Goal: Task Accomplishment & Management: Use online tool/utility

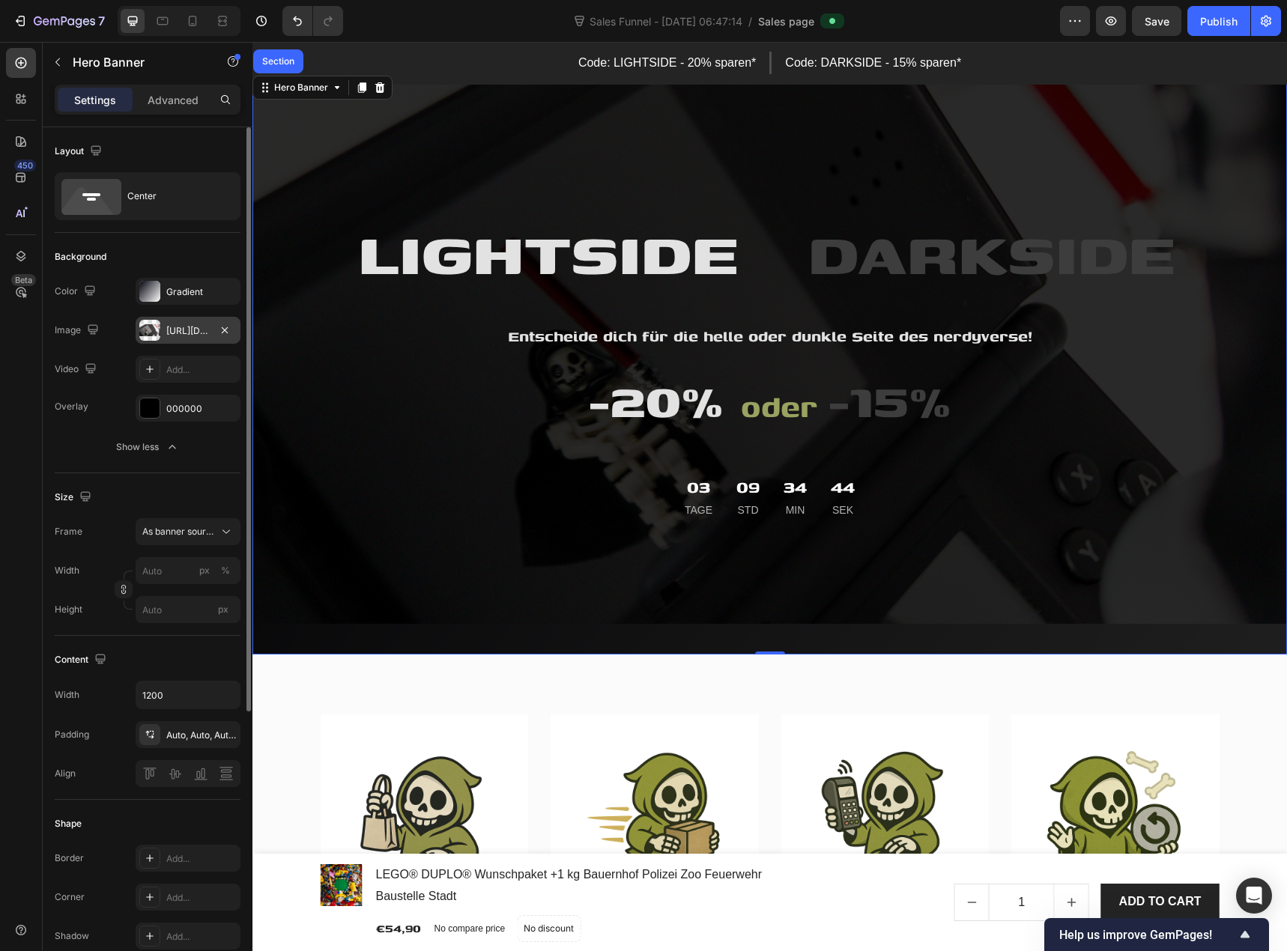
click at [173, 324] on div "[URL][DOMAIN_NAME]" at bounding box center [187, 330] width 43 height 13
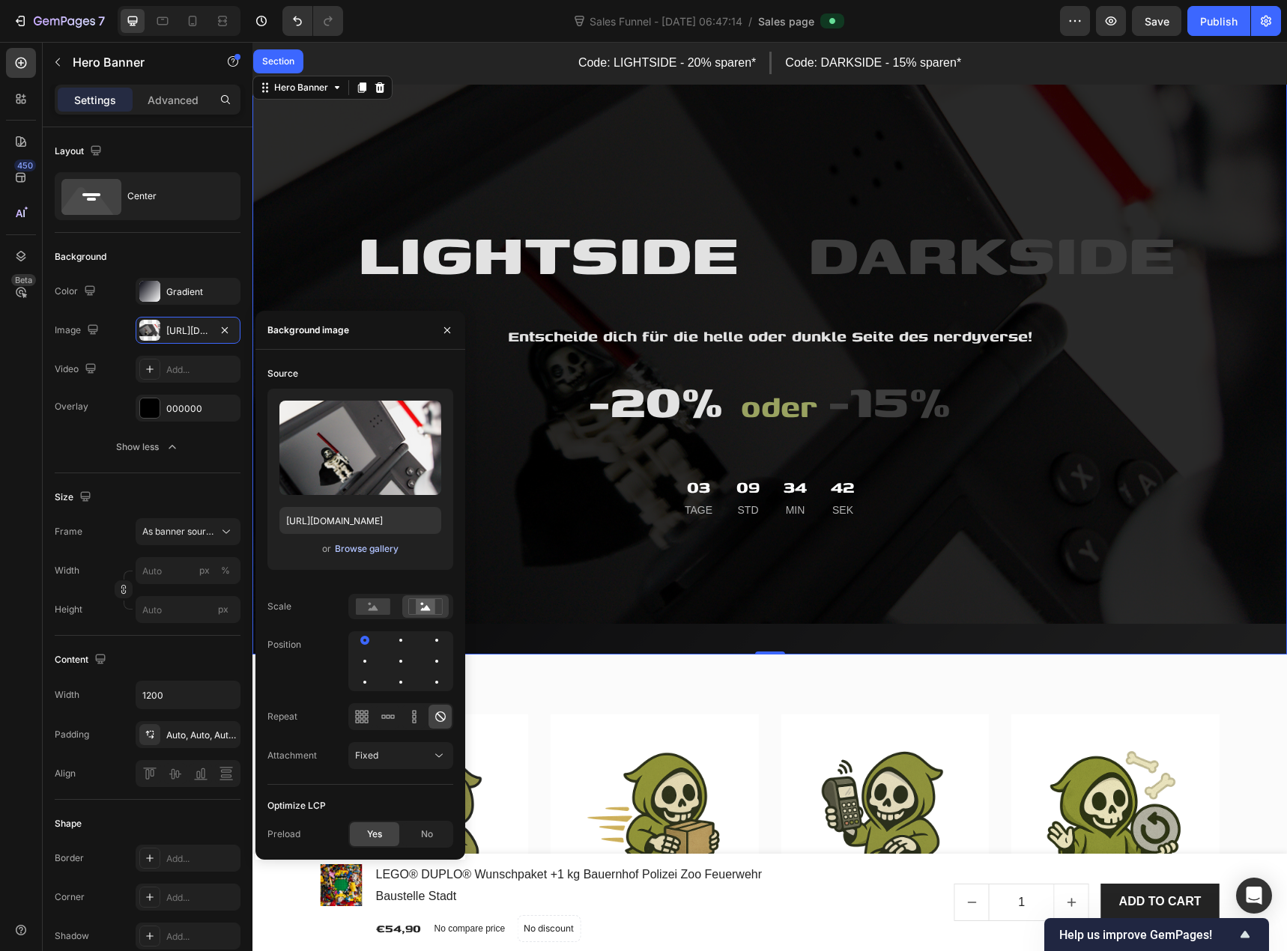
click at [378, 547] on div "Browse gallery" at bounding box center [367, 548] width 64 height 13
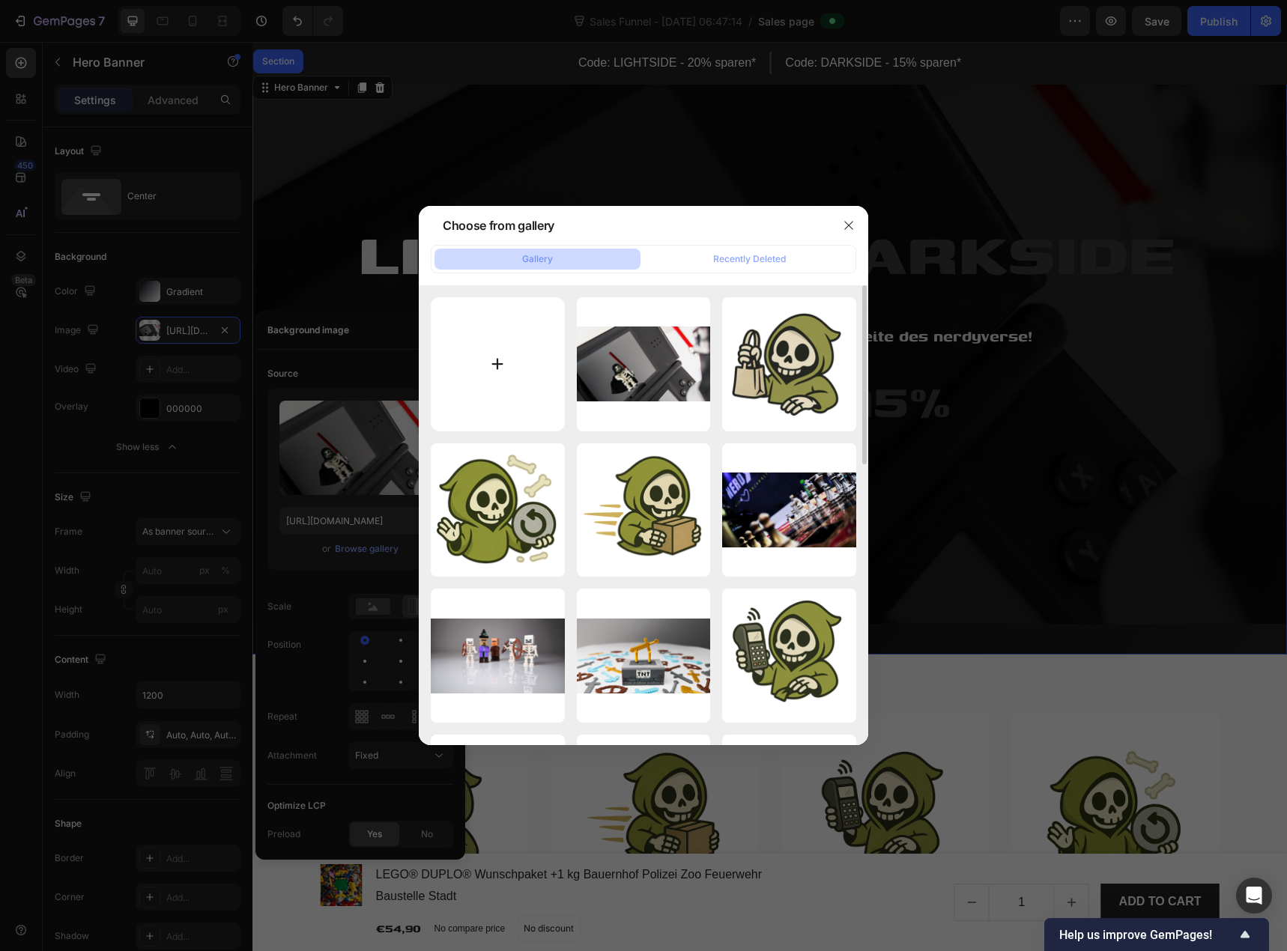
click at [491, 405] on input "file" at bounding box center [498, 364] width 134 height 134
type input "C:\fakepath\legostarwars.jpg"
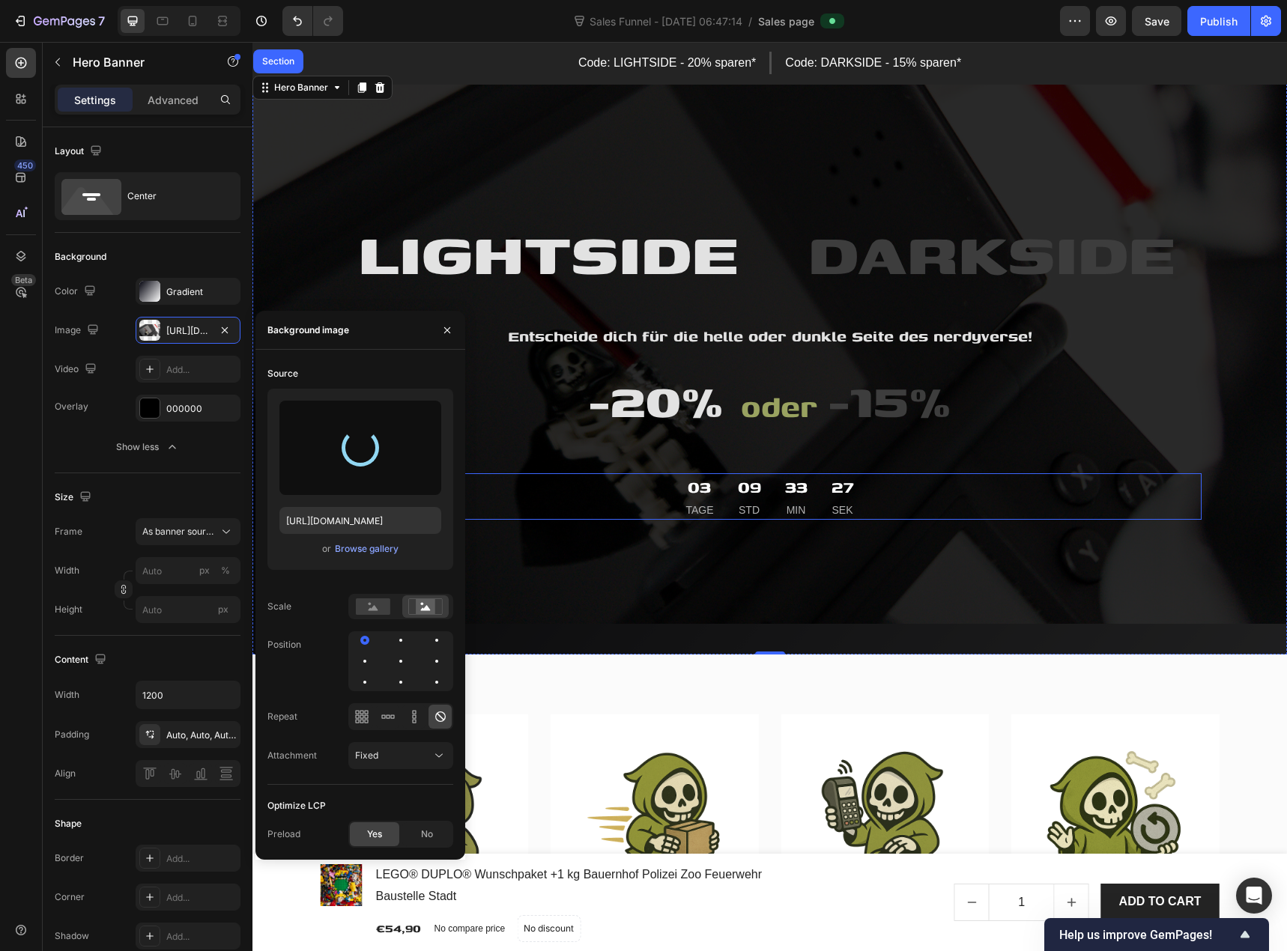
type input "https://cdn.shopify.com/s/files/1/0939/8324/4635/files/gempages_586225068544099…"
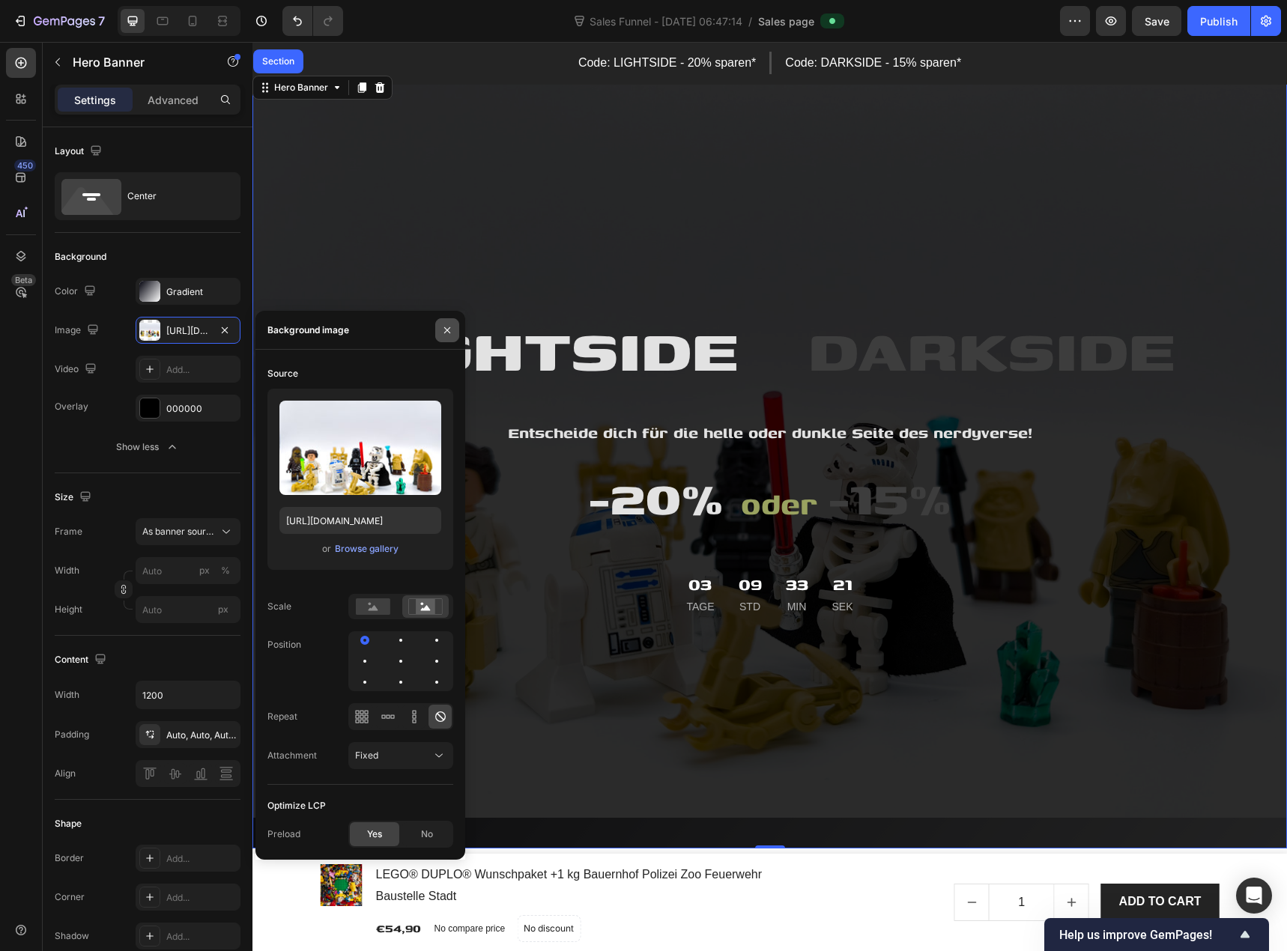
click at [455, 335] on button "button" at bounding box center [447, 330] width 24 height 24
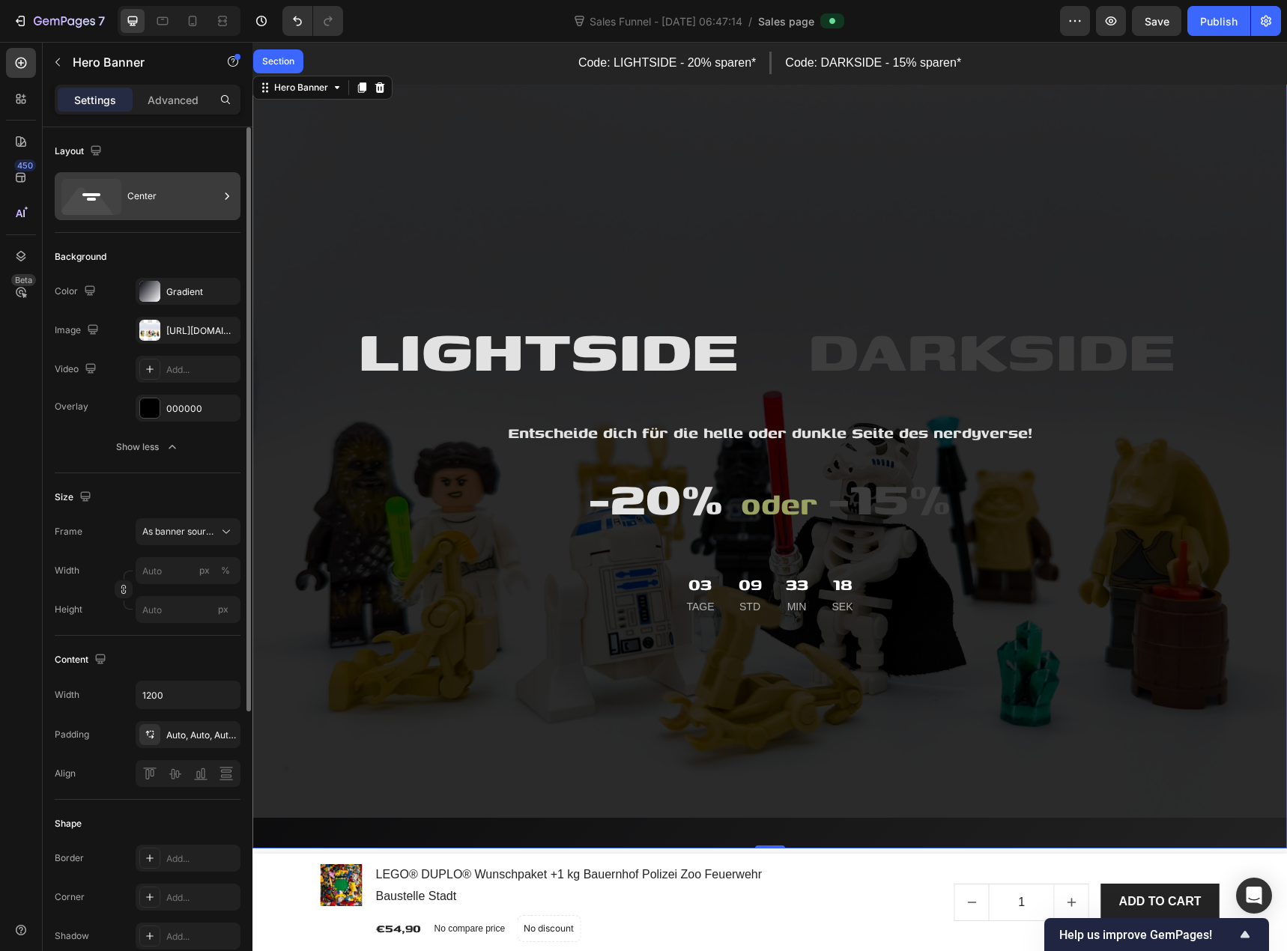
click at [139, 203] on div "Center" at bounding box center [172, 196] width 91 height 34
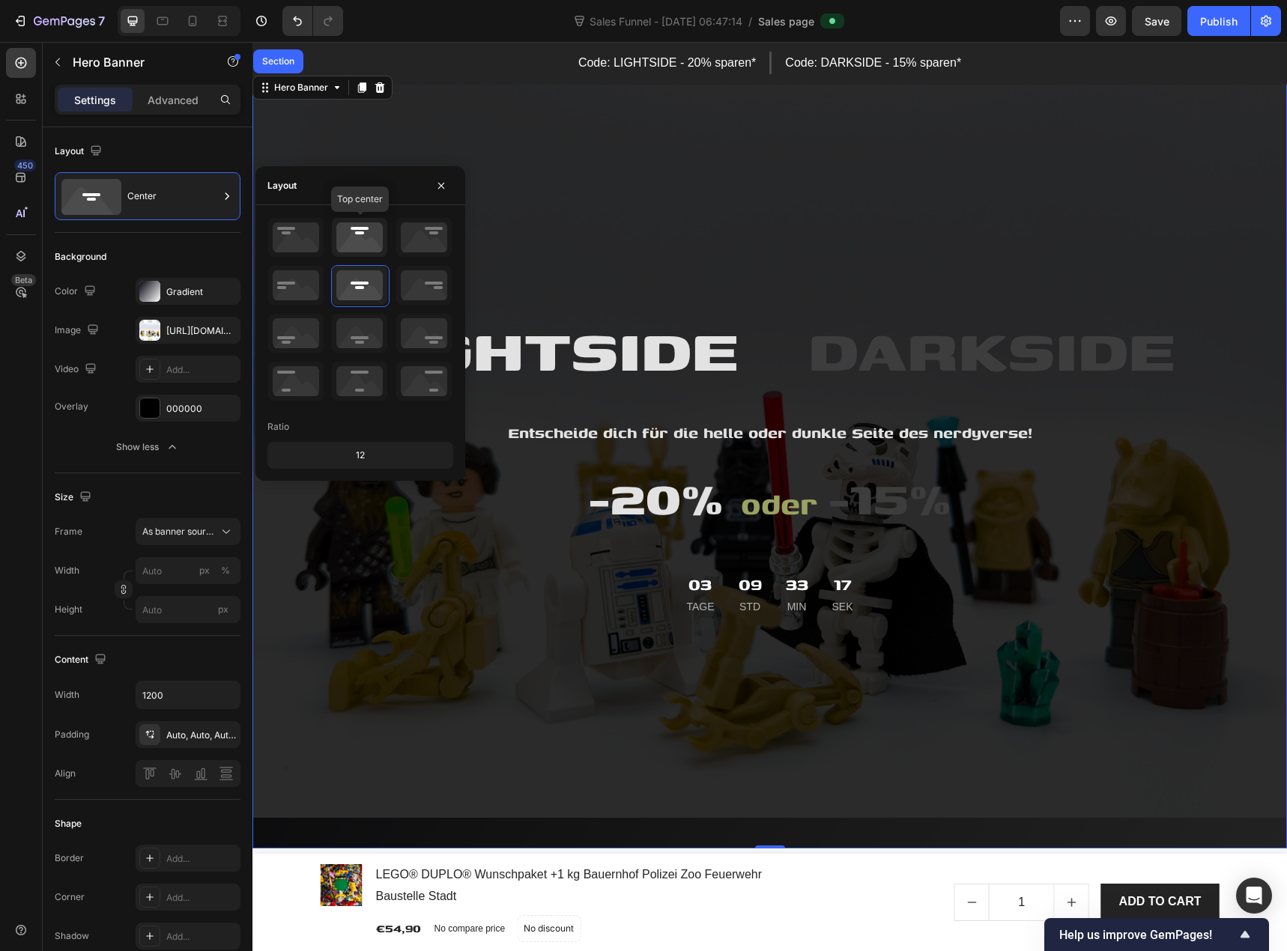
click at [348, 236] on icon at bounding box center [359, 237] width 55 height 39
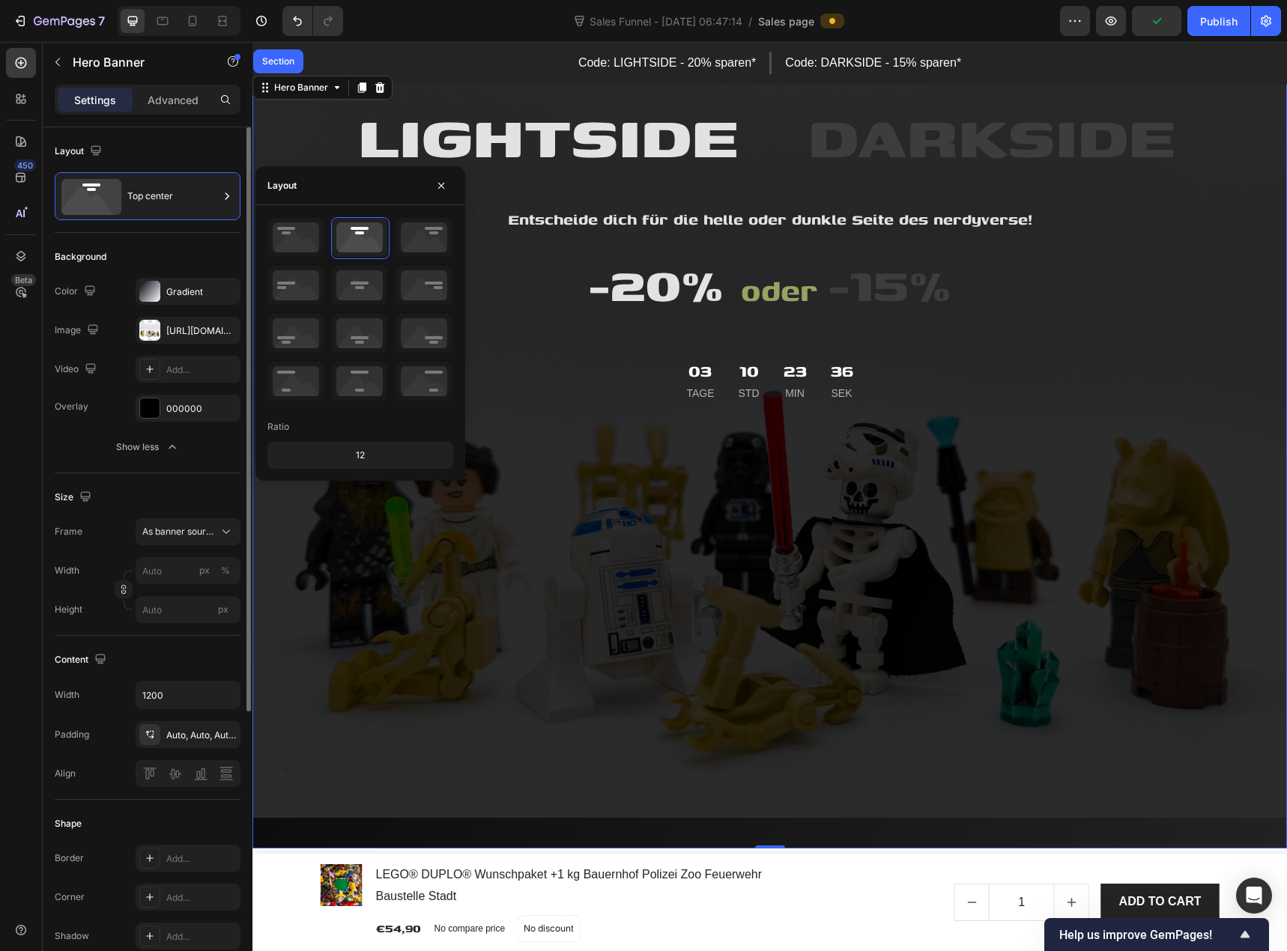
click at [78, 428] on div "Overlay 000000 Show less" at bounding box center [148, 428] width 186 height 66
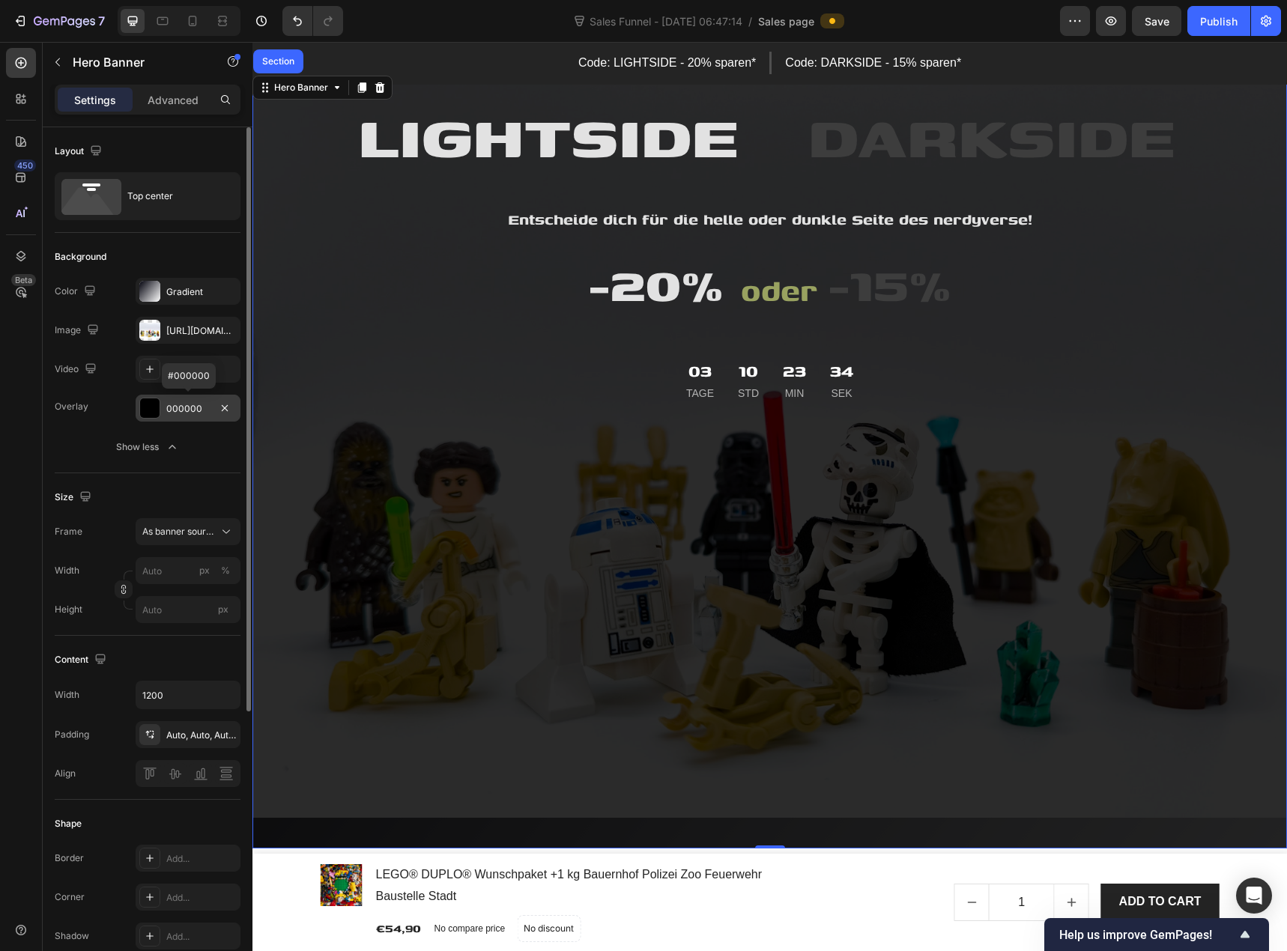
click at [182, 408] on div "000000" at bounding box center [187, 408] width 43 height 13
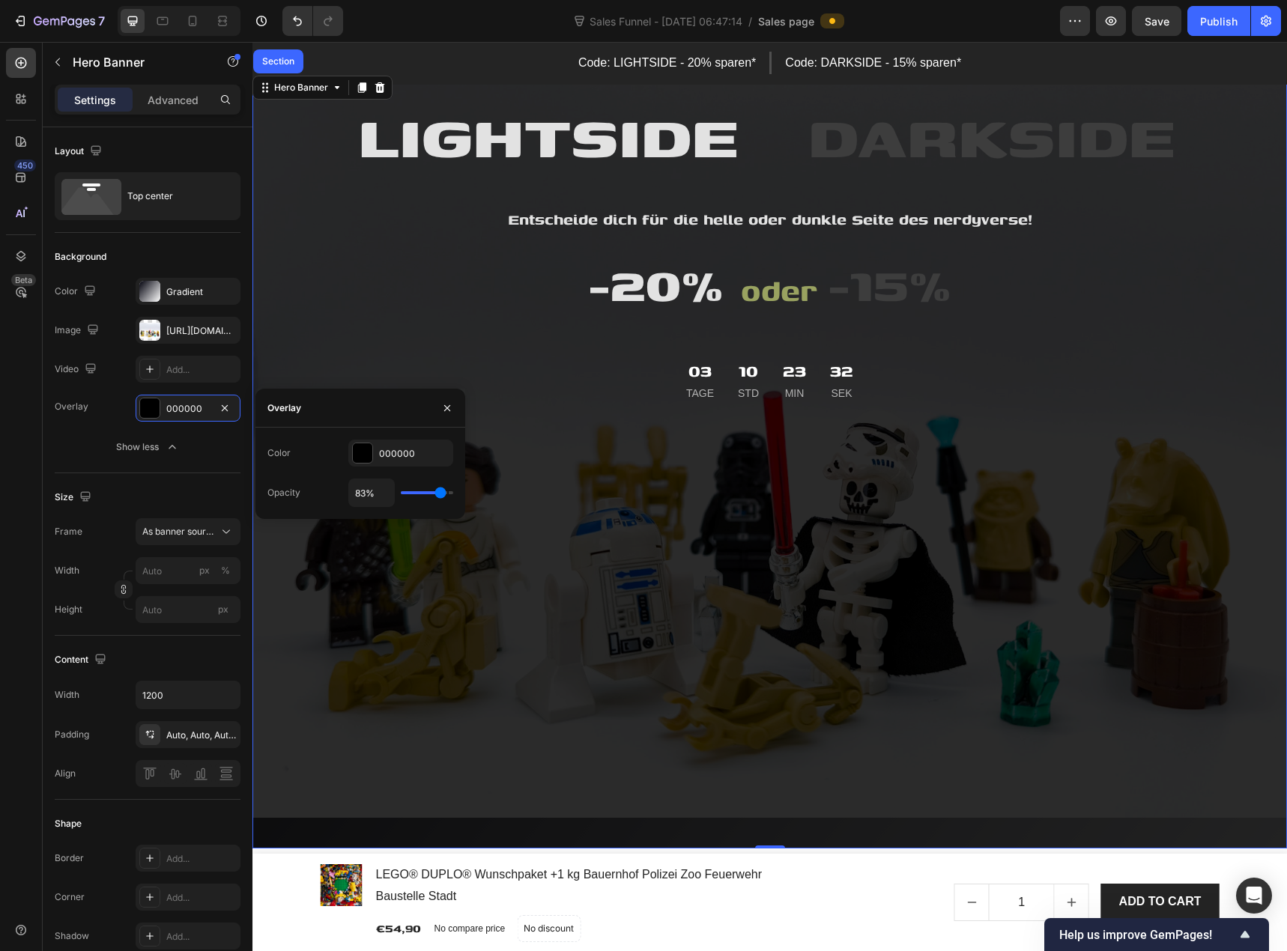
type input "67%"
type input "67"
type input "65%"
type input "65"
type input "63%"
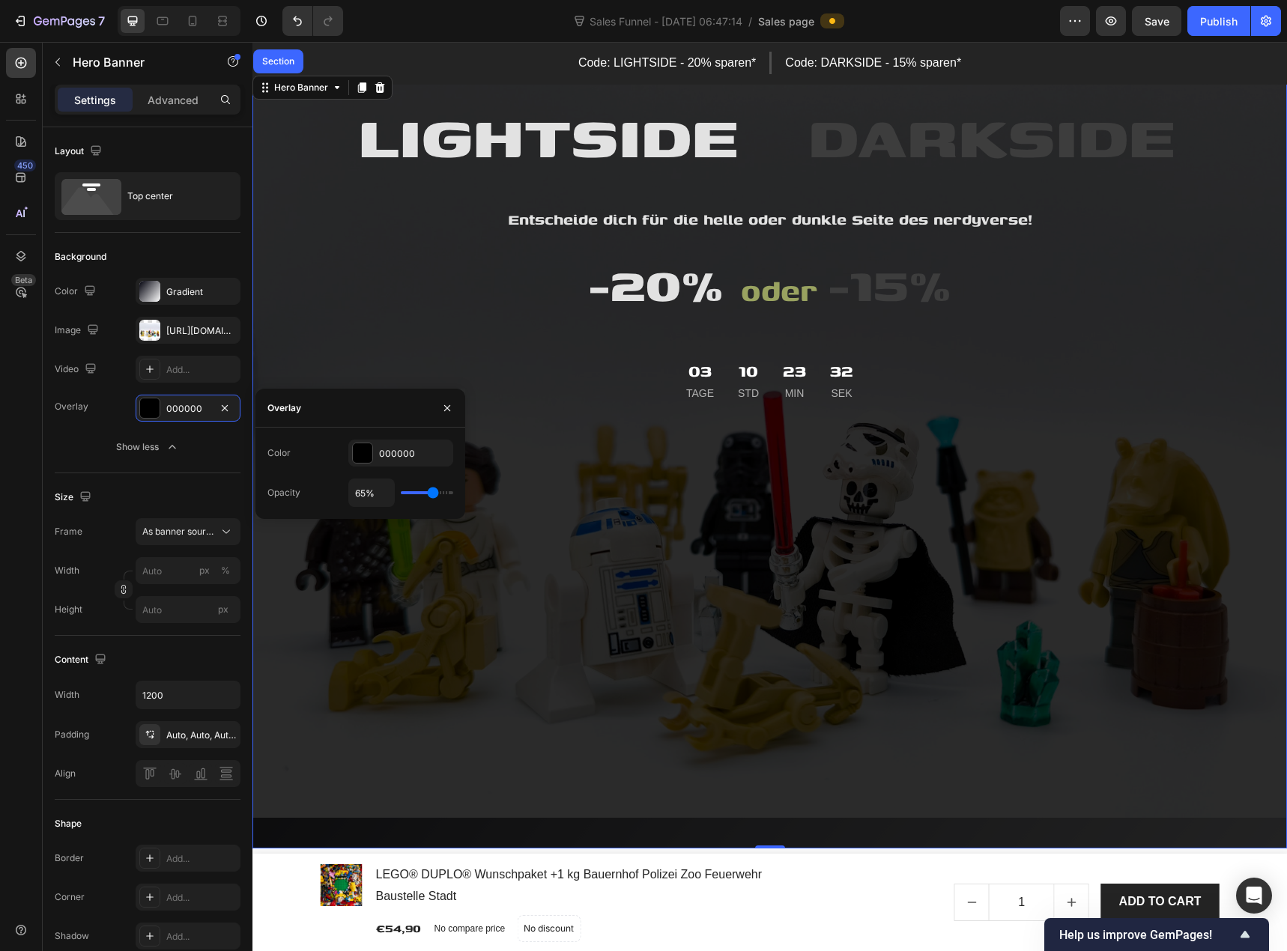
type input "63"
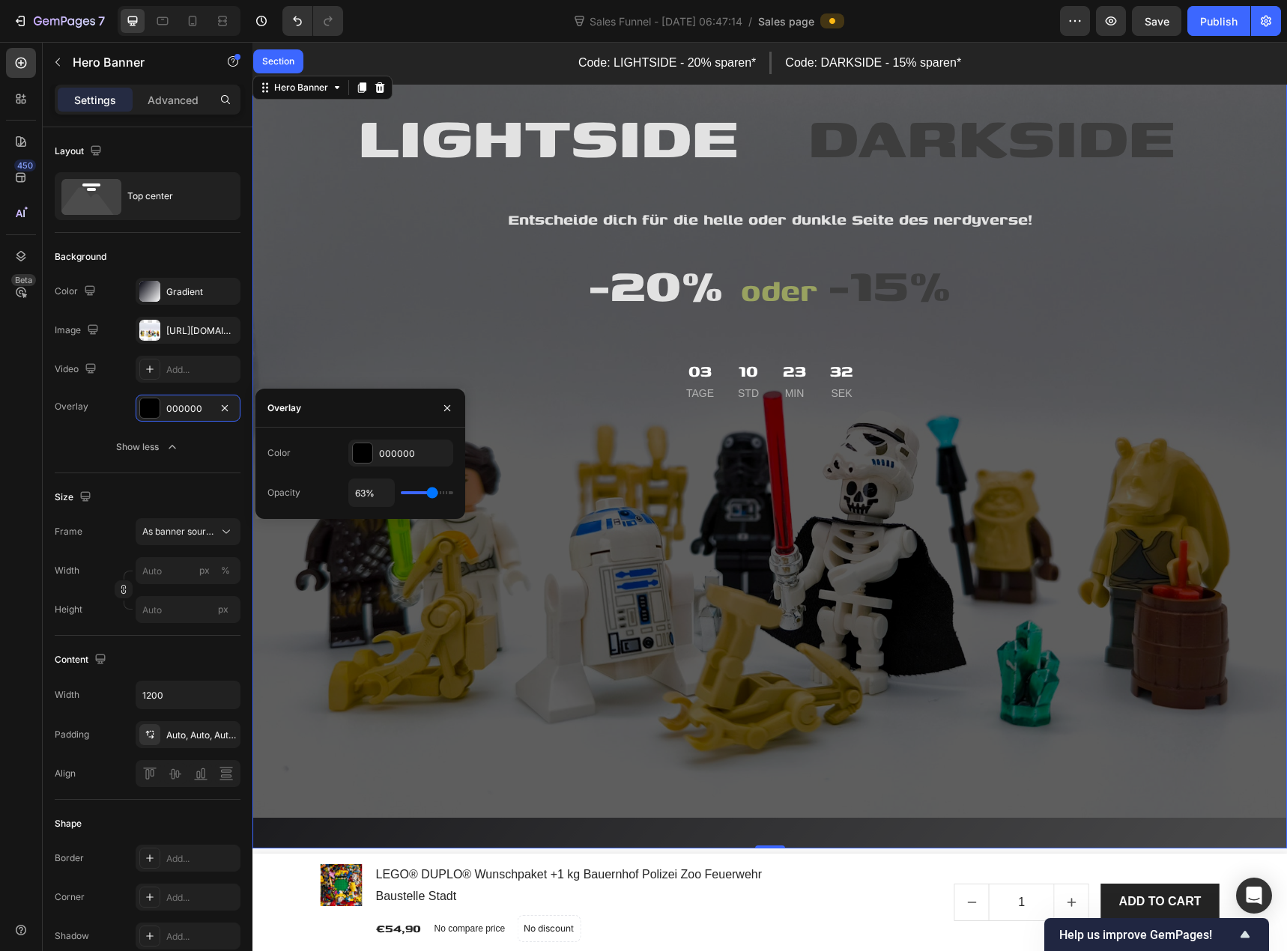
type input "61%"
type input "61"
type input "59%"
type input "59"
type input "57%"
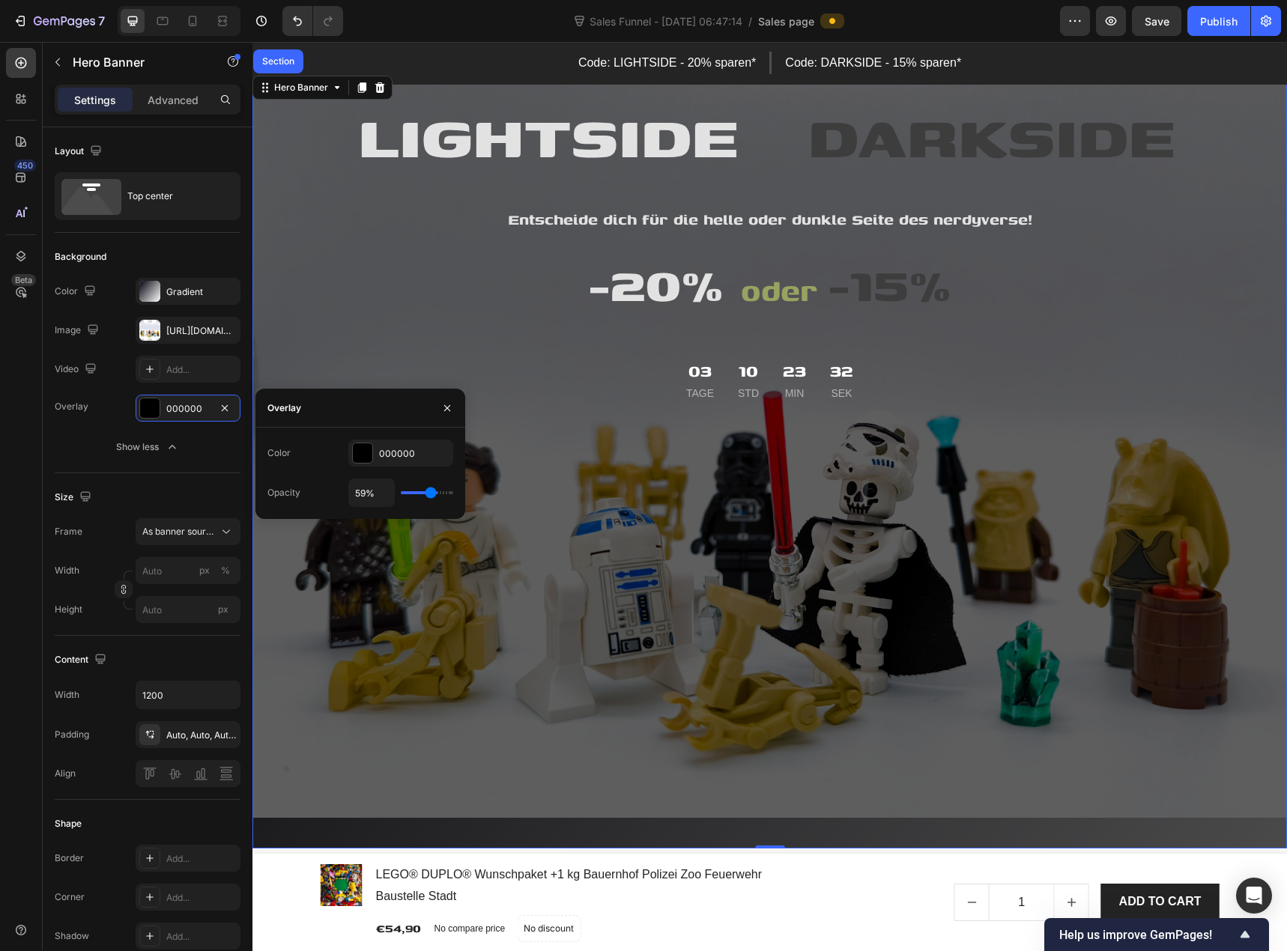
type input "57"
type input "54%"
type input "54"
type input "52%"
type input "52"
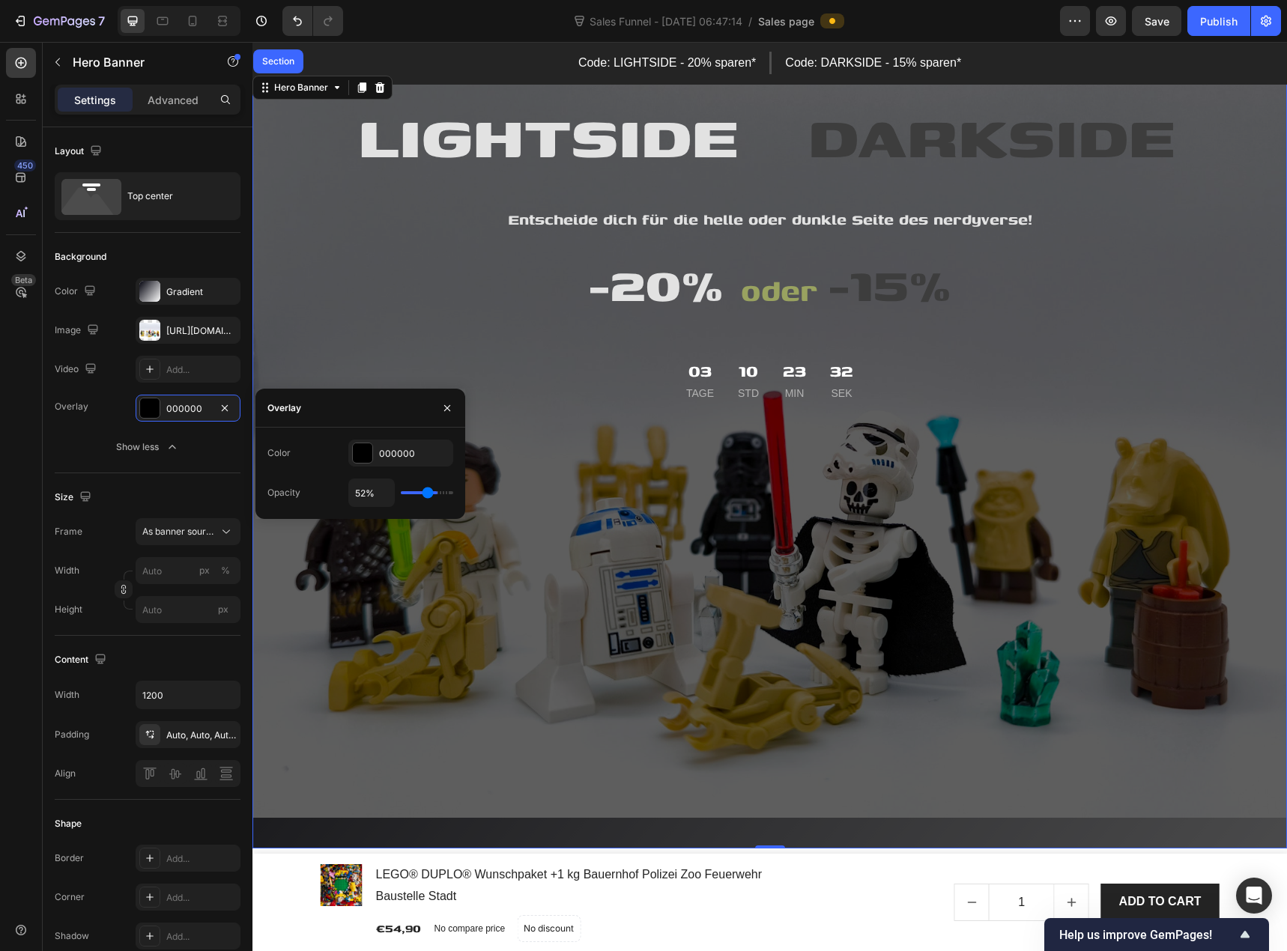
type input "50%"
type input "50"
type input "48%"
type input "48"
type input "44%"
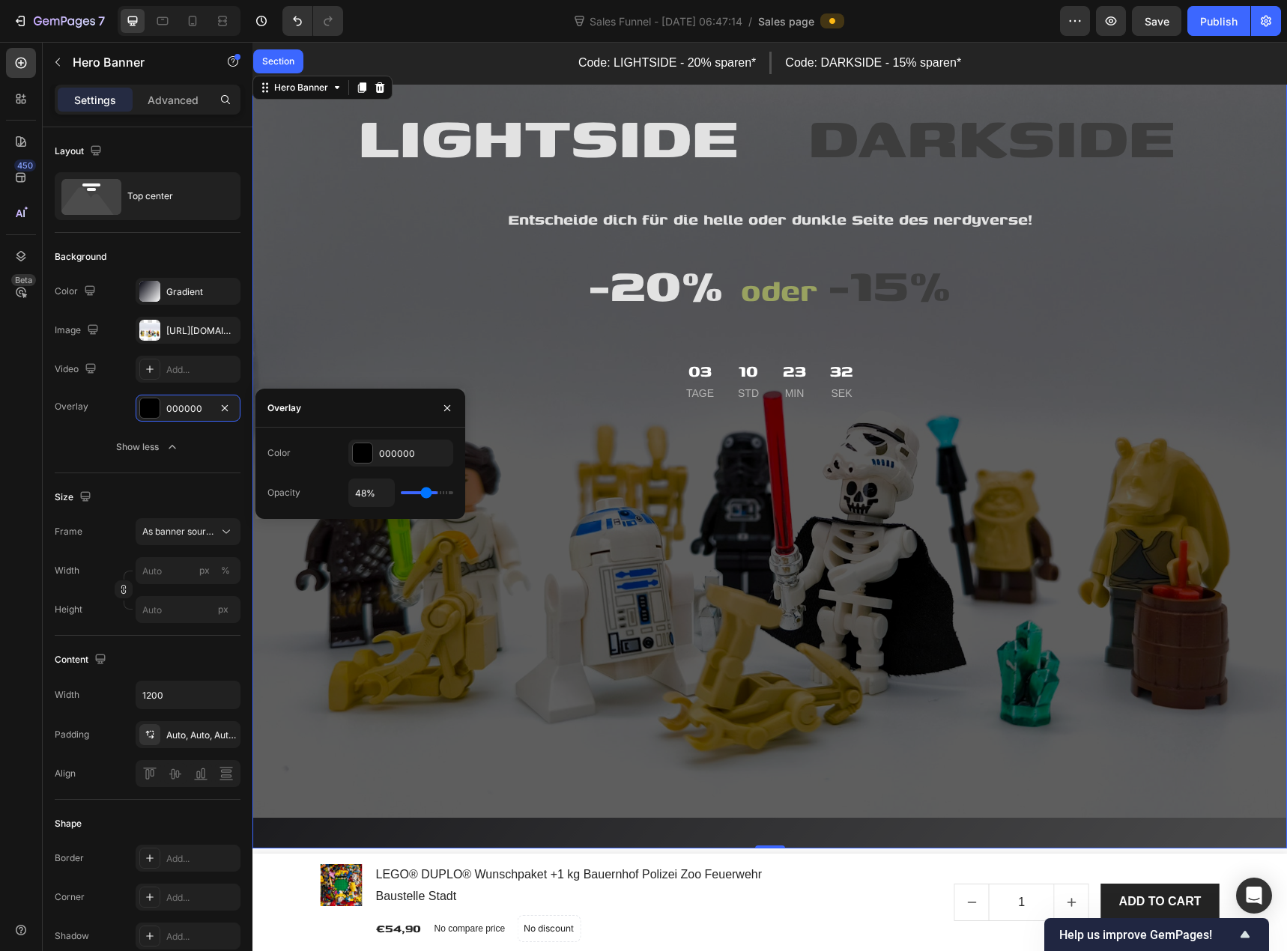
type input "44"
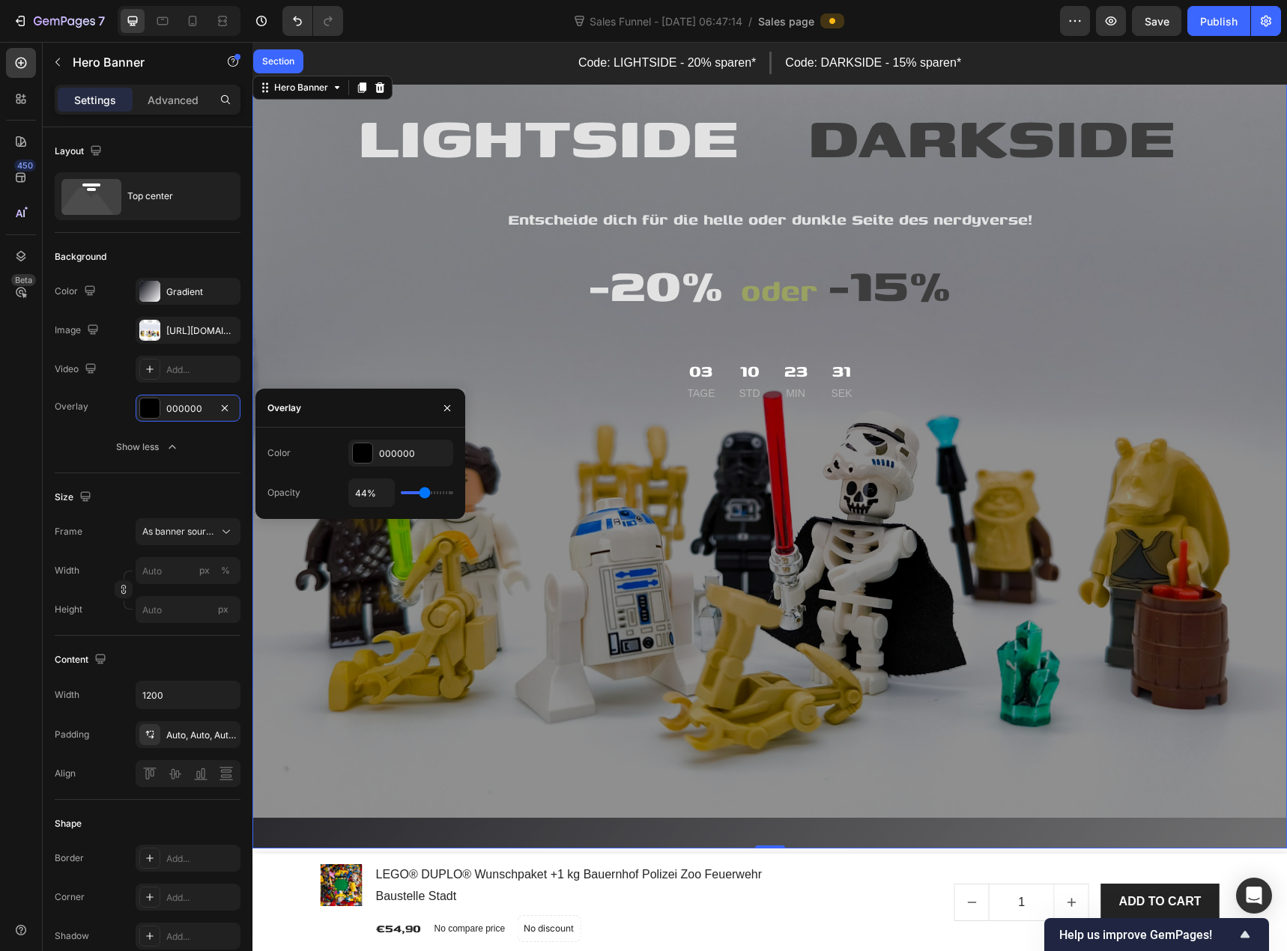
type input "43%"
type input "43"
type input "41%"
type input "41"
type input "39%"
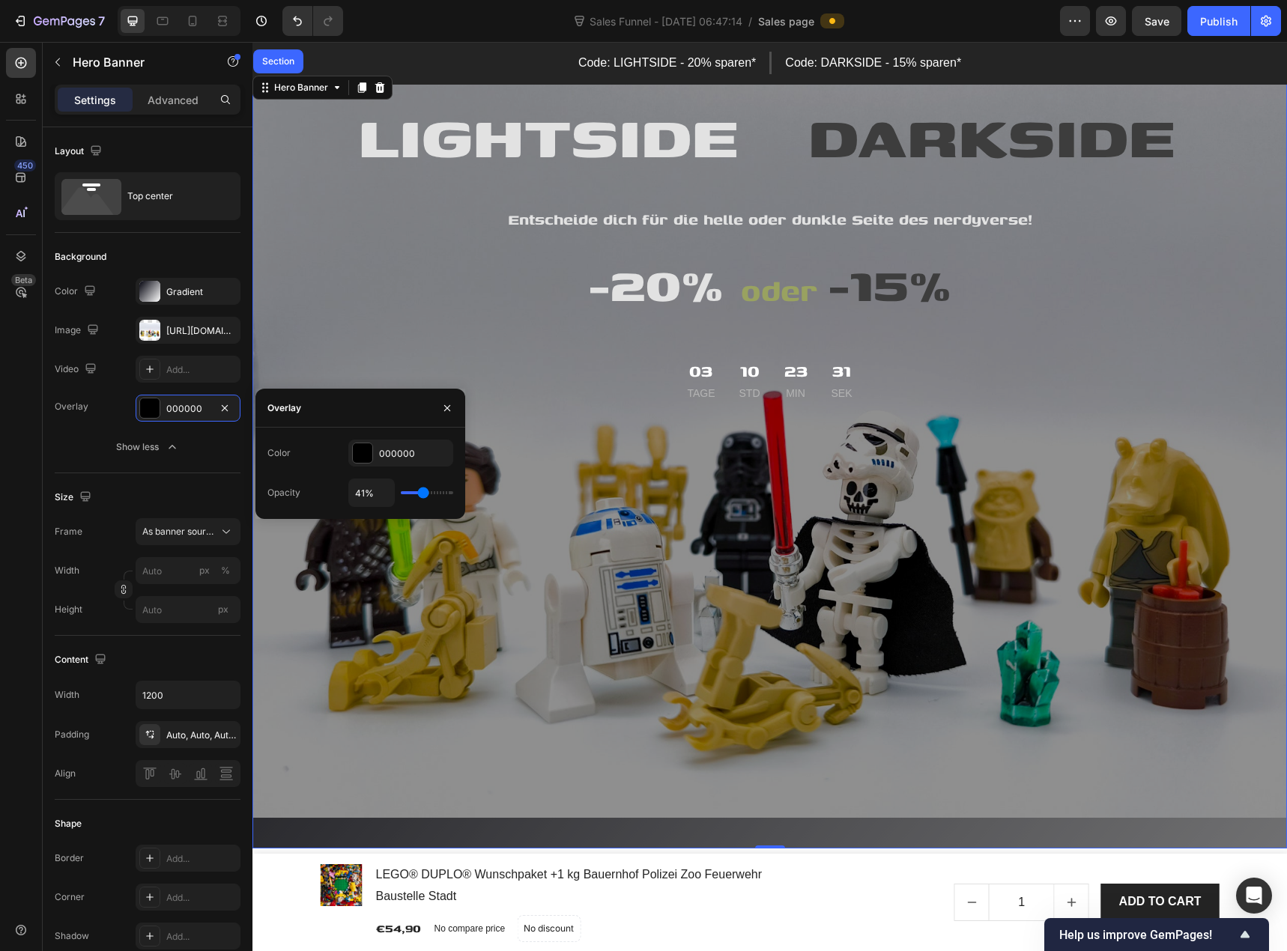
type input "39"
type input "37%"
type input "37"
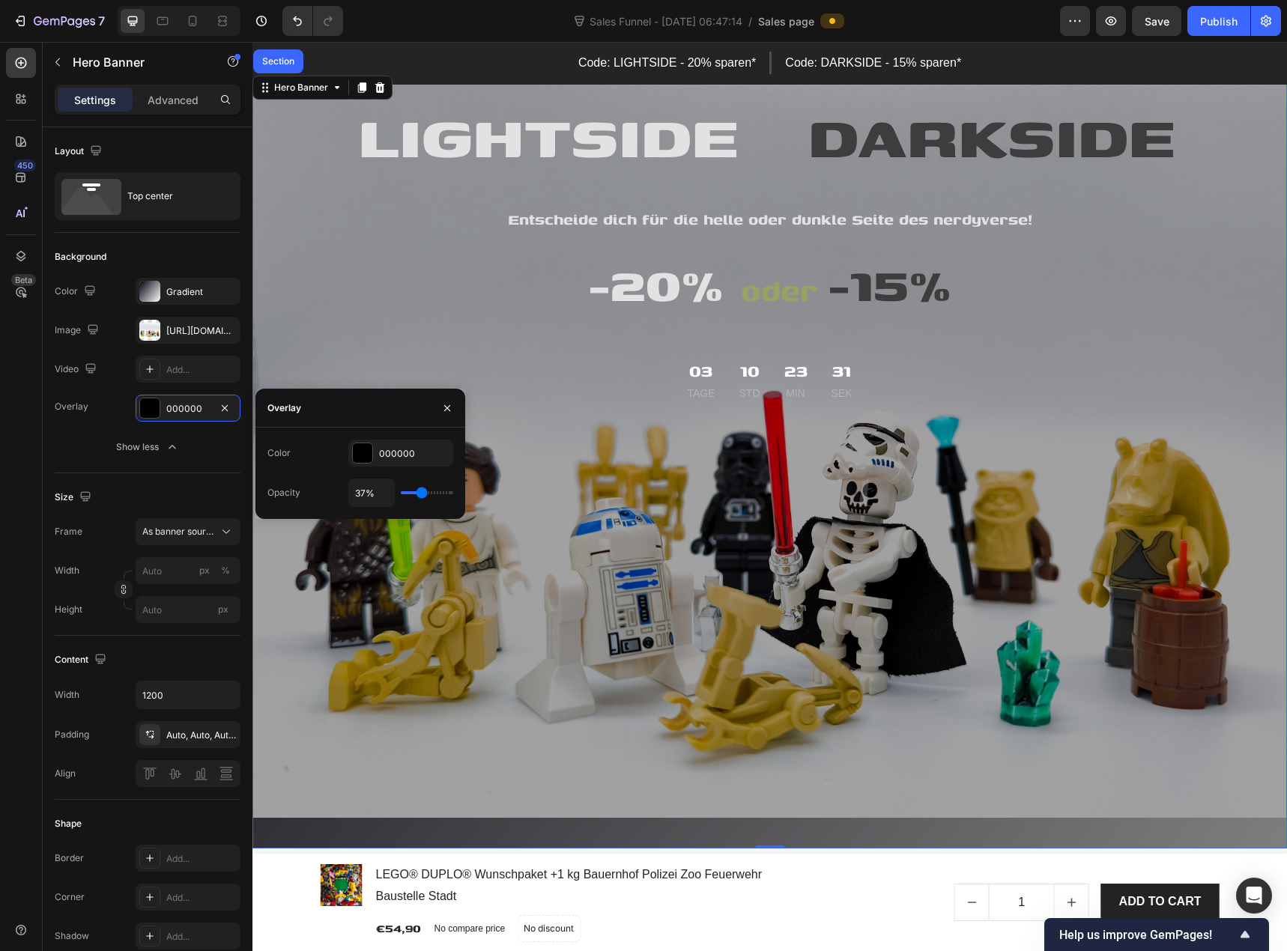
type input "39%"
type input "39"
type input "41%"
type input "41"
type input "43%"
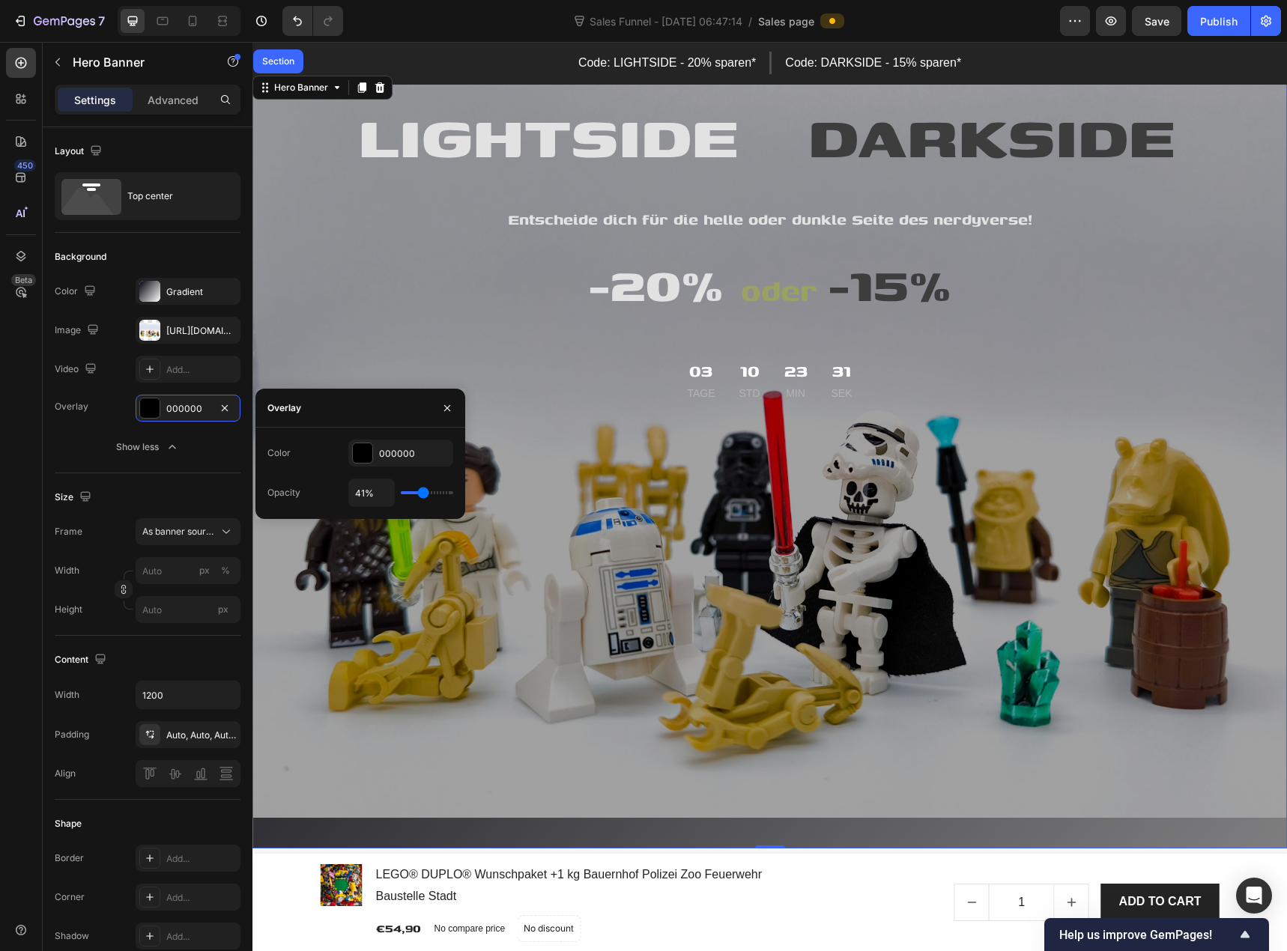
type input "43"
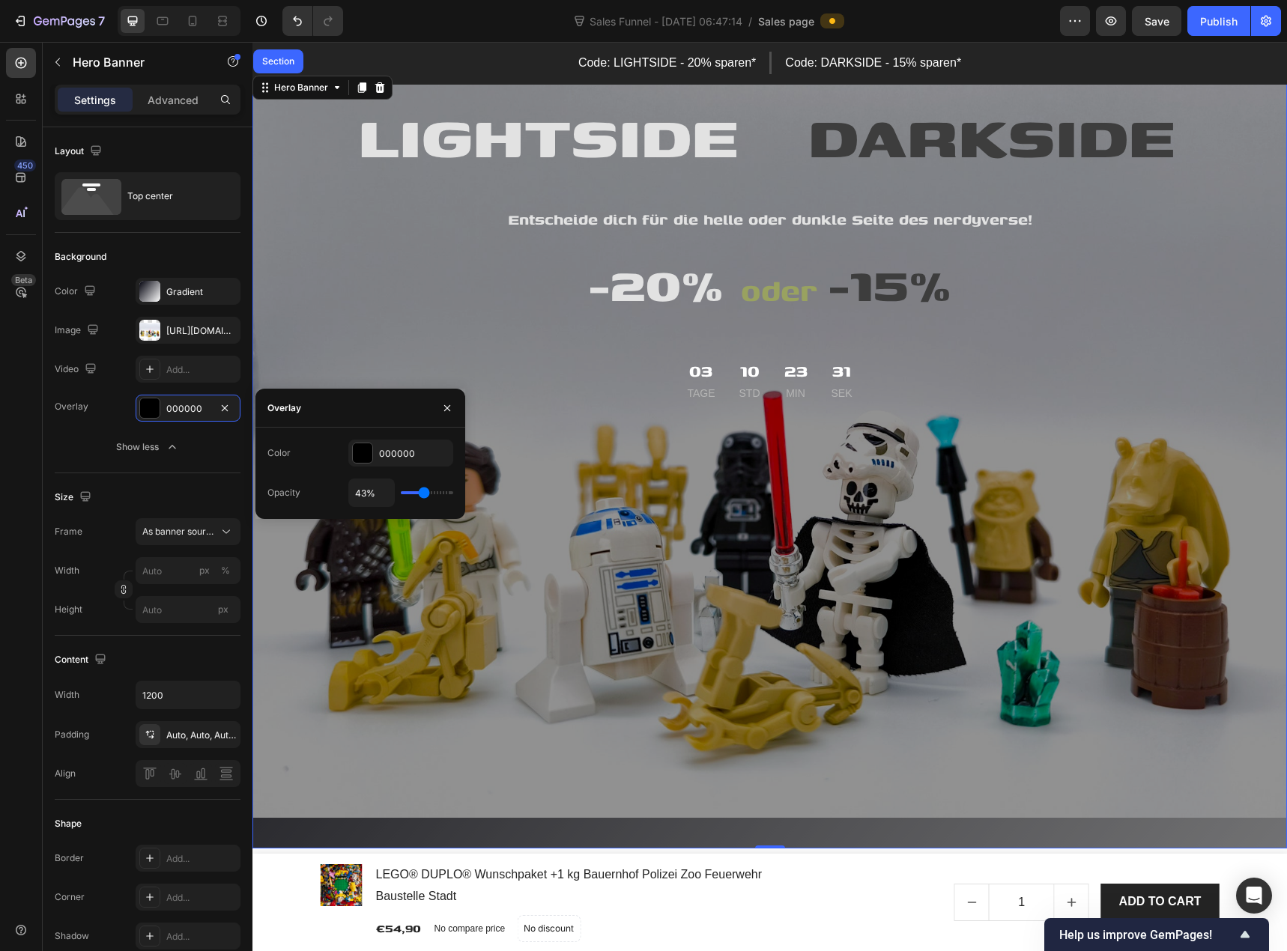
type input "46%"
type input "46"
type input "48%"
type input "48"
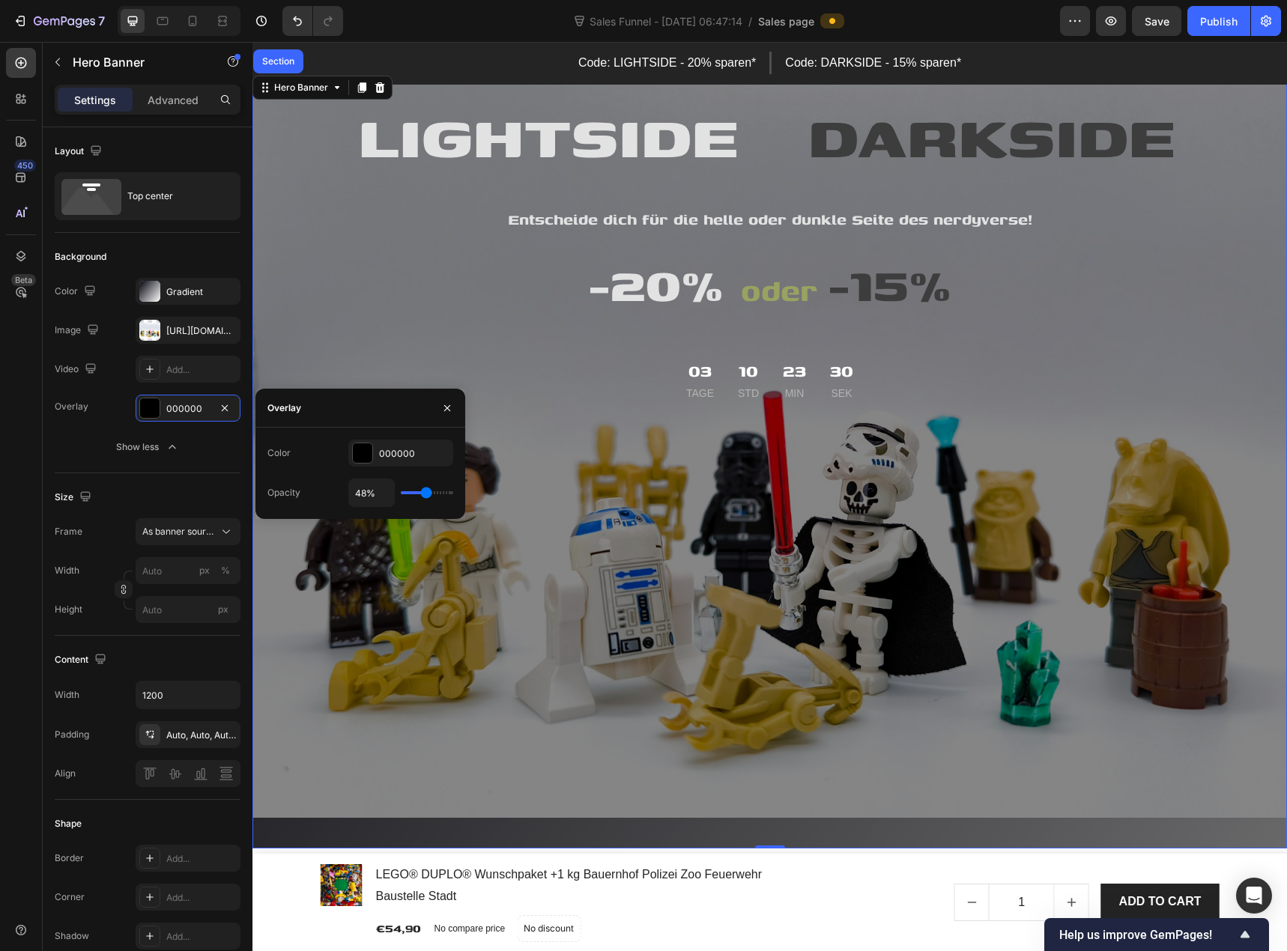
type input "50%"
type input "50"
type input "52%"
type input "52"
type input "54%"
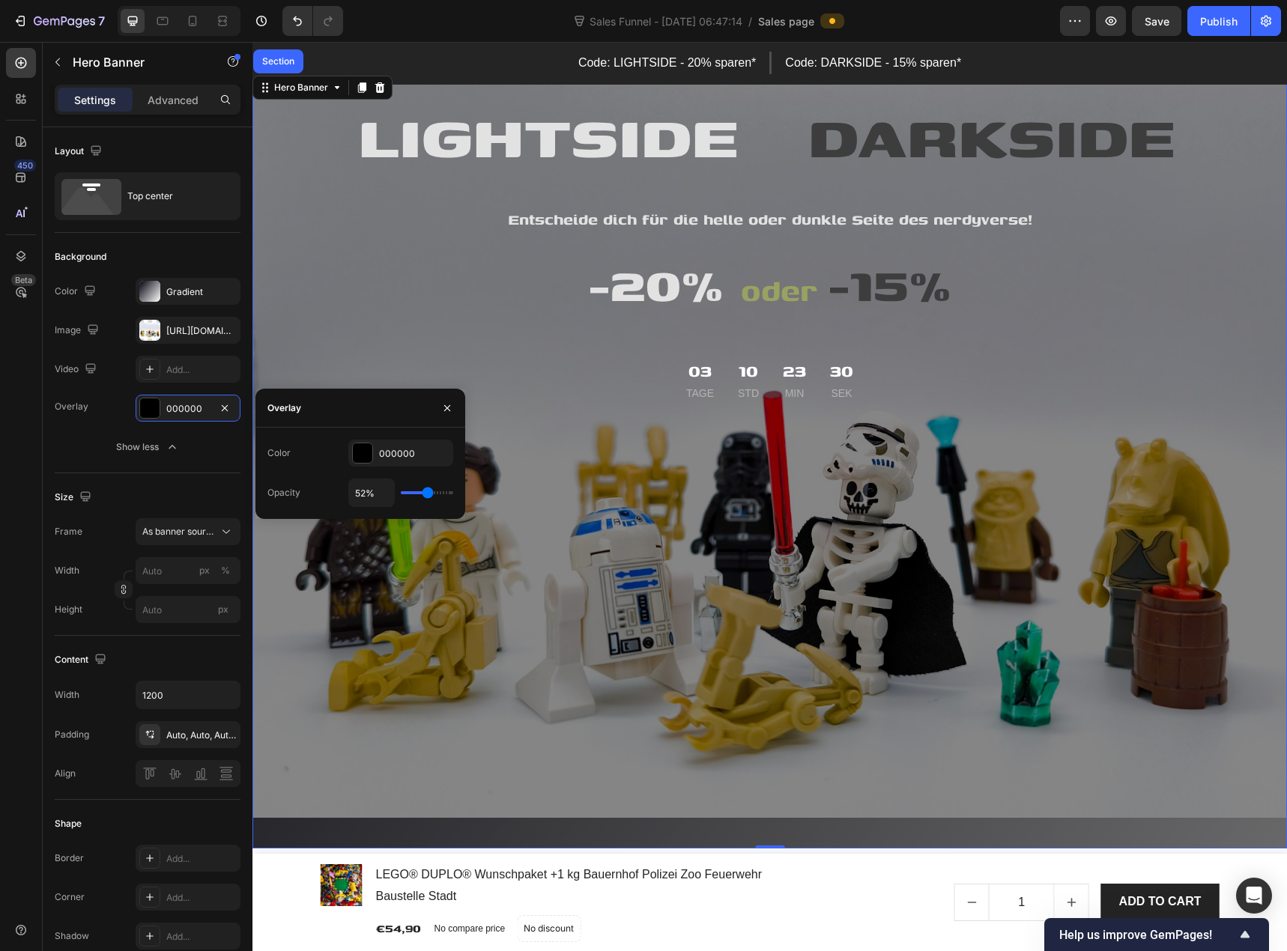
type input "54"
type input "56%"
type input "56"
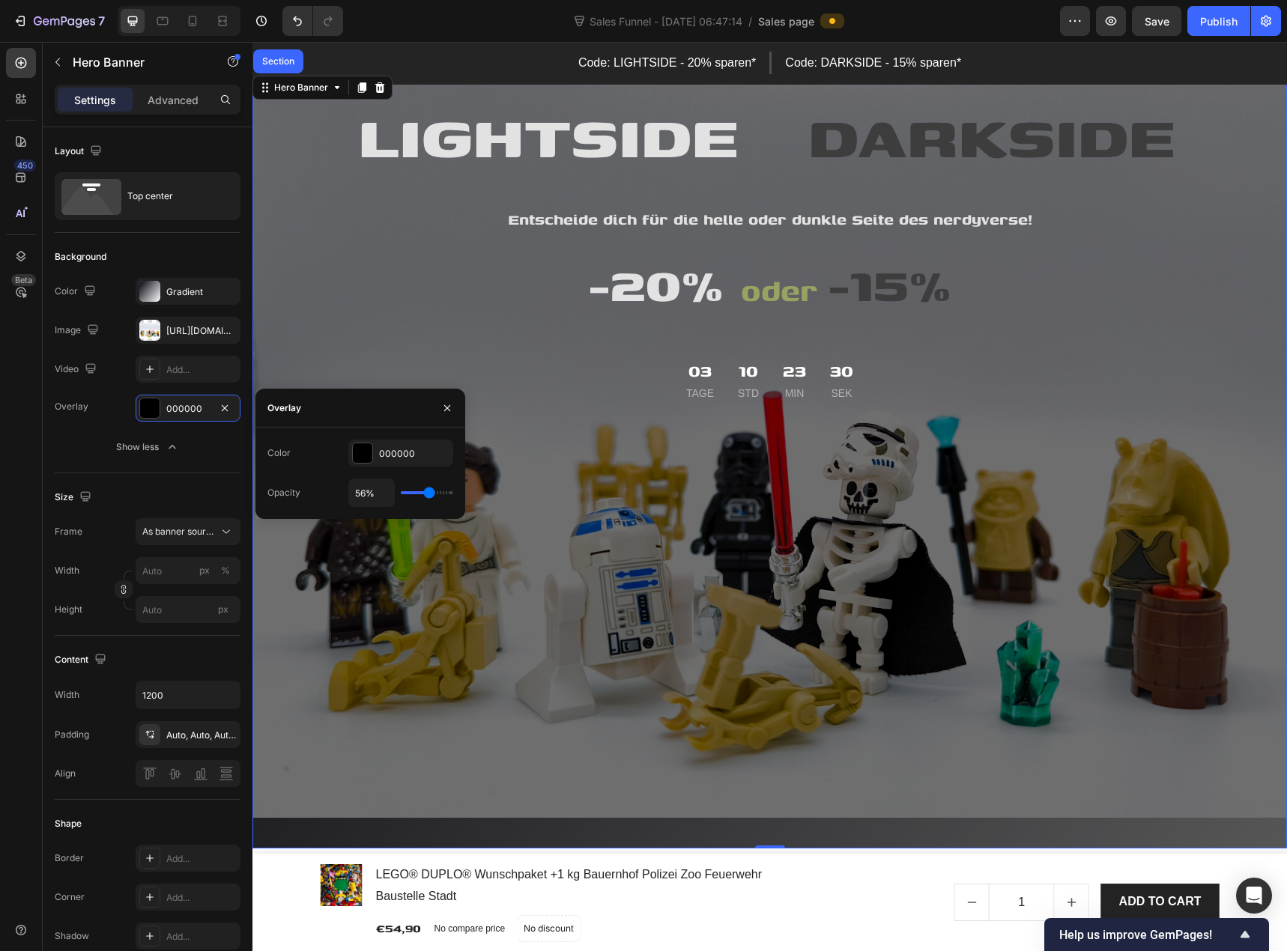
type input "57%"
type input "57"
type input "59%"
type input "59"
type input "61%"
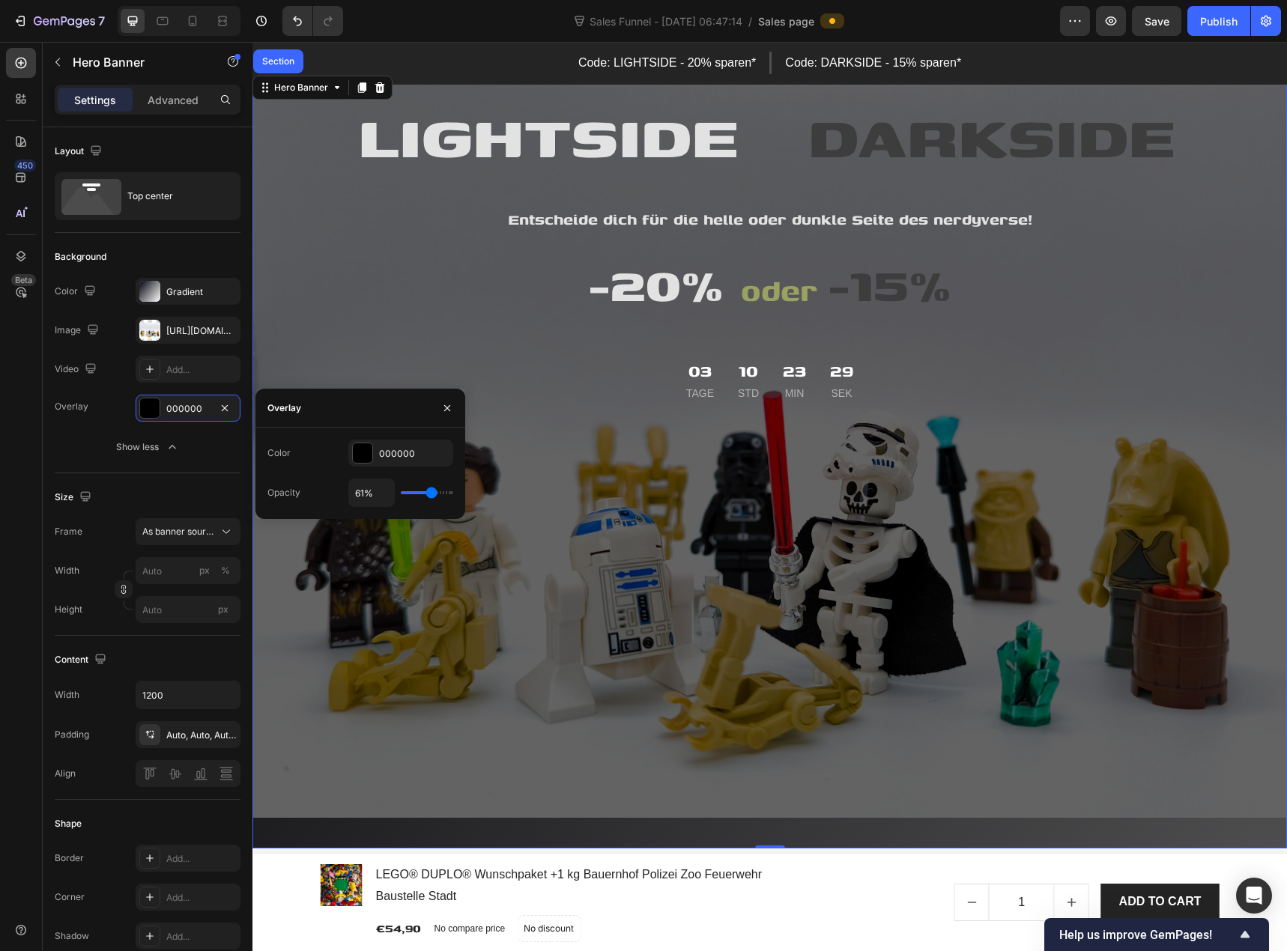
type input "61"
click at [431, 494] on input "range" at bounding box center [427, 492] width 52 height 3
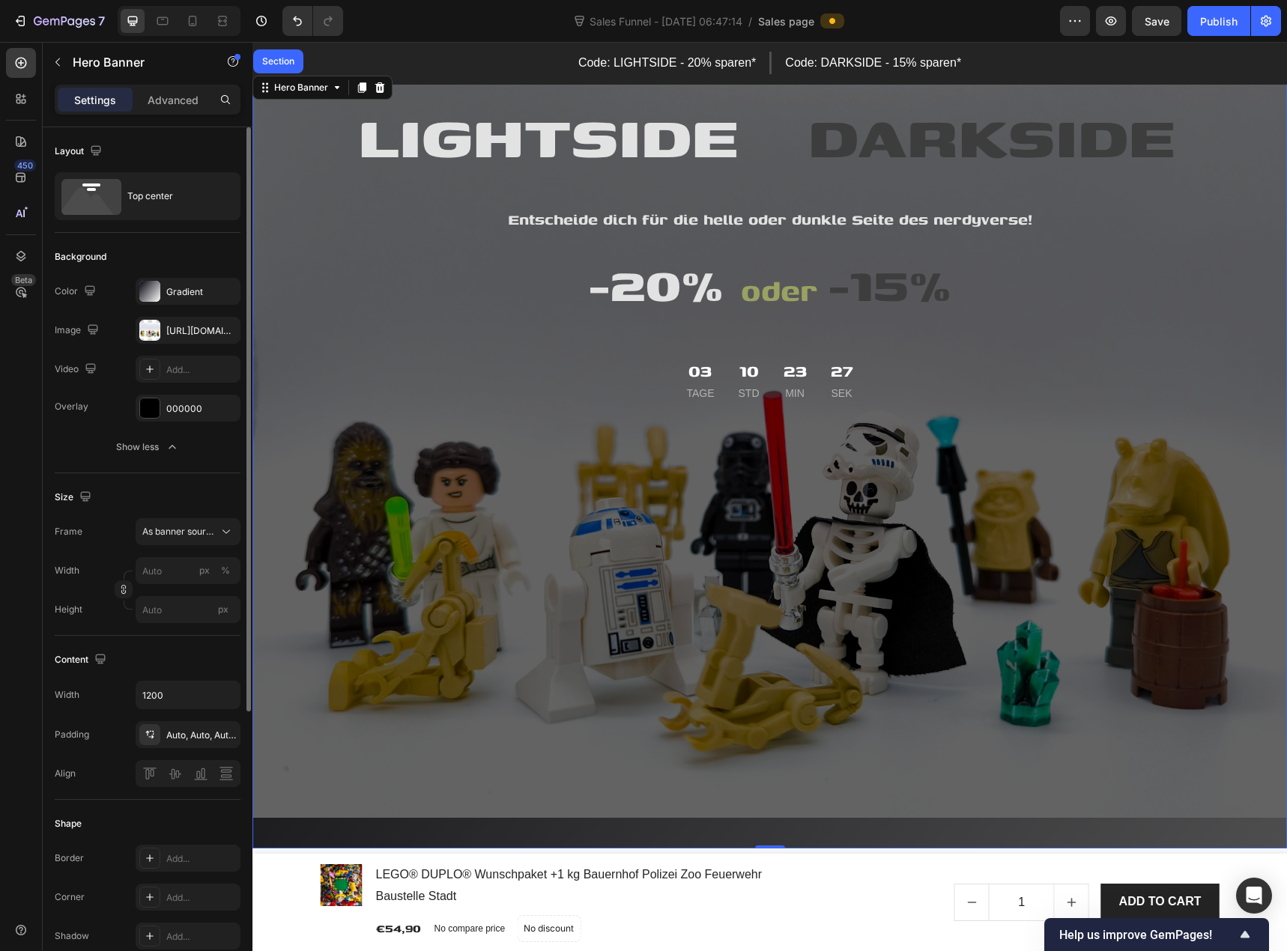
click at [183, 461] on div "Background The changes might be hidden by the image and the video. Color Gradie…" at bounding box center [148, 353] width 186 height 240
click at [190, 531] on span "As banner source" at bounding box center [178, 531] width 73 height 13
click at [195, 487] on div "Size" at bounding box center [148, 497] width 186 height 24
click at [287, 89] on div "Hero Banner" at bounding box center [301, 87] width 60 height 13
click at [195, 294] on div "Gradient" at bounding box center [187, 291] width 43 height 13
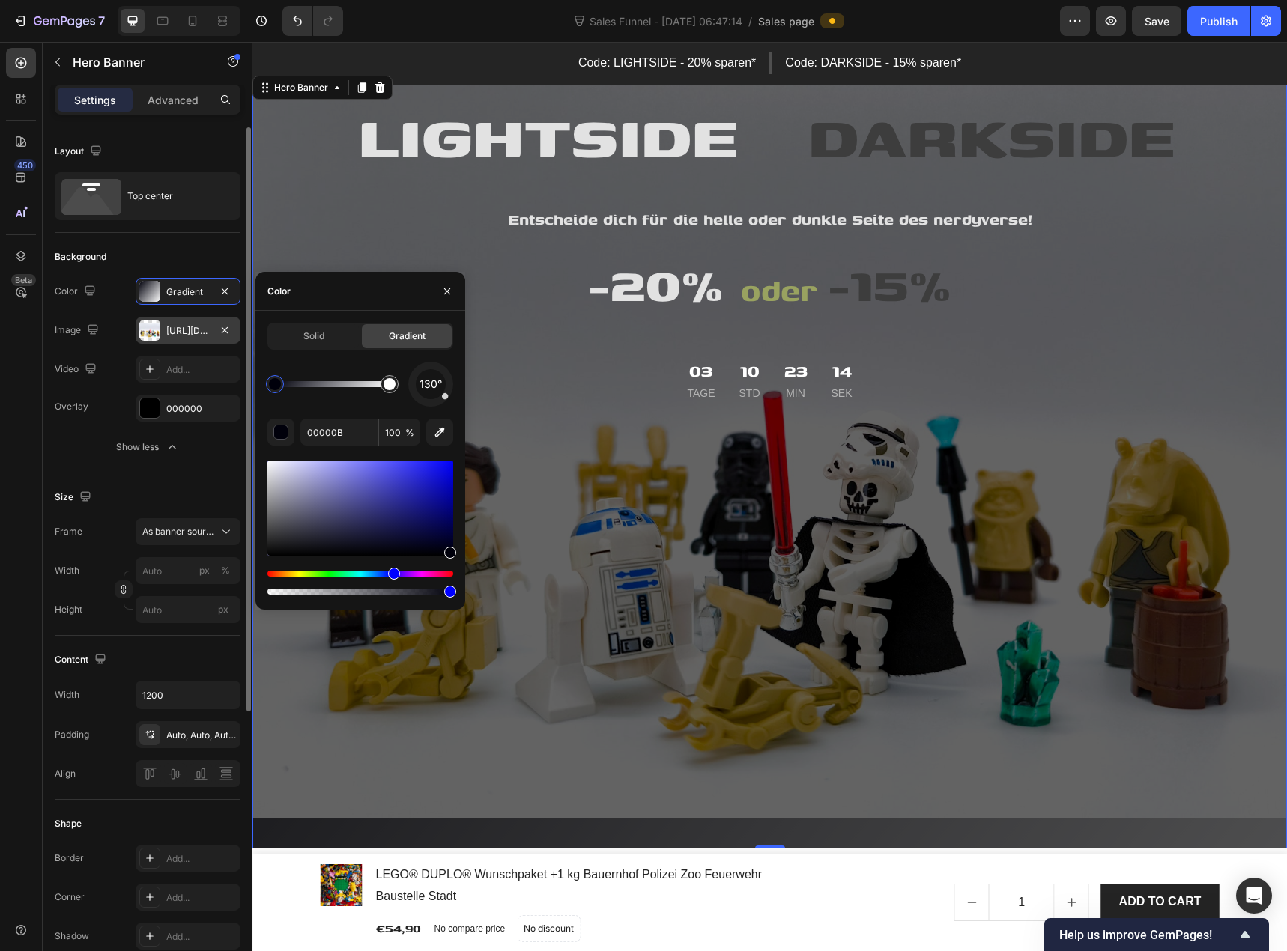
click at [189, 340] on div "https://cdn.shopify.com/s/files/1/0939/8324/4635/files/gempages_586225068544099…" at bounding box center [188, 330] width 105 height 27
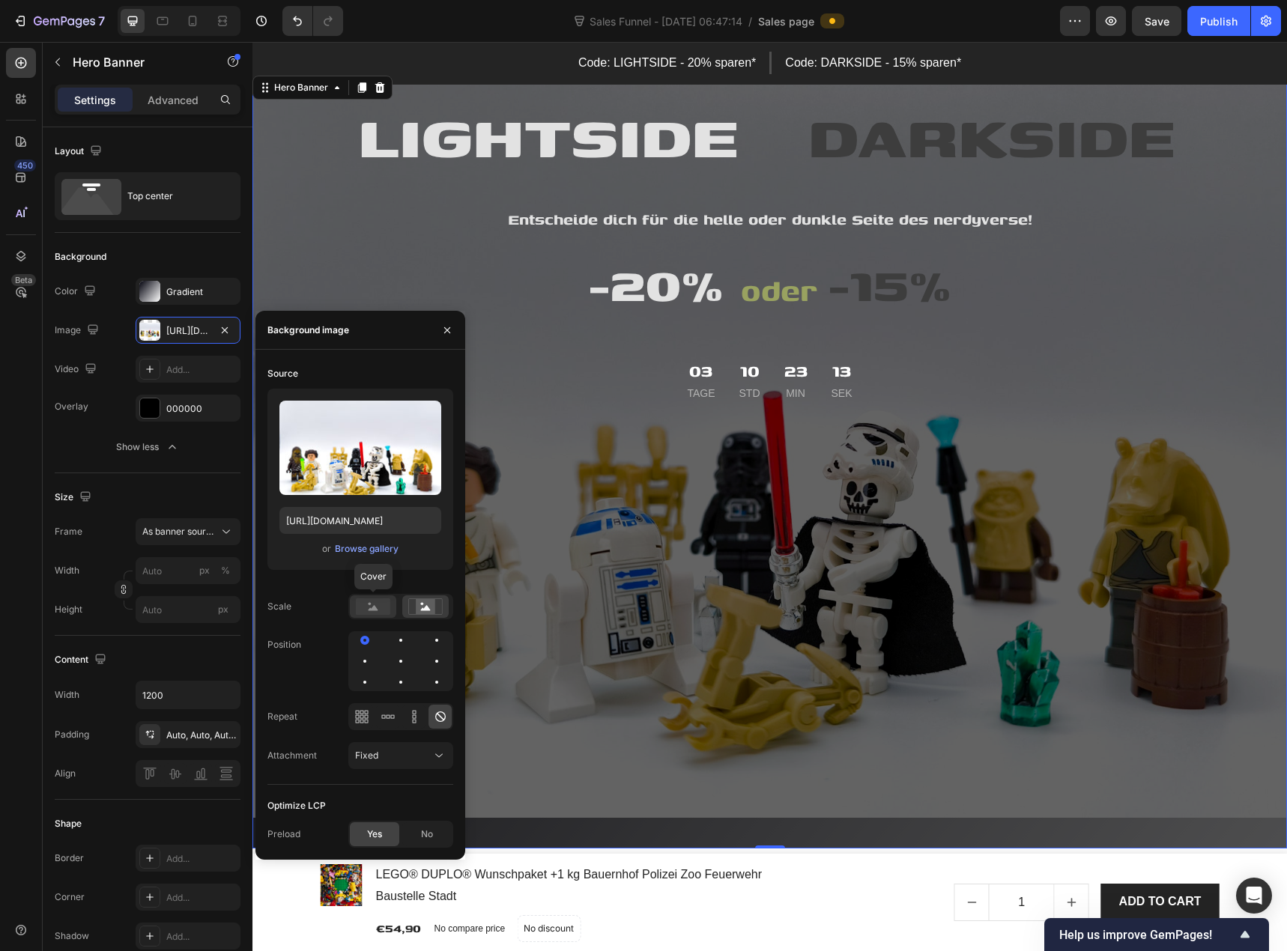
click at [371, 609] on icon at bounding box center [373, 607] width 10 height 5
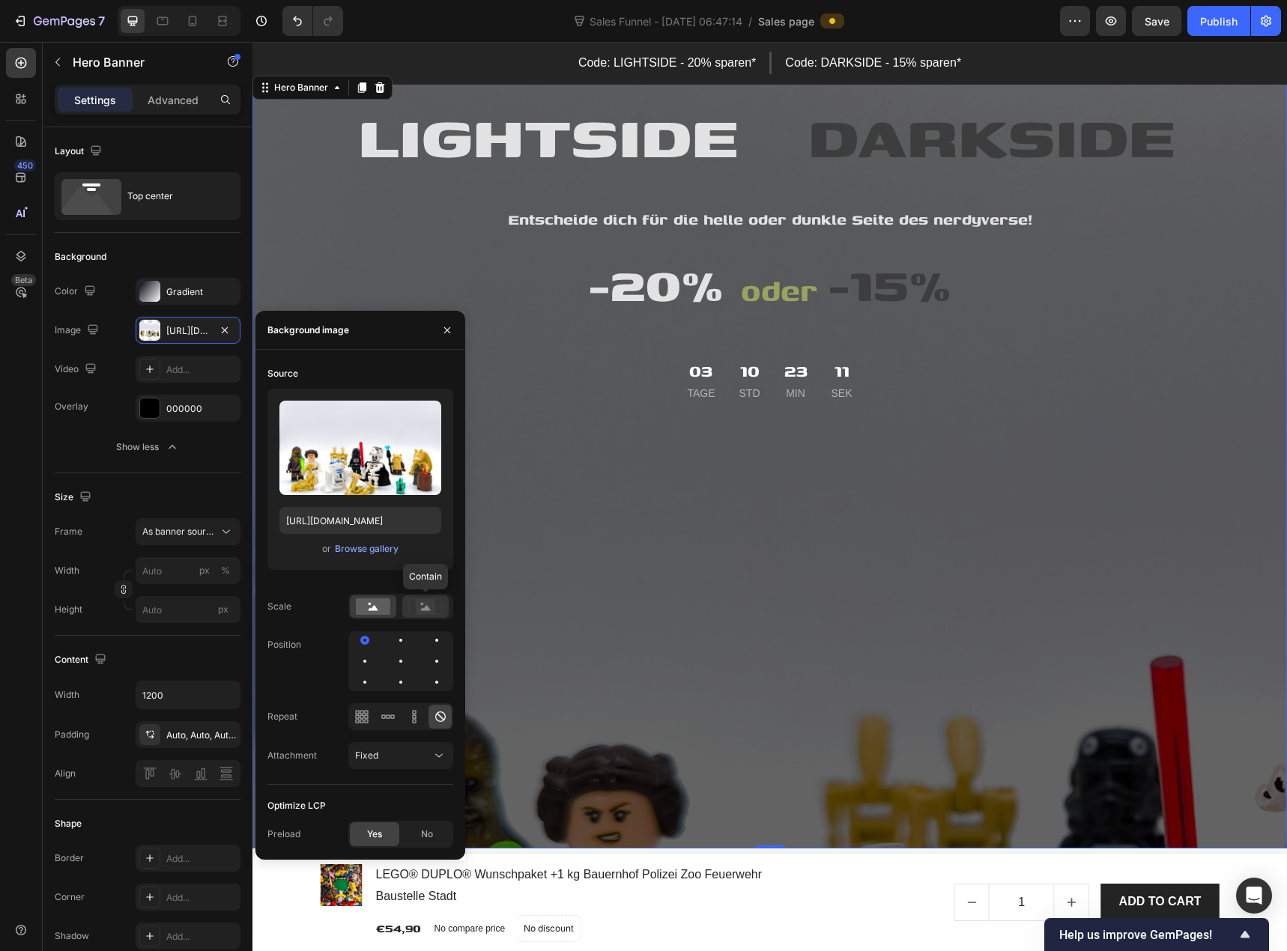
click at [416, 611] on rect at bounding box center [425, 606] width 19 height 15
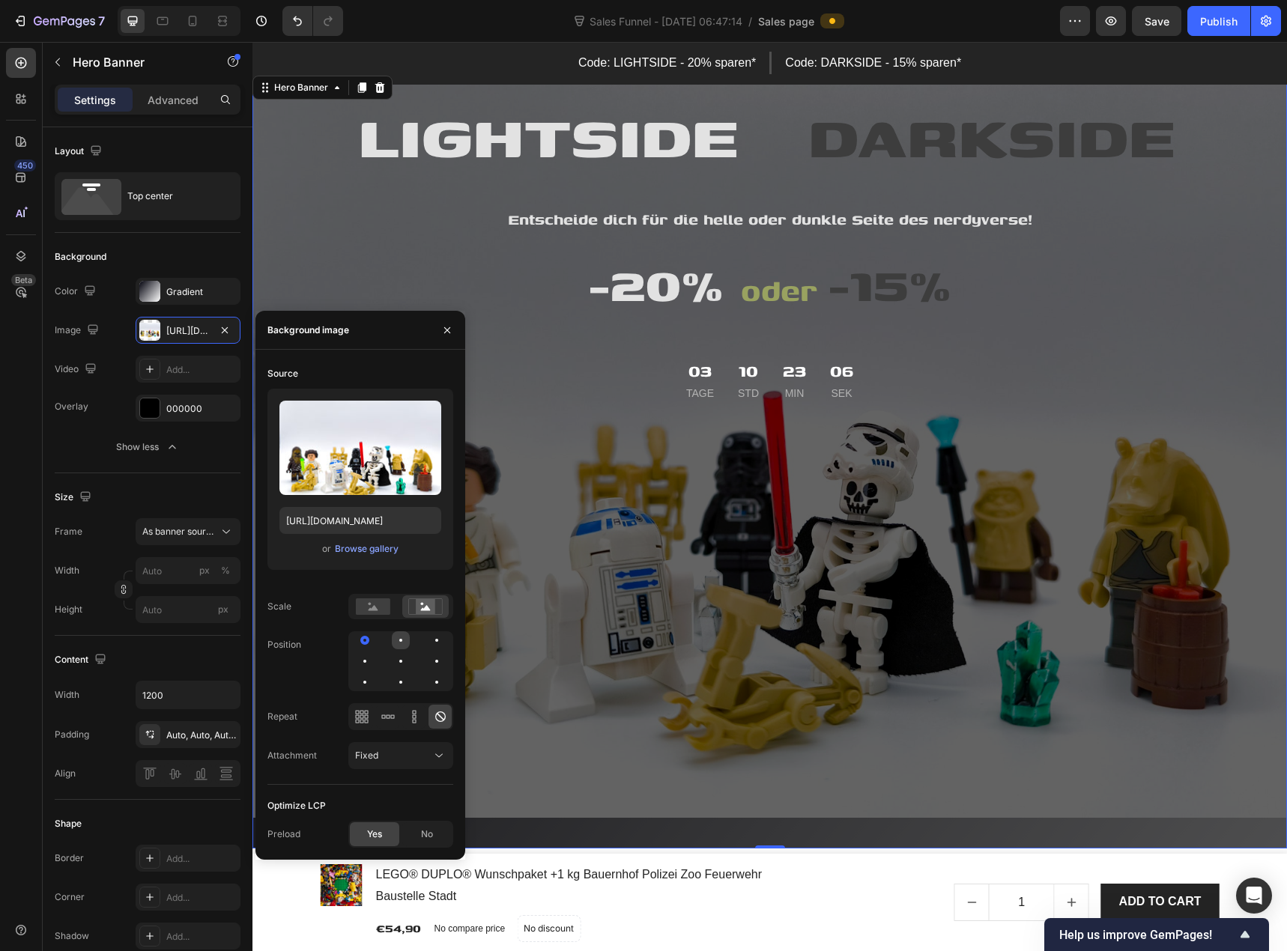
click at [402, 640] on div at bounding box center [401, 640] width 18 height 18
click at [401, 669] on div at bounding box center [401, 661] width 18 height 18
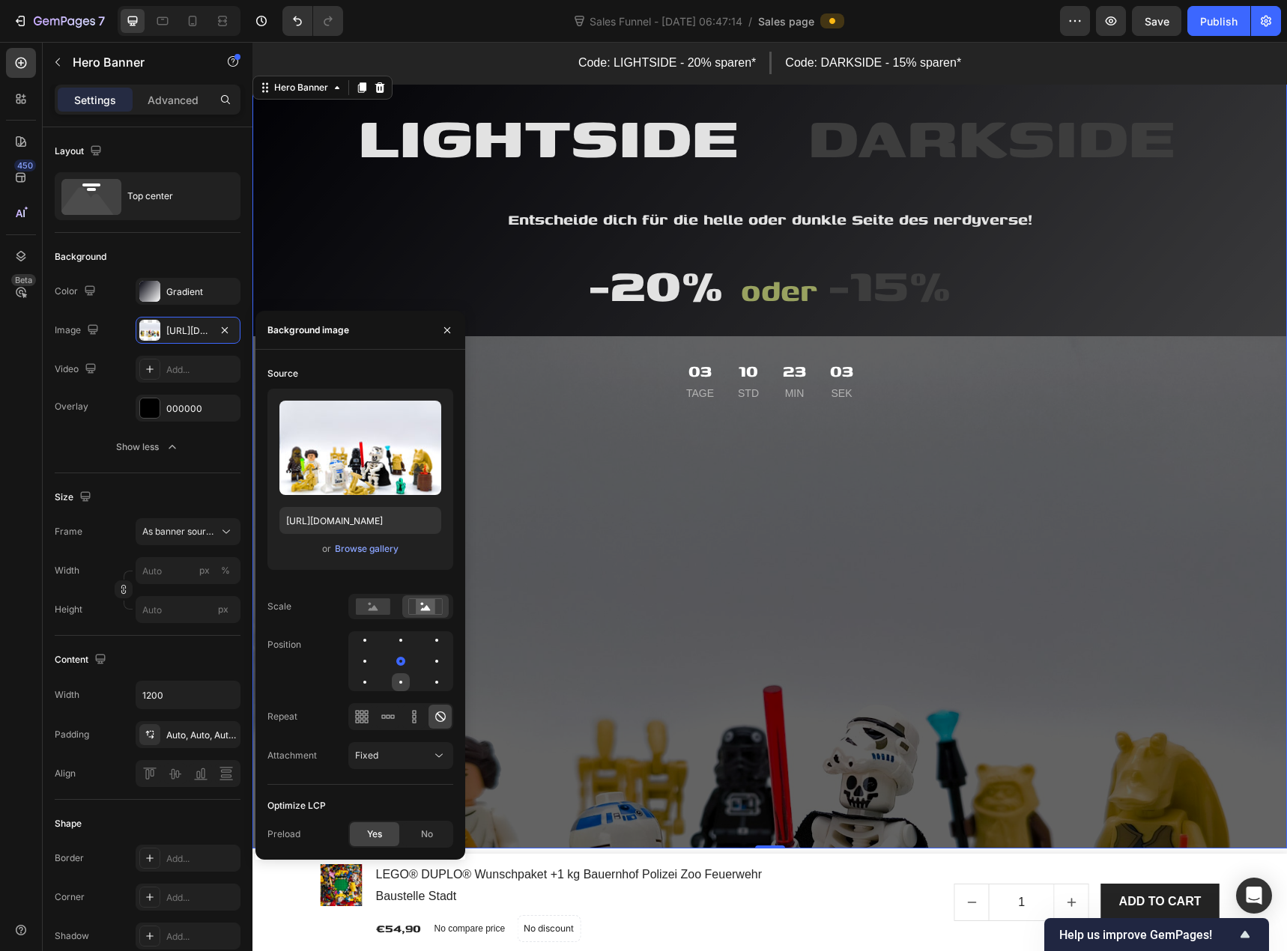
click at [401, 681] on div at bounding box center [400, 682] width 3 height 3
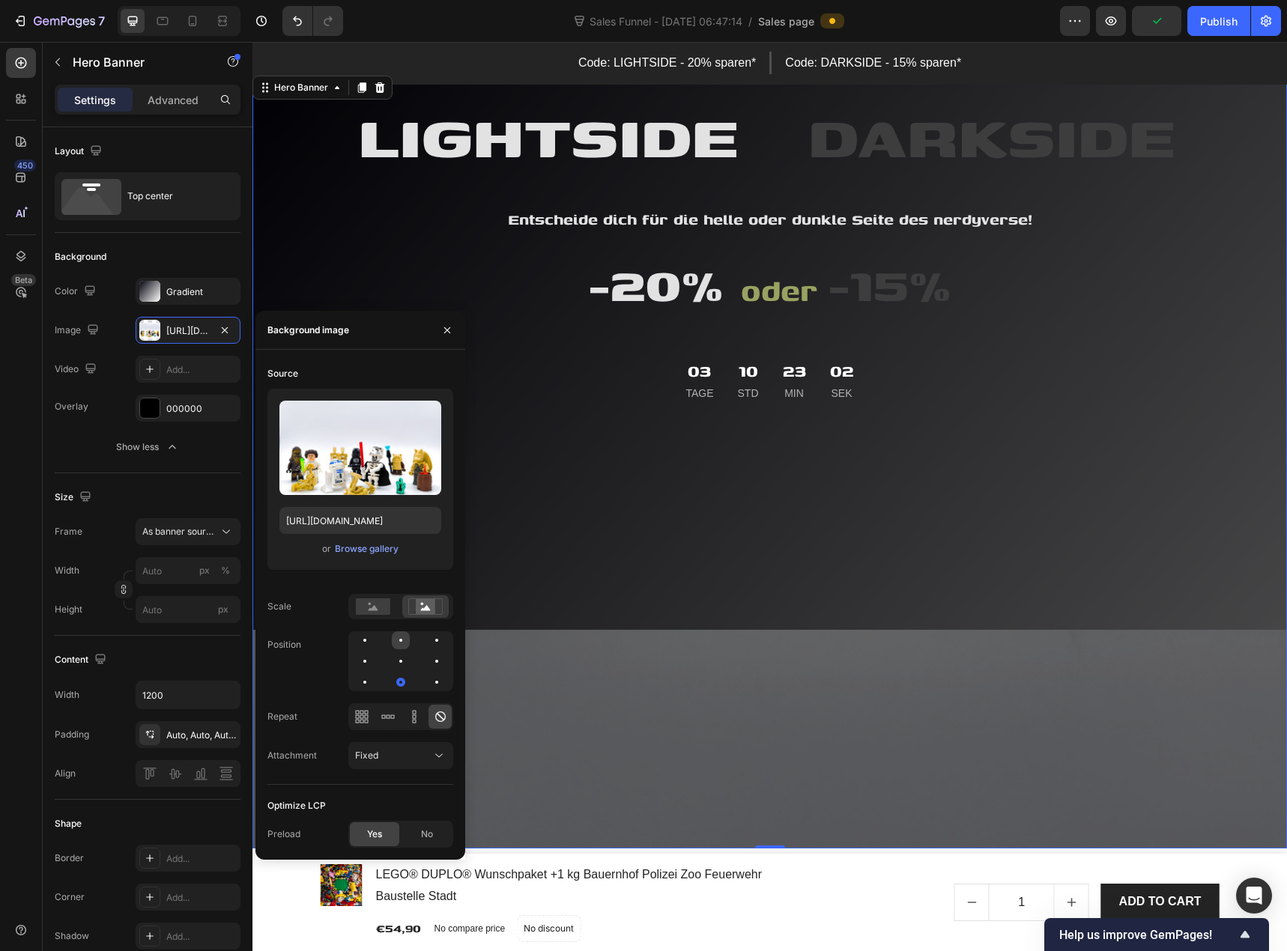
click at [404, 647] on div at bounding box center [401, 640] width 18 height 18
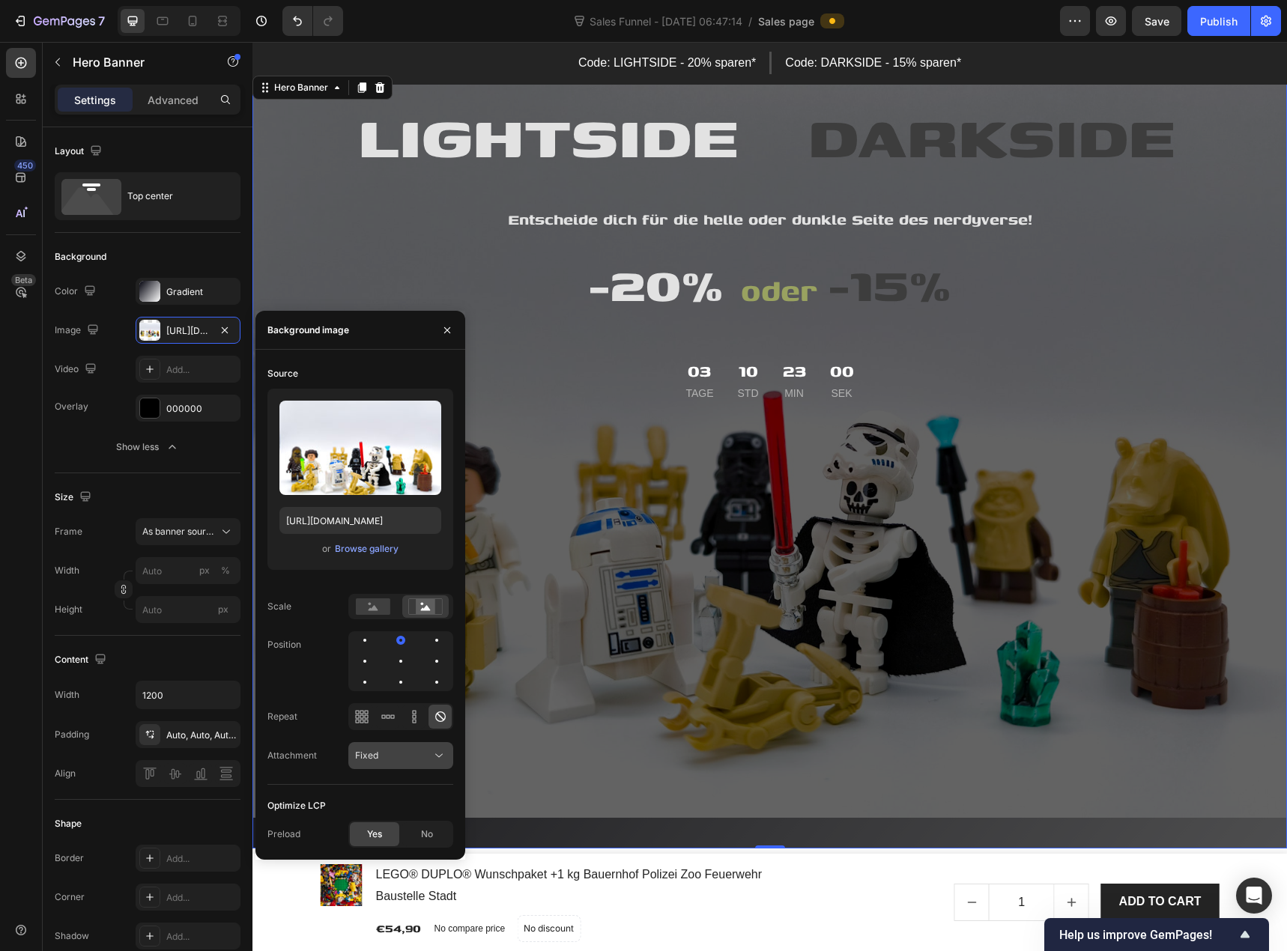
click at [374, 758] on span "Fixed" at bounding box center [366, 755] width 23 height 11
click at [381, 787] on p "Scroll" at bounding box center [397, 792] width 85 height 13
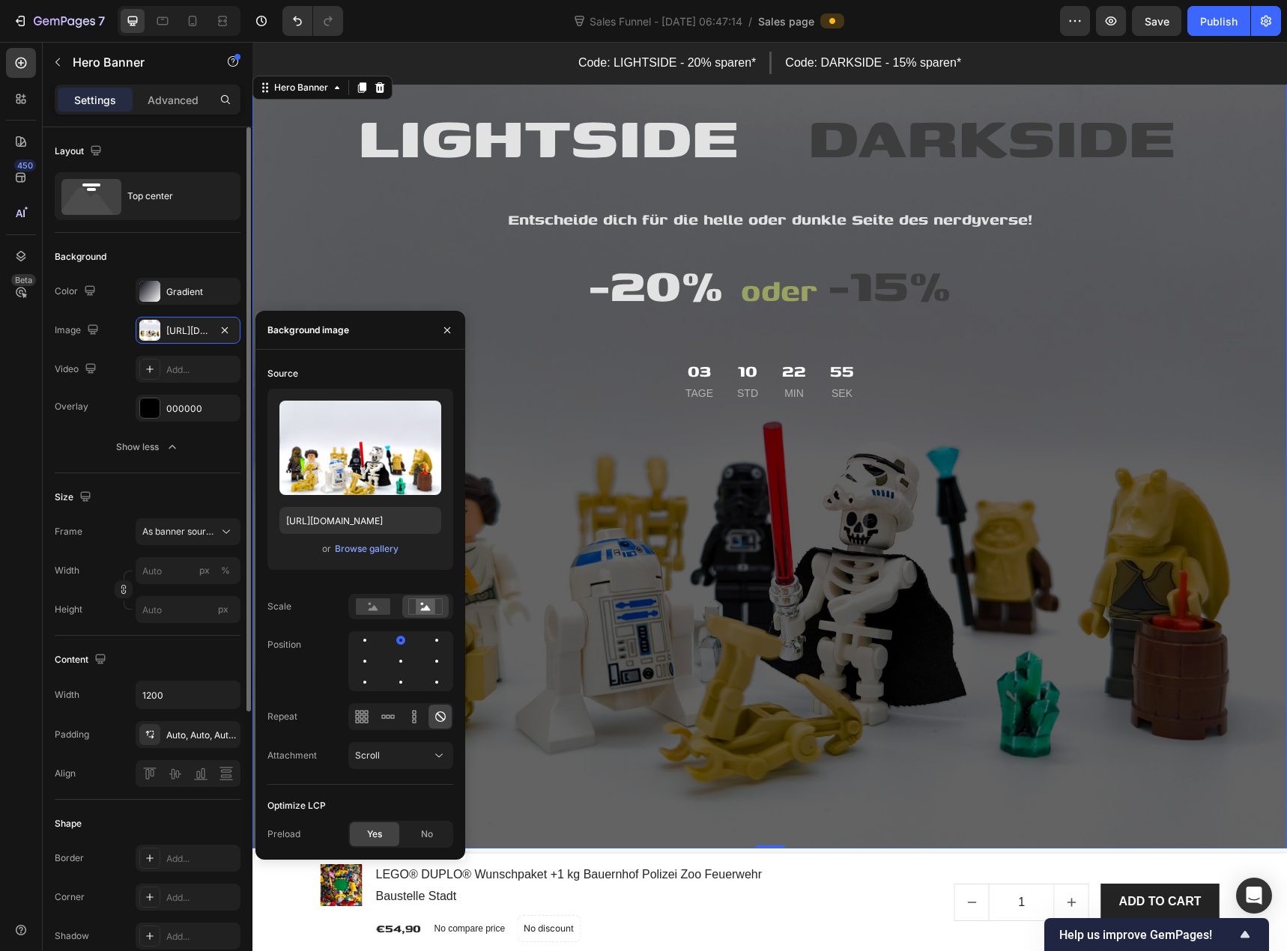
click at [168, 501] on div "Size" at bounding box center [148, 497] width 186 height 24
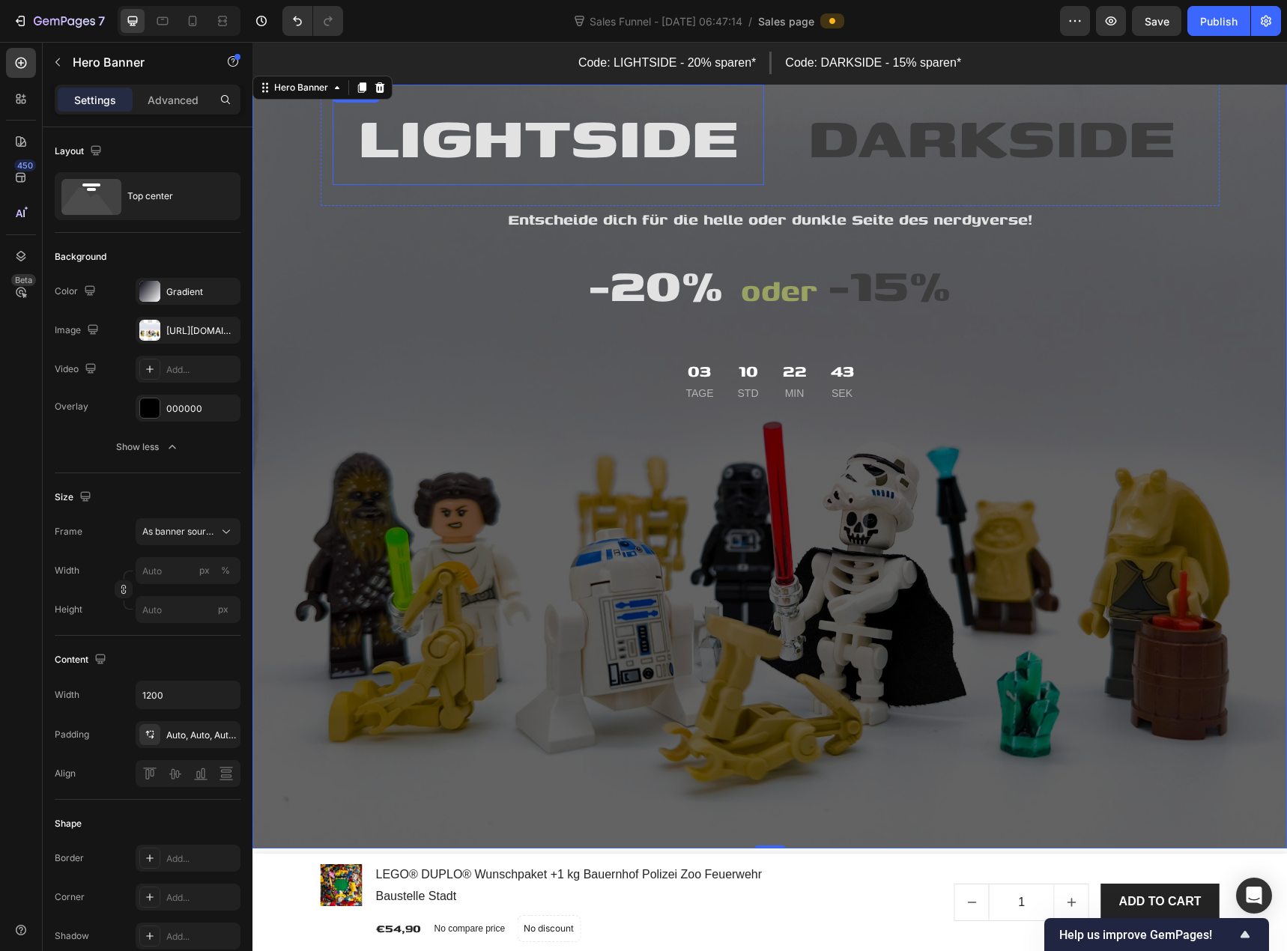
click at [541, 136] on span "LIGHTSIDE" at bounding box center [548, 135] width 380 height 90
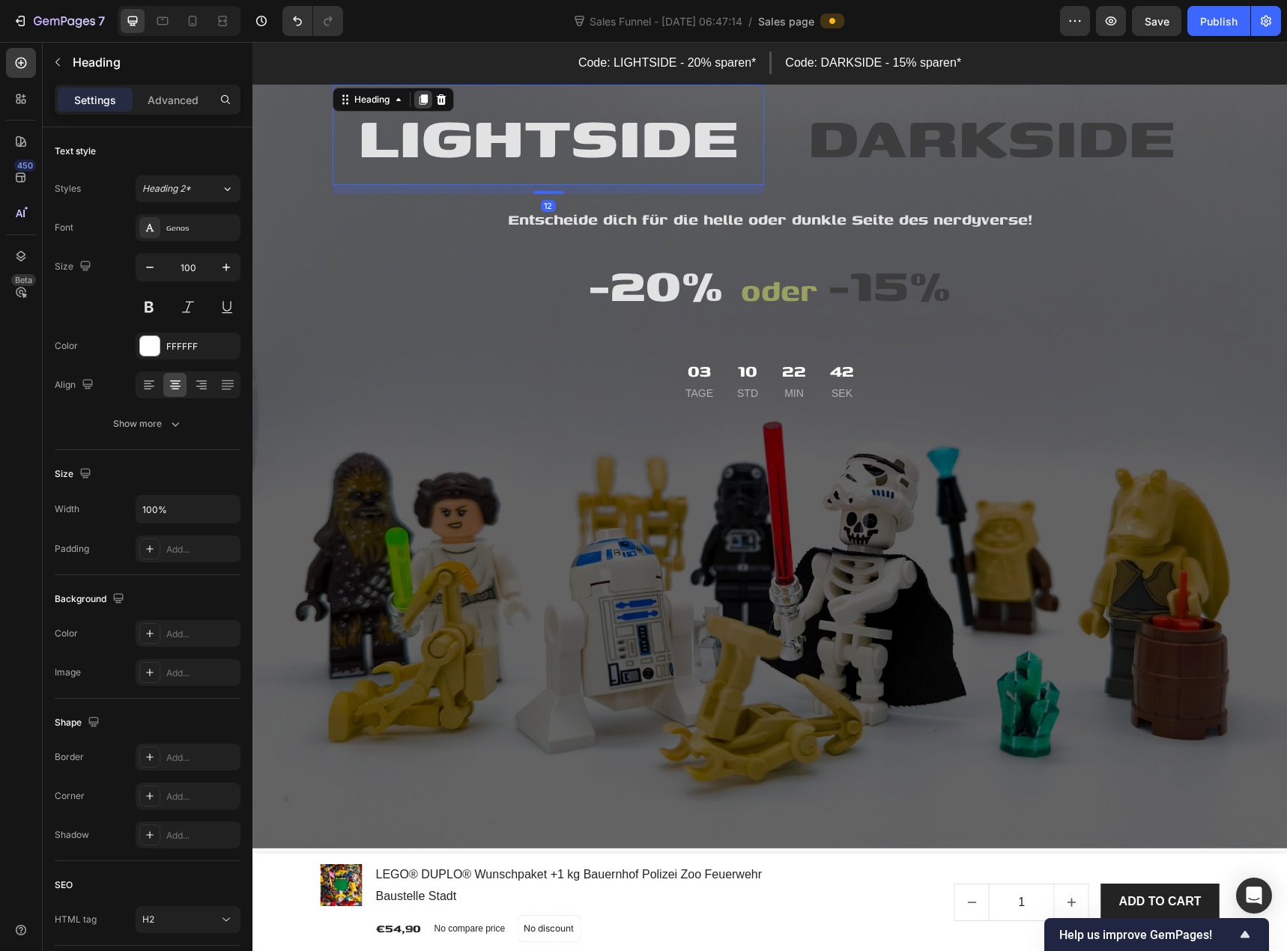
click at [419, 97] on icon at bounding box center [423, 99] width 8 height 10
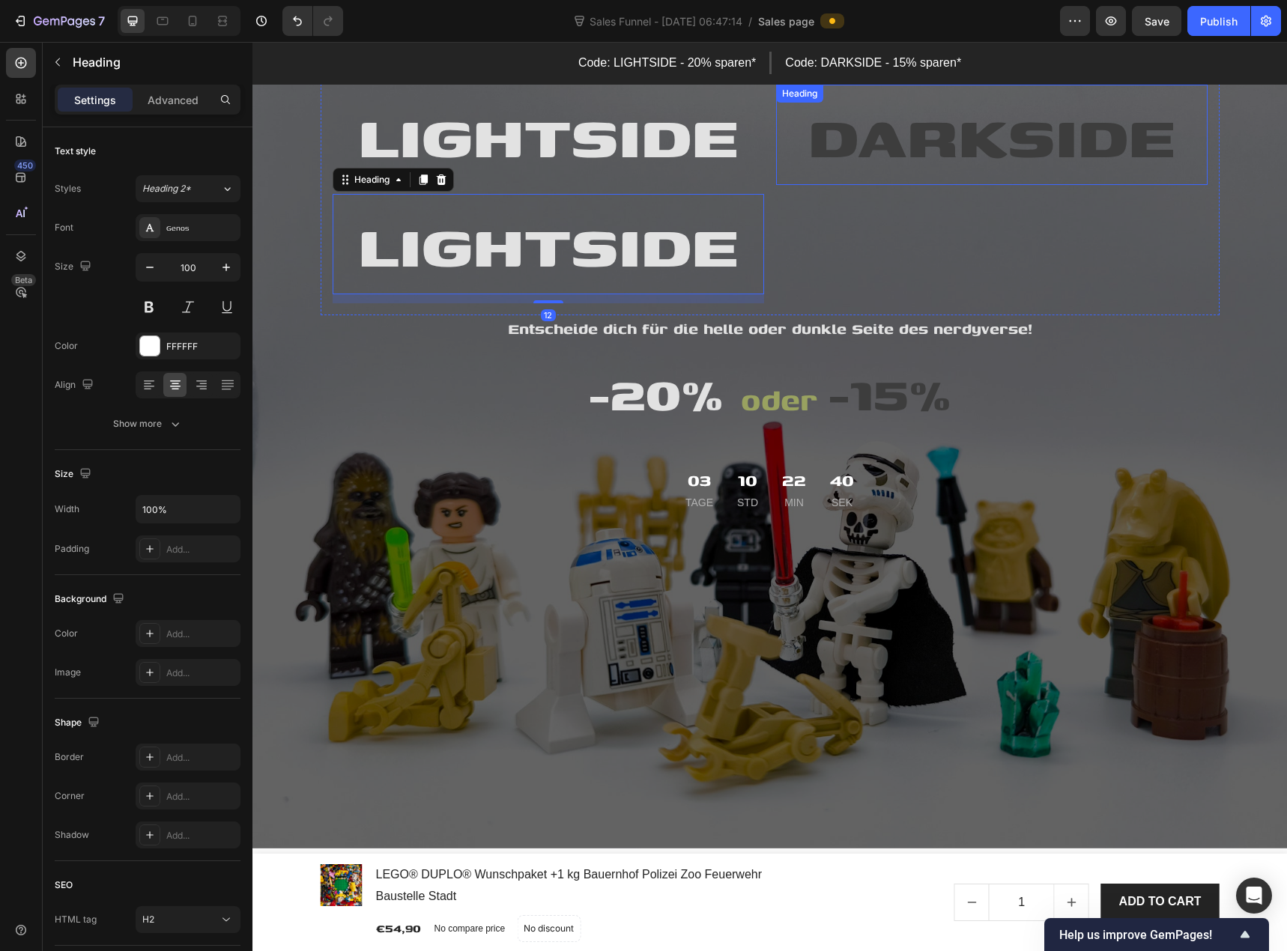
click at [863, 118] on span "DARKSIDE" at bounding box center [991, 135] width 367 height 90
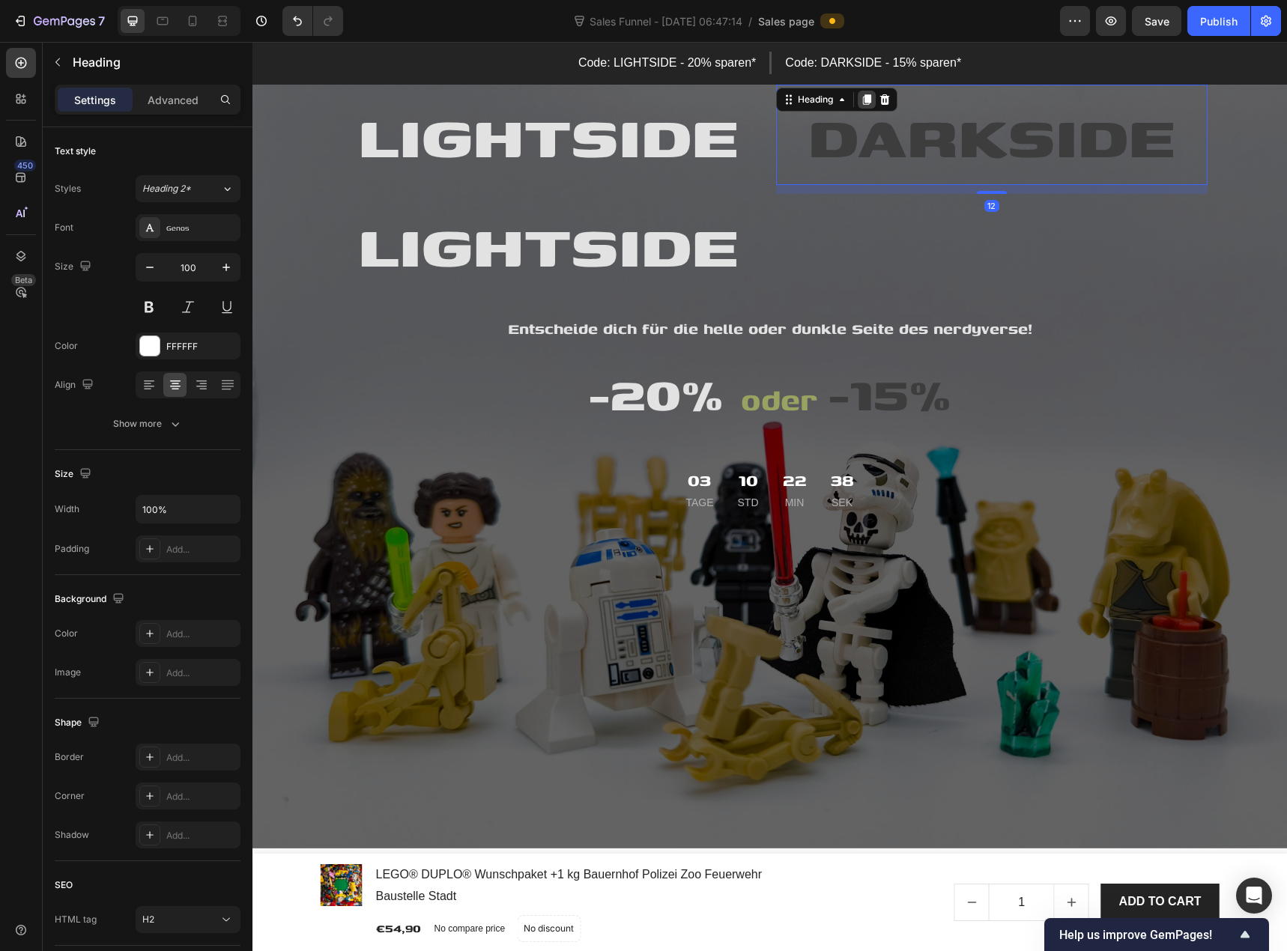
click at [863, 104] on icon at bounding box center [866, 99] width 8 height 10
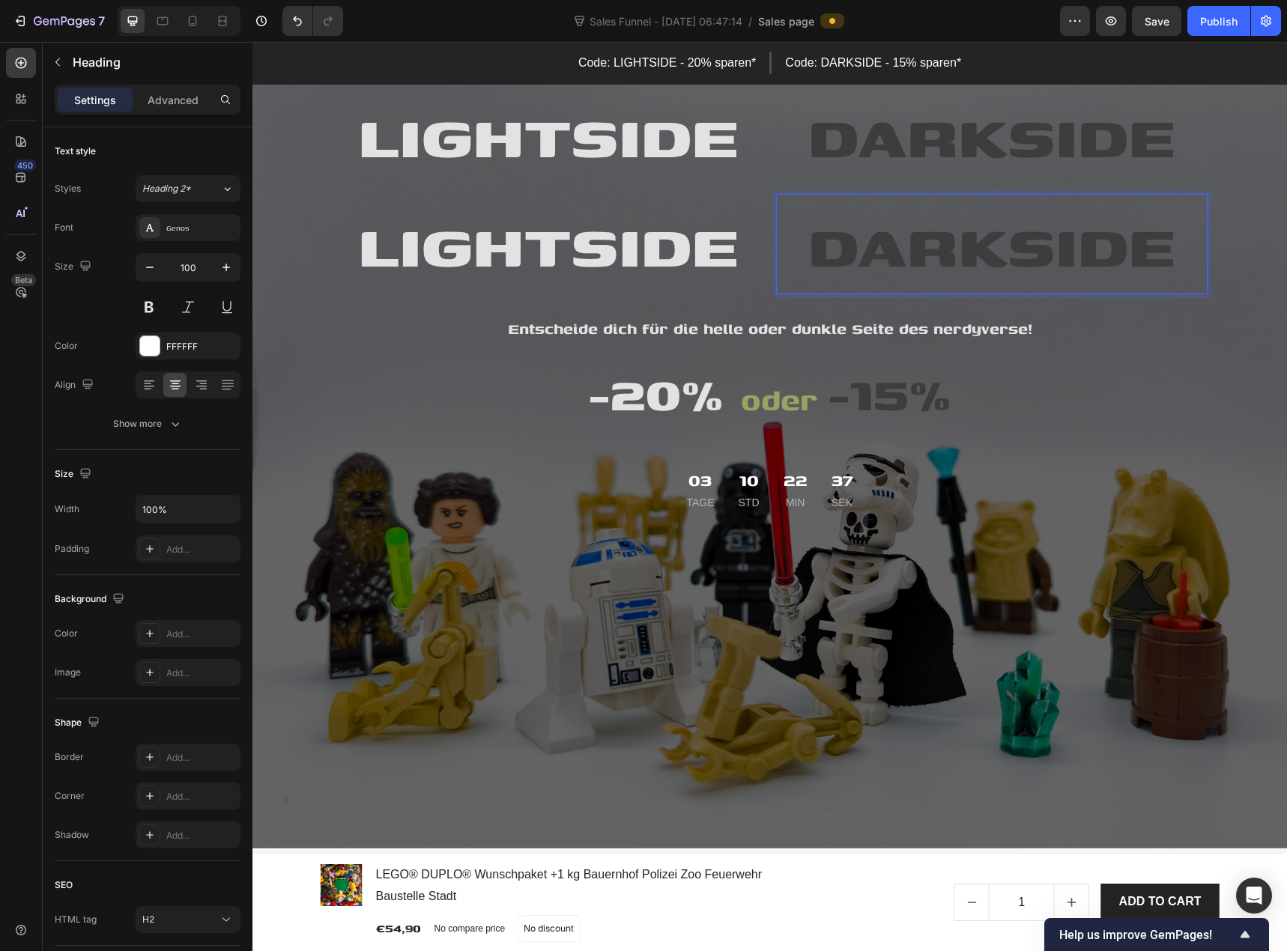
click at [947, 239] on span "DARKSIDE" at bounding box center [991, 244] width 367 height 90
click at [649, 264] on span "LIGHTSIDE" at bounding box center [548, 244] width 380 height 90
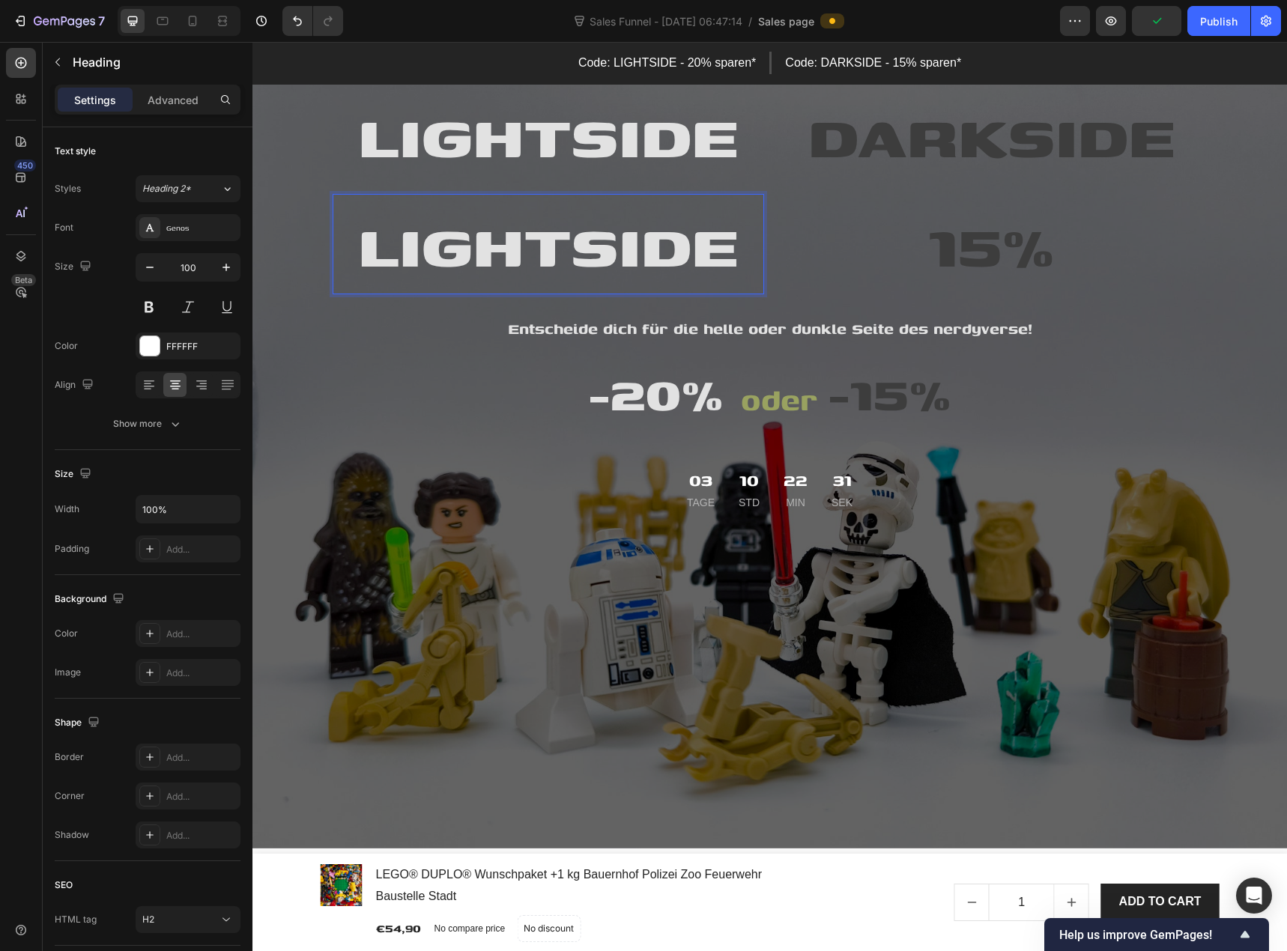
click at [649, 264] on span "LIGHTSIDE" at bounding box center [548, 244] width 380 height 90
click at [592, 249] on span "LIGHTSIDE" at bounding box center [548, 244] width 380 height 90
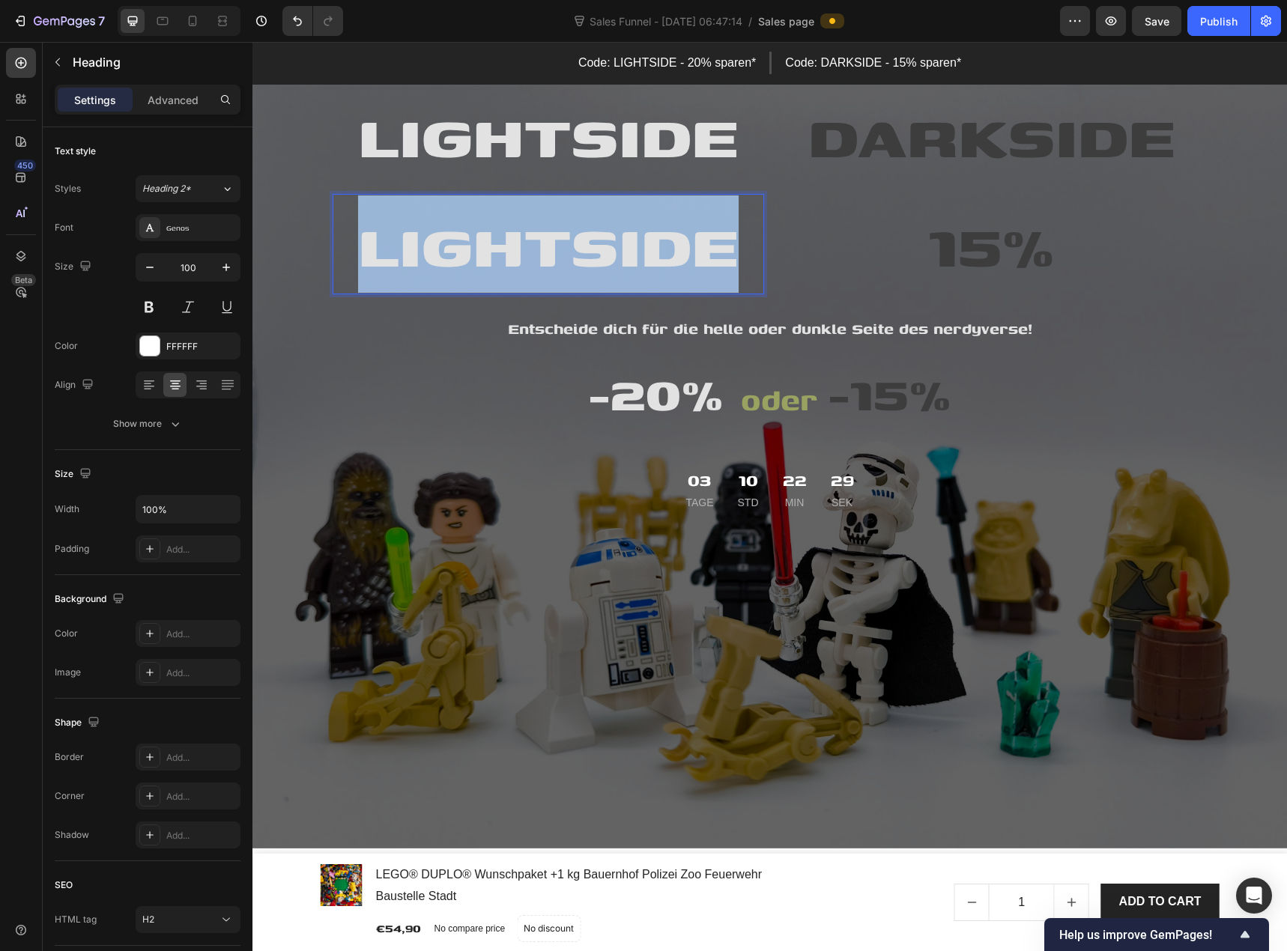
click at [592, 249] on span "LIGHTSIDE" at bounding box center [548, 244] width 380 height 90
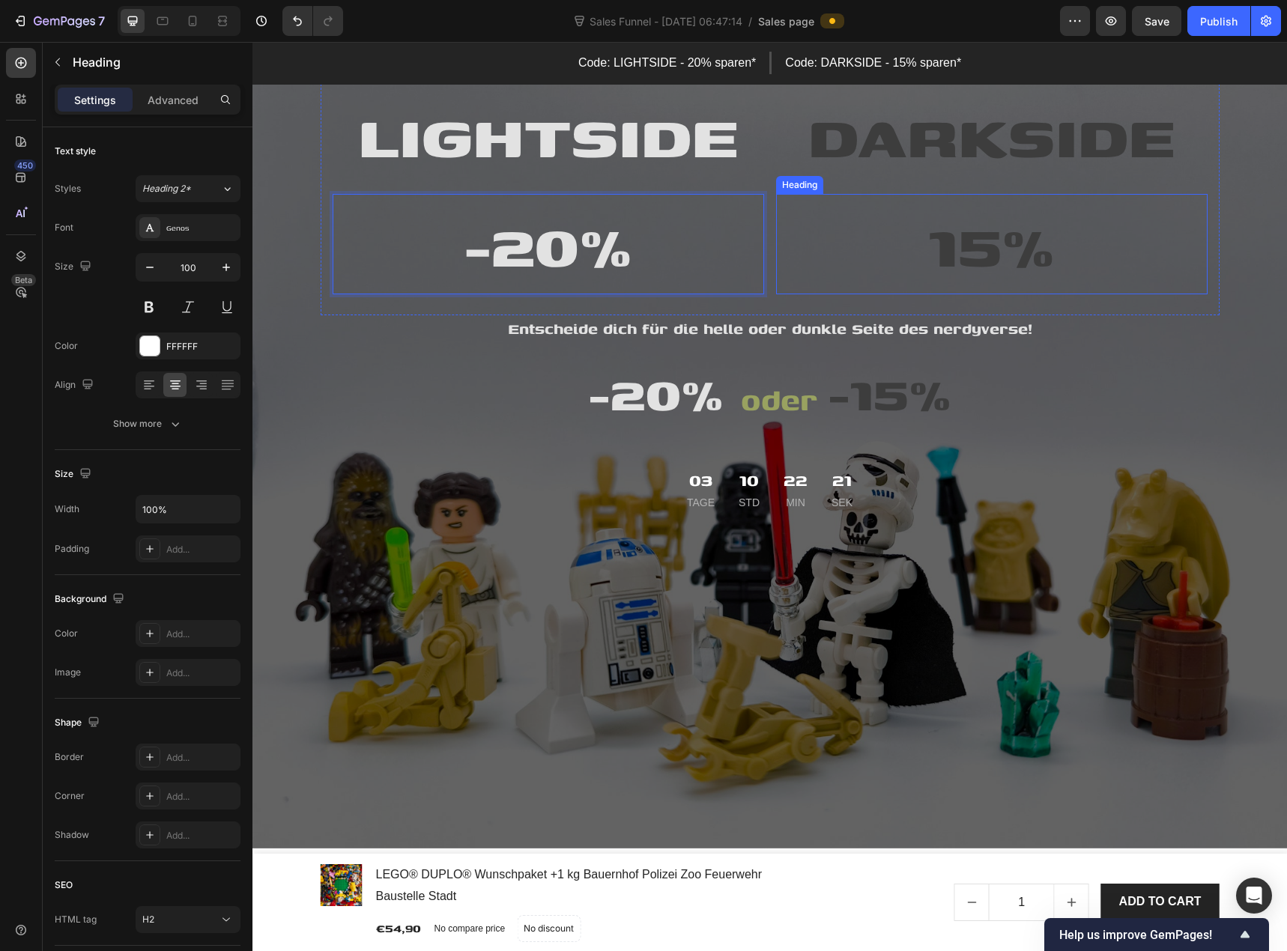
click at [929, 245] on span "15%" at bounding box center [992, 244] width 126 height 90
click at [944, 253] on span "-15%" at bounding box center [991, 244] width 154 height 90
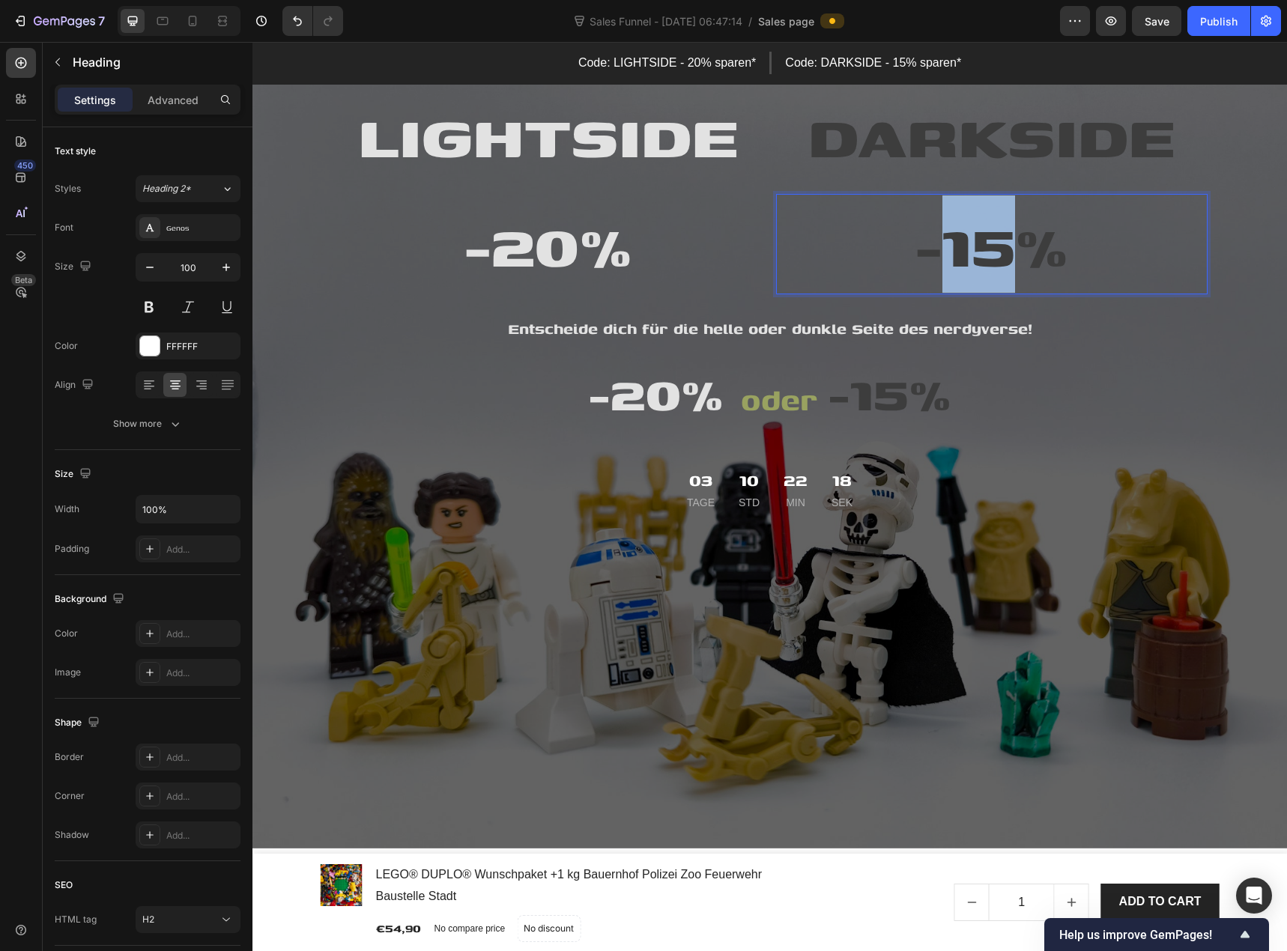
click at [944, 253] on span "-15%" at bounding box center [991, 244] width 154 height 90
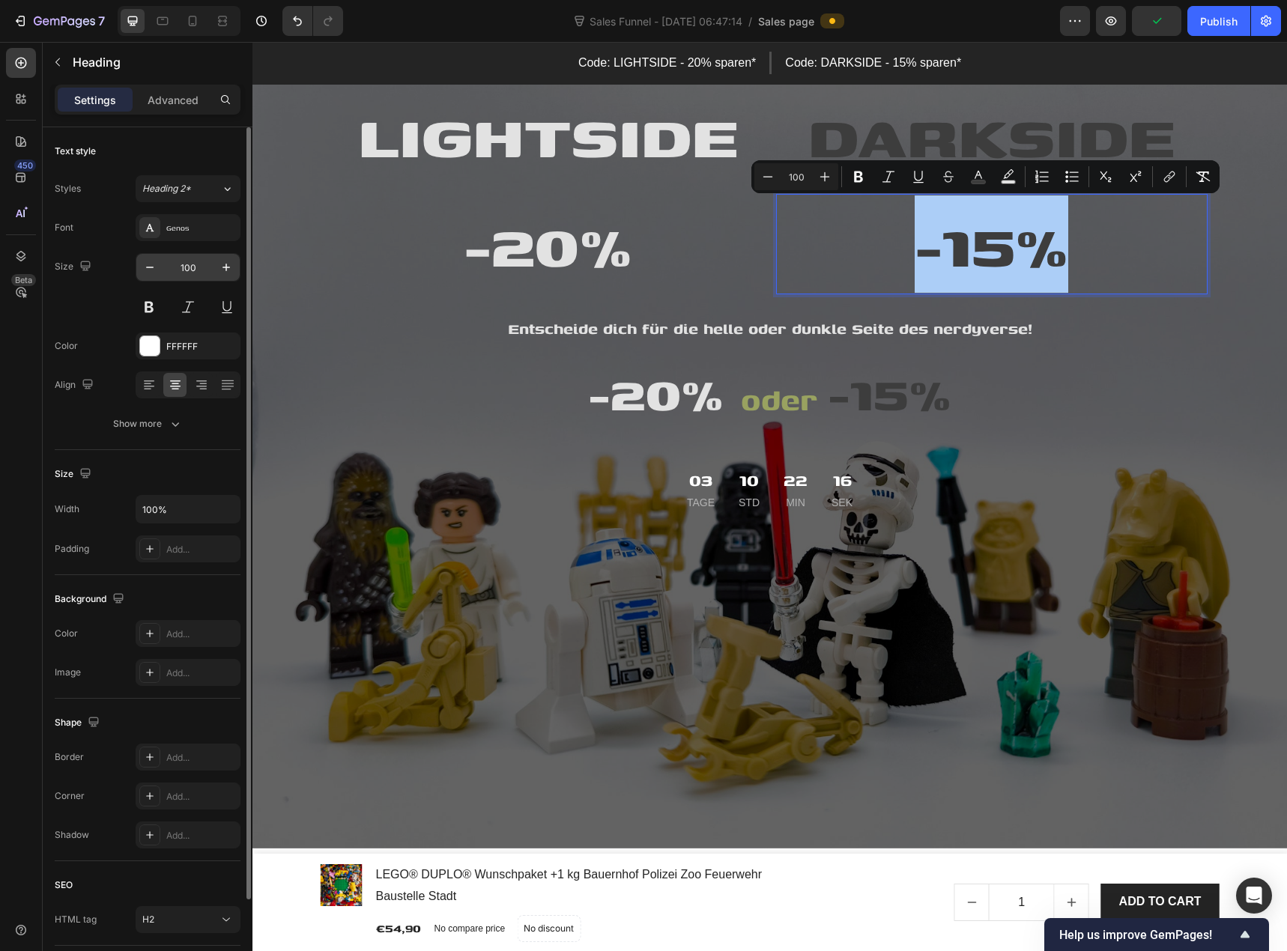
click at [198, 265] on input "100" at bounding box center [187, 267] width 49 height 27
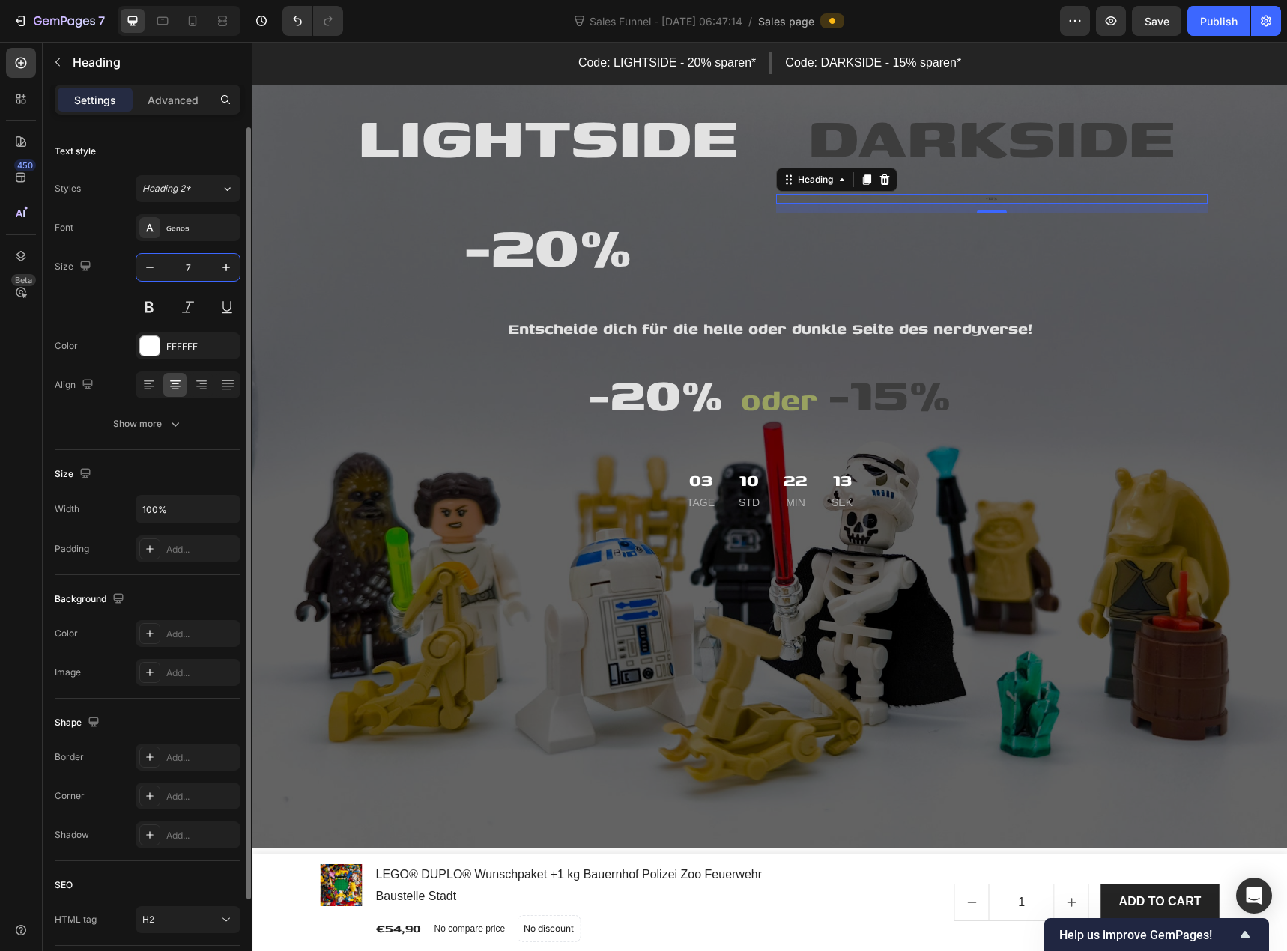
type input "75"
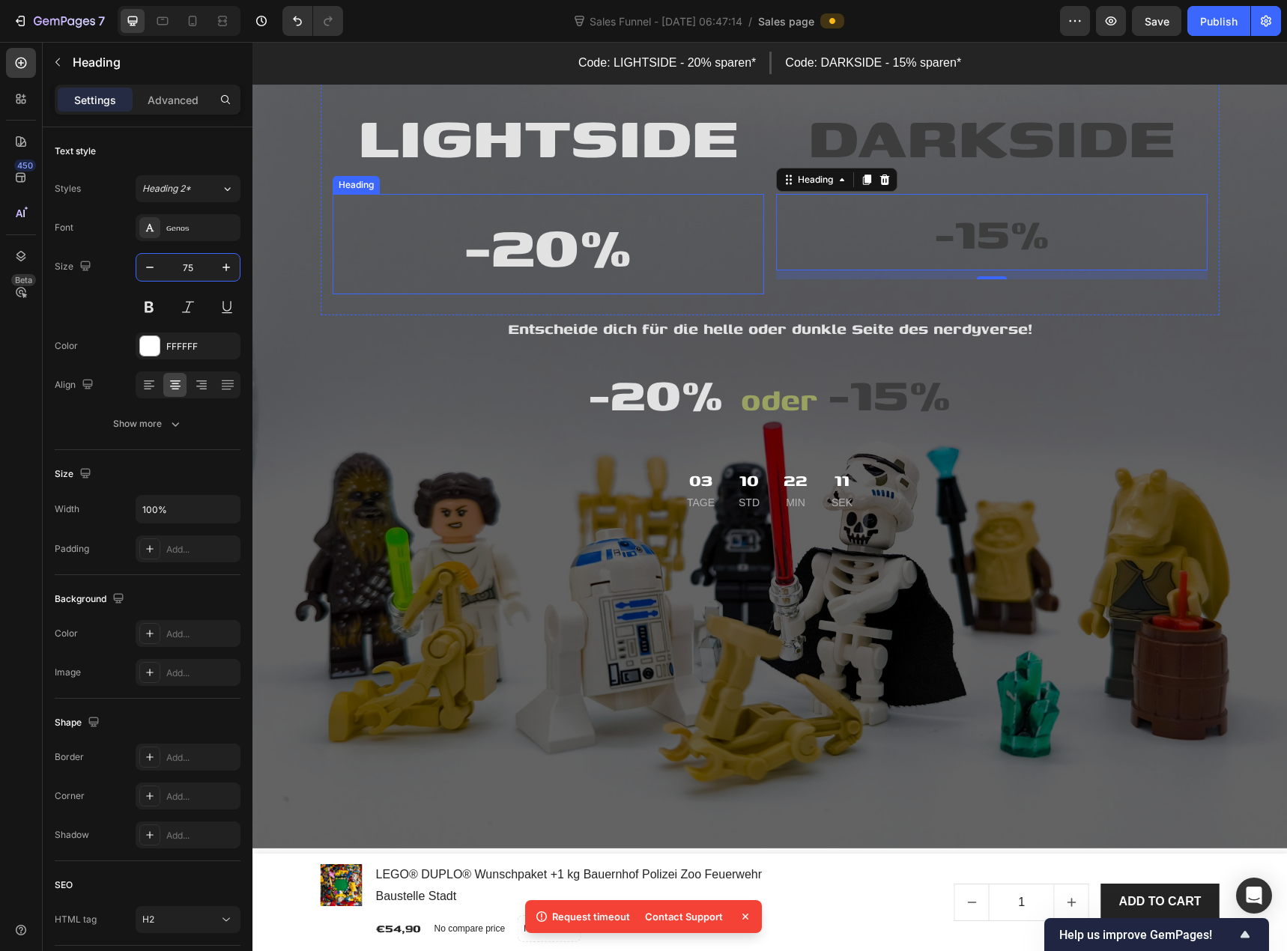
click at [511, 259] on span "-20%" at bounding box center [548, 244] width 168 height 90
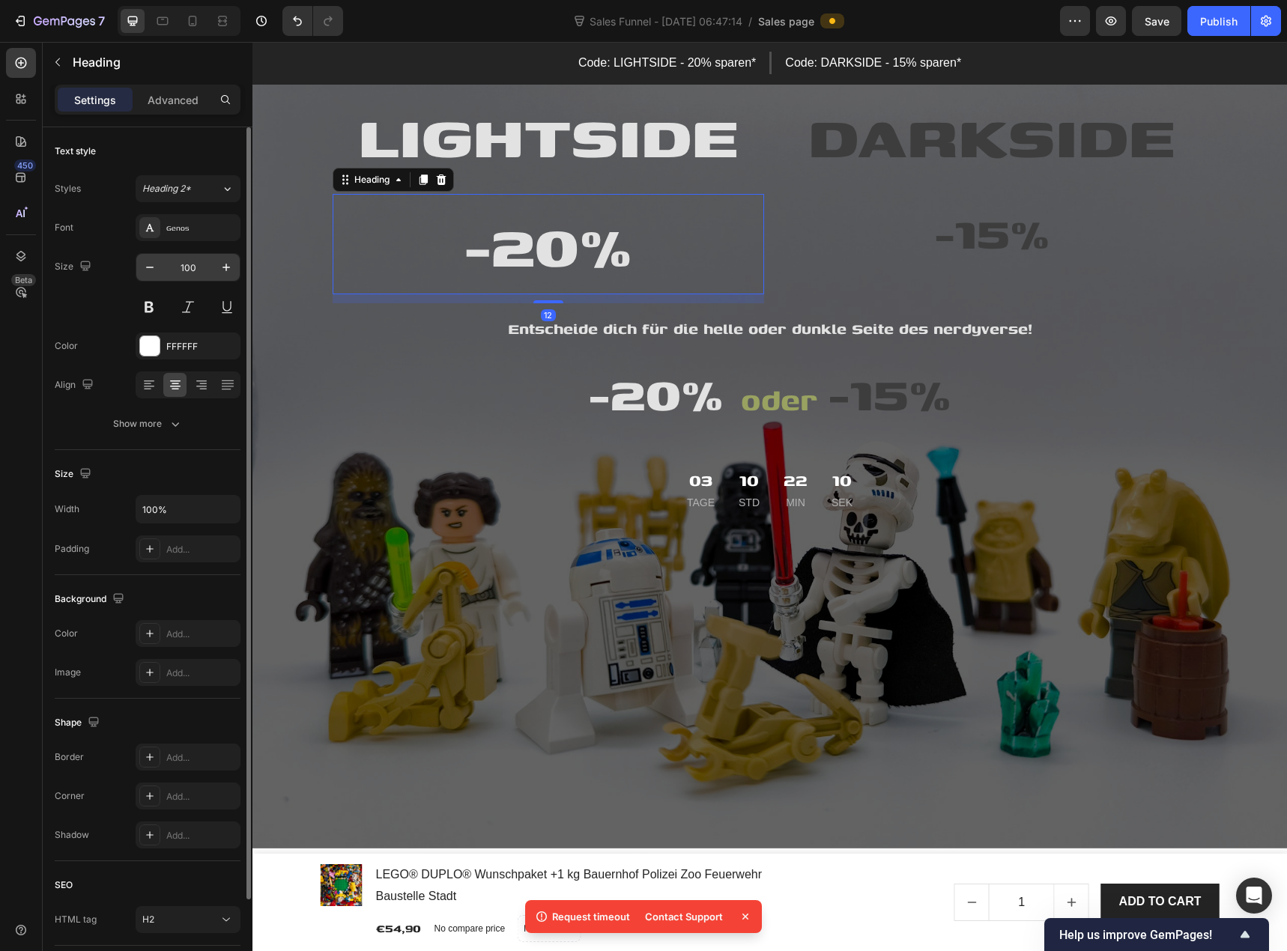
click at [185, 270] on input "100" at bounding box center [187, 267] width 49 height 27
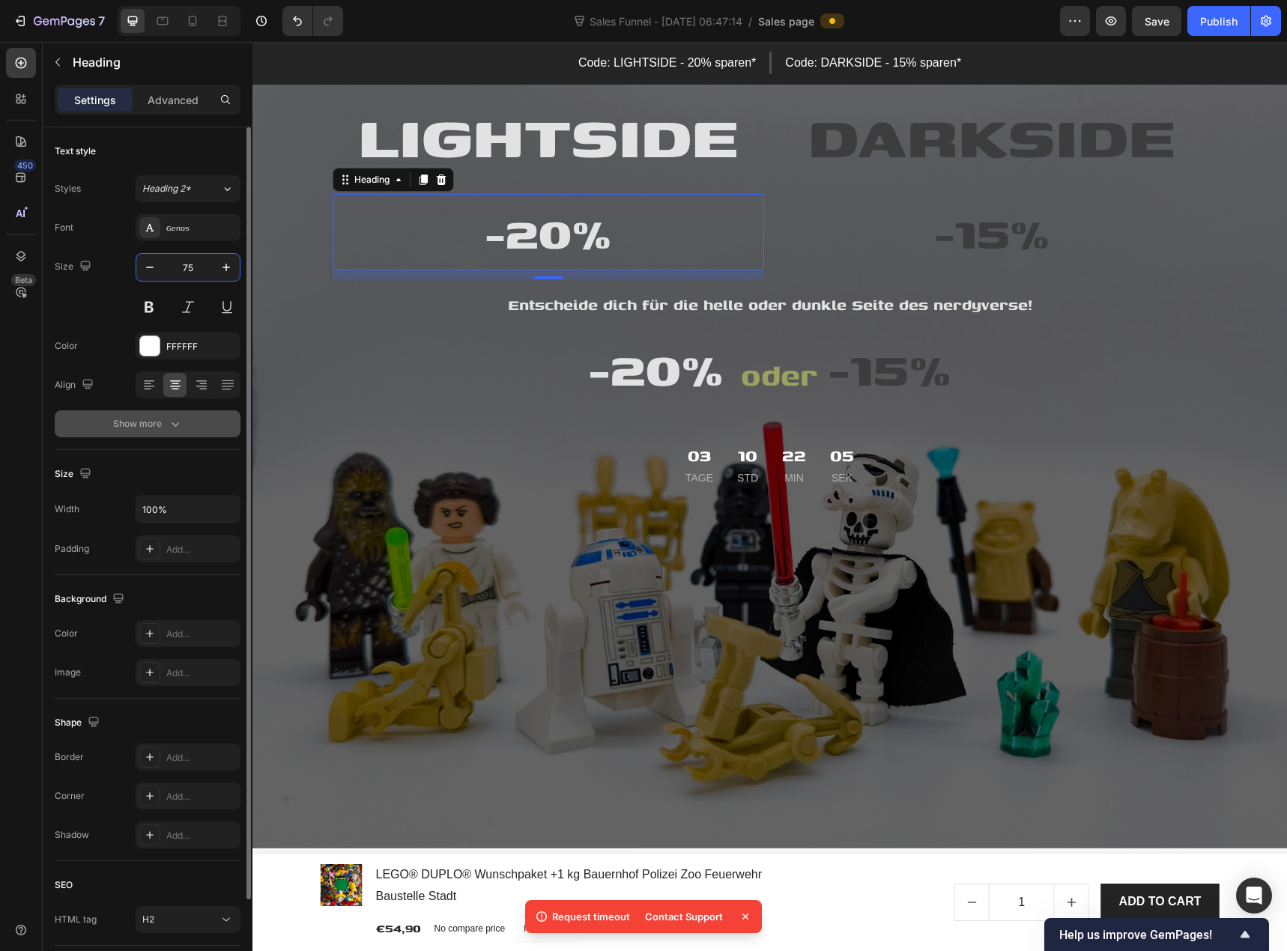
type input "75"
click at [165, 425] on div "Show more" at bounding box center [148, 423] width 70 height 15
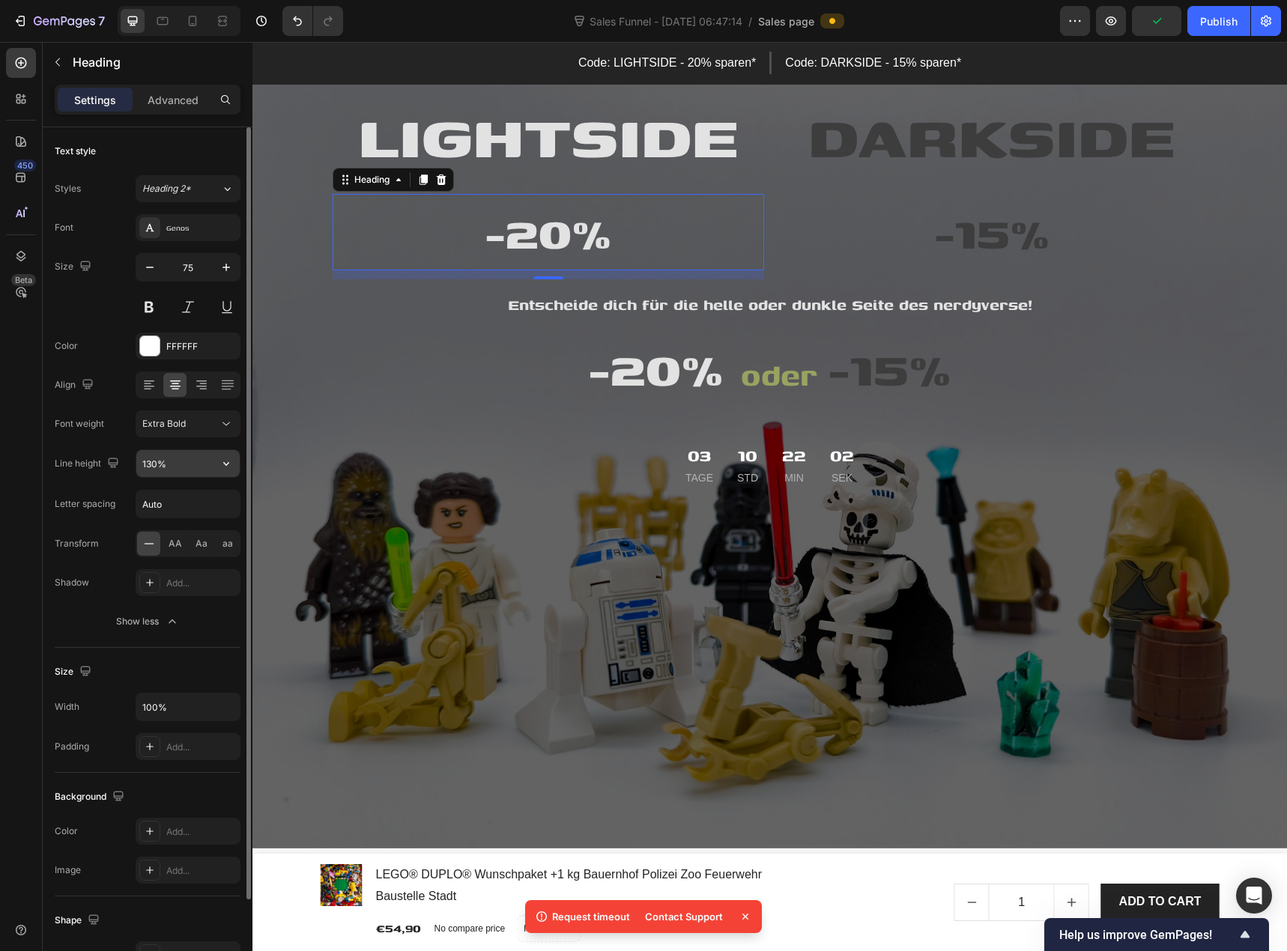
click at [156, 470] on input "130%" at bounding box center [187, 463] width 103 height 27
click at [228, 464] on icon "button" at bounding box center [226, 463] width 15 height 15
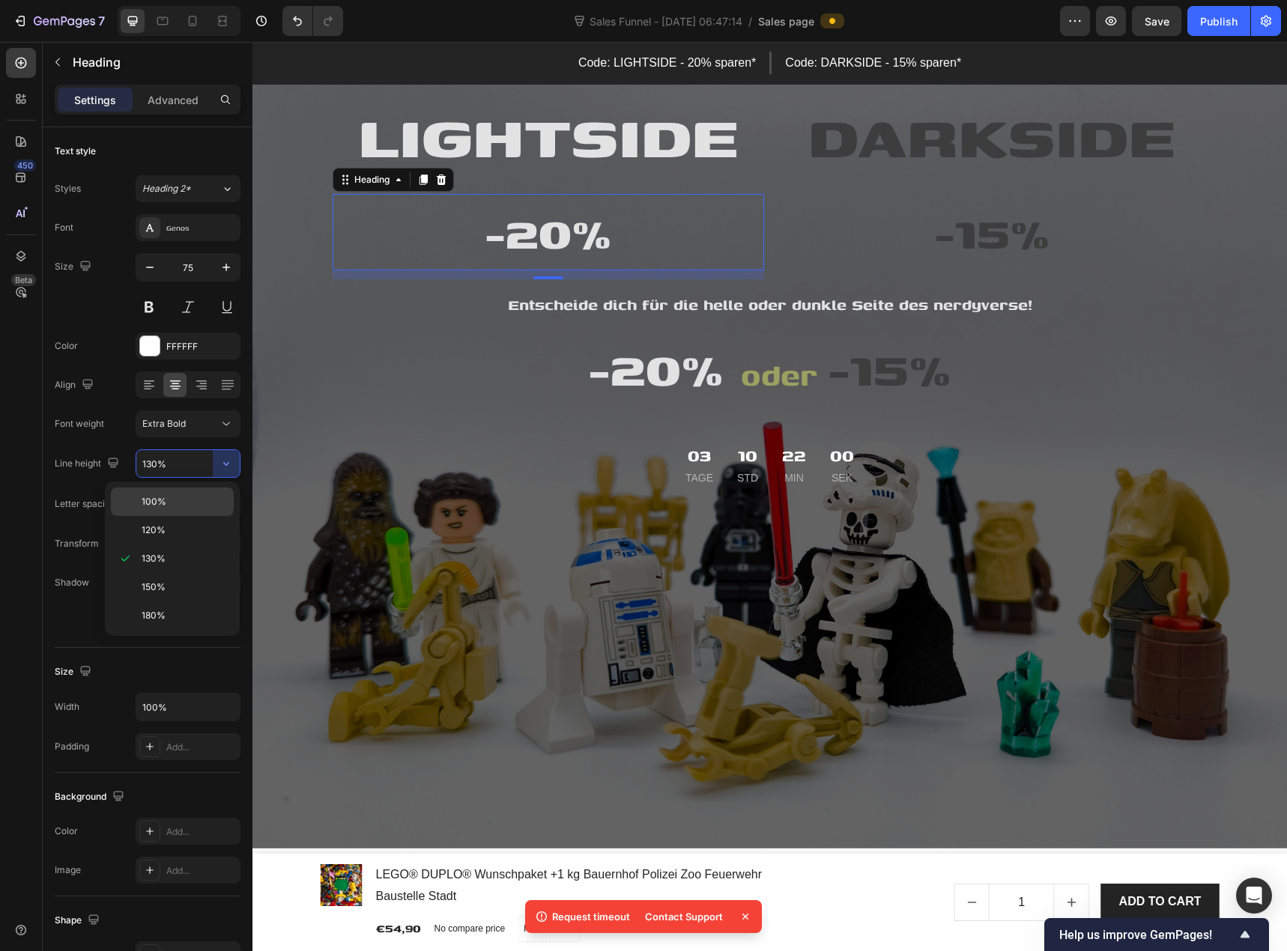
click at [188, 509] on div "100%" at bounding box center [172, 501] width 123 height 28
type input "100%"
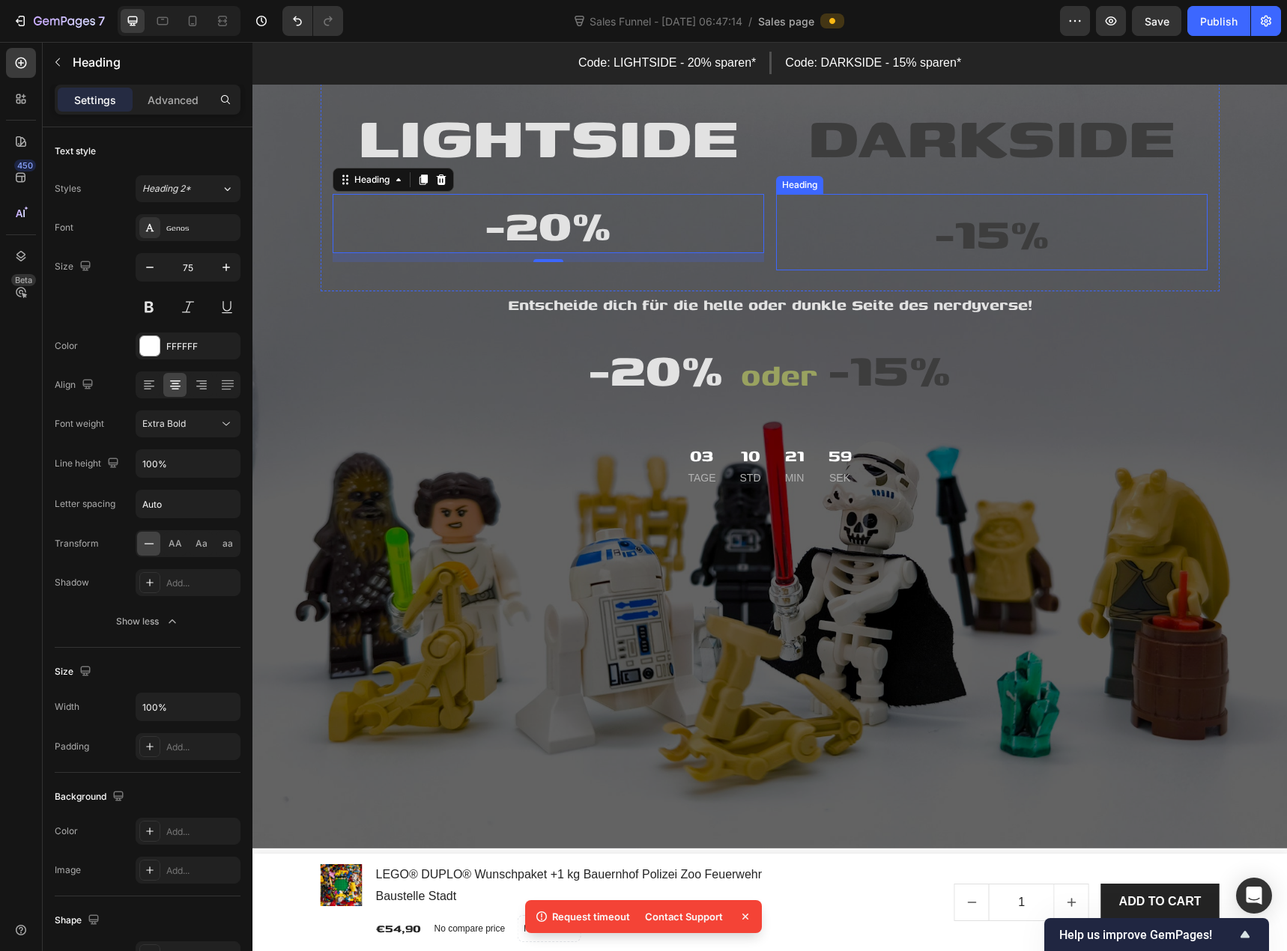
click at [945, 252] on span "-15%" at bounding box center [991, 232] width 115 height 68
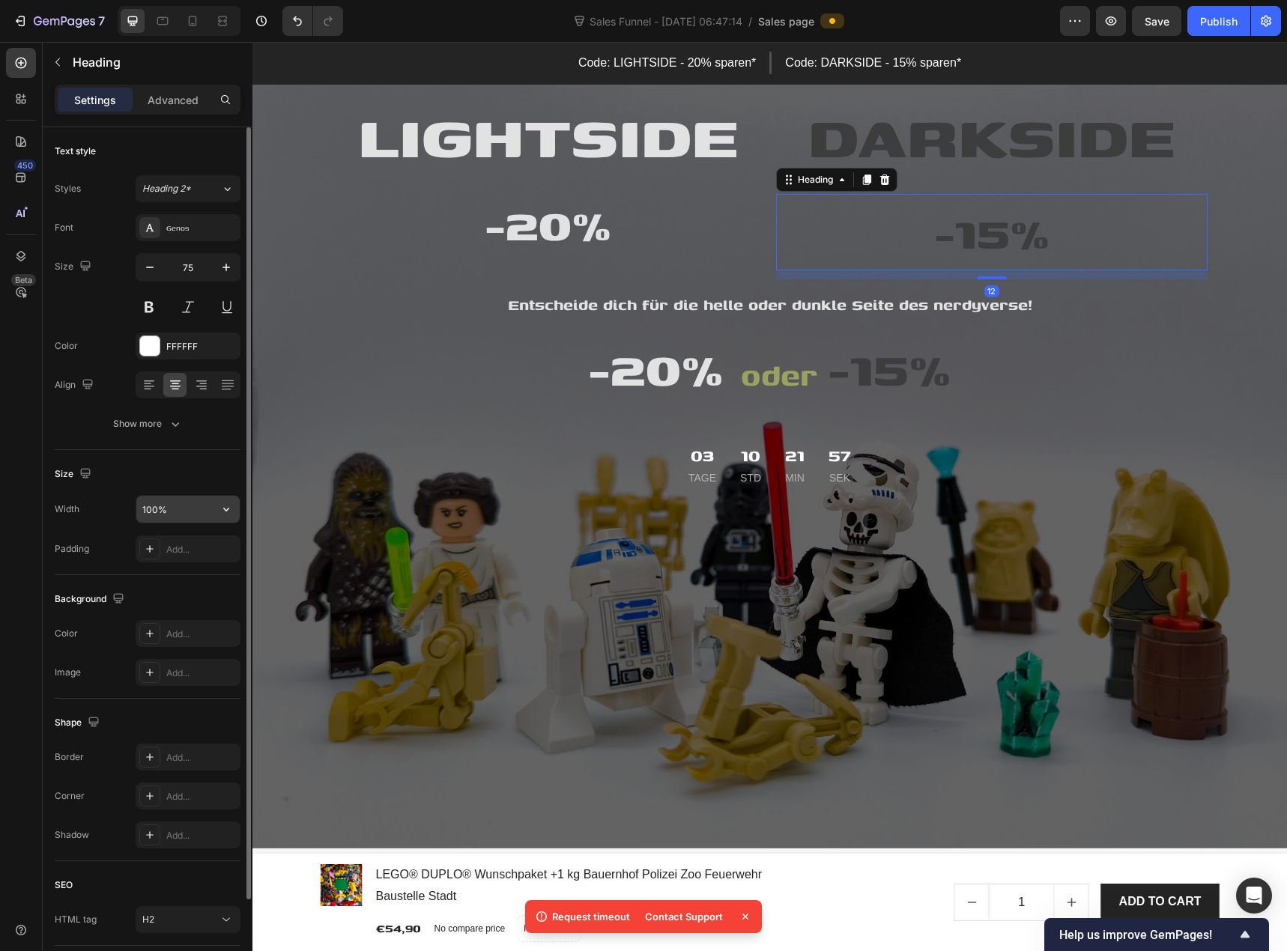
click at [207, 504] on input "100%" at bounding box center [187, 509] width 103 height 27
click at [184, 424] on button "Show more" at bounding box center [148, 423] width 186 height 27
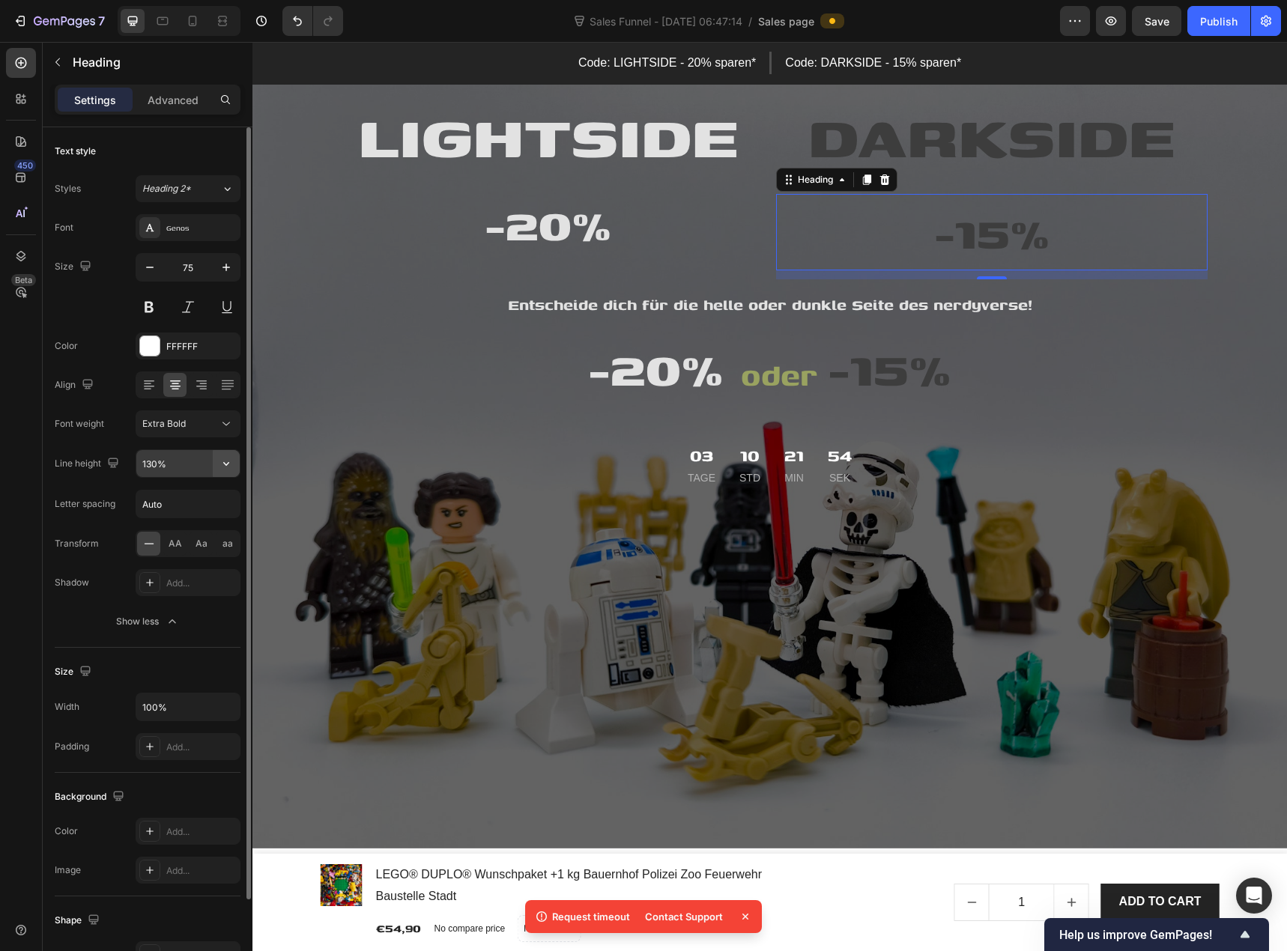
click at [219, 471] on button "button" at bounding box center [226, 463] width 27 height 27
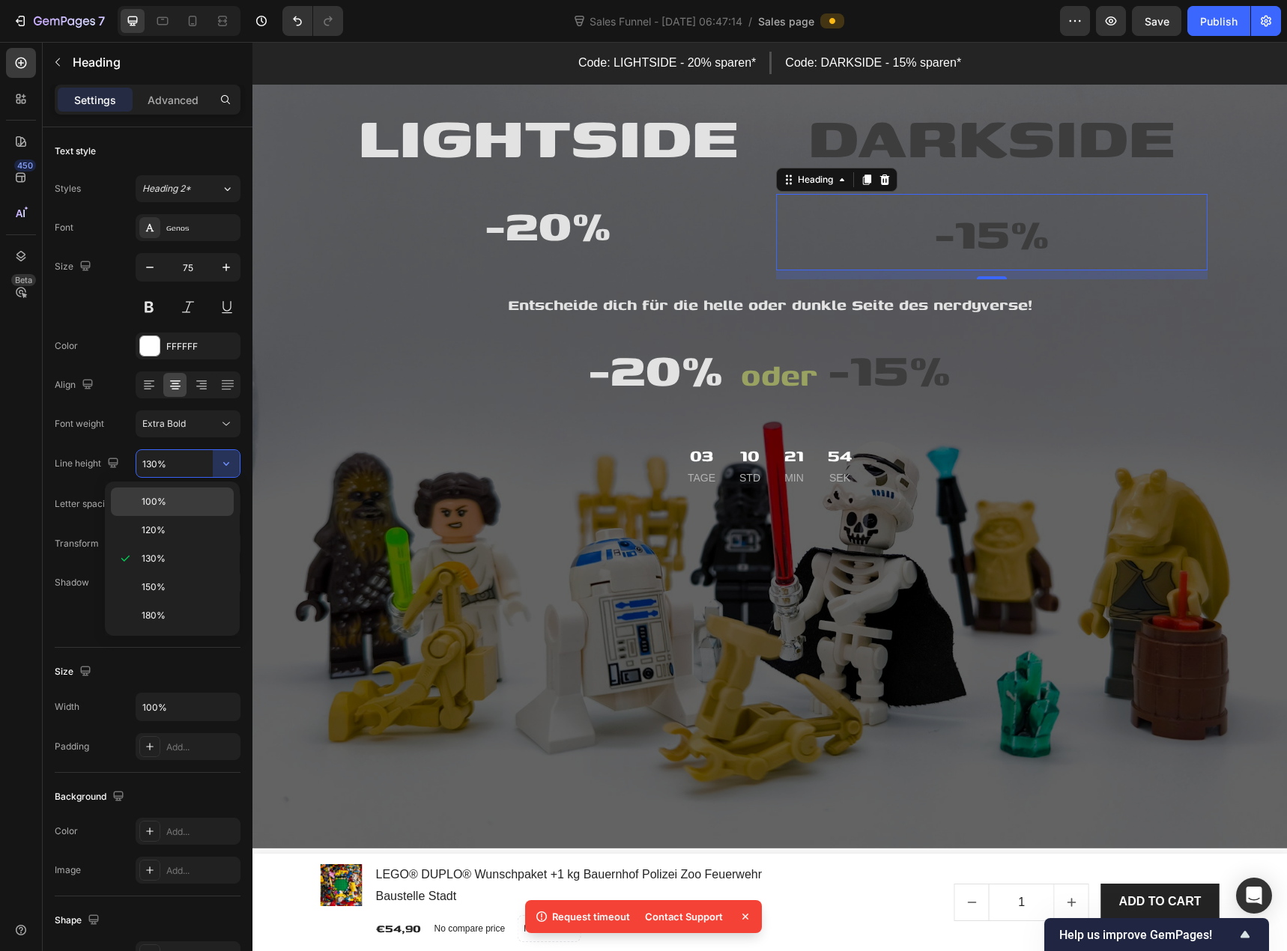
click at [205, 501] on p "100%" at bounding box center [184, 501] width 85 height 13
type input "100%"
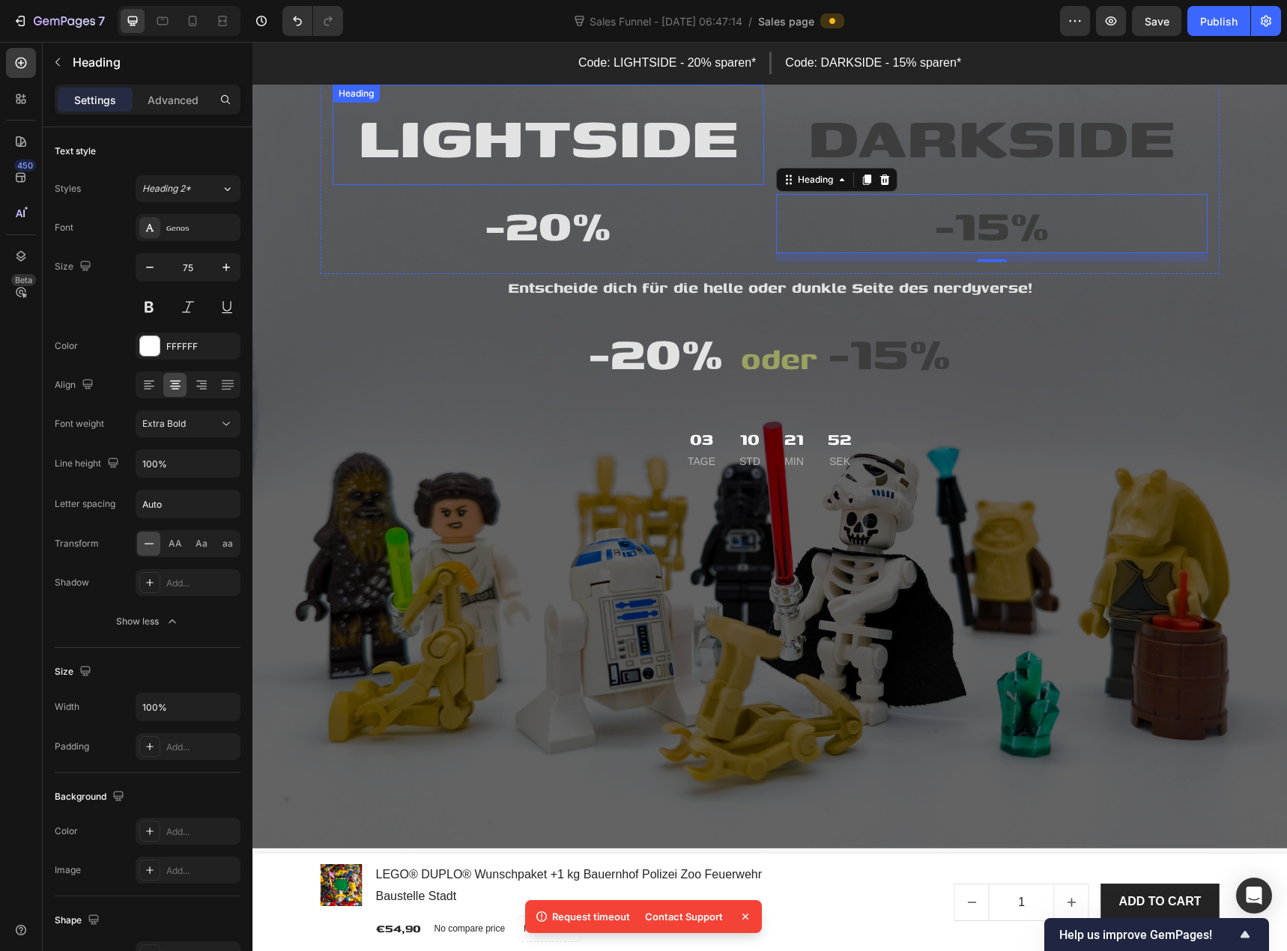
click at [588, 159] on span "LIGHTSIDE" at bounding box center [548, 135] width 380 height 90
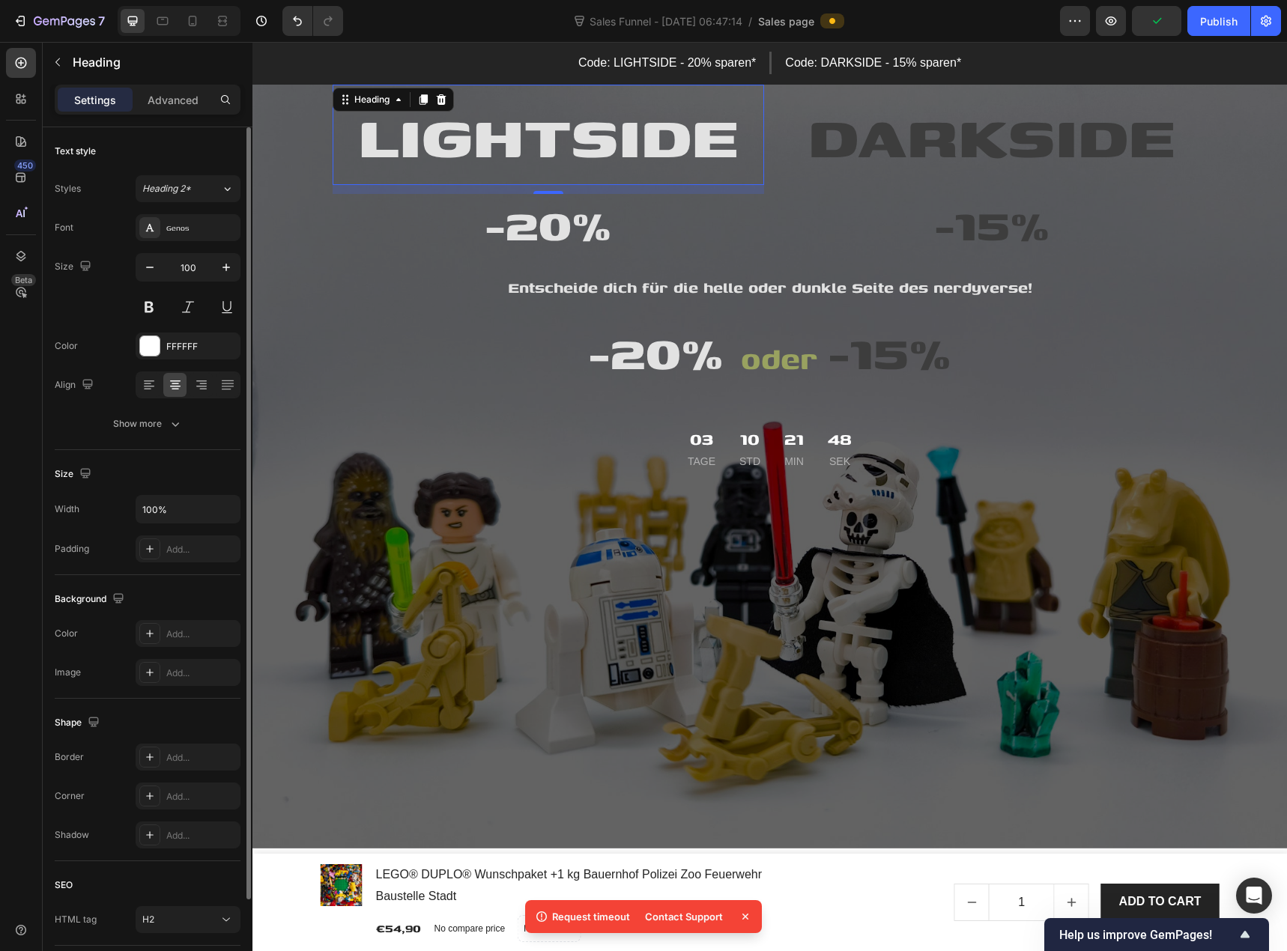
click at [113, 294] on div "Size 100" at bounding box center [148, 286] width 186 height 67
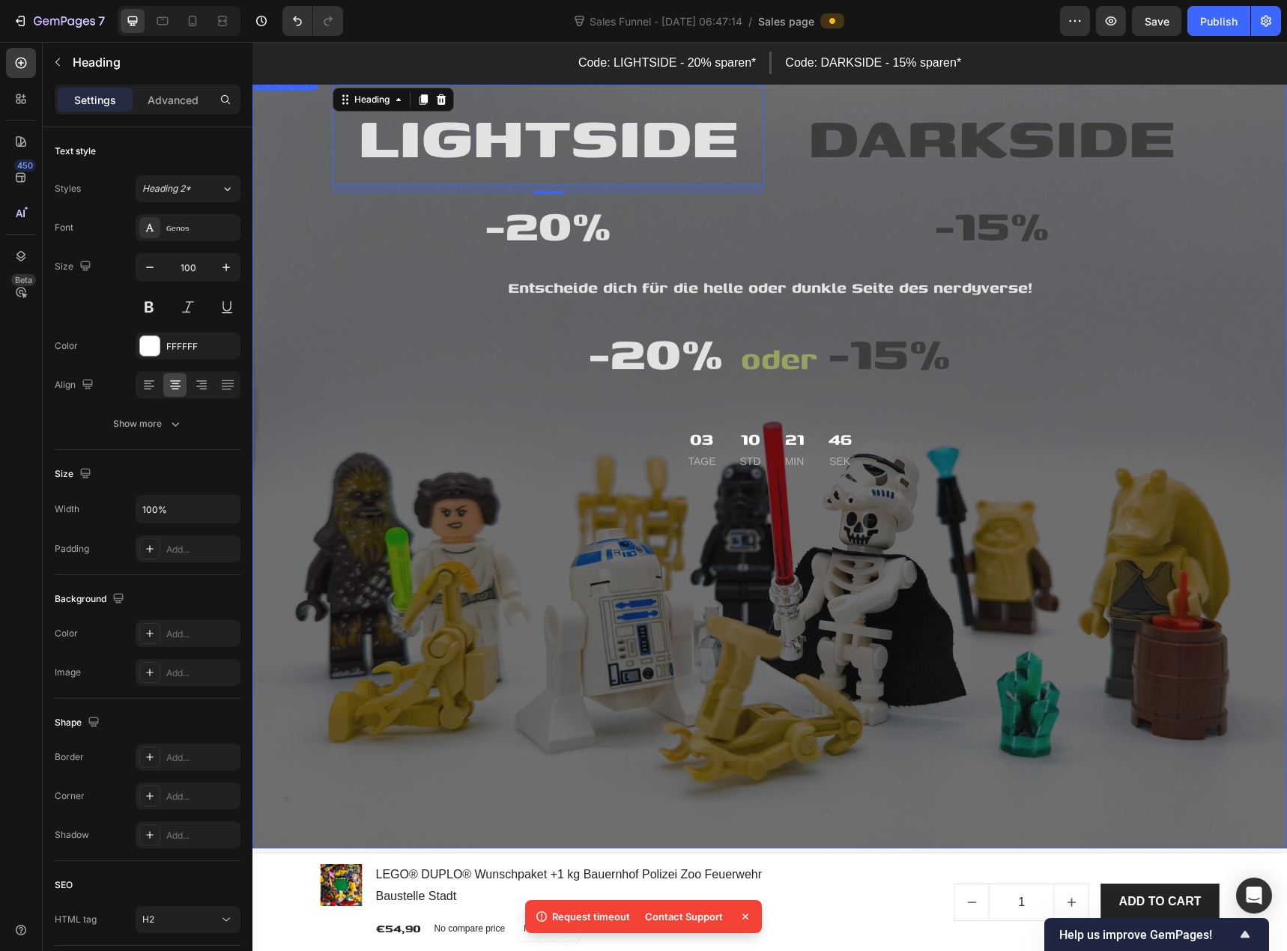
click at [273, 143] on div "Overlay" at bounding box center [769, 461] width 1034 height 776
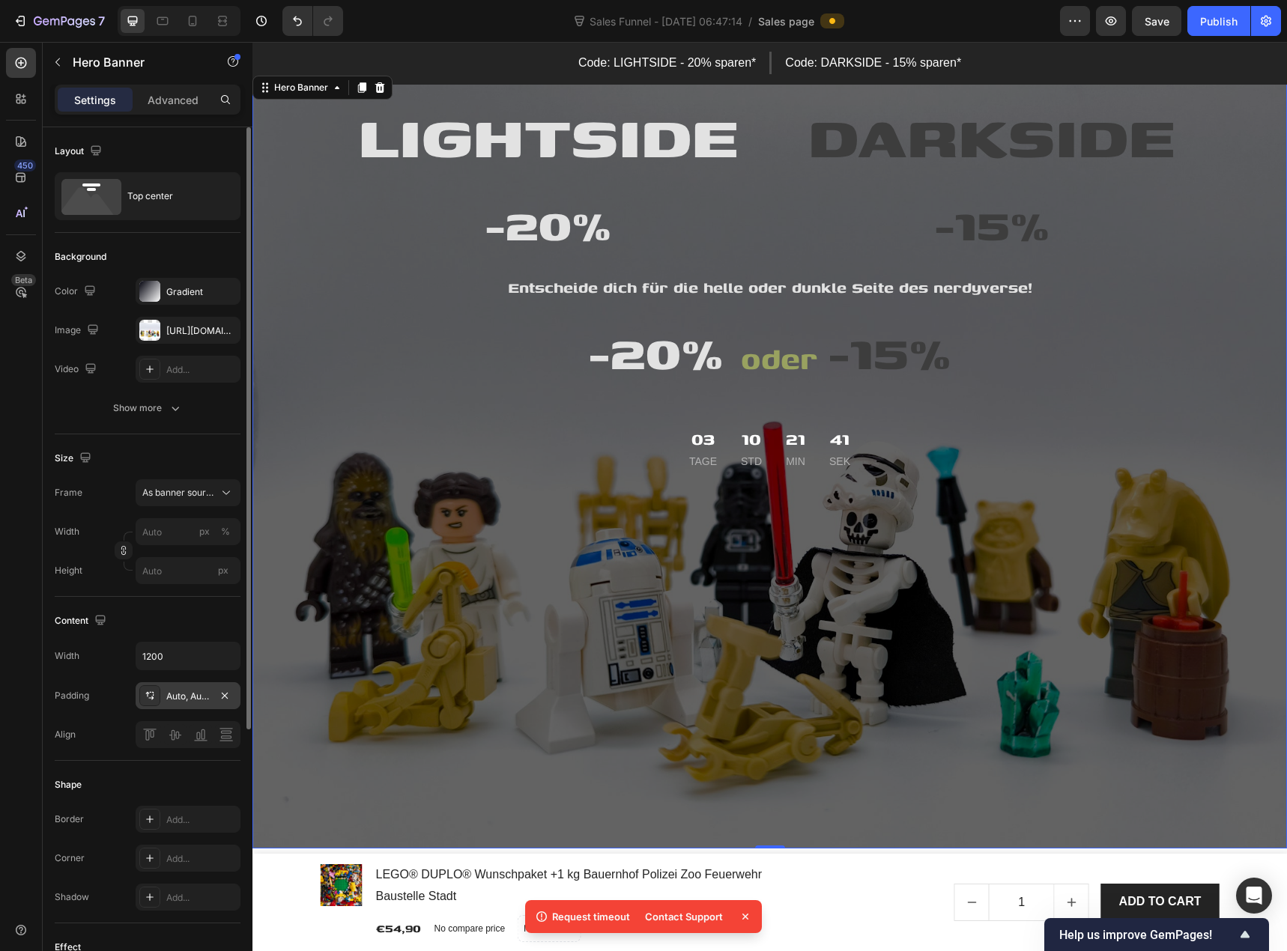
click at [179, 696] on div "Auto, Auto, Auto, Auto" at bounding box center [187, 696] width 43 height 13
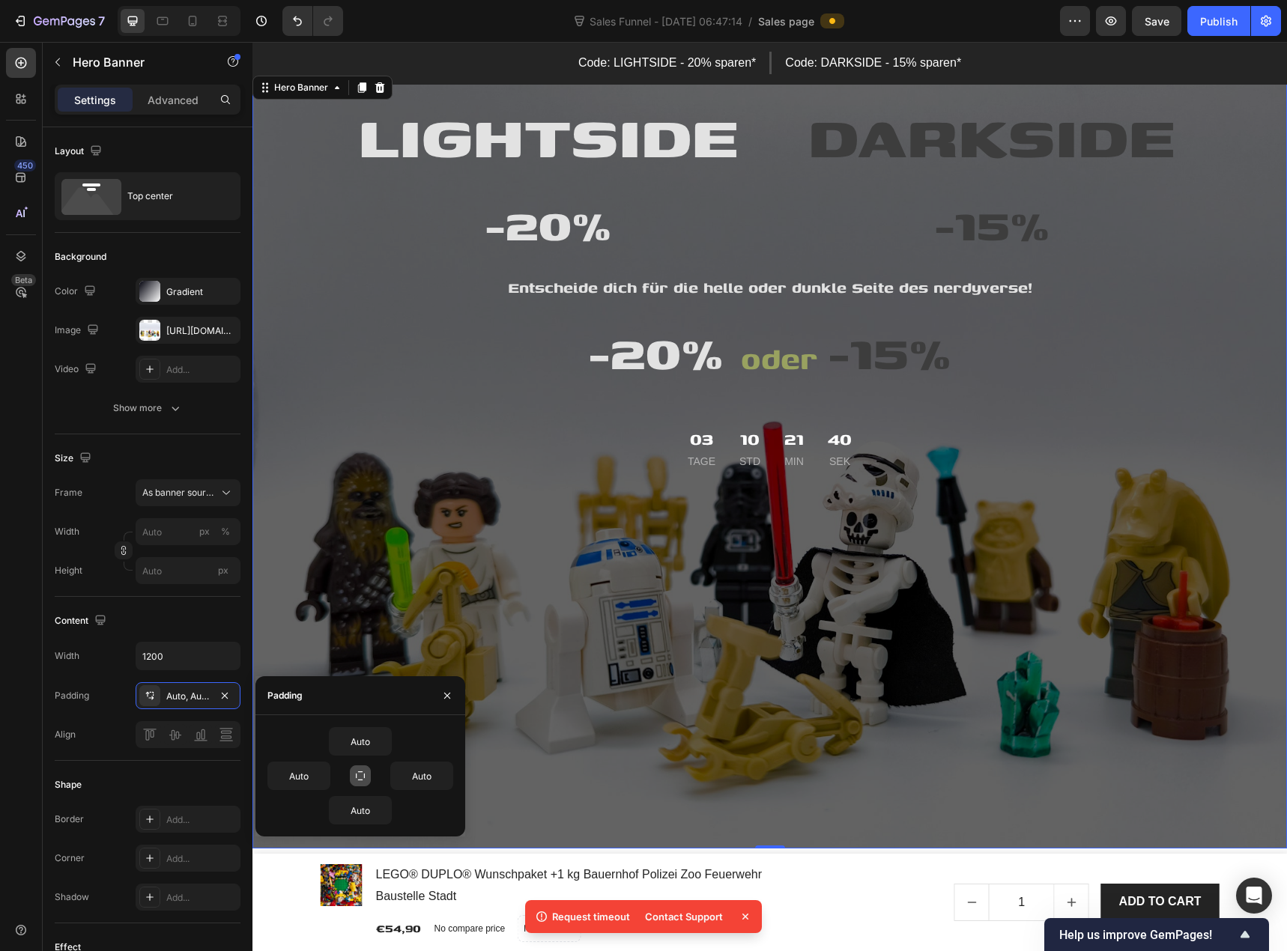
click at [360, 777] on icon "button" at bounding box center [360, 776] width 12 height 12
click at [360, 747] on input "Auto" at bounding box center [359, 741] width 61 height 27
click at [384, 744] on icon "button" at bounding box center [383, 741] width 12 height 12
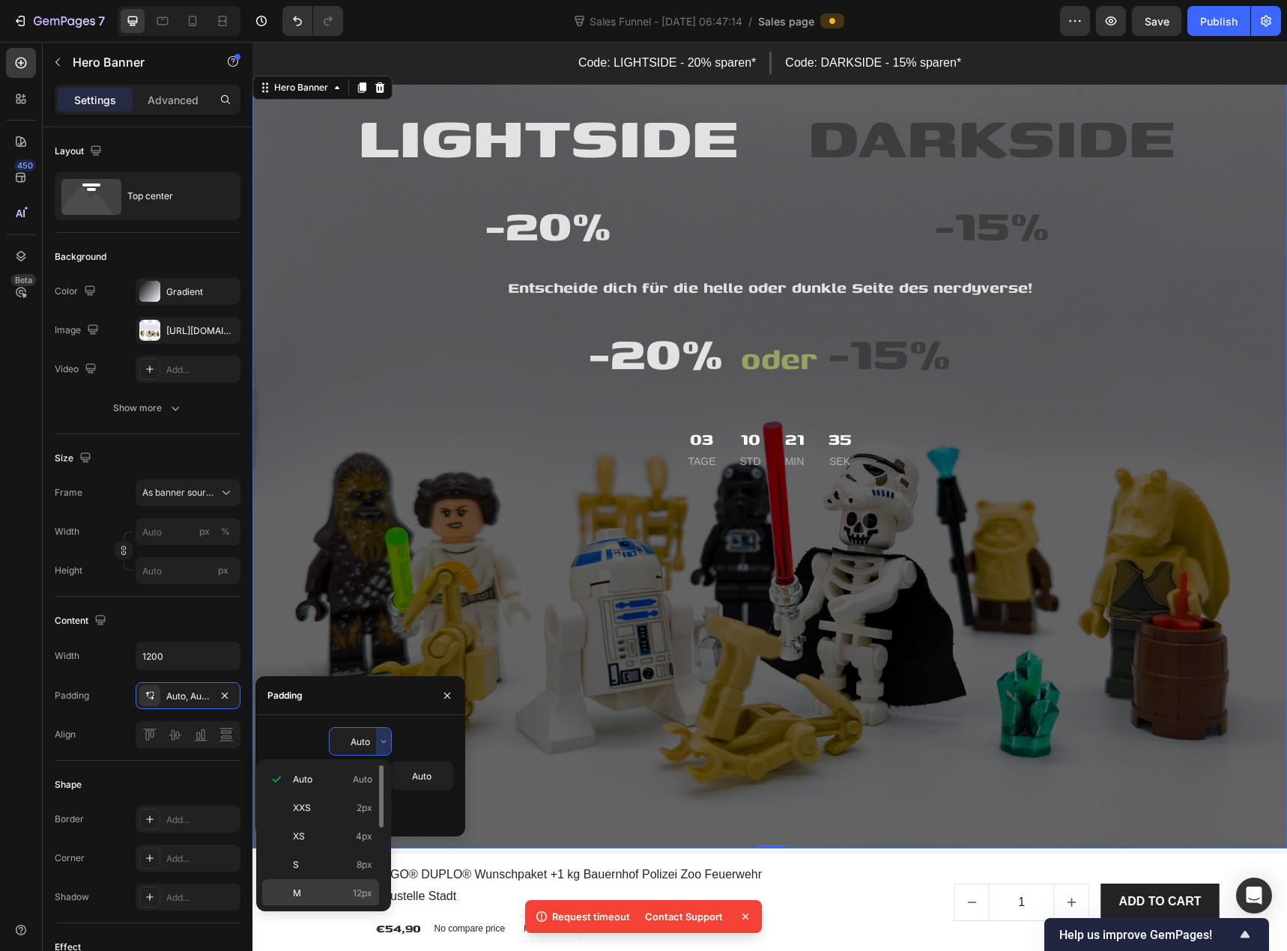
click at [332, 886] on div "M 12px" at bounding box center [320, 893] width 117 height 28
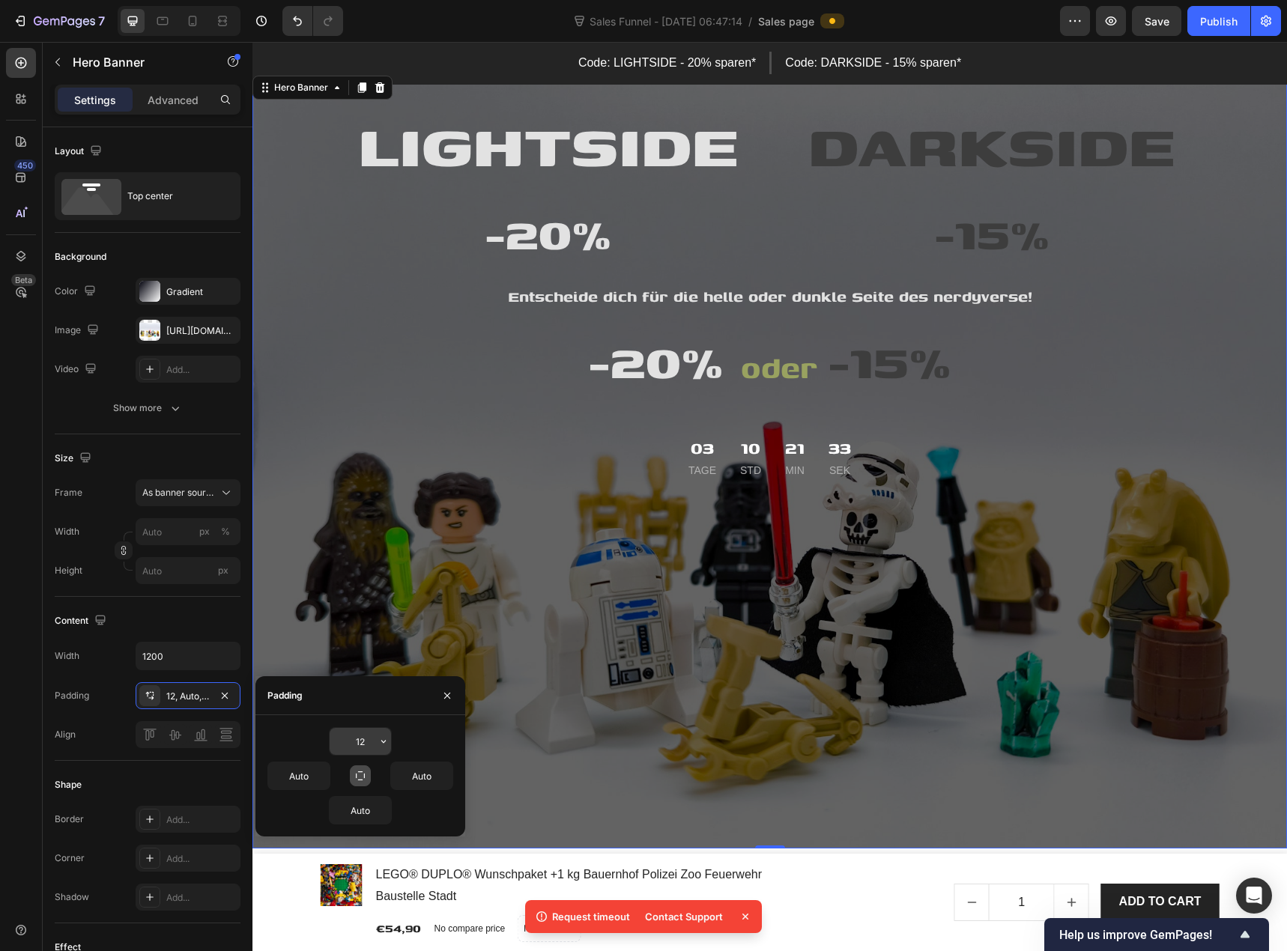
click at [364, 744] on input "12" at bounding box center [359, 741] width 61 height 27
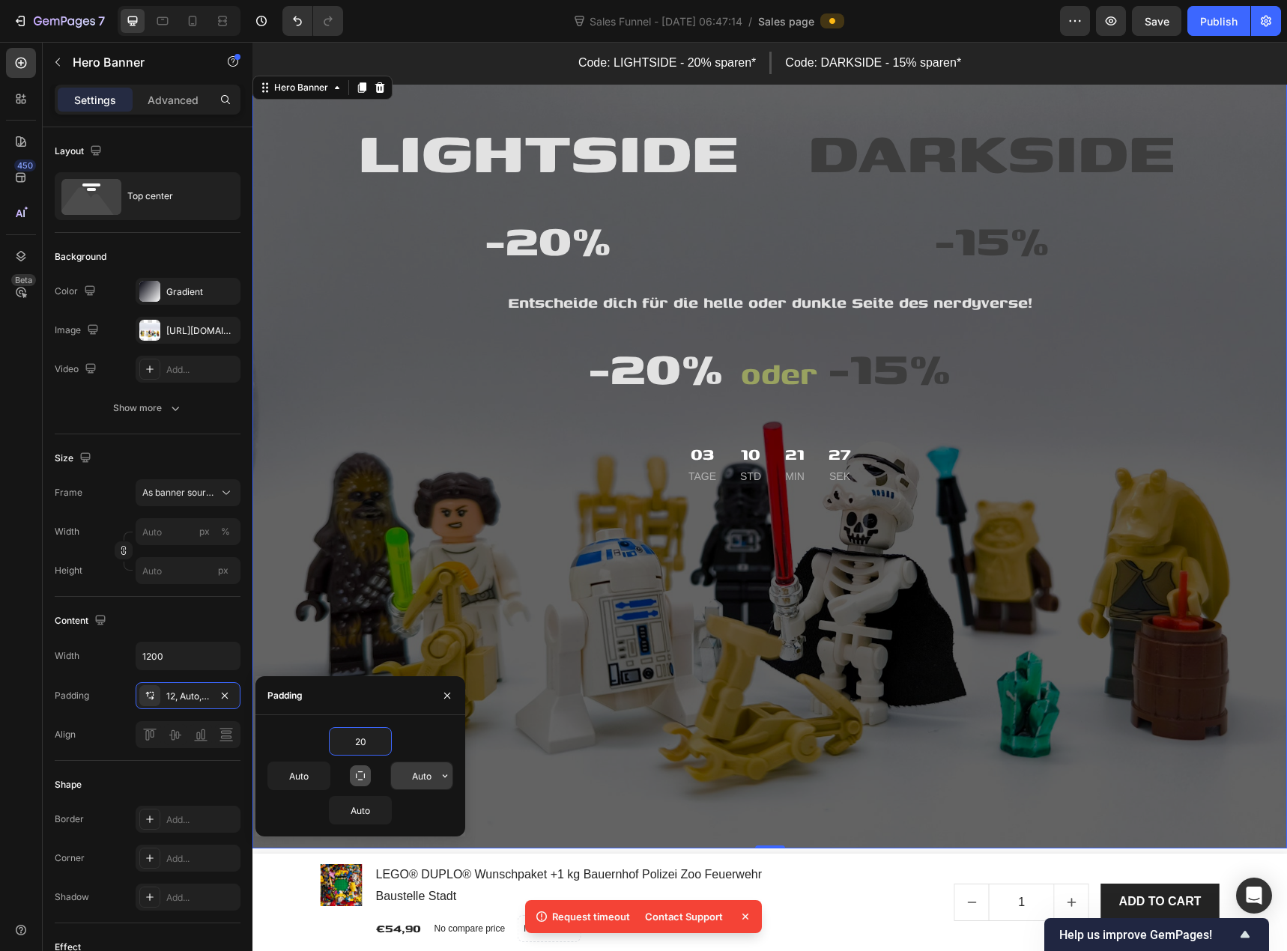
type input "20"
click at [426, 777] on input "Auto" at bounding box center [421, 775] width 61 height 27
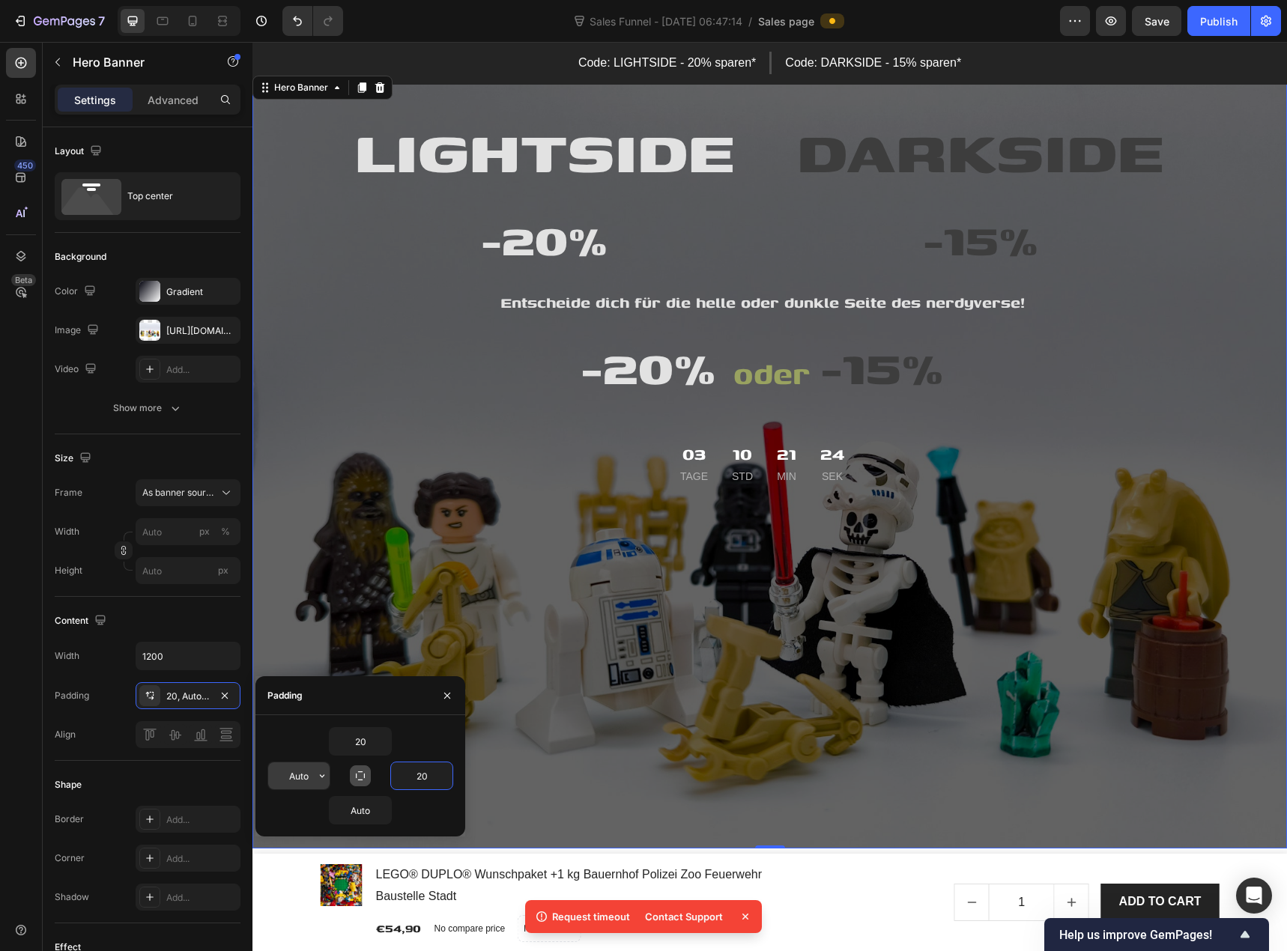
type input "20"
click at [303, 774] on input "Auto" at bounding box center [298, 775] width 61 height 27
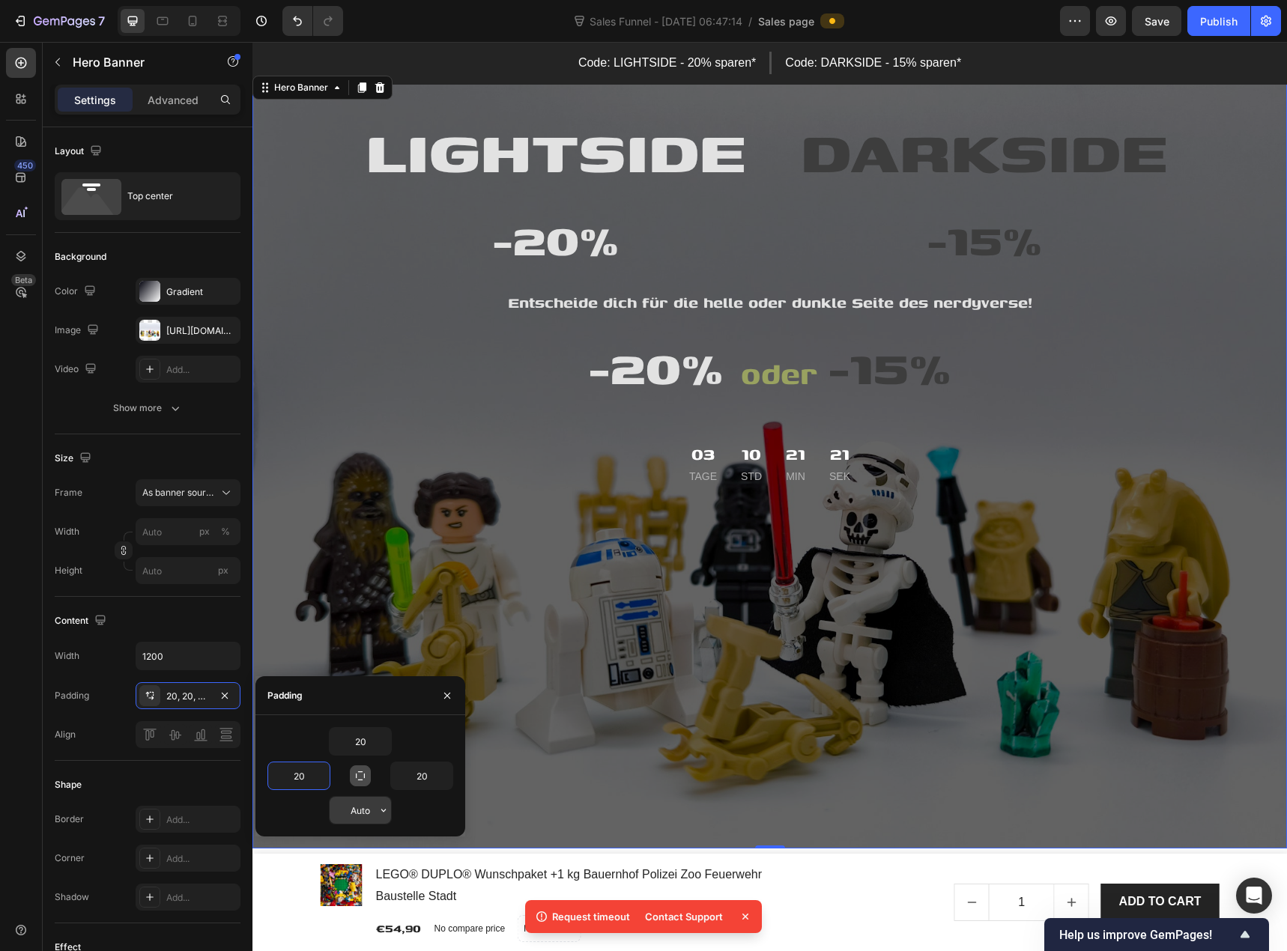
type input "20"
click at [360, 804] on input "Auto" at bounding box center [359, 810] width 61 height 27
type input "20"
click at [126, 622] on div "Content" at bounding box center [148, 621] width 186 height 24
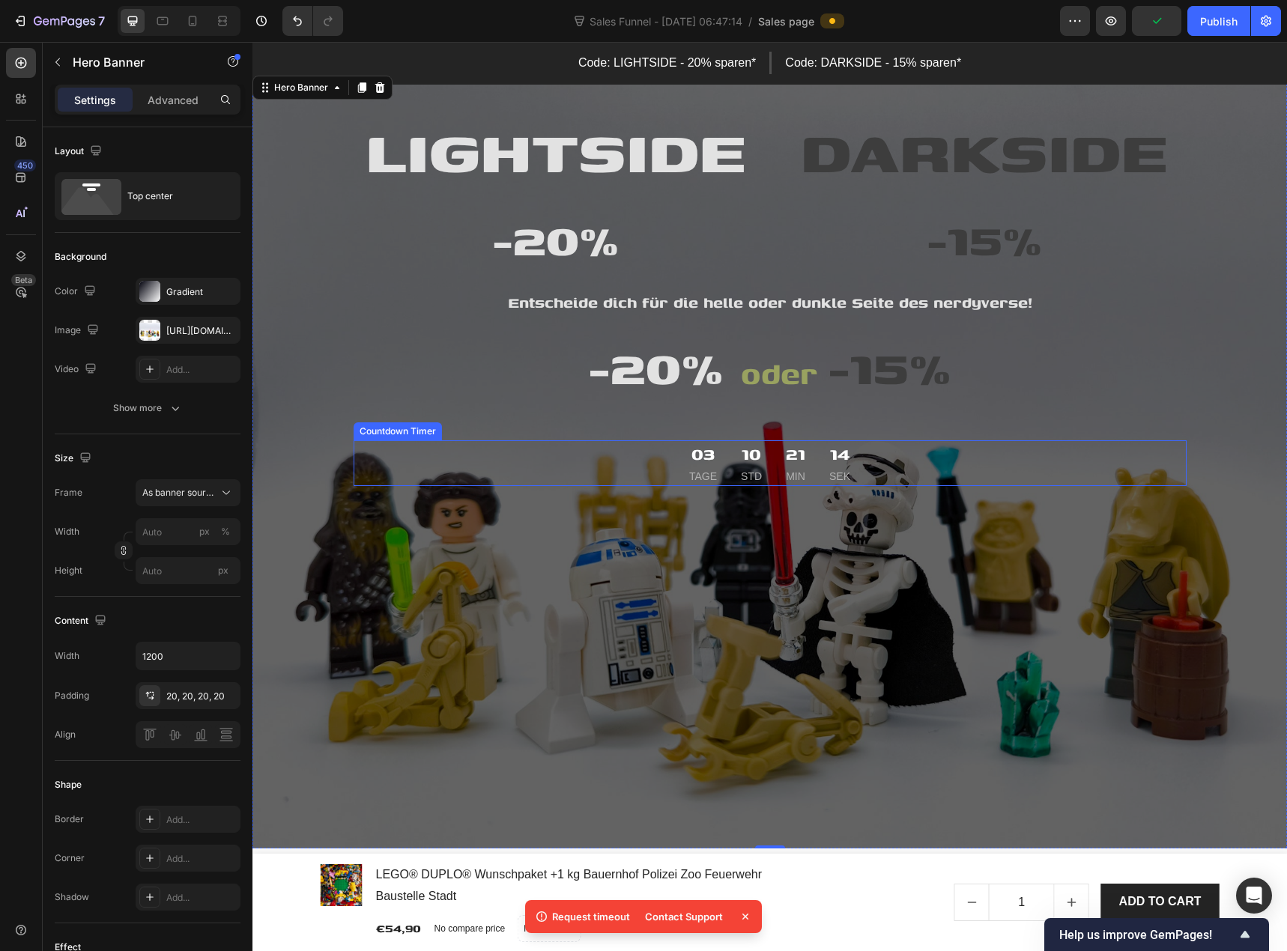
click at [715, 466] on div "03 TAGE" at bounding box center [703, 463] width 46 height 46
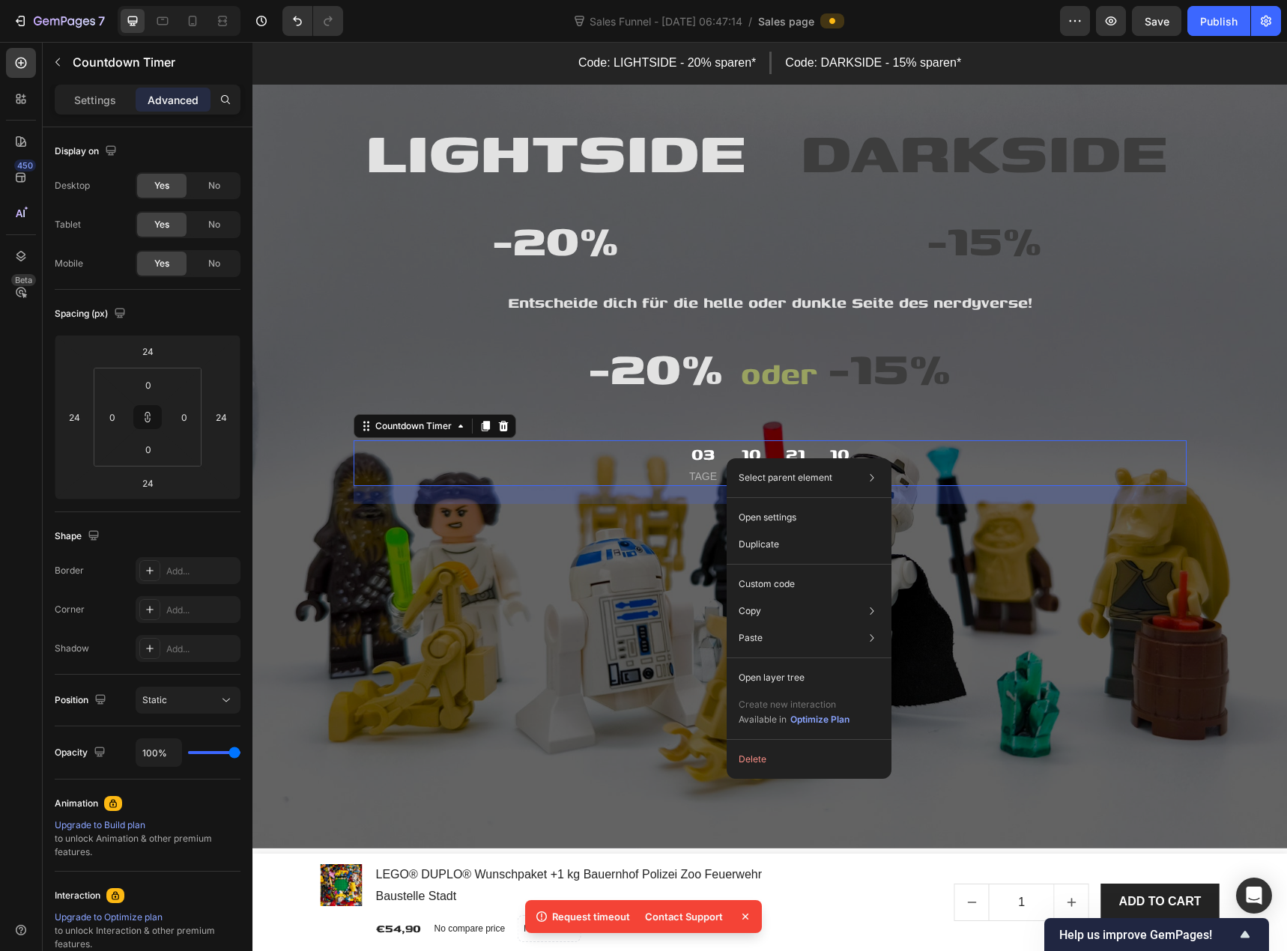
click at [703, 463] on div "03" at bounding box center [703, 453] width 28 height 27
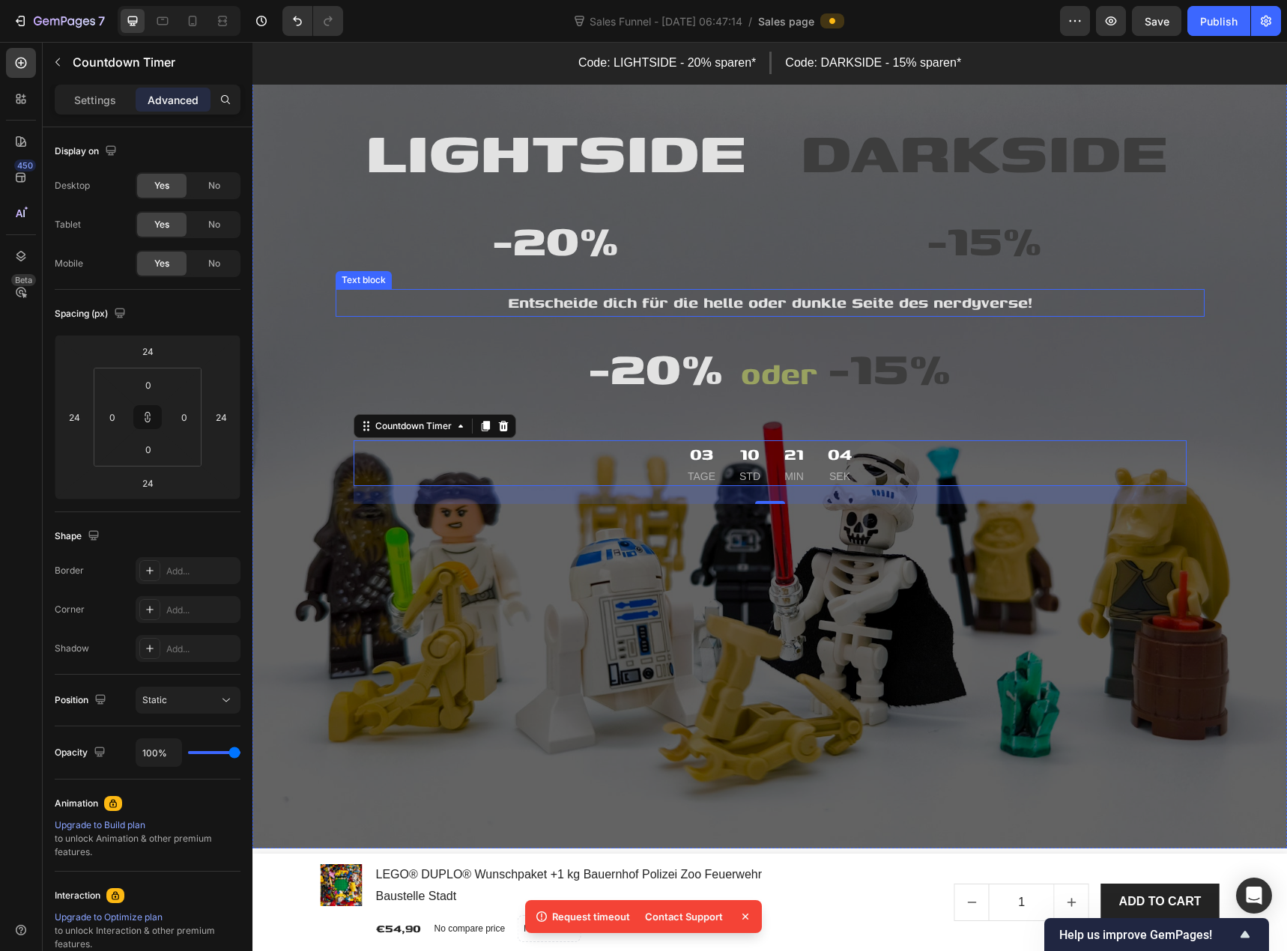
click at [765, 306] on span "Entscheide dich für die helle oder dunkle Seite des nerdyverse!" at bounding box center [770, 302] width 524 height 23
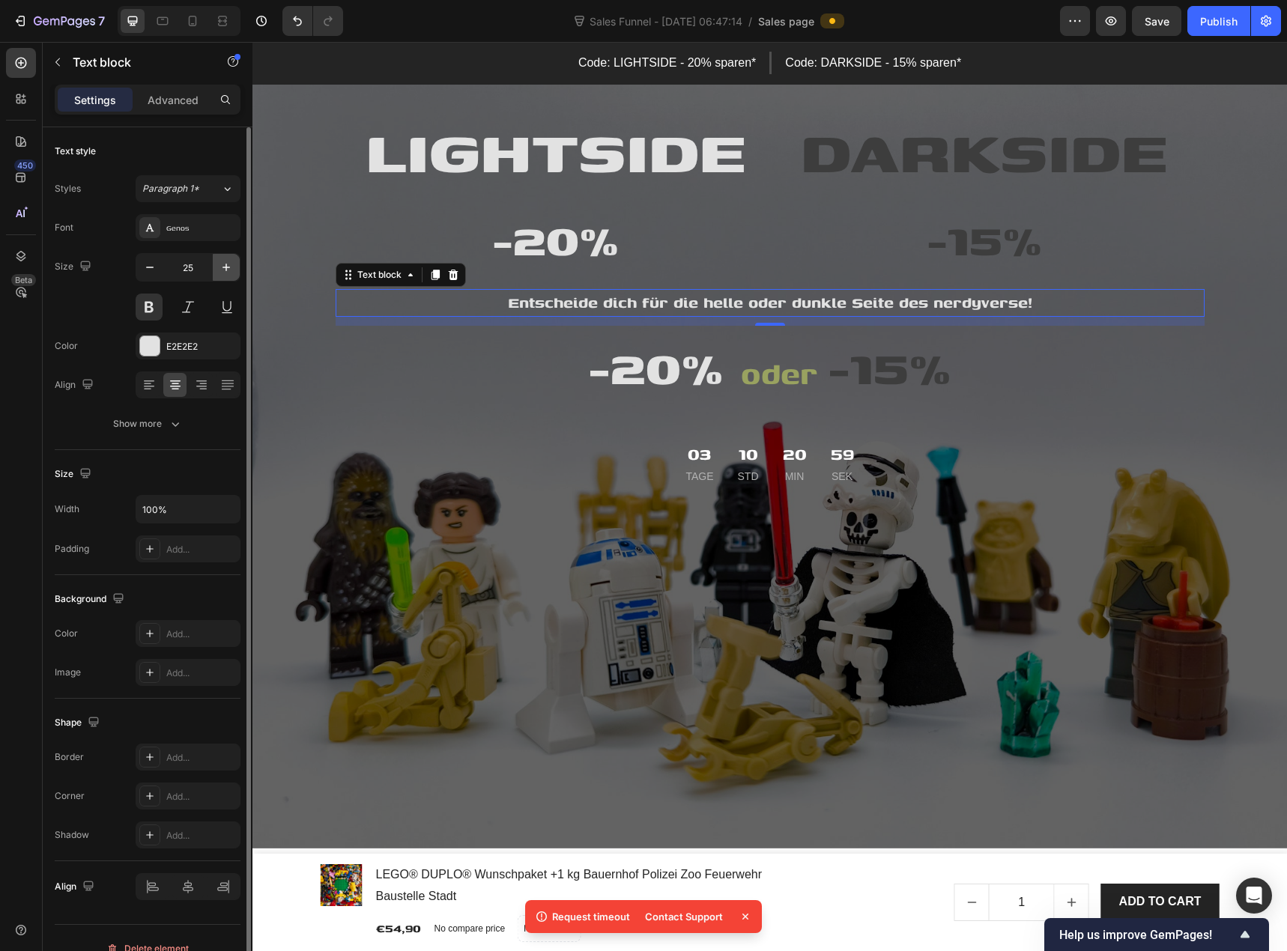
click at [229, 267] on icon "button" at bounding box center [225, 267] width 7 height 7
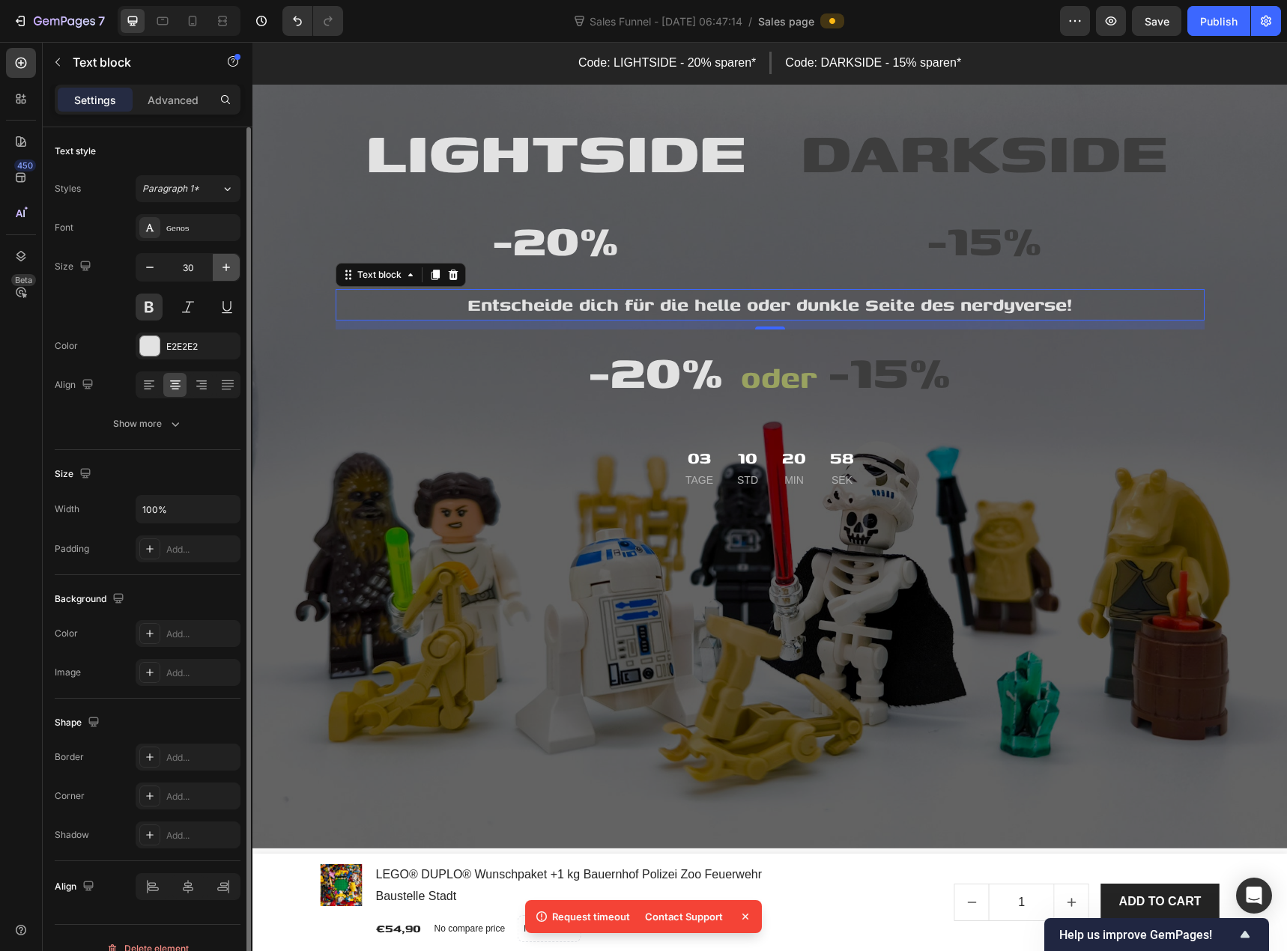
click at [229, 267] on icon "button" at bounding box center [225, 267] width 7 height 7
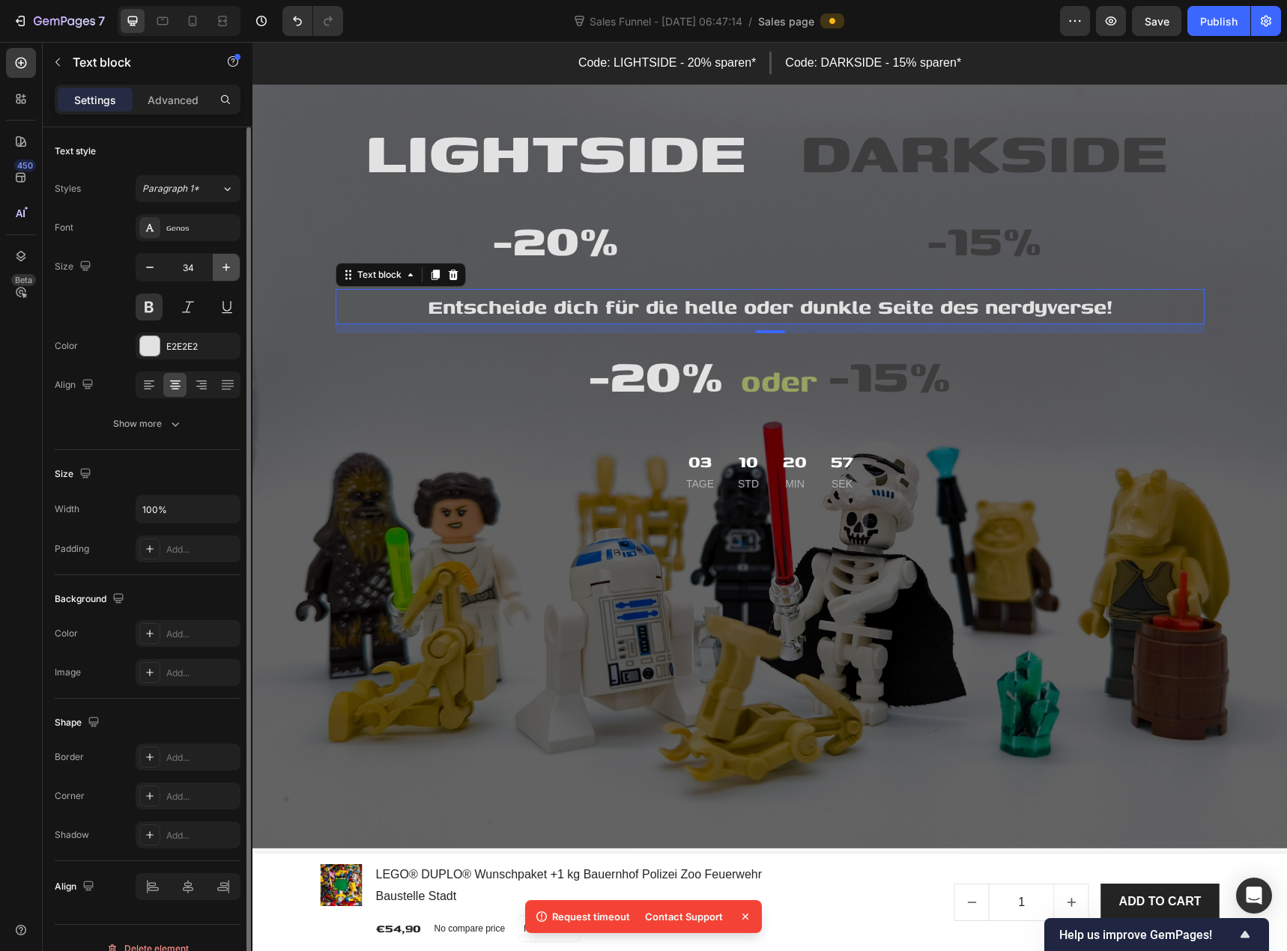
click at [229, 267] on icon "button" at bounding box center [225, 267] width 7 height 7
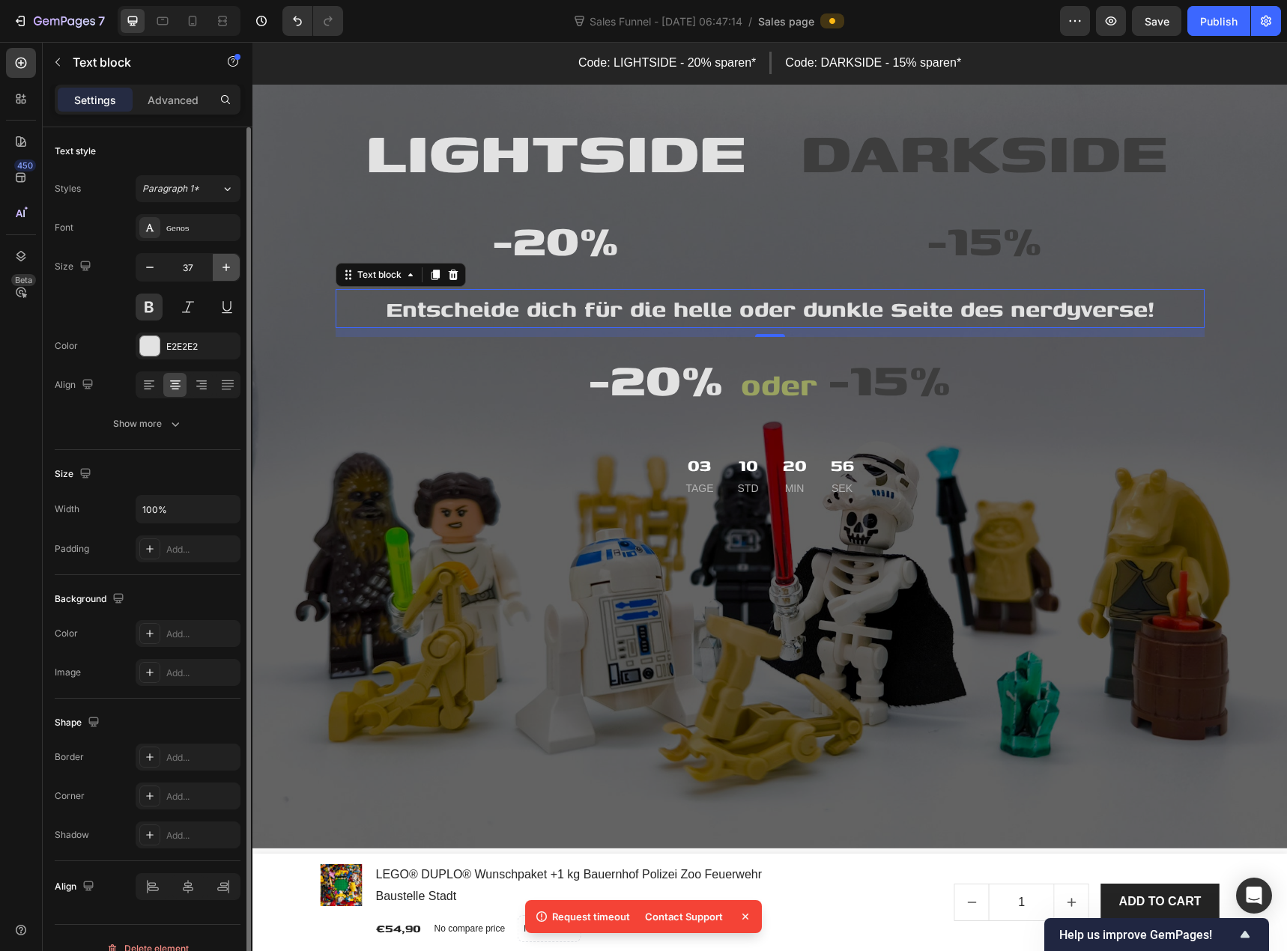
click at [229, 267] on icon "button" at bounding box center [225, 267] width 7 height 7
click at [149, 273] on icon "button" at bounding box center [149, 267] width 15 height 15
type input "38"
click at [154, 346] on div at bounding box center [149, 345] width 19 height 19
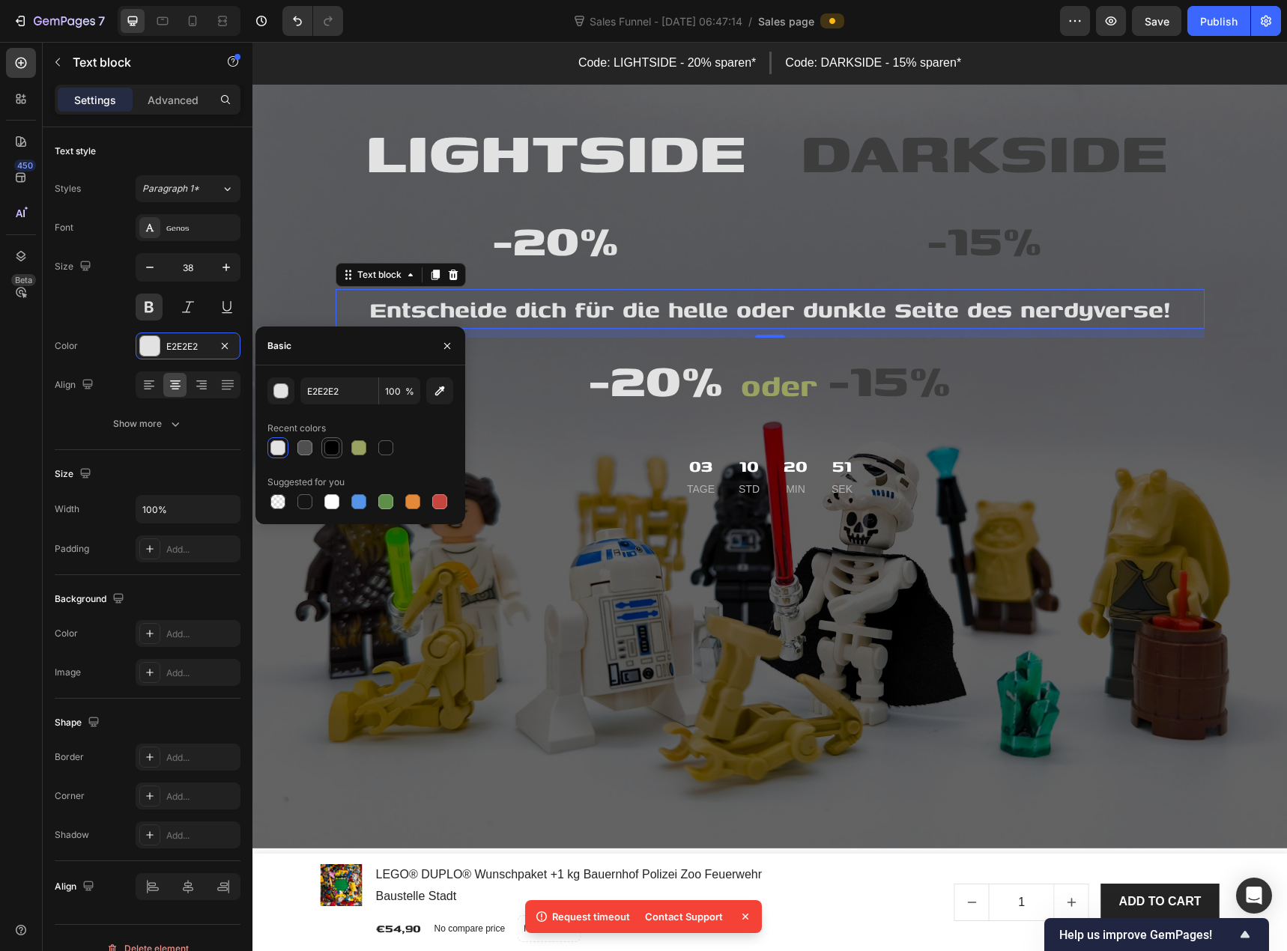
click at [330, 449] on div at bounding box center [331, 447] width 15 height 15
type input "000000"
click at [106, 336] on div "Color 000000" at bounding box center [148, 345] width 186 height 27
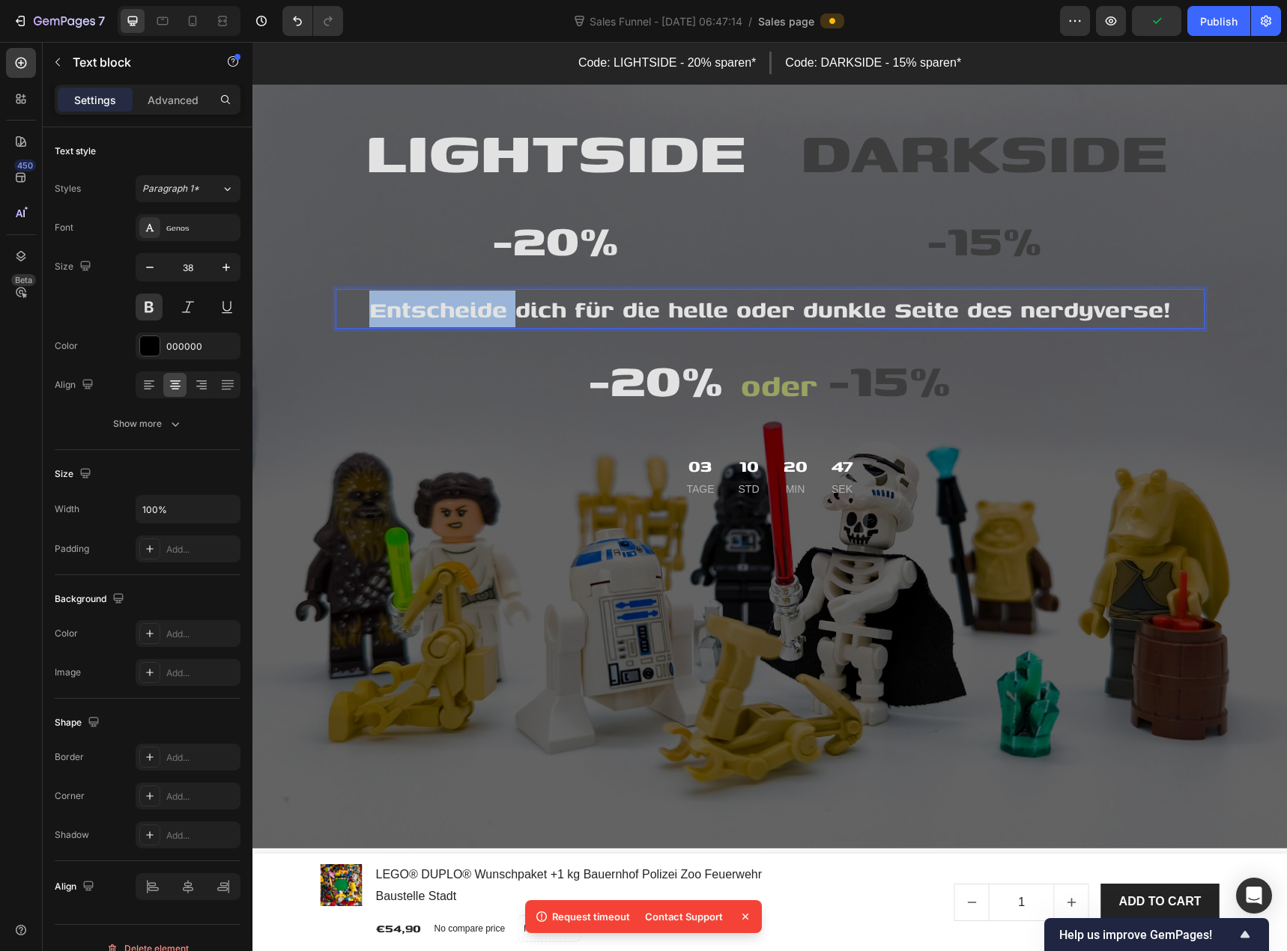
click at [411, 309] on span "Entscheide dich für die helle oder dunkle Seite des nerdyverse!" at bounding box center [769, 309] width 801 height 34
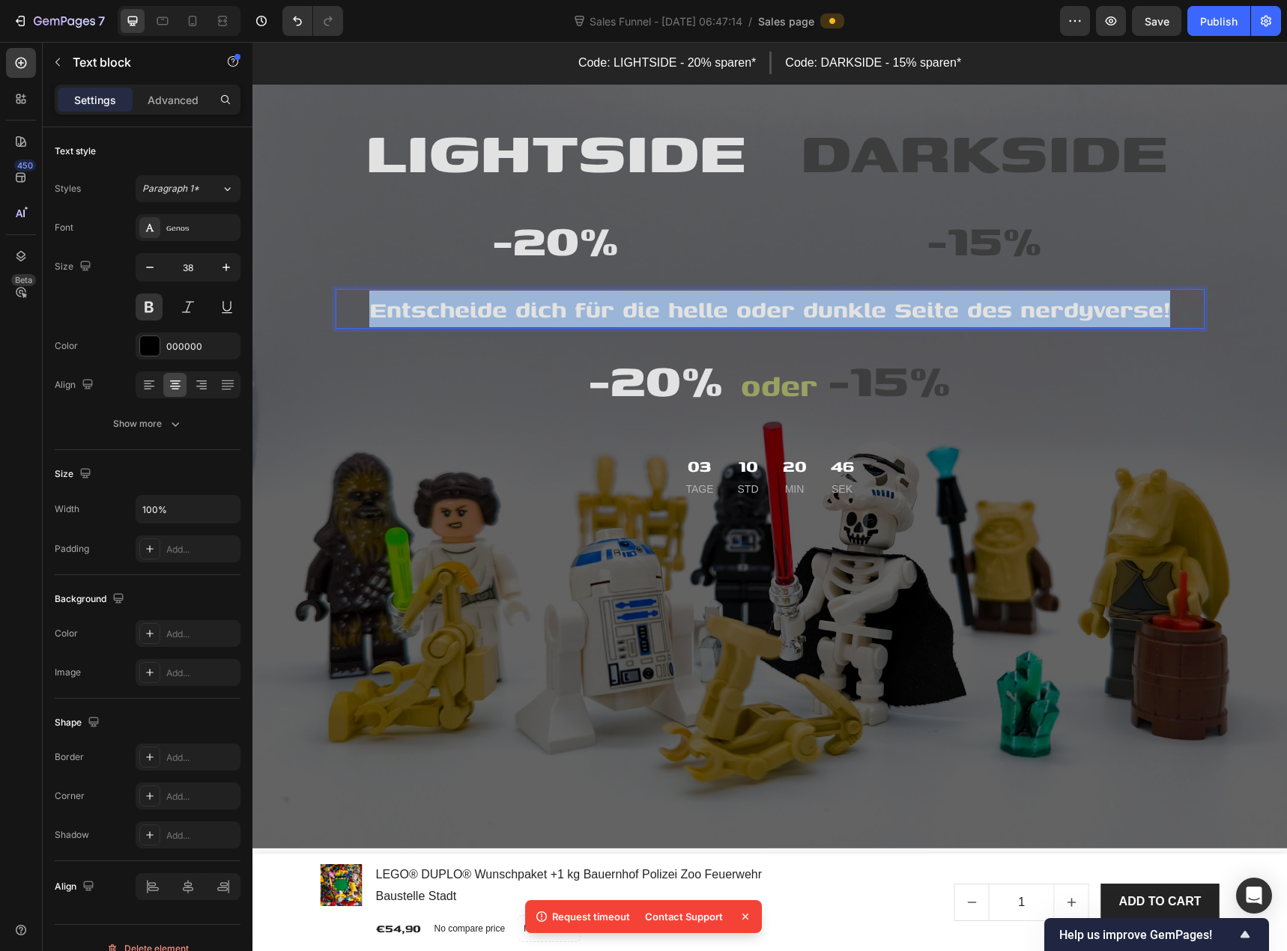
click at [411, 309] on span "Entscheide dich für die helle oder dunkle Seite des nerdyverse!" at bounding box center [769, 309] width 801 height 34
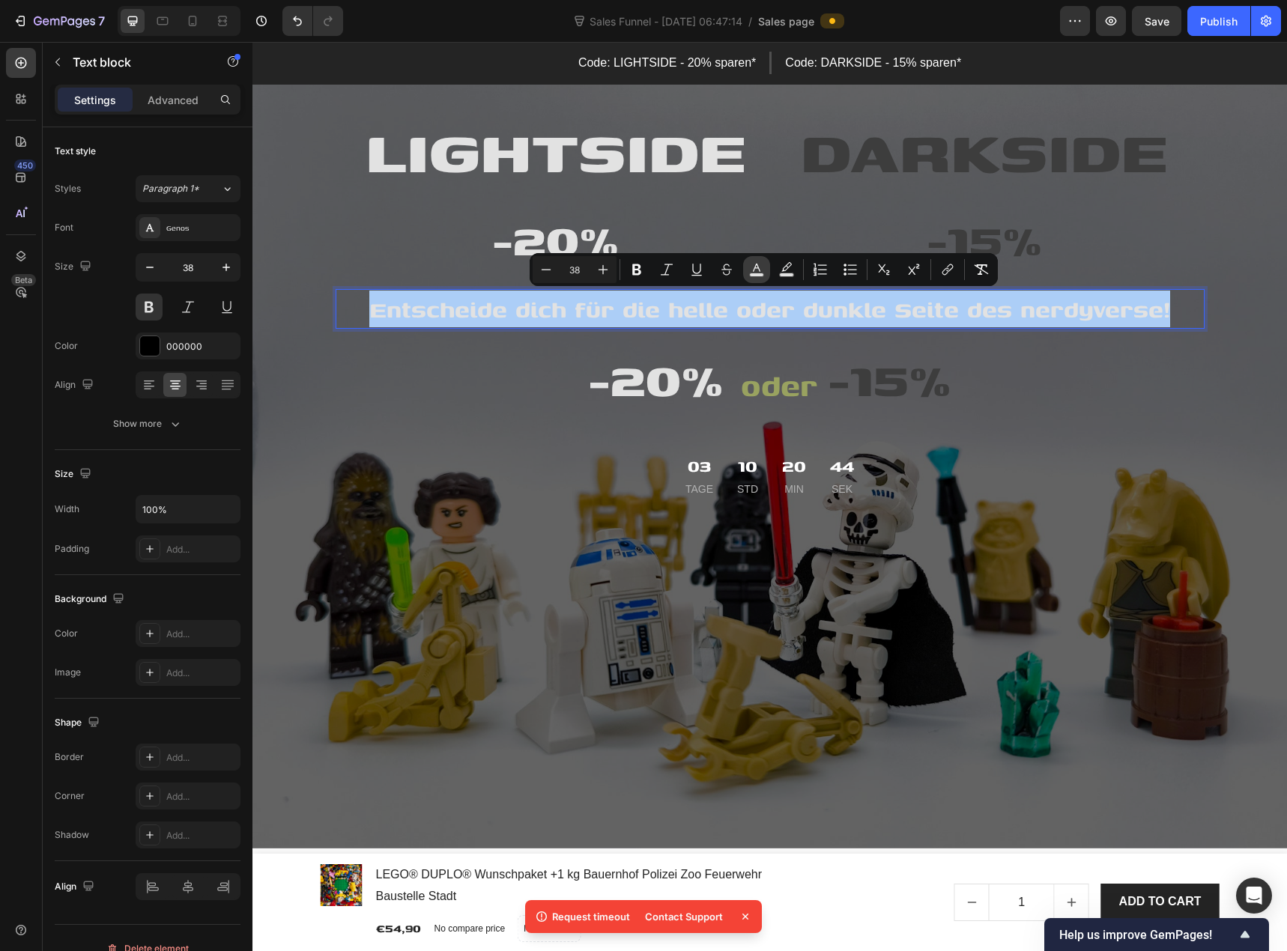
click at [758, 275] on rect "Editor contextual toolbar" at bounding box center [757, 275] width 14 height 4
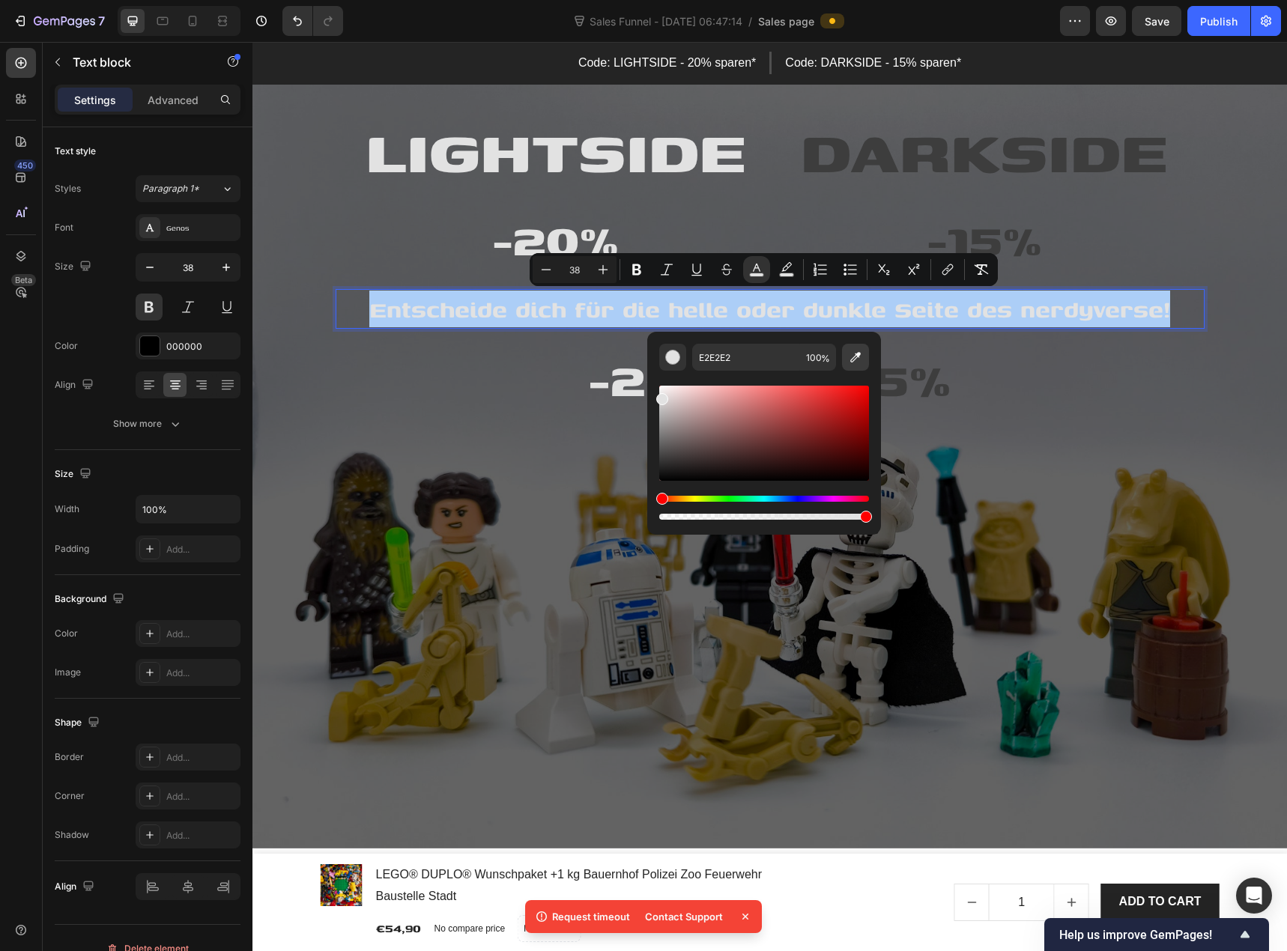
click at [855, 354] on icon "Editor contextual toolbar" at bounding box center [855, 357] width 15 height 15
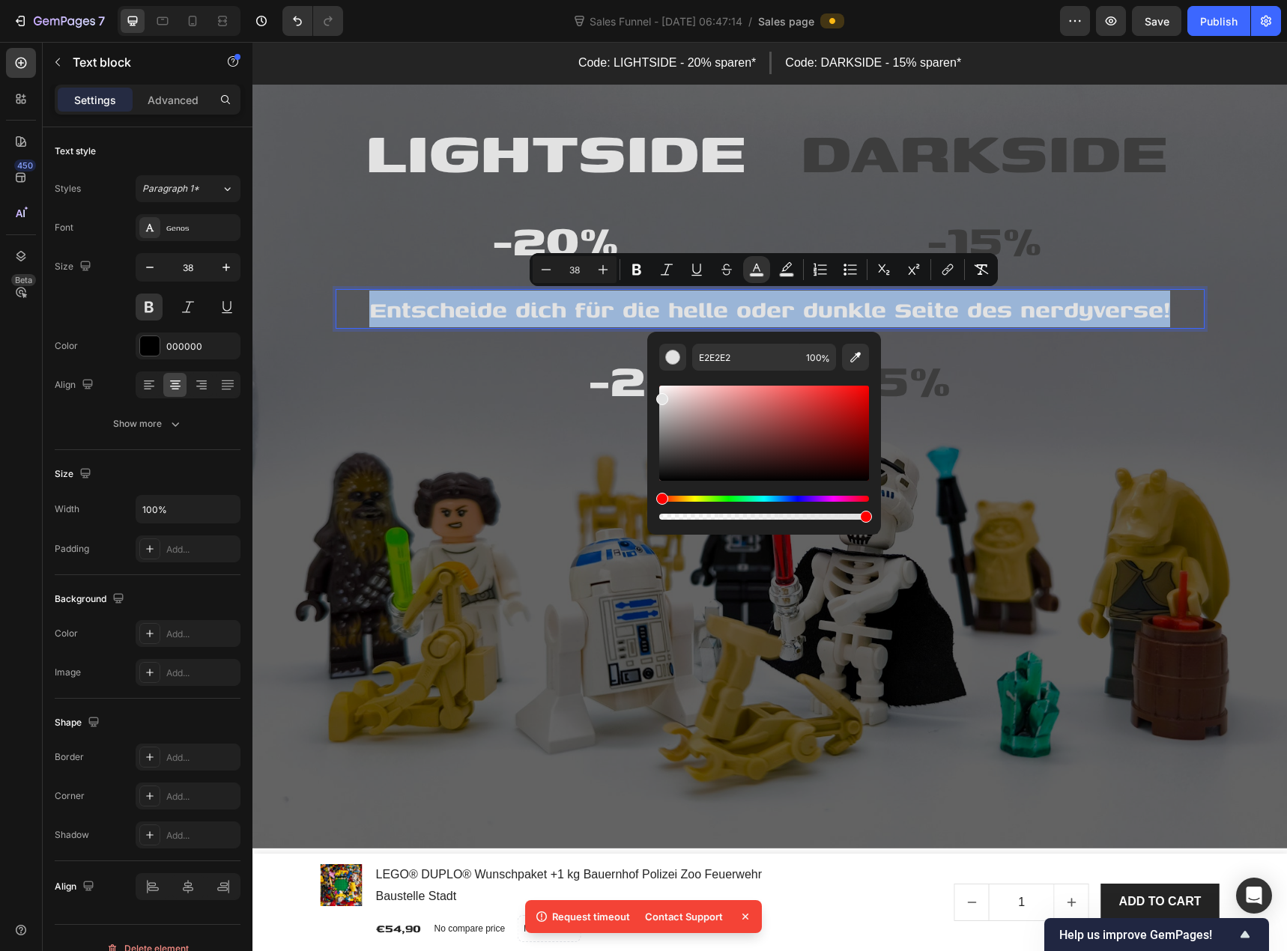
click at [833, 161] on span "DARKSIDE" at bounding box center [984, 150] width 367 height 90
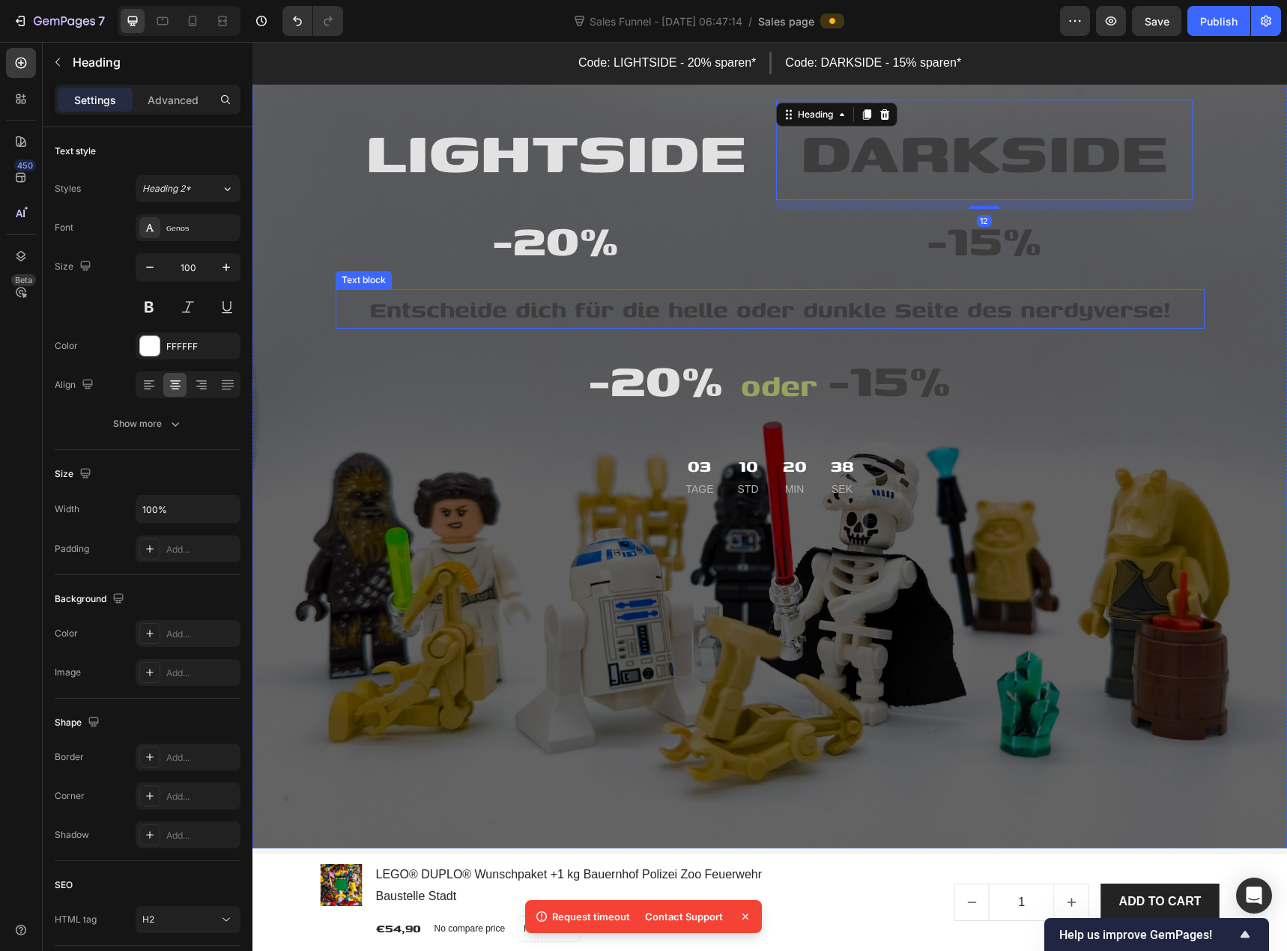
click at [506, 307] on span "Entscheide dich für die helle oder dunkle Seite des nerdyverse!" at bounding box center [769, 309] width 801 height 34
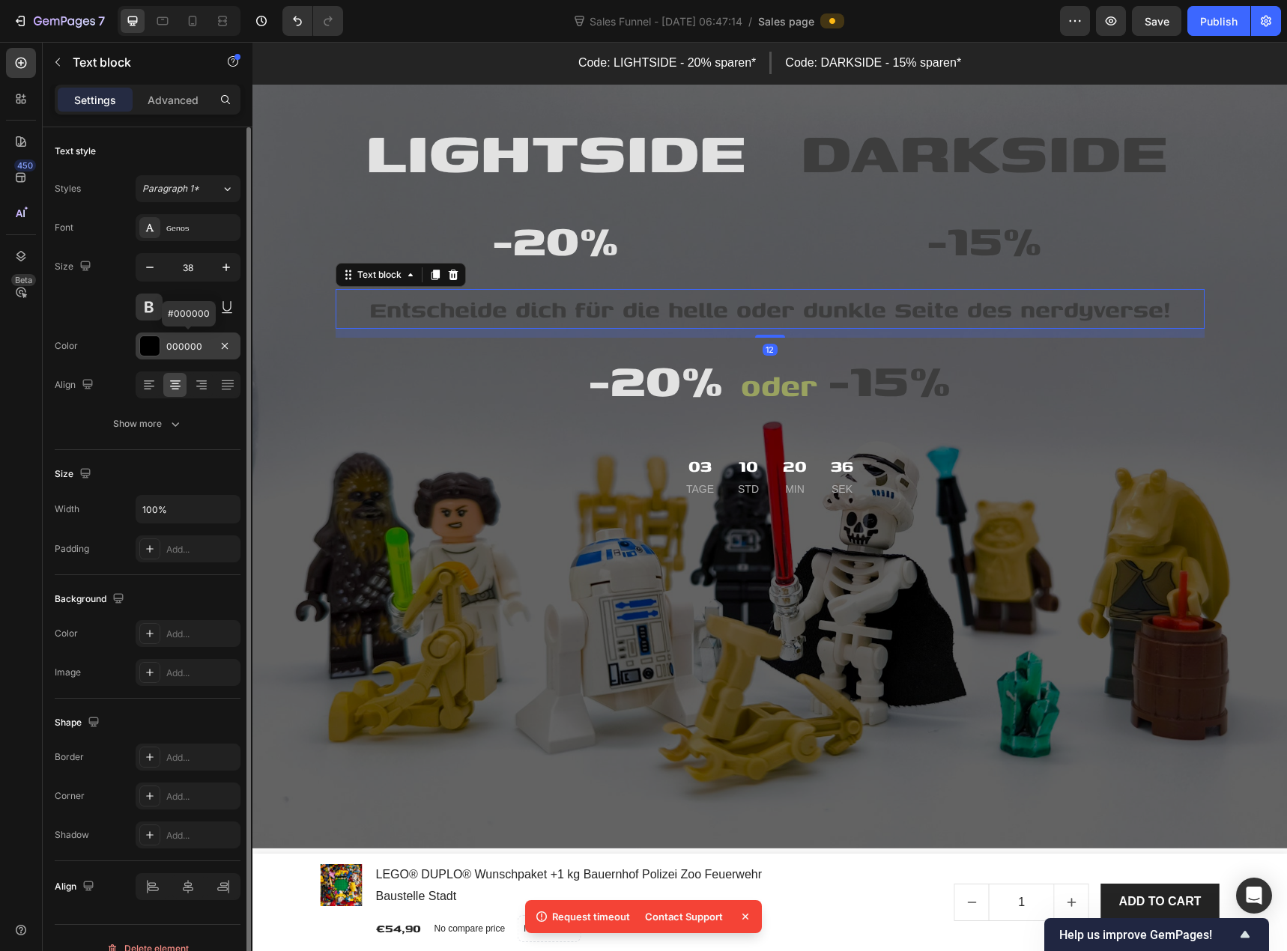
click at [151, 344] on div at bounding box center [149, 345] width 19 height 19
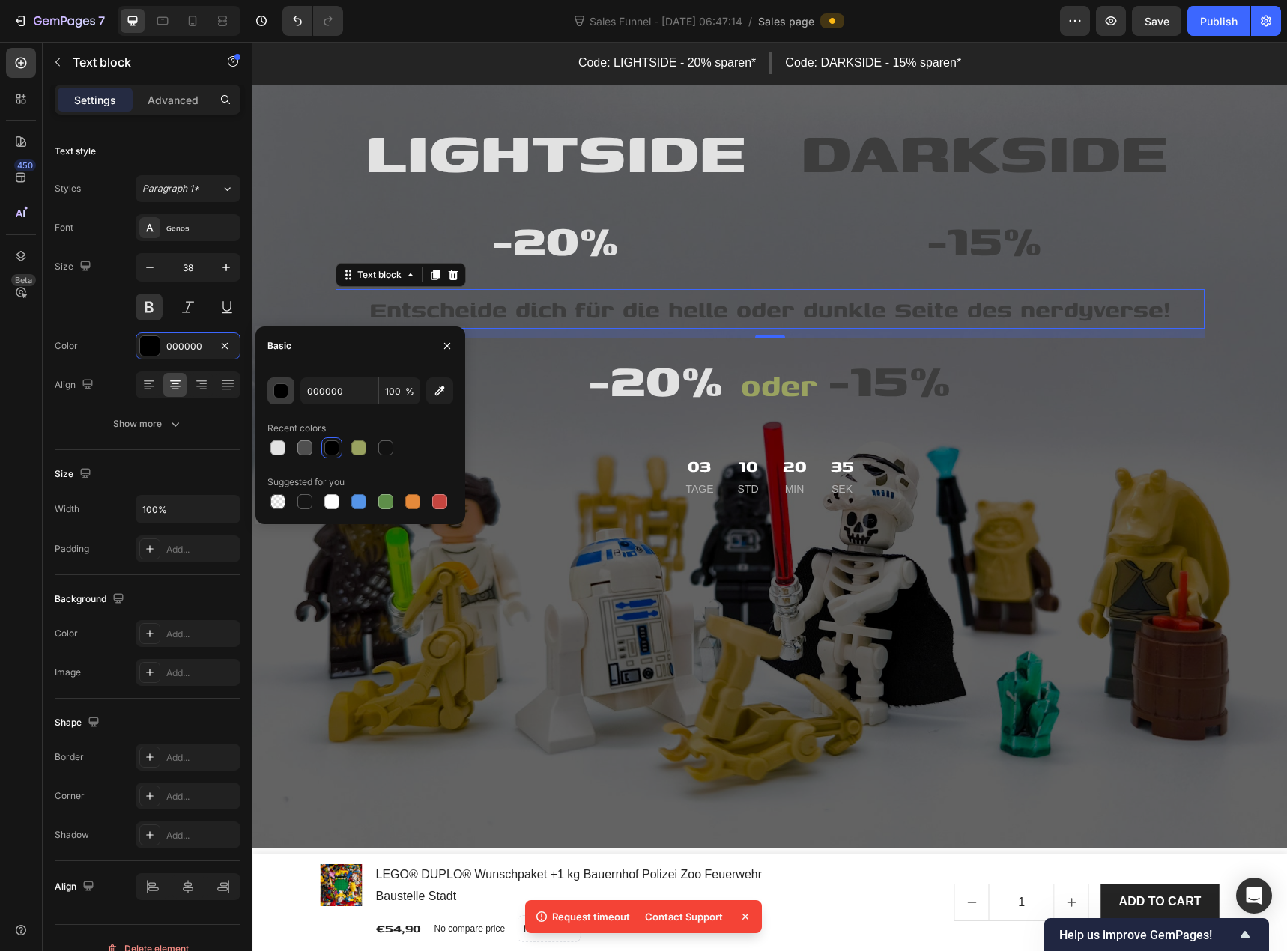
click at [284, 390] on div "button" at bounding box center [281, 391] width 15 height 15
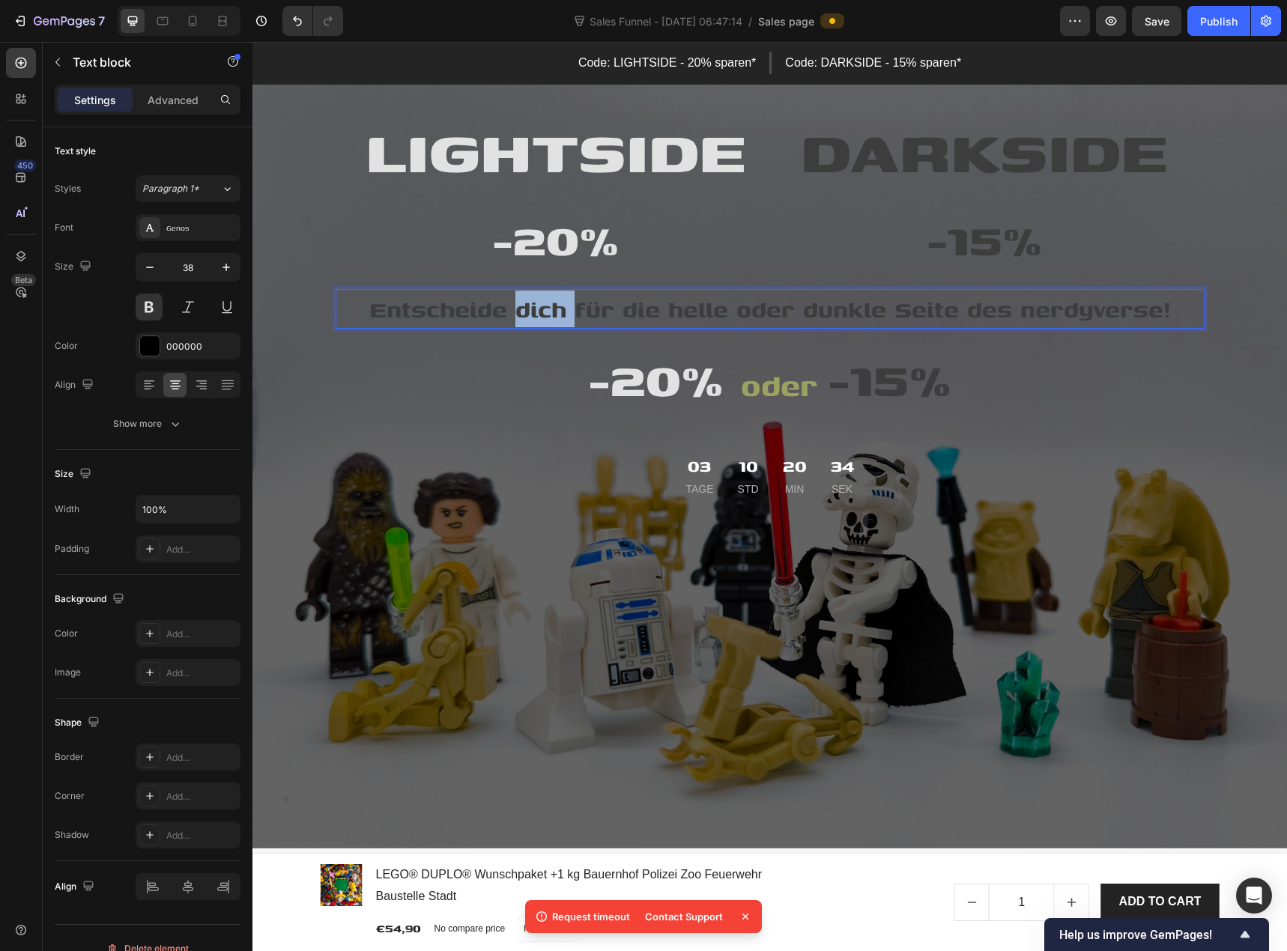
click at [536, 303] on span "Entscheide dich für die helle oder dunkle Seite des nerdyverse!" at bounding box center [769, 309] width 801 height 34
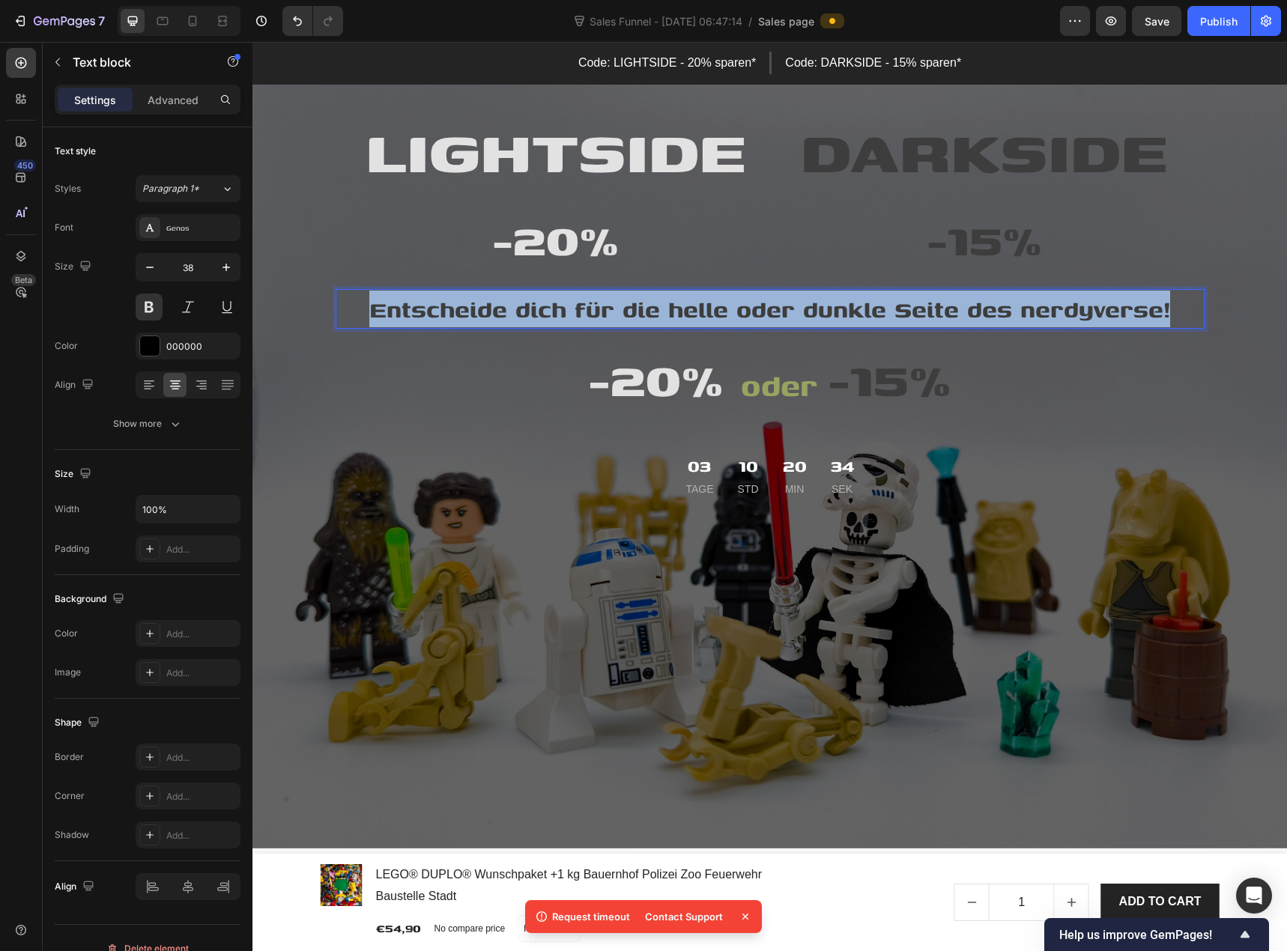
click at [536, 303] on span "Entscheide dich für die helle oder dunkle Seite des nerdyverse!" at bounding box center [769, 309] width 801 height 34
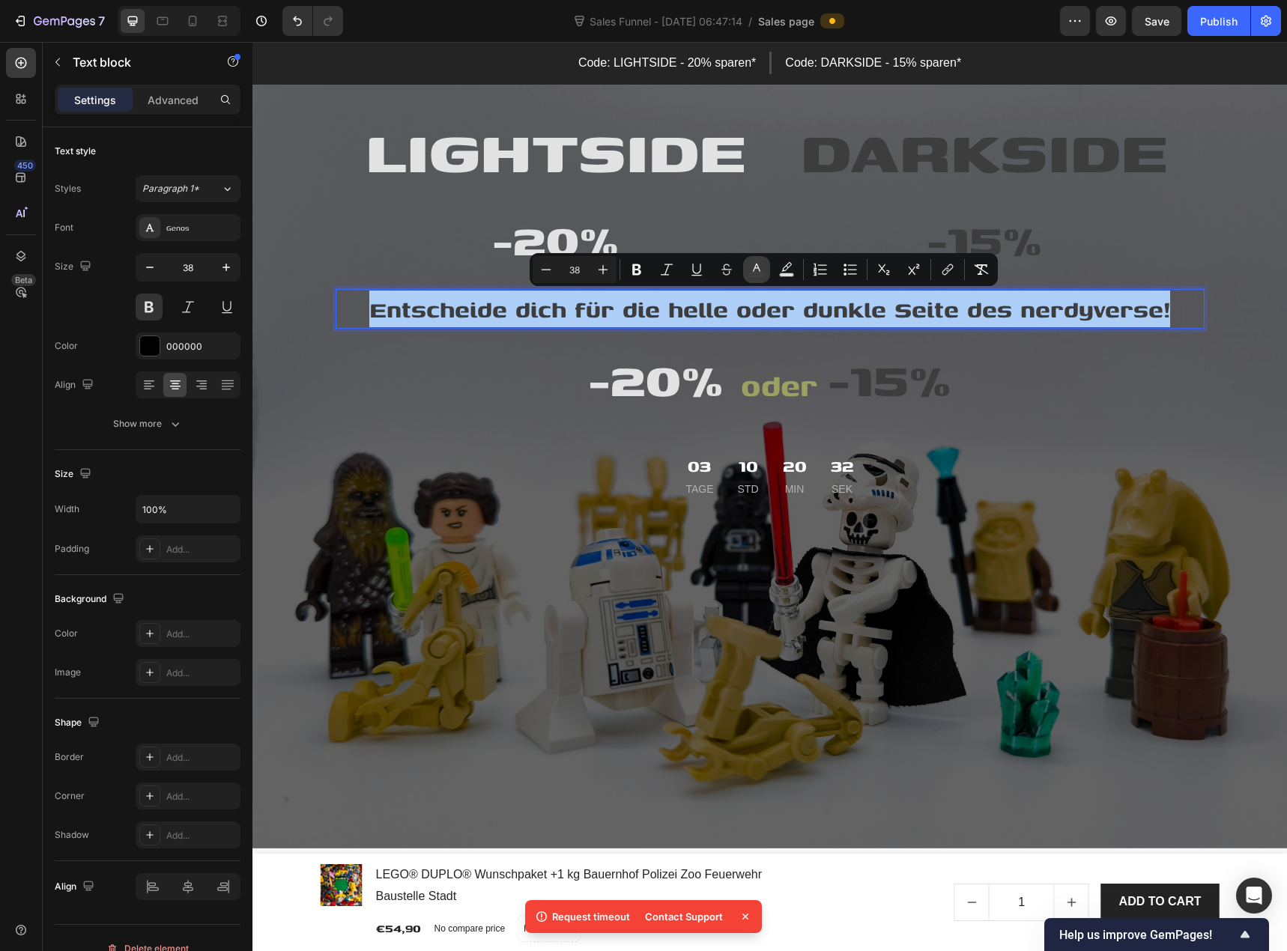
click at [754, 276] on rect "Editor contextual toolbar" at bounding box center [757, 275] width 14 height 4
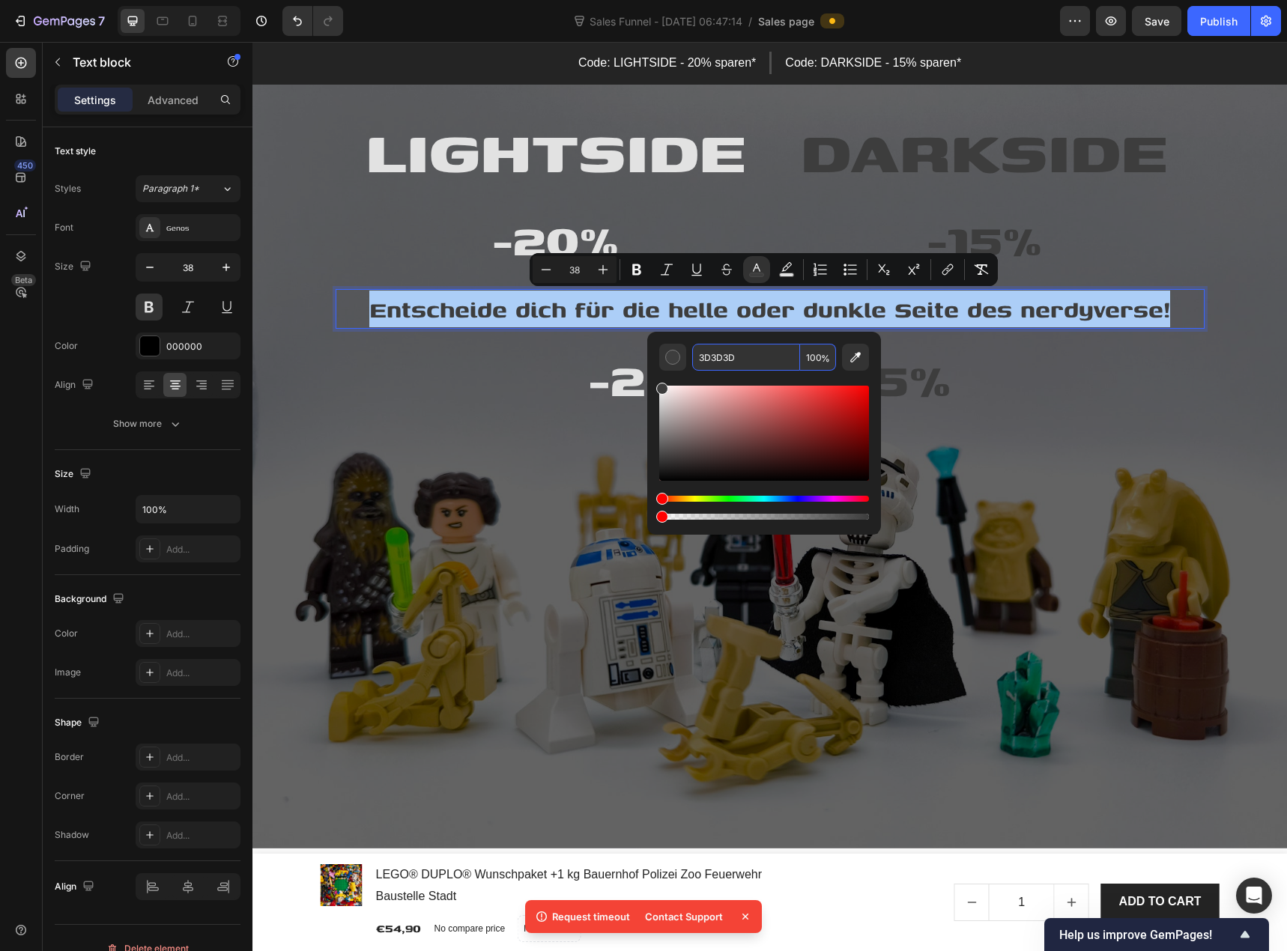
click at [718, 356] on input "3D3D3D" at bounding box center [746, 357] width 108 height 27
click at [666, 357] on div "Editor contextual toolbar" at bounding box center [672, 357] width 15 height 15
click at [705, 359] on input "3D3D3D" at bounding box center [746, 357] width 108 height 27
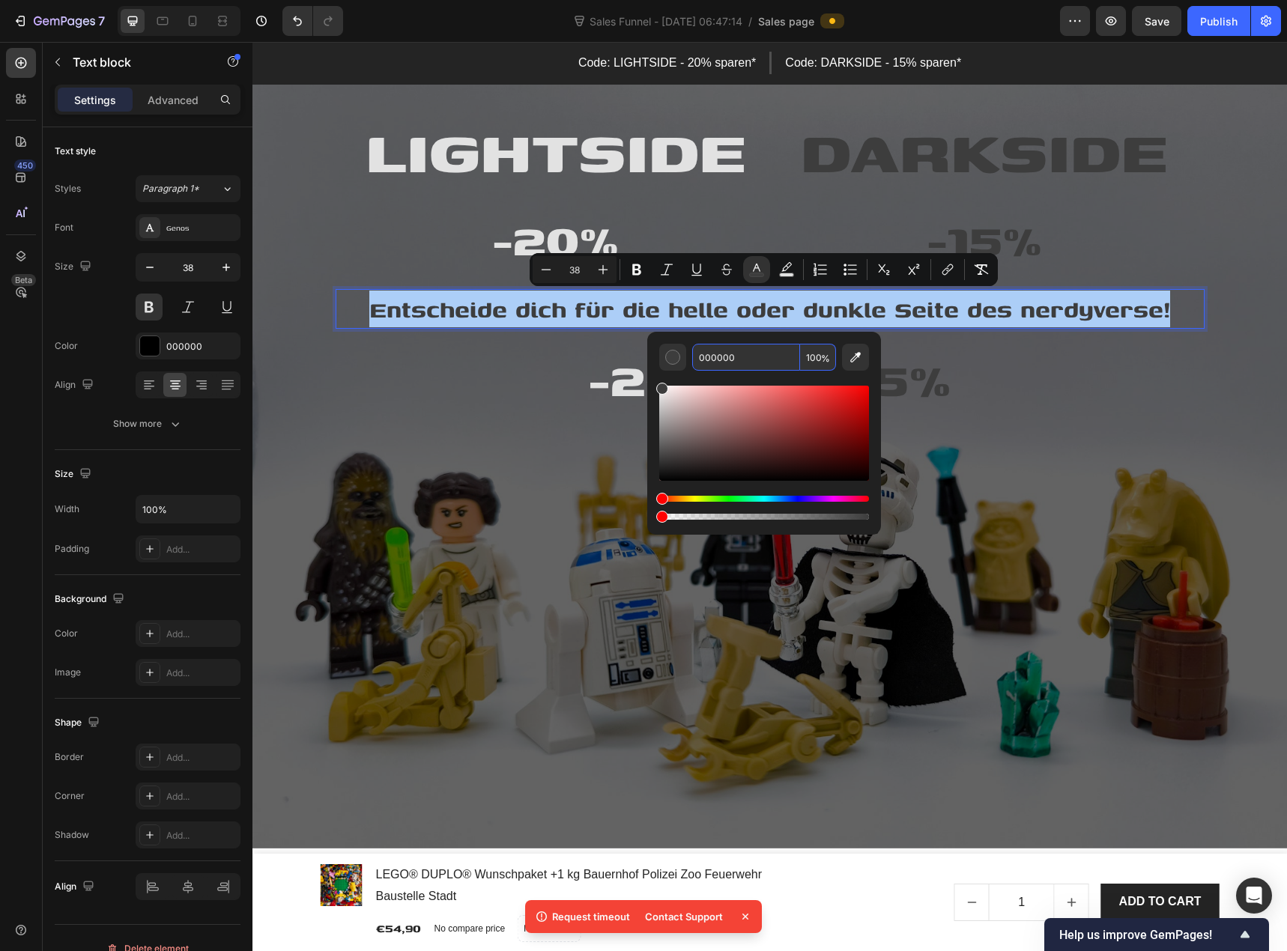
type input "000000"
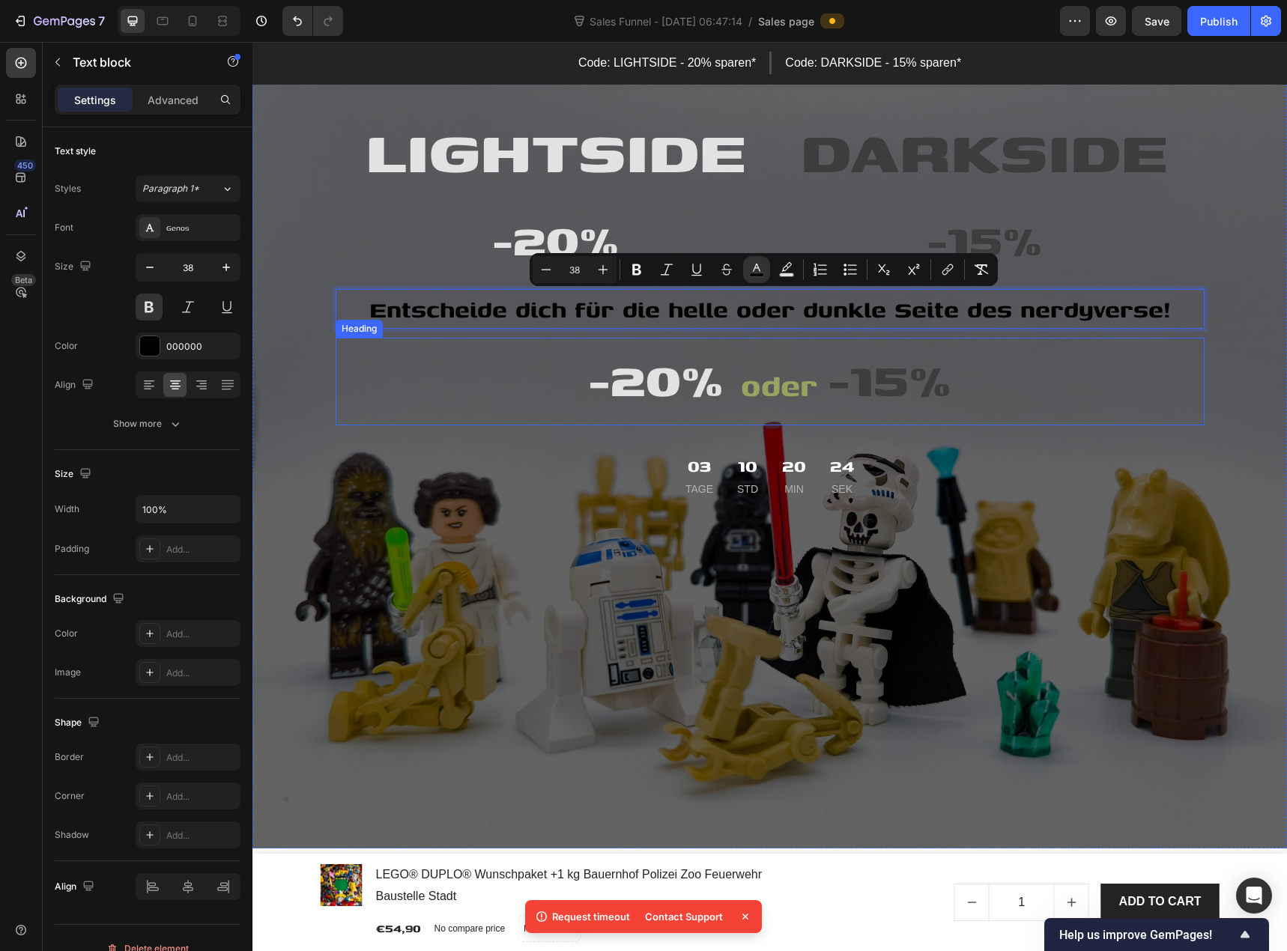
click at [714, 386] on span "-20%" at bounding box center [656, 378] width 136 height 72
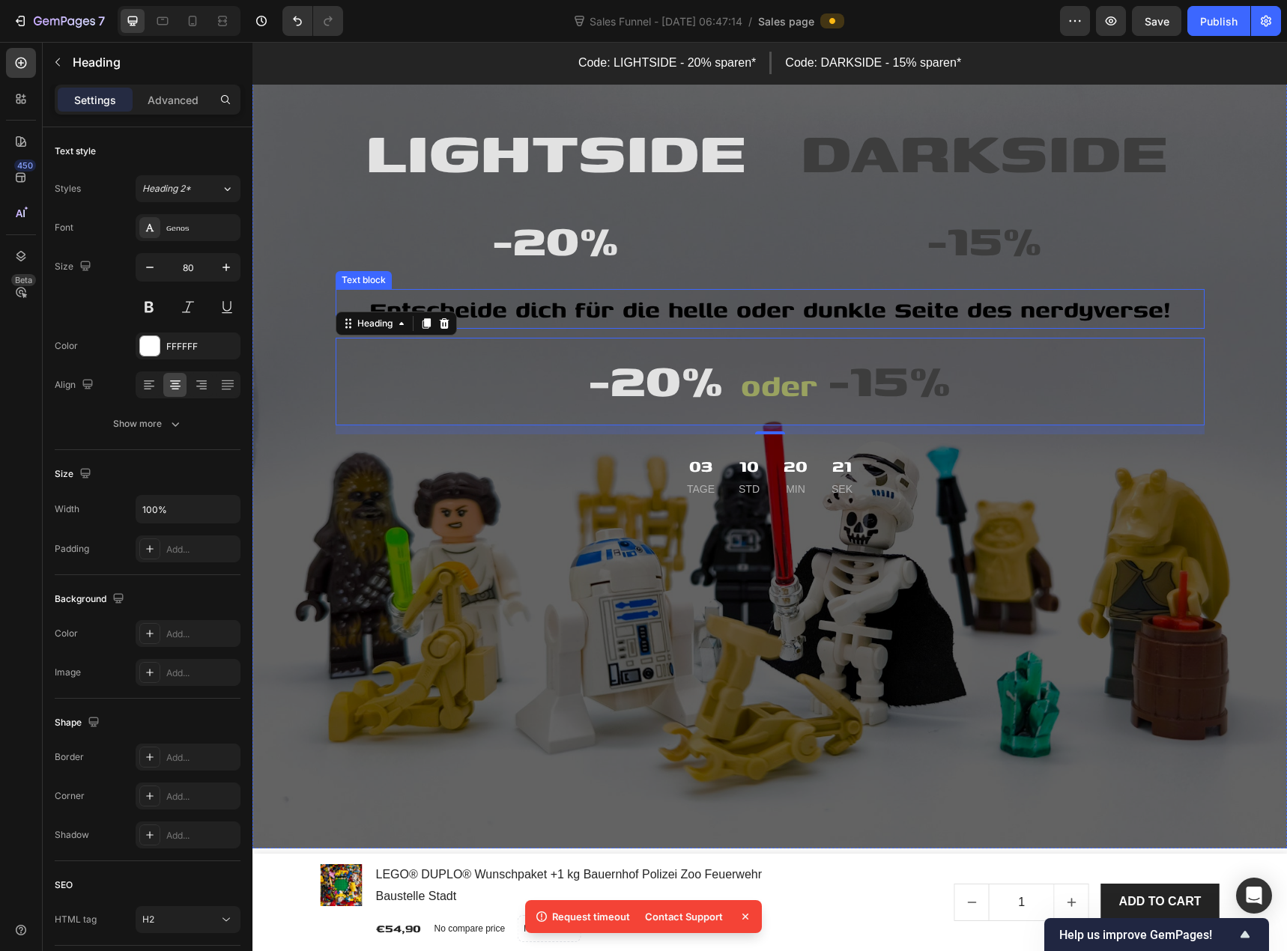
click at [759, 314] on span "Entscheide dich für die helle oder dunkle Seite des nerdyverse!" at bounding box center [769, 309] width 801 height 34
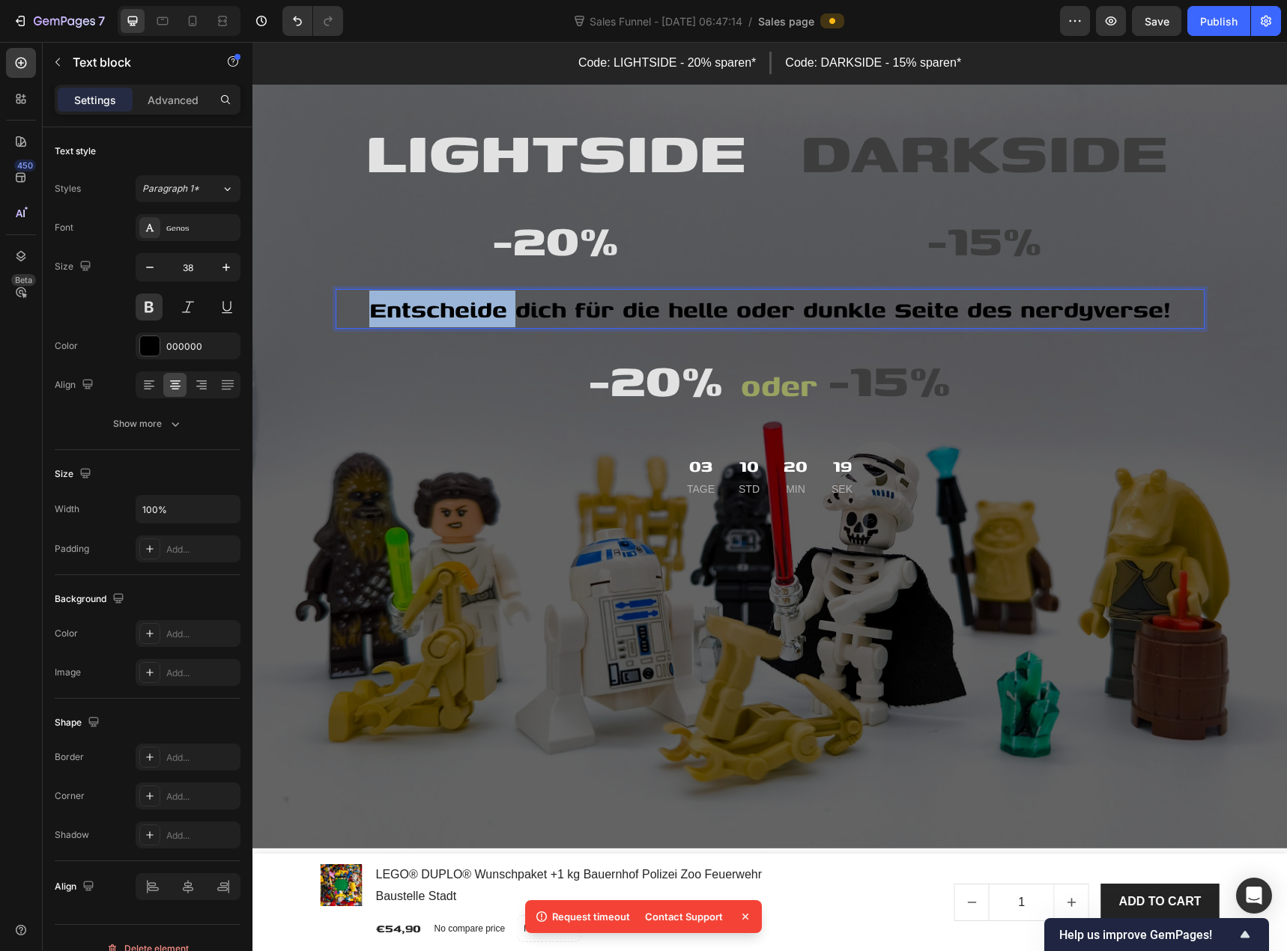
click at [461, 305] on span "Entscheide dich für die helle oder dunkle Seite des nerdyverse!" at bounding box center [769, 309] width 801 height 34
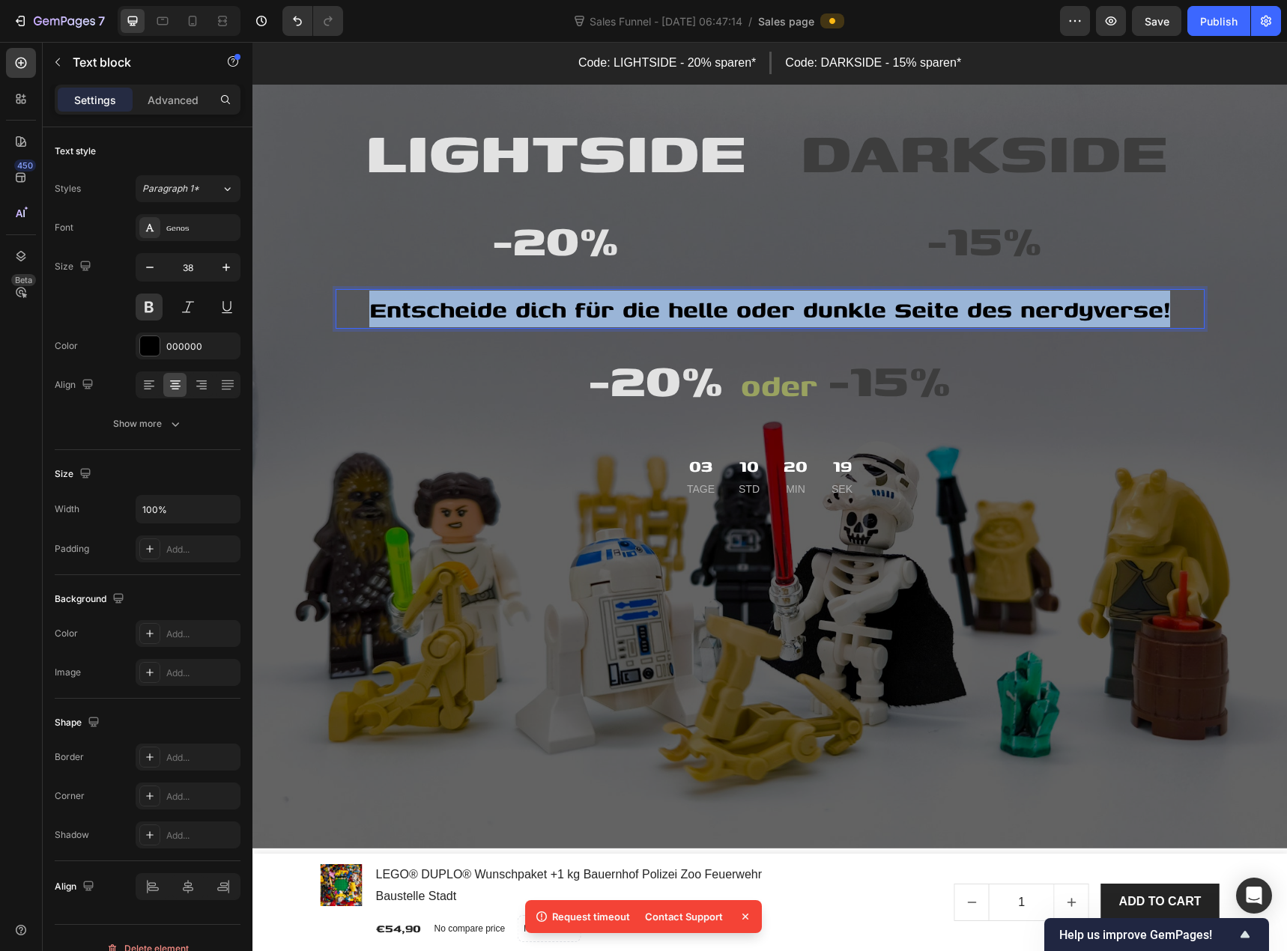
click at [461, 305] on span "Entscheide dich für die helle oder dunkle Seite des nerdyverse!" at bounding box center [769, 309] width 801 height 34
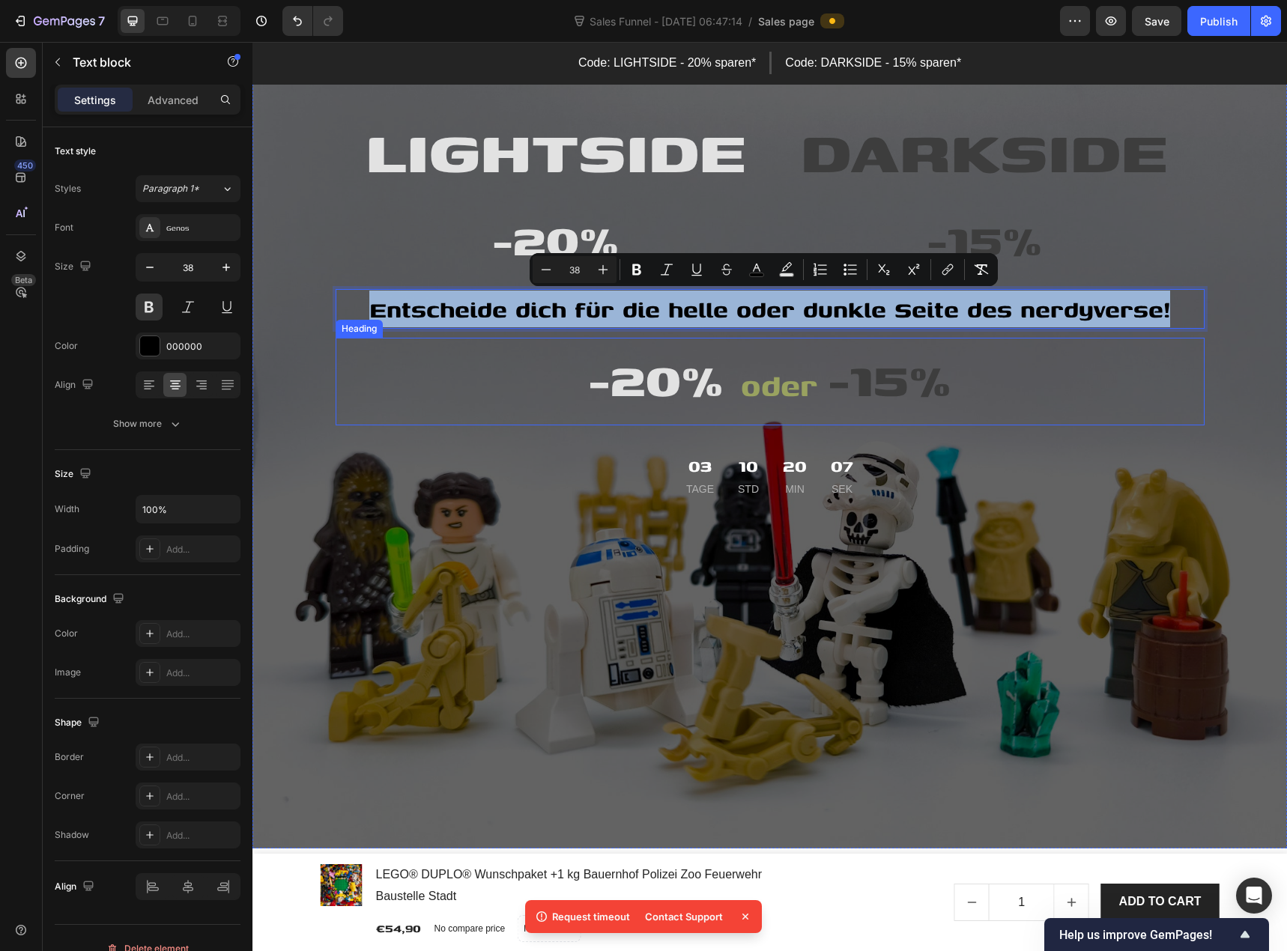
click at [726, 381] on p "⁠⁠⁠⁠⁠⁠⁠ -20% oder -15%" at bounding box center [770, 381] width 866 height 85
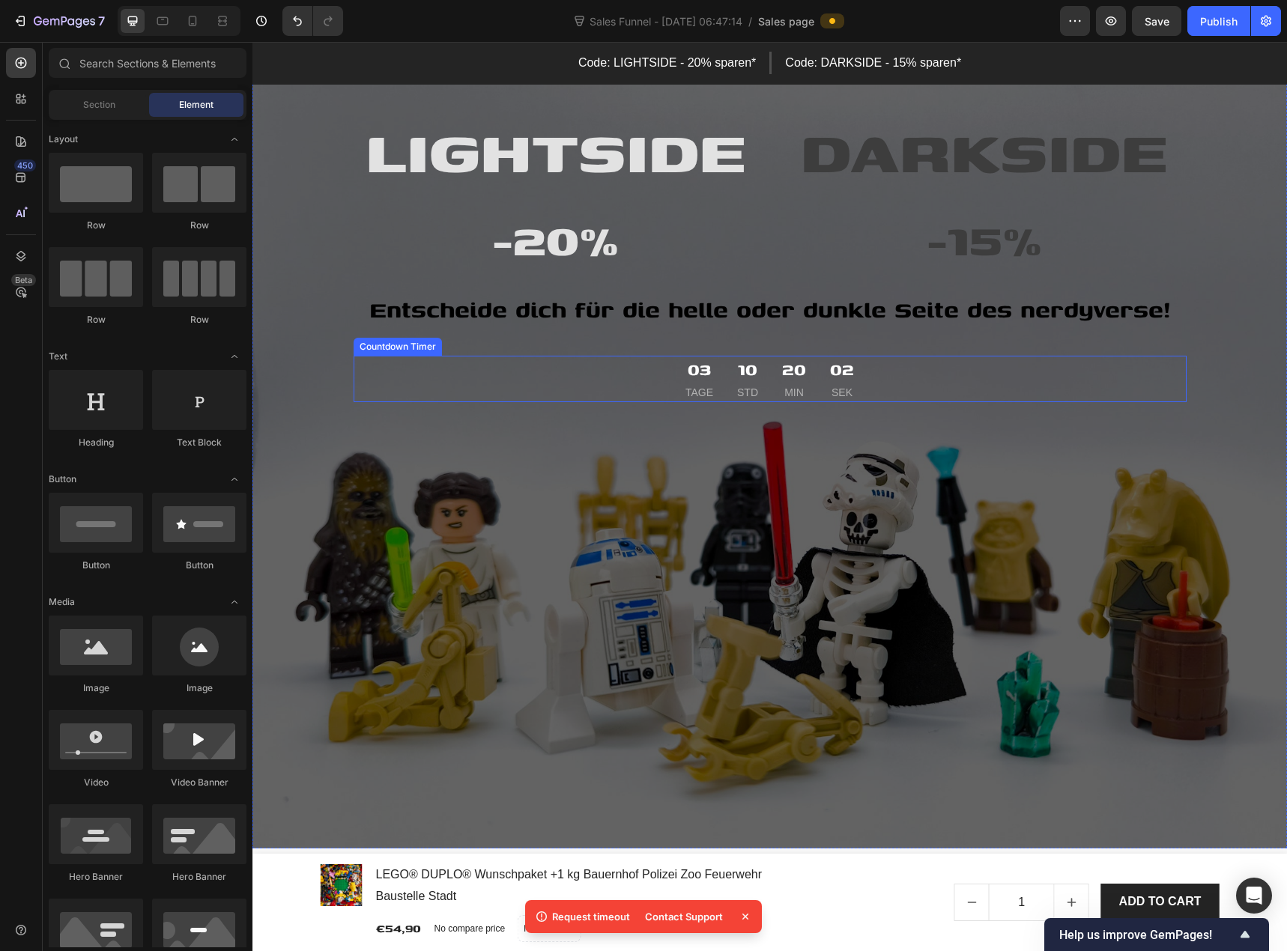
click at [757, 377] on div "10 Std" at bounding box center [747, 379] width 39 height 46
click at [655, 305] on span "Entscheide dich für die helle oder dunkle Seite des nerdyverse!" at bounding box center [769, 309] width 801 height 34
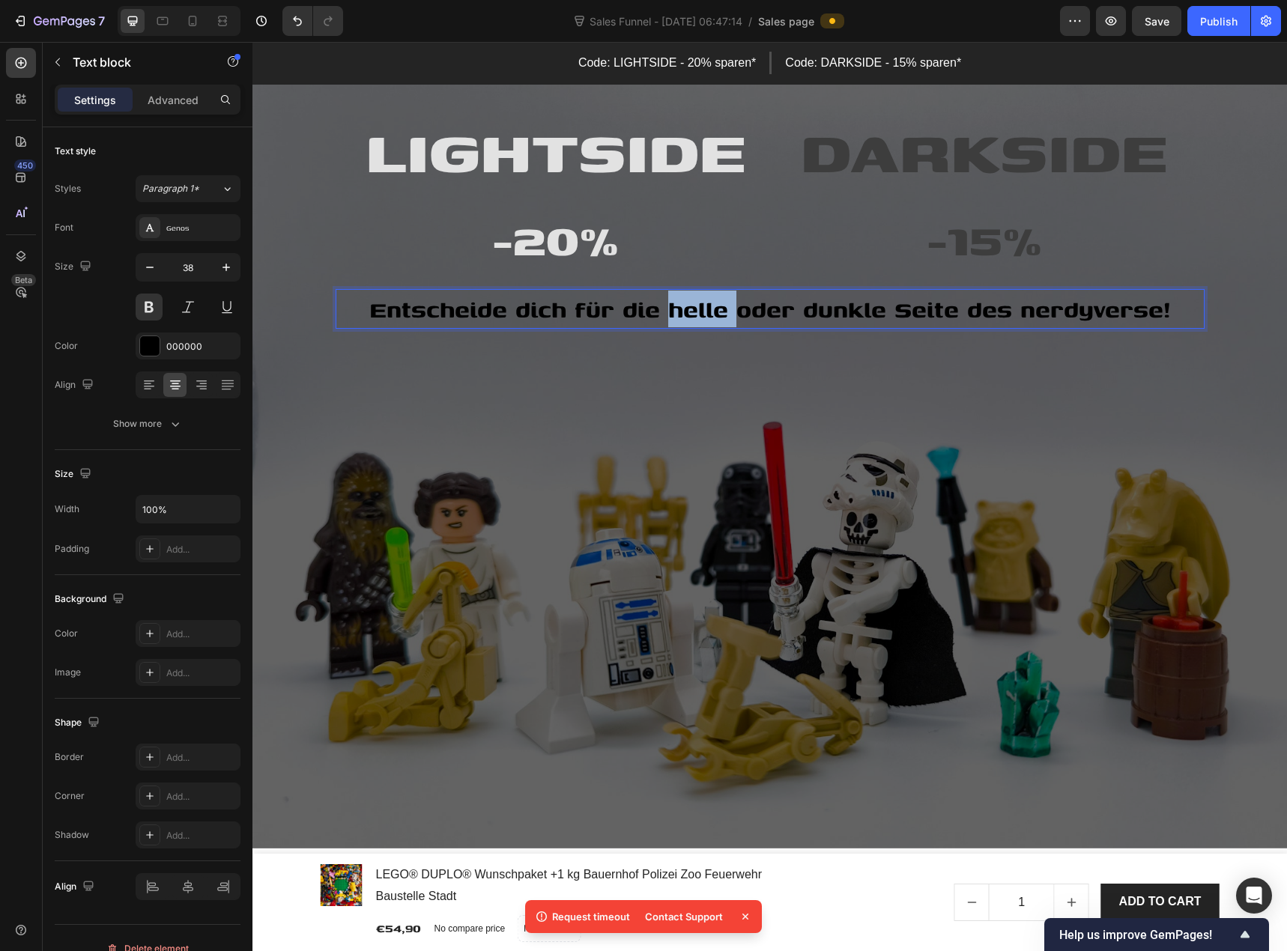
click at [671, 312] on span "Entscheide dich für die helle oder dunkle Seite des nerdyverse!" at bounding box center [769, 309] width 801 height 34
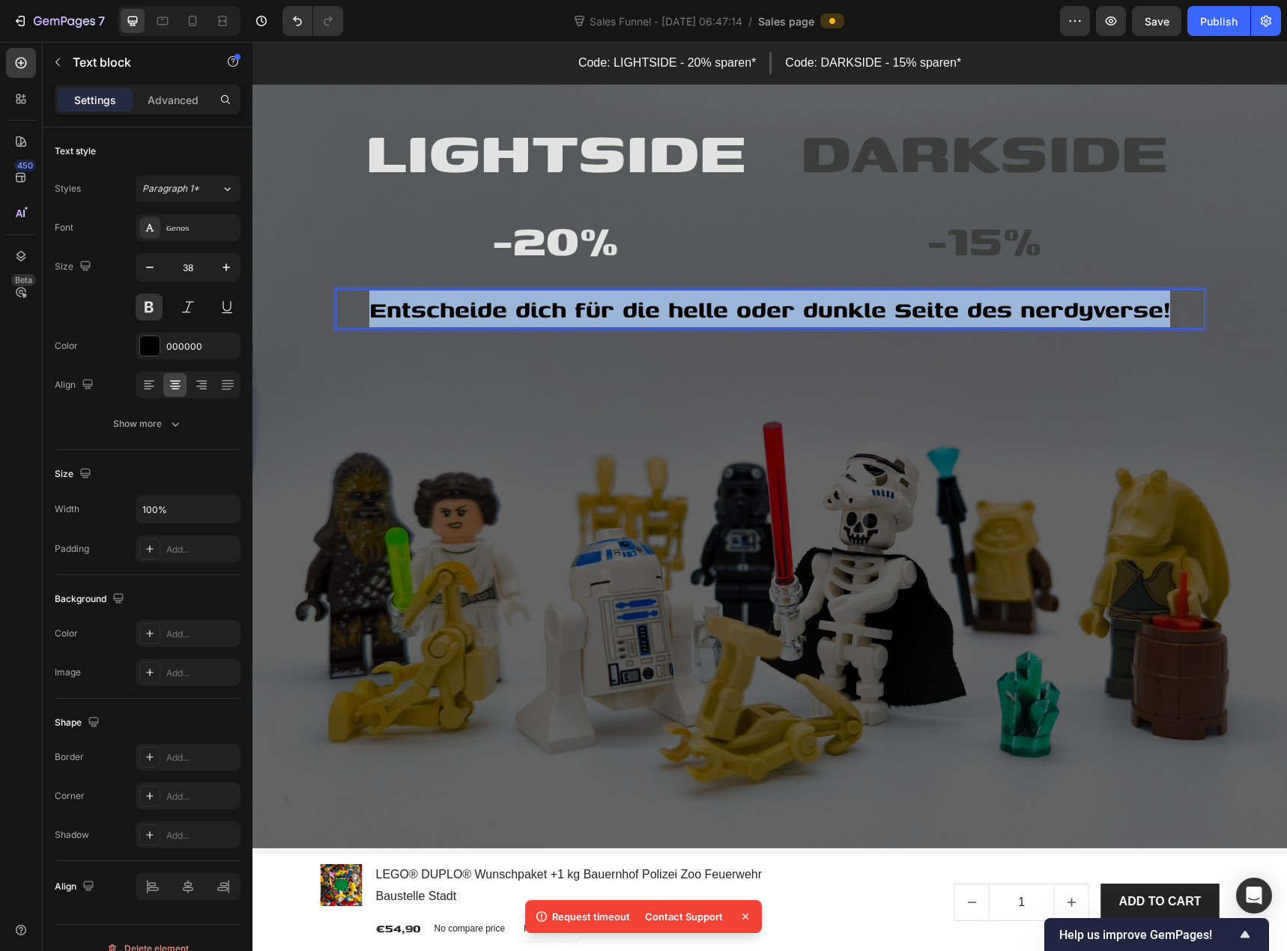
click at [671, 312] on span "Entscheide dich für die helle oder dunkle Seite des nerdyverse!" at bounding box center [769, 309] width 801 height 34
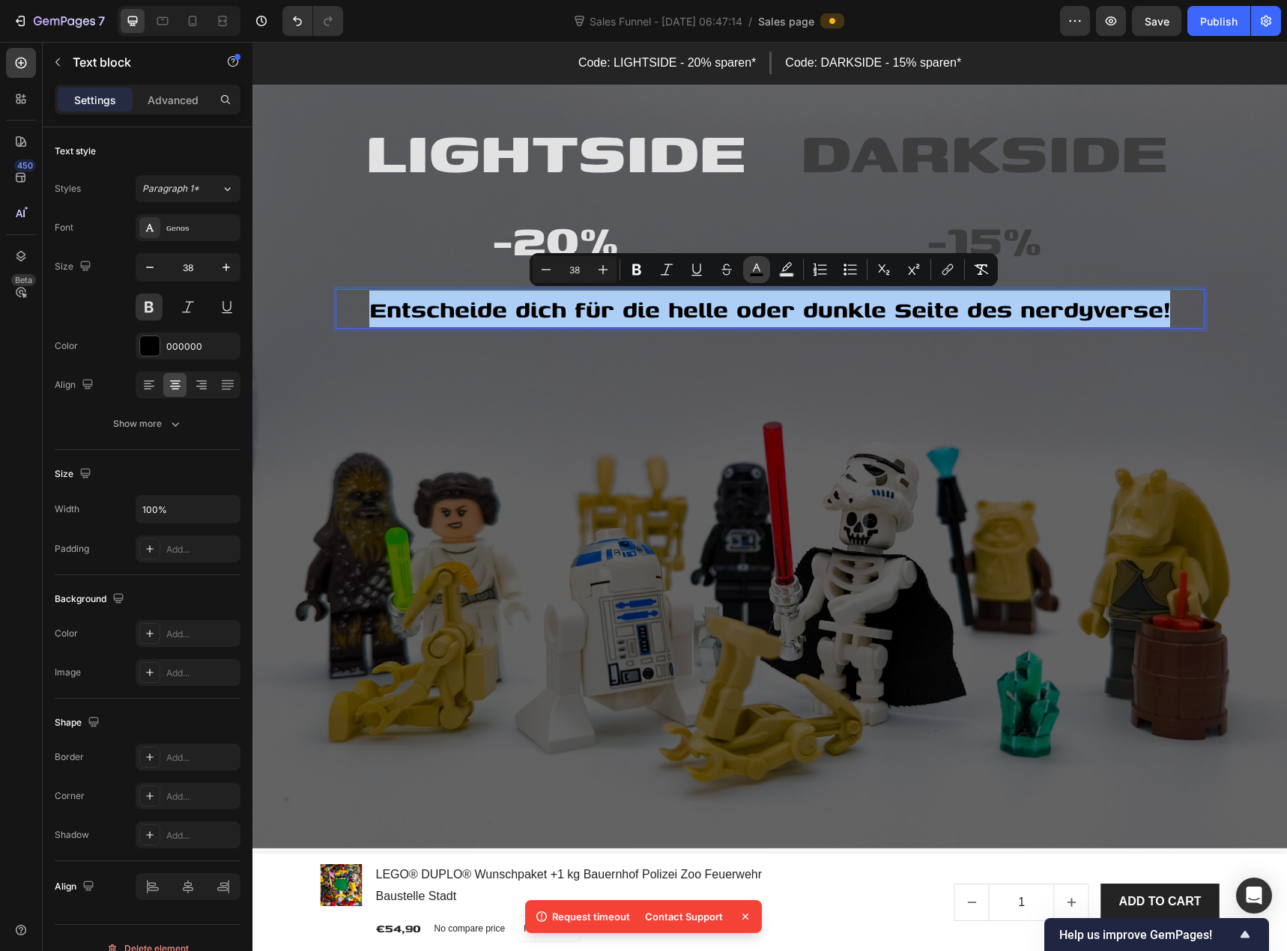
click at [759, 274] on rect "Editor contextual toolbar" at bounding box center [757, 275] width 14 height 4
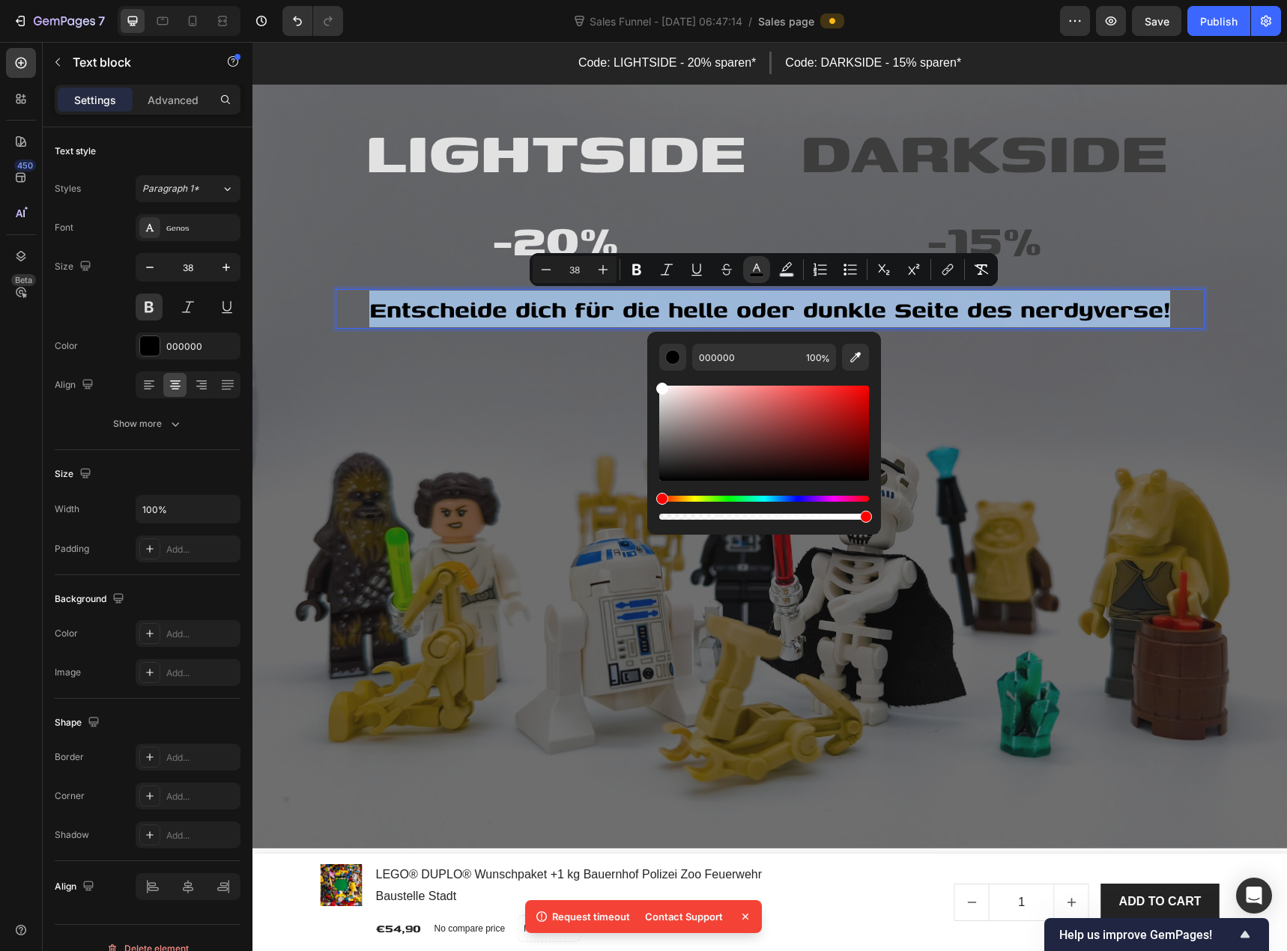
type input "FFFFFF"
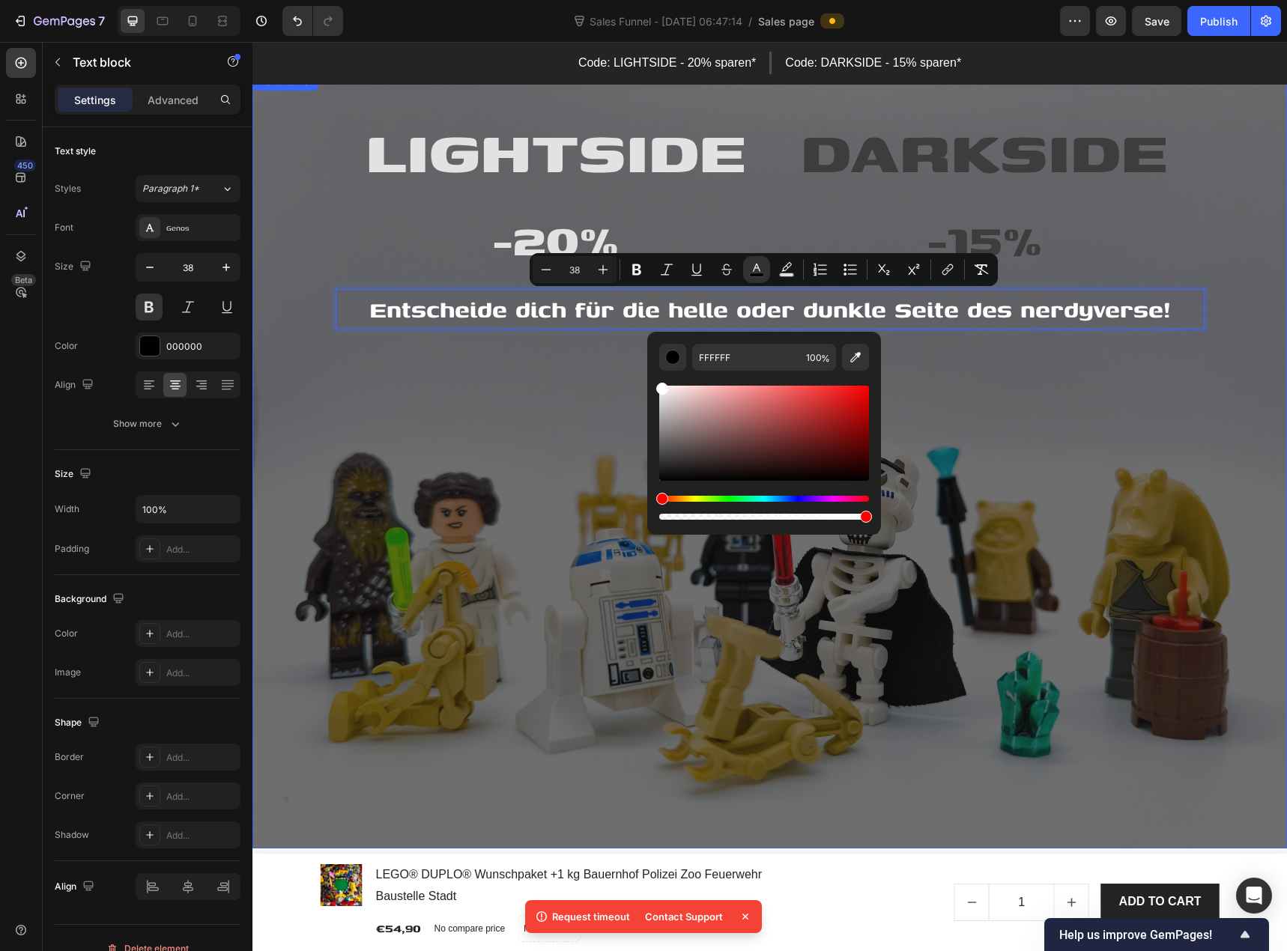
drag, startPoint x: 949, startPoint y: 452, endPoint x: 637, endPoint y: 369, distance: 323.1
click at [570, 369] on div "Overlay" at bounding box center [769, 461] width 1034 height 776
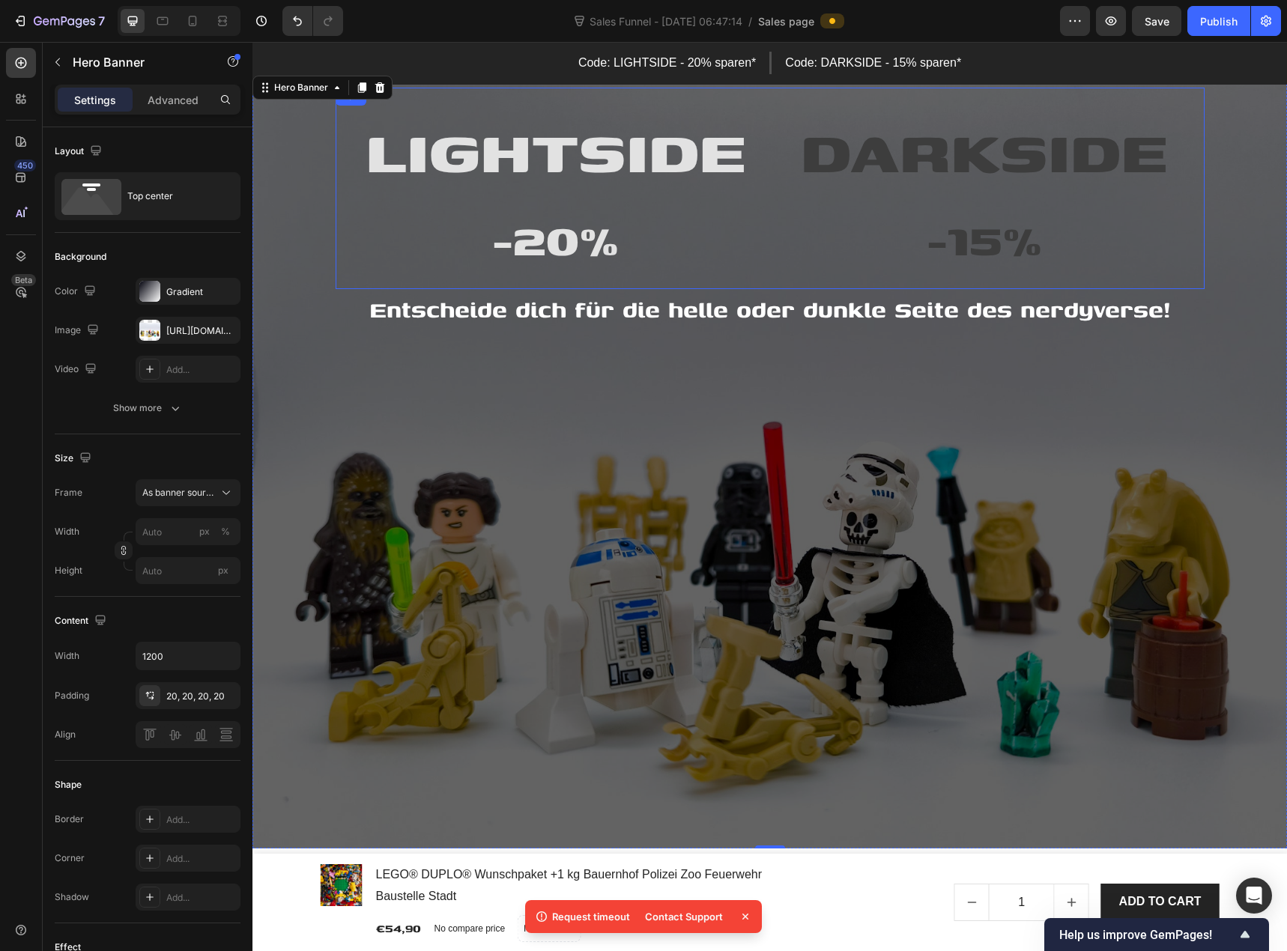
click at [610, 204] on div "LIGHTSIDE Heading ⁠⁠⁠⁠⁠⁠⁠ -20% Heading" at bounding box center [555, 188] width 416 height 177
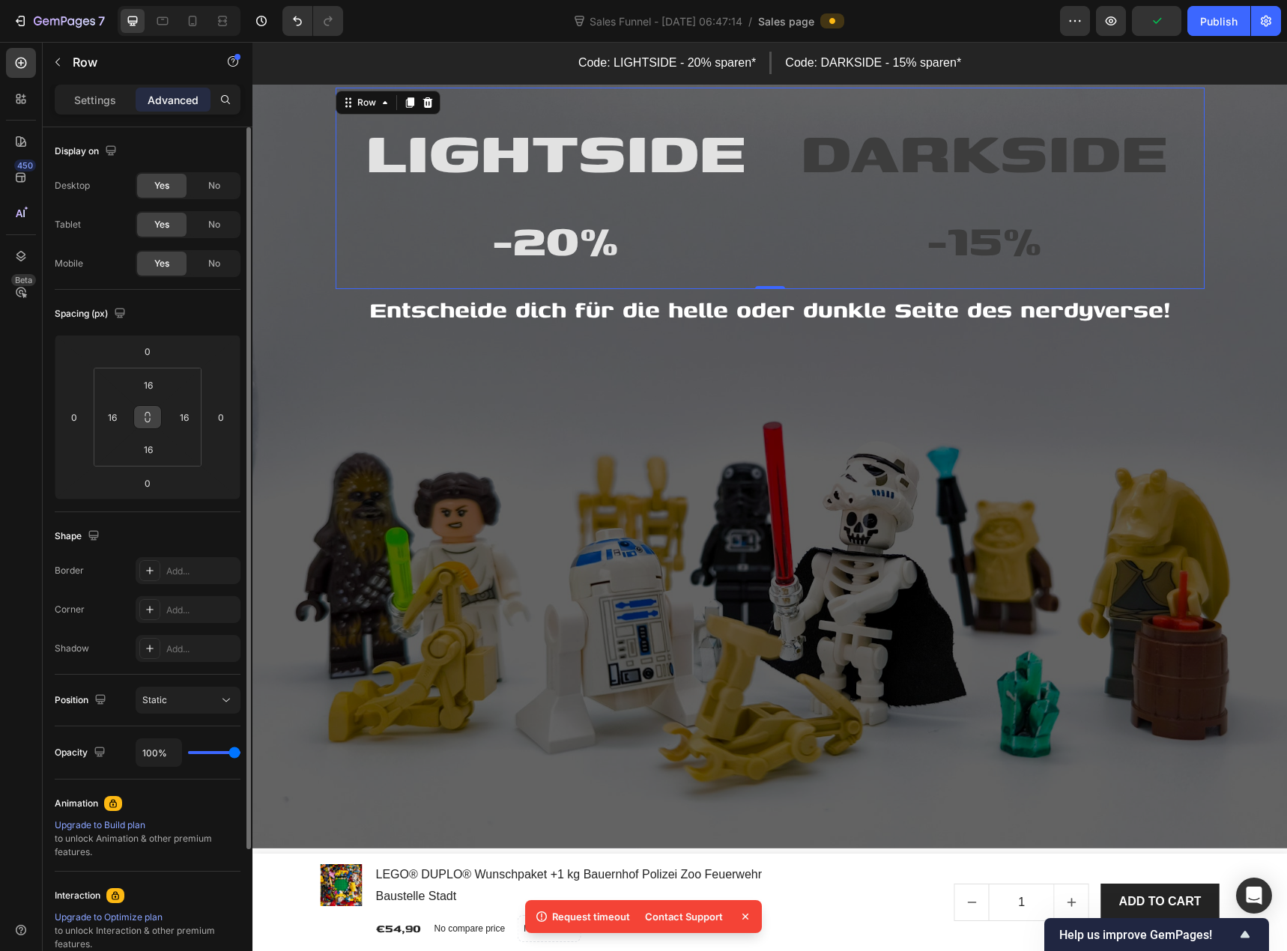
click at [152, 414] on icon at bounding box center [148, 417] width 12 height 12
click at [155, 415] on button at bounding box center [147, 417] width 28 height 24
click at [162, 698] on span "Static" at bounding box center [154, 699] width 25 height 11
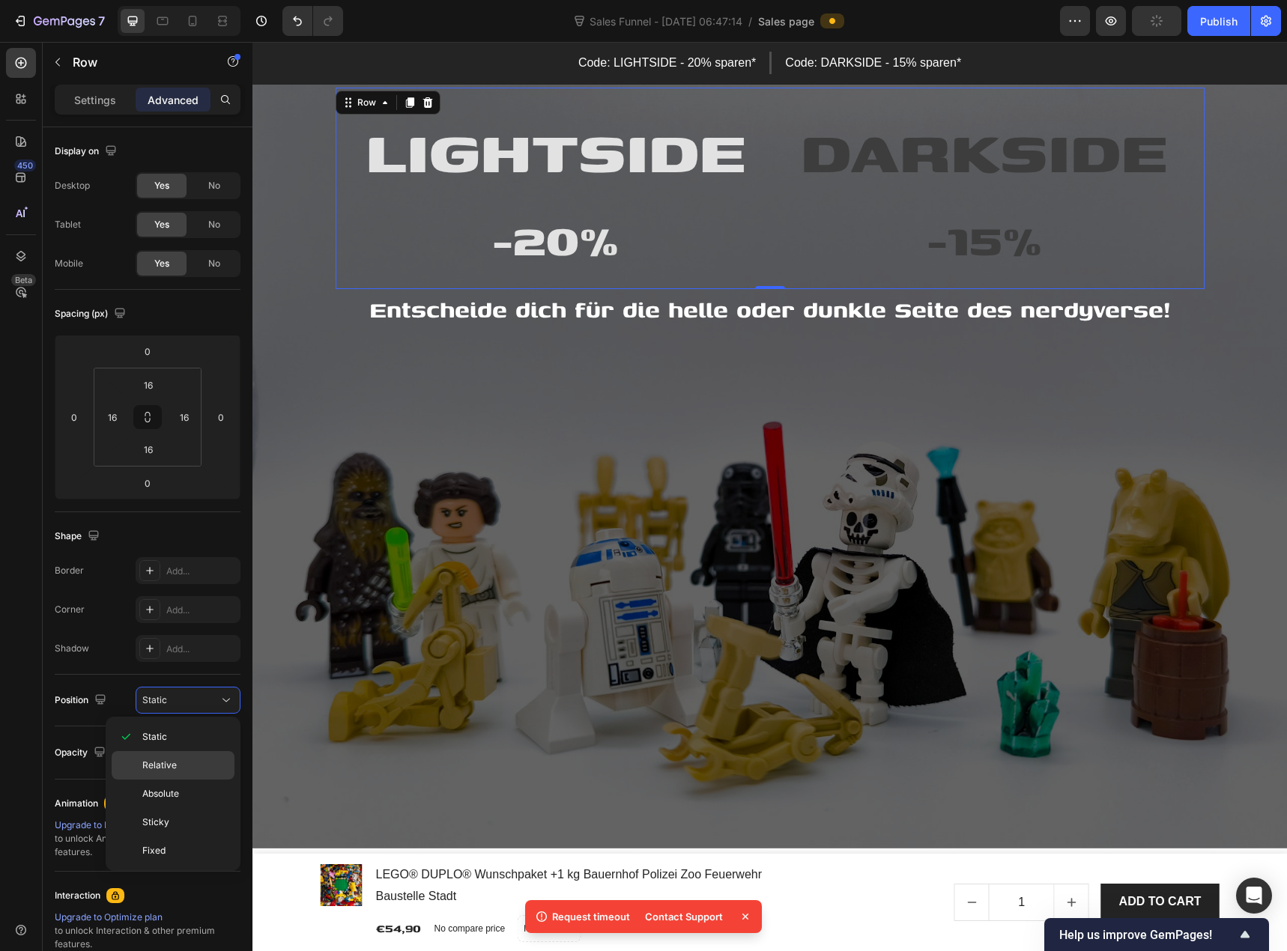
click at [170, 765] on span "Relative" at bounding box center [159, 765] width 34 height 13
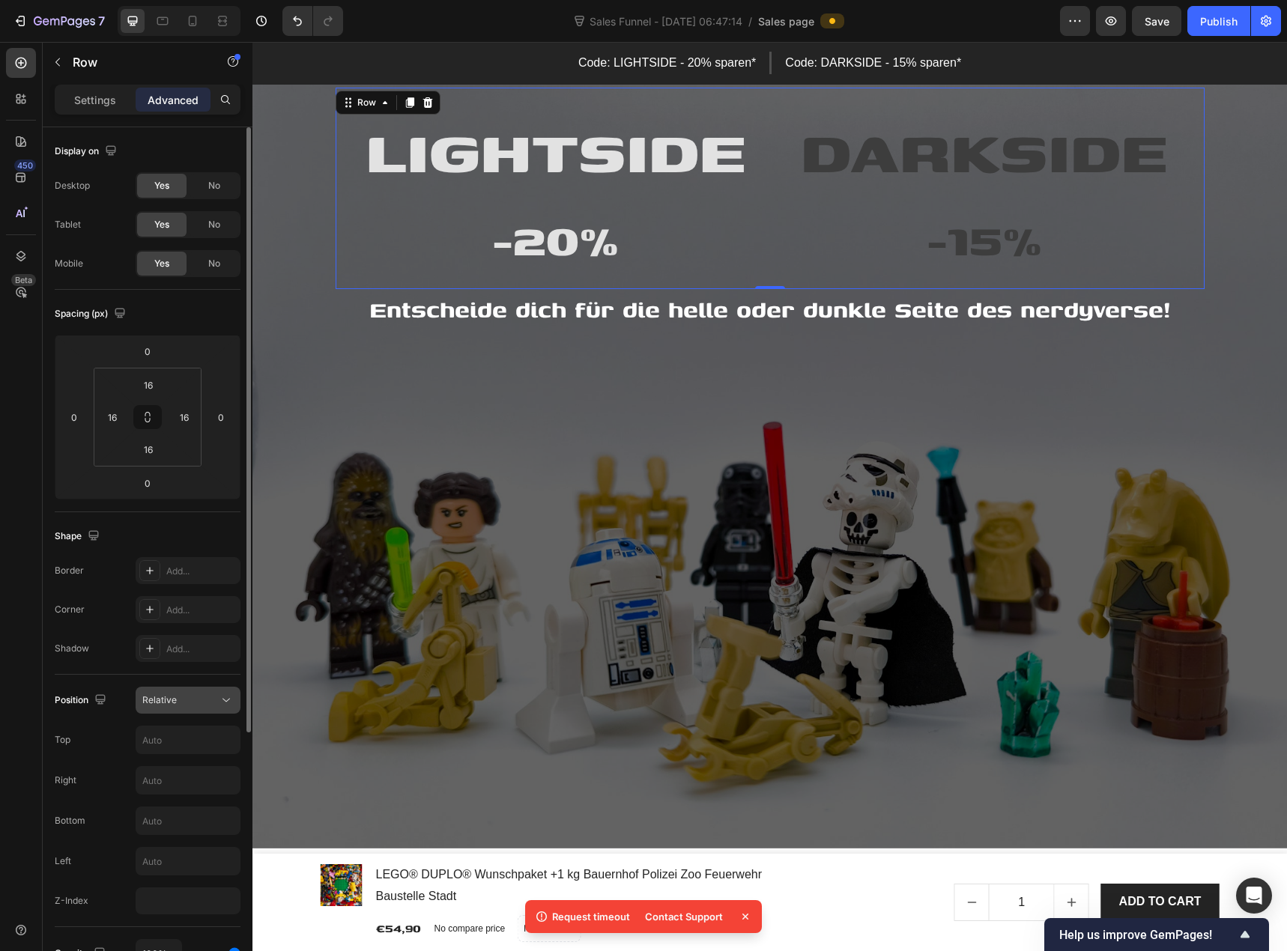
click at [177, 701] on div "Relative" at bounding box center [180, 699] width 76 height 13
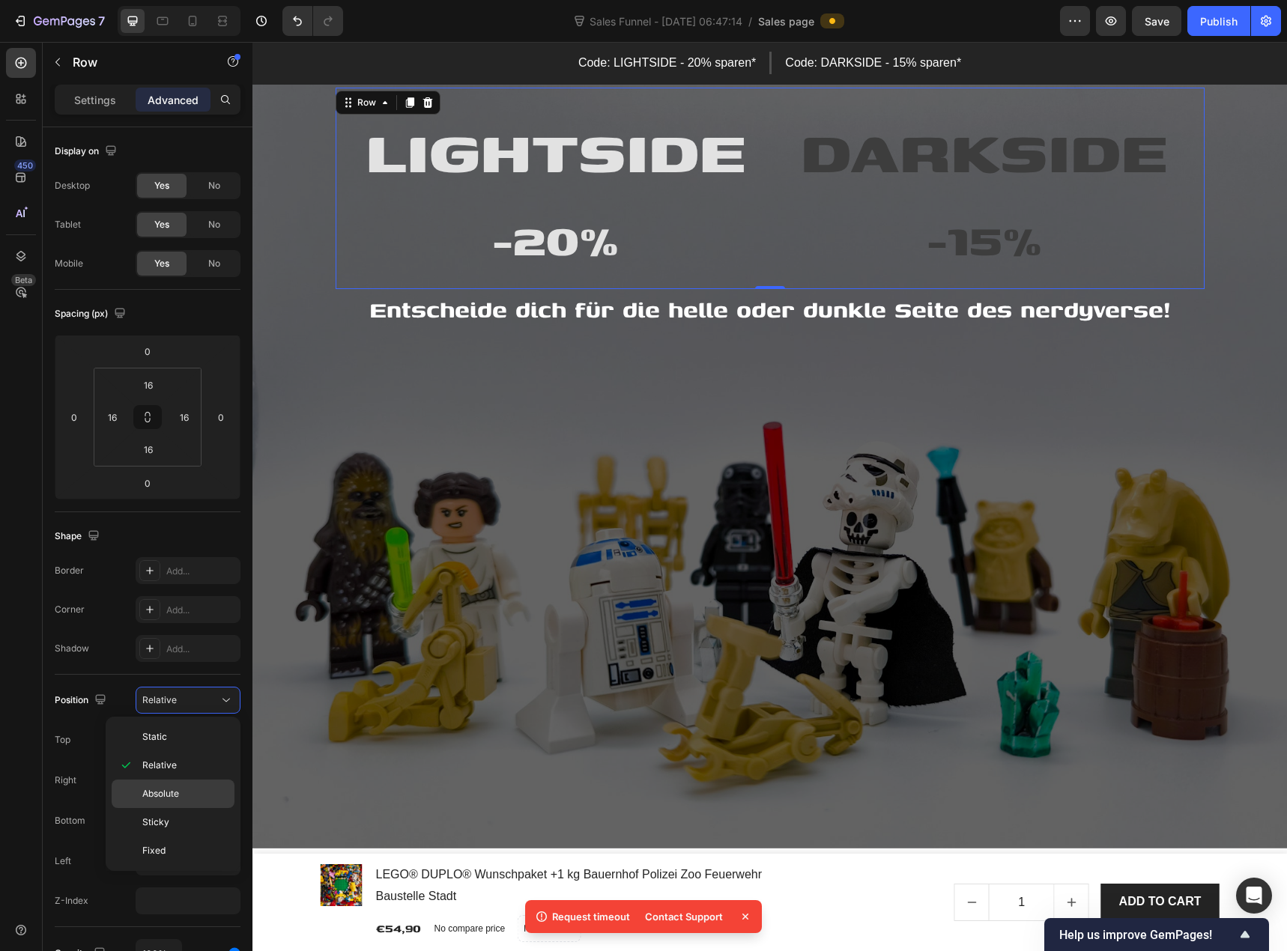
click at [178, 782] on div "Absolute" at bounding box center [173, 794] width 123 height 28
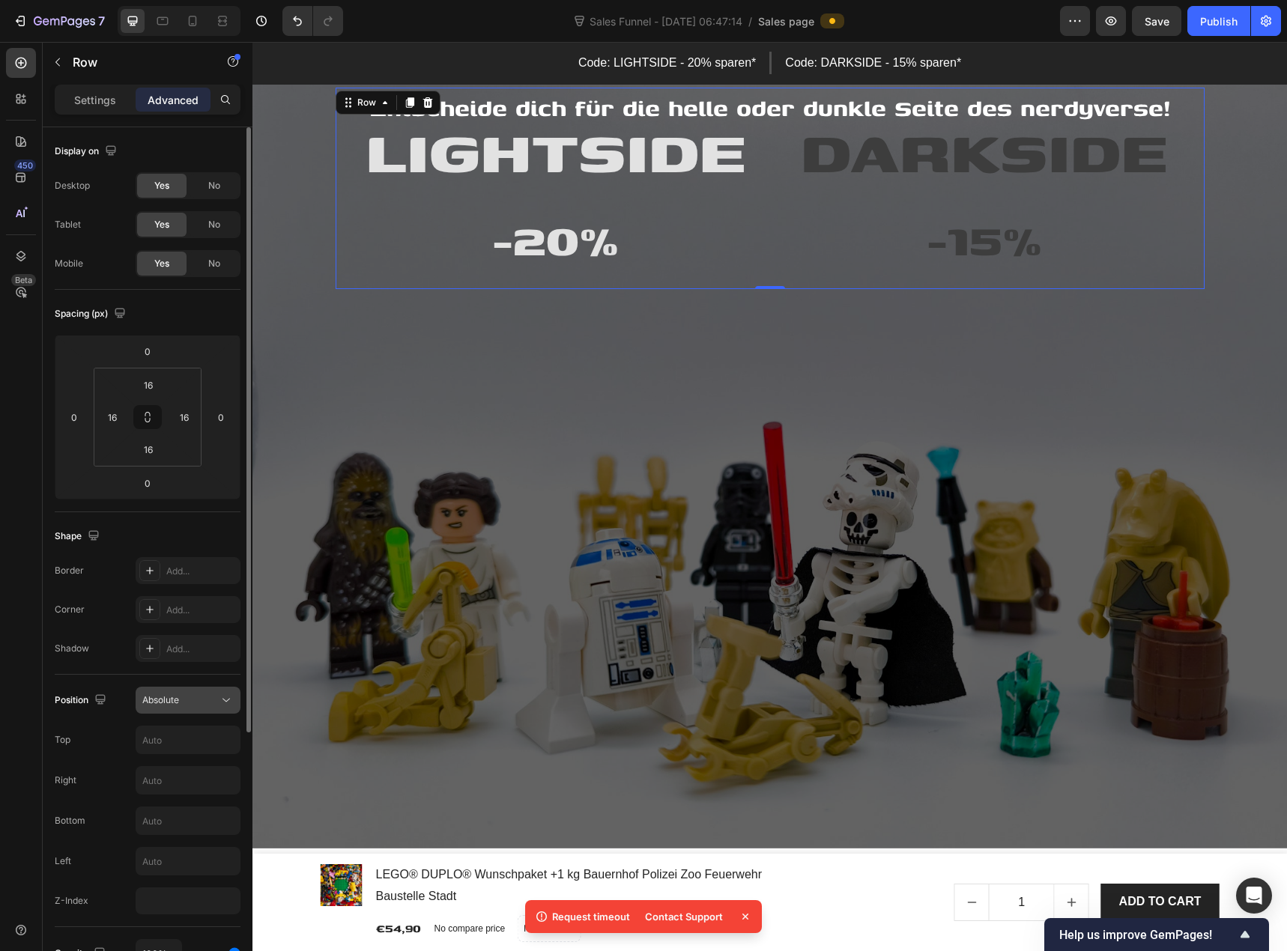
click at [192, 706] on div "Absolute" at bounding box center [180, 699] width 76 height 13
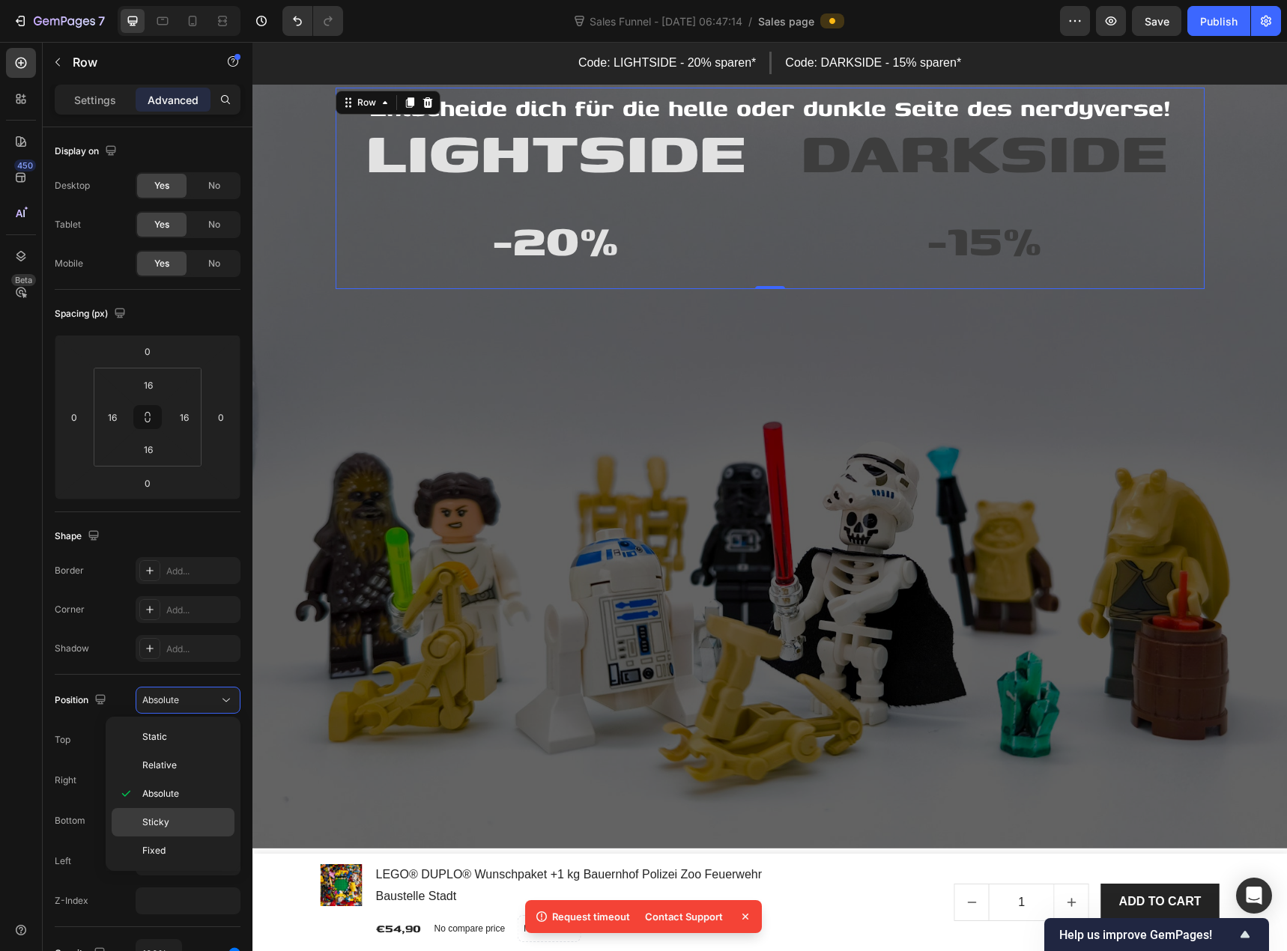
click at [180, 819] on p "Sticky" at bounding box center [184, 821] width 85 height 13
type input "0"
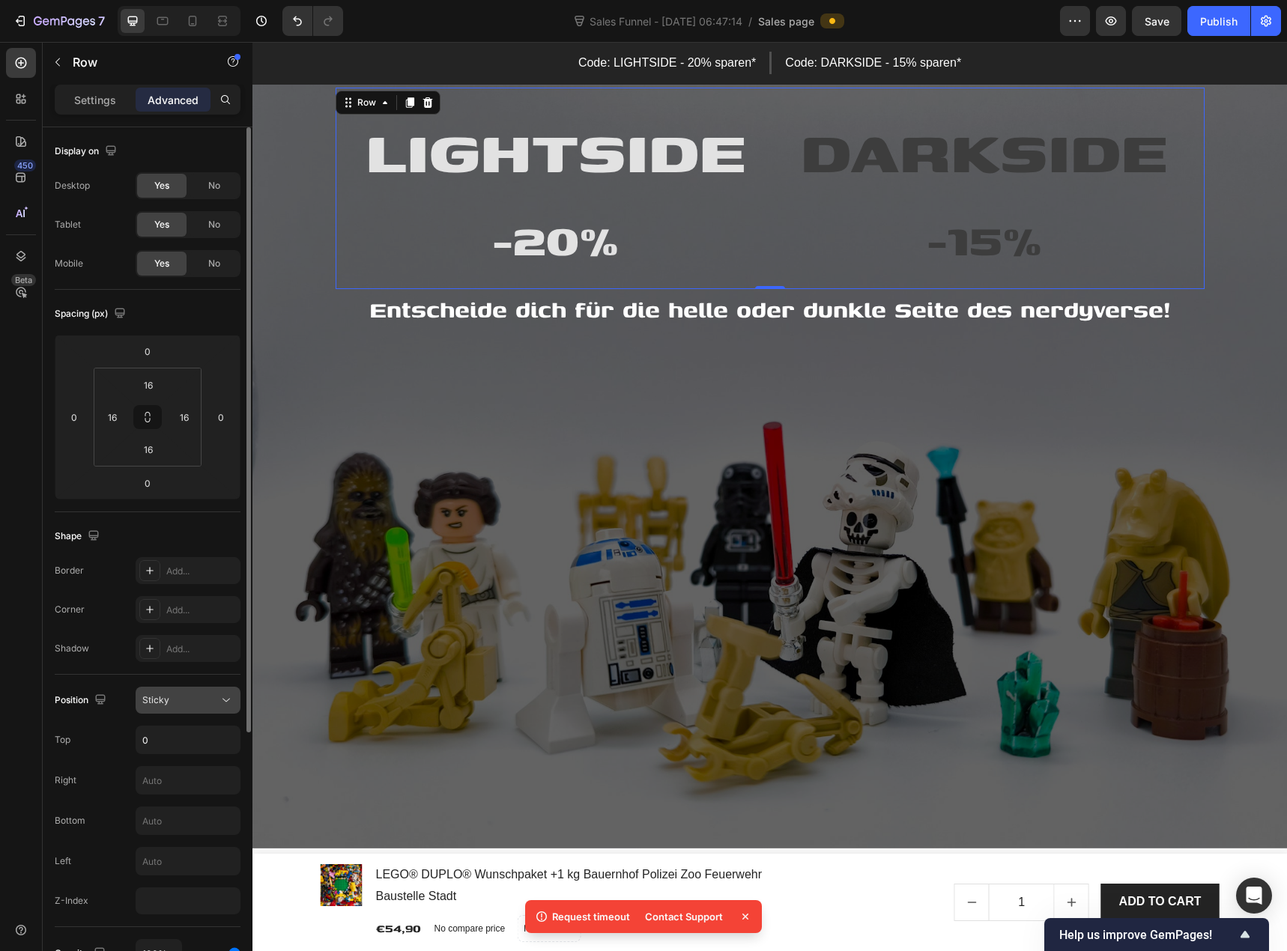
click at [204, 701] on div "Sticky" at bounding box center [180, 699] width 76 height 13
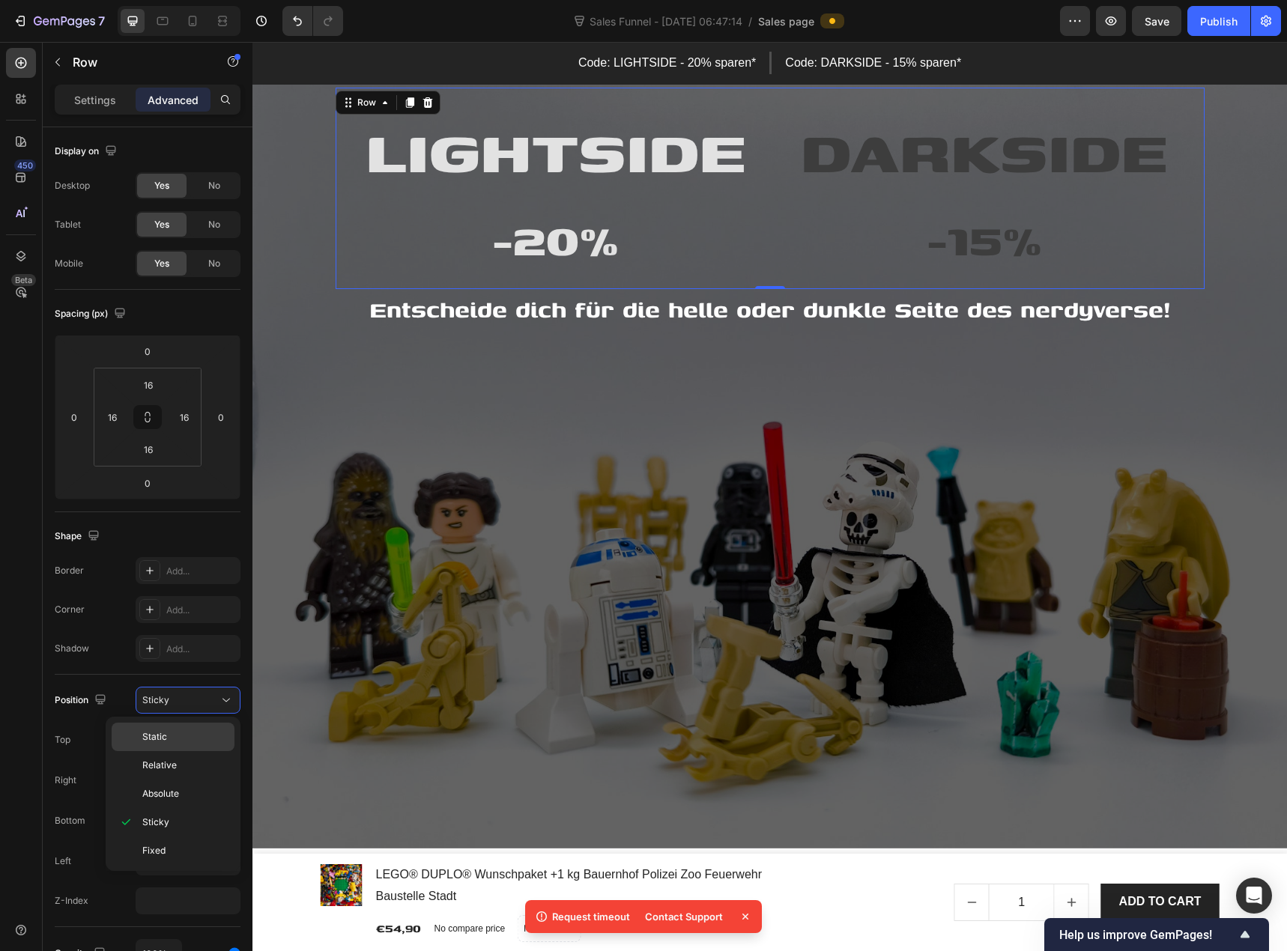
click at [192, 732] on p "Static" at bounding box center [184, 736] width 85 height 13
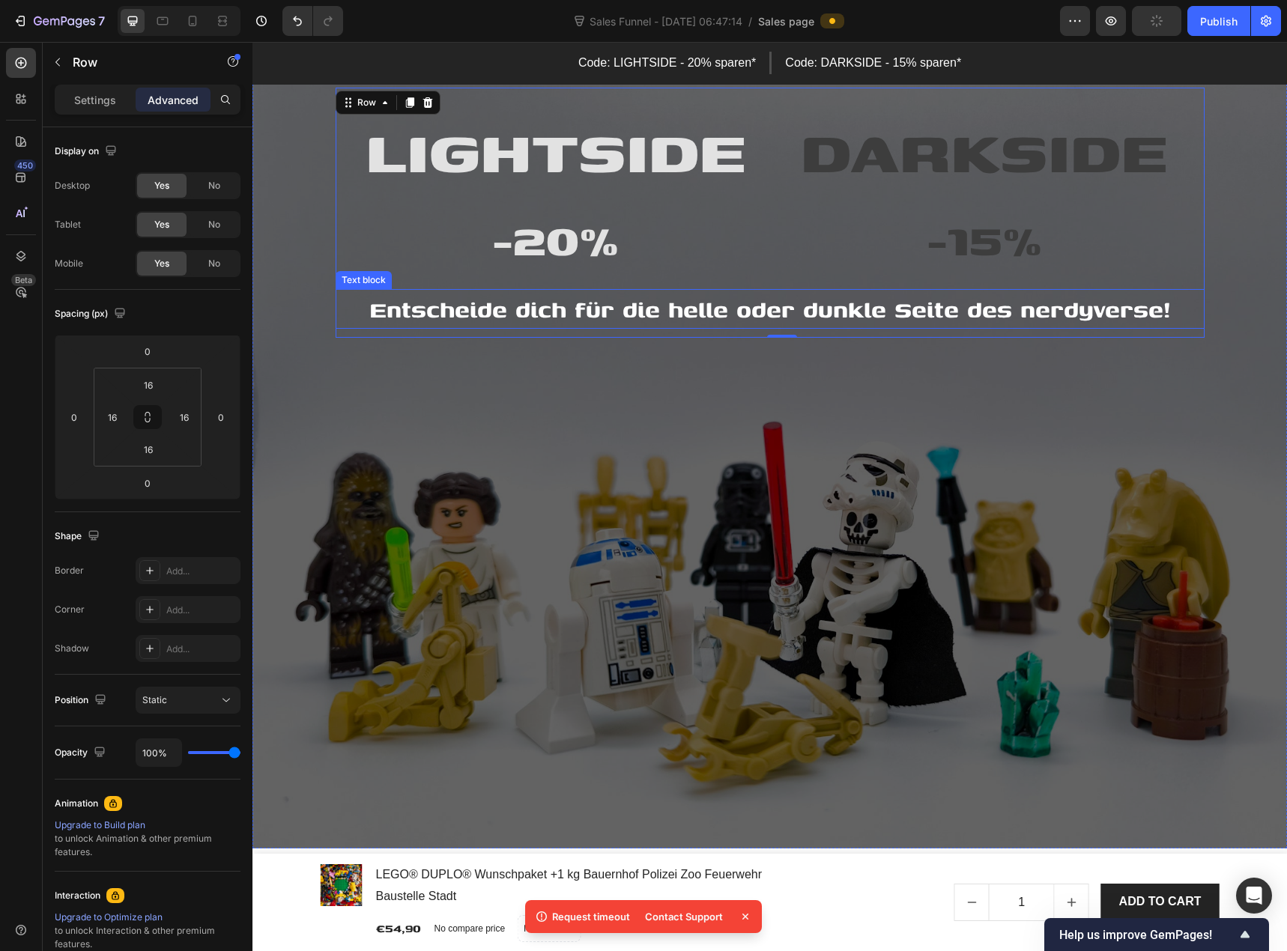
click at [746, 315] on span "Entscheide dich für die helle oder dunkle Seite des nerdyverse!" at bounding box center [769, 309] width 801 height 34
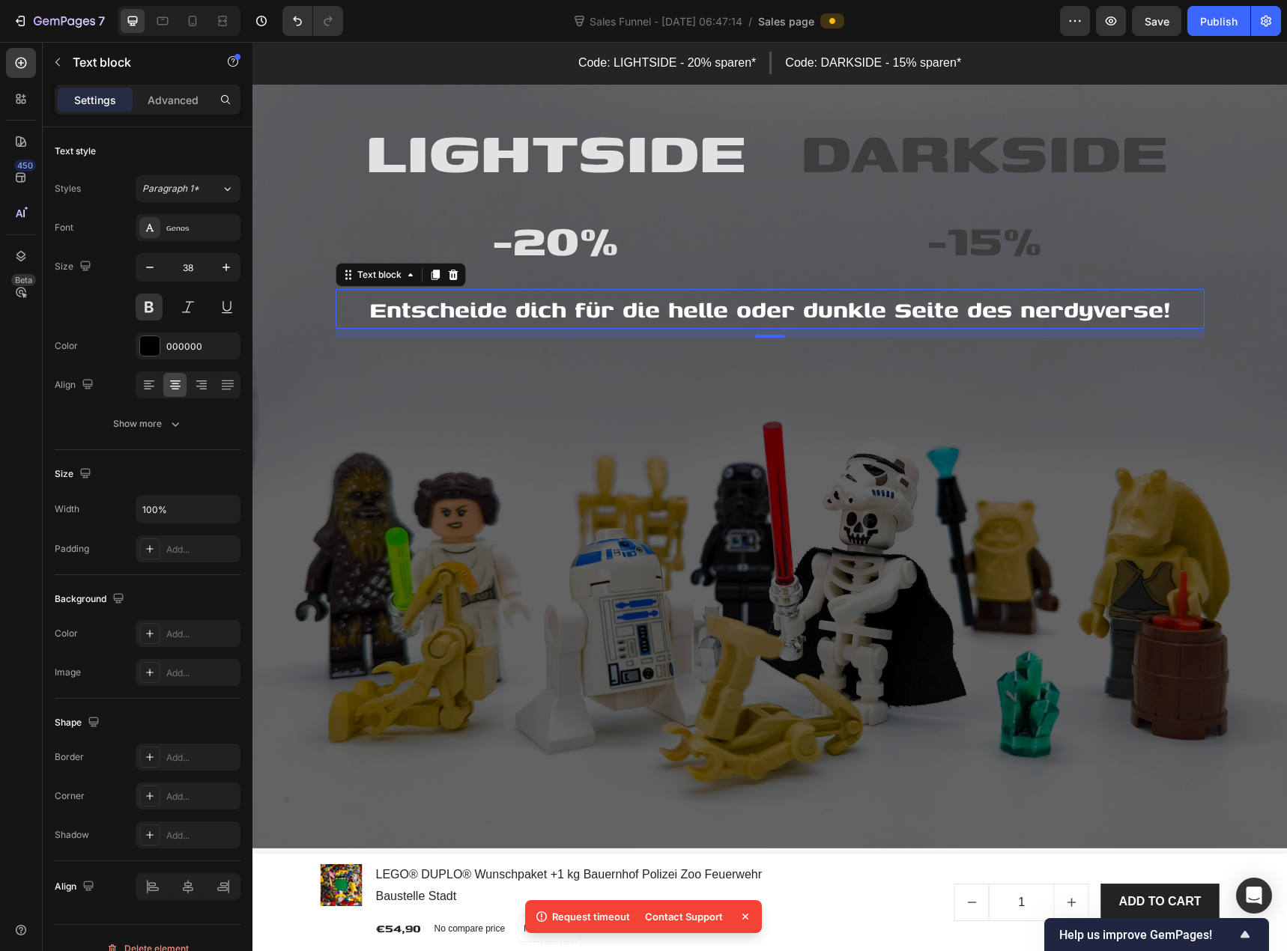
click at [36, 106] on div "450 Beta" at bounding box center [21, 496] width 43 height 909
click at [34, 107] on div at bounding box center [21, 99] width 30 height 30
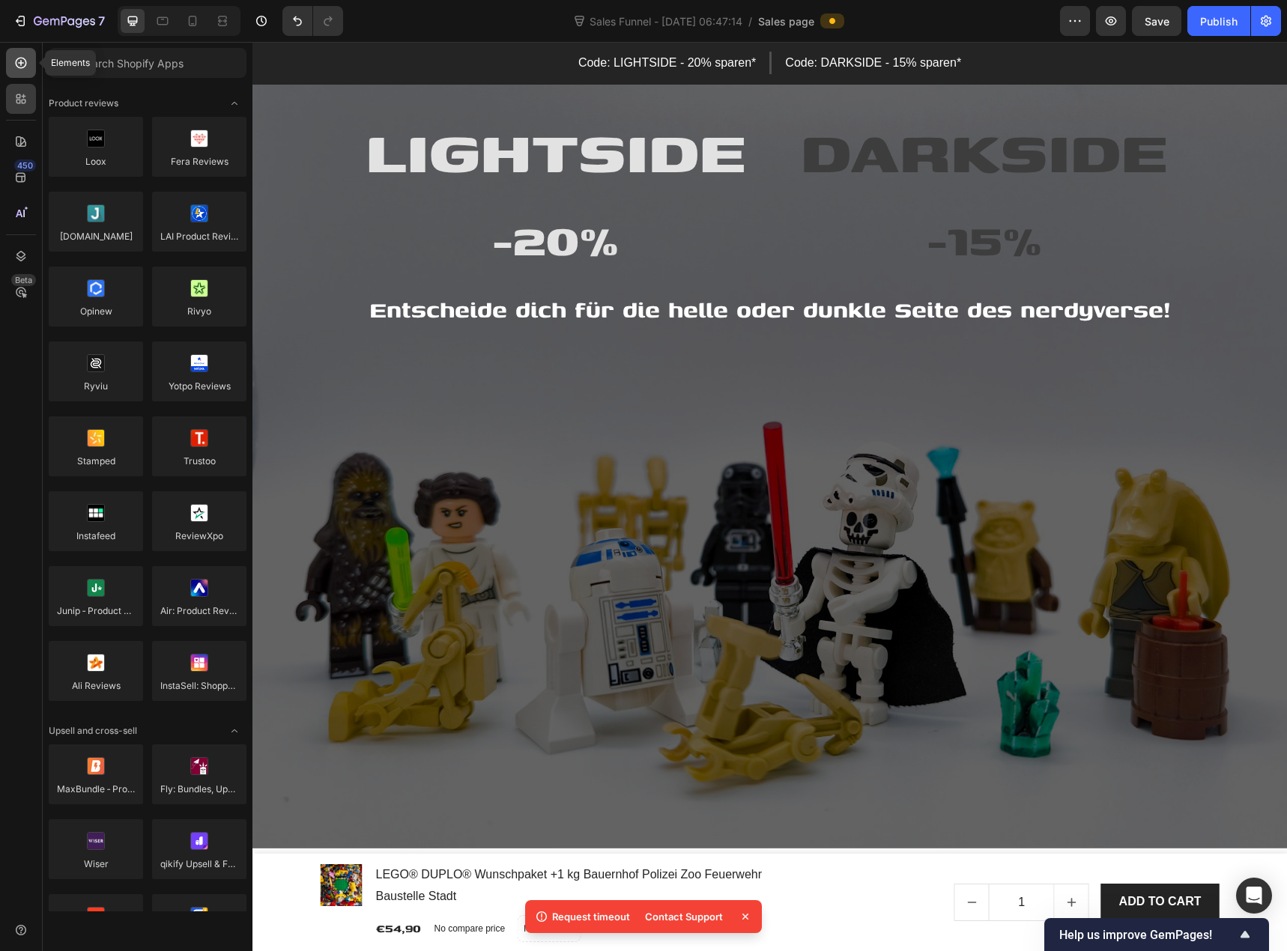
click at [24, 71] on div at bounding box center [21, 63] width 30 height 30
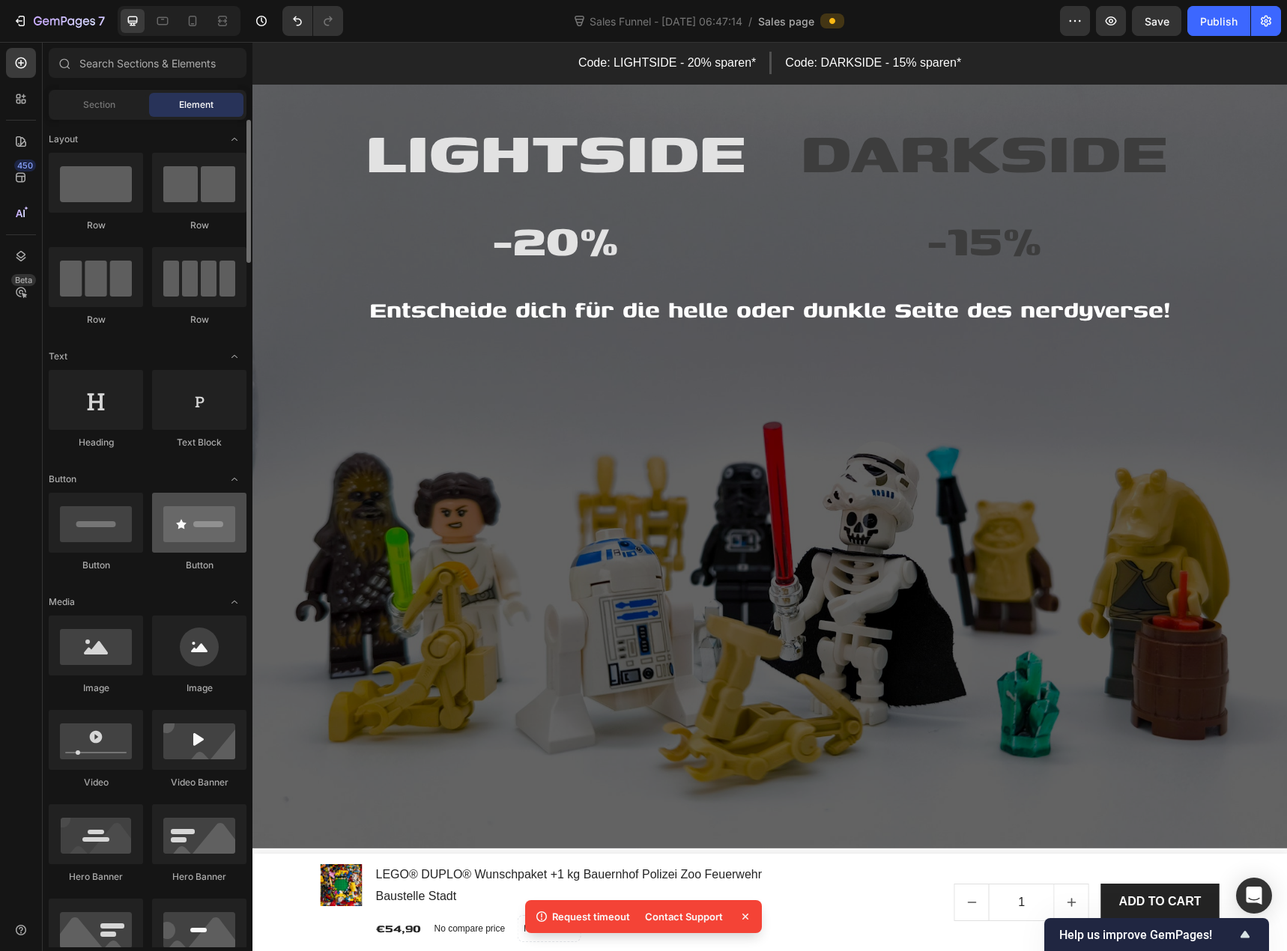
click at [189, 530] on div at bounding box center [199, 523] width 94 height 60
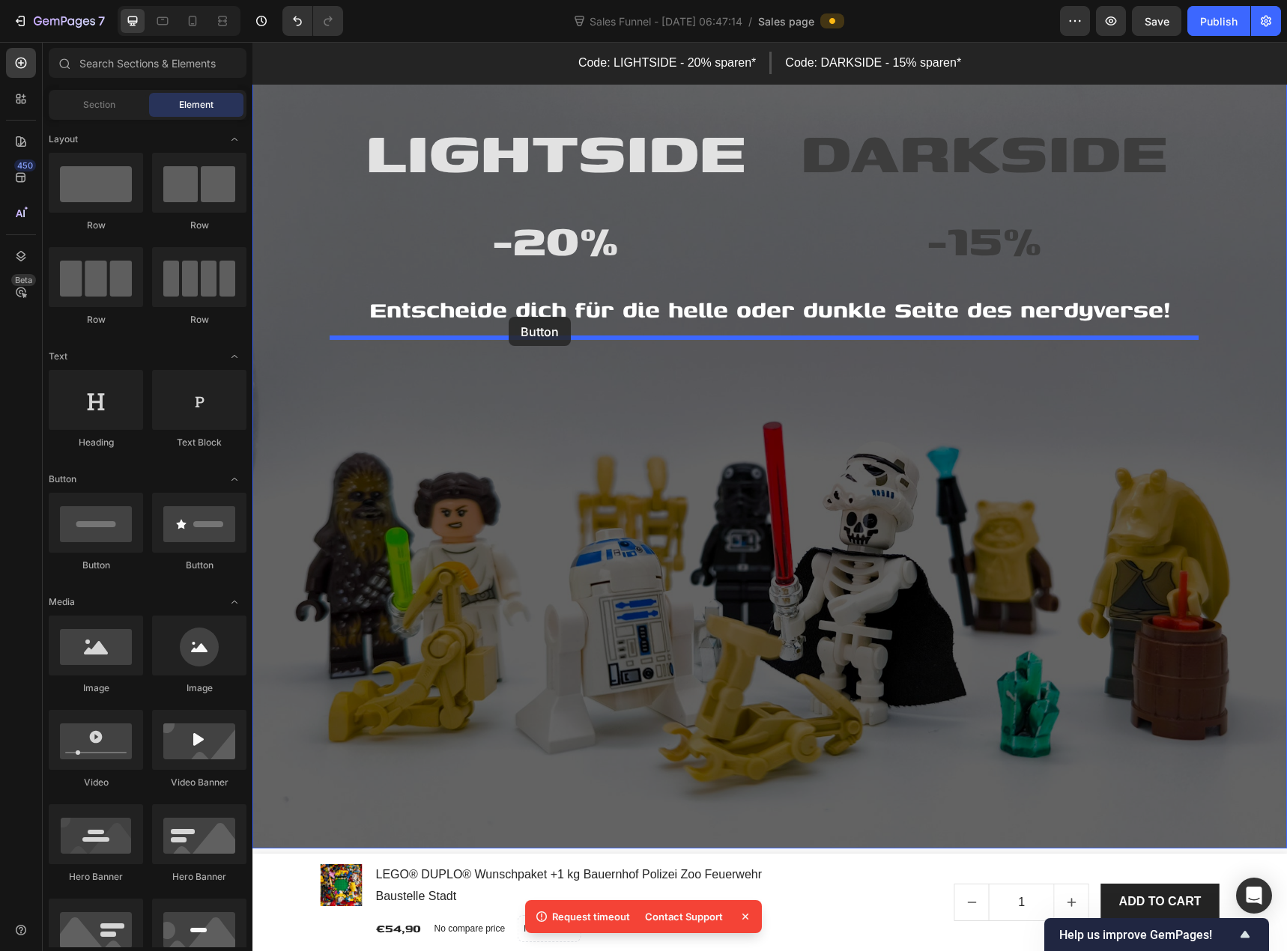
drag, startPoint x: 452, startPoint y: 571, endPoint x: 509, endPoint y: 318, distance: 259.4
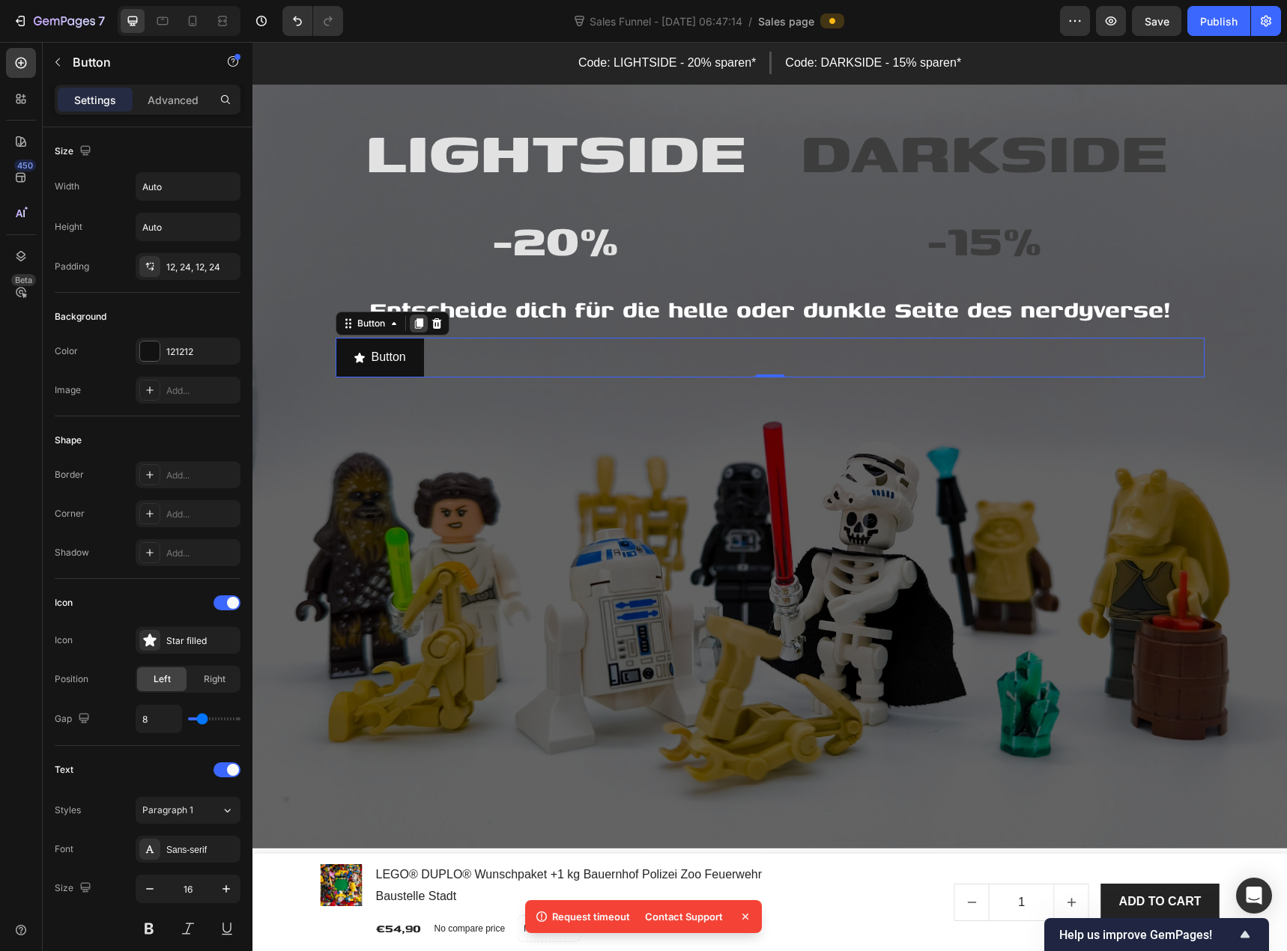
click at [414, 324] on icon at bounding box center [418, 324] width 8 height 10
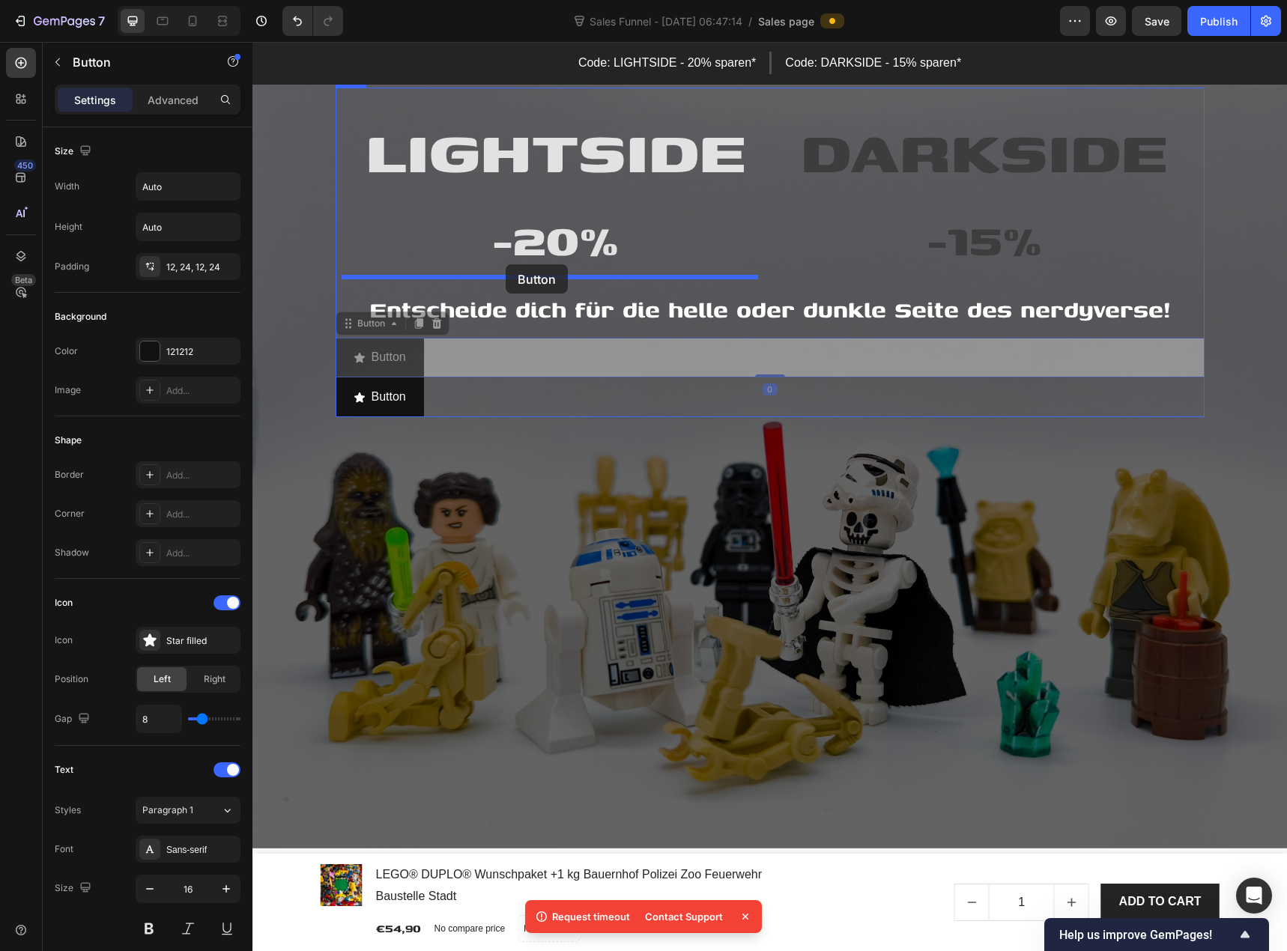
drag, startPoint x: 365, startPoint y: 344, endPoint x: 505, endPoint y: 264, distance: 161.3
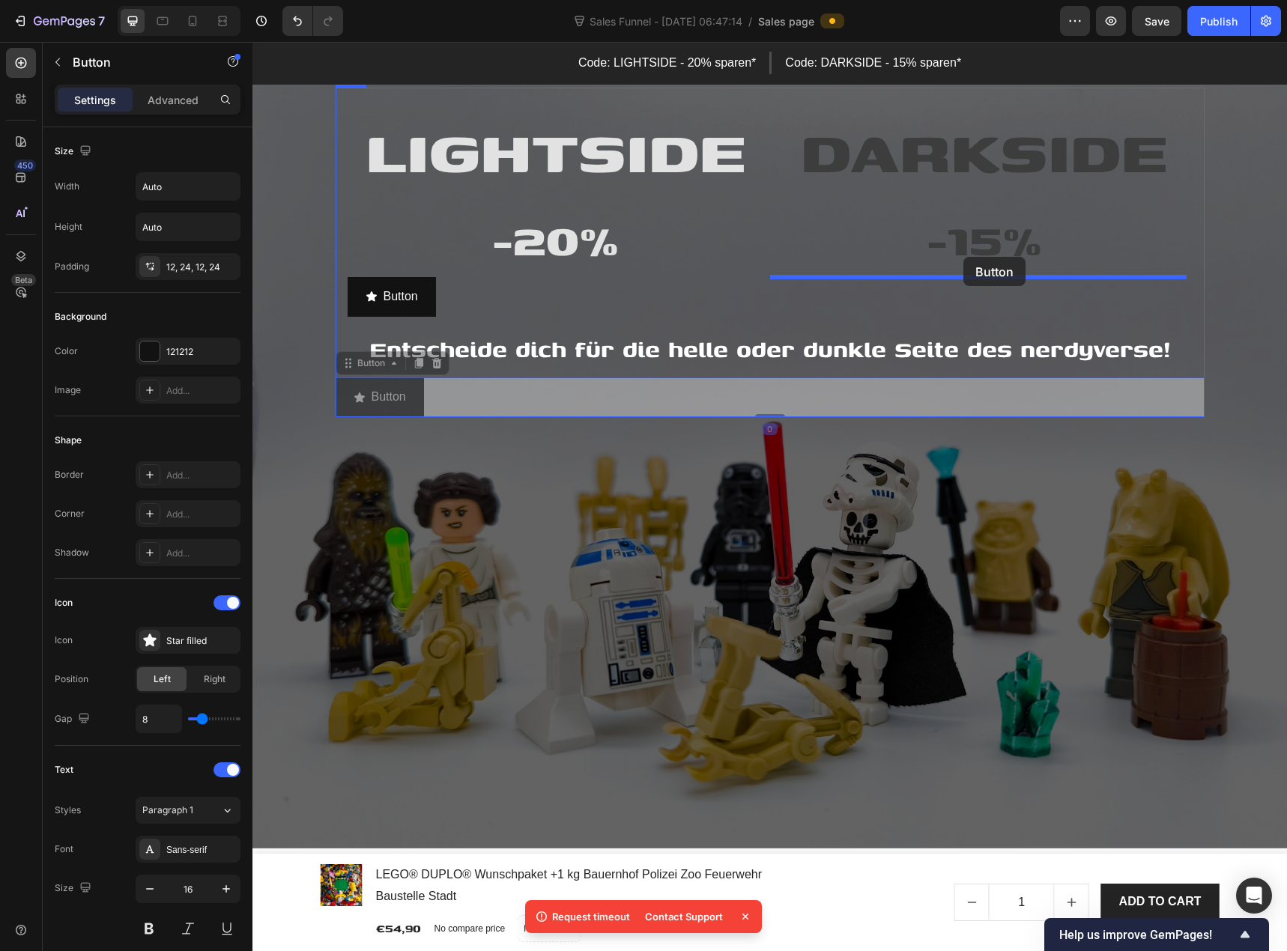
drag, startPoint x: 371, startPoint y: 395, endPoint x: 963, endPoint y: 257, distance: 608.3
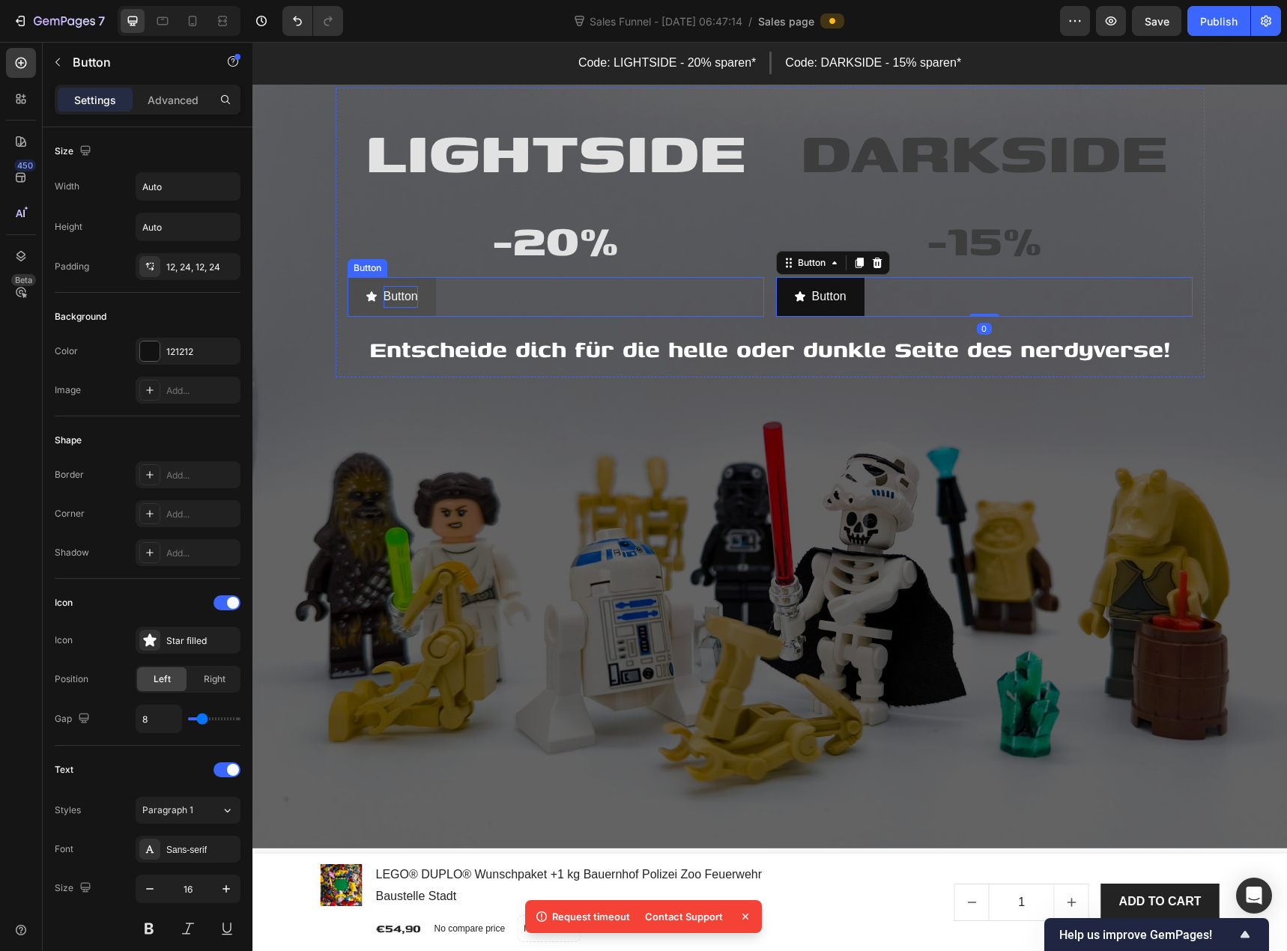
click at [404, 297] on p "Button" at bounding box center [400, 297] width 34 height 22
click at [395, 297] on p "Button" at bounding box center [400, 297] width 34 height 22
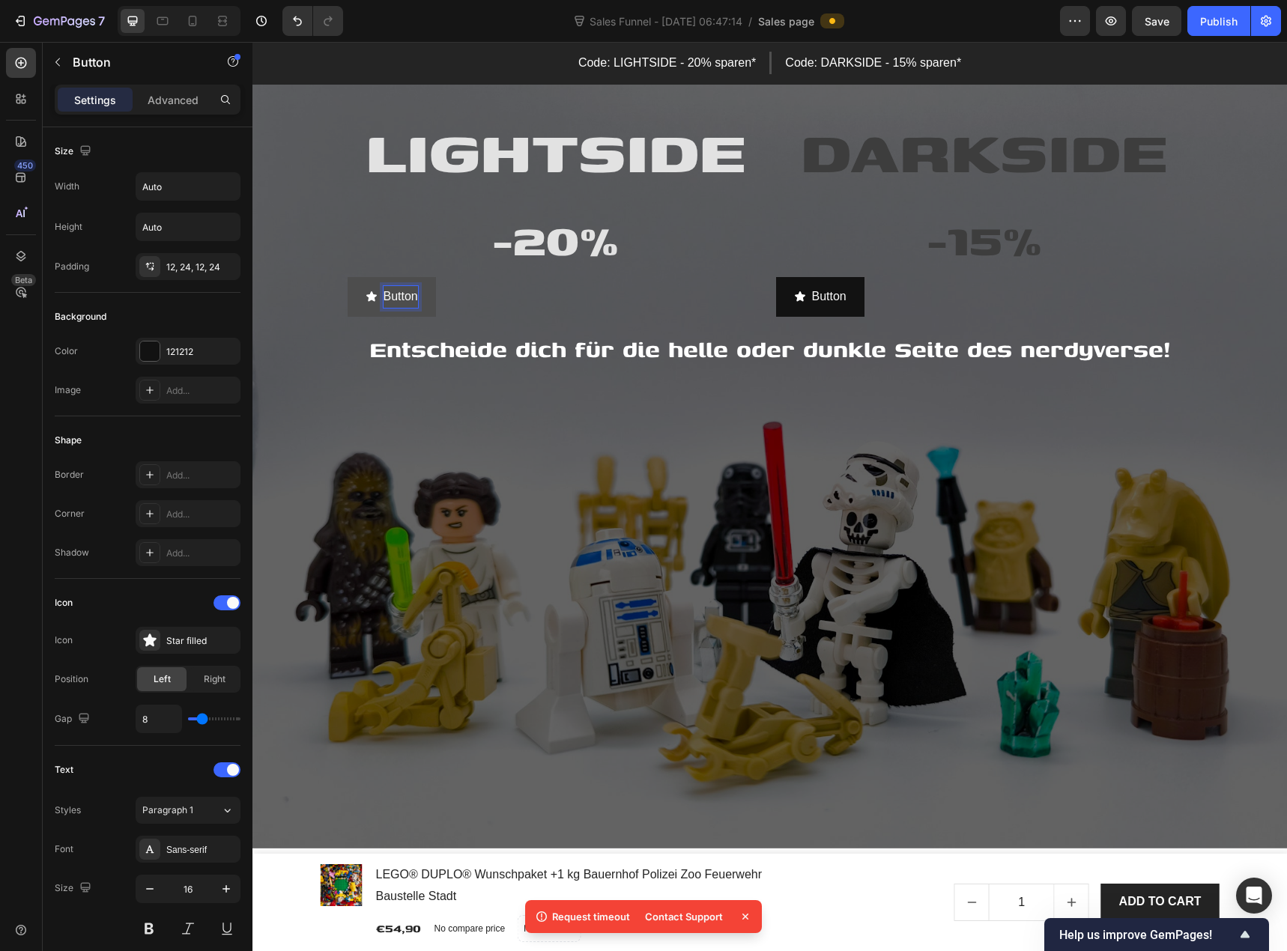
click at [395, 297] on p "Button" at bounding box center [400, 297] width 34 height 22
click at [401, 297] on p "Button" at bounding box center [400, 297] width 34 height 22
click at [368, 297] on icon "<p>LIGHTSIDE</p>" at bounding box center [371, 296] width 10 height 10
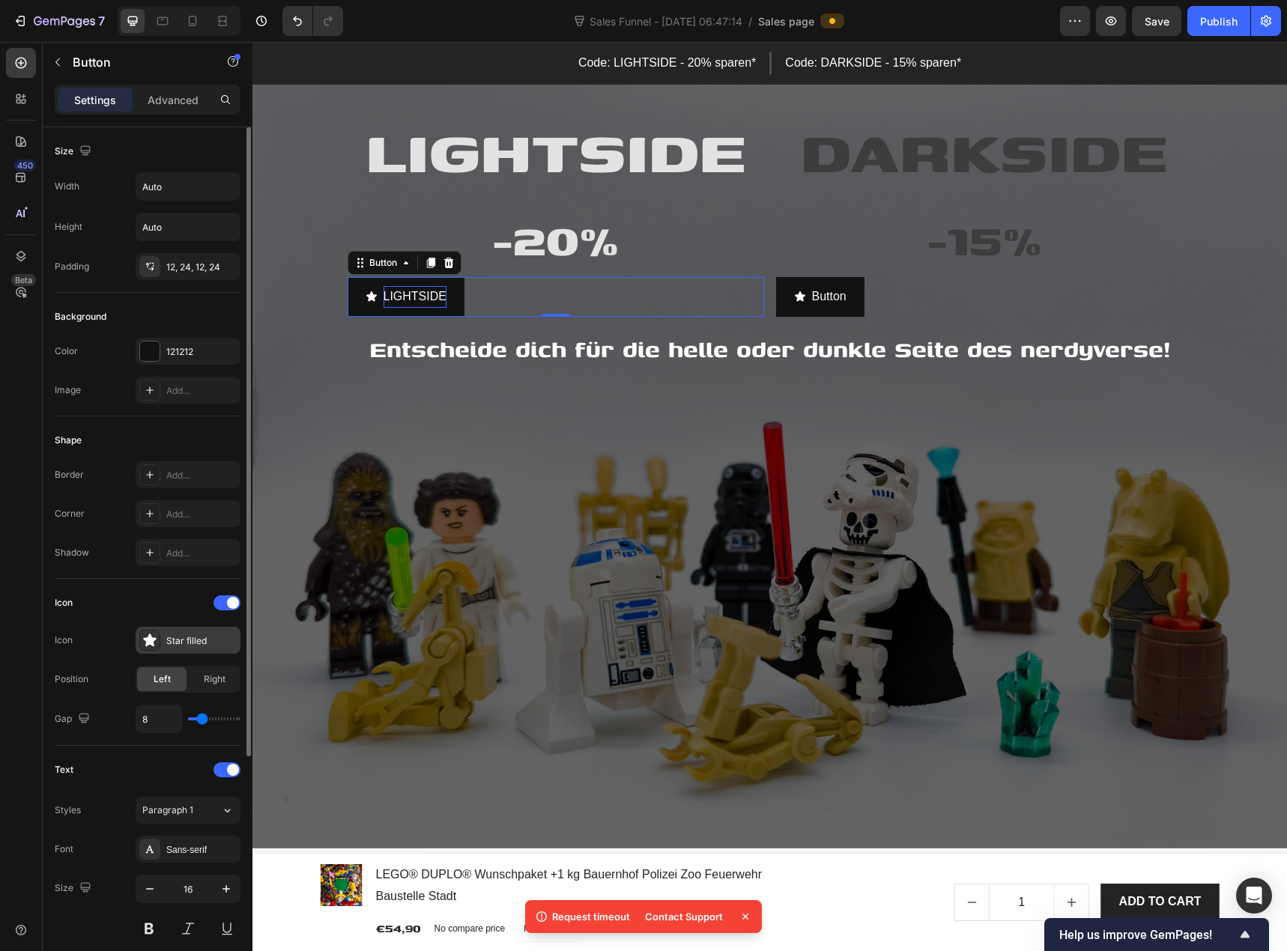
click at [151, 642] on icon at bounding box center [149, 640] width 13 height 13
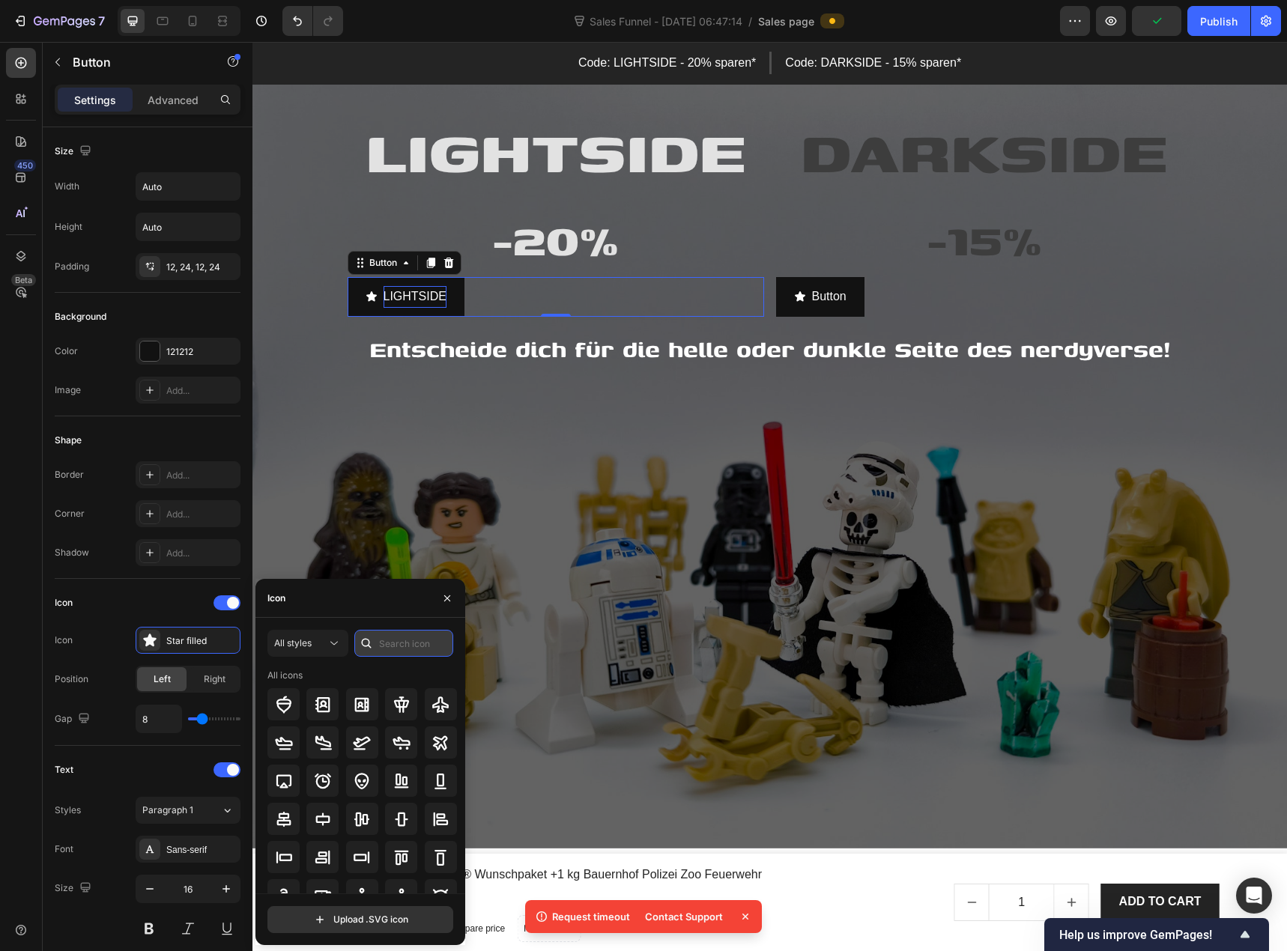
click at [395, 640] on input "text" at bounding box center [403, 643] width 99 height 27
type input "copy"
click at [408, 708] on div at bounding box center [401, 704] width 32 height 32
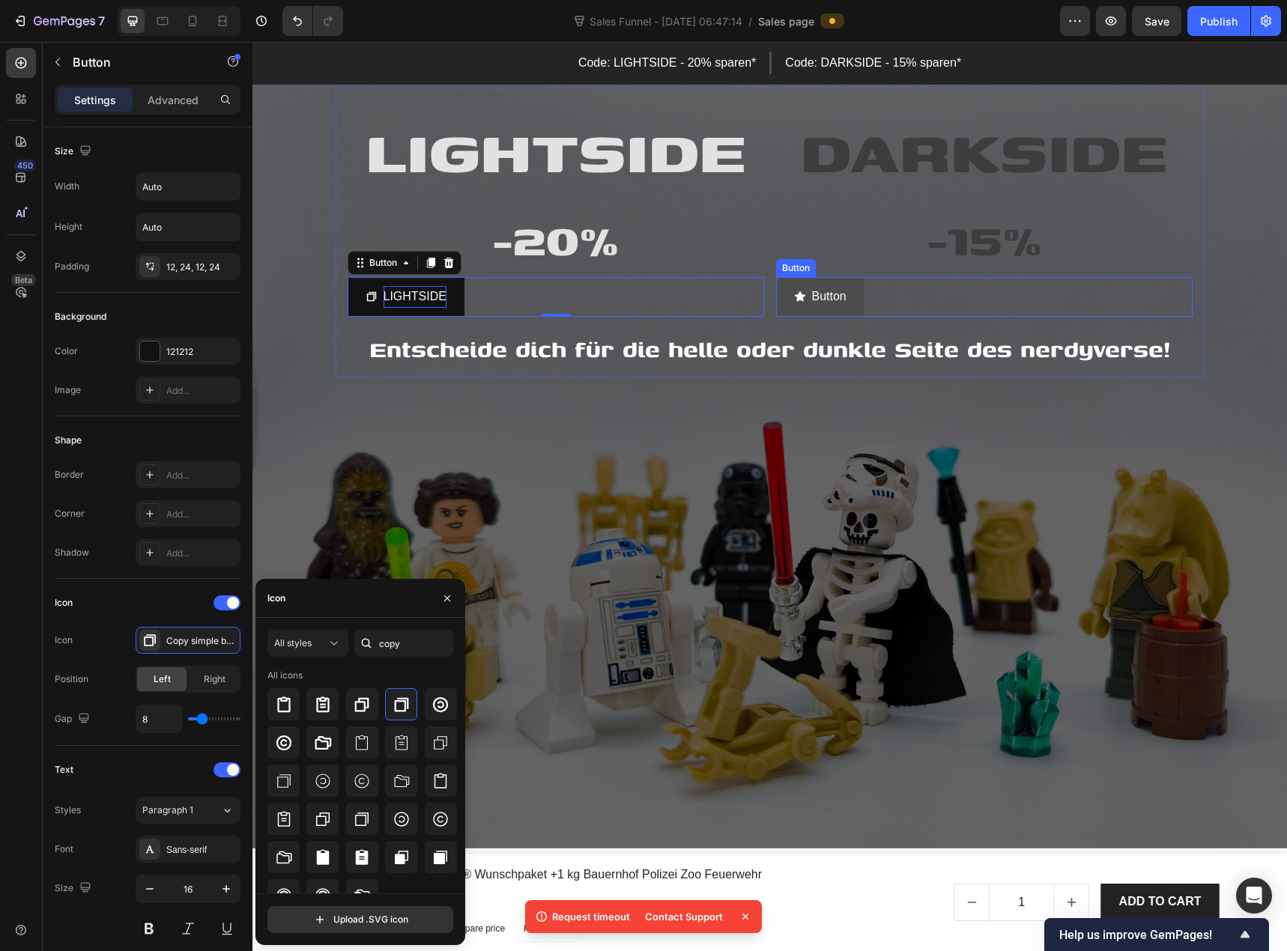
click at [795, 299] on icon "<p>Button</p>" at bounding box center [800, 296] width 10 height 10
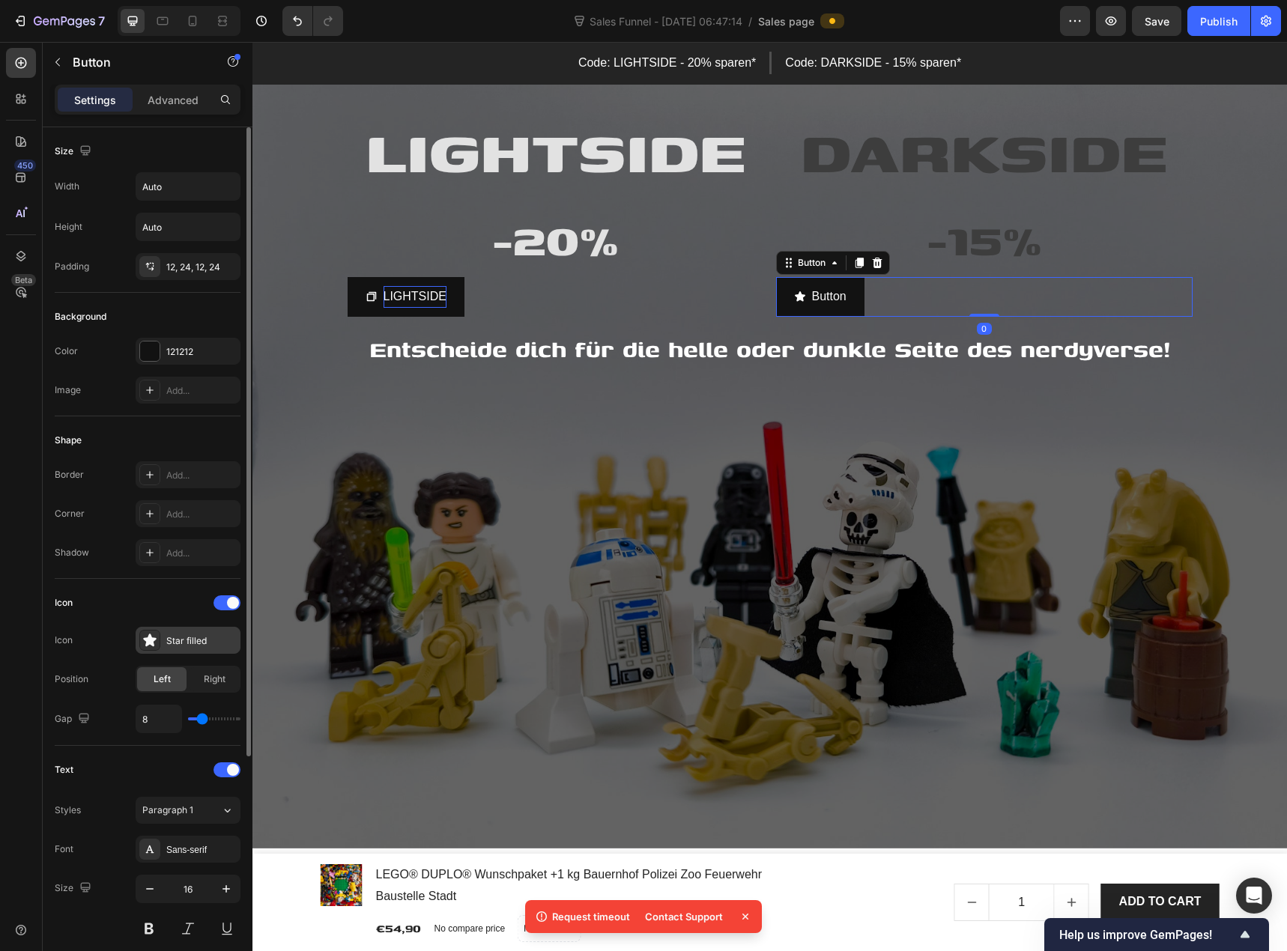
click at [153, 640] on icon at bounding box center [149, 640] width 13 height 13
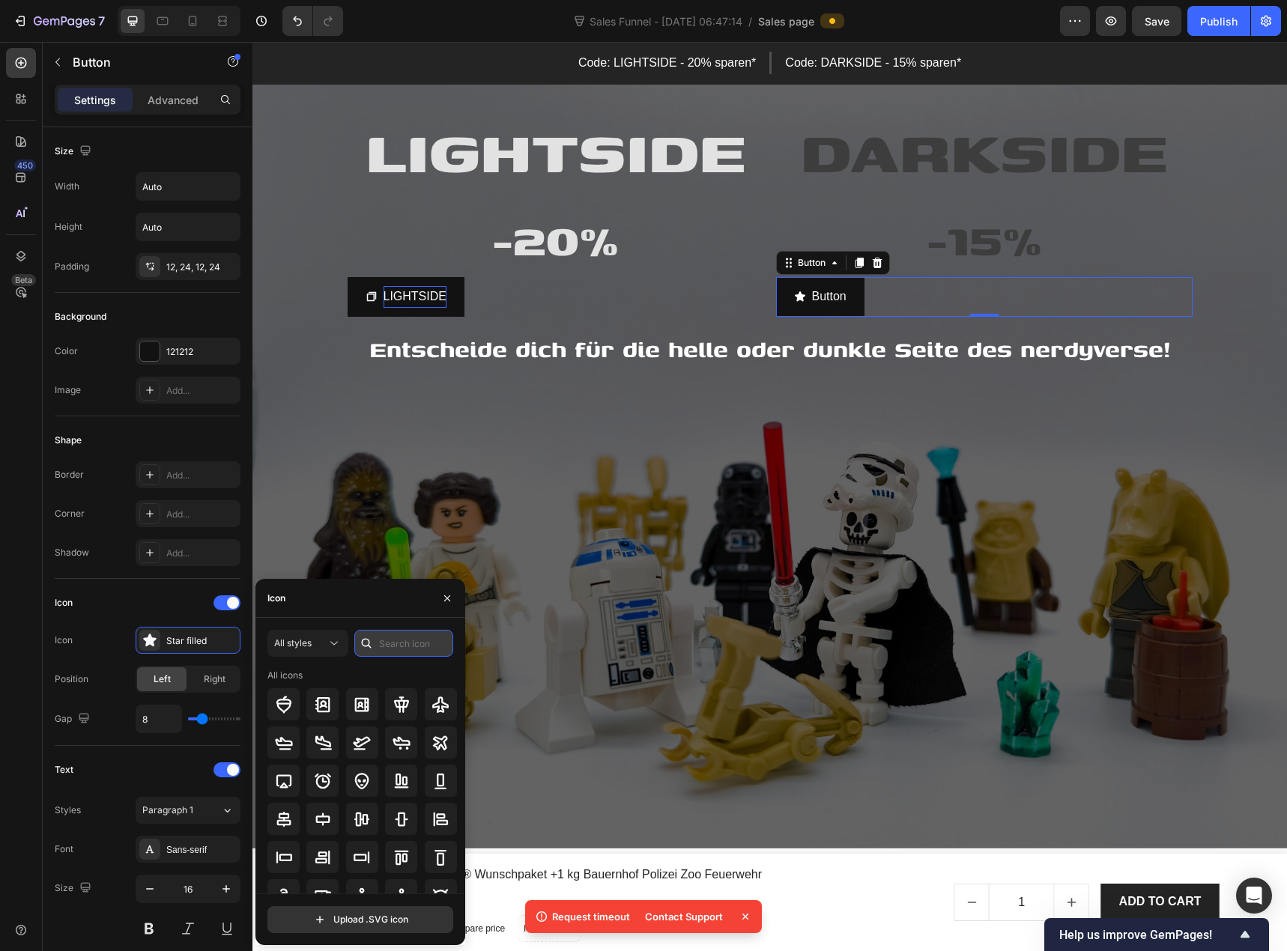
click at [384, 650] on input "text" at bounding box center [403, 643] width 99 height 27
type input "copy"
click at [401, 705] on icon at bounding box center [401, 705] width 18 height 18
click at [366, 705] on icon at bounding box center [362, 704] width 14 height 14
click at [395, 708] on icon at bounding box center [401, 705] width 18 height 18
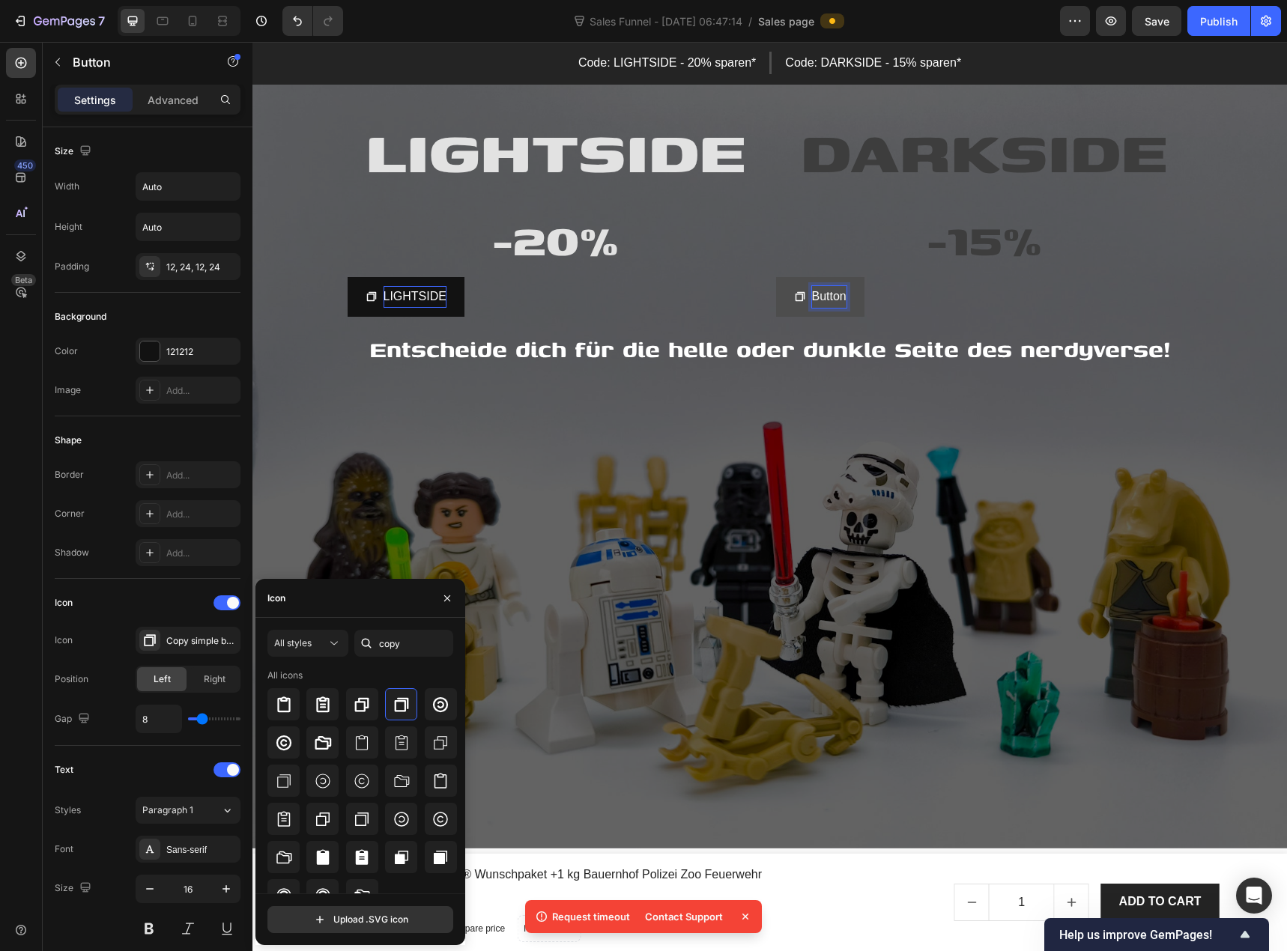
click at [814, 297] on p "Button" at bounding box center [829, 297] width 34 height 22
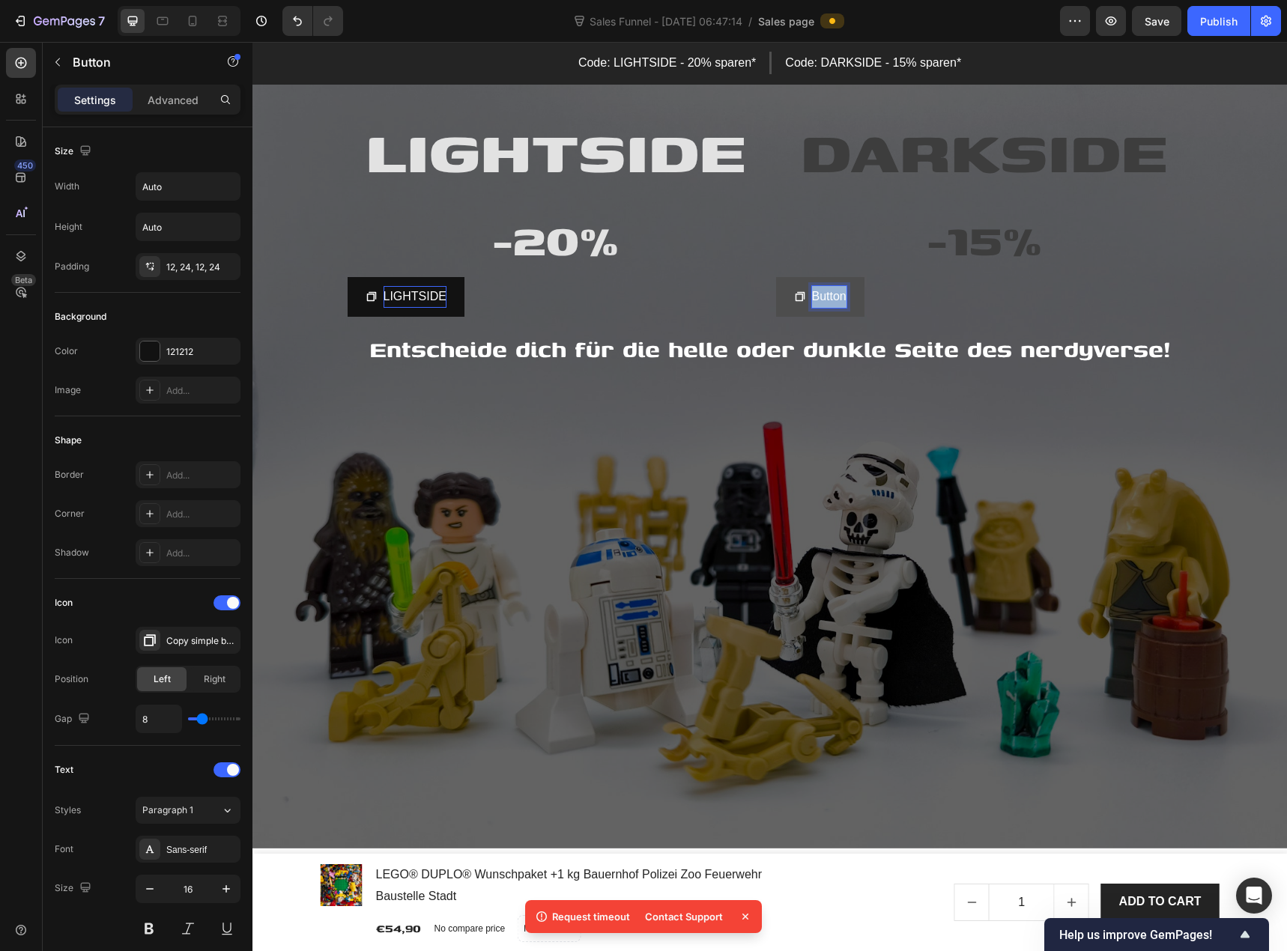
click at [814, 297] on p "Button" at bounding box center [829, 297] width 34 height 22
click at [413, 302] on p "LIGHTSIDE" at bounding box center [414, 297] width 63 height 22
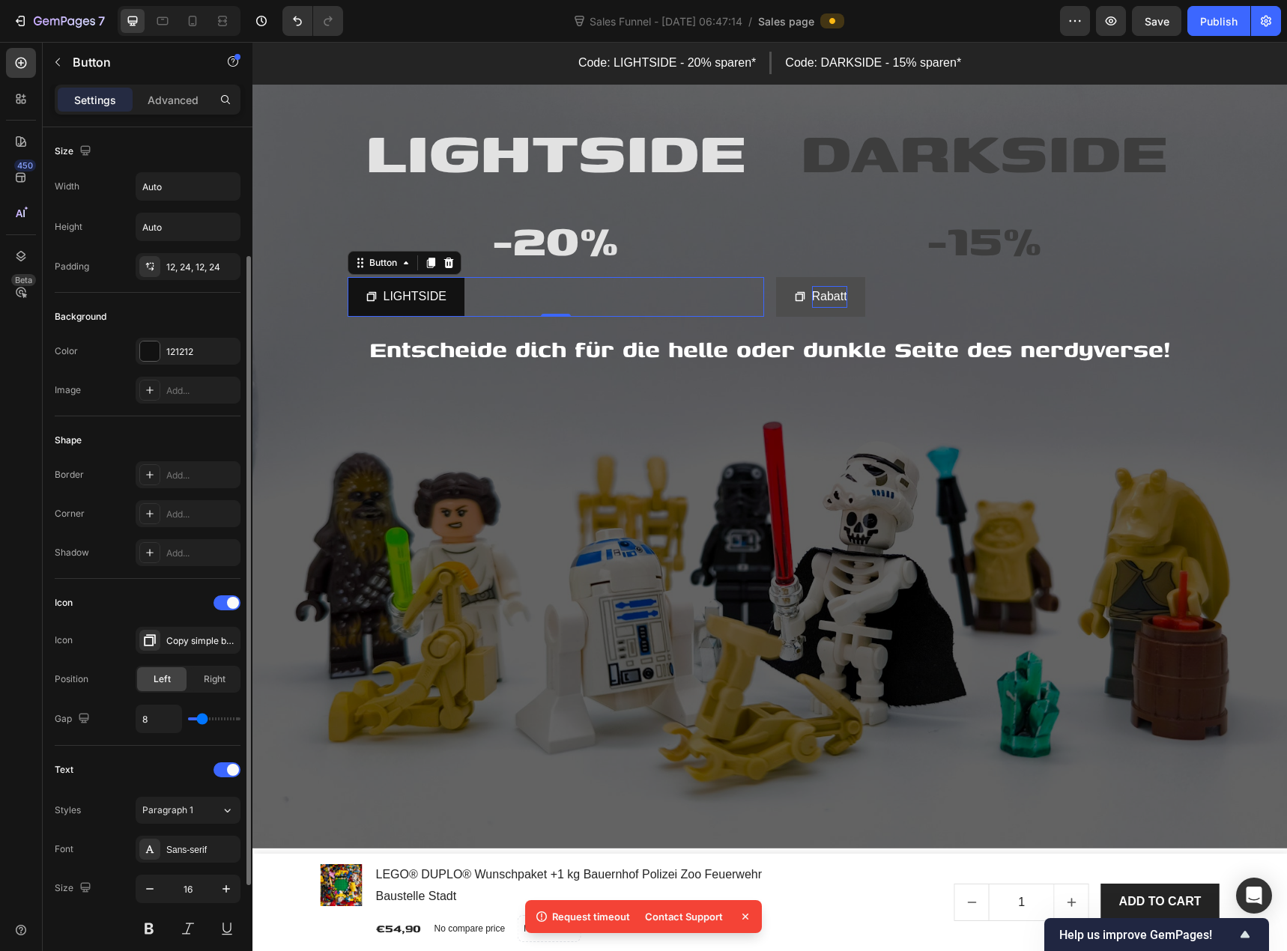
scroll to position [75, 0]
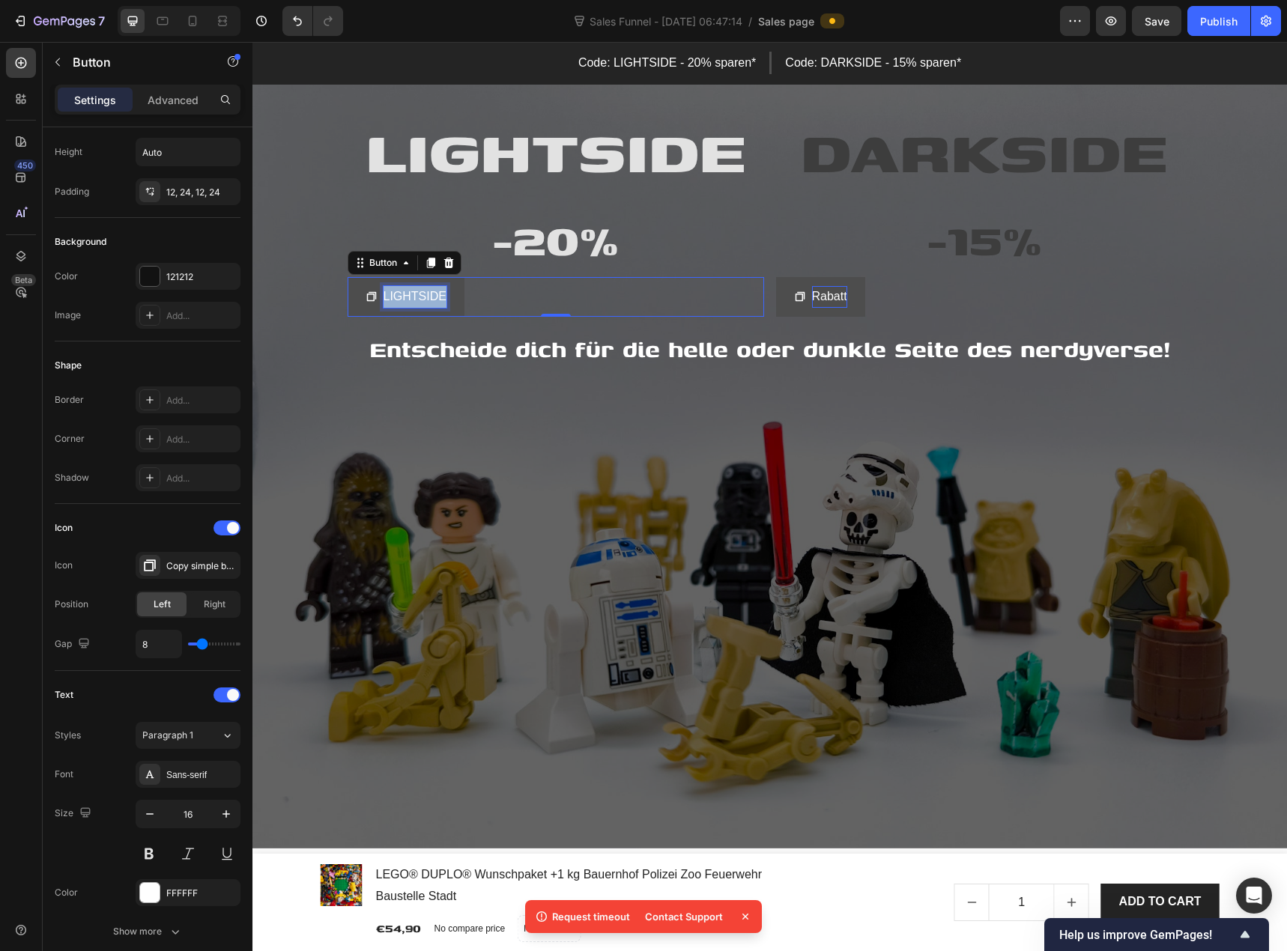
click at [403, 301] on p "LIGHTSIDE" at bounding box center [414, 297] width 63 height 22
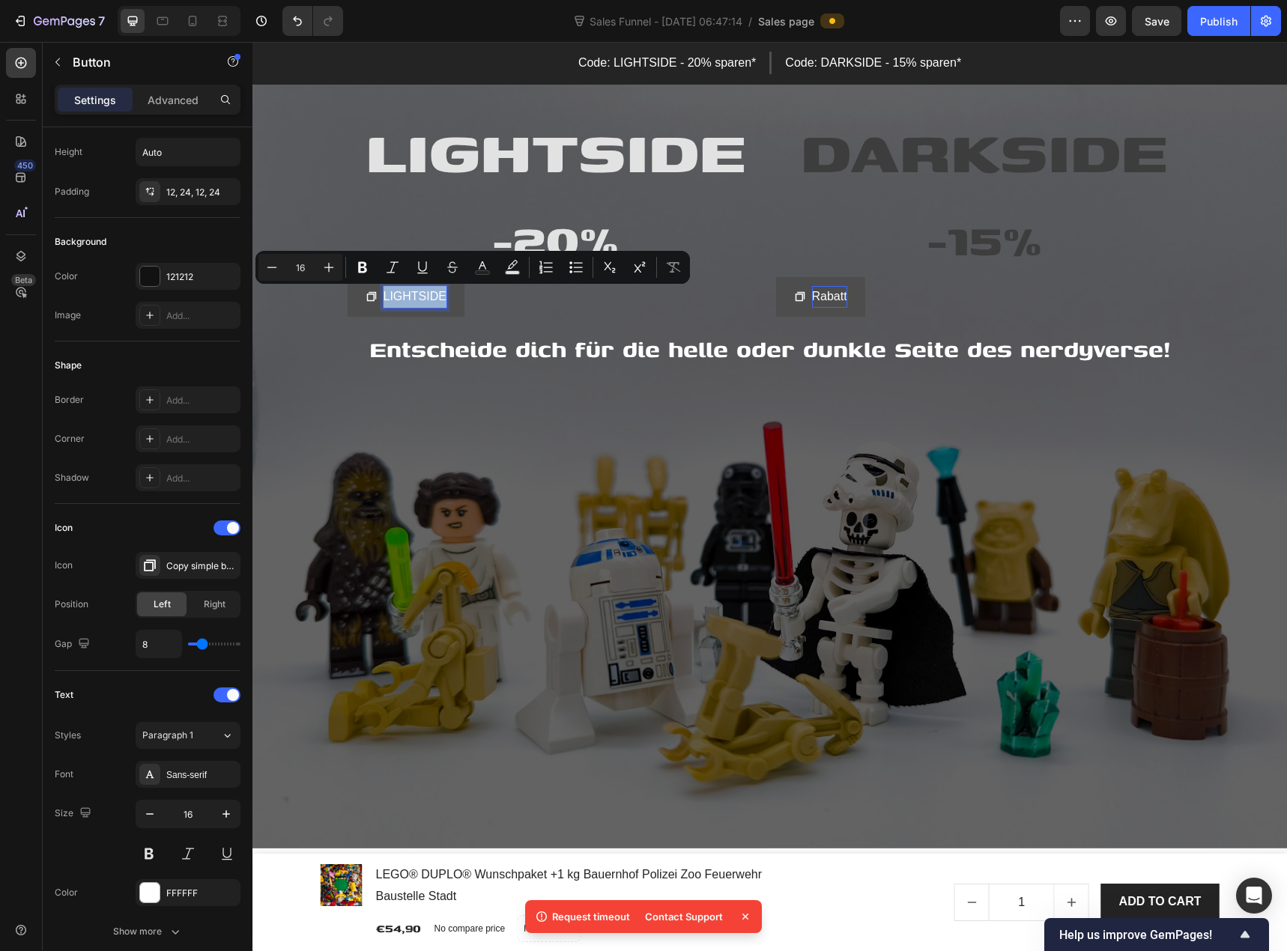
click at [405, 297] on p "LIGHTSIDE" at bounding box center [414, 297] width 63 height 22
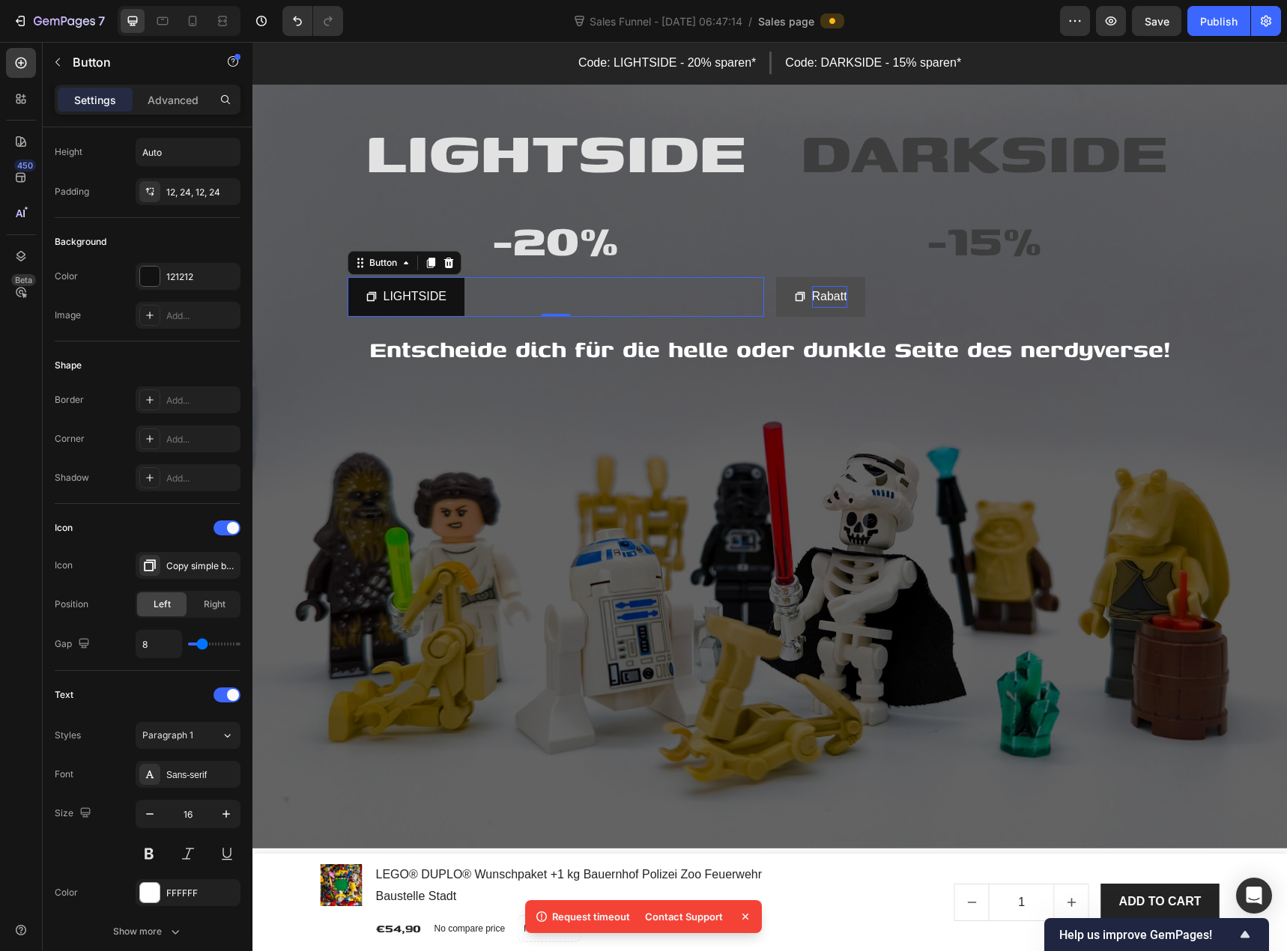
click at [482, 297] on div "LIGHTSIDE Button 0" at bounding box center [555, 297] width 416 height 40
click at [450, 306] on button "LIGHTSIDE" at bounding box center [405, 297] width 117 height 40
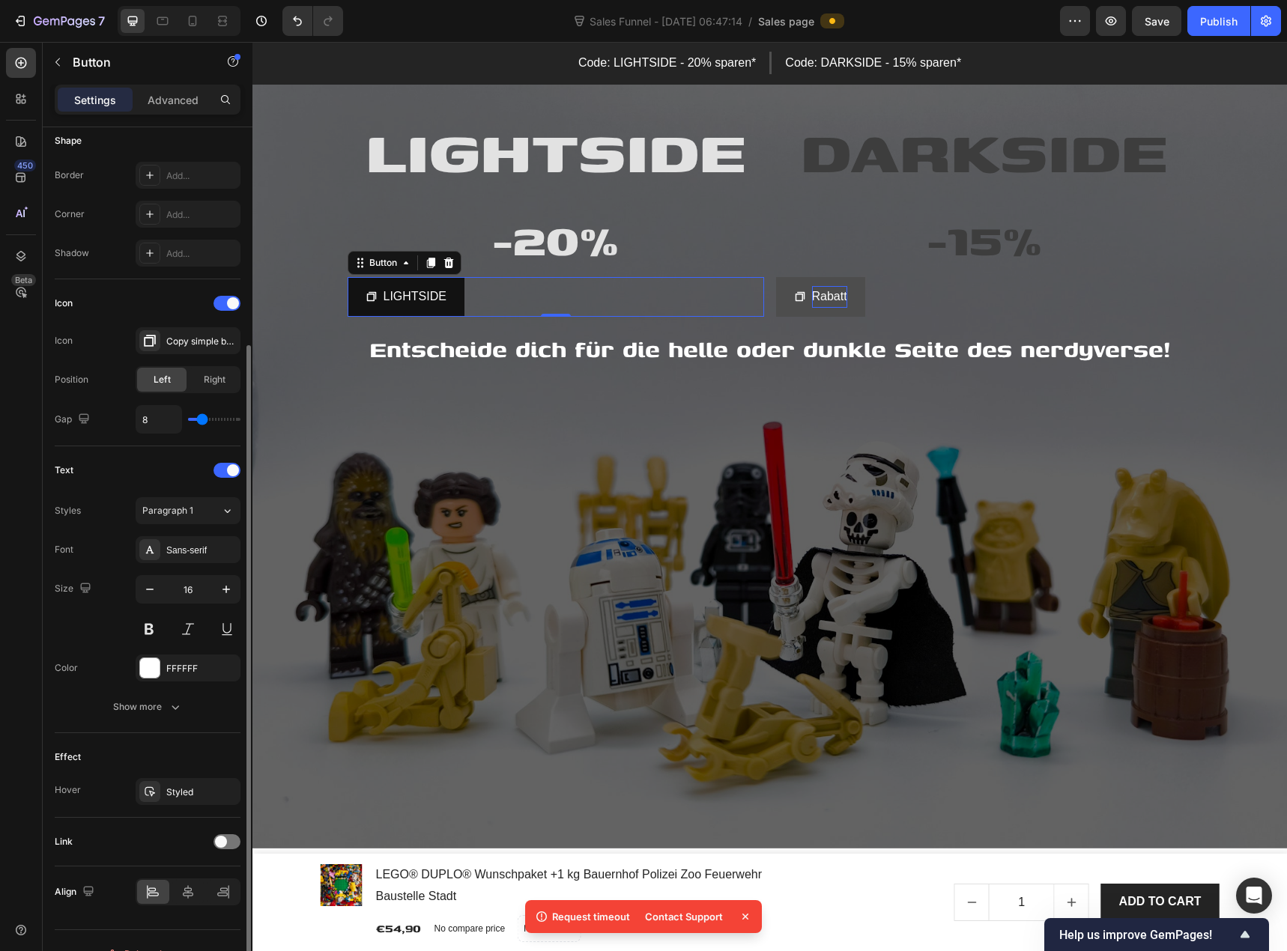
scroll to position [326, 0]
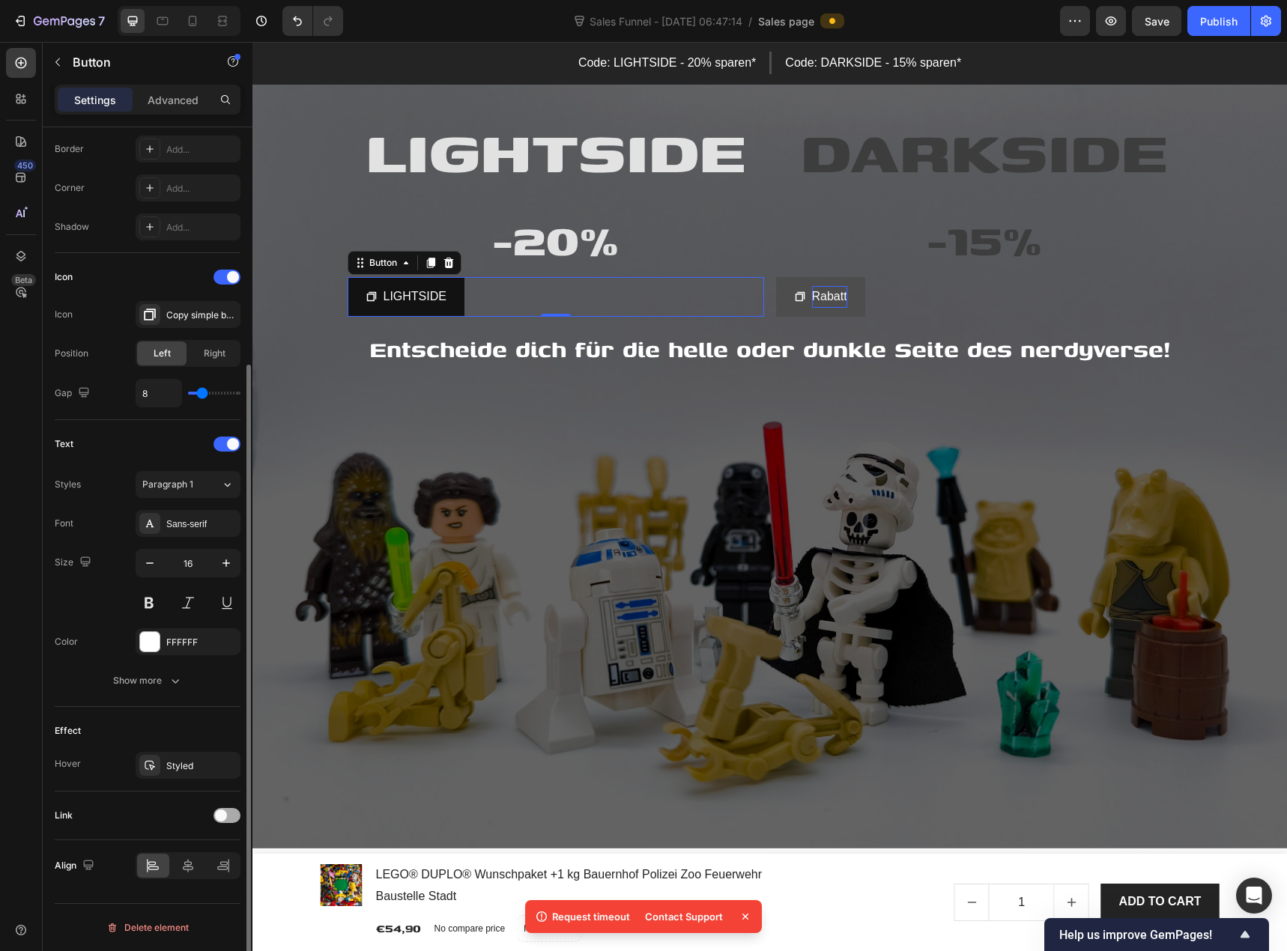
click at [219, 817] on span at bounding box center [221, 815] width 12 height 12
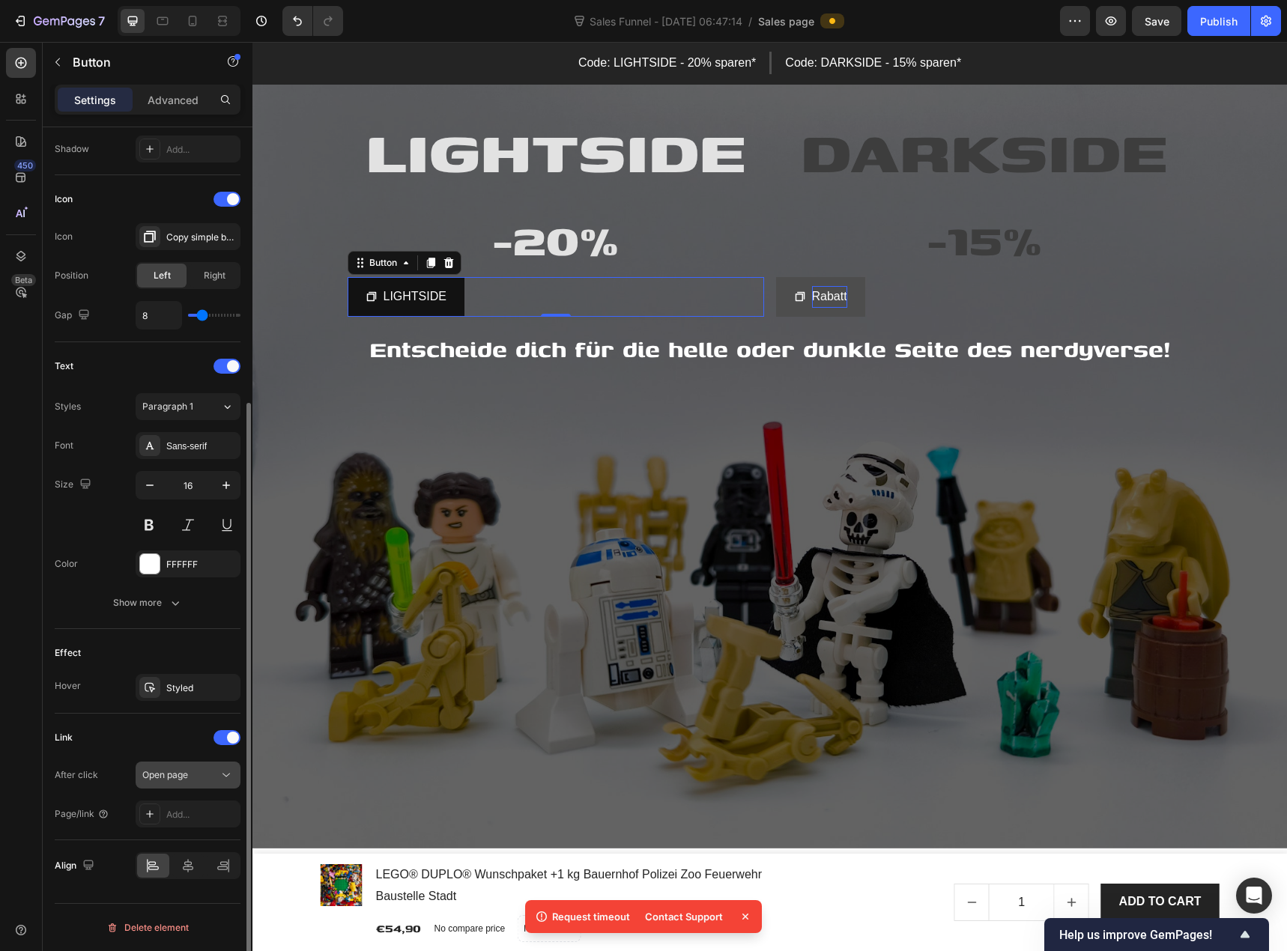
click at [168, 780] on span "Open page" at bounding box center [165, 774] width 46 height 11
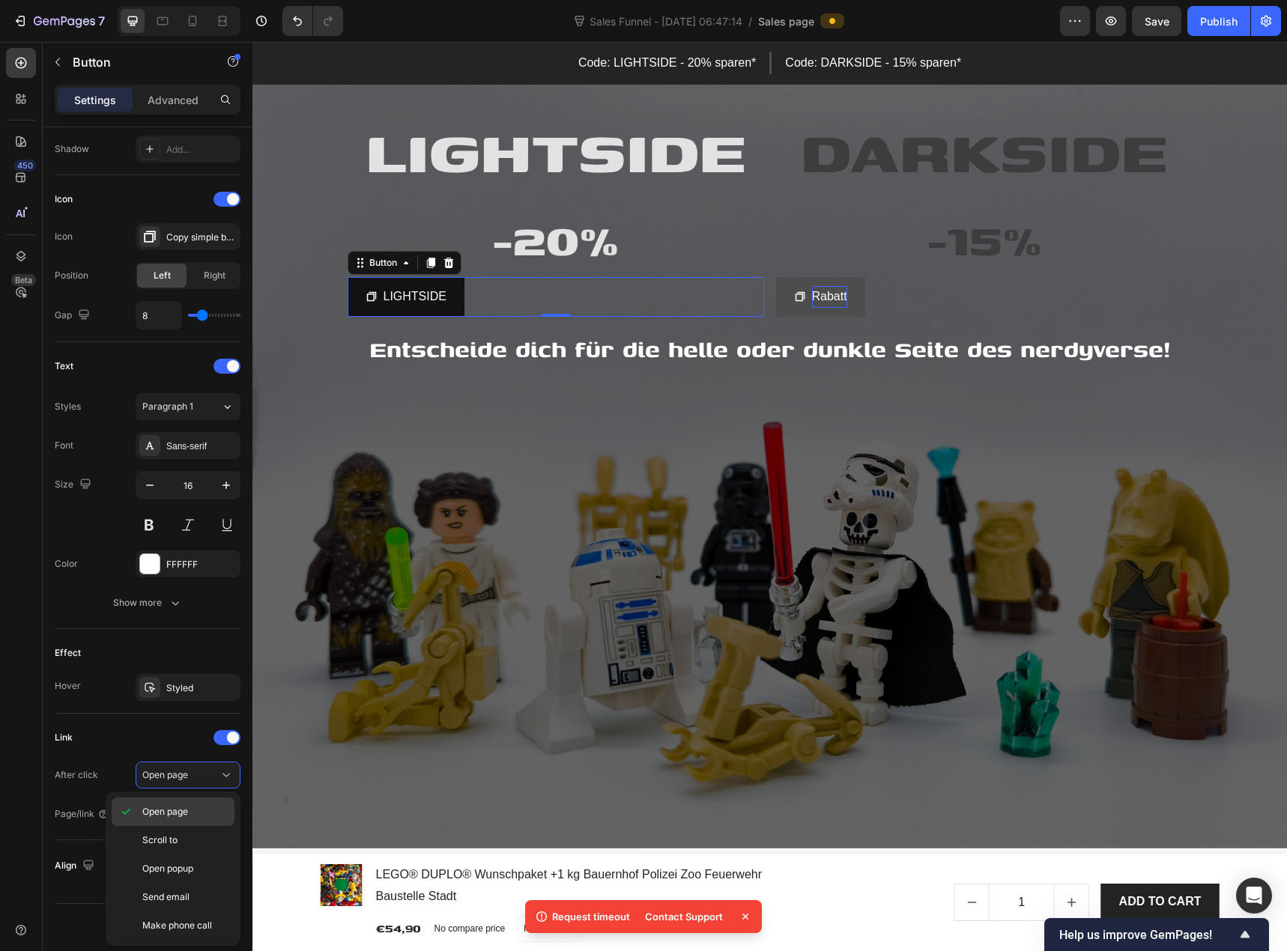
click at [192, 817] on p "Open page" at bounding box center [184, 811] width 85 height 13
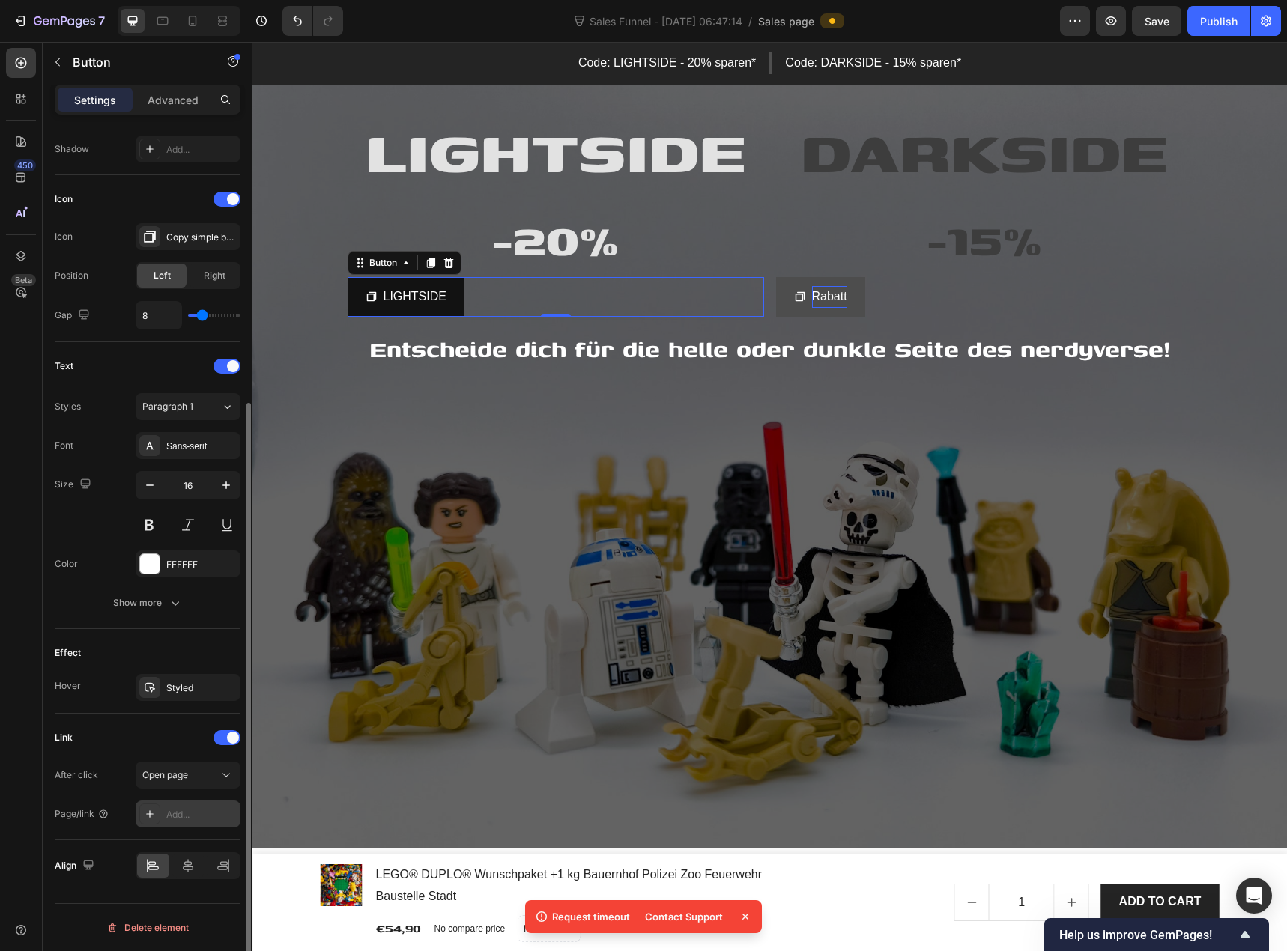
click at [193, 821] on div "Add..." at bounding box center [201, 814] width 70 height 13
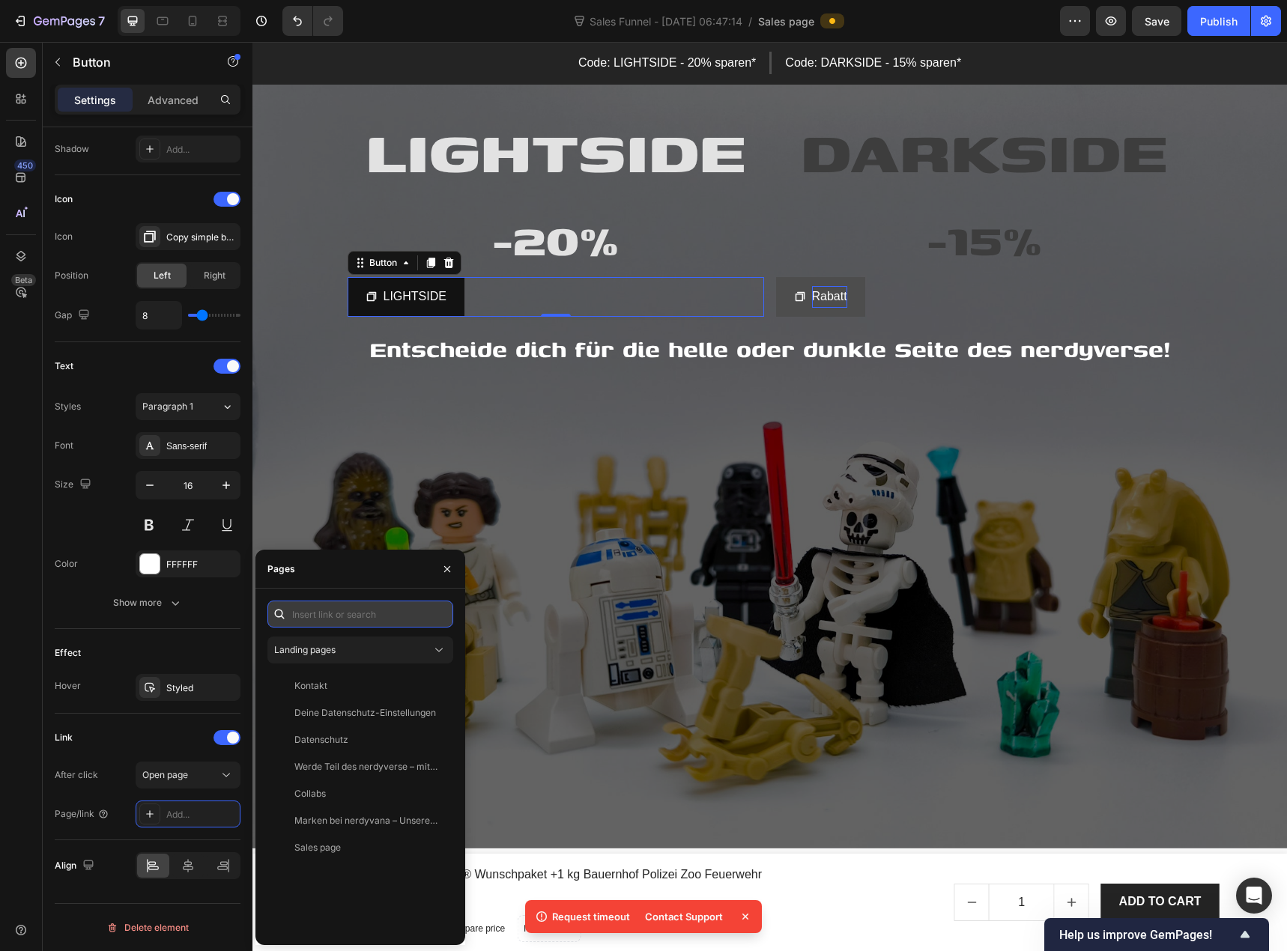
click at [335, 613] on input "text" at bounding box center [360, 614] width 186 height 27
paste input "https://www.nerdyvana.com/discount/LIGHTSIDE"
type input "https://www.nerdyvana.com/discount/LIGHTSIDE"
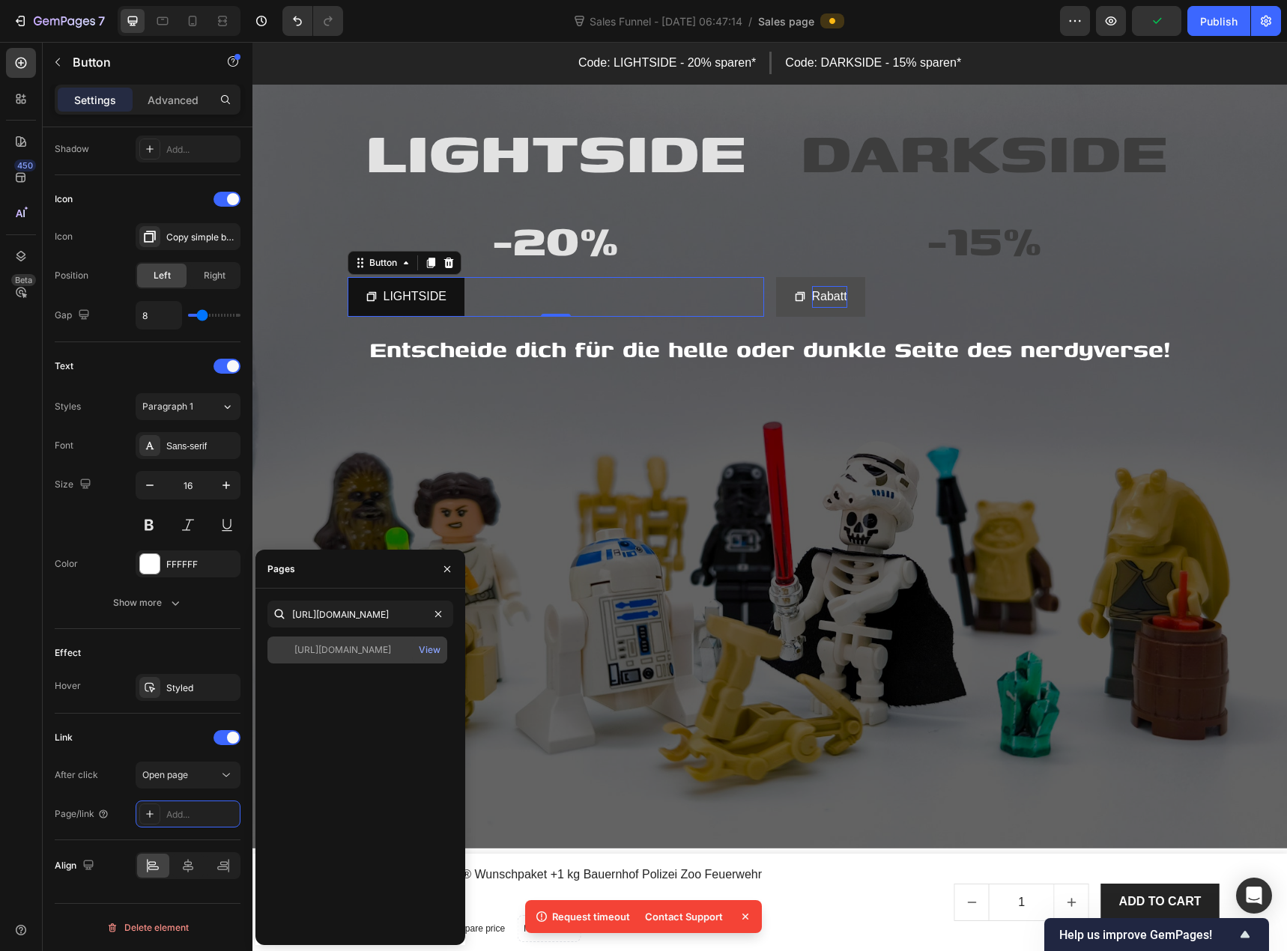
click at [362, 654] on div "https://www.nerdyvana.com/discount/LIGHTSIDE" at bounding box center [342, 649] width 97 height 13
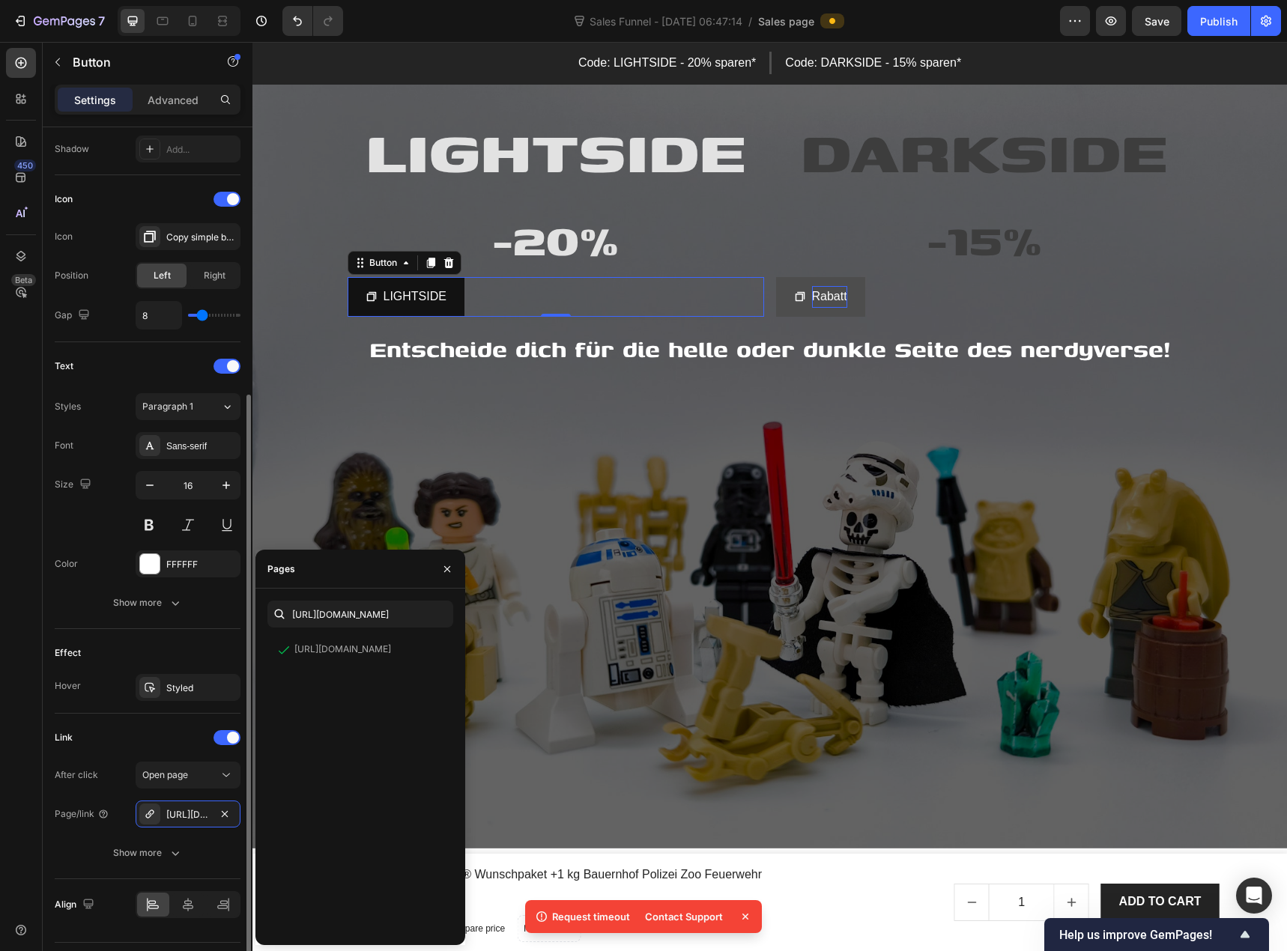
click at [121, 728] on div "Link" at bounding box center [148, 738] width 186 height 24
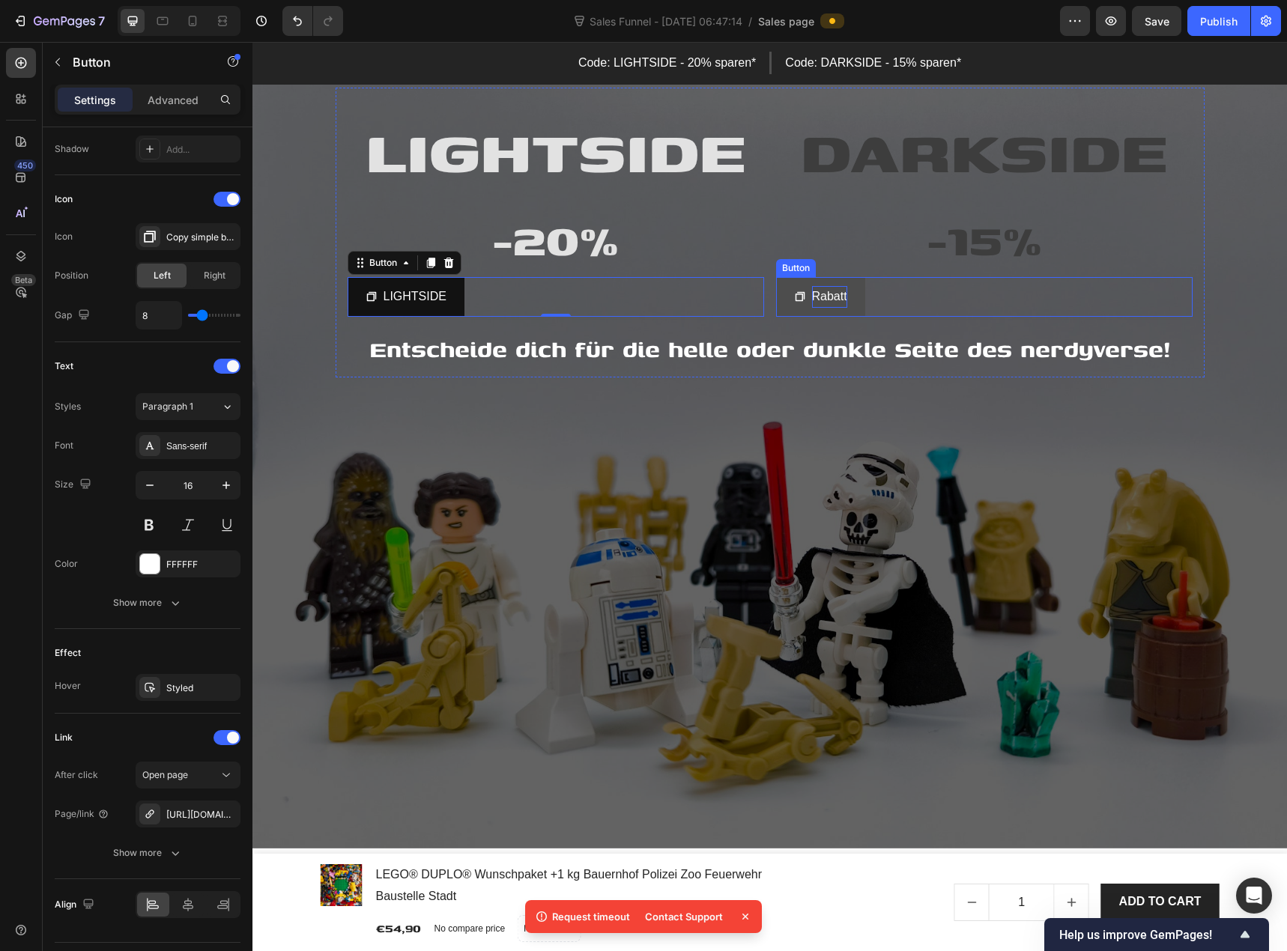
click at [824, 297] on p "Rabatt" at bounding box center [829, 297] width 35 height 22
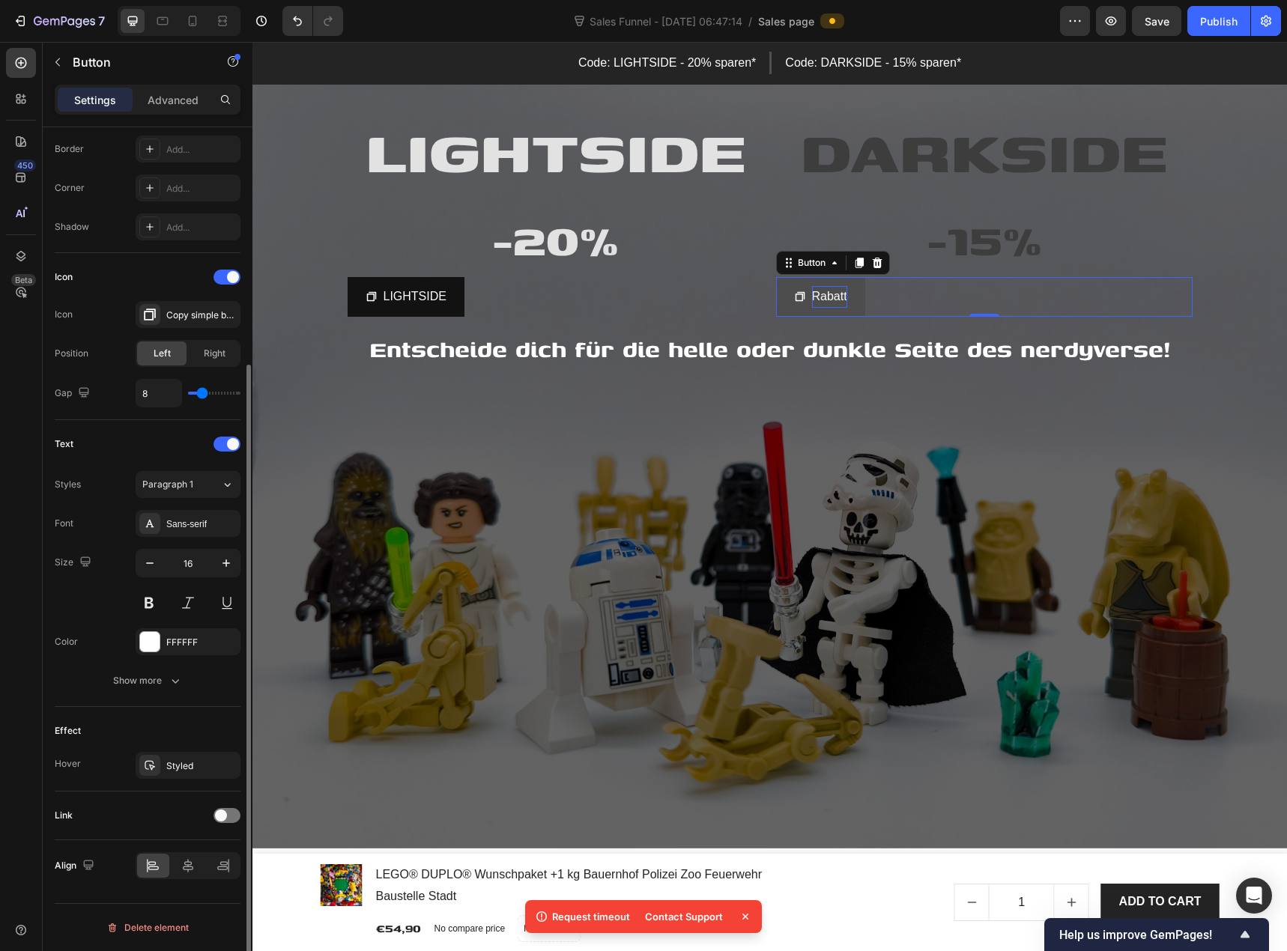
scroll to position [326, 0]
click at [223, 816] on span at bounding box center [221, 815] width 12 height 12
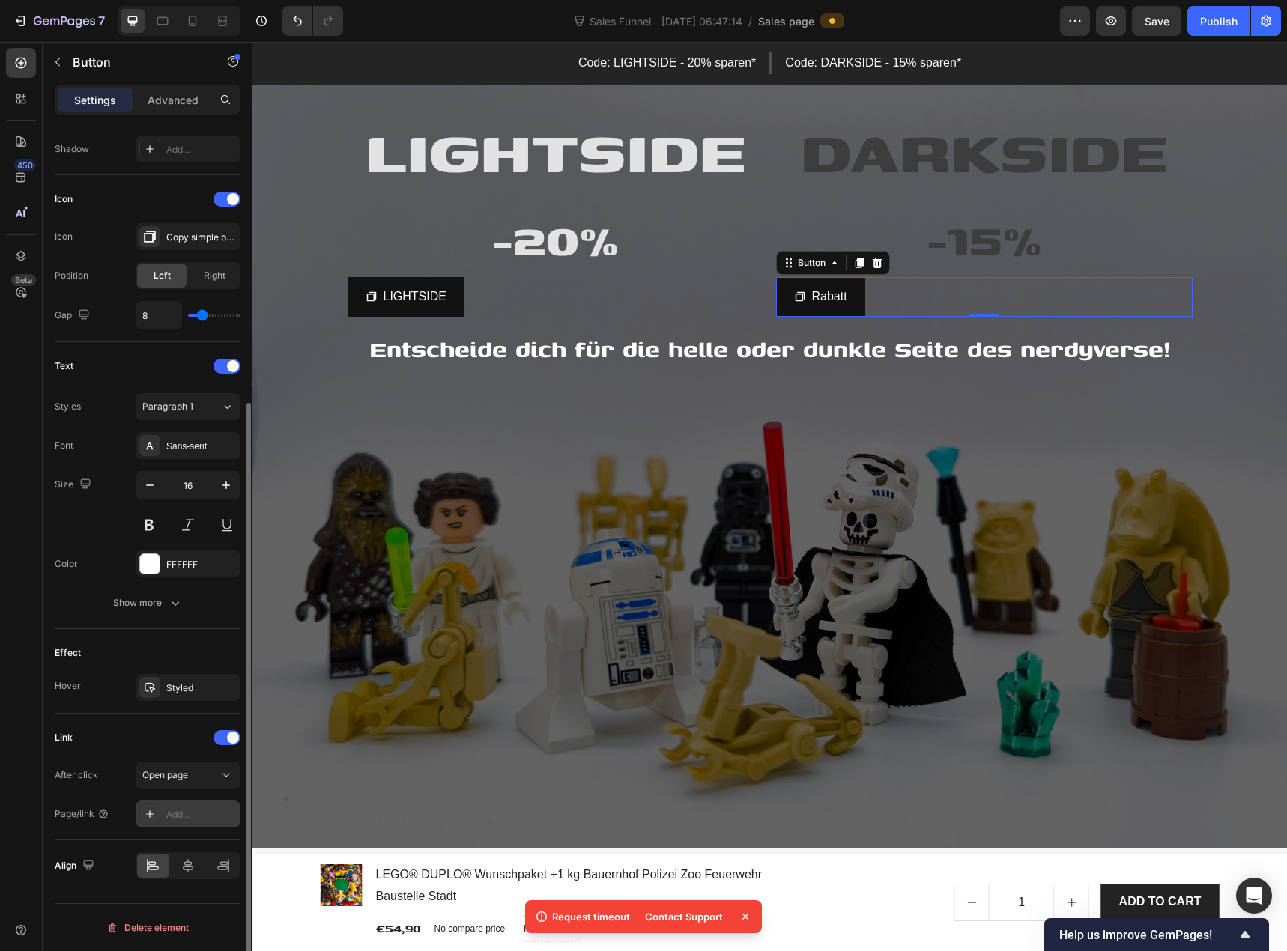
click at [176, 816] on div "Add..." at bounding box center [201, 814] width 70 height 13
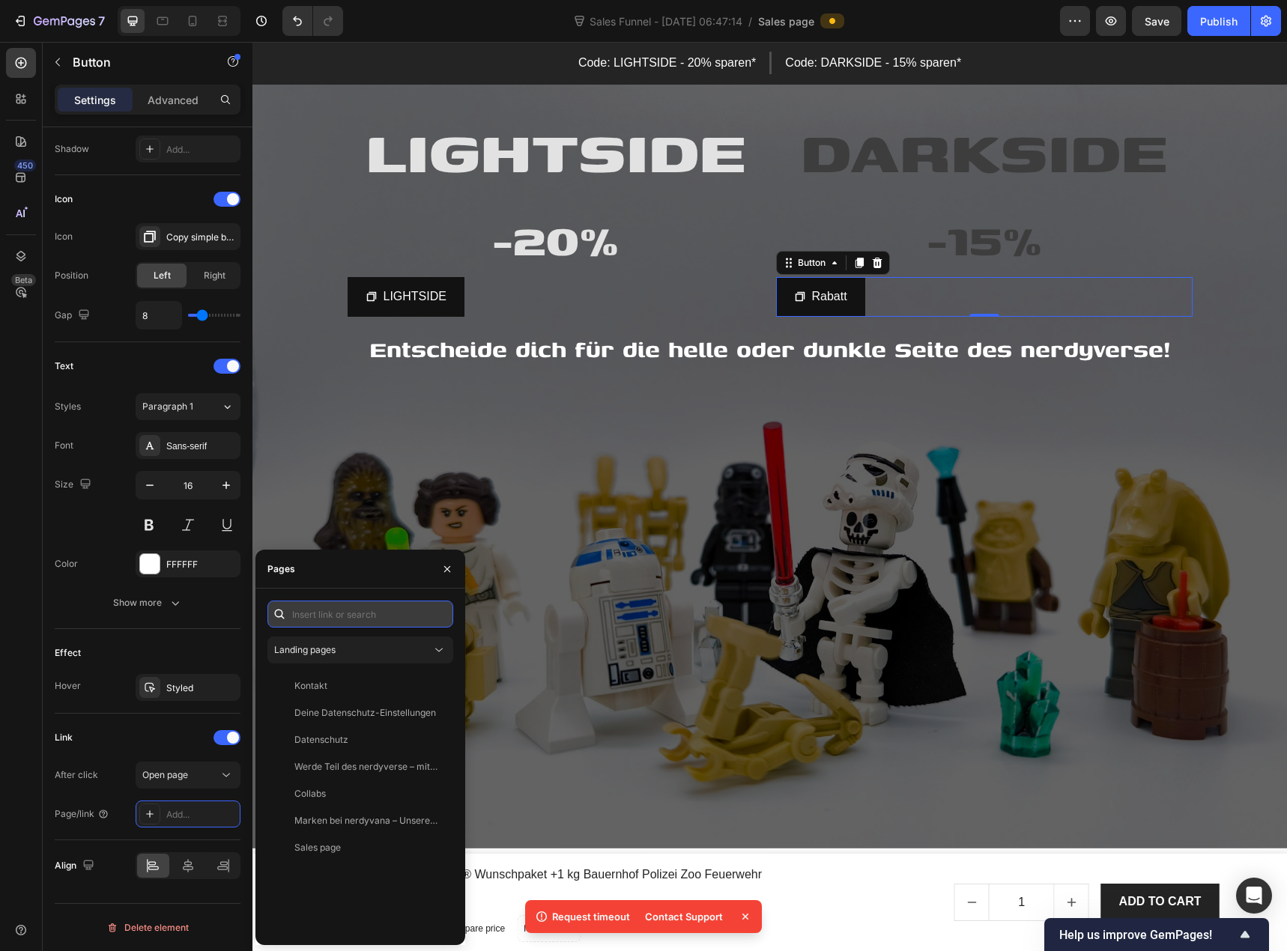
click at [331, 624] on input "text" at bounding box center [360, 614] width 186 height 27
paste input "https://www.nerdyvana.com/discount/DARKSIDE"
type input "https://www.nerdyvana.com/discount/DARKSIDE"
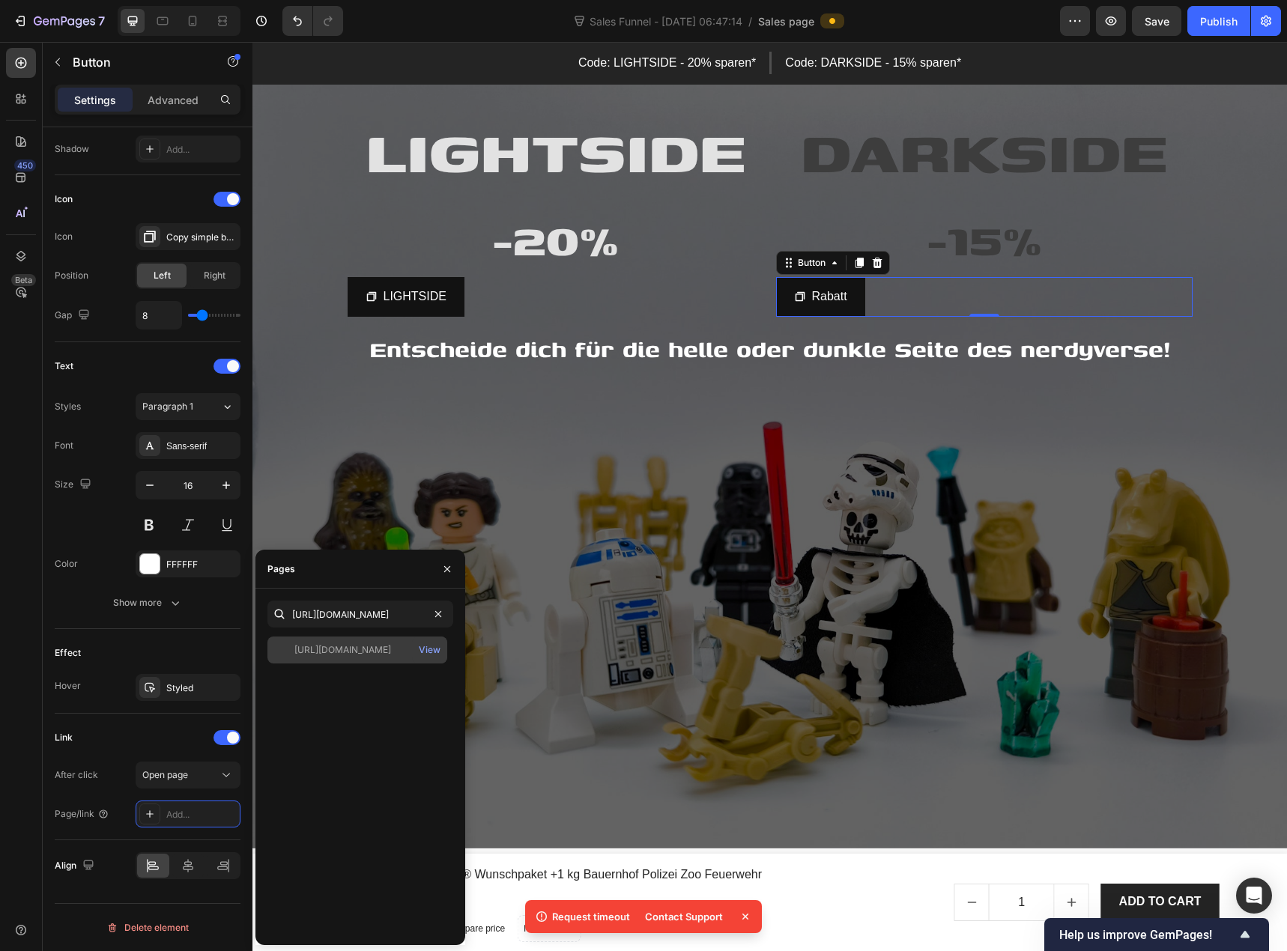
click at [385, 651] on div "https://www.nerdyvana.com/discount/DARKSIDE" at bounding box center [342, 649] width 97 height 13
click at [425, 651] on div "View" at bounding box center [430, 649] width 22 height 13
click at [446, 573] on icon "button" at bounding box center [447, 569] width 12 height 12
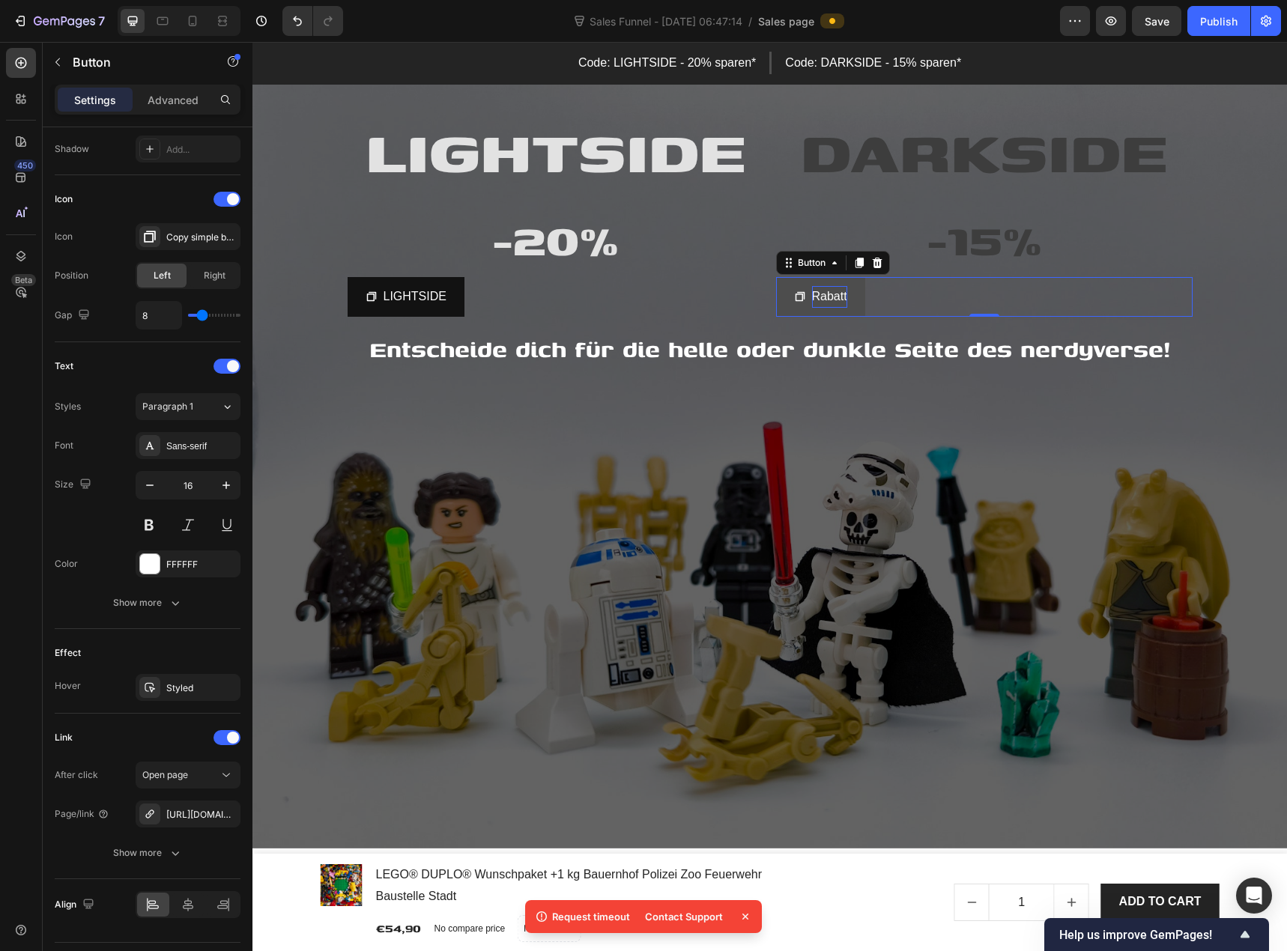
click at [823, 298] on p "Rabatt" at bounding box center [829, 297] width 35 height 22
click at [839, 298] on p "Rabatt" at bounding box center [829, 297] width 35 height 22
click at [880, 302] on p "15% Rabatt aktivieren" at bounding box center [920, 297] width 216 height 22
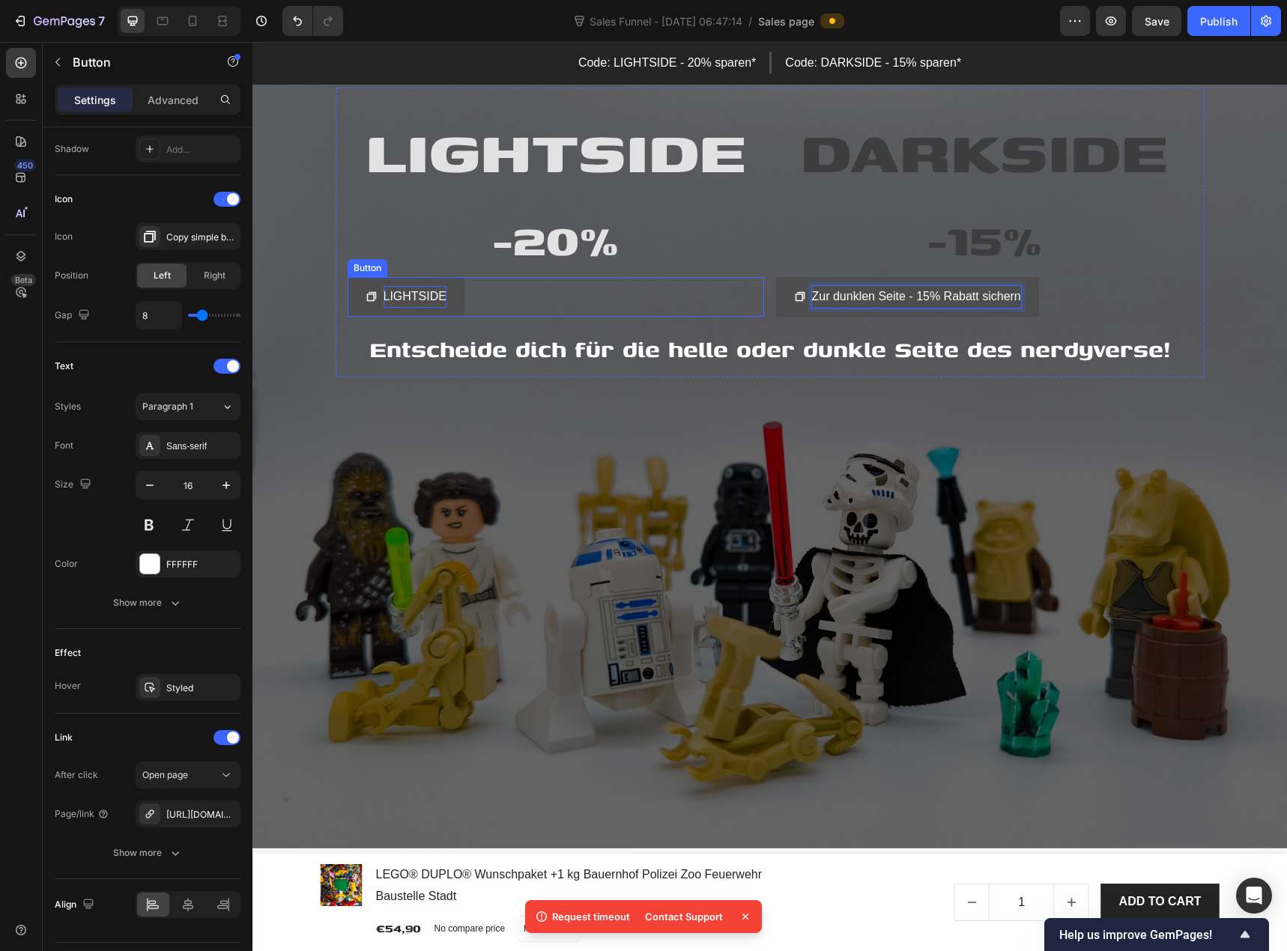
click at [407, 296] on p "LIGHTSIDE" at bounding box center [414, 297] width 63 height 22
click at [887, 294] on p "Zur dunklen Seite - 15% Rabatt sichern" at bounding box center [916, 297] width 209 height 22
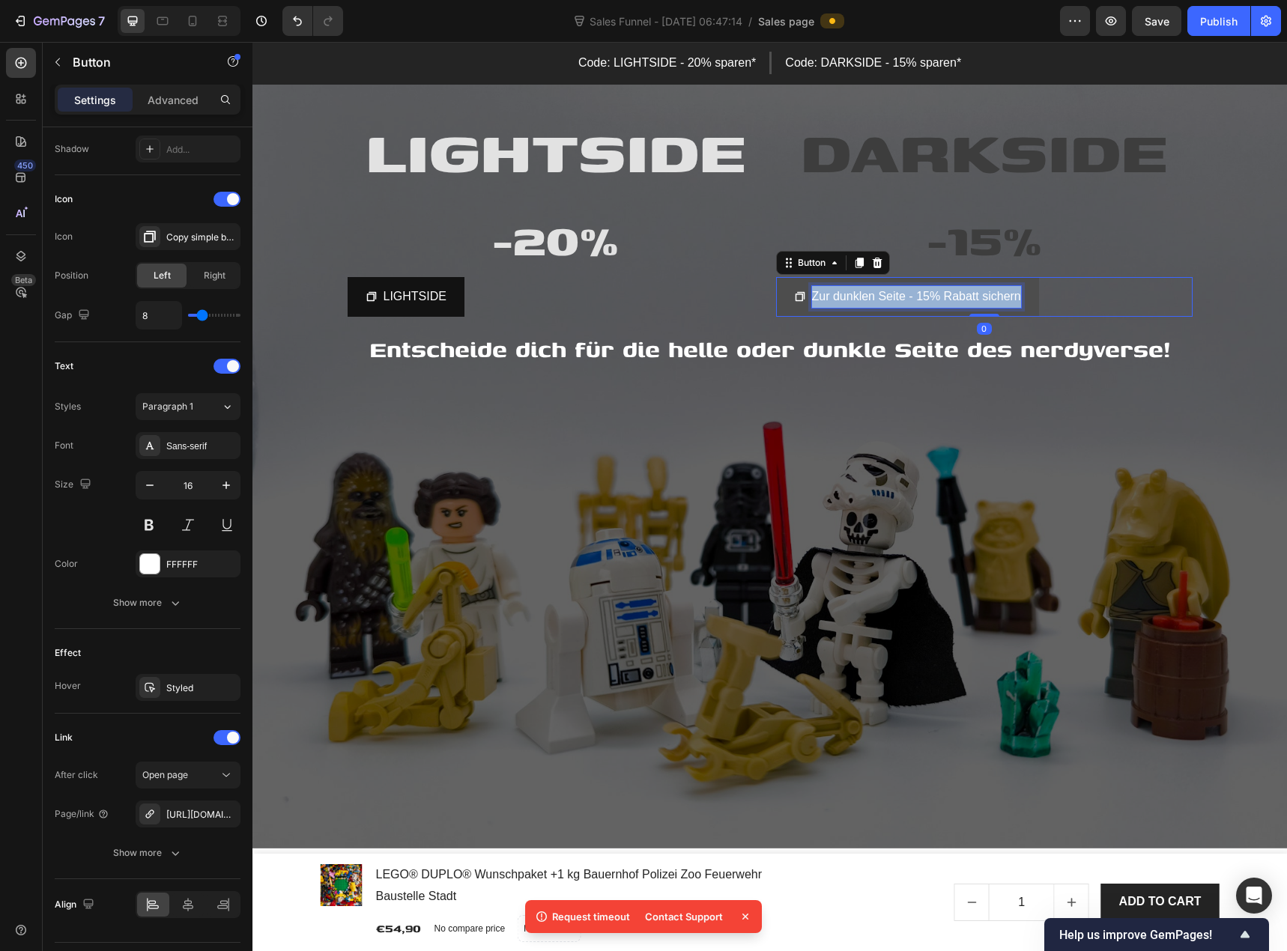
click at [887, 294] on p "Zur dunklen Seite - 15% Rabatt sichern" at bounding box center [916, 297] width 209 height 22
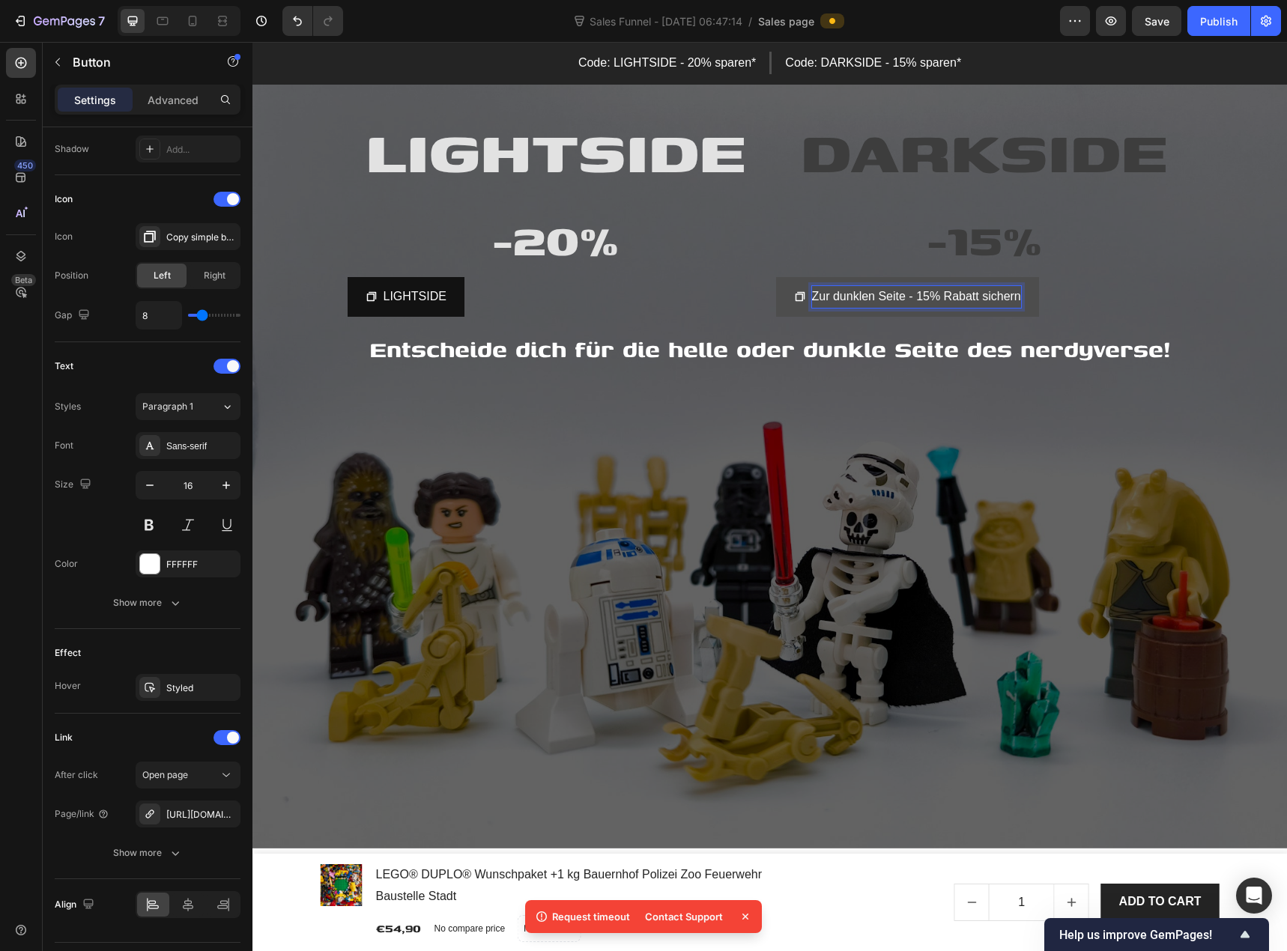
click at [887, 294] on p "Zur dunklen Seite - 15% Rabatt sichern" at bounding box center [916, 297] width 209 height 22
click at [889, 294] on p "Zur dunklen Seite - 15% Rabatt sichern" at bounding box center [916, 297] width 209 height 22
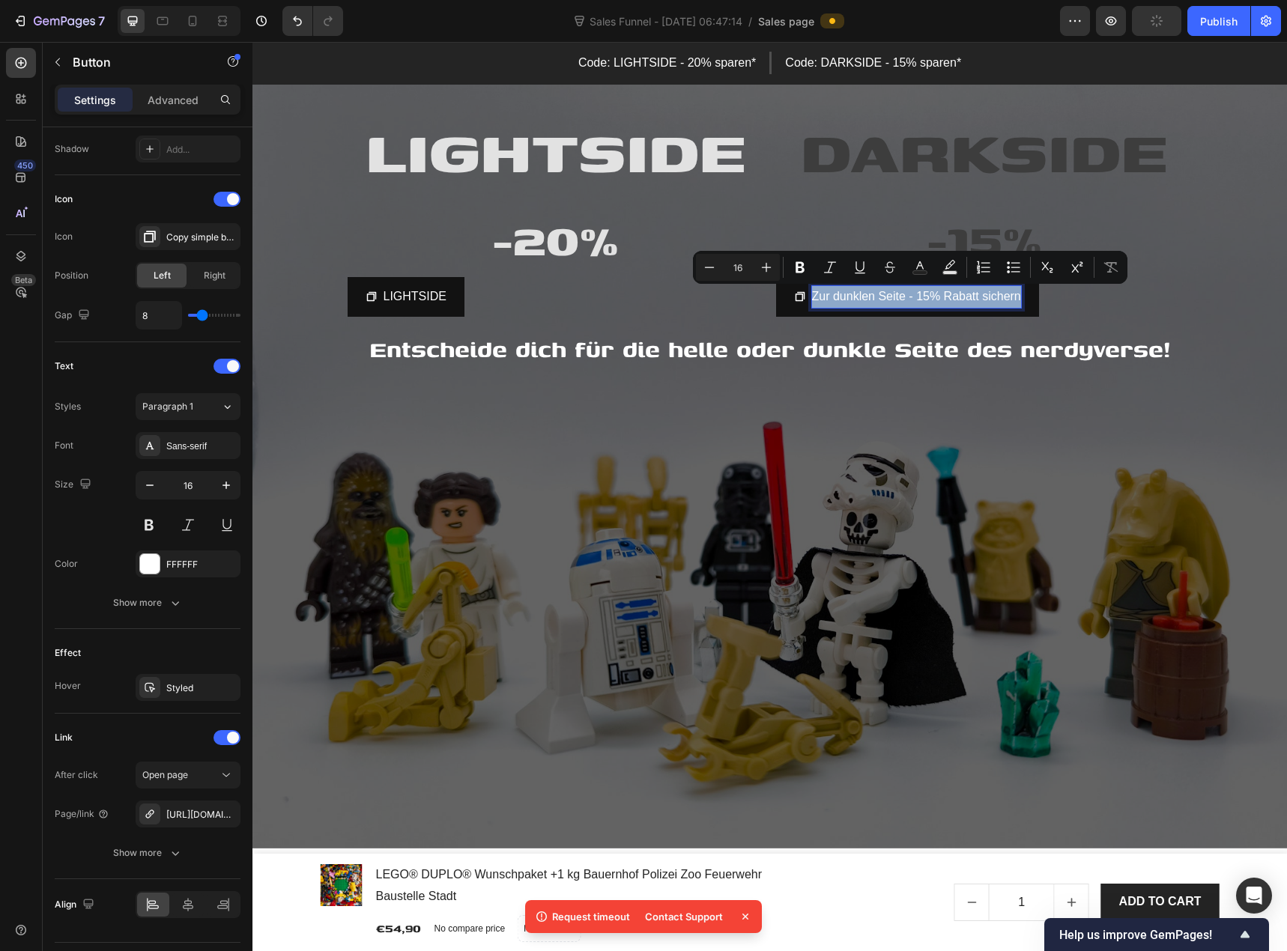
copy p "Zur dunklen Seite - 15% Rabatt sichern"
click at [410, 297] on p "LIGHTSIDE" at bounding box center [414, 297] width 63 height 22
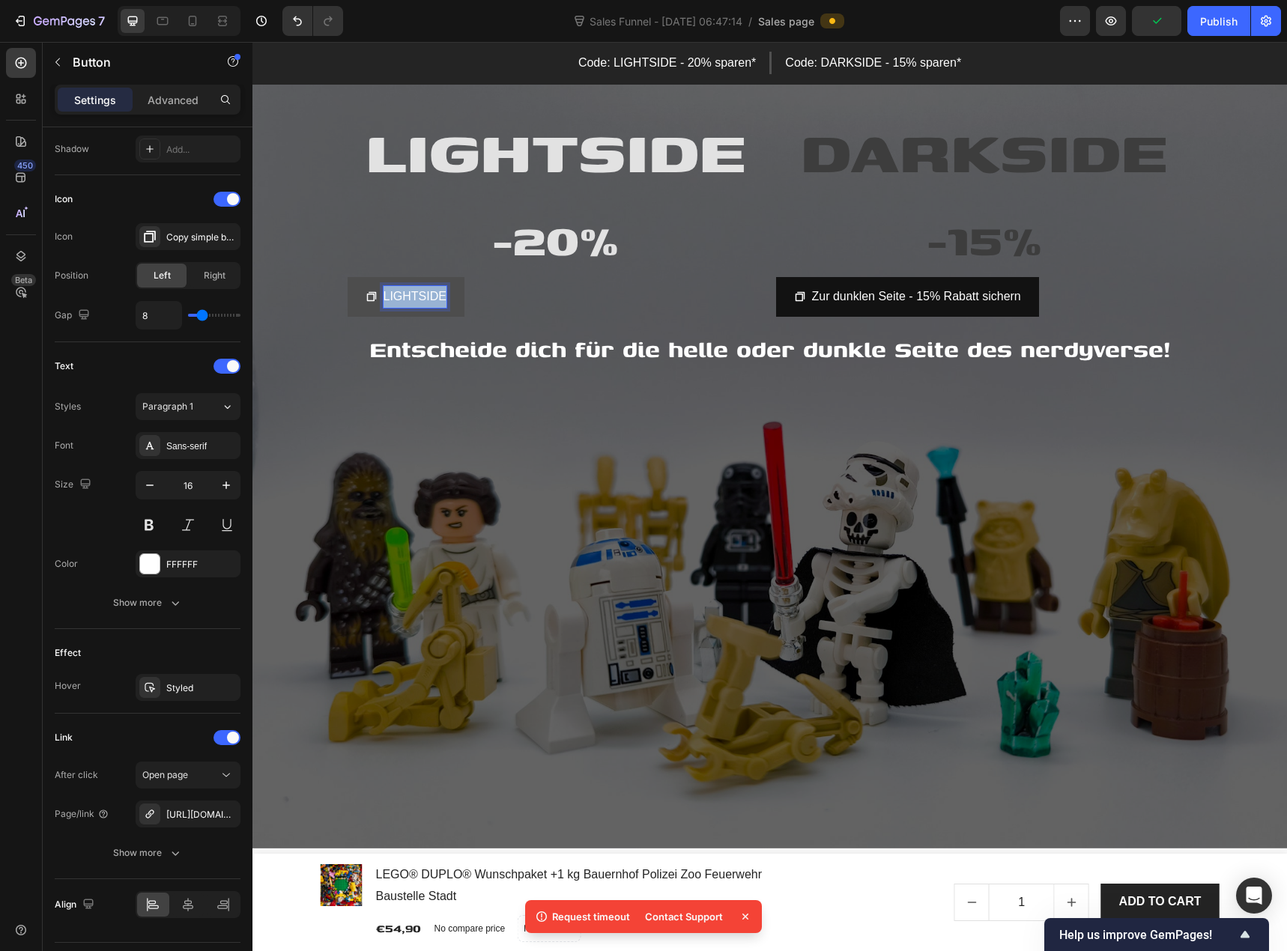
click at [410, 297] on p "LIGHTSIDE" at bounding box center [414, 297] width 63 height 22
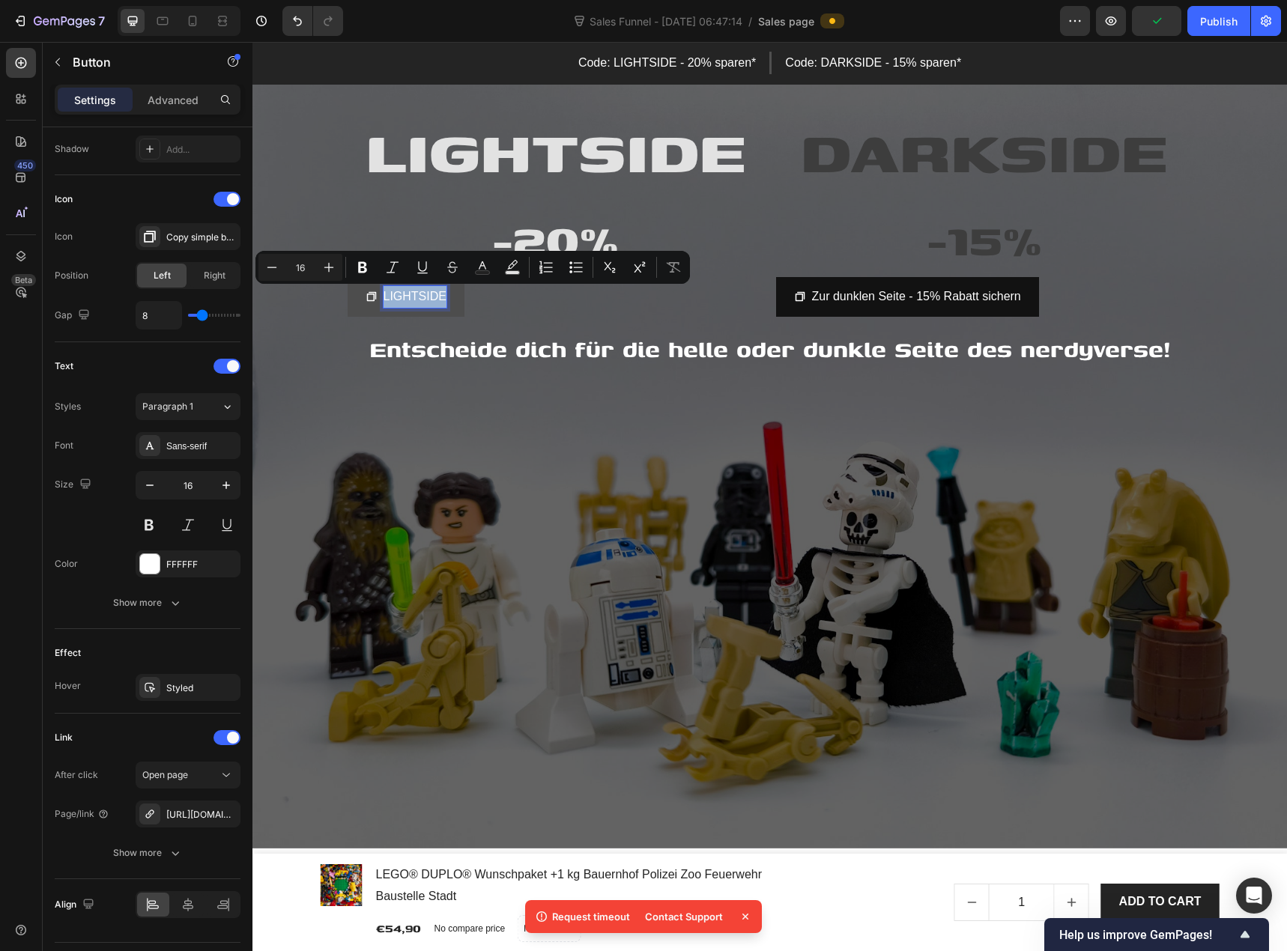
click at [410, 297] on p "LIGHTSIDE" at bounding box center [414, 297] width 63 height 22
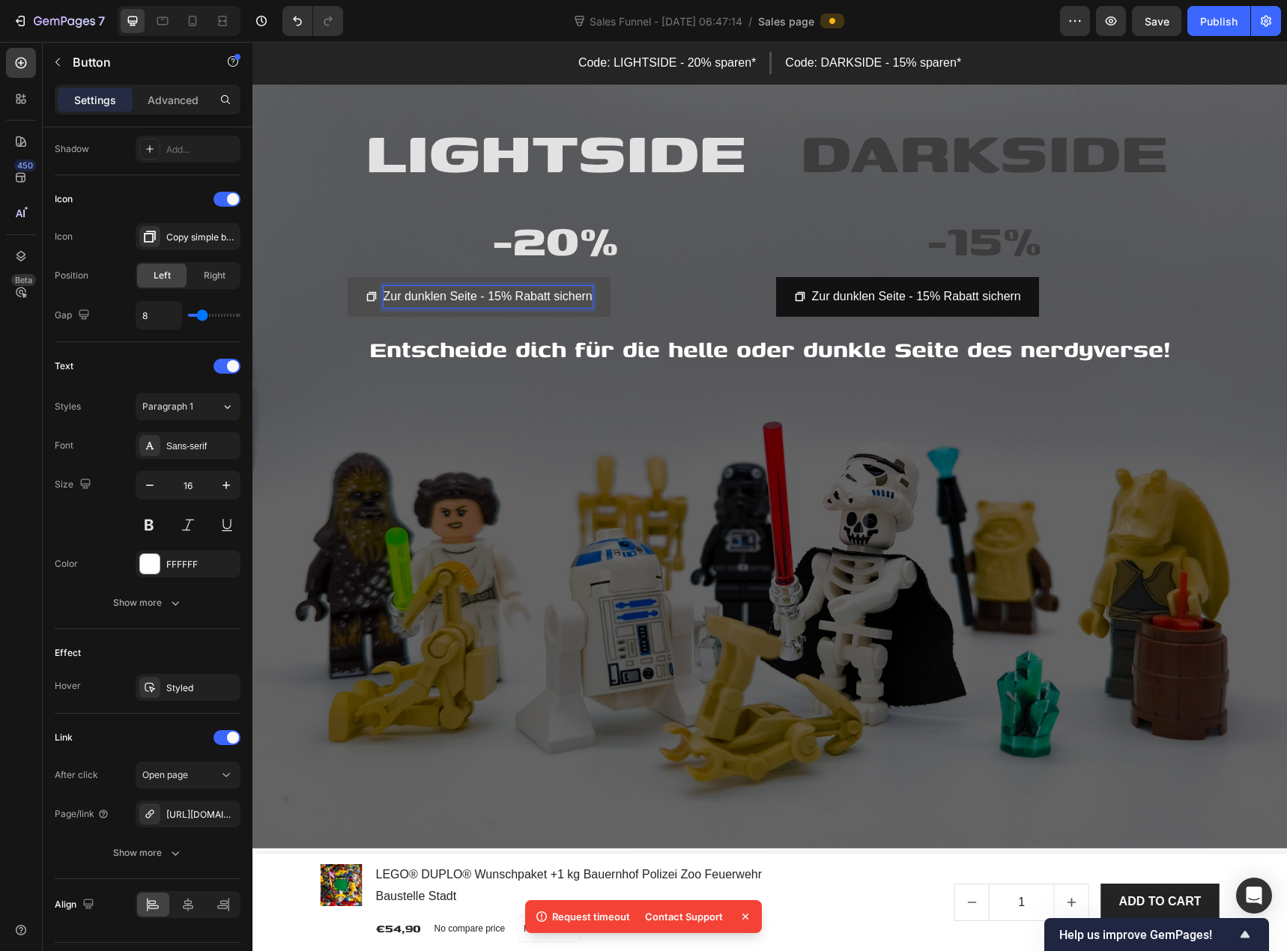
click at [428, 294] on p "Zur dunklen Seite - 15% Rabatt sichern" at bounding box center [487, 297] width 209 height 22
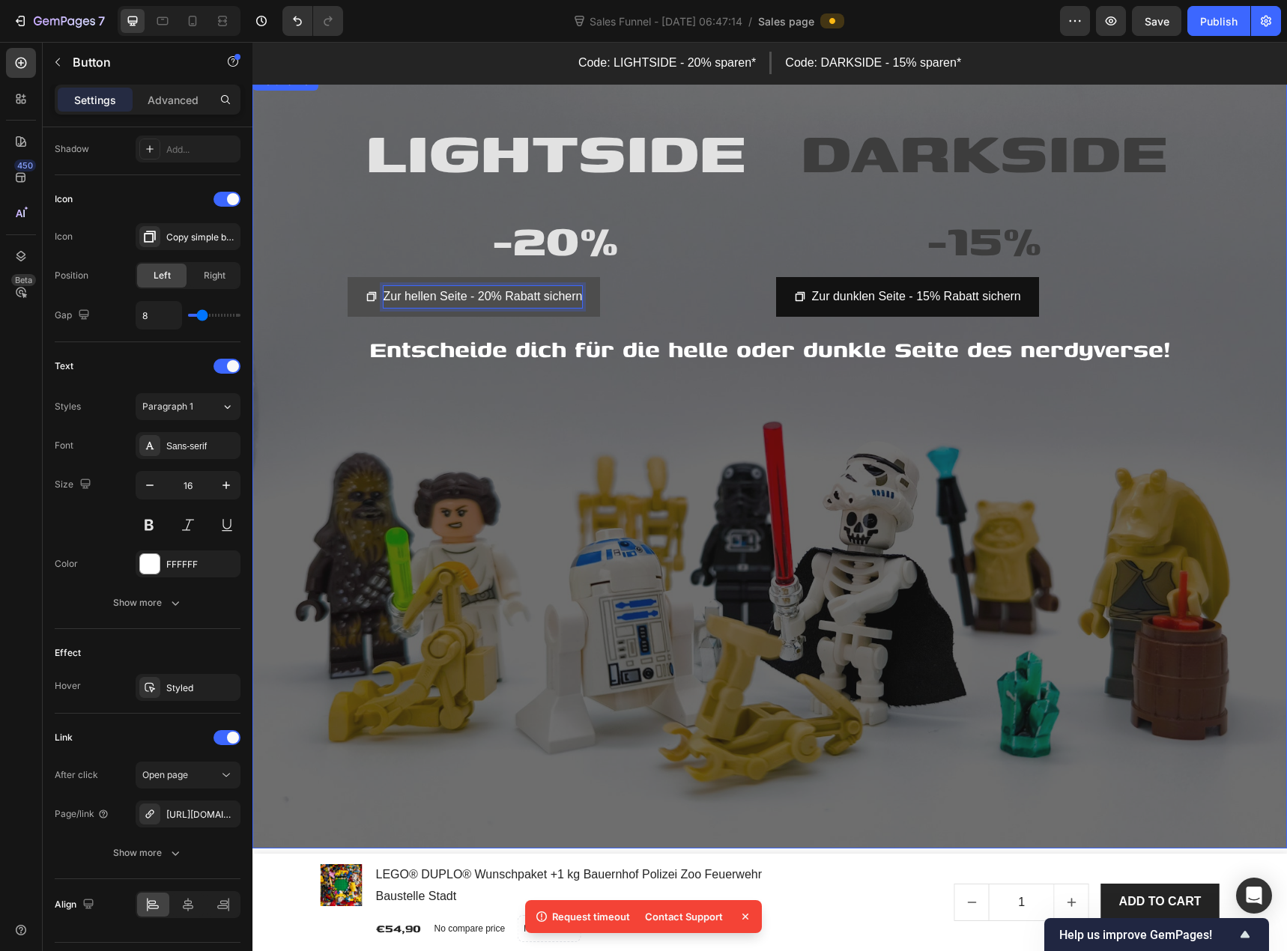
click at [449, 416] on div "Overlay" at bounding box center [769, 461] width 1034 height 776
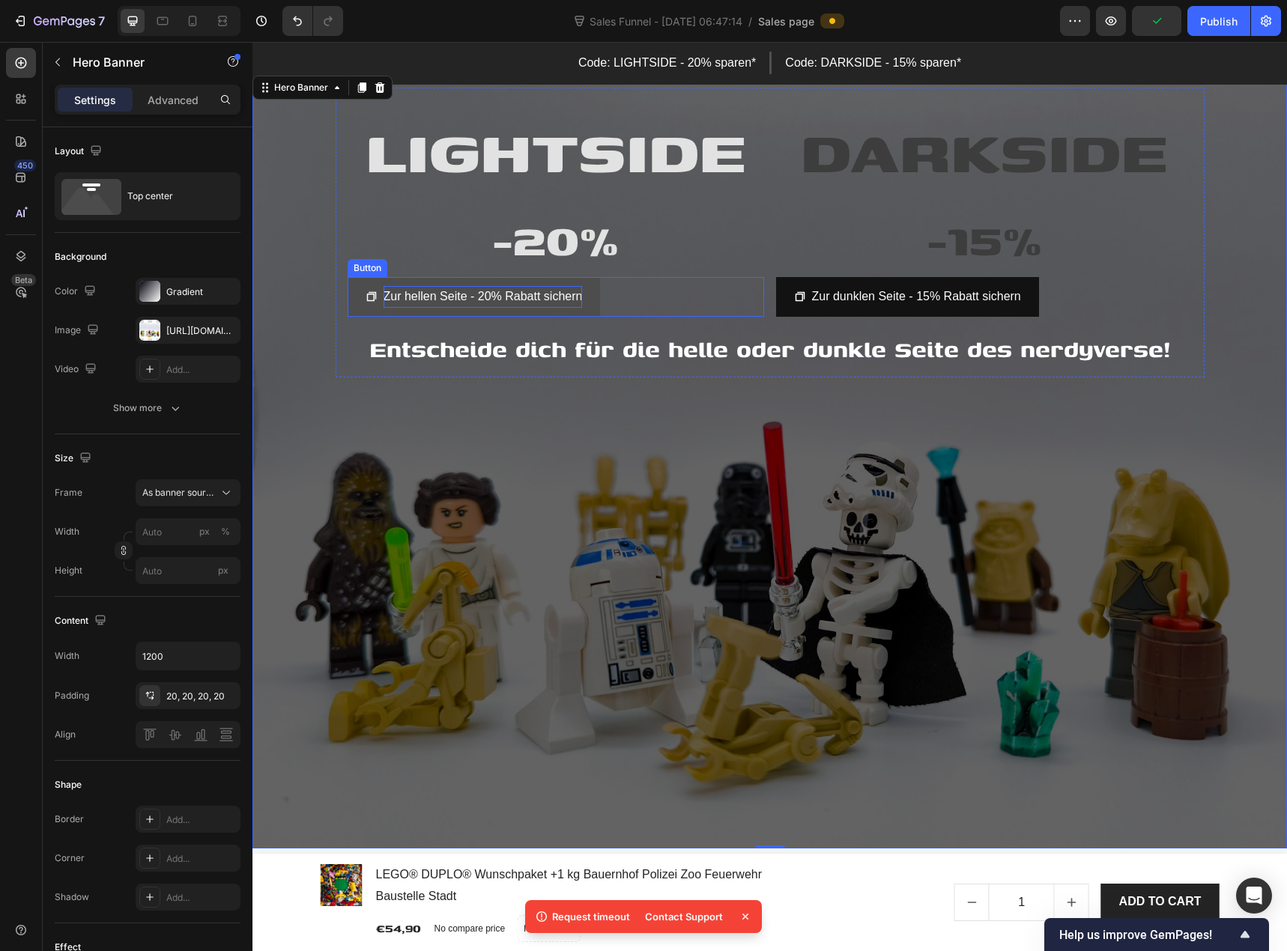
click at [350, 307] on link "Zur hellen Seite - 20% Rabatt sichern" at bounding box center [473, 297] width 253 height 40
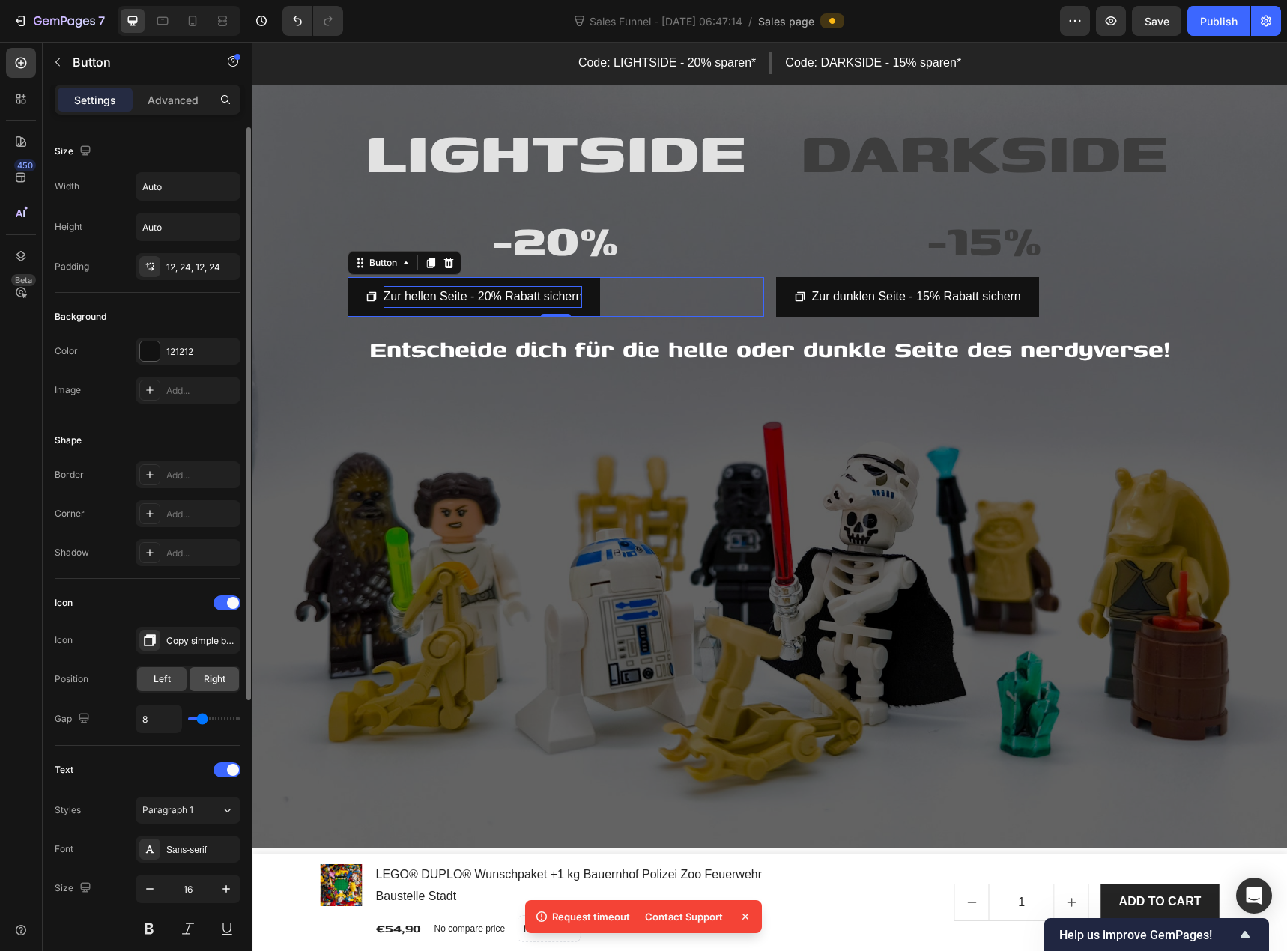
click at [212, 684] on span "Right" at bounding box center [215, 678] width 22 height 13
click at [167, 680] on span "Left" at bounding box center [162, 678] width 17 height 13
click at [380, 263] on div "Button" at bounding box center [383, 262] width 34 height 13
click at [625, 290] on div "Zur hellen Seite - 20% Rabatt sichern Button Row 2 cols Hero Banner Section 0" at bounding box center [555, 297] width 416 height 40
click at [163, 185] on input "Auto" at bounding box center [187, 186] width 103 height 27
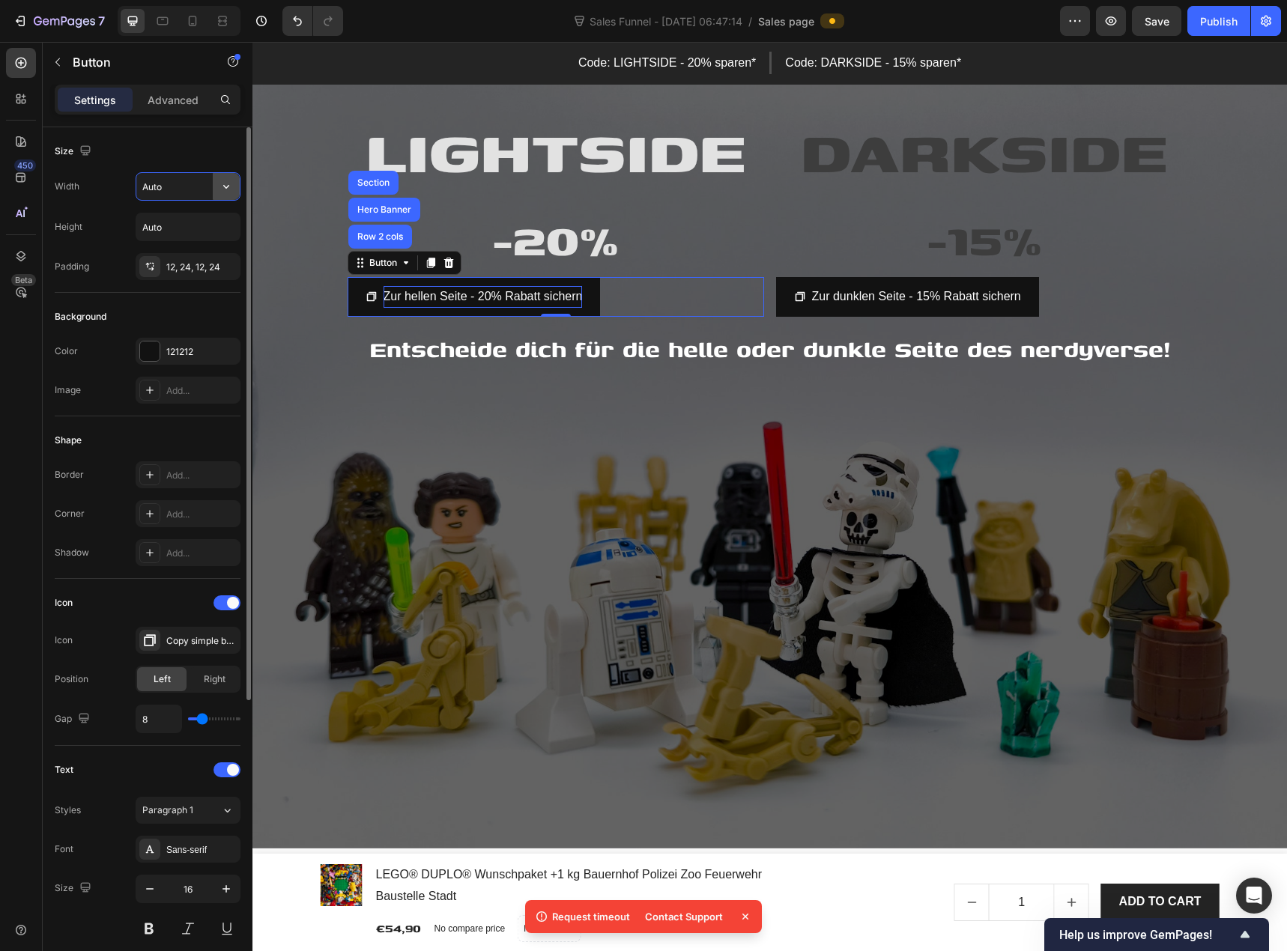
click at [228, 188] on icon "button" at bounding box center [226, 186] width 15 height 15
click at [186, 252] on p "Full 100%" at bounding box center [184, 252] width 85 height 13
type input "100%"
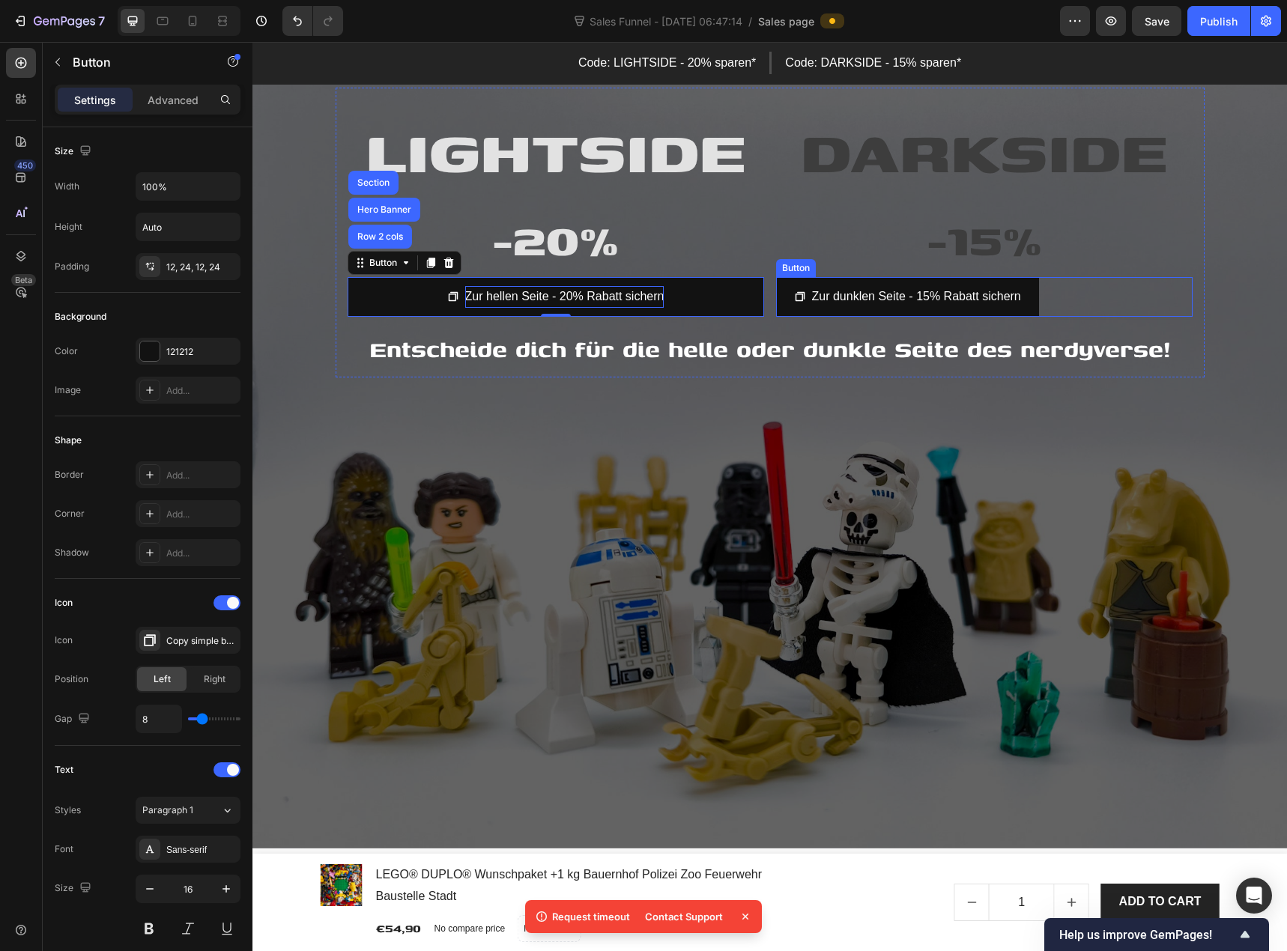
click at [1056, 297] on div "Zur dunklen Seite - 15% Rabatt sichern Button" at bounding box center [984, 297] width 416 height 40
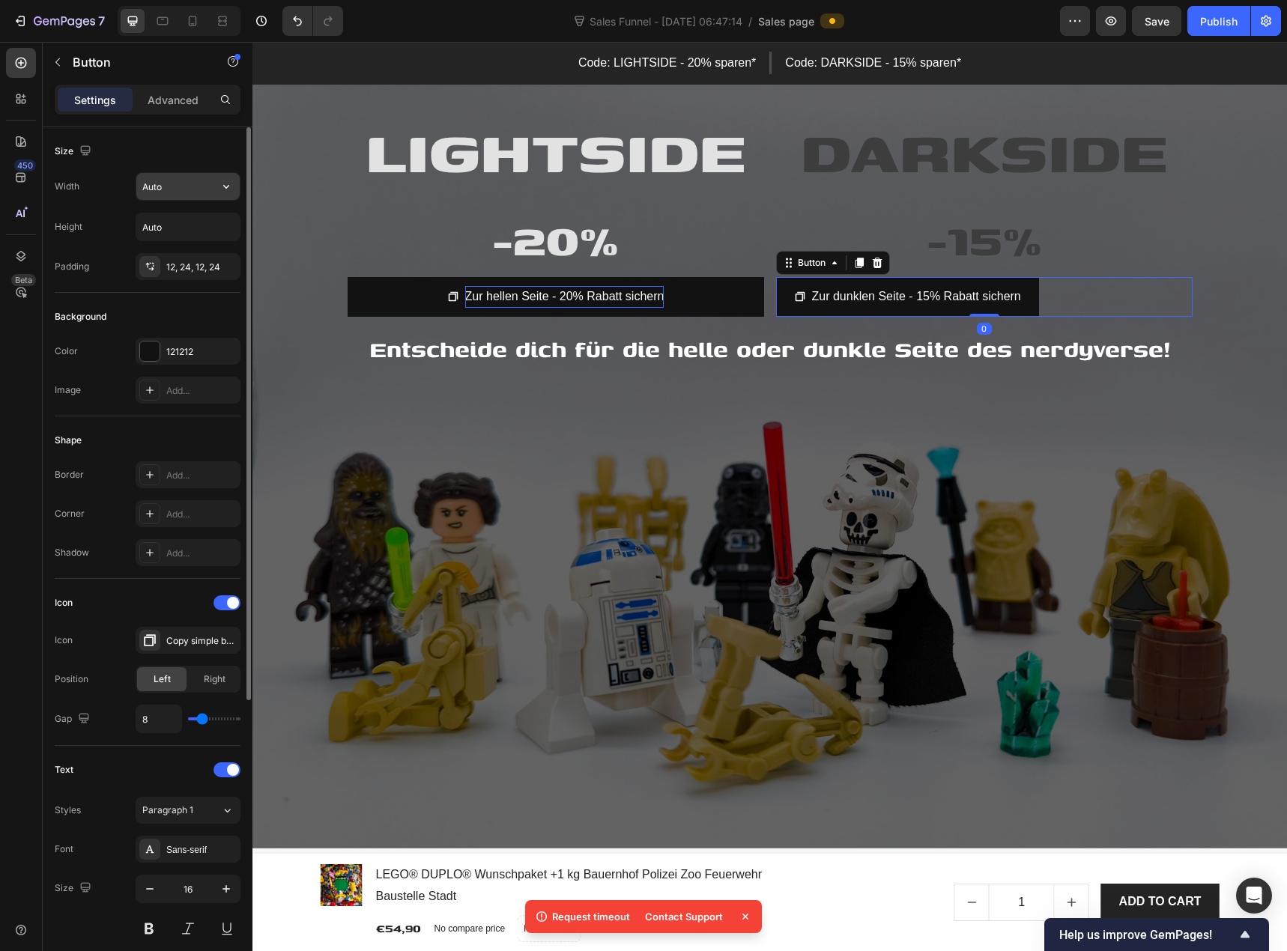
click at [210, 189] on input "Auto" at bounding box center [187, 186] width 103 height 27
click at [228, 187] on icon "button" at bounding box center [226, 186] width 15 height 15
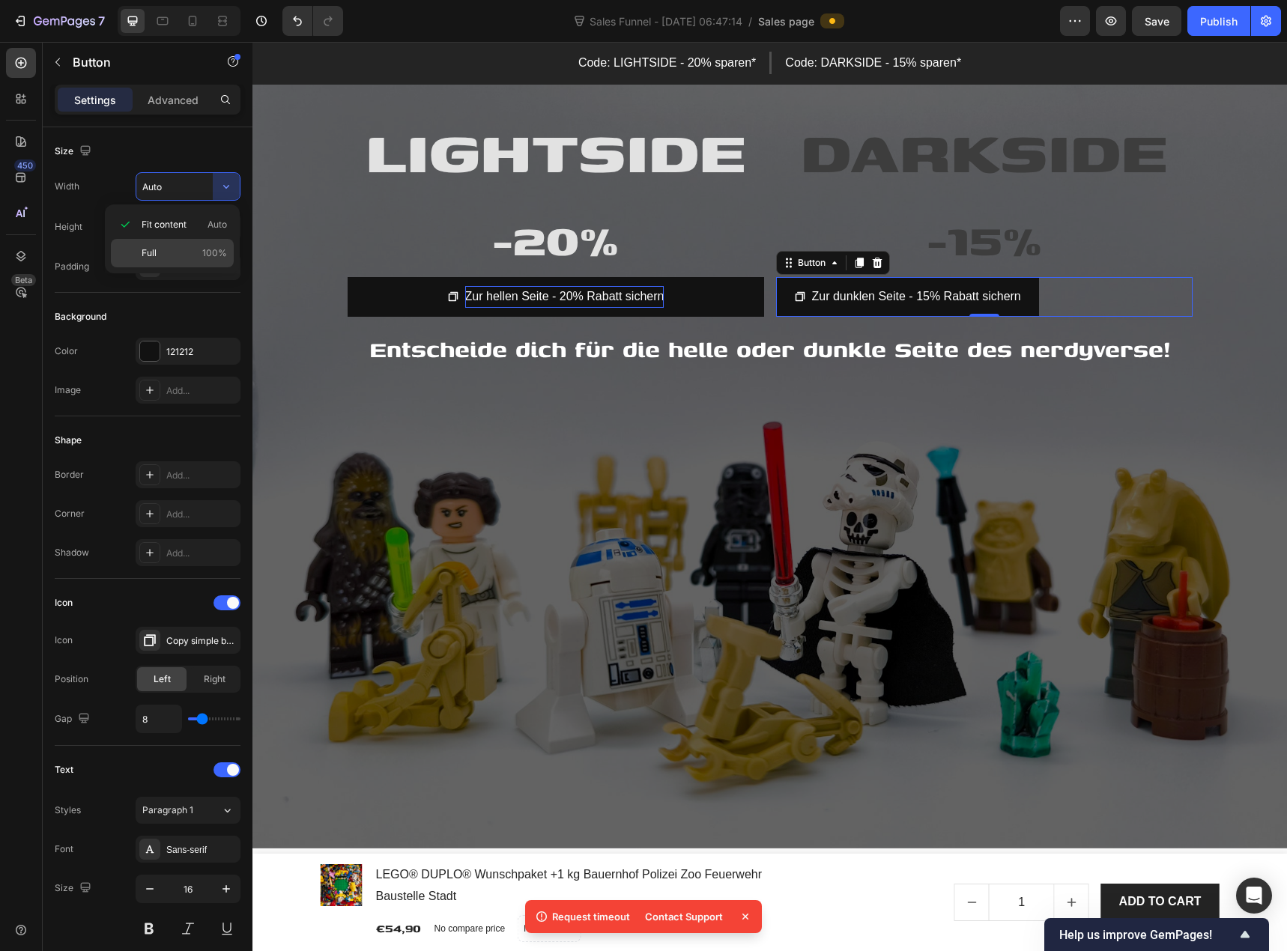
click at [189, 249] on p "Full 100%" at bounding box center [184, 252] width 85 height 13
type input "100%"
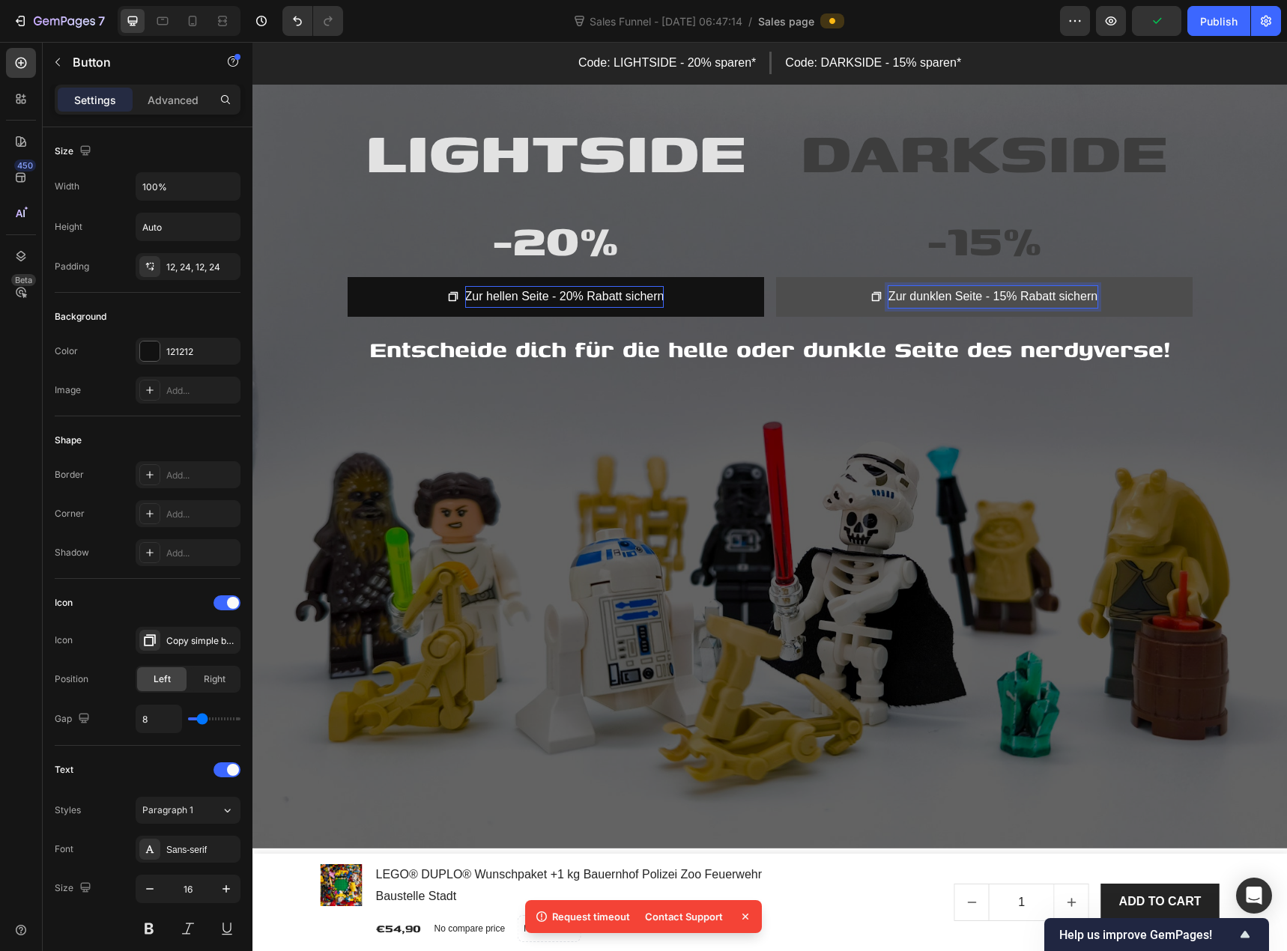
click at [943, 297] on p "Zur dunklen Seite - 15% Rabatt sichern" at bounding box center [992, 297] width 209 height 22
click at [942, 297] on p "Zur dunklen Seite - 15% Rabatt sichern" at bounding box center [992, 297] width 209 height 22
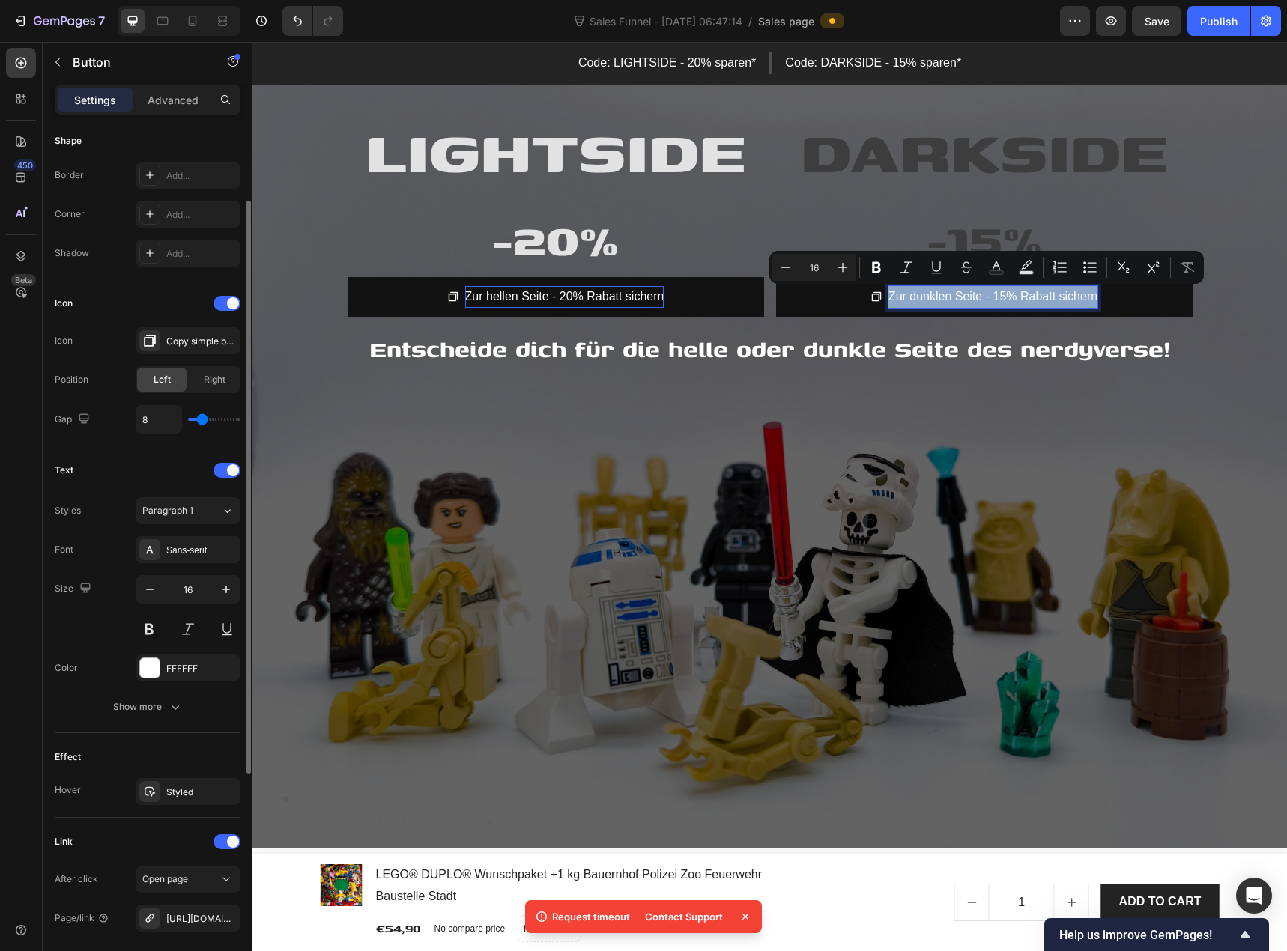
scroll to position [374, 0]
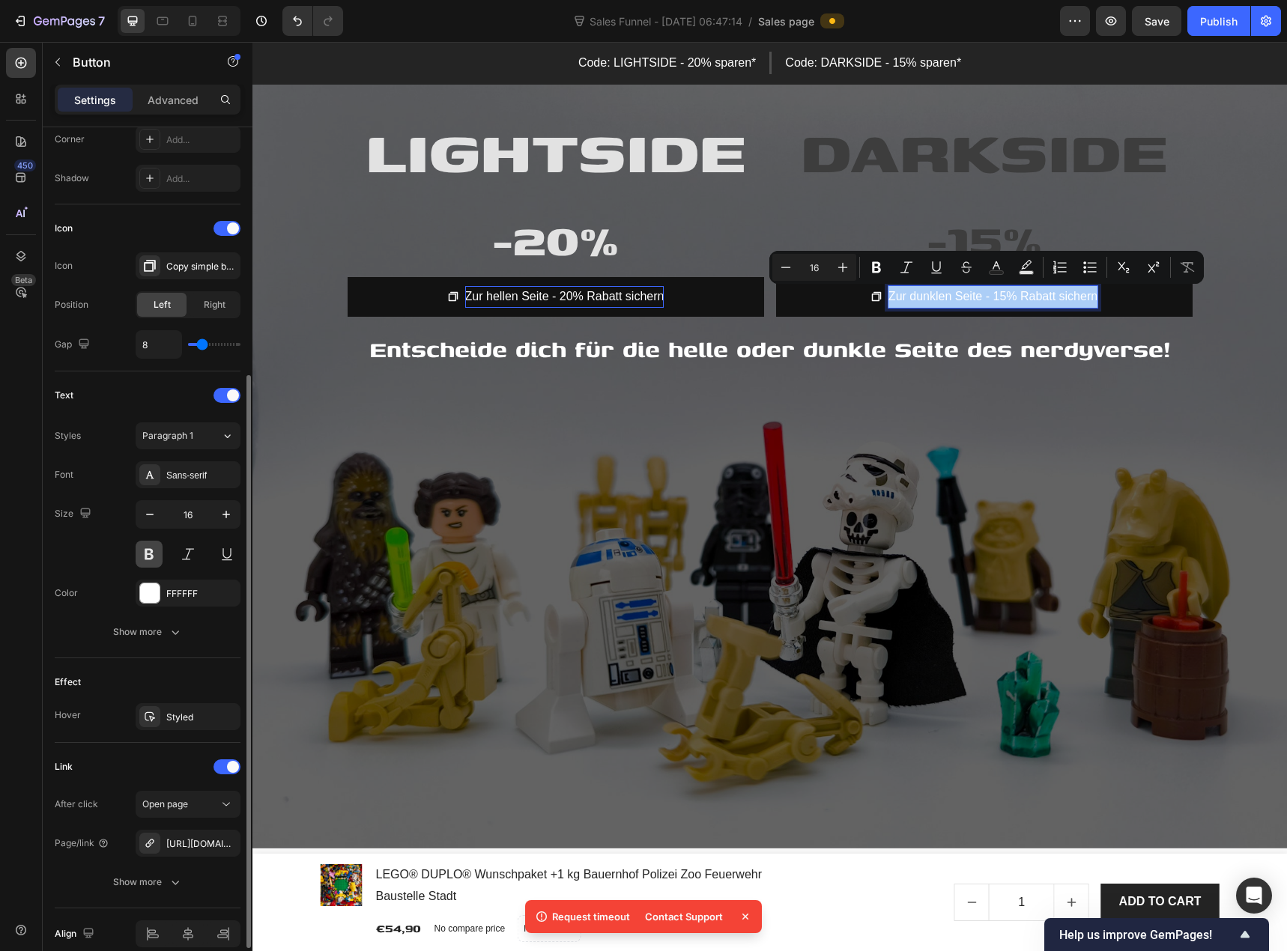
click at [151, 557] on button at bounding box center [149, 554] width 27 height 27
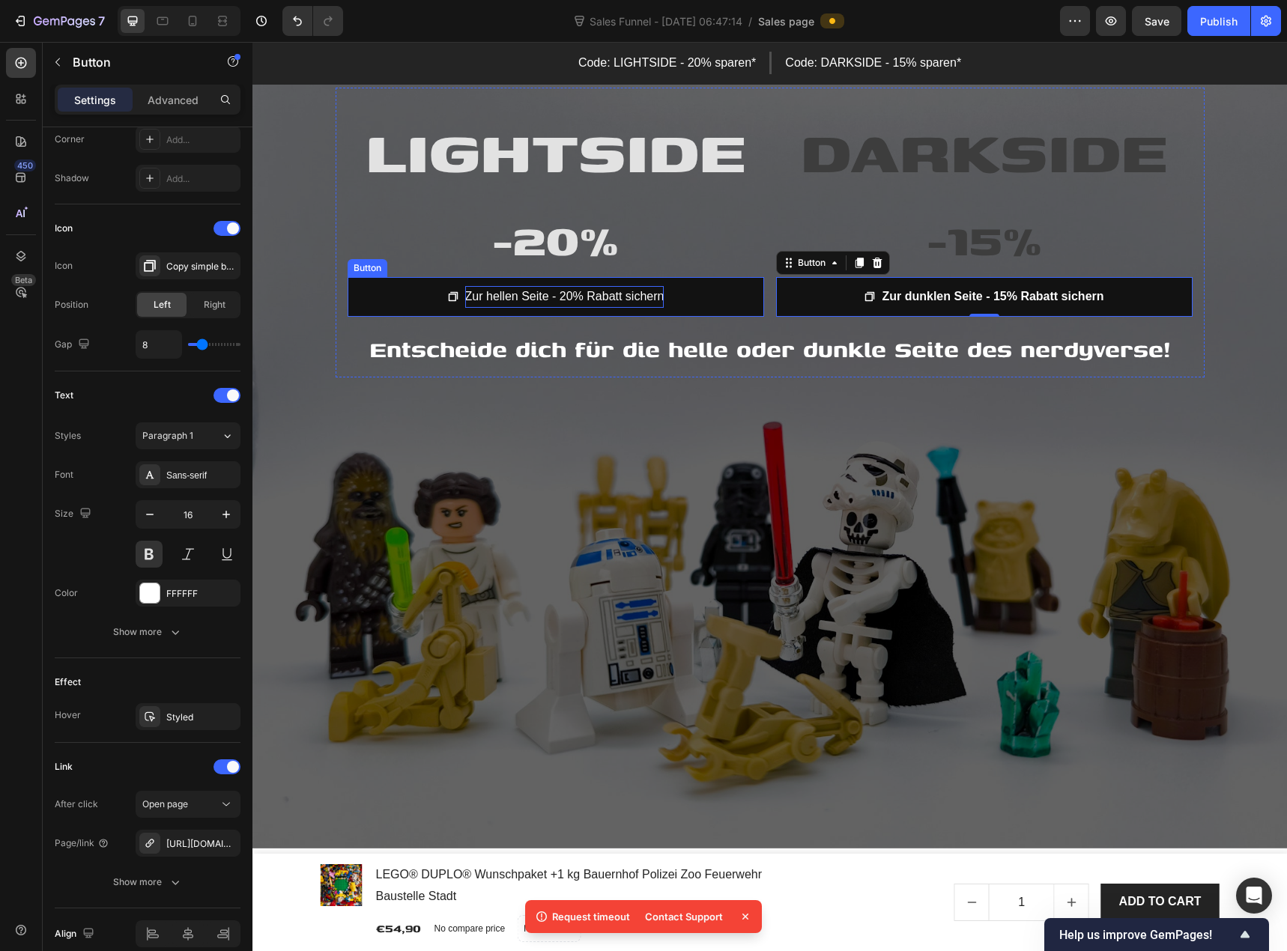
click at [538, 293] on p "Zur hellen Seite - 20% Rabatt sichern" at bounding box center [564, 297] width 199 height 22
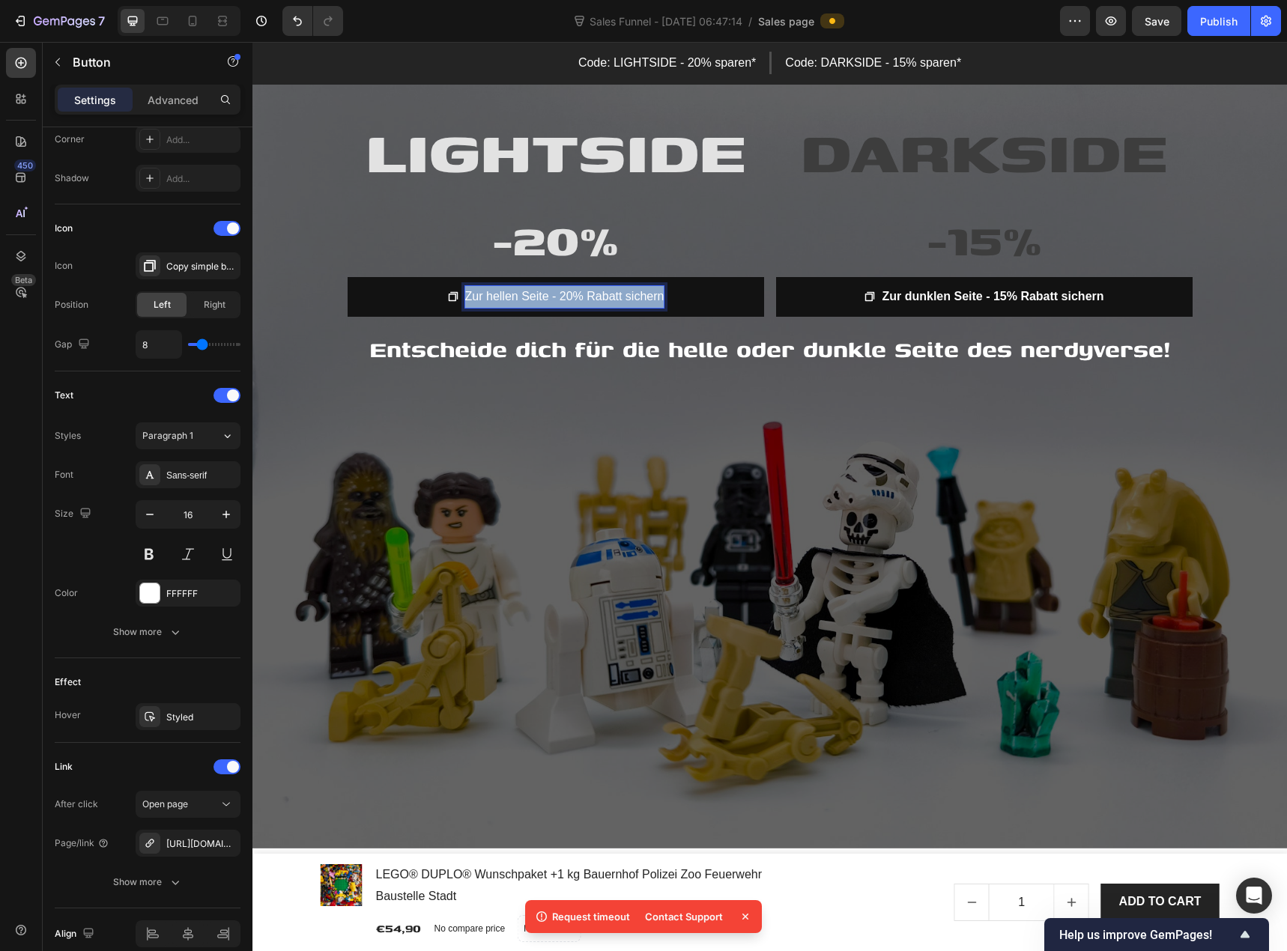
click at [538, 293] on p "Zur hellen Seite - 20% Rabatt sichern" at bounding box center [564, 297] width 199 height 22
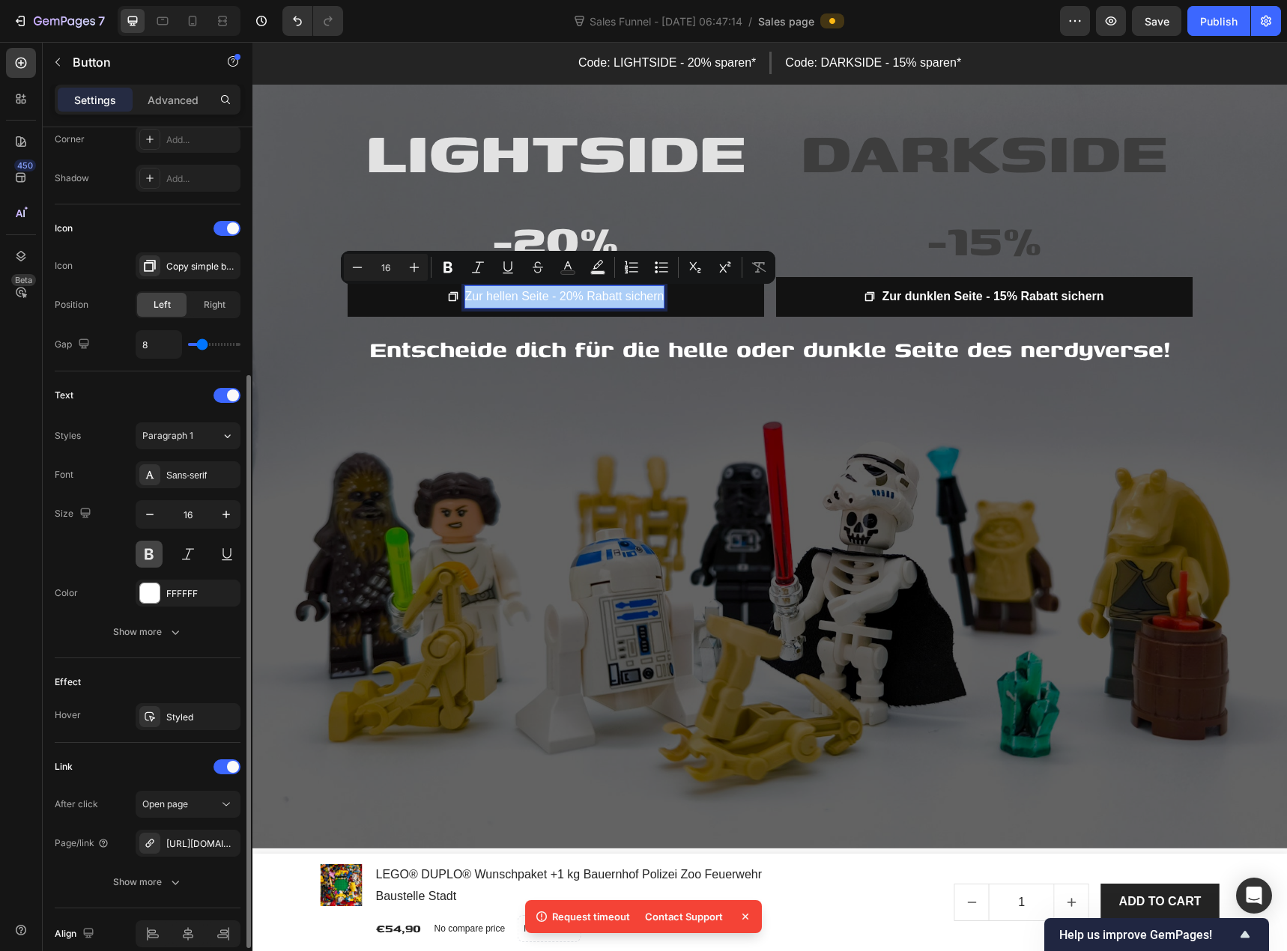
click at [148, 551] on button at bounding box center [149, 554] width 27 height 27
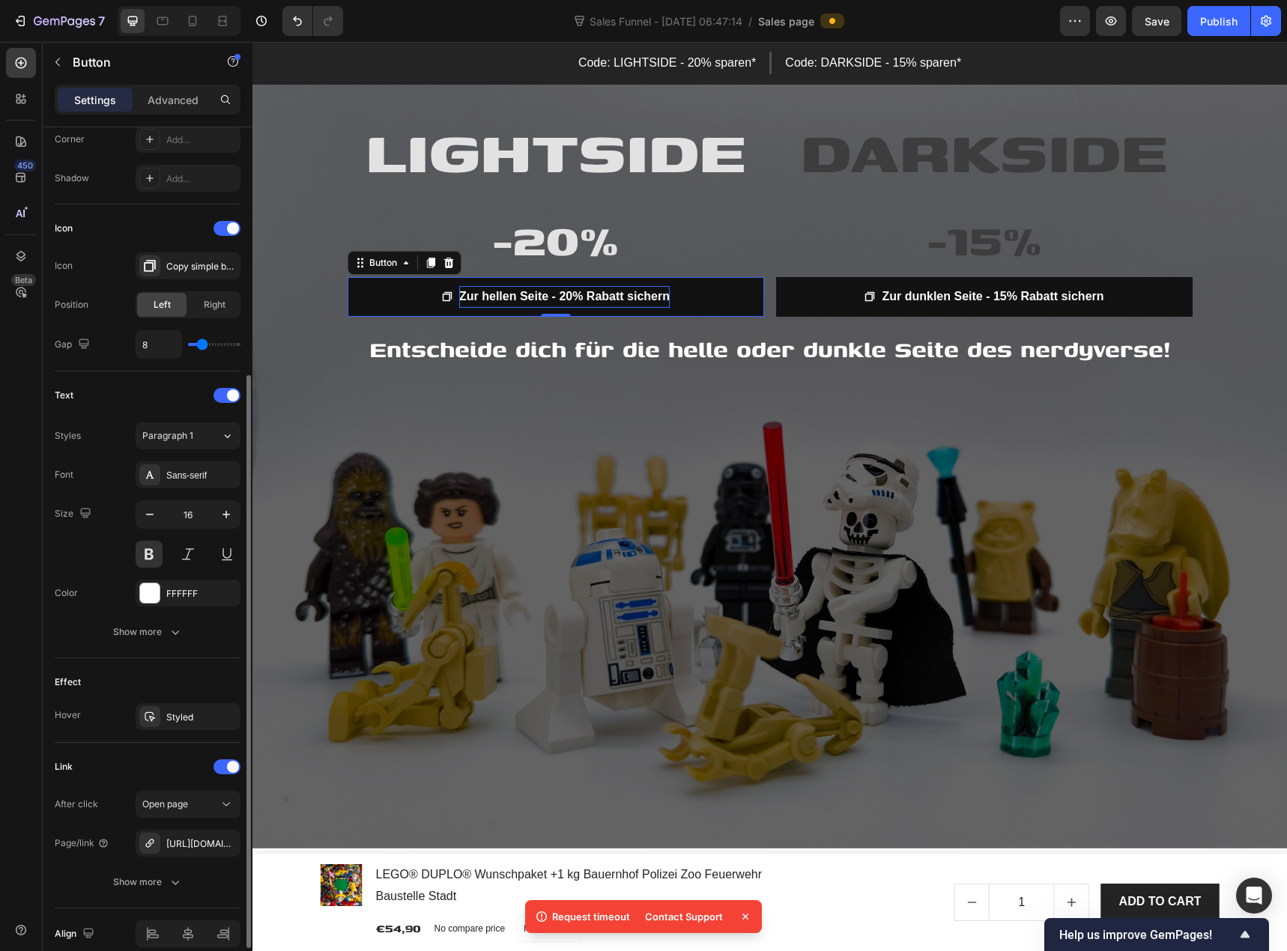
click at [95, 553] on div "Size 16" at bounding box center [148, 533] width 186 height 67
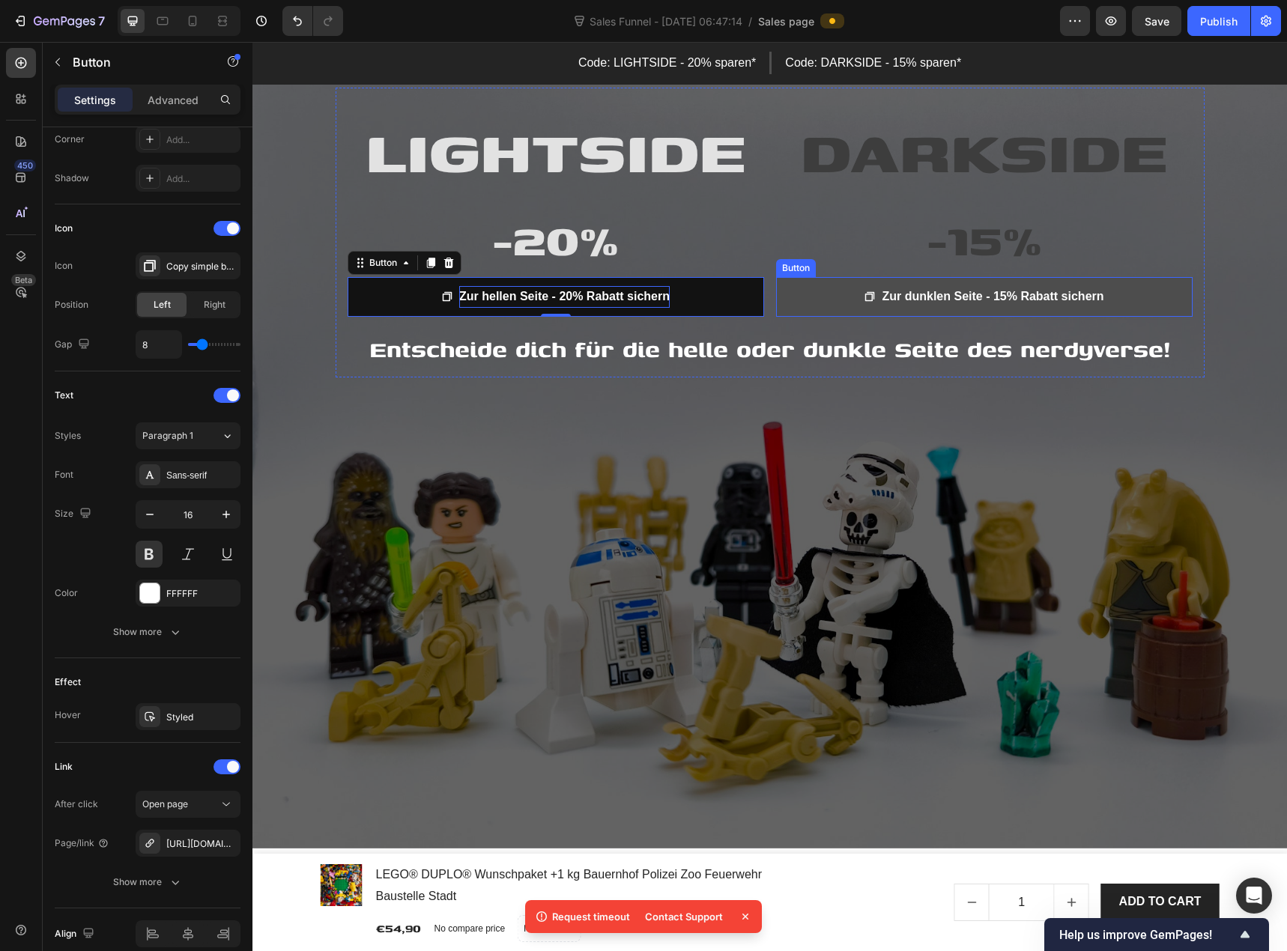
click at [792, 298] on link "Zur dunklen Seite - 15% Rabatt sichern" at bounding box center [984, 297] width 416 height 40
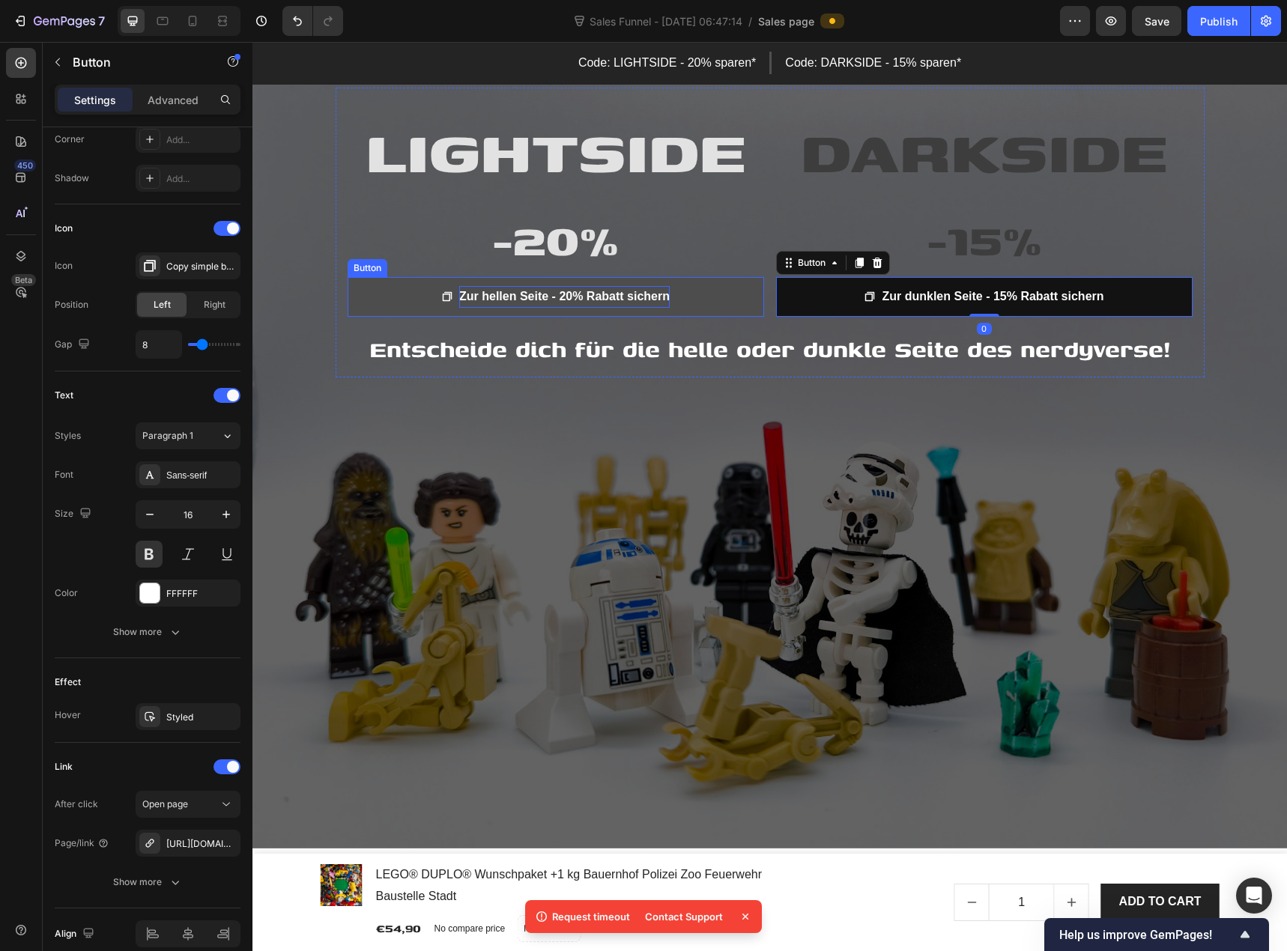
click at [382, 306] on link "Zur hellen Seite - 20% Rabatt sichern" at bounding box center [555, 297] width 416 height 40
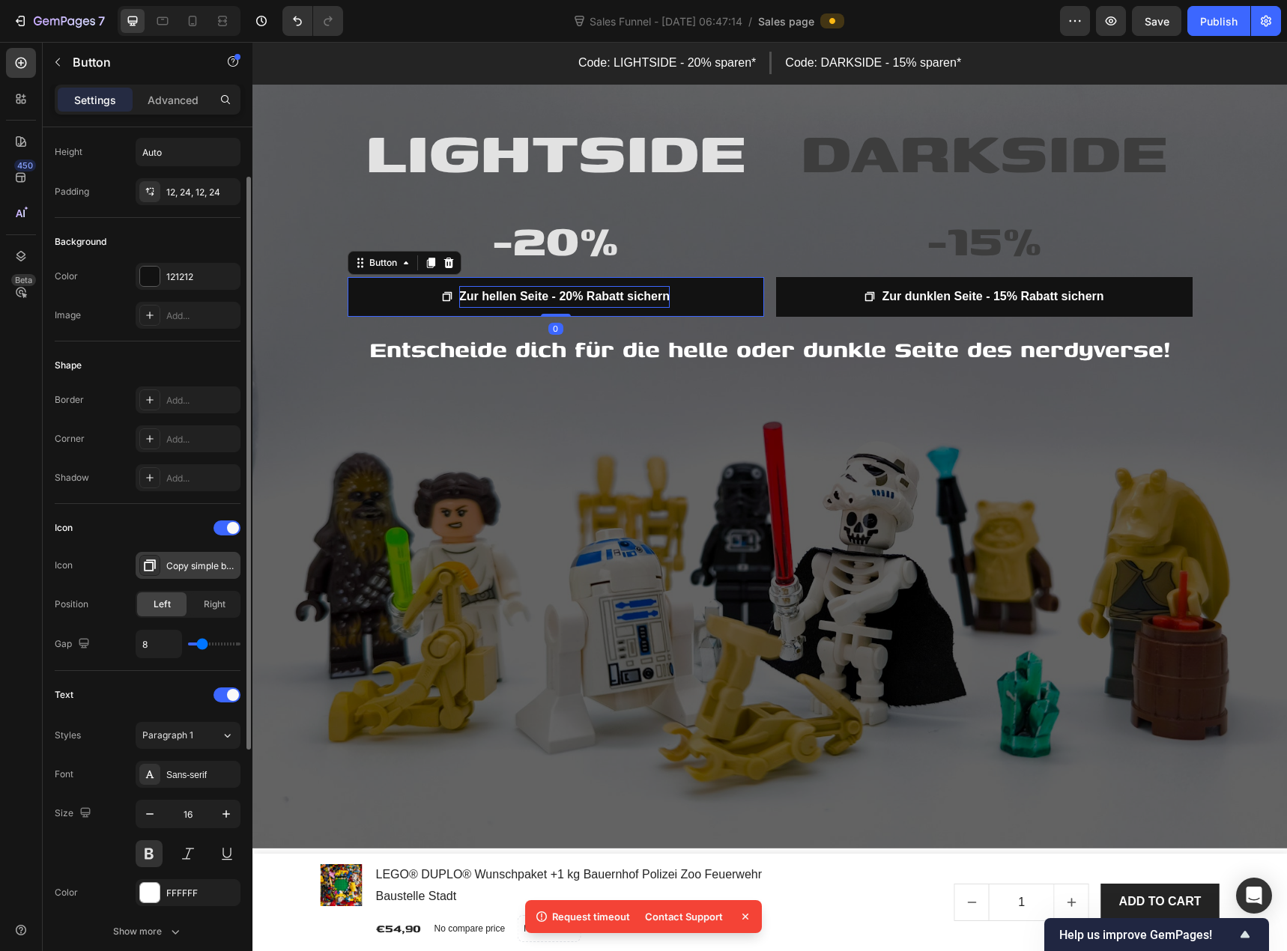
scroll to position [0, 0]
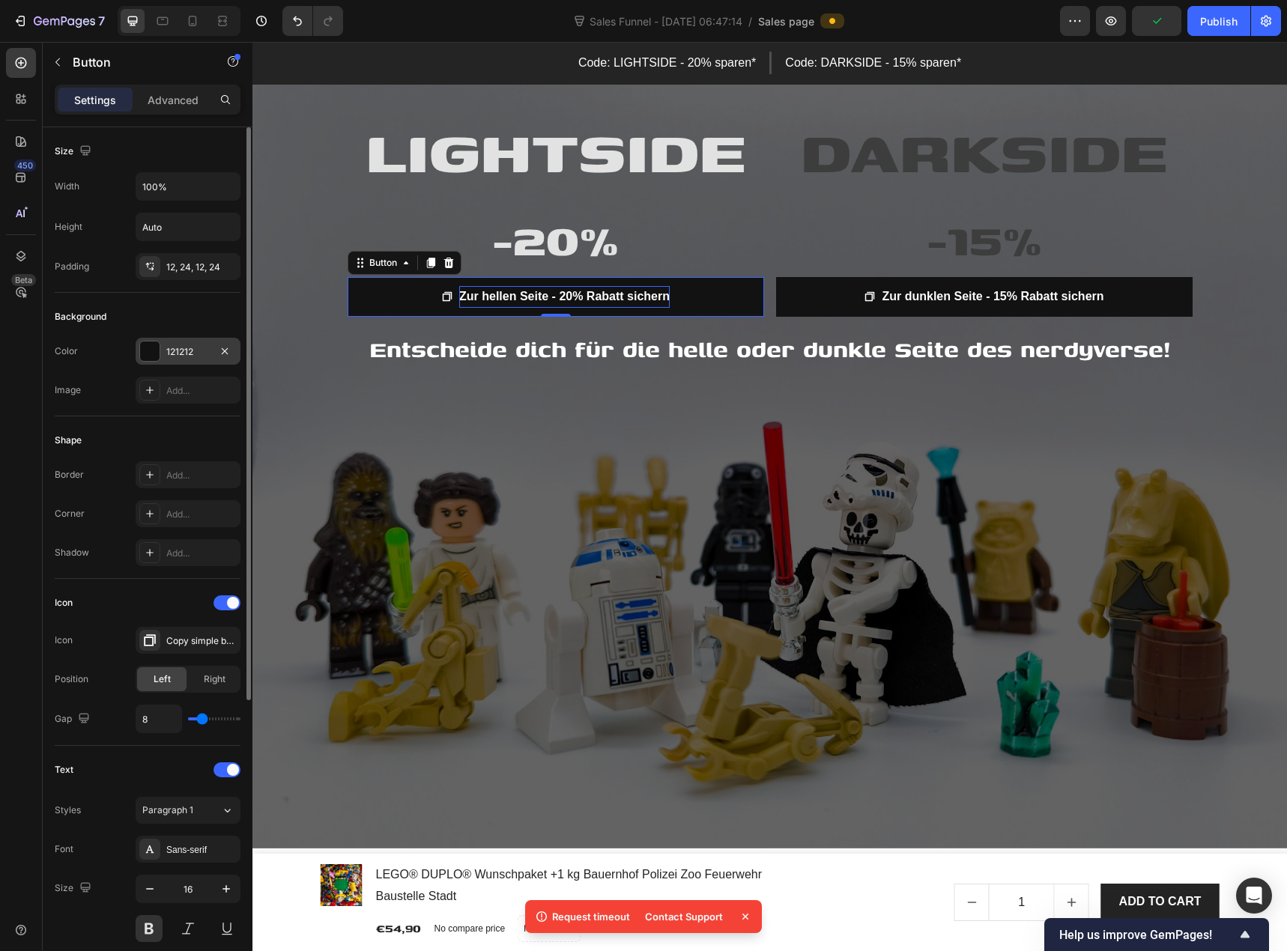
click at [151, 347] on div at bounding box center [149, 350] width 19 height 19
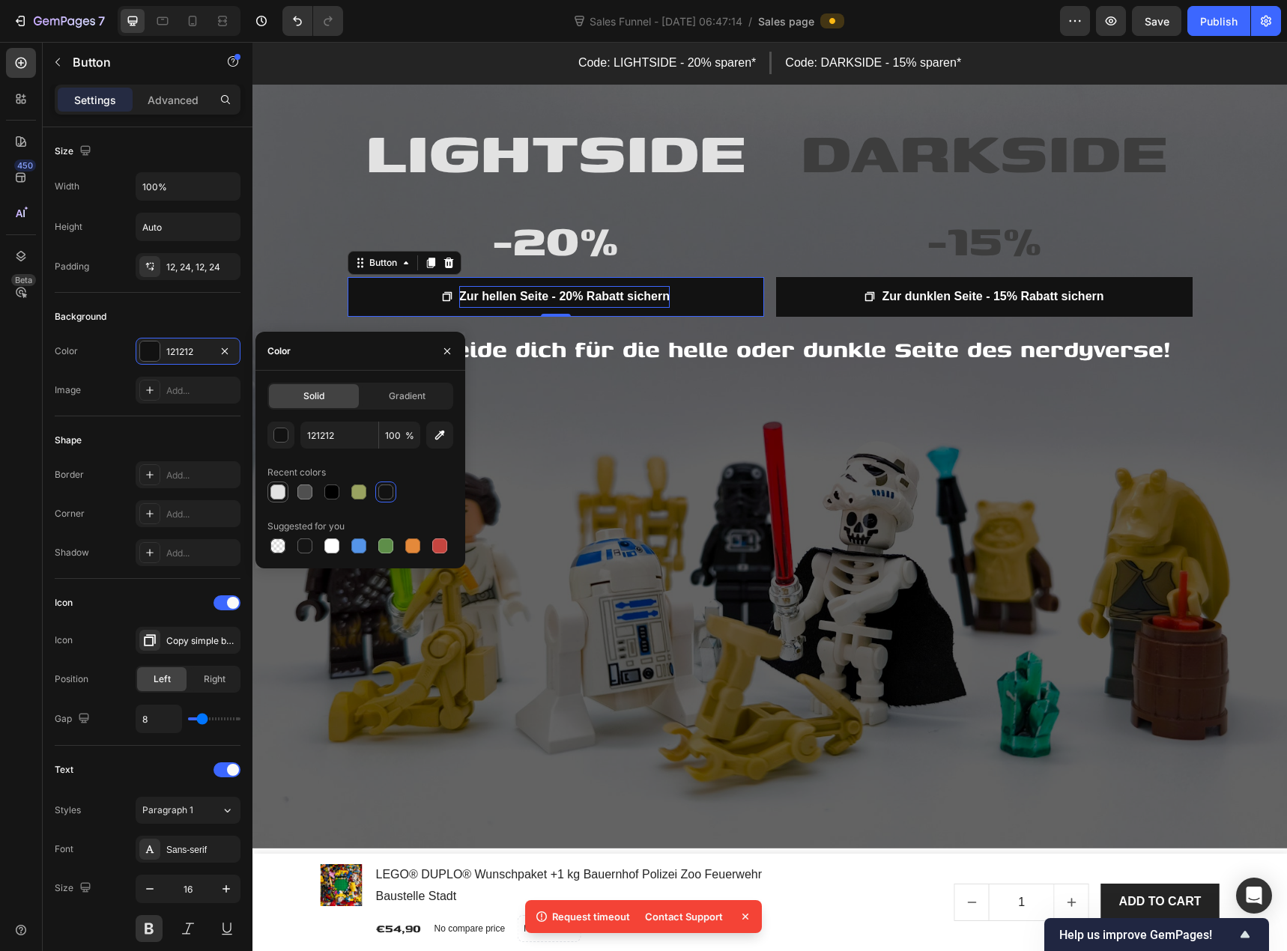
click at [283, 496] on div at bounding box center [277, 491] width 15 height 15
type input "E2E2E2"
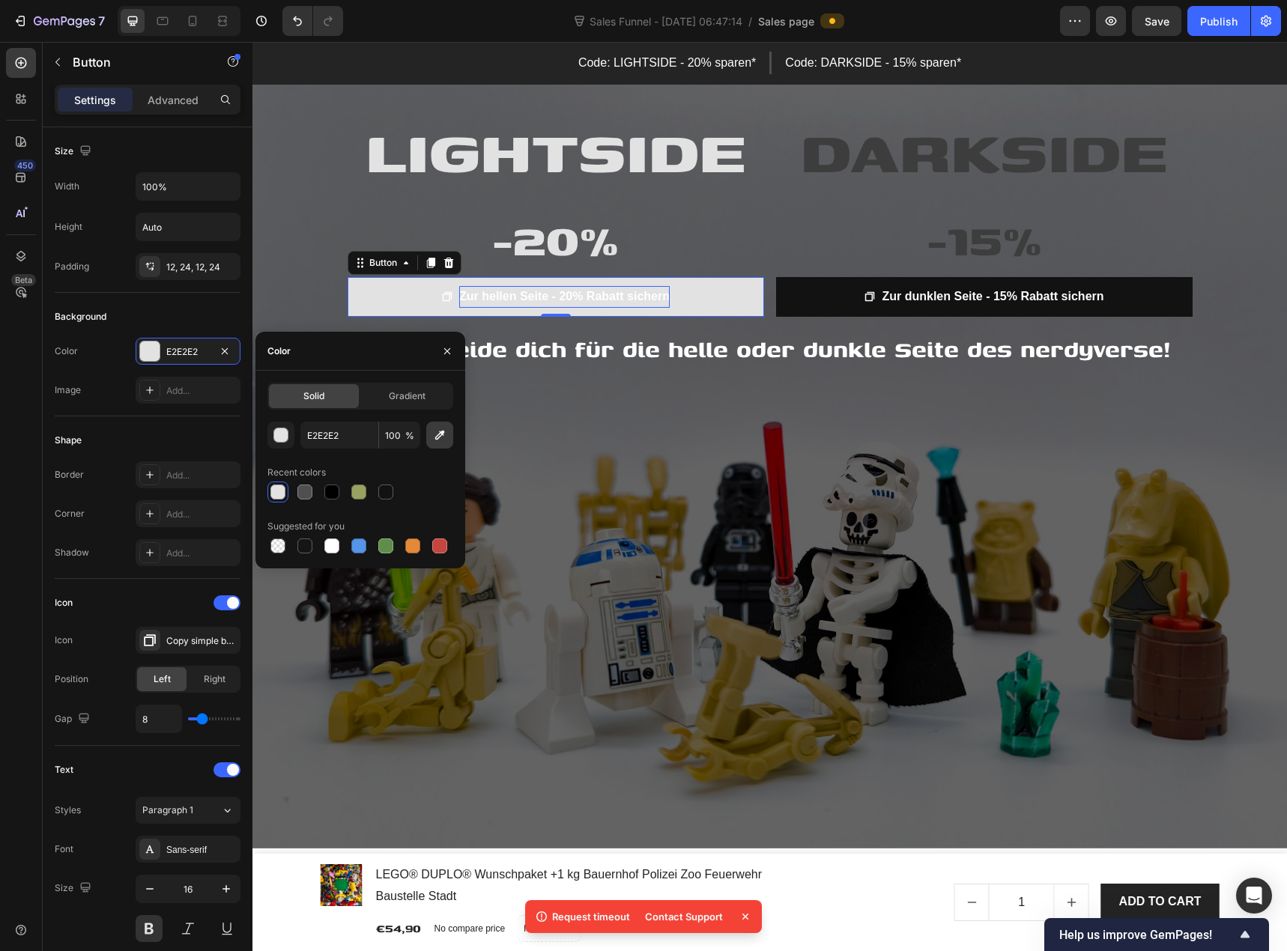
click at [442, 446] on button "button" at bounding box center [439, 435] width 27 height 27
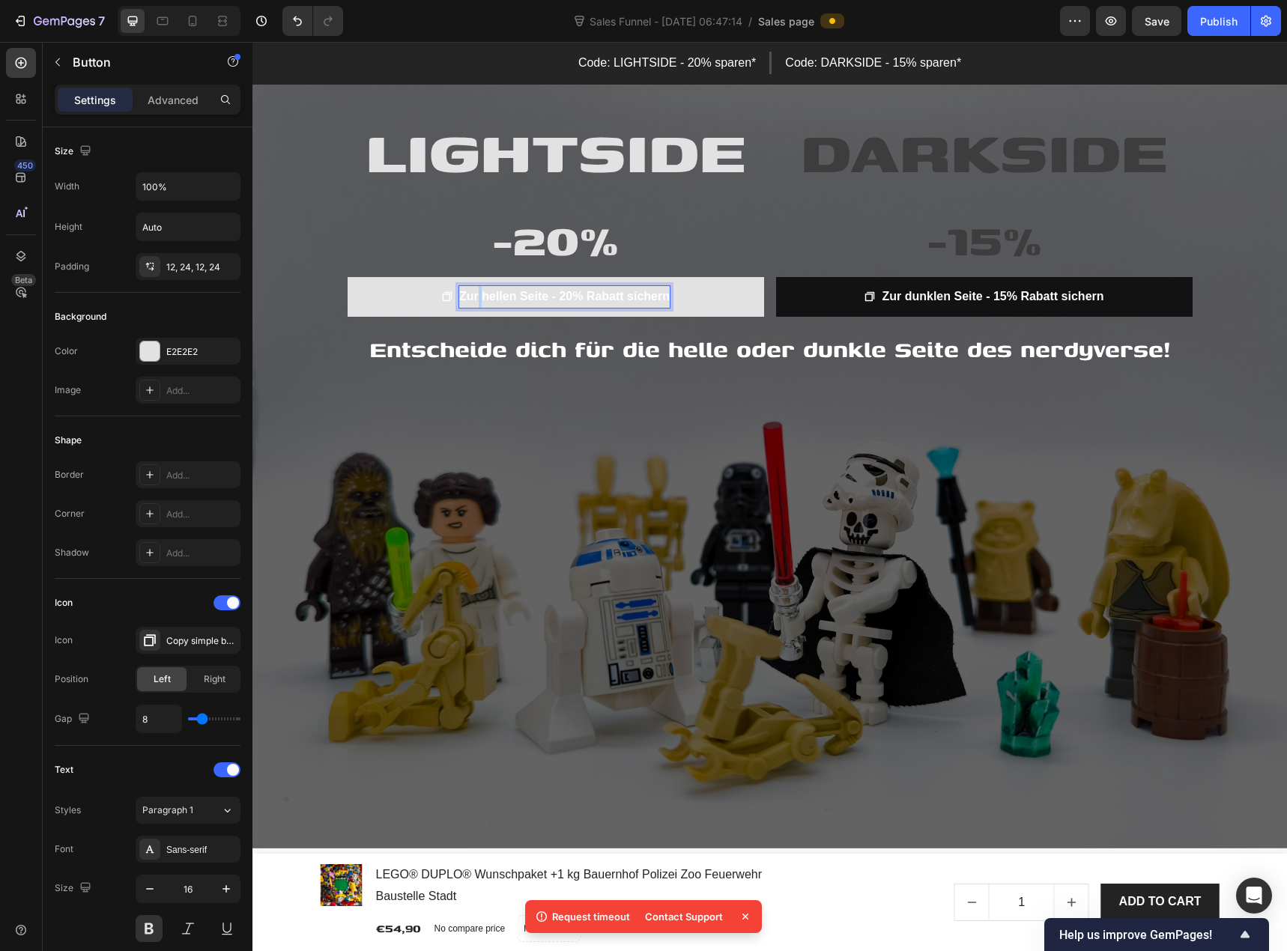
click at [472, 289] on p "Zur hellen Seite - 20% Rabatt sichern" at bounding box center [564, 297] width 210 height 22
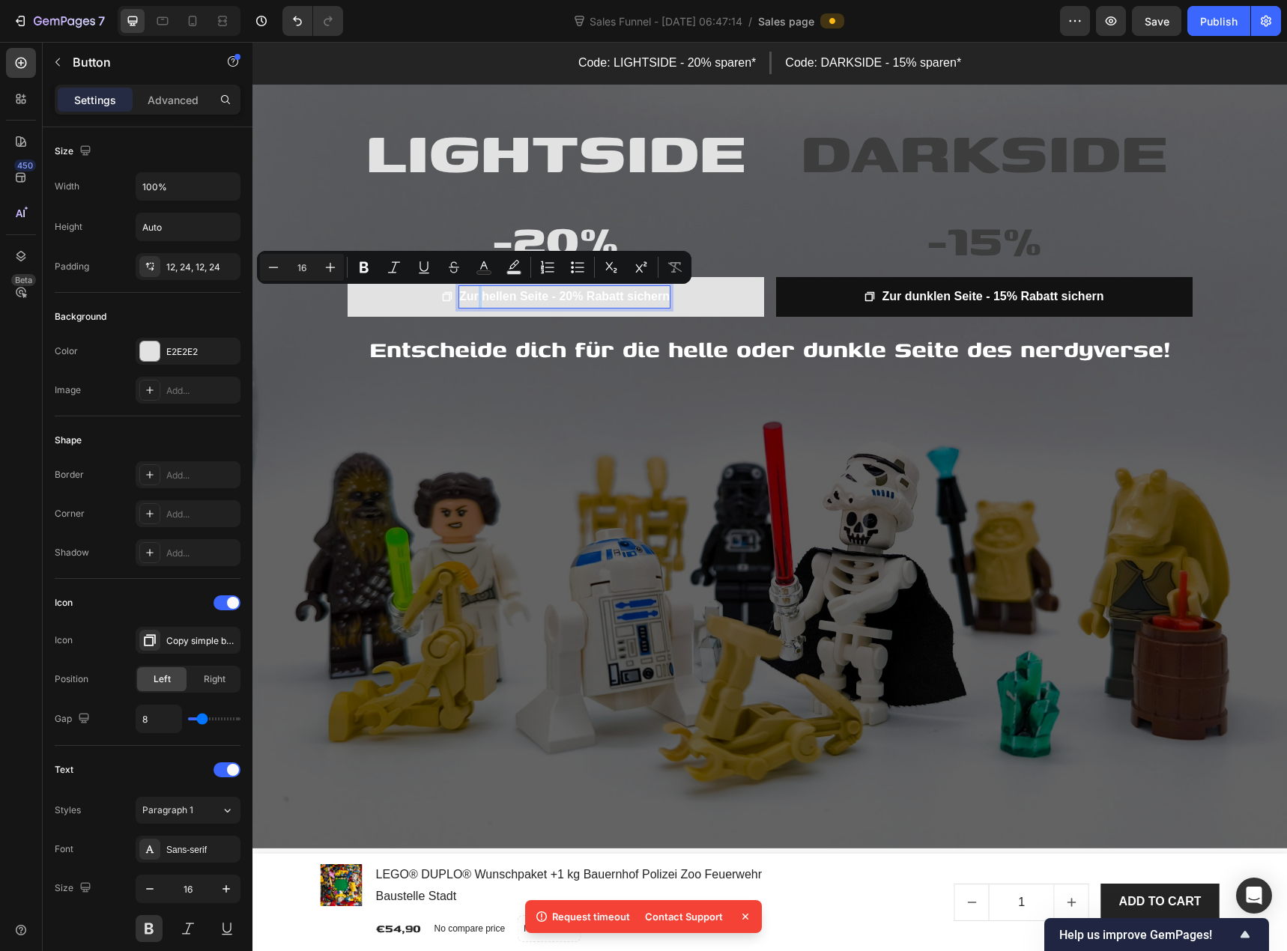
click at [472, 289] on p "Zur hellen Seite - 20% Rabatt sichern" at bounding box center [564, 297] width 210 height 22
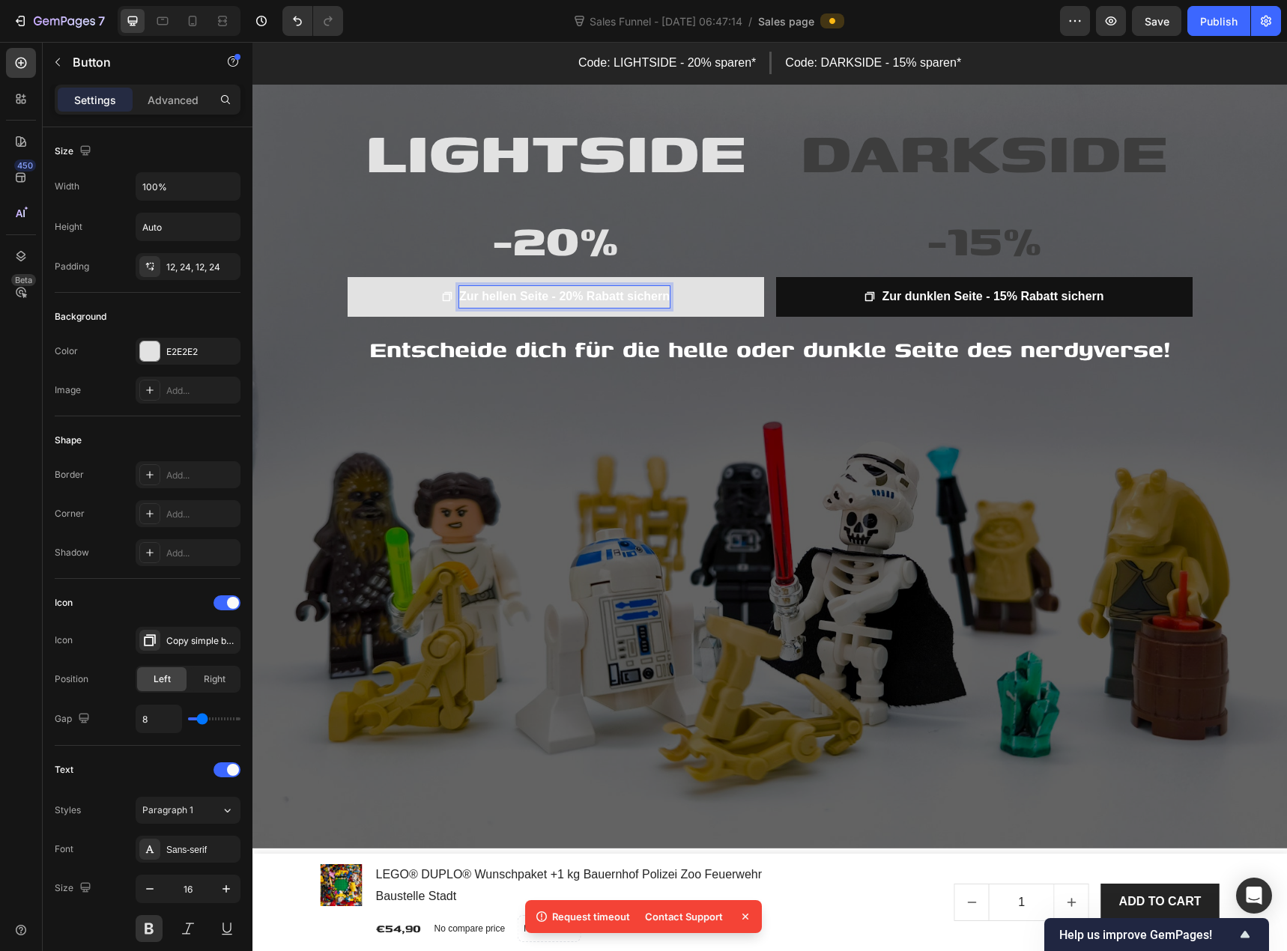
click at [508, 297] on p "Zur hellen Seite - 20% Rabatt sichern" at bounding box center [564, 297] width 210 height 22
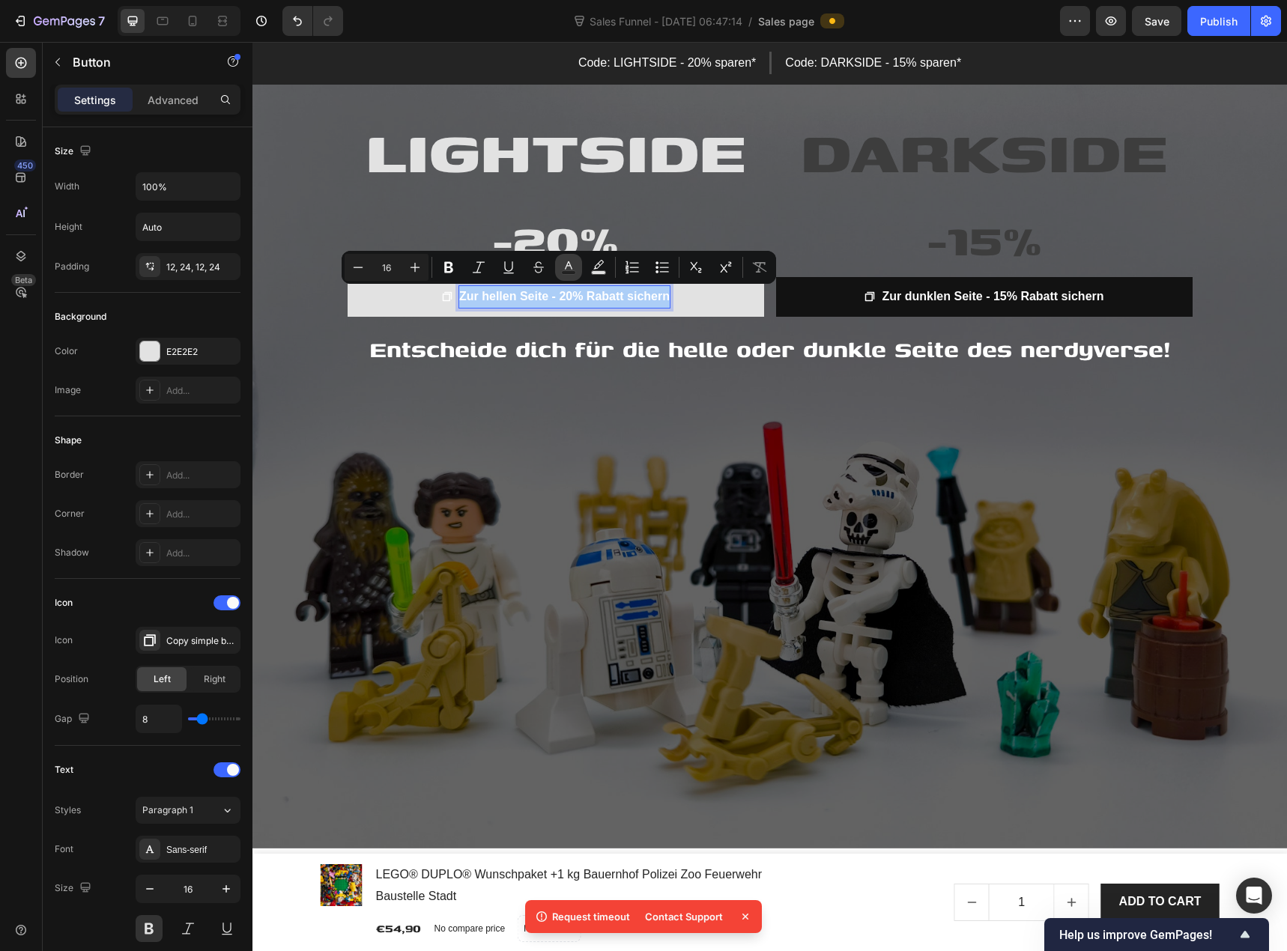
click at [565, 274] on rect "Editor contextual toolbar" at bounding box center [569, 273] width 14 height 4
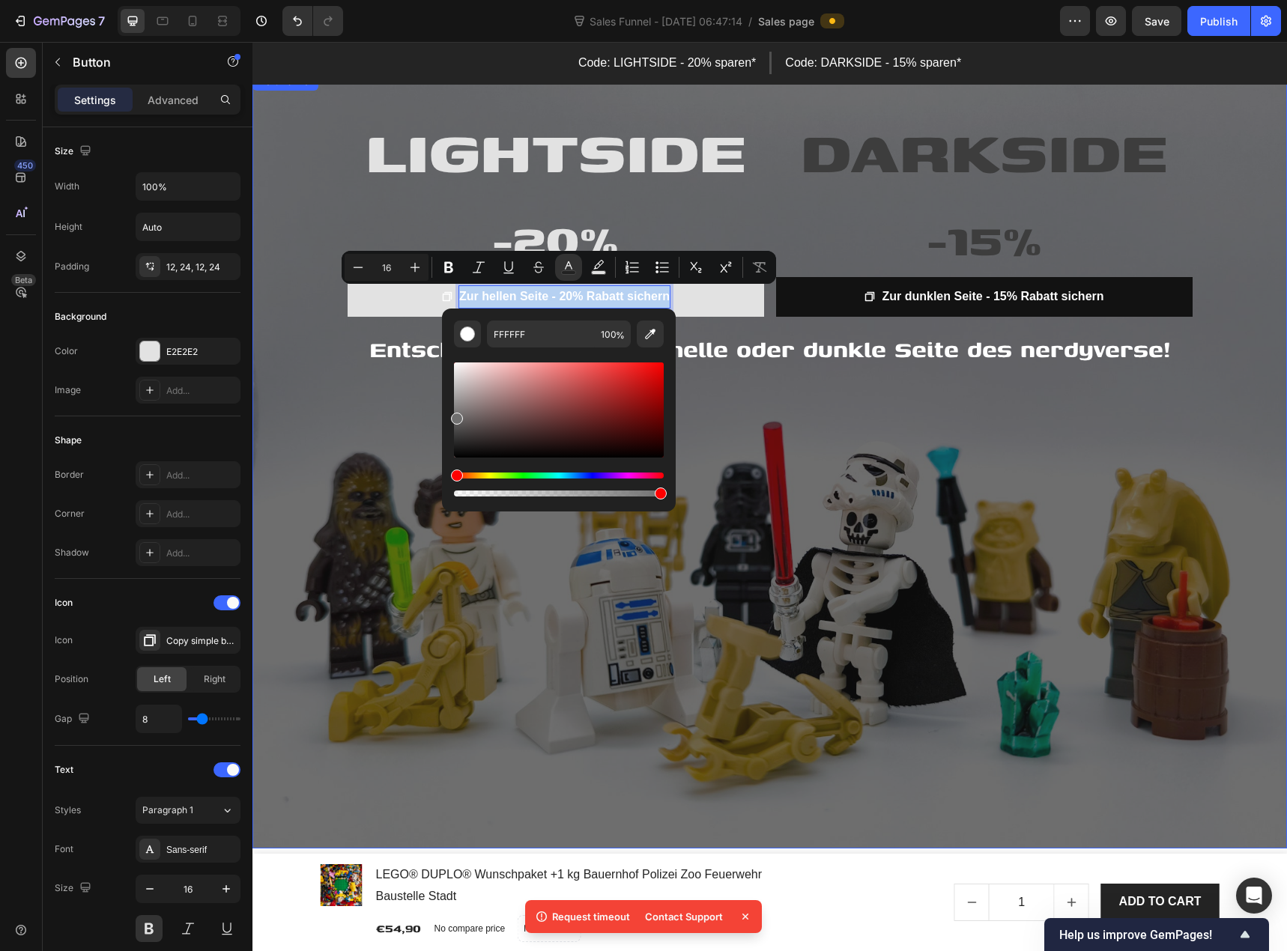
drag, startPoint x: 708, startPoint y: 455, endPoint x: 431, endPoint y: 424, distance: 278.8
drag, startPoint x: 727, startPoint y: 450, endPoint x: 706, endPoint y: 457, distance: 22.0
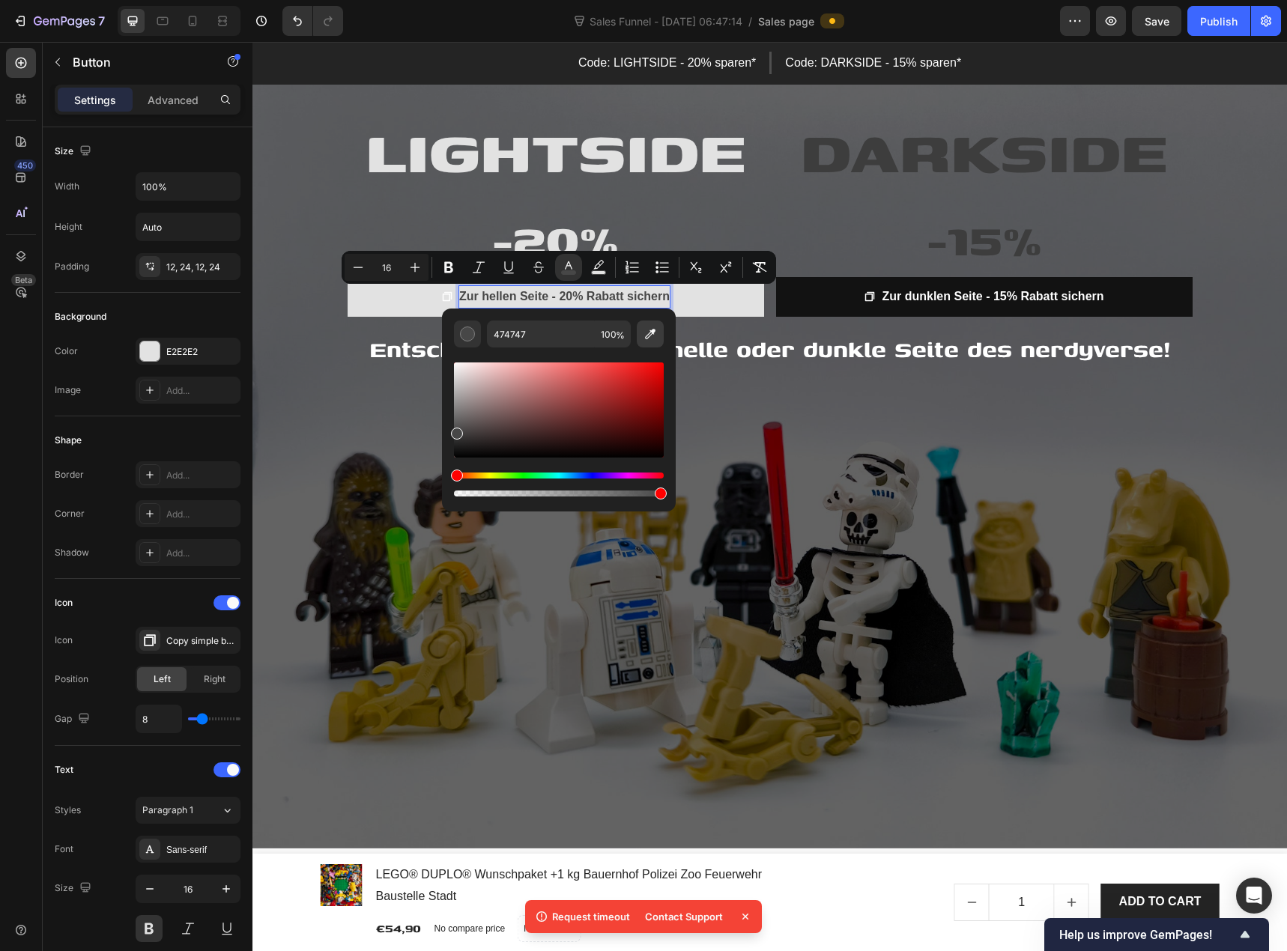
click at [645, 332] on icon "Editor contextual toolbar" at bounding box center [650, 333] width 15 height 15
type input "3D3D3D"
click at [204, 309] on div "Background" at bounding box center [148, 317] width 186 height 24
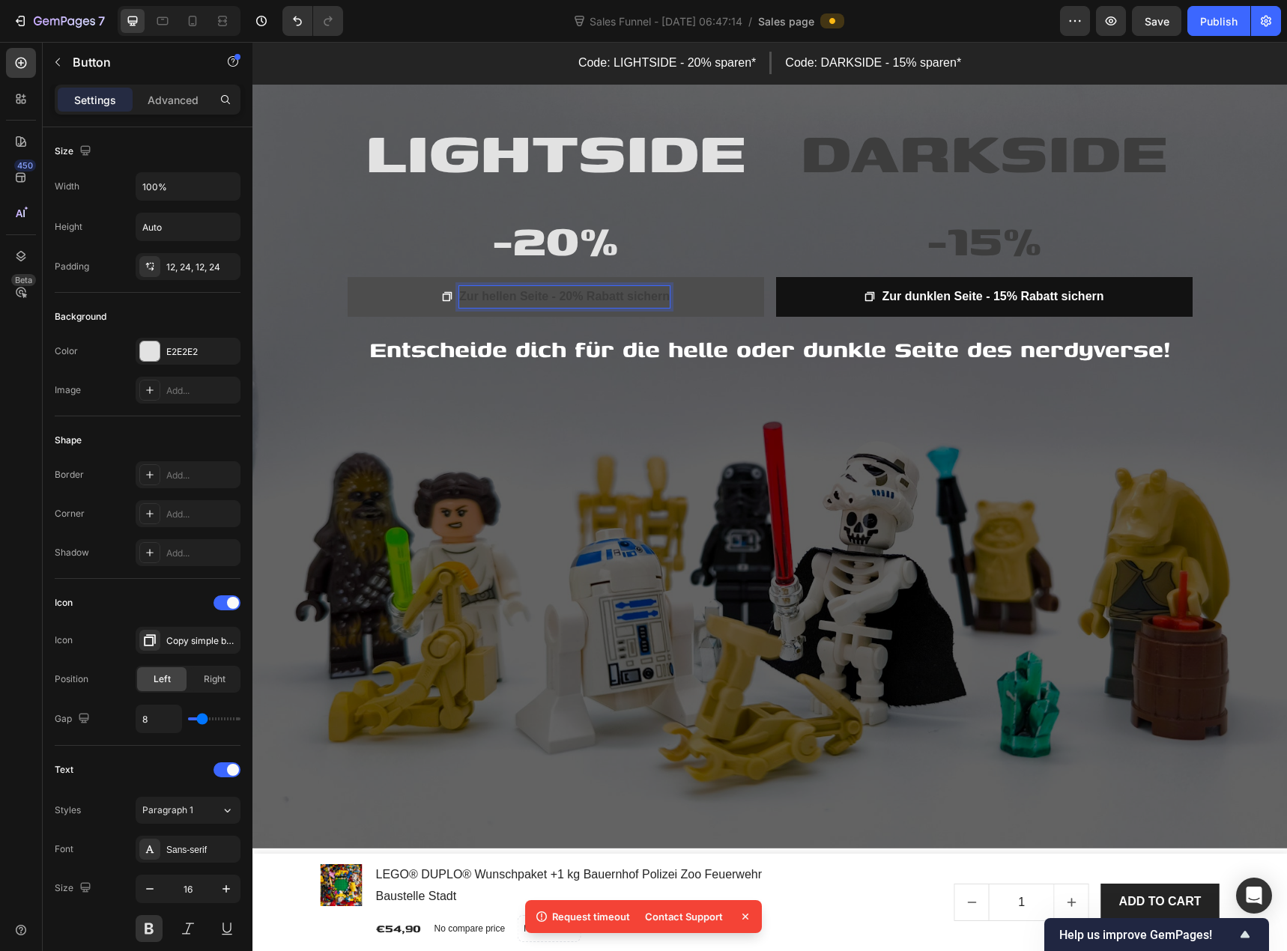
click at [476, 288] on p "Zur hellen Seite - 20% Rabatt sichern" at bounding box center [564, 297] width 210 height 22
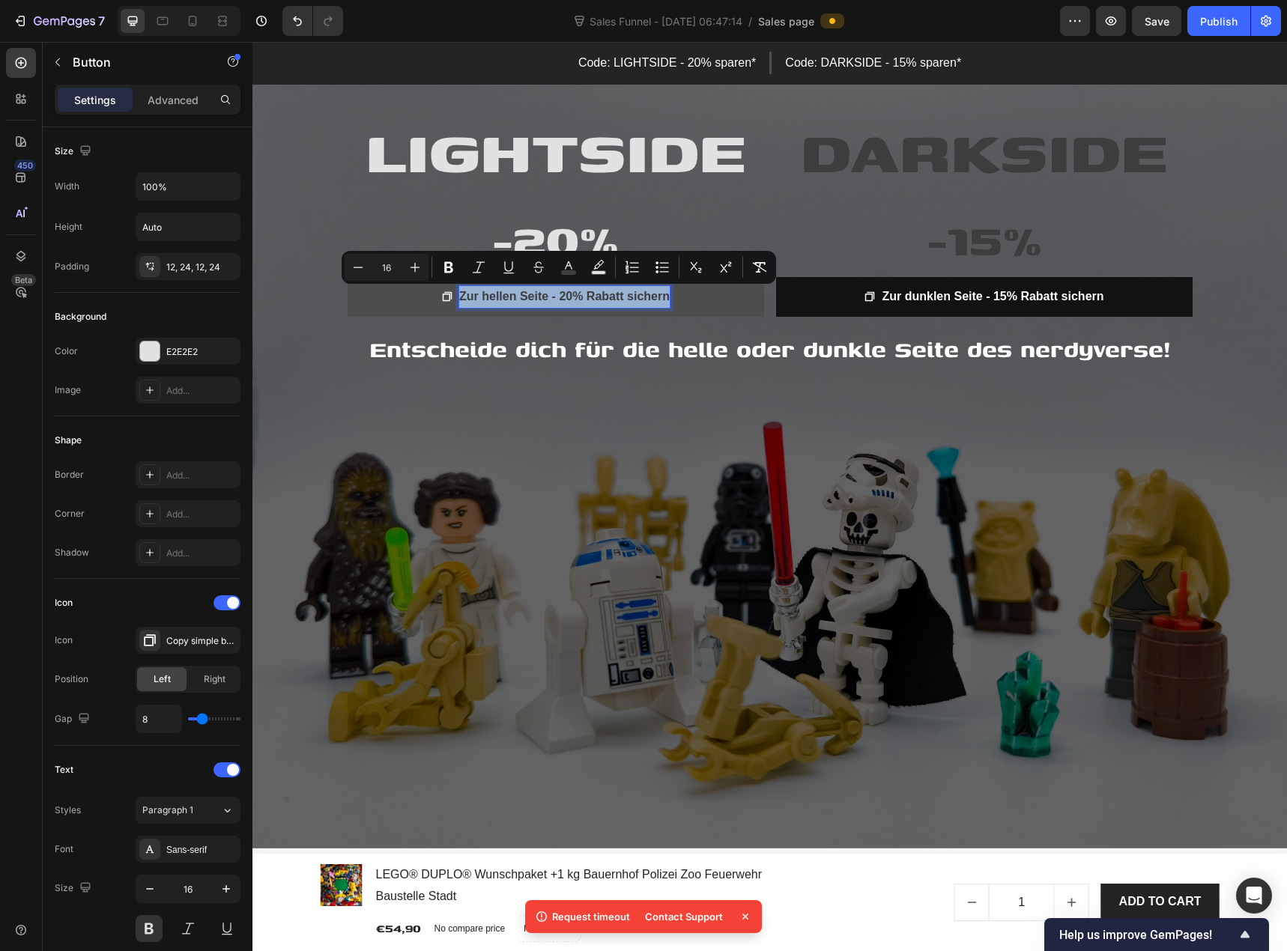
click at [518, 297] on span "Zur hellen Seite - 20% Rabatt sichern" at bounding box center [564, 296] width 210 height 13
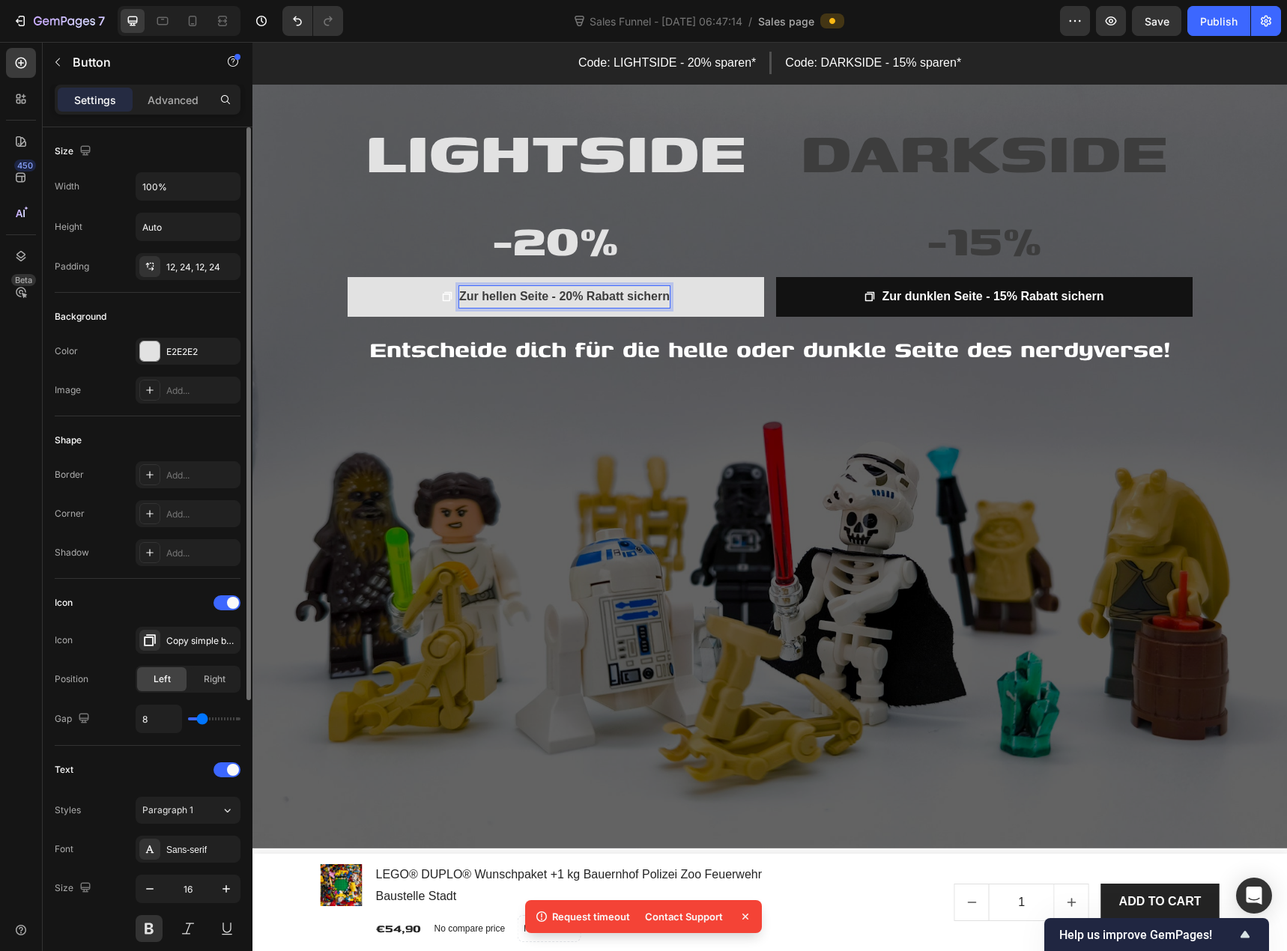
click at [97, 415] on div "Background Color E2E2E2 Image Add..." at bounding box center [148, 355] width 186 height 124
click at [179, 351] on div "E2E2E2" at bounding box center [187, 351] width 43 height 13
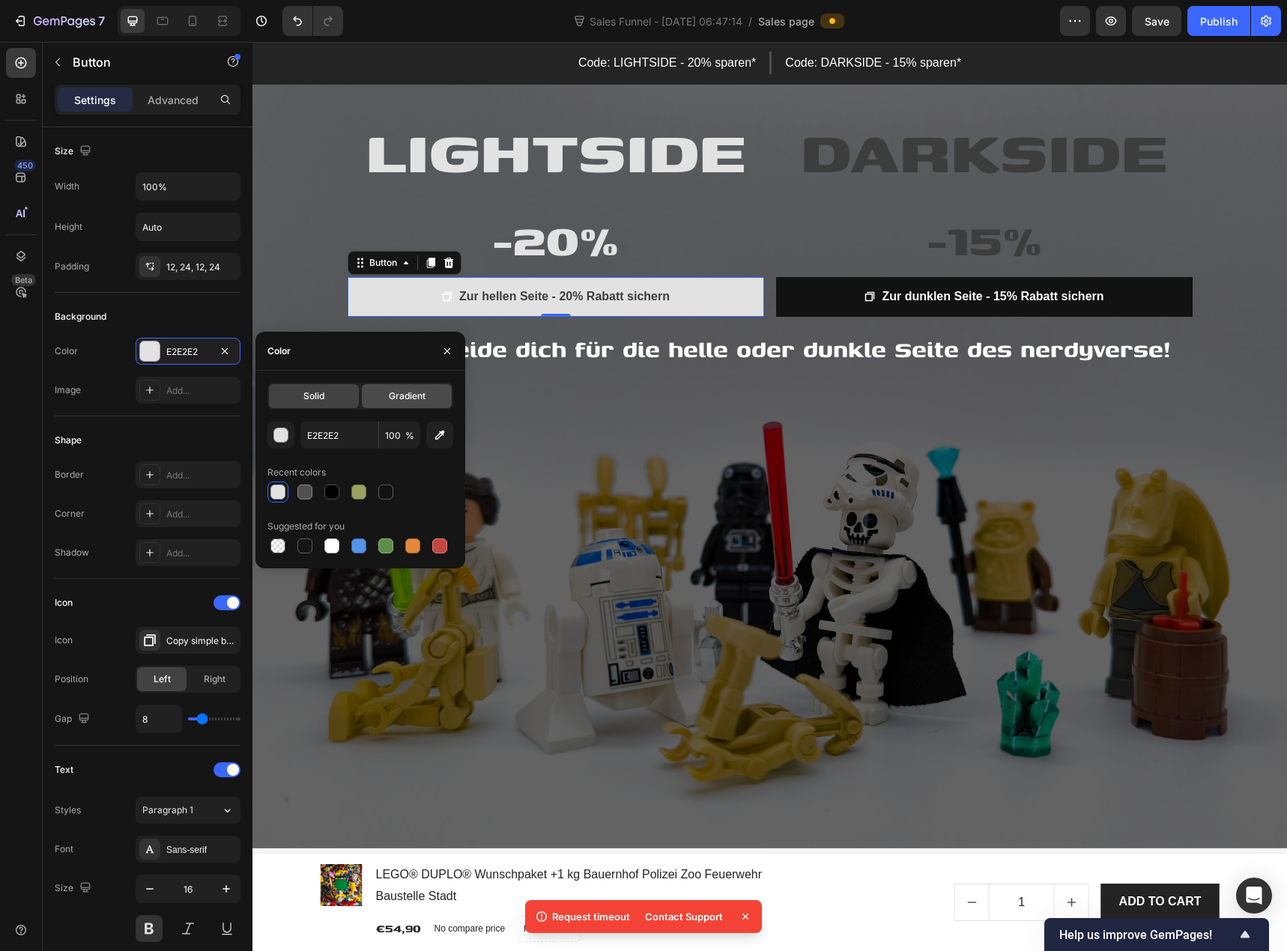
click at [407, 393] on span "Gradient" at bounding box center [407, 395] width 37 height 13
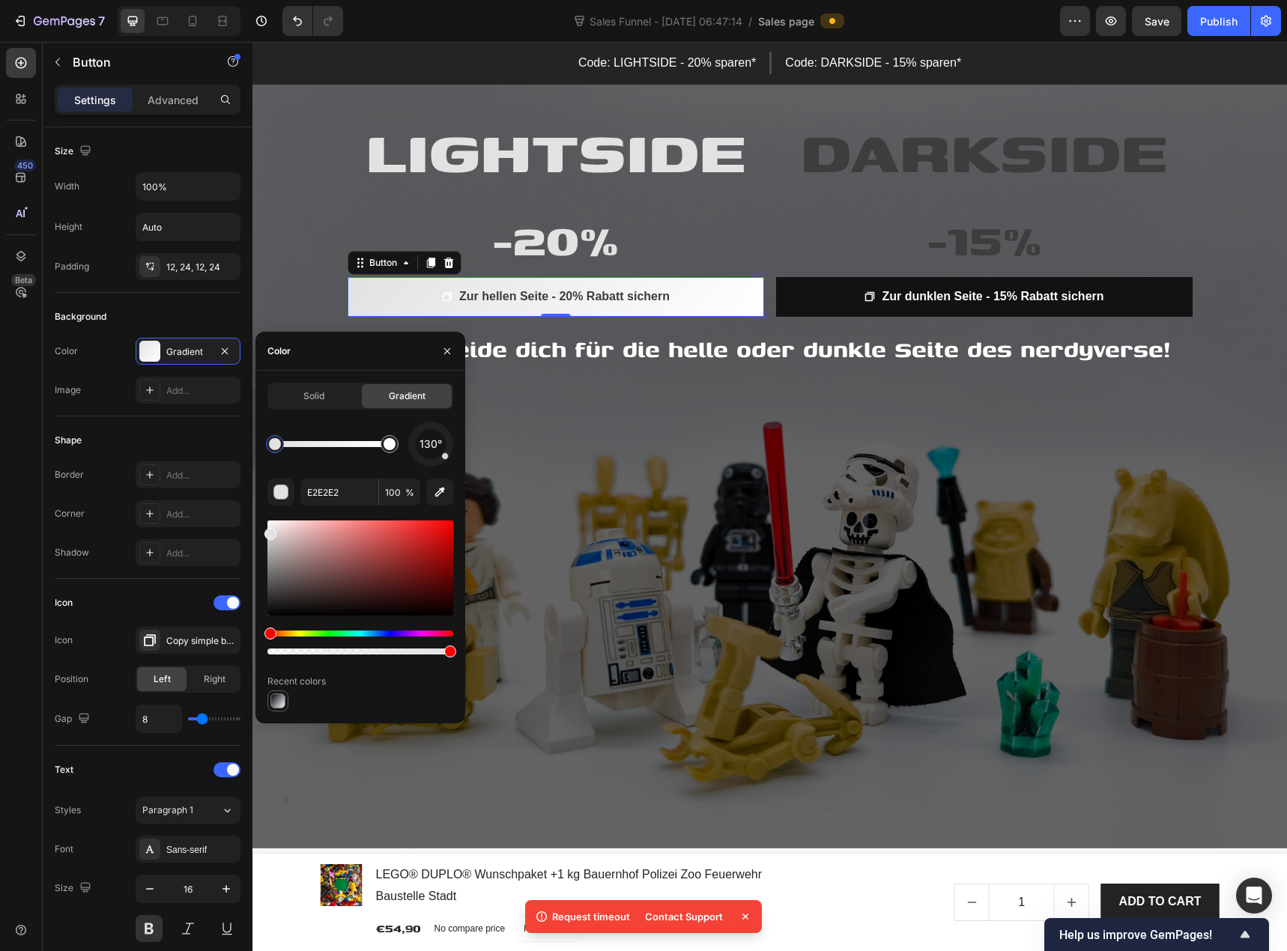
click at [278, 698] on div at bounding box center [277, 700] width 15 height 15
type input "00000B"
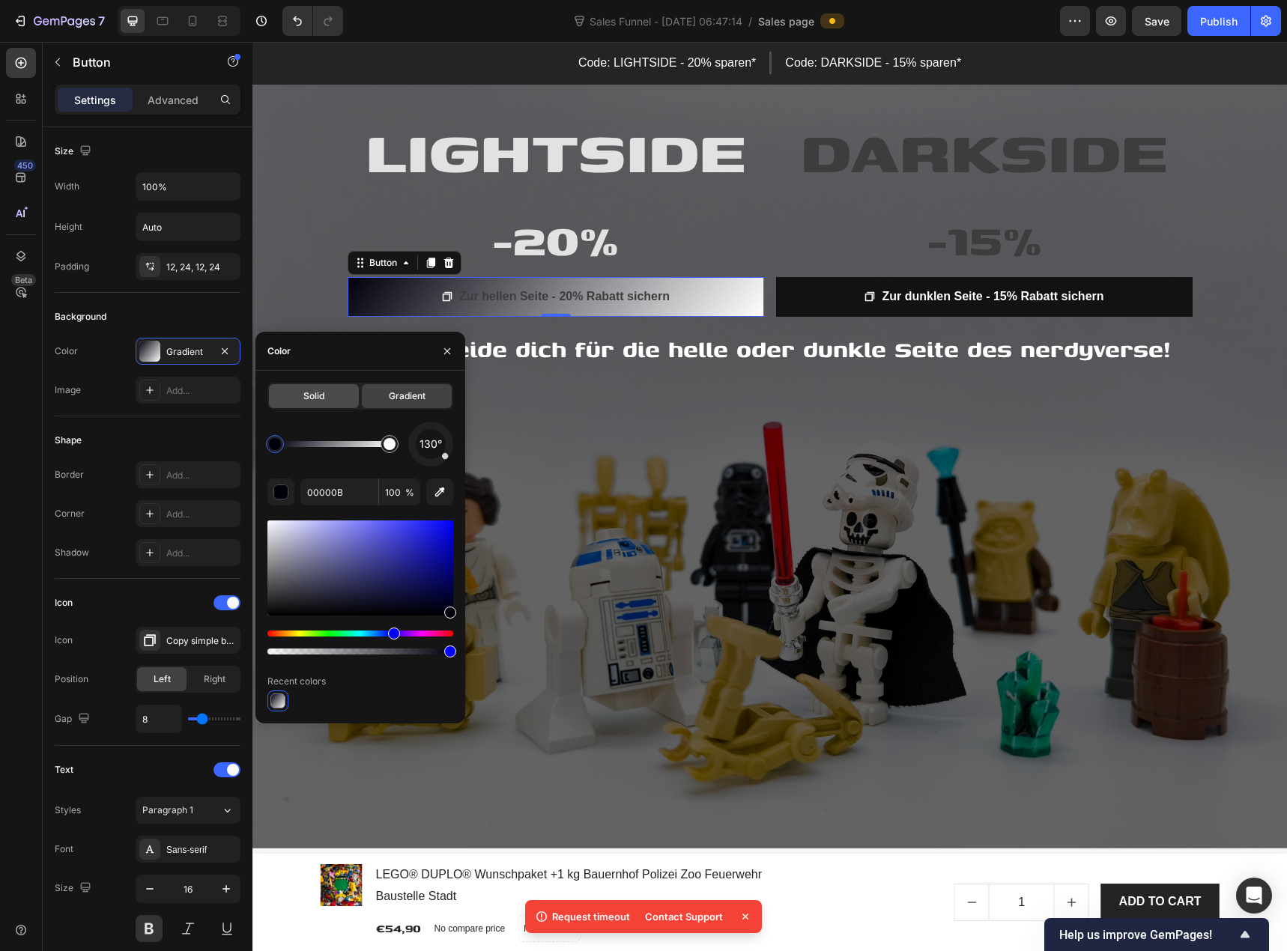
click at [312, 385] on div "Solid" at bounding box center [314, 396] width 90 height 24
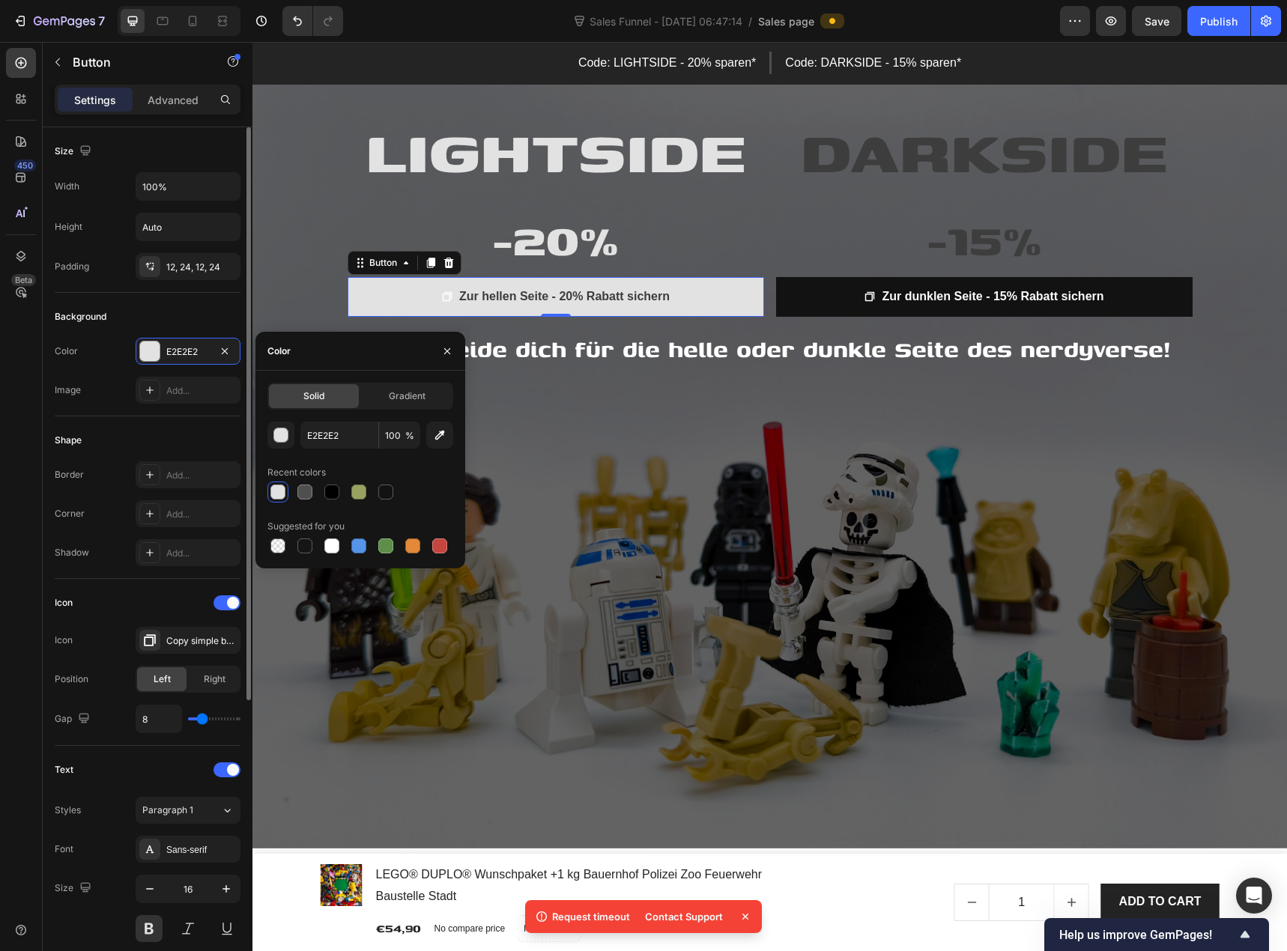
click at [105, 364] on div "Color E2E2E2" at bounding box center [148, 351] width 186 height 27
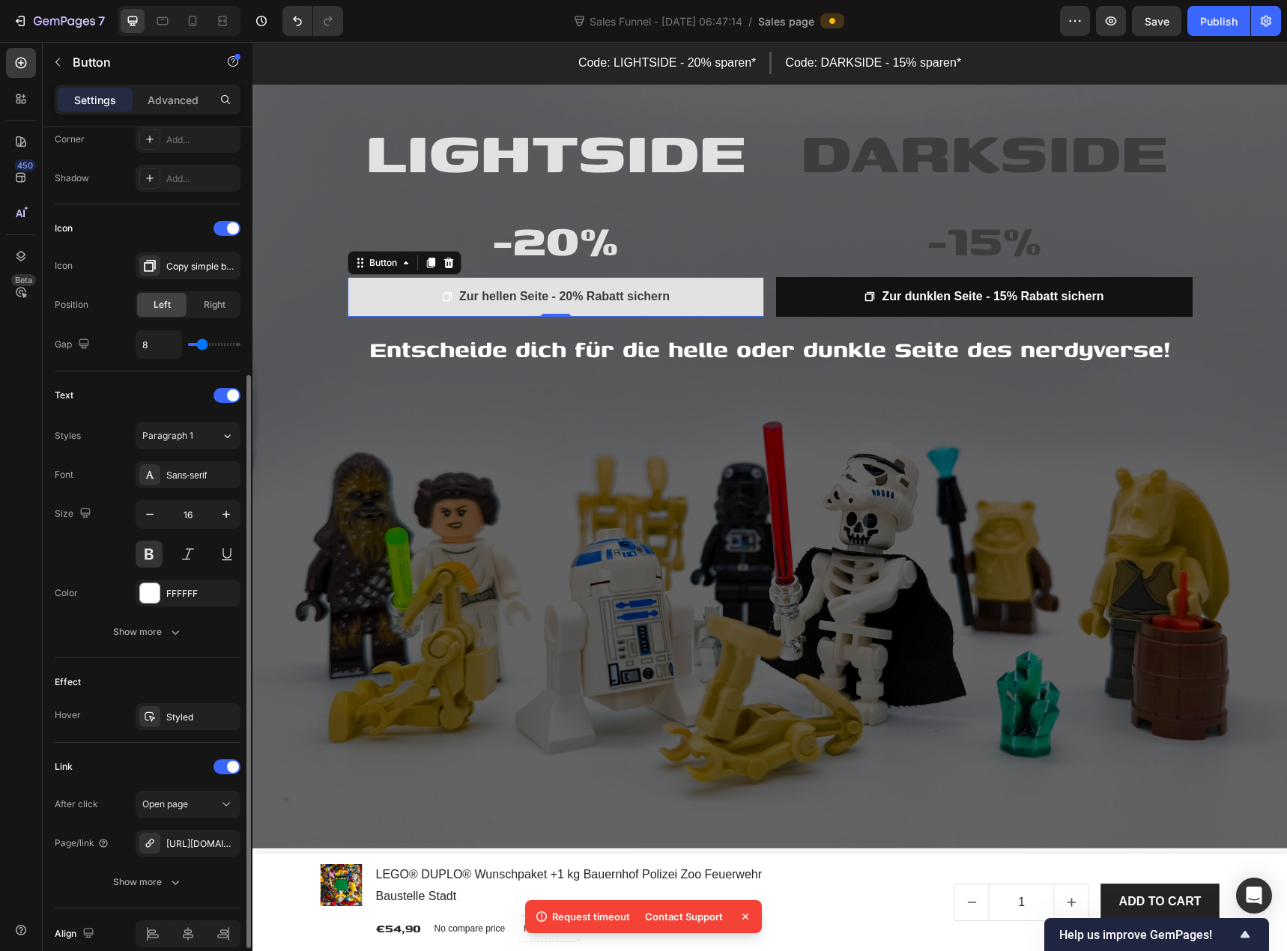
scroll to position [443, 0]
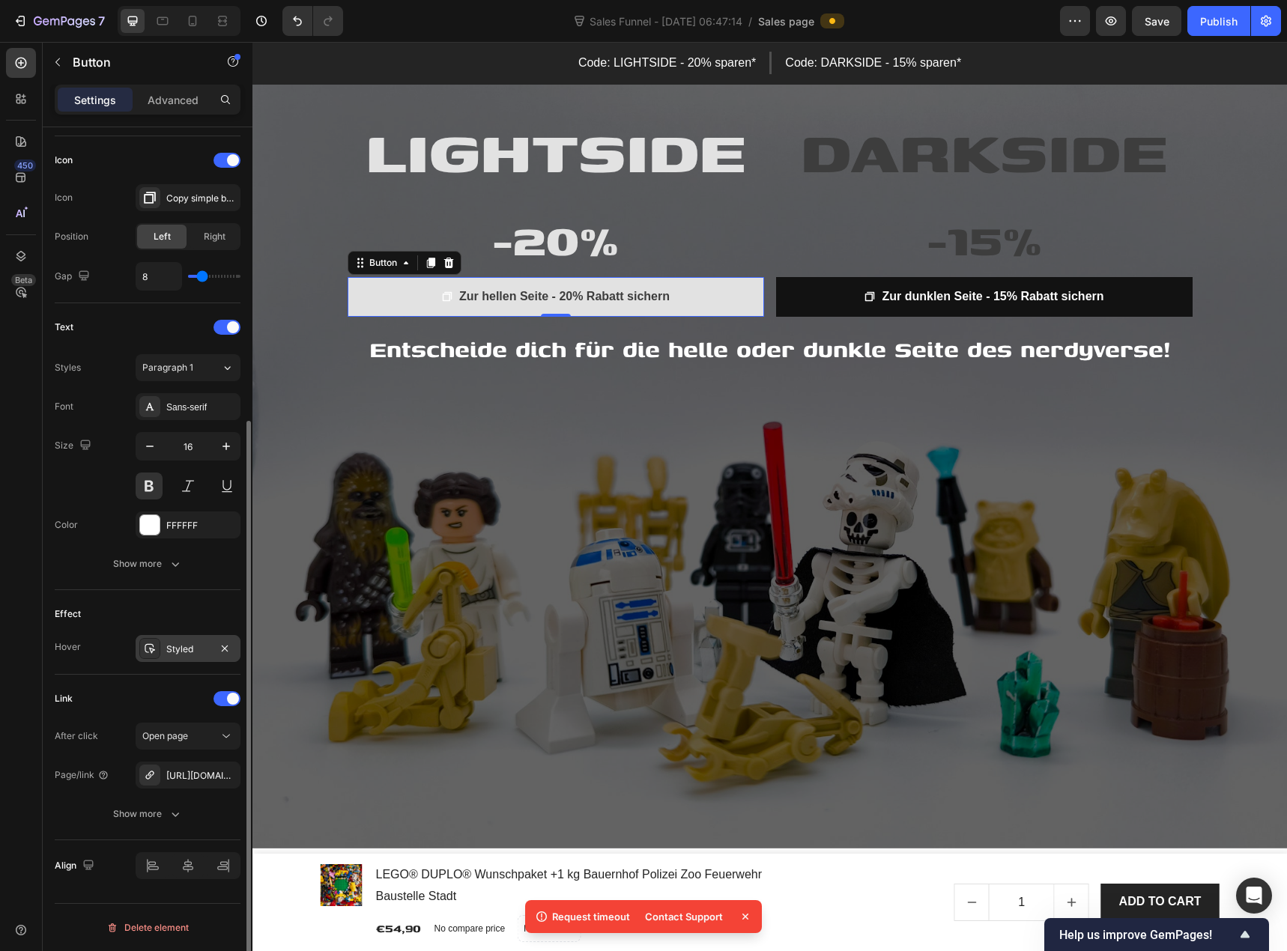
click at [189, 648] on div "Styled" at bounding box center [187, 649] width 43 height 13
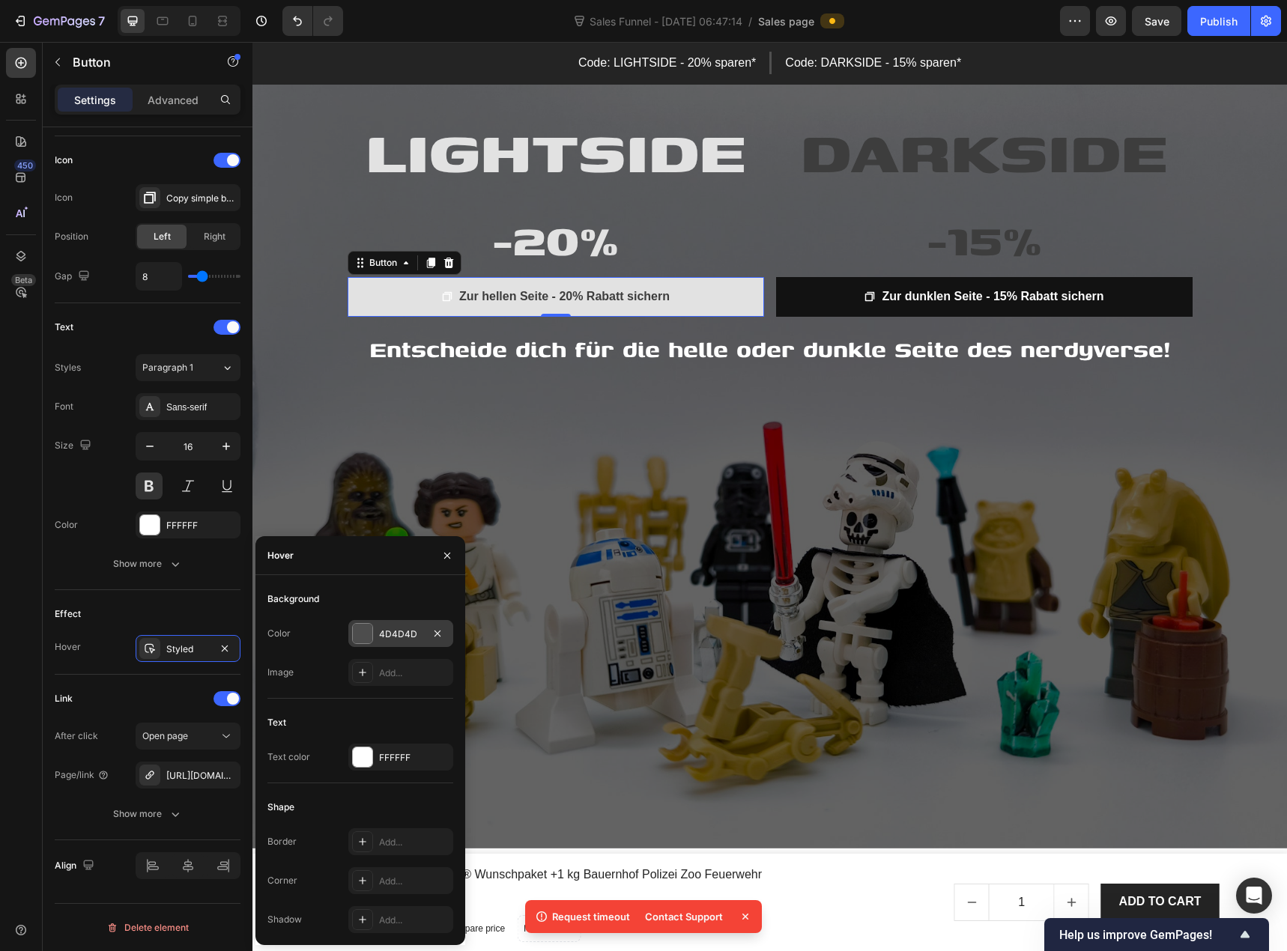
click at [361, 636] on div at bounding box center [362, 633] width 19 height 19
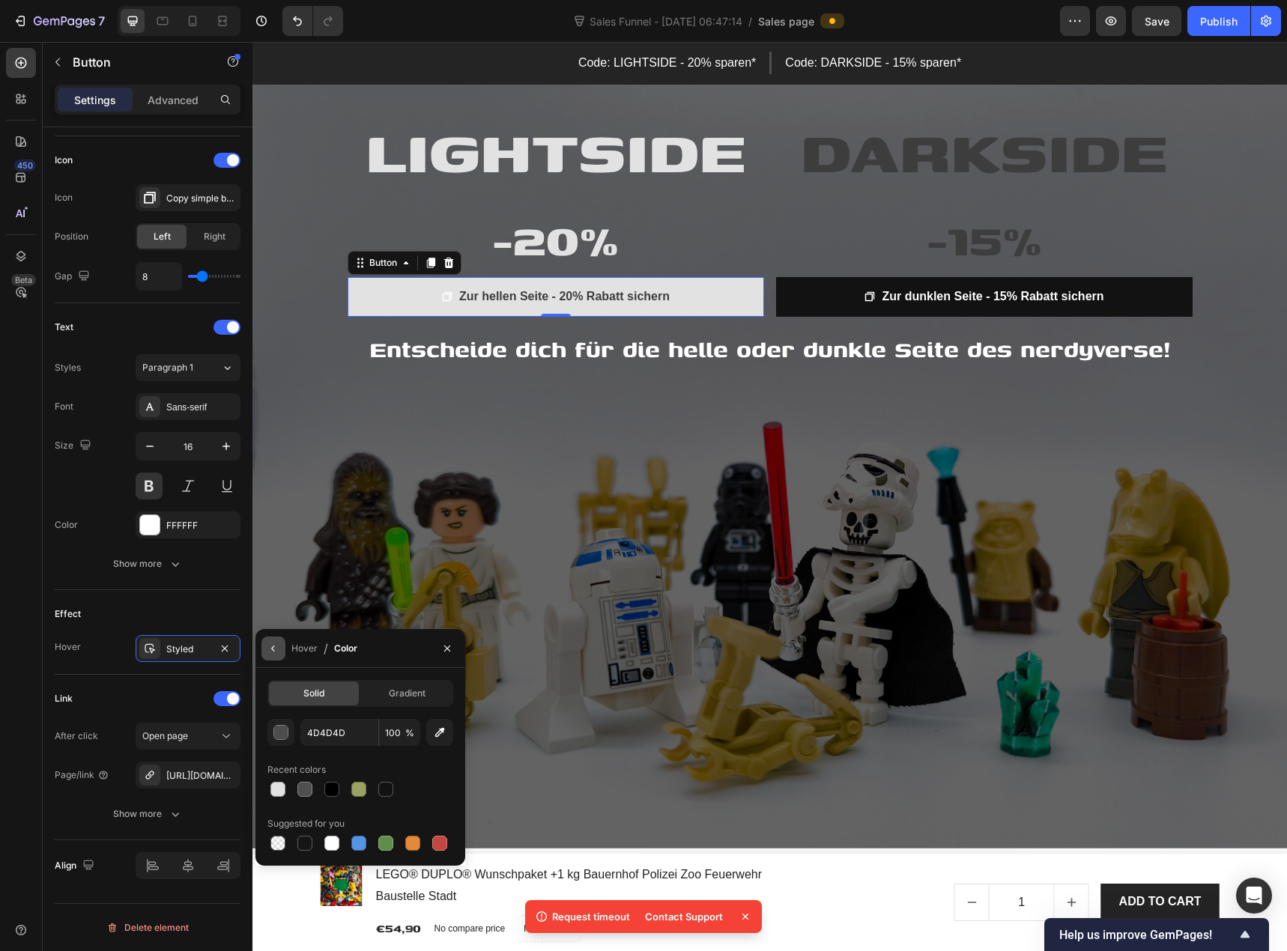
click at [279, 652] on button "button" at bounding box center [273, 649] width 24 height 24
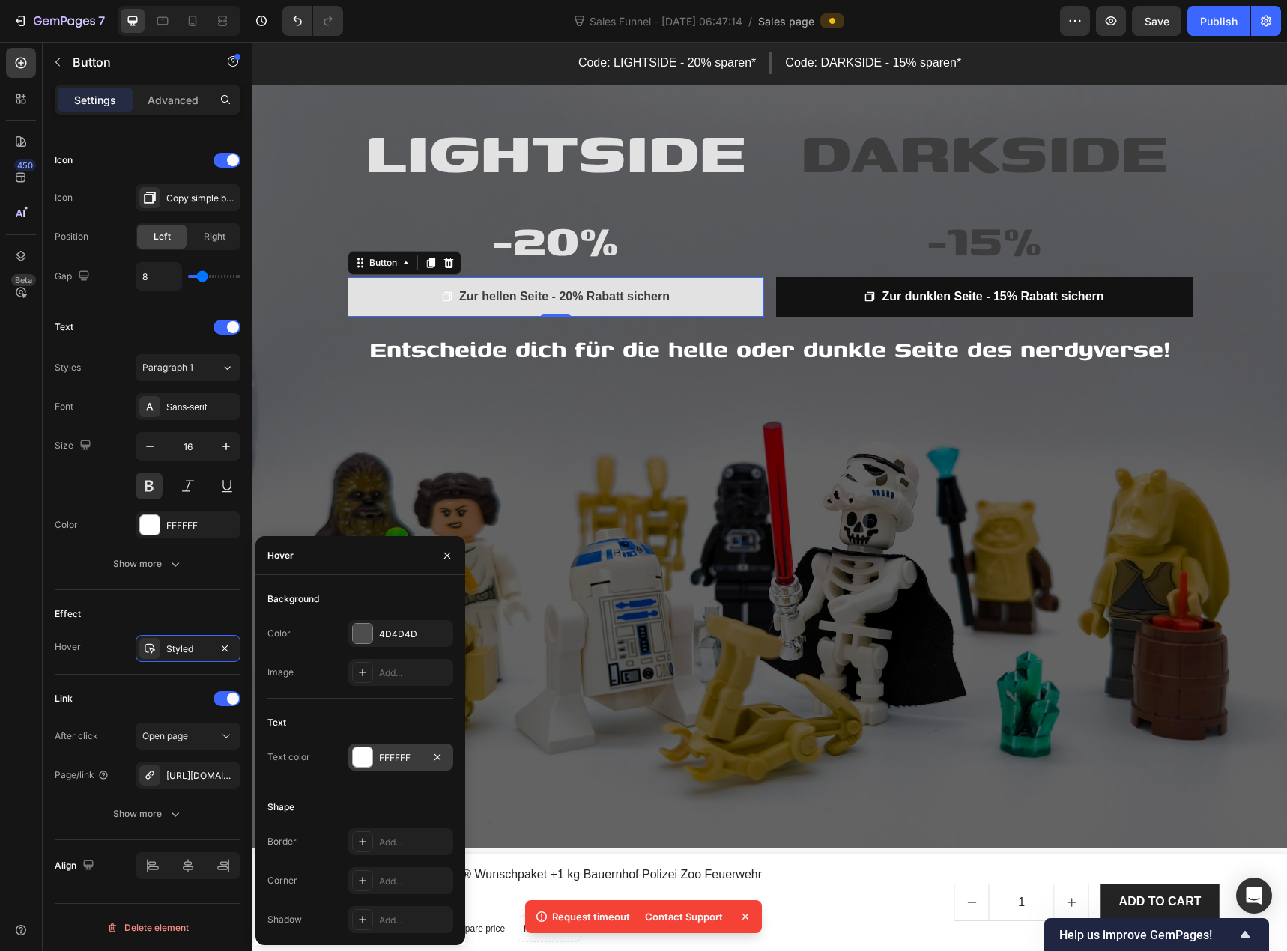
click at [359, 760] on div at bounding box center [362, 756] width 19 height 19
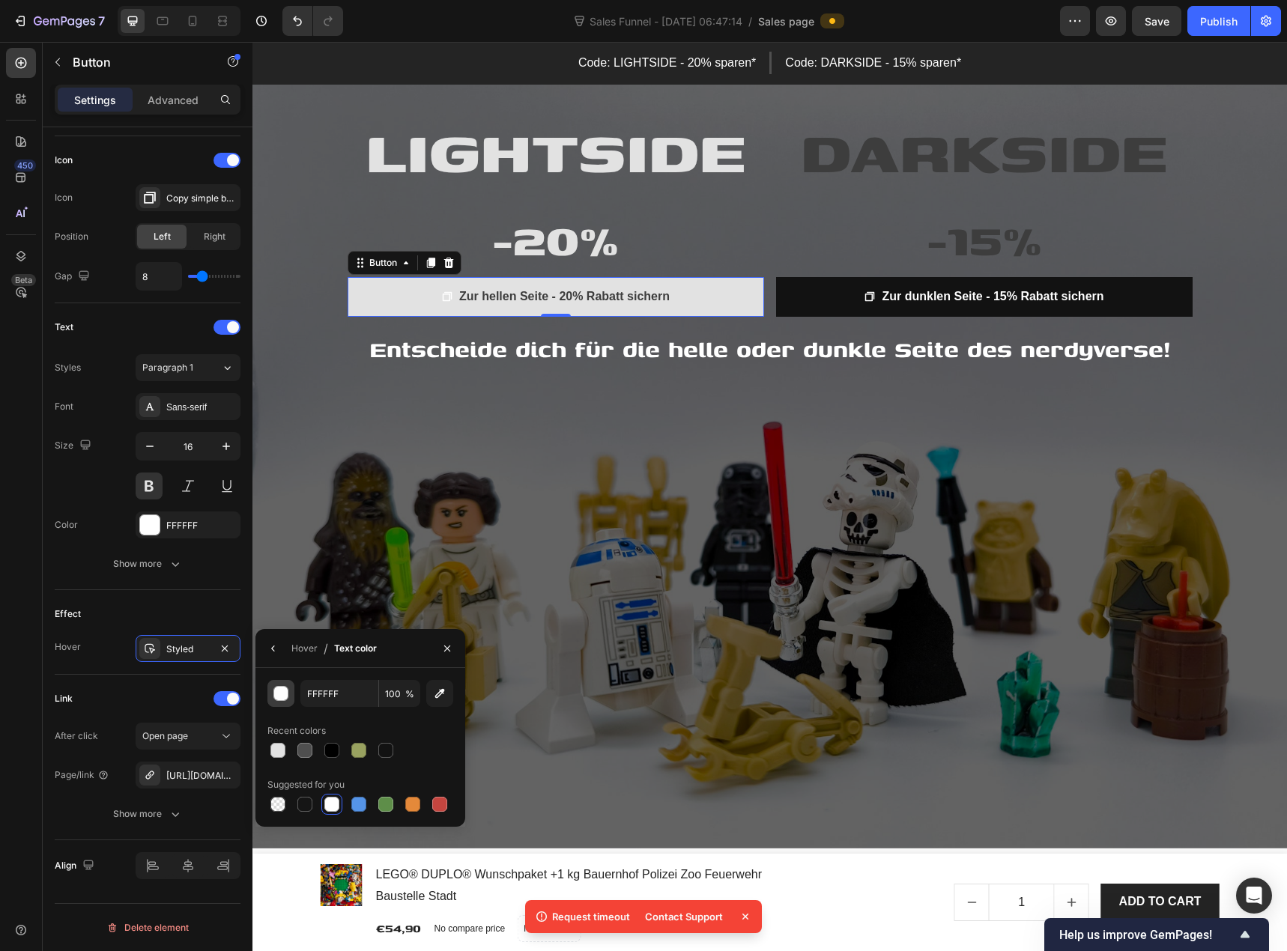
click at [284, 698] on div "button" at bounding box center [281, 694] width 15 height 15
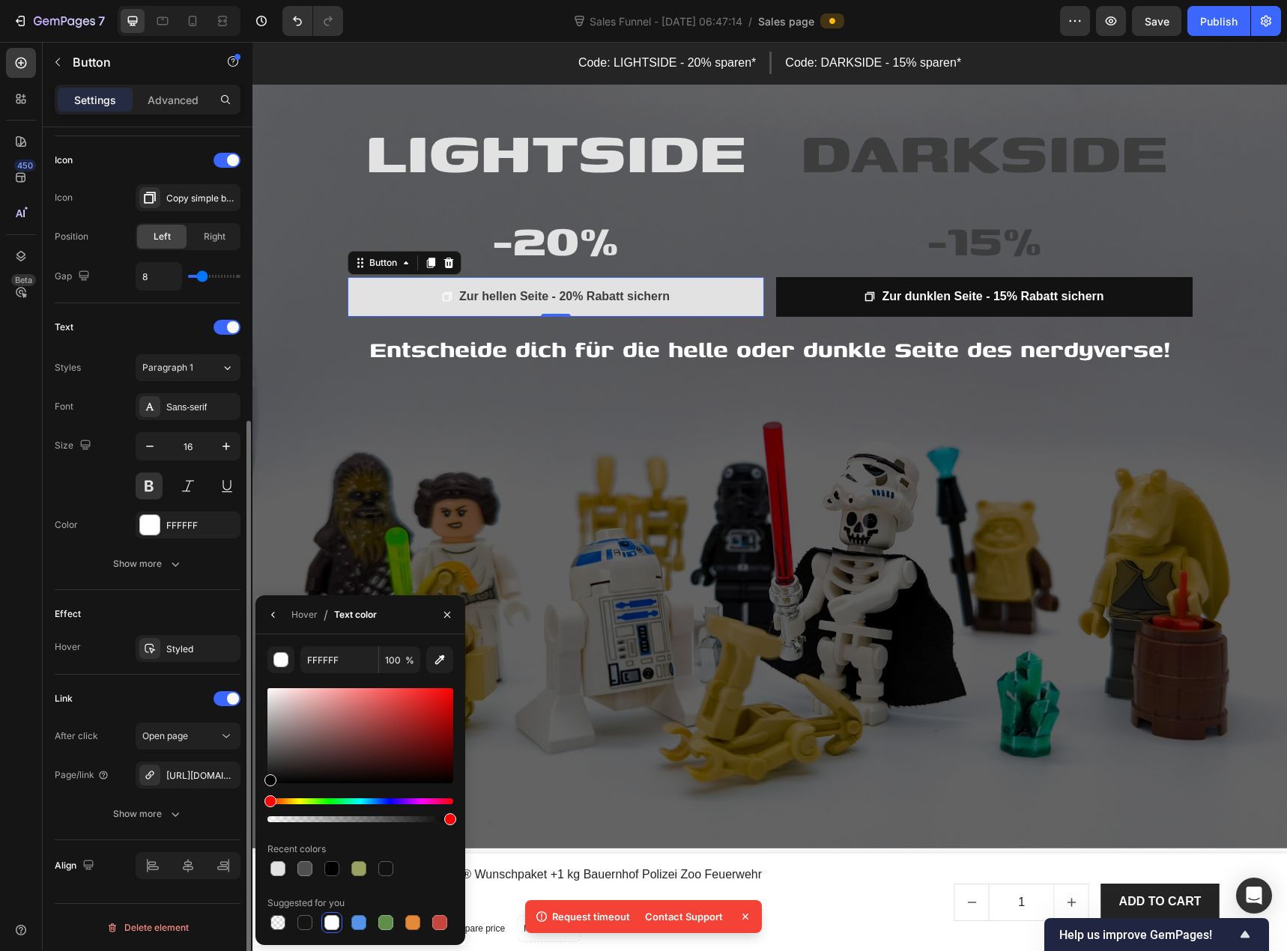
click at [128, 615] on div "Effect" at bounding box center [148, 614] width 186 height 24
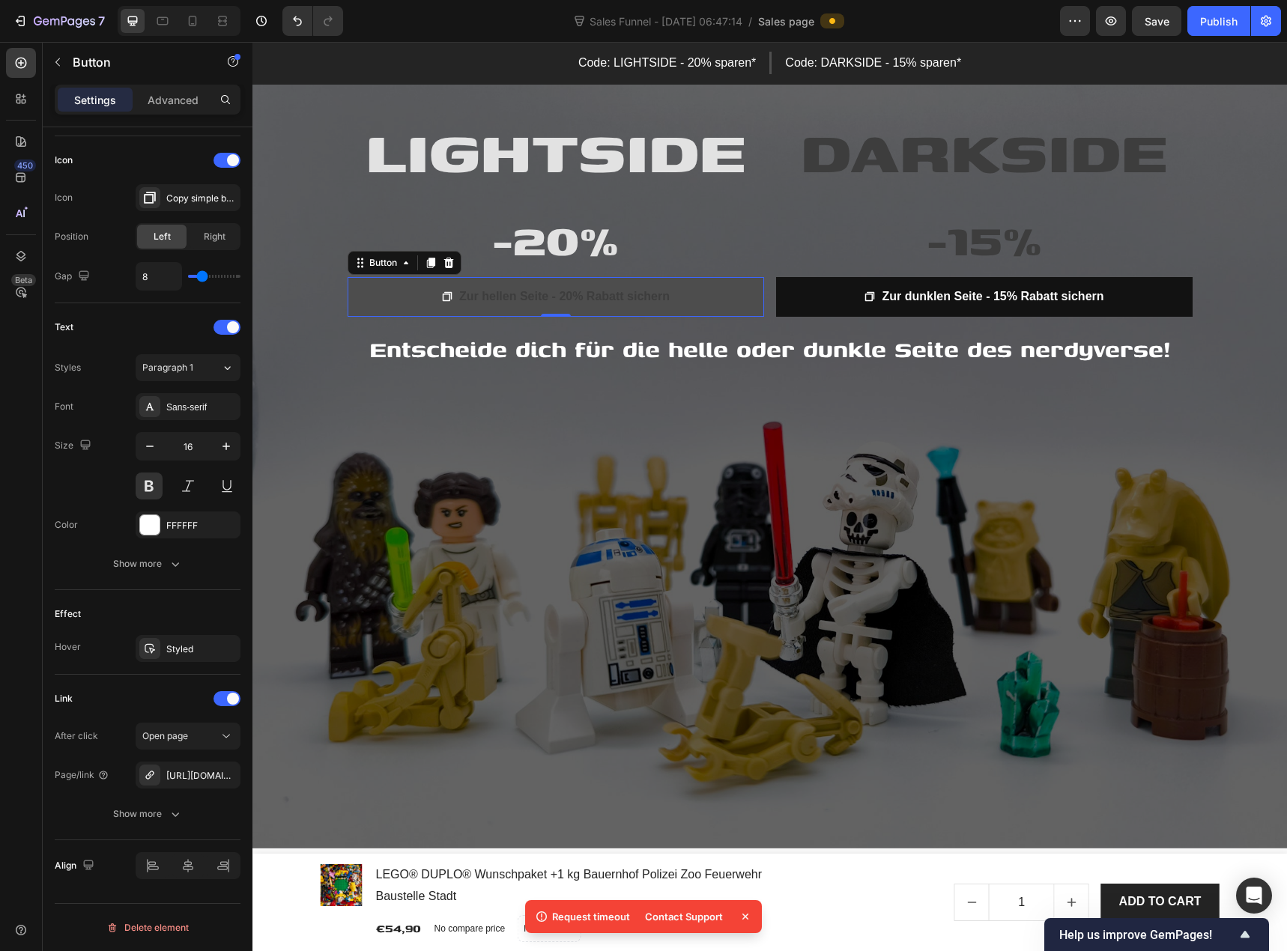
click at [353, 297] on link "Zur hellen Seite - 20% Rabatt sichern" at bounding box center [555, 297] width 416 height 40
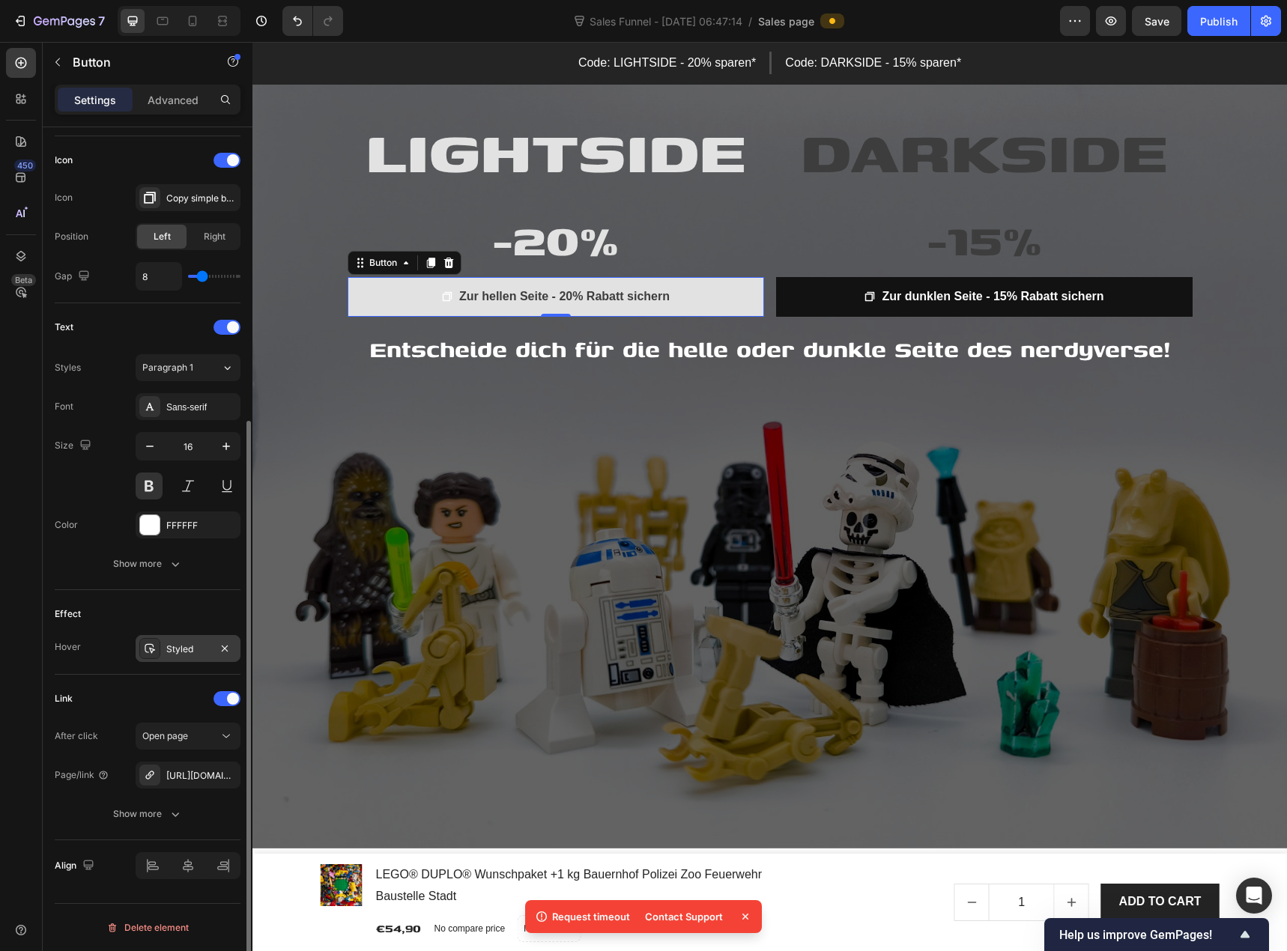
click at [181, 655] on div "Styled" at bounding box center [187, 649] width 43 height 13
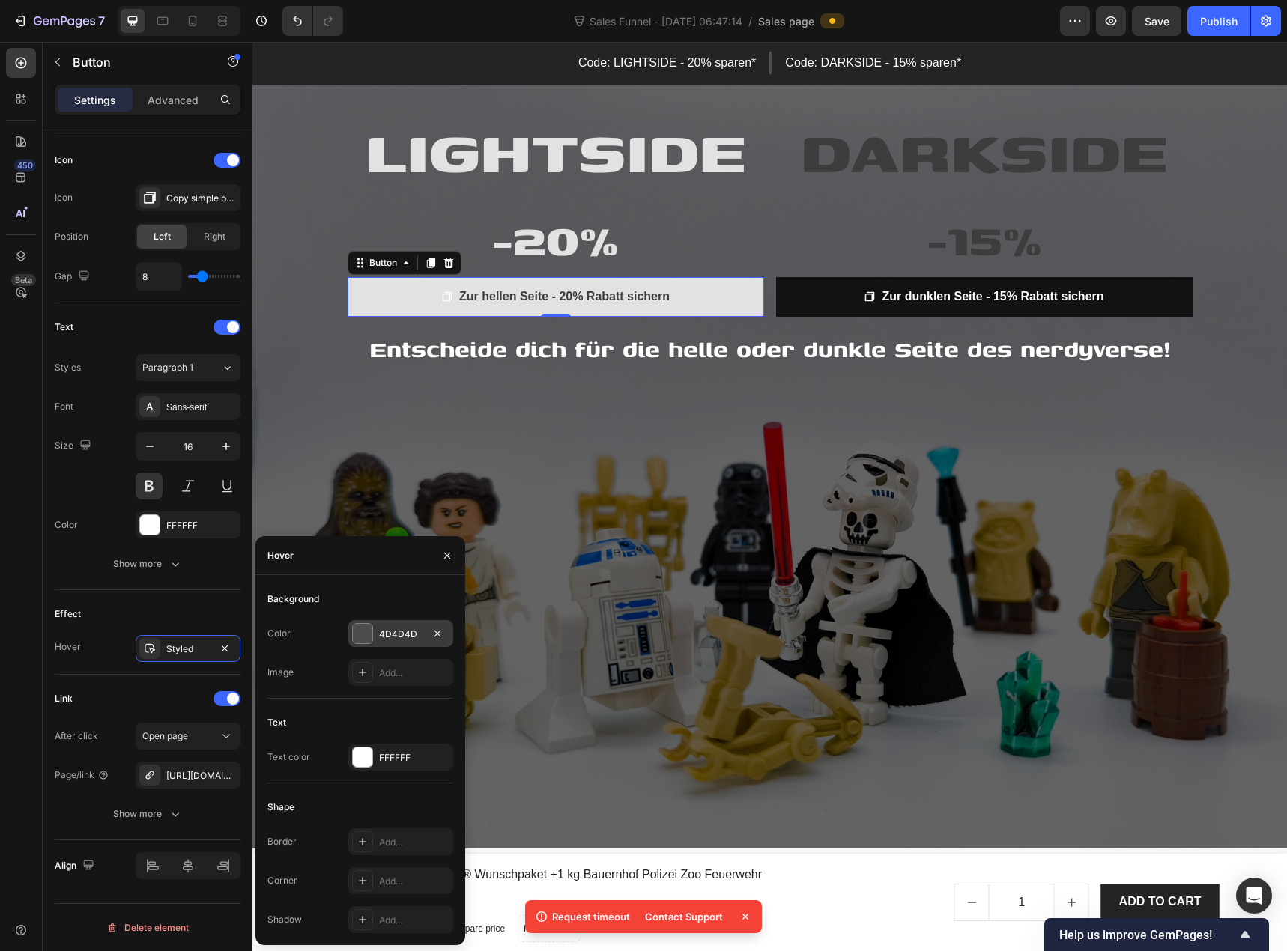
click at [368, 642] on div at bounding box center [362, 633] width 19 height 19
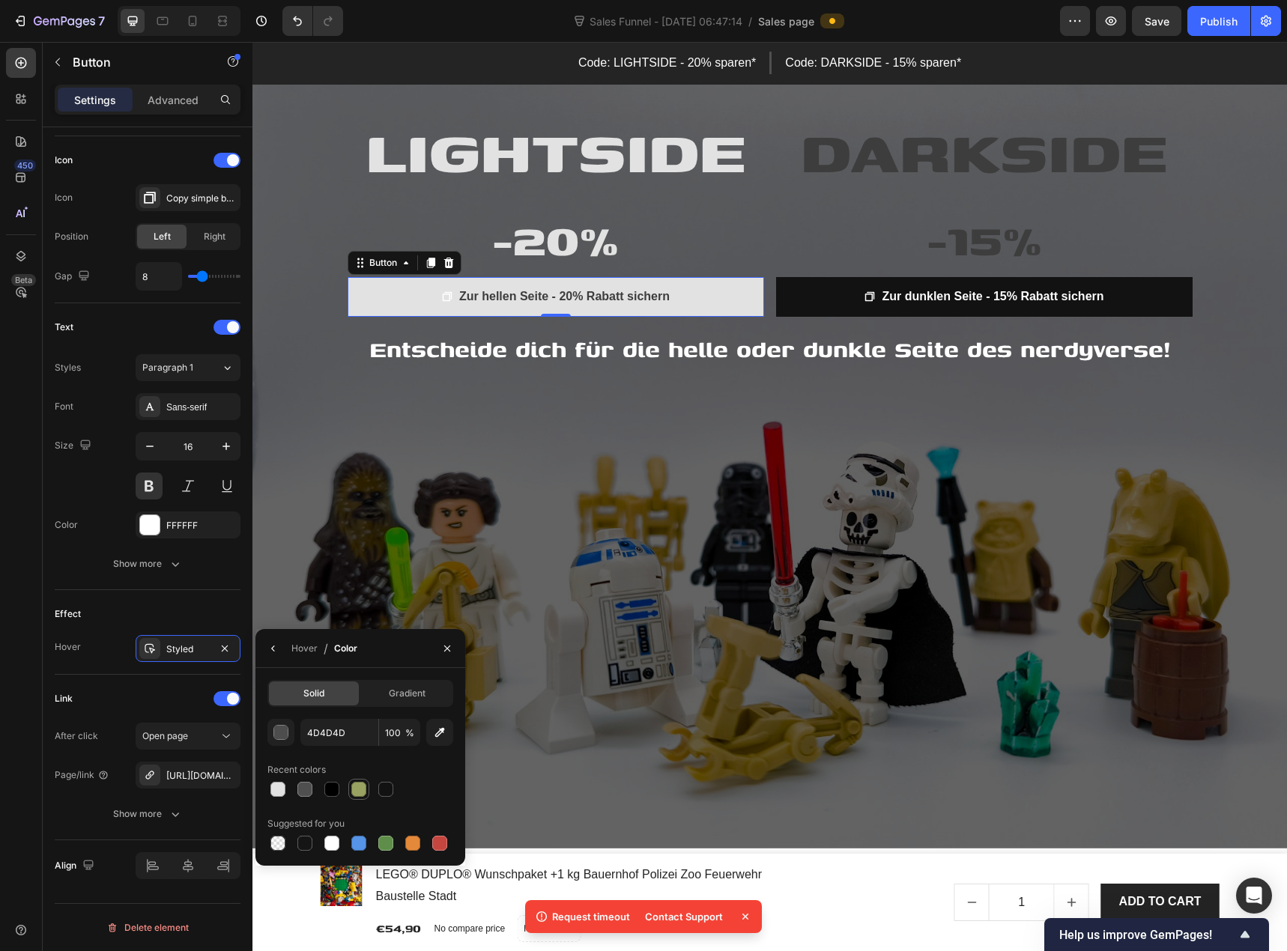
click at [356, 792] on div at bounding box center [358, 789] width 15 height 15
type input "99A260"
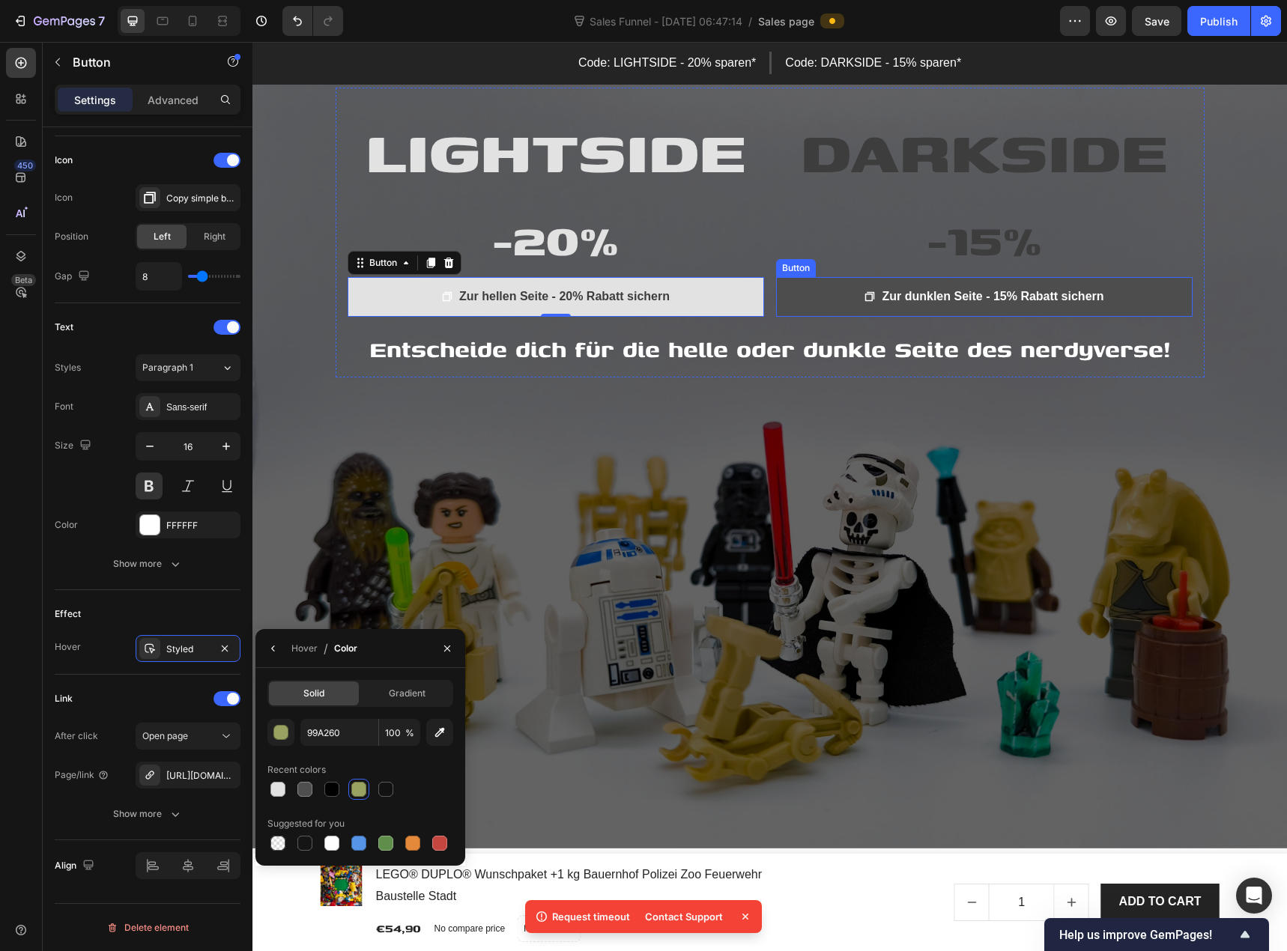
click at [818, 297] on link "Zur dunklen Seite - 15% Rabatt sichern" at bounding box center [984, 297] width 416 height 40
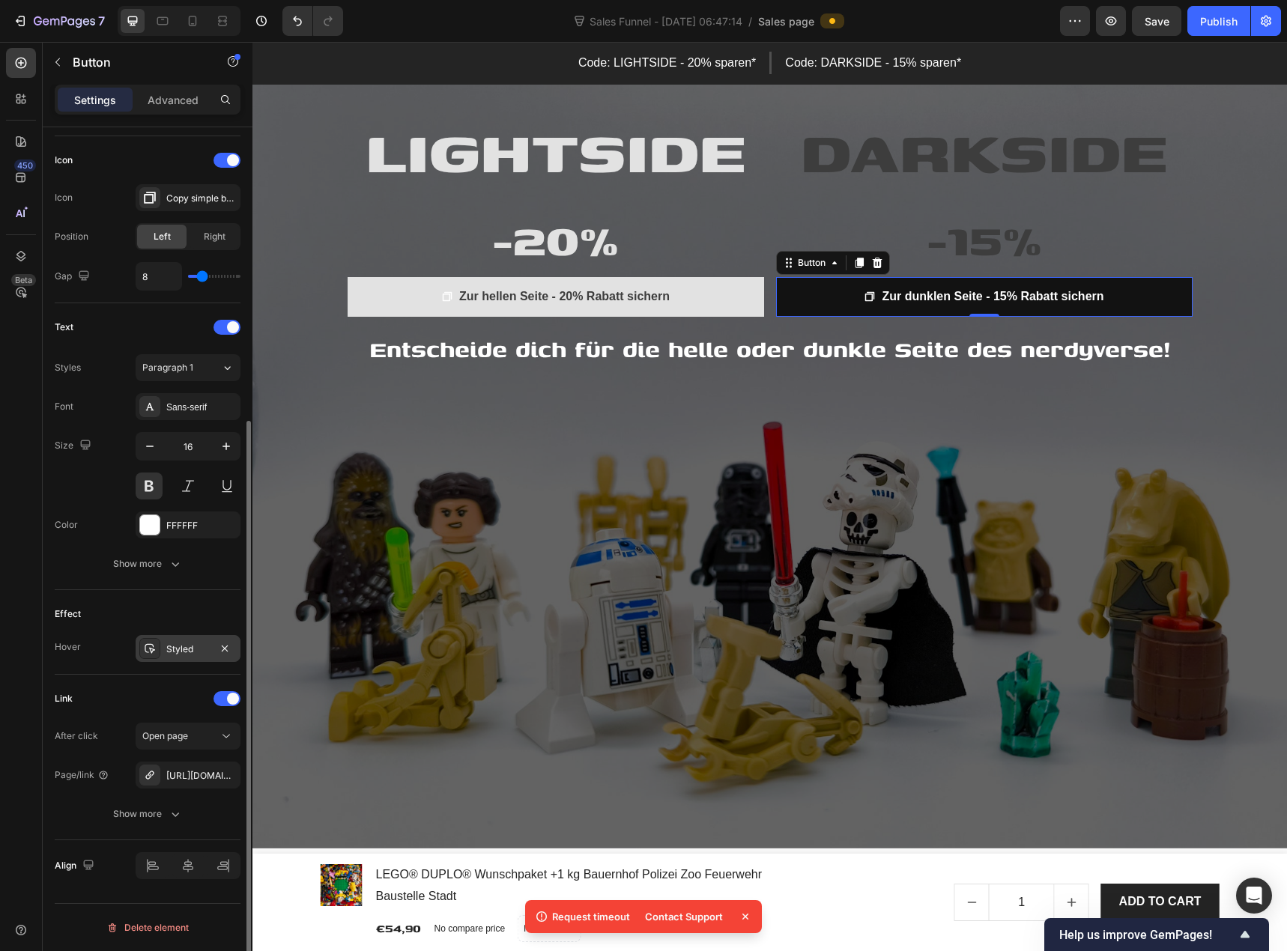
click at [194, 646] on div "Styled" at bounding box center [187, 649] width 43 height 13
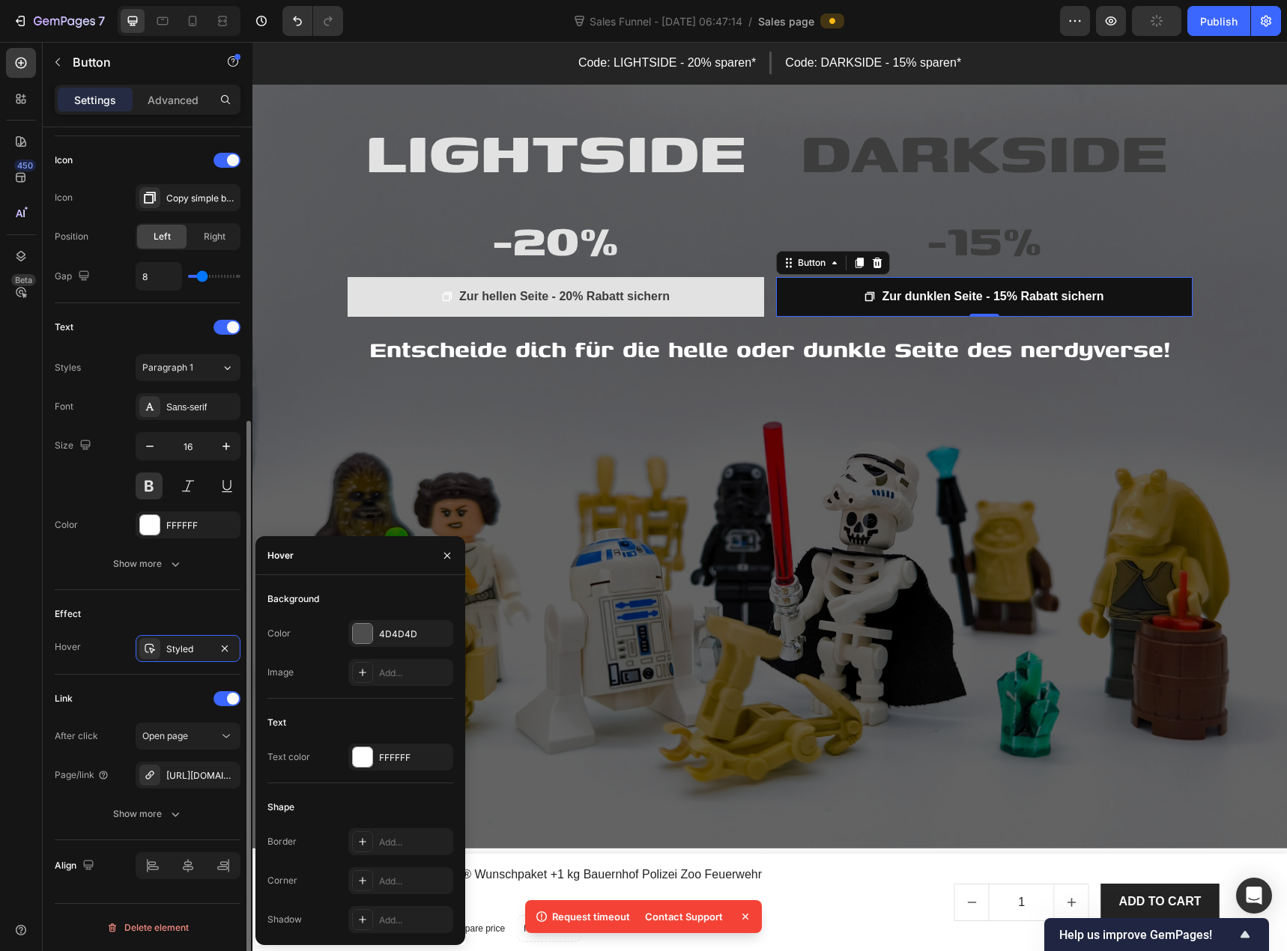
click at [100, 484] on div "Size 16" at bounding box center [148, 465] width 186 height 67
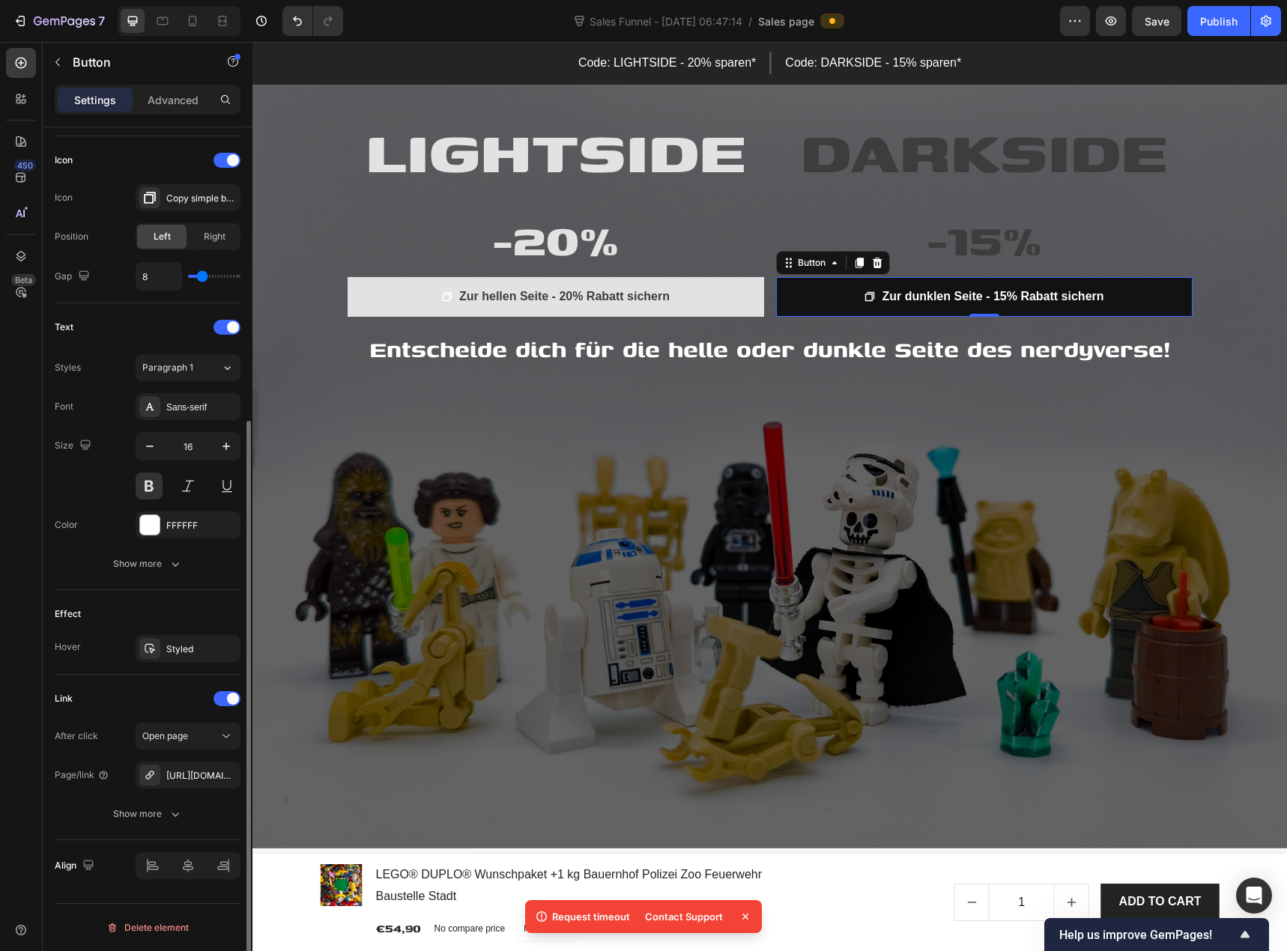
click at [106, 487] on div "Size 16" at bounding box center [148, 465] width 186 height 67
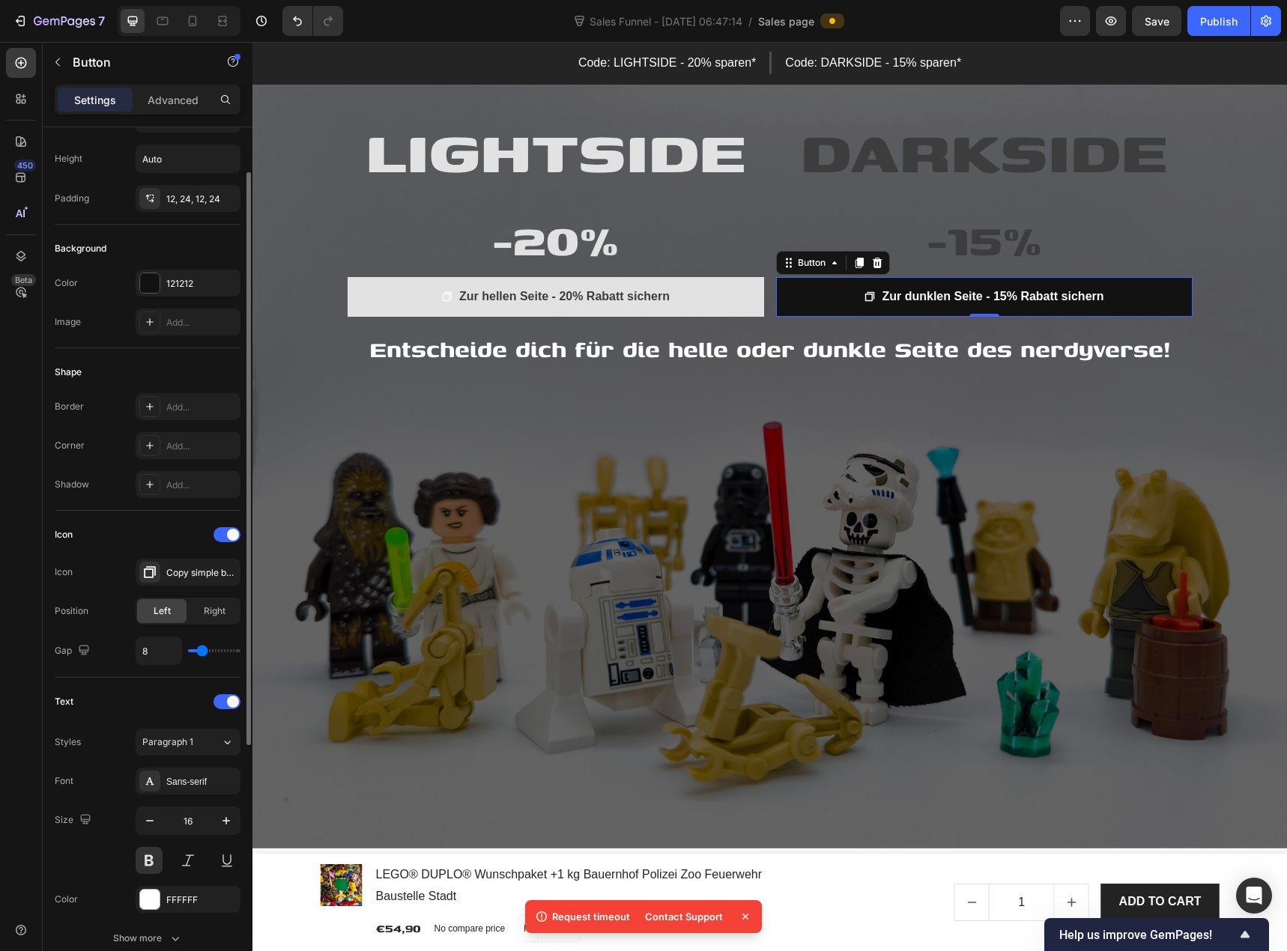
scroll to position [0, 0]
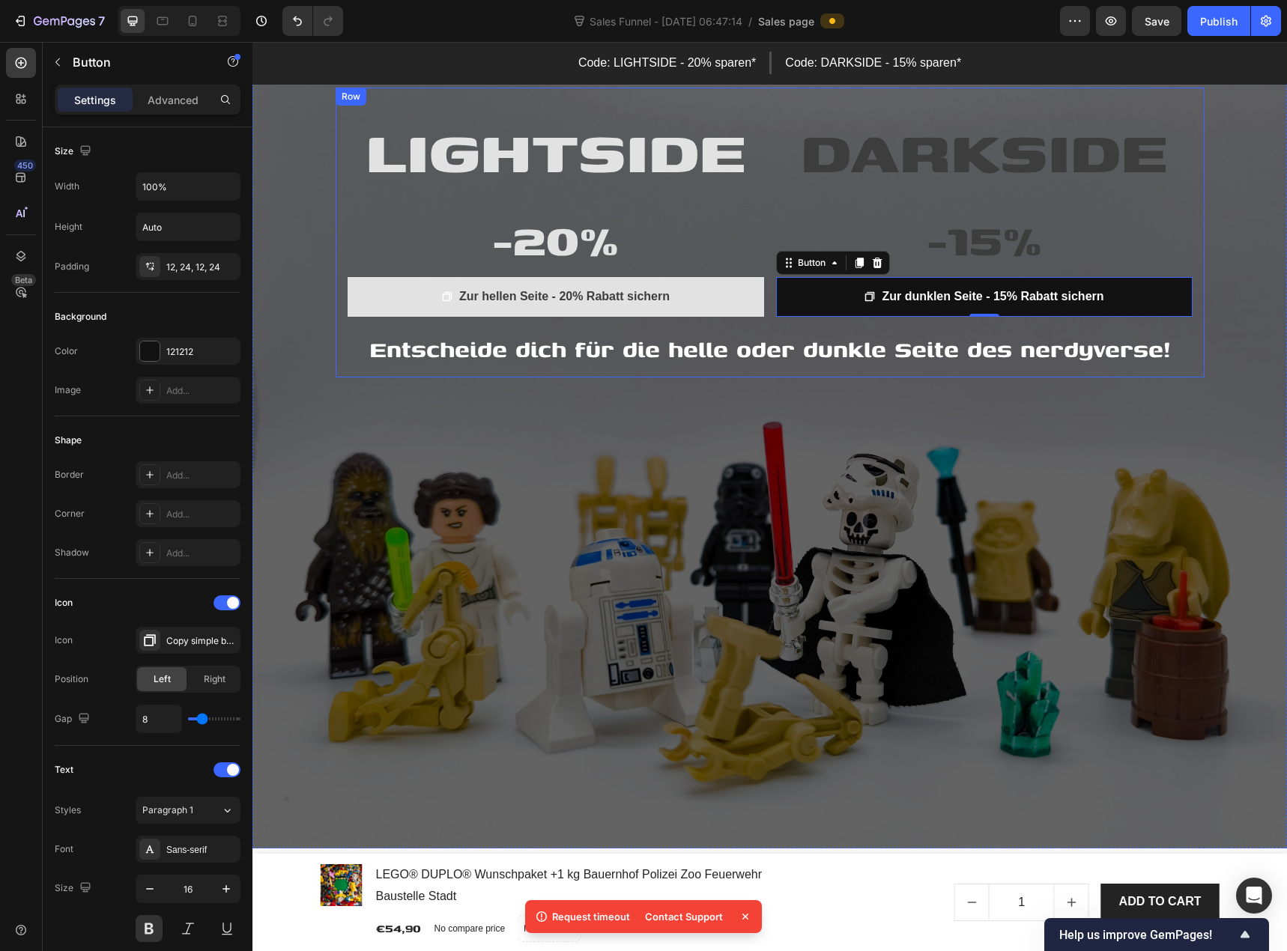
click at [340, 97] on div "Row" at bounding box center [350, 96] width 25 height 13
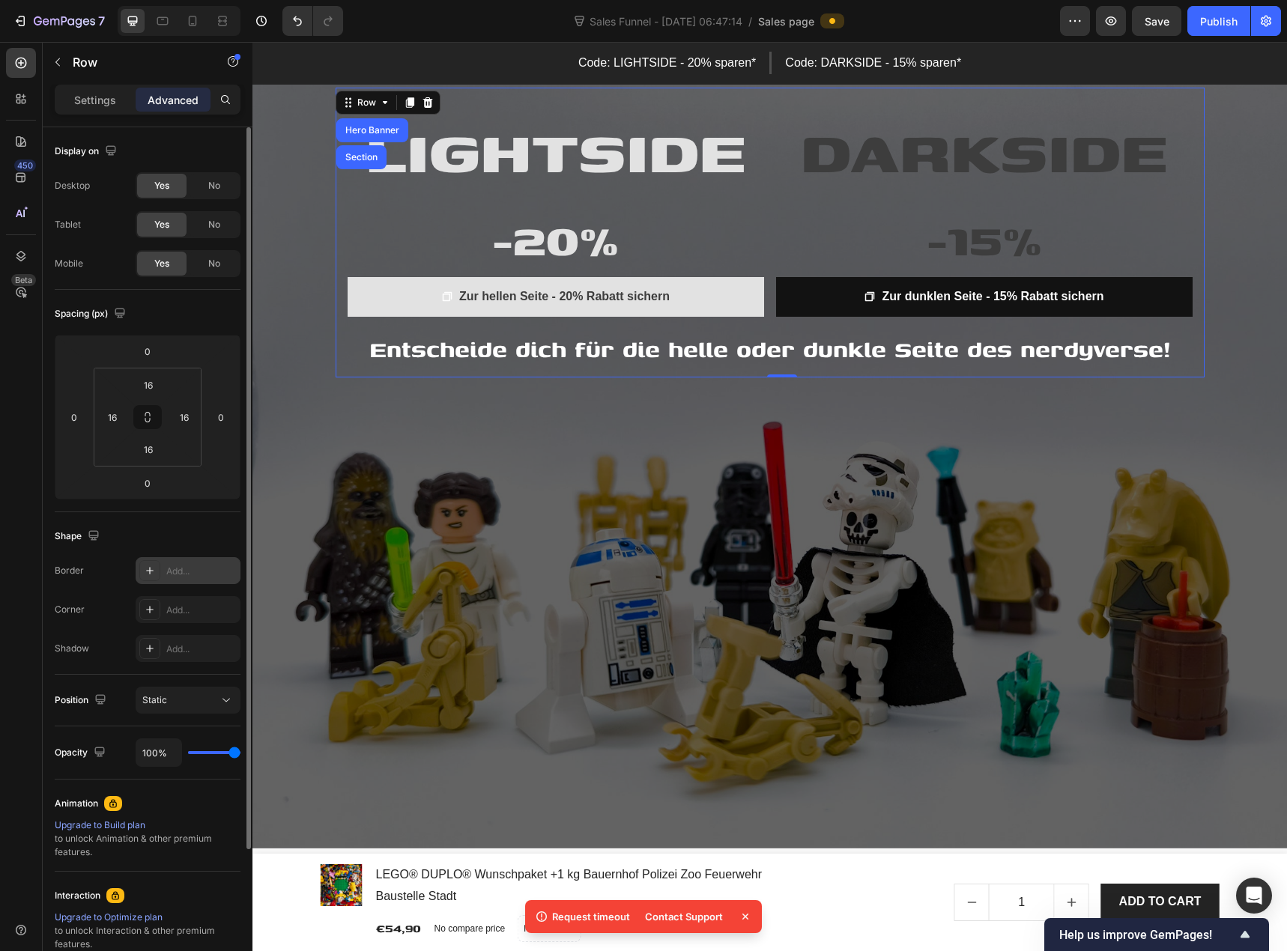
click at [151, 579] on div at bounding box center [149, 570] width 21 height 21
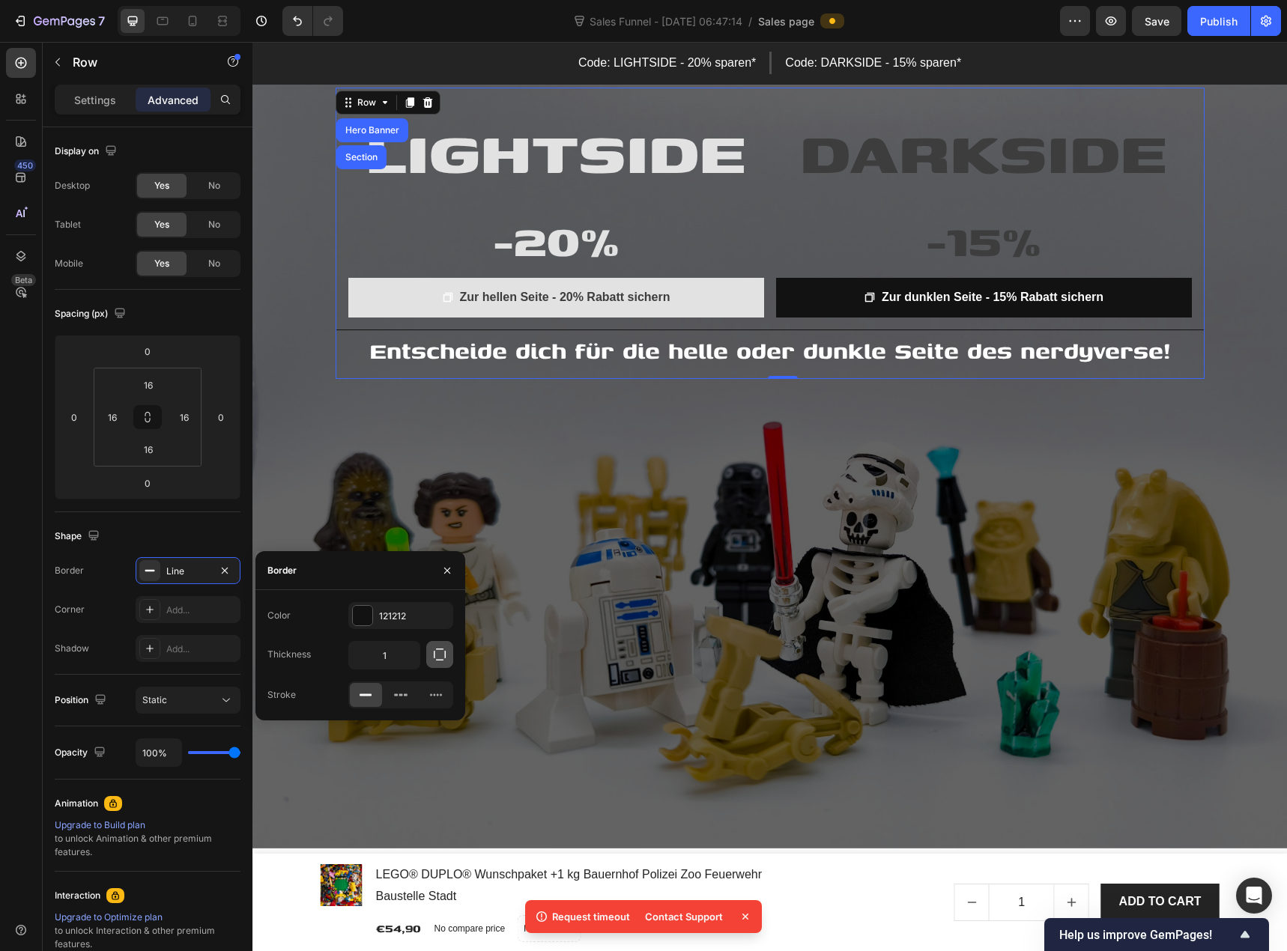
click at [440, 659] on icon "button" at bounding box center [439, 654] width 15 height 15
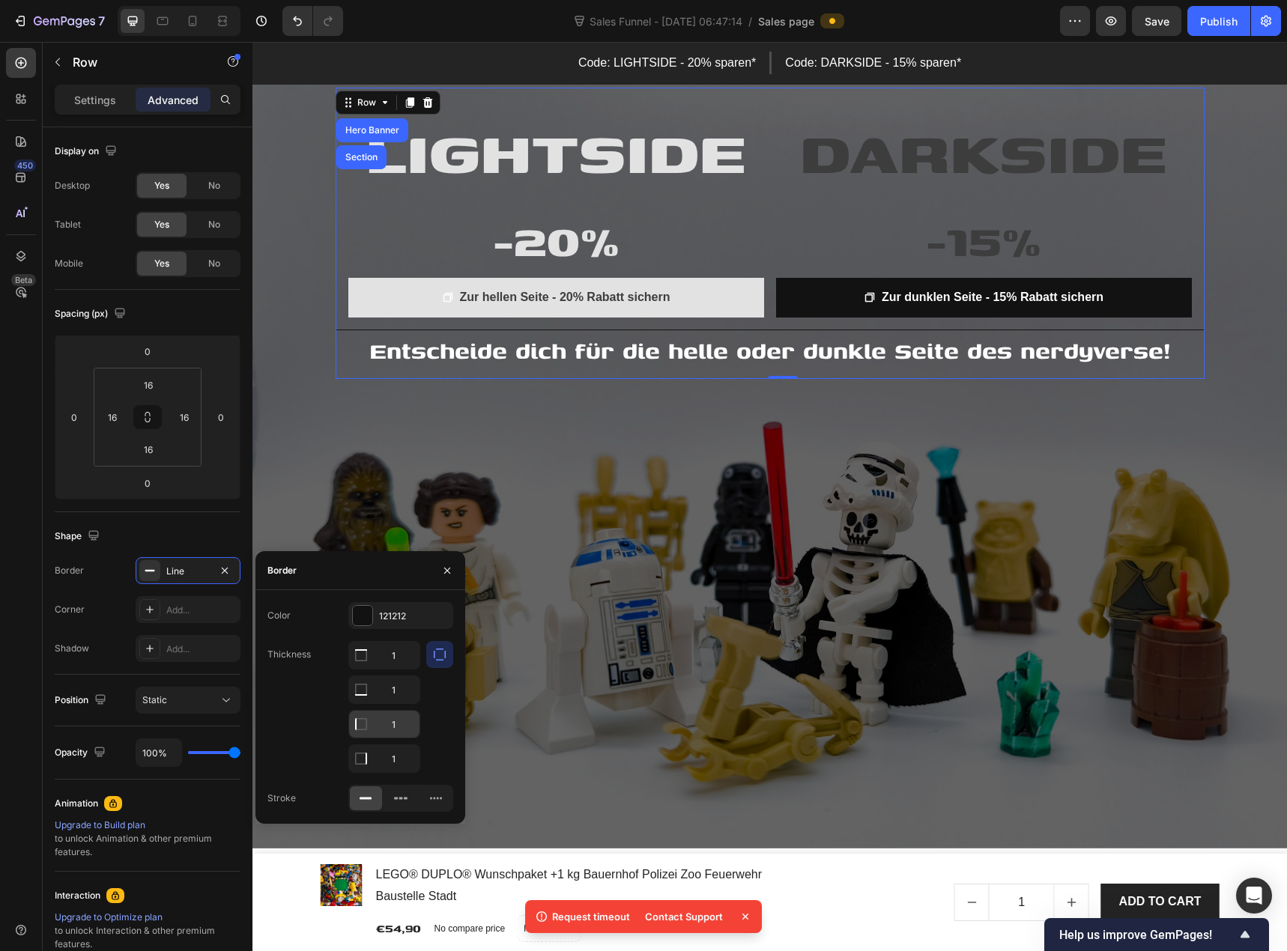
click at [389, 727] on input "1" at bounding box center [384, 724] width 70 height 27
click at [359, 720] on icon at bounding box center [360, 724] width 15 height 15
click at [363, 720] on icon at bounding box center [360, 724] width 15 height 15
click at [363, 656] on icon at bounding box center [360, 655] width 15 height 15
click at [359, 690] on icon at bounding box center [360, 689] width 15 height 15
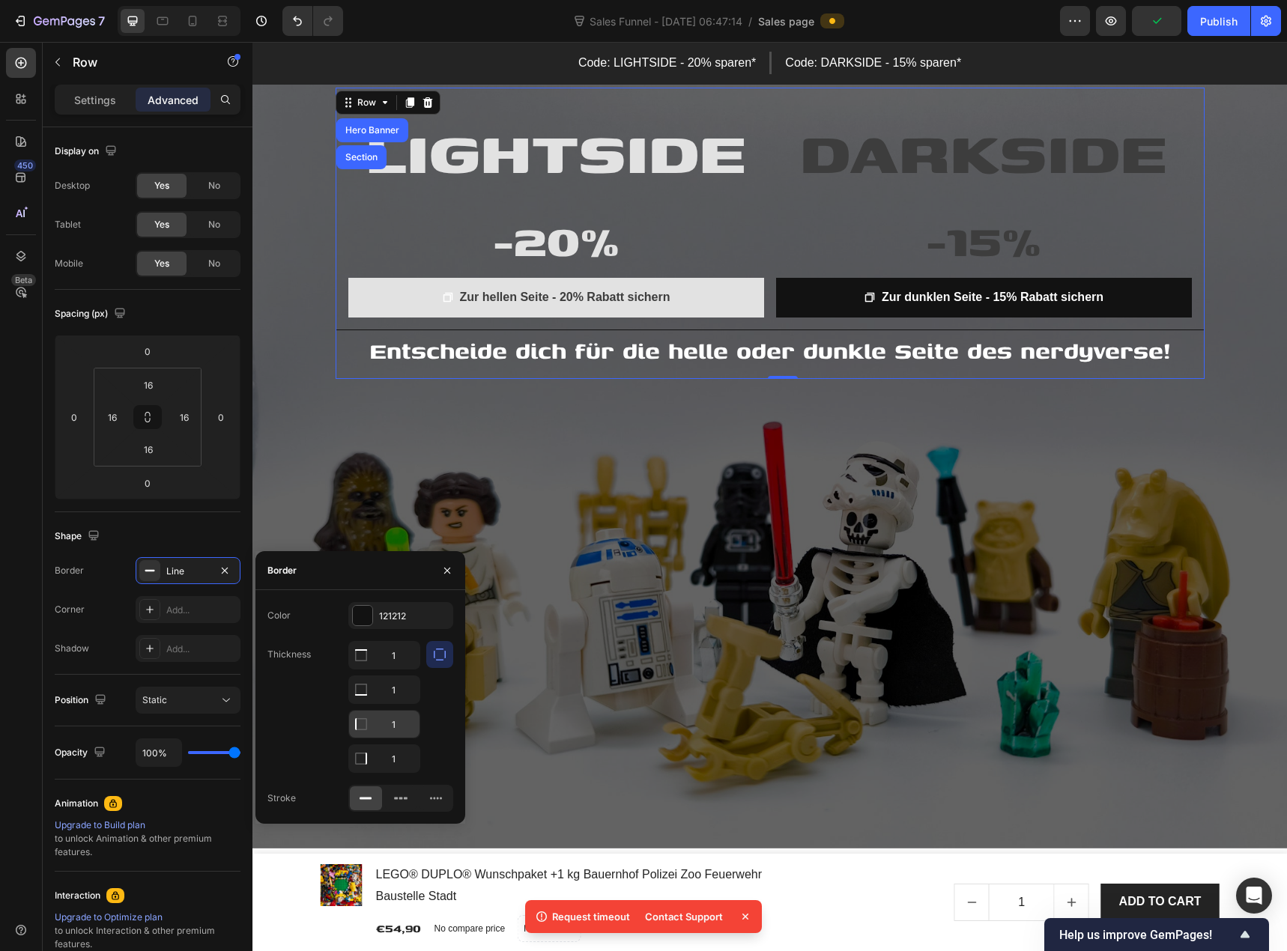
click at [366, 726] on icon at bounding box center [361, 724] width 12 height 12
click at [392, 654] on input "1" at bounding box center [384, 655] width 70 height 27
type input "0"
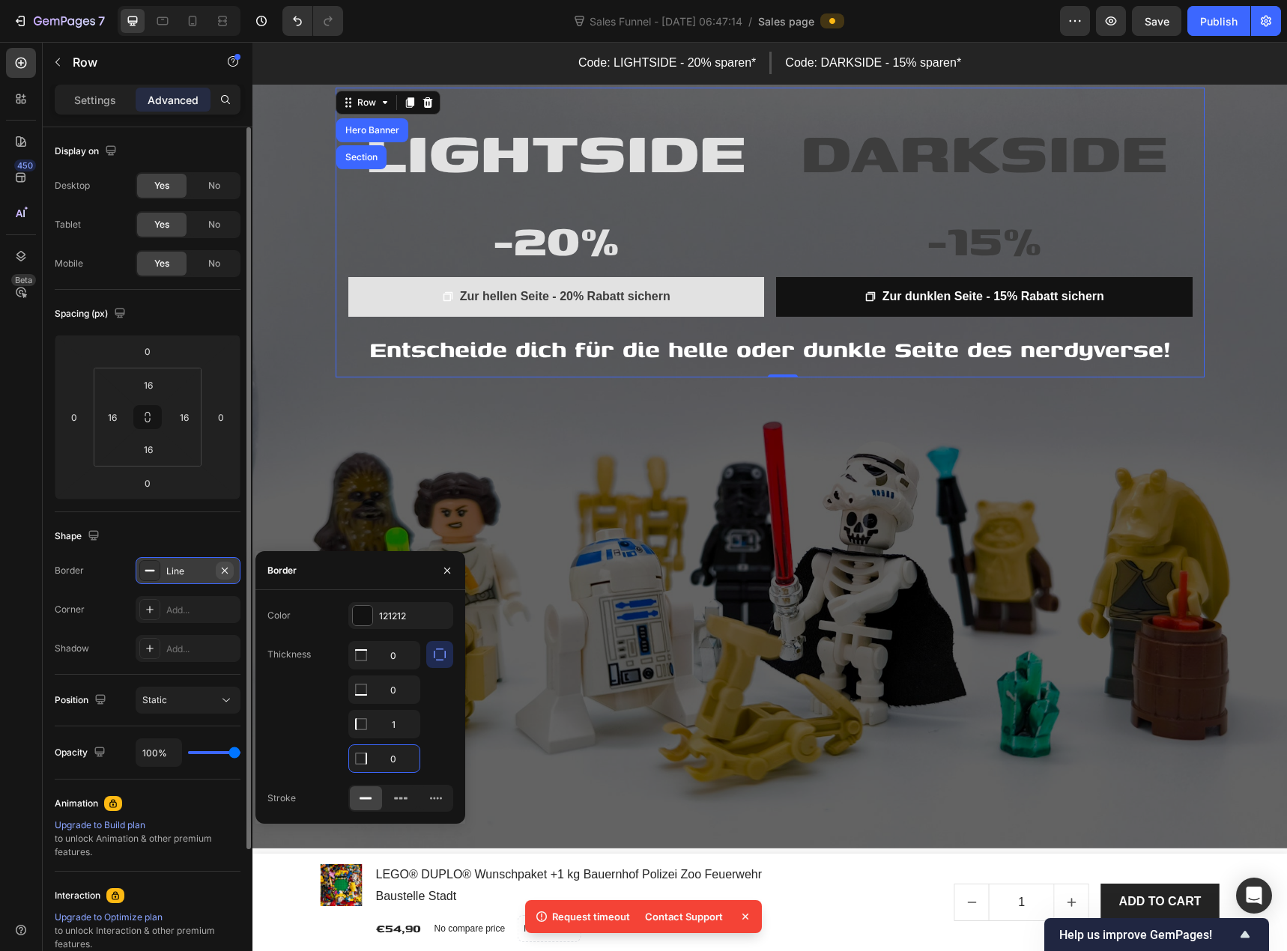
type input "0"
click at [225, 571] on icon "button" at bounding box center [225, 570] width 6 height 6
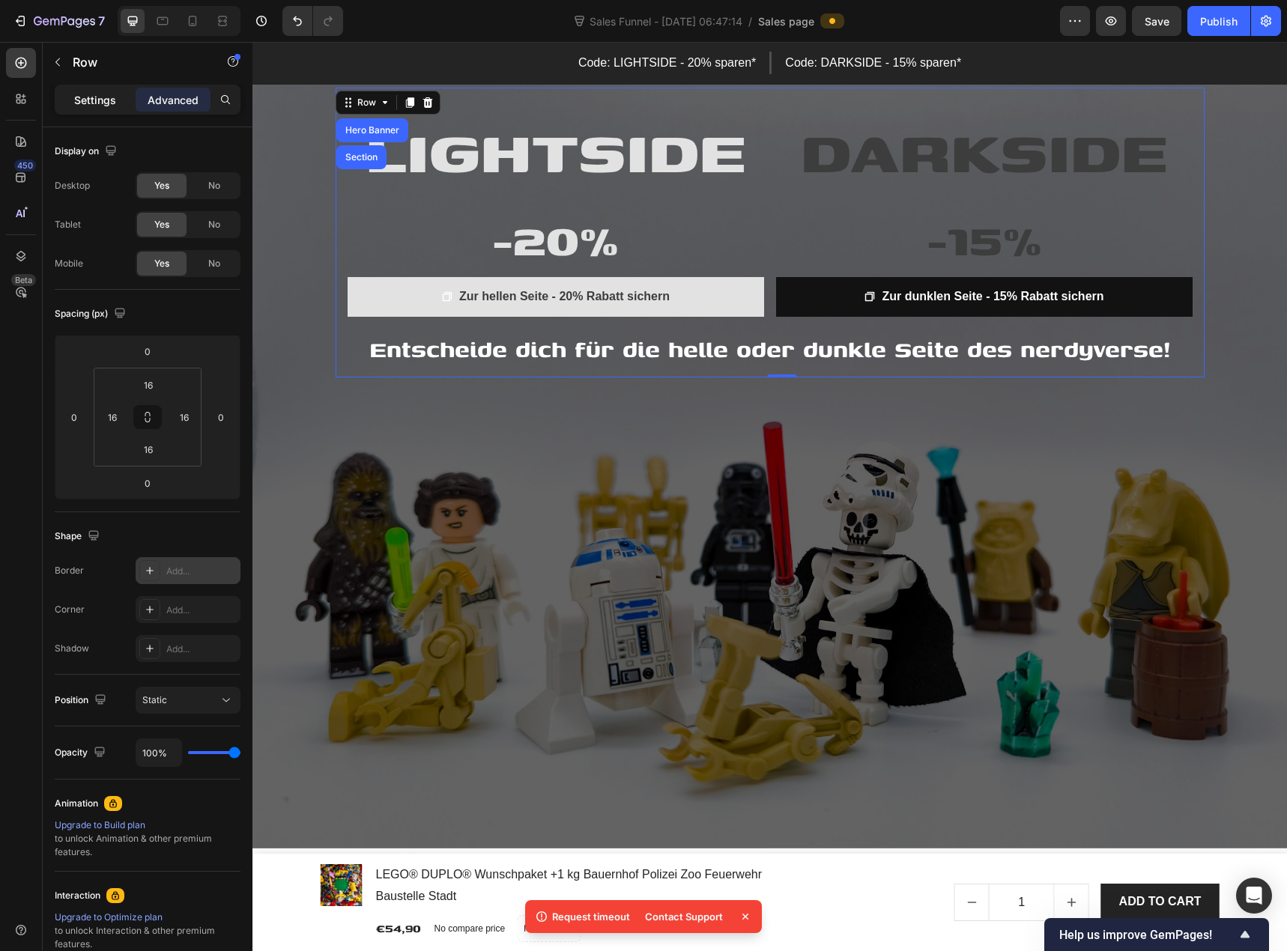
click at [107, 108] on div "Settings" at bounding box center [95, 100] width 75 height 24
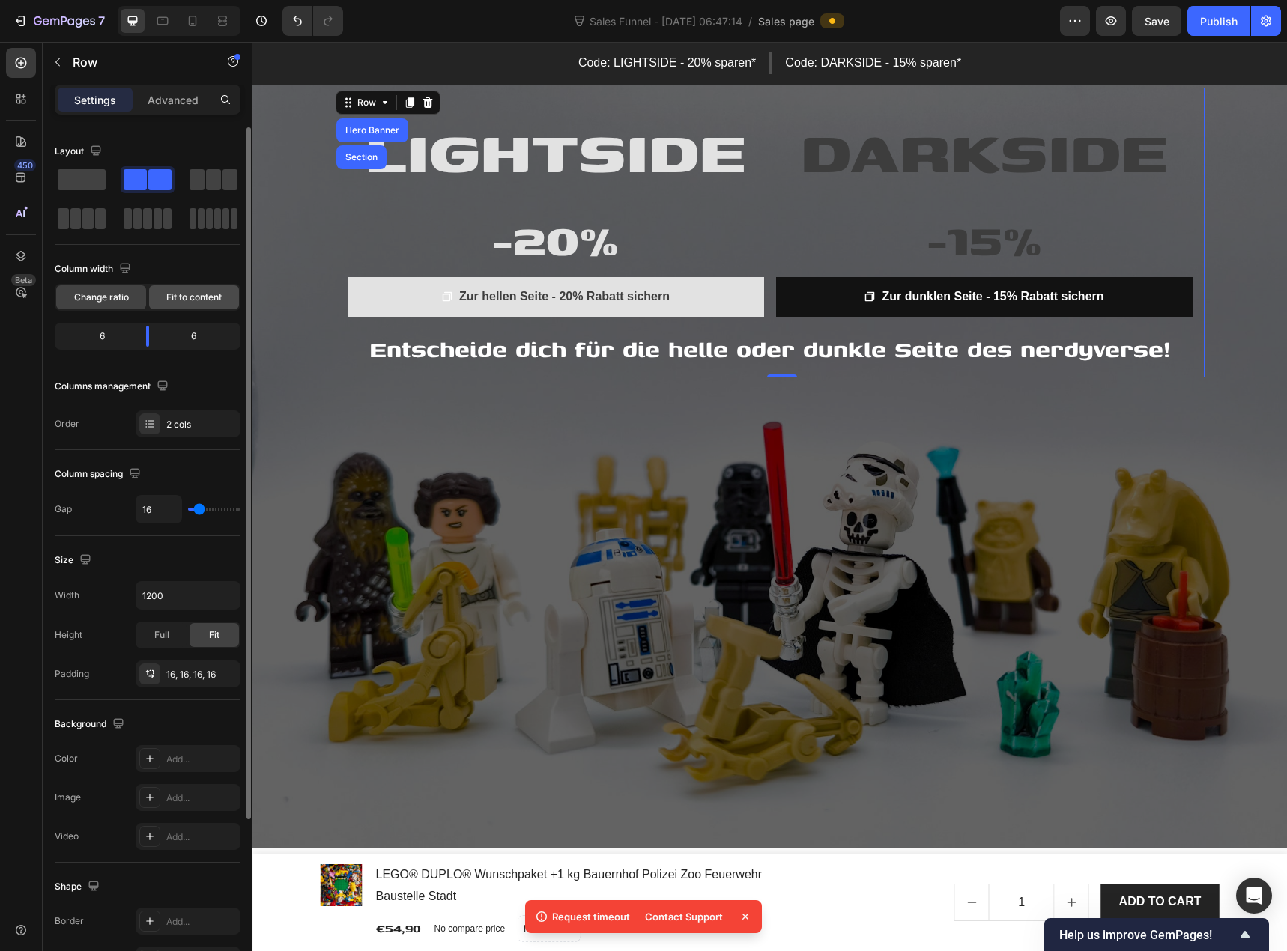
click at [180, 298] on span "Fit to content" at bounding box center [193, 297] width 55 height 13
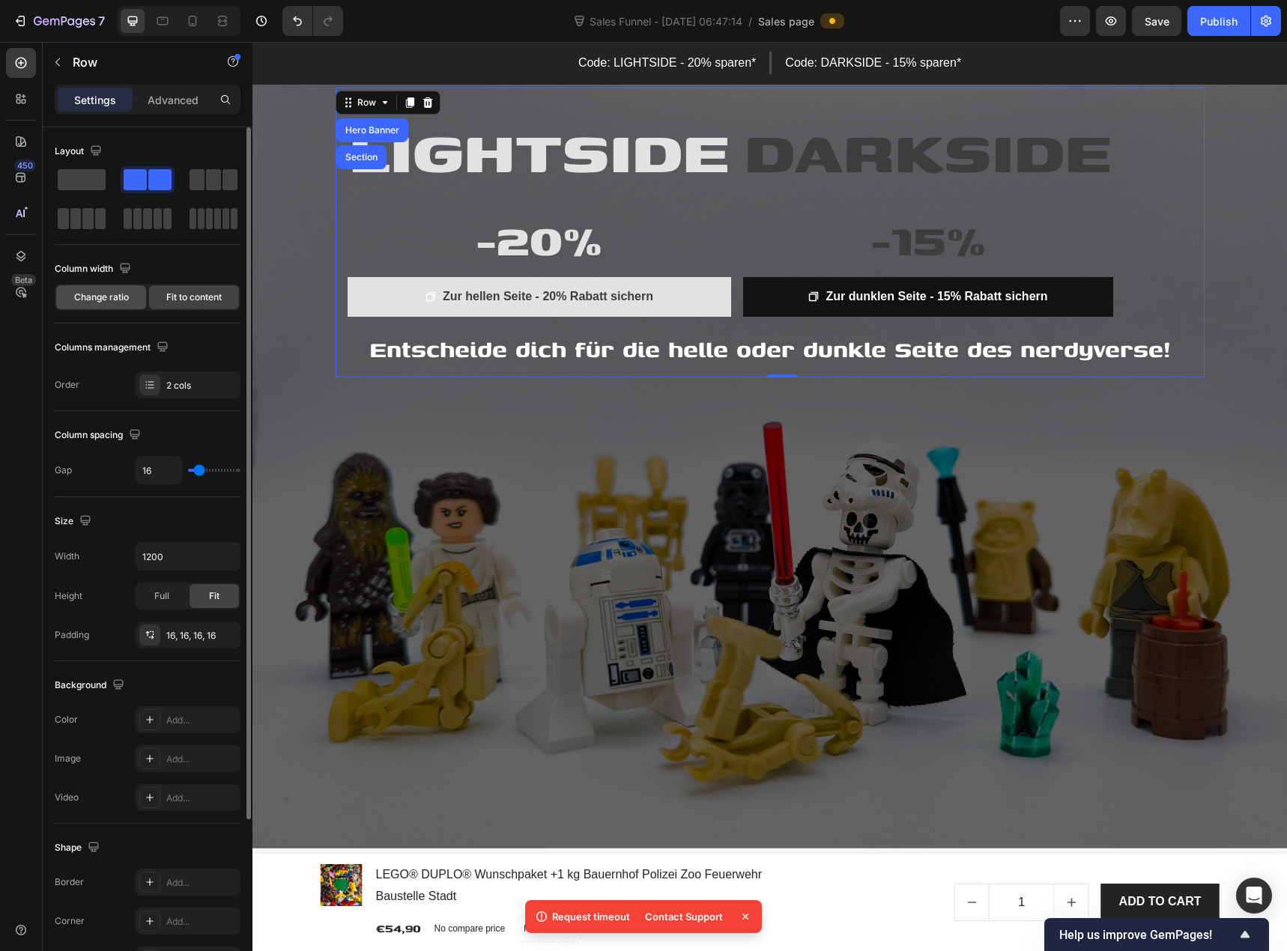
click at [122, 300] on span "Change ratio" at bounding box center [101, 297] width 55 height 13
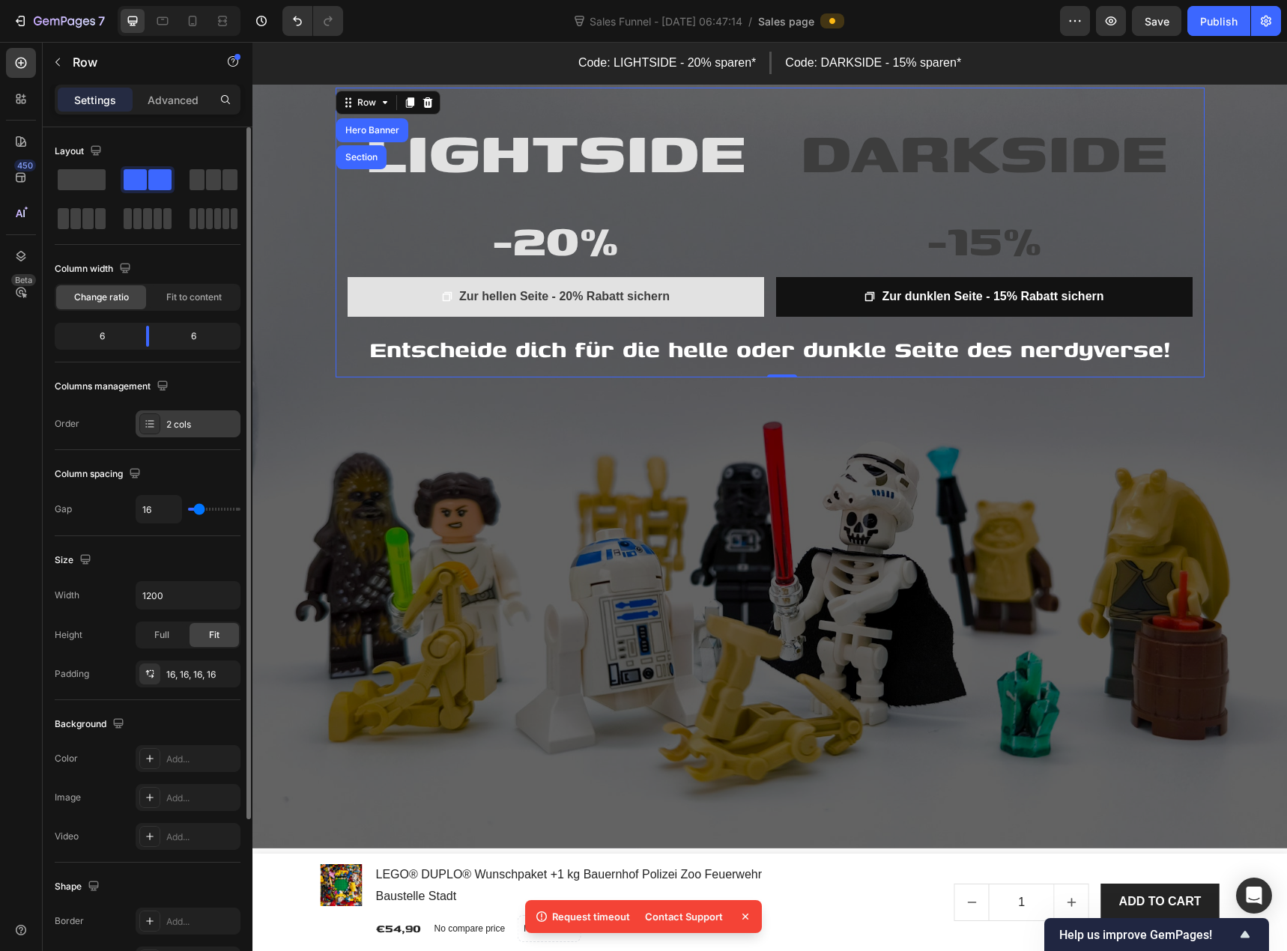
click at [150, 428] on icon at bounding box center [150, 424] width 12 height 12
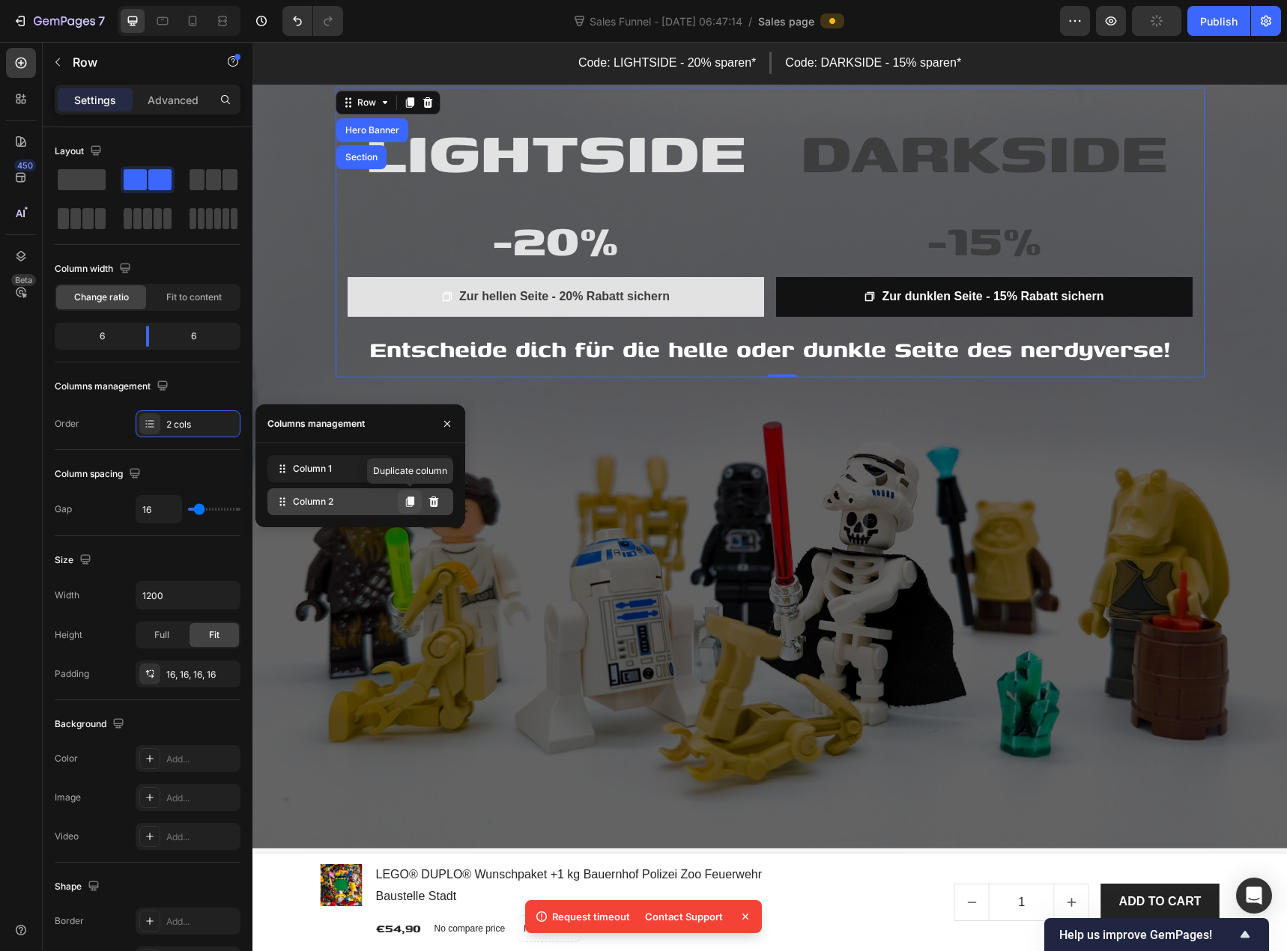
click at [416, 505] on button at bounding box center [410, 502] width 24 height 24
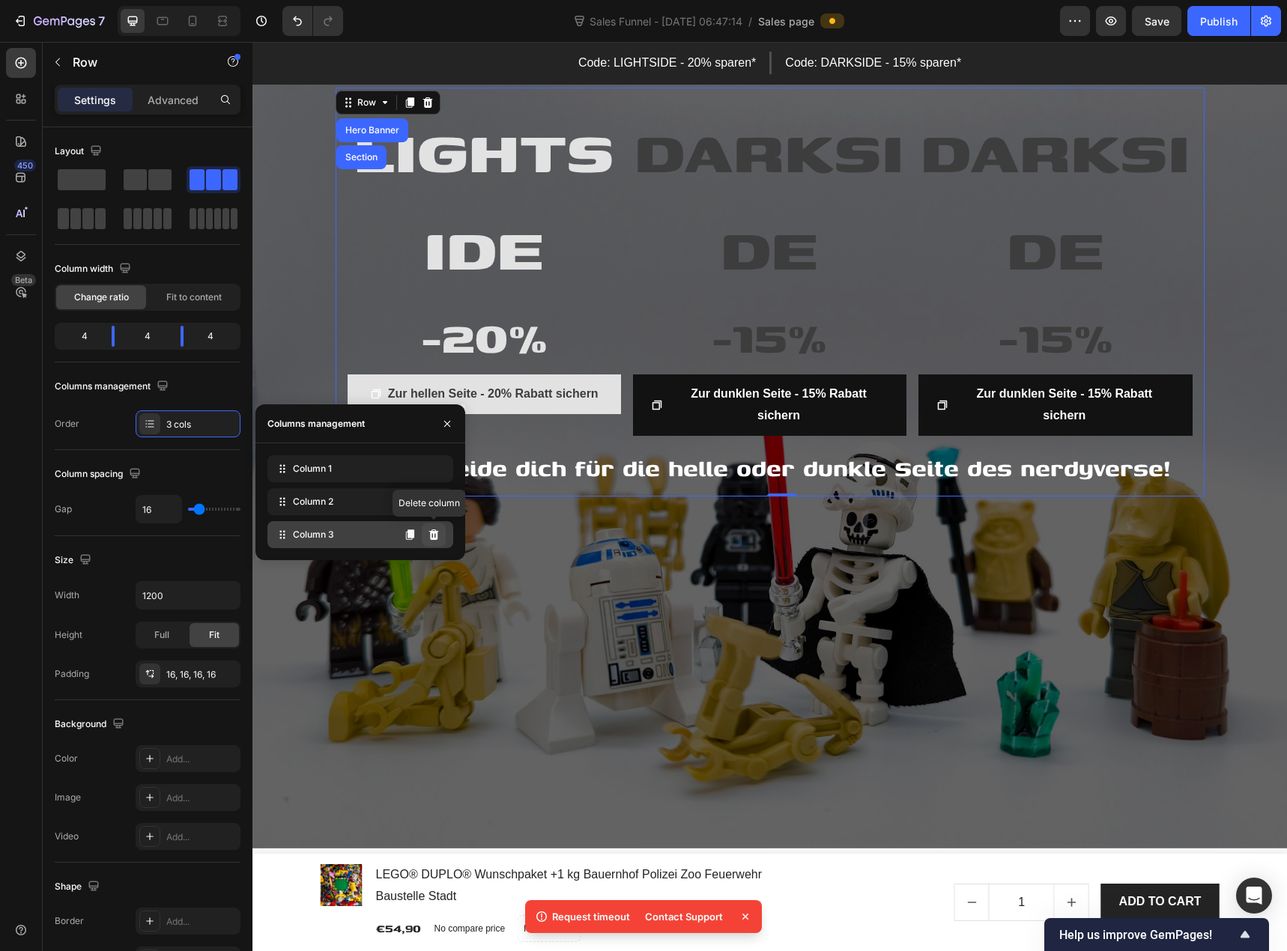
click at [434, 534] on icon at bounding box center [434, 535] width 12 height 12
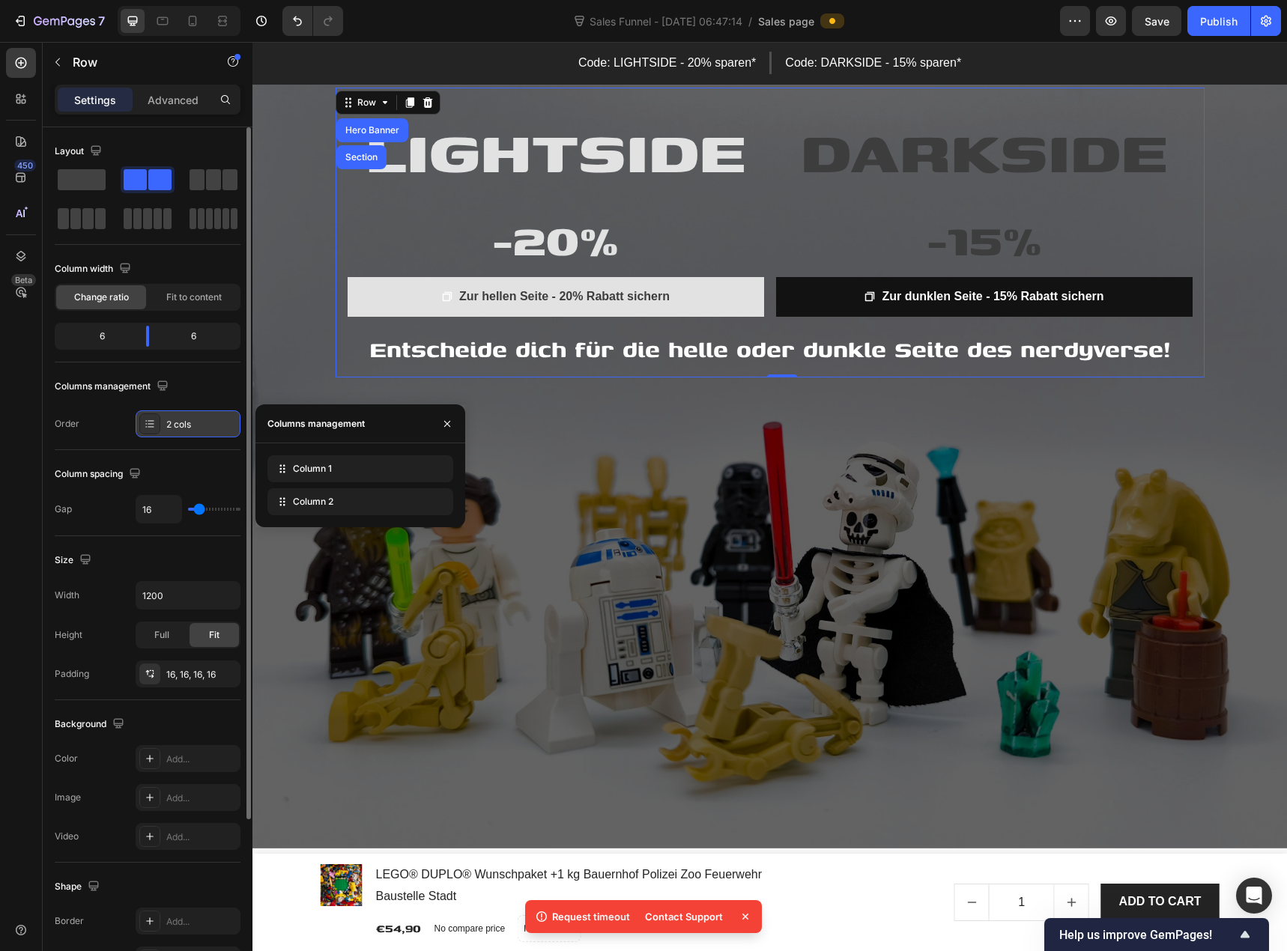
click at [157, 425] on div at bounding box center [149, 423] width 21 height 21
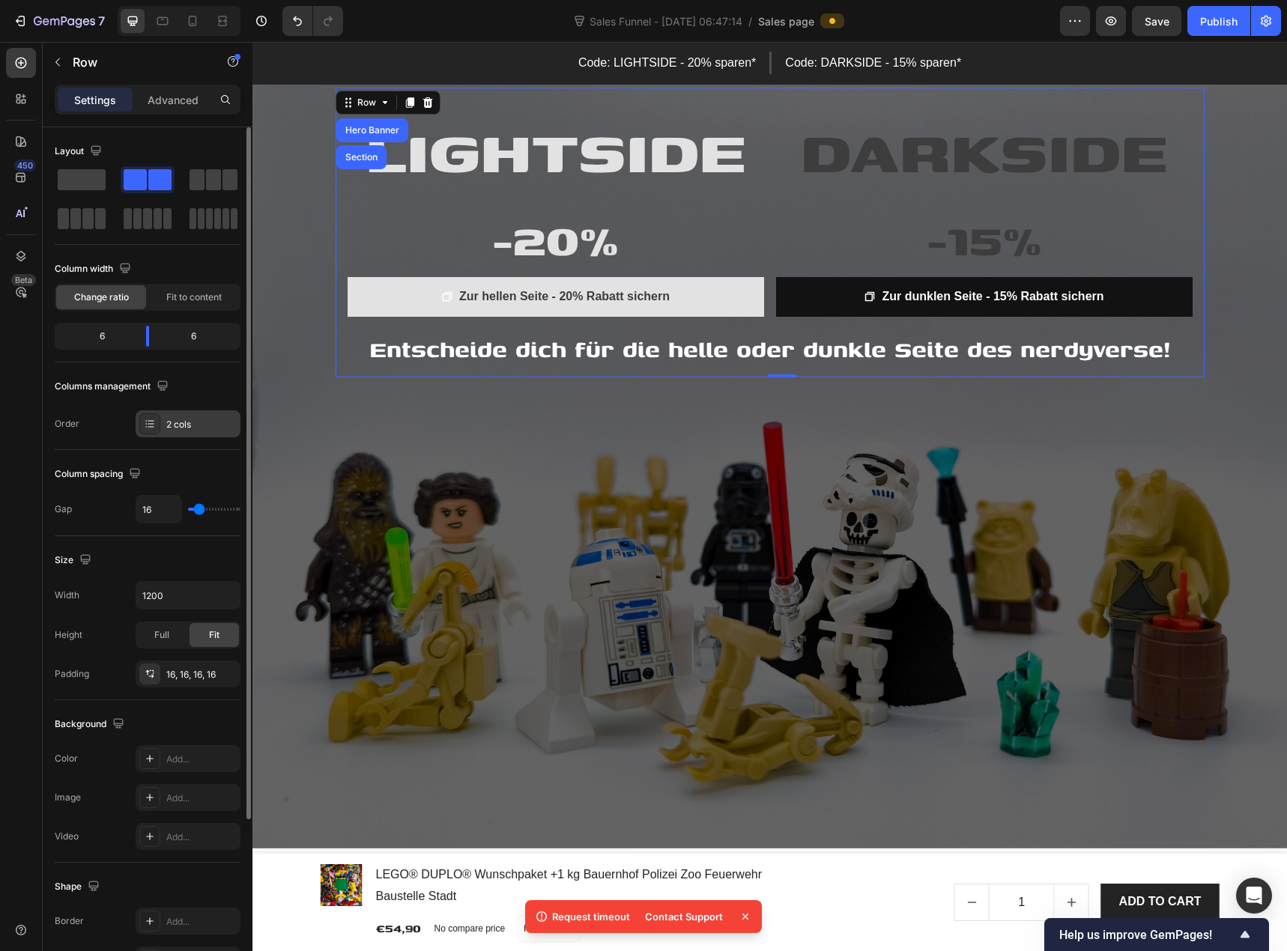
click at [157, 425] on div at bounding box center [149, 423] width 21 height 21
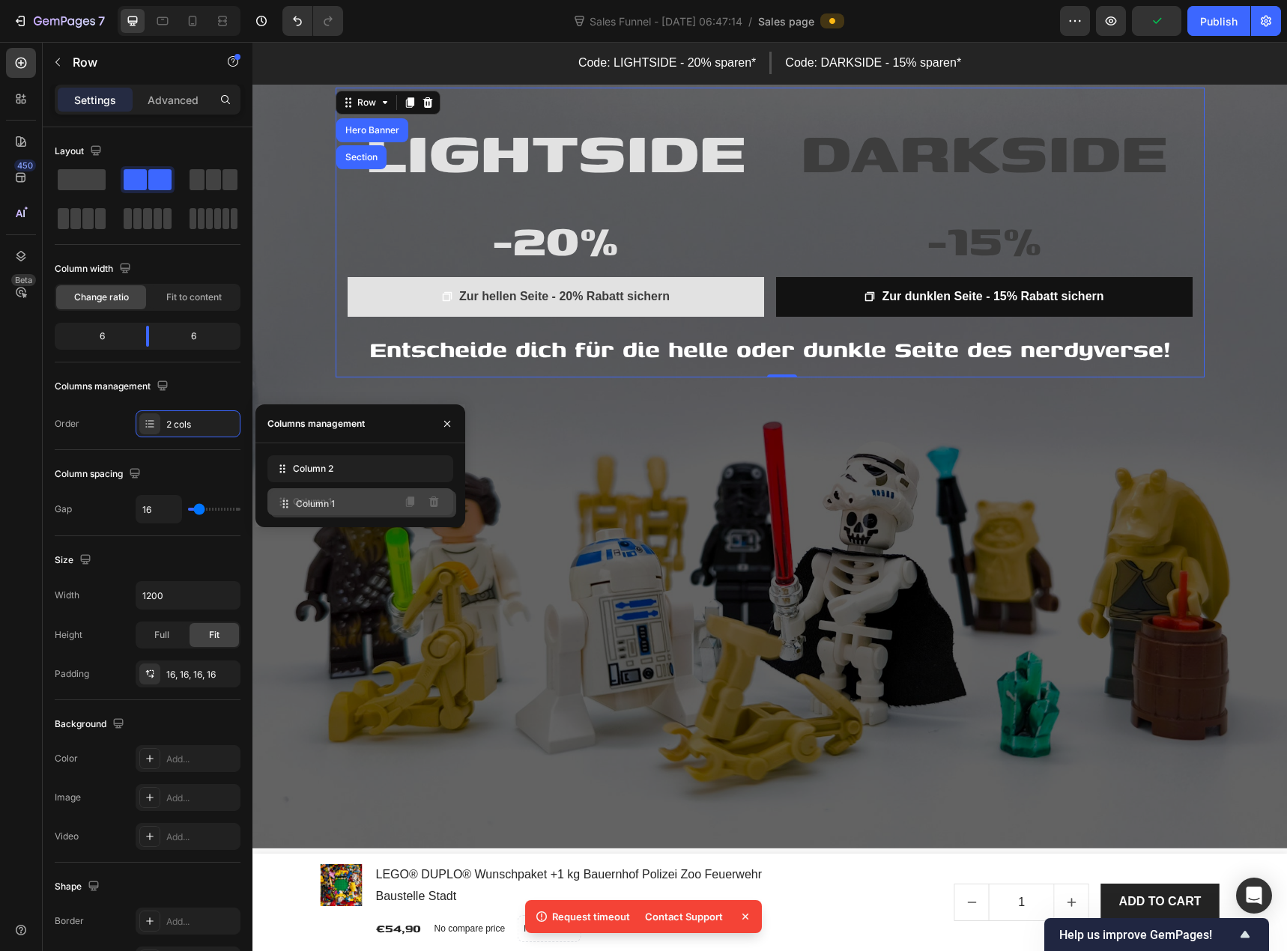
drag, startPoint x: 285, startPoint y: 467, endPoint x: 288, endPoint y: 502, distance: 35.3
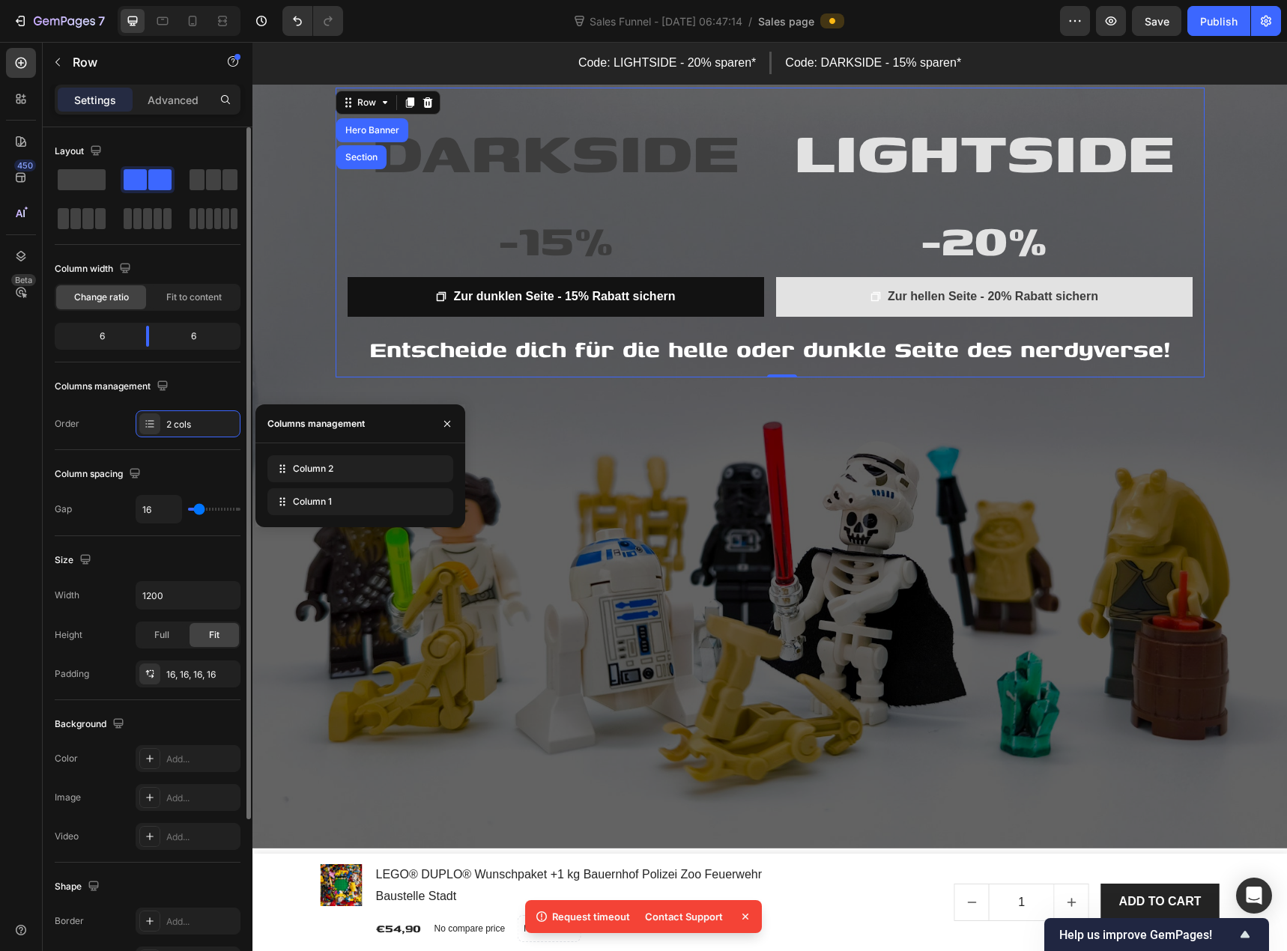
click at [160, 472] on div "Column spacing" at bounding box center [148, 474] width 186 height 24
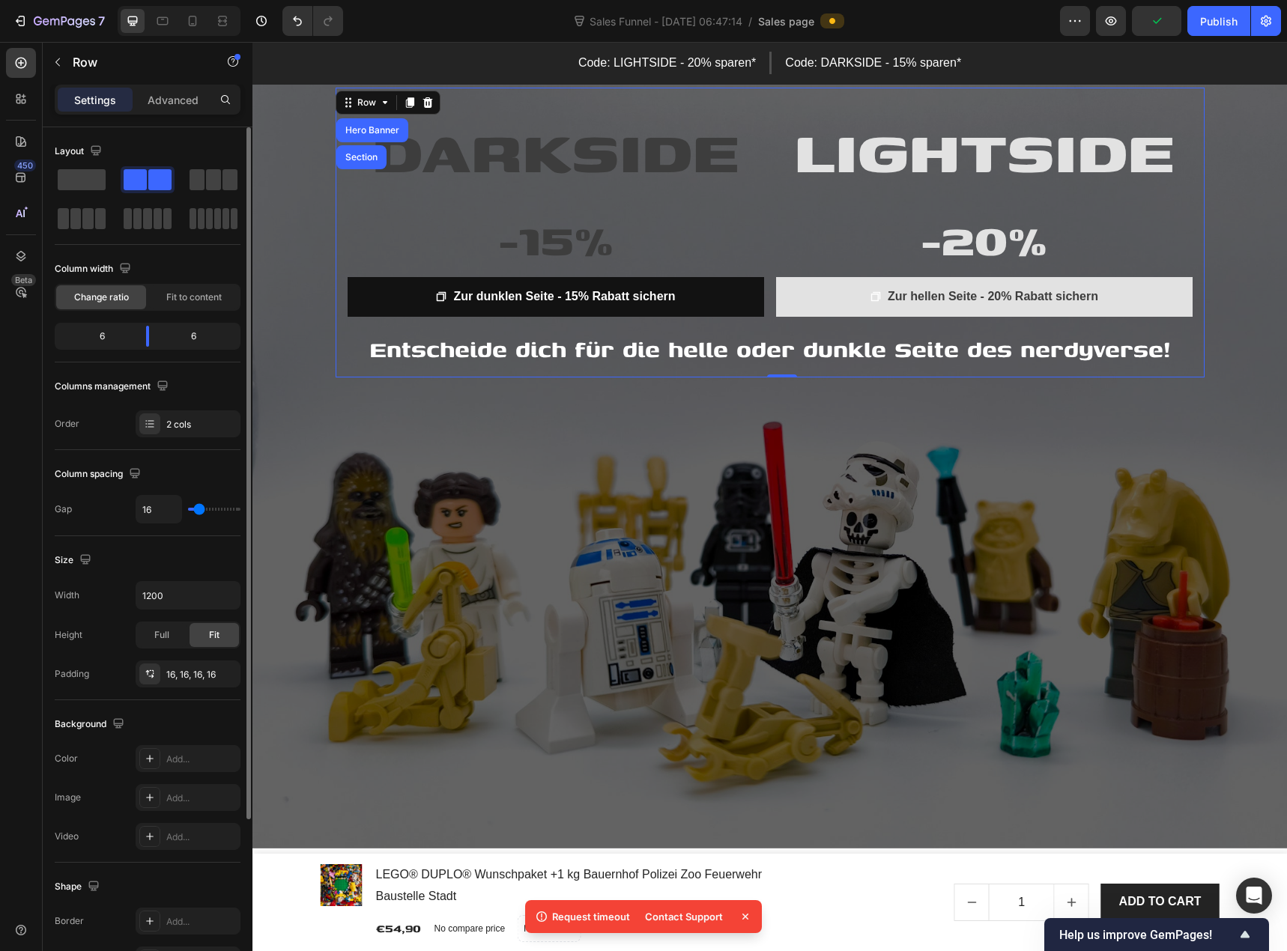
type input "9"
type input "11"
type input "13"
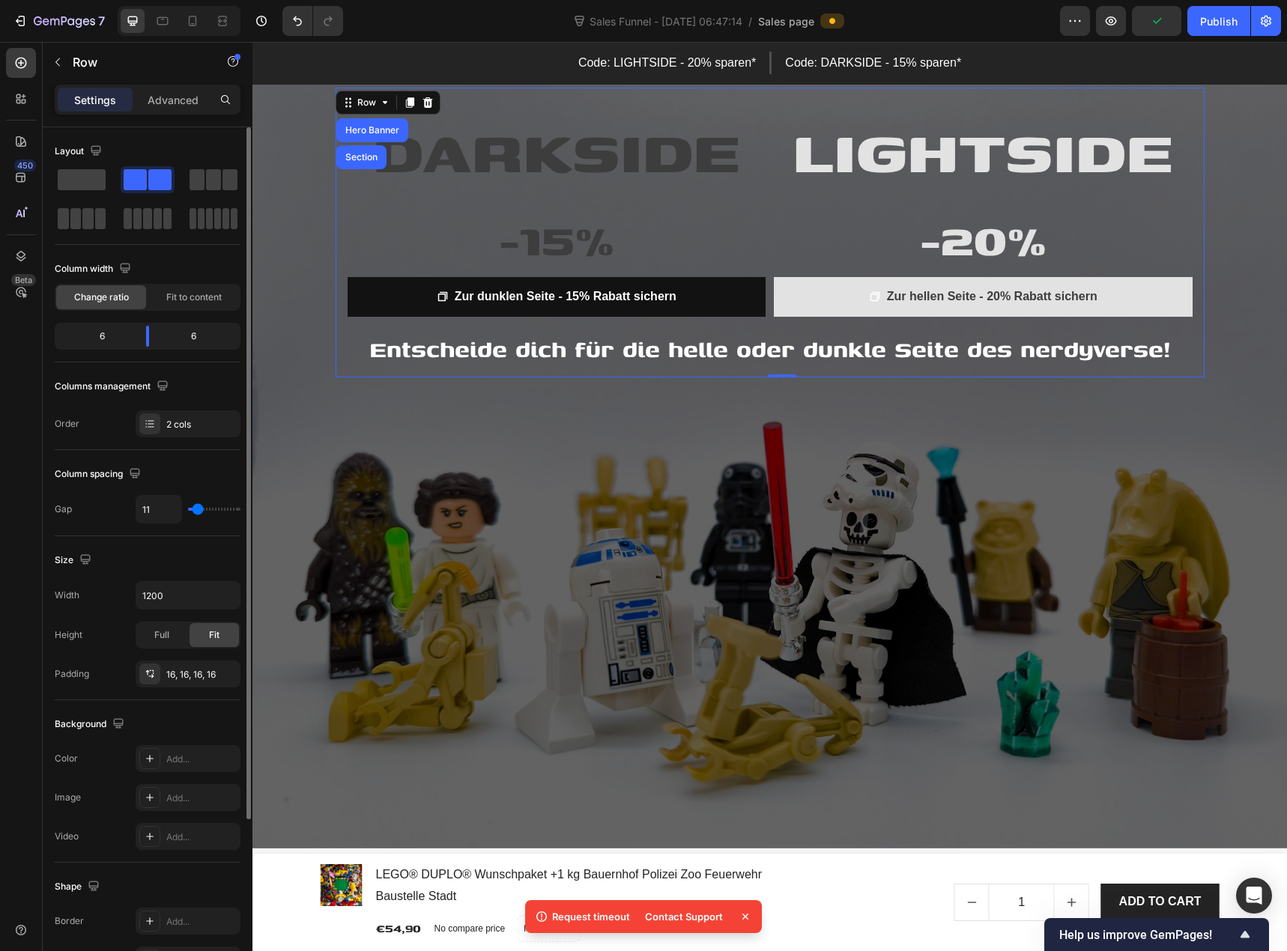
type input "13"
type input "18"
type input "20"
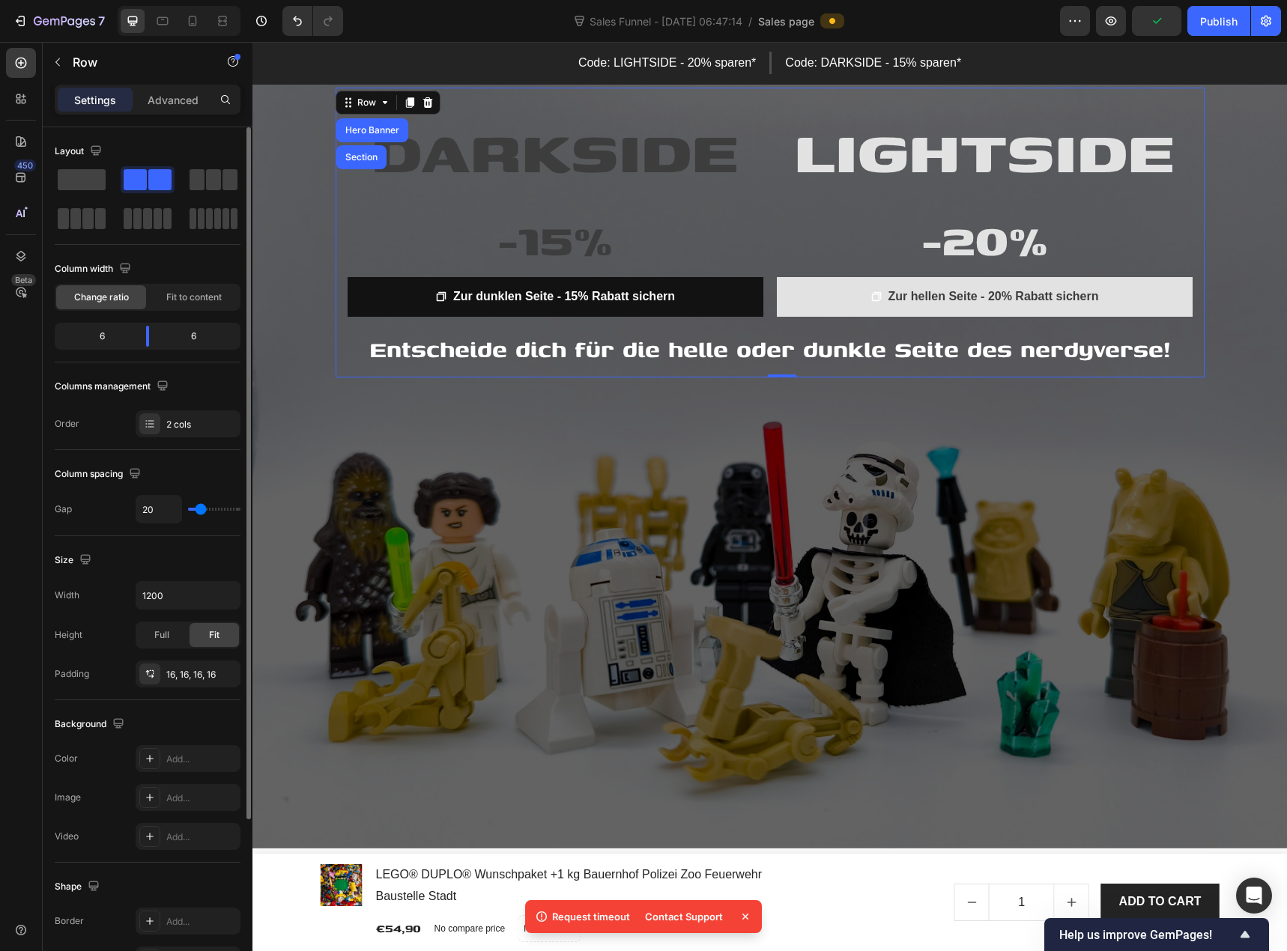
type input "22"
type input "24"
type input "27"
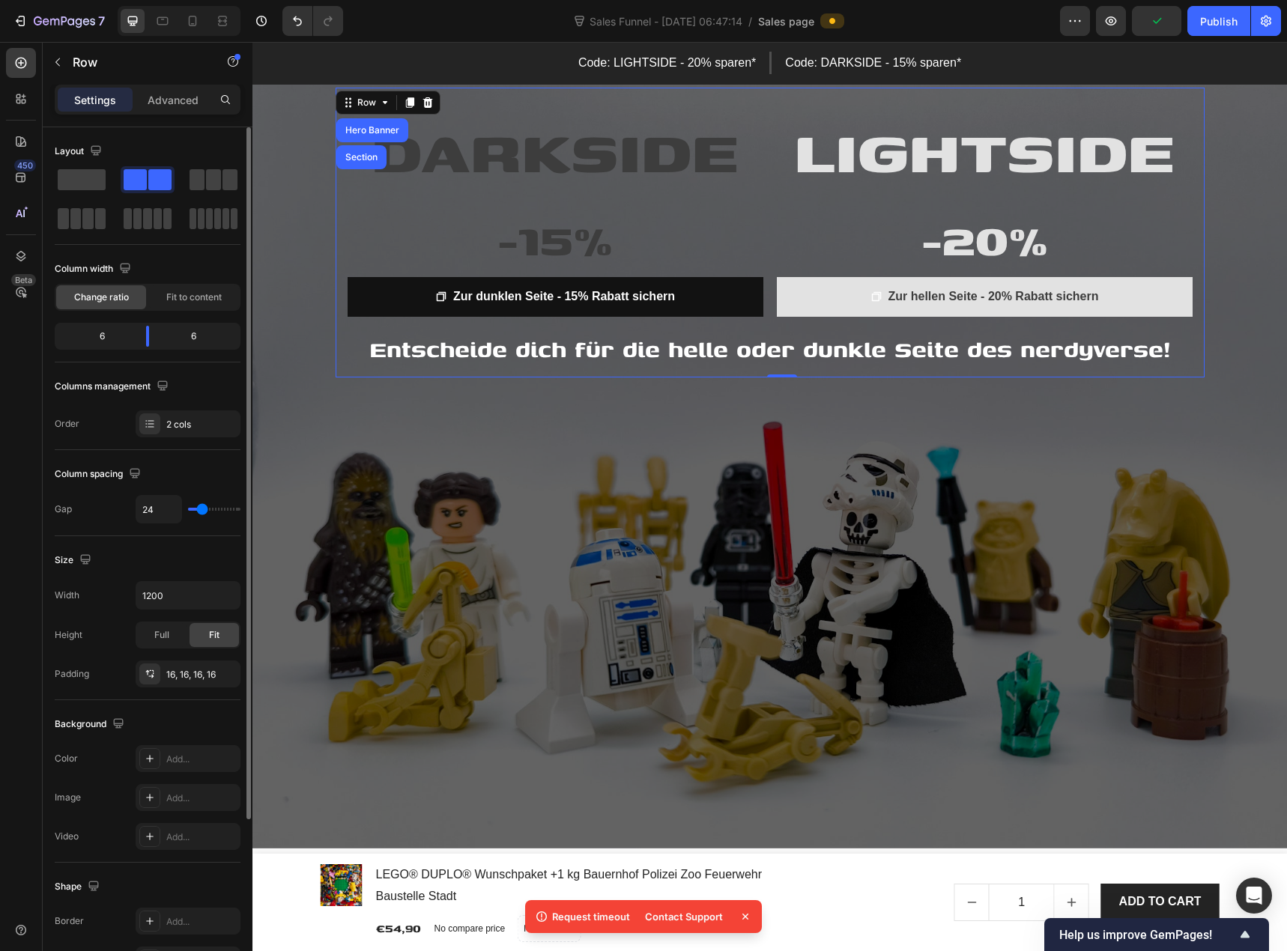
type input "27"
type input "29"
type input "31"
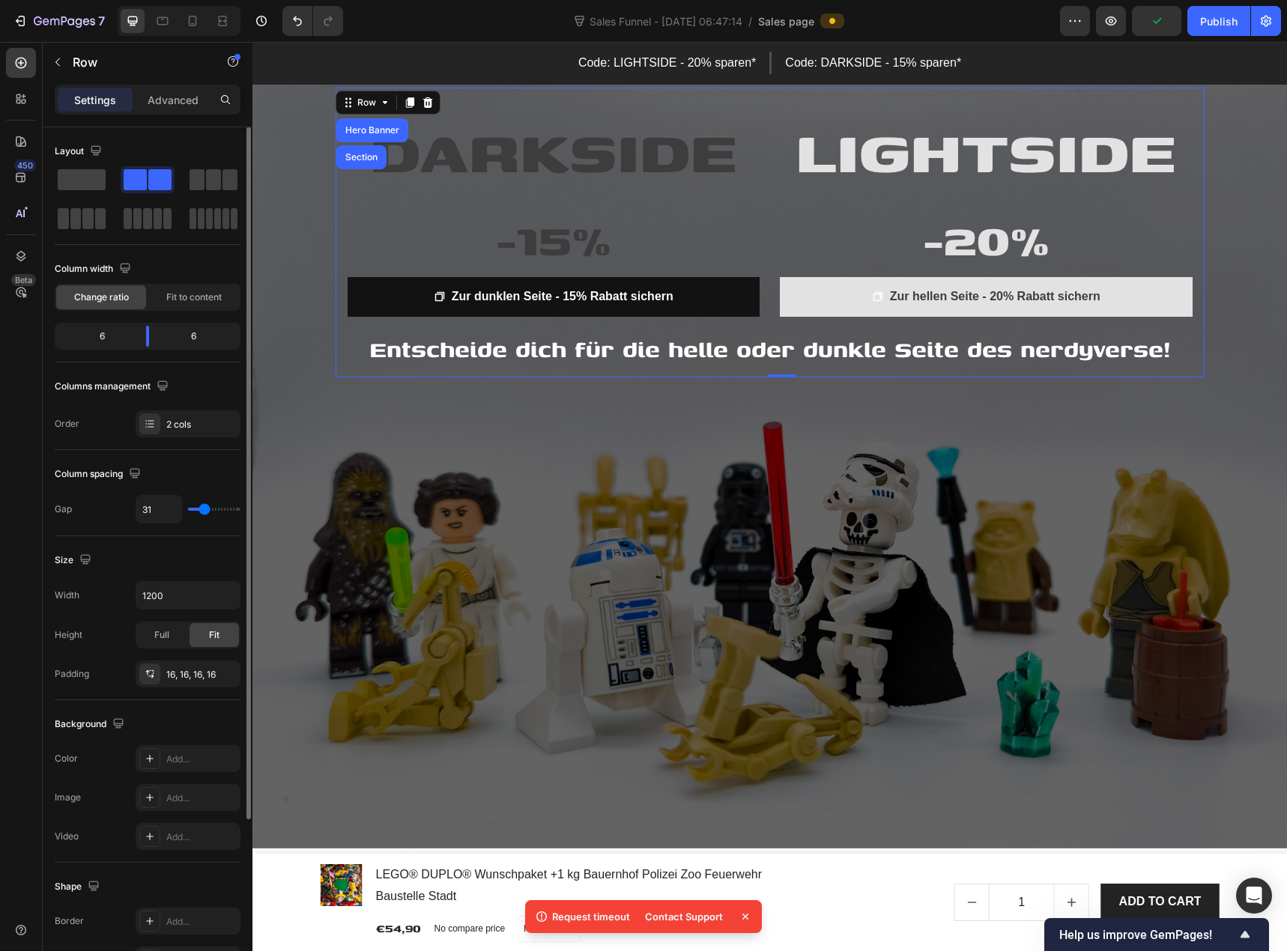
type input "33"
type input "36"
type input "38"
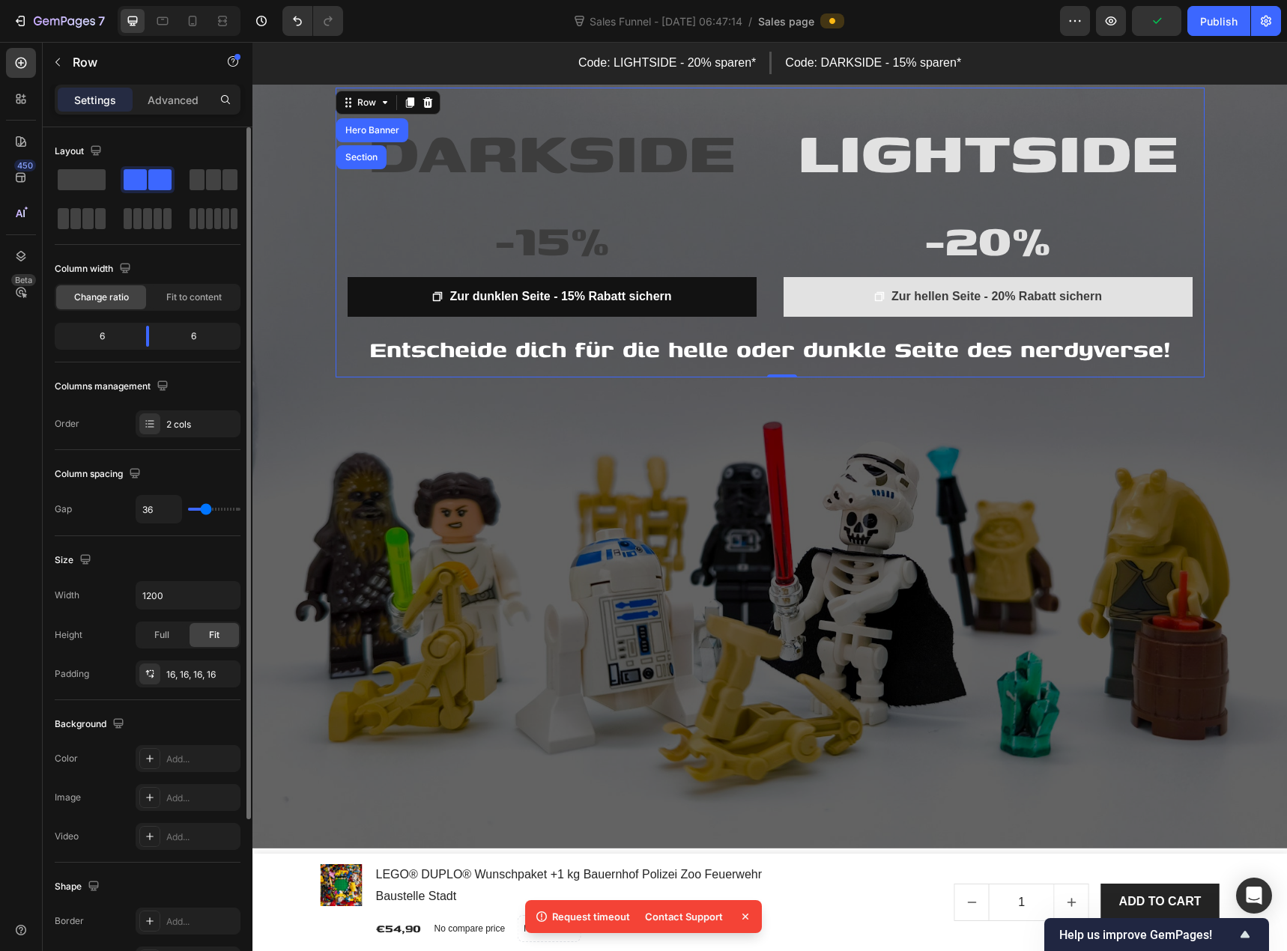
type input "38"
type input "40"
type input "42"
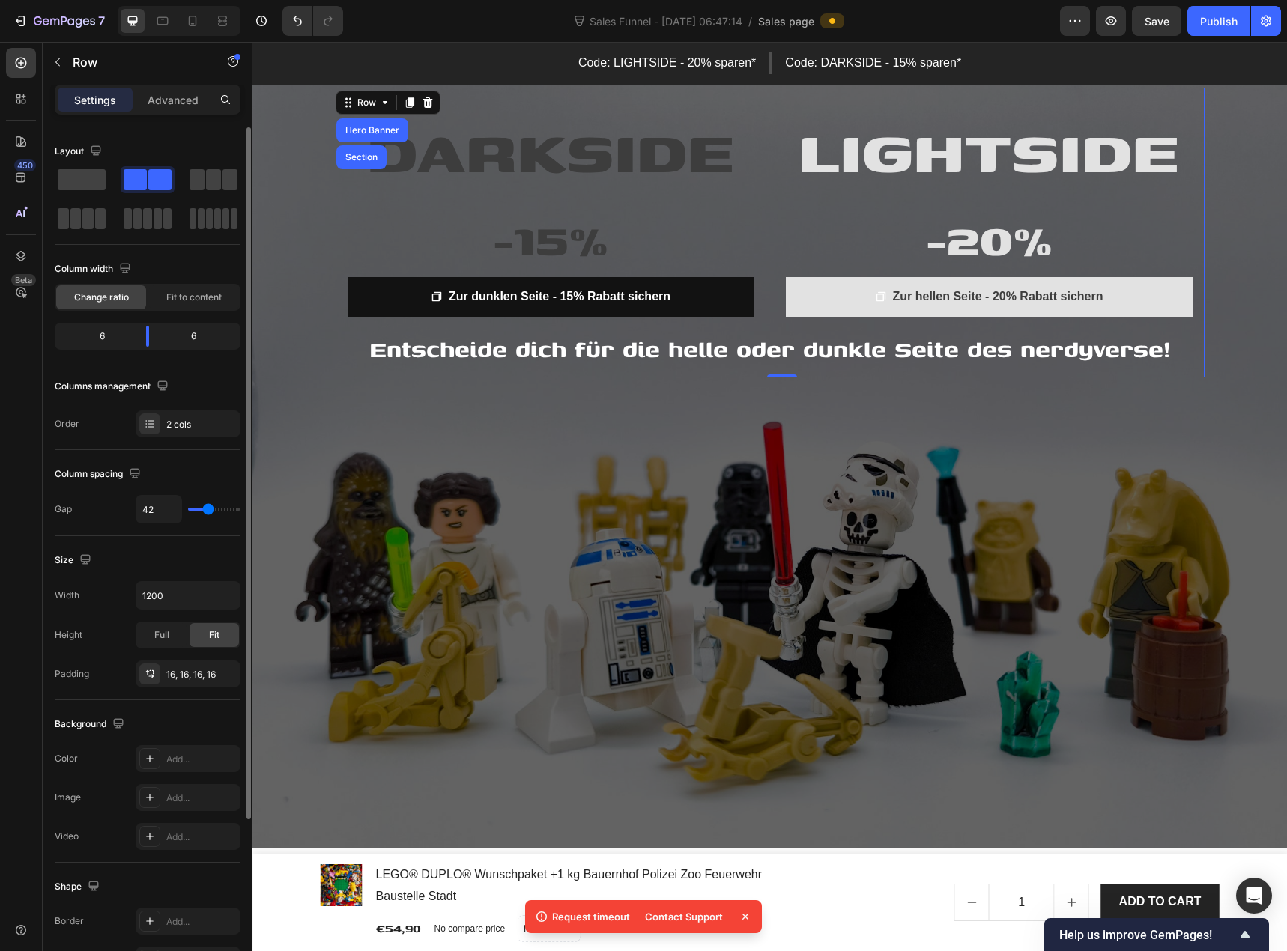
type input "44"
type input "42"
type input "40"
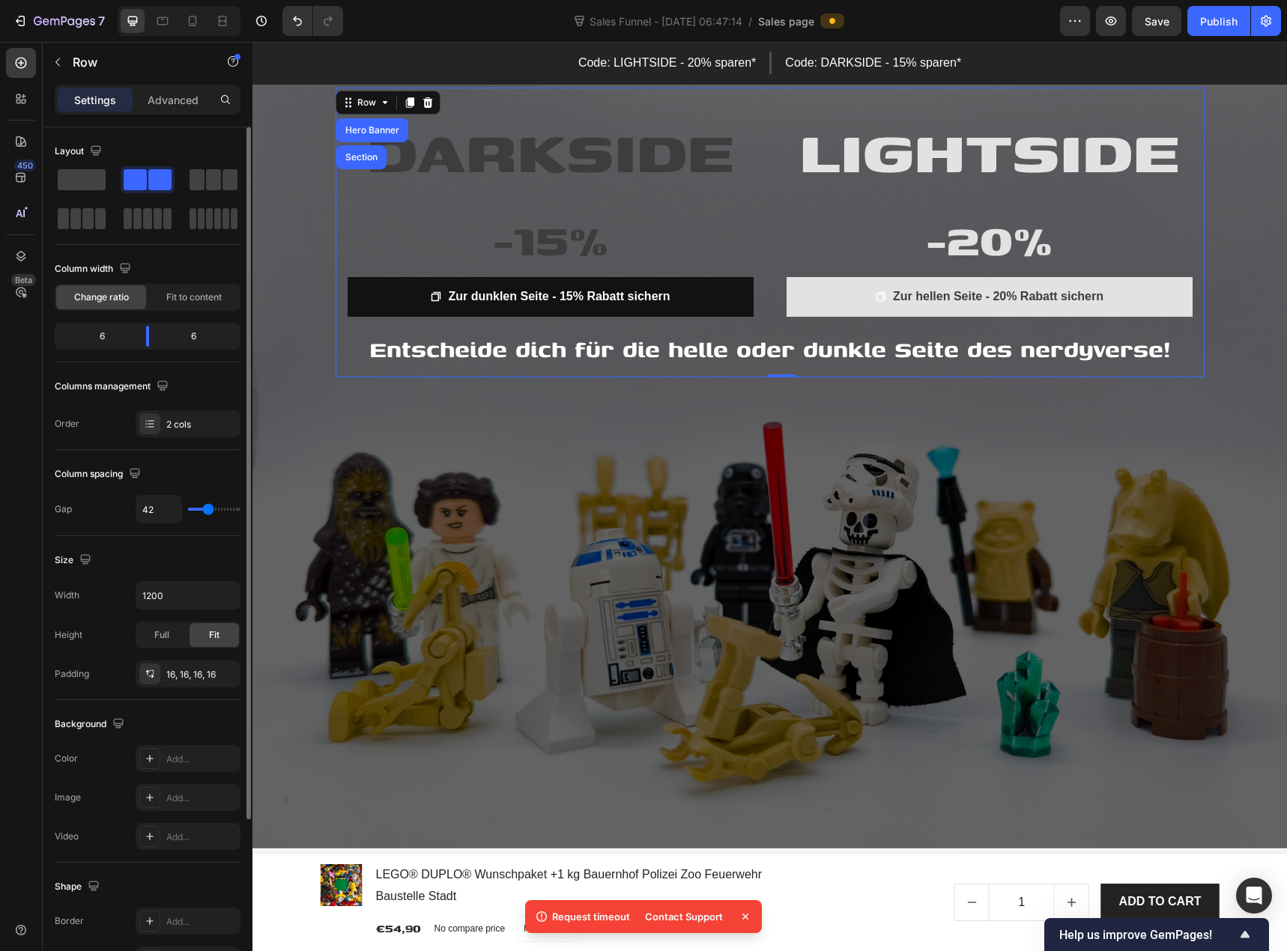
type input "40"
type input "38"
type input "40"
drag, startPoint x: 196, startPoint y: 509, endPoint x: 207, endPoint y: 517, distance: 13.5
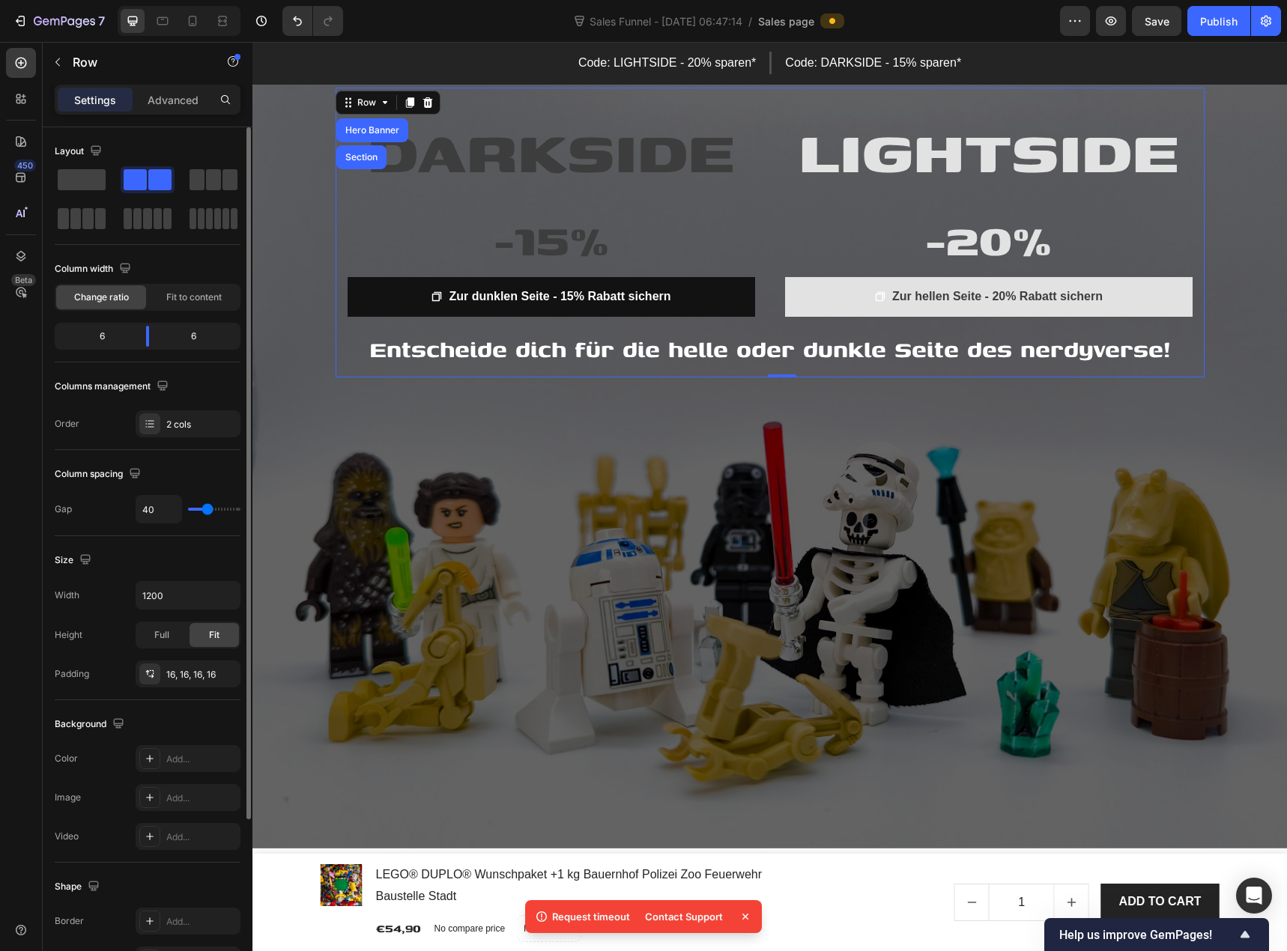
type input "40"
click at [207, 511] on input "range" at bounding box center [214, 509] width 52 height 3
click at [115, 571] on div "Size" at bounding box center [148, 560] width 186 height 24
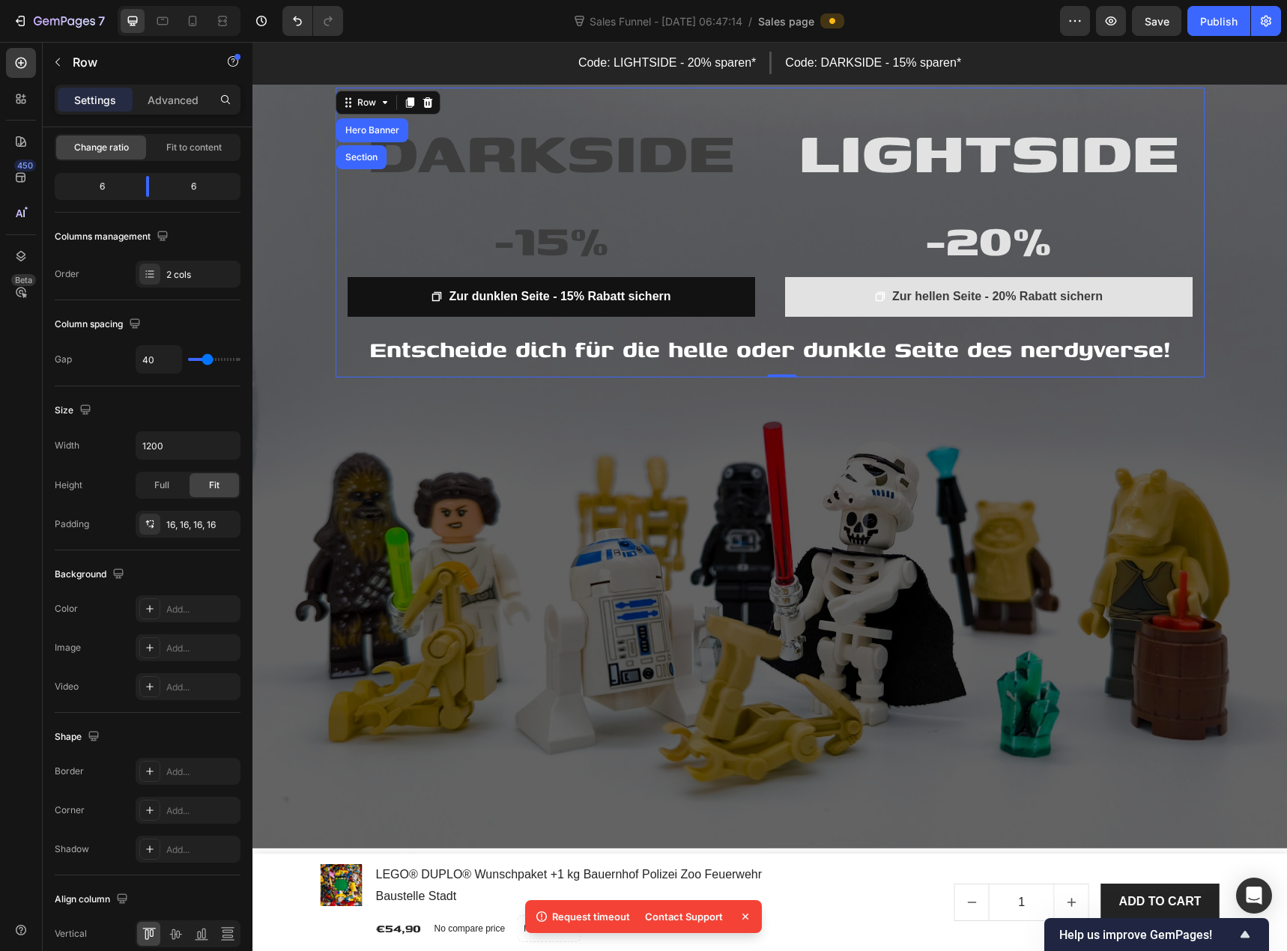
scroll to position [218, 0]
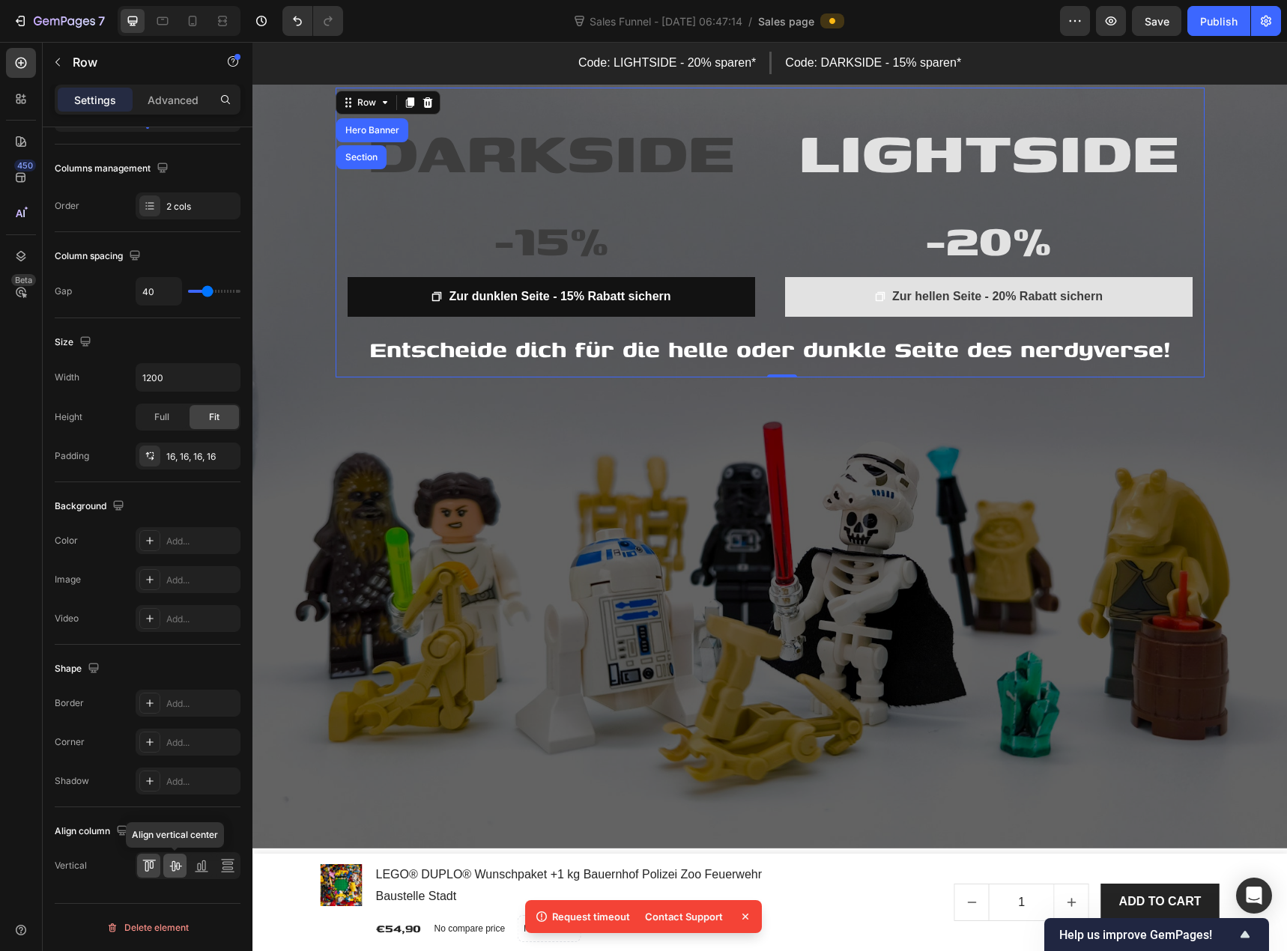
click at [174, 866] on icon at bounding box center [175, 866] width 12 height 10
click at [227, 866] on icon at bounding box center [227, 865] width 15 height 15
click at [128, 660] on div "Shape" at bounding box center [148, 669] width 186 height 24
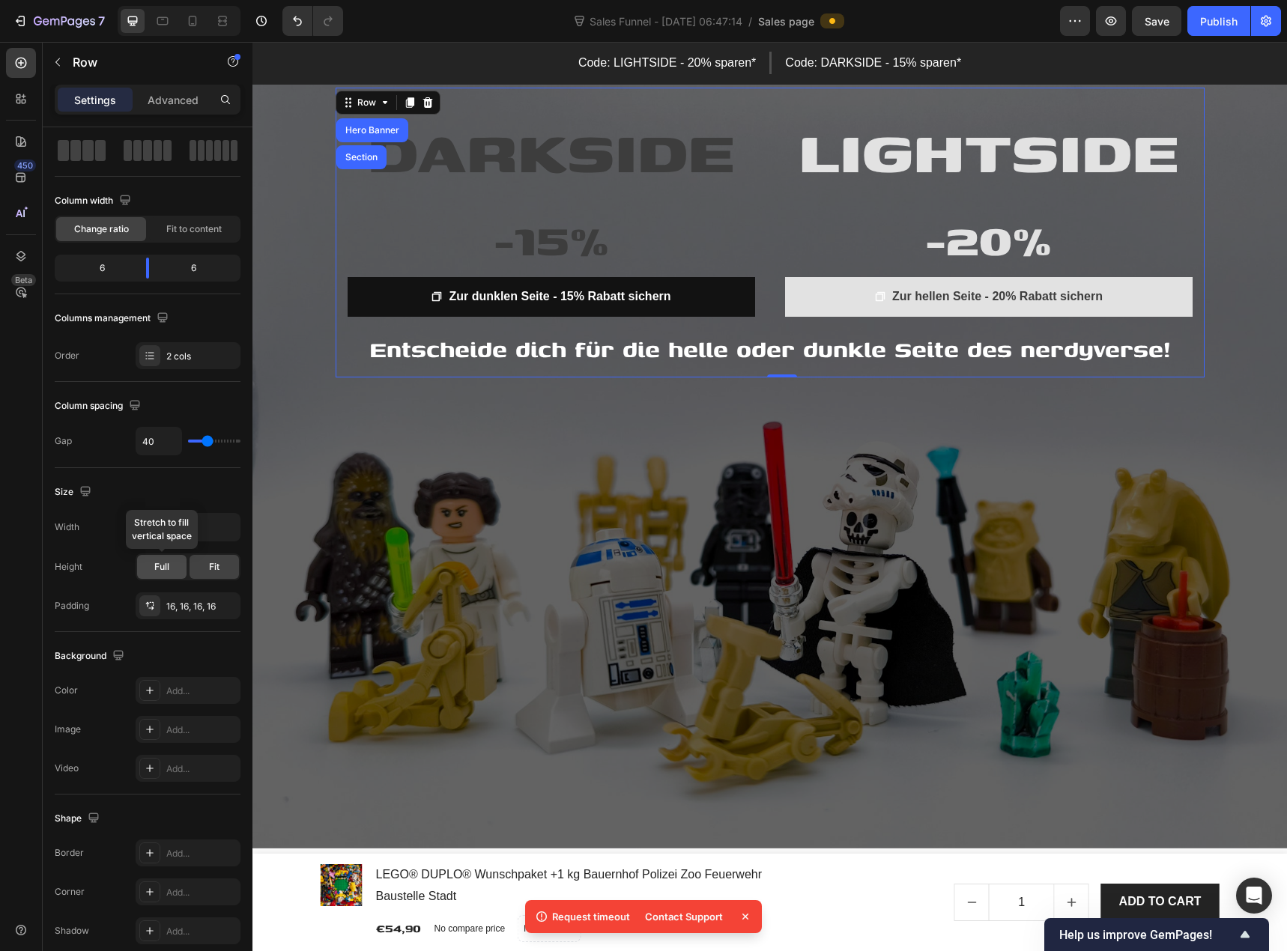
click at [154, 565] on span "Full" at bounding box center [161, 566] width 15 height 13
click at [205, 570] on div "Fit" at bounding box center [213, 567] width 49 height 24
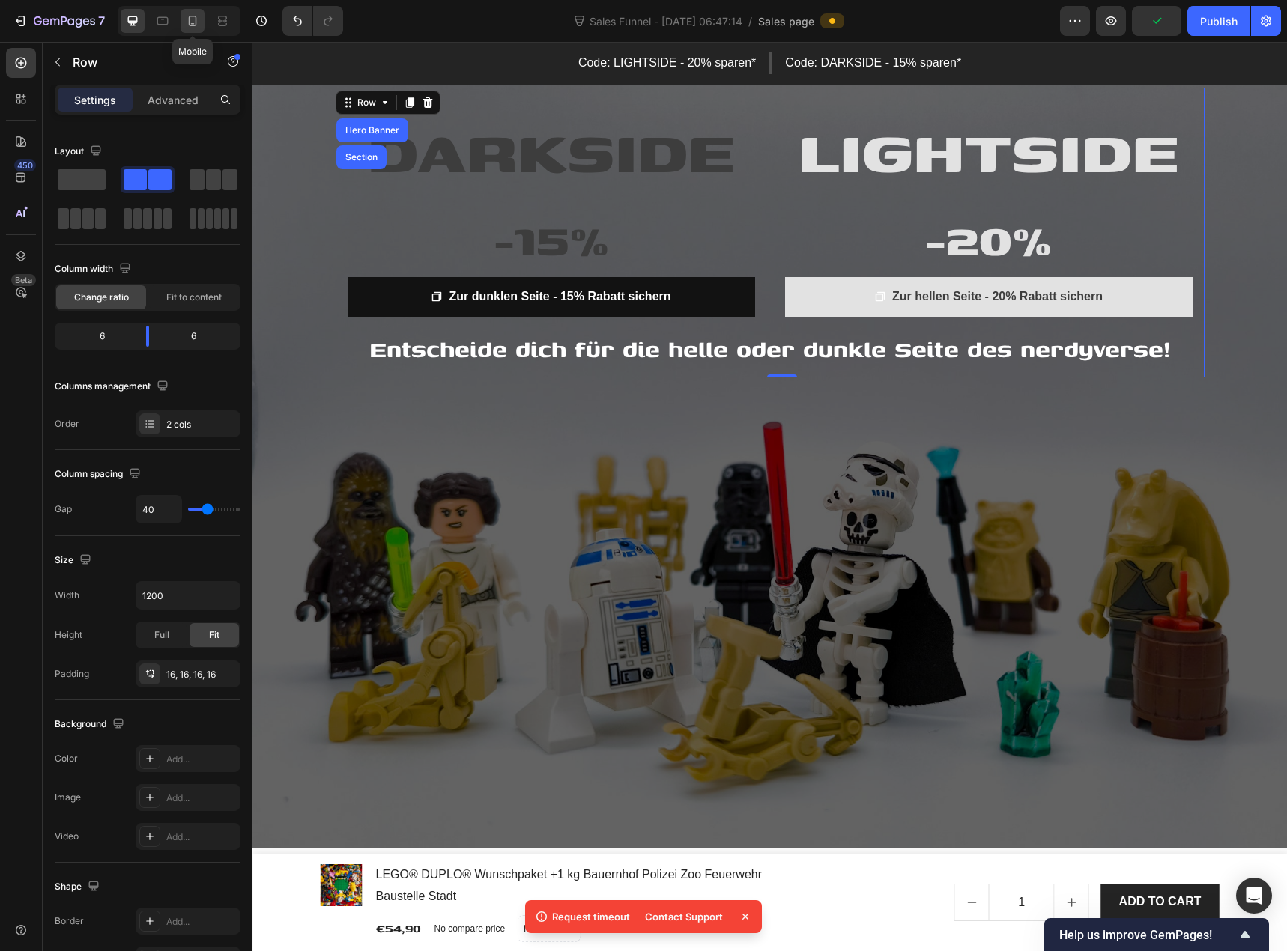
click at [186, 28] on icon at bounding box center [192, 20] width 15 height 15
type input "100%"
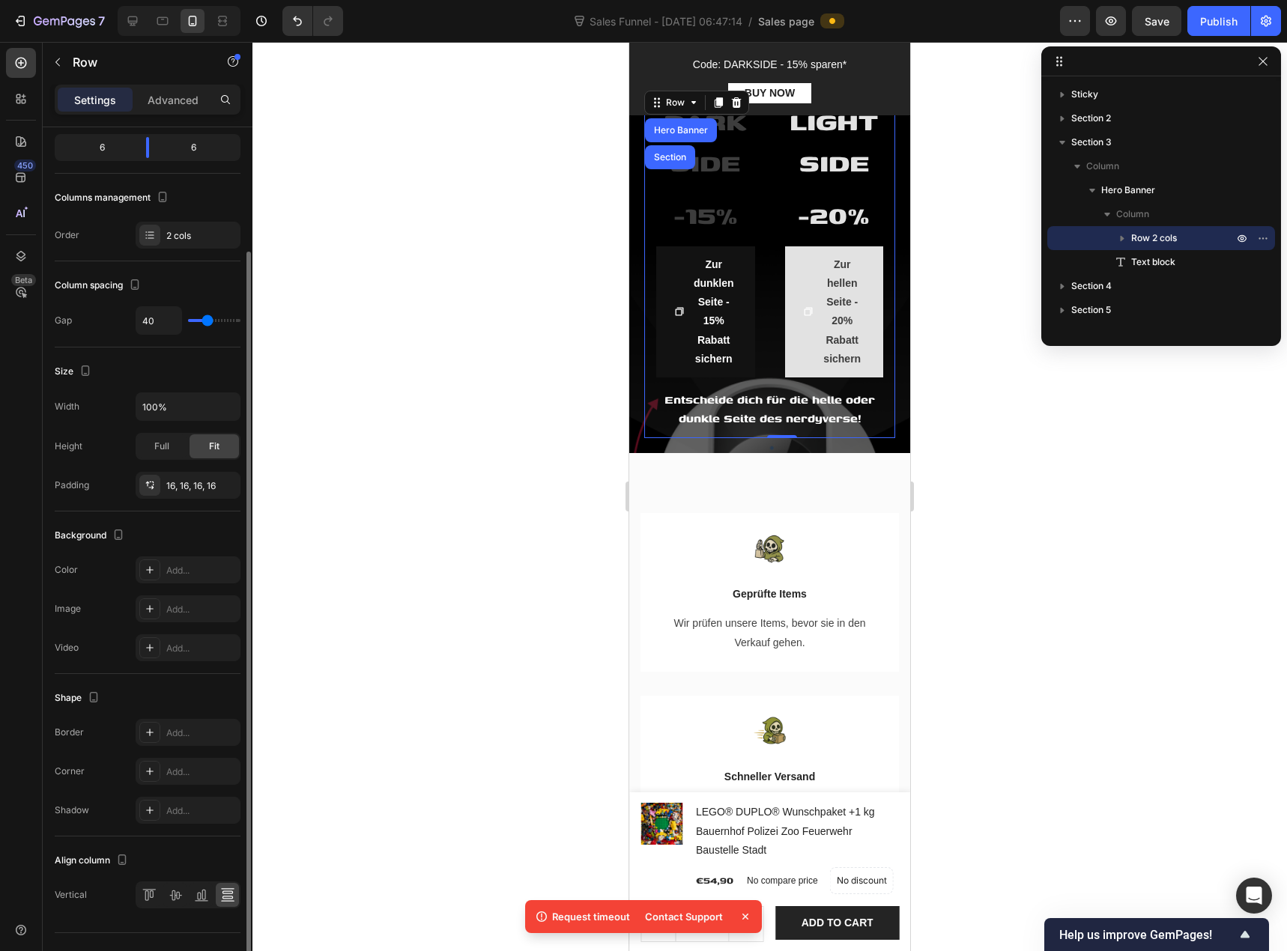
scroll to position [179, 0]
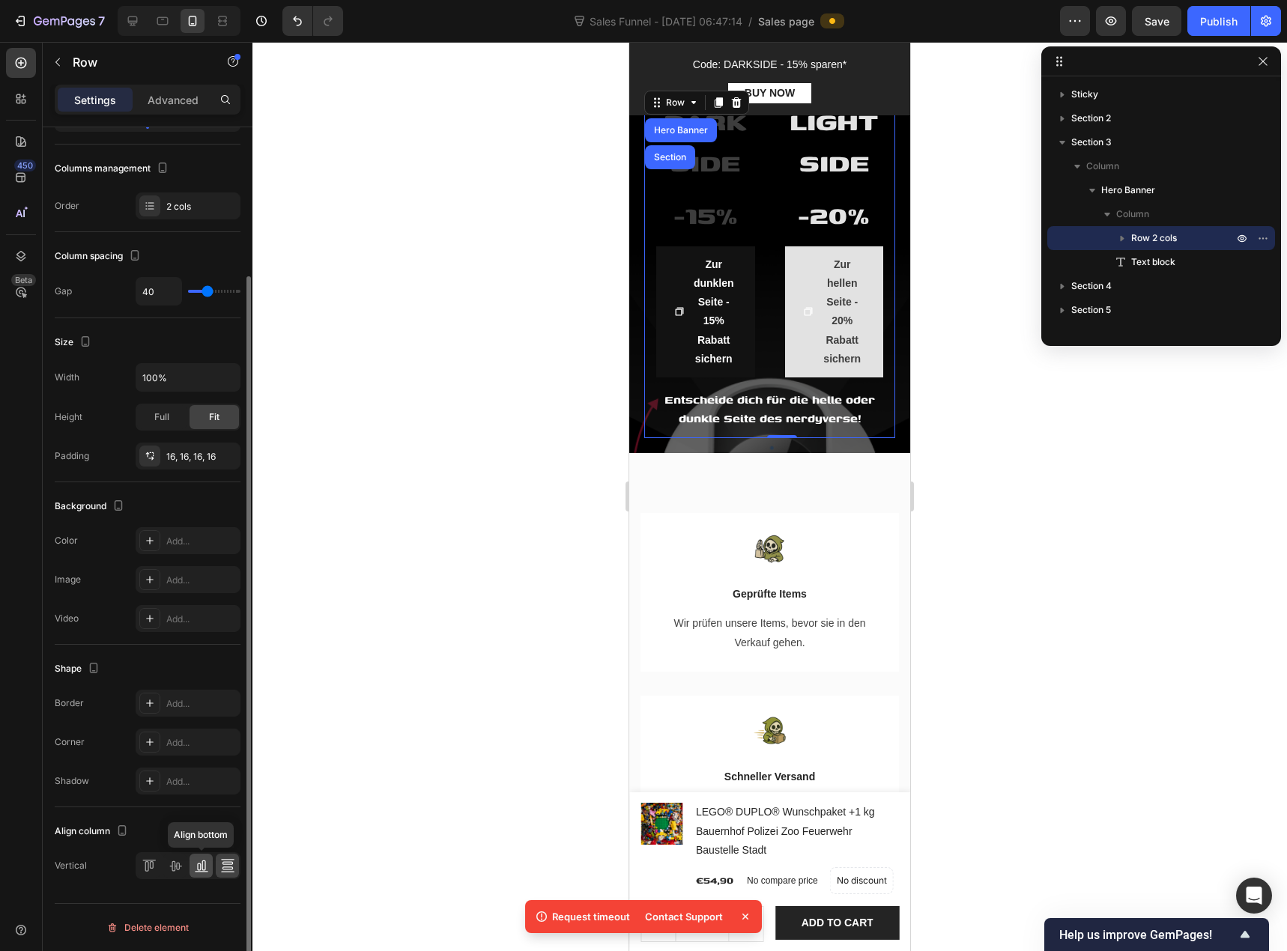
click at [197, 866] on icon at bounding box center [199, 866] width 4 height 7
click at [179, 866] on icon at bounding box center [175, 866] width 12 height 10
click at [228, 863] on icon at bounding box center [227, 865] width 15 height 15
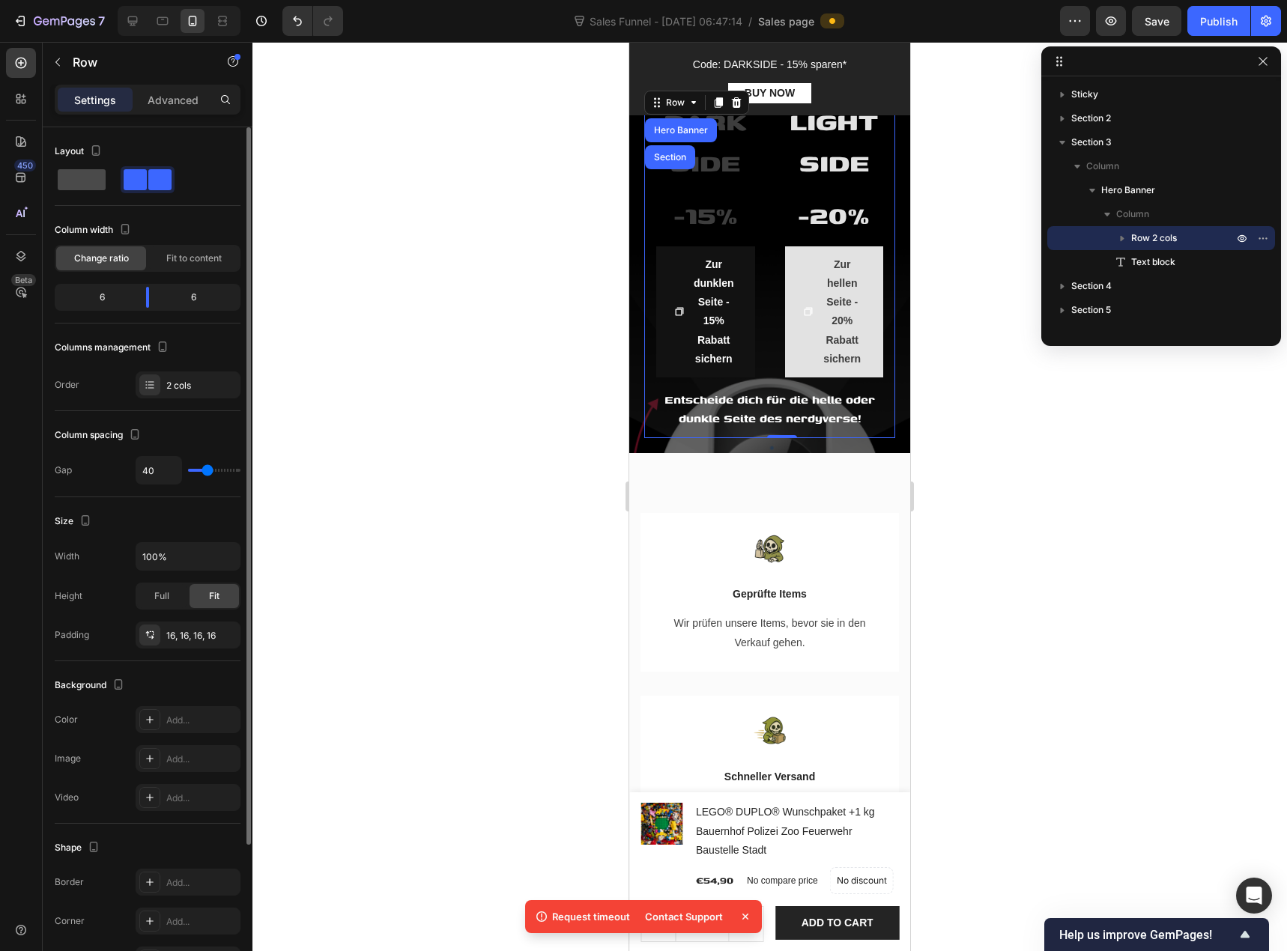
click at [88, 182] on span at bounding box center [82, 179] width 48 height 21
type input "0"
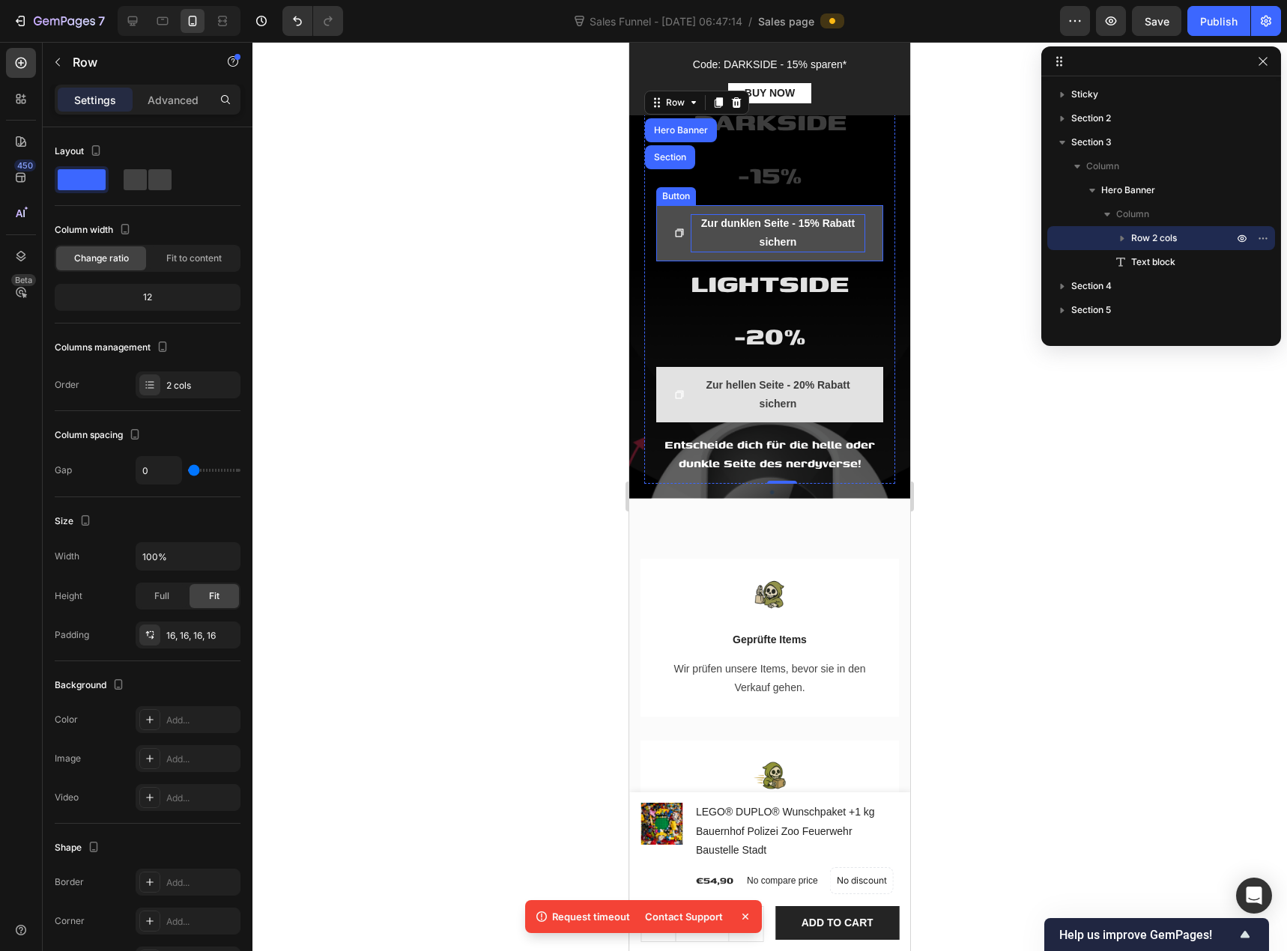
click at [731, 236] on p "Zur dunklen Seite - 15% Rabatt sichern" at bounding box center [777, 232] width 174 height 37
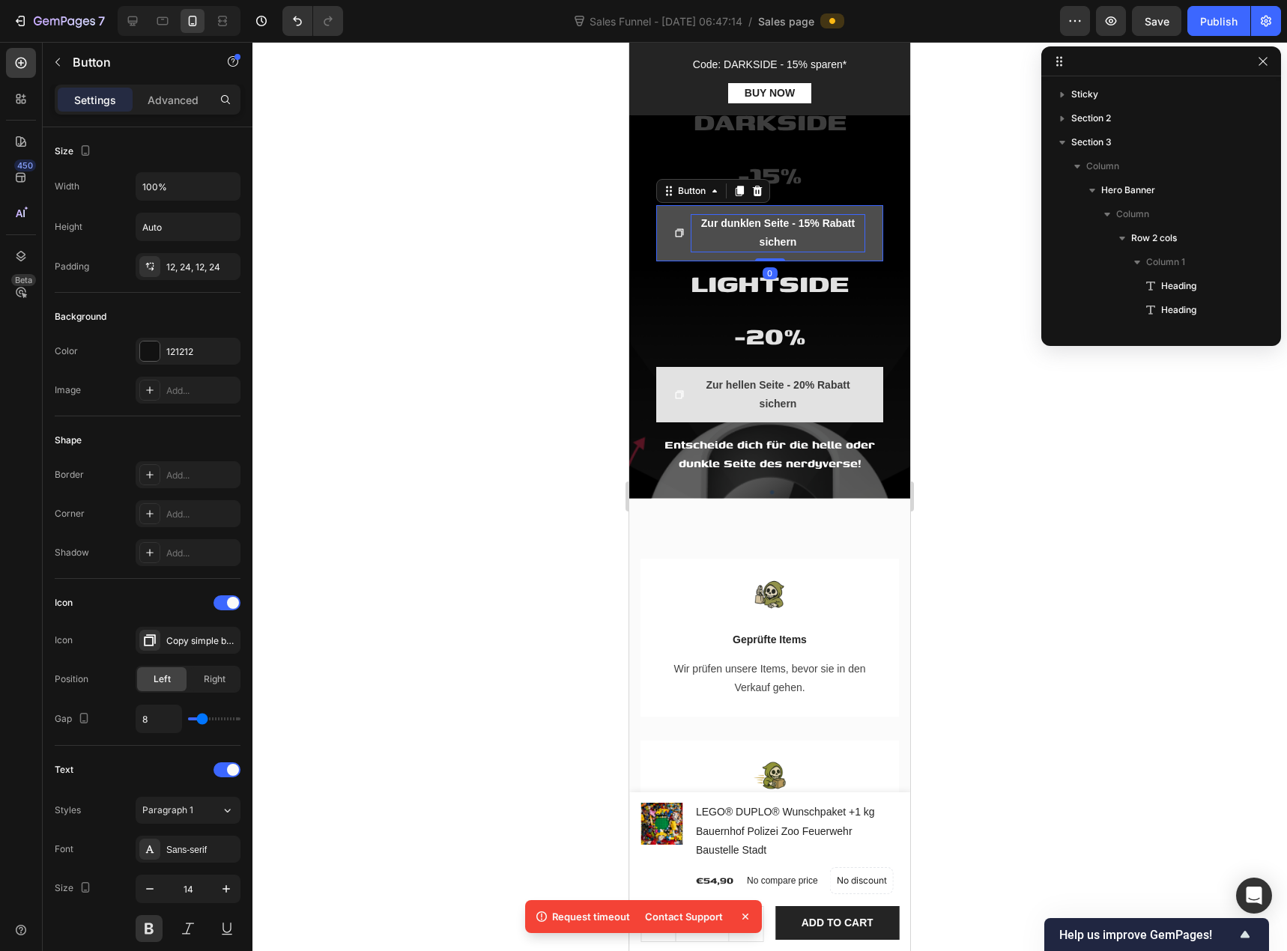
scroll to position [236, 0]
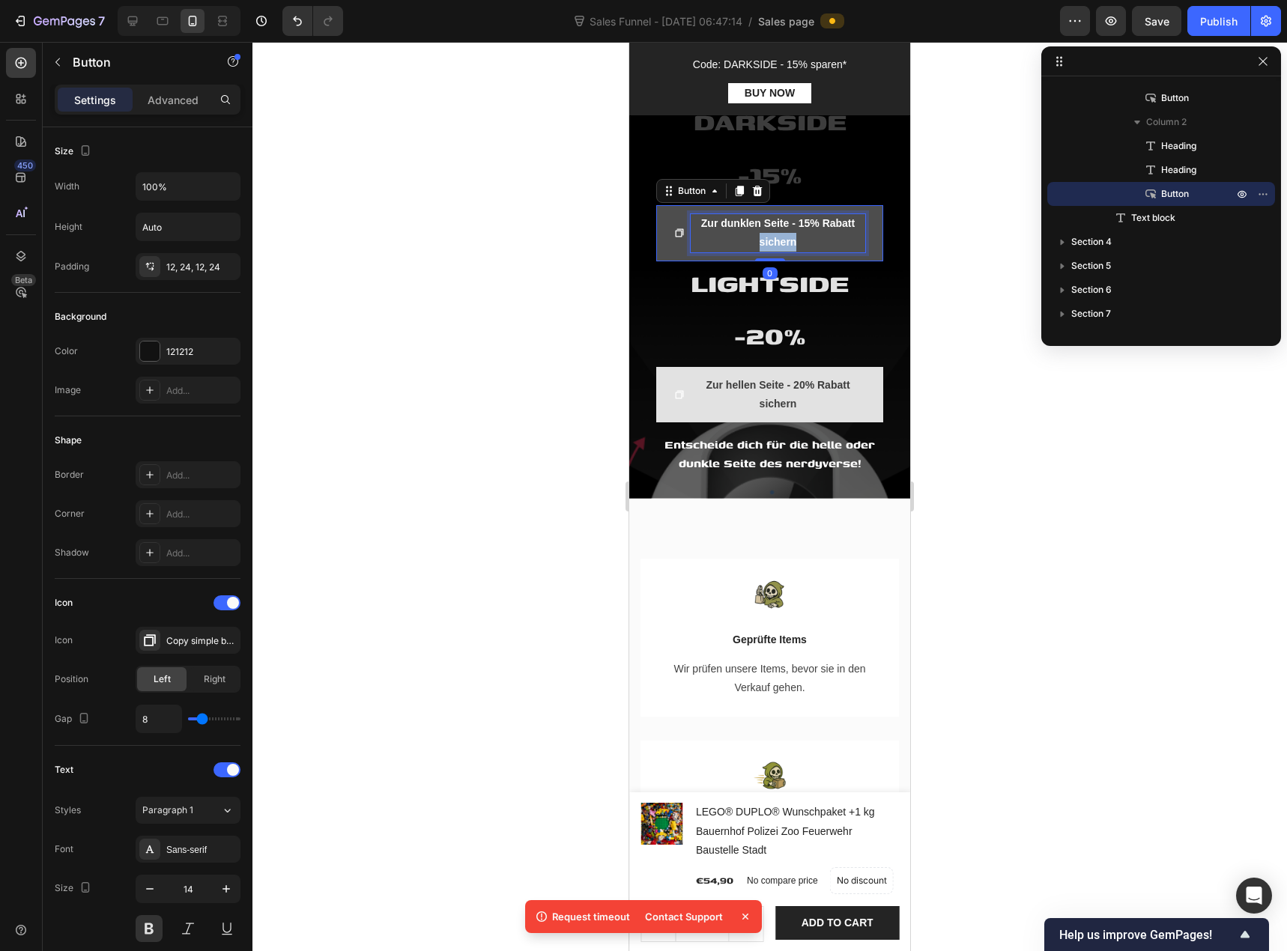
click at [771, 240] on p "Zur dunklen Seite - 15% Rabatt sichern" at bounding box center [777, 232] width 174 height 37
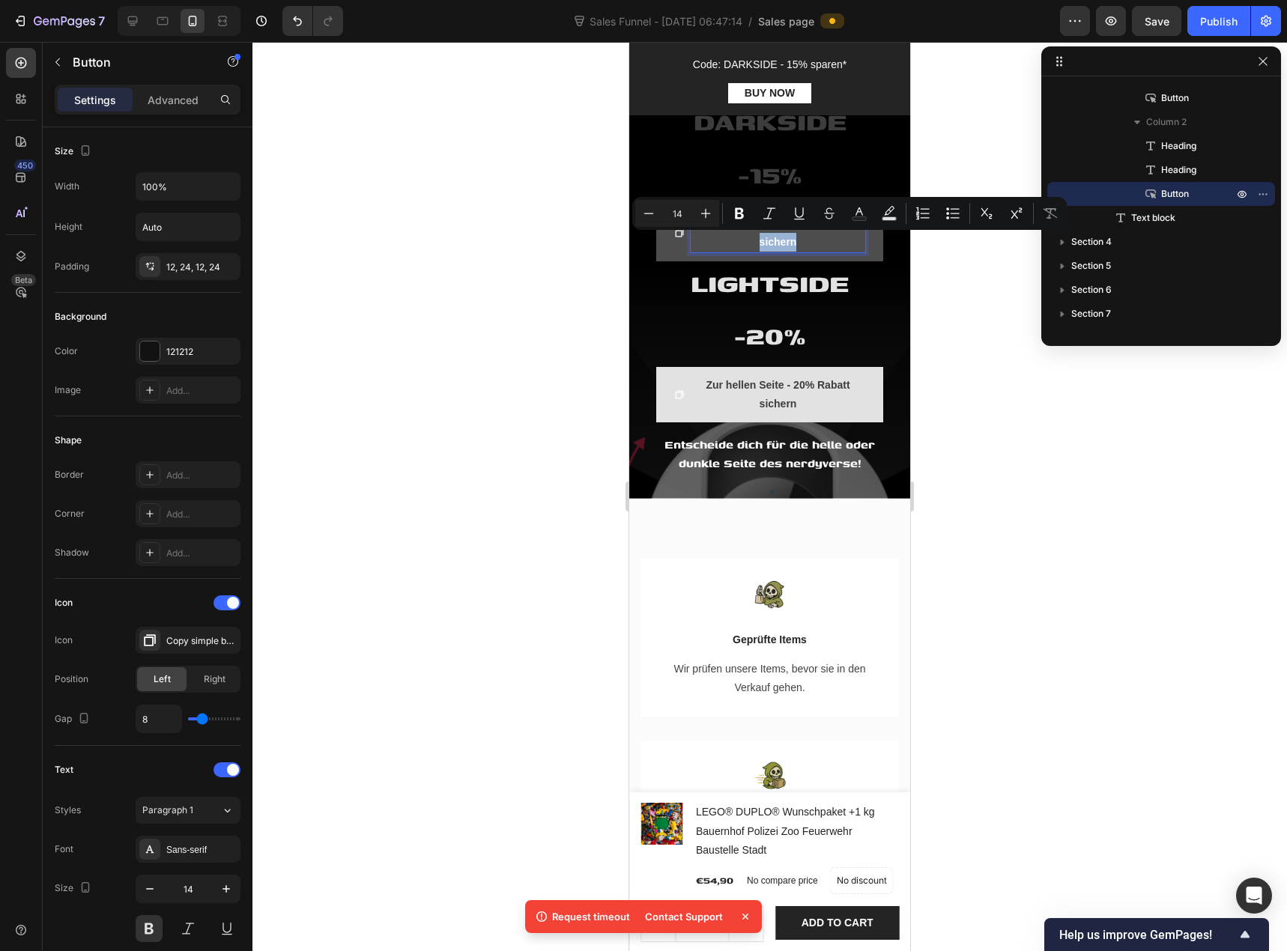
click at [805, 249] on p "Zur dunklen Seite - 15% Rabatt sichern" at bounding box center [777, 232] width 174 height 37
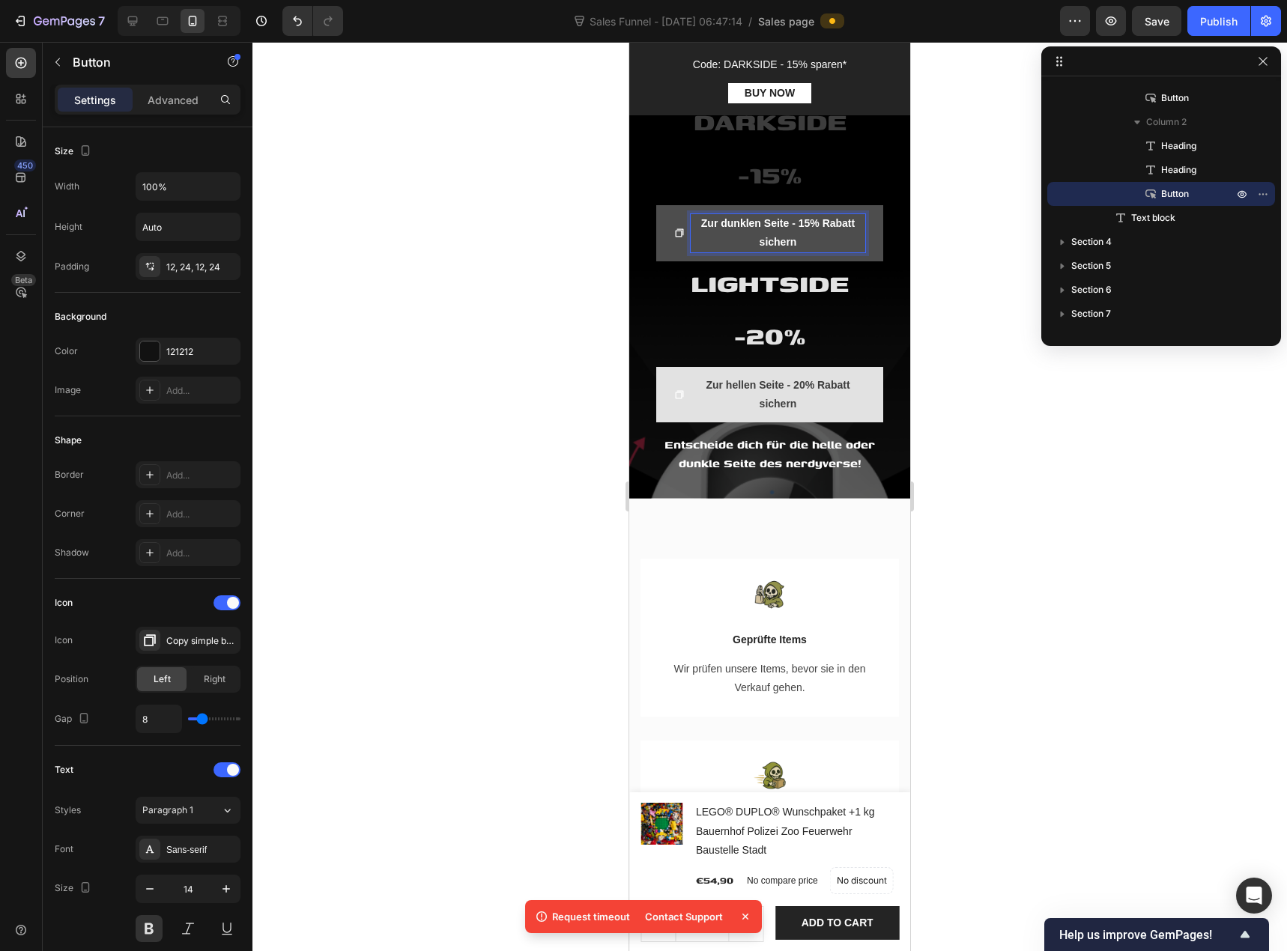
click at [790, 220] on p "Zur dunklen Seite - 15% Rabatt sichern" at bounding box center [777, 232] width 174 height 37
click at [795, 223] on p "Zur dunklen Seite - 15% Rabatt sichern" at bounding box center [777, 232] width 174 height 37
click at [814, 225] on p "Zur dunklen Seite 15% Rabatt sichern" at bounding box center [777, 232] width 97 height 37
click at [795, 252] on p "⁠⁠⁠⁠⁠⁠⁠ZUR DUNKLEN SEITE WECHSELN 15% Rabatt sichern" at bounding box center [777, 232] width 171 height 37
click at [795, 252] on p "ZUR DUNKLEN SEITE WECHSELN 15% Rabatt sichern" at bounding box center [777, 232] width 171 height 37
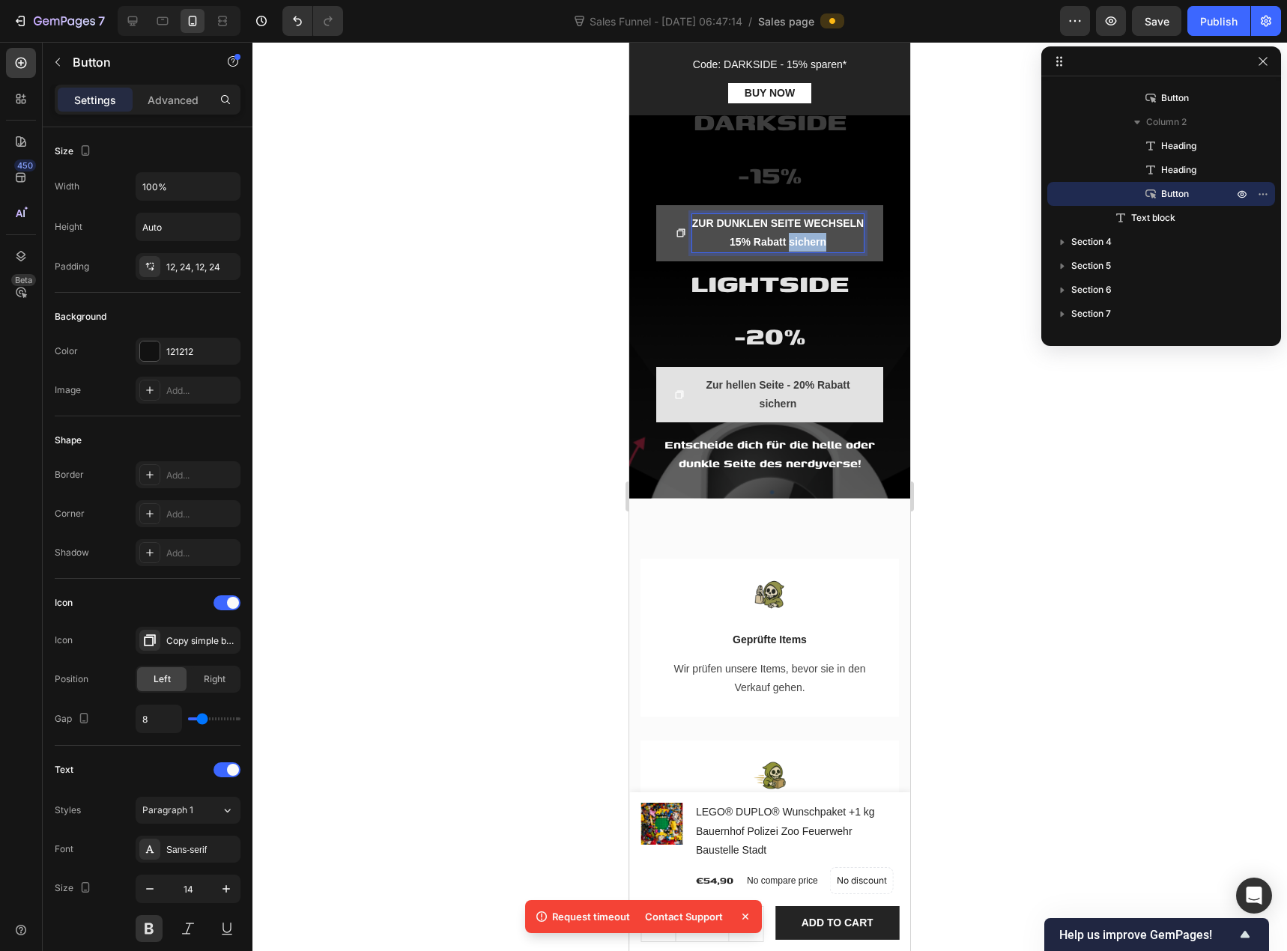
click at [795, 252] on p "ZUR DUNKLEN SEITE WECHSELN 15% Rabatt sichern" at bounding box center [777, 232] width 171 height 37
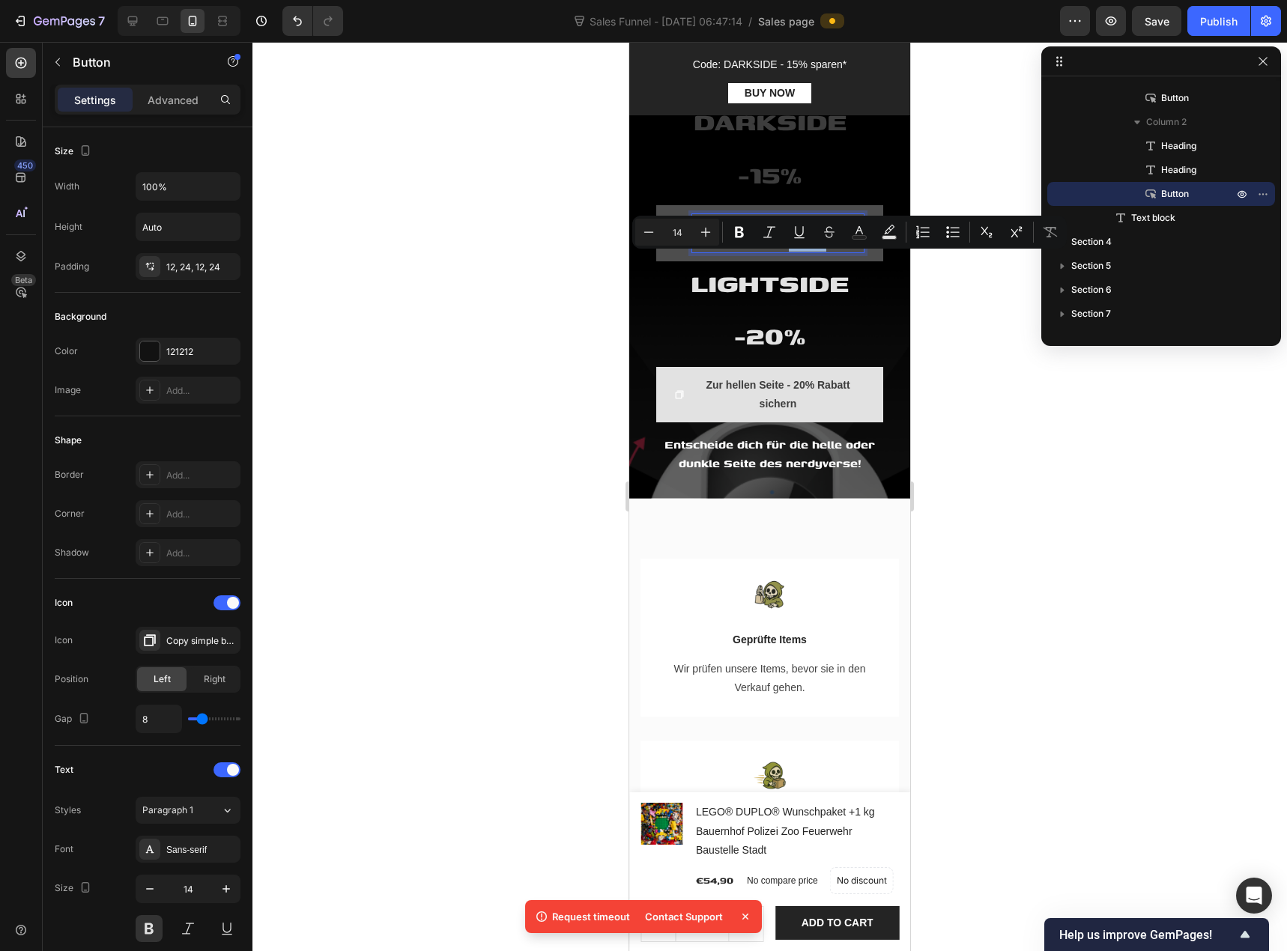
click at [803, 252] on p "ZUR DUNKLEN SEITE WECHSELN 15% Rabatt sichern" at bounding box center [777, 232] width 171 height 37
drag, startPoint x: 823, startPoint y: 260, endPoint x: 717, endPoint y: 265, distance: 105.7
click at [717, 252] on p "ZUR DUNKLEN SEITE WECHSELN 15% Rabatt sichern" at bounding box center [777, 232] width 171 height 37
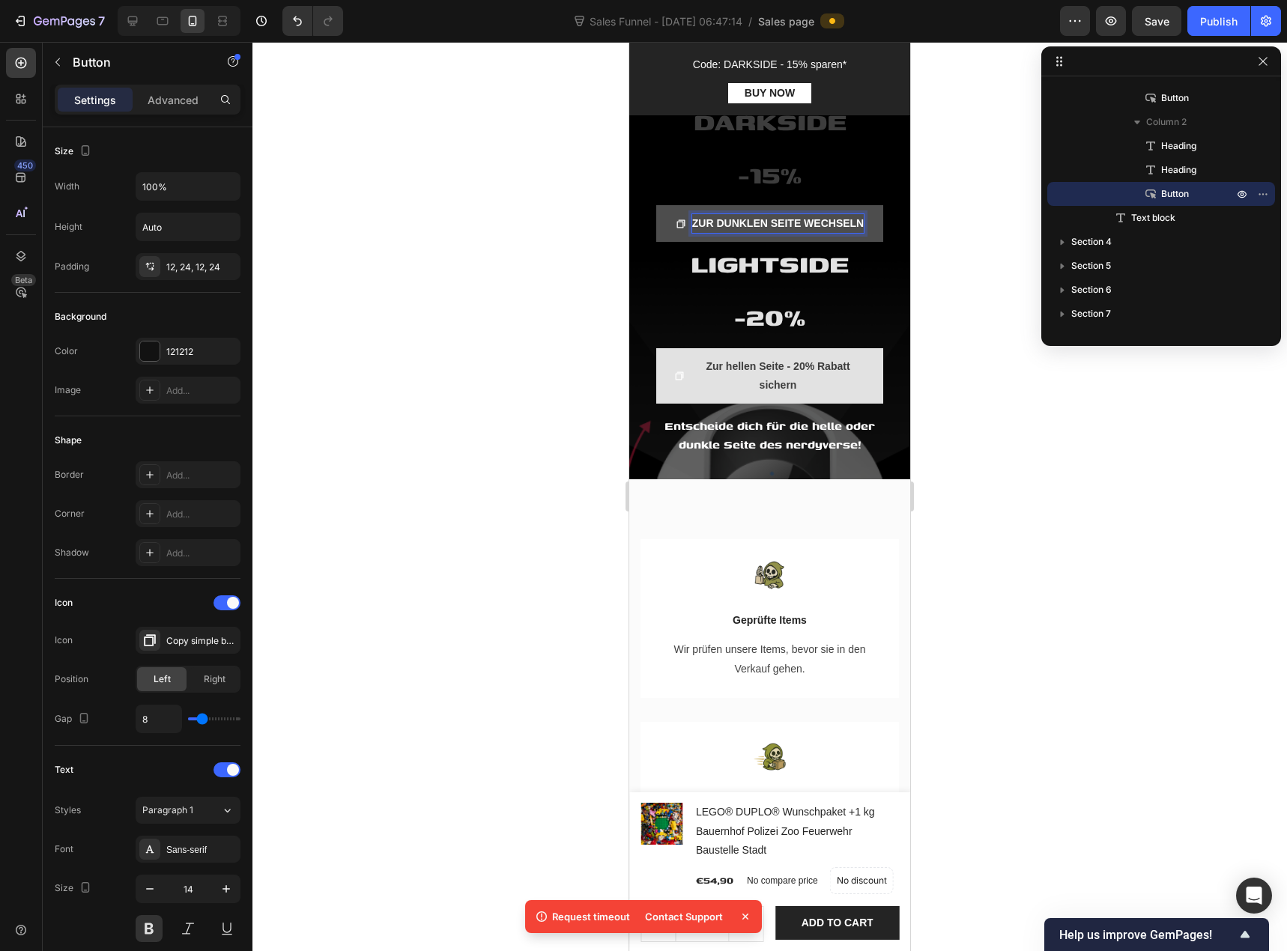
click at [741, 233] on p "ZUR DUNKLEN SEITE WECHSELN" at bounding box center [777, 223] width 171 height 19
click at [778, 233] on p "ZUR DUNKLEN SEITE WECHSELN" at bounding box center [777, 223] width 171 height 19
click at [521, 263] on div at bounding box center [769, 496] width 1034 height 909
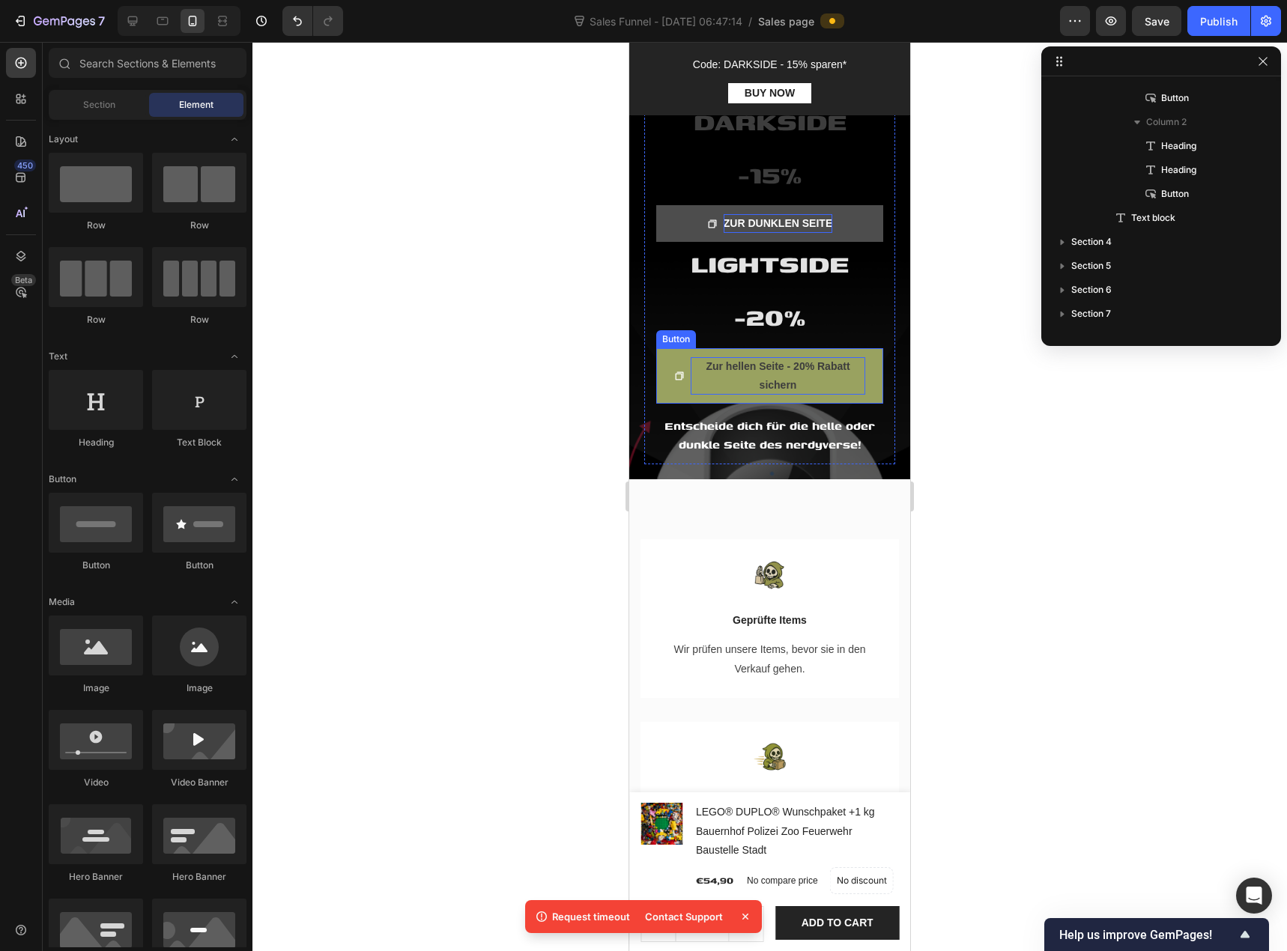
click at [723, 367] on span "Zur hellen Seite - 20% Rabatt sichern" at bounding box center [777, 375] width 144 height 31
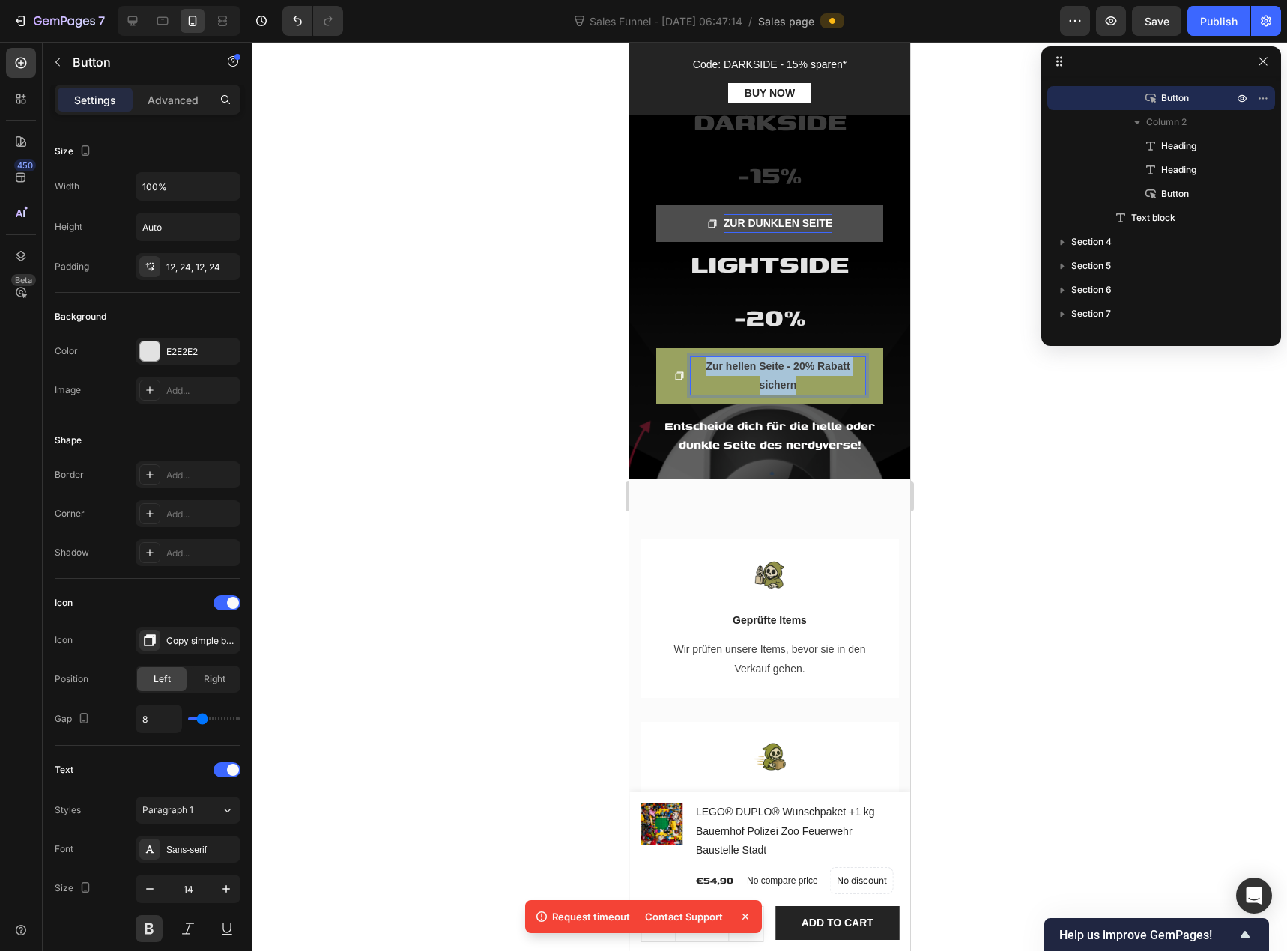
click at [723, 367] on span "Zur hellen Seite - 20% Rabatt sichern" at bounding box center [777, 375] width 144 height 31
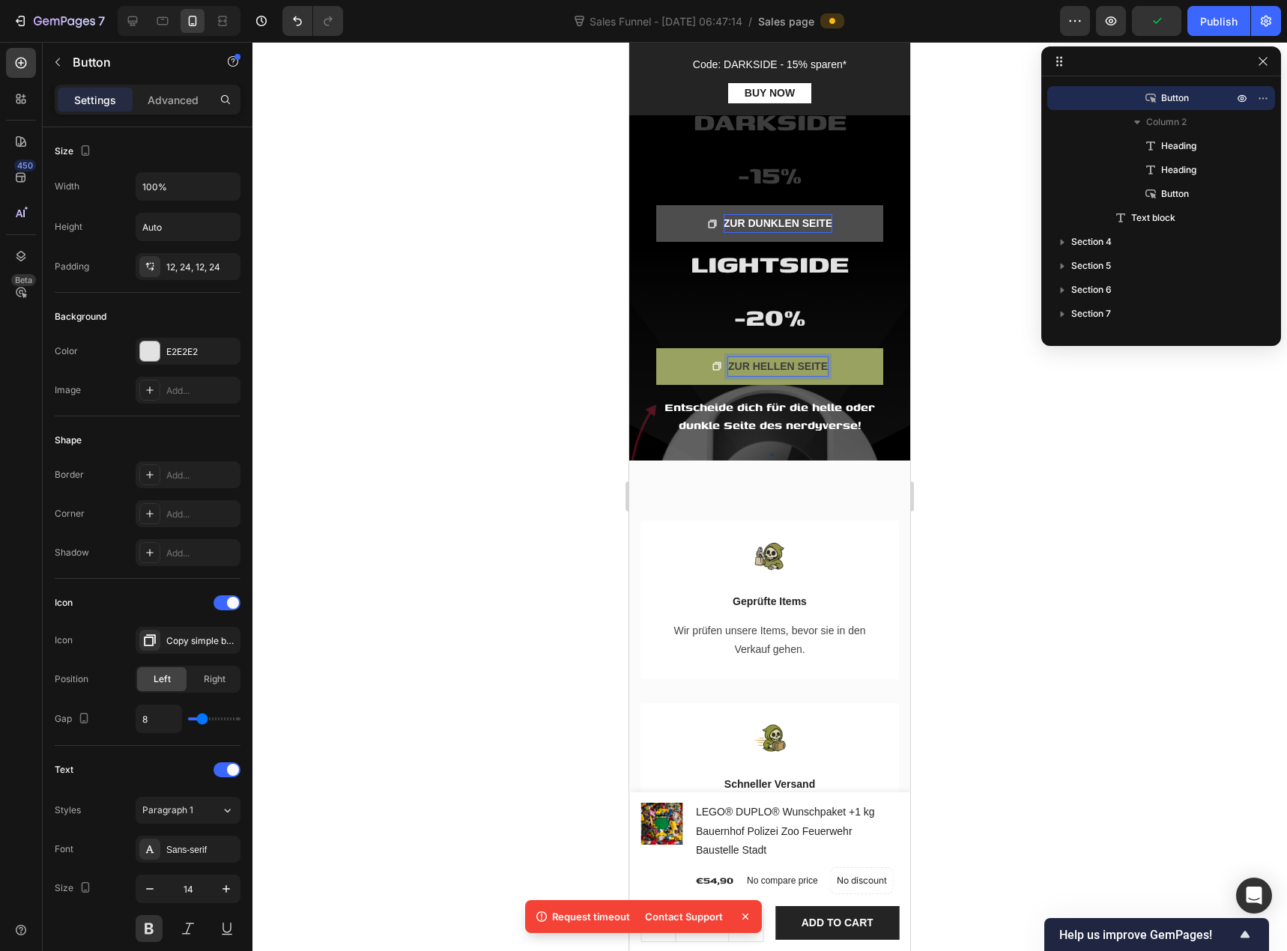
click at [514, 341] on div at bounding box center [769, 496] width 1034 height 909
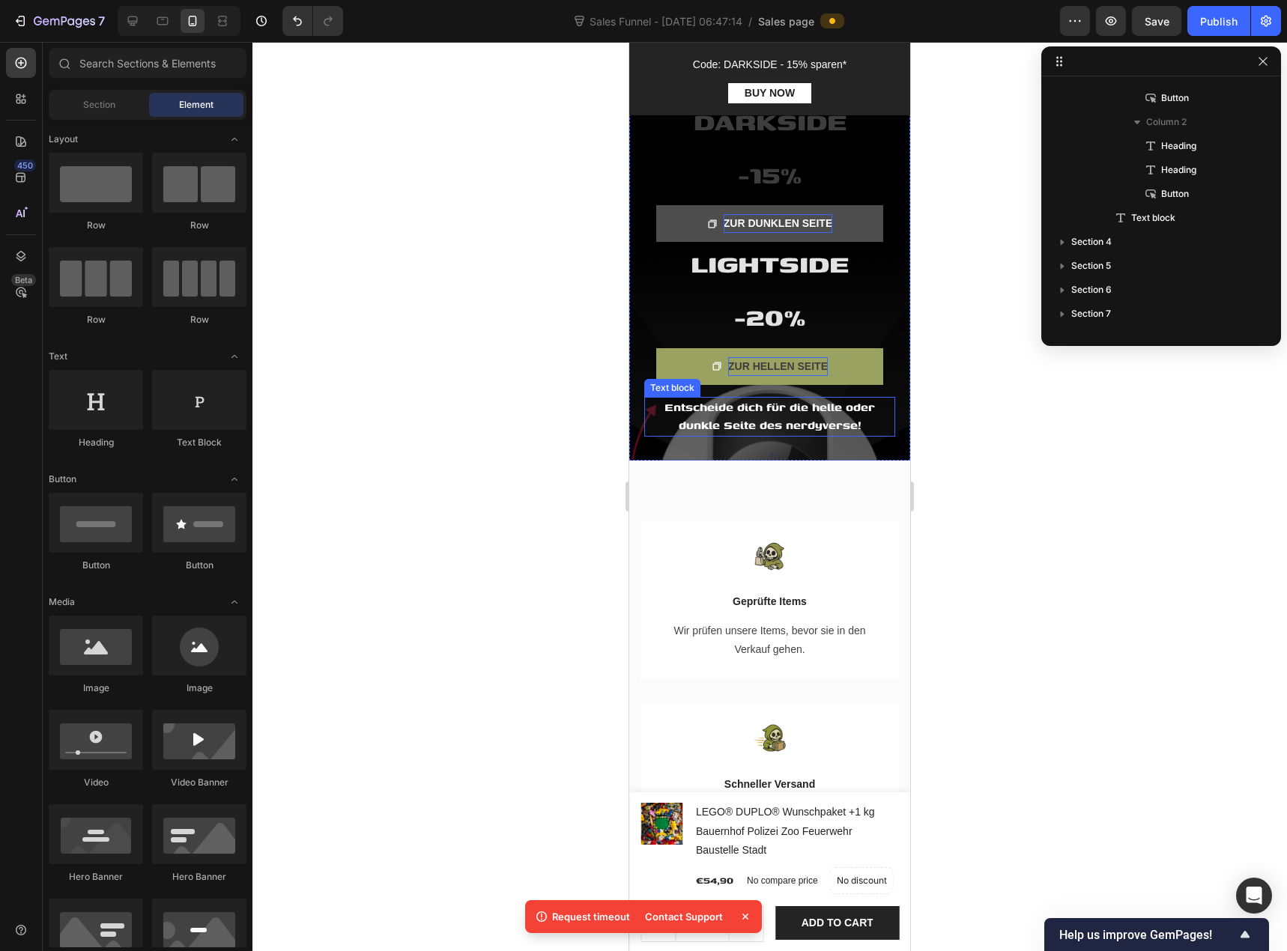
click at [774, 418] on span "Entscheide dich für die helle oder dunkle Seite des nerdyverse!" at bounding box center [769, 416] width 210 height 36
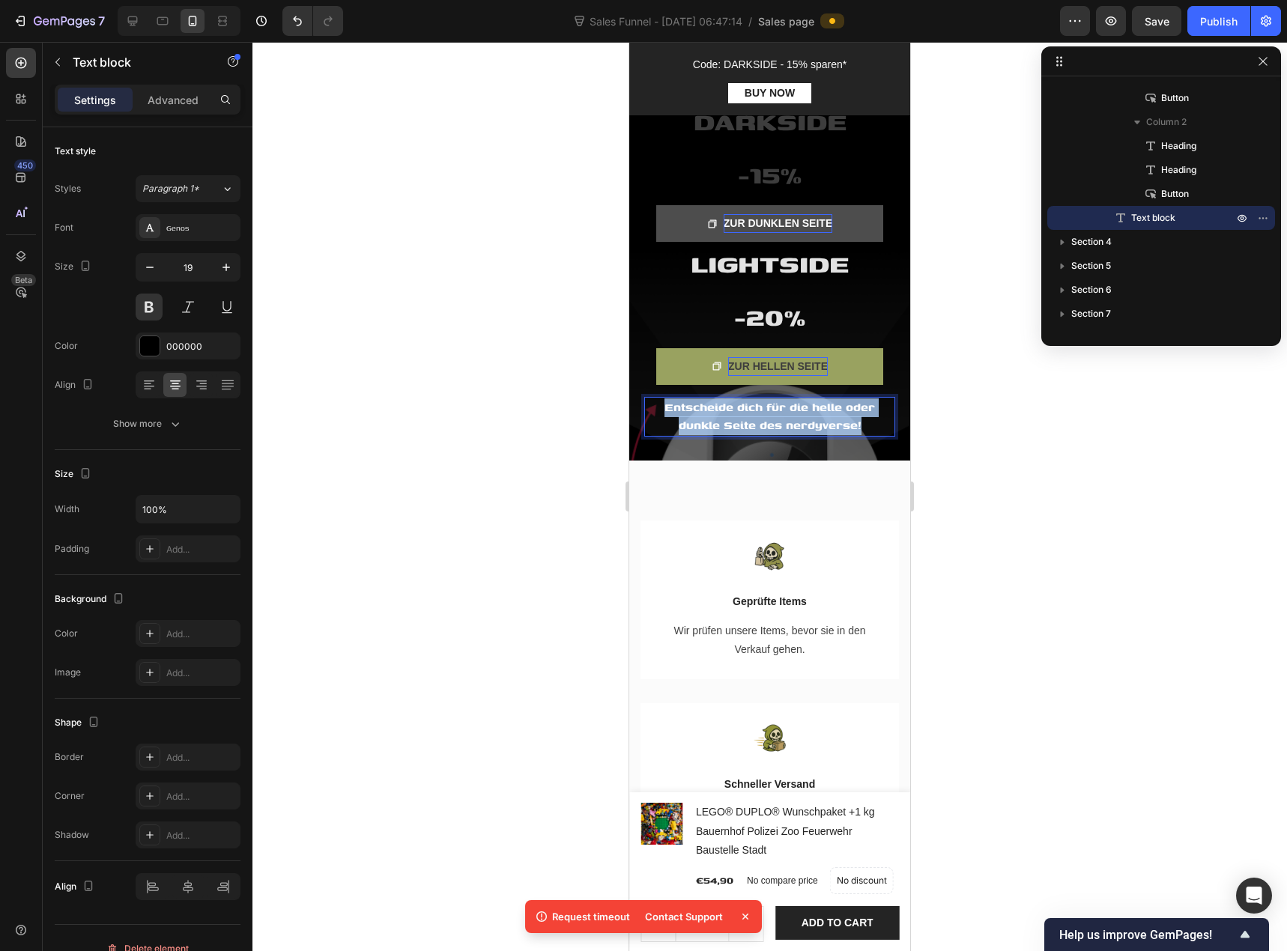
click at [774, 418] on span "Entscheide dich für die helle oder dunkle Seite des nerdyverse!" at bounding box center [769, 416] width 210 height 36
click at [776, 419] on span "Entscheide dich für die helle oder dunkle Seite des nerdyverse!" at bounding box center [769, 416] width 210 height 36
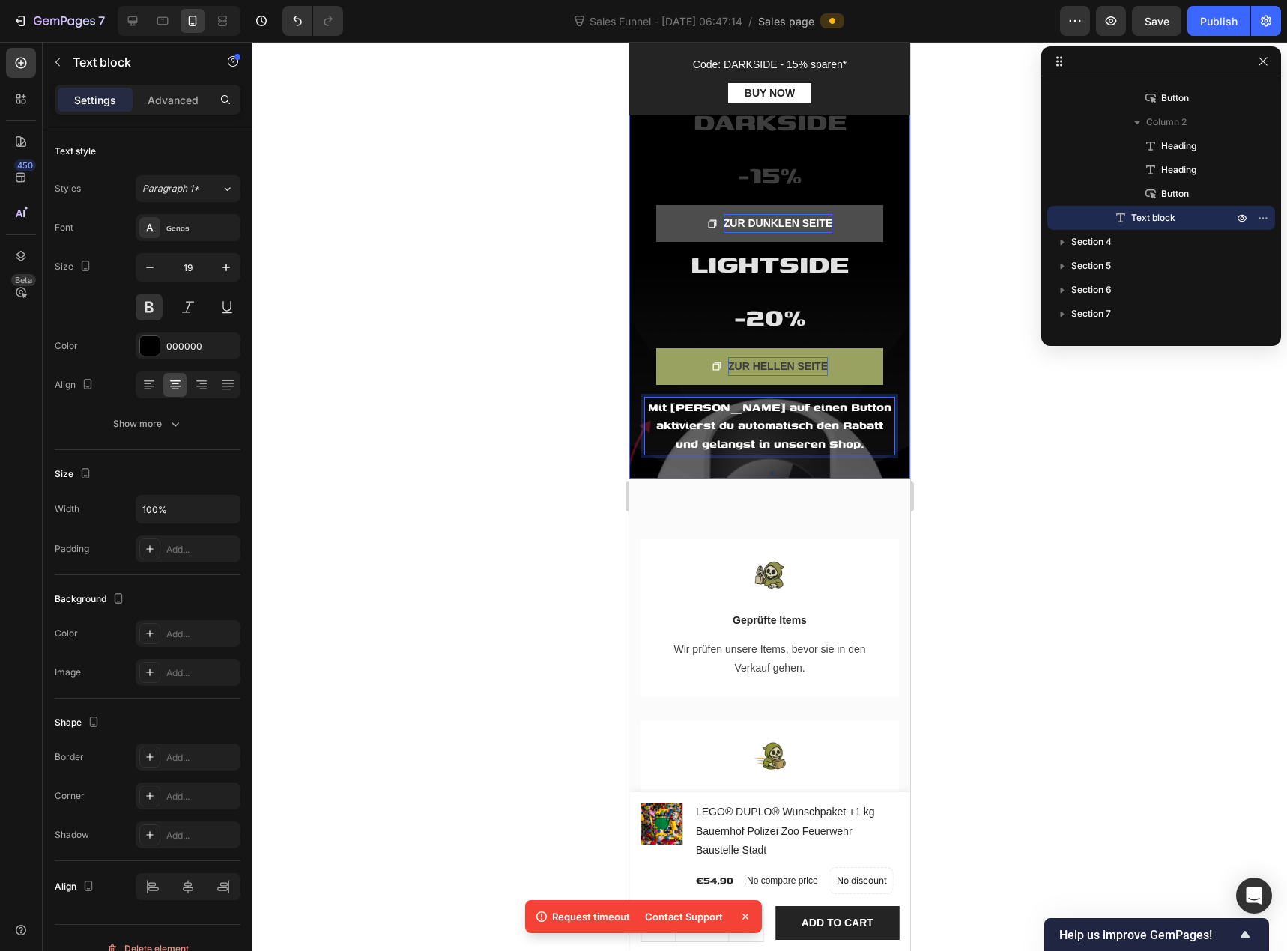
click at [587, 287] on div at bounding box center [769, 496] width 1034 height 909
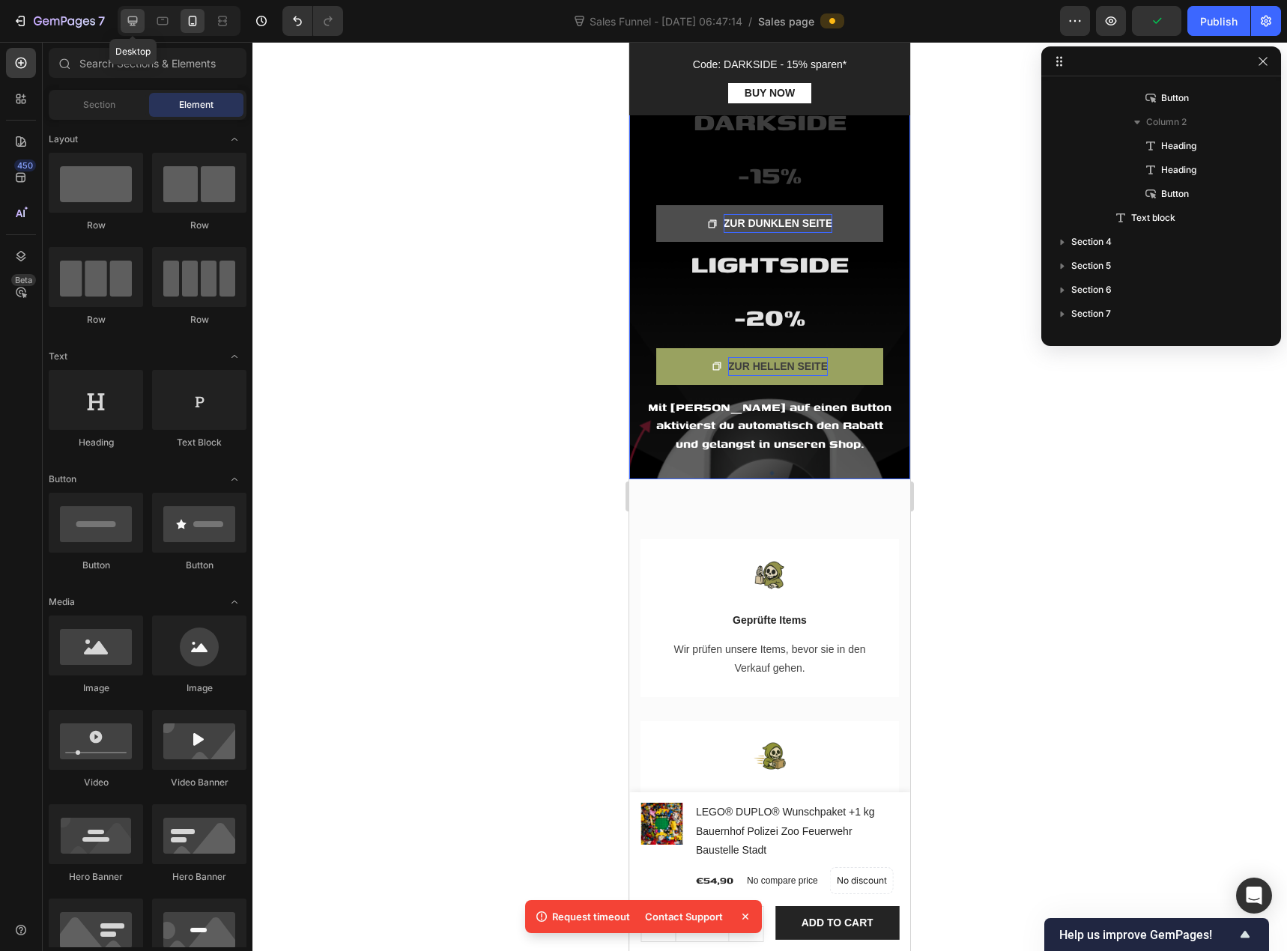
click at [139, 23] on icon at bounding box center [132, 20] width 15 height 15
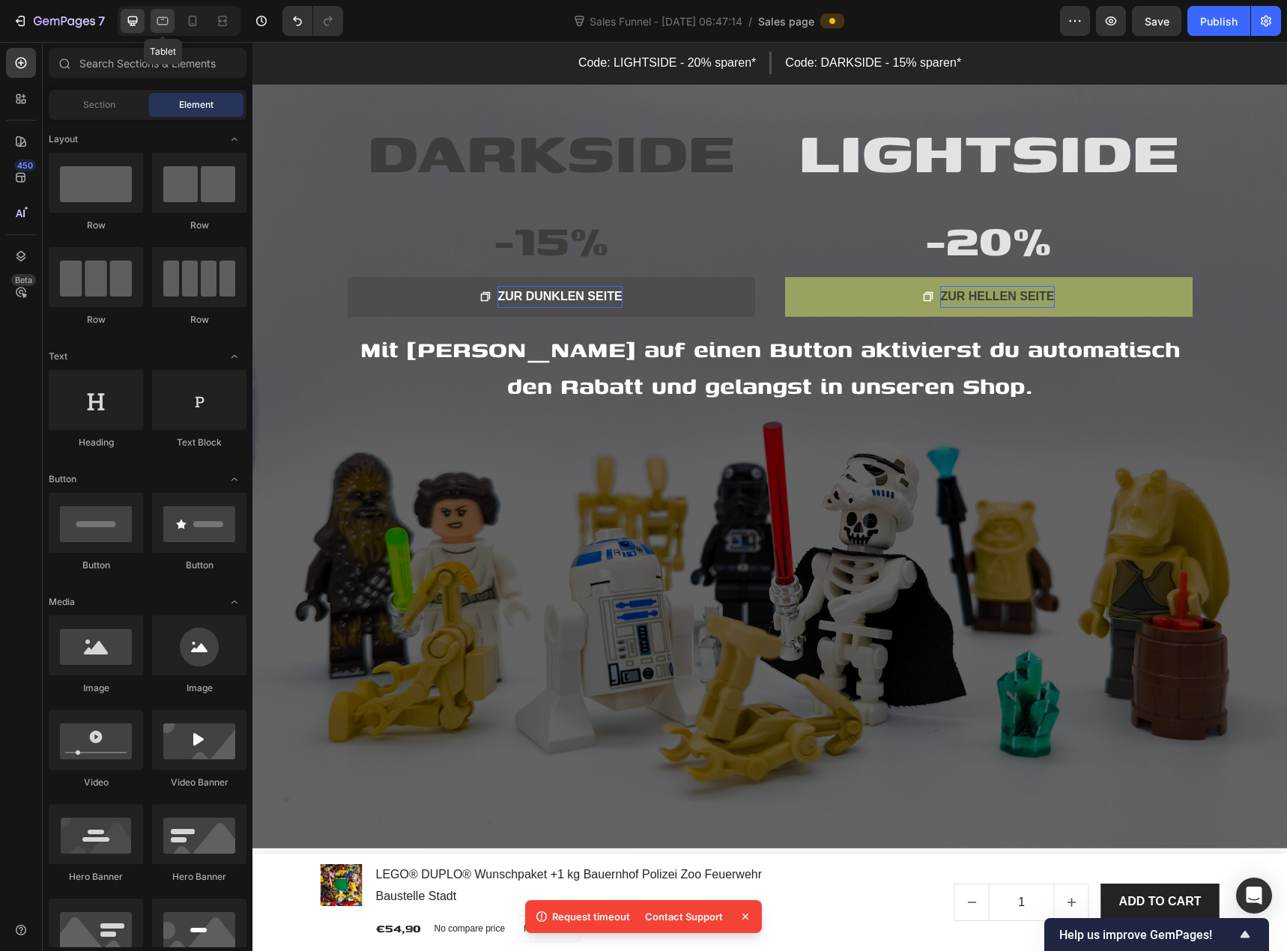
click at [171, 22] on div at bounding box center [163, 21] width 24 height 24
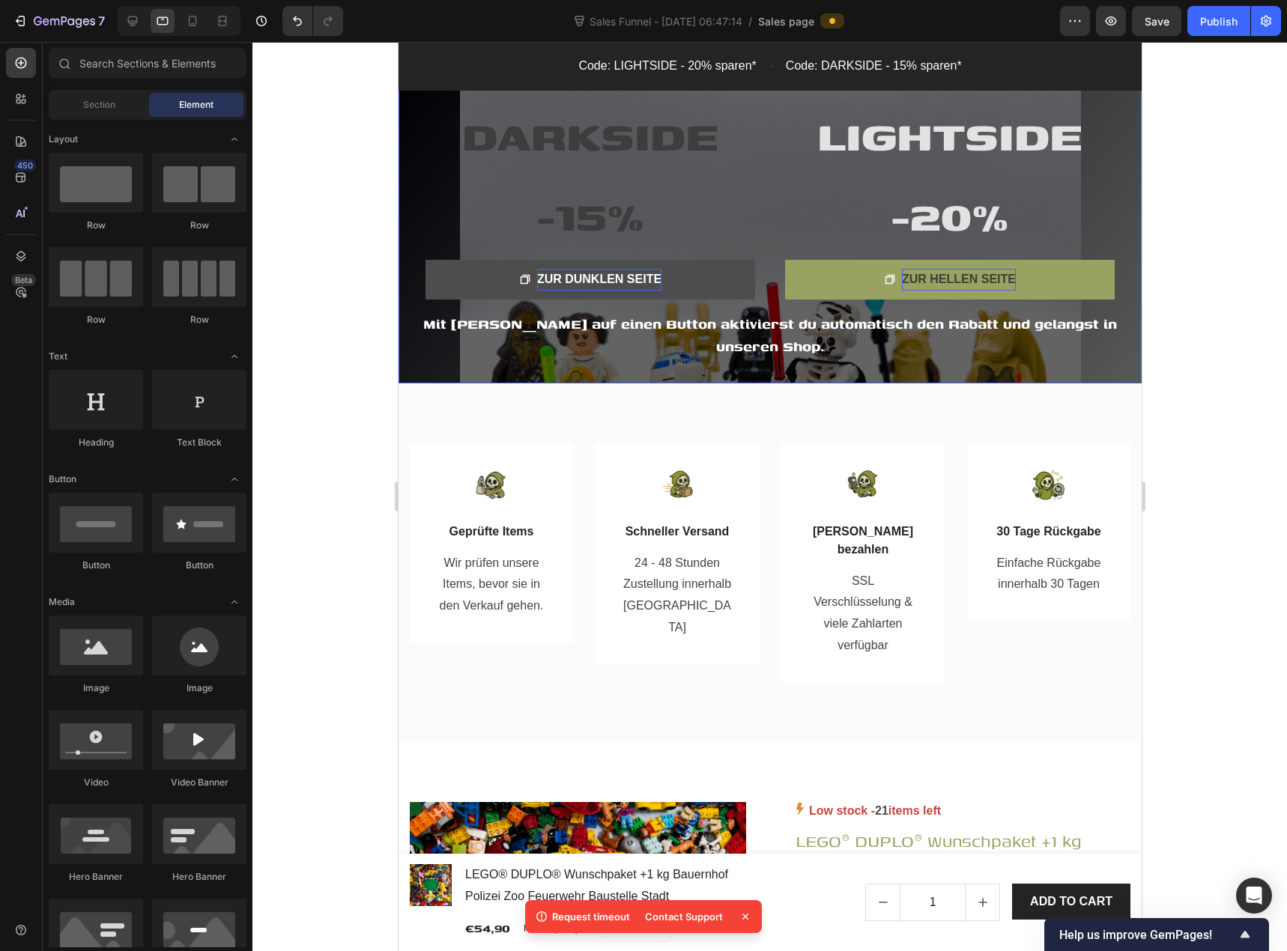
click at [403, 110] on div "LIGHTSIDE Heading ⁠⁠⁠⁠⁠⁠⁠ -20% Heading ZUR HELLEN SEITE Button ⁠⁠⁠⁠⁠⁠⁠ DARKSIDE…" at bounding box center [769, 228] width 743 height 311
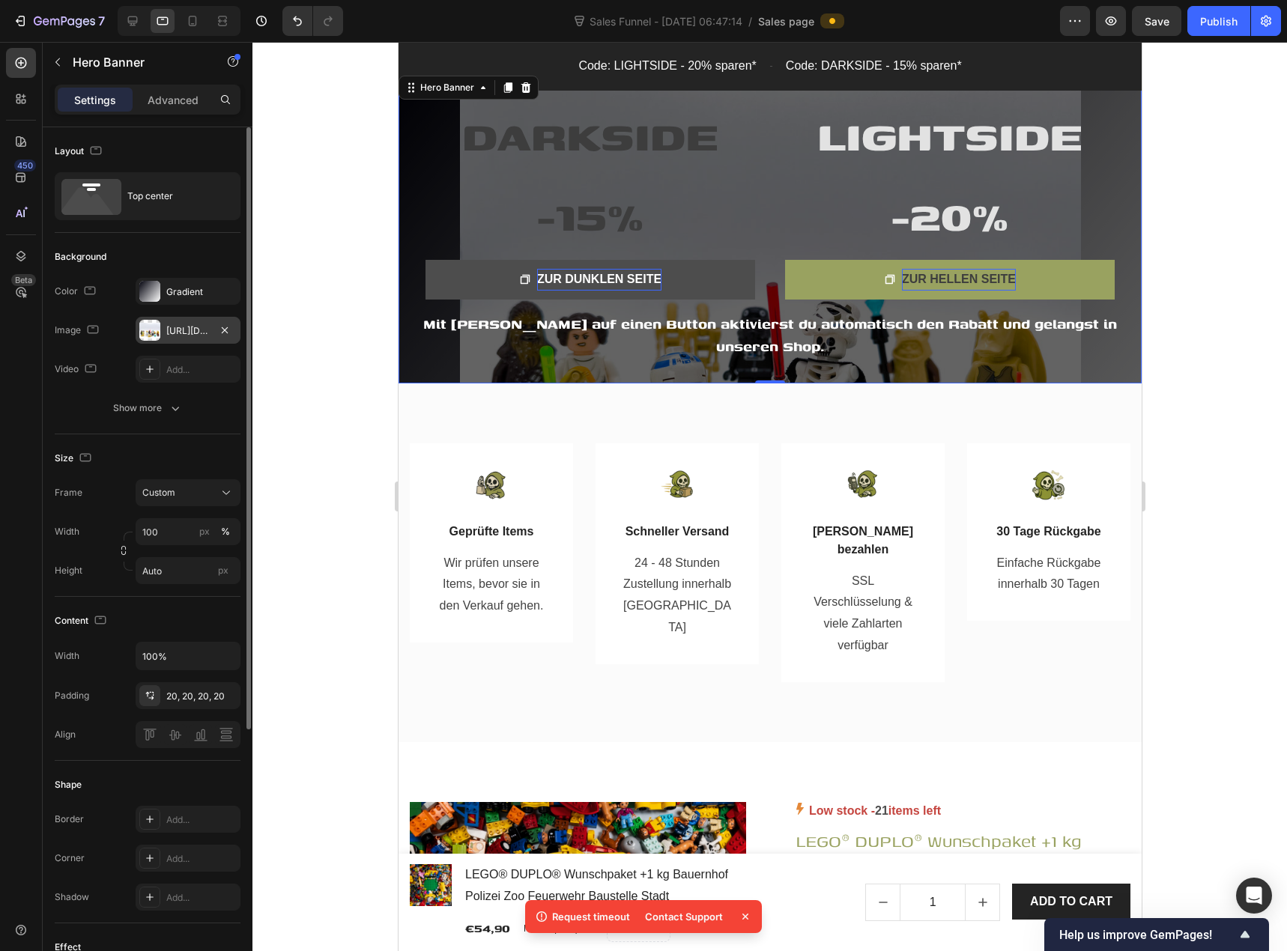
click at [180, 337] on div "https://cdn.shopify.com/s/files/1/0939/8324/4635/files/gempages_586225068544099…" at bounding box center [187, 330] width 43 height 13
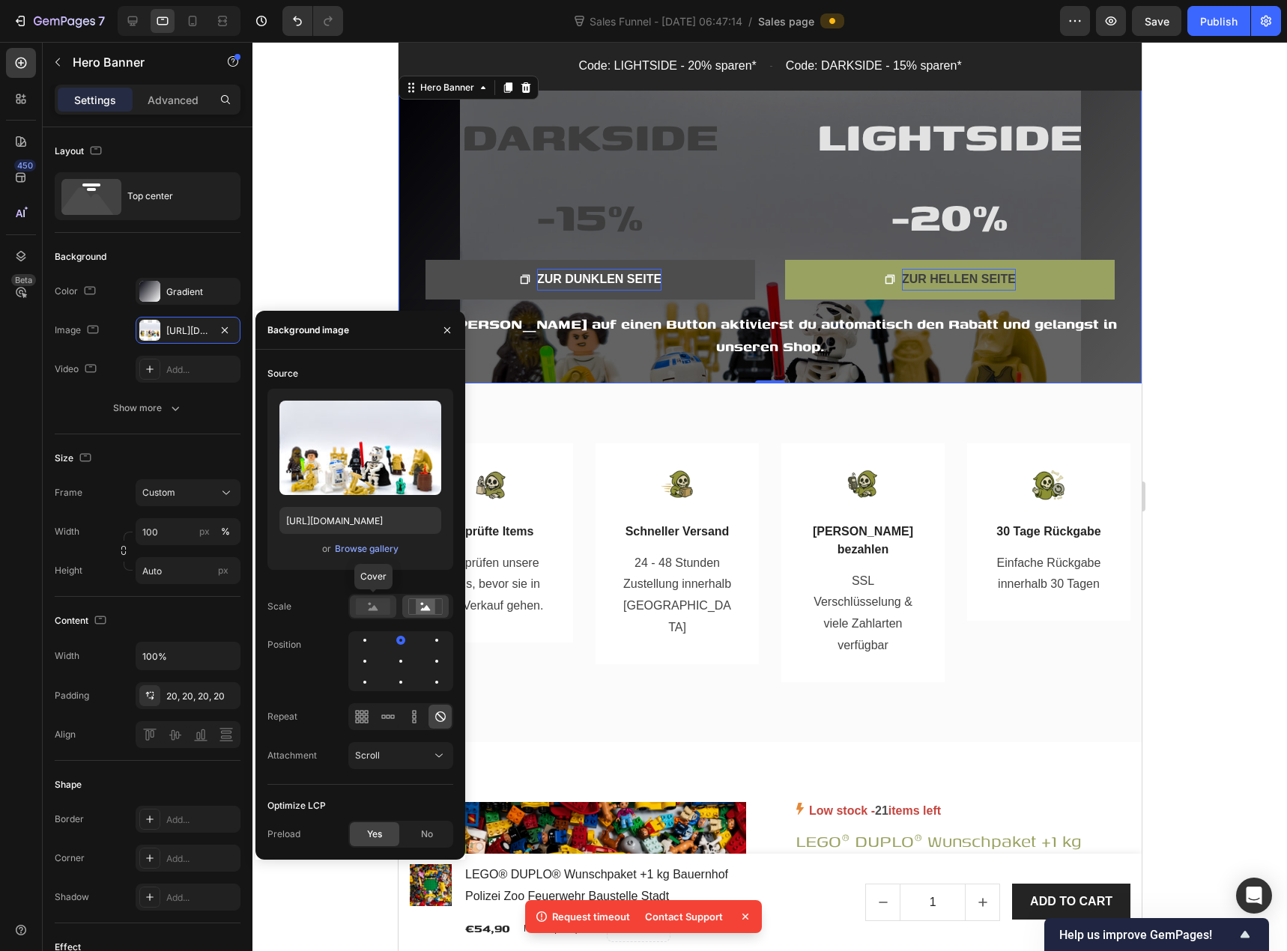
click at [375, 602] on rect at bounding box center [373, 606] width 34 height 16
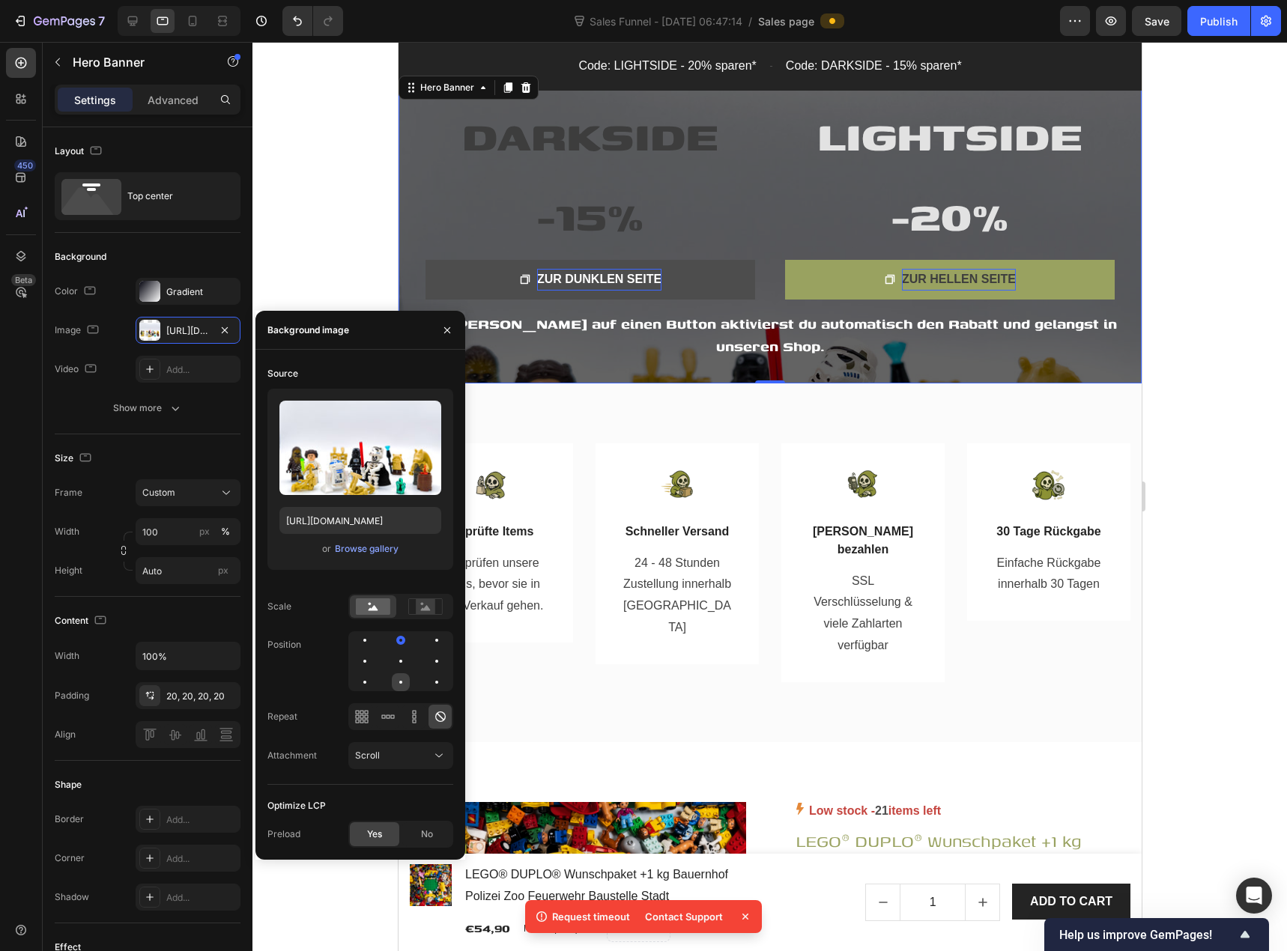
click at [398, 675] on div at bounding box center [401, 682] width 18 height 18
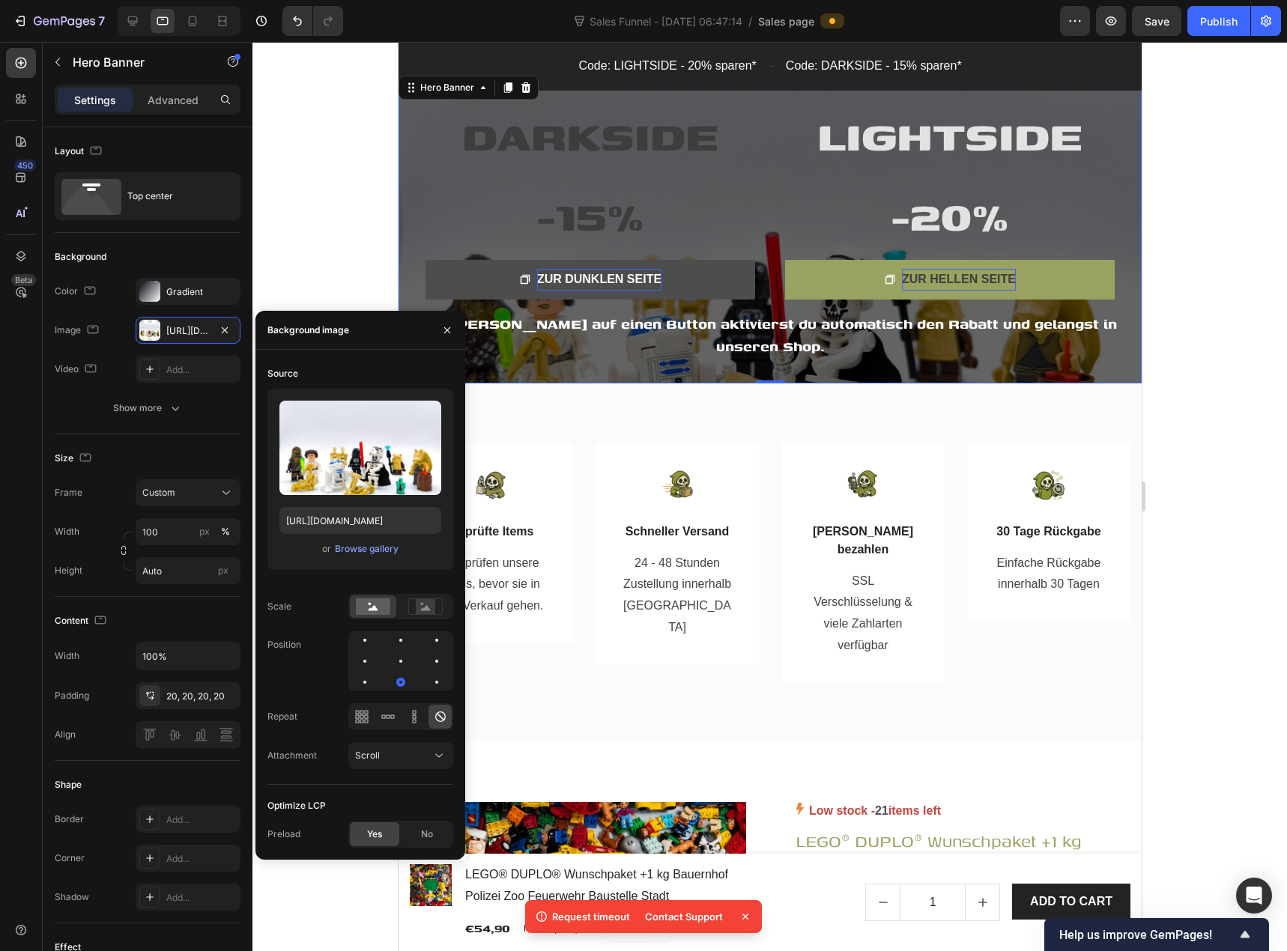
click at [323, 151] on div at bounding box center [769, 496] width 1034 height 909
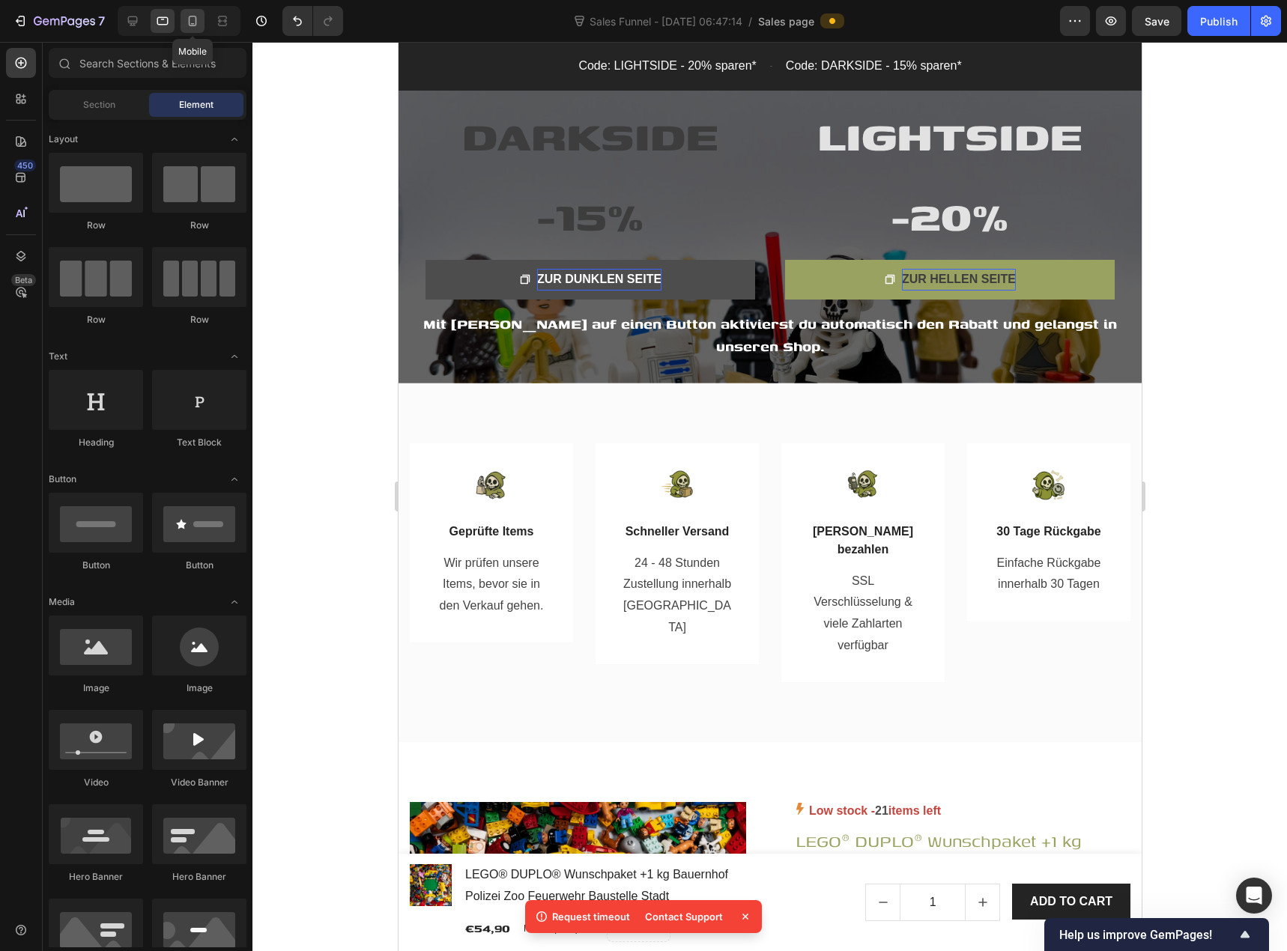
click at [198, 24] on icon at bounding box center [192, 20] width 15 height 15
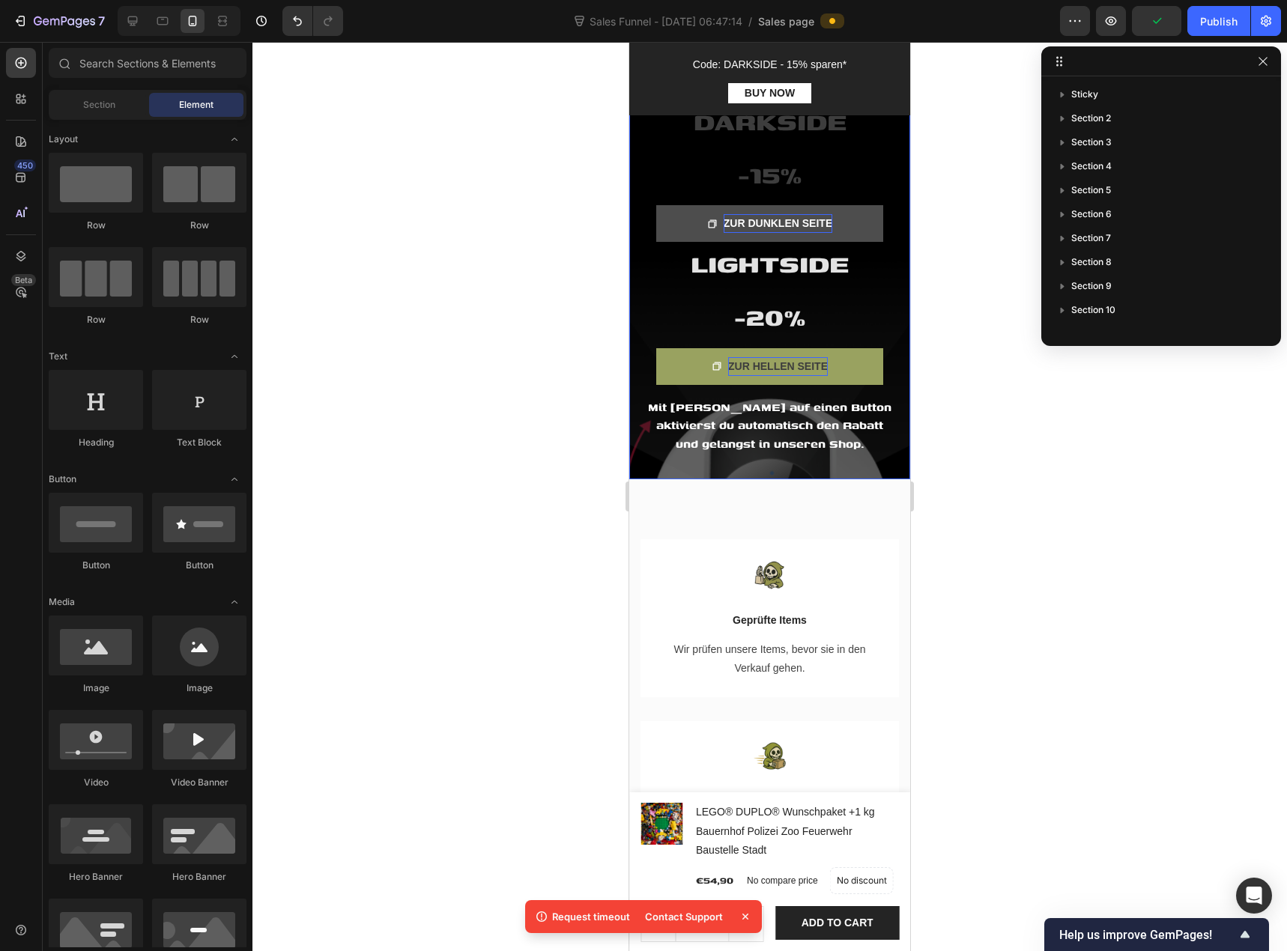
click at [637, 166] on div "LIGHTSIDE Heading ⁠⁠⁠⁠⁠⁠⁠ -20% Heading ZUR HELLEN SEITE Button ⁠⁠⁠⁠⁠⁠⁠ DARKSIDE…" at bounding box center [769, 276] width 281 height 407
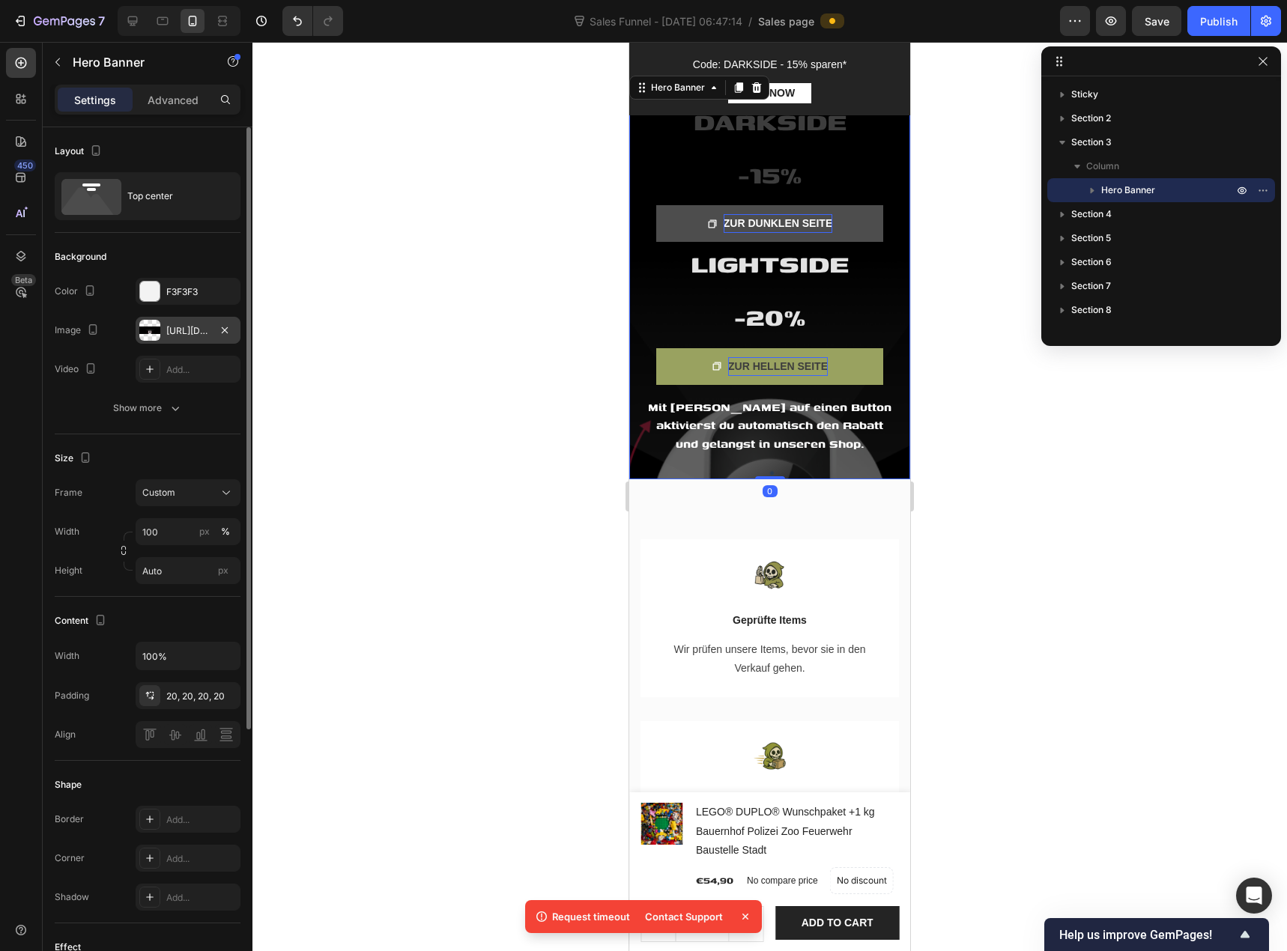
click at [184, 329] on div "https://ucarecdn.com/33ca77c9-ea49-426e-964f-12e7010f63dd/-/format/auto/" at bounding box center [187, 330] width 43 height 13
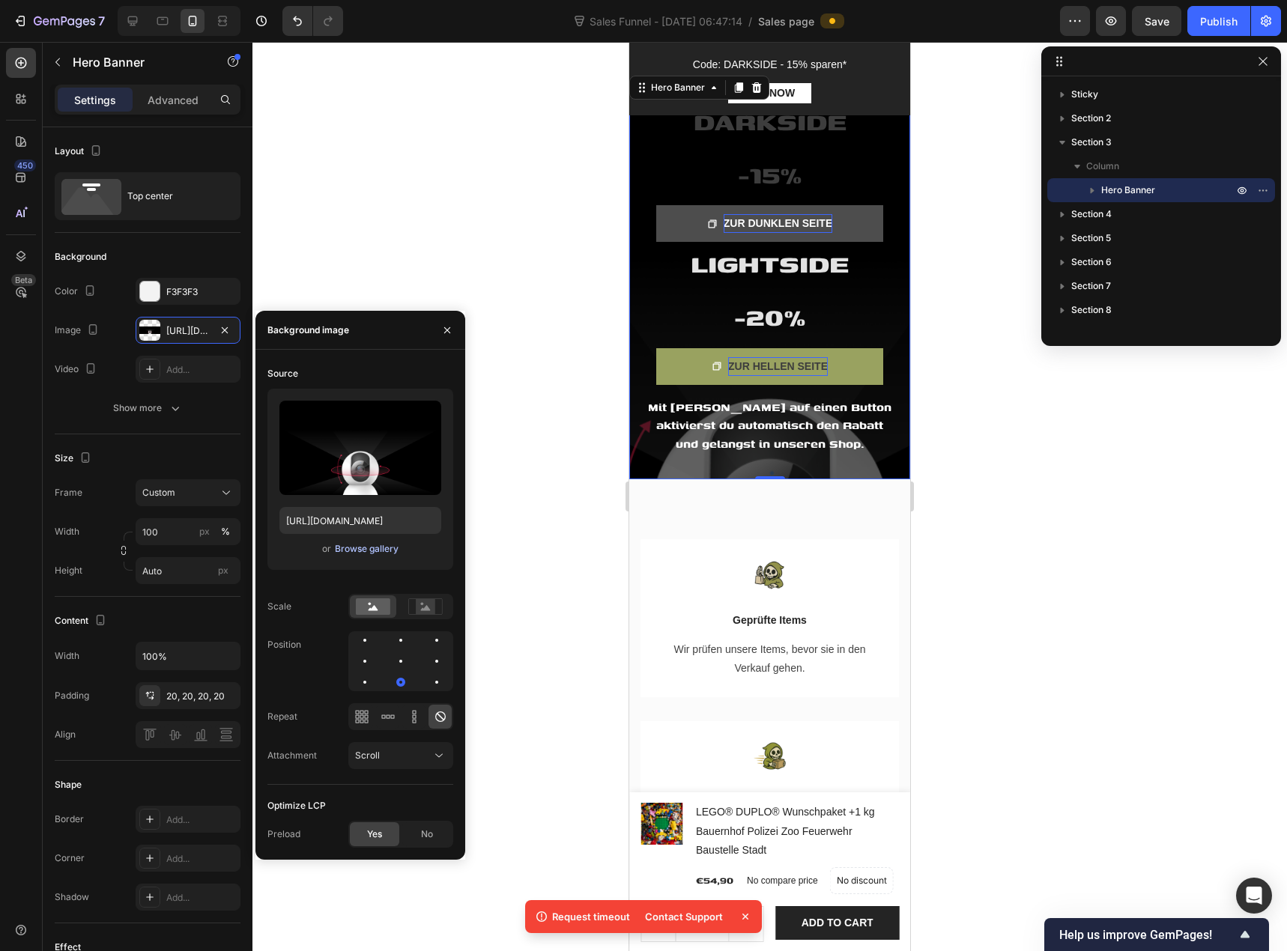
click at [348, 548] on div "Browse gallery" at bounding box center [367, 548] width 64 height 13
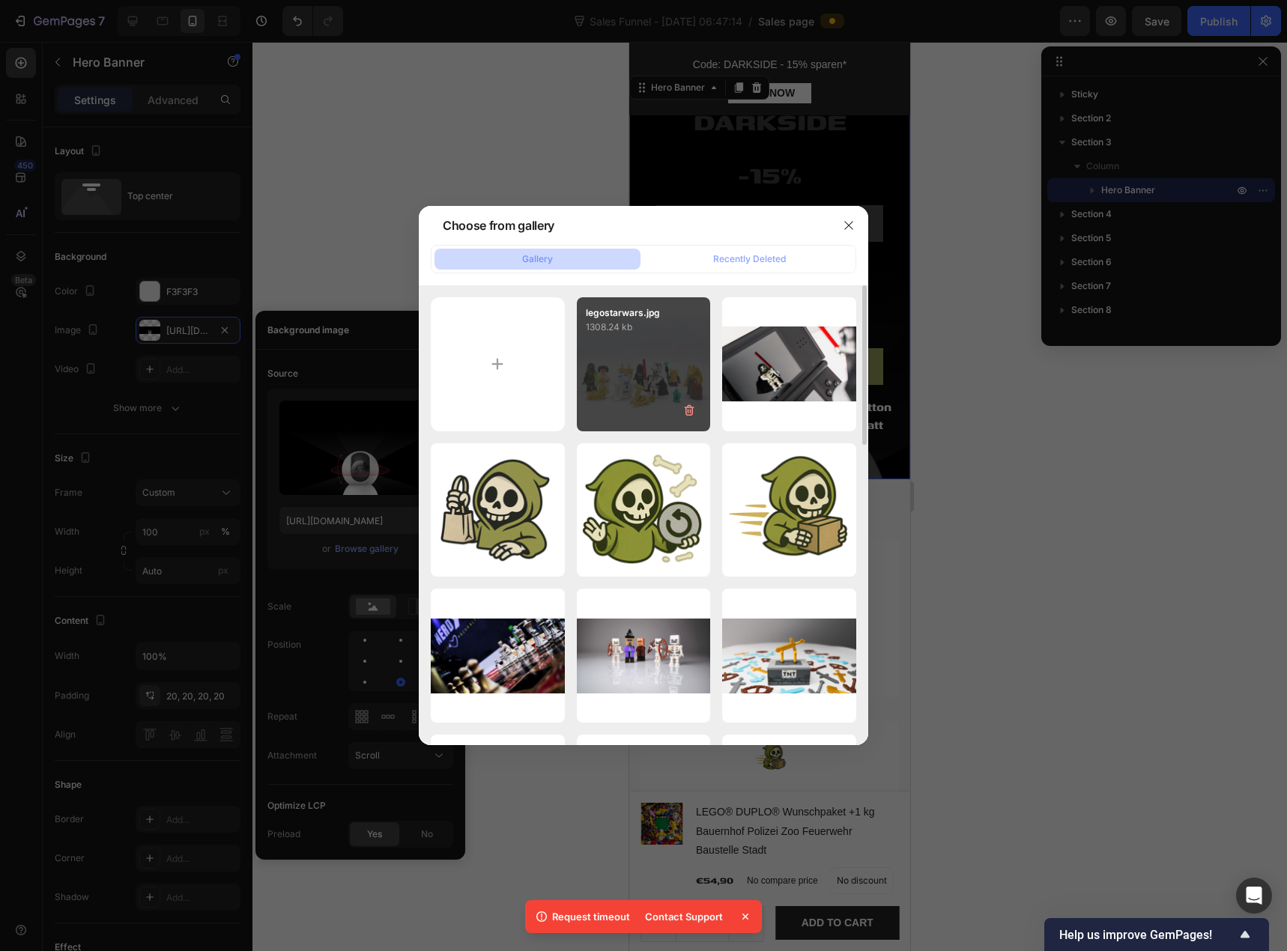
click at [658, 360] on div "legostarwars.jpg 1308.24 kb" at bounding box center [644, 364] width 134 height 134
type input "https://cdn.shopify.com/s/files/1/0939/8324/4635/files/gempages_586225068544099…"
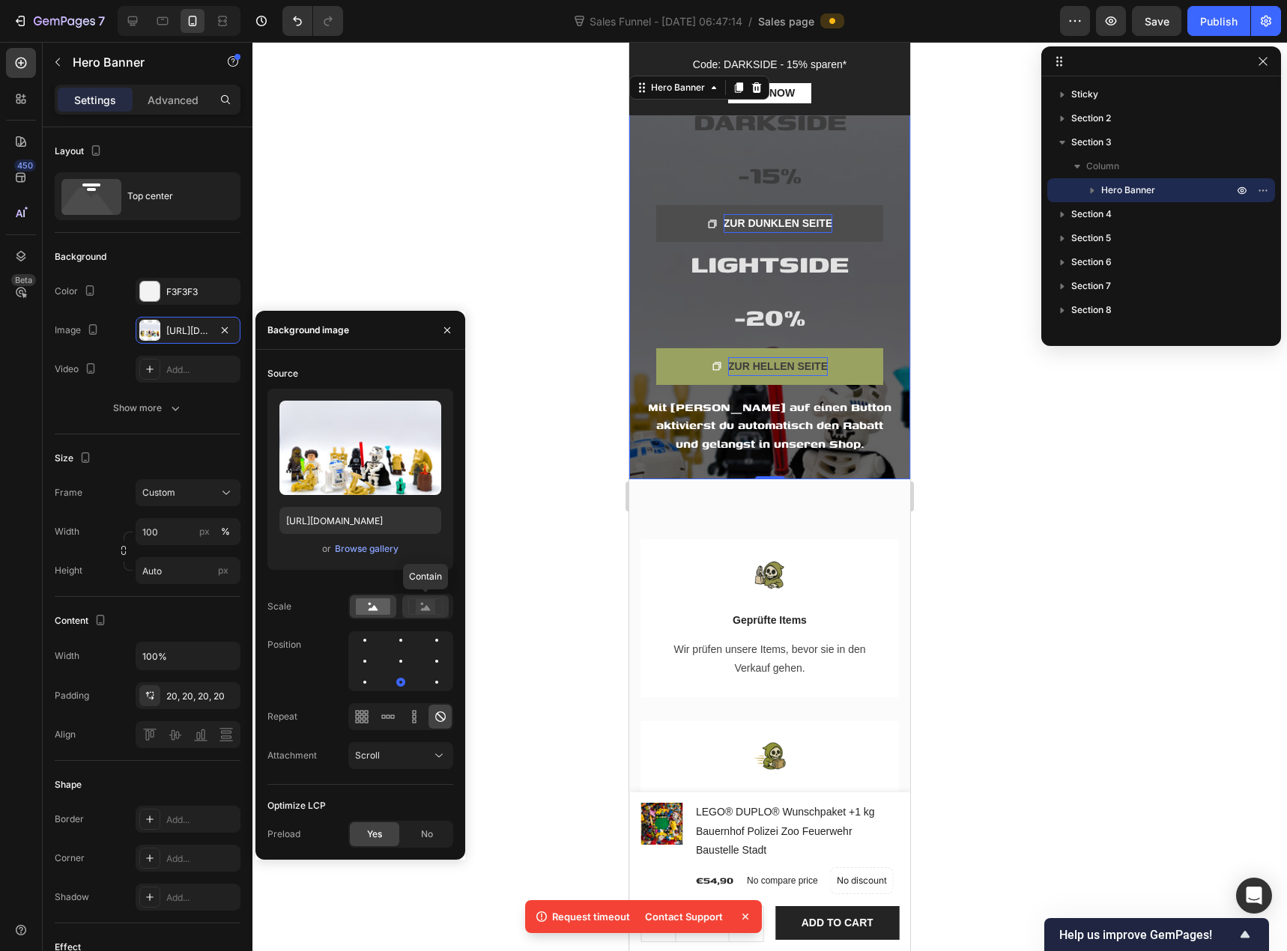
click at [422, 610] on icon at bounding box center [426, 607] width 10 height 5
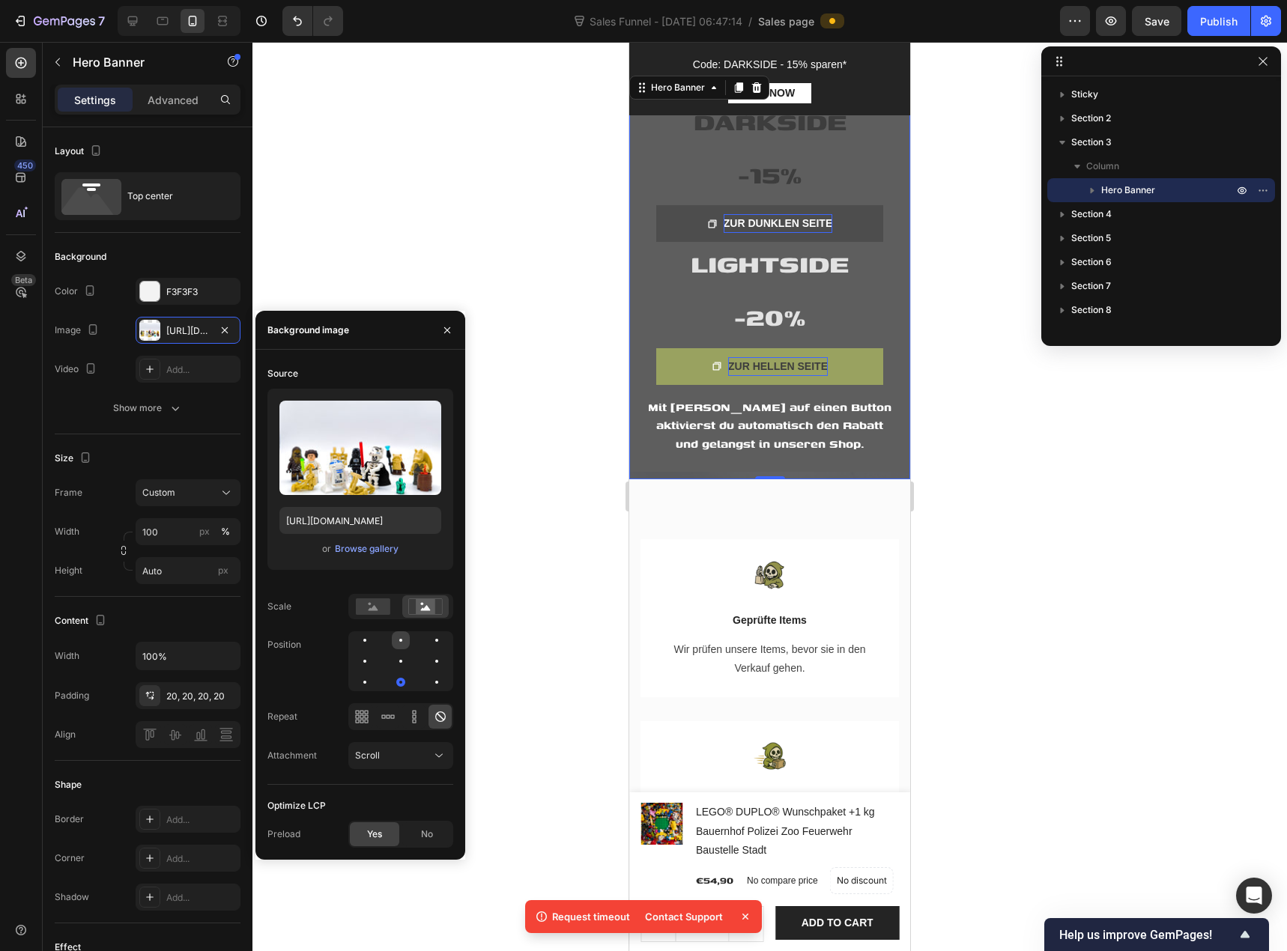
click at [405, 643] on div at bounding box center [401, 640] width 18 height 18
click at [401, 660] on div at bounding box center [400, 661] width 3 height 3
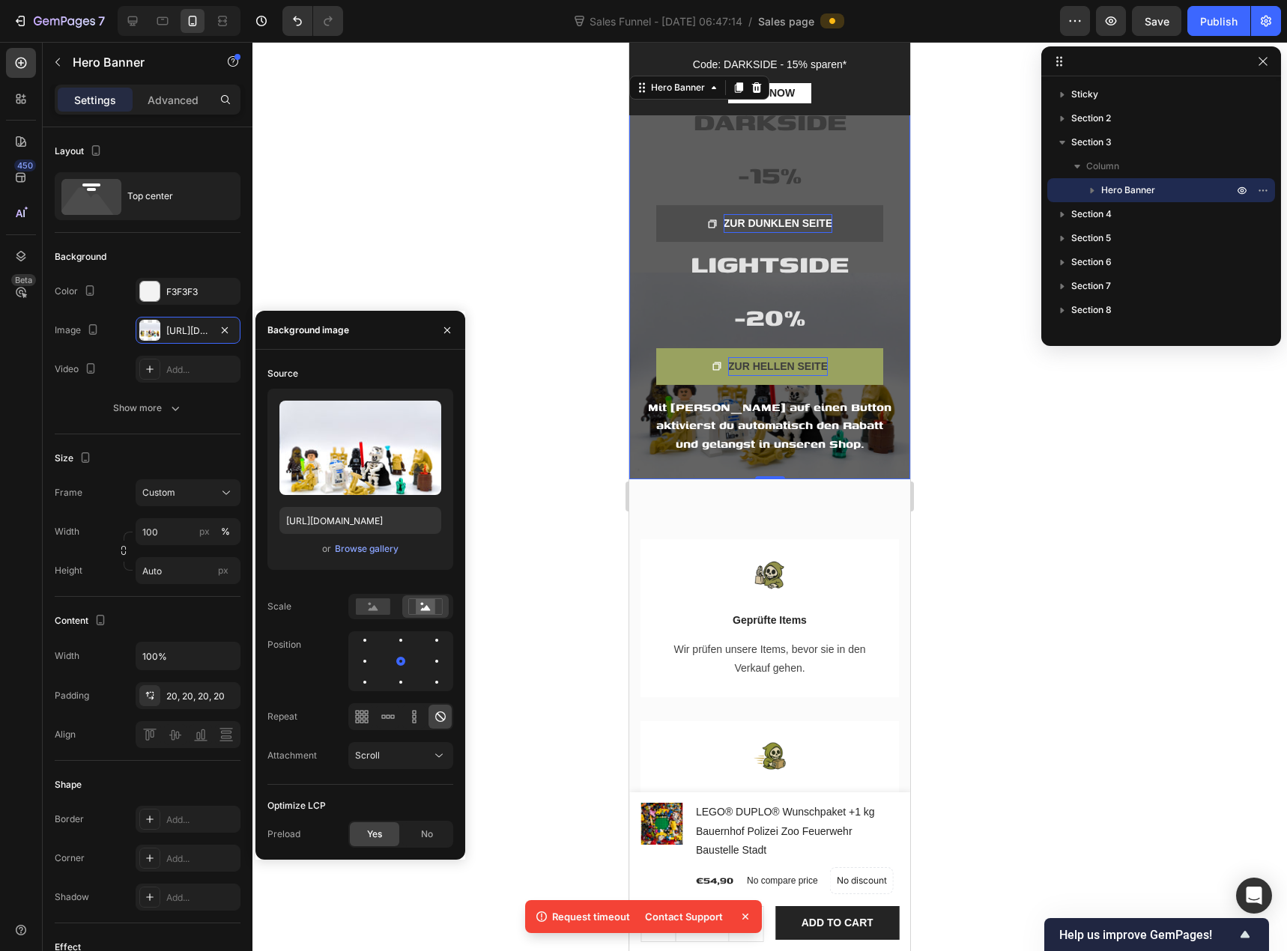
click at [563, 312] on div at bounding box center [769, 496] width 1034 height 909
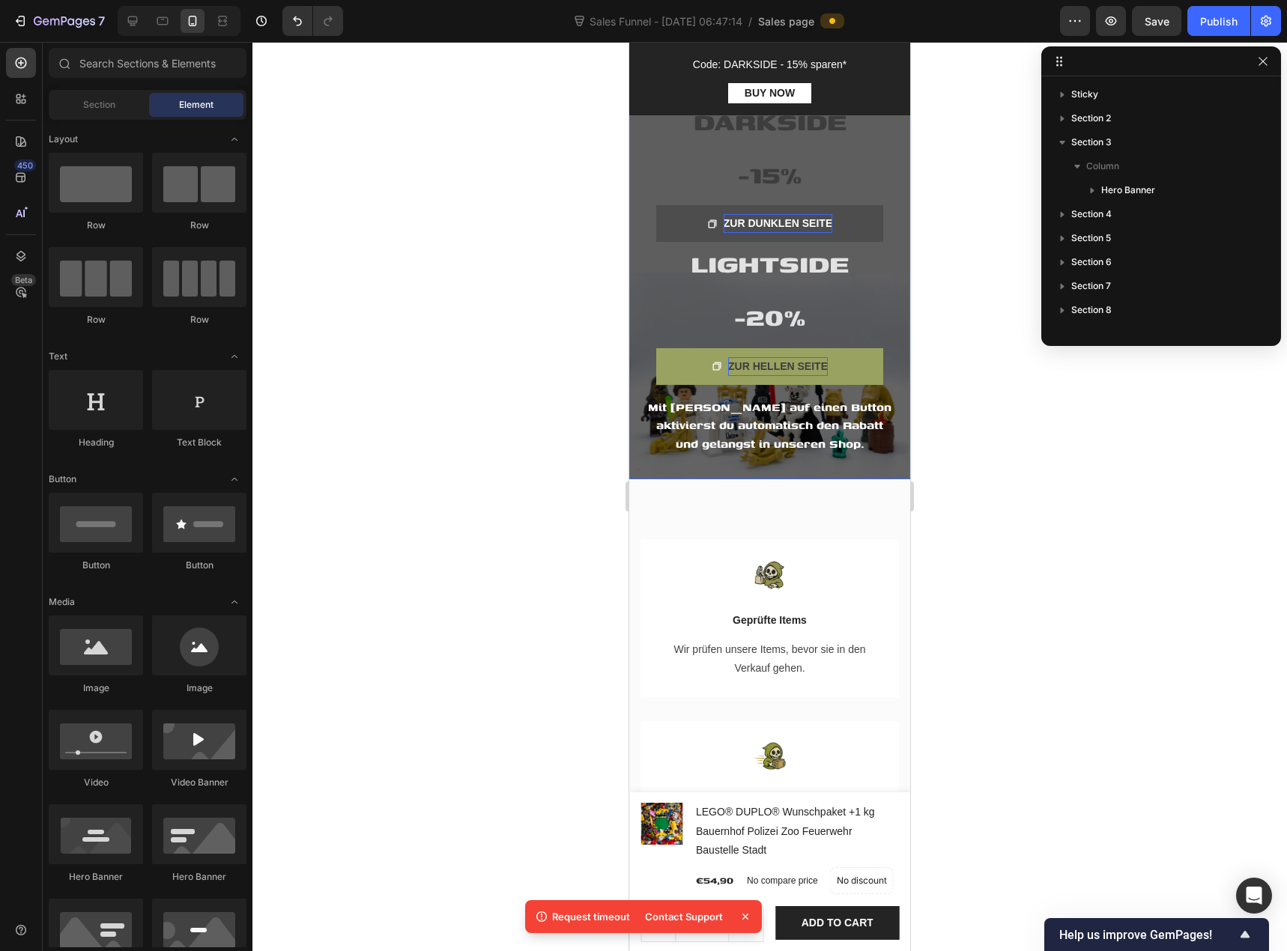
click at [637, 177] on div "LIGHTSIDE Heading ⁠⁠⁠⁠⁠⁠⁠ -20% Heading ZUR HELLEN SEITE Button ⁠⁠⁠⁠⁠⁠⁠ DARKSIDE…" at bounding box center [769, 276] width 281 height 407
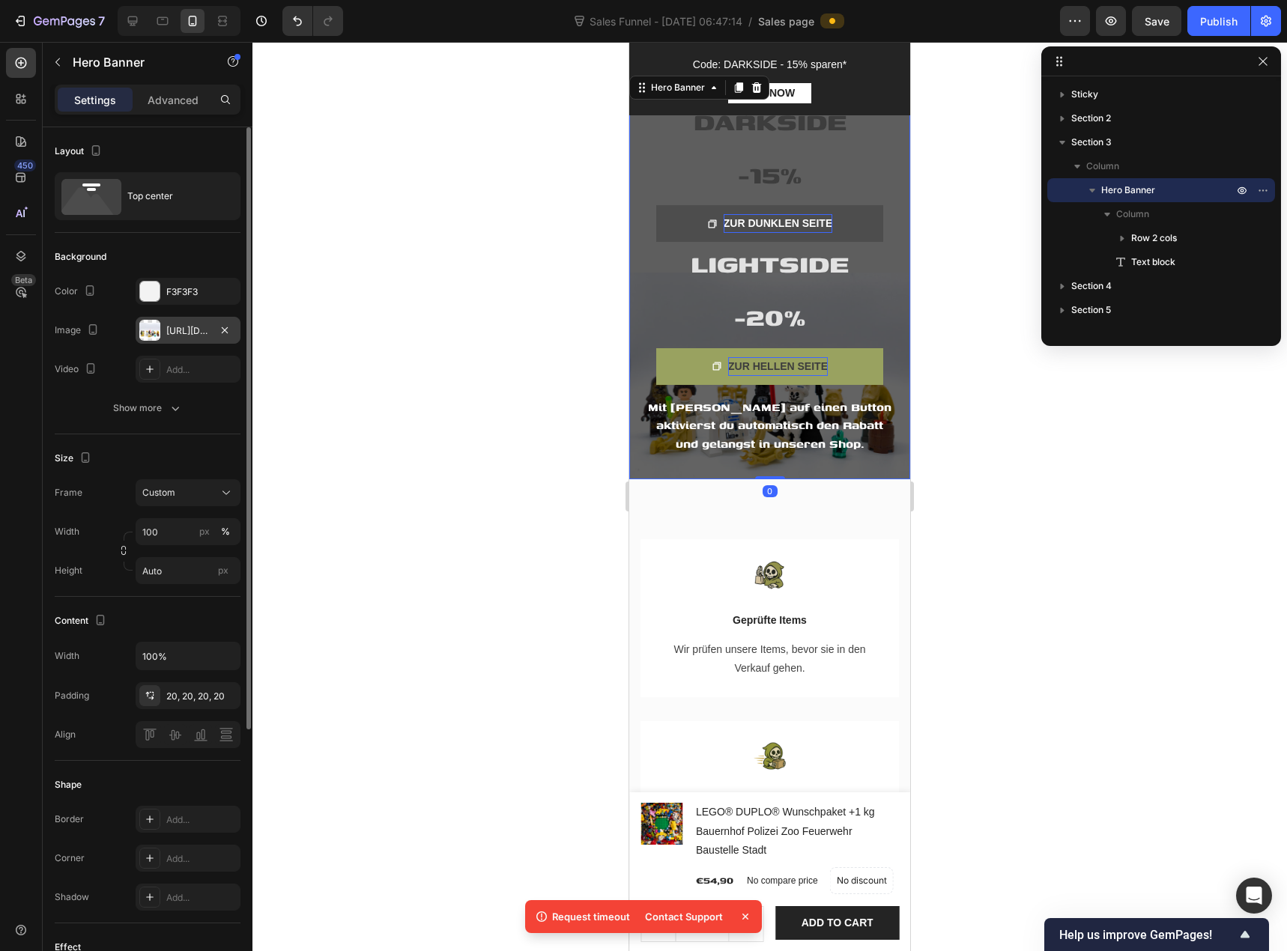
click at [191, 332] on div "https://cdn.shopify.com/s/files/1/0939/8324/4635/files/gempages_586225068544099…" at bounding box center [187, 330] width 43 height 13
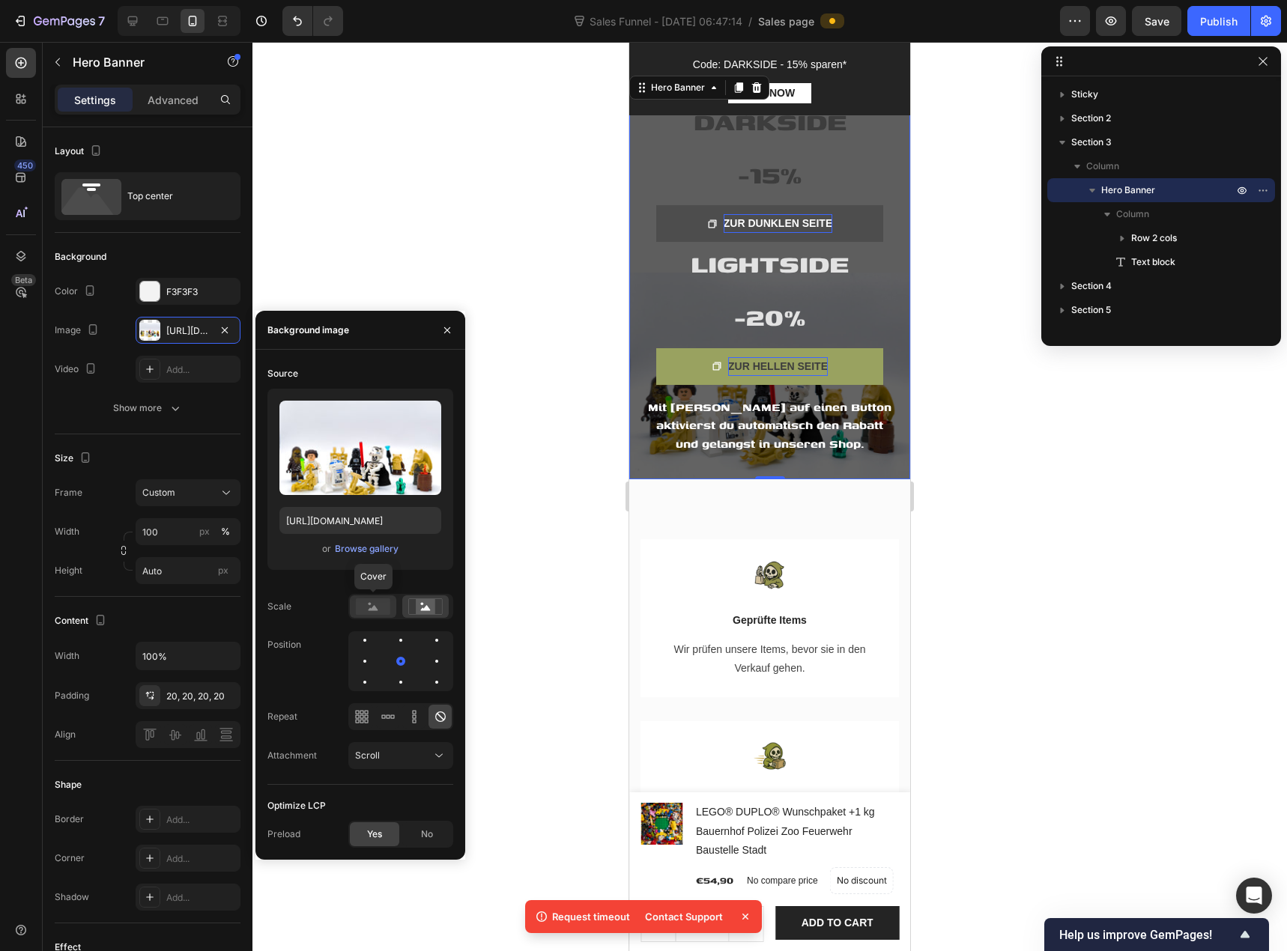
click at [386, 608] on rect at bounding box center [373, 606] width 34 height 16
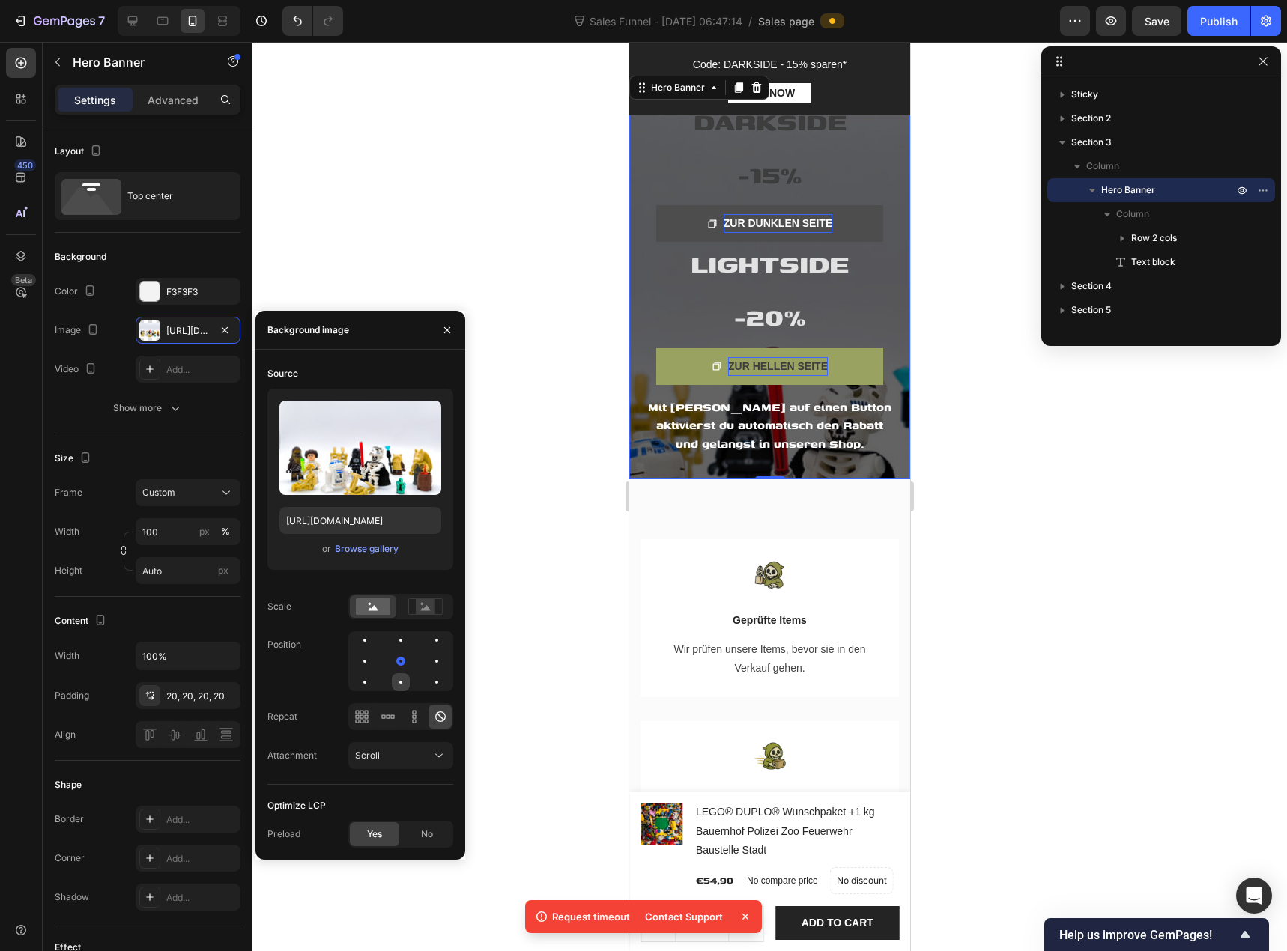
click at [405, 681] on div at bounding box center [401, 682] width 18 height 18
click at [403, 645] on div at bounding box center [401, 640] width 18 height 18
click at [403, 662] on div at bounding box center [401, 661] width 18 height 18
click at [419, 611] on rect at bounding box center [425, 606] width 19 height 15
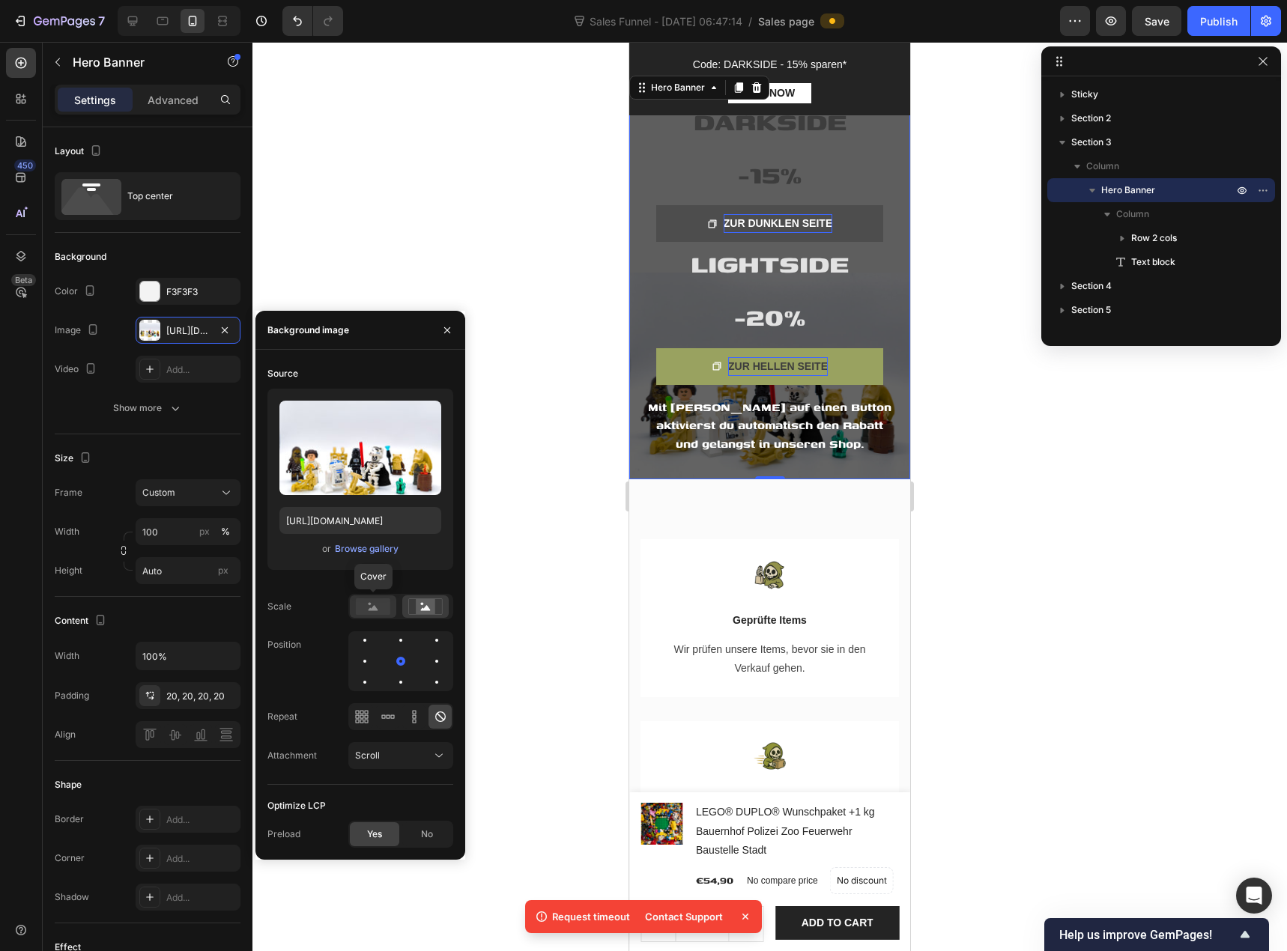
click at [383, 607] on rect at bounding box center [373, 606] width 34 height 16
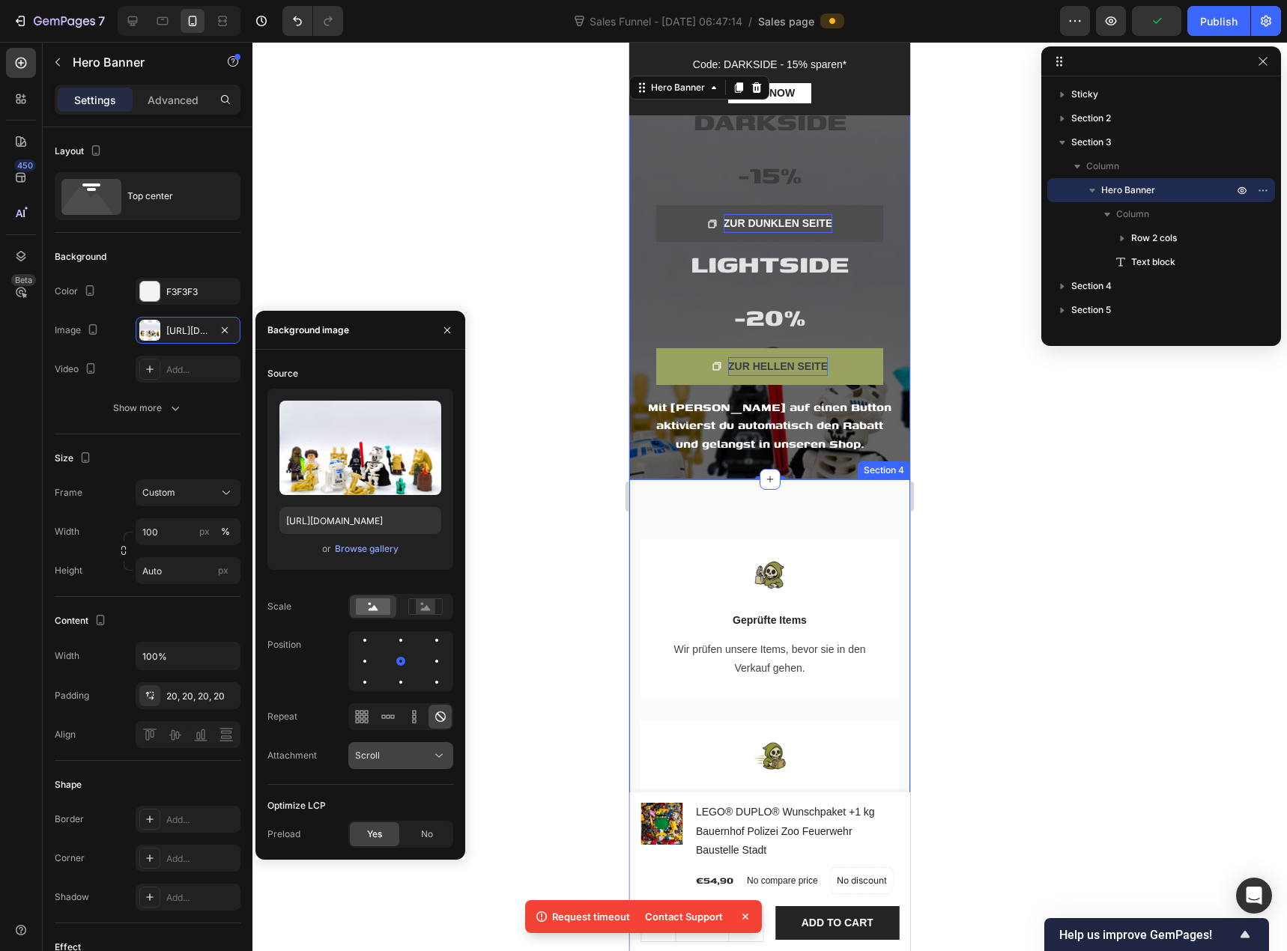
click at [381, 754] on div "Scroll" at bounding box center [393, 755] width 76 height 13
click at [385, 812] on div "Fixed" at bounding box center [385, 820] width 123 height 28
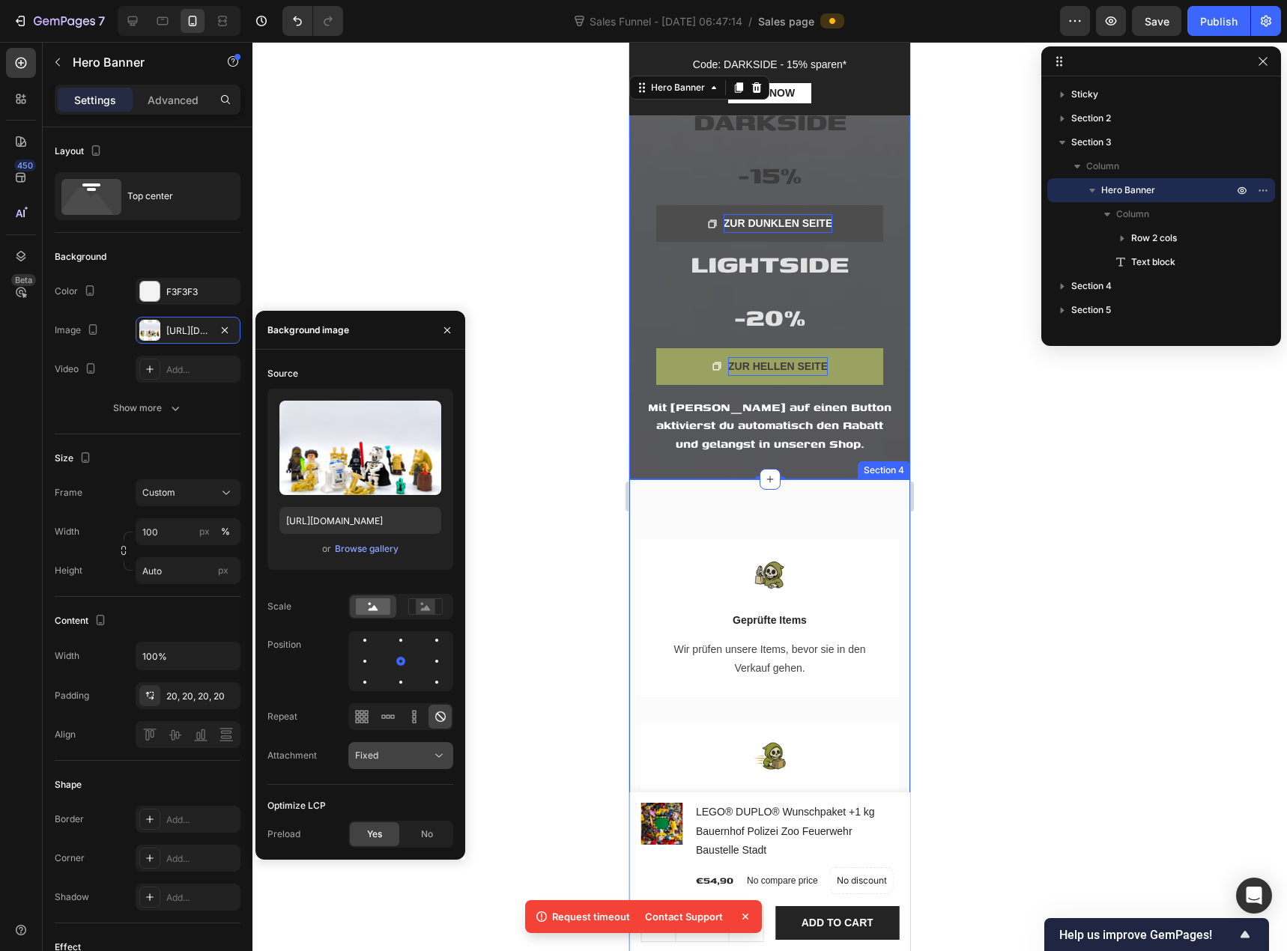
click at [396, 759] on div "Fixed" at bounding box center [393, 755] width 76 height 13
click at [392, 848] on p "Local" at bounding box center [397, 848] width 85 height 13
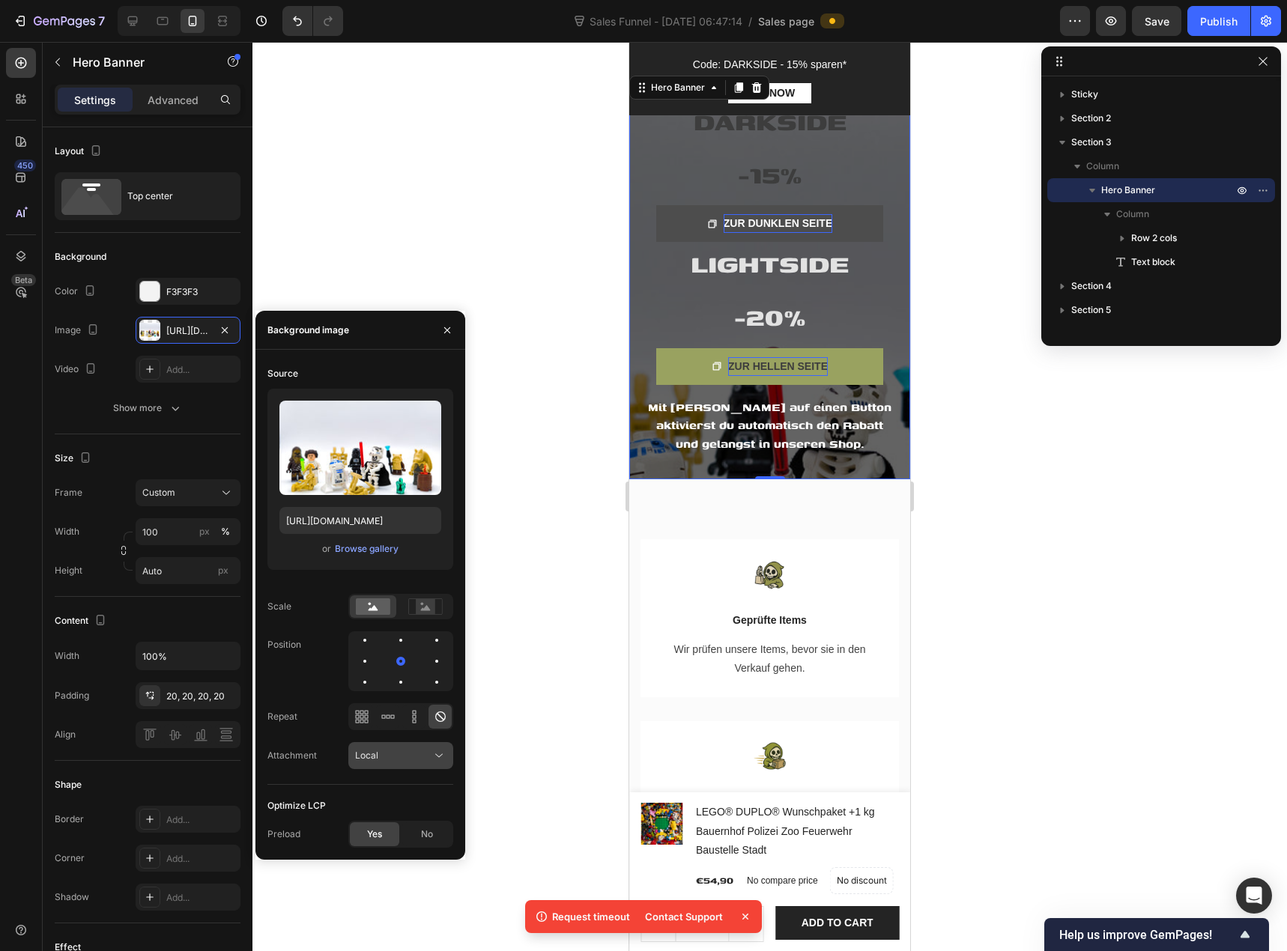
click at [399, 762] on div "Local" at bounding box center [393, 755] width 76 height 13
click at [394, 784] on div "Scroll" at bounding box center [385, 792] width 123 height 28
click at [369, 645] on div at bounding box center [365, 640] width 18 height 18
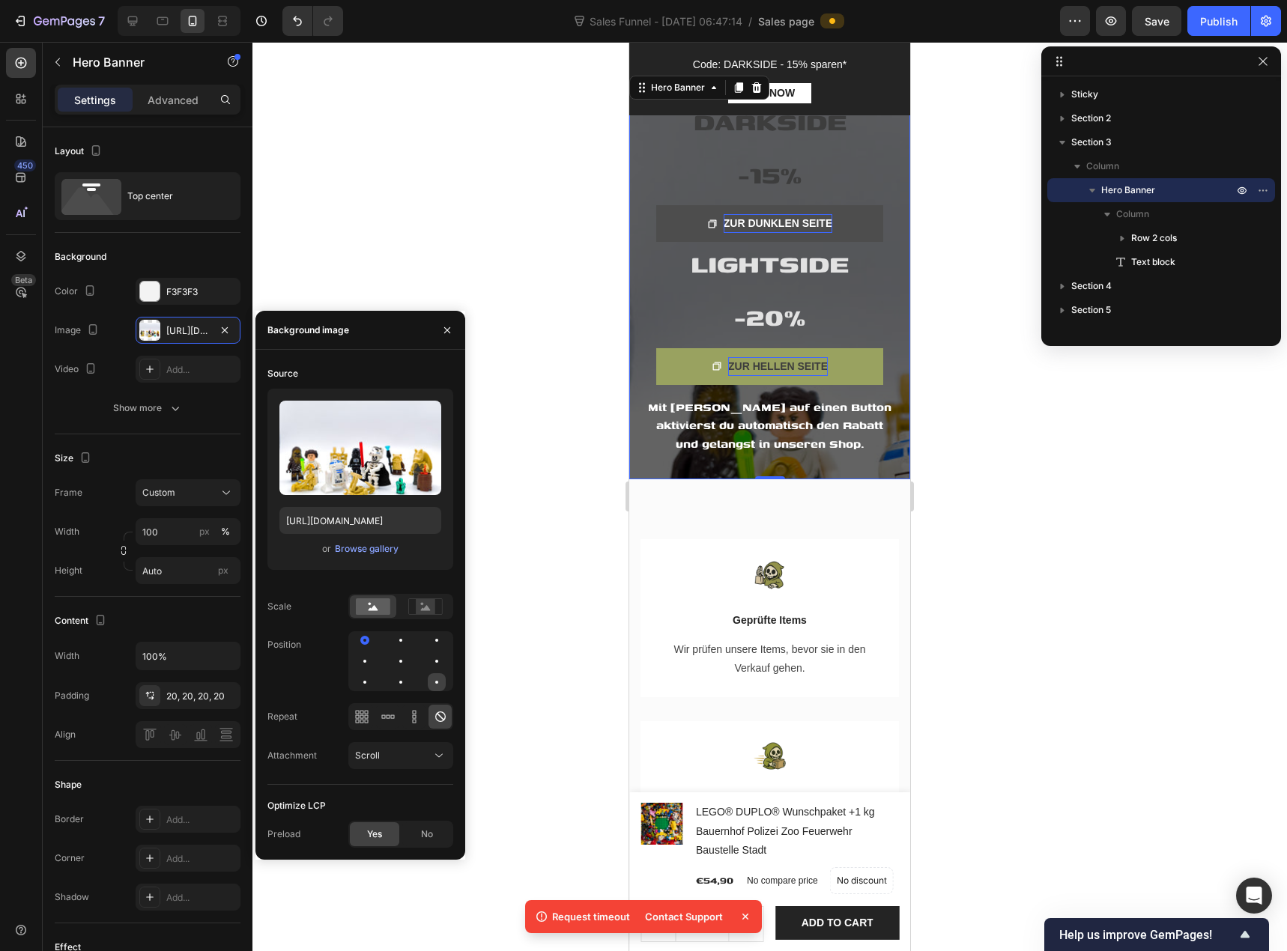
click at [433, 682] on div at bounding box center [437, 682] width 18 height 18
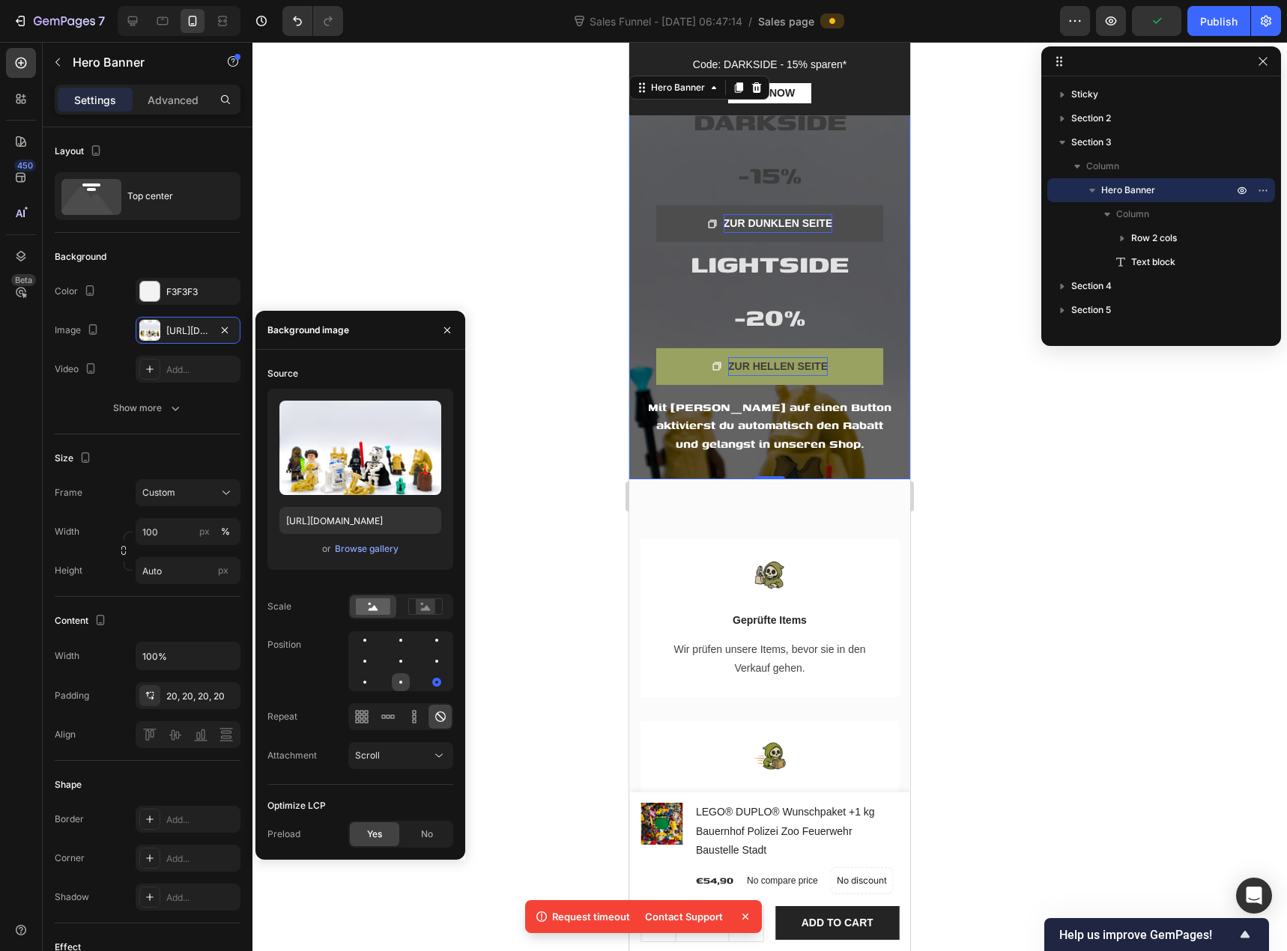
click at [401, 678] on div at bounding box center [401, 682] width 18 height 18
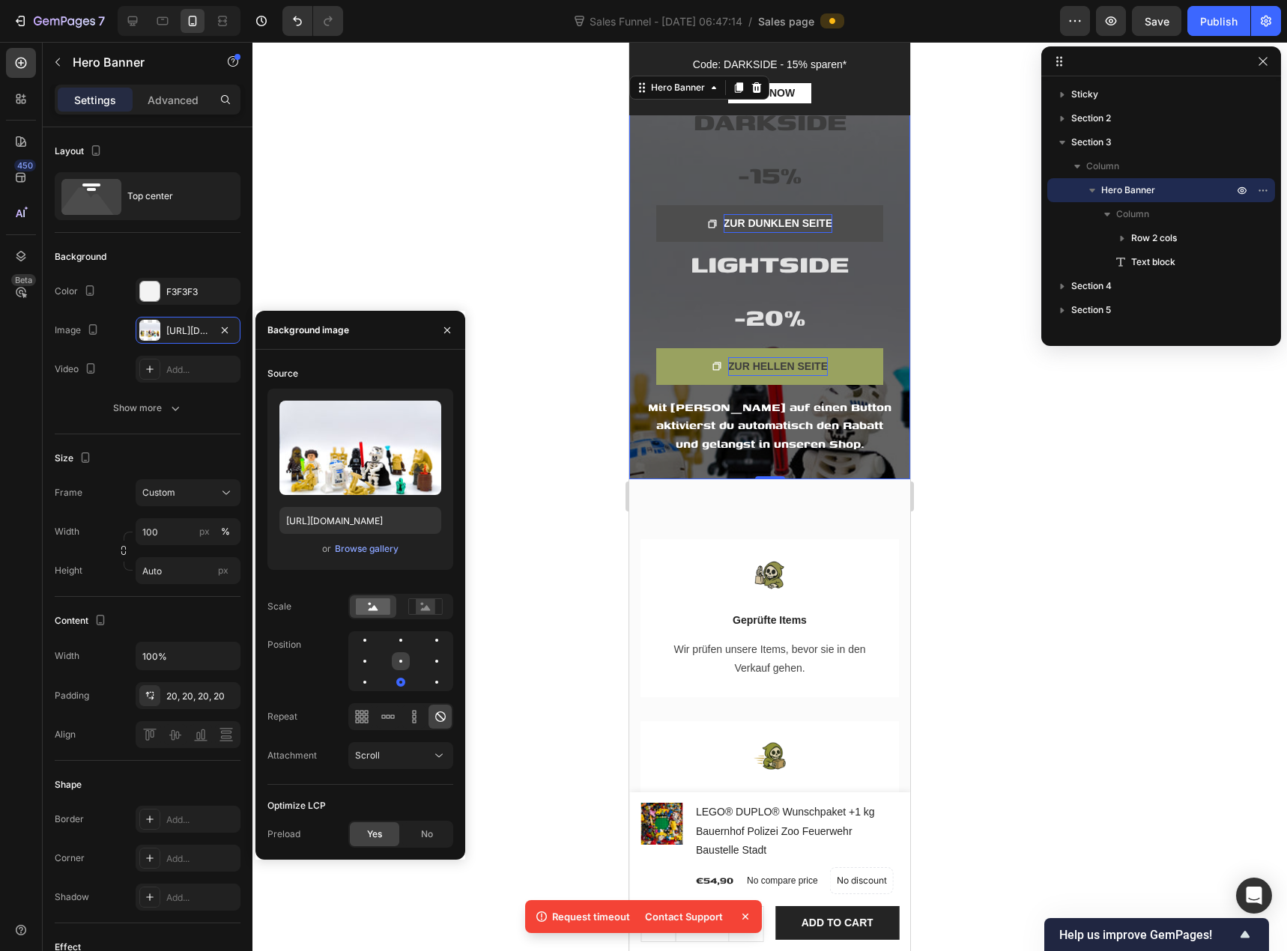
click at [396, 660] on div at bounding box center [401, 661] width 18 height 18
click at [400, 640] on div at bounding box center [400, 640] width 3 height 3
click at [401, 662] on div at bounding box center [400, 661] width 3 height 3
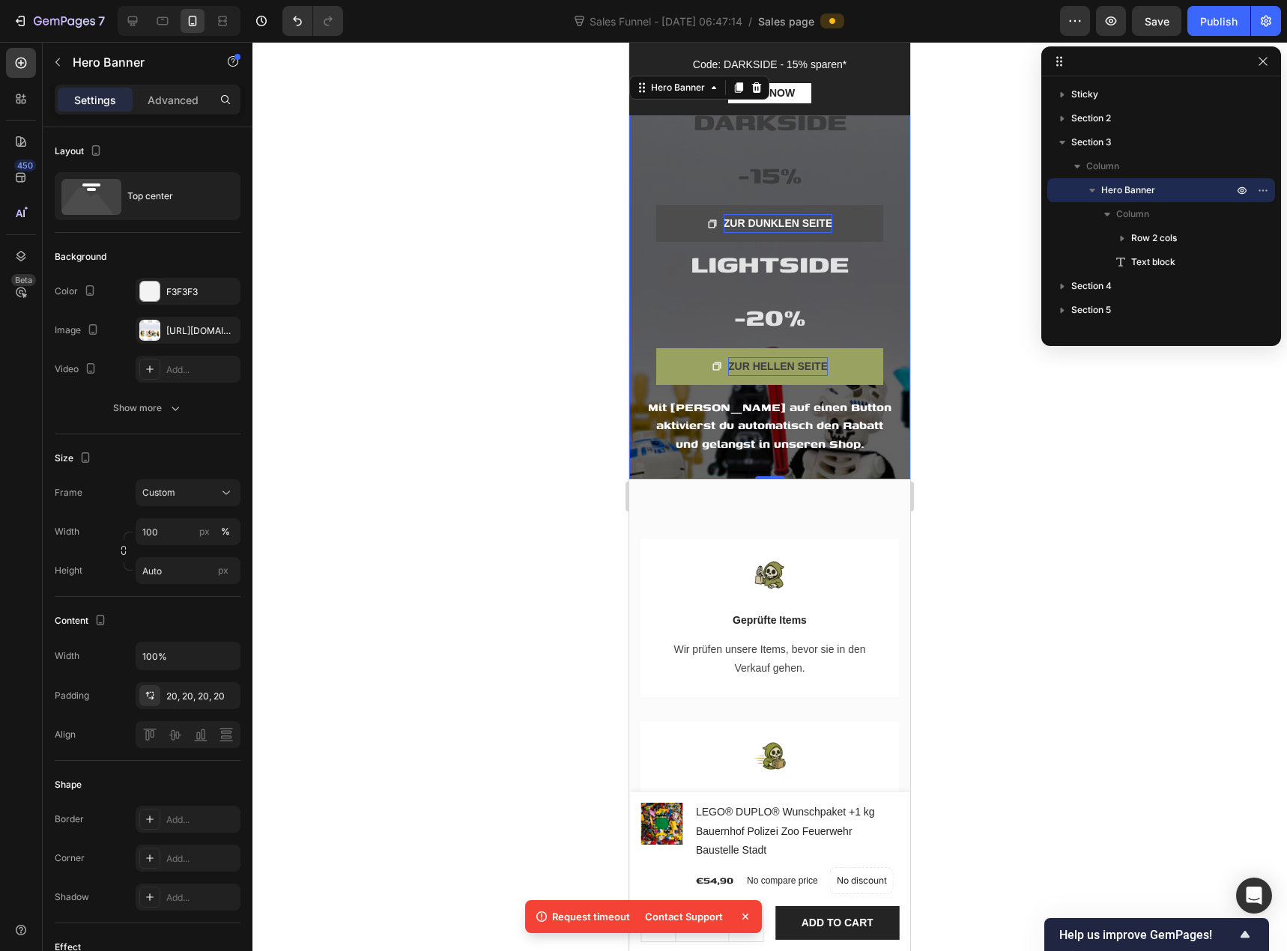
click at [516, 693] on div at bounding box center [769, 496] width 1034 height 909
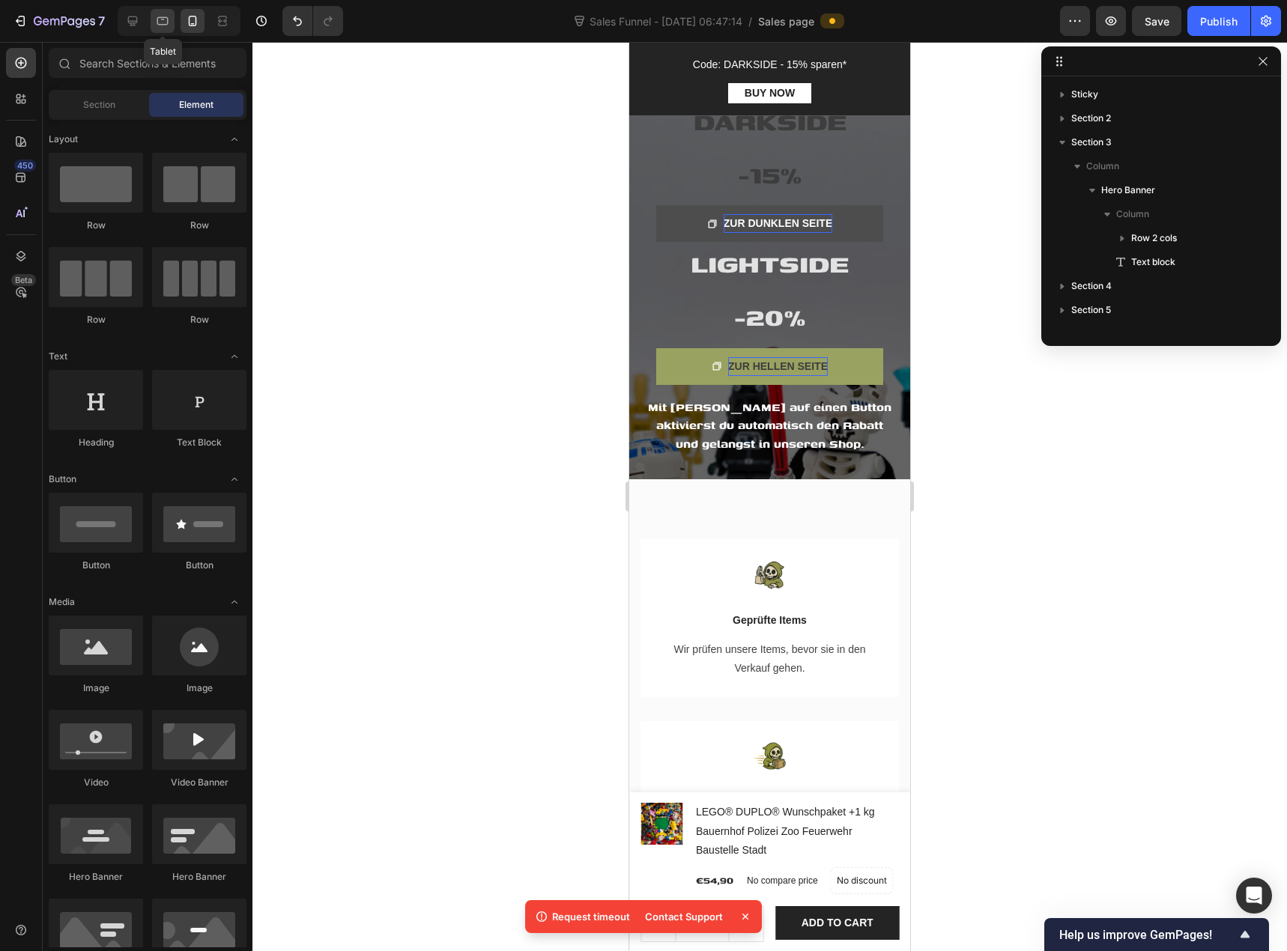
click at [171, 24] on div at bounding box center [163, 21] width 24 height 24
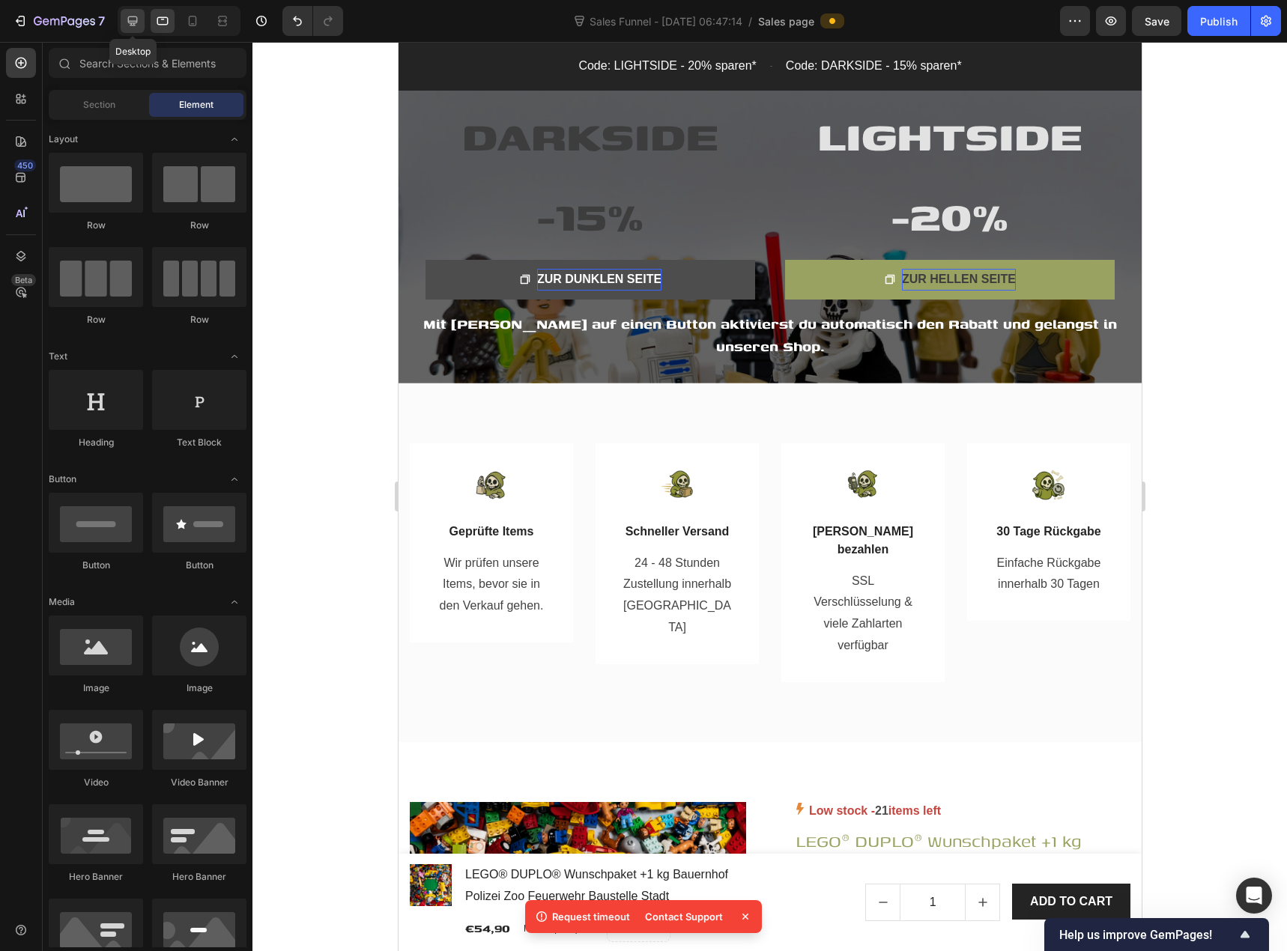
click at [130, 21] on icon at bounding box center [133, 21] width 10 height 10
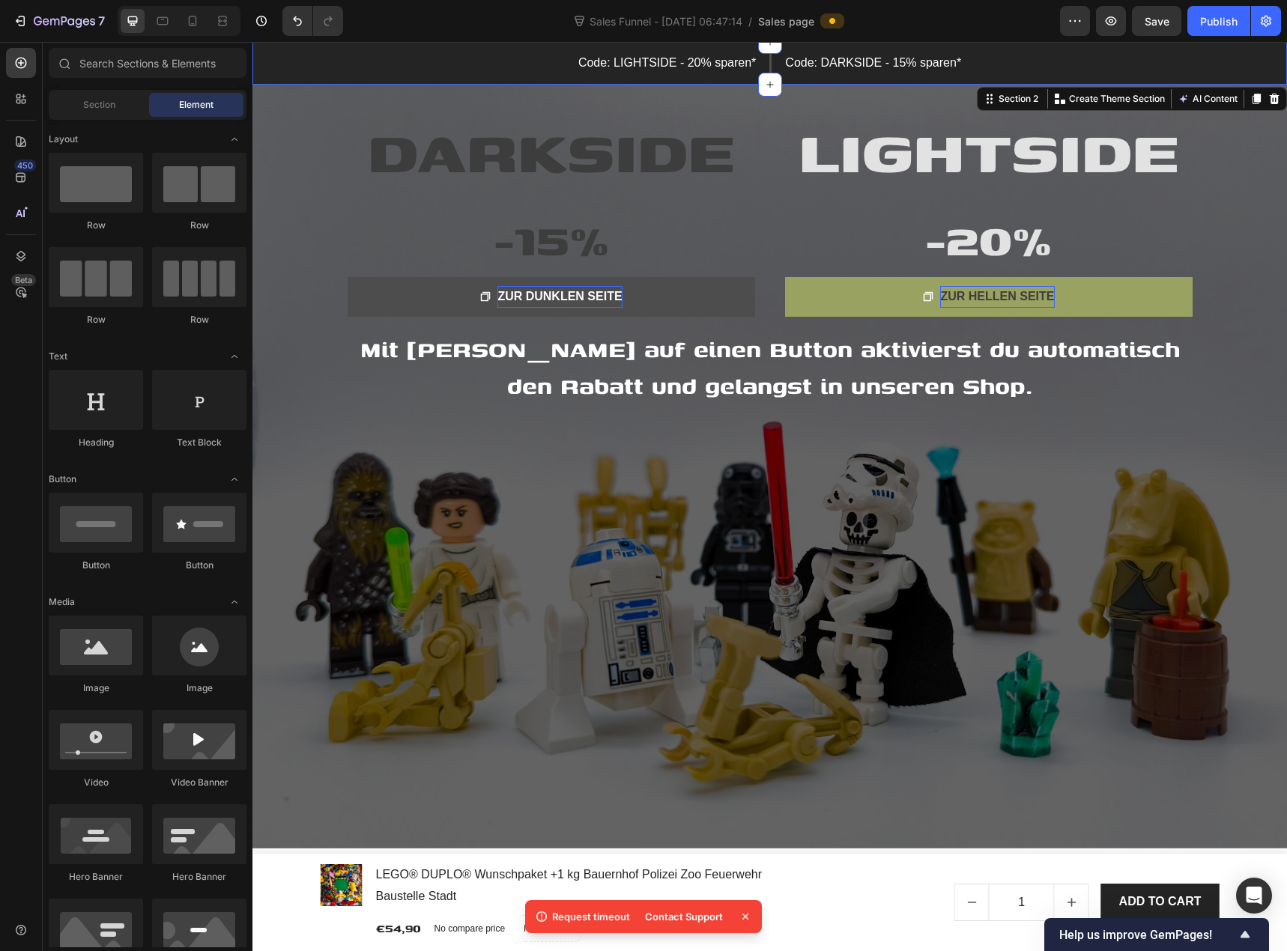
click at [294, 67] on div "Code: LIGHTSIDE - 20% sparen* Text block Title Line Code: DARKSIDE - 15% sparen…" at bounding box center [769, 63] width 1034 height 25
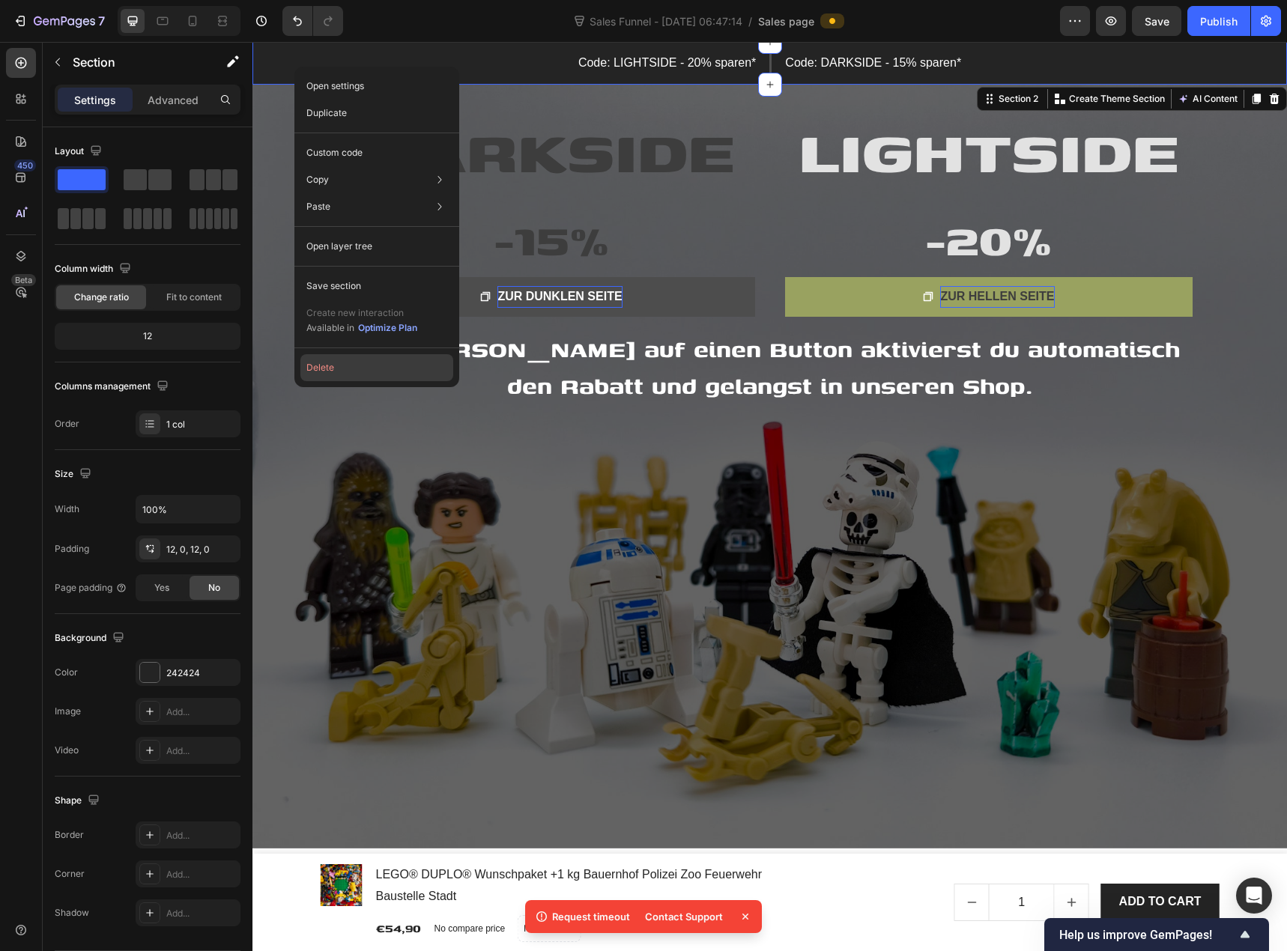
click at [378, 371] on button "Delete" at bounding box center [376, 367] width 153 height 27
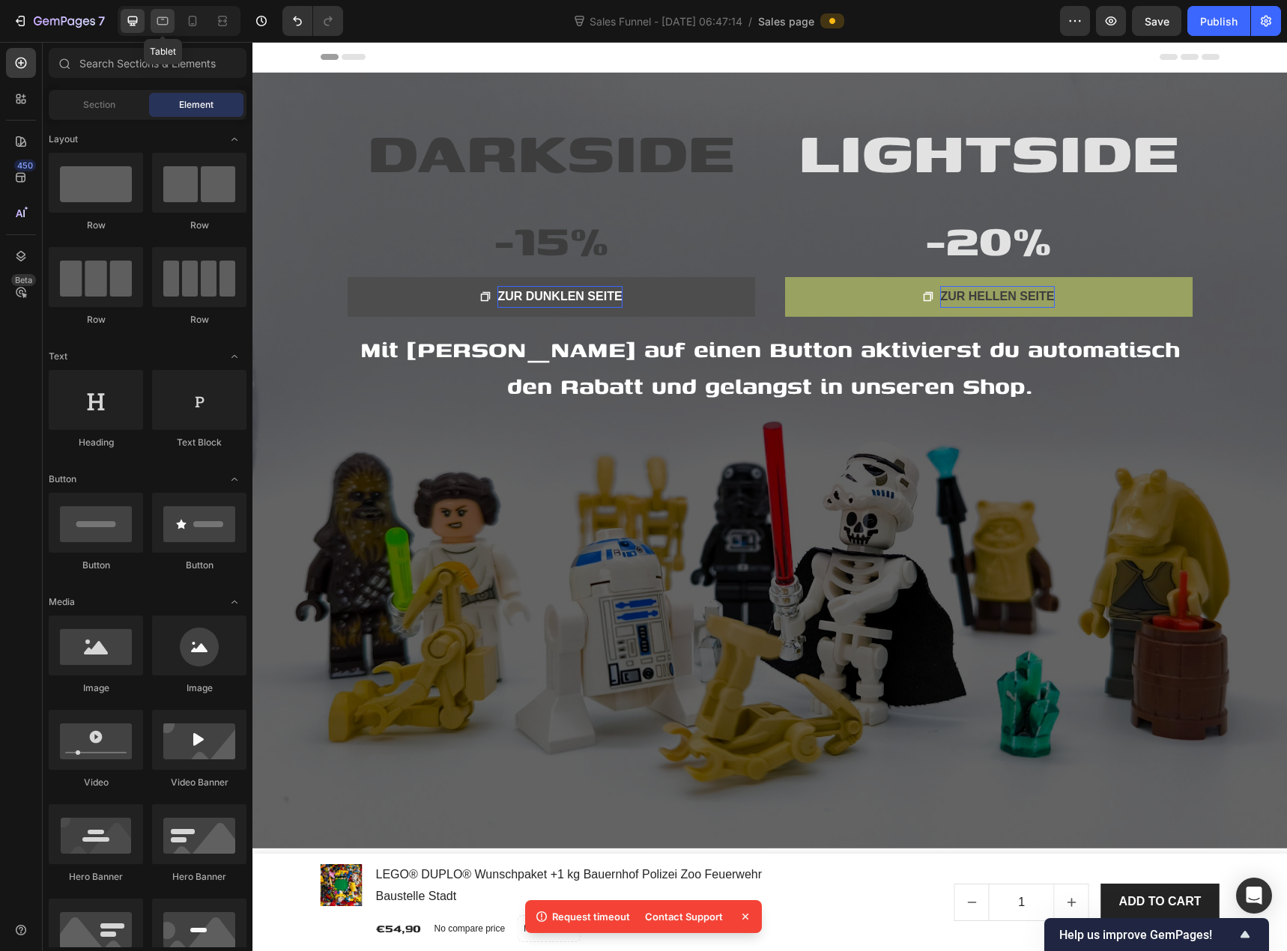
click at [173, 26] on div at bounding box center [163, 21] width 24 height 24
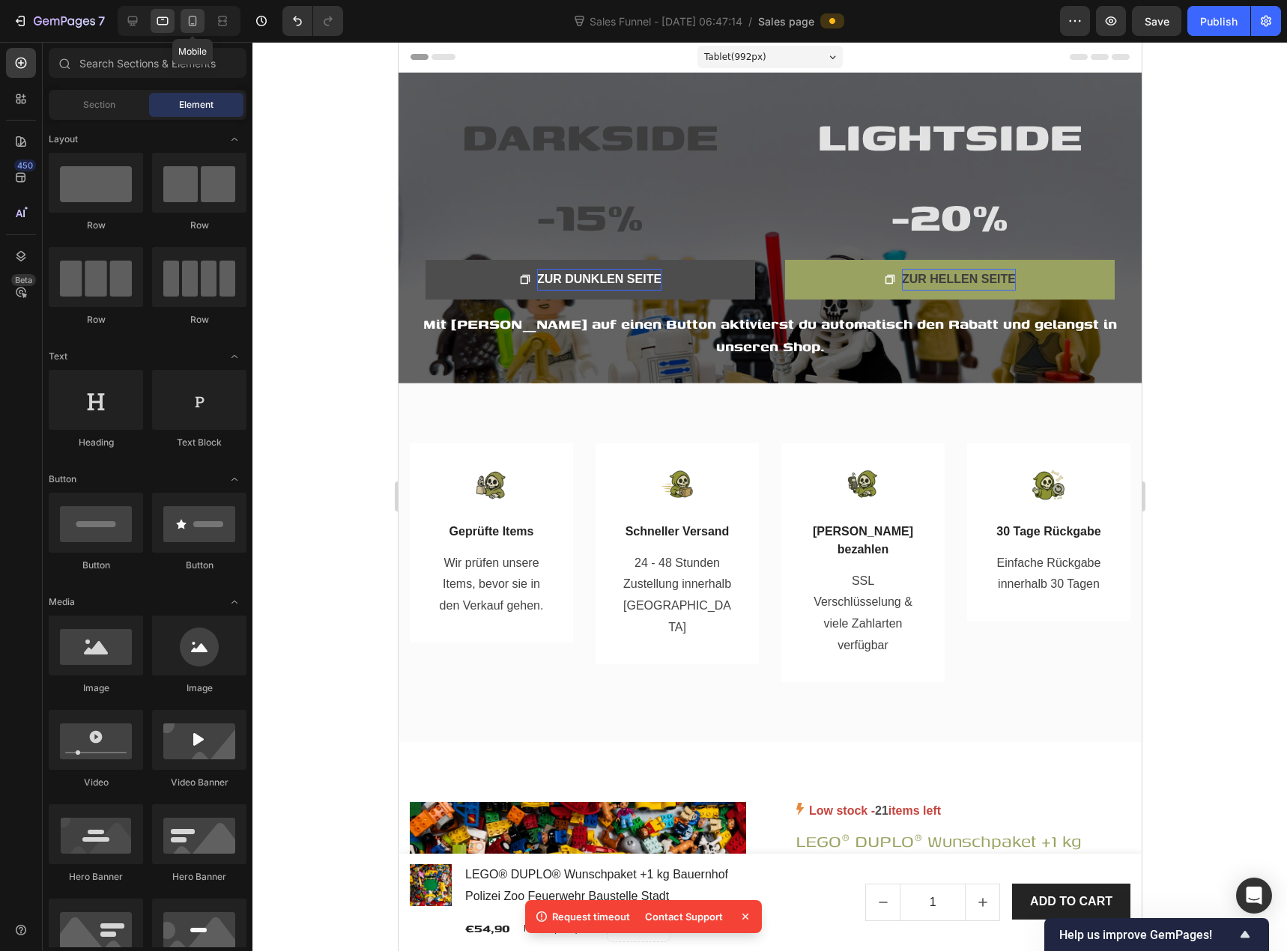
click at [186, 22] on icon at bounding box center [192, 20] width 15 height 15
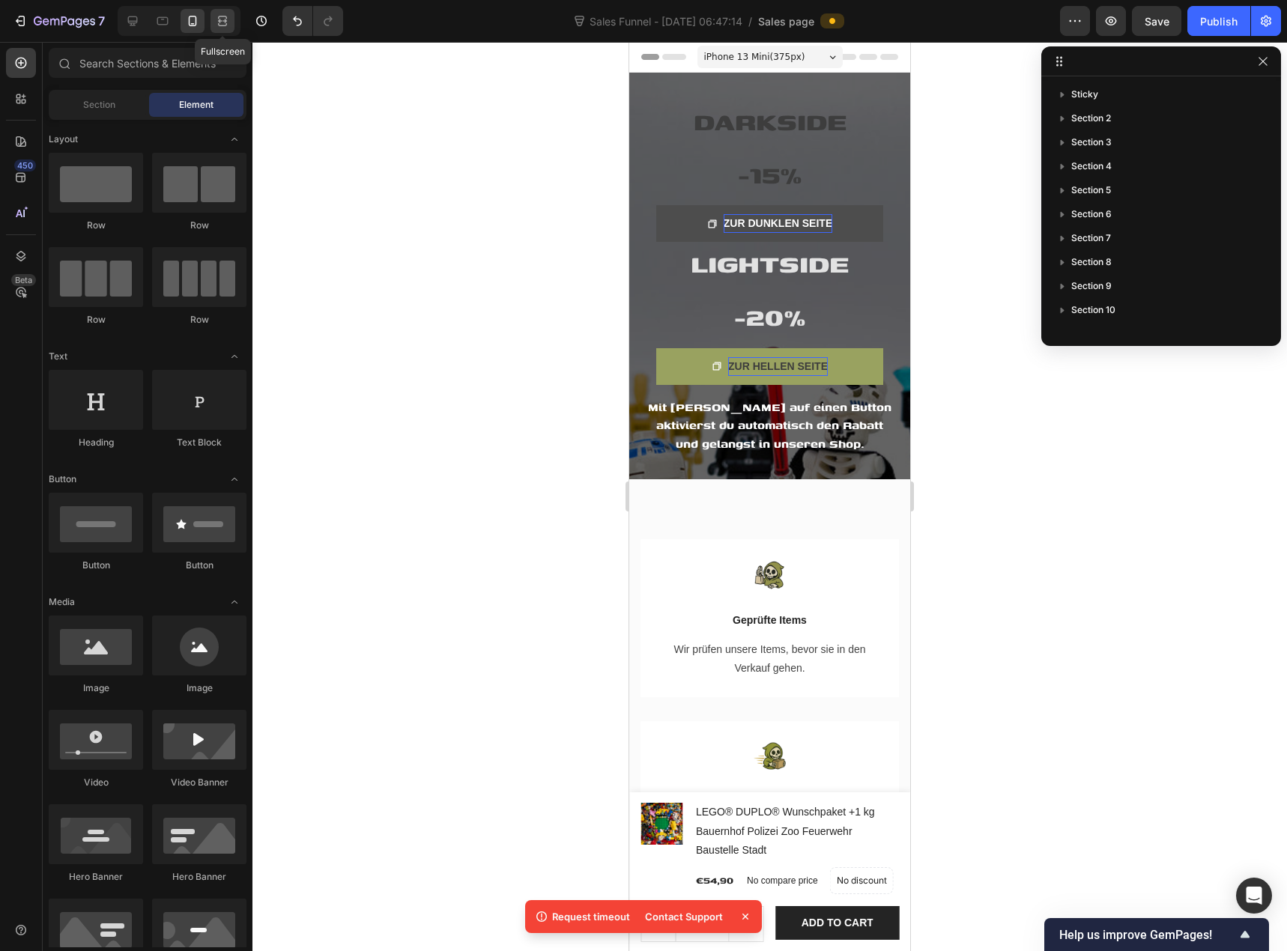
click at [225, 23] on icon at bounding box center [222, 20] width 15 height 15
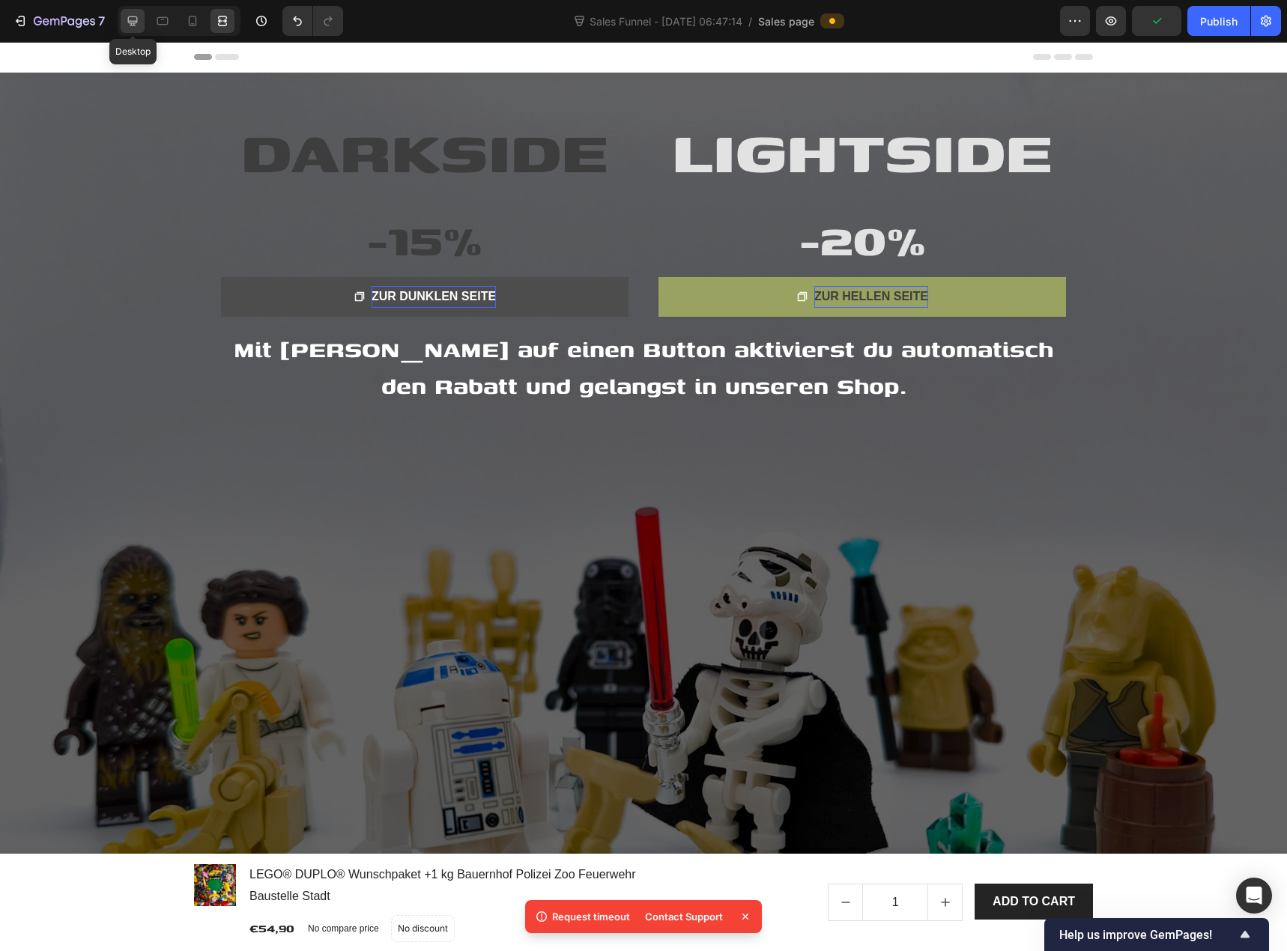
click at [139, 27] on icon at bounding box center [132, 20] width 15 height 15
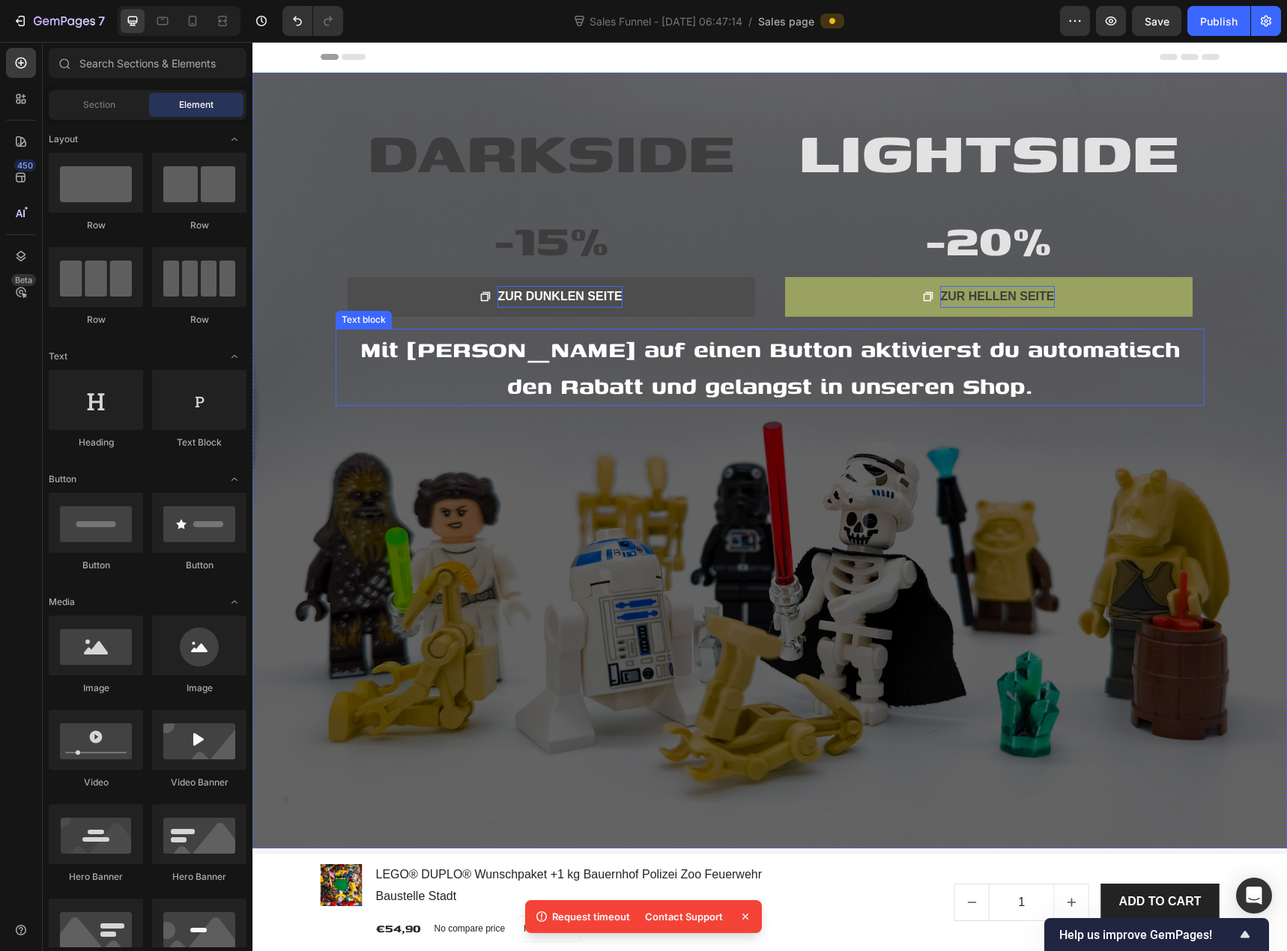
click at [556, 386] on p "Mit Klick auf einen Button aktivierst du automatisch den Rabatt und gelangst in…" at bounding box center [770, 367] width 866 height 74
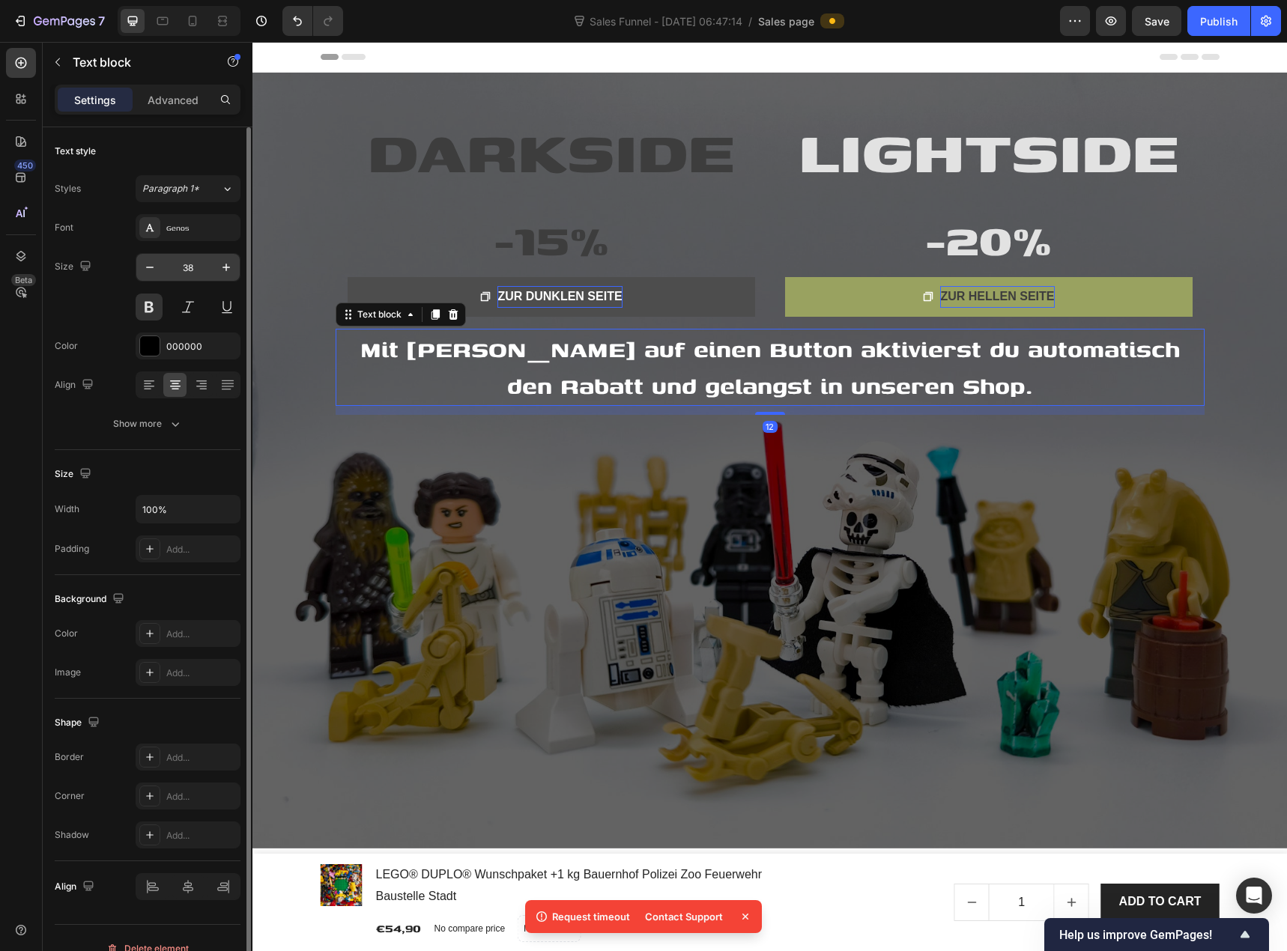
click at [195, 267] on input "38" at bounding box center [187, 267] width 49 height 27
click at [155, 303] on button at bounding box center [149, 307] width 27 height 27
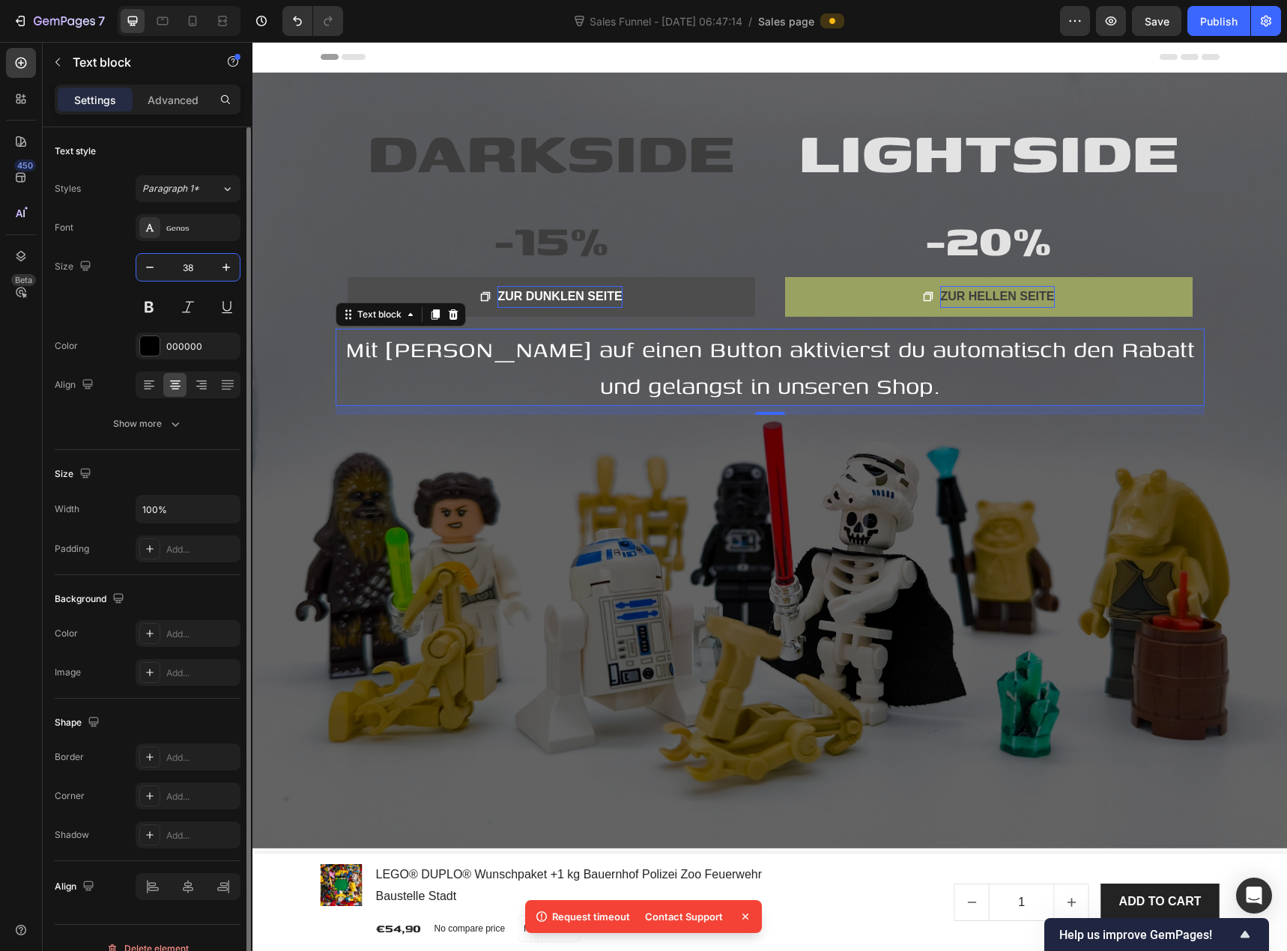
click at [191, 268] on input "38" at bounding box center [187, 267] width 49 height 27
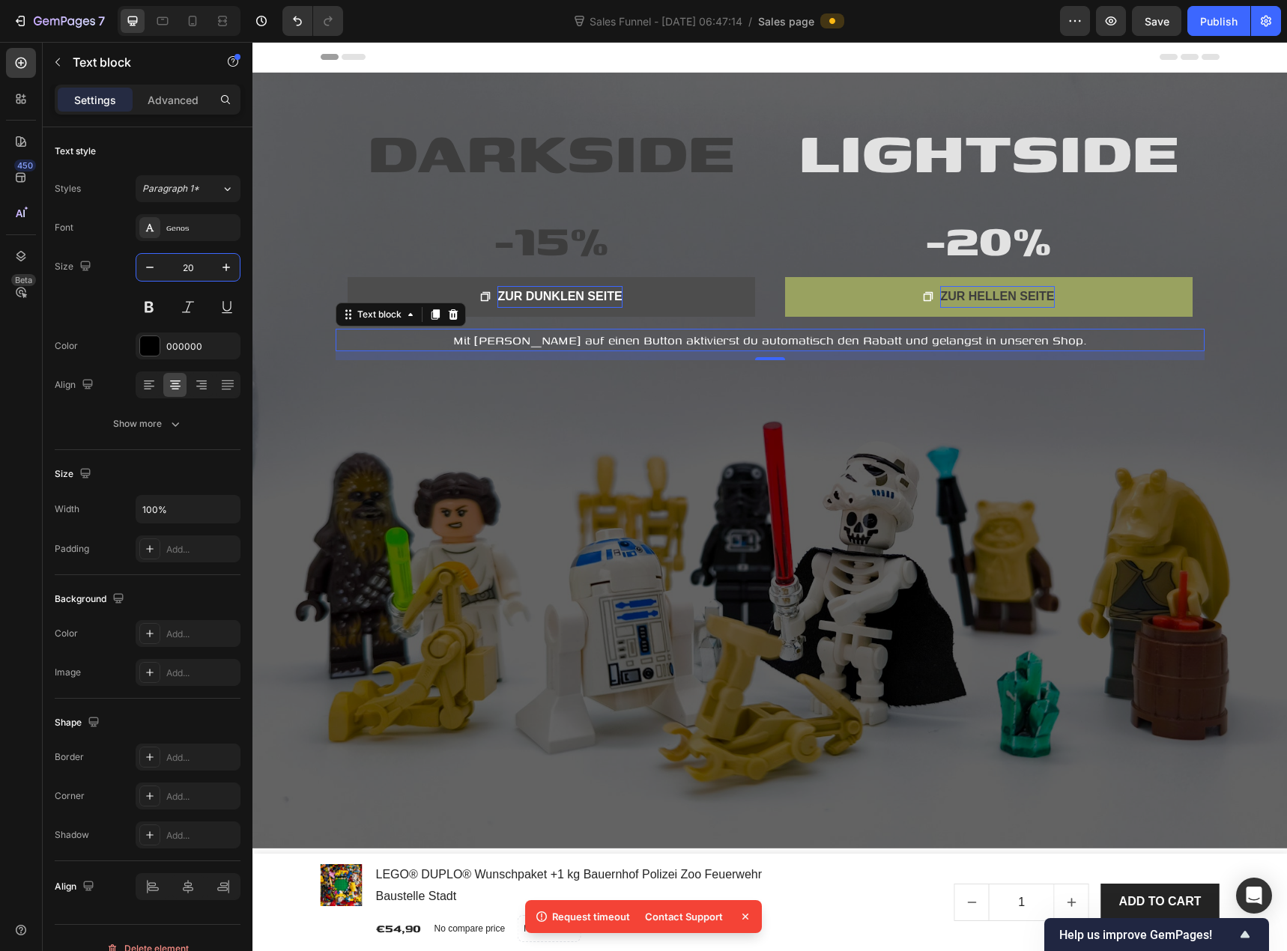
type input "20"
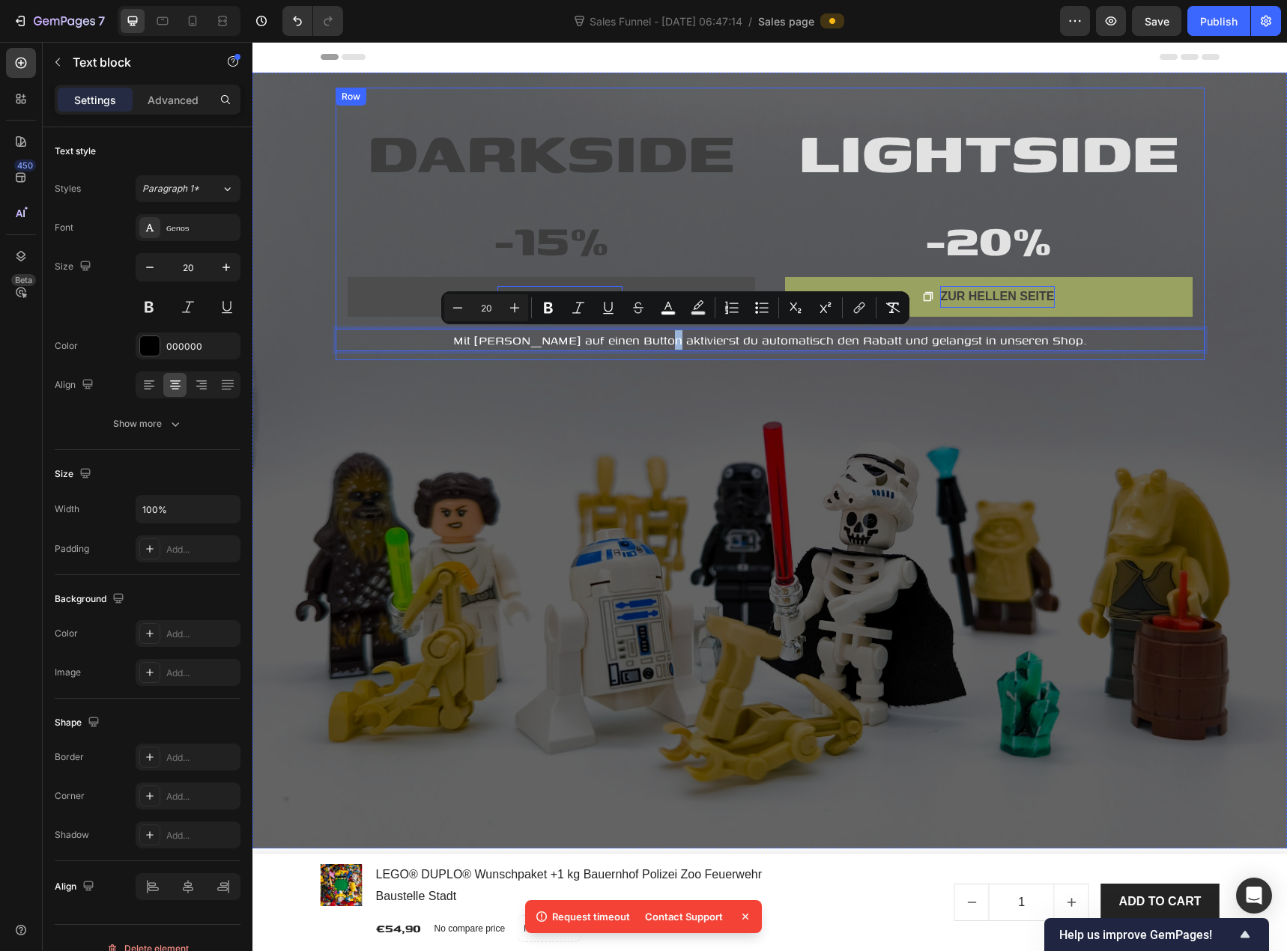
drag, startPoint x: 675, startPoint y: 335, endPoint x: 908, endPoint y: 342, distance: 233.0
click at [488, 346] on p "Mit Klick auf einen Button aktivierst du automatisch den Rabatt und gelangst in…" at bounding box center [770, 339] width 866 height 19
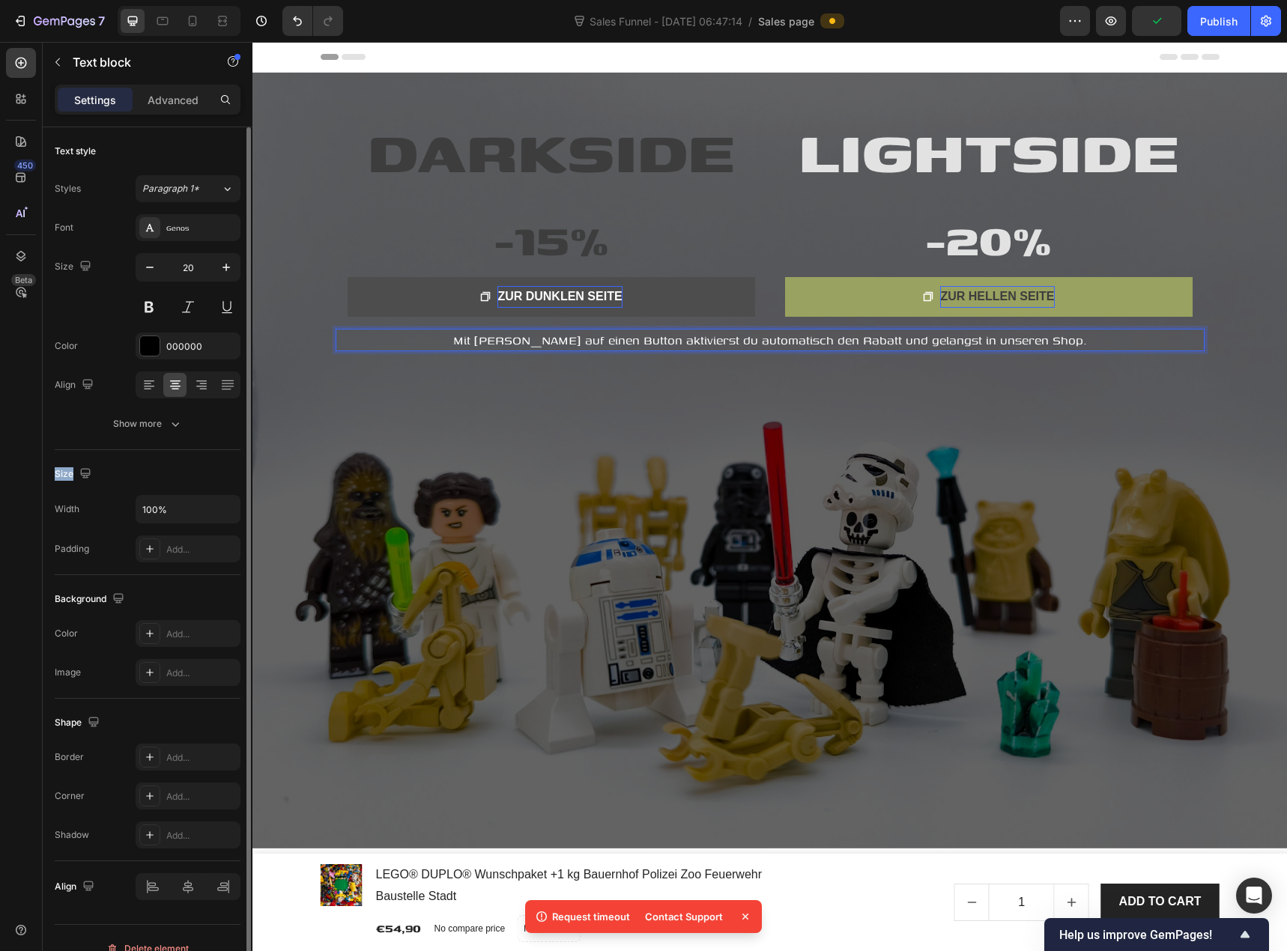
click at [219, 450] on div "Text style Styles Paragraph 1* Font Genos Size 20 Color 000000 Align Show more …" at bounding box center [148, 519] width 186 height 785
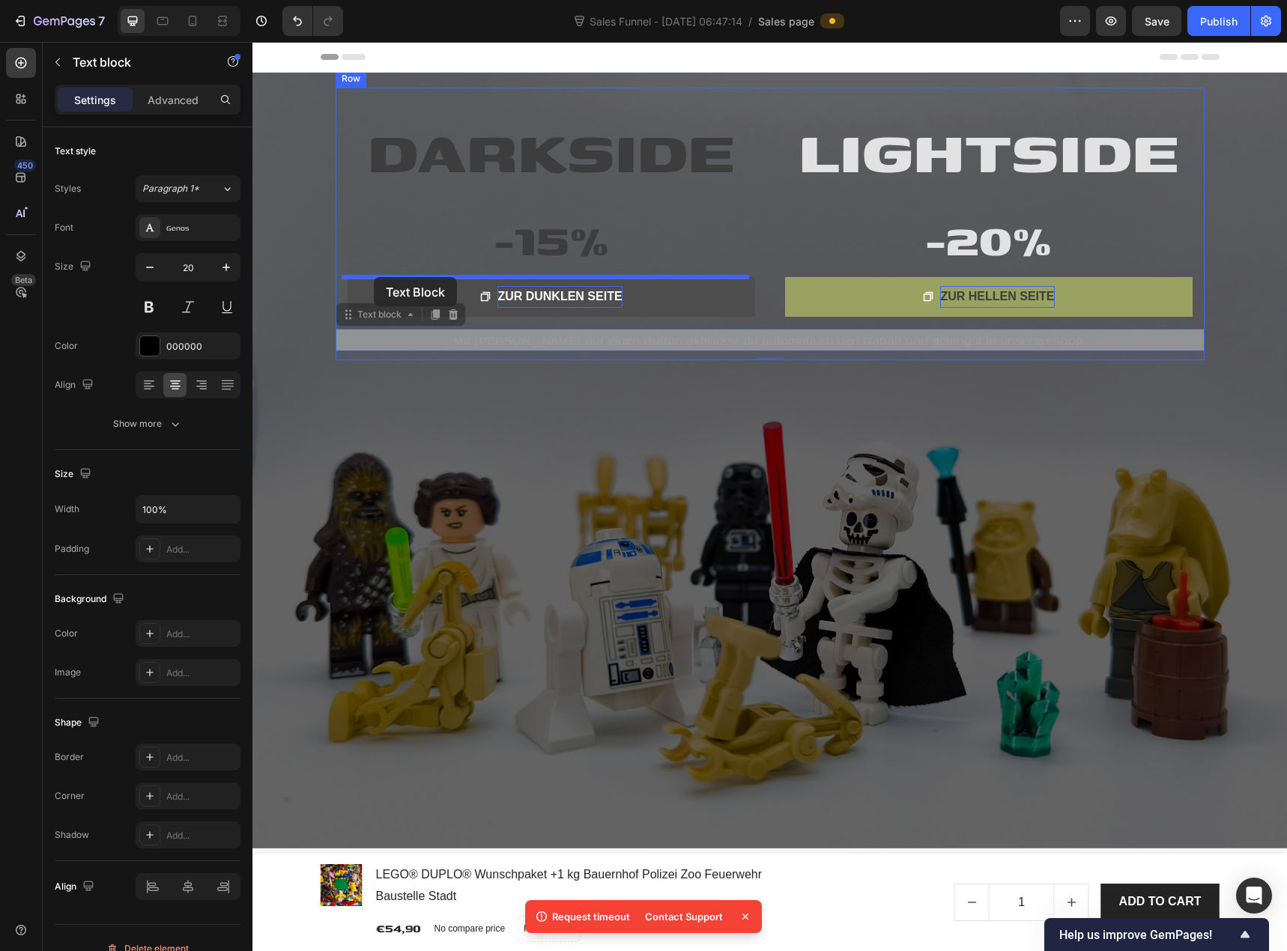
drag, startPoint x: 368, startPoint y: 318, endPoint x: 374, endPoint y: 277, distance: 40.8
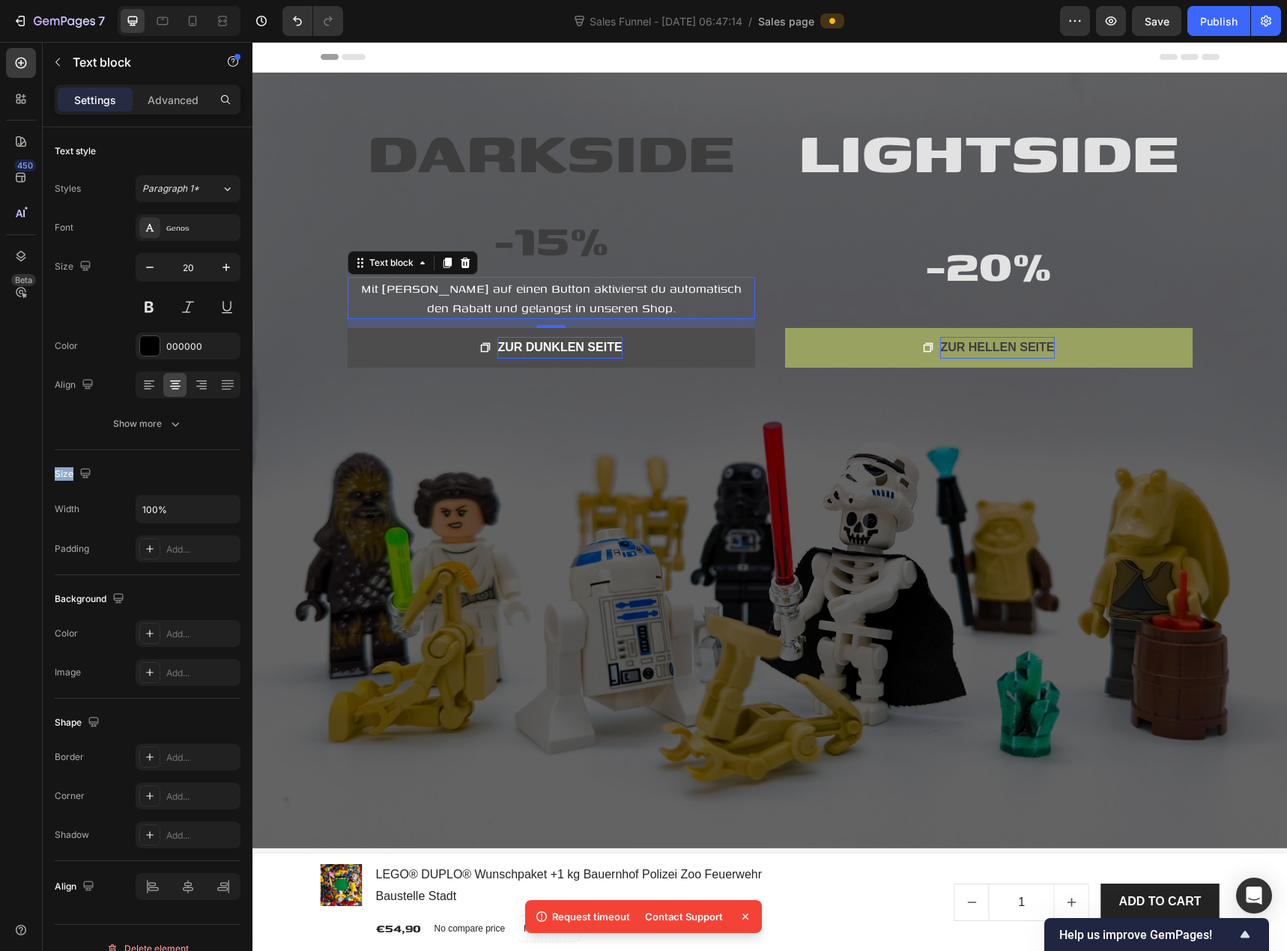
click at [527, 292] on span "Mit Klick auf einen Button aktivierst du automatisch den Rabatt und gelangst in…" at bounding box center [551, 297] width 380 height 37
click at [482, 290] on span "Mit Klick auf einen Button aktivierst du automatisch den Rabatt und gelangst in…" at bounding box center [551, 297] width 380 height 37
click at [449, 289] on span "Mit Klick auf einen Button aktivierst du automatisch den Rabatt und gelangst in…" at bounding box center [551, 297] width 380 height 37
click at [438, 288] on span "Mit Klick auf den Button aktivierst du automatisch den Rabatt und gelangst in u…" at bounding box center [551, 297] width 396 height 37
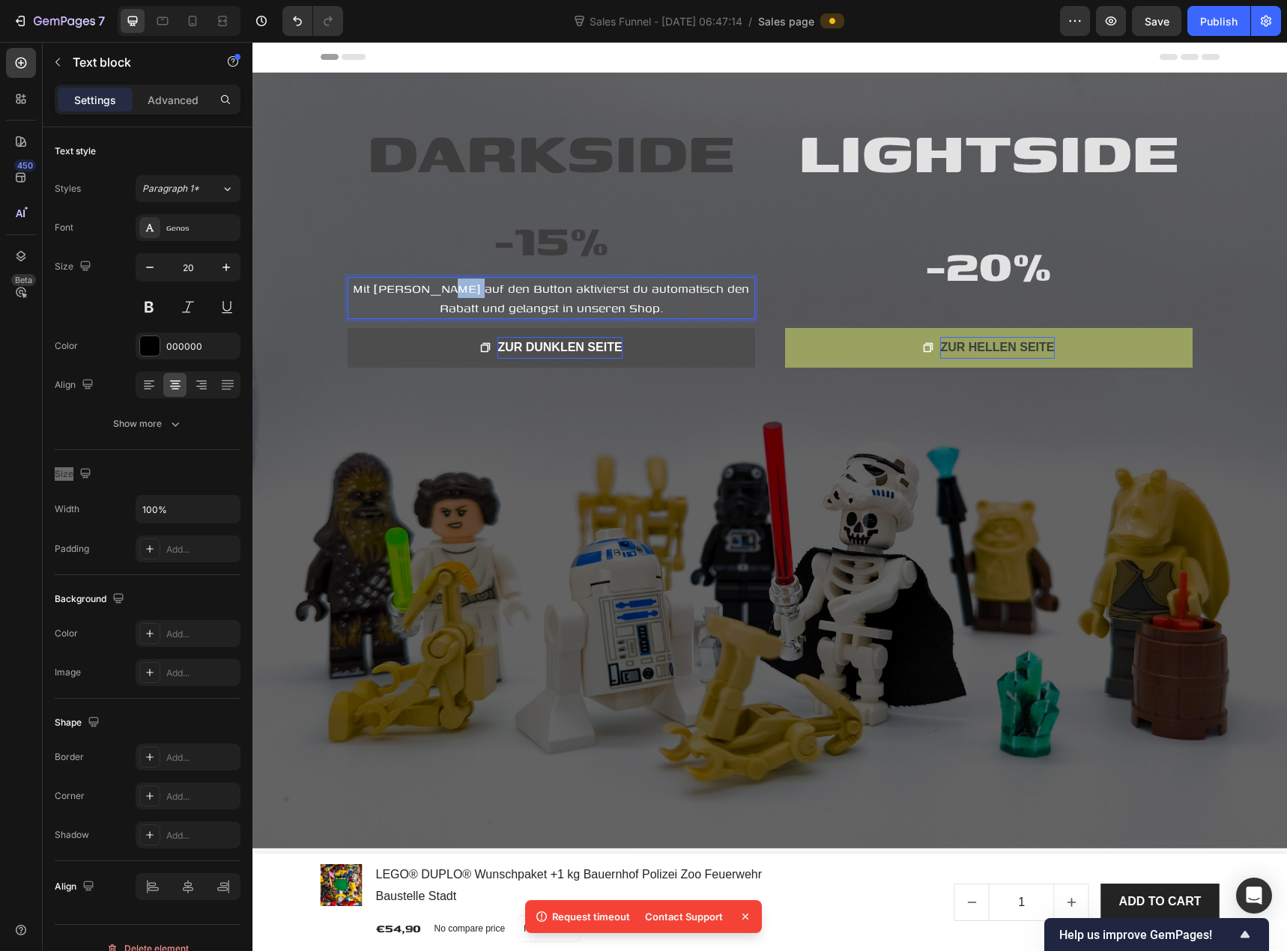
click at [438, 288] on span "Mit Klick auf den Button aktivierst du automatisch den Rabatt und gelangst in u…" at bounding box center [551, 297] width 396 height 37
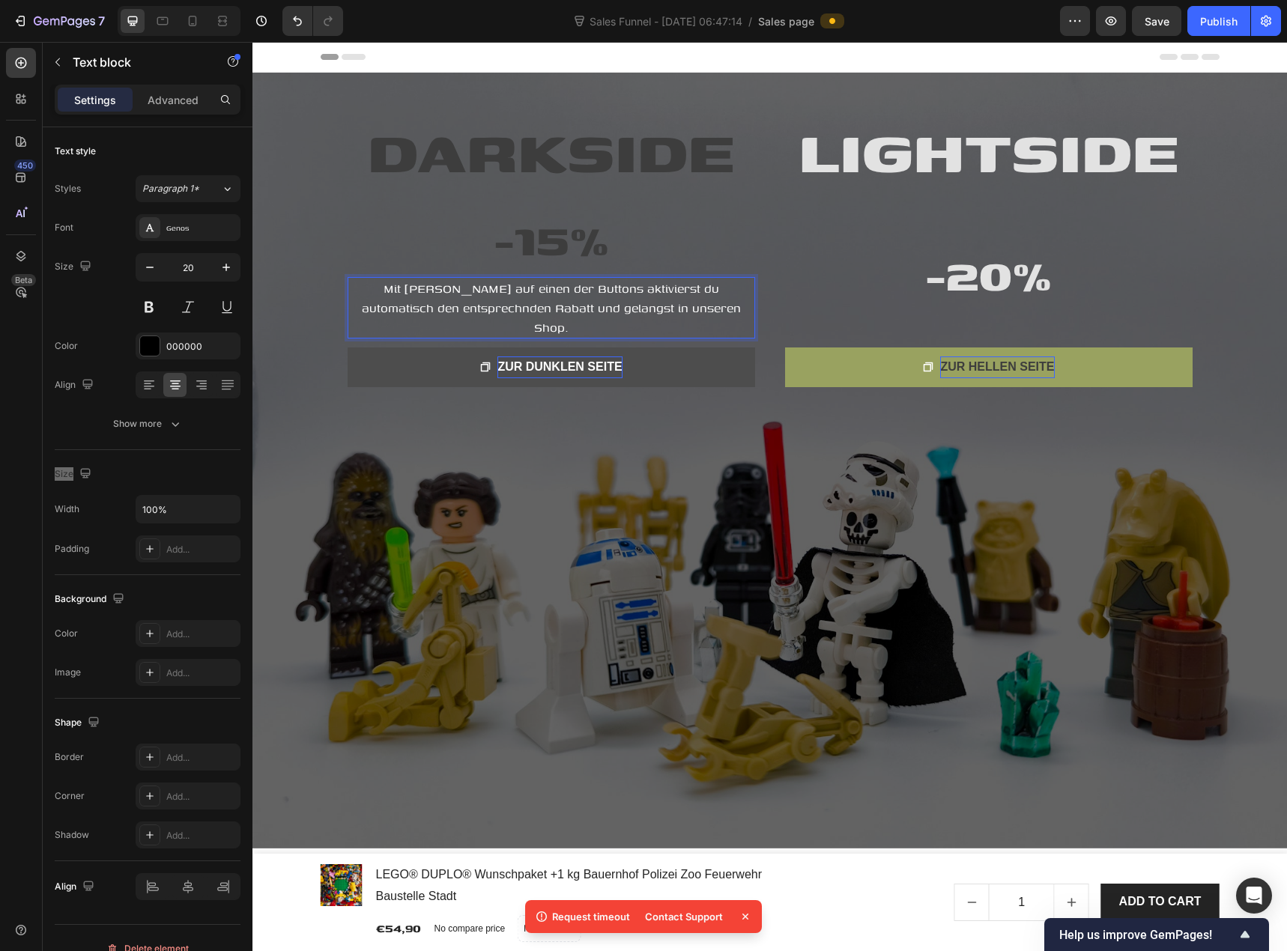
click at [445, 302] on span "Mit Klick auf einen der Buttons aktivierst du automatisch den entsprechnden Rab…" at bounding box center [551, 307] width 379 height 57
click at [514, 301] on span "Mit Klick auf einen der Buttons aktivierst du automatisch den entsprechenden Ra…" at bounding box center [551, 307] width 386 height 57
click at [590, 306] on span "Mit Klick auf einen der Buttons aktivierst du automatisch den entsprechenden Ra…" at bounding box center [551, 307] width 386 height 57
click at [643, 303] on span "Mit Klick auf einen der Buttons aktivierst du automatisch den entsprechenden Ra…" at bounding box center [551, 307] width 386 height 57
click at [705, 307] on p "Mit Klick auf einen der Buttons aktivierst du automatisch den entsprechenden Ra…" at bounding box center [551, 308] width 404 height 58
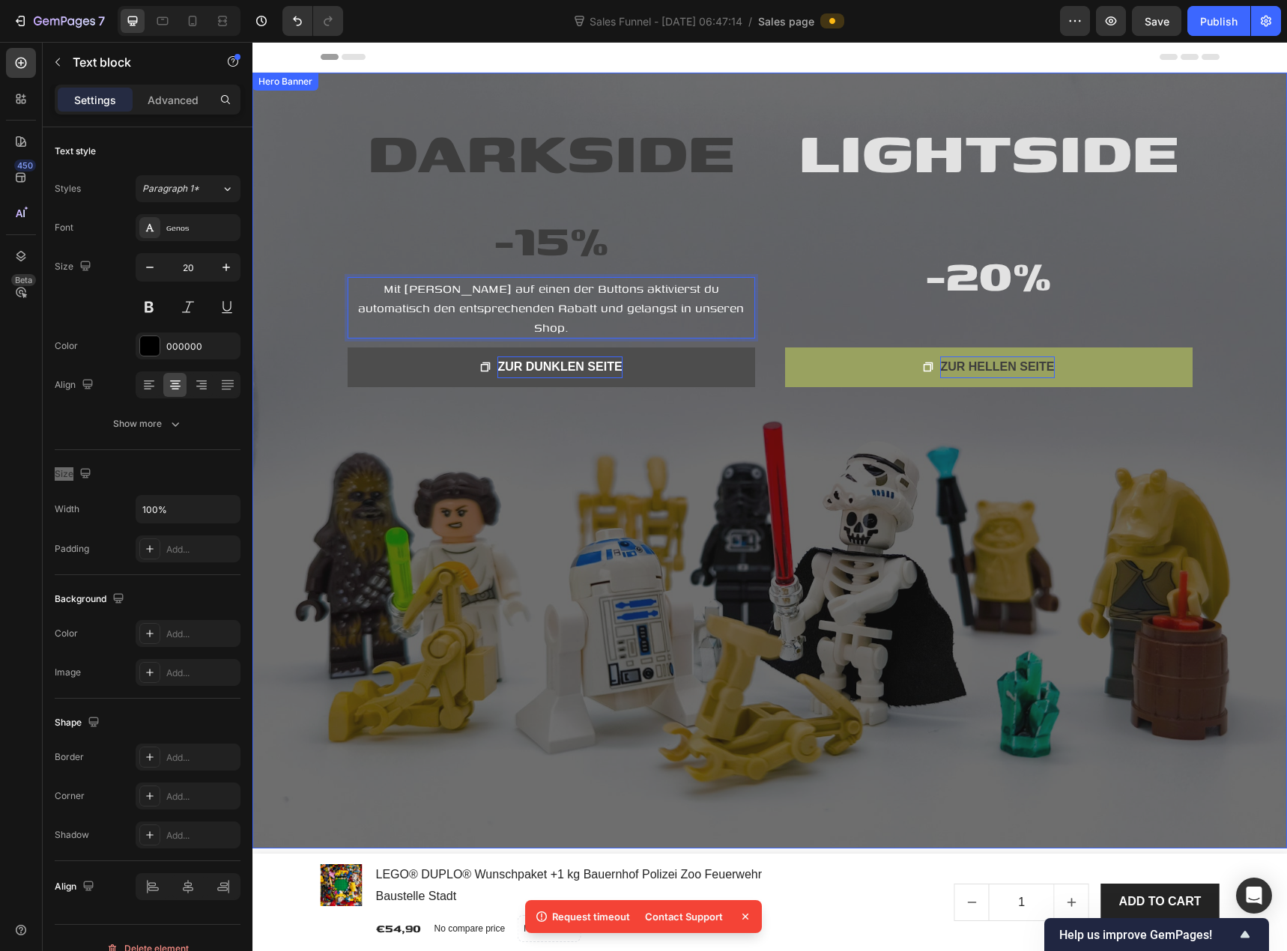
drag, startPoint x: 437, startPoint y: 479, endPoint x: 441, endPoint y: 425, distance: 54.0
click at [437, 479] on div "Overlay" at bounding box center [769, 461] width 1034 height 776
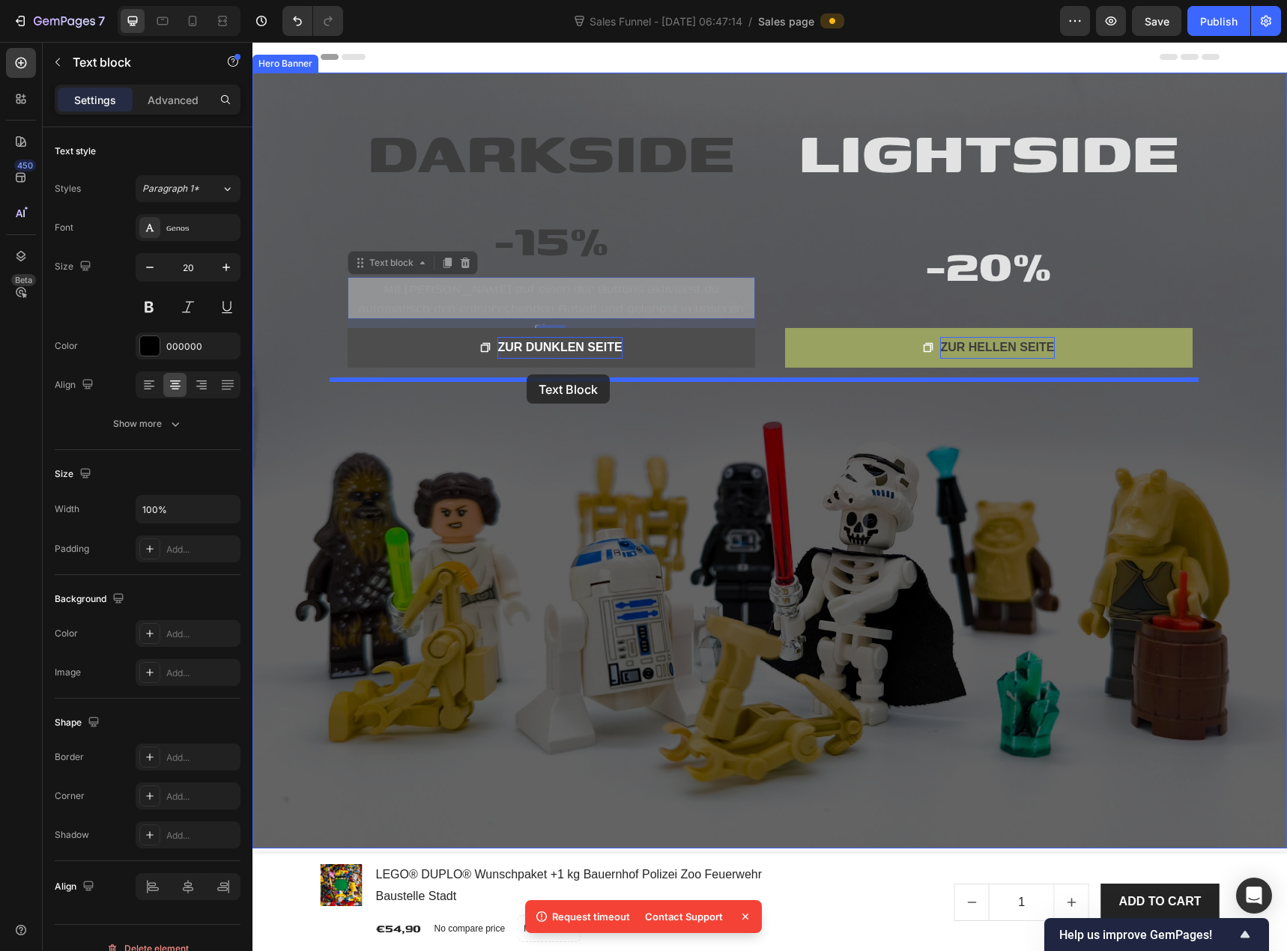
drag, startPoint x: 440, startPoint y: 297, endPoint x: 527, endPoint y: 374, distance: 117.2
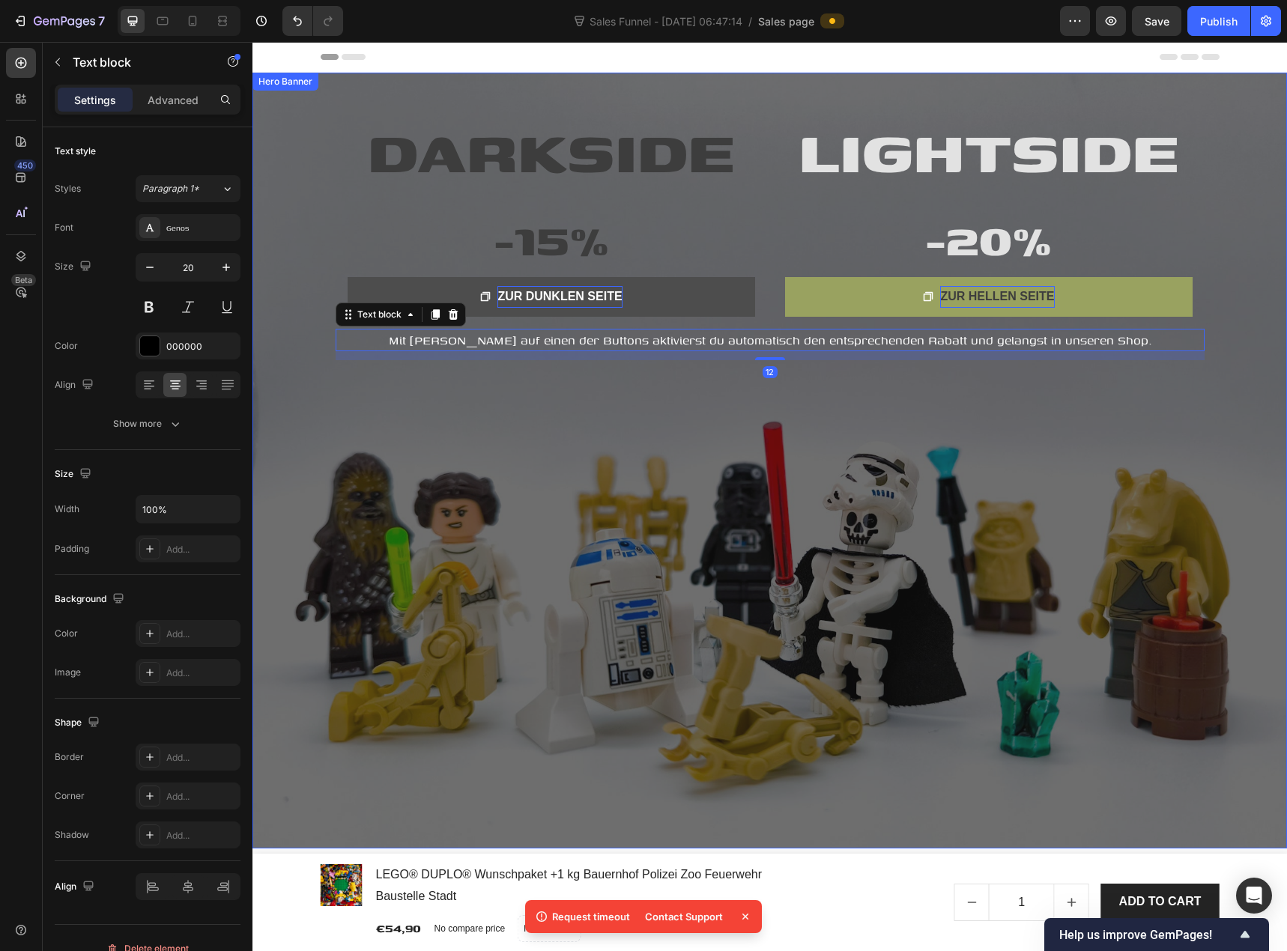
click at [628, 415] on div "Overlay" at bounding box center [769, 461] width 1034 height 776
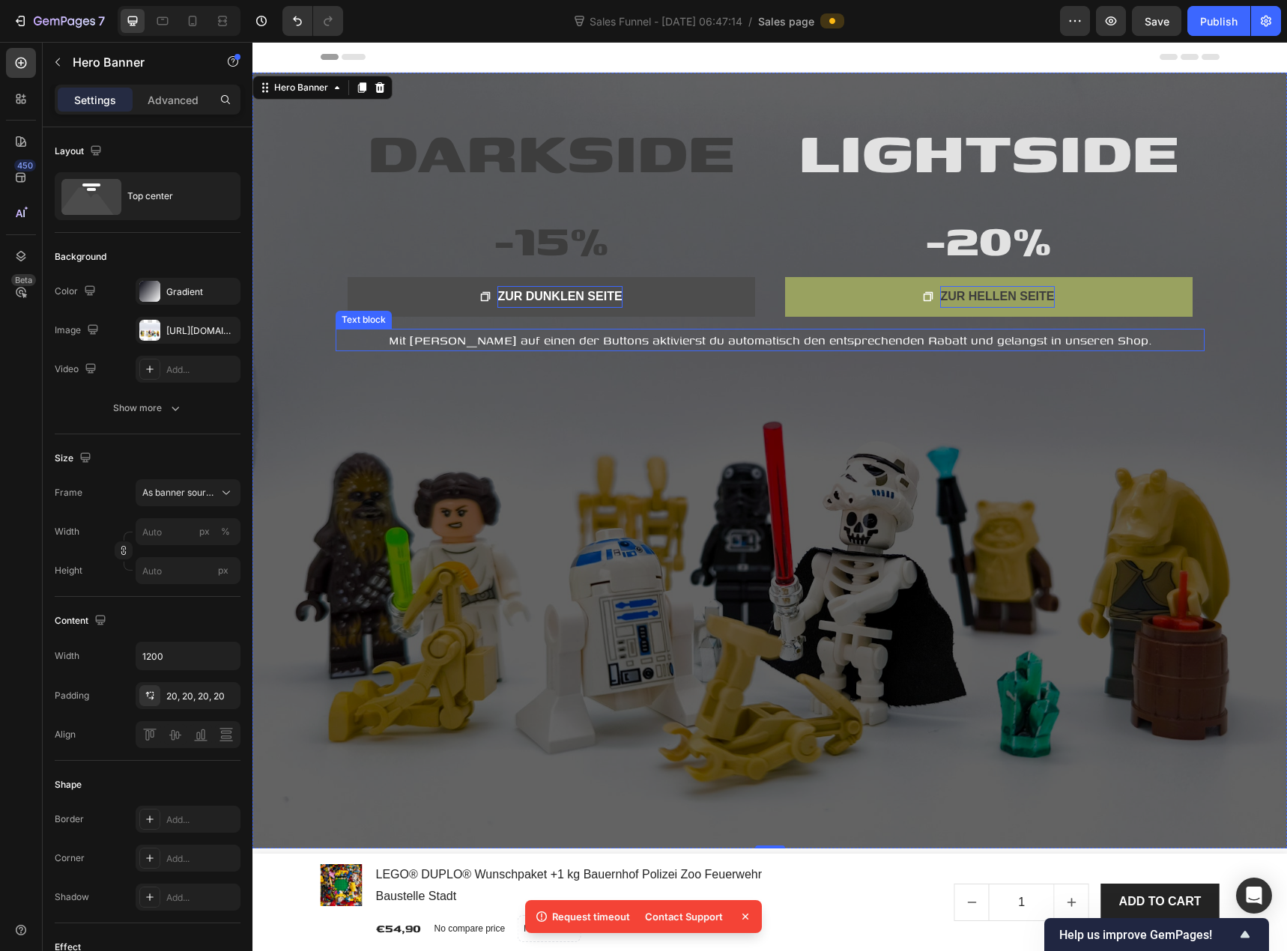
click at [469, 335] on span "Mit Klick auf einen der Buttons aktivierst du automatisch den entsprechenden Ra…" at bounding box center [770, 340] width 762 height 18
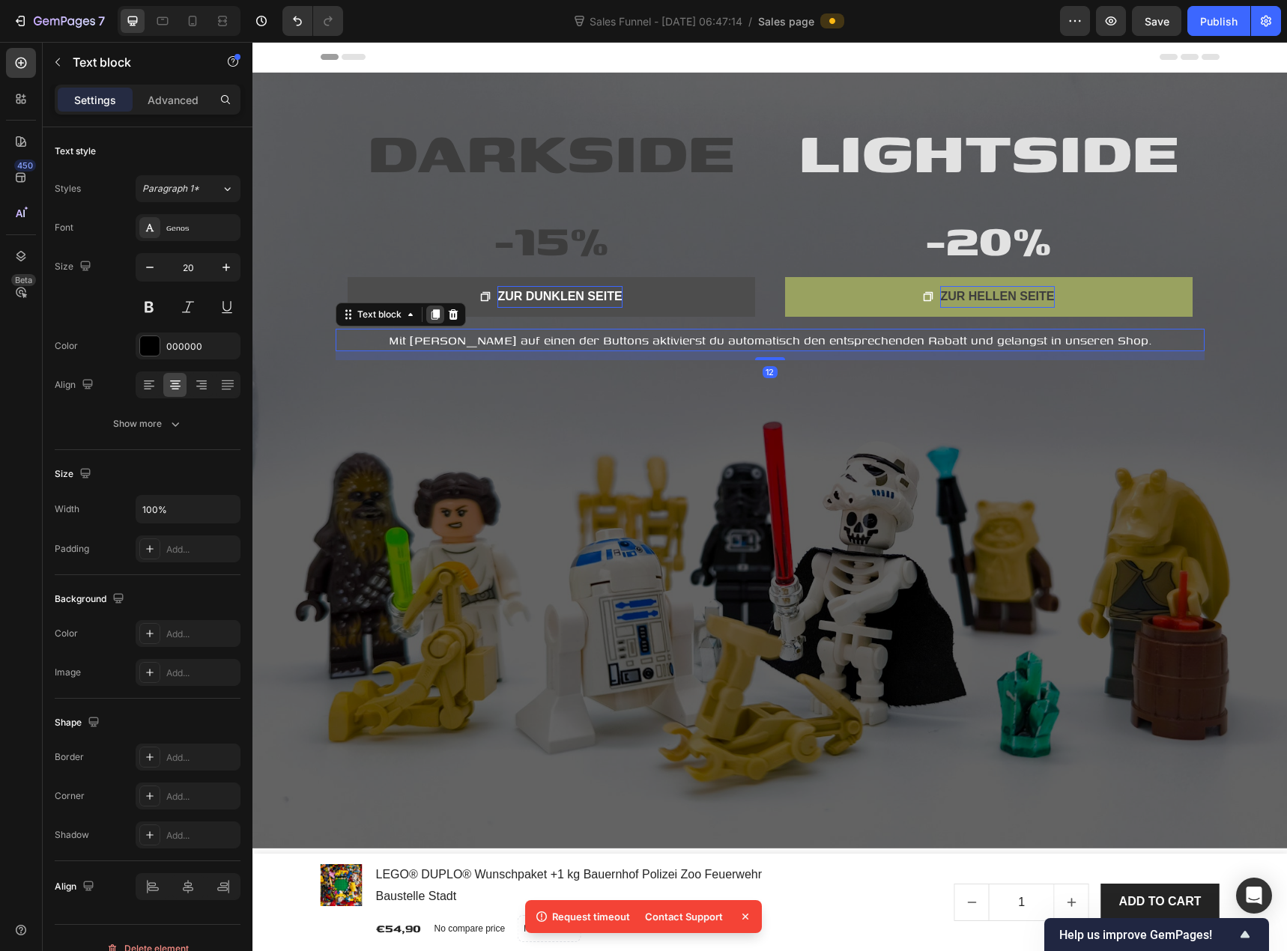
click at [431, 317] on icon at bounding box center [435, 314] width 8 height 10
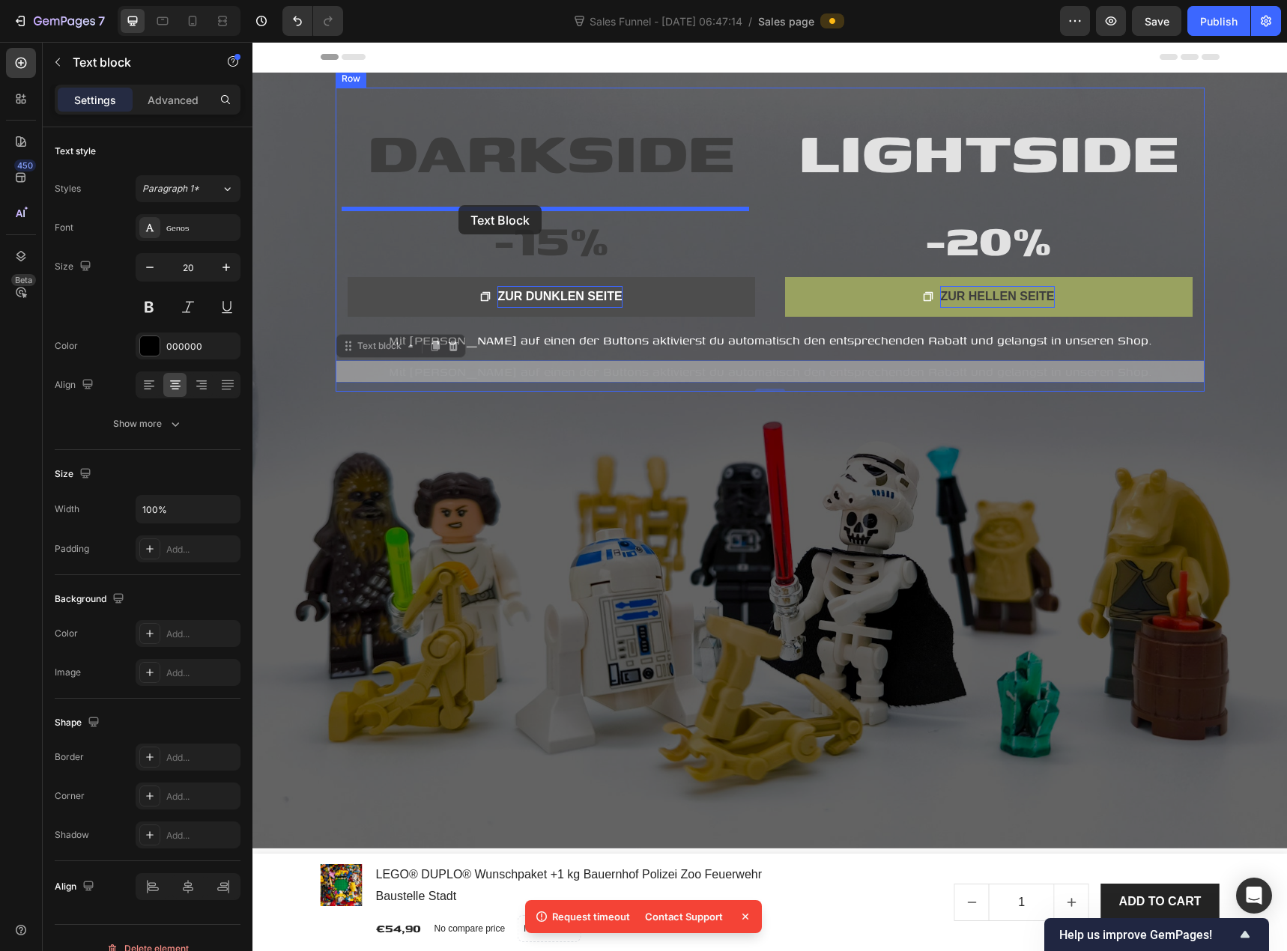
drag, startPoint x: 377, startPoint y: 347, endPoint x: 458, endPoint y: 205, distance: 163.7
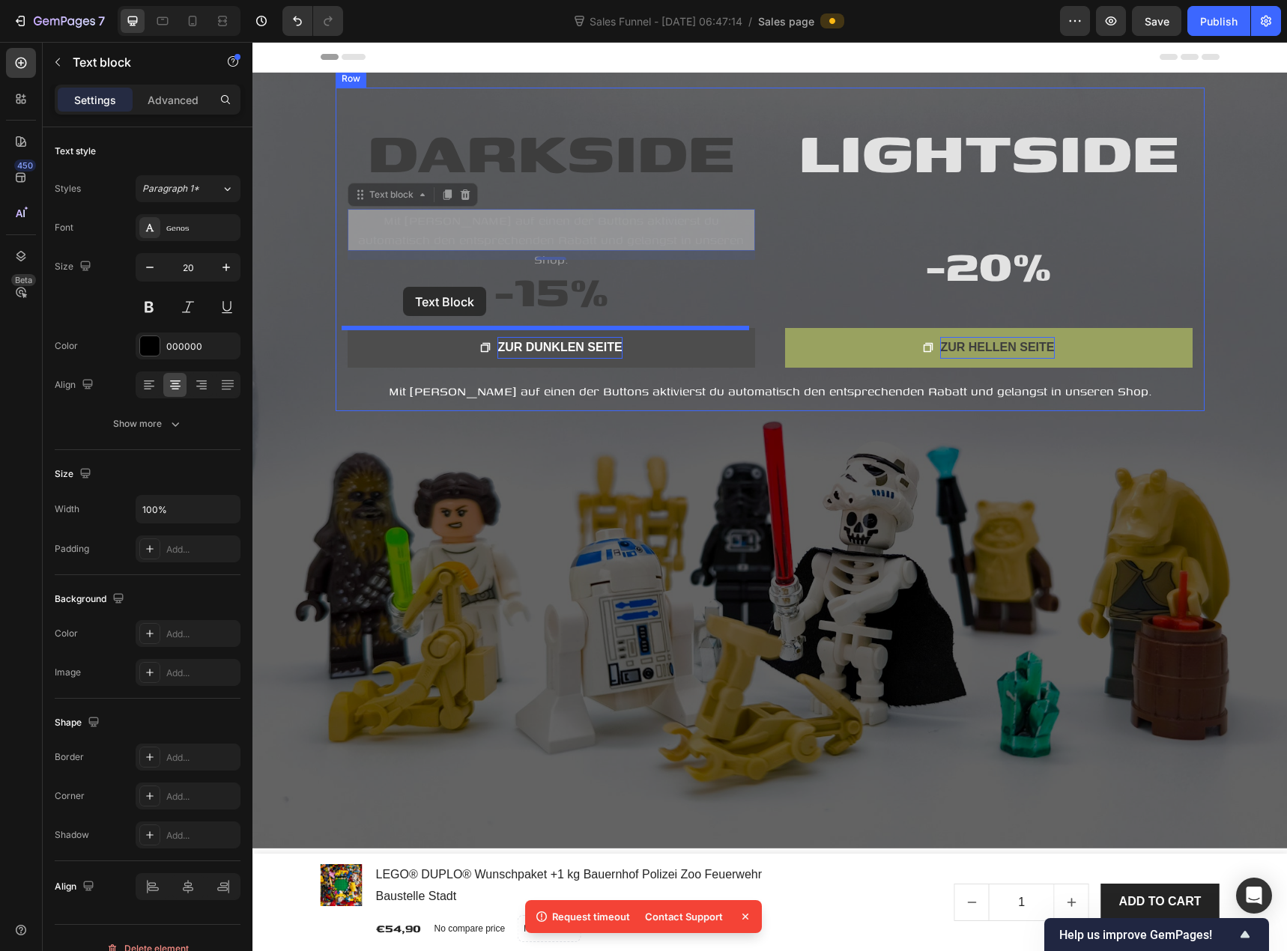
drag, startPoint x: 393, startPoint y: 195, endPoint x: 403, endPoint y: 287, distance: 91.9
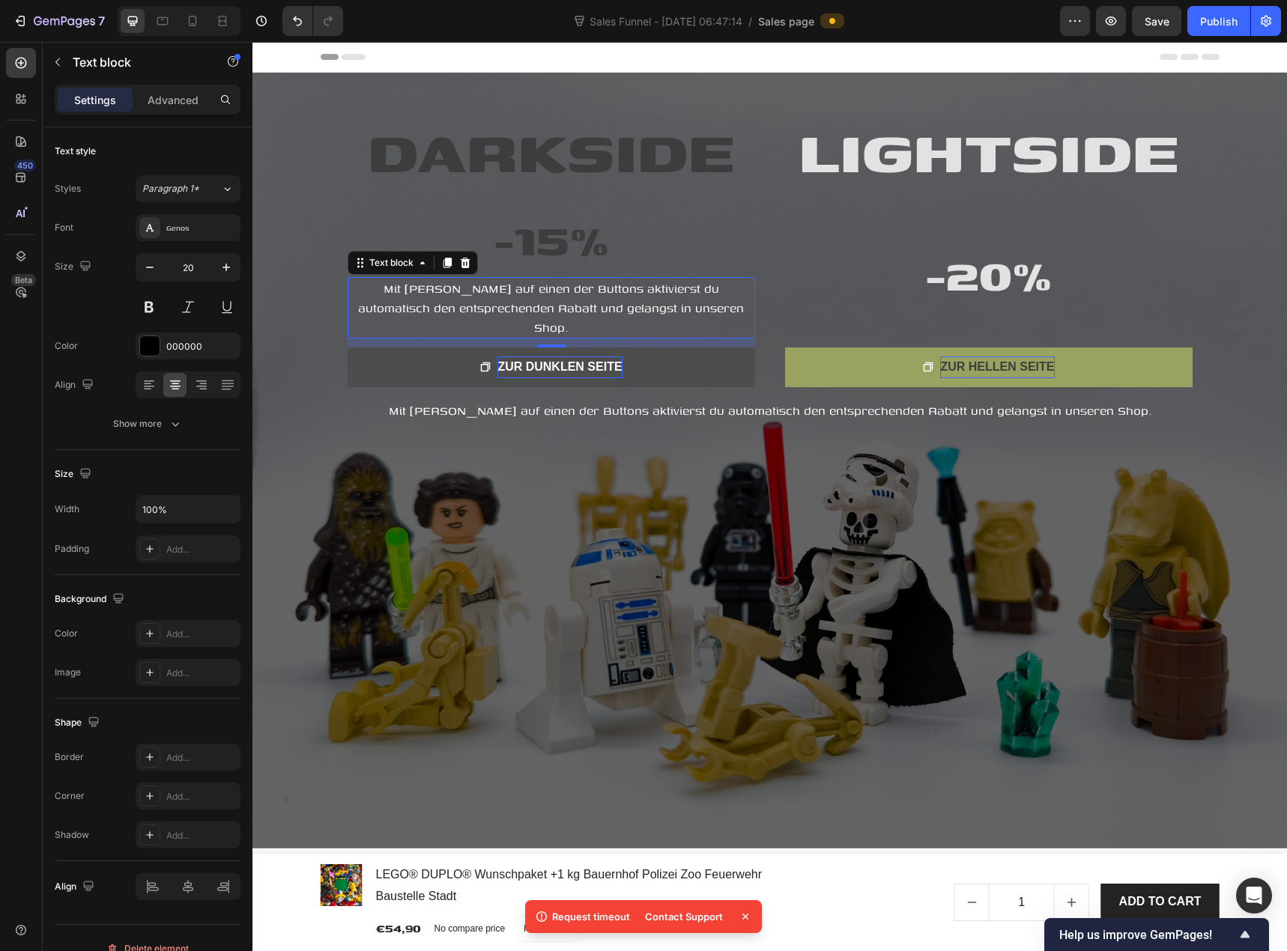
click at [450, 300] on span "Mit Klick auf einen der Buttons aktivierst du automatisch den entsprechenden Ra…" at bounding box center [551, 307] width 386 height 57
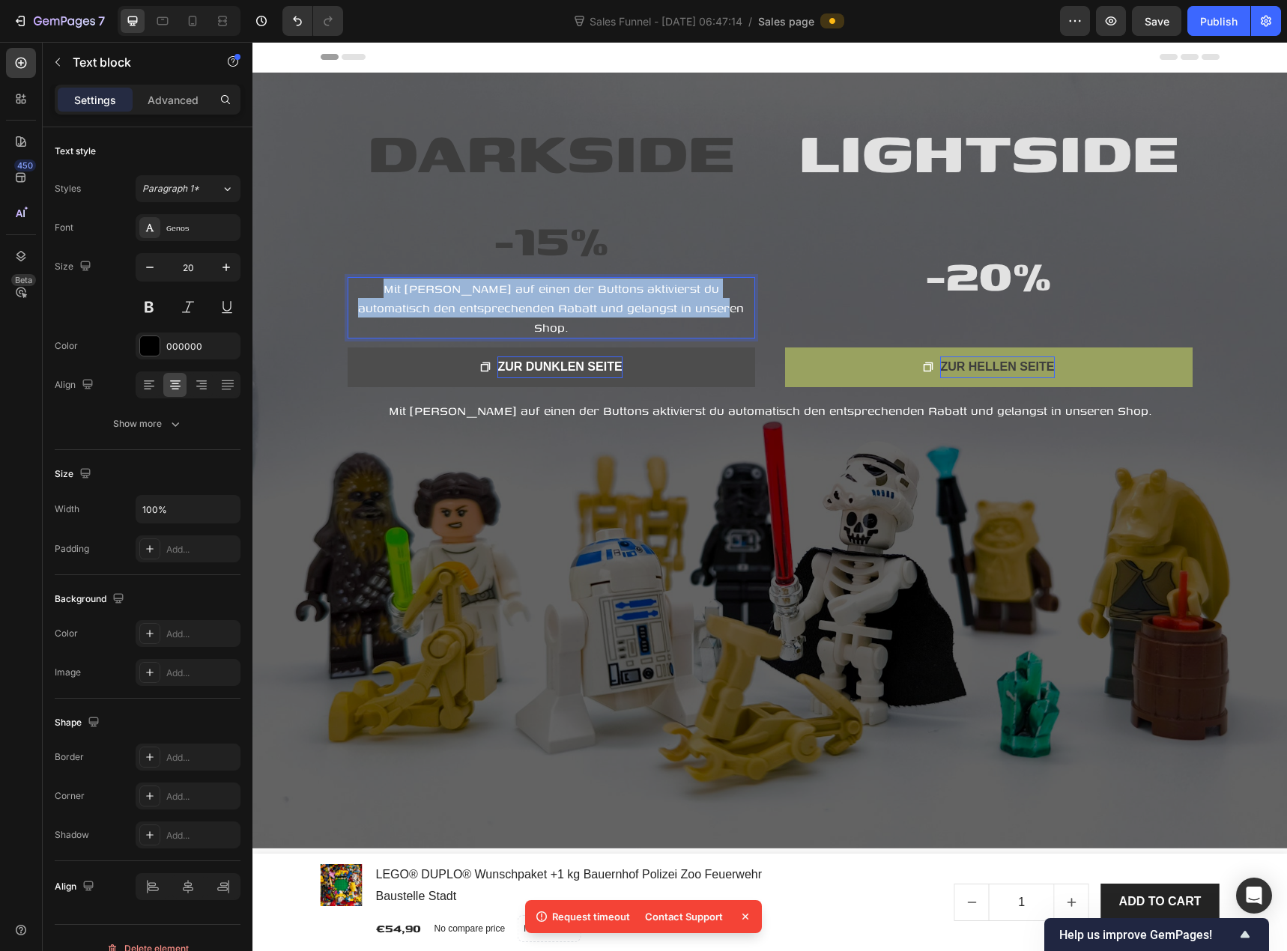
click at [450, 300] on span "Mit Klick auf einen der Buttons aktivierst du automatisch den entsprechenden Ra…" at bounding box center [551, 307] width 386 height 57
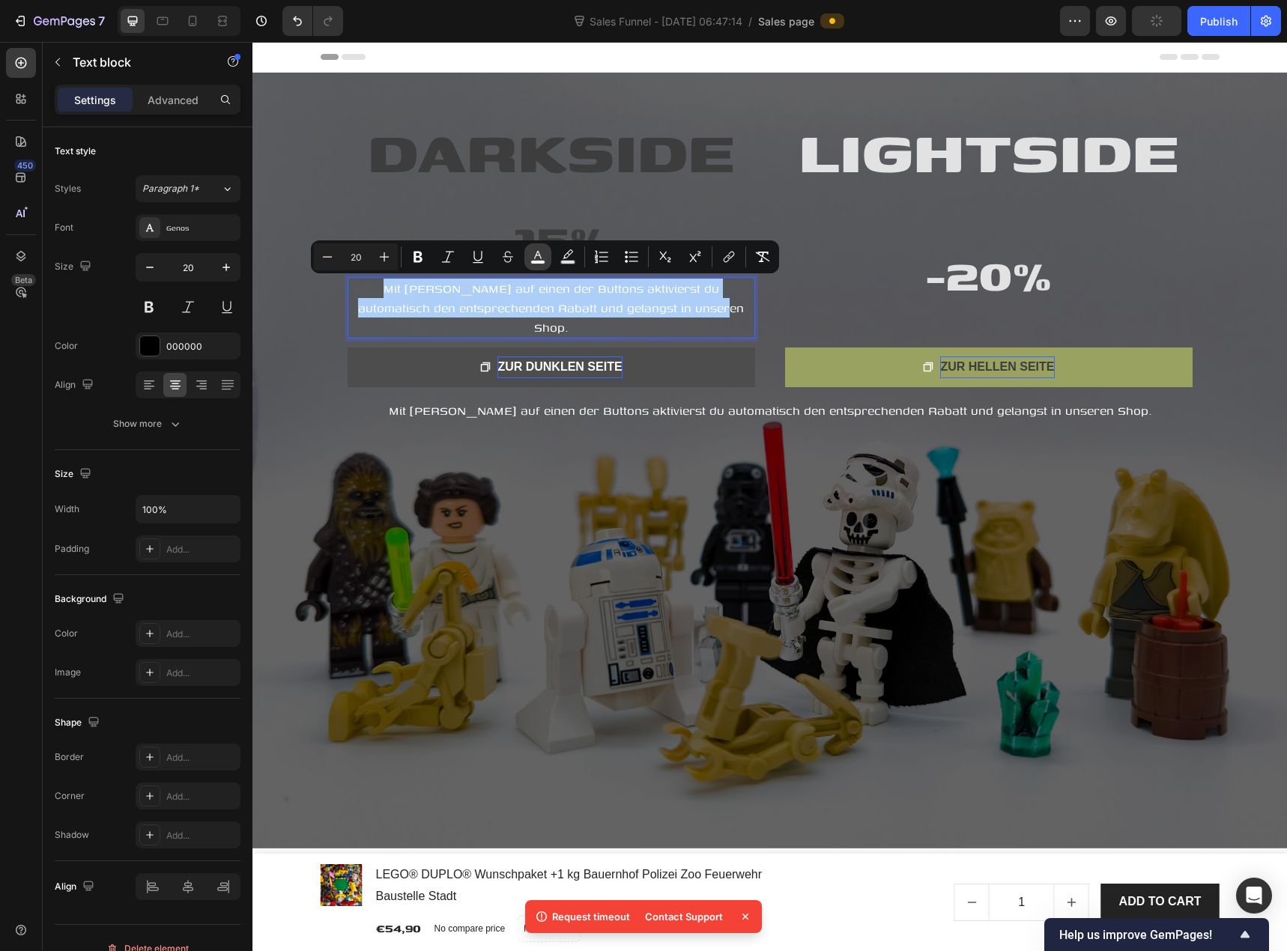
click at [544, 254] on icon "Editor contextual toolbar" at bounding box center [537, 256] width 15 height 15
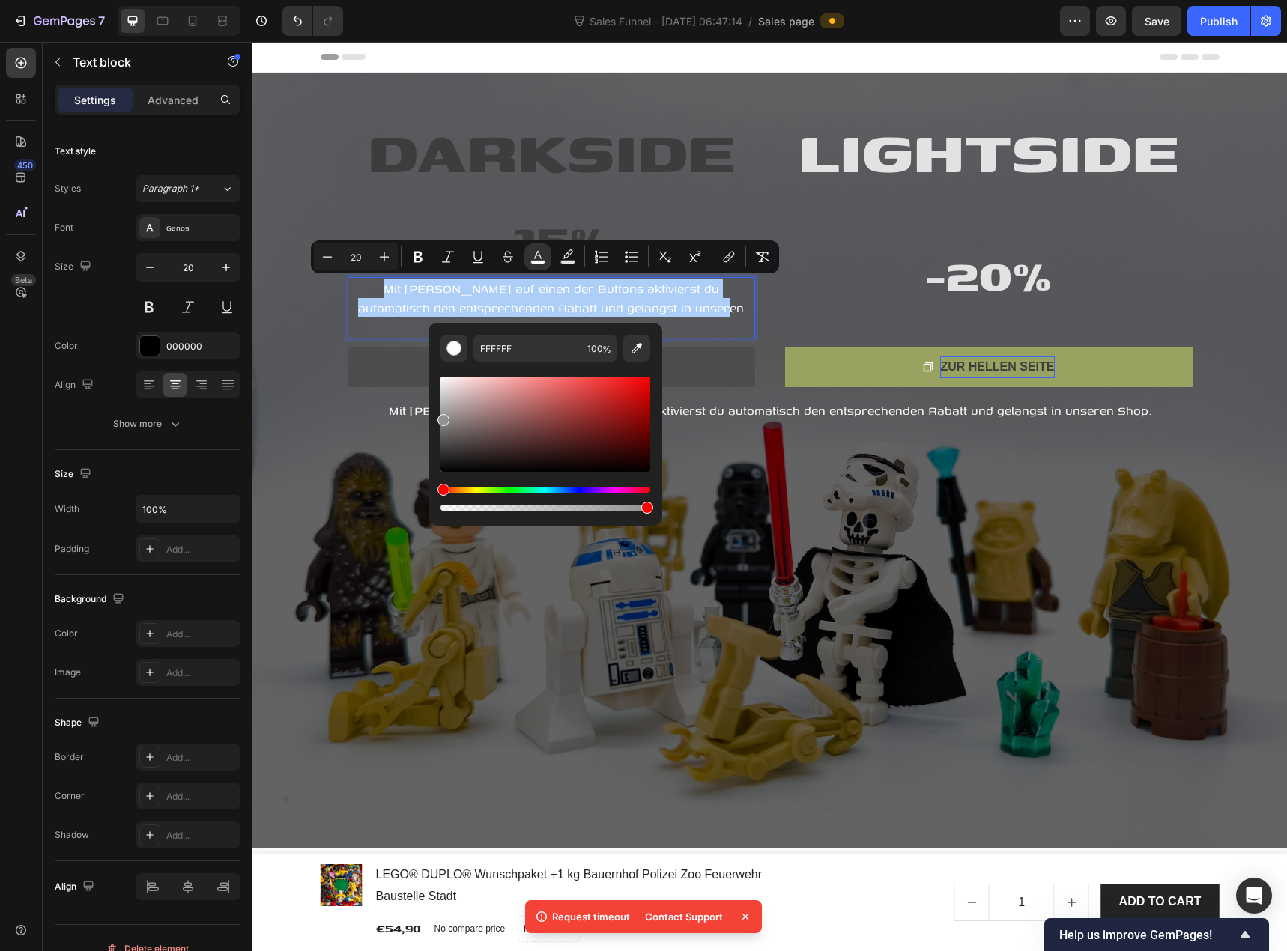
drag, startPoint x: 517, startPoint y: 392, endPoint x: 434, endPoint y: 417, distance: 86.2
click at [434, 417] on div "FFFFFF 100 %" at bounding box center [545, 418] width 234 height 191
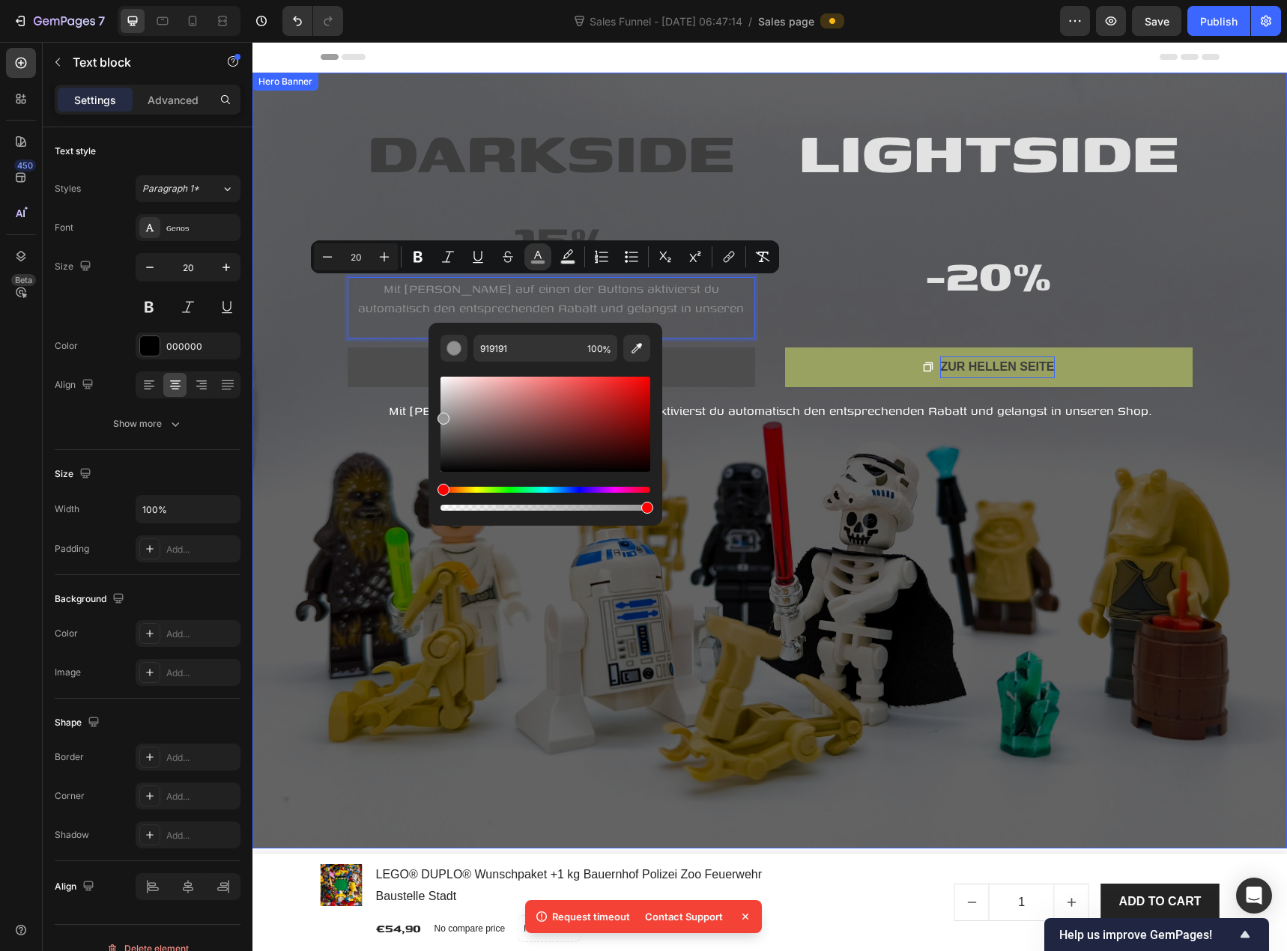
type input "969696"
drag, startPoint x: 717, startPoint y: 462, endPoint x: 413, endPoint y: 405, distance: 309.3
click at [369, 329] on div "Button" at bounding box center [367, 338] width 40 height 18
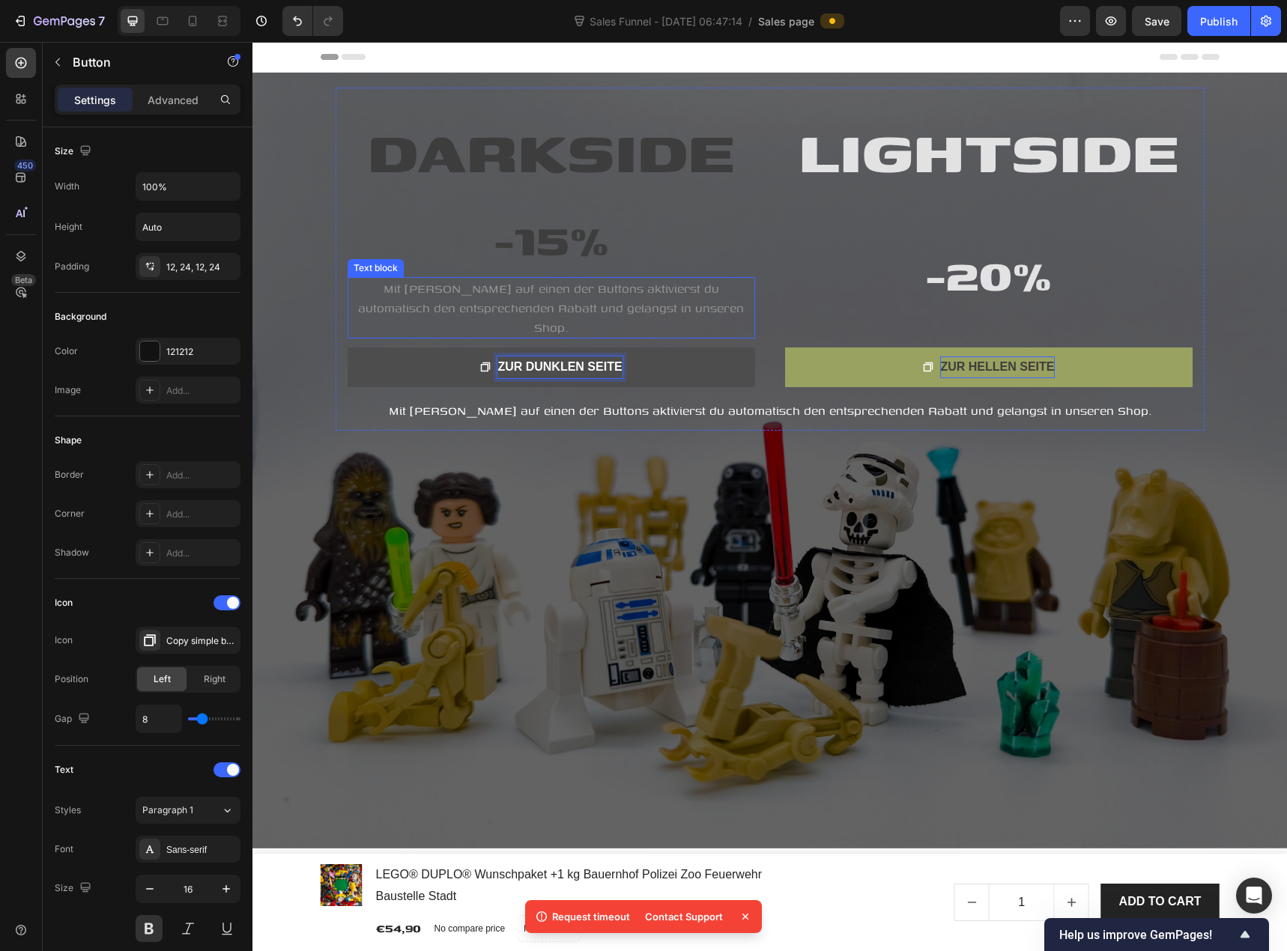
click at [440, 303] on span "Mit Klick auf einen der Buttons aktivierst du automatisch den entsprechenden Ra…" at bounding box center [551, 307] width 386 height 57
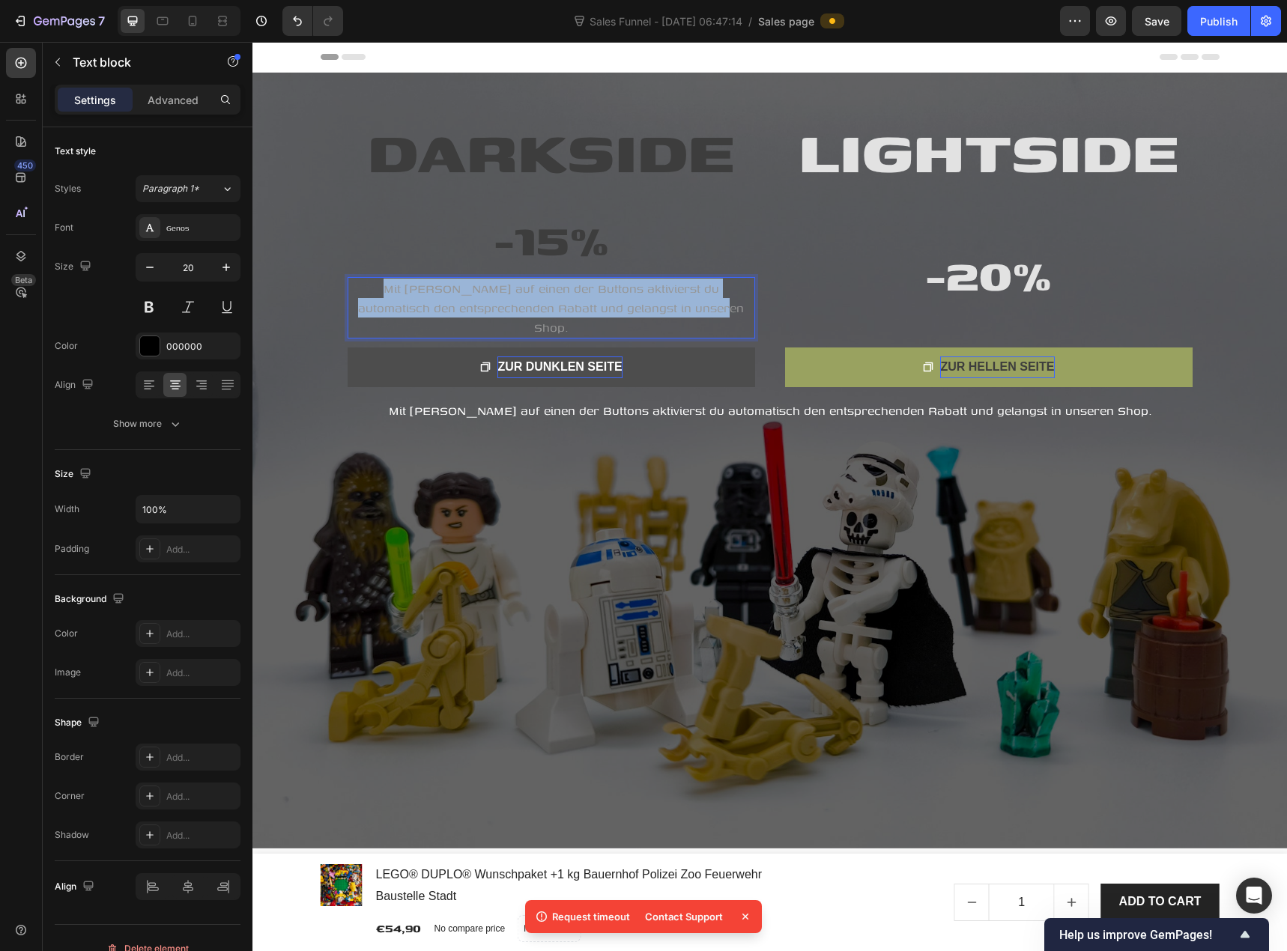
click at [440, 303] on span "Mit Klick auf einen der Buttons aktivierst du automatisch den entsprechenden Ra…" at bounding box center [551, 307] width 386 height 57
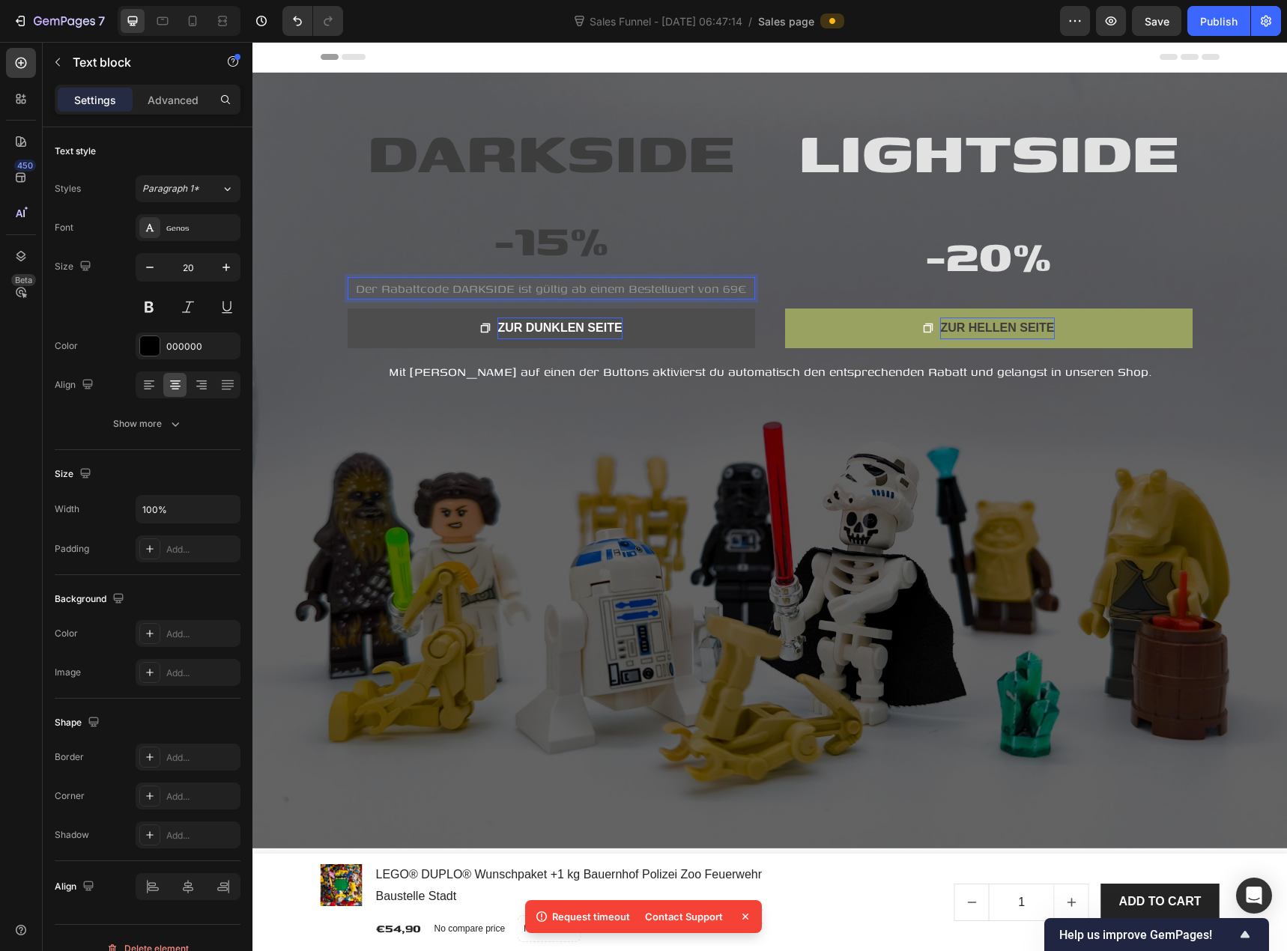
click at [445, 288] on span "Der Rabattcode DARKSIDE ist gültig ab einem Bestellwert von 69€" at bounding box center [551, 288] width 390 height 18
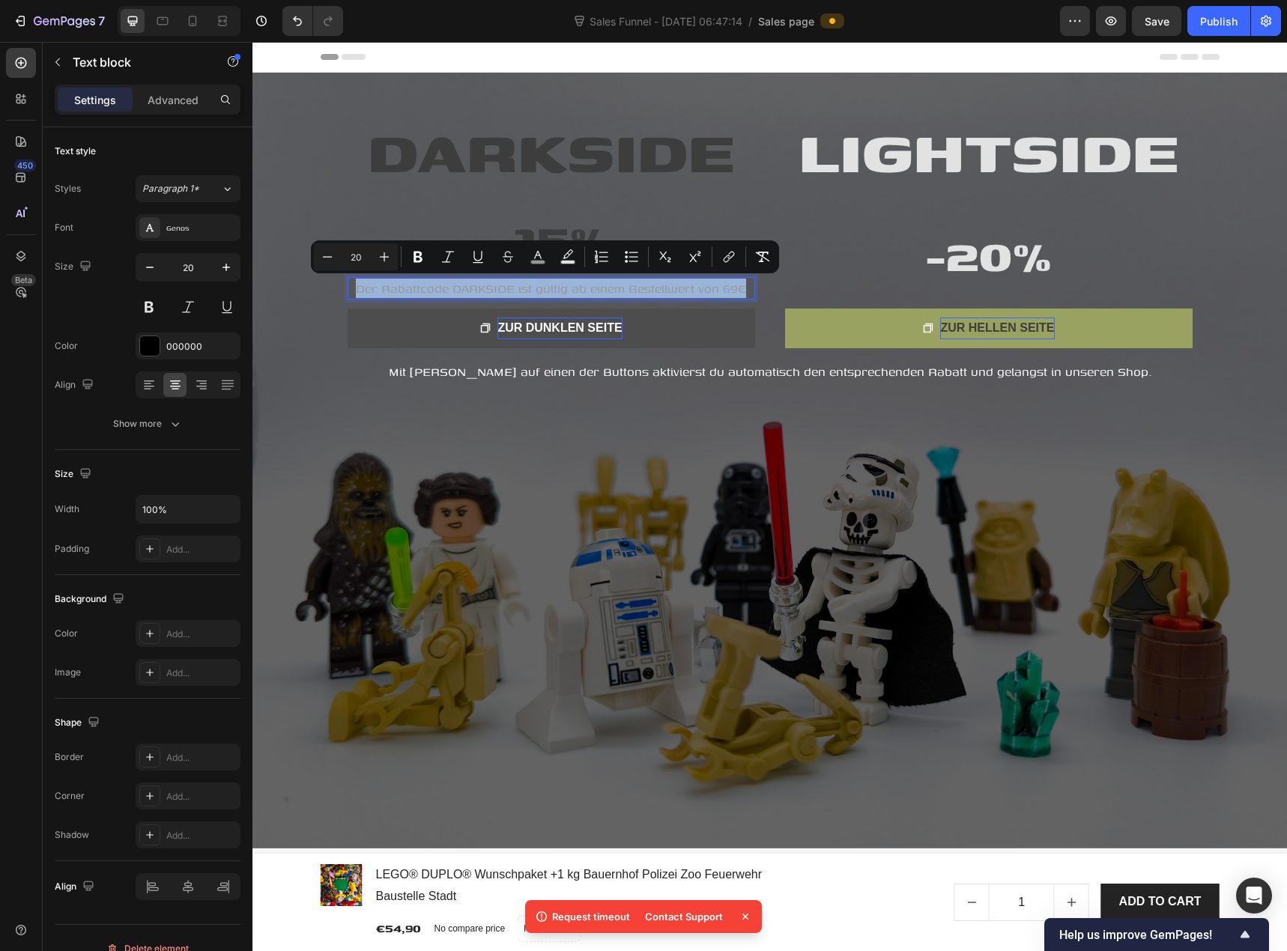
copy span "Der Rabattcode DARKSIDE ist gültig ab einem Bestellwert von 69€"
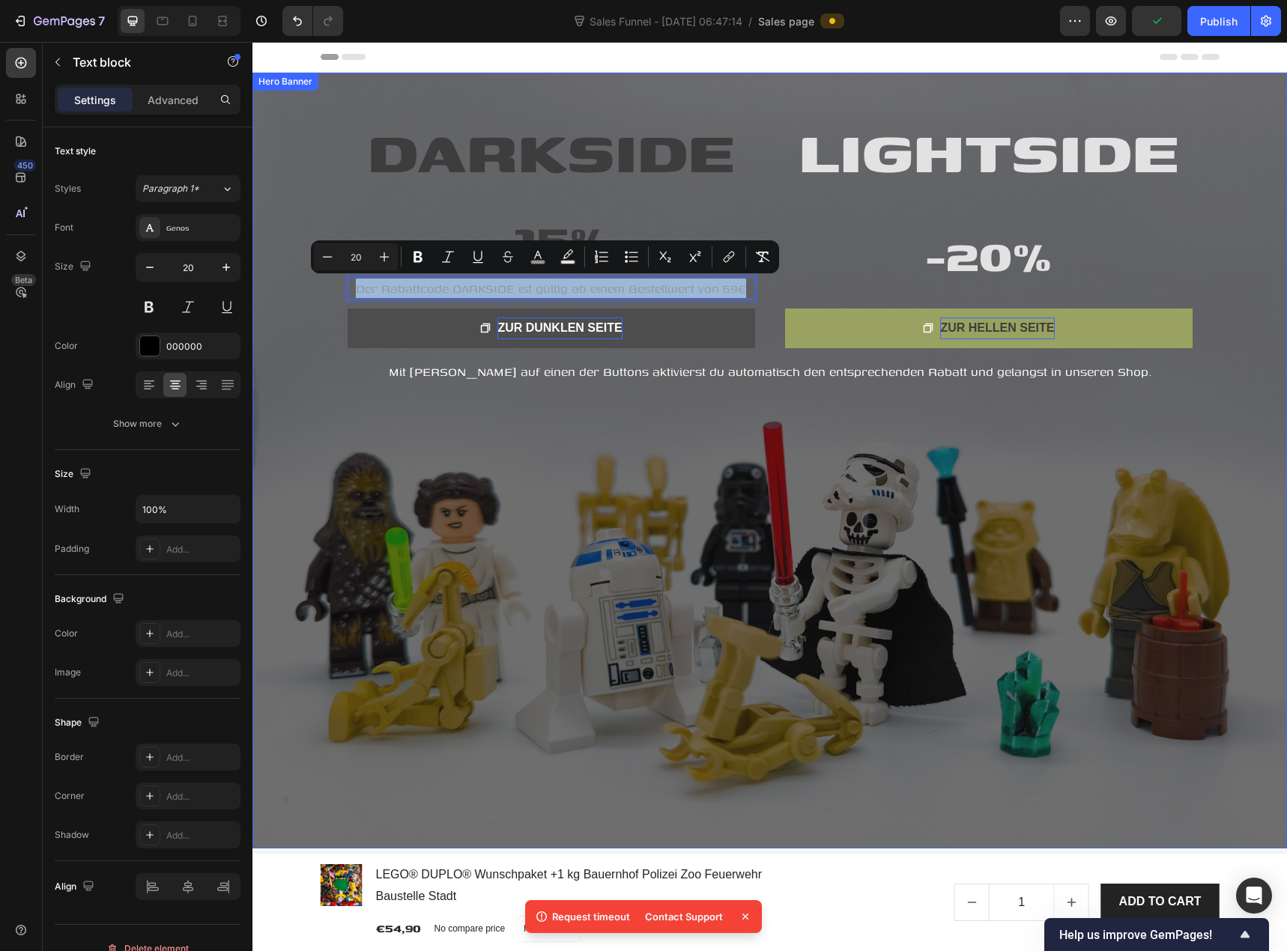
click at [352, 410] on div "Overlay" at bounding box center [769, 461] width 1034 height 776
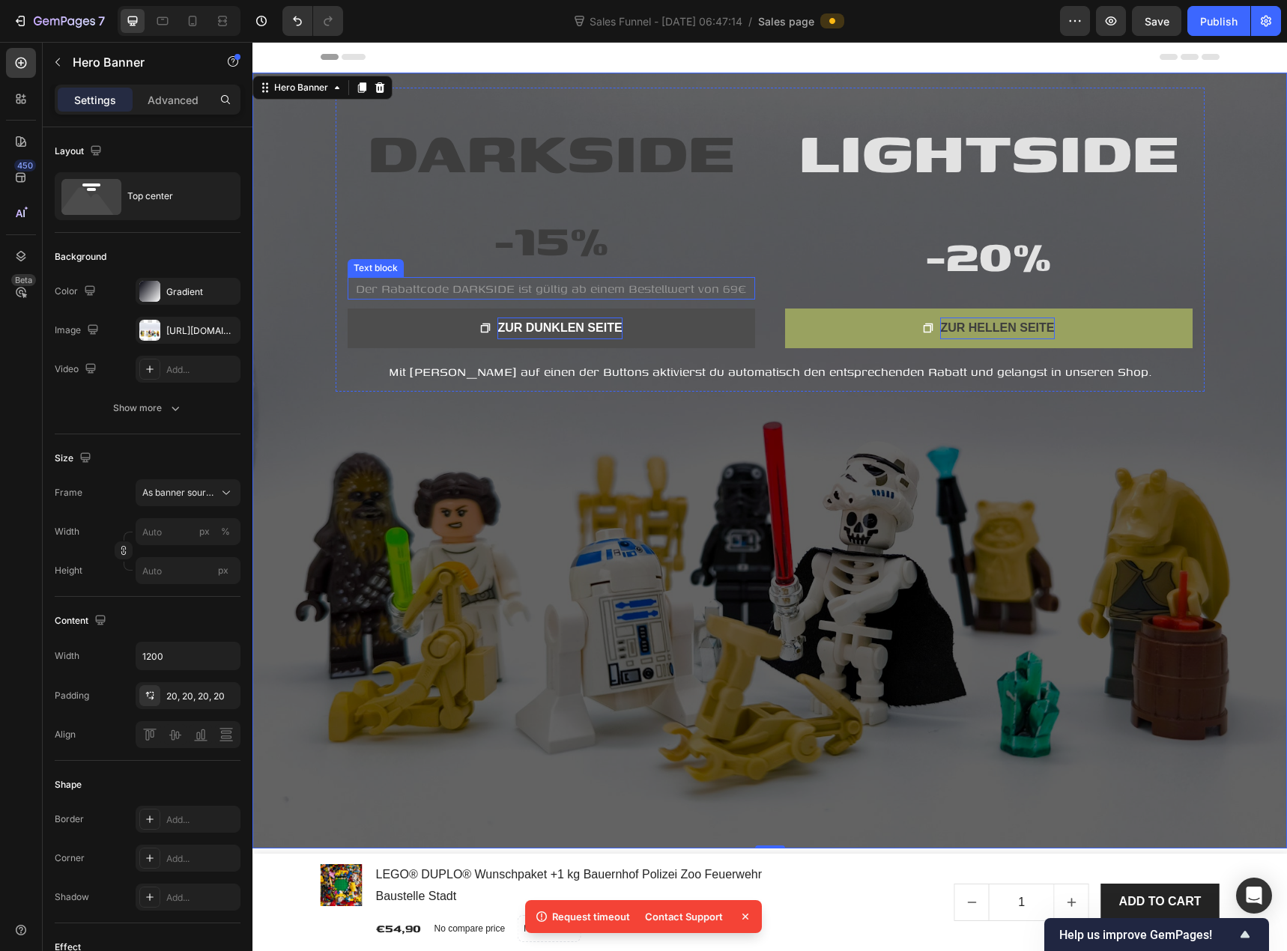
click at [411, 285] on span "Der Rabattcode DARKSIDE ist gültig ab einem Bestellwert von 69€" at bounding box center [551, 288] width 390 height 18
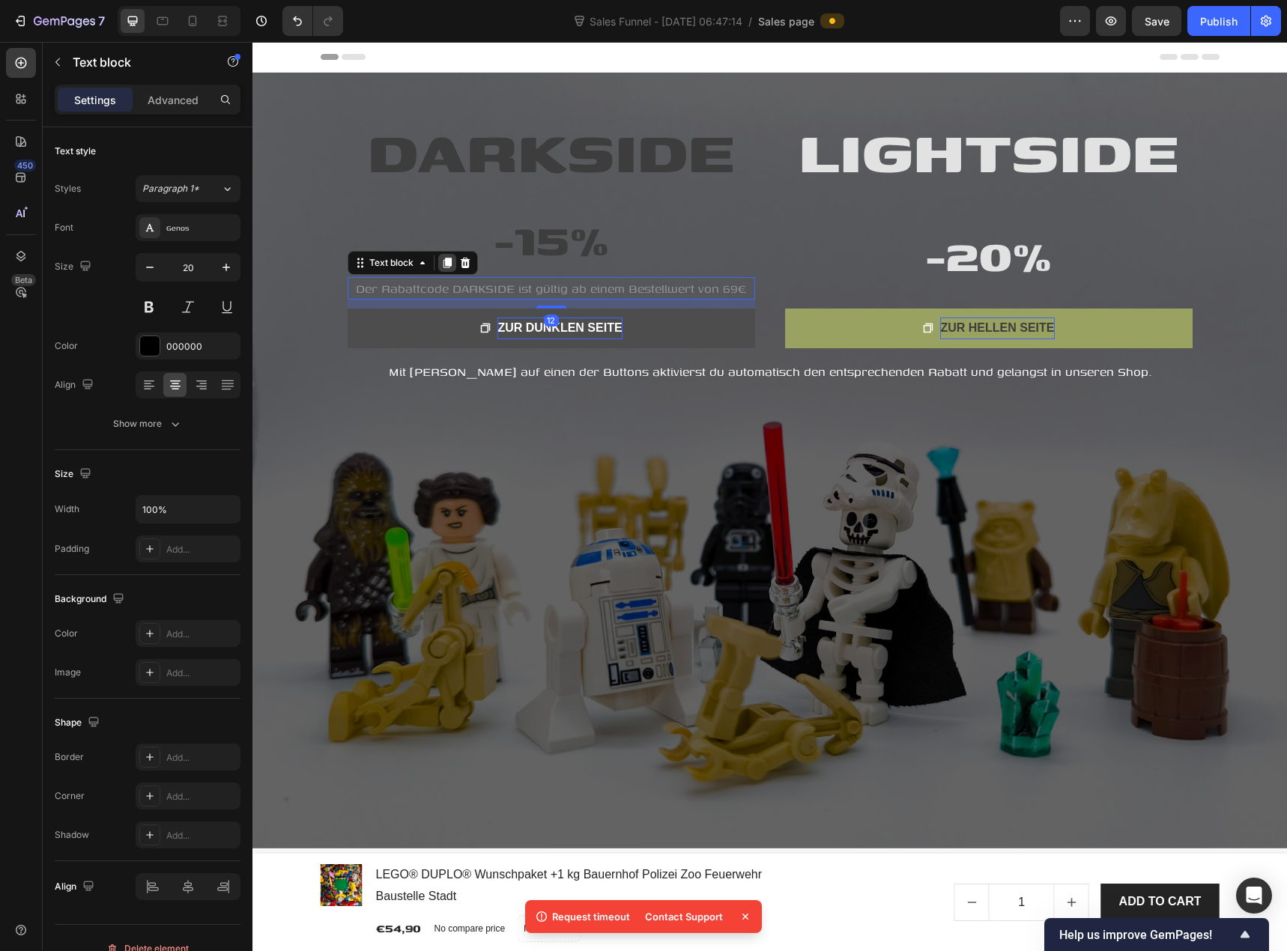
click at [441, 264] on icon at bounding box center [447, 263] width 12 height 12
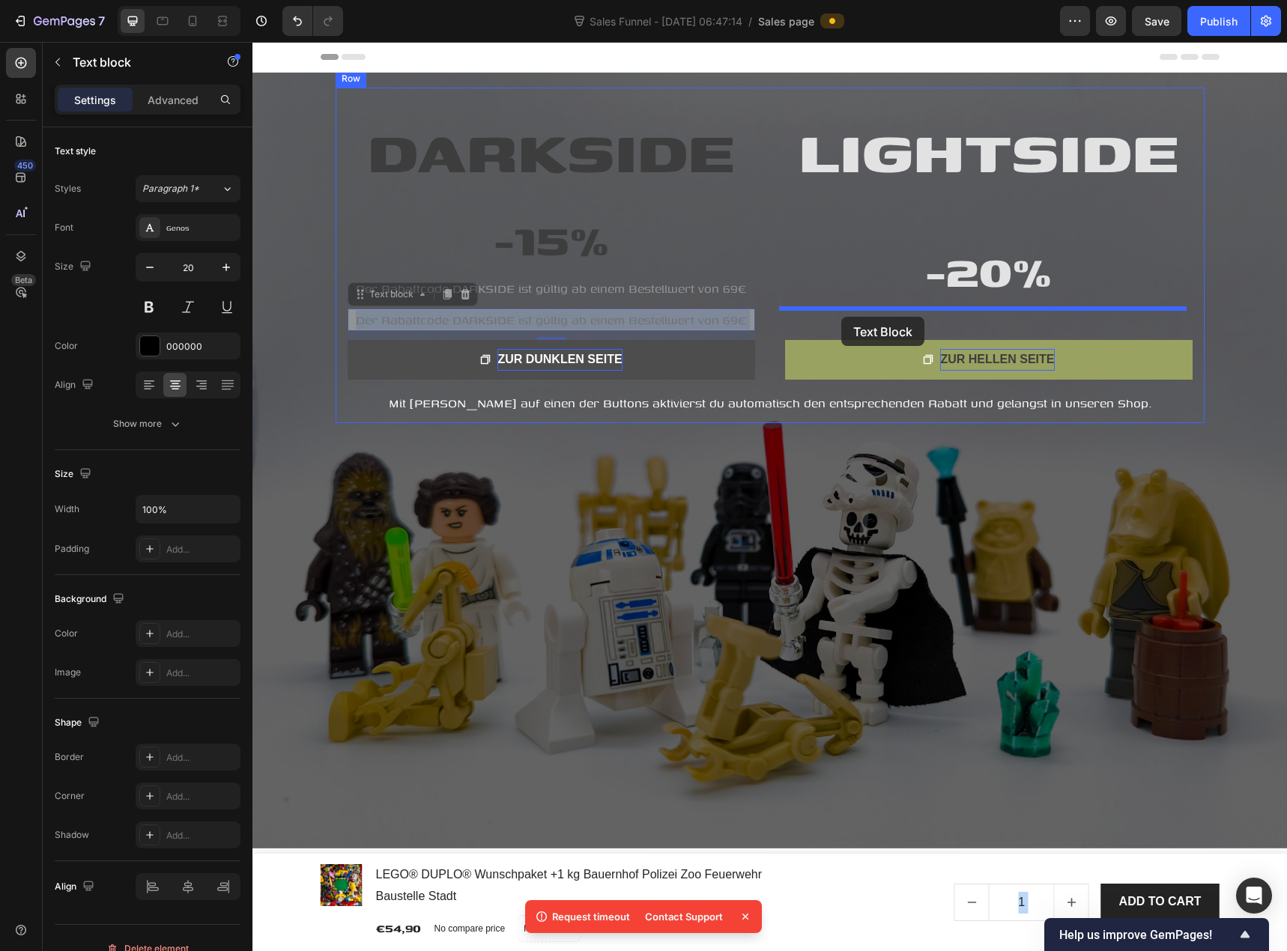
drag, startPoint x: 403, startPoint y: 325, endPoint x: 841, endPoint y: 317, distance: 438.1
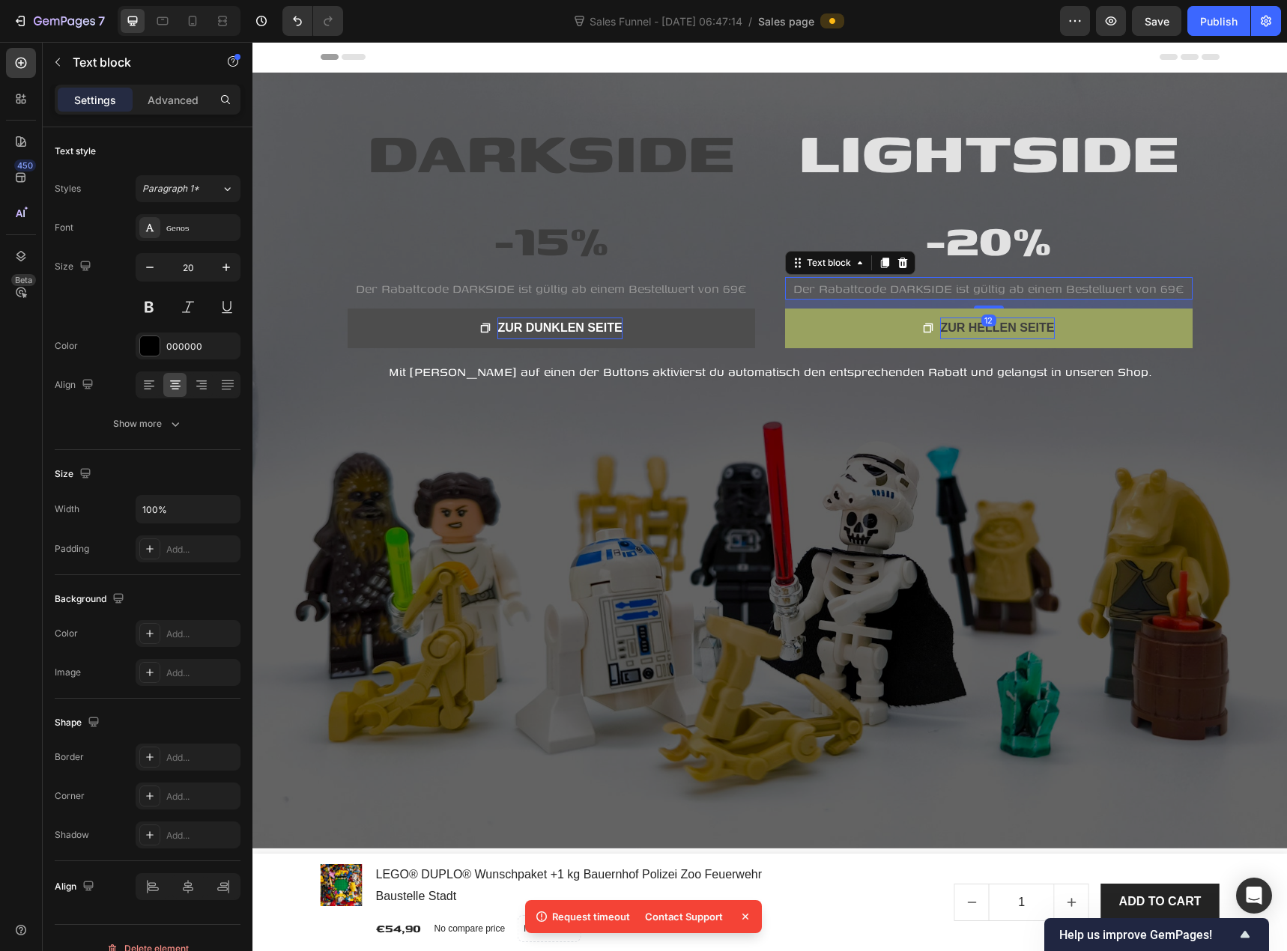
click at [891, 290] on span "Der Rabattcode DARKSIDE ist gültig ab einem Bestellwert von 69€" at bounding box center [988, 288] width 390 height 18
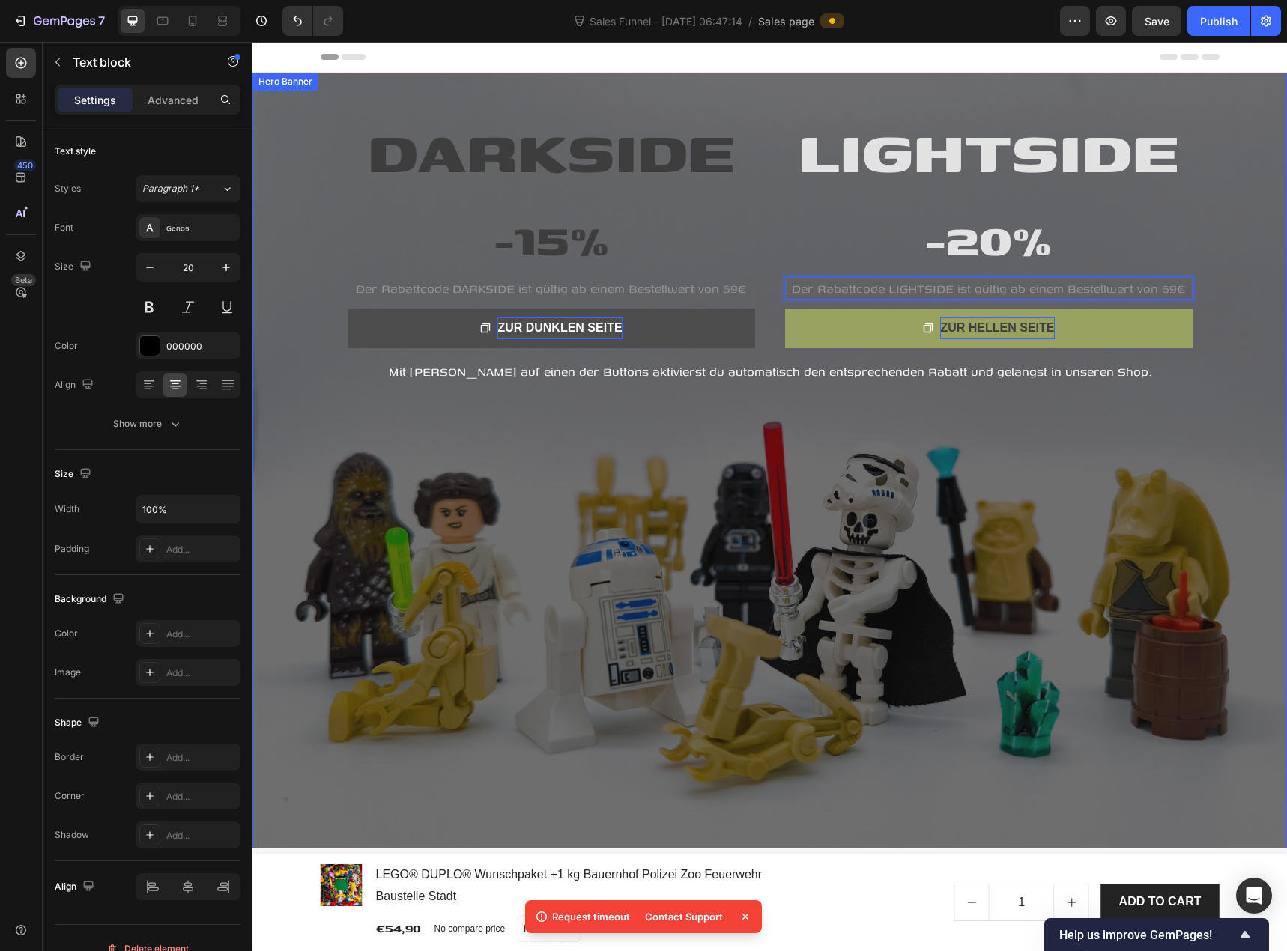
click at [1141, 450] on div "Overlay" at bounding box center [769, 461] width 1034 height 776
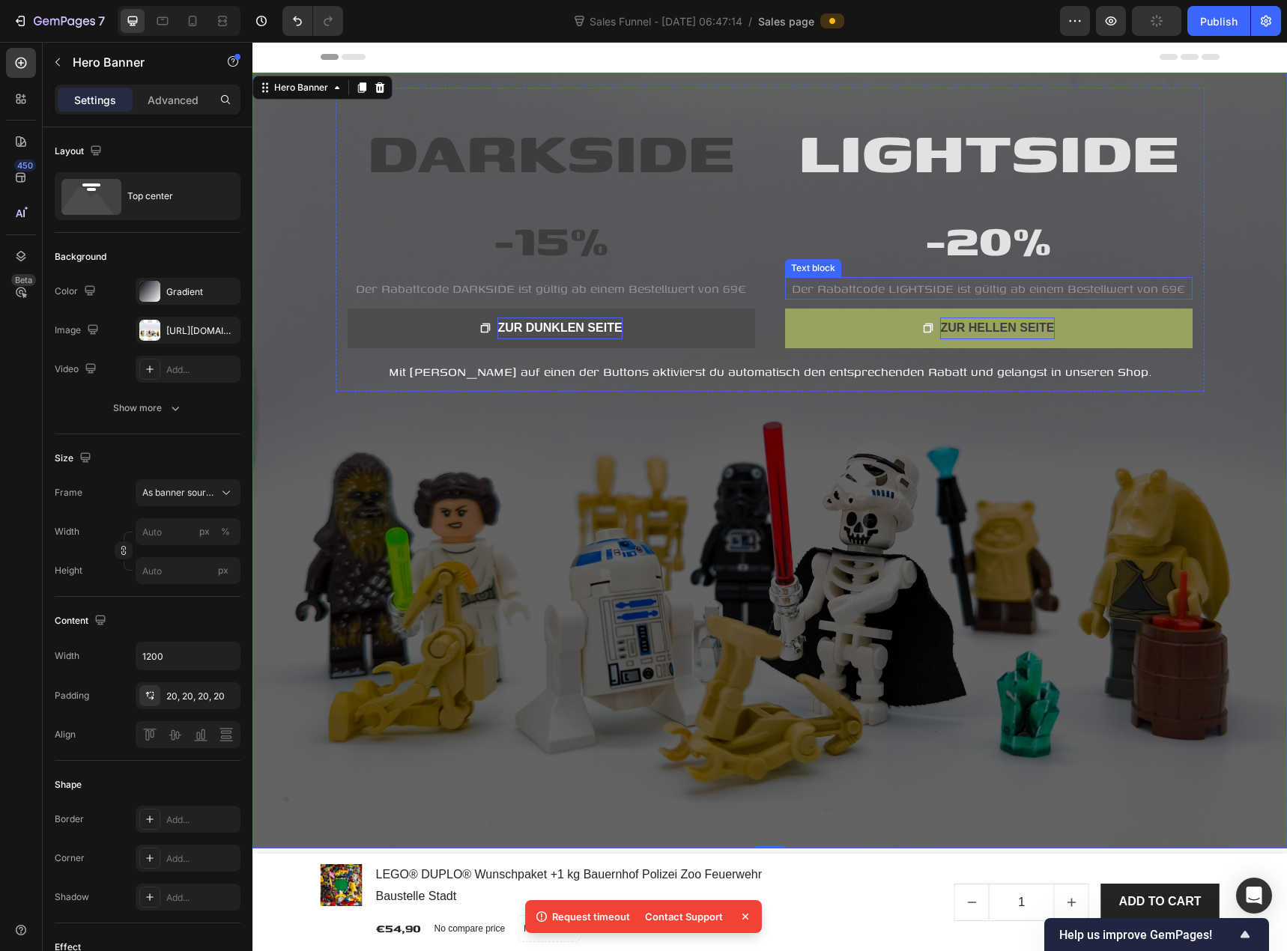
click at [1167, 291] on span "Der Rabattcode LIGHTSIDE ist gültig ab einem Bestellwert von 69€" at bounding box center [988, 288] width 393 height 18
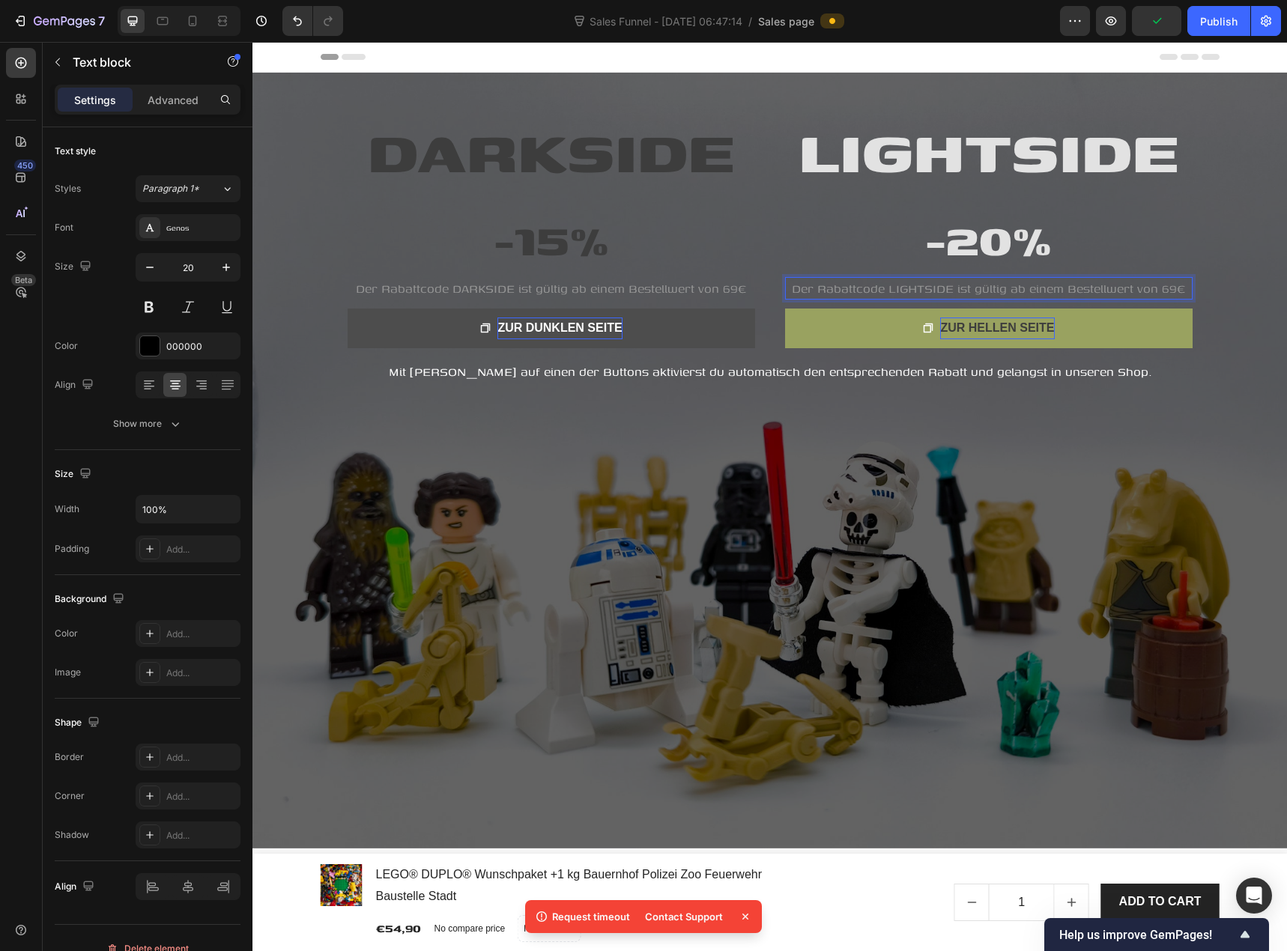
click at [1167, 290] on span "Der Rabattcode LIGHTSIDE ist gültig ab einem Bestellwert von 69€" at bounding box center [988, 288] width 393 height 18
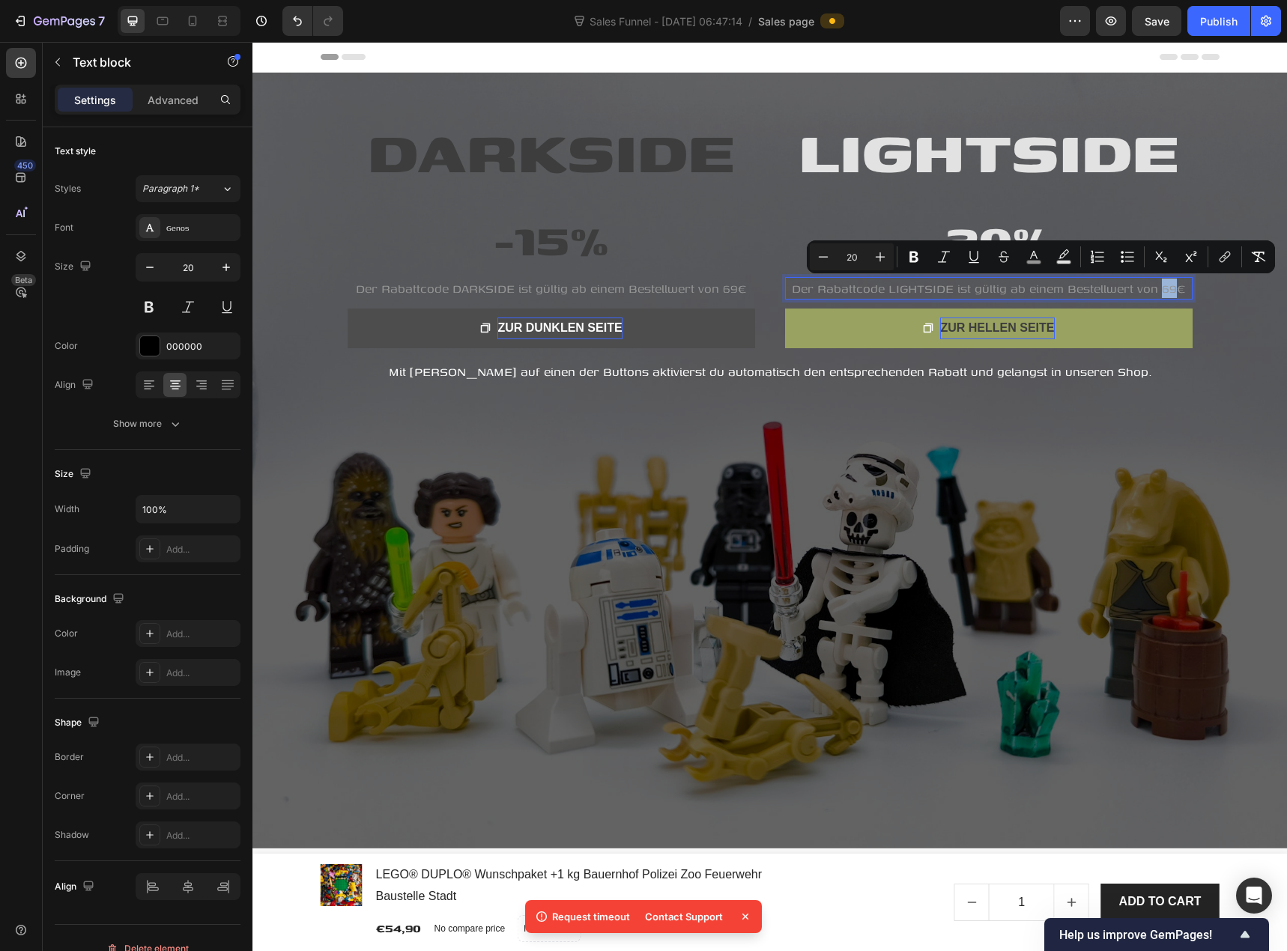
drag, startPoint x: 1171, startPoint y: 290, endPoint x: 1158, endPoint y: 292, distance: 13.7
click at [1158, 292] on span "Der Rabattcode LIGHTSIDE ist gültig ab einem Bestellwert von 69€" at bounding box center [988, 288] width 393 height 18
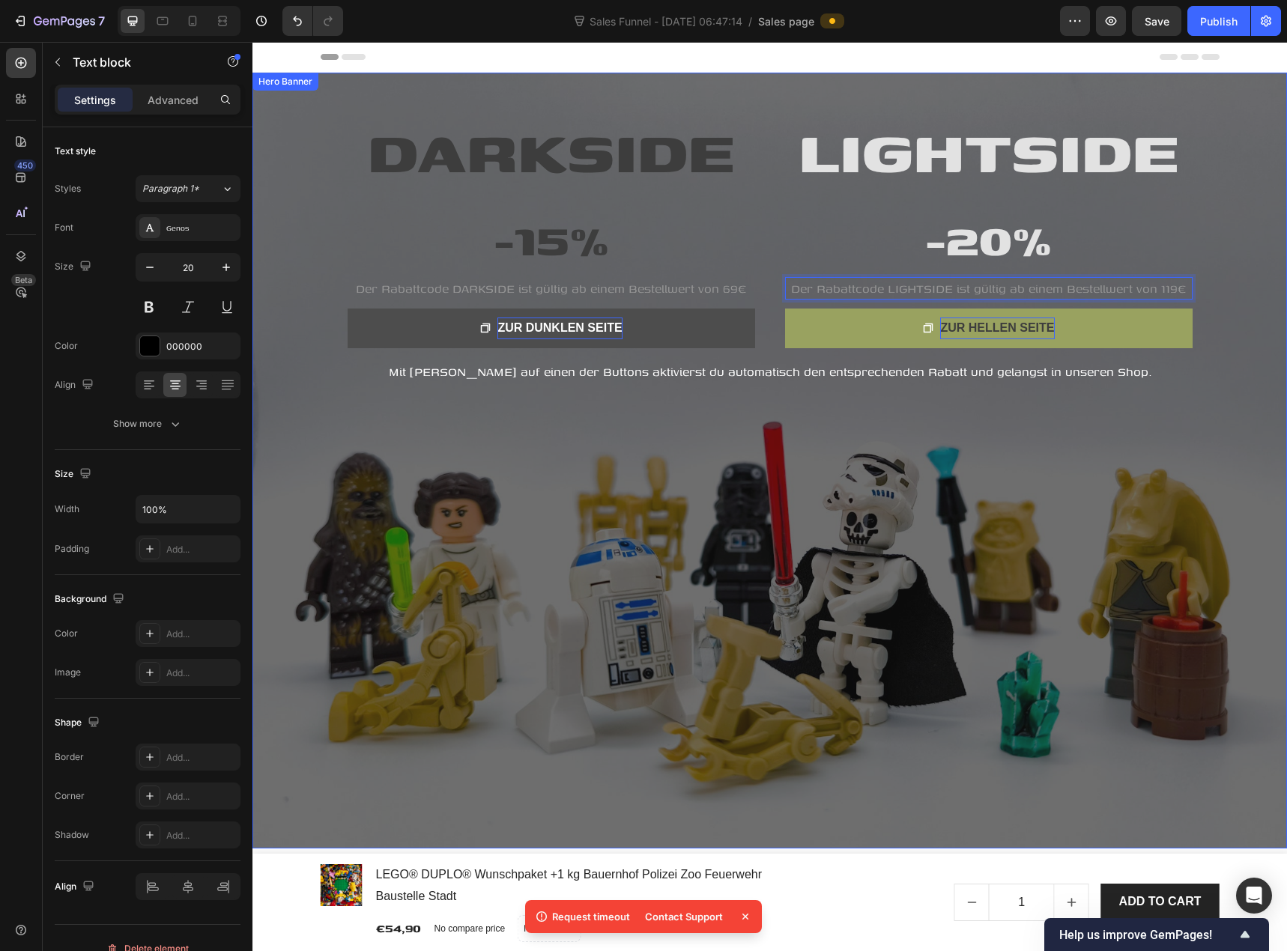
click at [1055, 446] on div "Overlay" at bounding box center [769, 461] width 1034 height 776
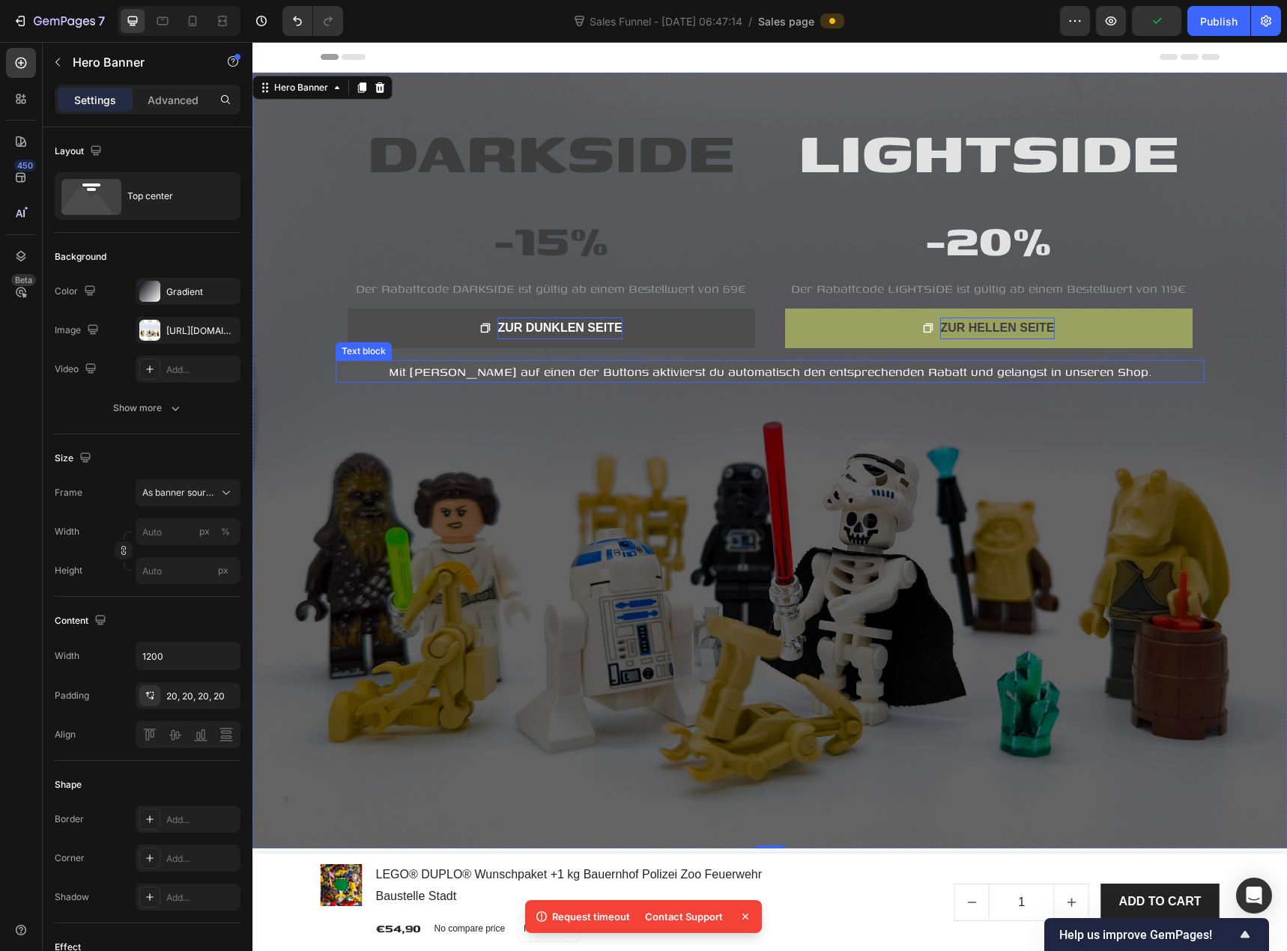
click at [753, 377] on span "Mit Klick auf einen der Buttons aktivierst du automatisch den entsprechenden Ra…" at bounding box center [770, 371] width 762 height 18
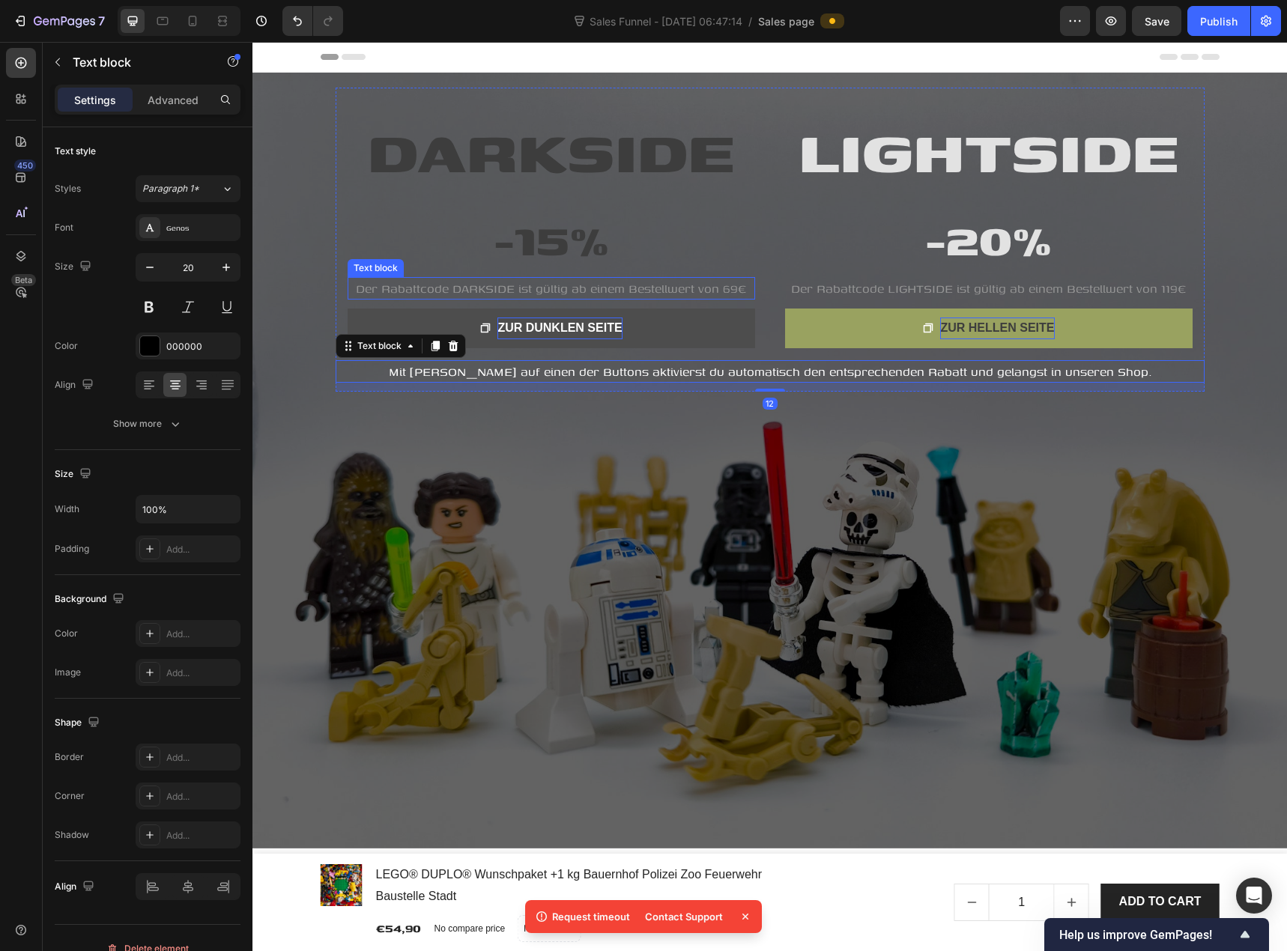
click at [602, 287] on span "Der Rabattcode DARKSIDE ist gültig ab einem Bestellwert von 69€" at bounding box center [551, 288] width 390 height 18
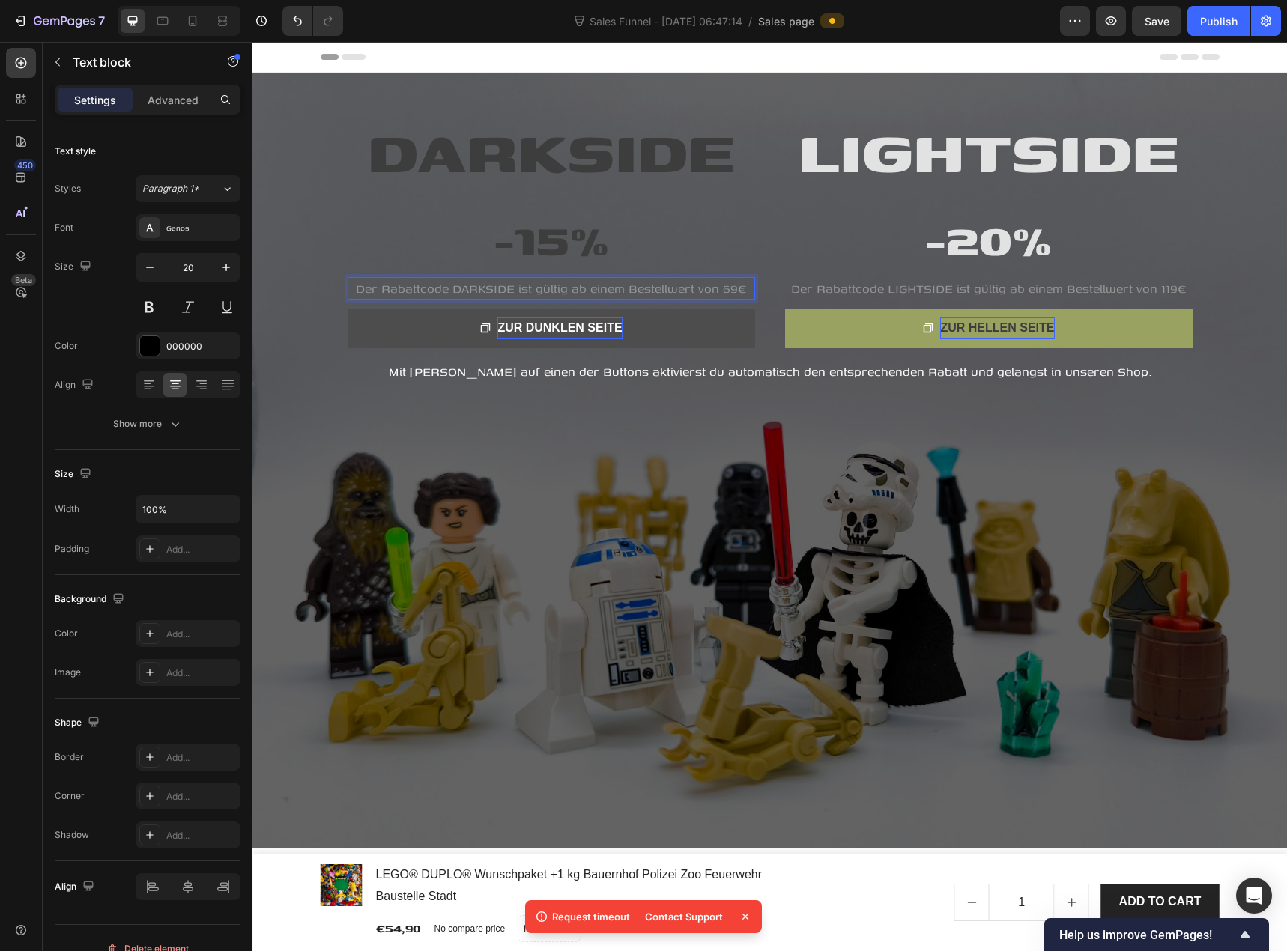
click at [603, 287] on span "Der Rabattcode DARKSIDE ist gültig ab einem Bestellwert von 69€" at bounding box center [551, 288] width 390 height 18
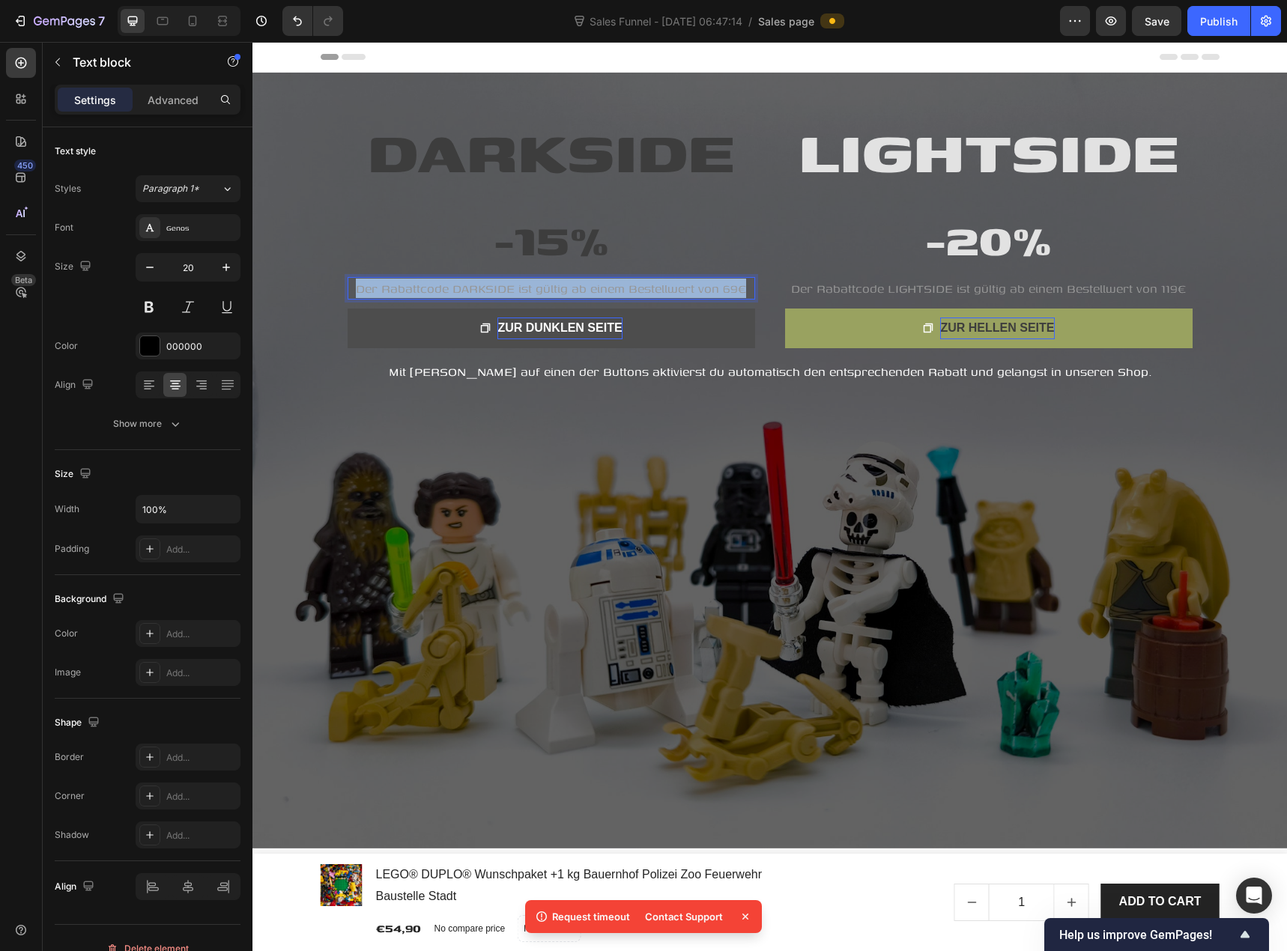
click at [603, 287] on span "Der Rabattcode DARKSIDE ist gültig ab einem Bestellwert von 69€" at bounding box center [551, 288] width 390 height 18
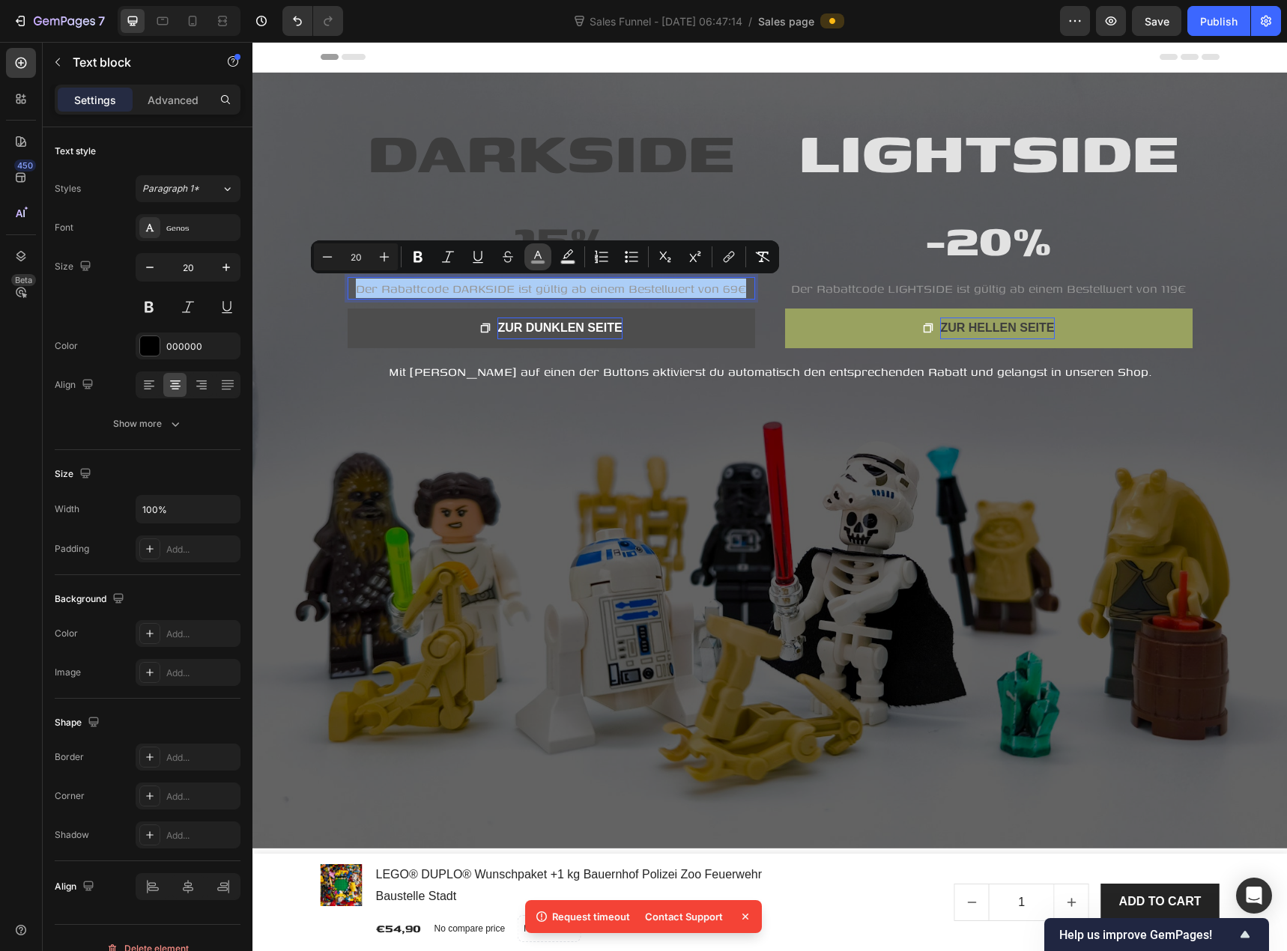
click at [532, 264] on rect "Editor contextual toolbar" at bounding box center [538, 263] width 14 height 4
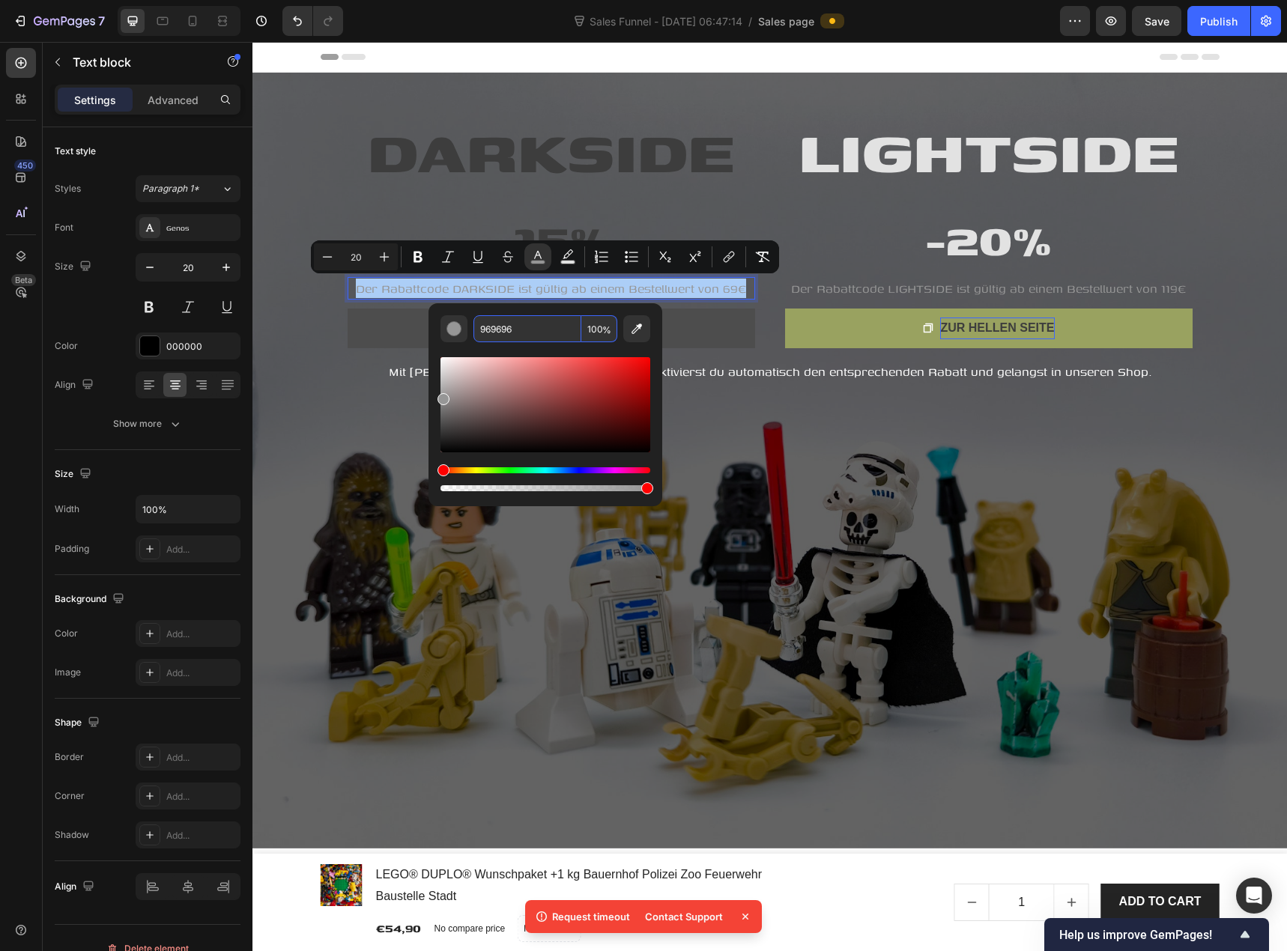
click at [546, 327] on input "969696" at bounding box center [527, 328] width 108 height 27
click at [692, 369] on span "Mit Klick auf einen der Buttons aktivierst du automatisch den entsprechenden Ra…" at bounding box center [770, 371] width 762 height 18
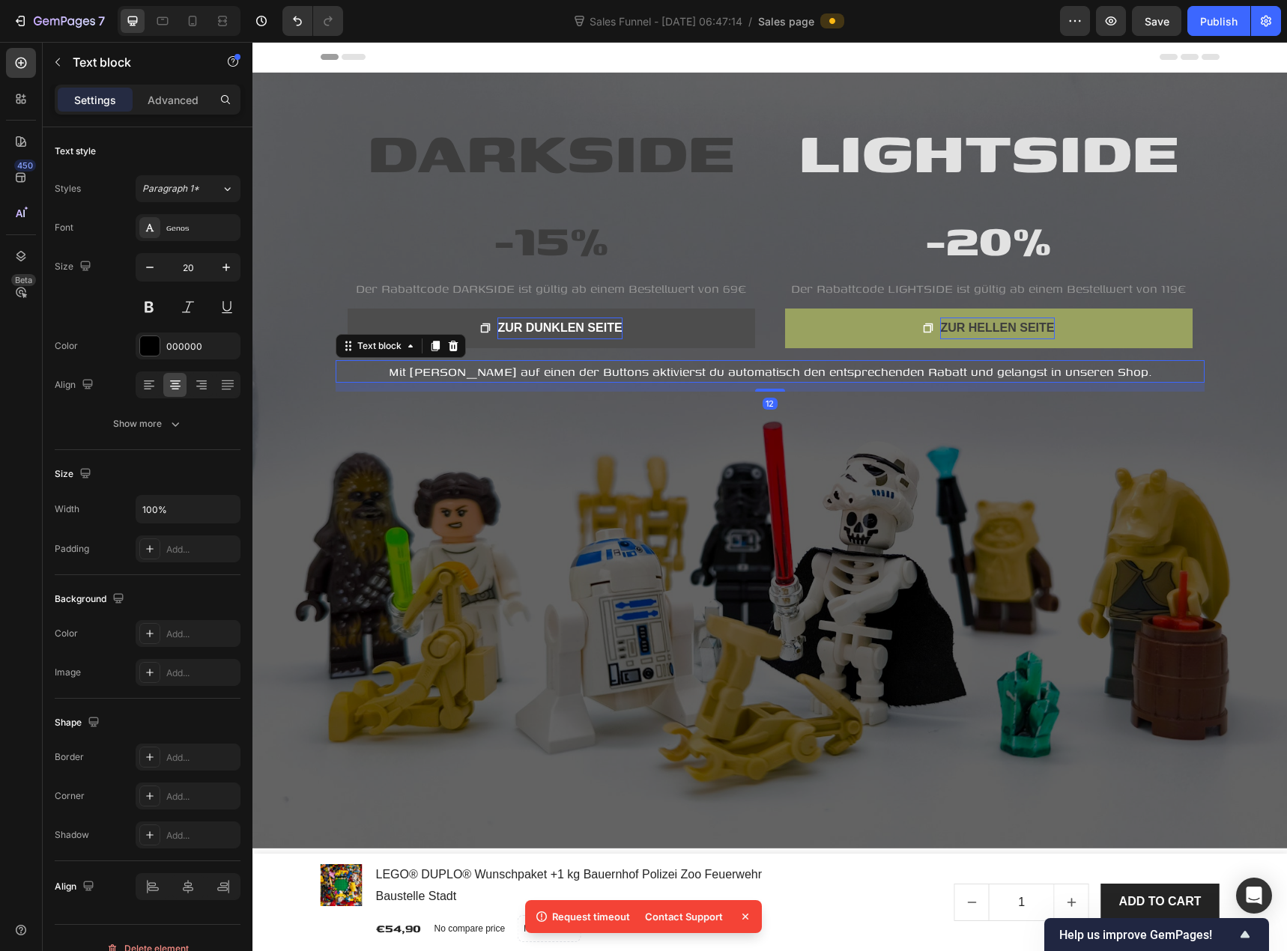
click at [508, 374] on span "Mit Klick auf einen der Buttons aktivierst du automatisch den entsprechenden Ra…" at bounding box center [770, 371] width 762 height 18
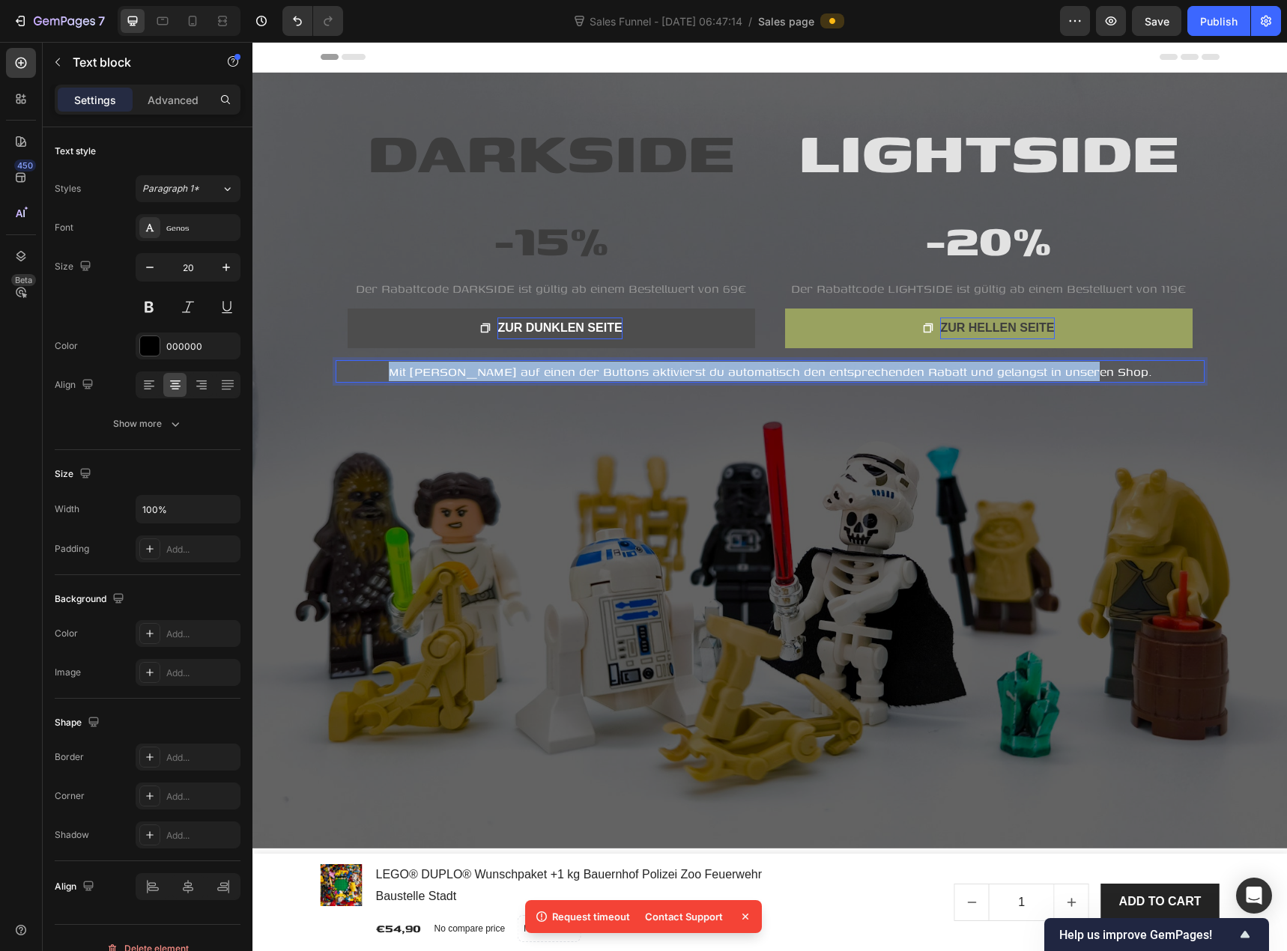
click at [508, 374] on span "Mit Klick auf einen der Buttons aktivierst du automatisch den entsprechenden Ra…" at bounding box center [770, 371] width 762 height 18
click at [508, 375] on span "Mit Klick auf einen der Buttons aktivierst du automatisch den entsprechenden Ra…" at bounding box center [770, 371] width 762 height 18
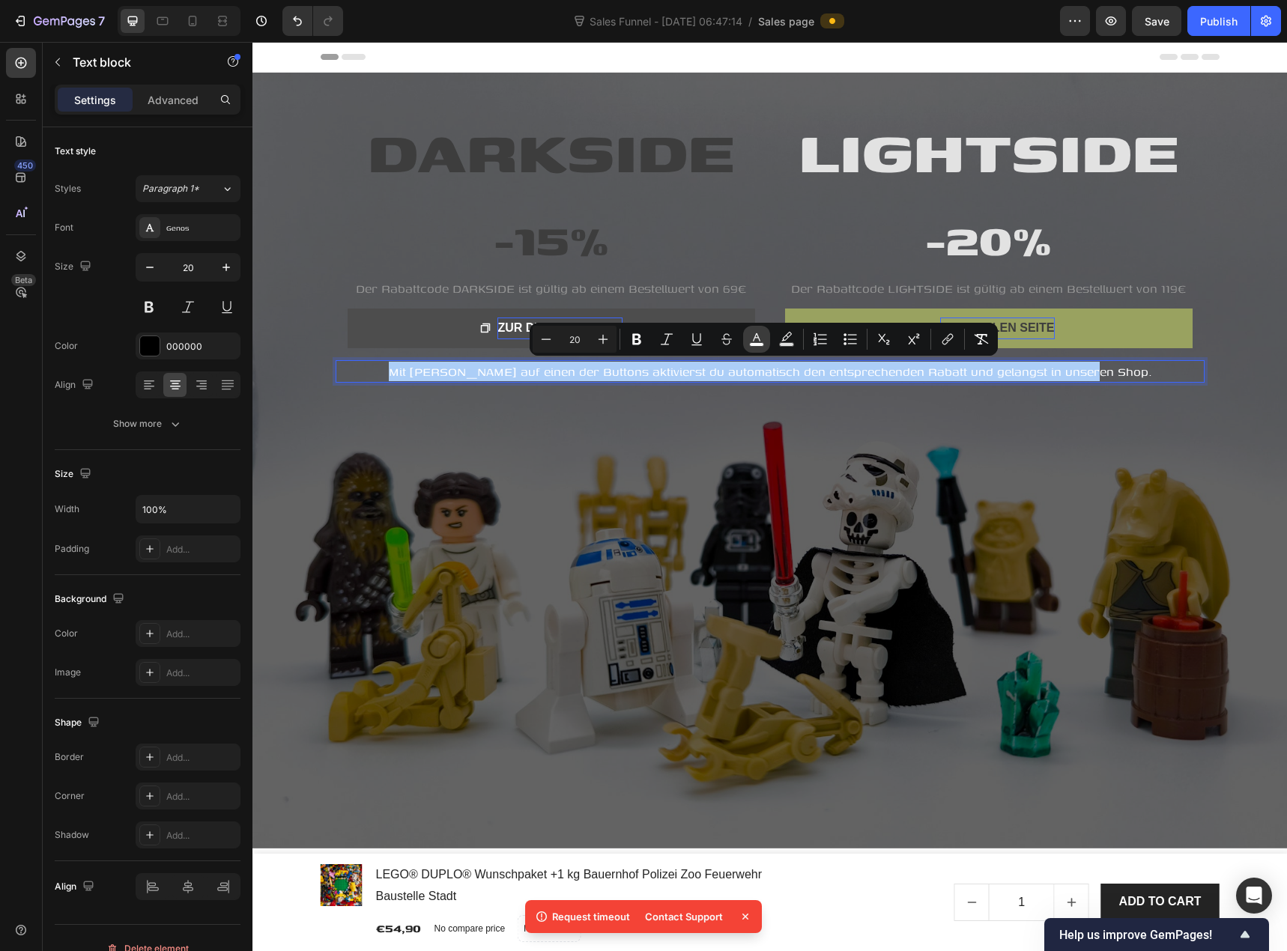
click at [762, 340] on icon "Editor contextual toolbar" at bounding box center [756, 339] width 15 height 15
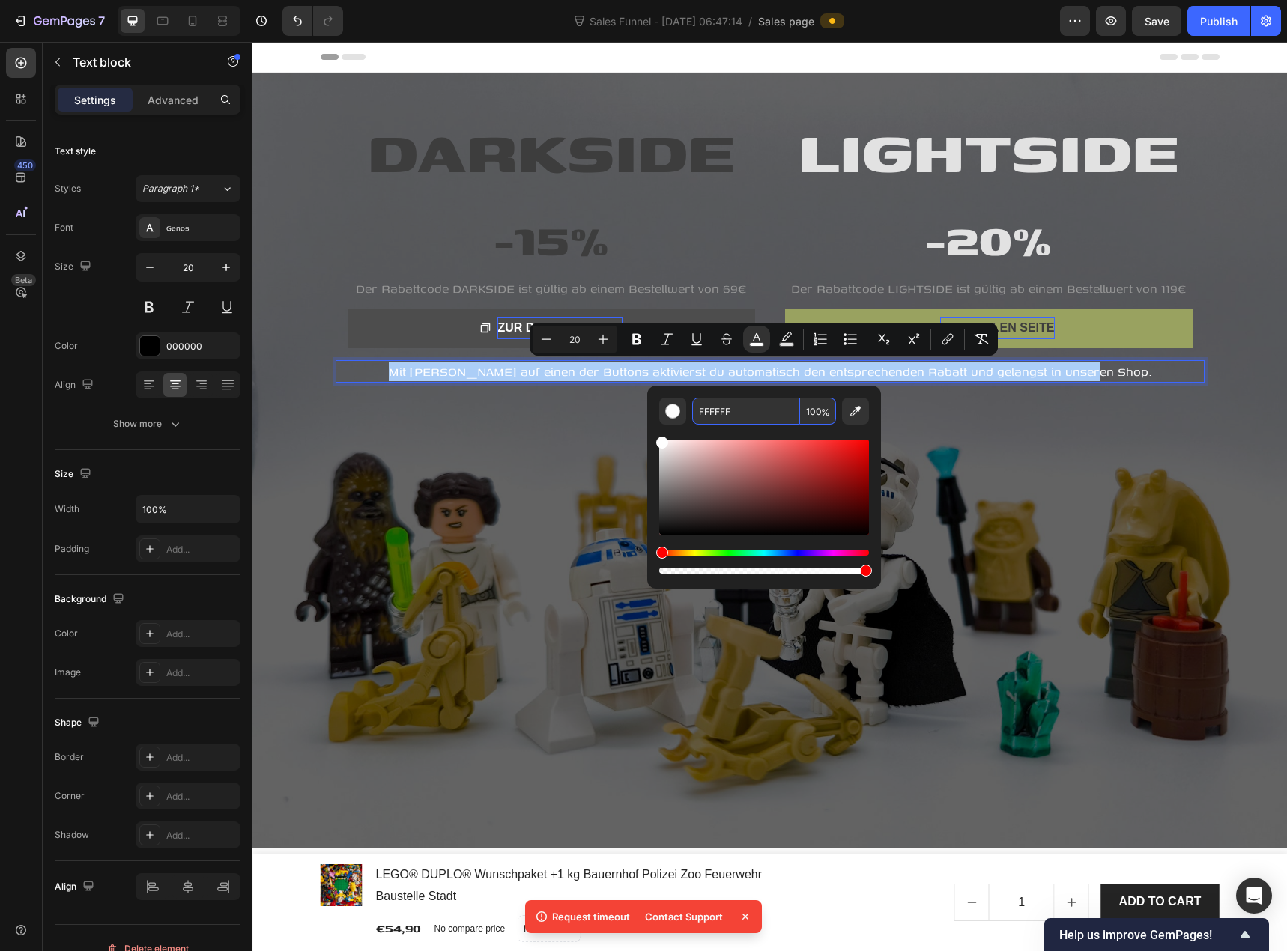
click at [731, 413] on input "FFFFFF" at bounding box center [746, 411] width 108 height 27
paste input "969696"
type input "969696"
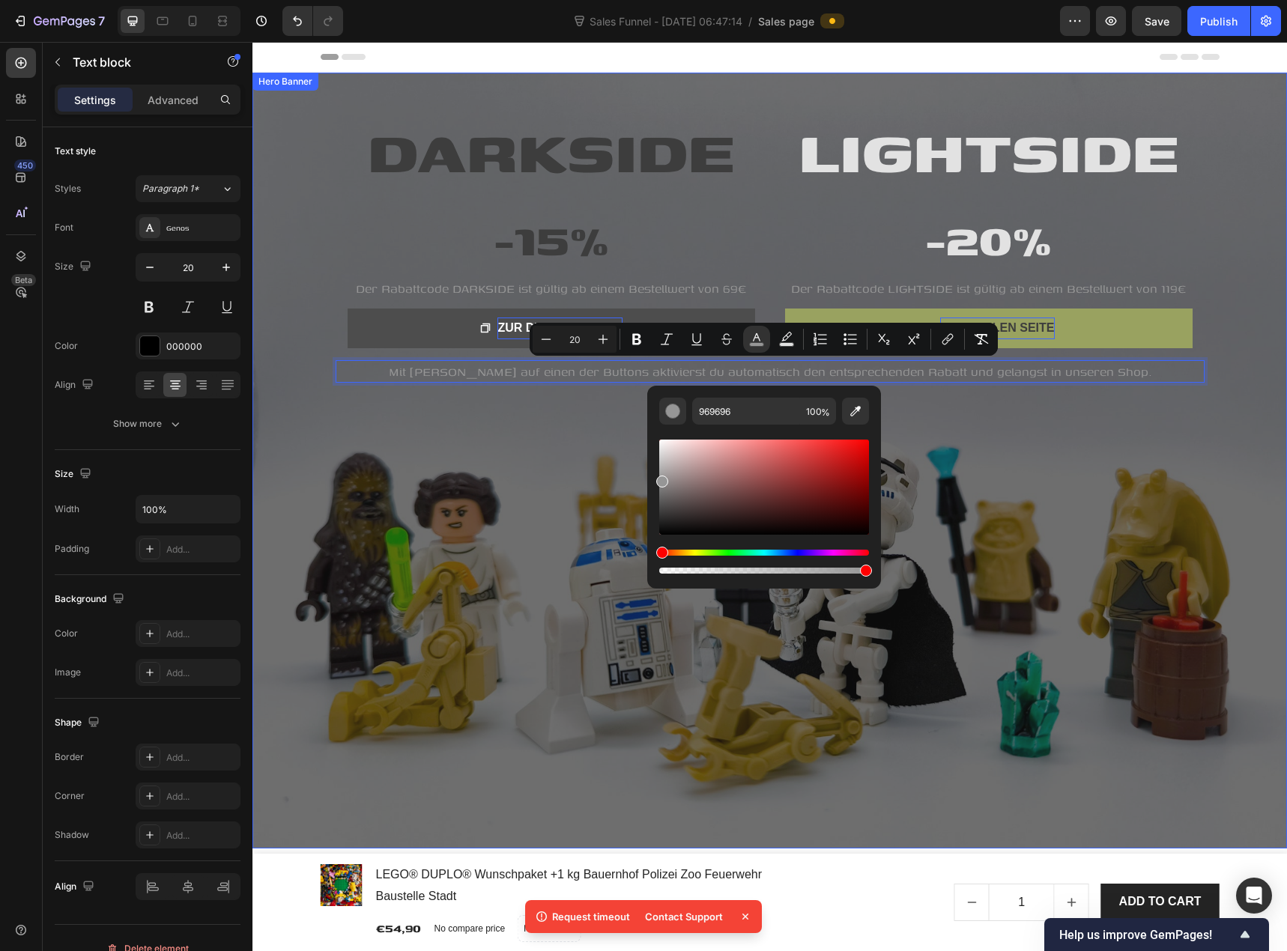
click at [580, 445] on div "Overlay" at bounding box center [769, 461] width 1034 height 776
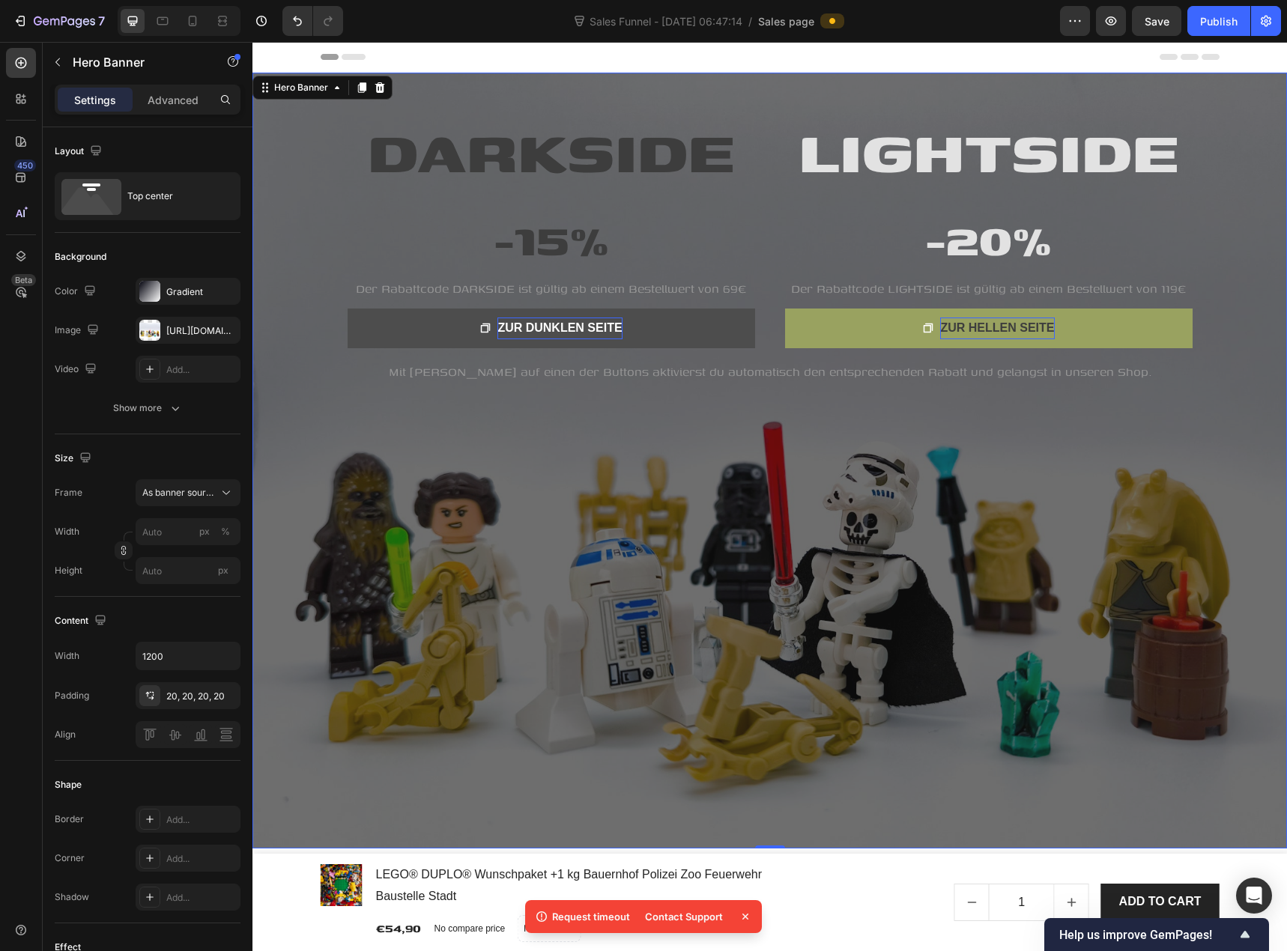
click at [312, 394] on div "Overlay" at bounding box center [769, 461] width 1034 height 776
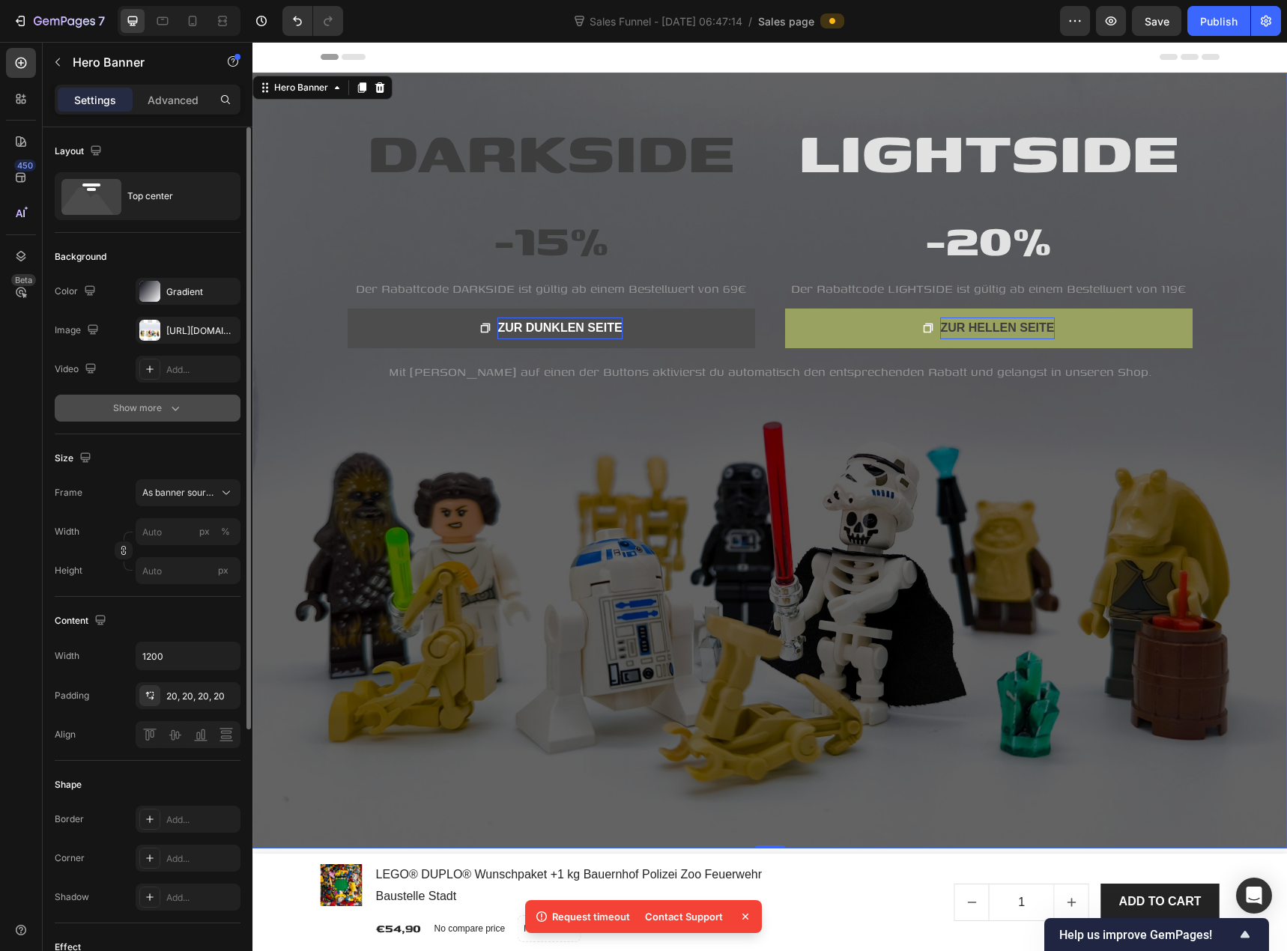
click at [169, 406] on icon "button" at bounding box center [175, 408] width 15 height 15
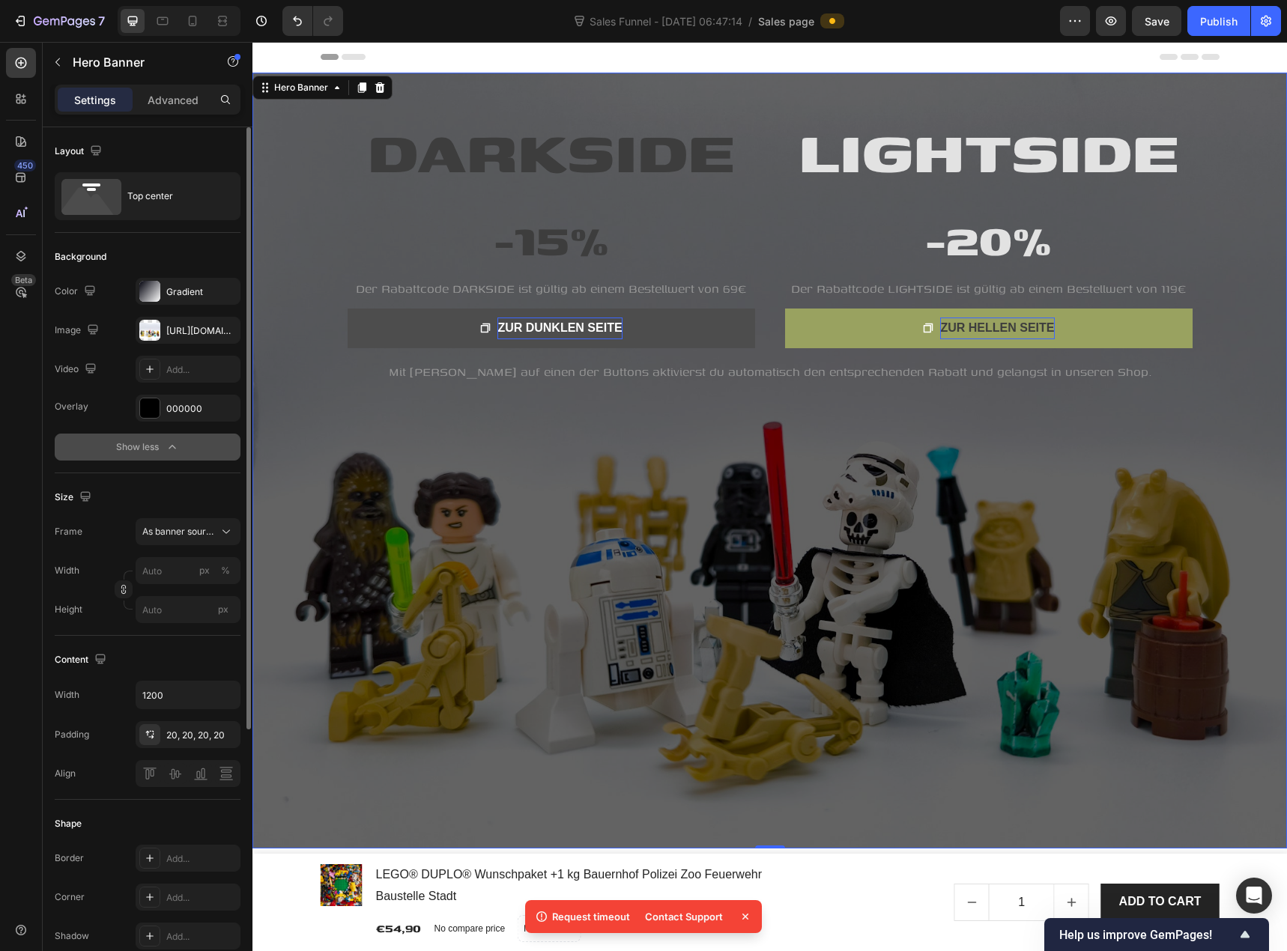
click at [172, 448] on icon "button" at bounding box center [172, 447] width 15 height 15
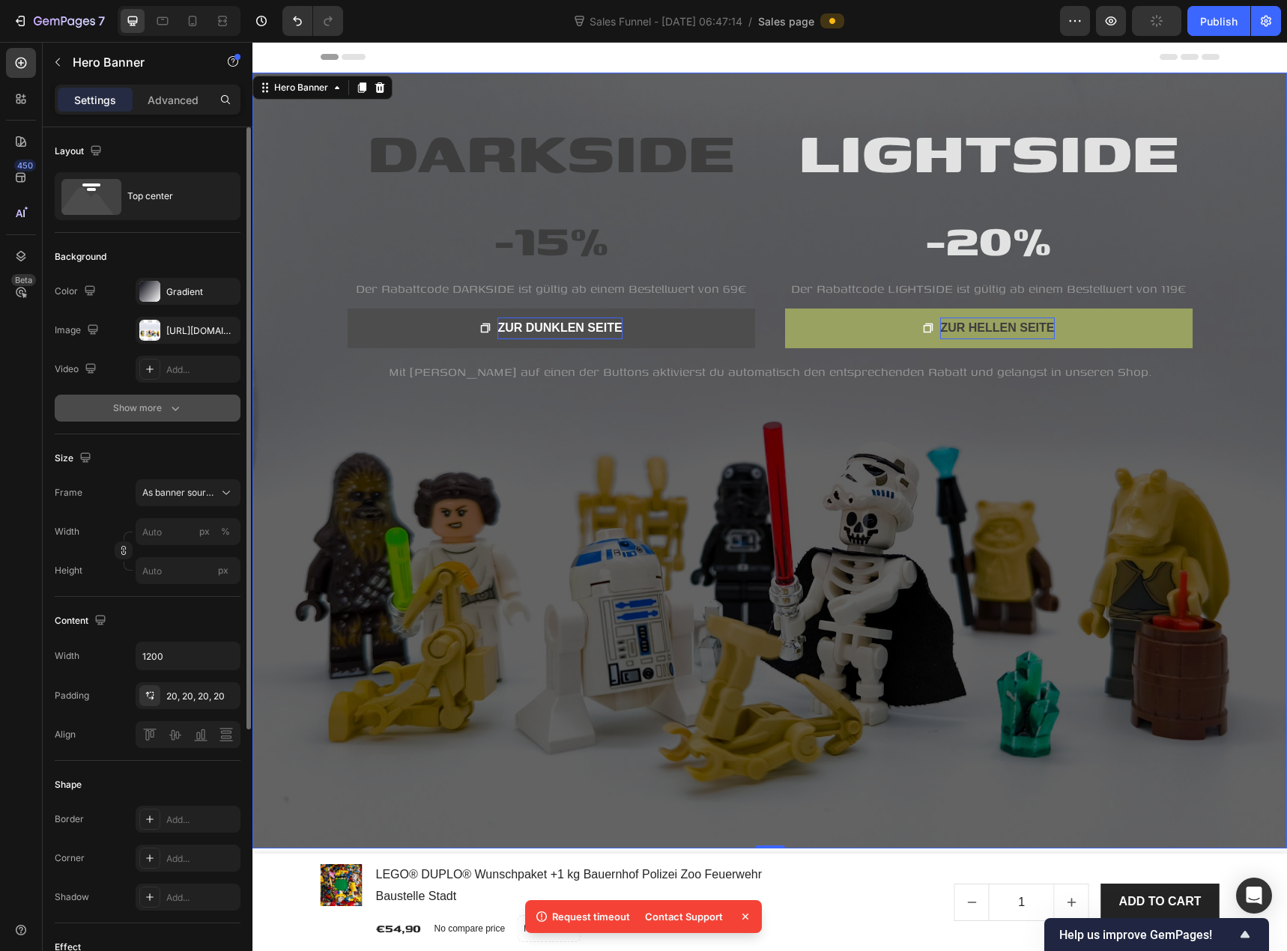
click at [172, 408] on icon "button" at bounding box center [174, 409] width 7 height 4
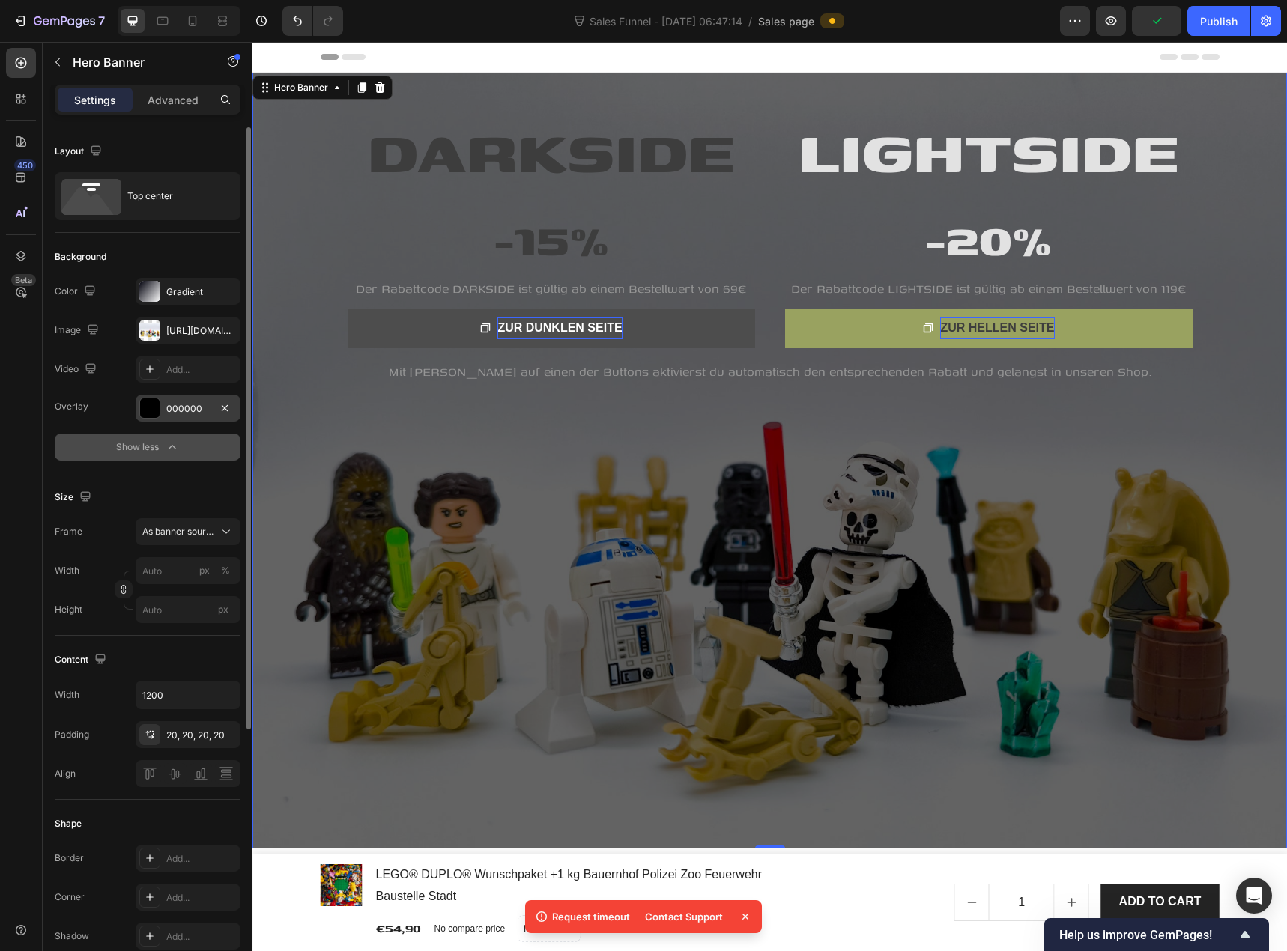
click at [183, 405] on div "000000" at bounding box center [187, 408] width 43 height 13
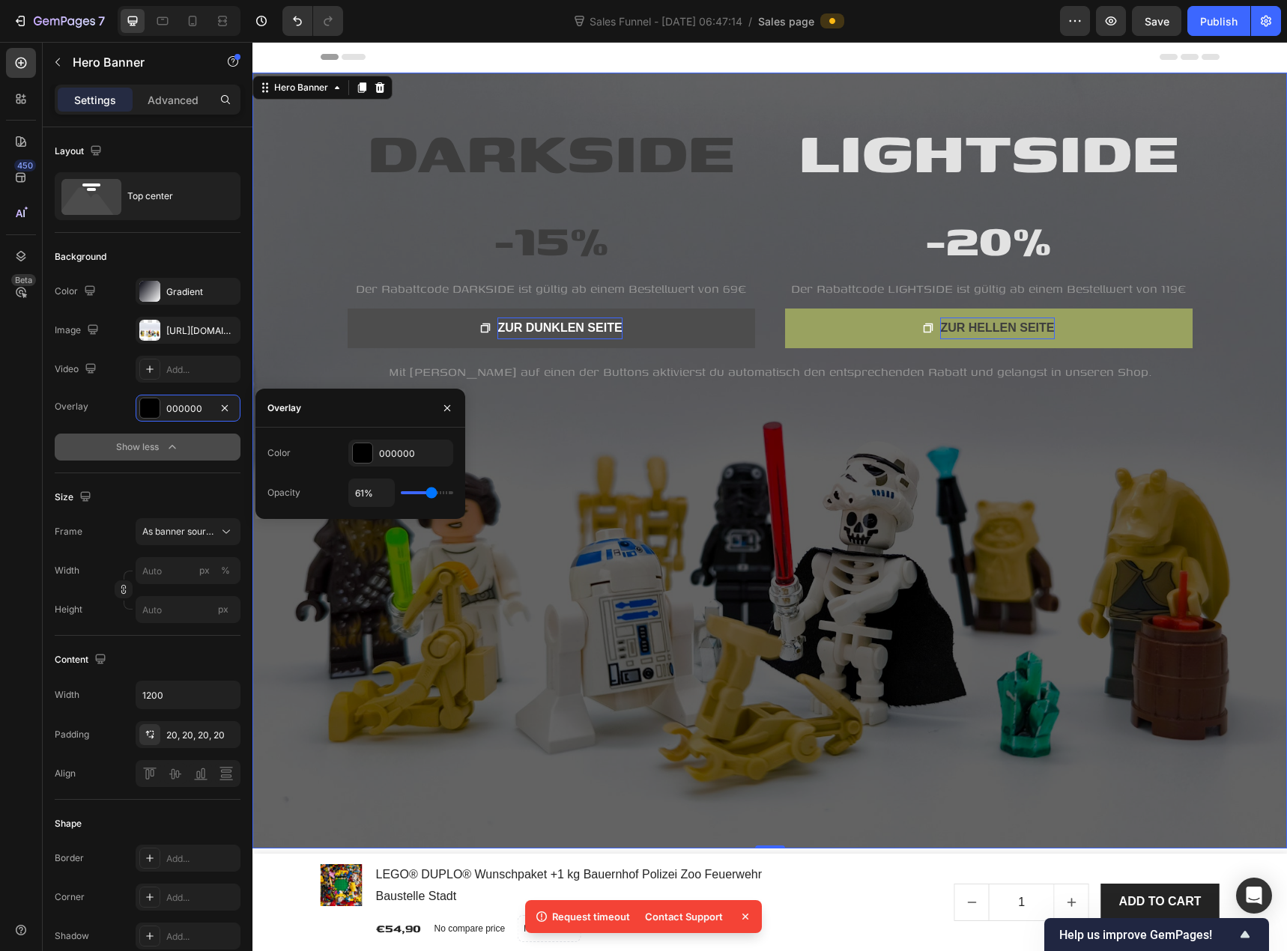
type input "65%"
type input "65"
type input "67%"
type input "67"
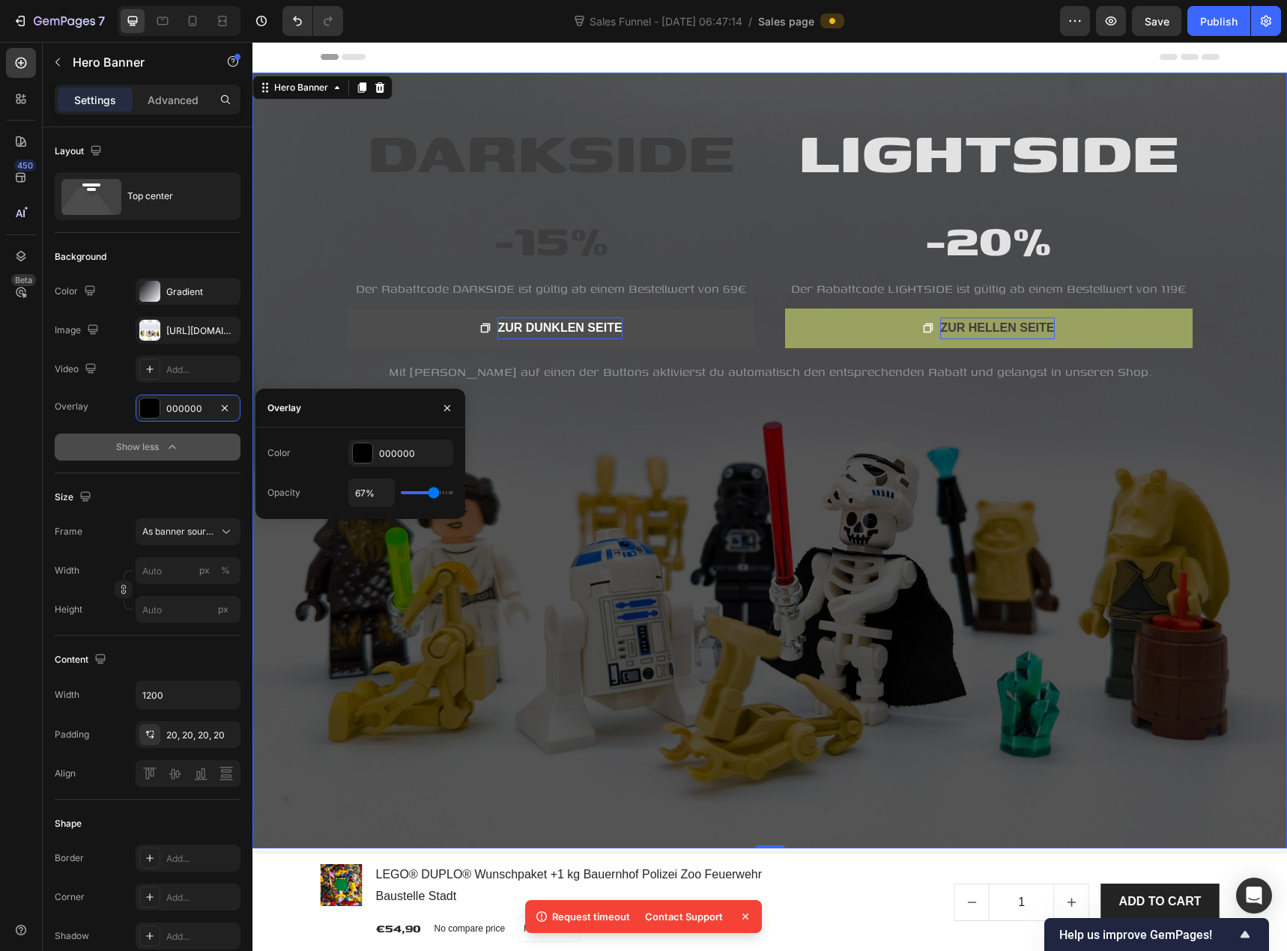
type input "69%"
type input "69"
type input "70%"
type input "70"
click at [435, 494] on input "range" at bounding box center [427, 492] width 52 height 3
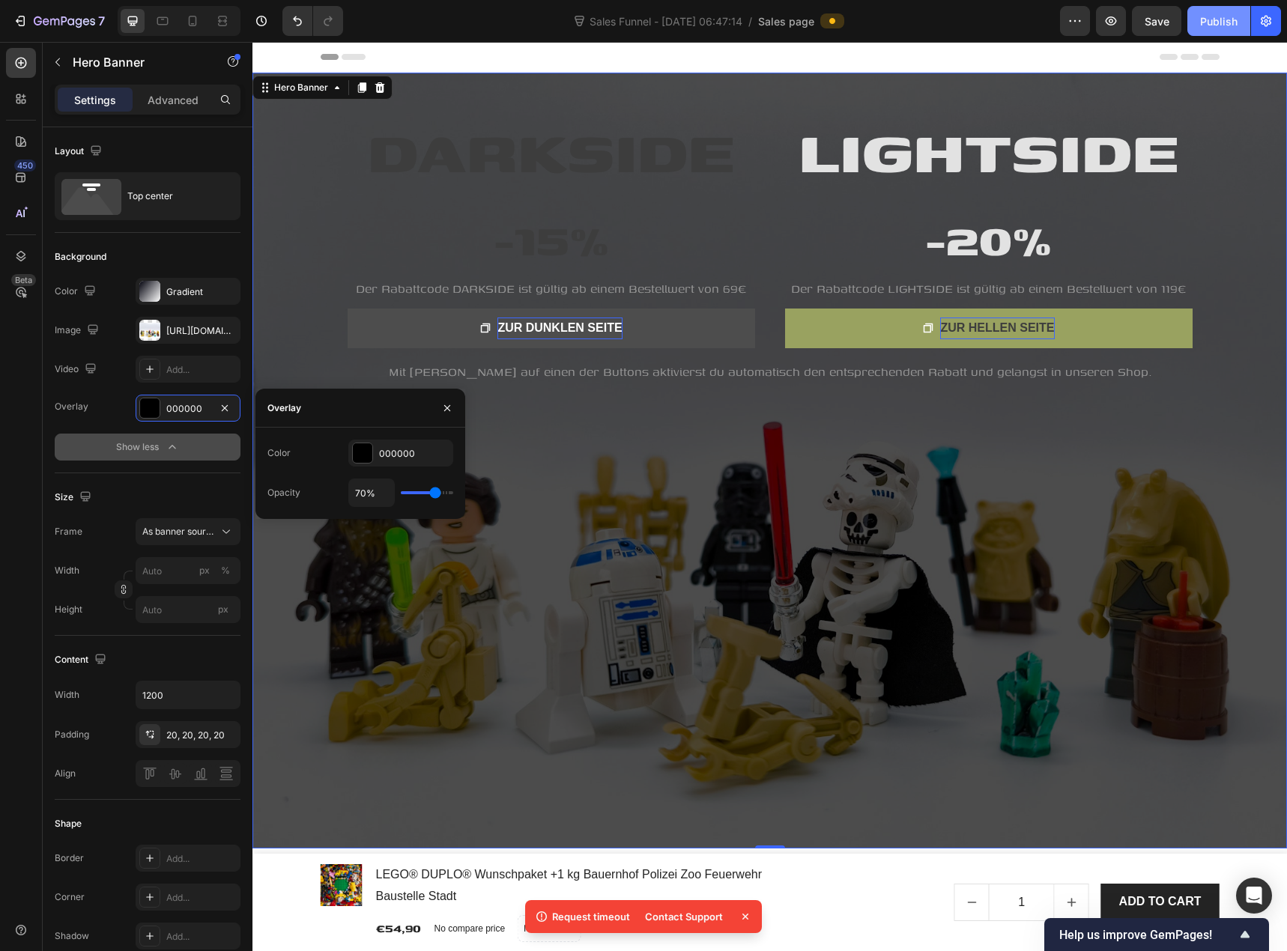
click at [1227, 21] on div "Publish" at bounding box center [1218, 21] width 37 height 16
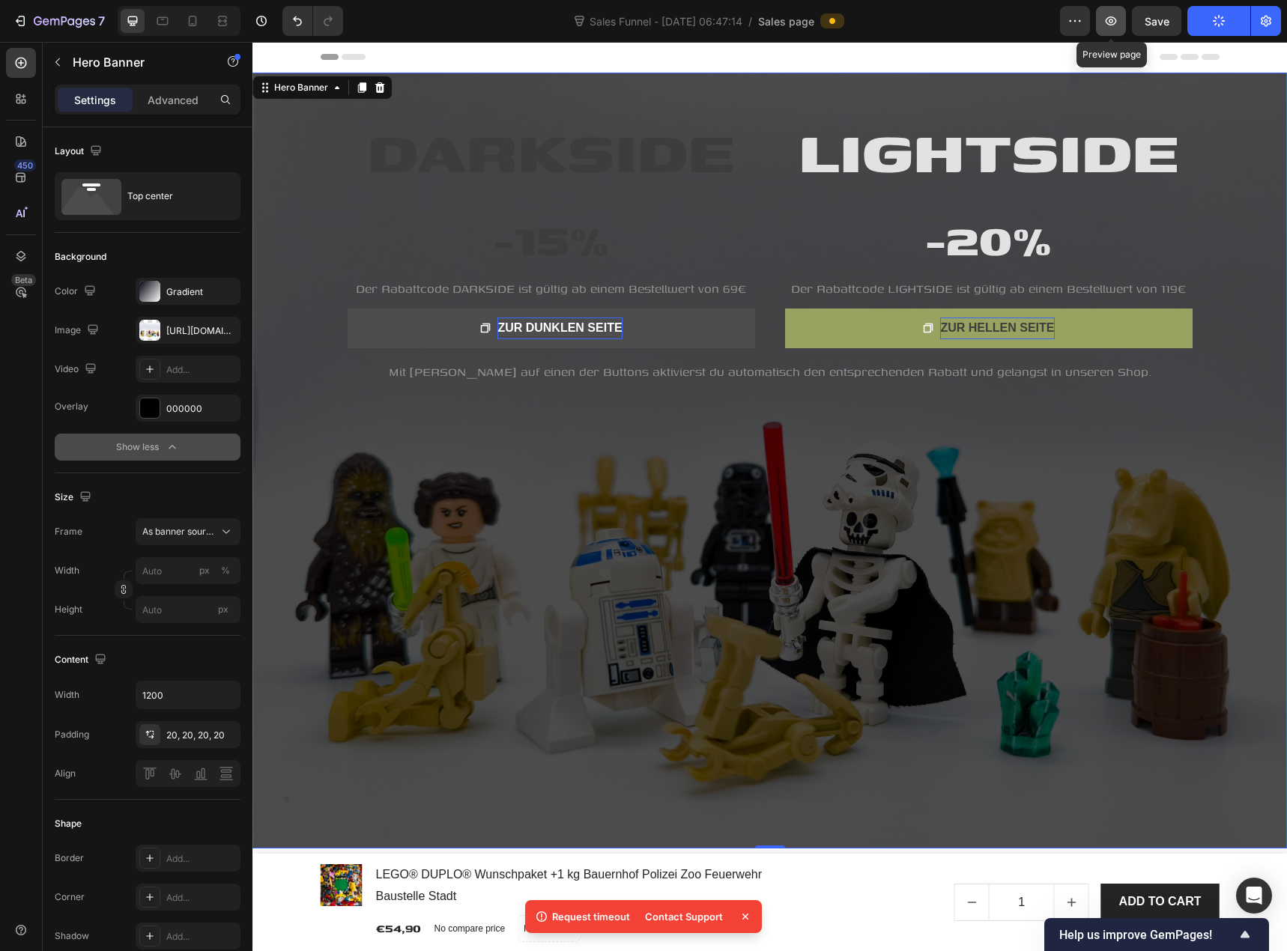
click at [1110, 19] on icon "button" at bounding box center [1110, 21] width 4 height 4
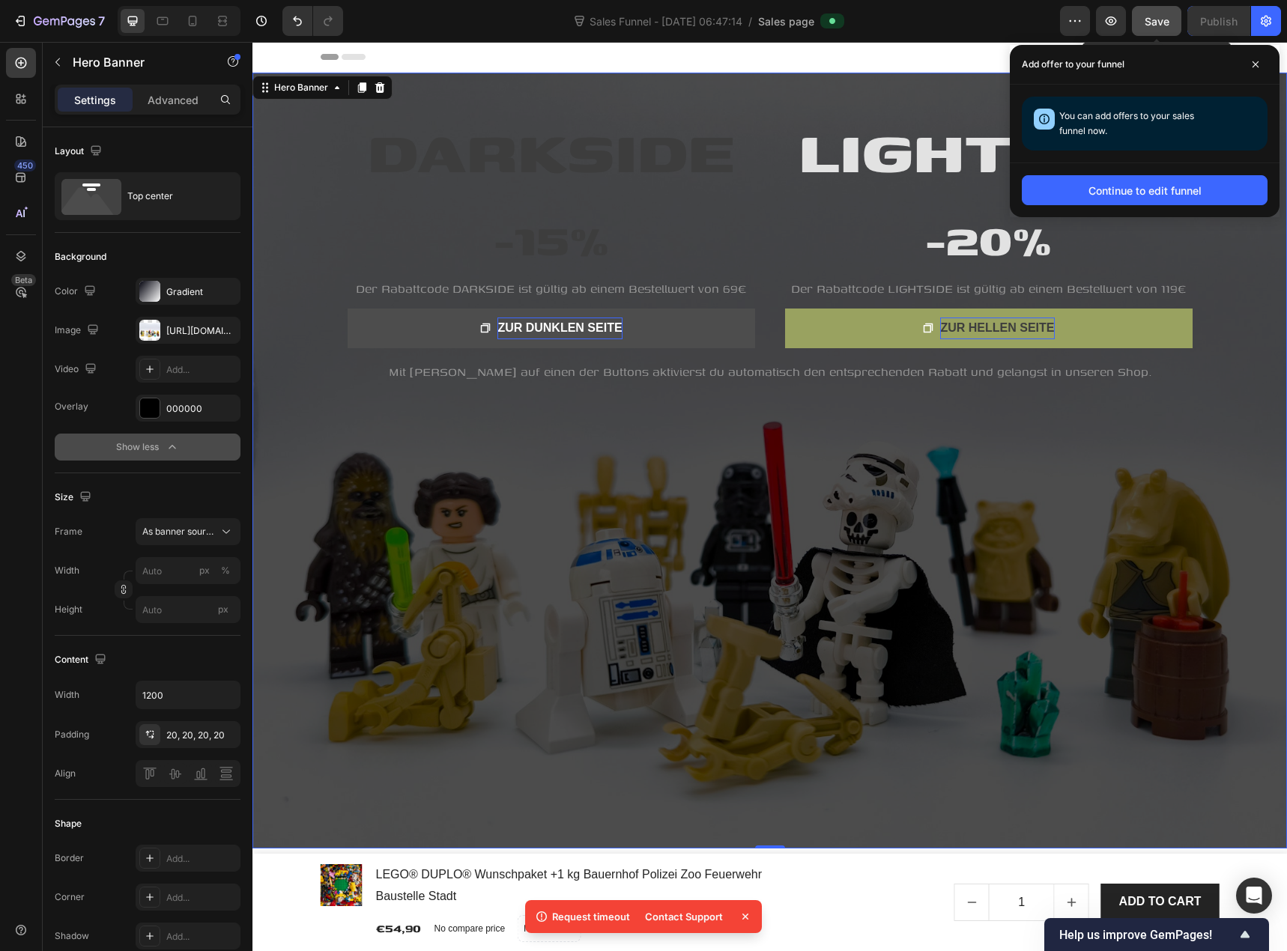
click at [1149, 25] on span "Save" at bounding box center [1156, 21] width 25 height 13
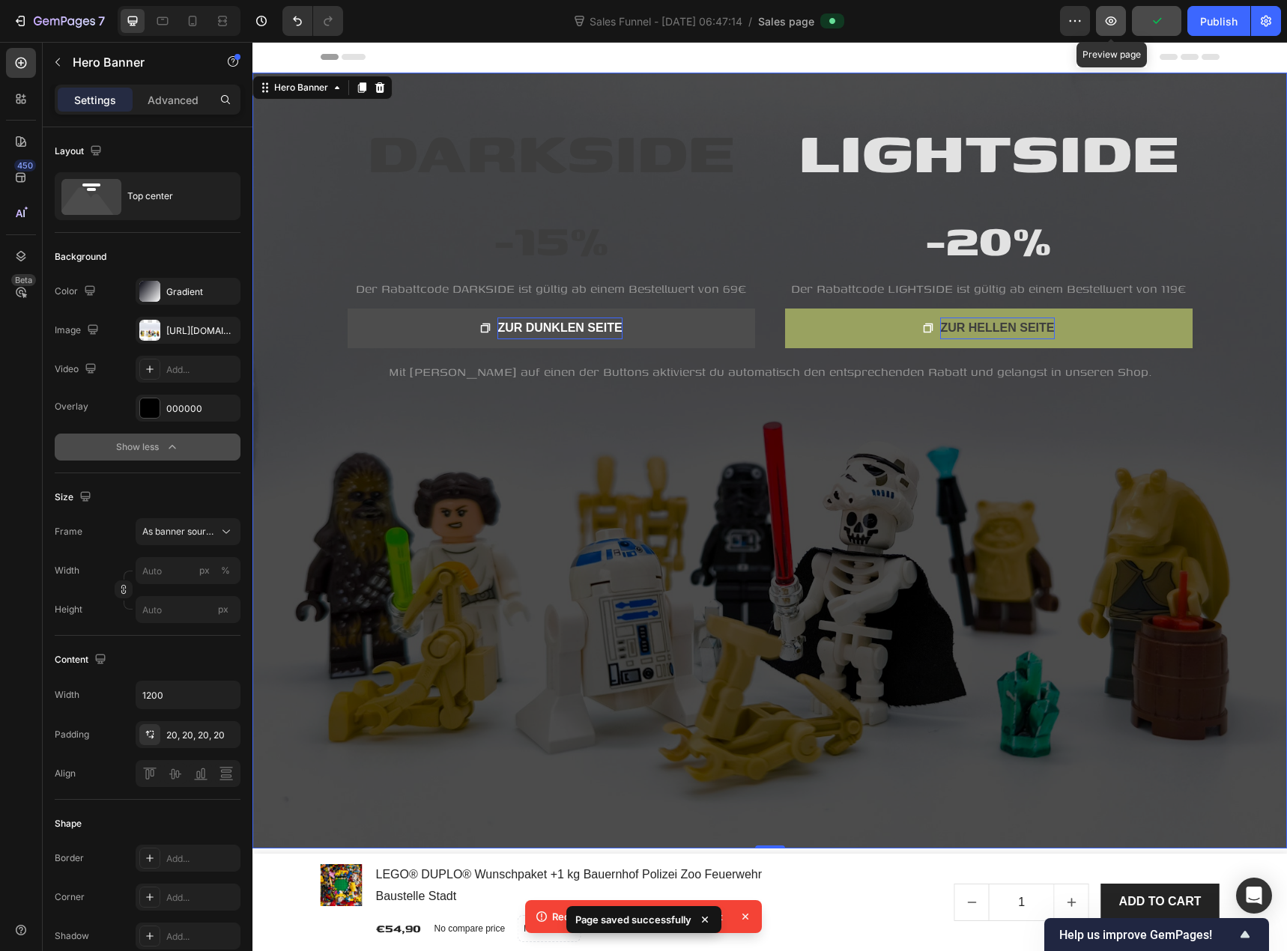
click at [1105, 21] on icon "button" at bounding box center [1110, 20] width 15 height 15
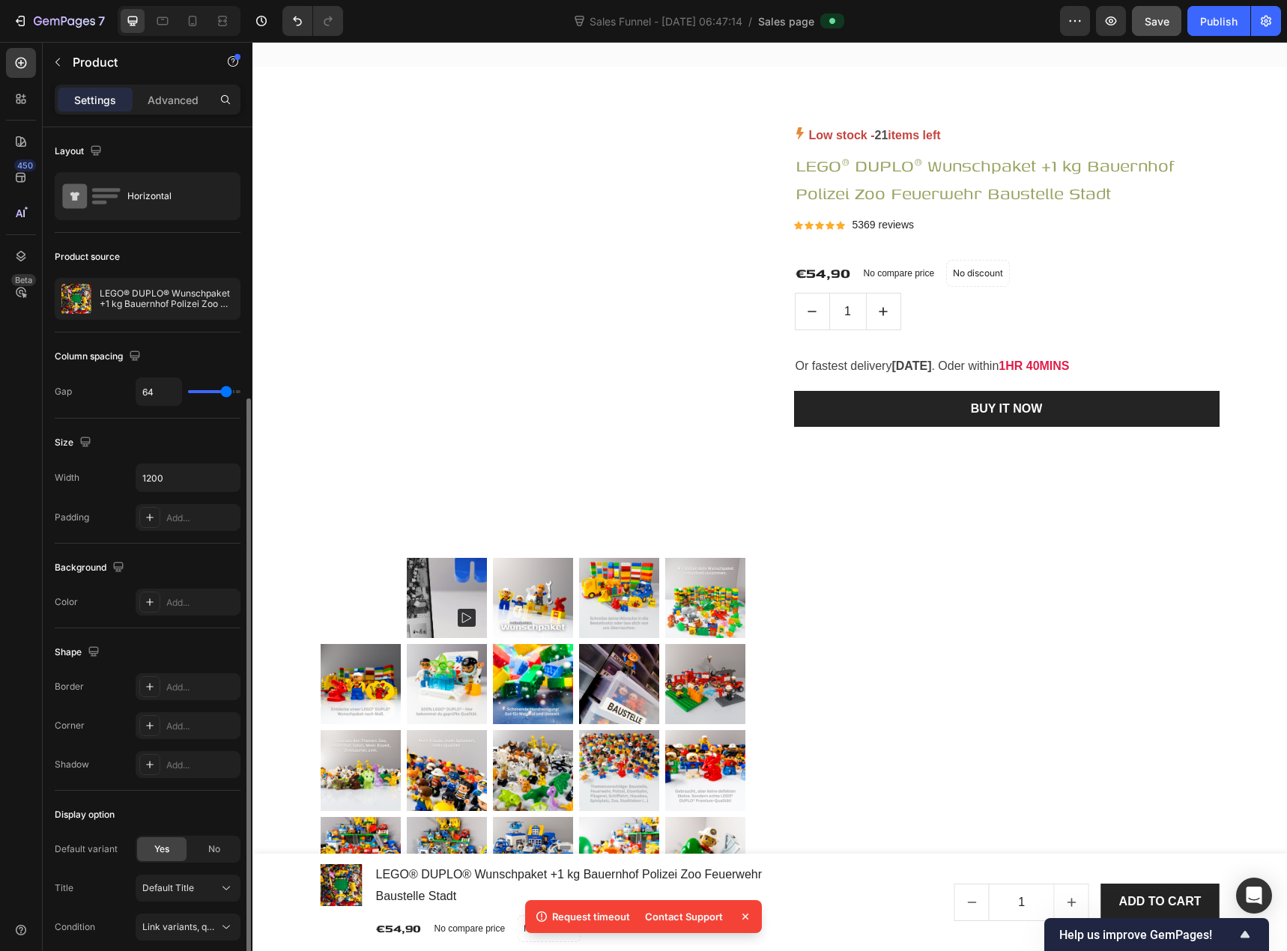
scroll to position [146, 0]
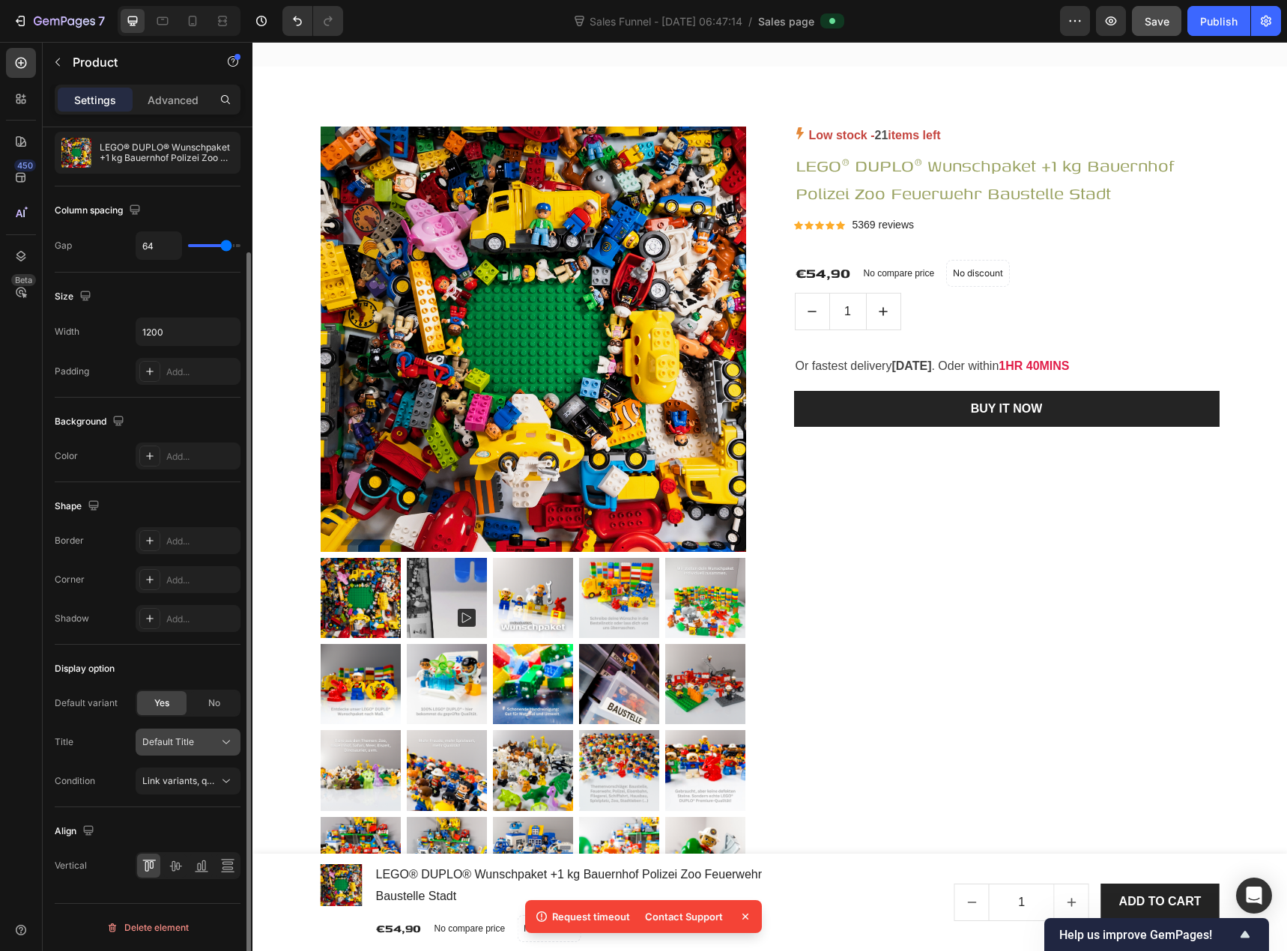
click at [182, 738] on span "Default Title" at bounding box center [168, 741] width 52 height 13
click at [177, 768] on div "Default Title" at bounding box center [175, 778] width 120 height 27
click at [160, 780] on span "Link variants, quantity <br> between same products" at bounding box center [252, 780] width 221 height 11
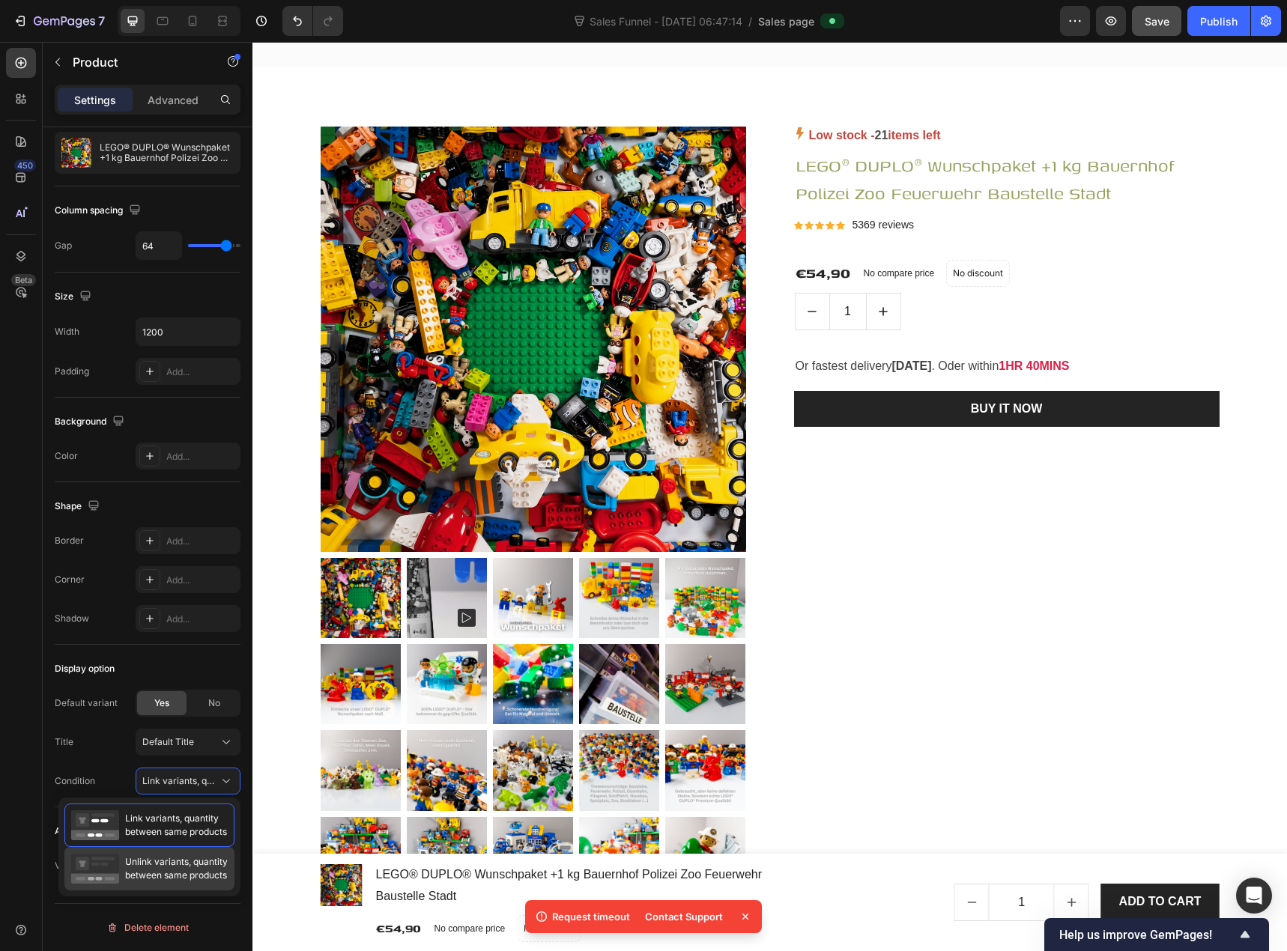
click at [152, 856] on span "Unlink variants, quantity between same products" at bounding box center [176, 868] width 103 height 27
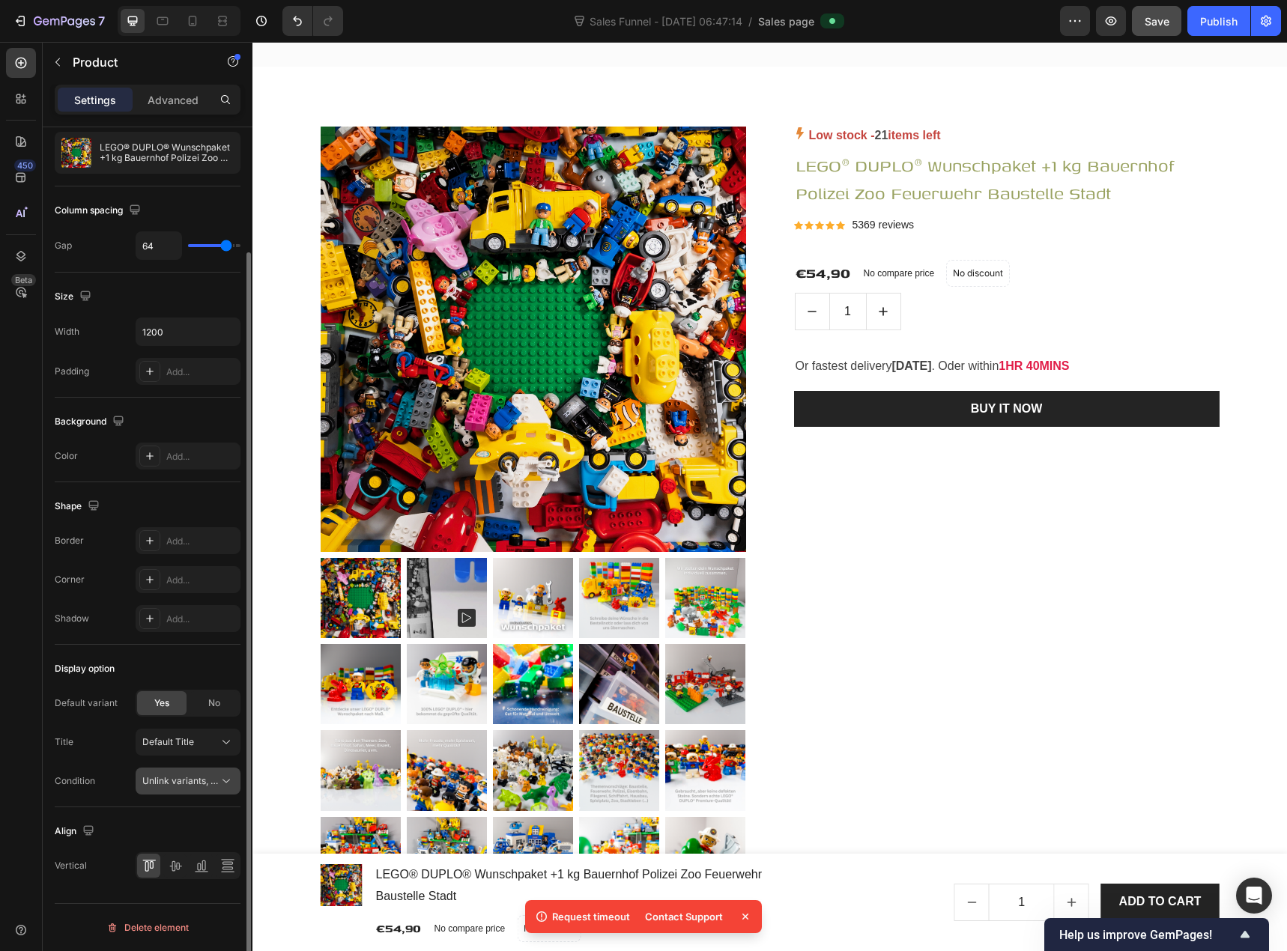
click at [201, 786] on span "Unlink variants, quantity <br> between same products" at bounding box center [257, 780] width 230 height 11
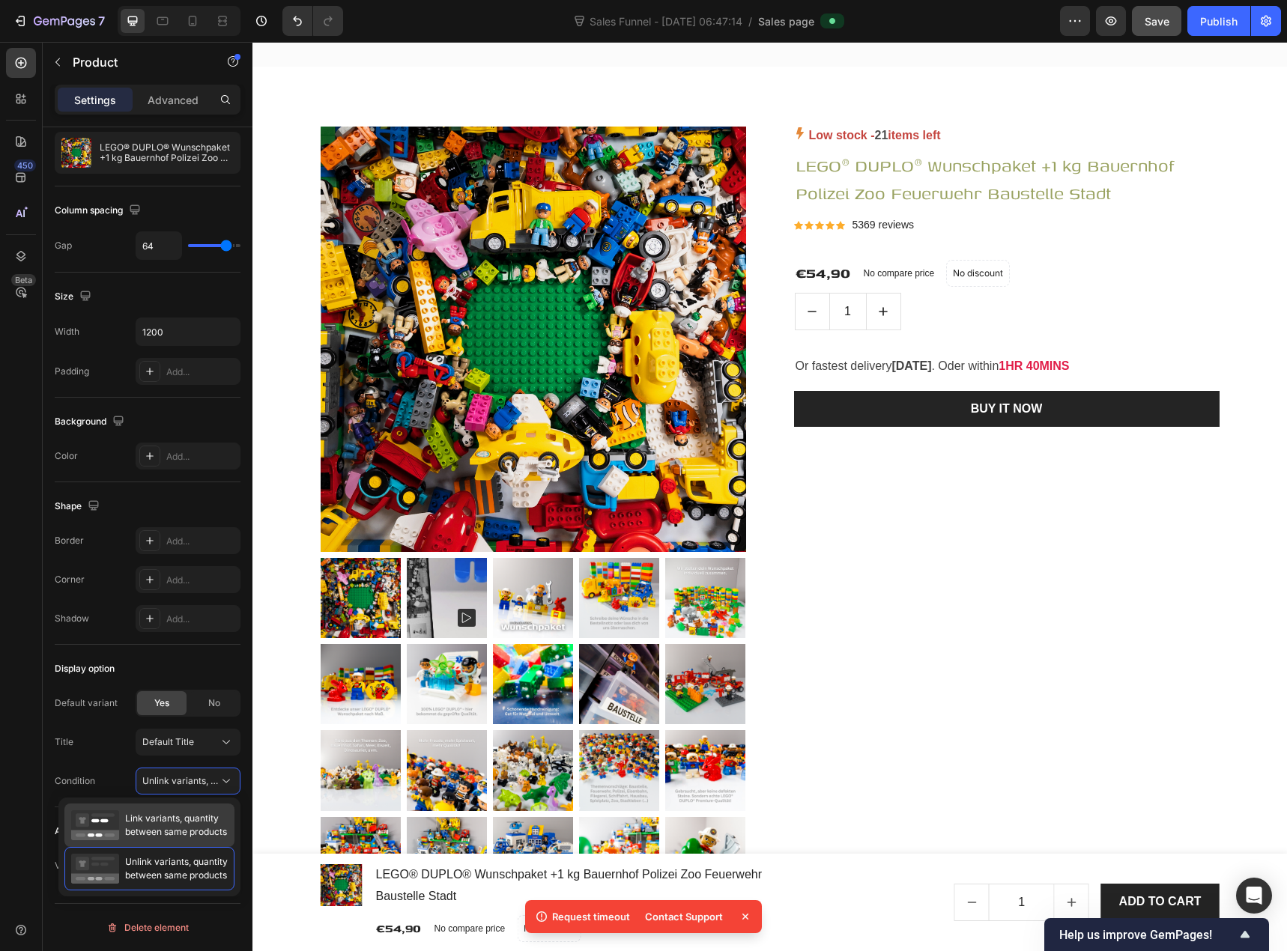
click at [195, 820] on span "Link variants, quantity between same products" at bounding box center [176, 825] width 102 height 27
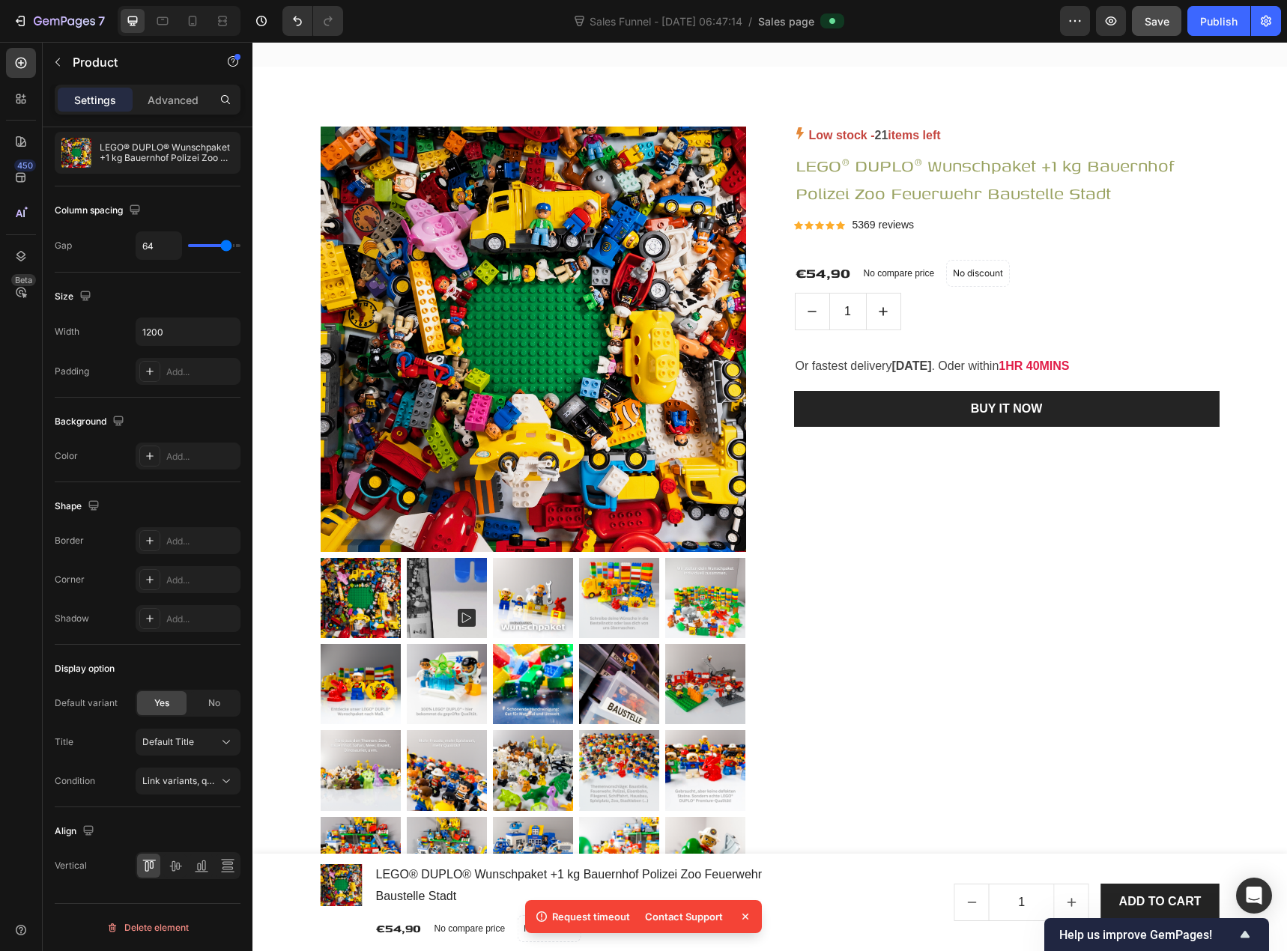
click at [101, 708] on div "Default variant" at bounding box center [86, 702] width 63 height 13
click at [177, 865] on icon at bounding box center [175, 865] width 15 height 15
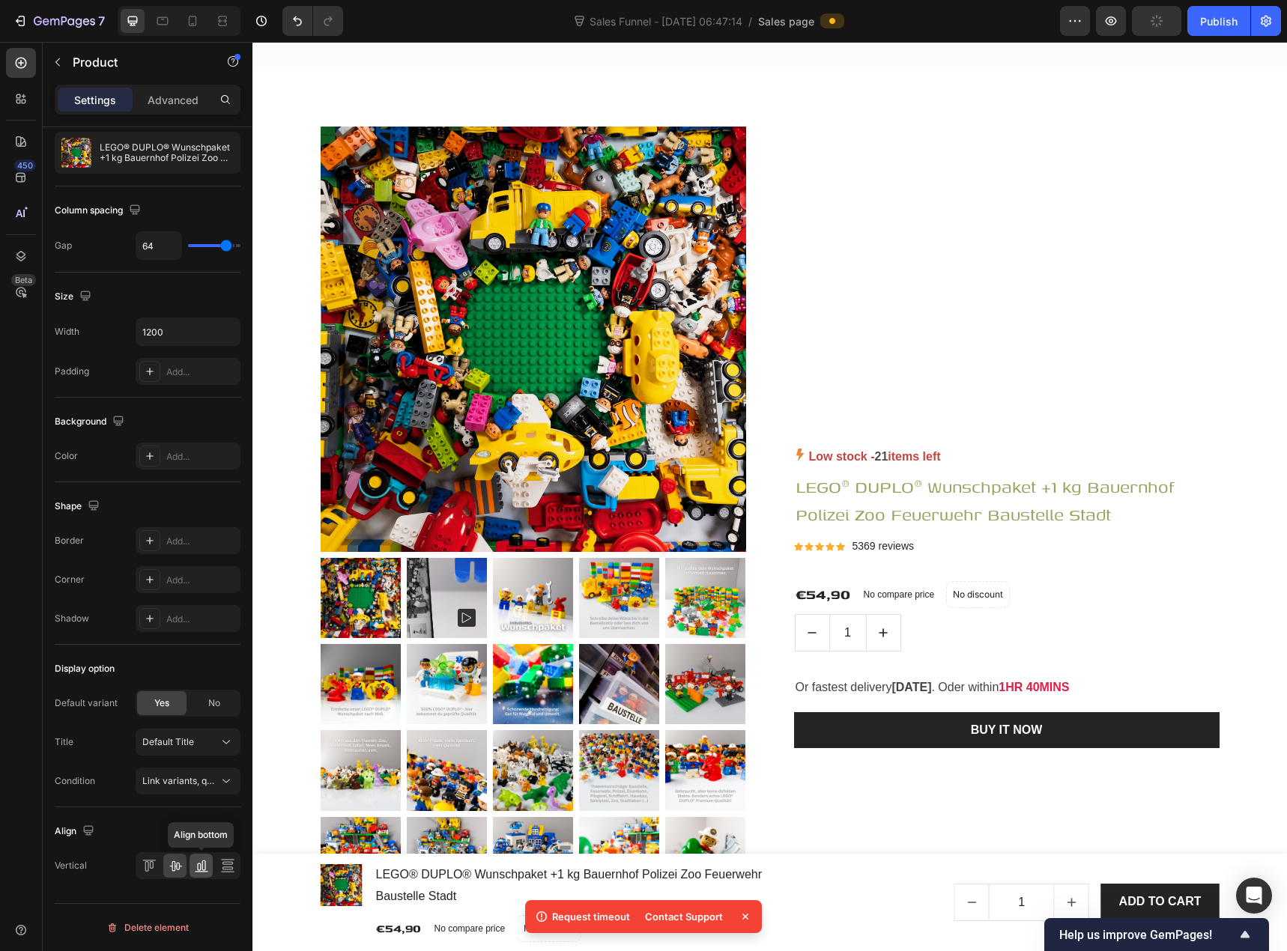
click at [201, 863] on icon at bounding box center [201, 865] width 15 height 15
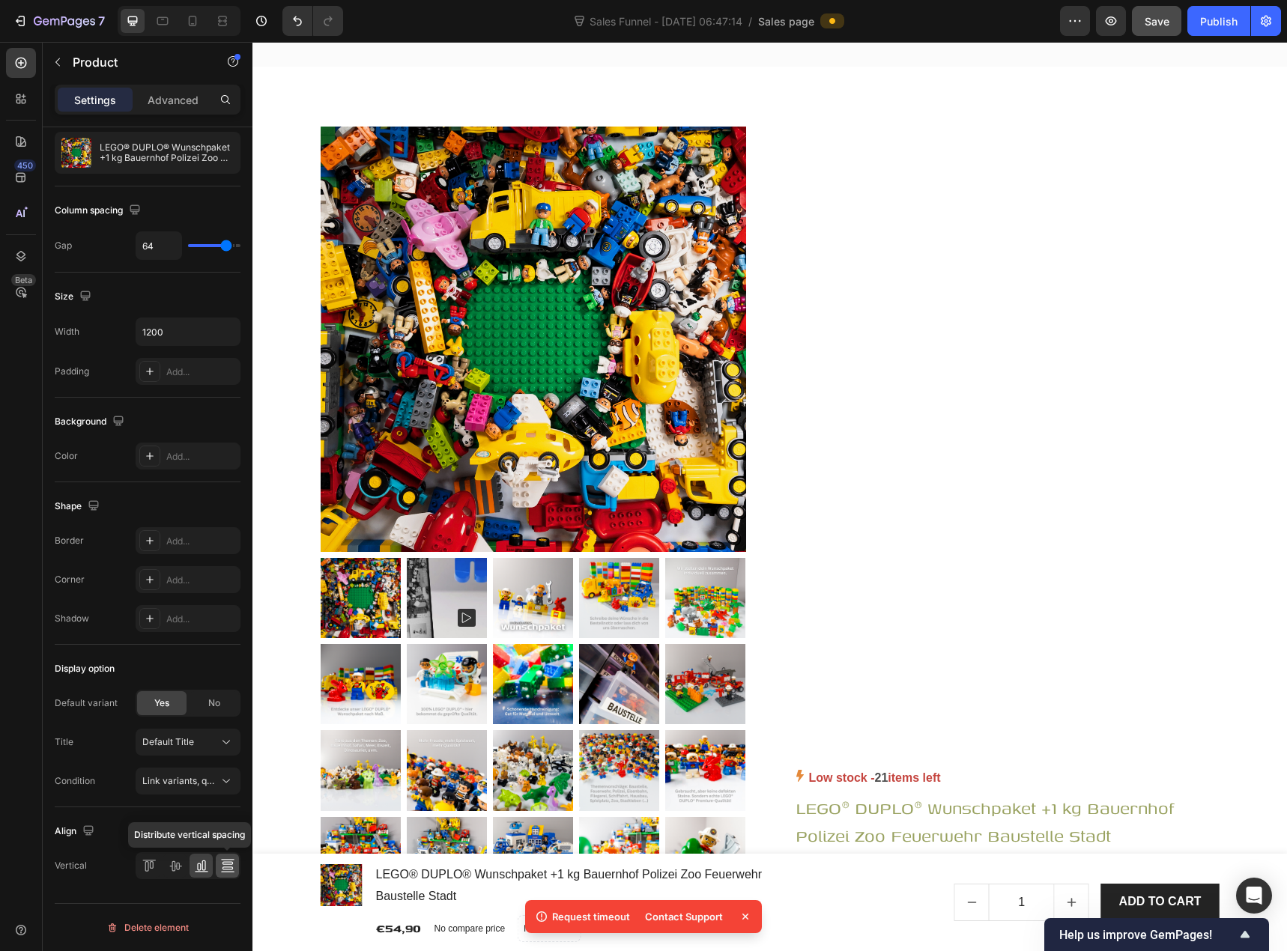
click at [227, 871] on icon at bounding box center [227, 865] width 15 height 15
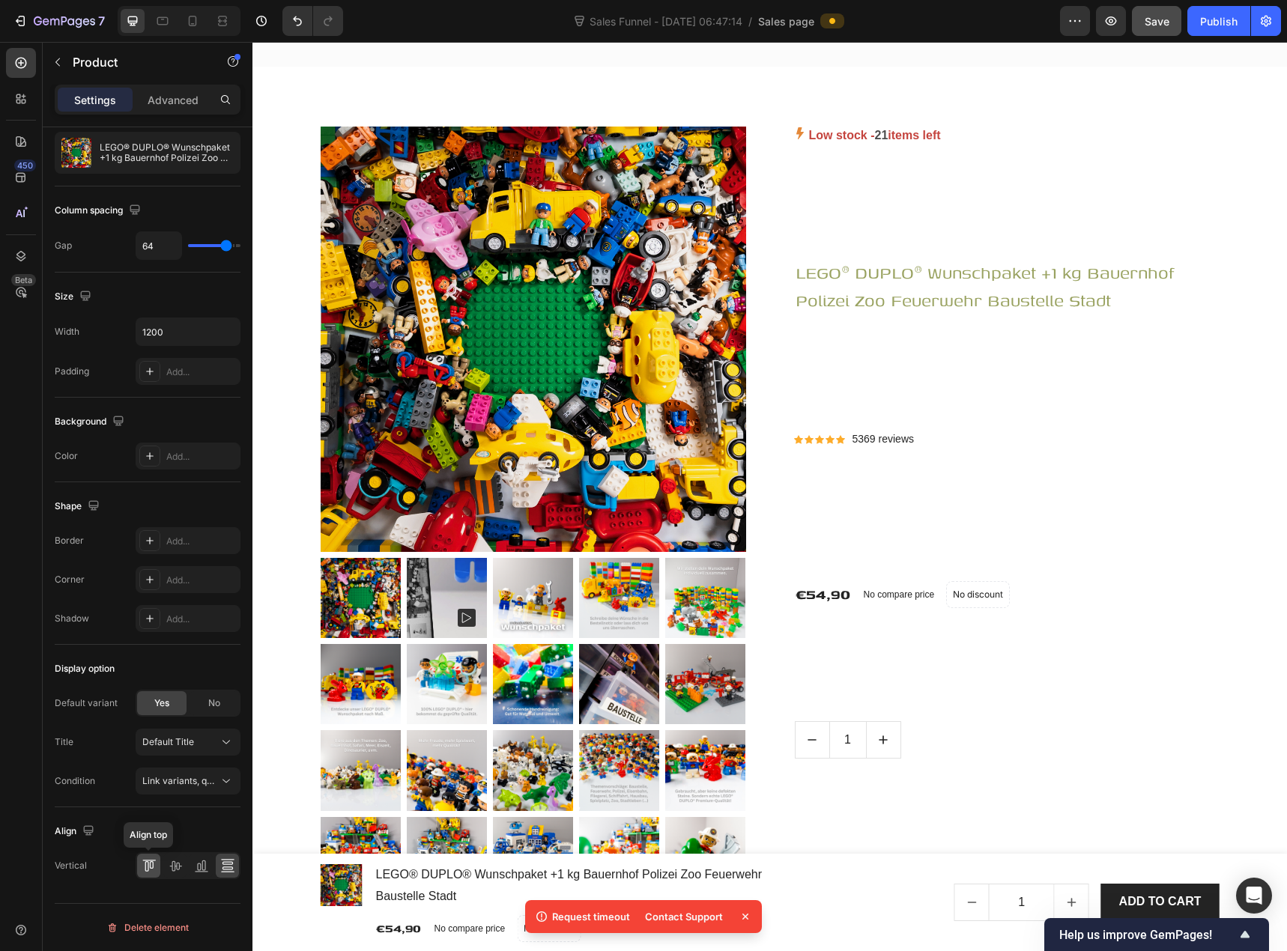
click at [142, 868] on icon at bounding box center [149, 865] width 15 height 15
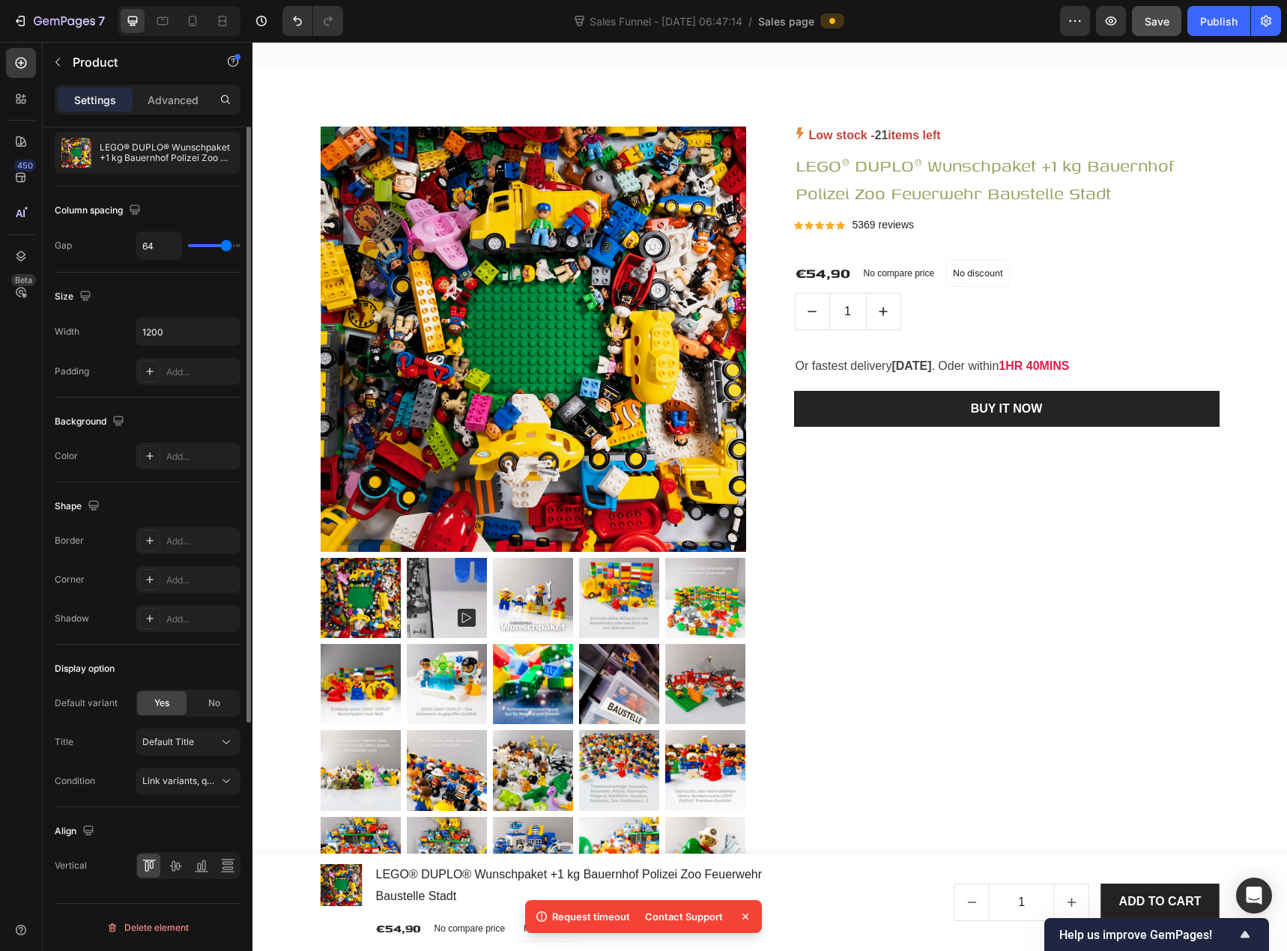
scroll to position [0, 0]
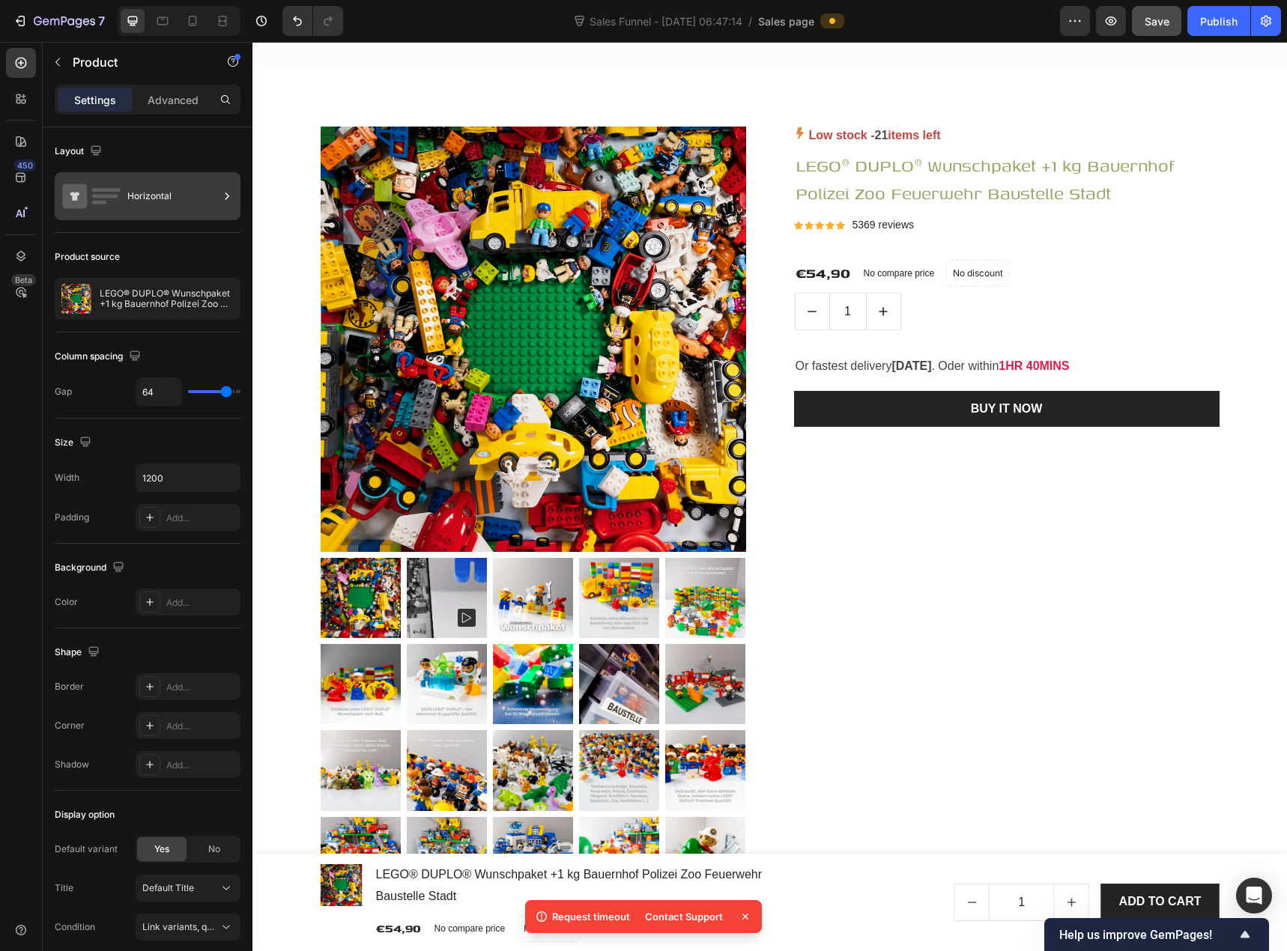
click at [126, 212] on div "Horizontal" at bounding box center [148, 196] width 186 height 48
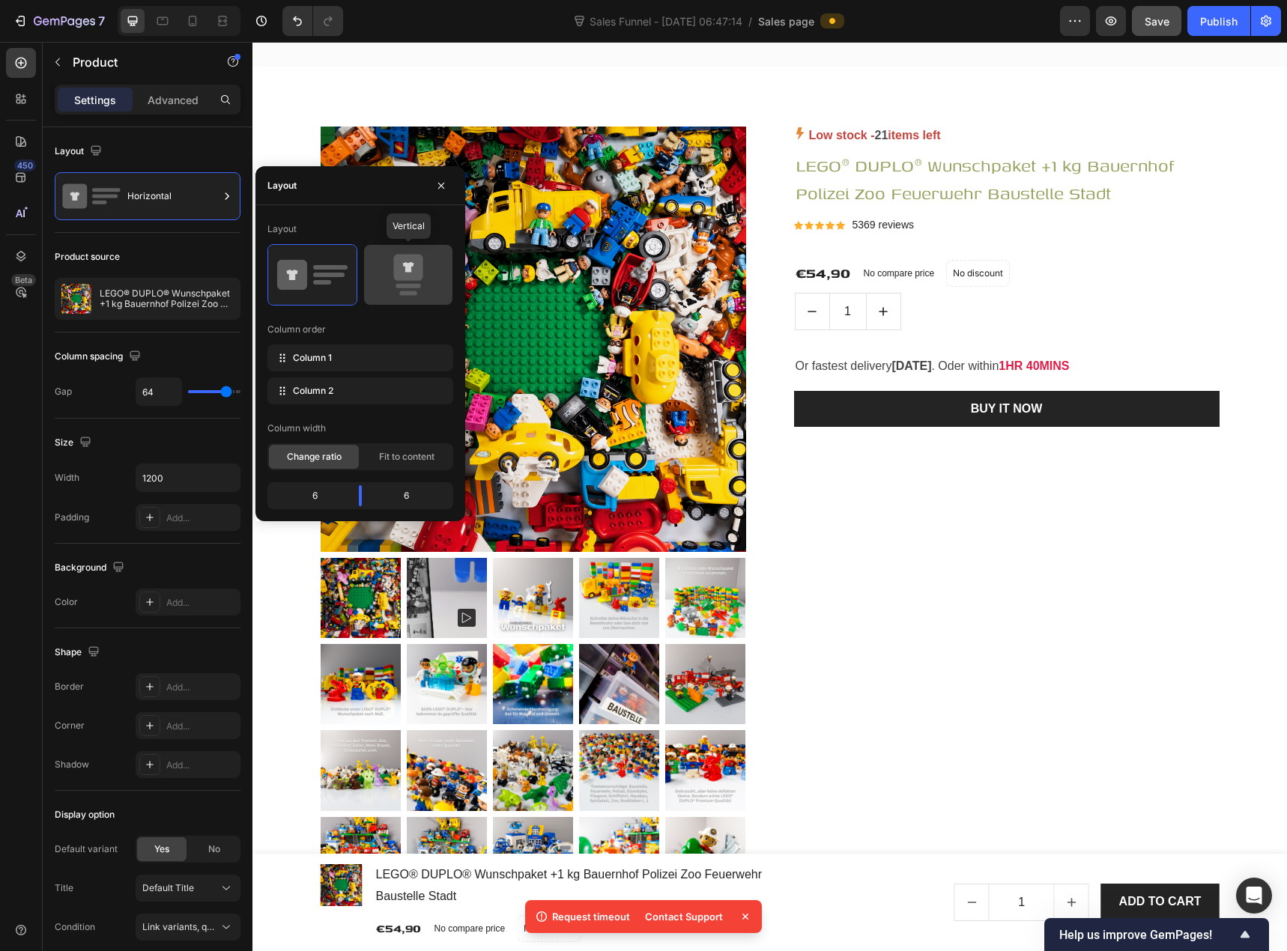
click at [428, 277] on icon at bounding box center [408, 275] width 70 height 42
type input "0"
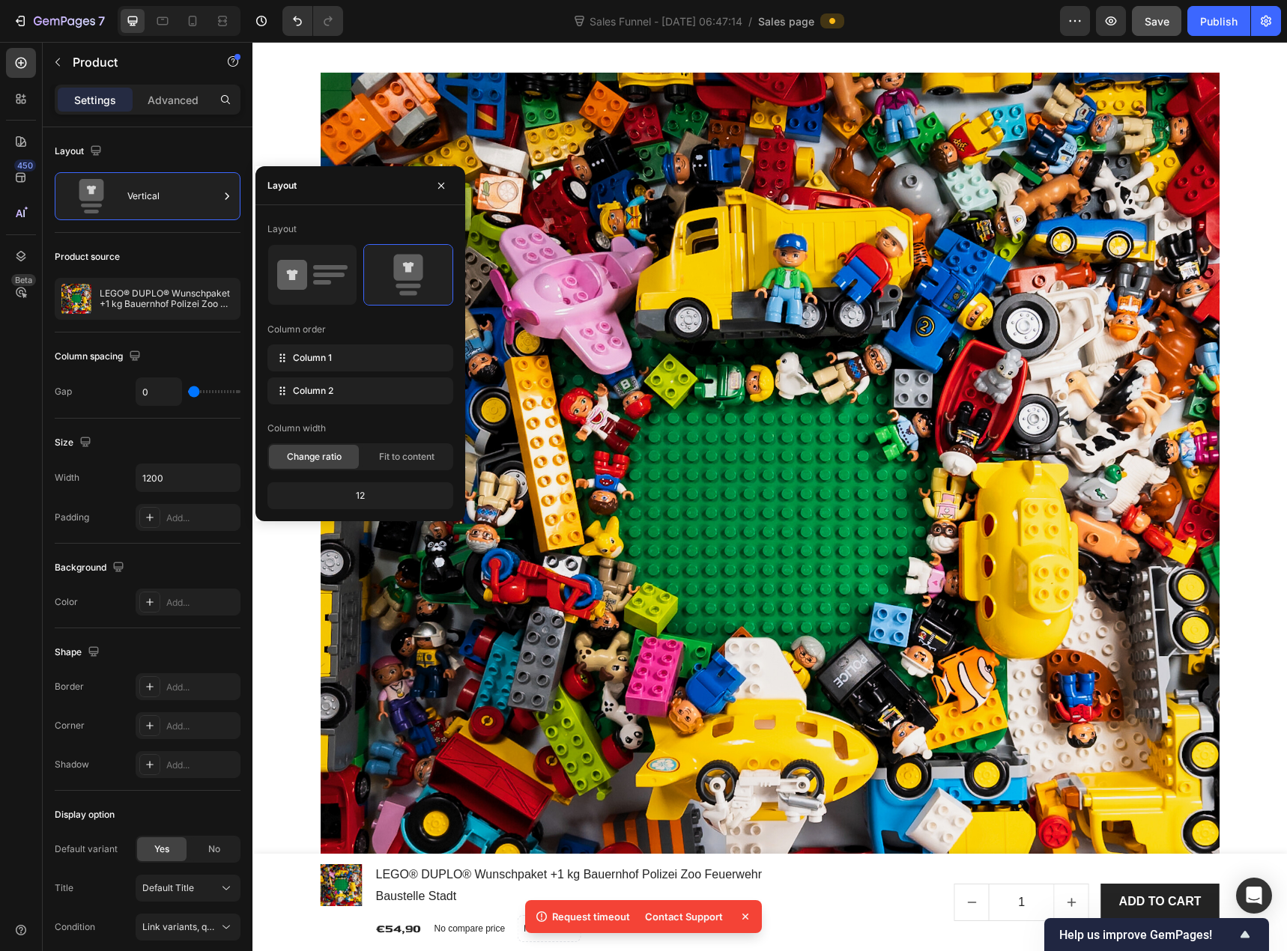
scroll to position [1273, 0]
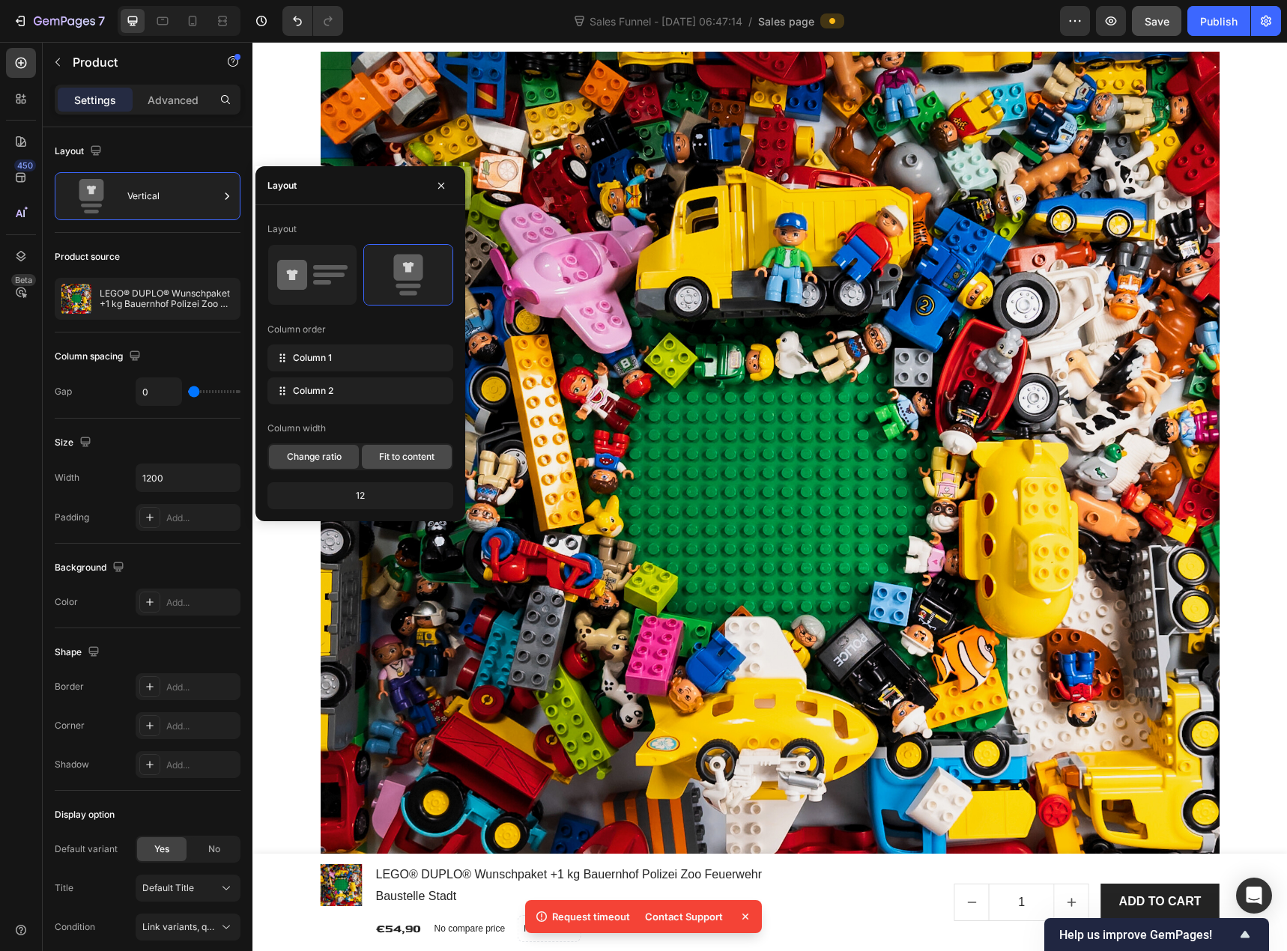
click at [389, 460] on span "Fit to content" at bounding box center [406, 456] width 55 height 13
click at [344, 458] on div "Change ratio" at bounding box center [314, 457] width 90 height 24
click at [170, 350] on div "Column spacing" at bounding box center [148, 356] width 186 height 24
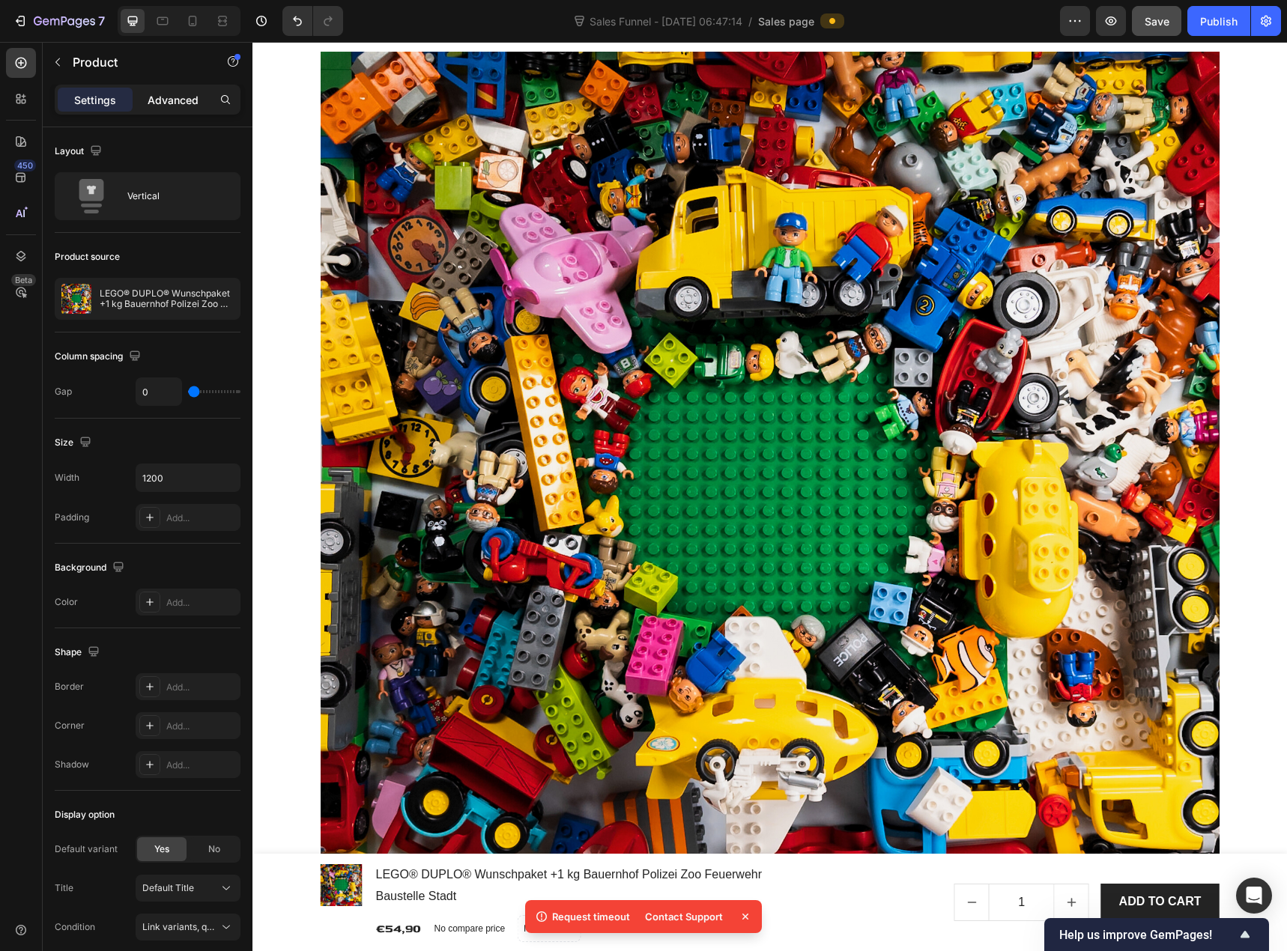
click at [171, 97] on p "Advanced" at bounding box center [173, 100] width 51 height 16
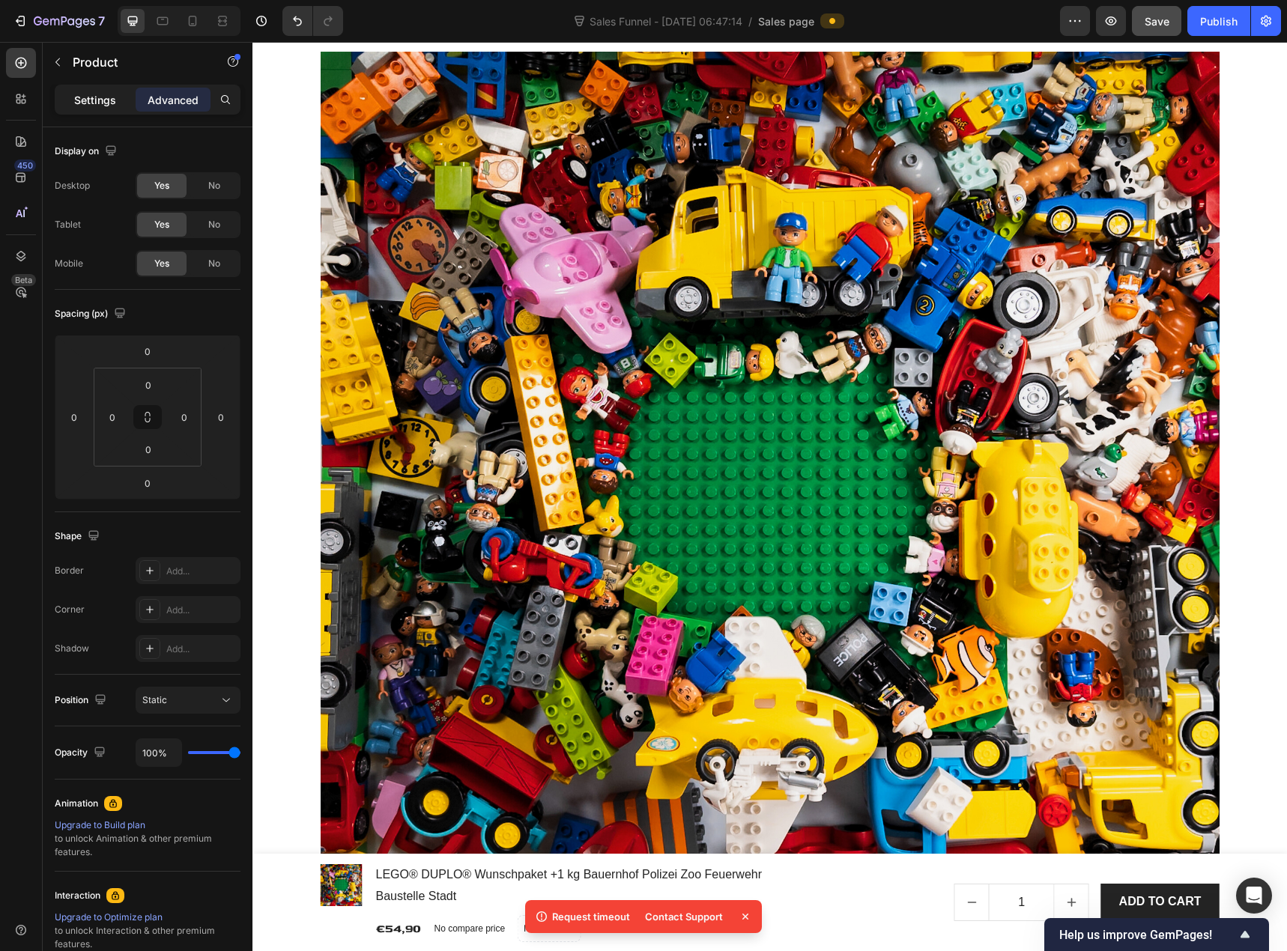
click at [111, 101] on p "Settings" at bounding box center [95, 100] width 42 height 16
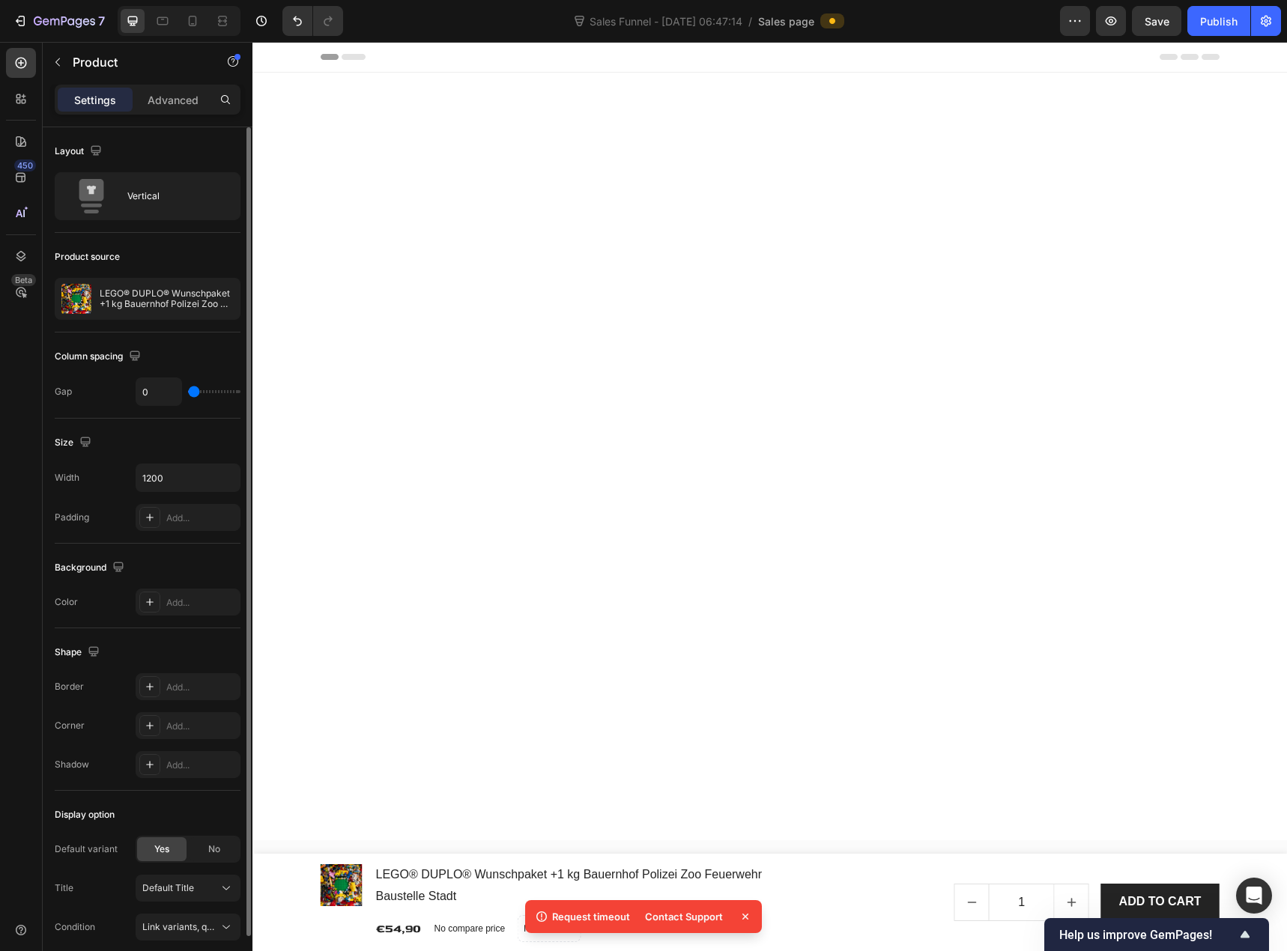
scroll to position [1273, 0]
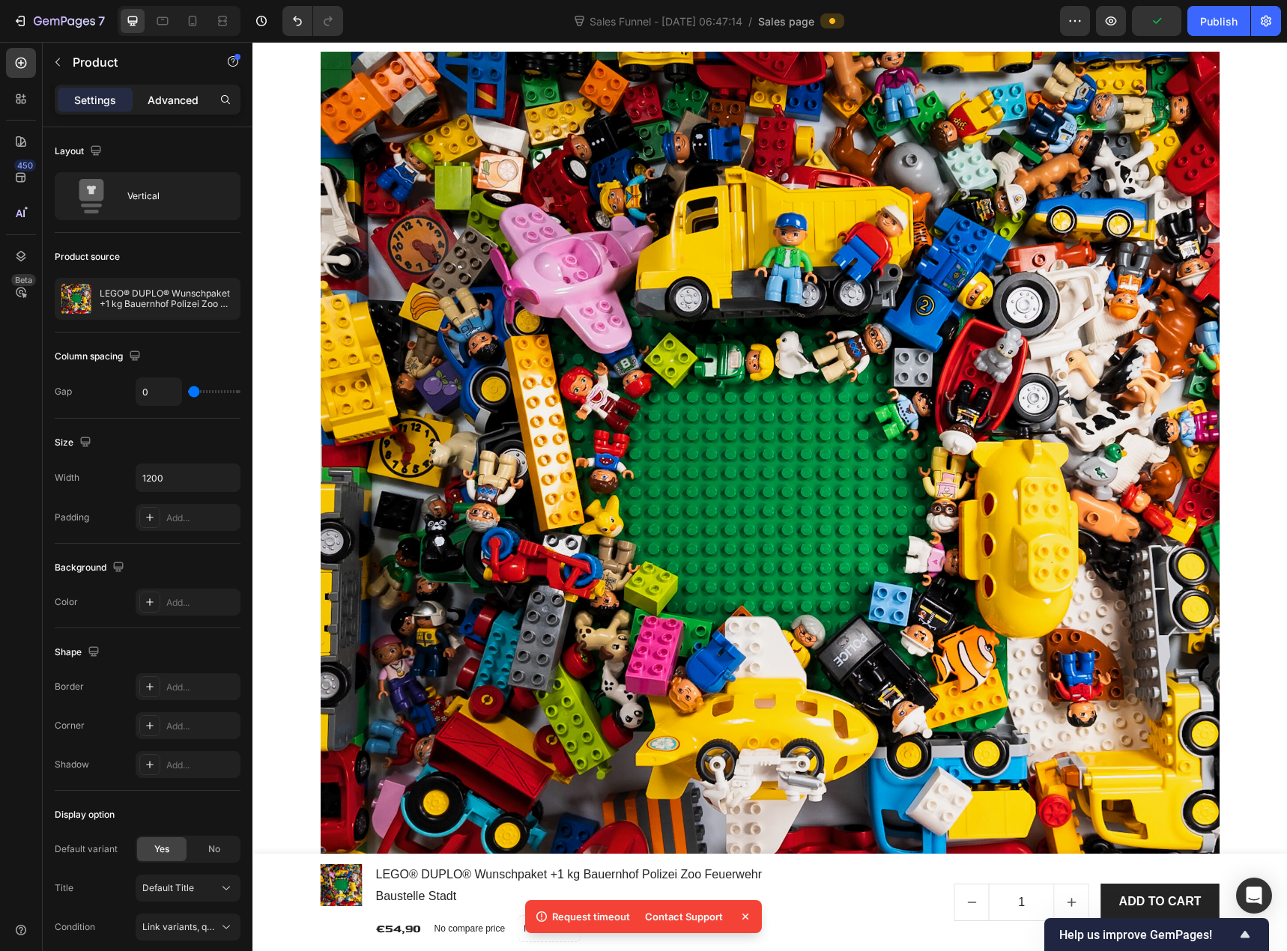
click at [177, 106] on p "Advanced" at bounding box center [173, 100] width 51 height 16
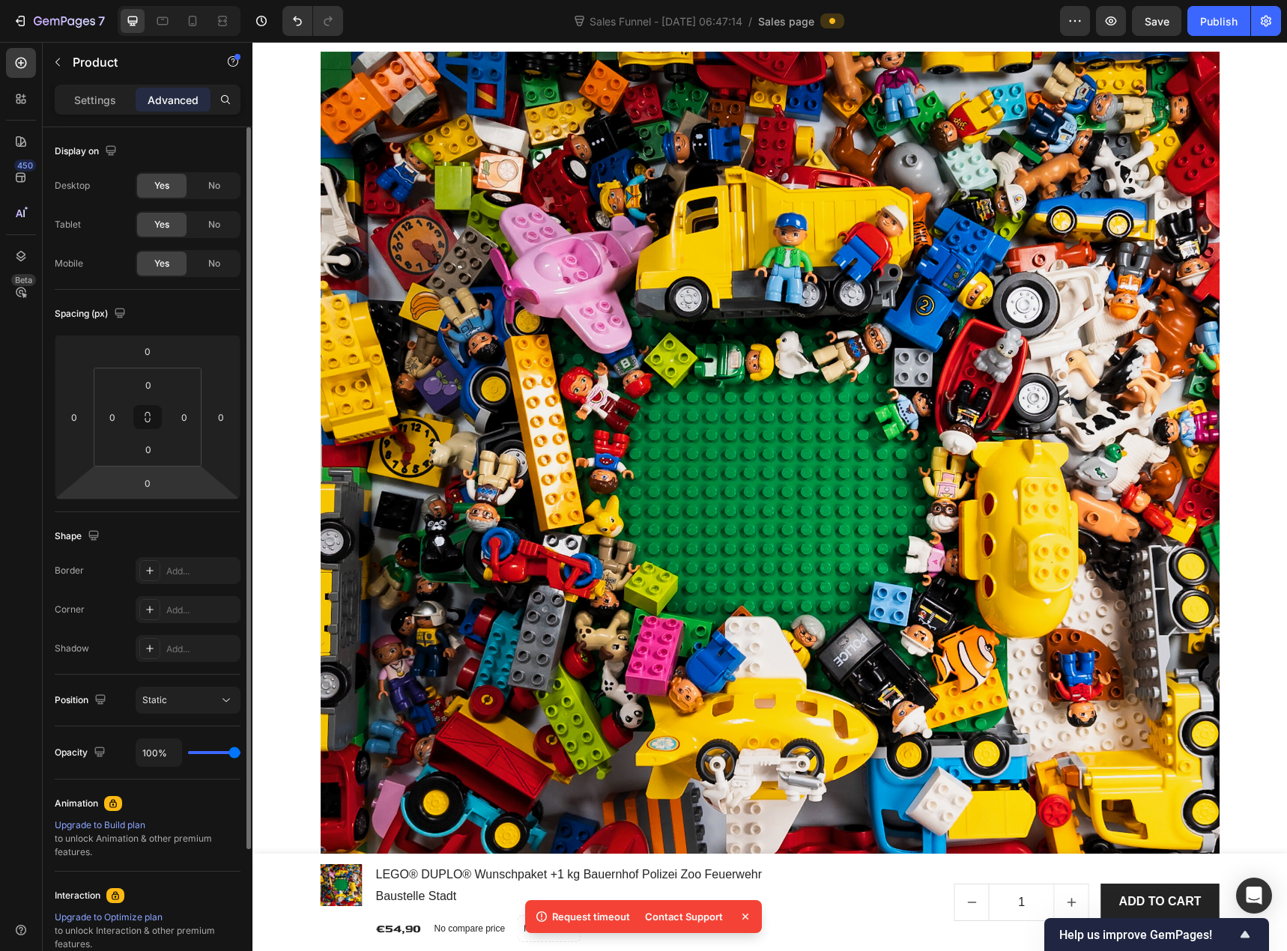
click at [219, 755] on div "100%" at bounding box center [188, 752] width 105 height 28
click at [217, 751] on div "100%" at bounding box center [188, 752] width 105 height 28
type input "98%"
type input "98"
type input "93%"
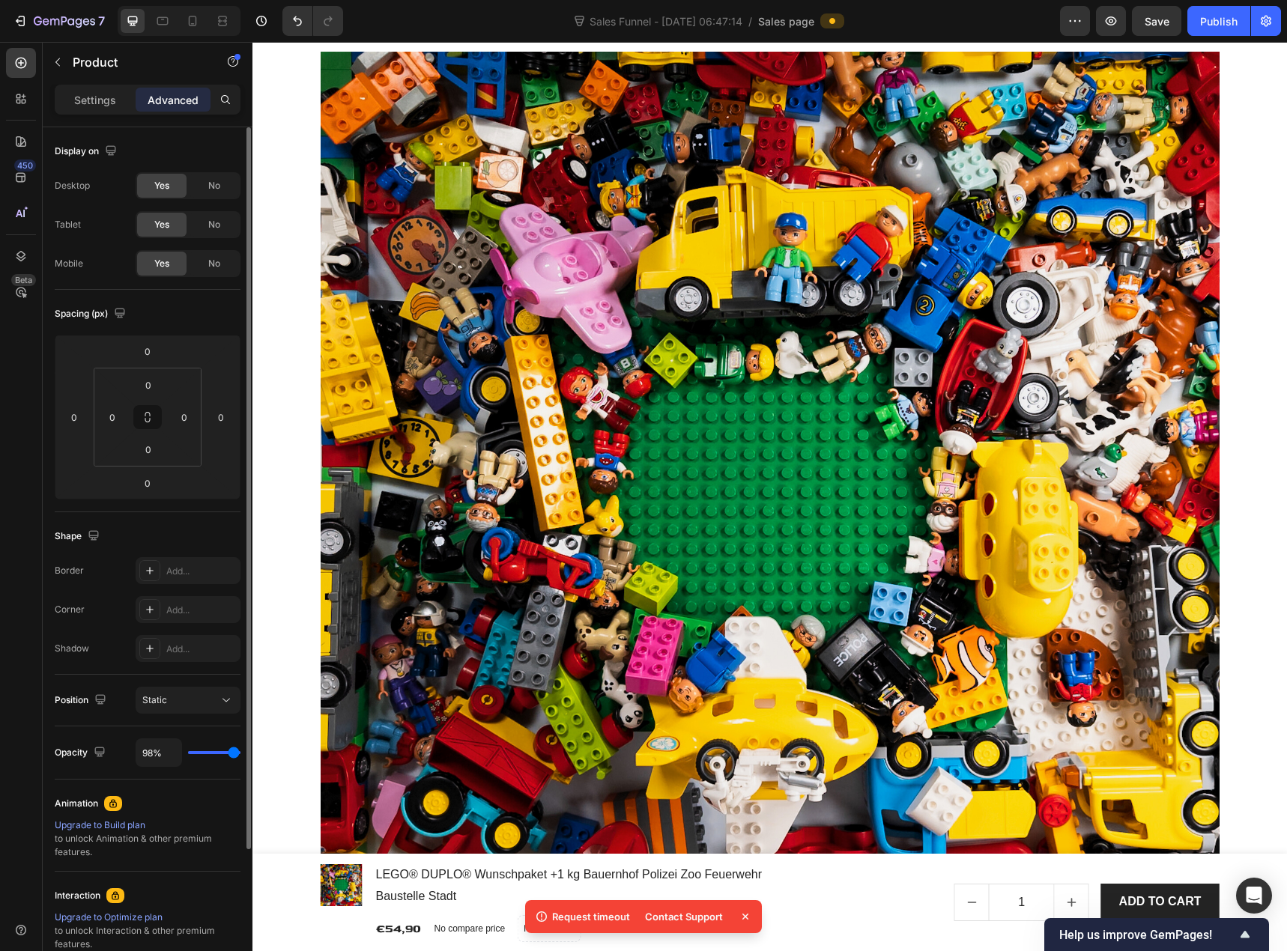
type input "93"
type input "91%"
type input "91"
type input "85%"
type input "85"
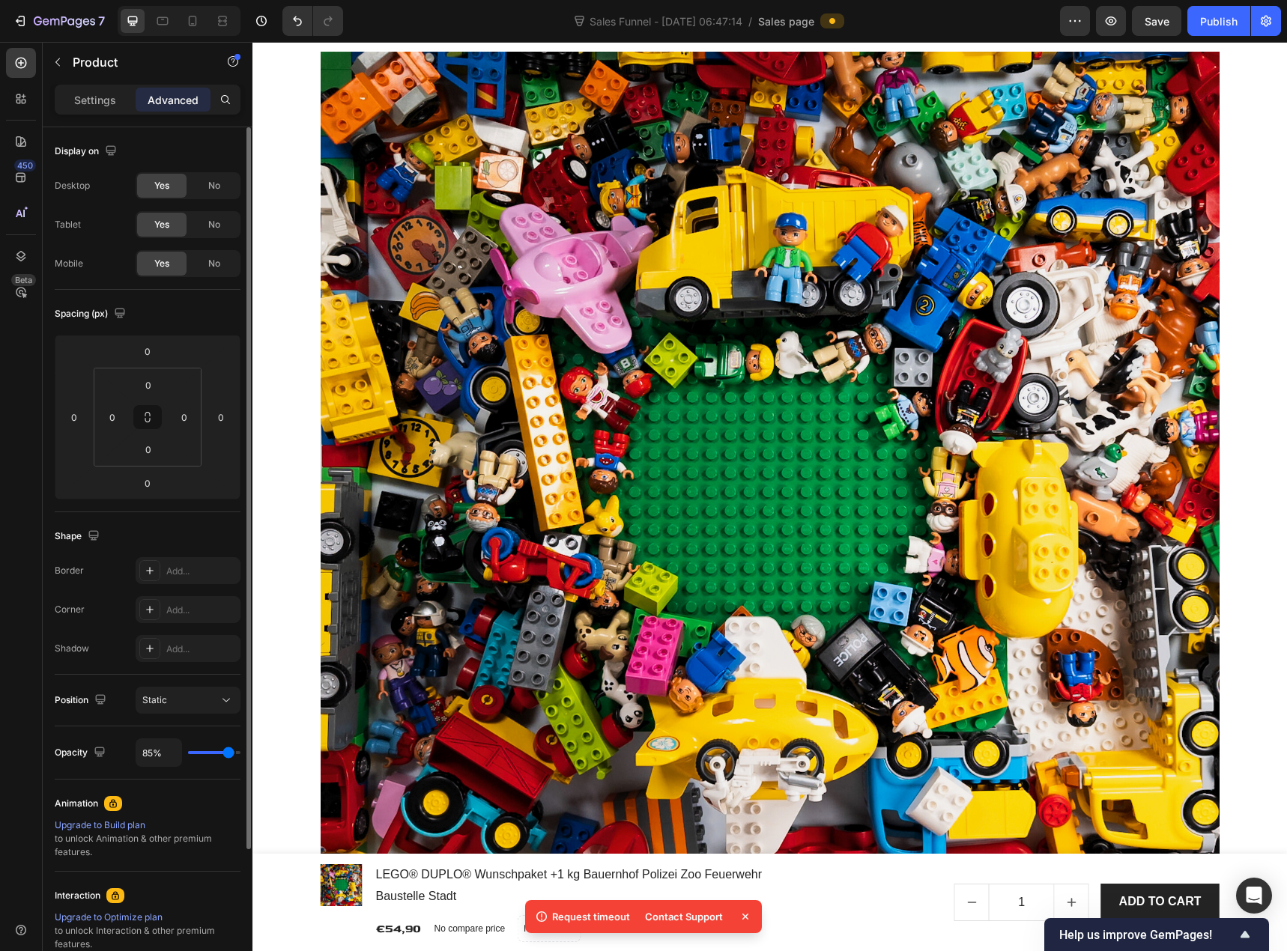
type input "76%"
type input "76"
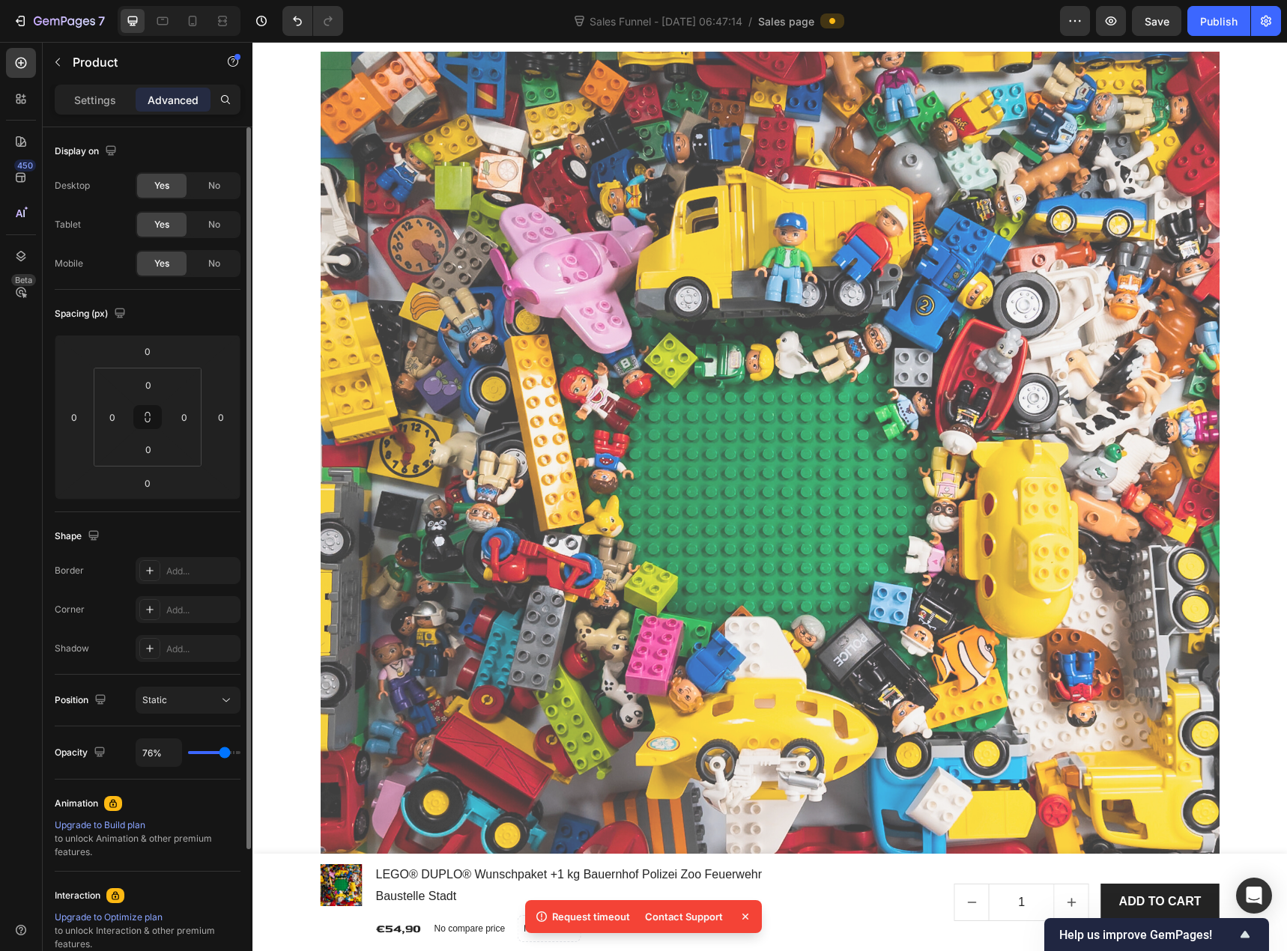
type input "74%"
type input "74"
type input "72%"
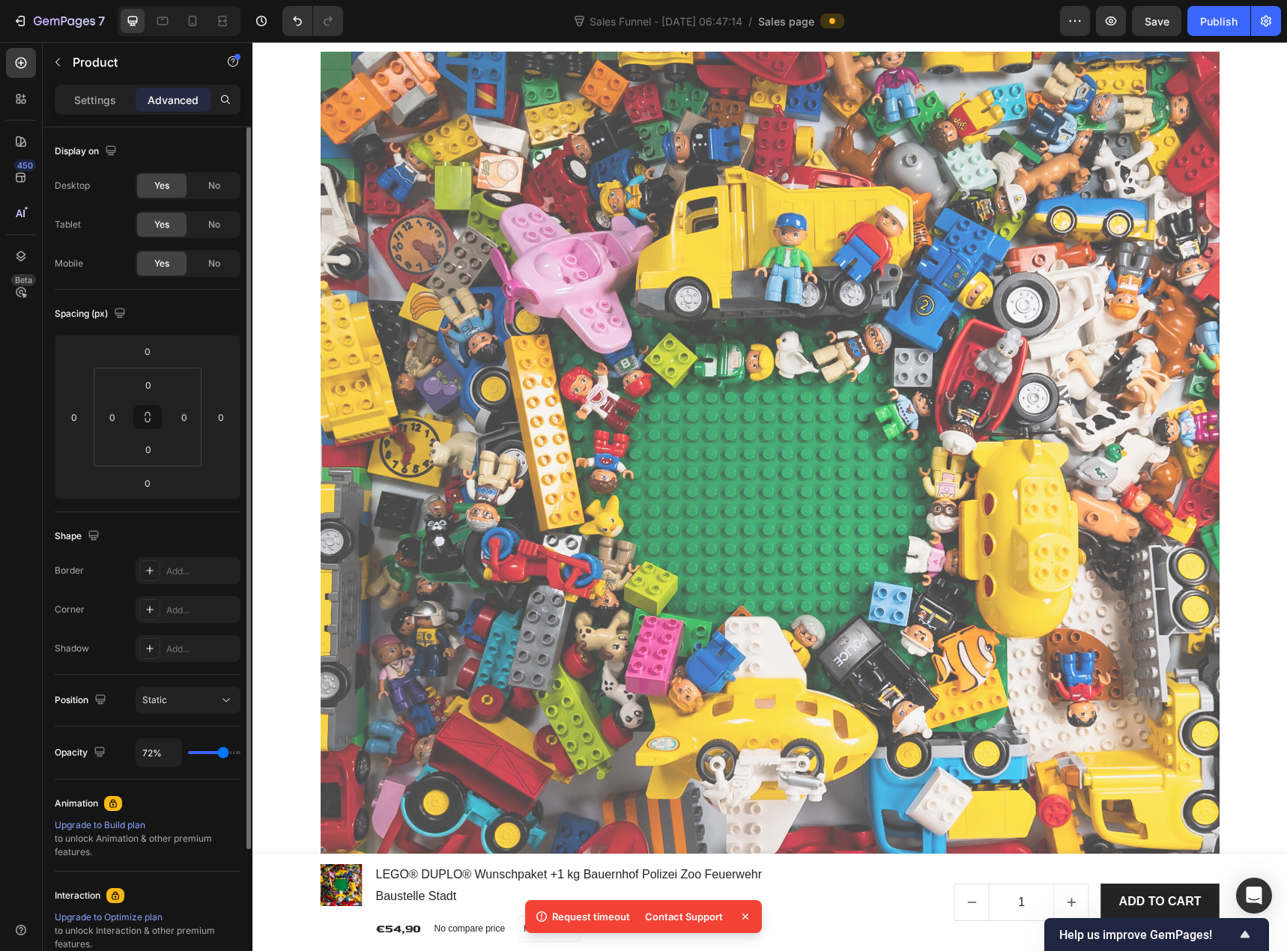
drag, startPoint x: 235, startPoint y: 753, endPoint x: 223, endPoint y: 753, distance: 12.0
type input "72"
click at [223, 753] on input "range" at bounding box center [214, 752] width 52 height 3
type input "70%"
type input "70"
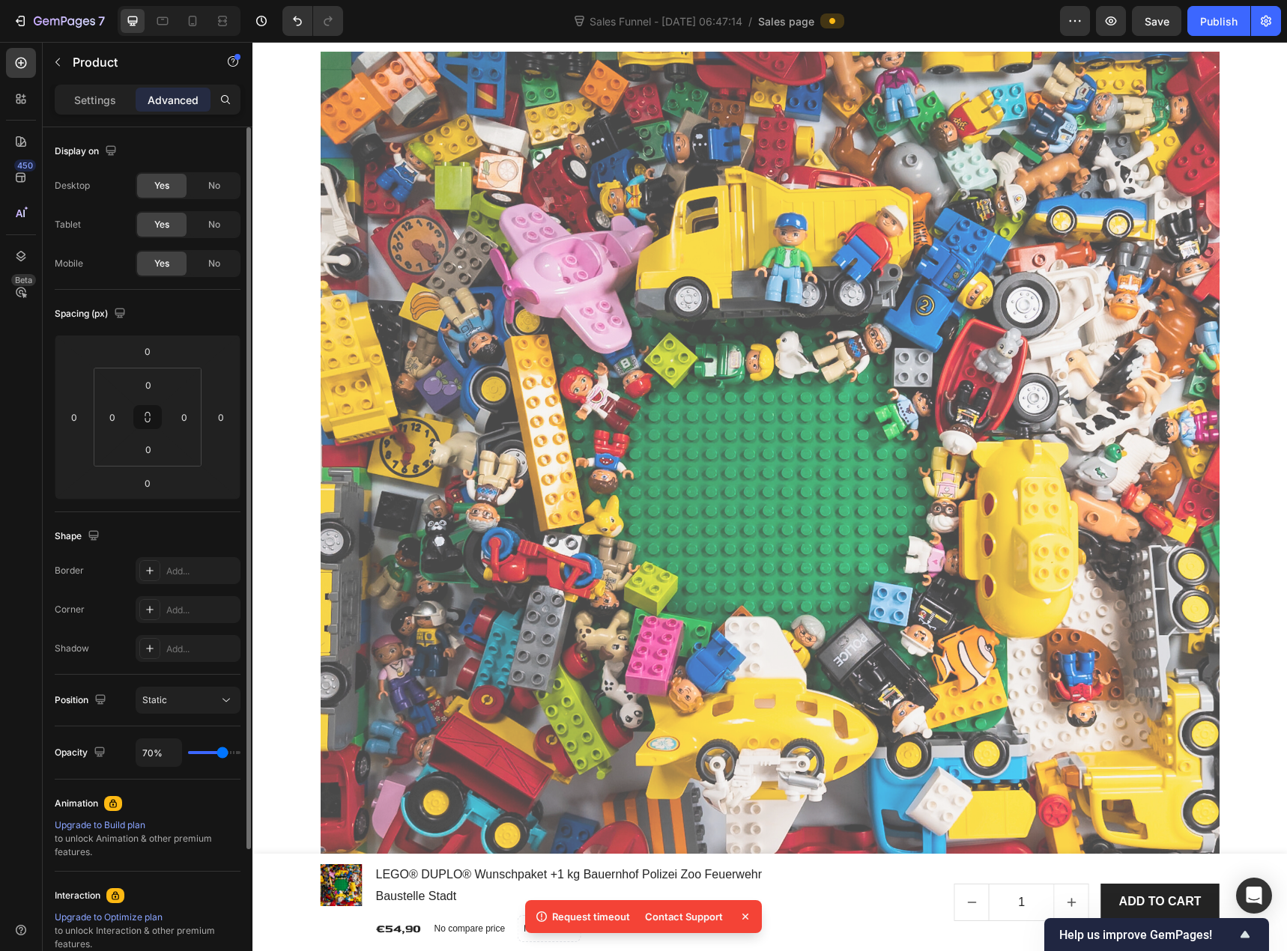
type input "72%"
type input "72"
type input "74%"
type input "74"
type input "76%"
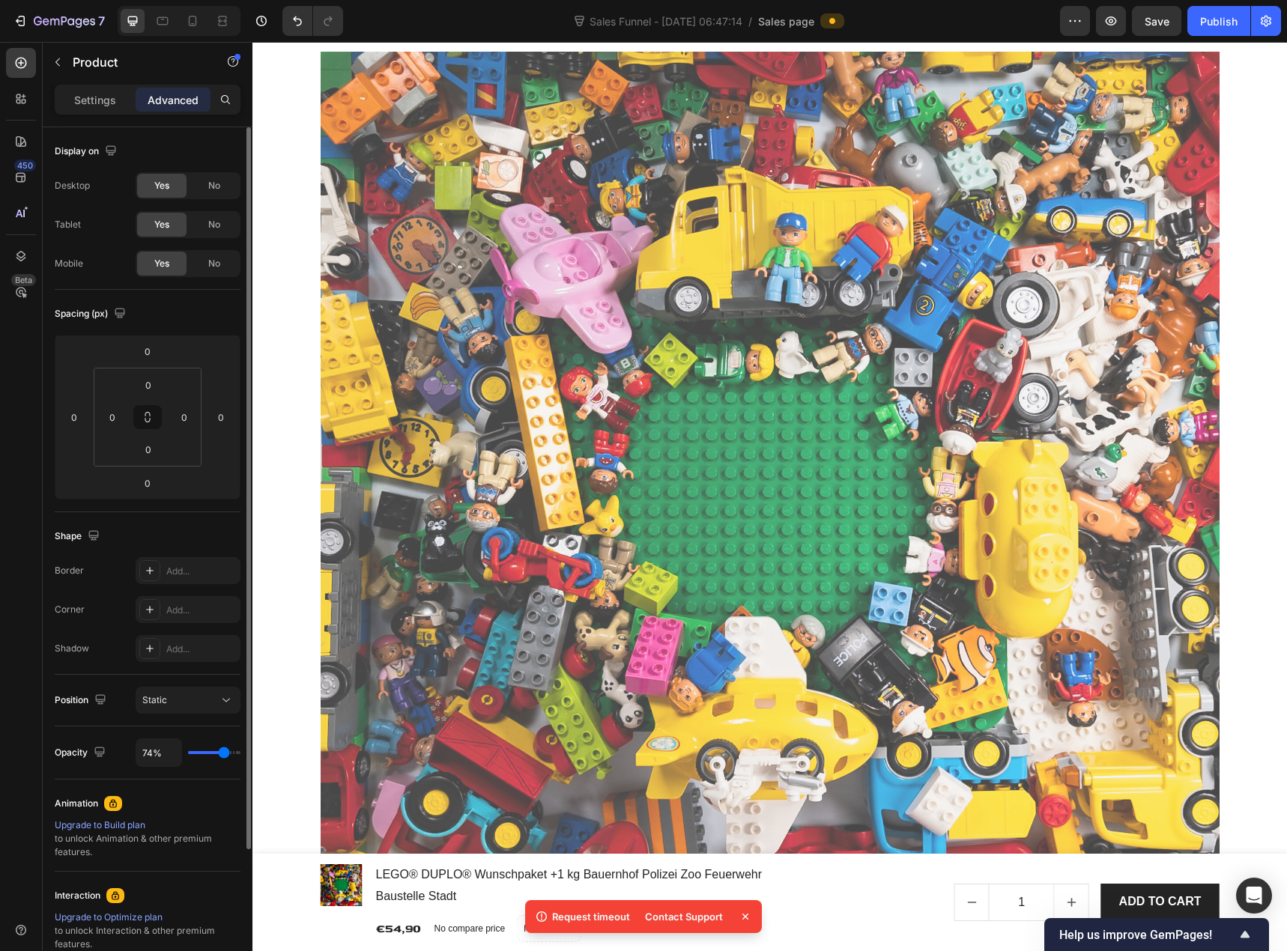
type input "76"
type input "78%"
type input "78"
type input "89%"
type input "89"
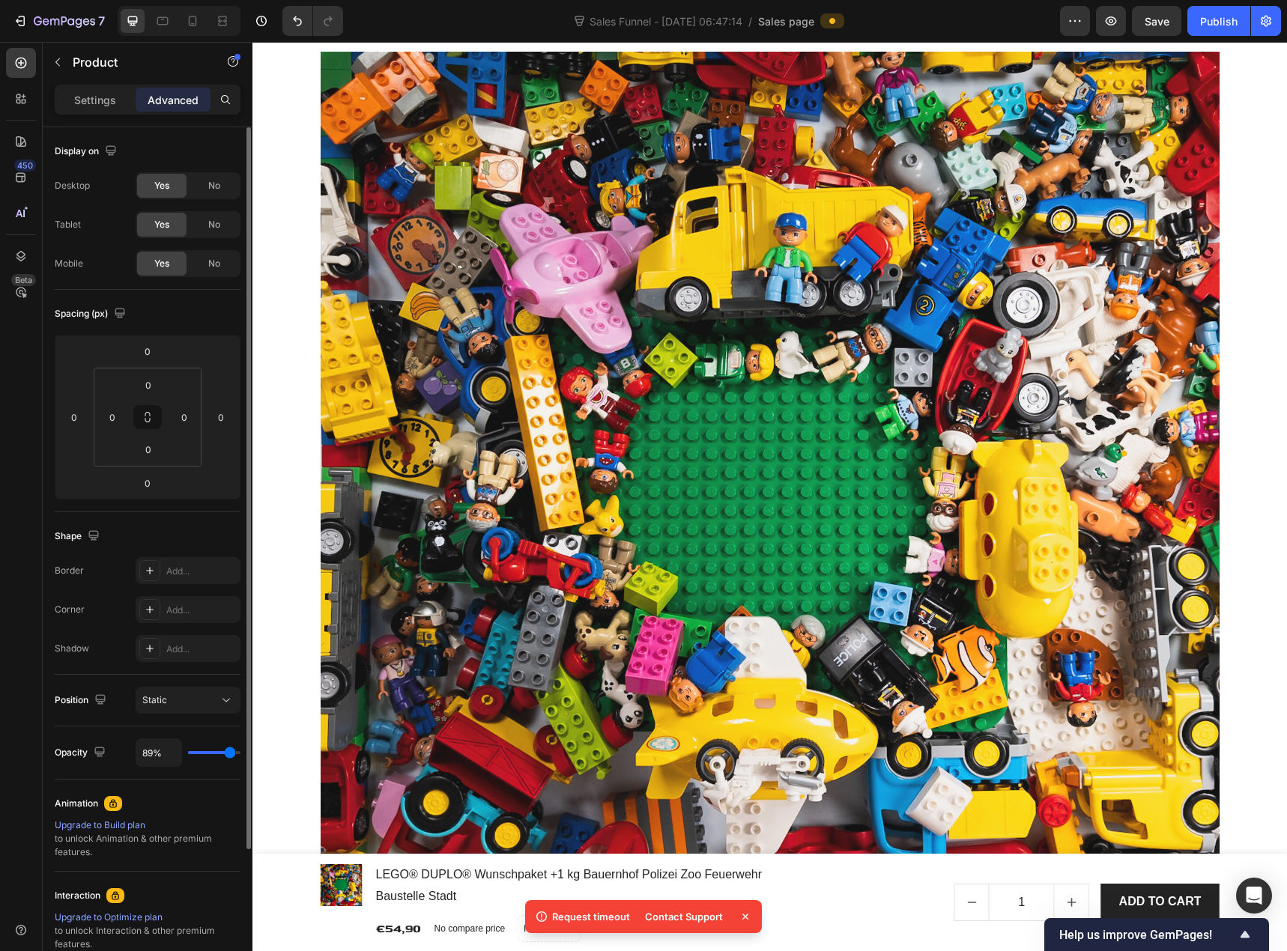
type input "93%"
type input "93"
type input "100%"
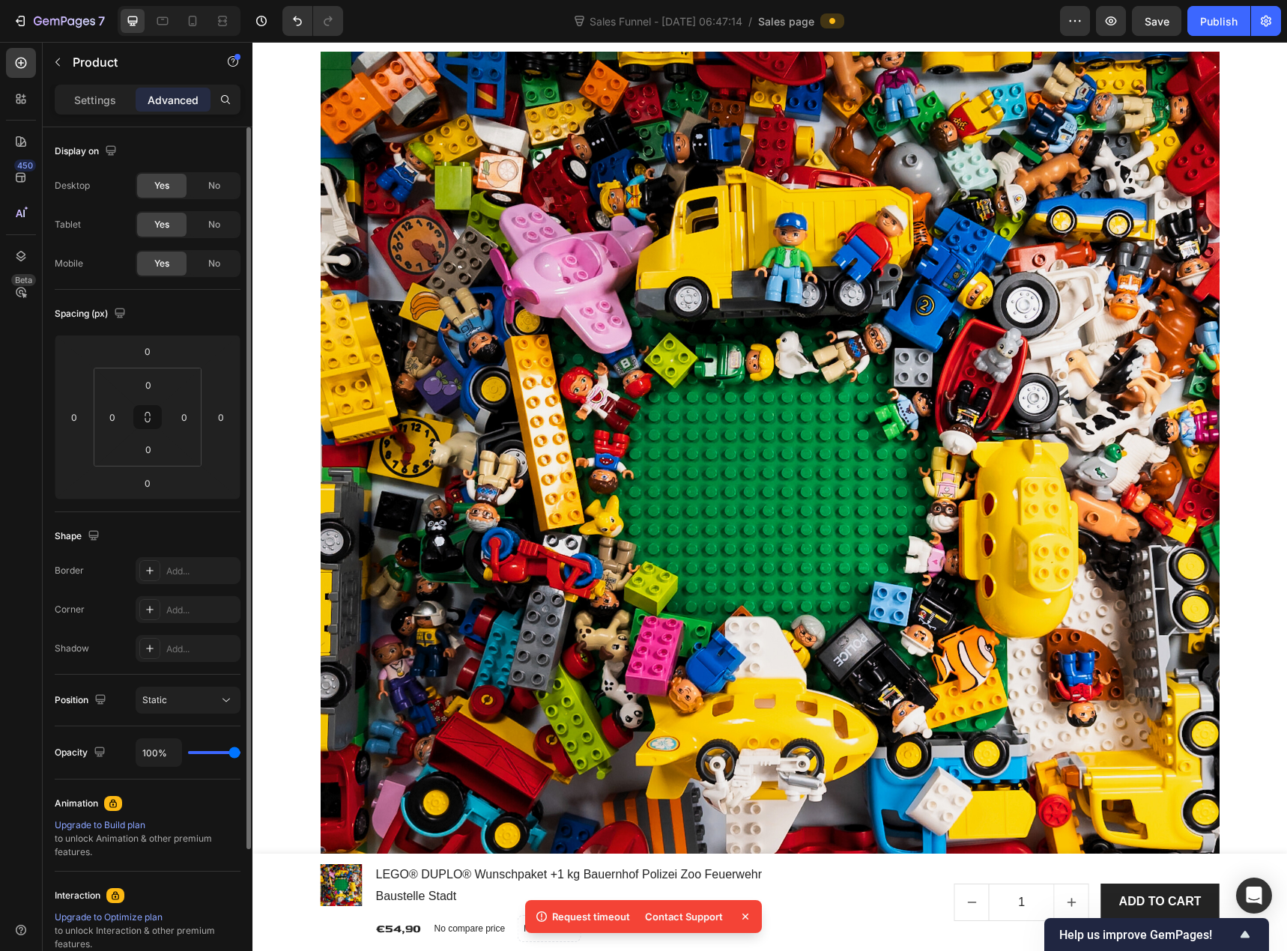
drag, startPoint x: 222, startPoint y: 752, endPoint x: 288, endPoint y: 758, distance: 66.2
type input "100"
click at [240, 754] on input "range" at bounding box center [214, 752] width 52 height 3
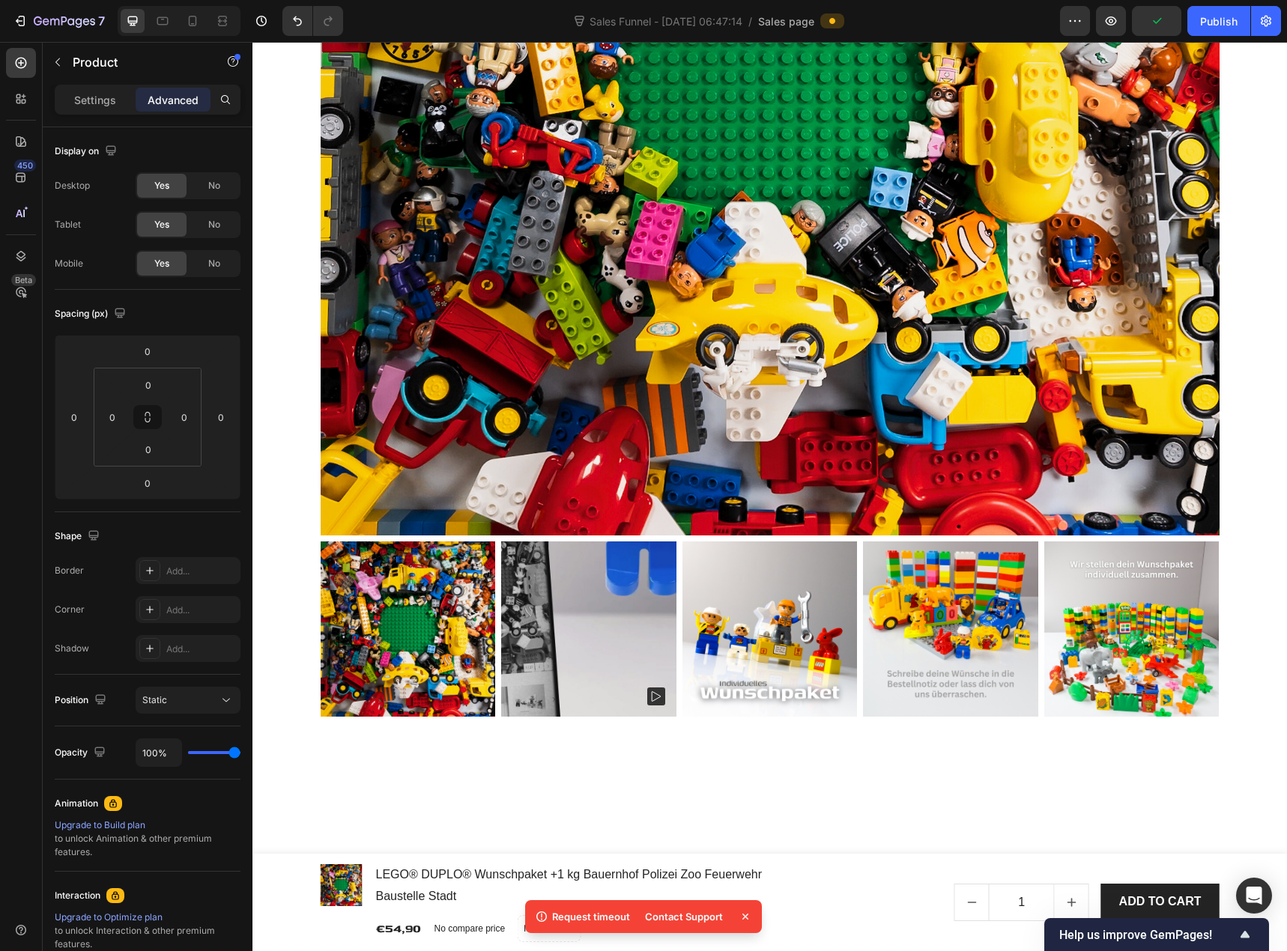
scroll to position [1647, 0]
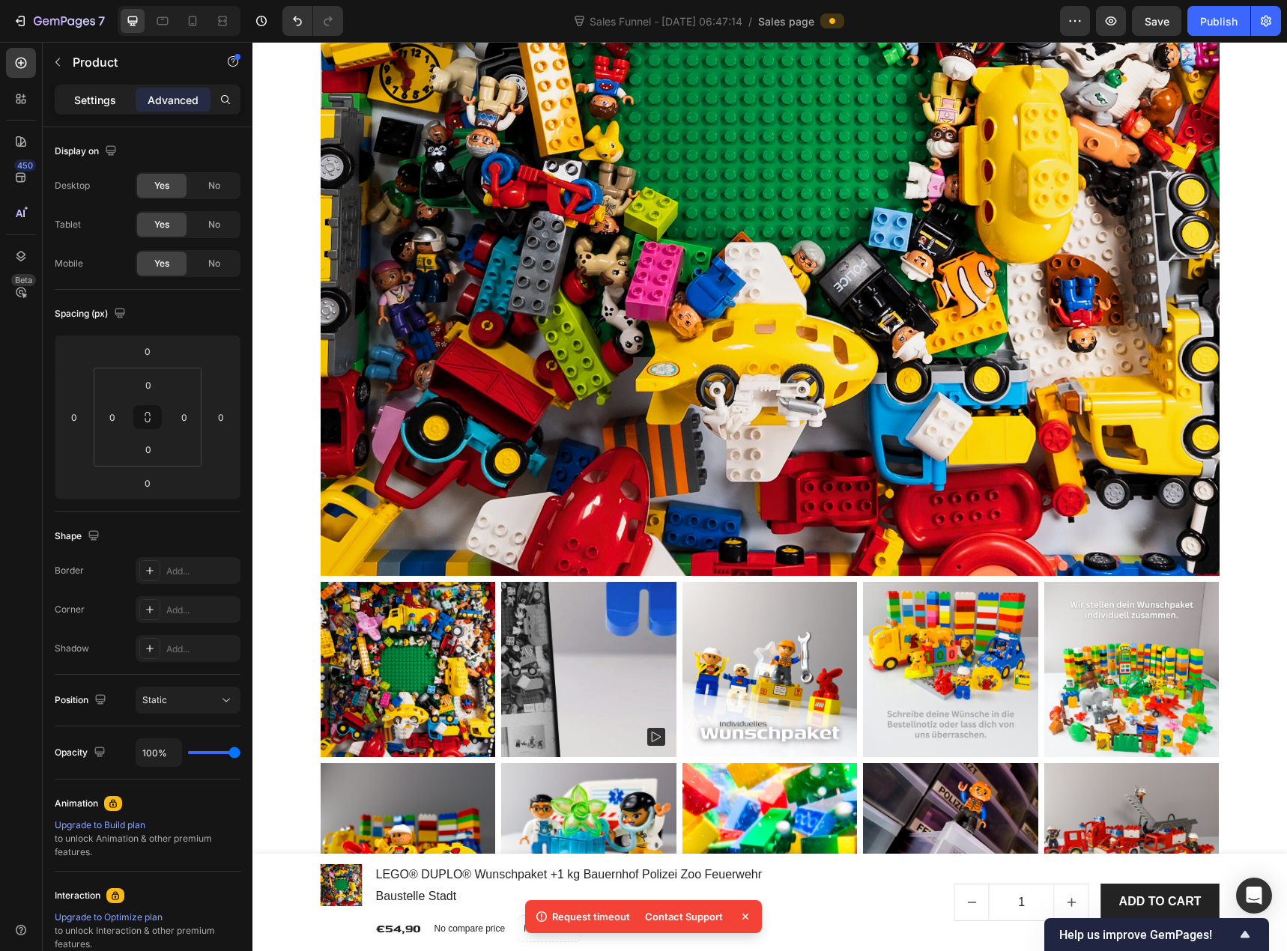
click at [101, 101] on p "Settings" at bounding box center [95, 100] width 42 height 16
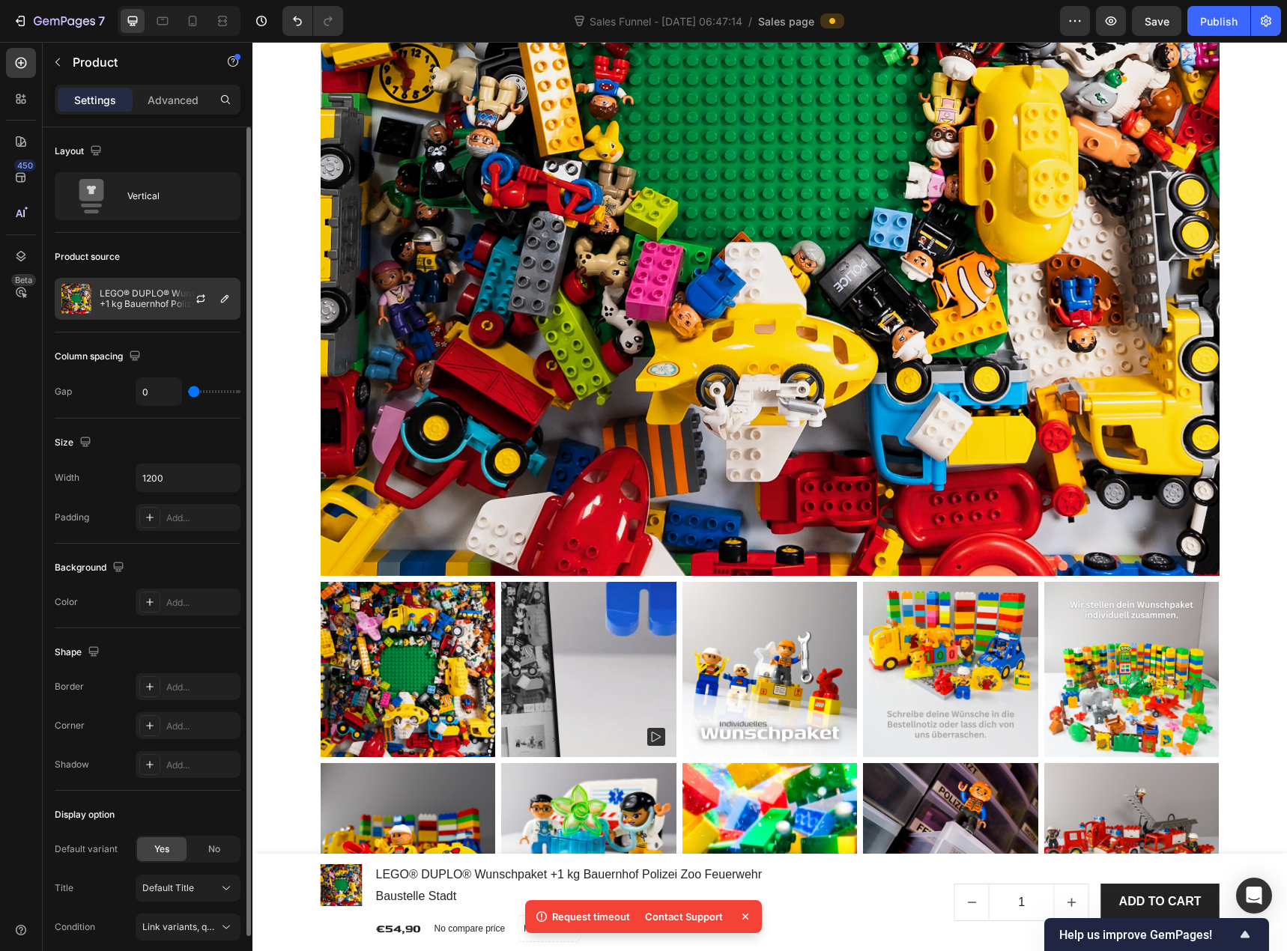
click at [113, 296] on p "LEGO® DUPLO® Wunschpaket +1 kg Bauernhof Polizei Zoo Feuerwehr Baustelle Stadt" at bounding box center [167, 298] width 134 height 21
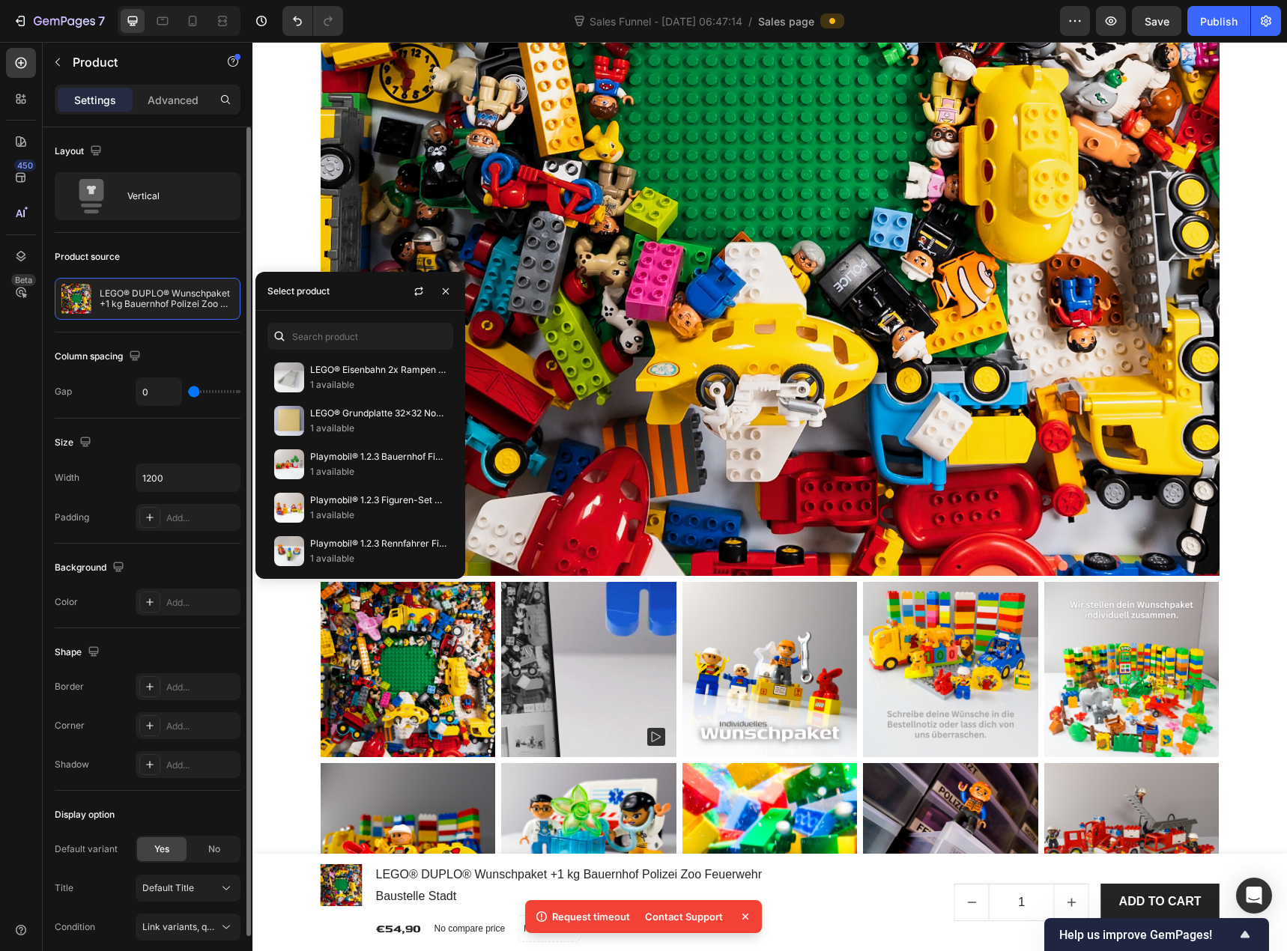
click at [175, 344] on div "Column spacing Gap 0" at bounding box center [148, 375] width 186 height 86
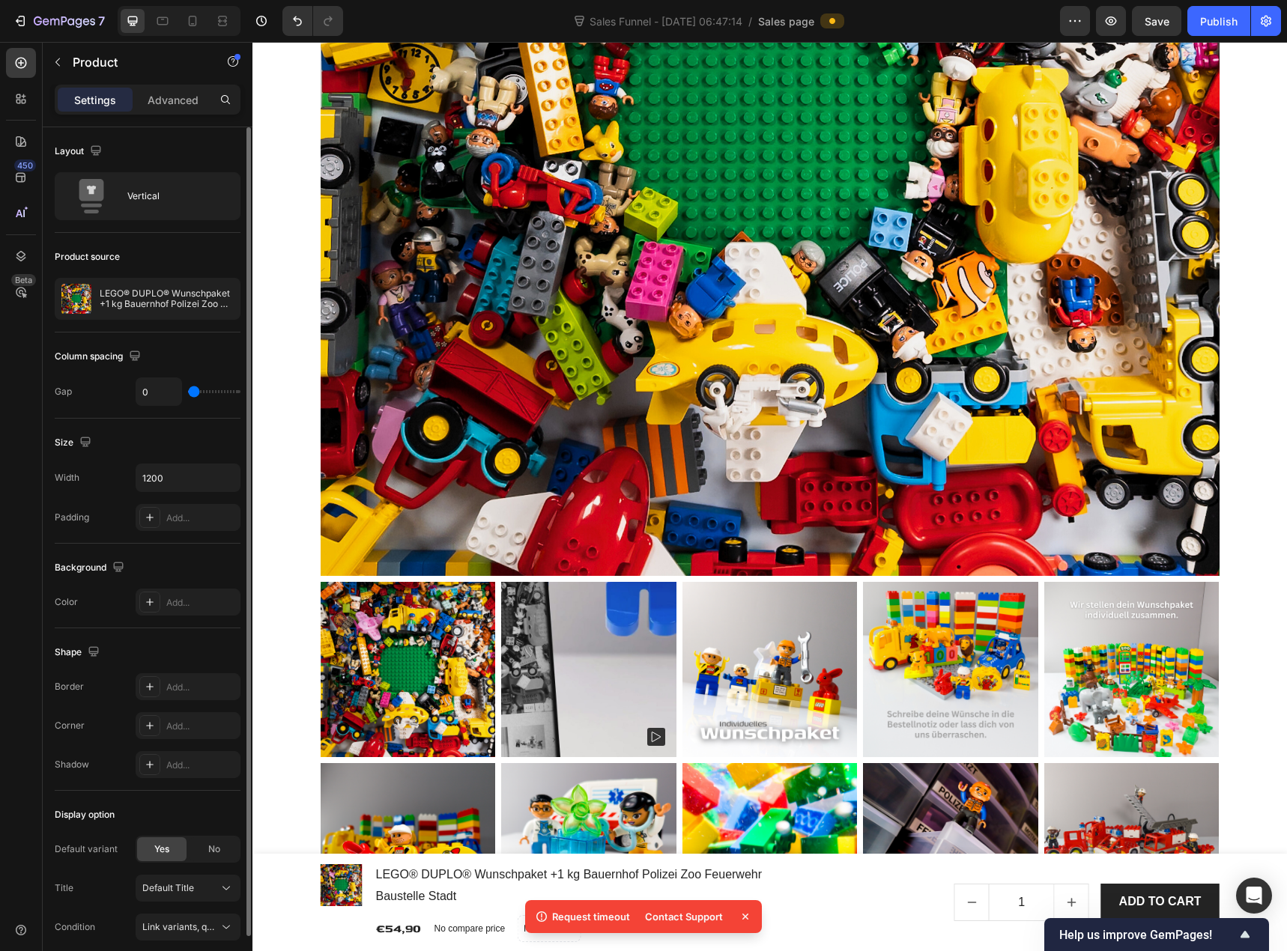
type input "7"
type input "10"
type input "18"
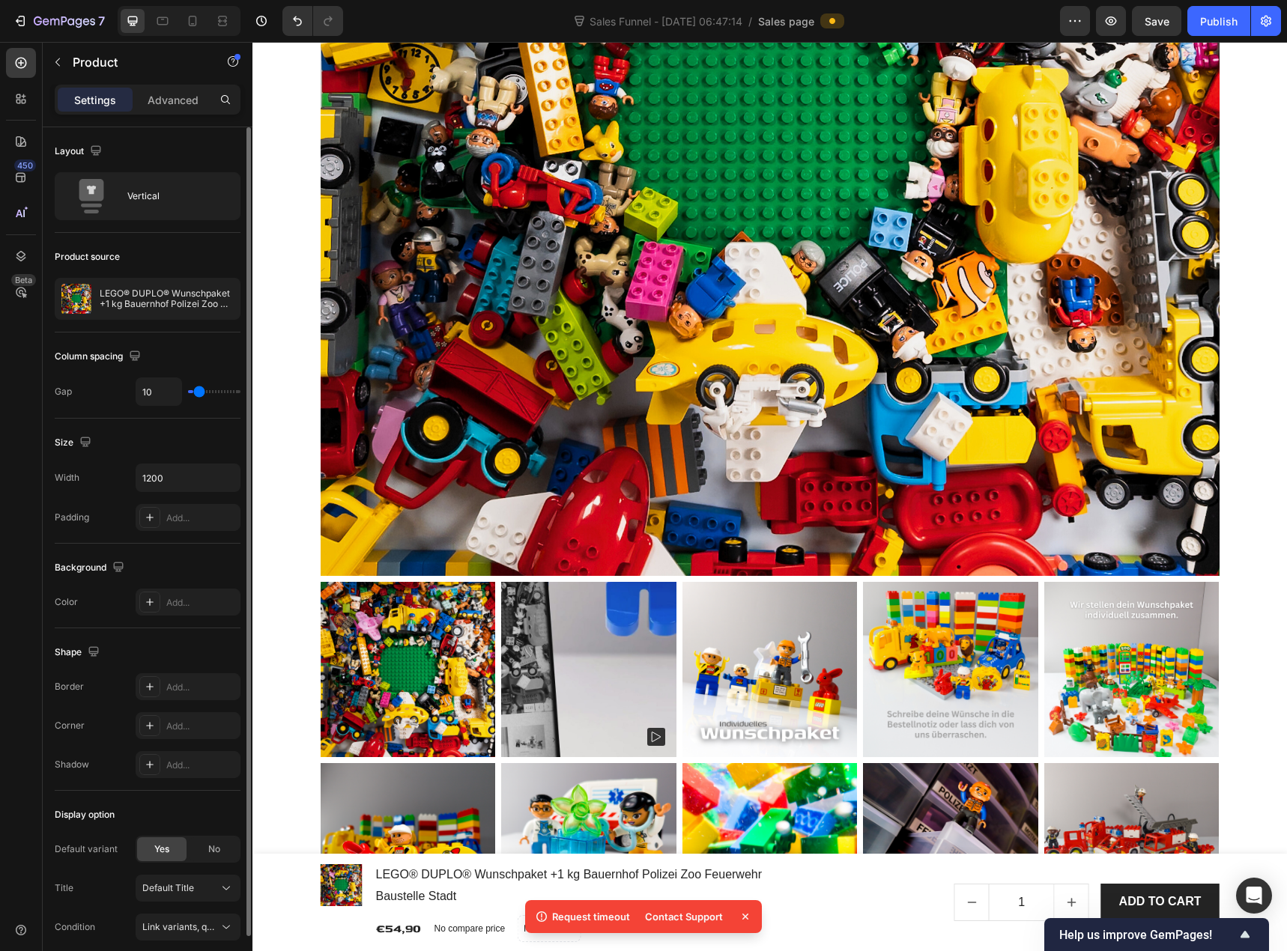
type input "18"
type input "19"
type input "21"
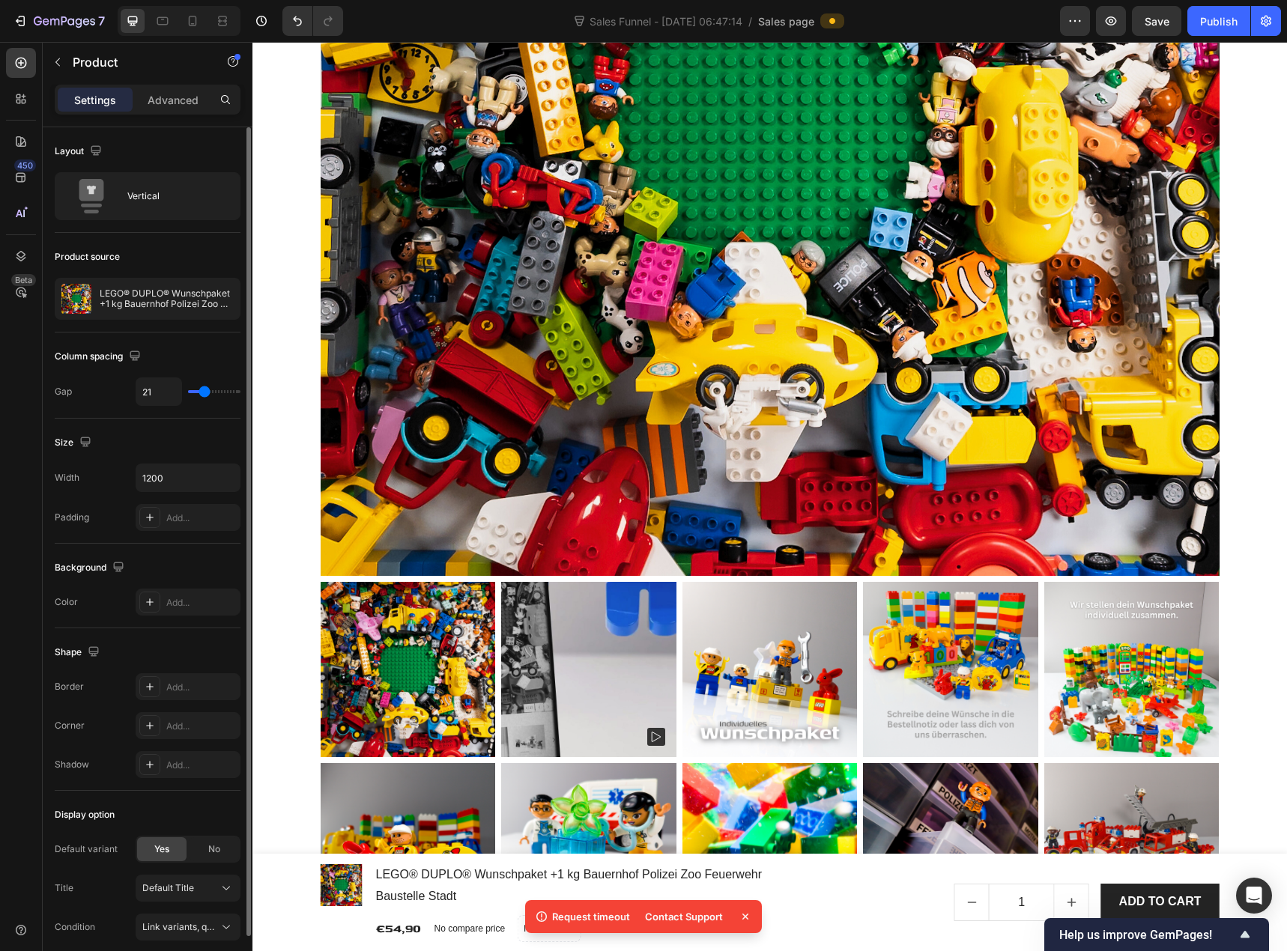
type input "24"
type input "25"
drag, startPoint x: 197, startPoint y: 393, endPoint x: 207, endPoint y: 395, distance: 10.0
type input "25"
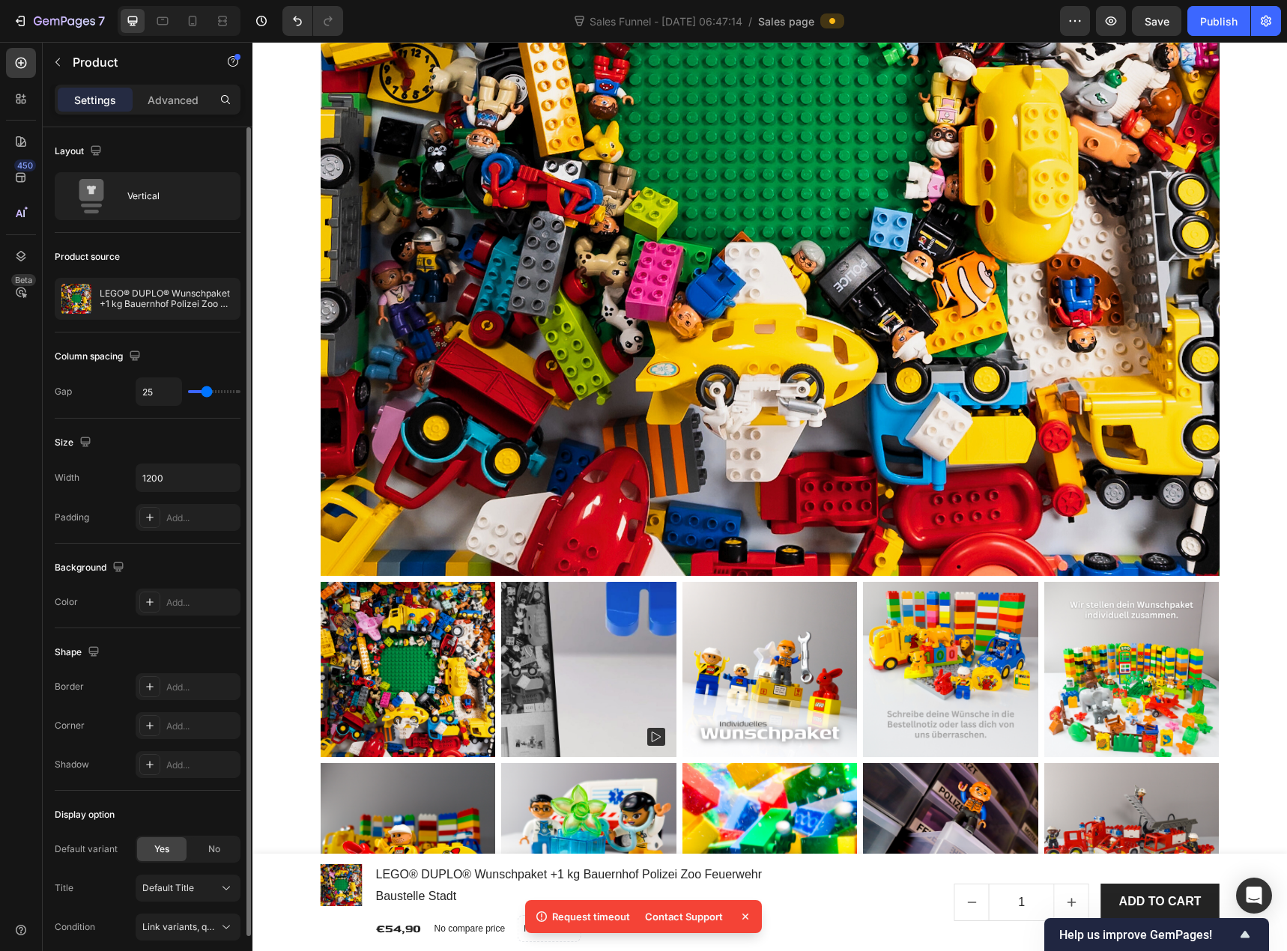
click at [207, 393] on input "range" at bounding box center [214, 391] width 52 height 3
type input "3"
type input "0"
drag, startPoint x: 207, startPoint y: 395, endPoint x: 178, endPoint y: 395, distance: 28.5
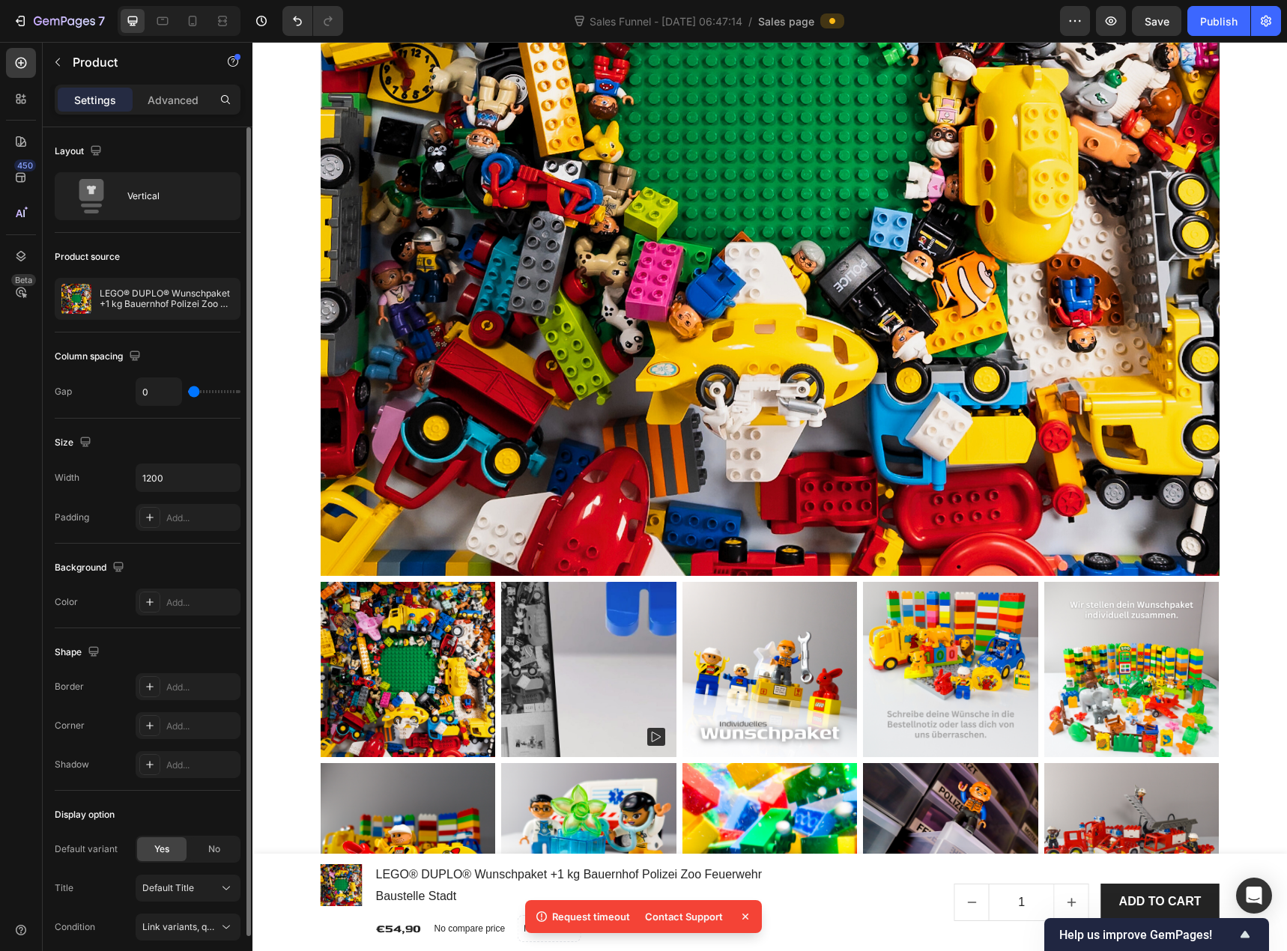
type input "0"
click at [188, 393] on input "range" at bounding box center [214, 391] width 52 height 3
click at [231, 477] on icon "button" at bounding box center [226, 477] width 15 height 15
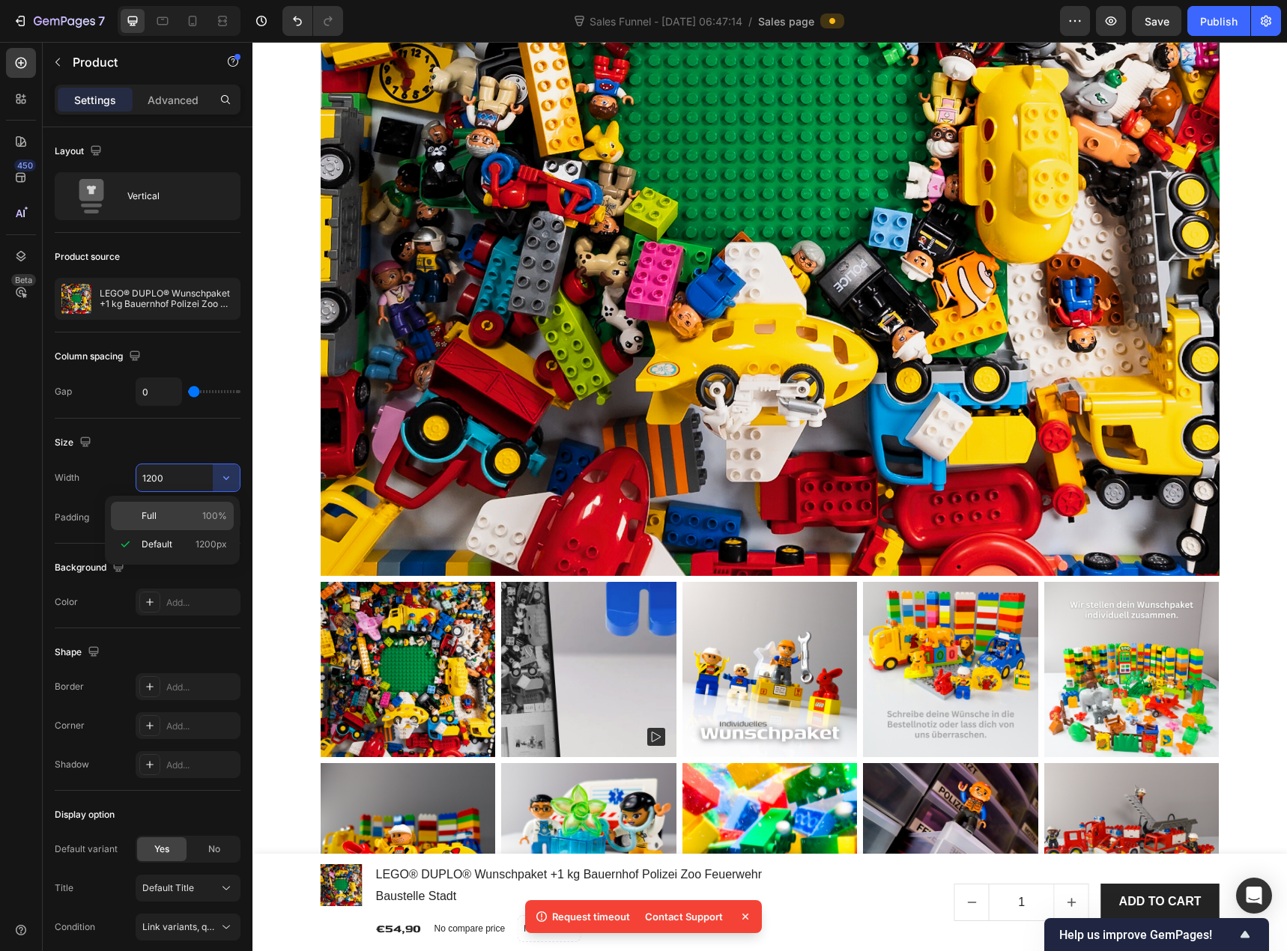
click at [203, 513] on span "100%" at bounding box center [214, 515] width 25 height 13
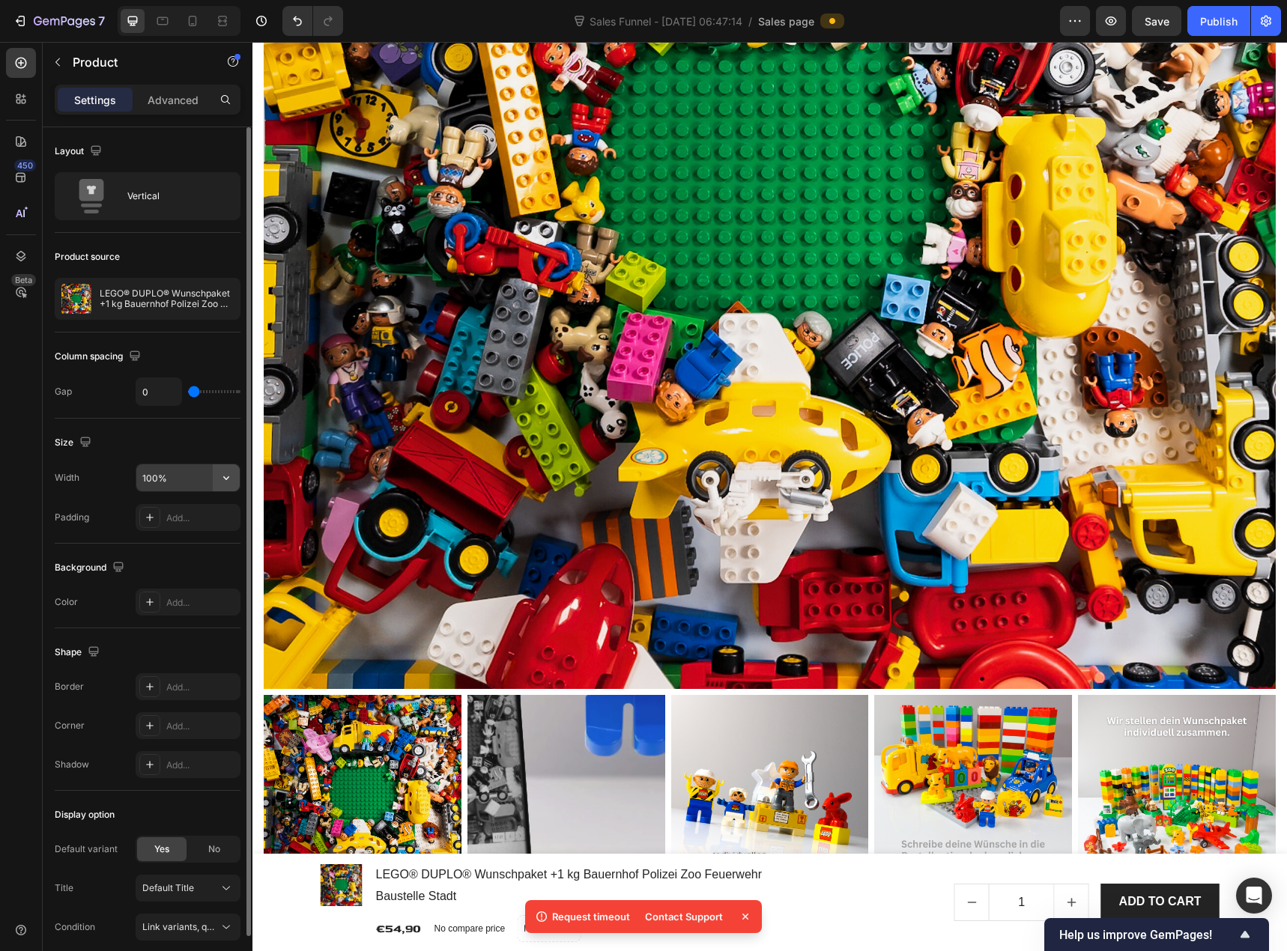
click at [227, 484] on icon "button" at bounding box center [226, 477] width 15 height 15
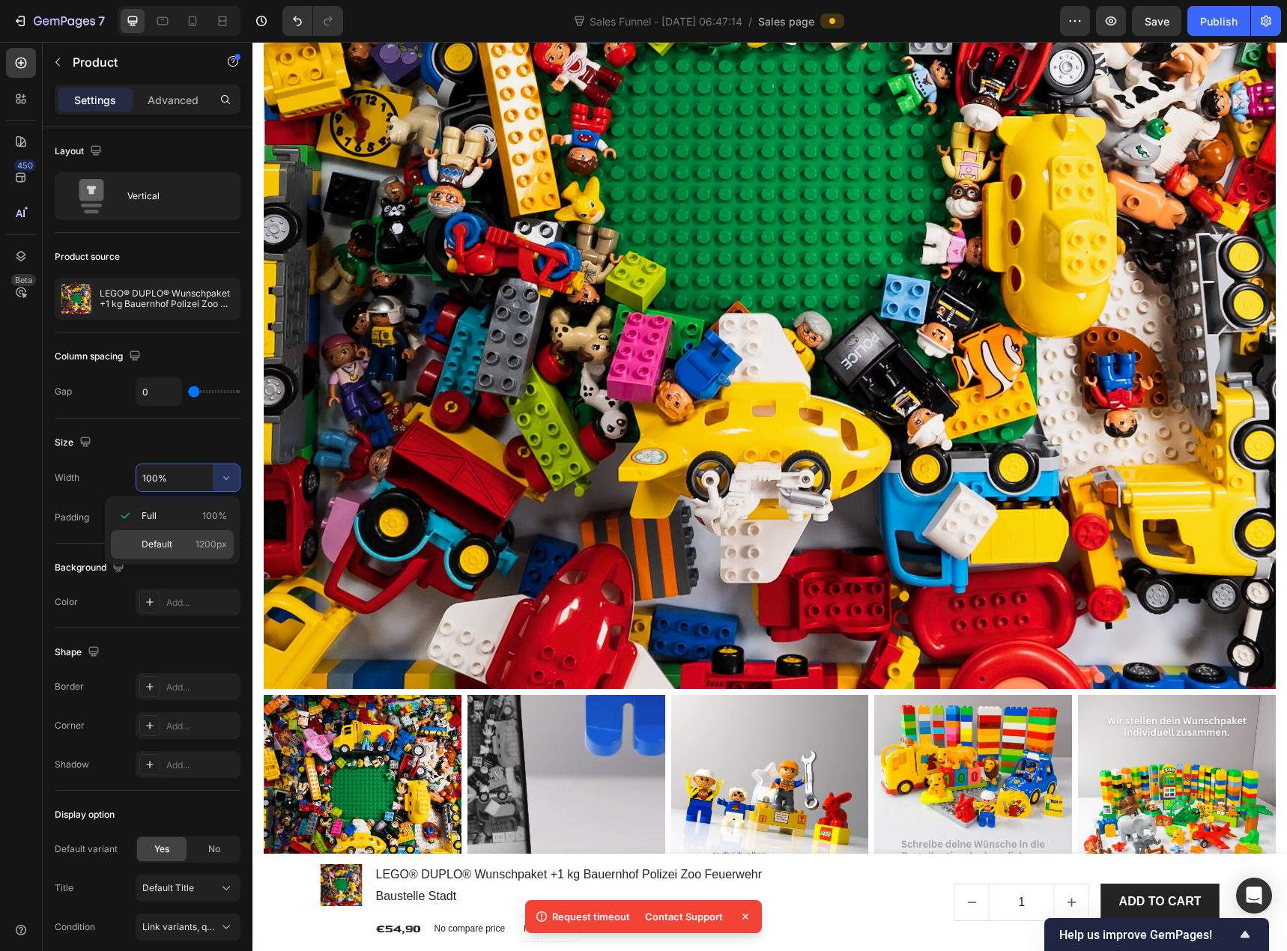
click at [181, 535] on div "Default 1200px" at bounding box center [172, 544] width 123 height 28
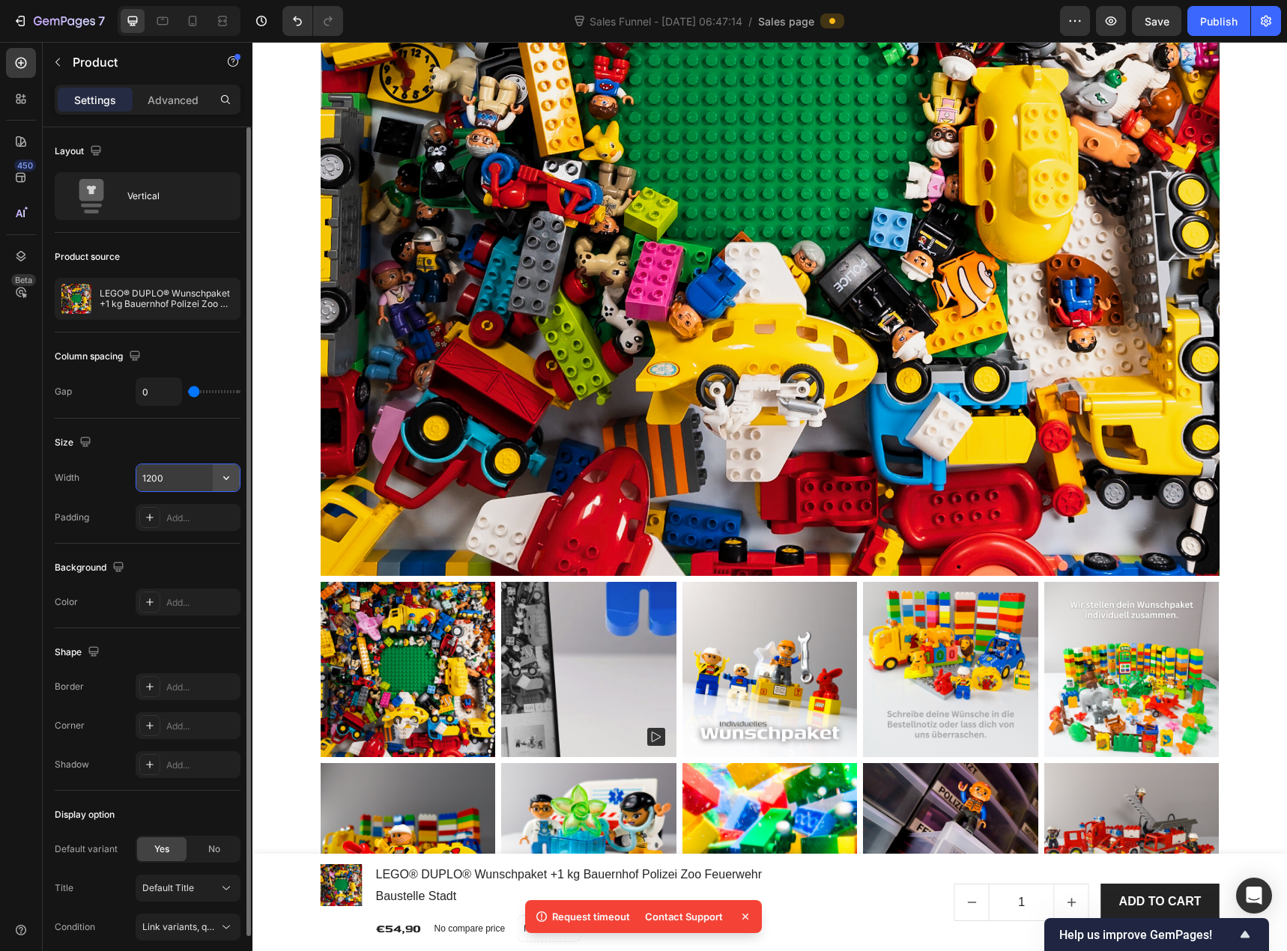
click at [233, 476] on icon "button" at bounding box center [226, 477] width 15 height 15
click at [204, 509] on div "Full 100%" at bounding box center [172, 516] width 123 height 28
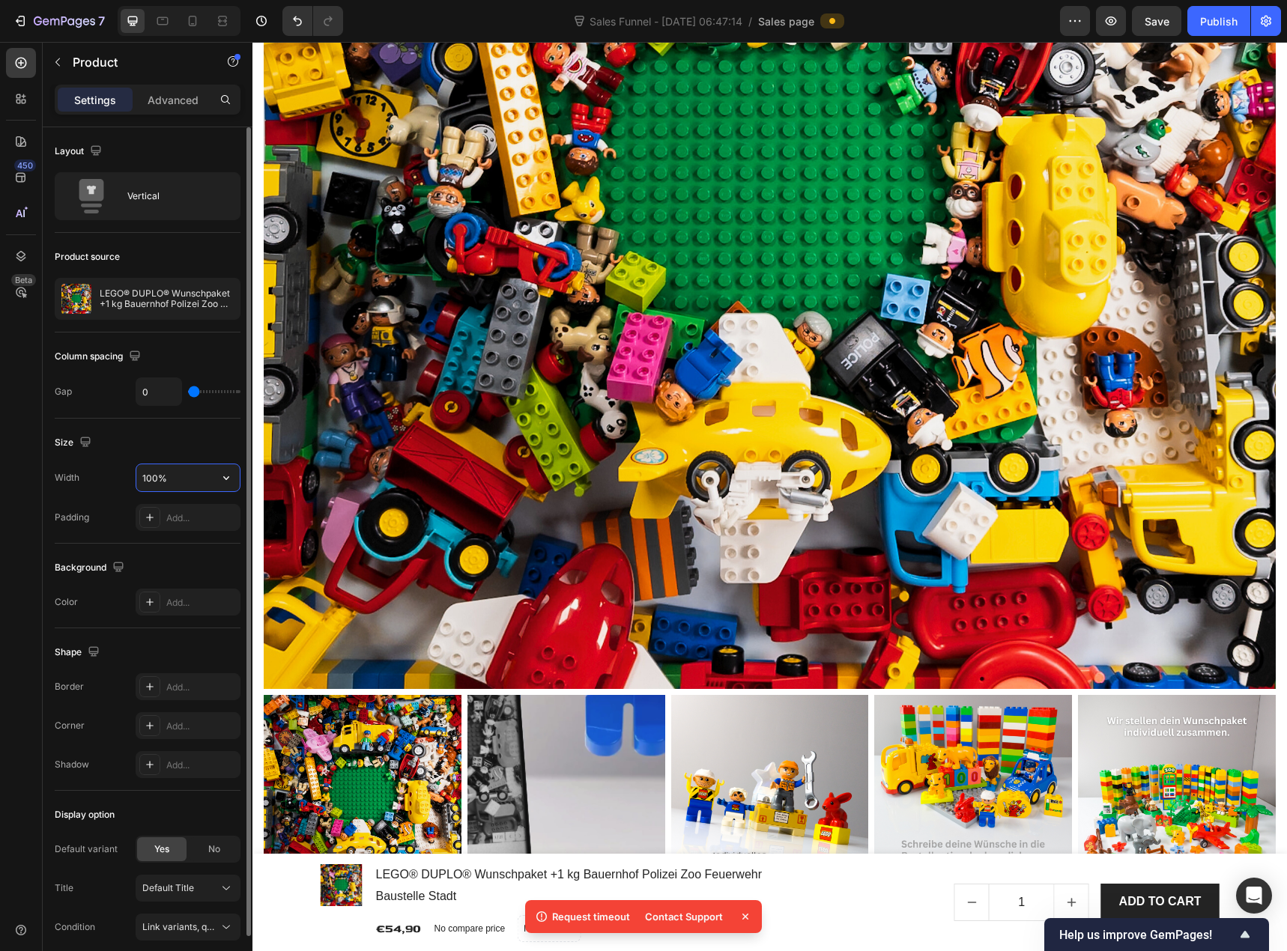
drag, startPoint x: 177, startPoint y: 473, endPoint x: 162, endPoint y: 473, distance: 14.2
click at [162, 473] on input "100%" at bounding box center [187, 477] width 103 height 27
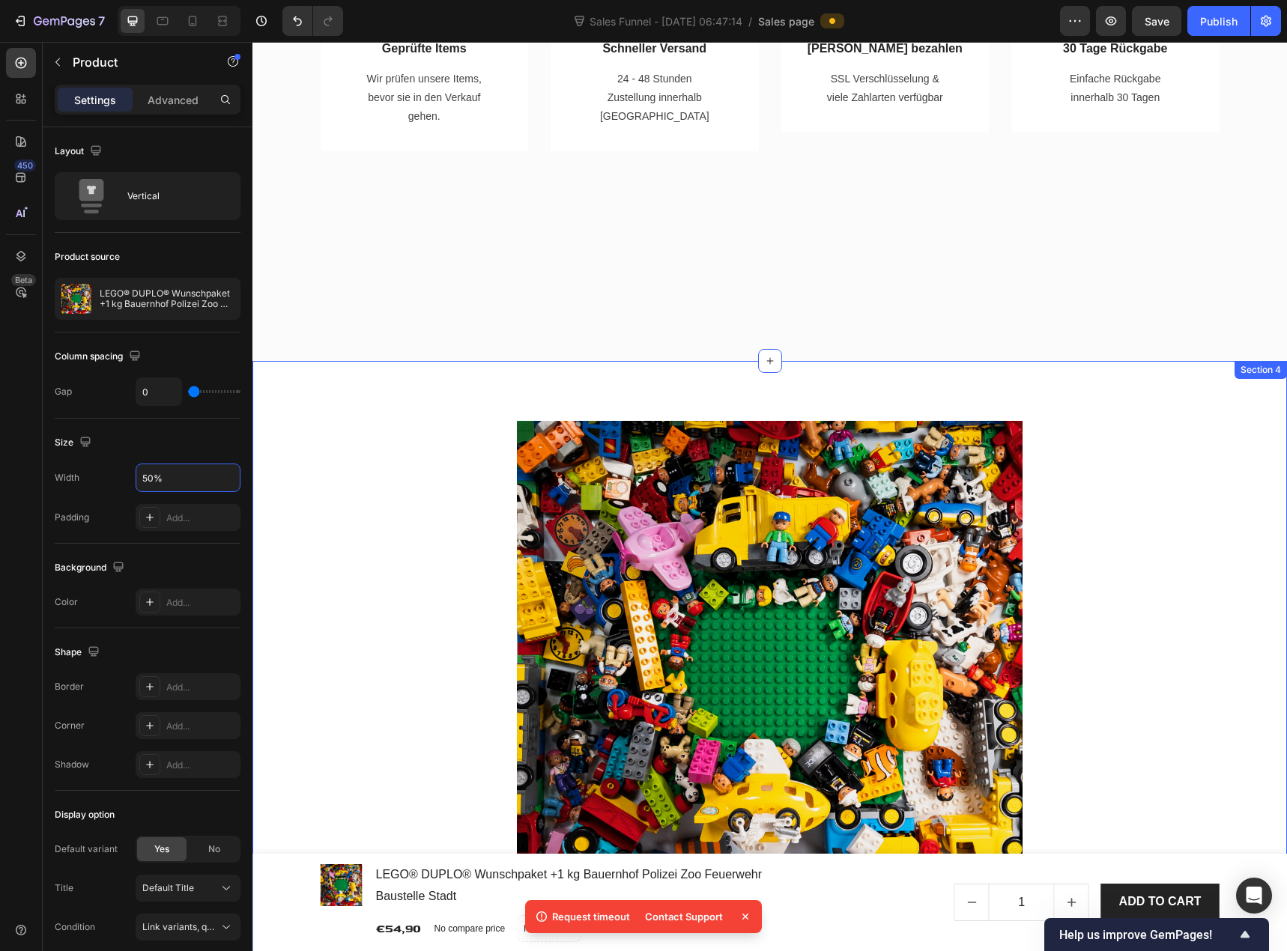
scroll to position [899, 0]
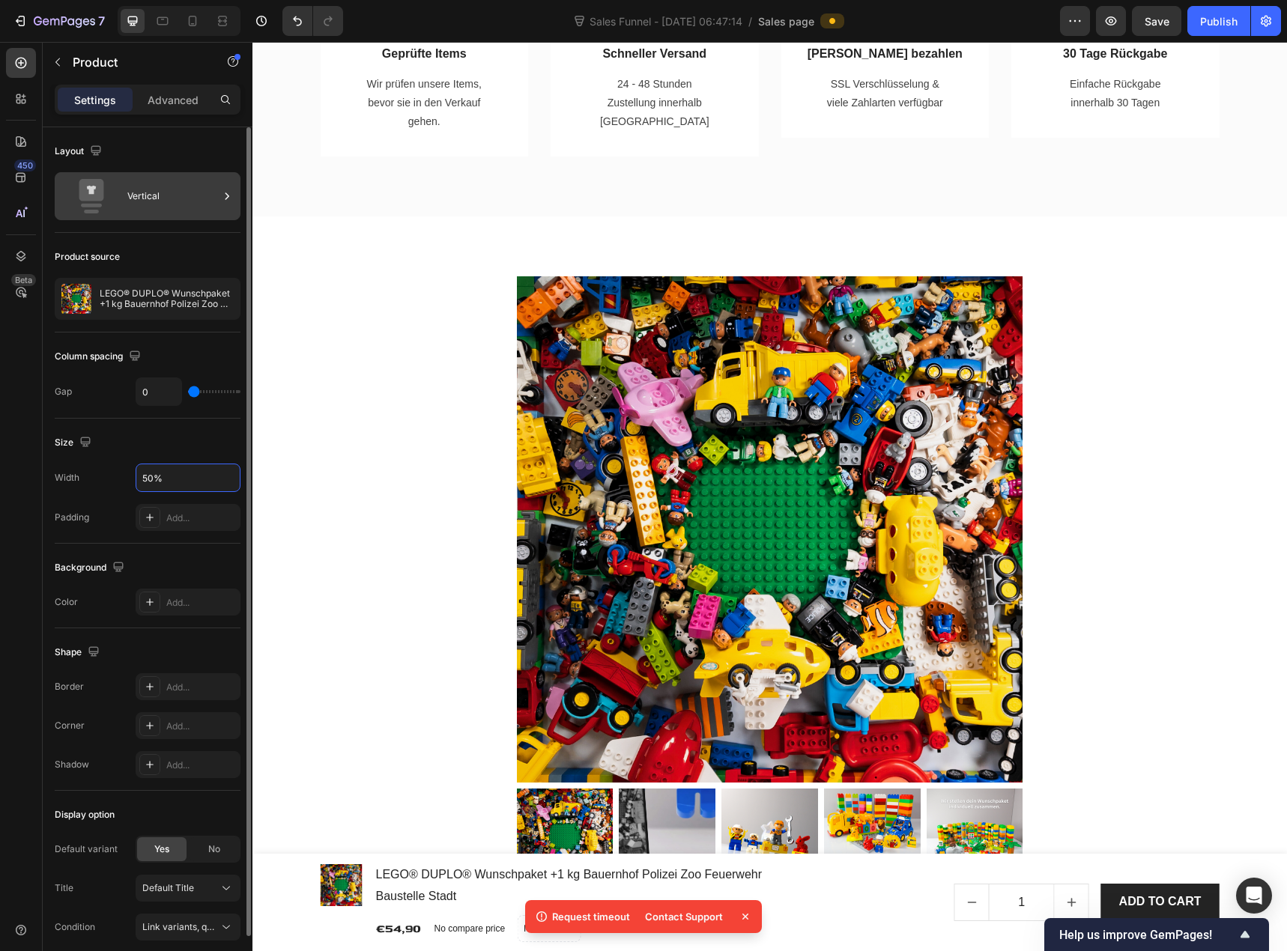
type input "50%"
click at [127, 213] on div "Vertical" at bounding box center [148, 196] width 186 height 48
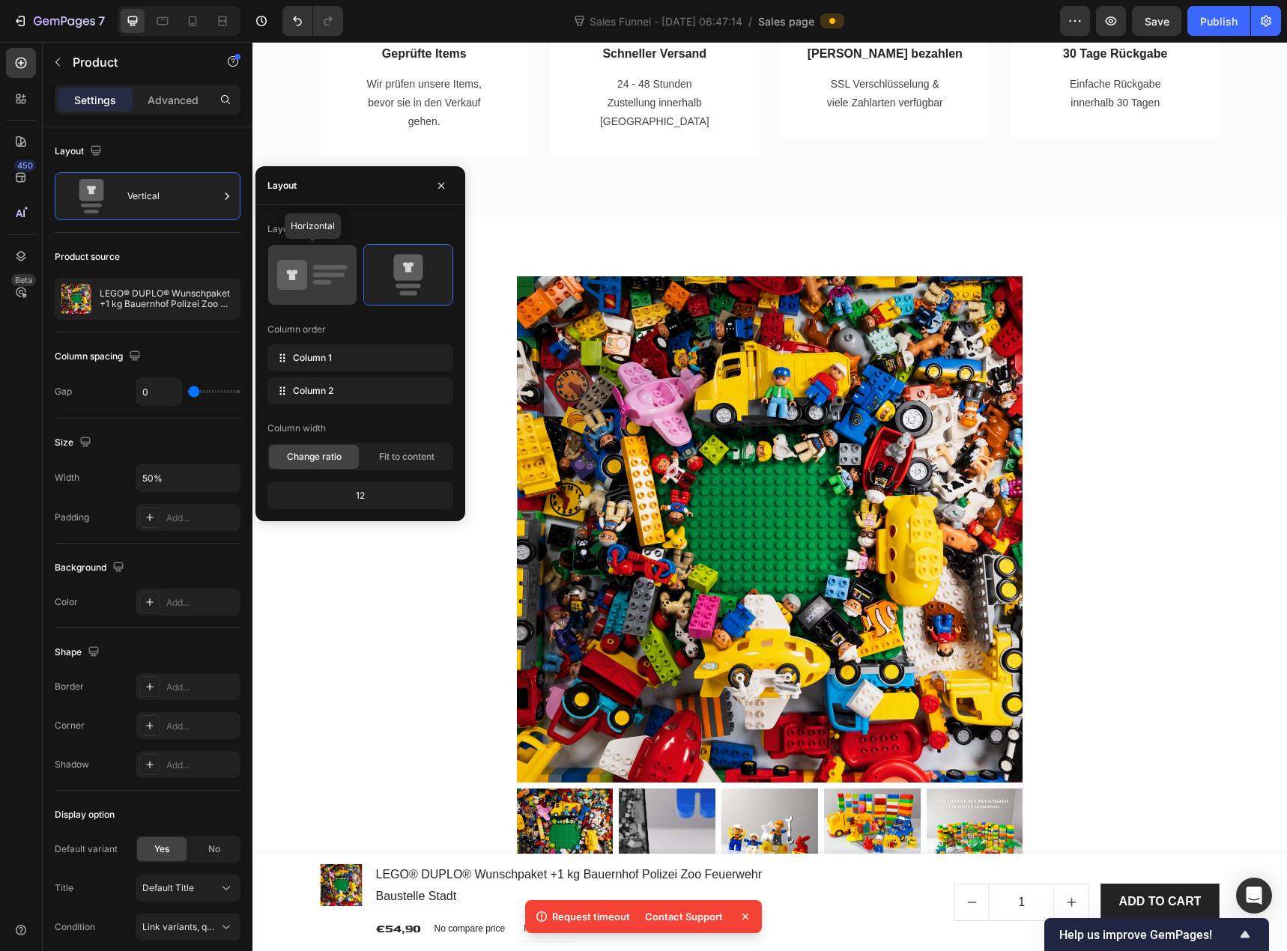
click at [330, 272] on icon at bounding box center [312, 275] width 70 height 42
type input "64"
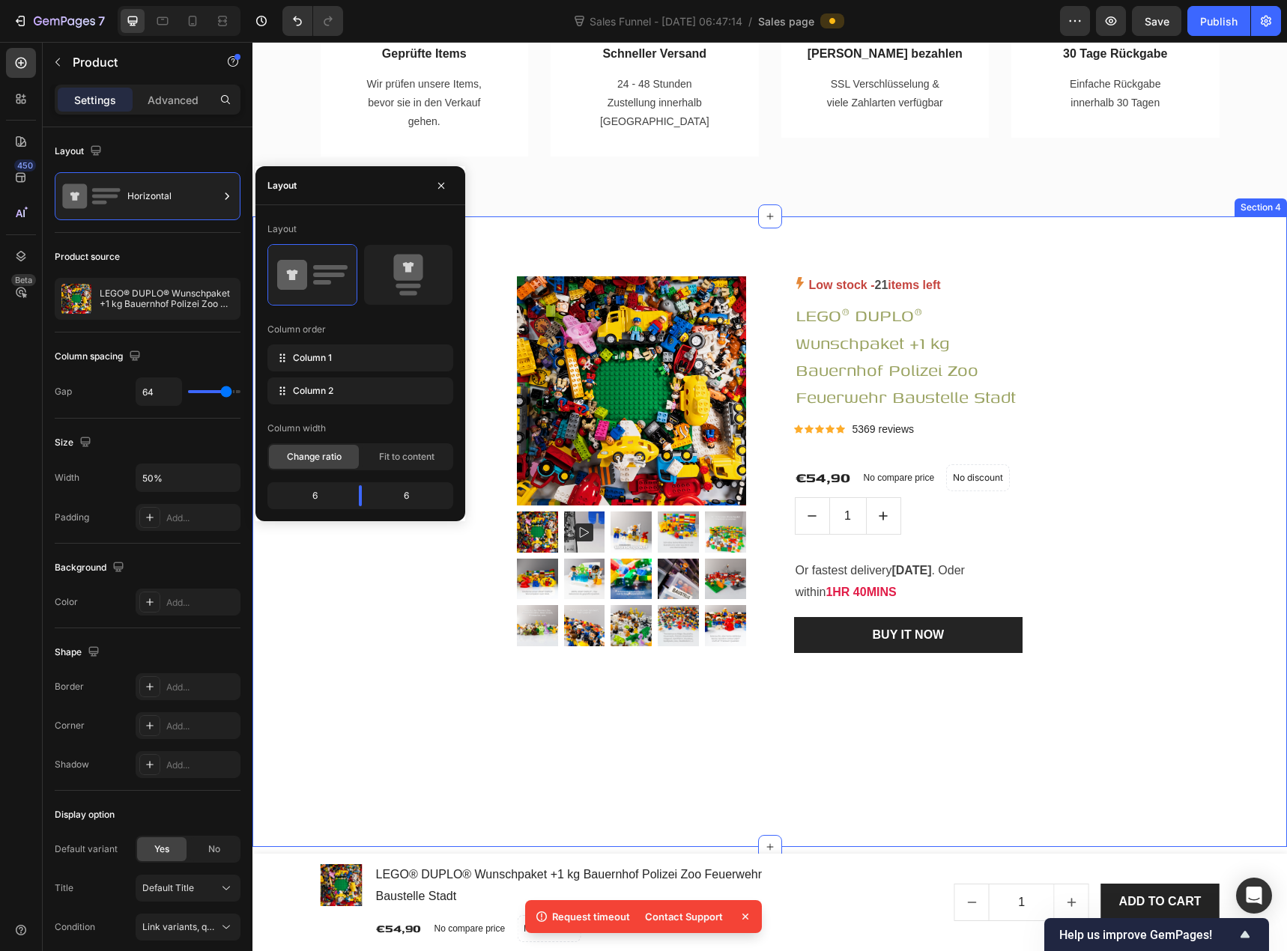
click at [470, 512] on div "Product Images & Gallery Low stock - 21 items left Product Stock Counter LEGO® …" at bounding box center [770, 531] width 1012 height 511
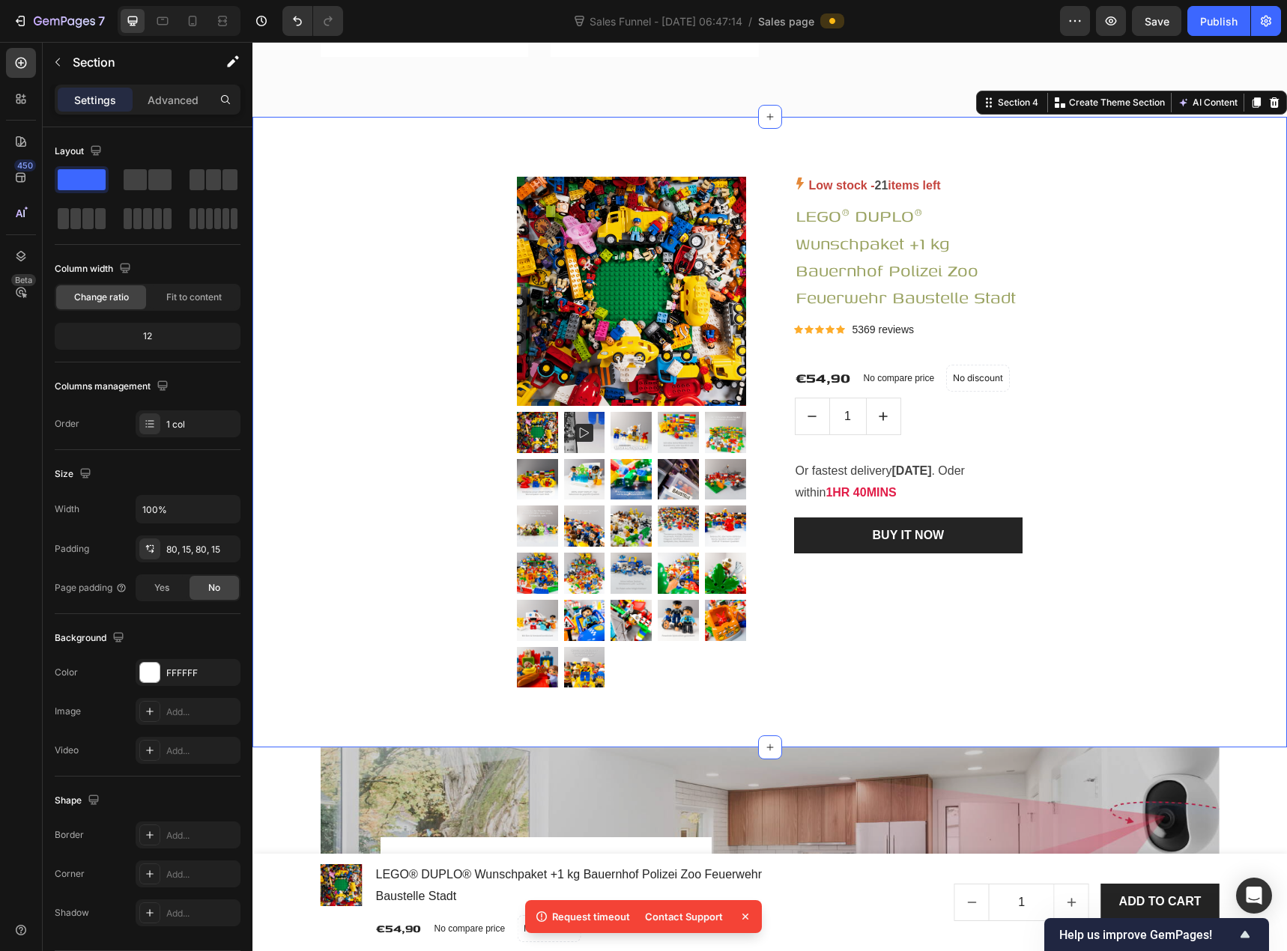
scroll to position [1048, 0]
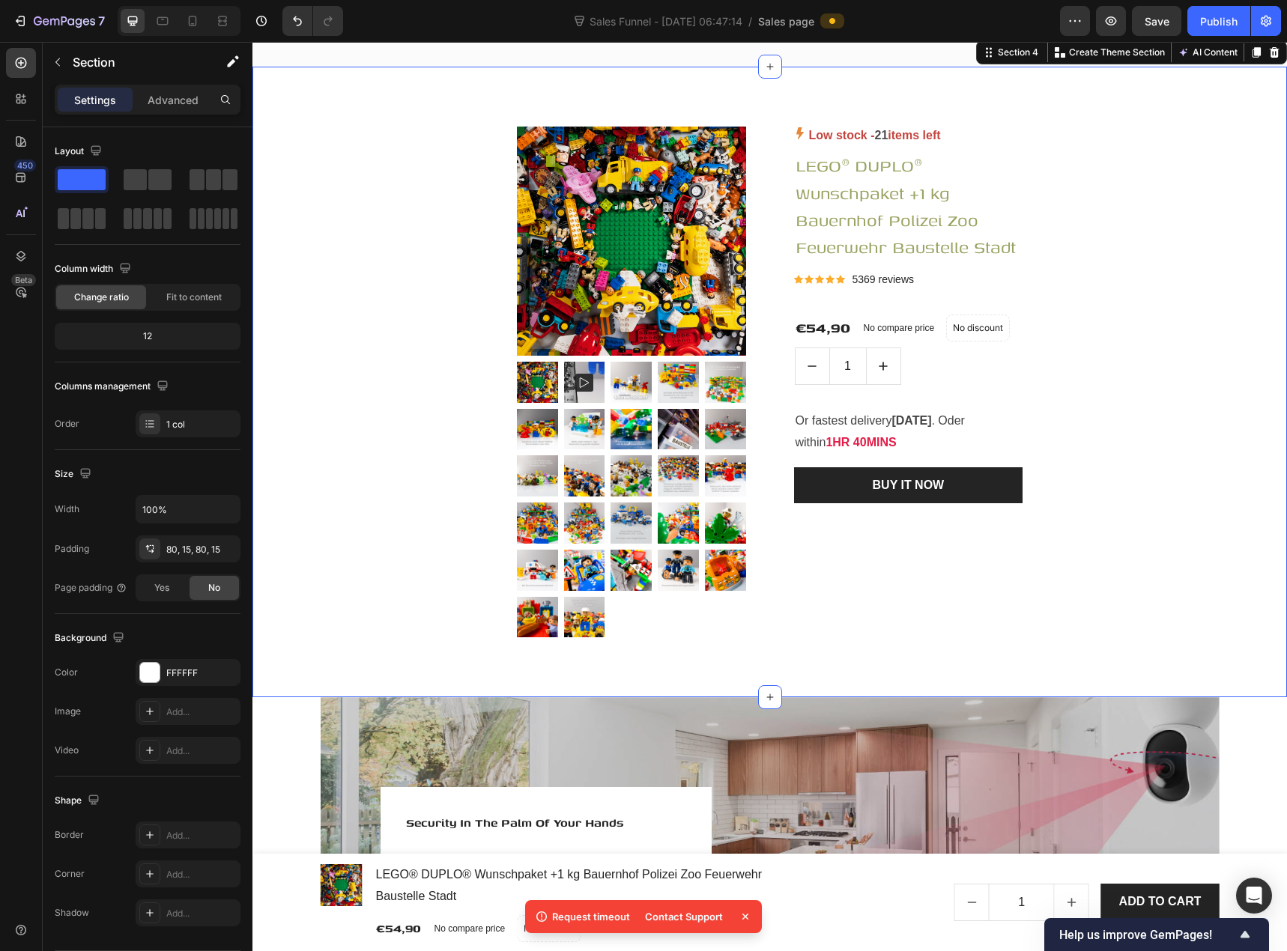
click at [484, 437] on div "Product Images & Gallery Low stock - 21 items left Product Stock Counter LEGO® …" at bounding box center [770, 382] width 1012 height 511
click at [598, 317] on img at bounding box center [631, 241] width 229 height 229
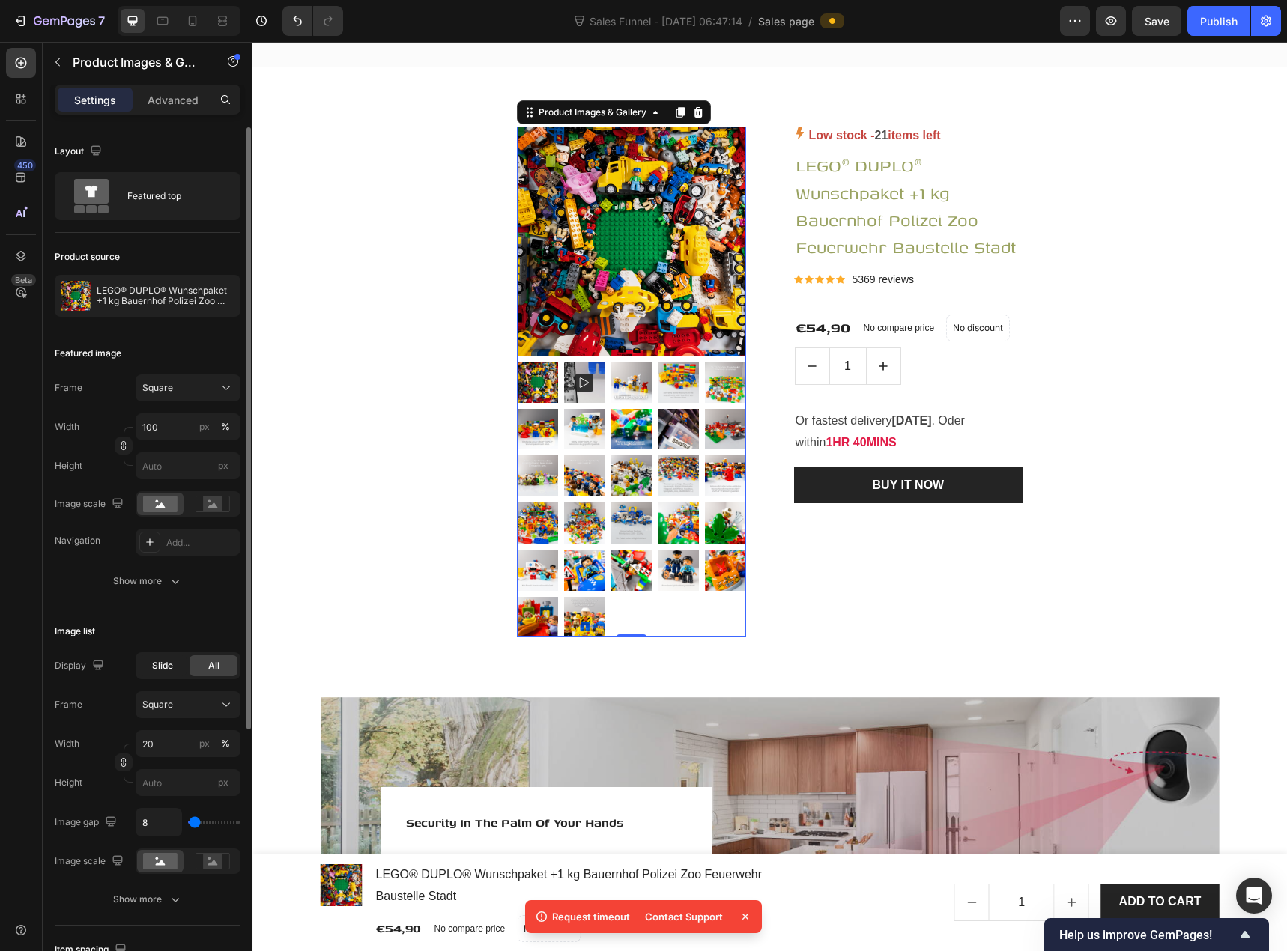
click at [179, 667] on div "Slide" at bounding box center [163, 665] width 48 height 21
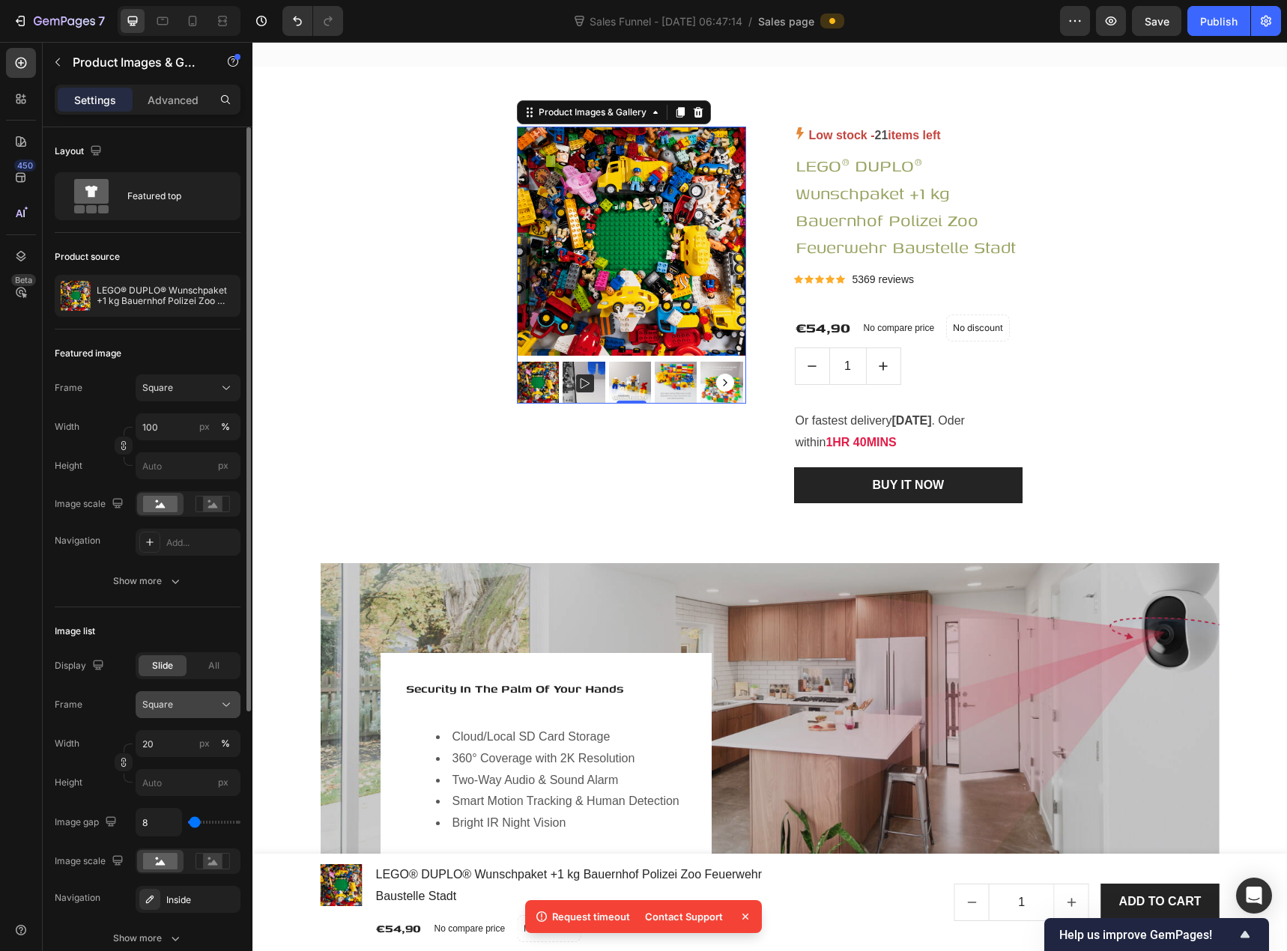
click at [187, 705] on div "Square" at bounding box center [178, 704] width 73 height 13
click at [189, 773] on div "Vertical" at bounding box center [185, 769] width 87 height 15
click at [192, 702] on div "Vertical" at bounding box center [178, 704] width 73 height 13
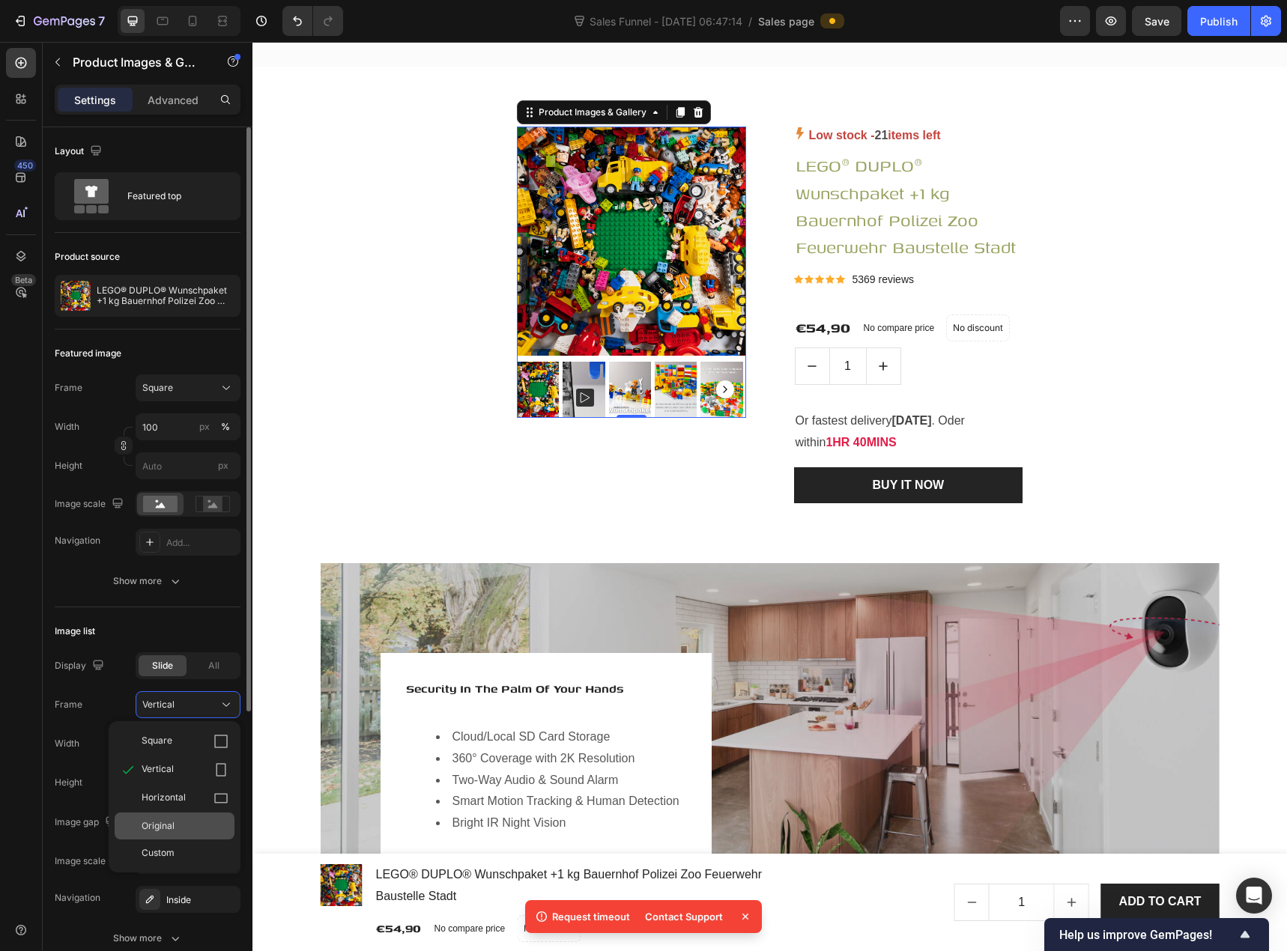
click at [185, 830] on div "Original" at bounding box center [185, 825] width 87 height 13
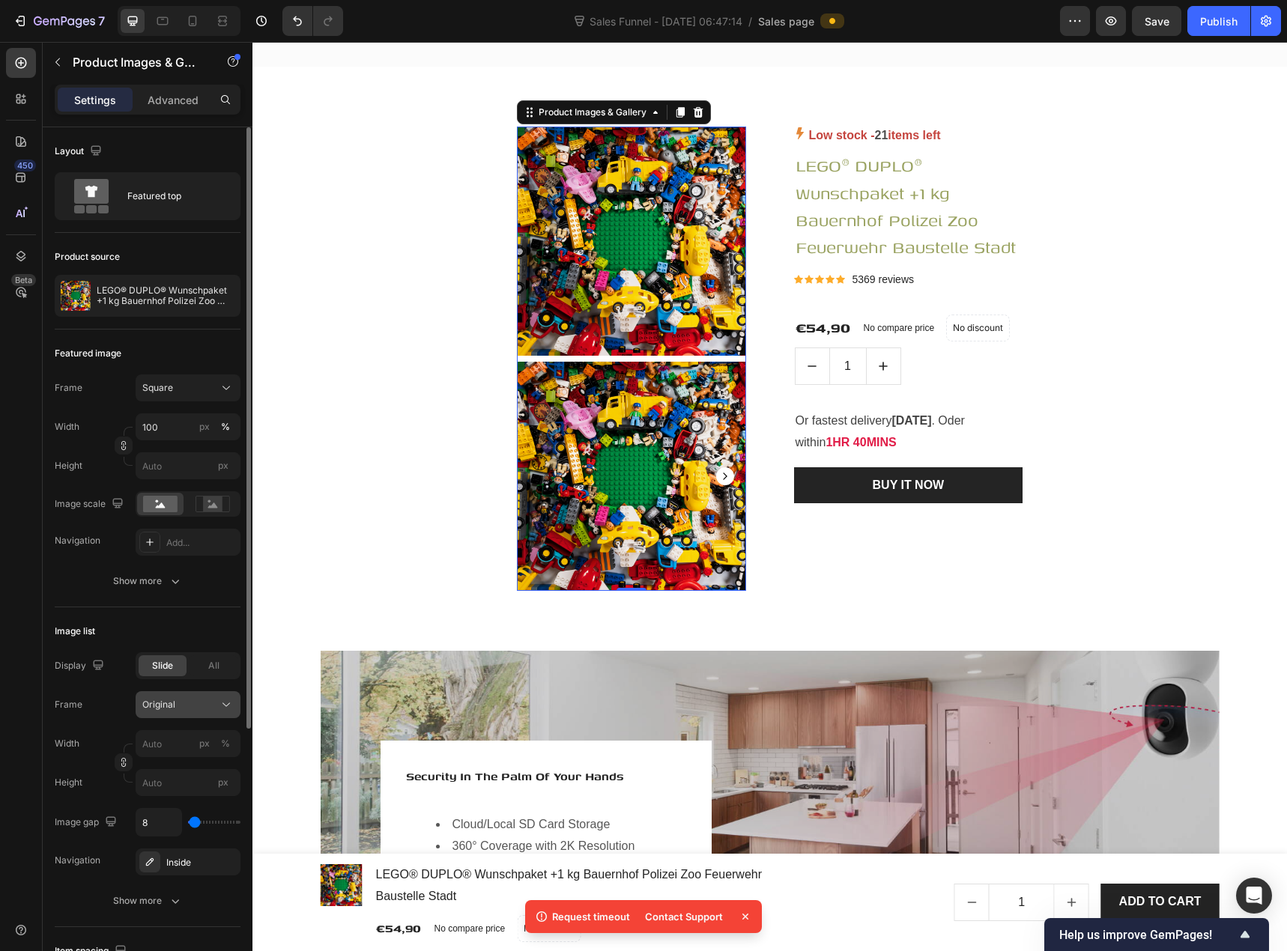
click at [183, 700] on div "Original" at bounding box center [178, 704] width 73 height 13
click at [178, 733] on div "Square" at bounding box center [175, 741] width 120 height 28
click at [202, 664] on div "All" at bounding box center [213, 665] width 48 height 21
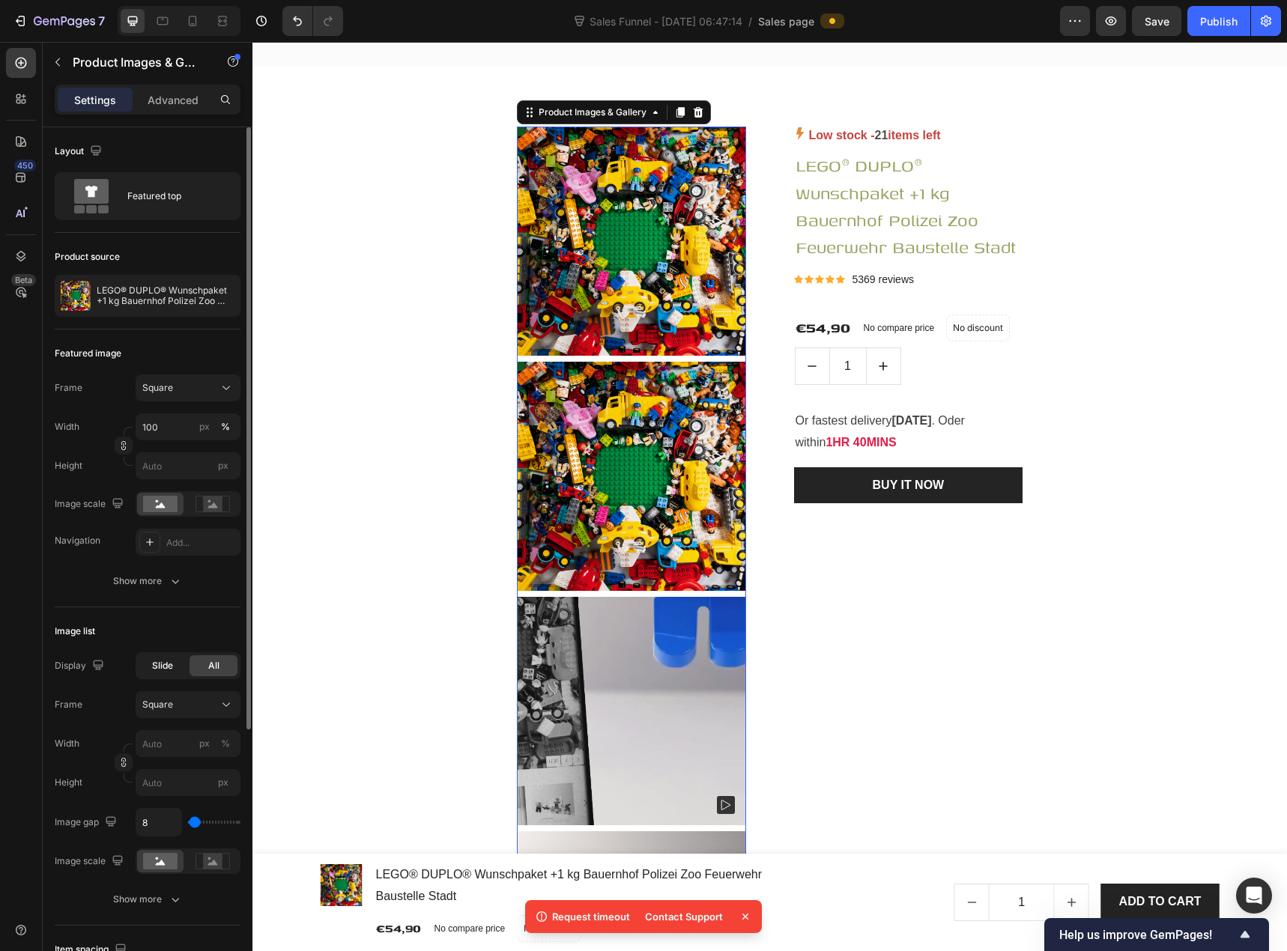
click at [175, 672] on div "Slide" at bounding box center [163, 665] width 48 height 21
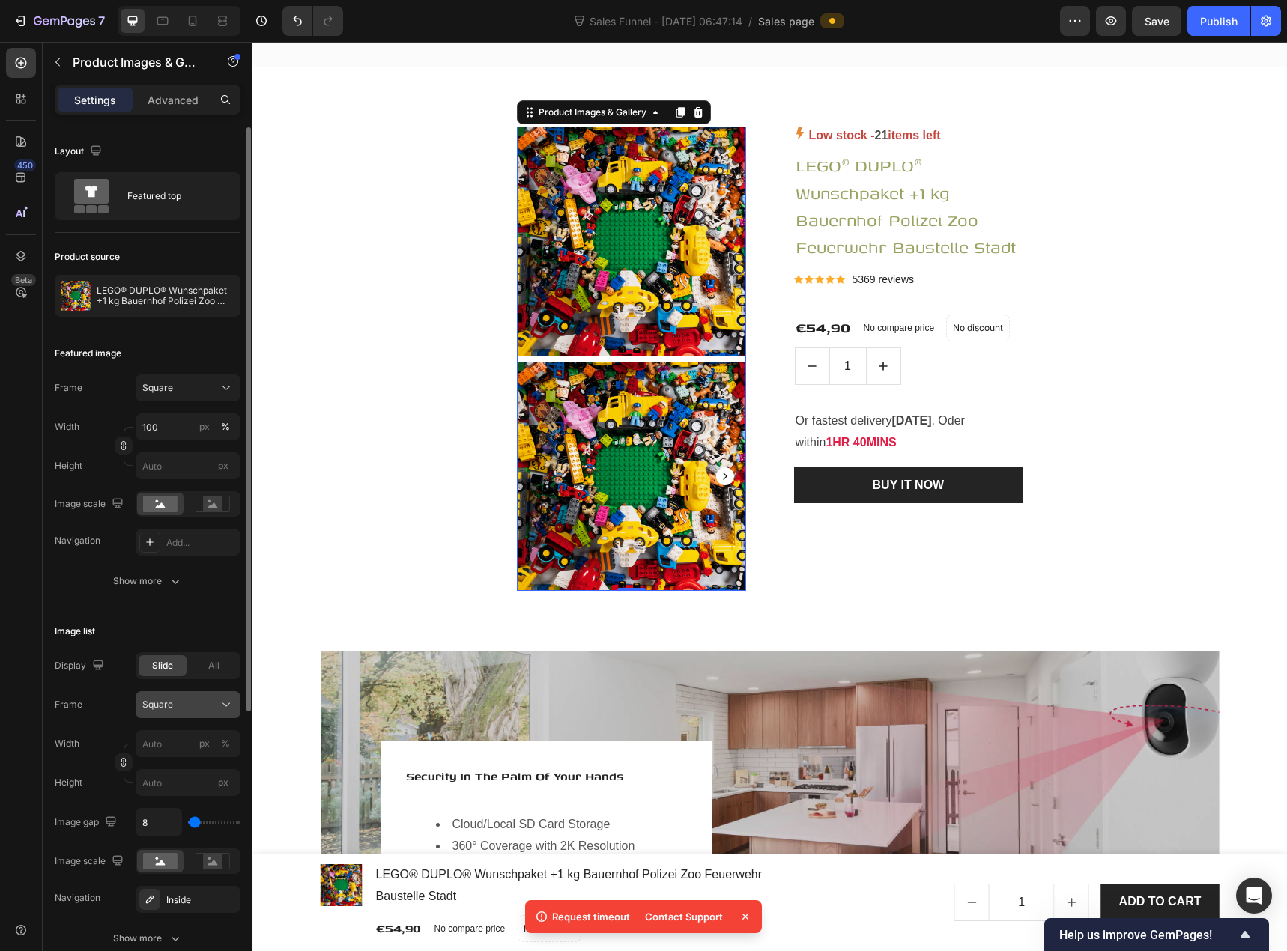
click at [192, 705] on div "Square" at bounding box center [178, 704] width 73 height 13
click at [222, 741] on icon at bounding box center [220, 741] width 15 height 15
click at [201, 706] on div "Square" at bounding box center [178, 704] width 73 height 13
click at [190, 845] on div "Custom" at bounding box center [175, 852] width 120 height 27
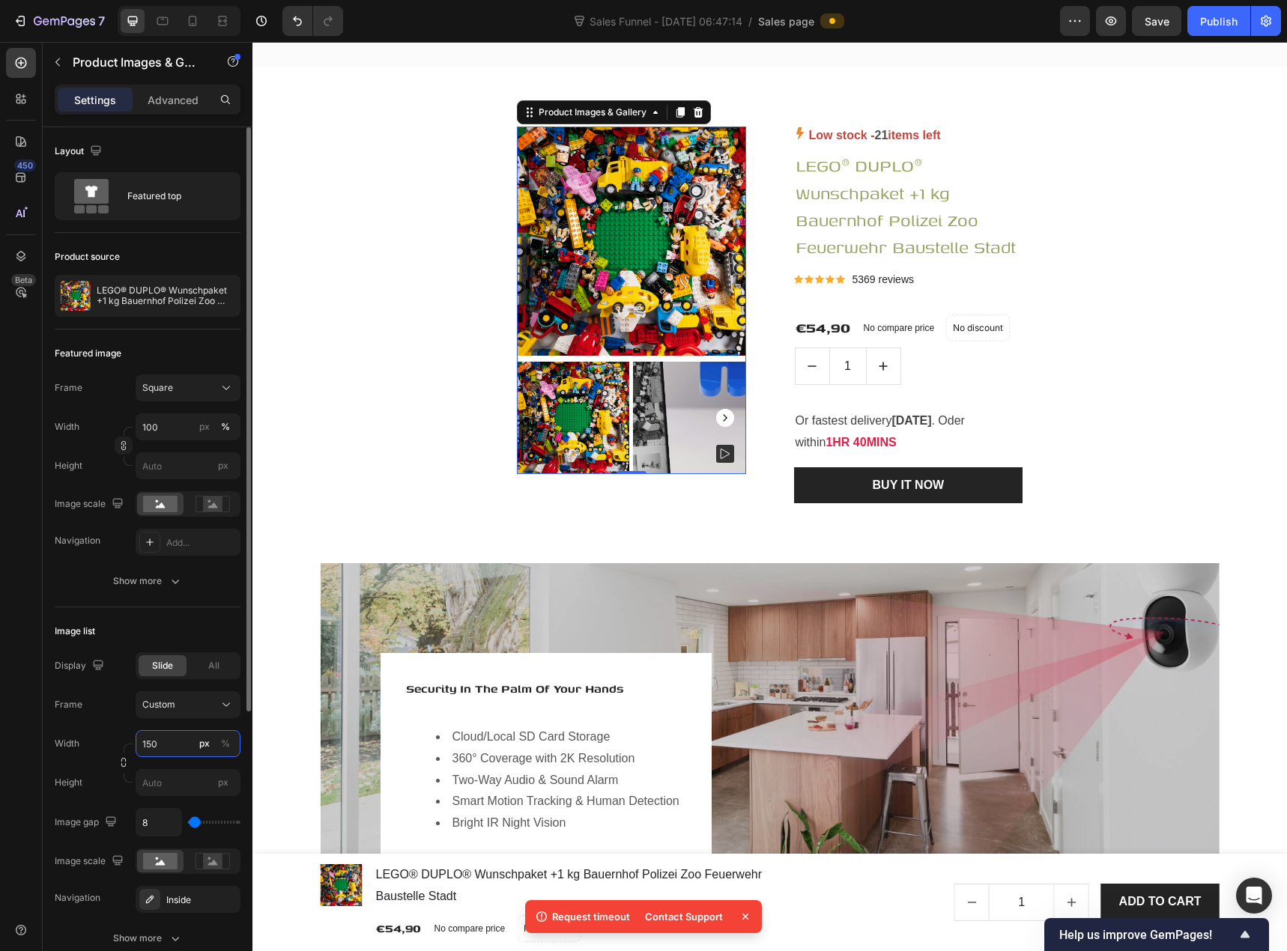
type input "150"
click at [191, 627] on div "Image list" at bounding box center [148, 631] width 186 height 24
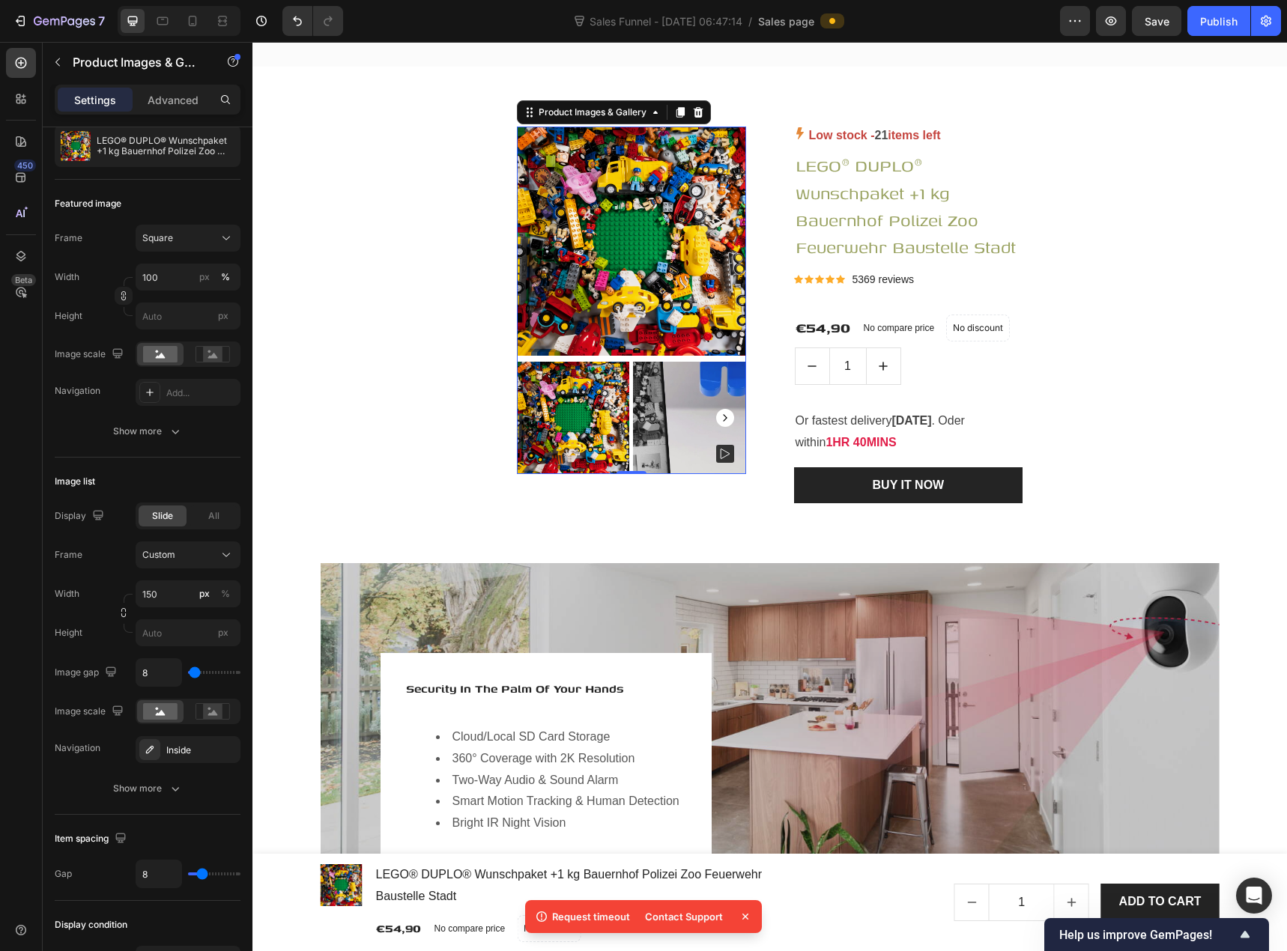
type input "0"
type input "9"
type input "56"
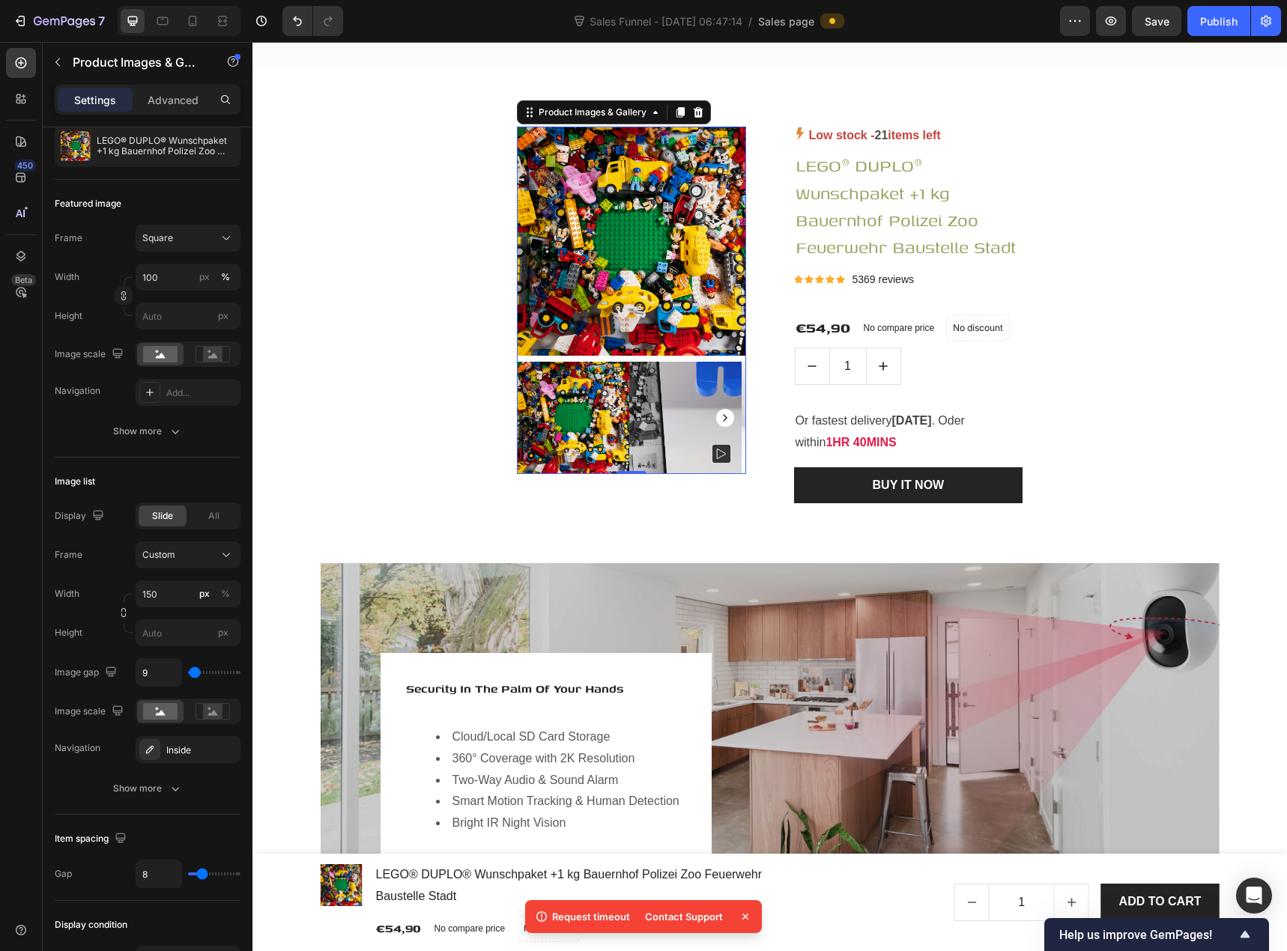
type input "56"
type input "65"
type input "56"
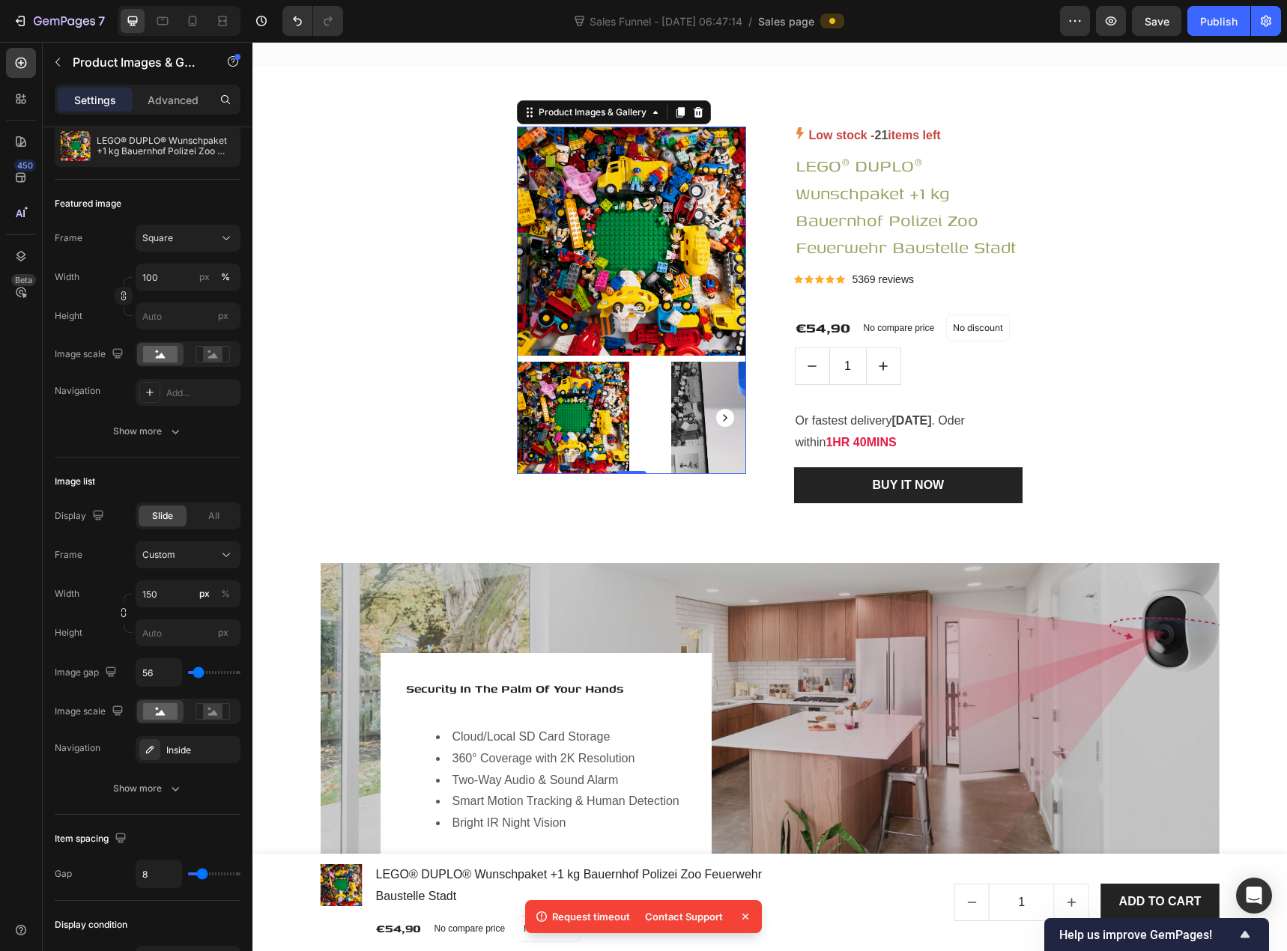
type input "46"
type input "37"
type input "28"
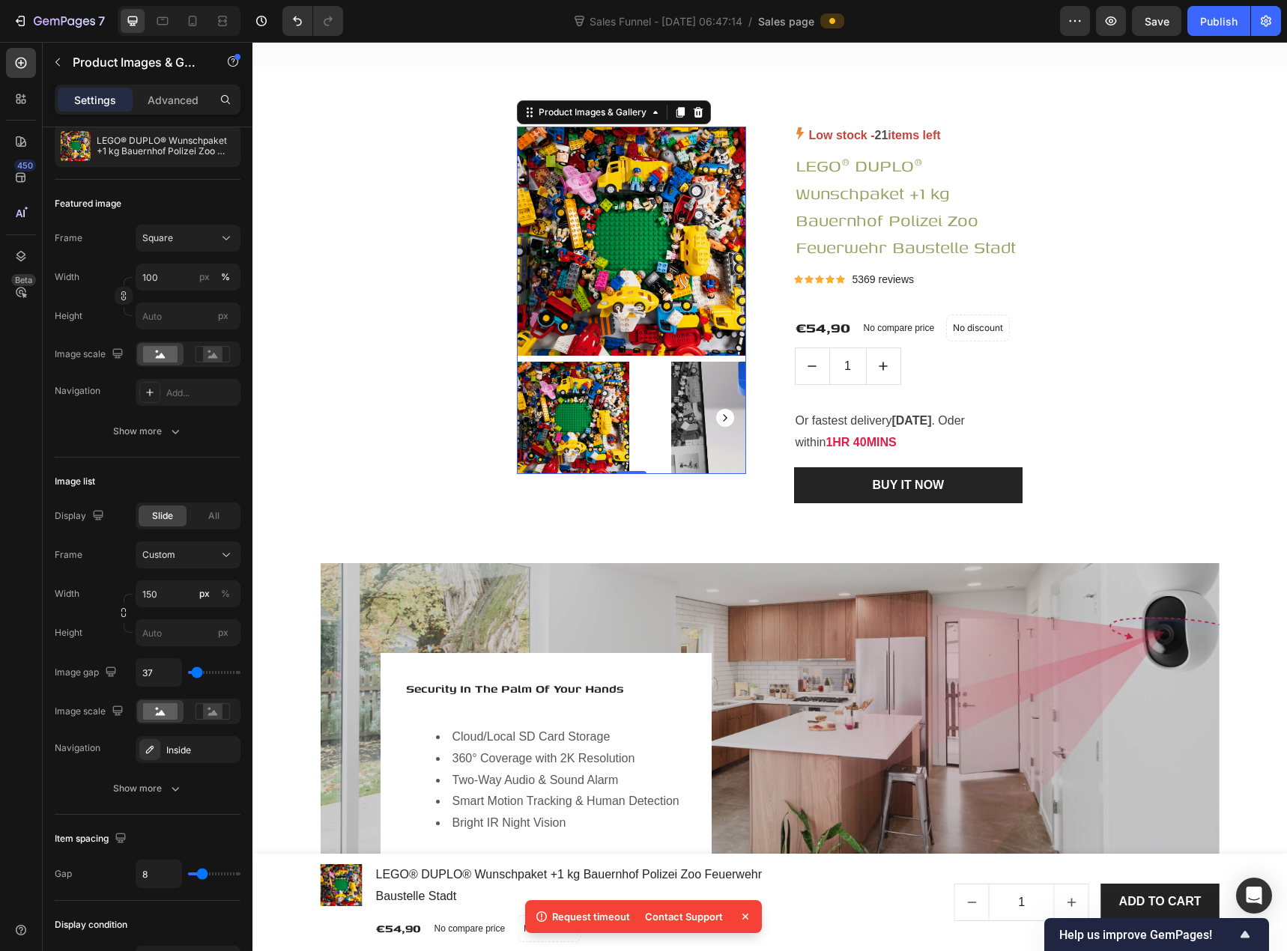
type input "28"
type input "19"
type input "9"
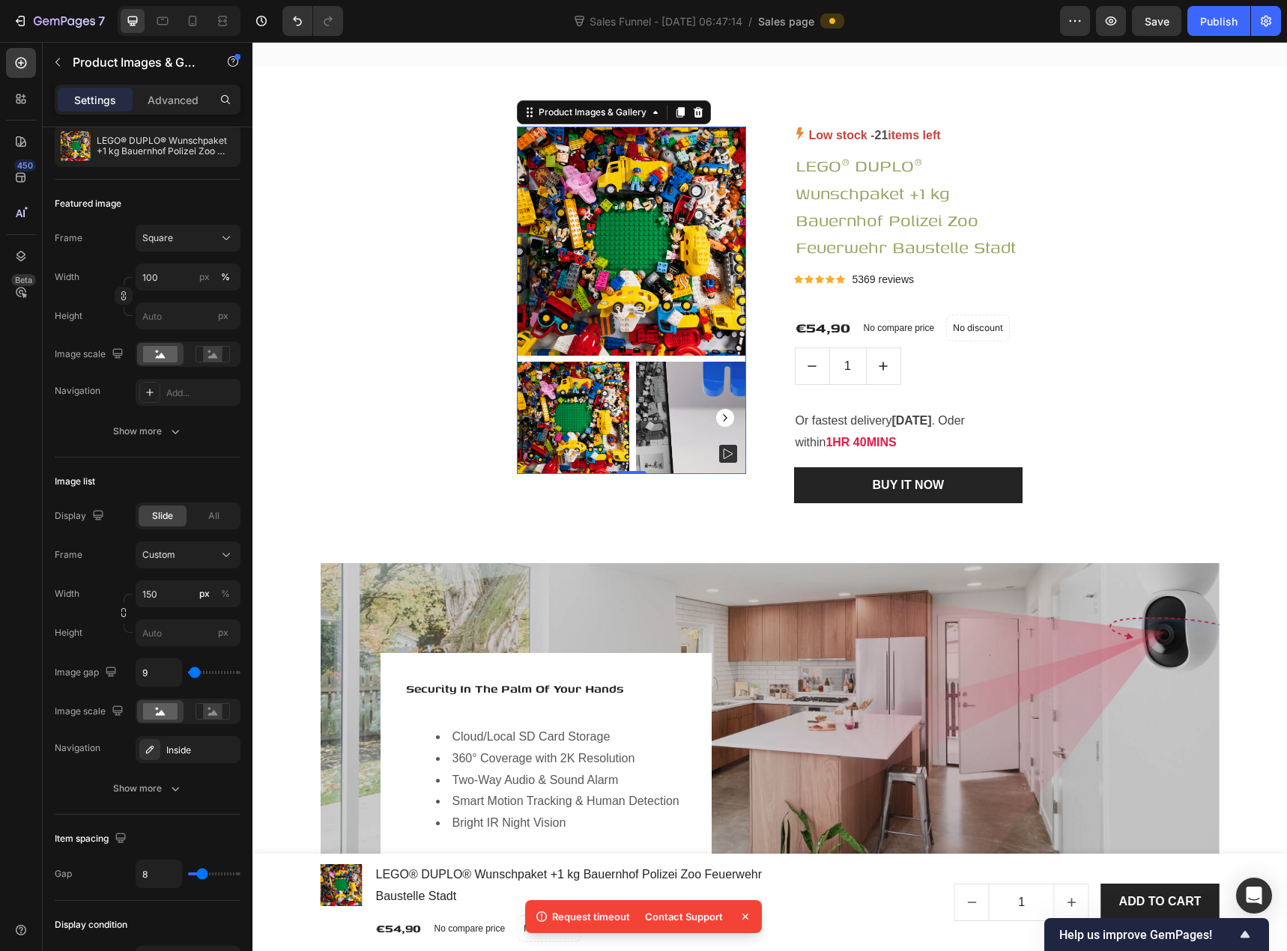
click at [195, 674] on input "range" at bounding box center [214, 672] width 52 height 3
click at [190, 752] on div "Inside" at bounding box center [187, 750] width 43 height 13
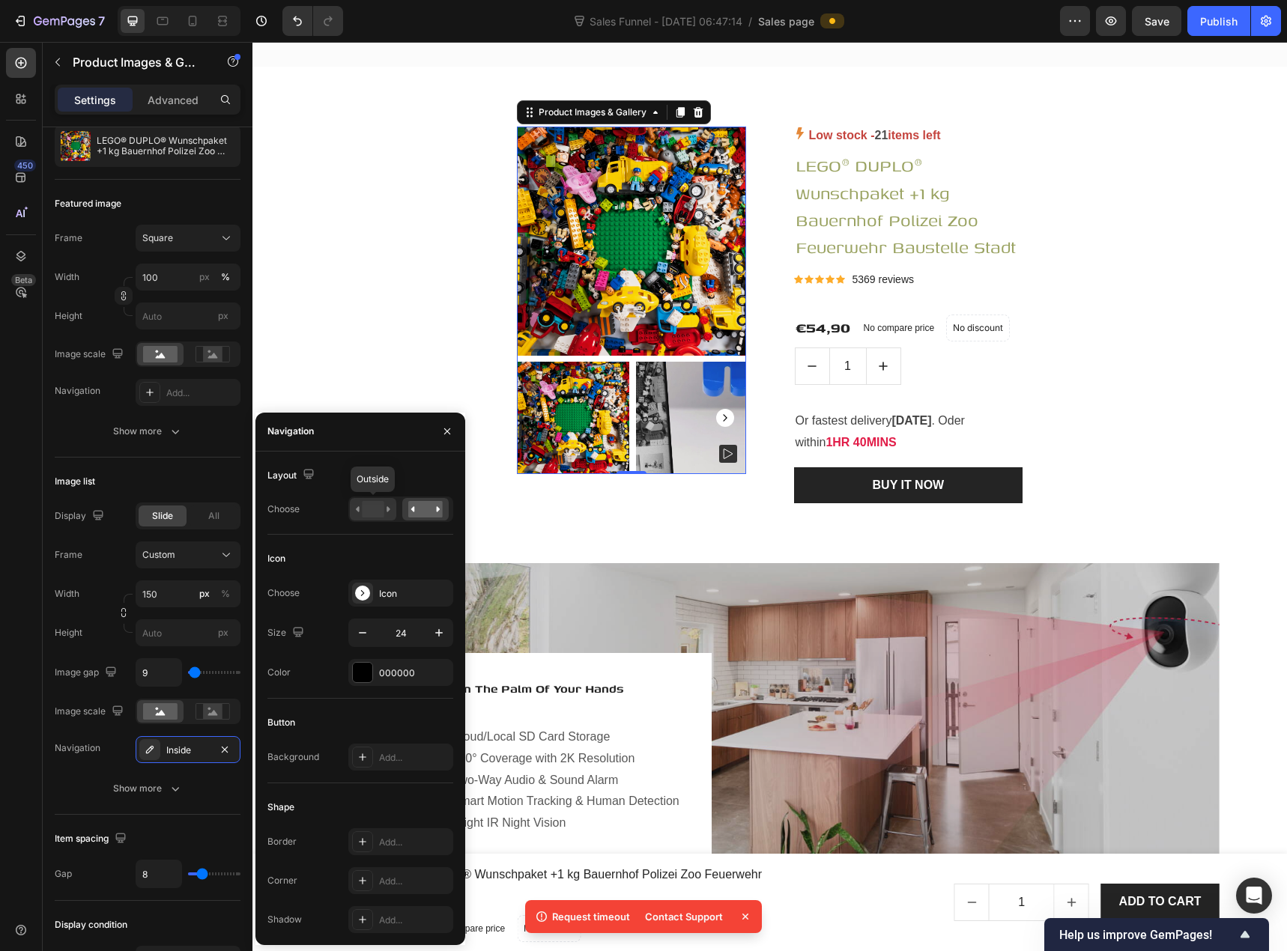
click at [376, 512] on rect at bounding box center [373, 509] width 22 height 16
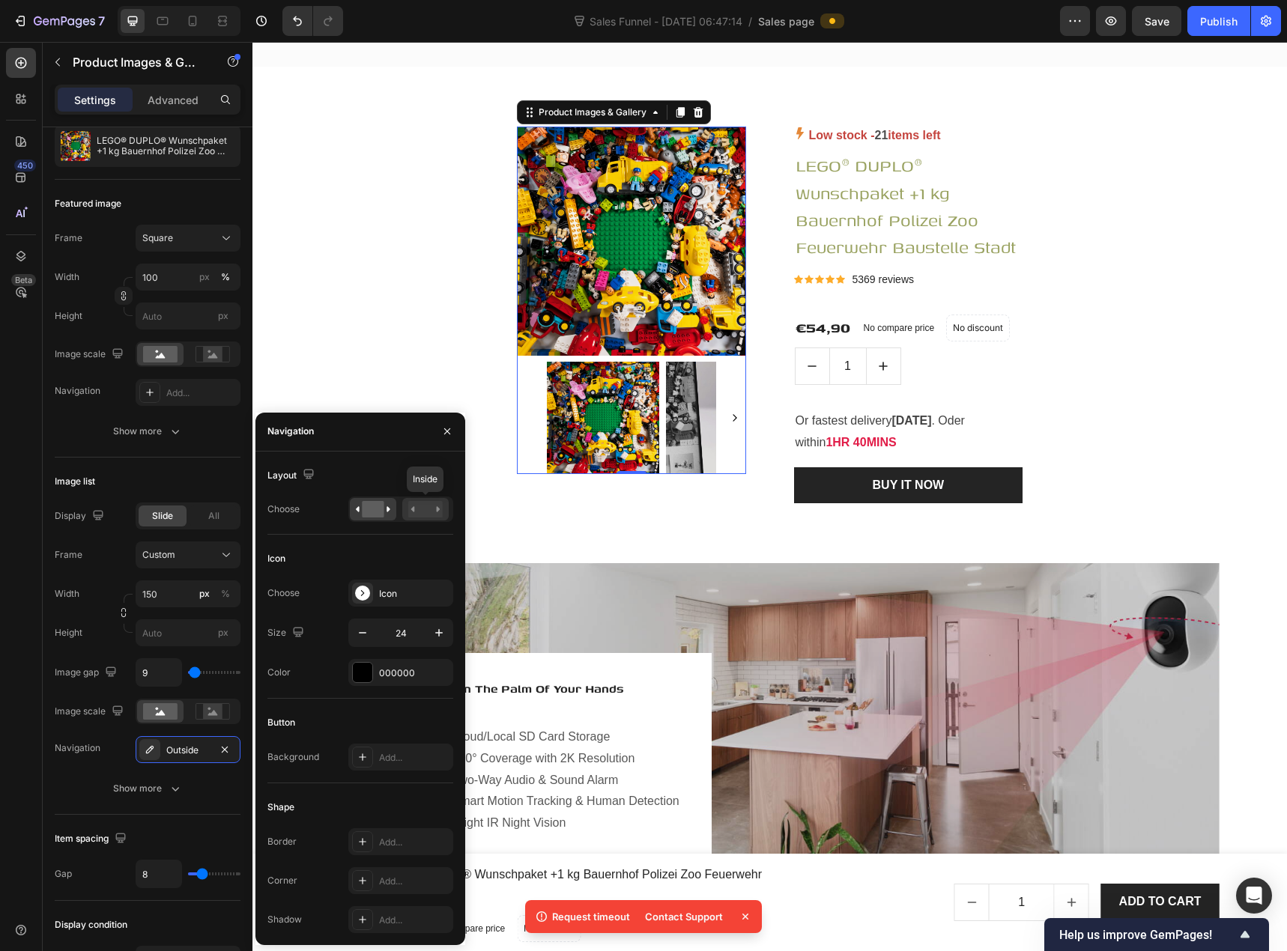
click at [422, 511] on rect at bounding box center [425, 509] width 34 height 16
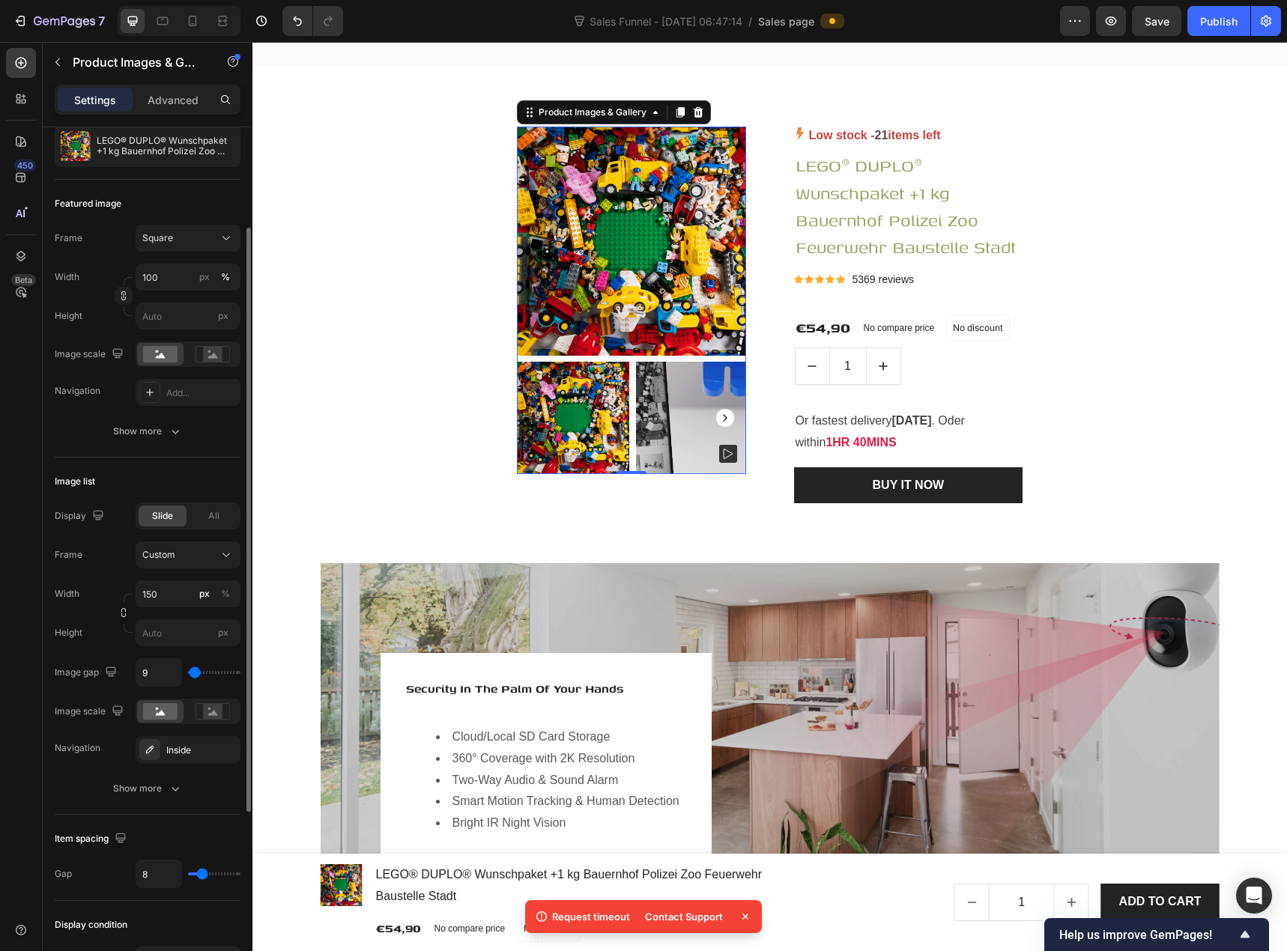
click at [112, 765] on div "Display Slide All Frame Custom Width 150 px % Height px Image gap 9 Image scale…" at bounding box center [148, 652] width 186 height 300
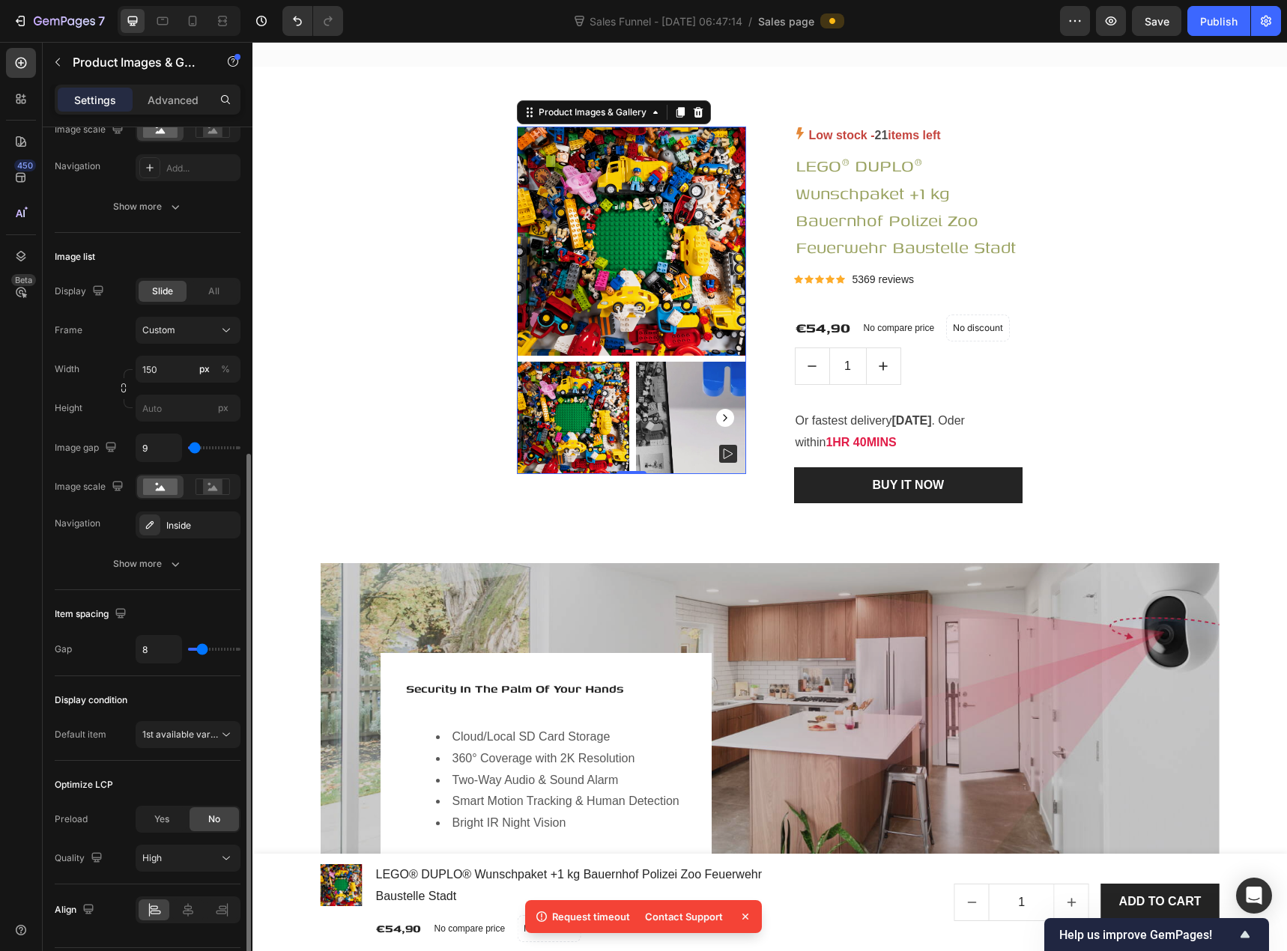
scroll to position [419, 0]
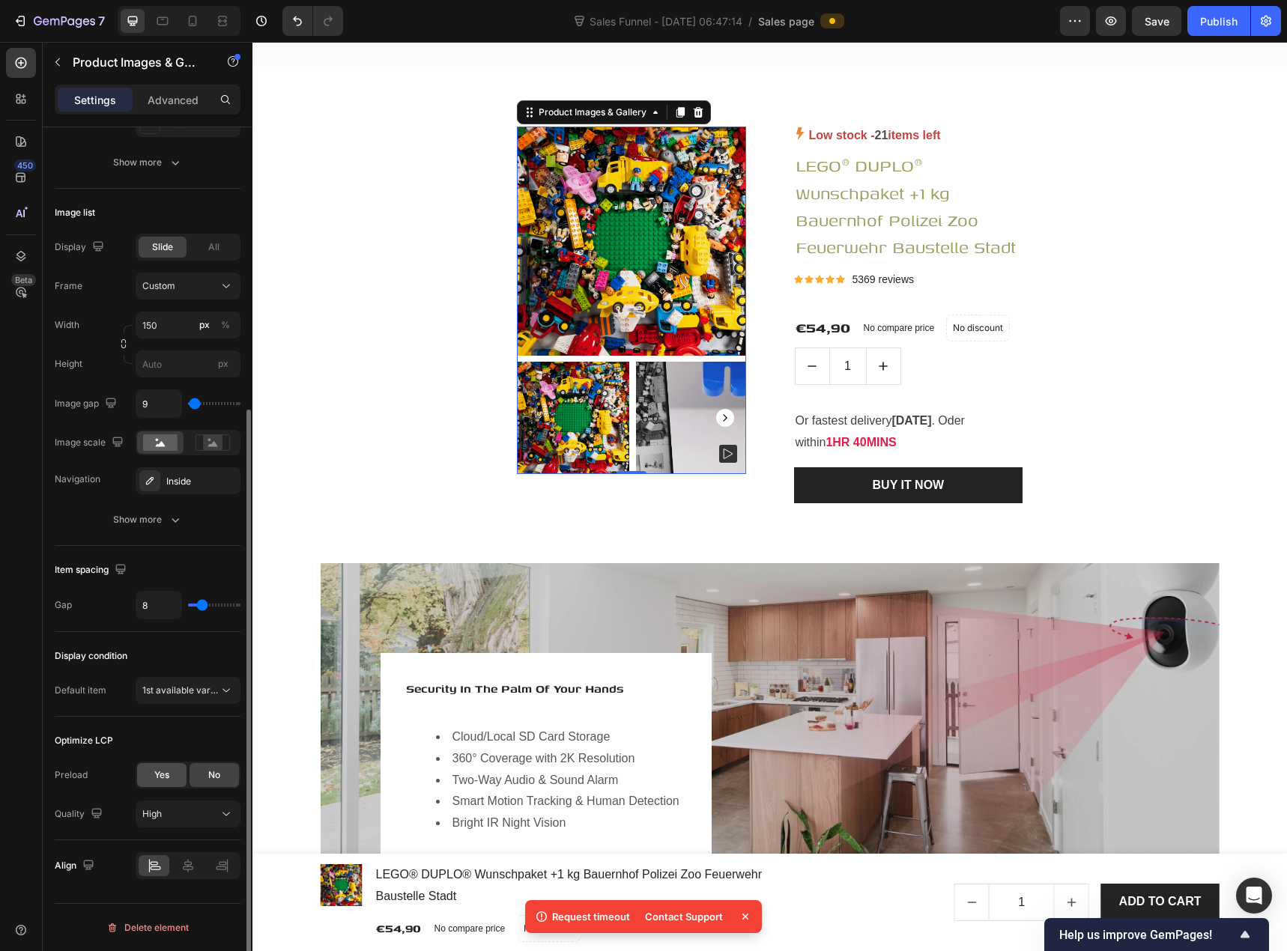
click at [151, 768] on div "Yes" at bounding box center [161, 775] width 49 height 24
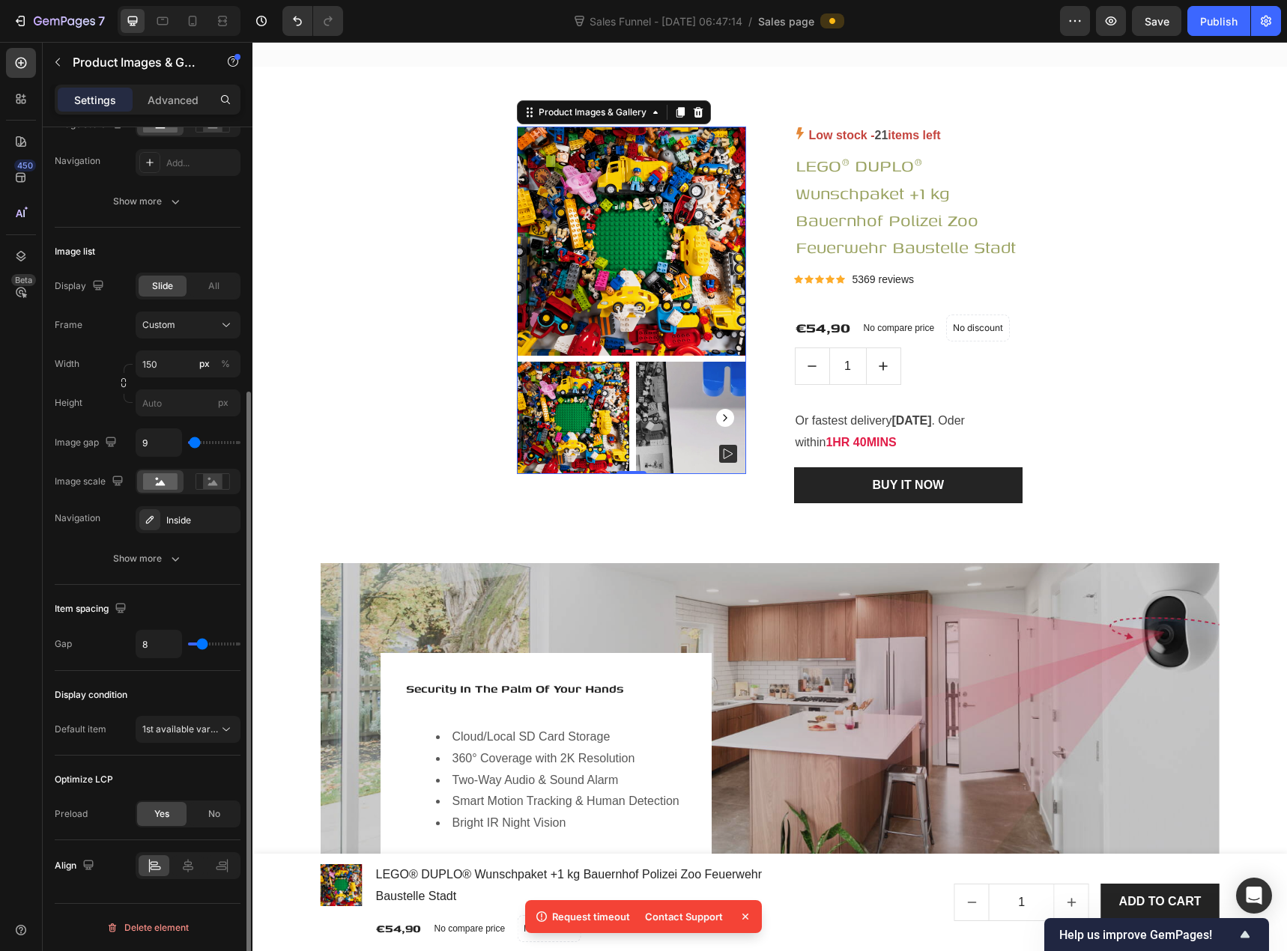
scroll to position [380, 0]
click at [176, 732] on span "1st available variant" at bounding box center [184, 728] width 84 height 11
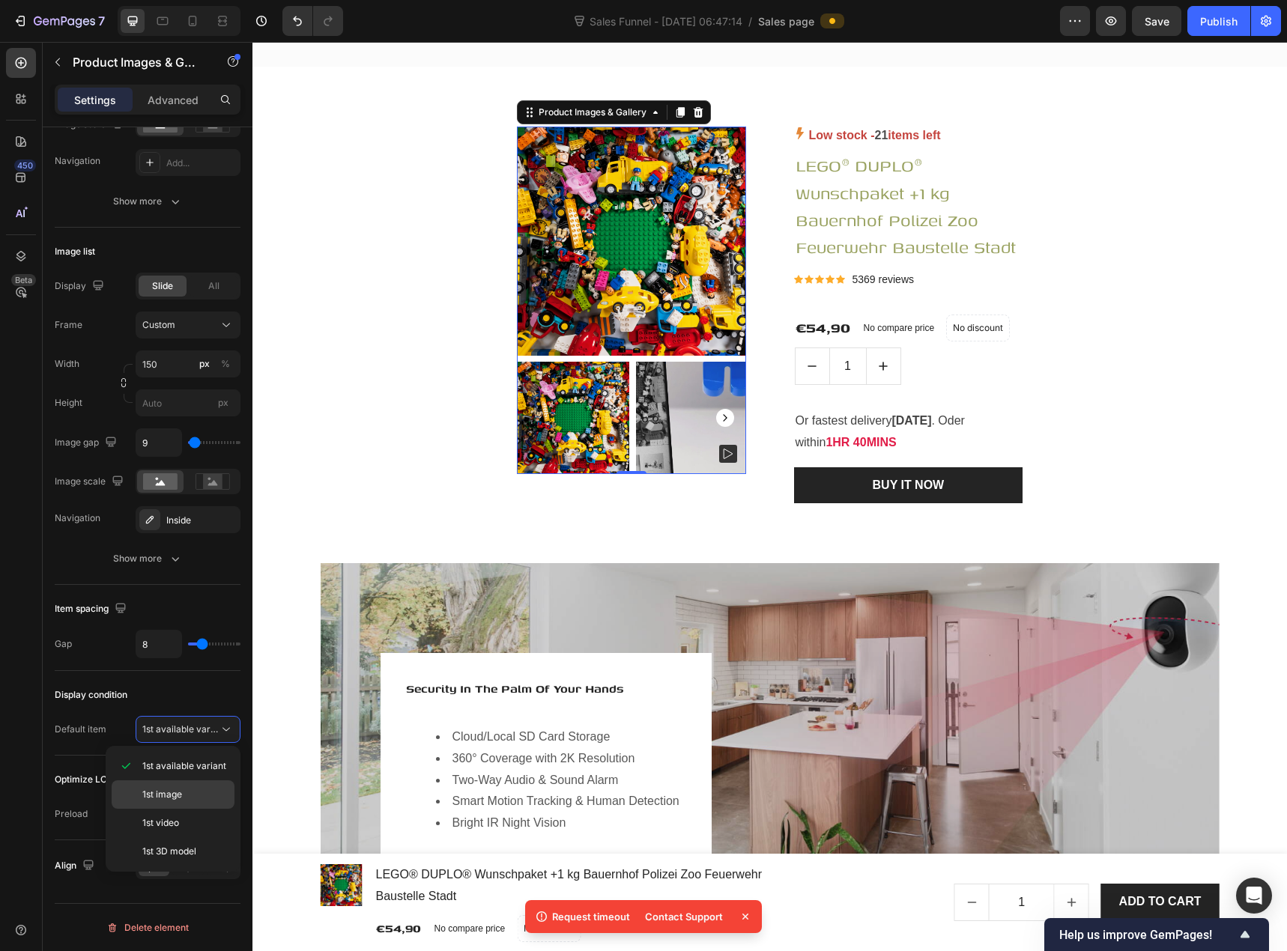
click at [180, 795] on span "1st image" at bounding box center [162, 794] width 40 height 13
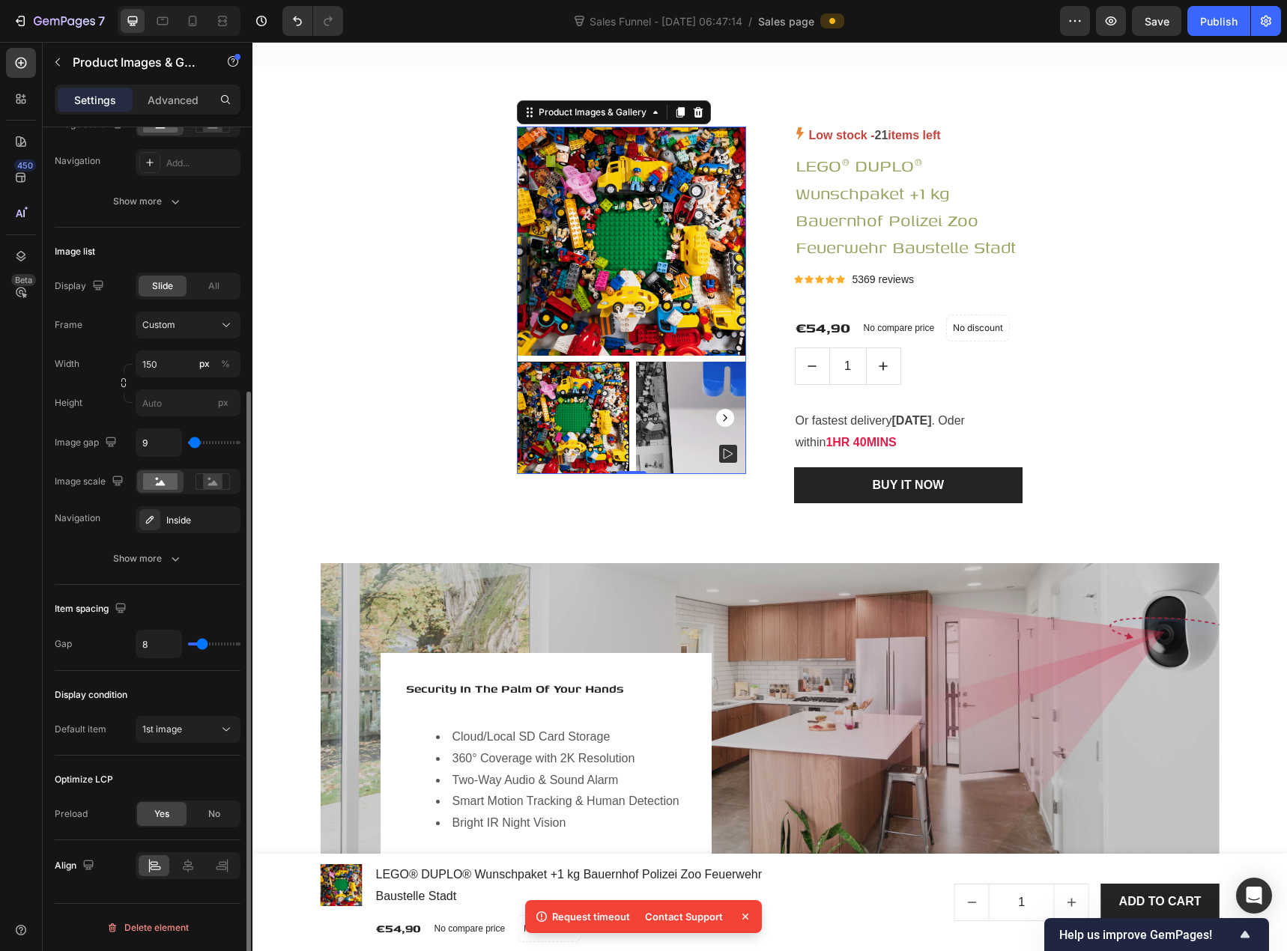
click at [164, 694] on div "Display condition" at bounding box center [148, 695] width 186 height 24
click at [170, 735] on span "1st image" at bounding box center [162, 728] width 40 height 11
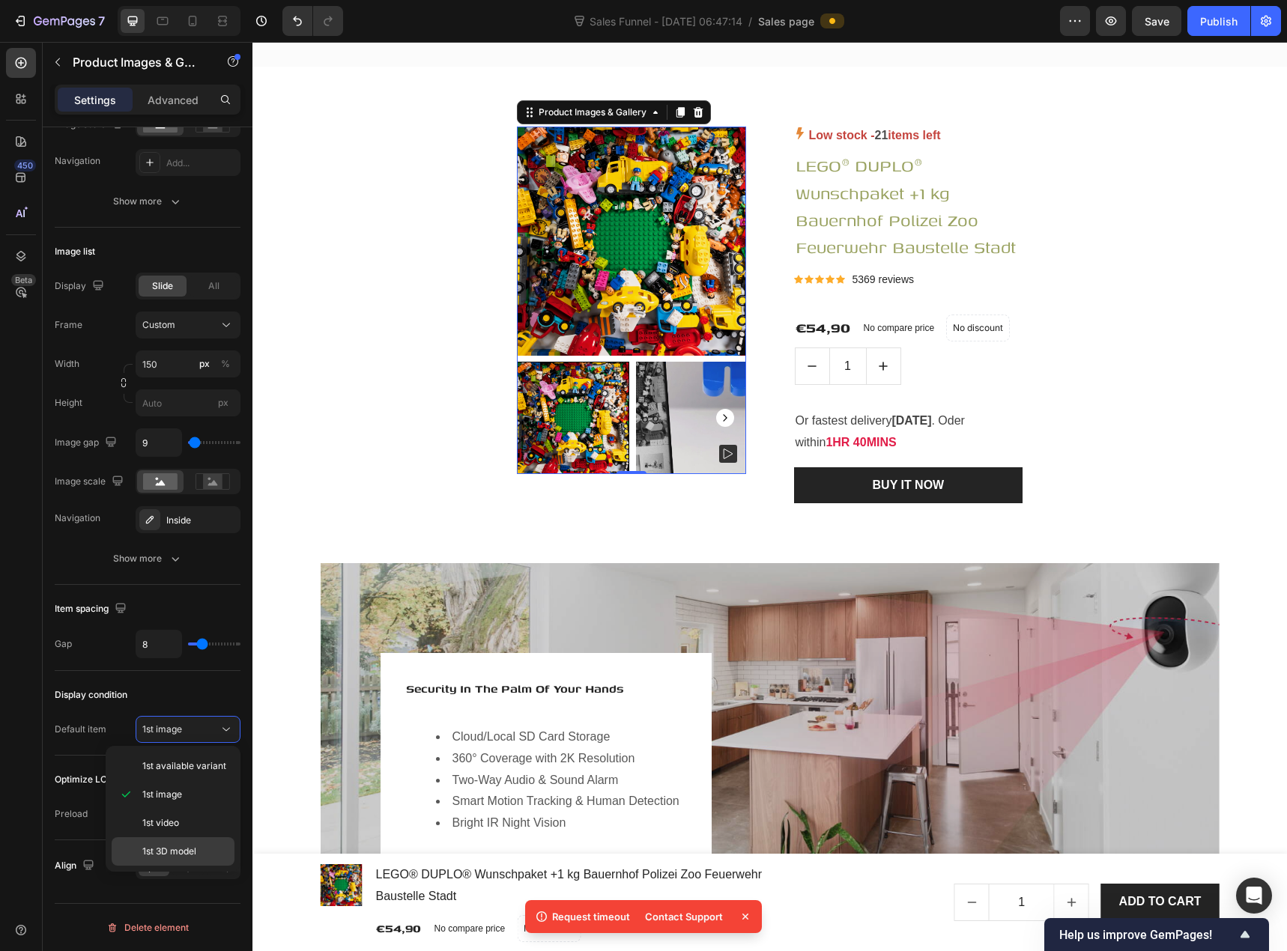
click at [168, 848] on span "1st 3D model" at bounding box center [169, 851] width 54 height 13
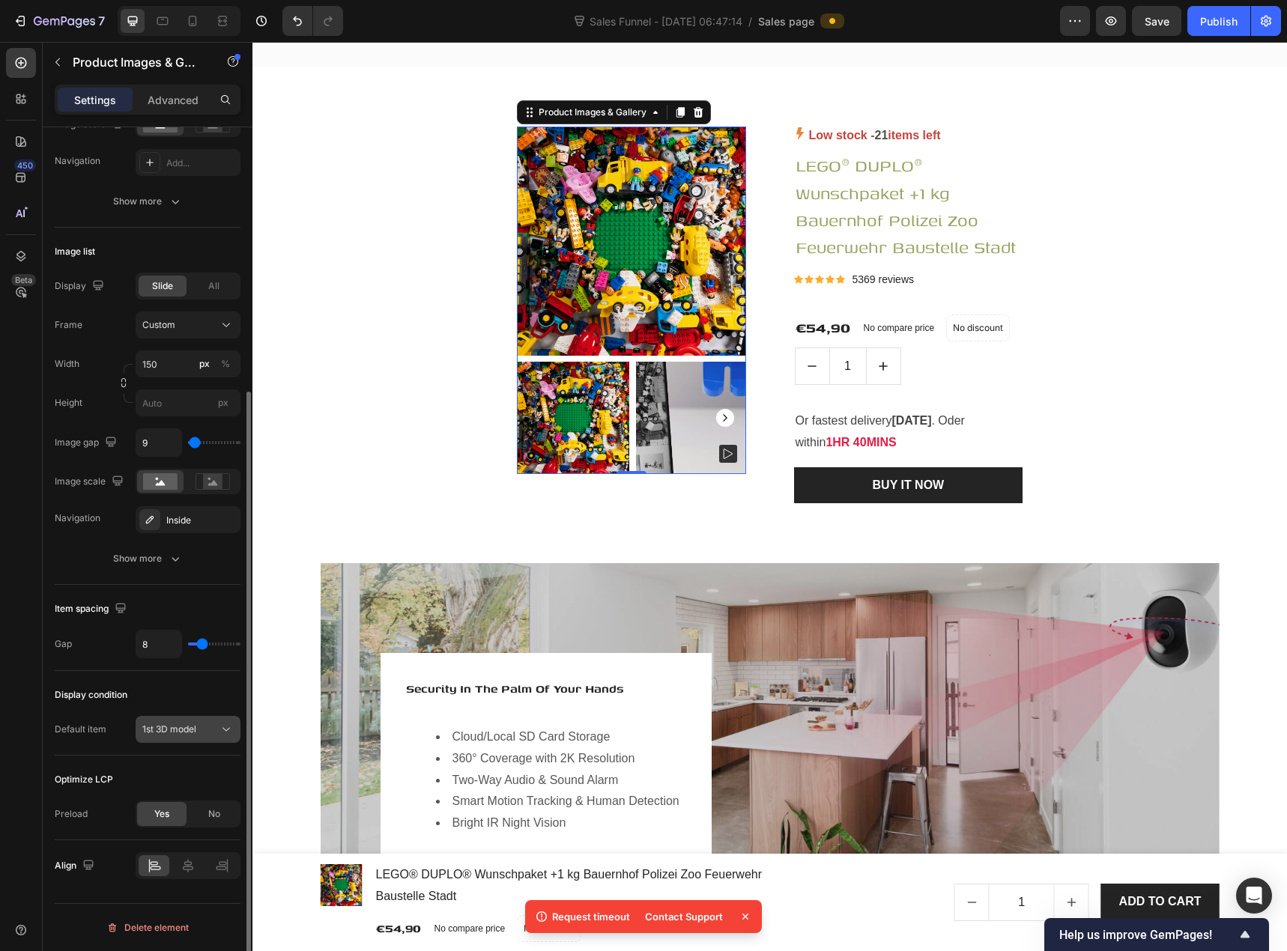
click at [168, 739] on button "1st 3D model" at bounding box center [188, 729] width 105 height 27
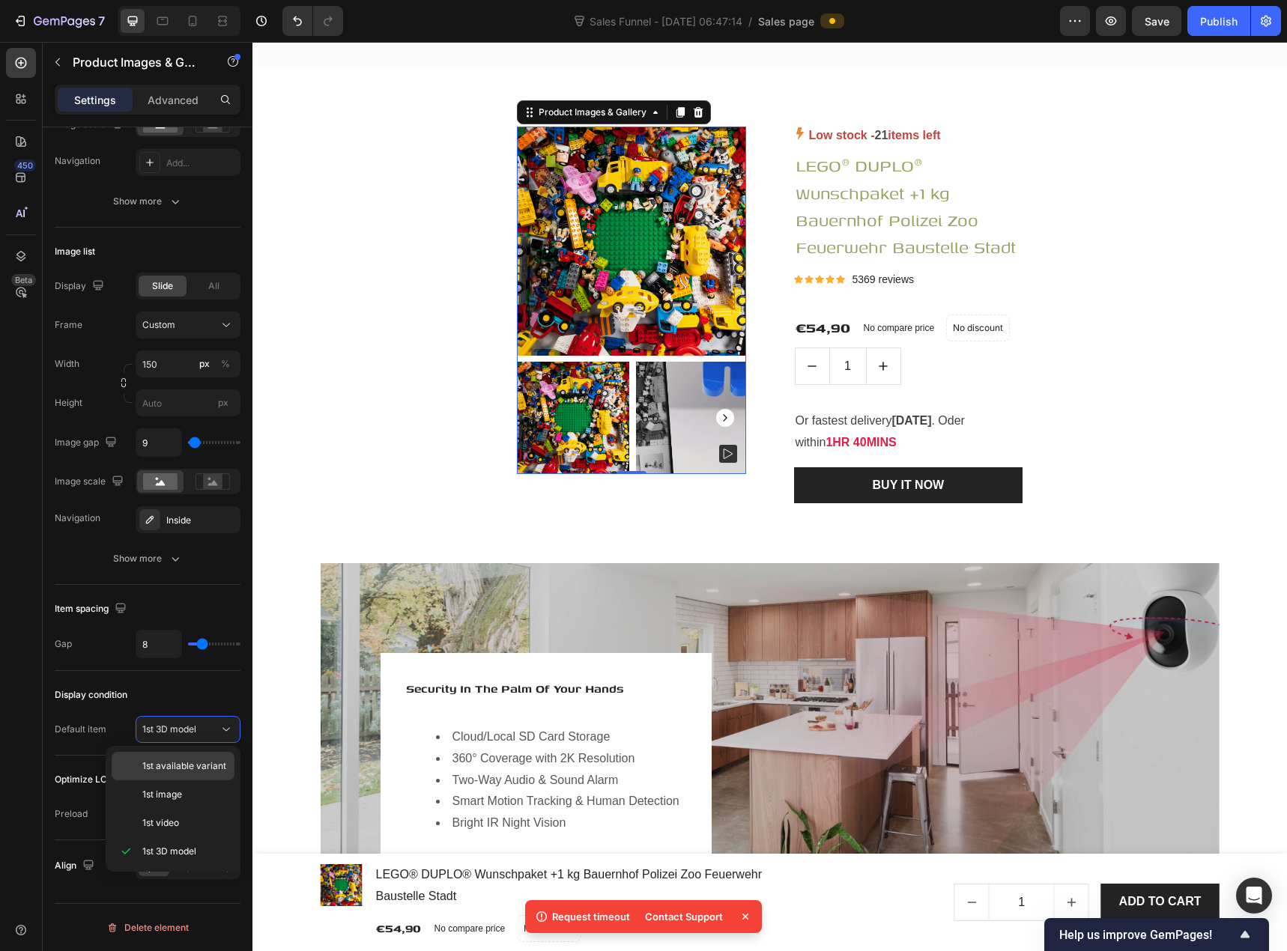
click at [168, 770] on span "1st available variant" at bounding box center [184, 765] width 84 height 13
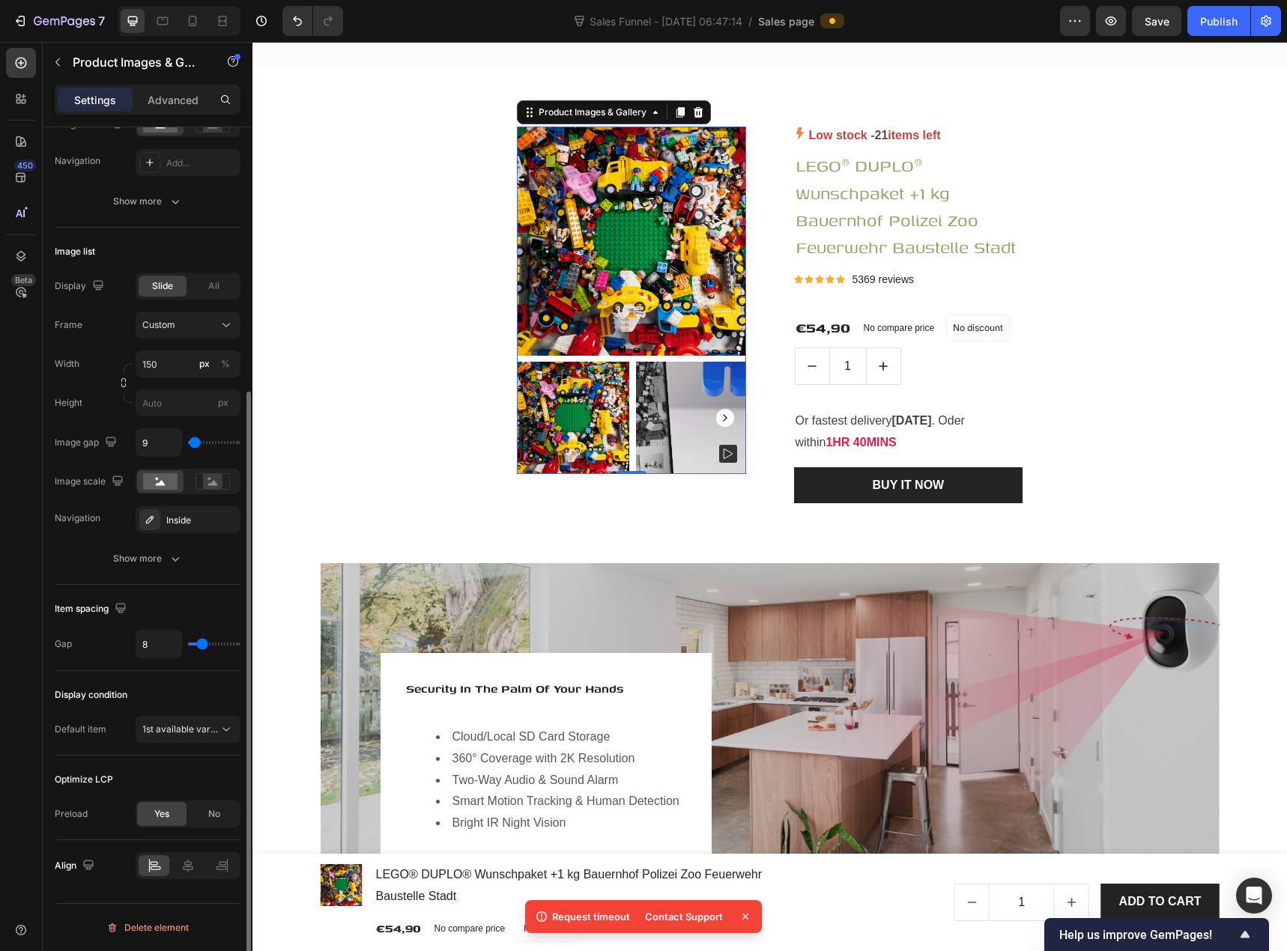
click at [169, 679] on div "Display condition Default item 1st available variant" at bounding box center [148, 713] width 186 height 85
click at [168, 727] on span "1st available variant" at bounding box center [184, 728] width 84 height 11
click at [168, 689] on div "Display condition" at bounding box center [148, 695] width 186 height 24
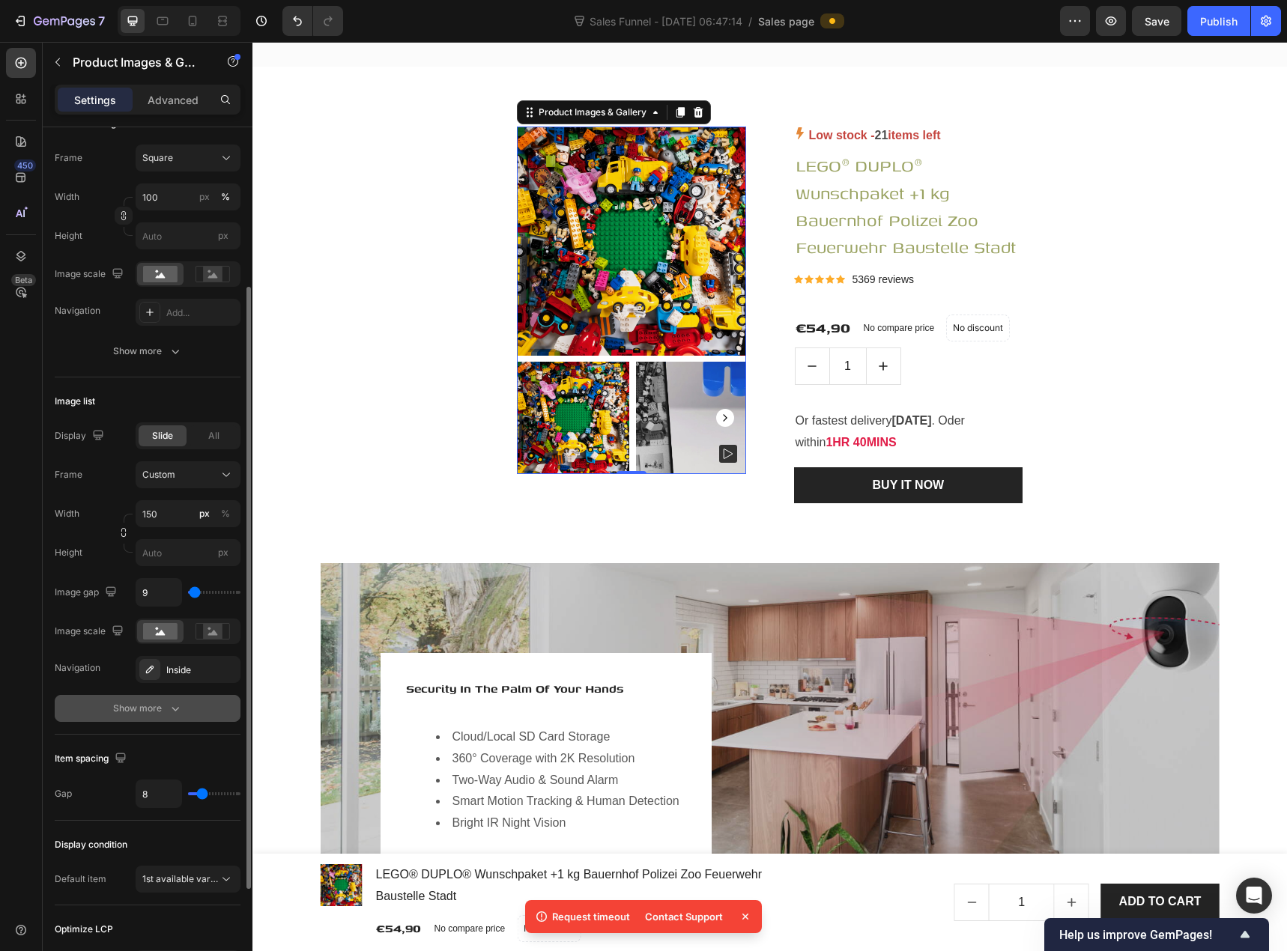
click at [168, 705] on icon "button" at bounding box center [175, 708] width 15 height 15
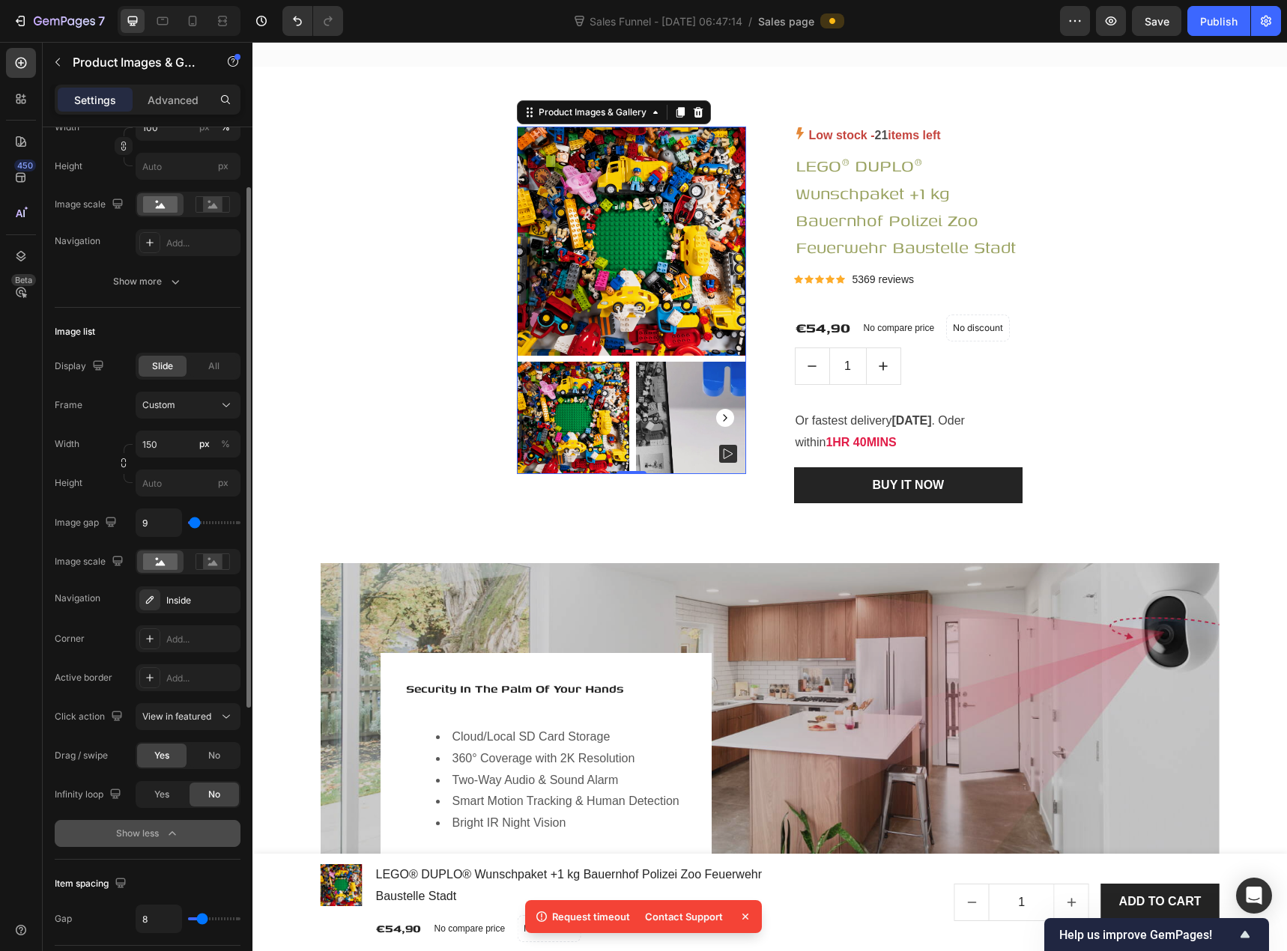
scroll to position [374, 0]
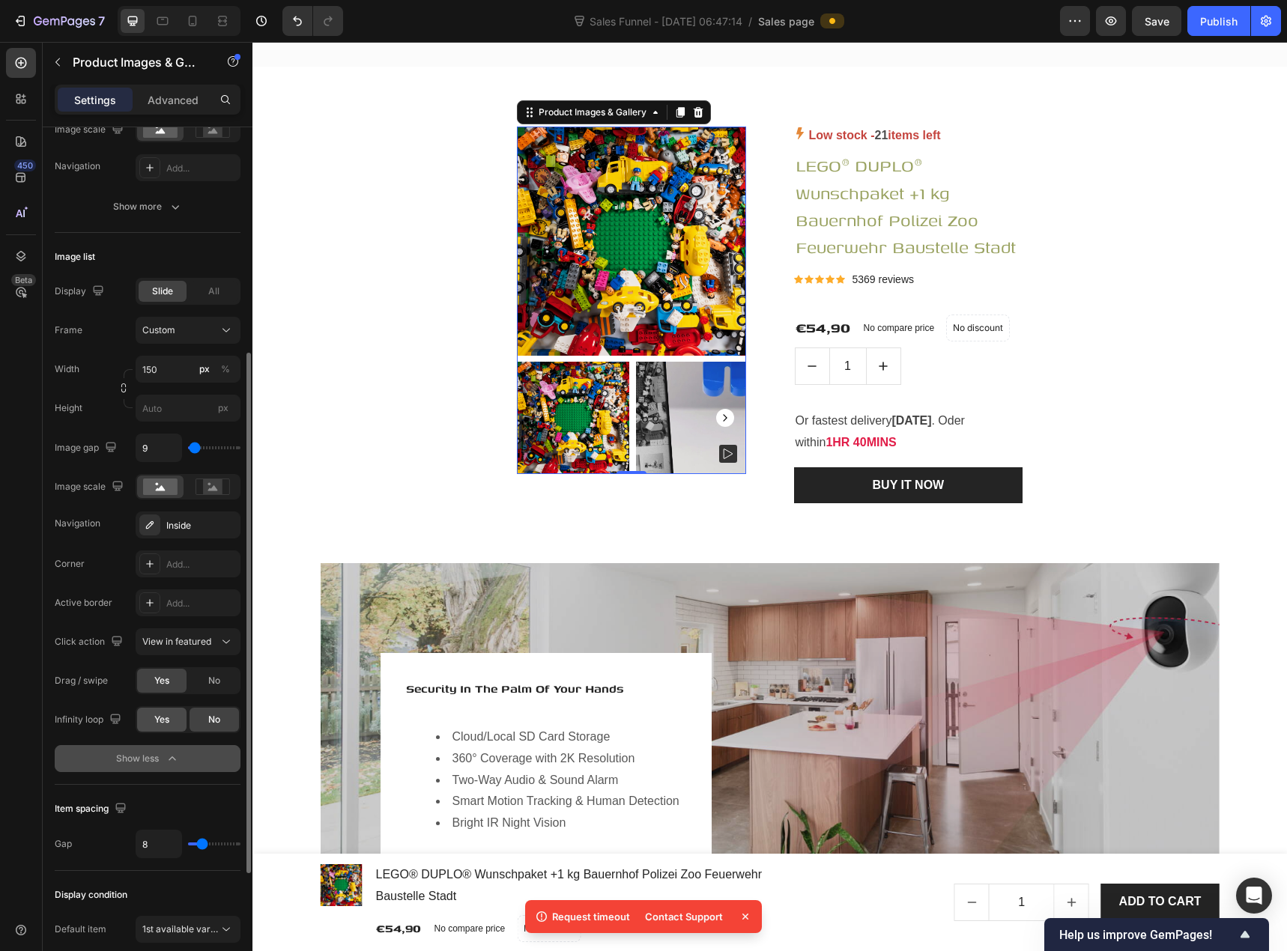
click at [168, 724] on span "Yes" at bounding box center [161, 719] width 15 height 13
click at [199, 718] on div "No" at bounding box center [213, 720] width 49 height 24
click at [193, 681] on div "No" at bounding box center [213, 681] width 49 height 24
click at [175, 684] on div "Yes" at bounding box center [161, 681] width 49 height 24
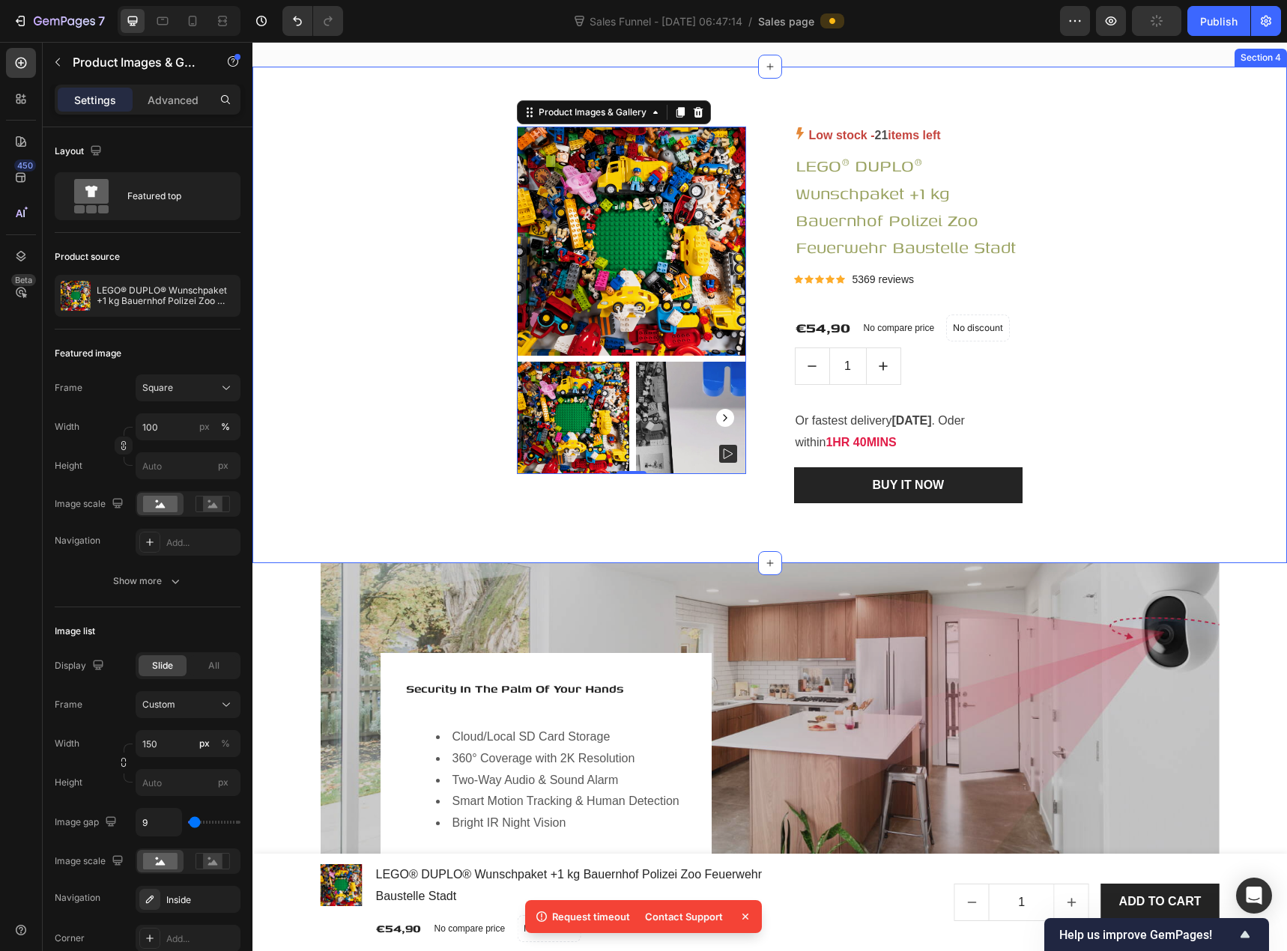
click at [472, 457] on div "Product Images & Gallery 0 Low stock - 21 items left Product Stock Counter LEGO…" at bounding box center [770, 315] width 1012 height 376
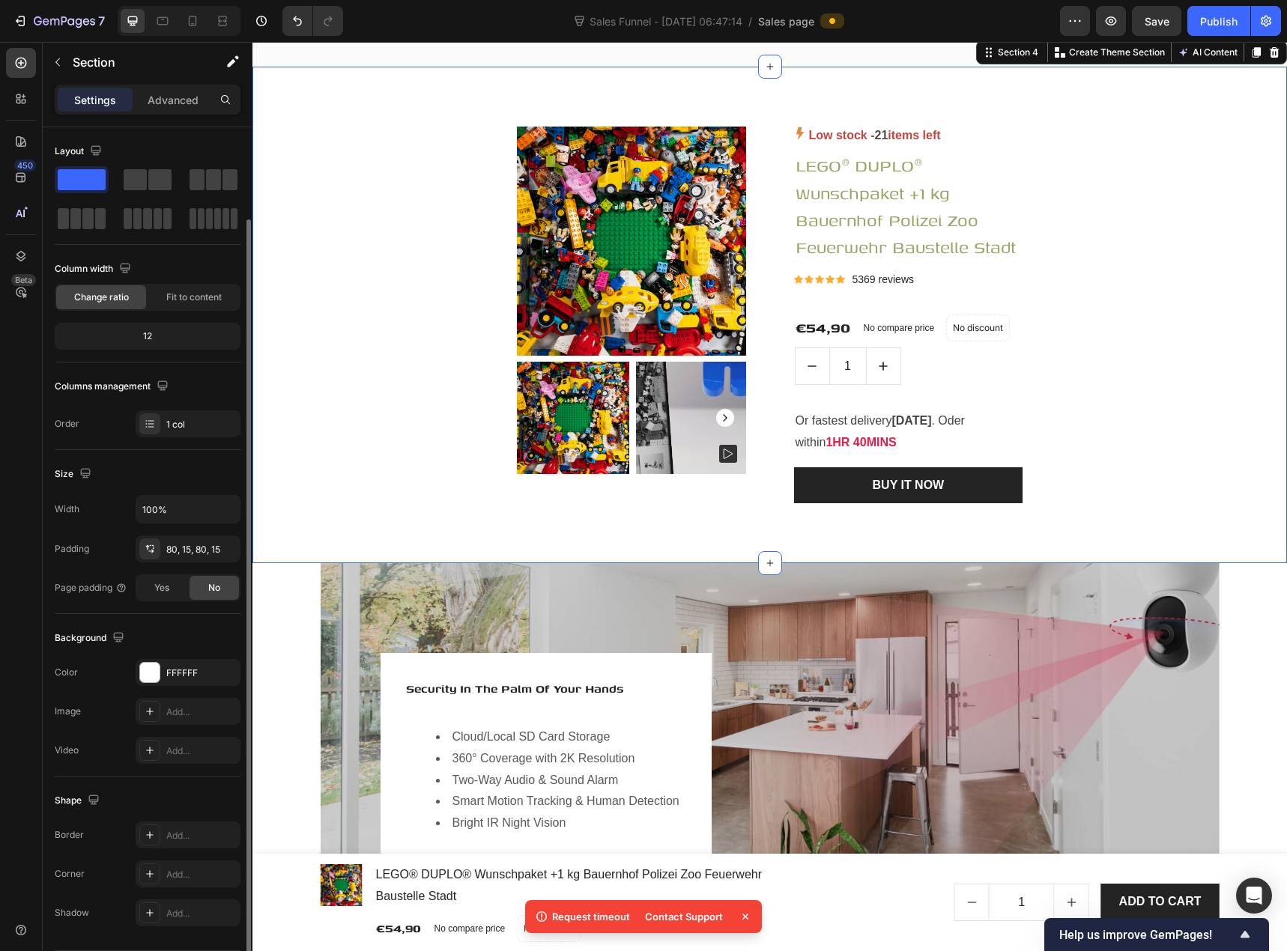
scroll to position [47, 0]
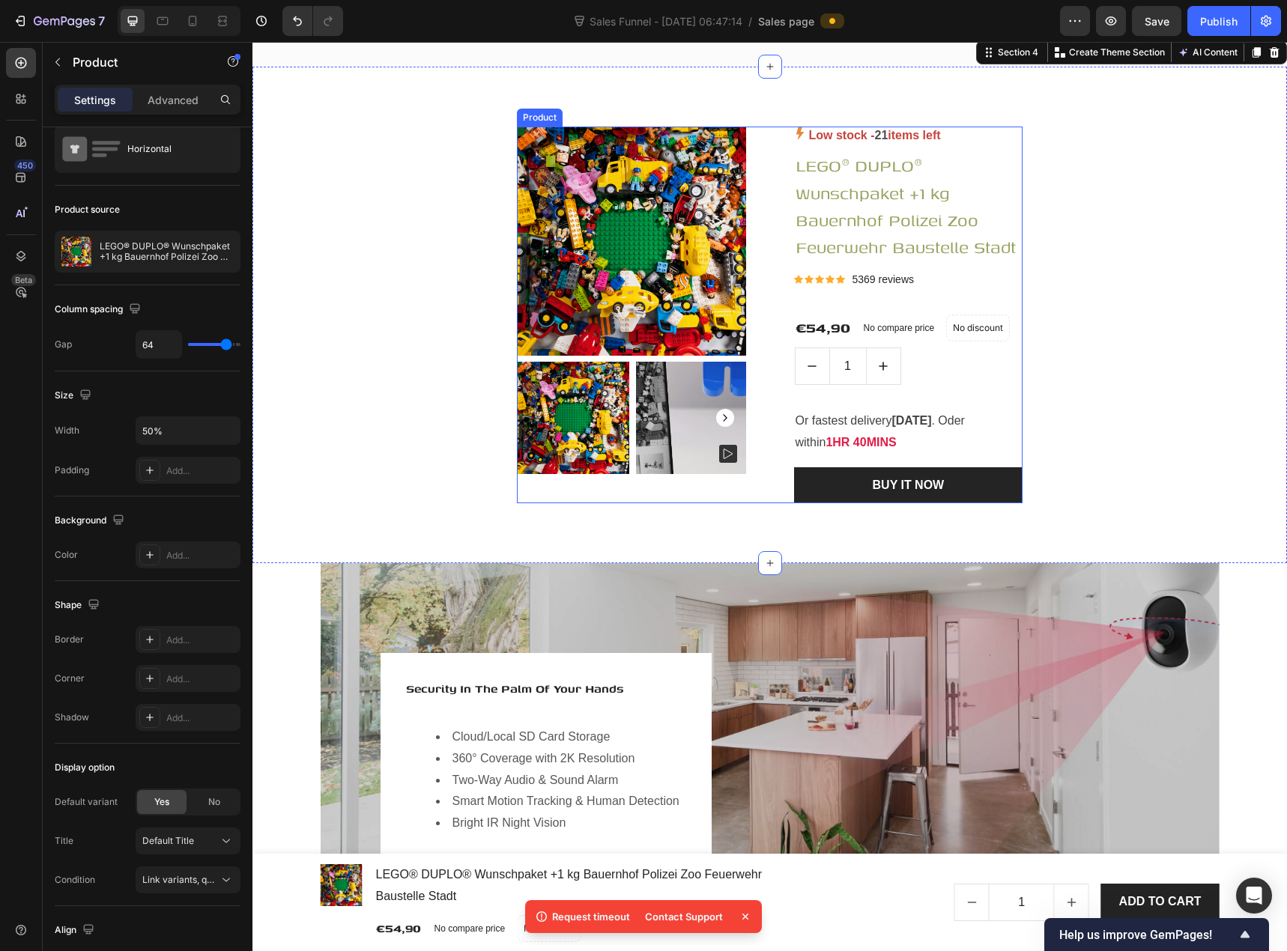
click at [771, 289] on div "Product Images & Gallery Low stock - 21 items left Product Stock Counter LEGO® …" at bounding box center [770, 315] width 506 height 376
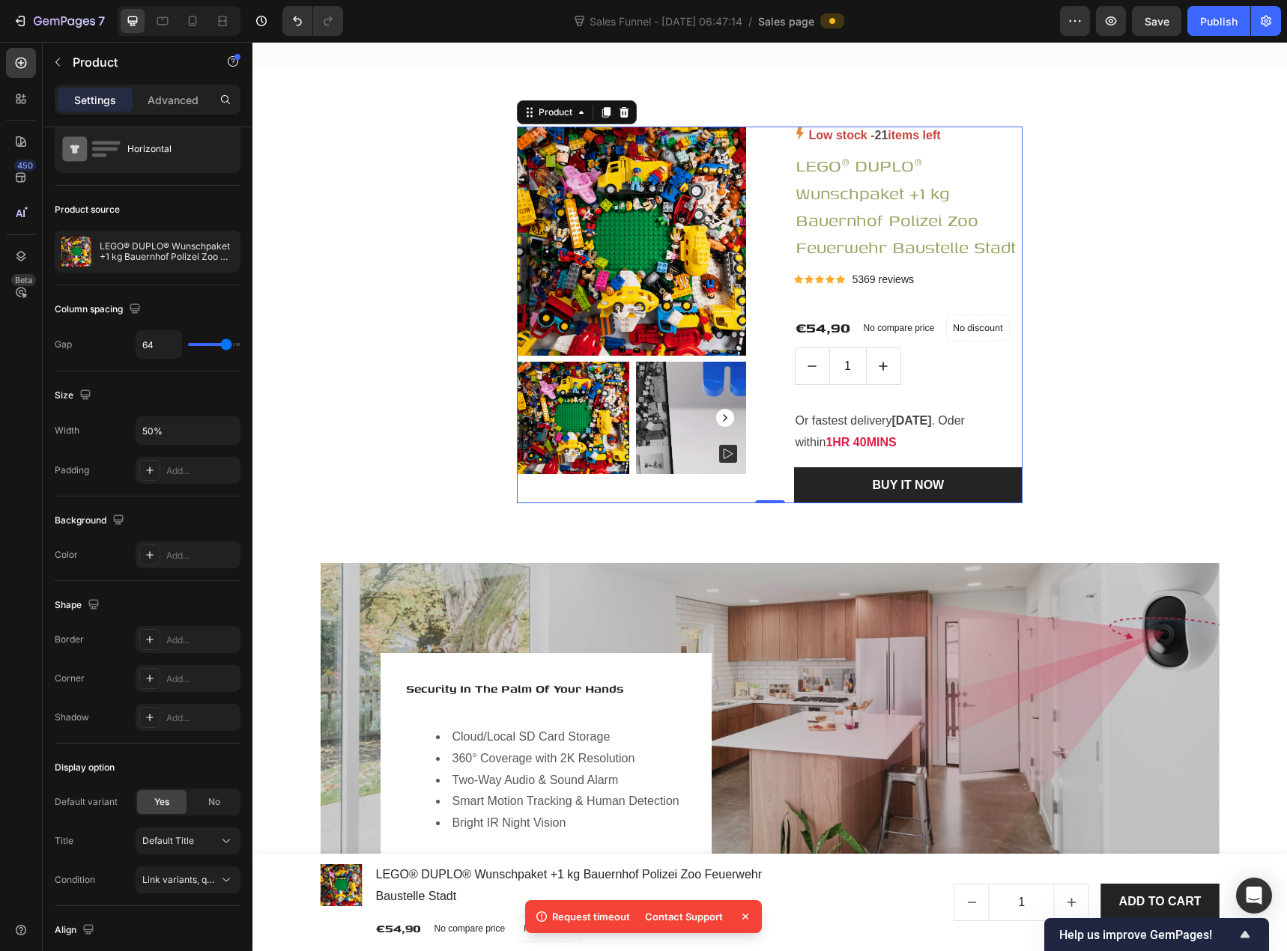
scroll to position [0, 0]
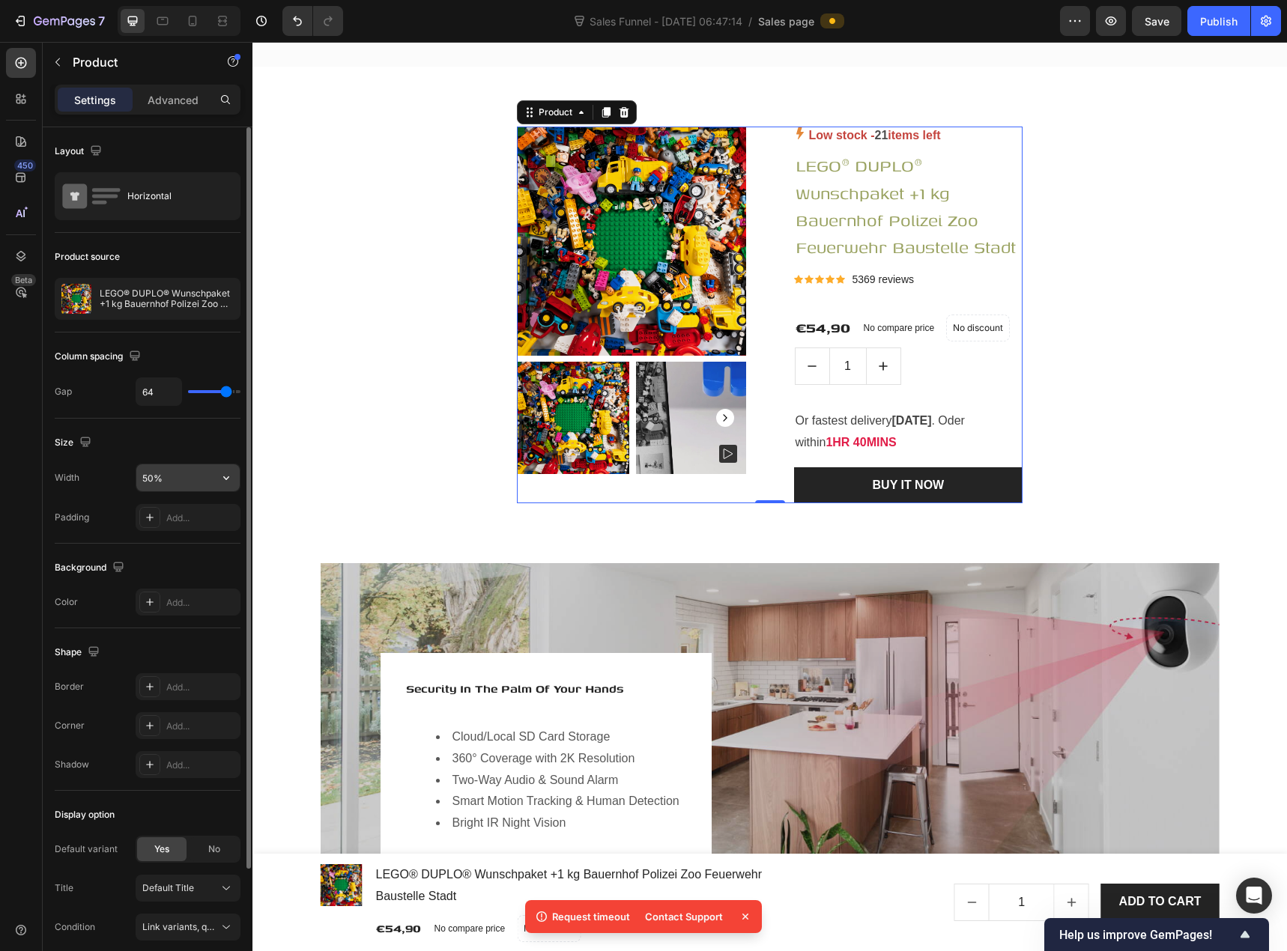
click at [148, 477] on input "50%" at bounding box center [187, 477] width 103 height 27
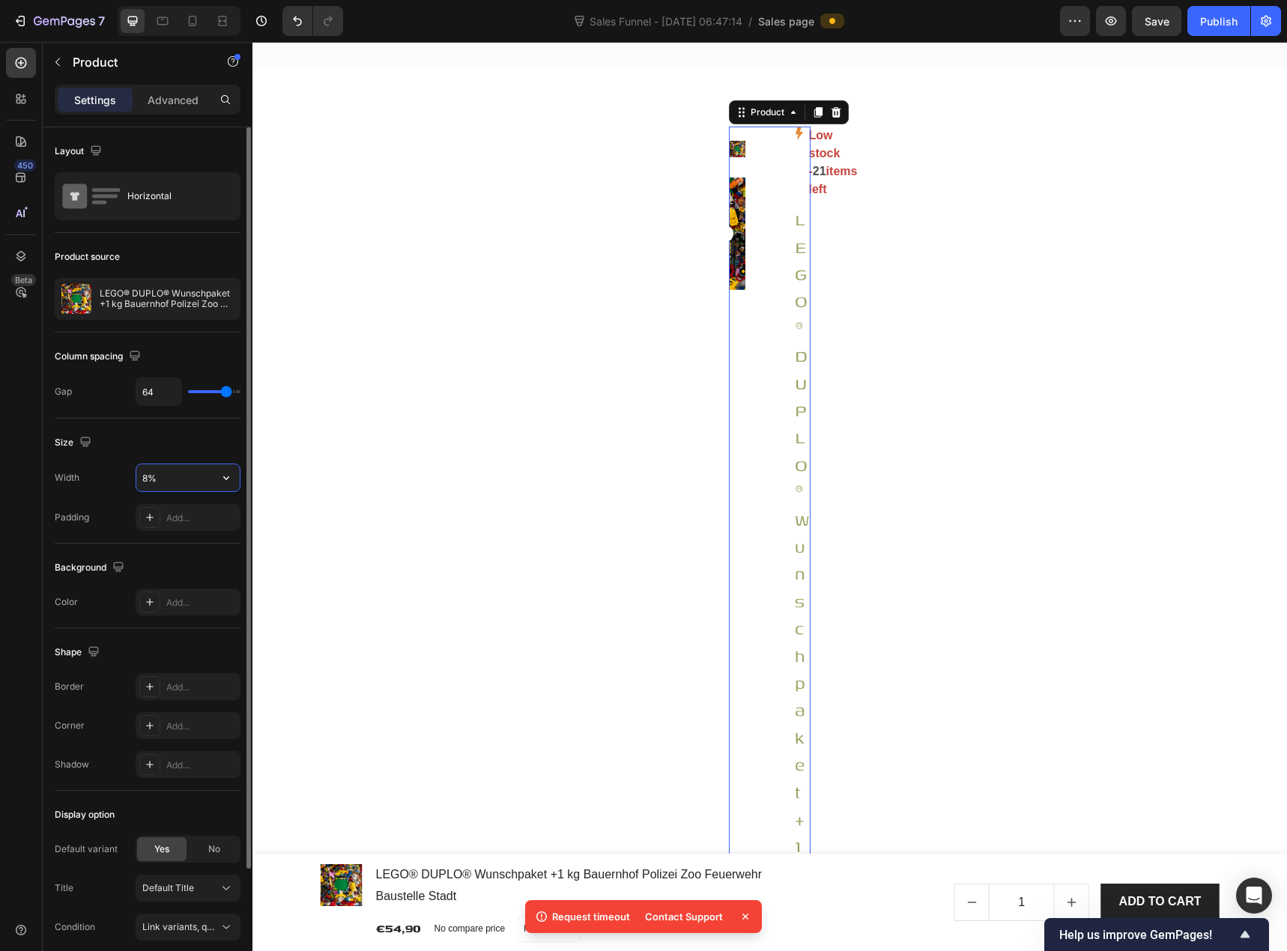
type input "80%"
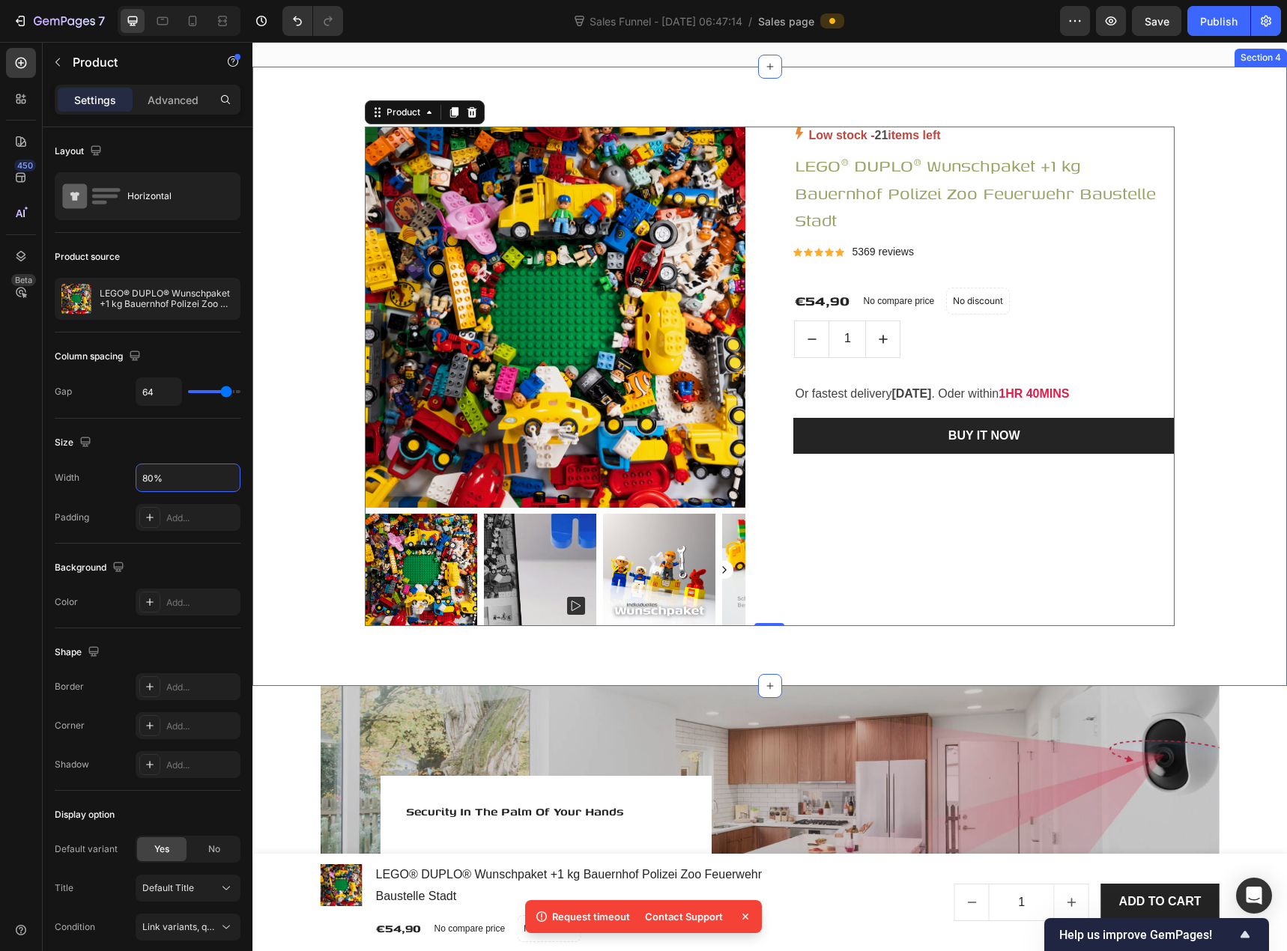
click at [307, 435] on div "Product Images & Gallery Low stock - 21 items left Product Stock Counter LEGO® …" at bounding box center [770, 376] width 1012 height 499
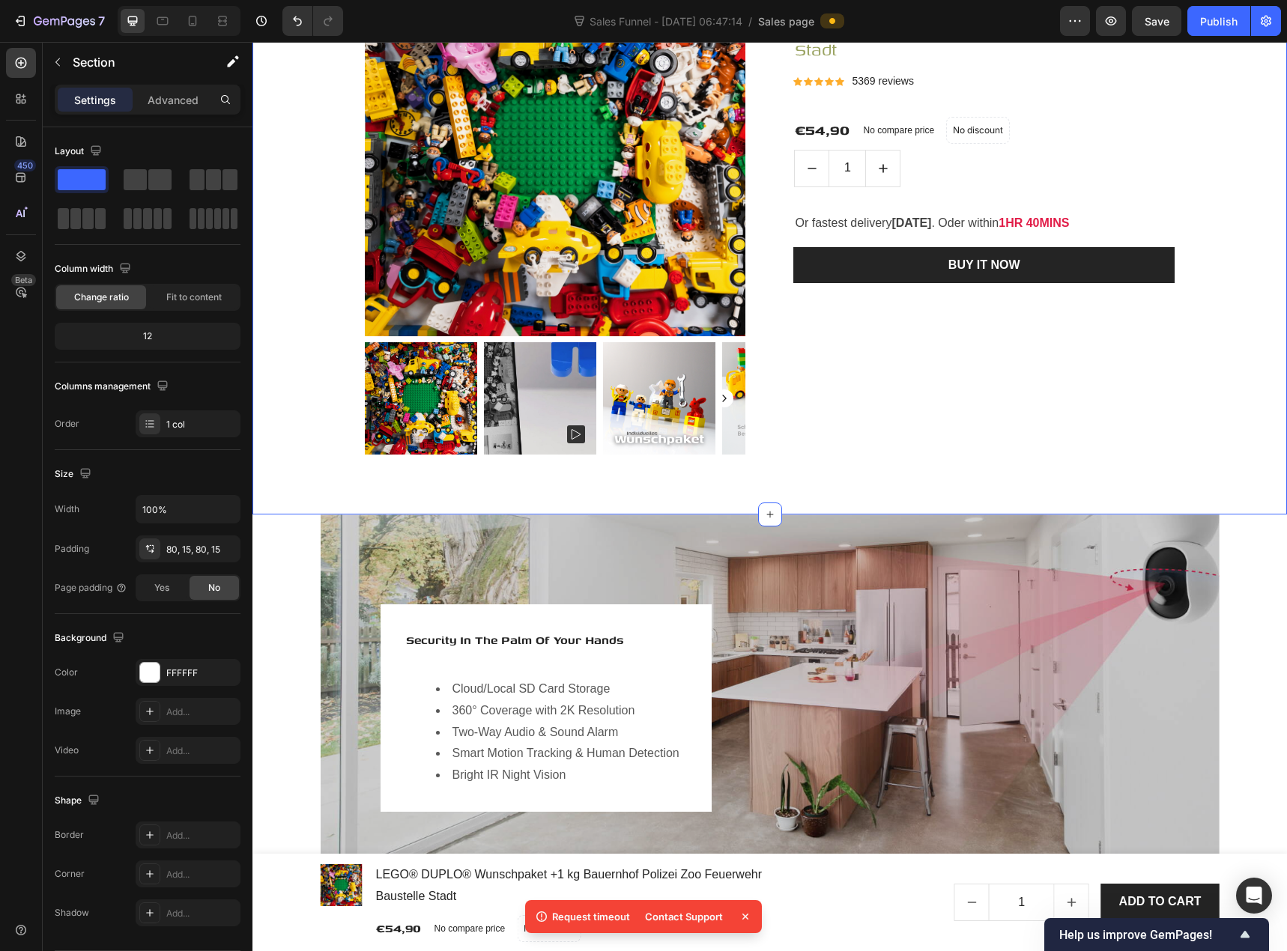
scroll to position [1423, 0]
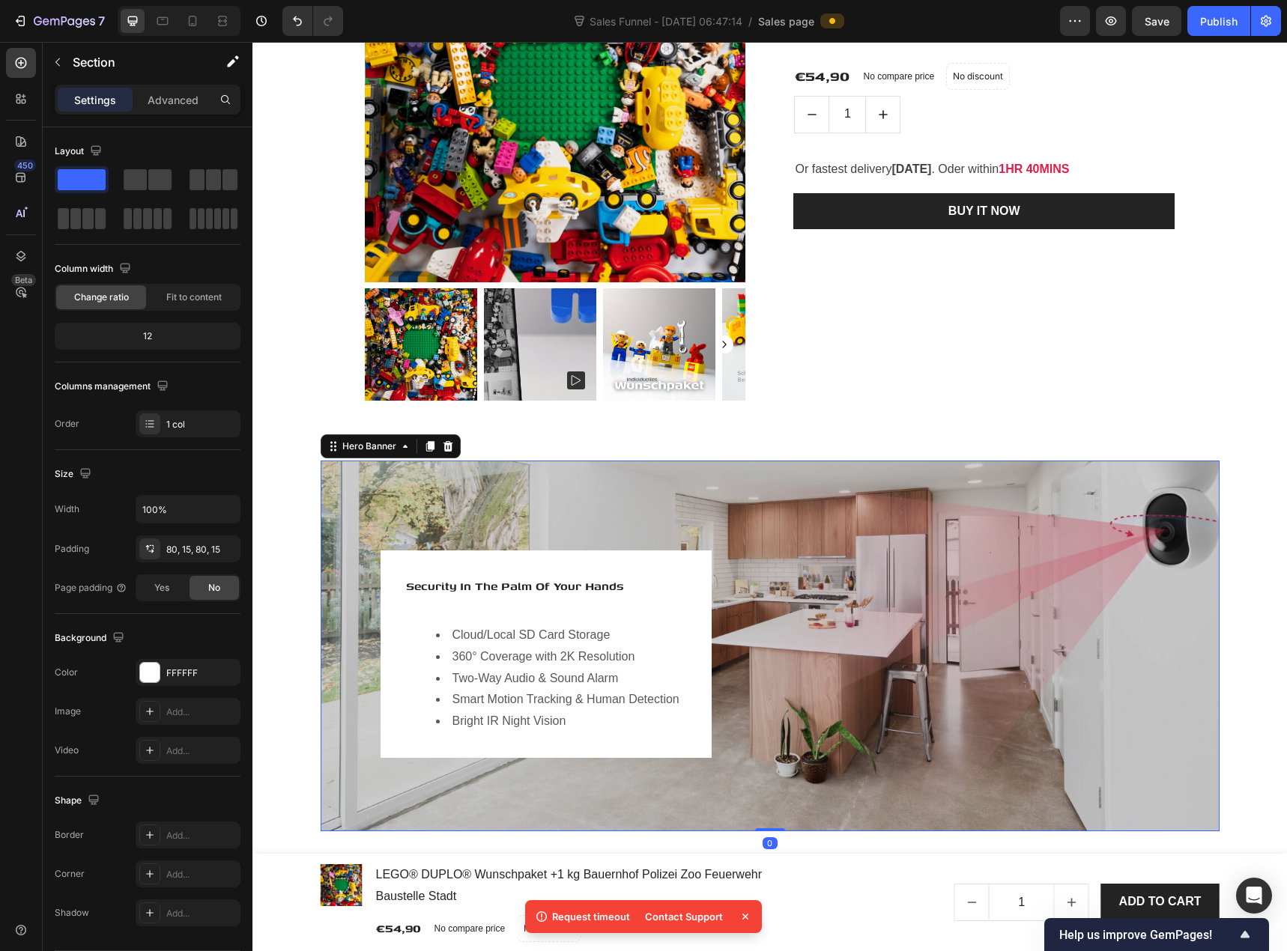
click at [339, 485] on div "Security In The Palm Of Your Hands Heading Cloud/Local SD Card Storage 360° Cov…" at bounding box center [770, 646] width 899 height 370
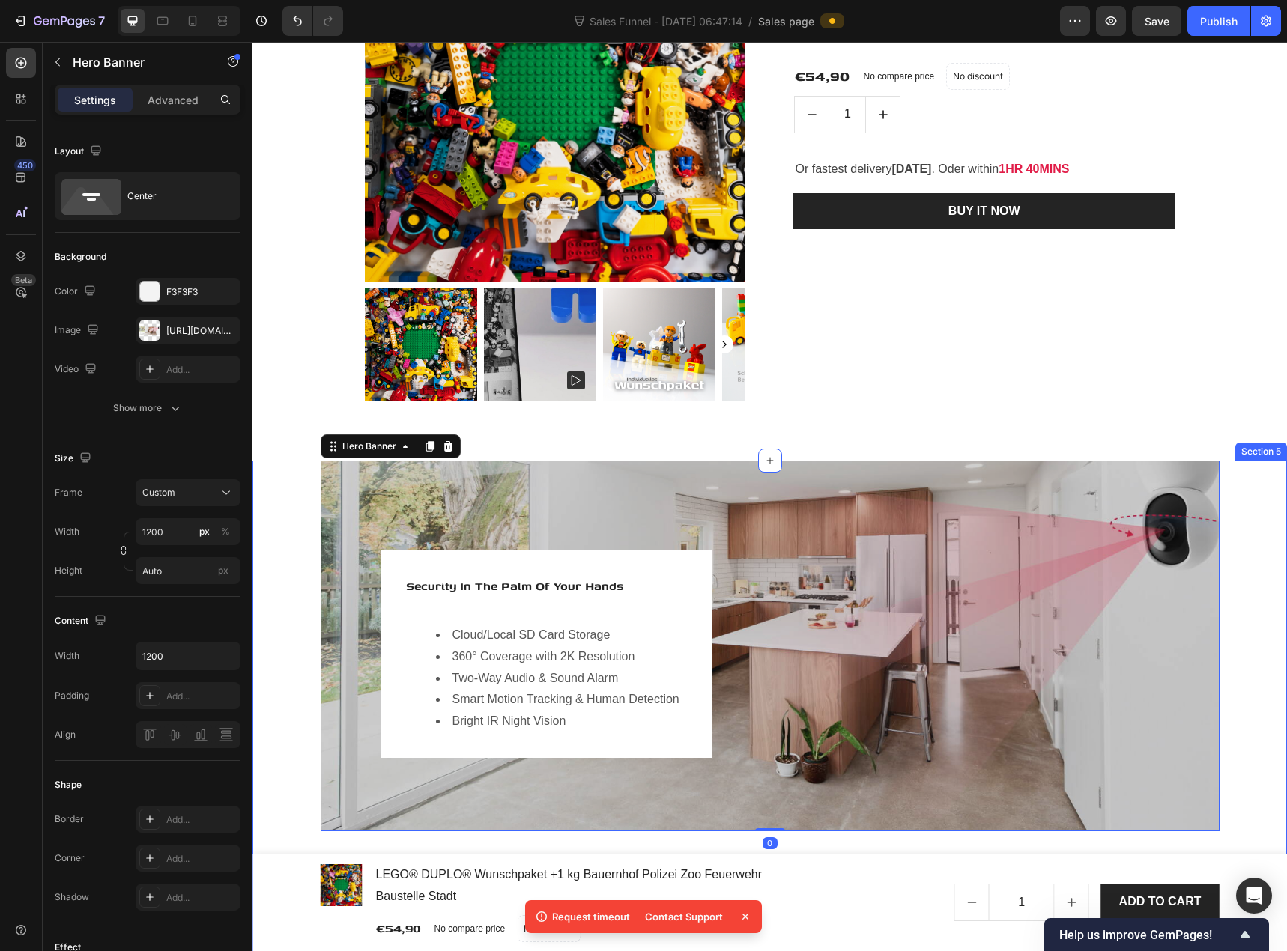
click at [293, 490] on div "Image Hero Banner Security In The Palm Of Your Hands Heading Cloud/Local SD Car…" at bounding box center [770, 828] width 1012 height 734
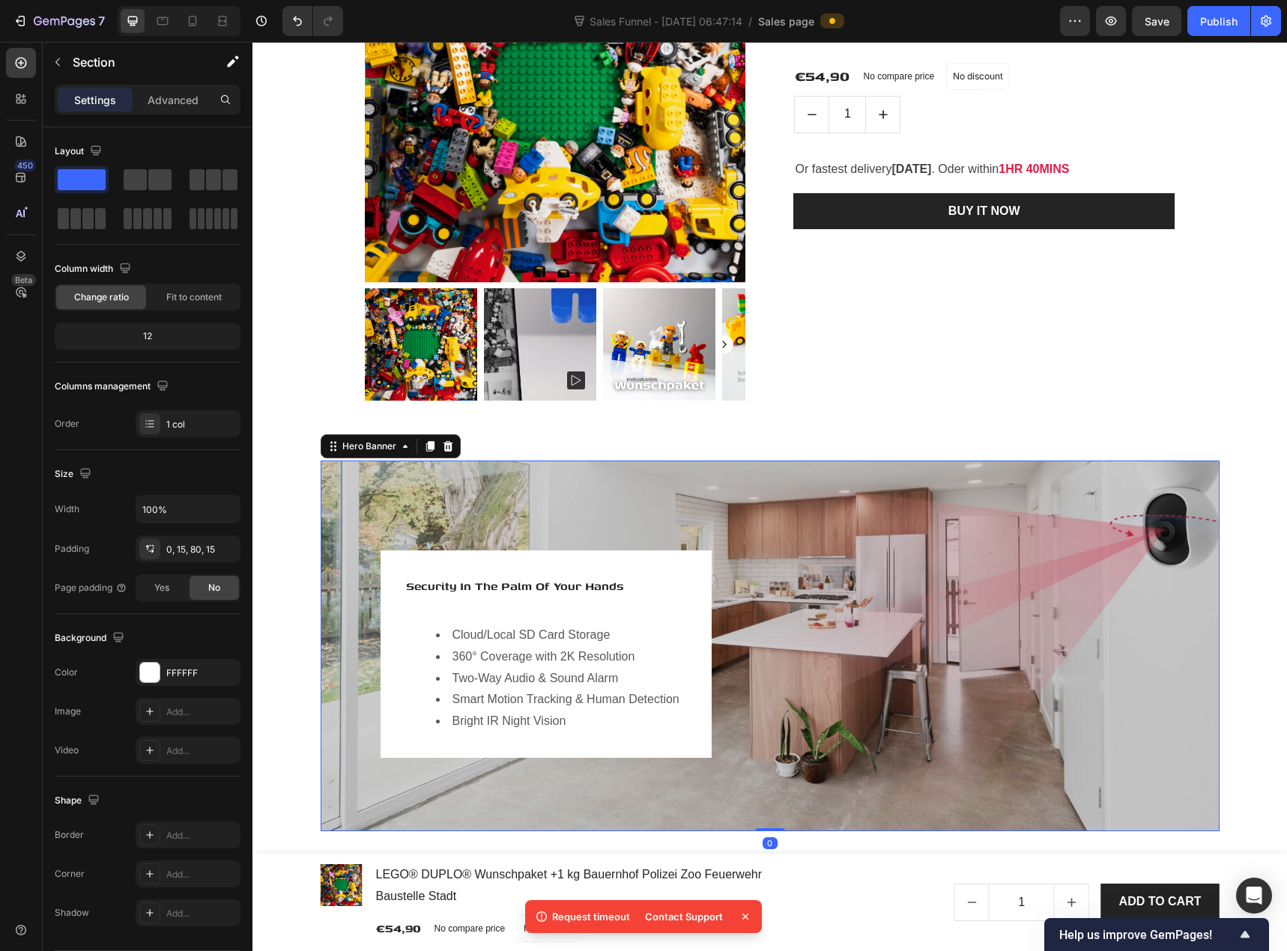
click at [341, 484] on div "Security In The Palm Of Your Hands Heading Cloud/Local SD Card Storage 360° Cov…" at bounding box center [770, 646] width 899 height 370
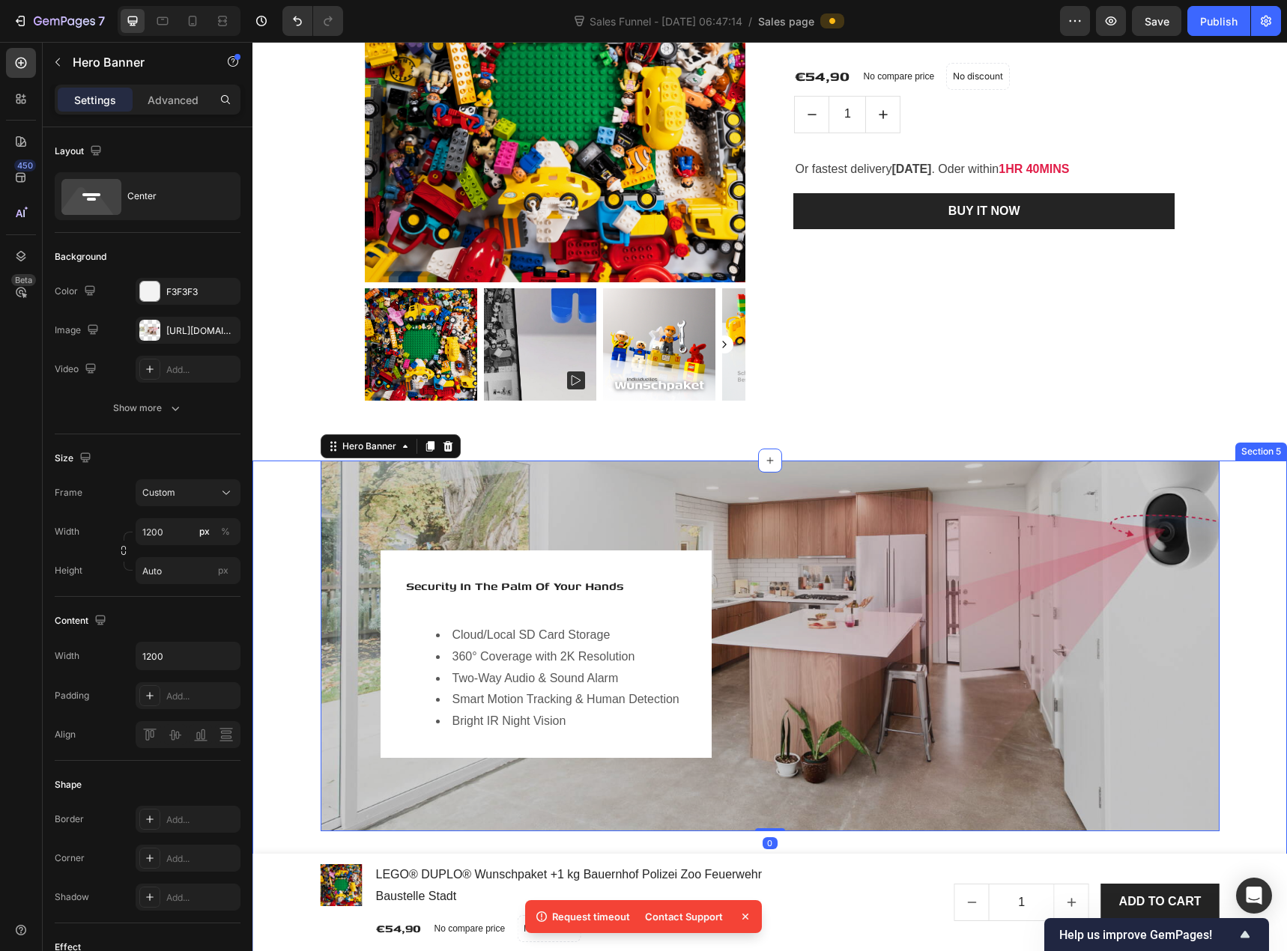
click at [294, 491] on div "Image Hero Banner Security In The Palm Of Your Hands Heading Cloud/Local SD Car…" at bounding box center [770, 828] width 1012 height 734
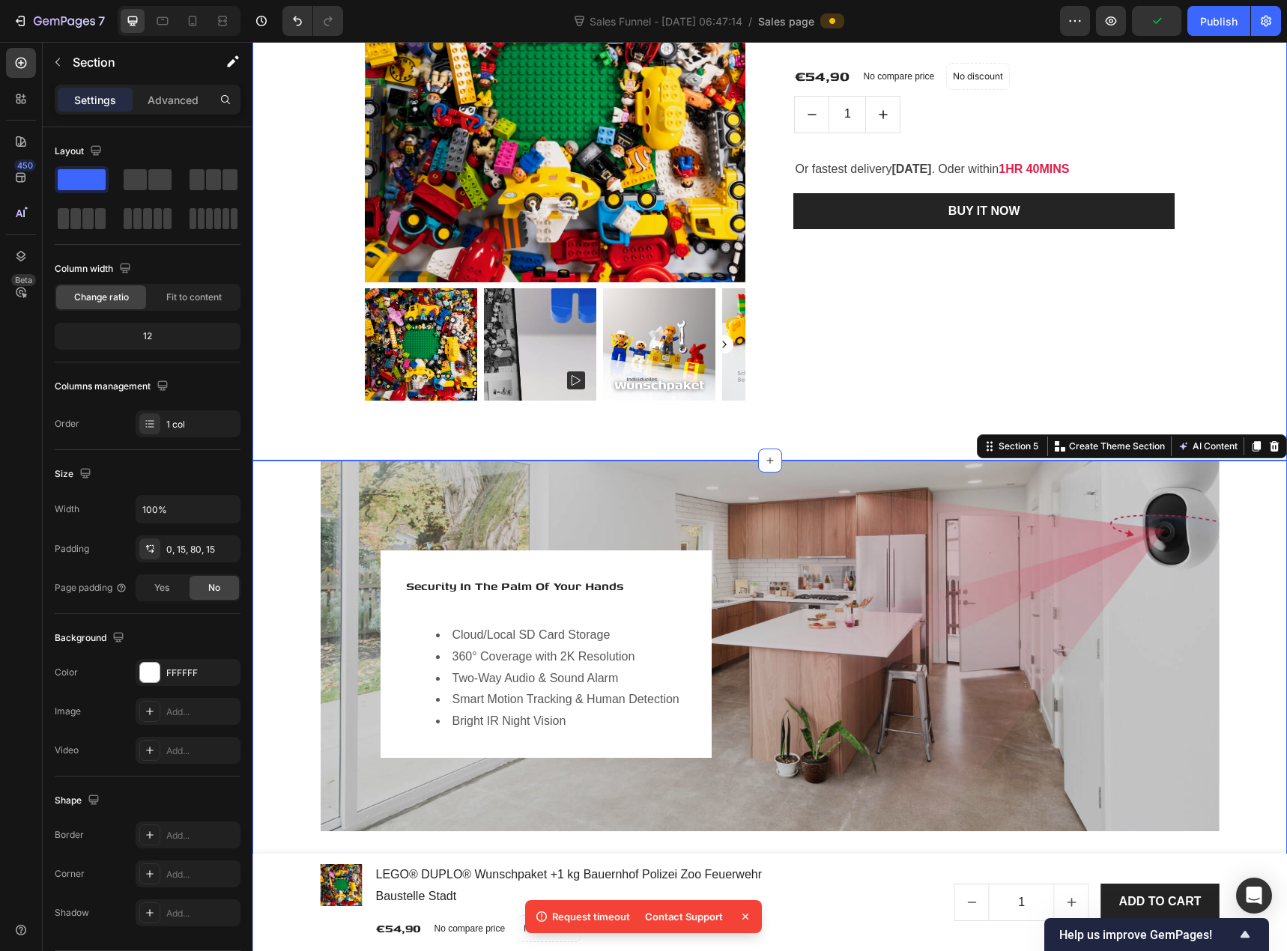
click at [331, 347] on div "Product Images & Gallery Low stock - 21 items left Product Stock Counter LEGO® …" at bounding box center [770, 151] width 1012 height 499
click at [282, 521] on div "Image Hero Banner Security In The Palm Of Your Hands Heading Cloud/Local SD Car…" at bounding box center [770, 828] width 1012 height 734
click at [329, 506] on div "Security In The Palm Of Your Hands Heading Cloud/Local SD Card Storage 360° Cov…" at bounding box center [770, 646] width 899 height 370
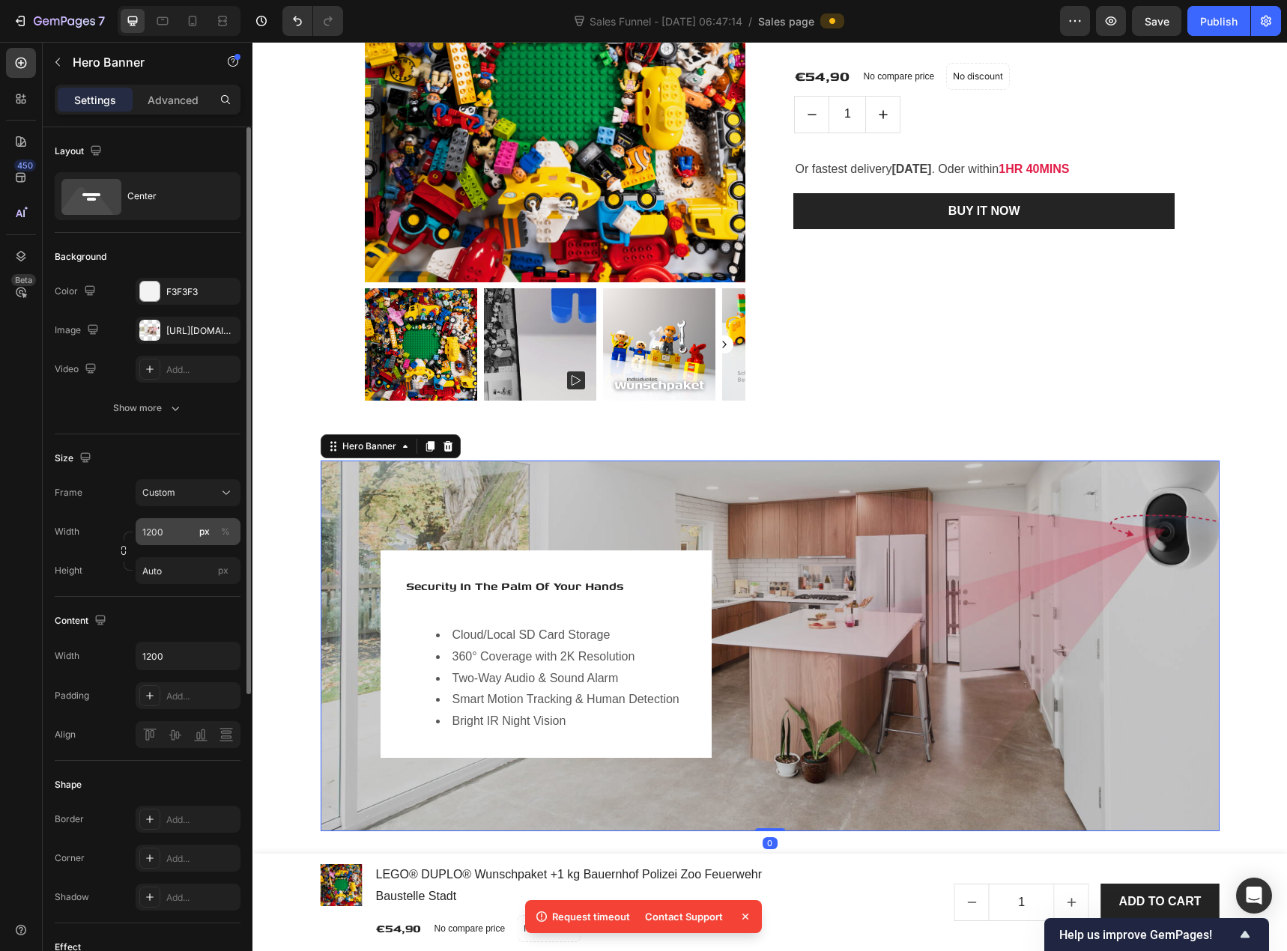
click at [209, 529] on div "px" at bounding box center [204, 531] width 10 height 13
click at [180, 529] on input "1200" at bounding box center [188, 531] width 105 height 27
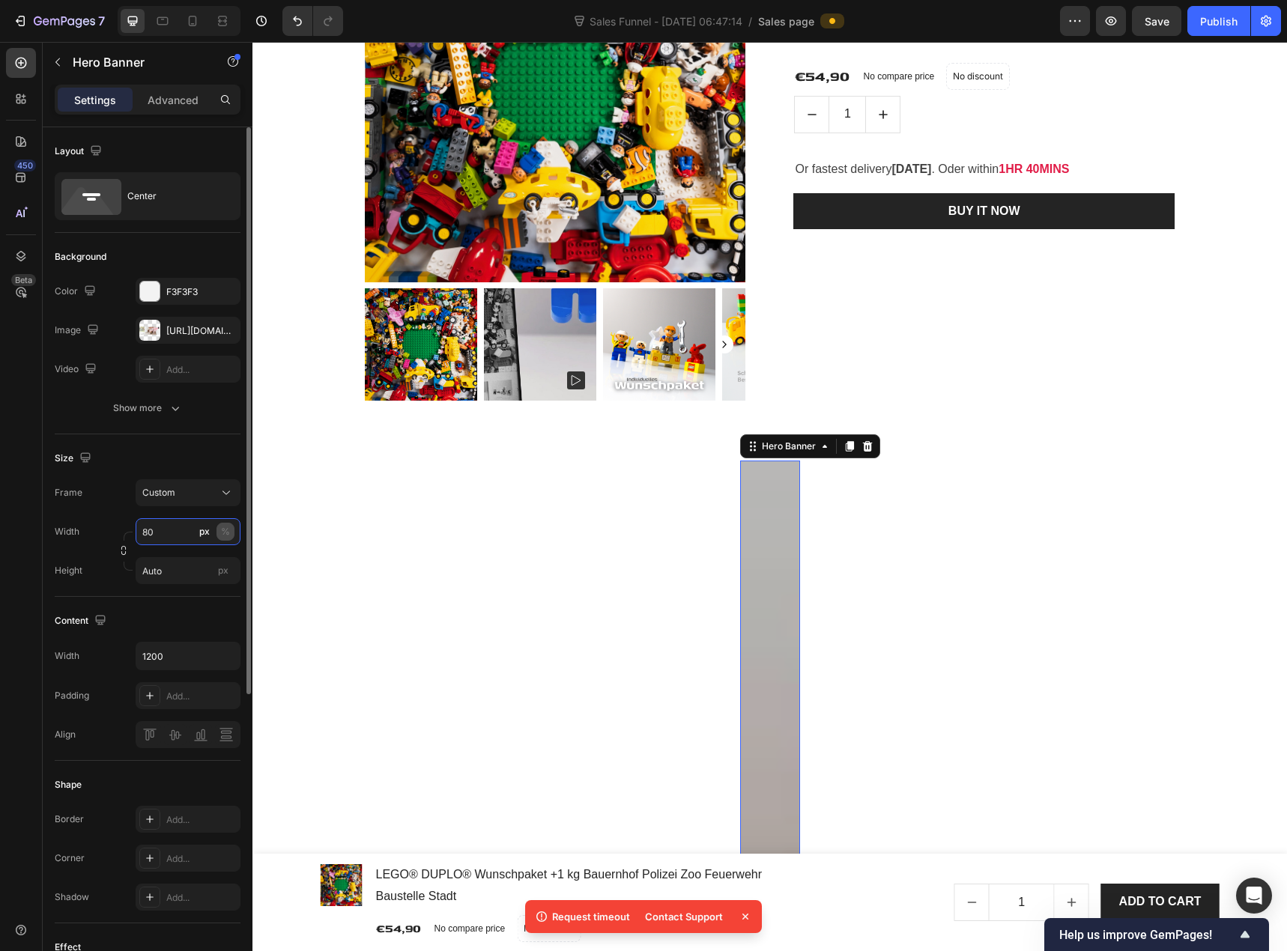
type input "80"
click at [221, 532] on div "%" at bounding box center [225, 531] width 9 height 13
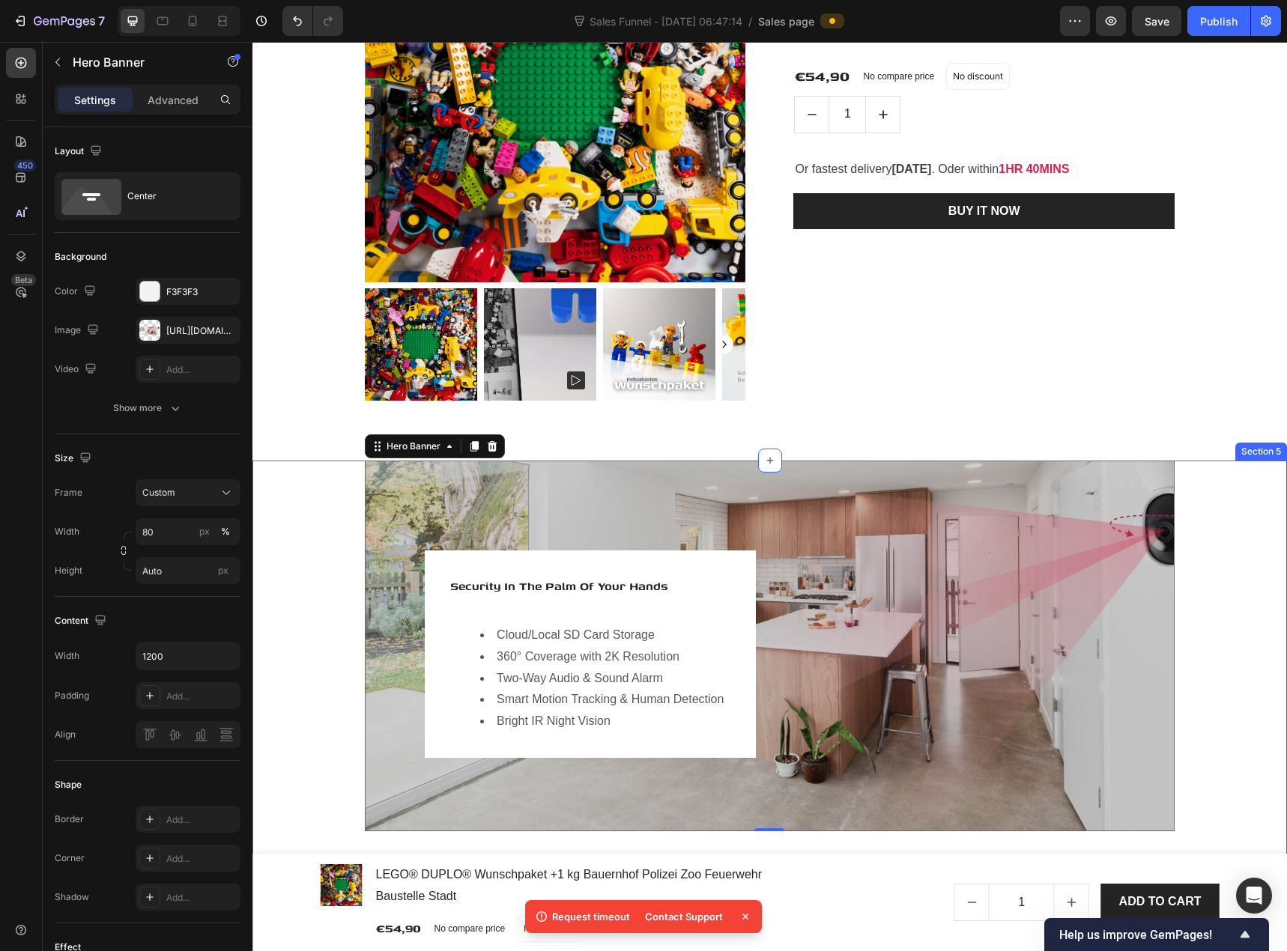
click at [332, 474] on div "Image Hero Banner Security In The Palm Of Your Hands Heading Cloud/Local SD Car…" at bounding box center [770, 828] width 1012 height 734
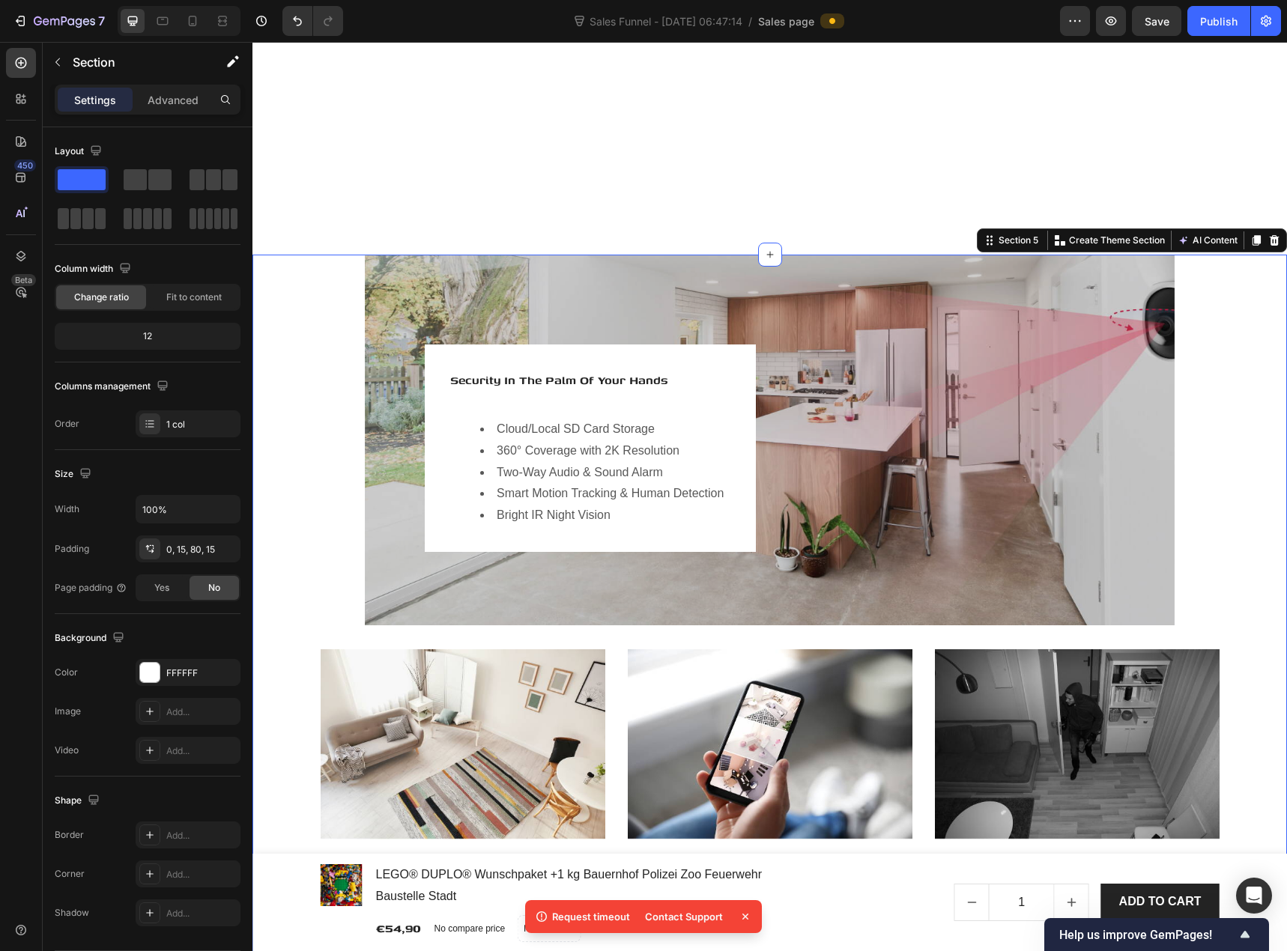
scroll to position [2022, 0]
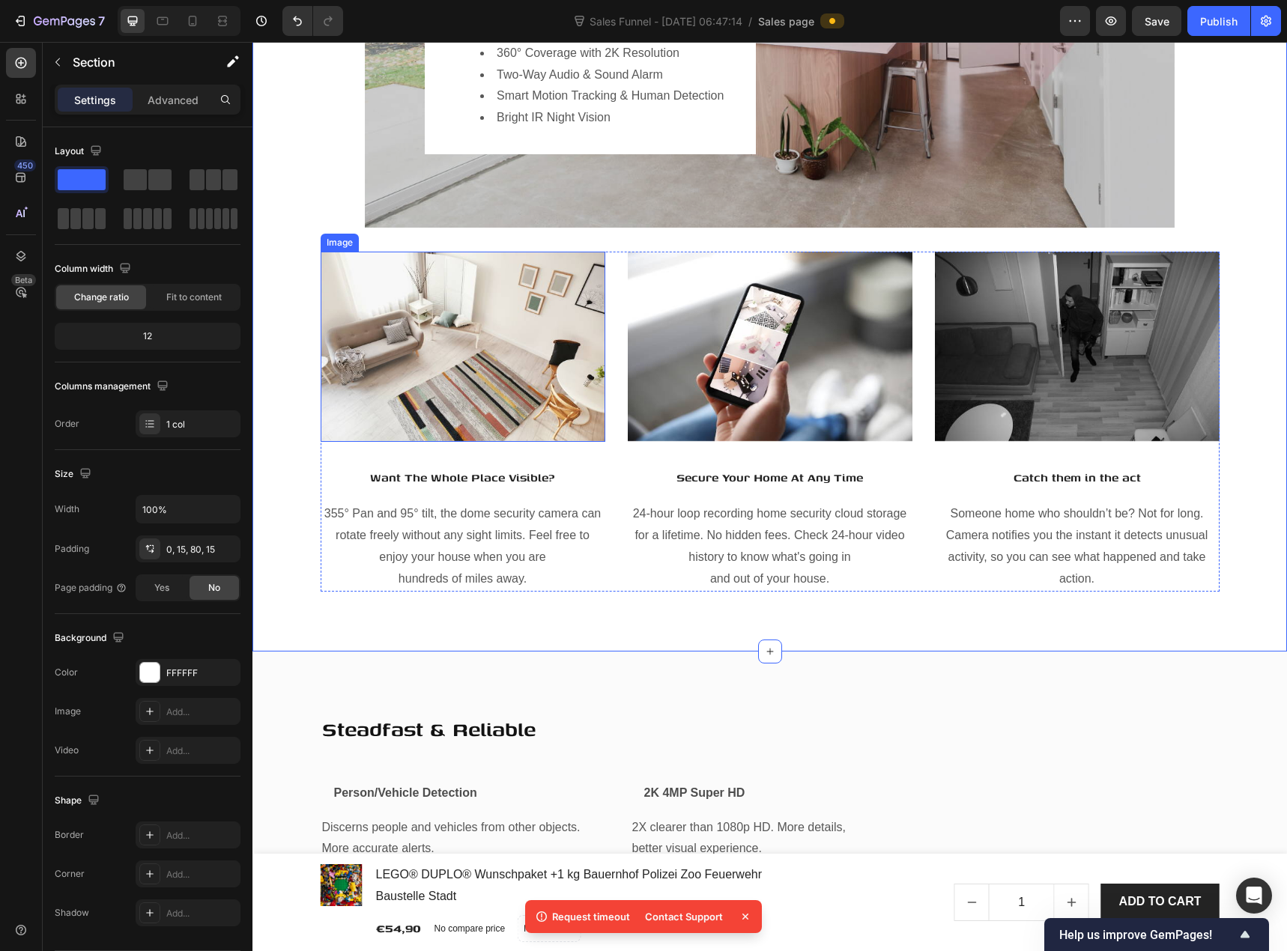
click at [329, 239] on div "Image" at bounding box center [339, 242] width 32 height 13
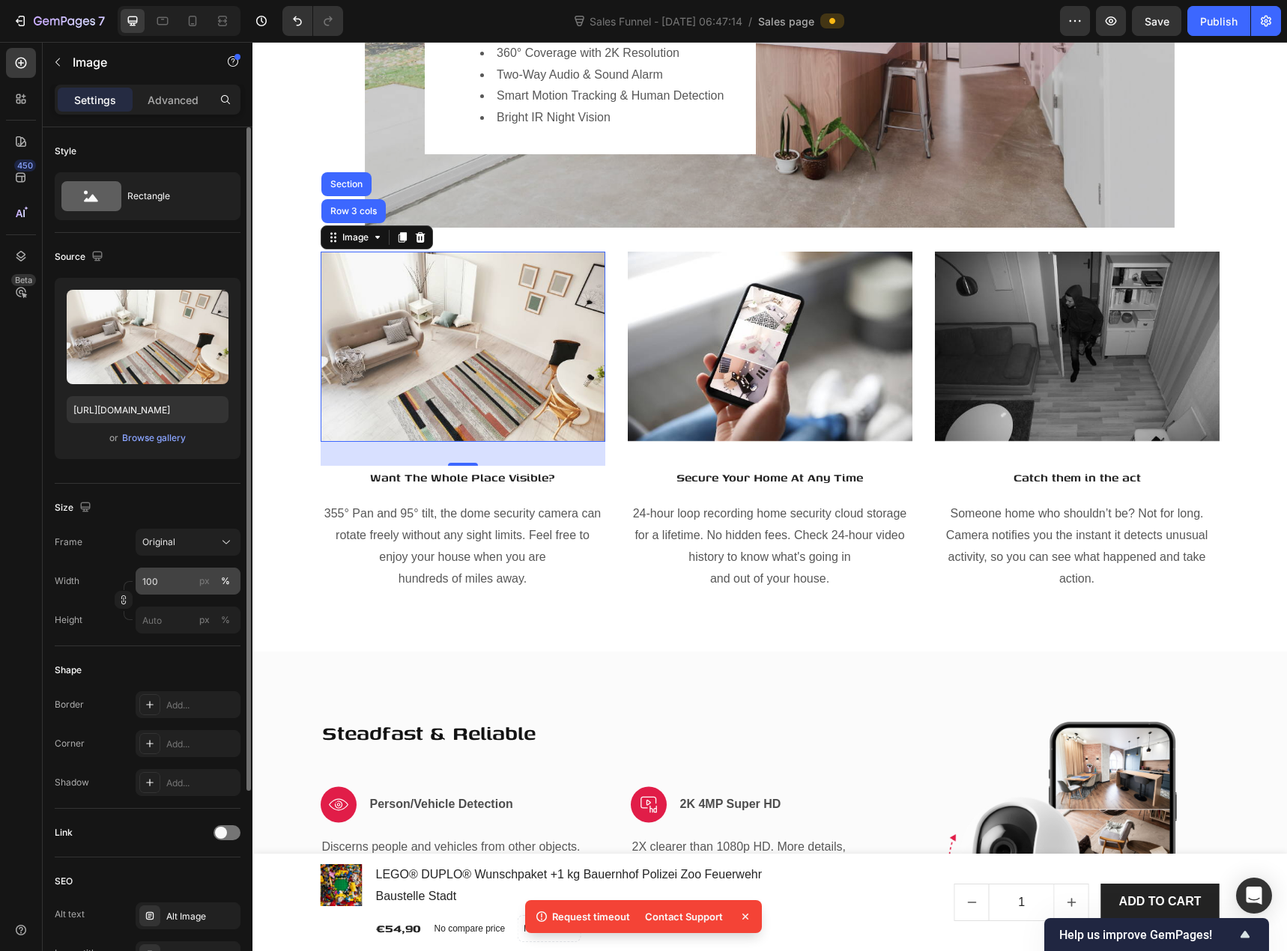
click at [225, 582] on div "%" at bounding box center [225, 580] width 9 height 13
click at [167, 583] on input "100" at bounding box center [188, 581] width 105 height 27
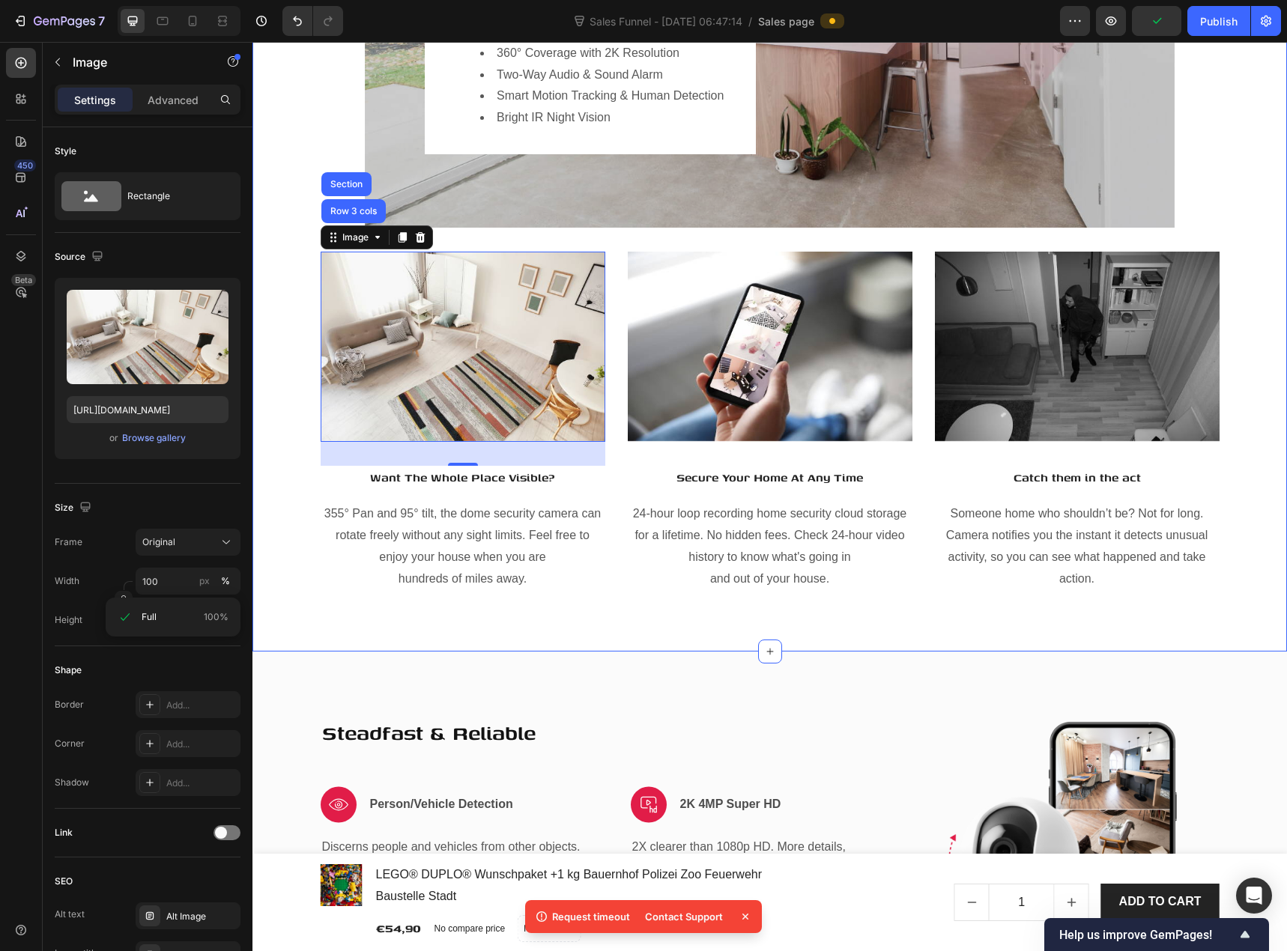
click at [292, 417] on div "Image Hero Banner Security In The Palm Of Your Hands Heading Cloud/Local SD Car…" at bounding box center [770, 224] width 1012 height 734
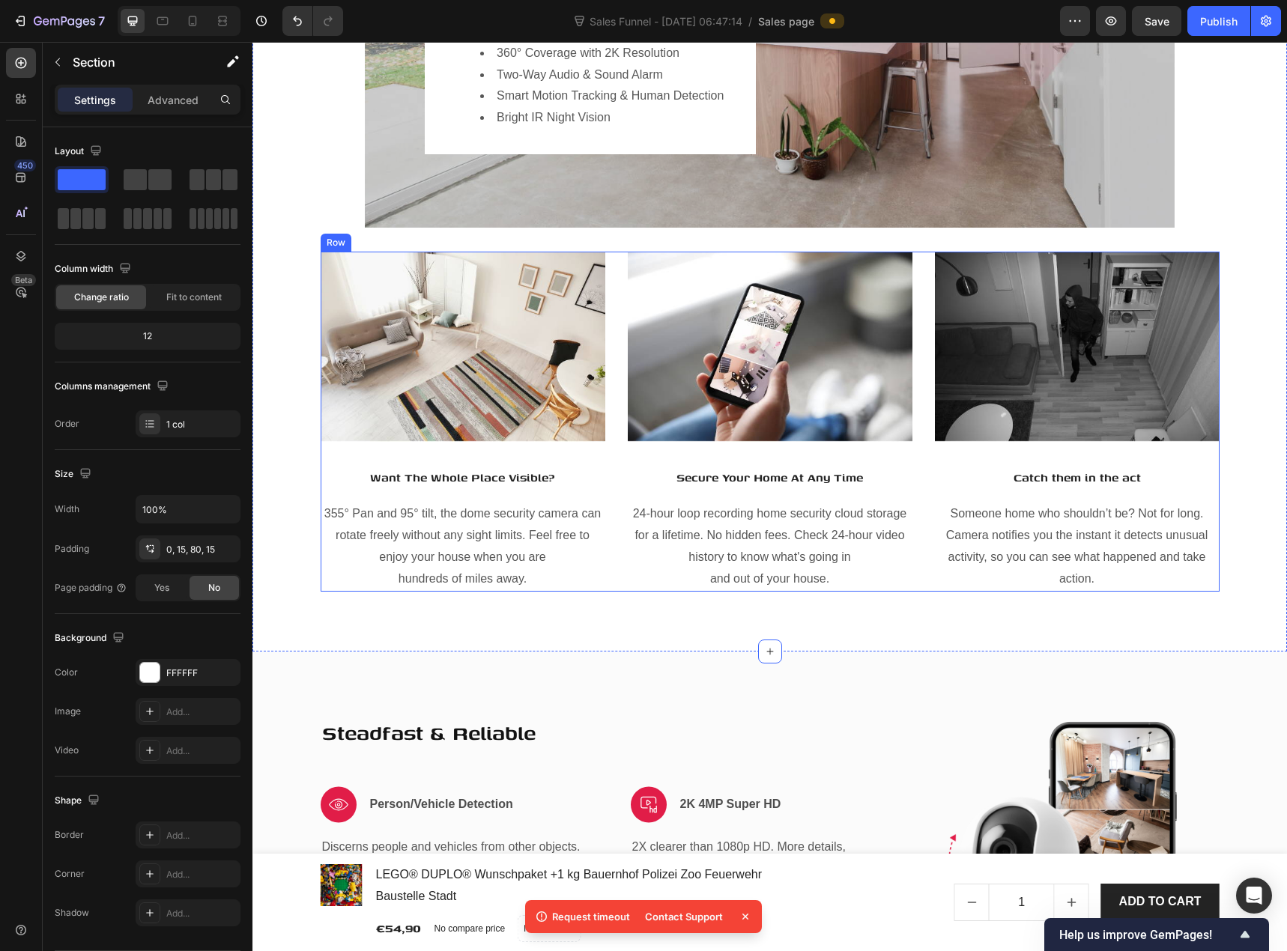
click at [613, 280] on div "Image Want The Whole Place Visible? Heading 355° Pan and 95° tilt, the dome sec…" at bounding box center [770, 422] width 899 height 340
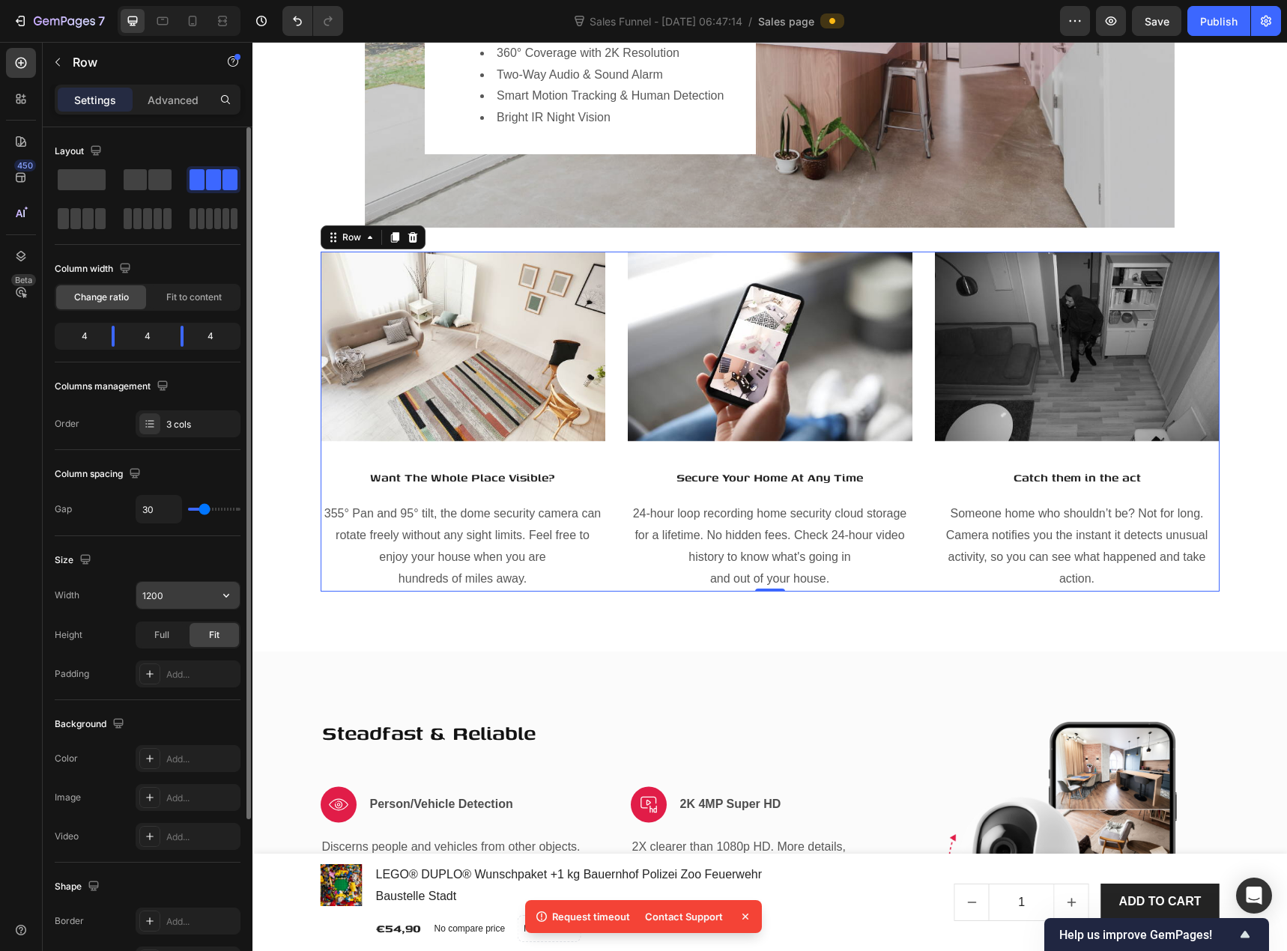
click at [204, 596] on input "1200" at bounding box center [187, 595] width 103 height 27
click at [229, 592] on icon "button" at bounding box center [226, 595] width 15 height 15
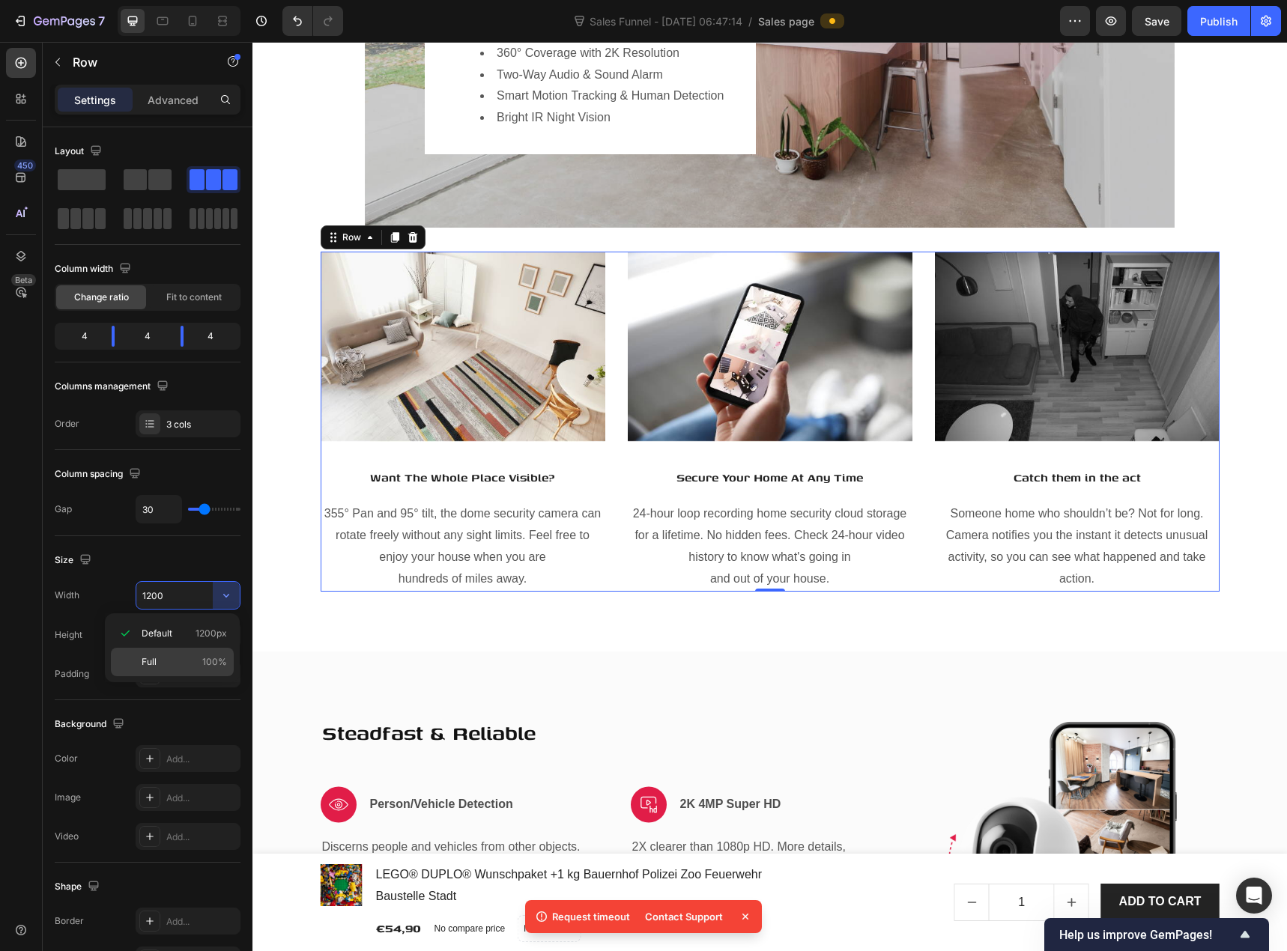
click at [195, 661] on p "Full 100%" at bounding box center [184, 661] width 85 height 13
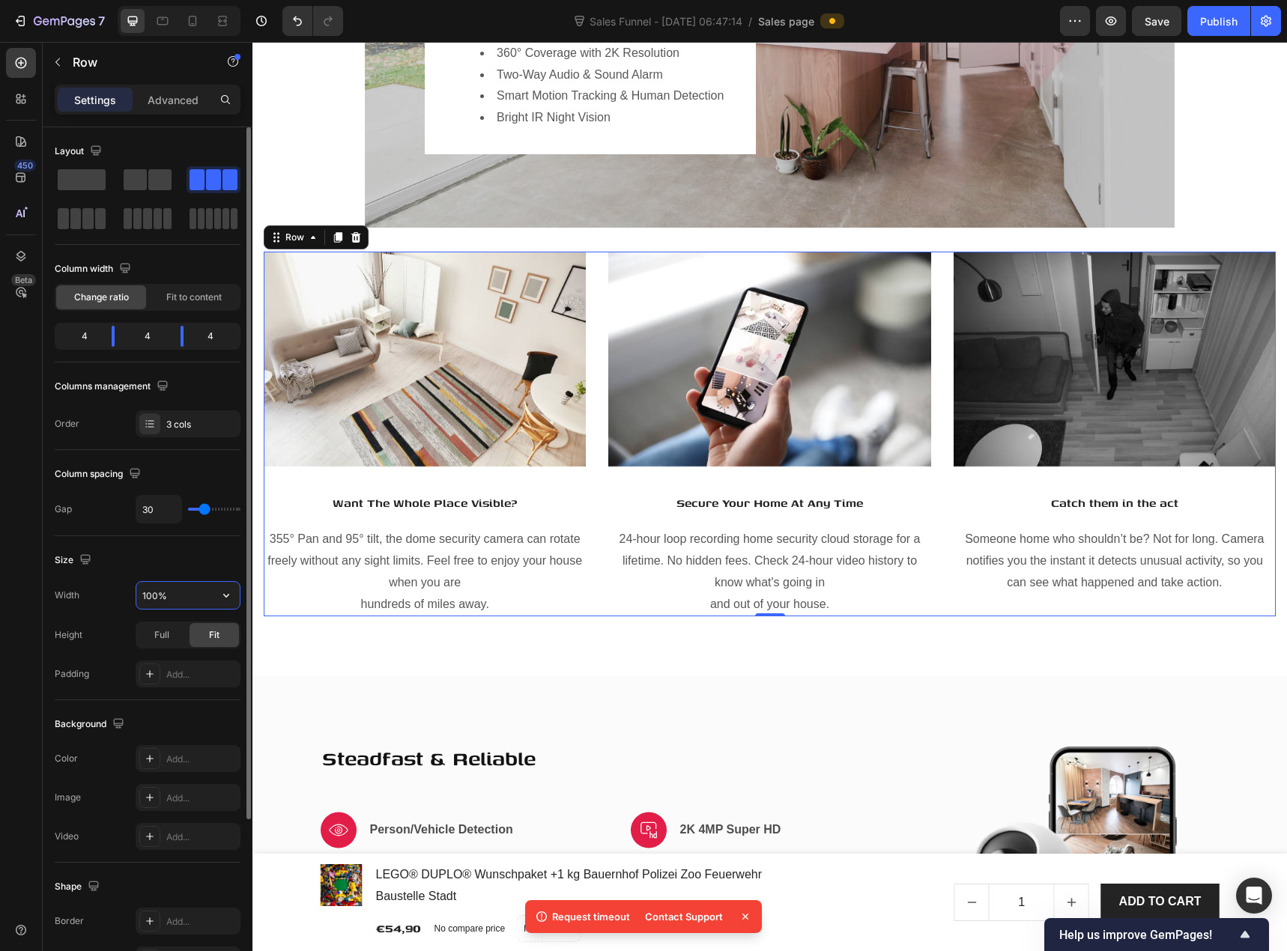
click at [162, 595] on input "100%" at bounding box center [187, 595] width 103 height 27
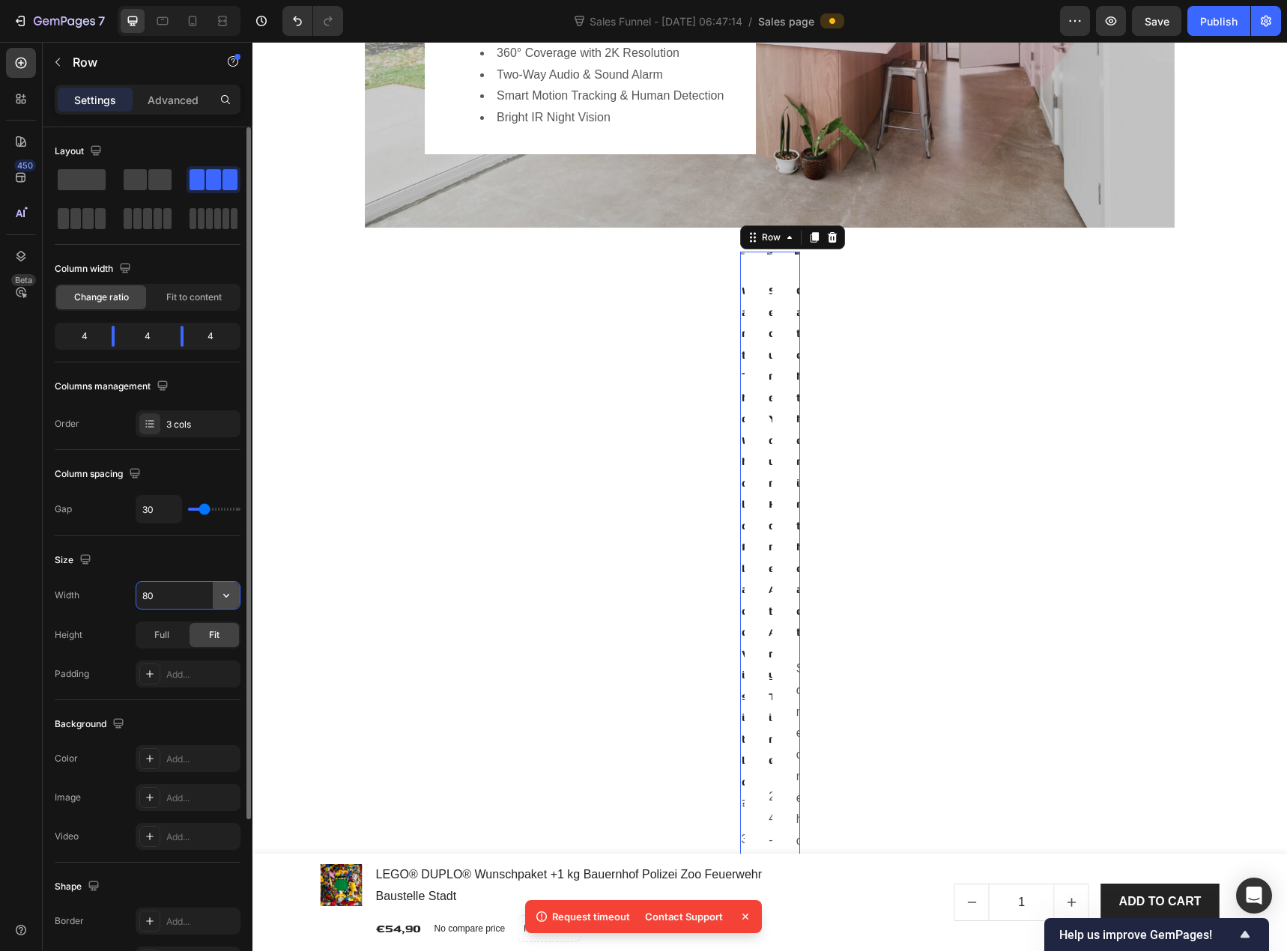
click at [226, 593] on icon "button" at bounding box center [226, 595] width 15 height 15
click at [160, 599] on input "80" at bounding box center [187, 595] width 103 height 27
click at [178, 594] on input "80" at bounding box center [187, 595] width 103 height 27
click at [182, 592] on input "80" at bounding box center [187, 595] width 103 height 27
type input "80%"
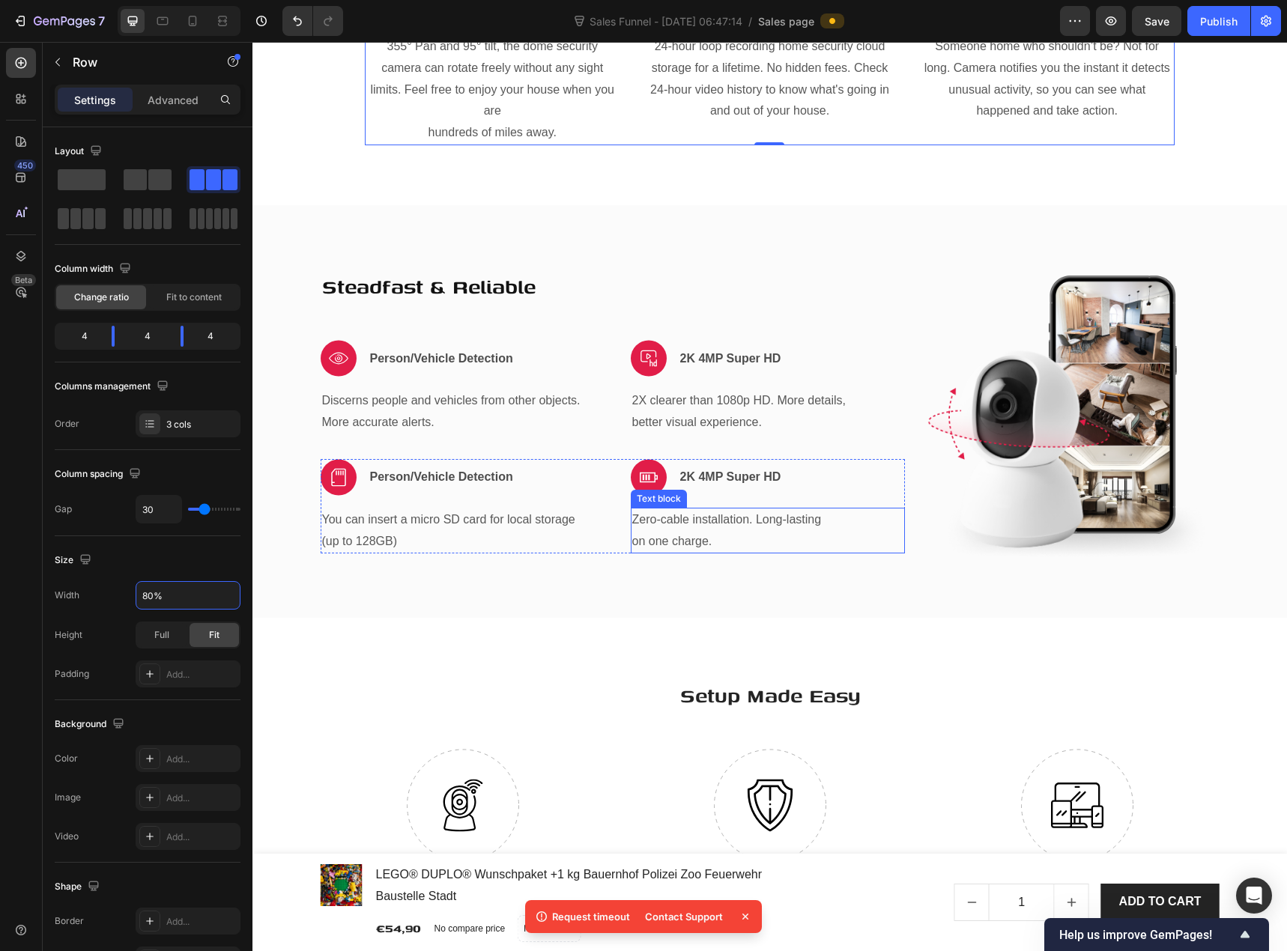
scroll to position [2471, 0]
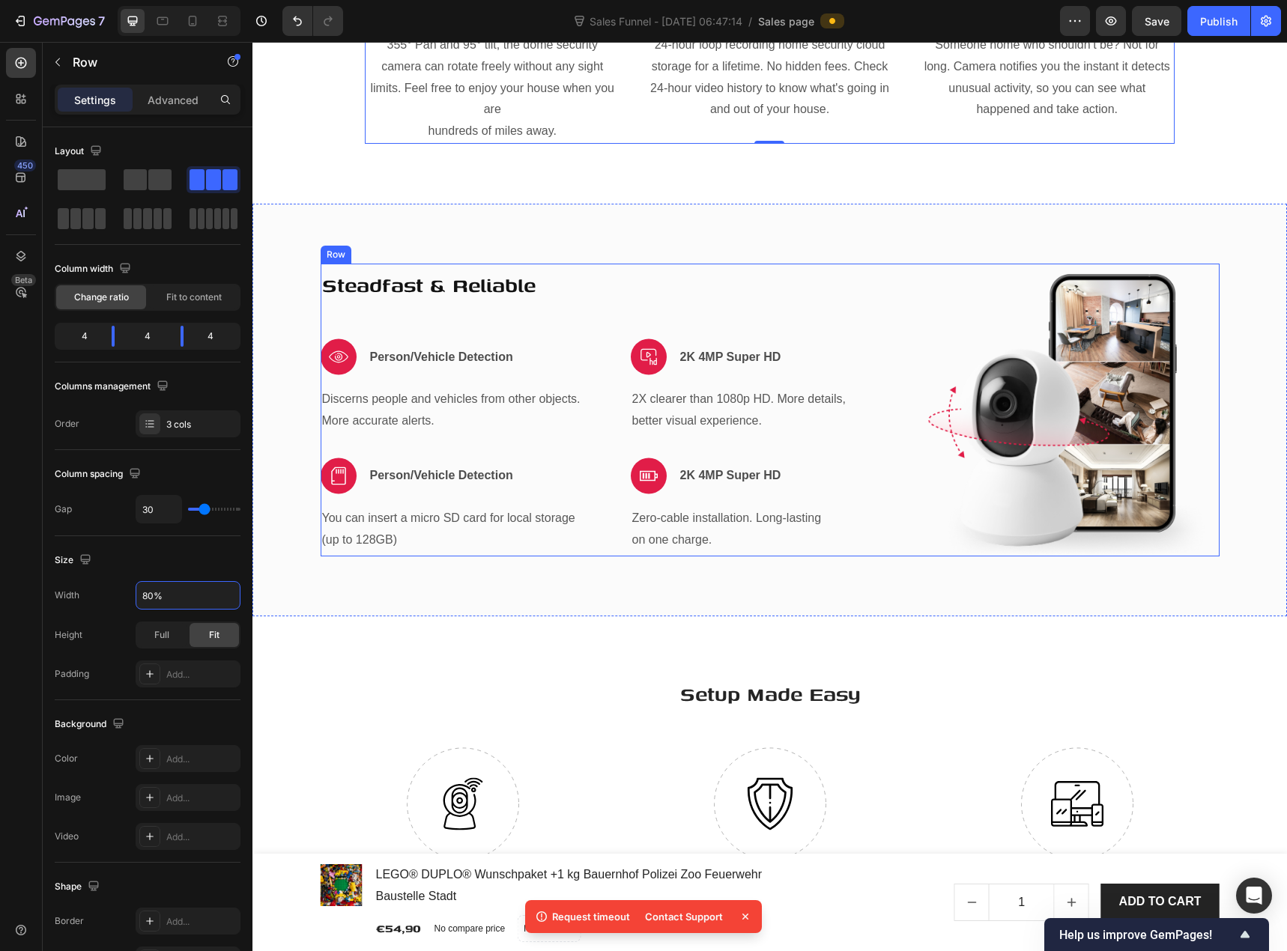
click at [395, 323] on div "Steadfast & Reliable Heading Image Person/Vehicle Detection Text block Row Disc…" at bounding box center [613, 410] width 584 height 293
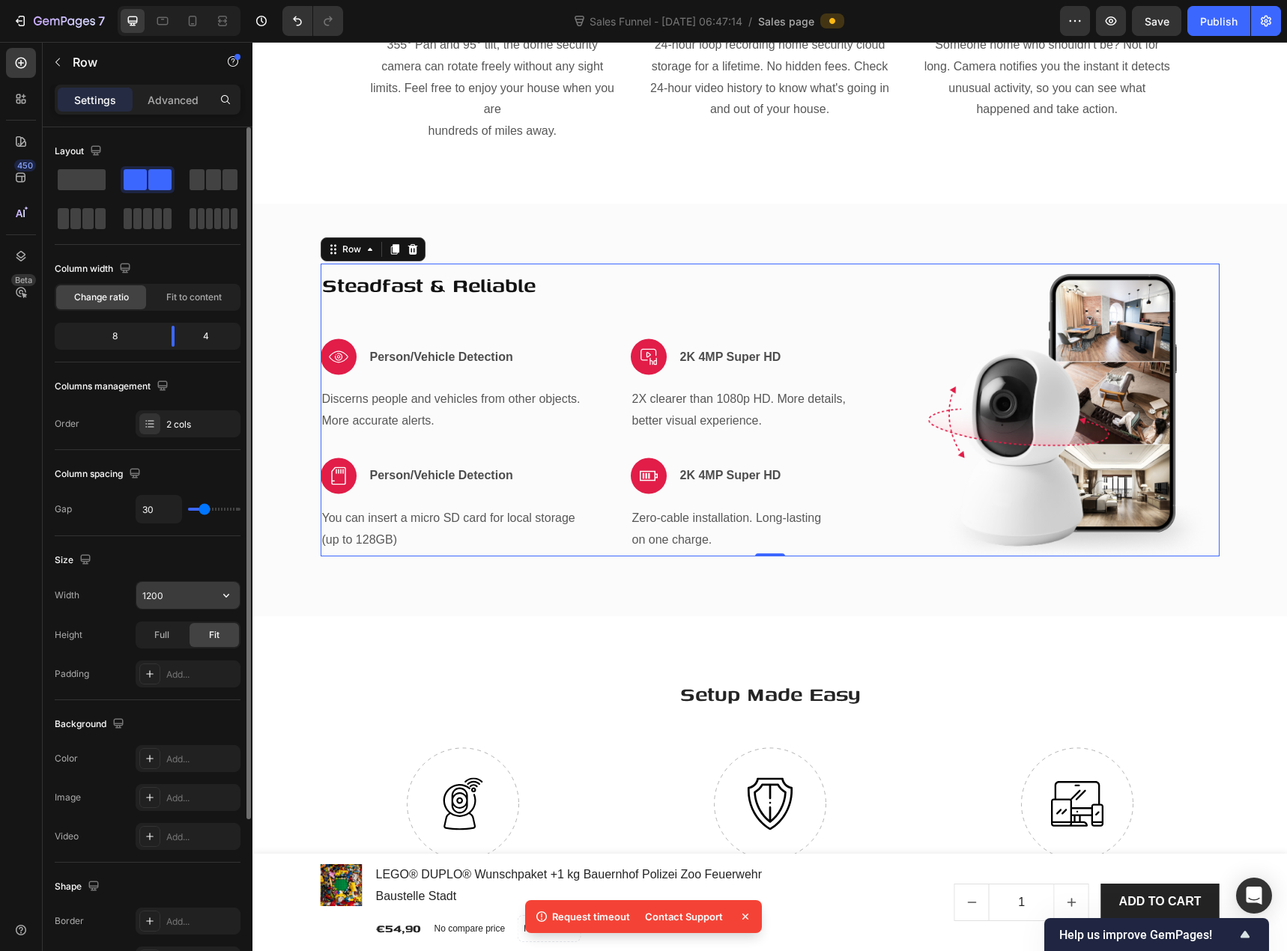
click at [177, 593] on input "1200" at bounding box center [187, 595] width 103 height 27
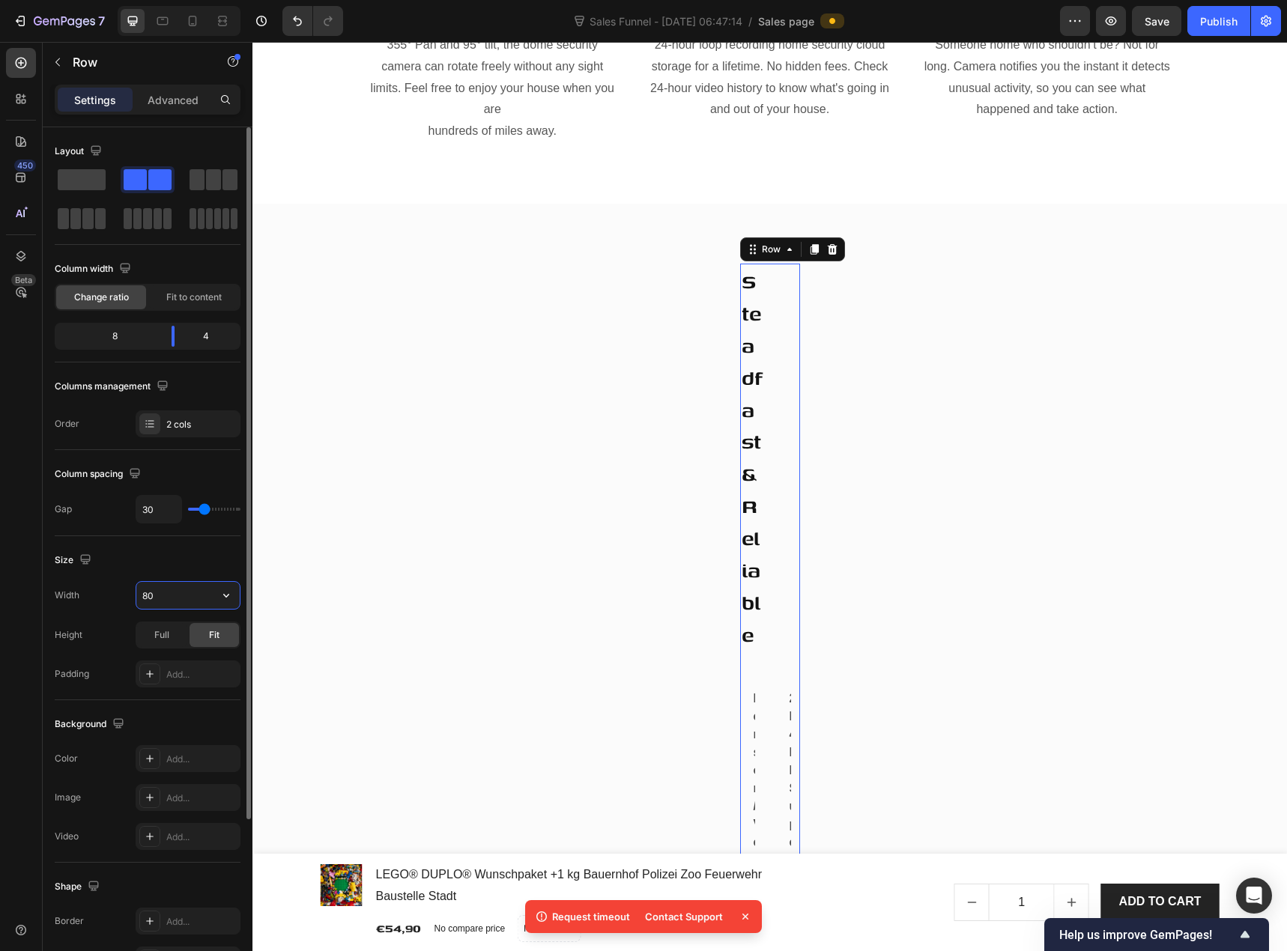
type input "80%"
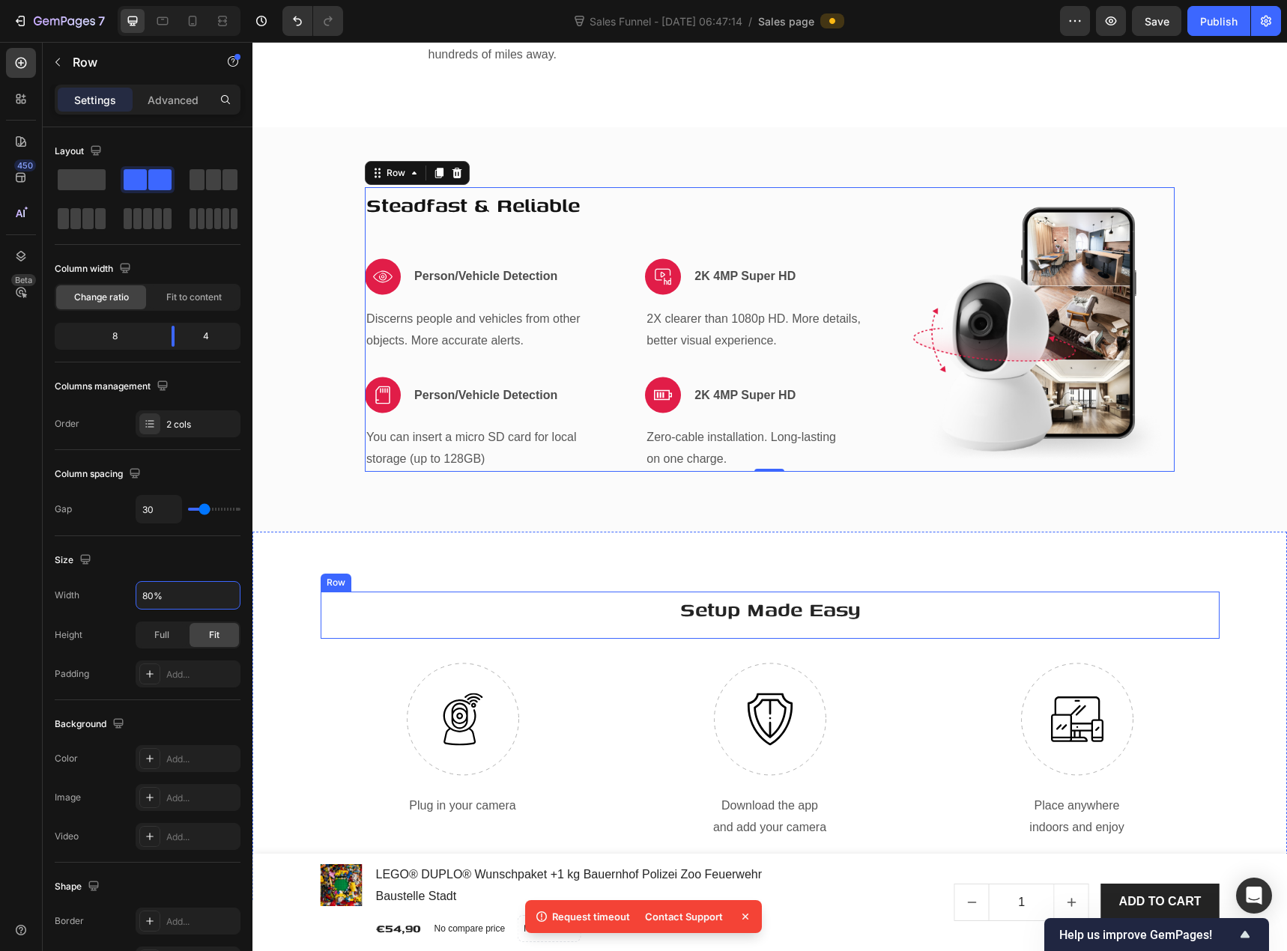
scroll to position [2621, 0]
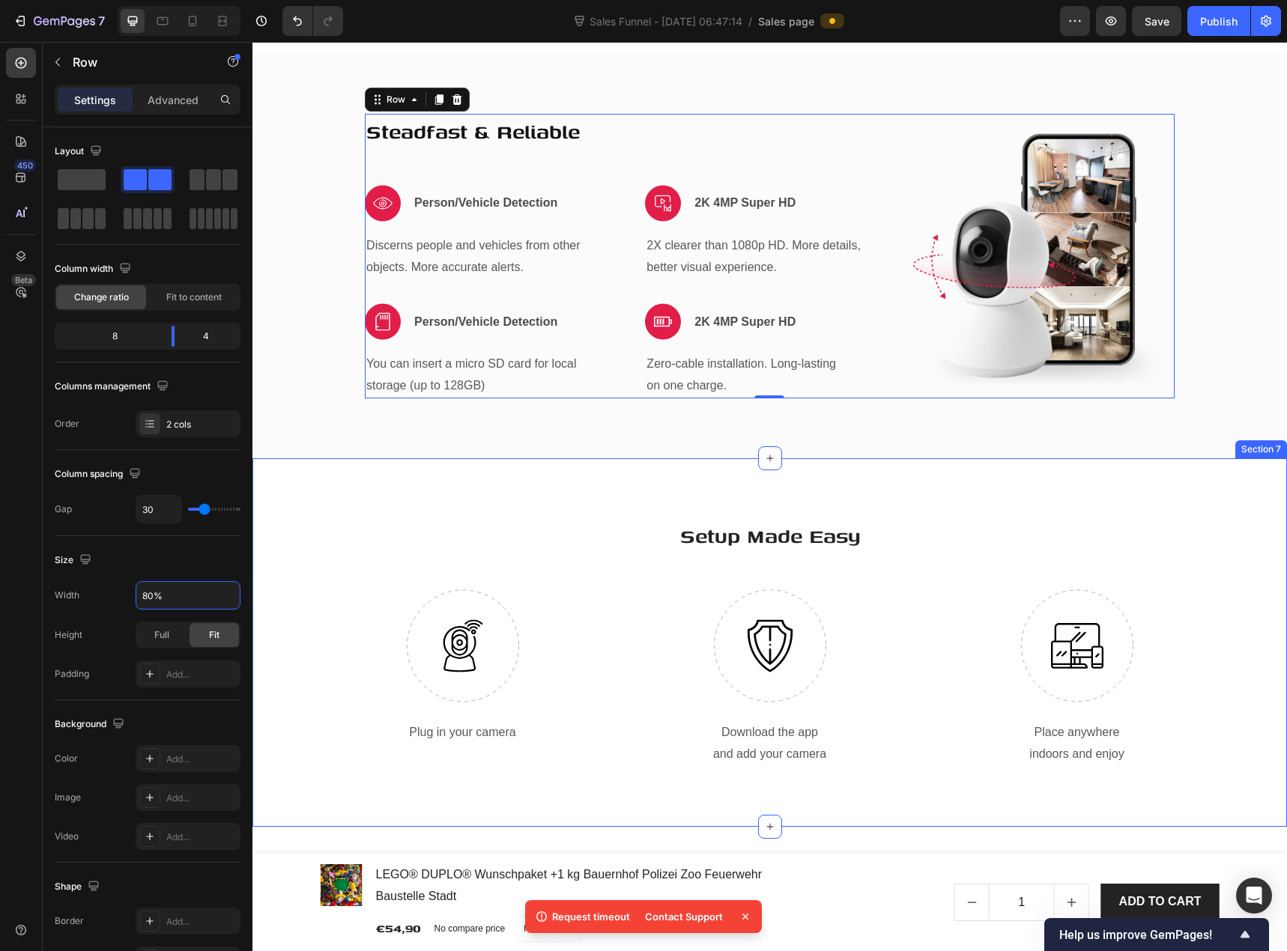
click at [546, 506] on div "Setup Made Easy Heading Row Image Plug in your camera Text block Image Download…" at bounding box center [769, 642] width 1034 height 368
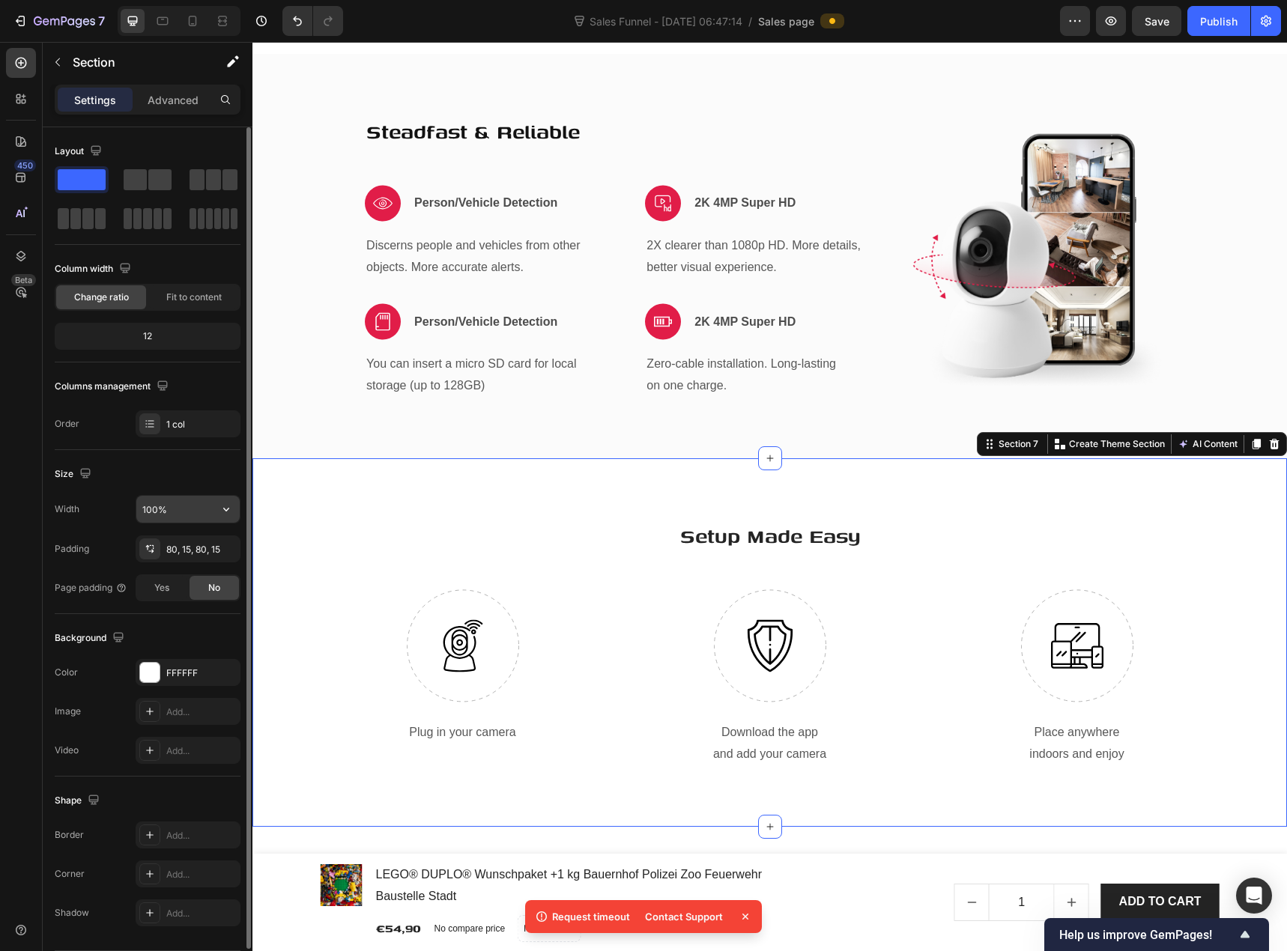
click at [180, 508] on input "100%" at bounding box center [187, 509] width 103 height 27
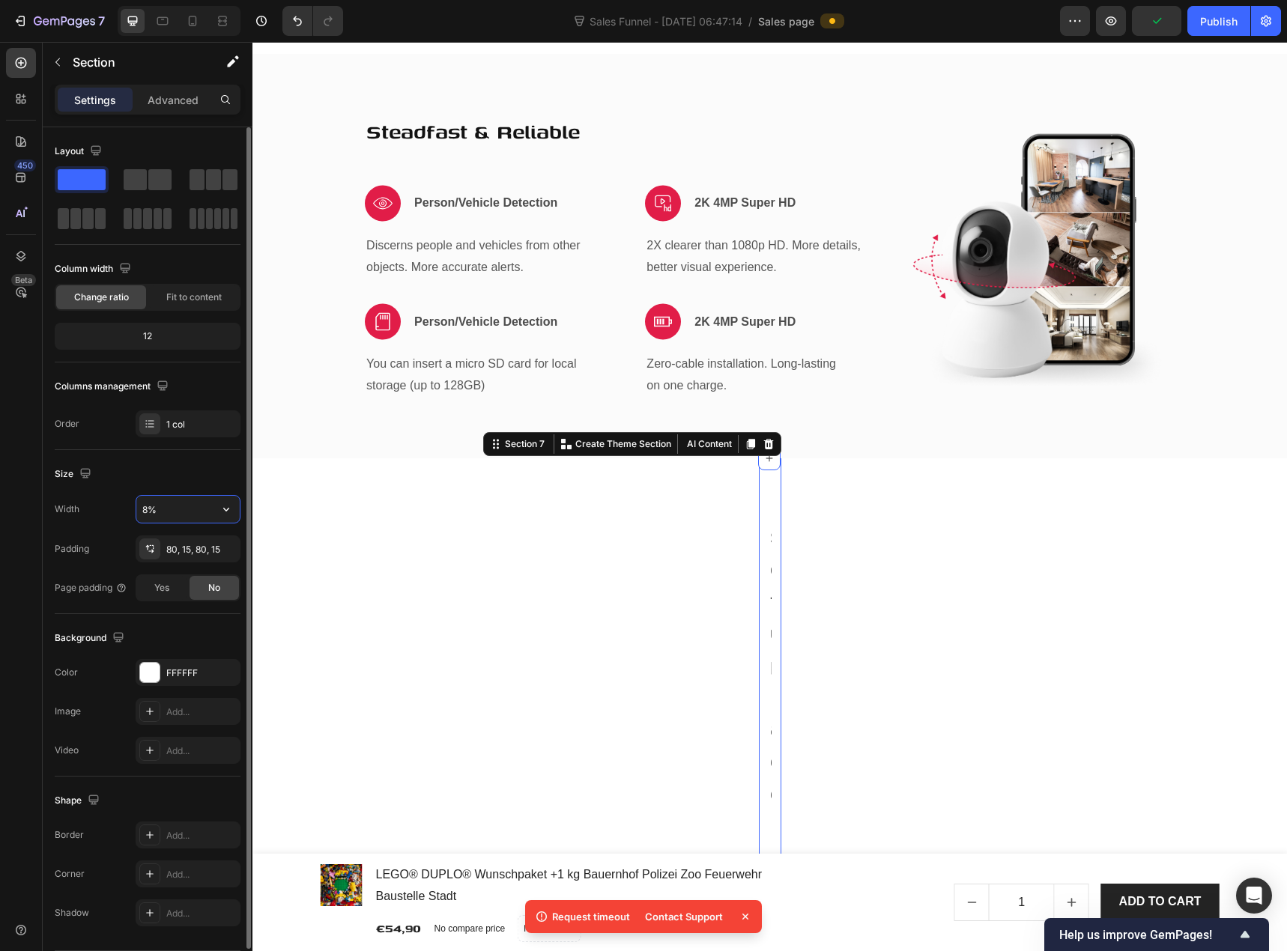
type input "80%"
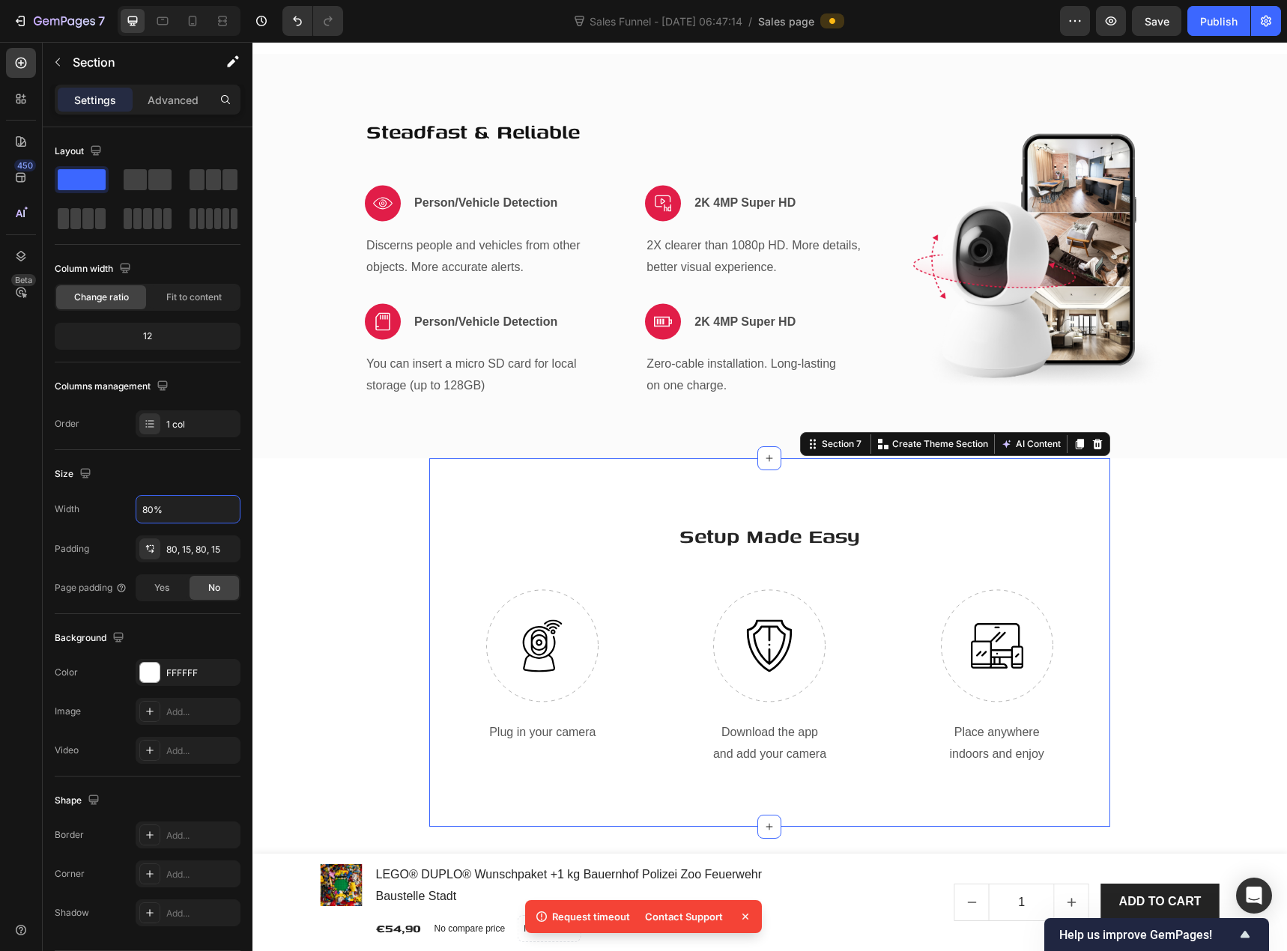
click at [379, 546] on section "Setup Made Easy Heading Row Image Plug in your camera Text block Image Download…" at bounding box center [769, 642] width 851 height 368
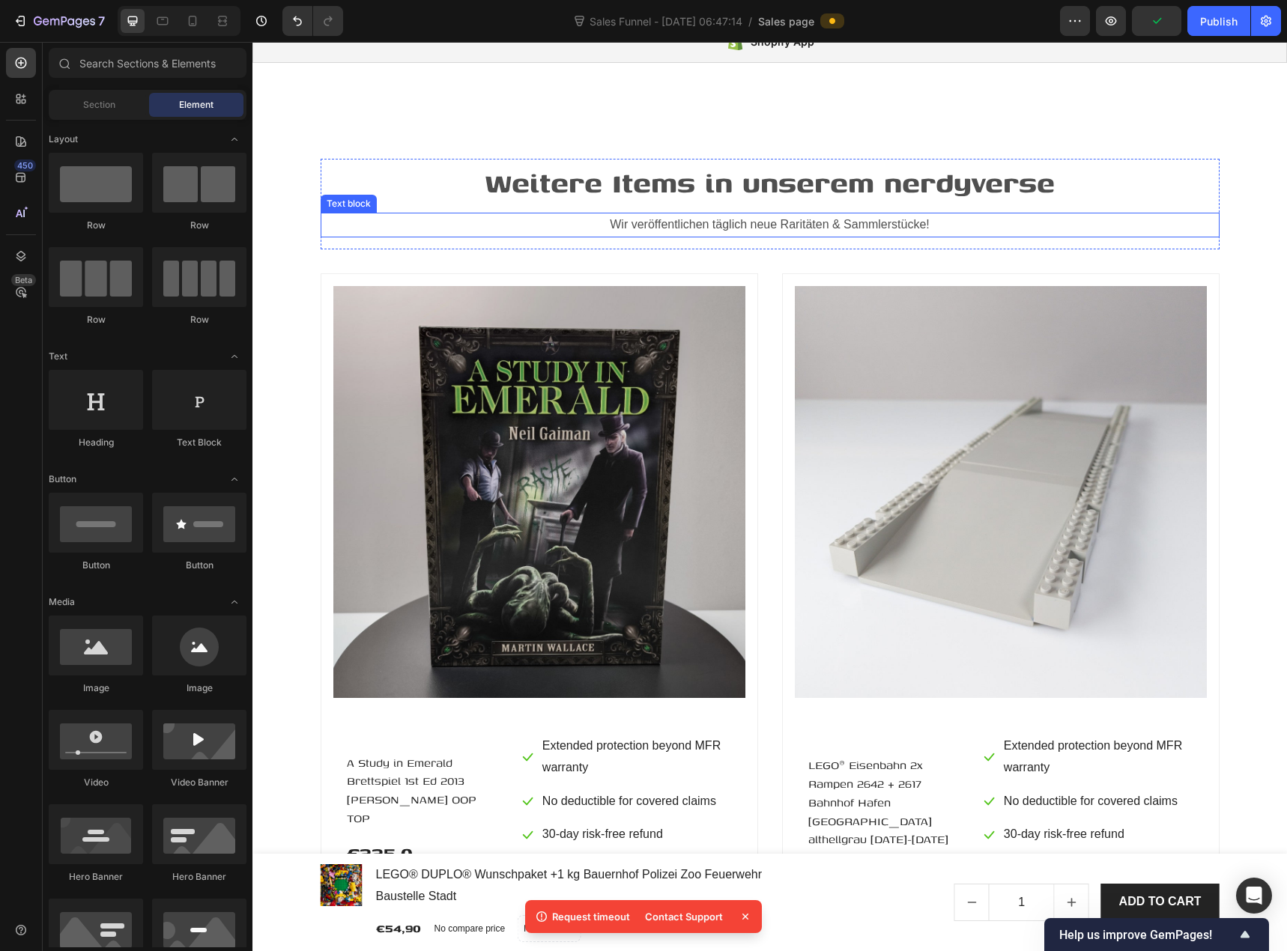
scroll to position [4044, 0]
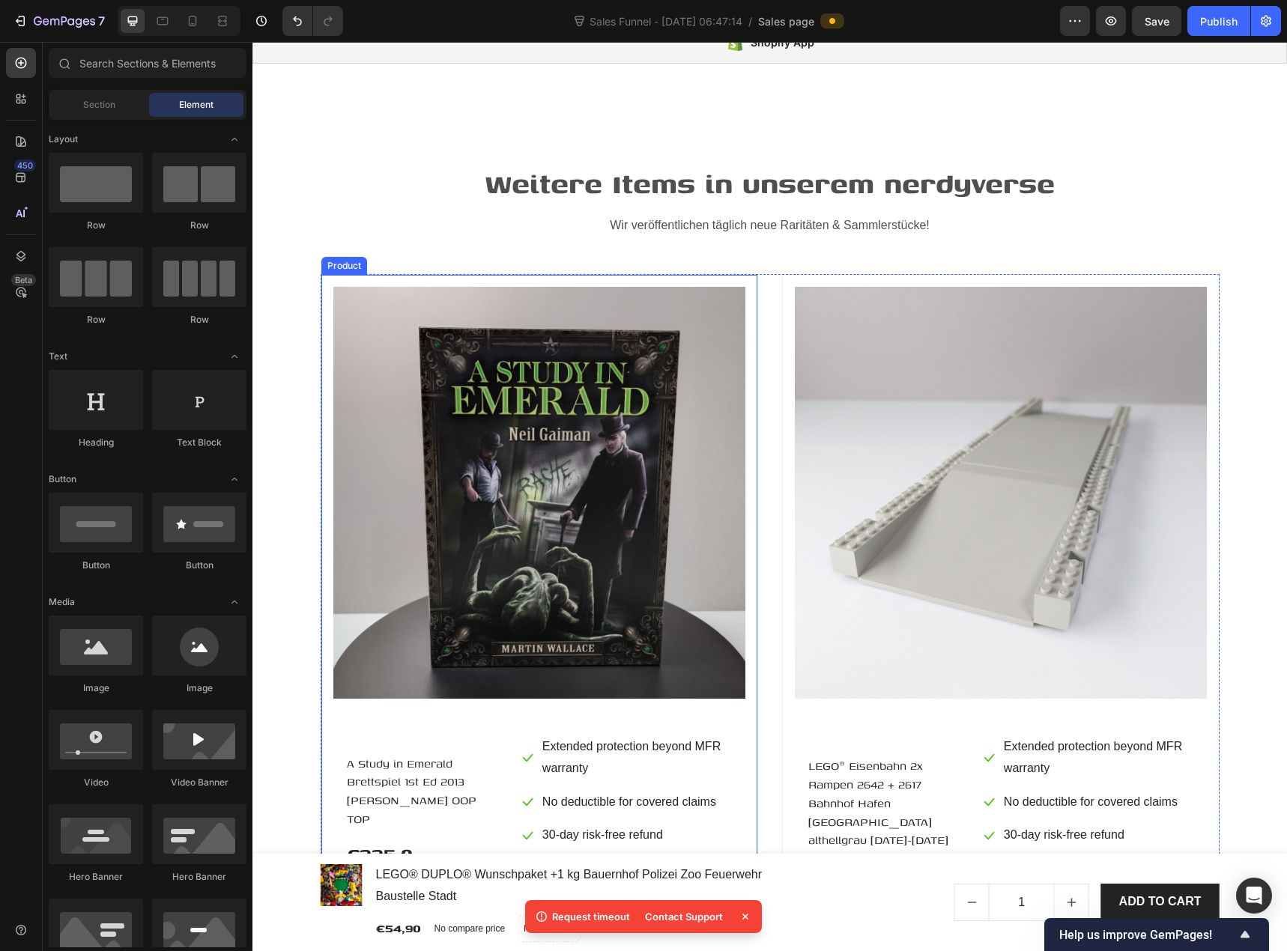
click at [549, 280] on div "Product Images & Gallery A Study in Emerald Brettspiel 1st Ed 2013 Wallace Gaim…" at bounding box center [539, 643] width 437 height 738
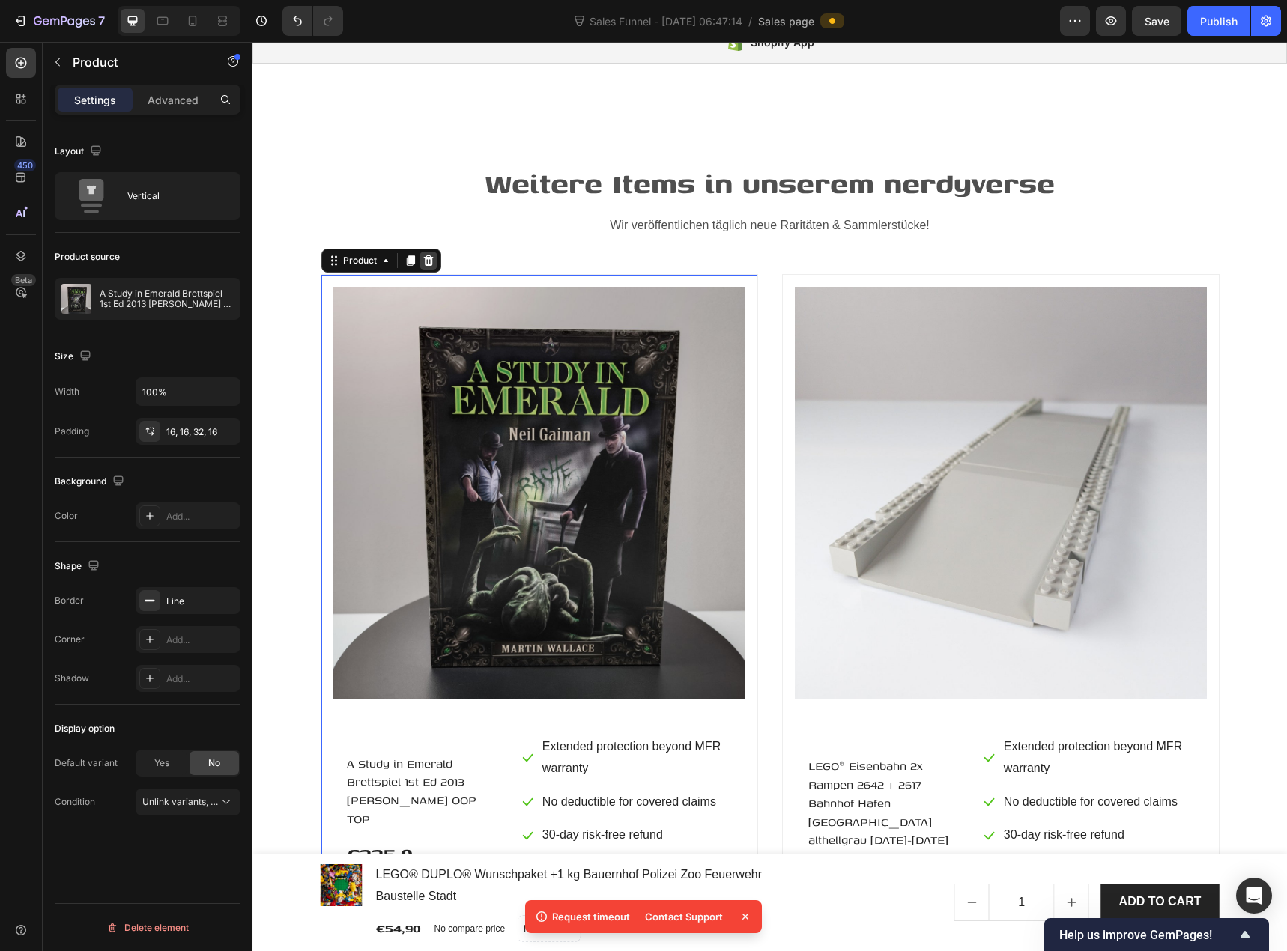
click at [425, 264] on icon at bounding box center [428, 260] width 10 height 10
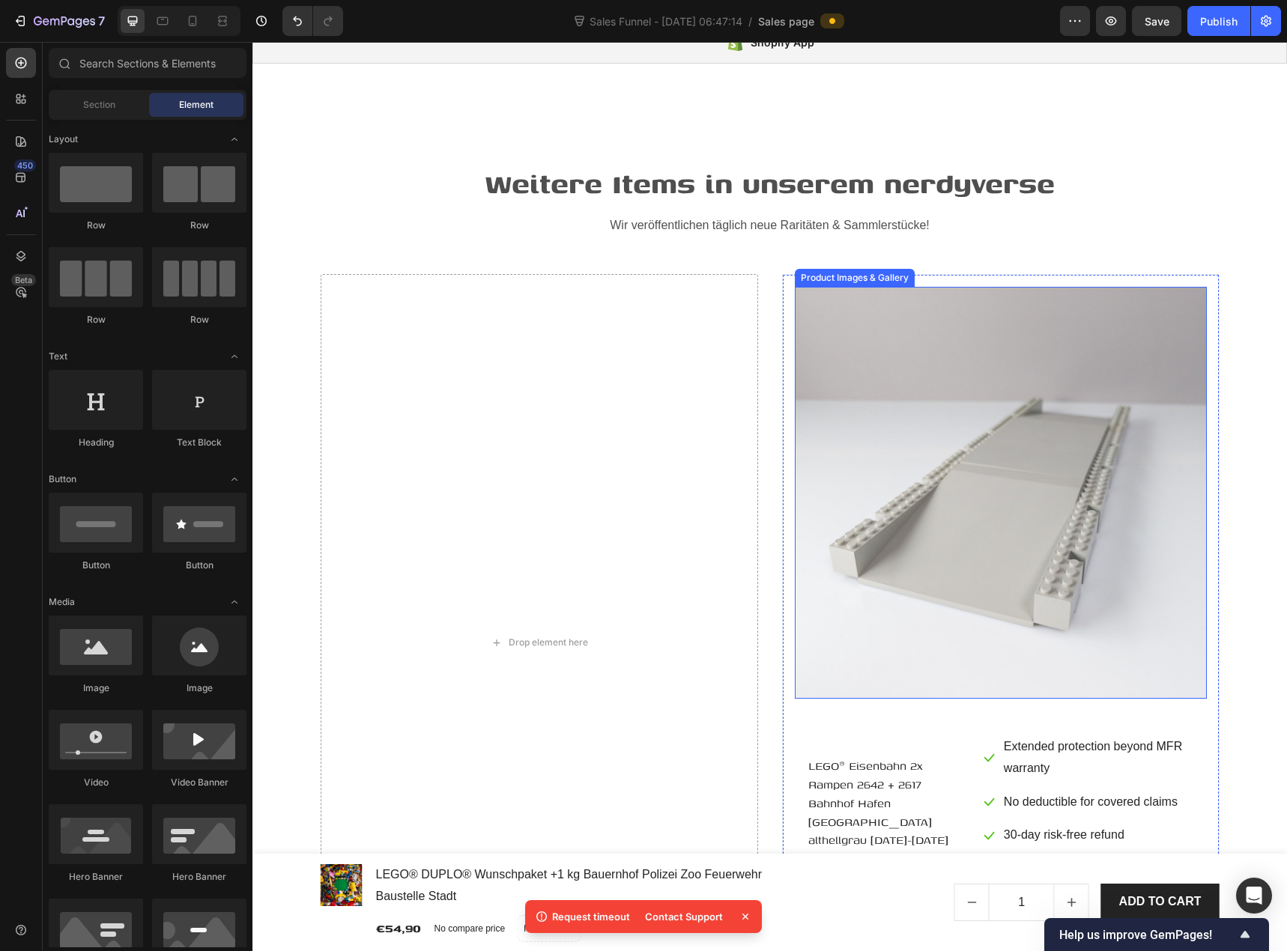
click at [818, 302] on img at bounding box center [1001, 493] width 412 height 412
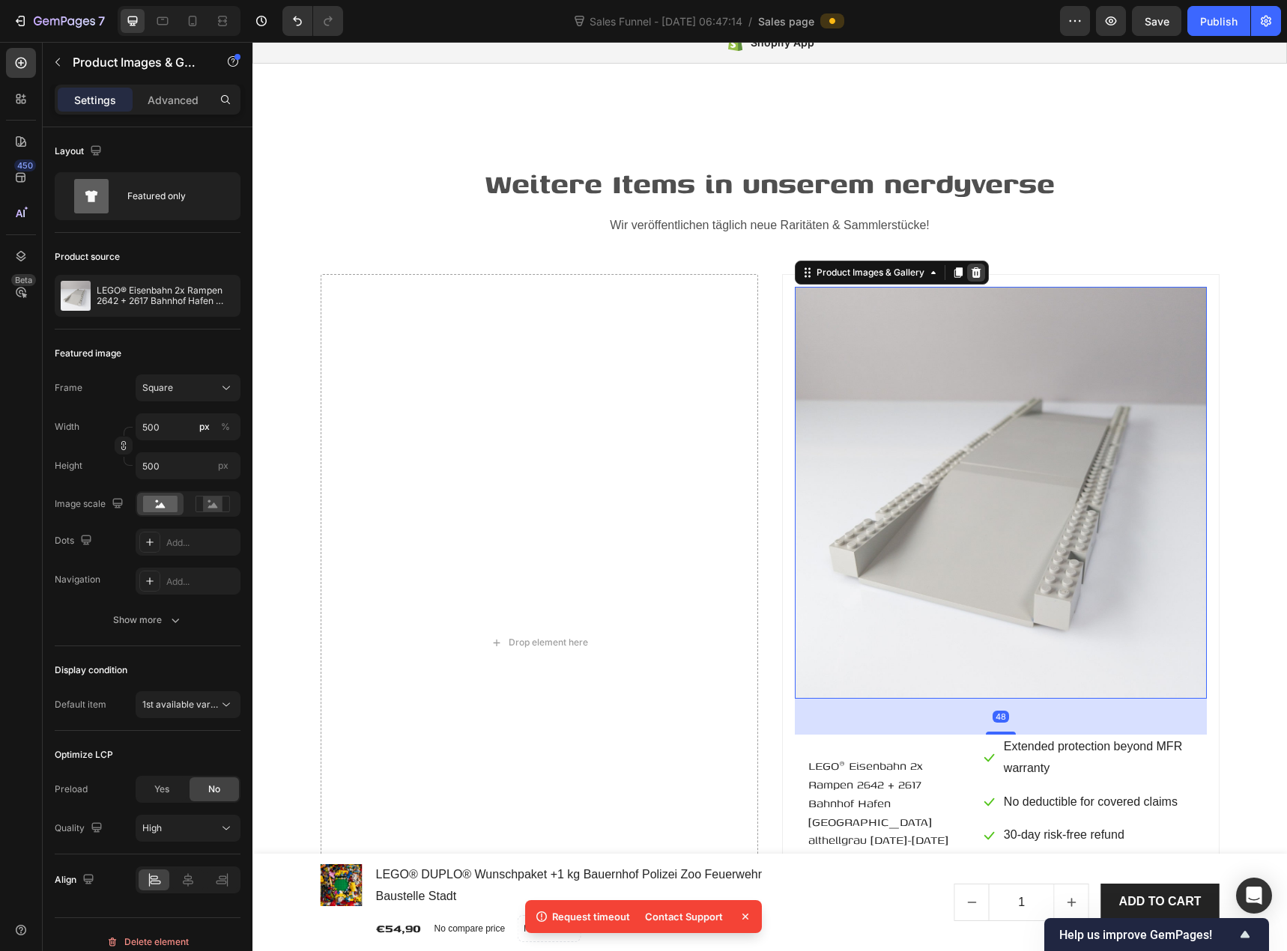
click at [970, 275] on icon at bounding box center [976, 273] width 12 height 12
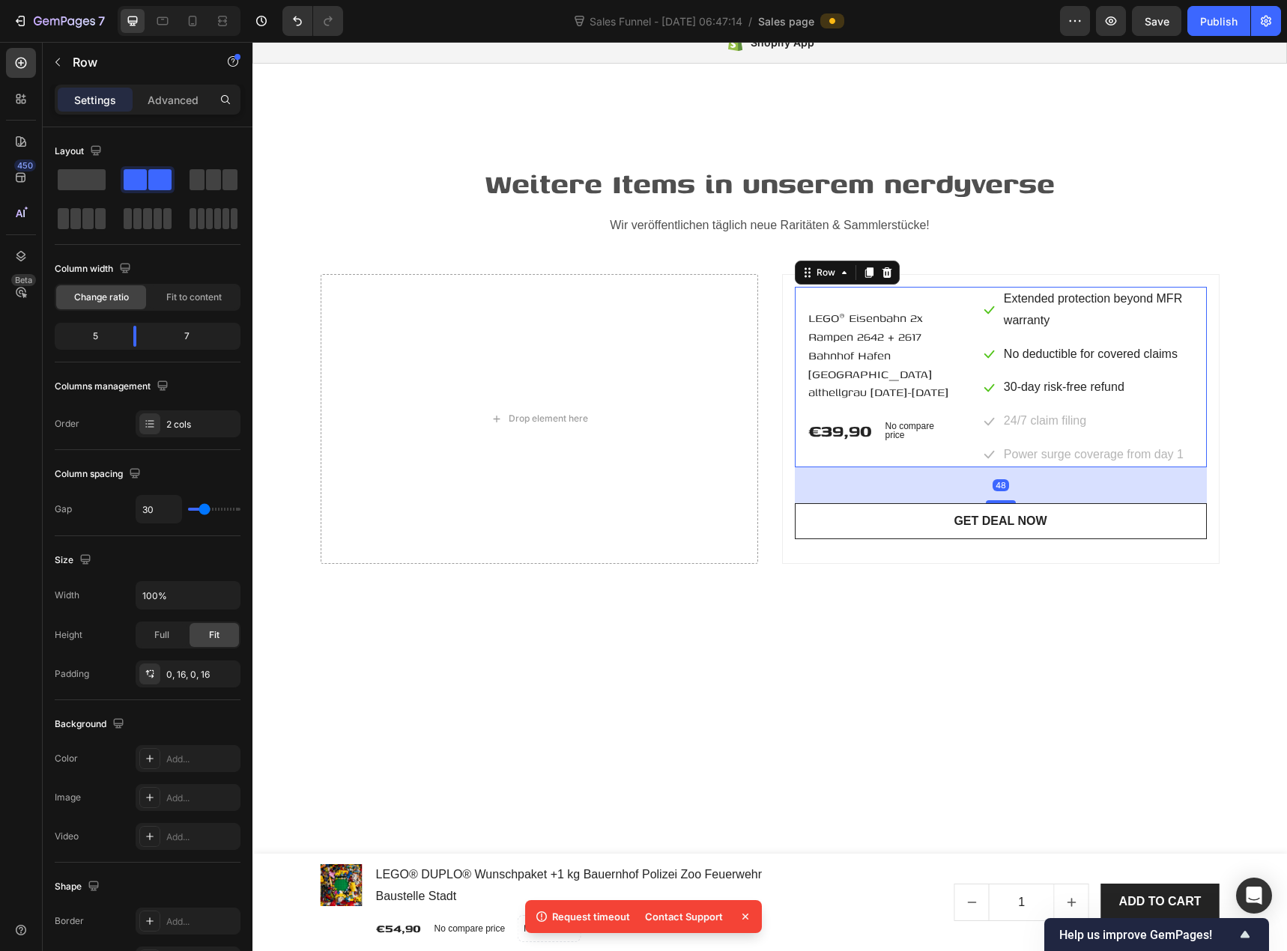
click at [971, 331] on div "LEGO® Eisenbahn 2x Rampen 2642 + 2617 Bahnhof Hafen Platte althellgrau 1991-200…" at bounding box center [1001, 377] width 412 height 180
click at [881, 270] on icon at bounding box center [886, 272] width 10 height 10
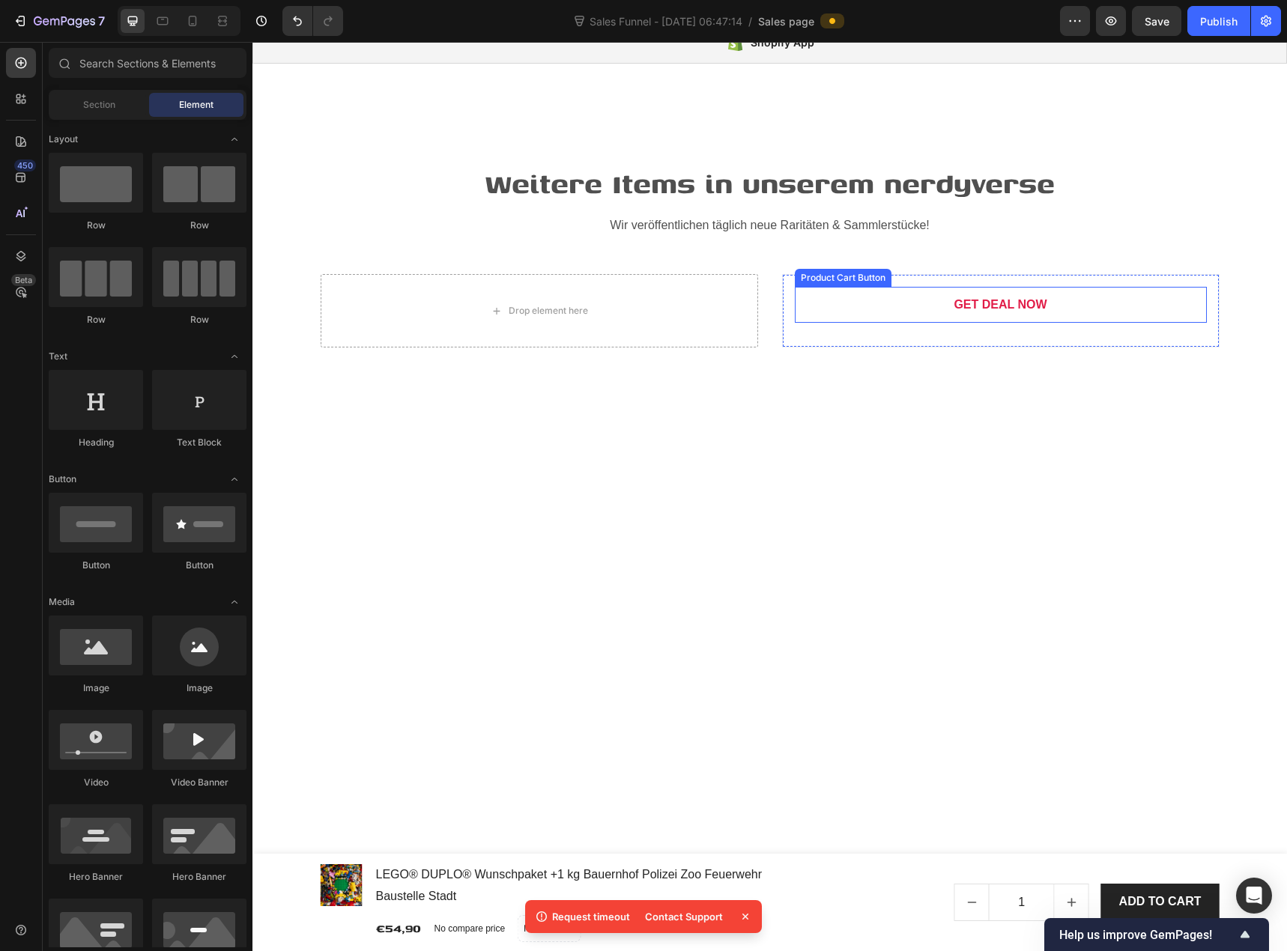
click at [911, 303] on button "GET DEAL NOW" at bounding box center [1001, 305] width 412 height 36
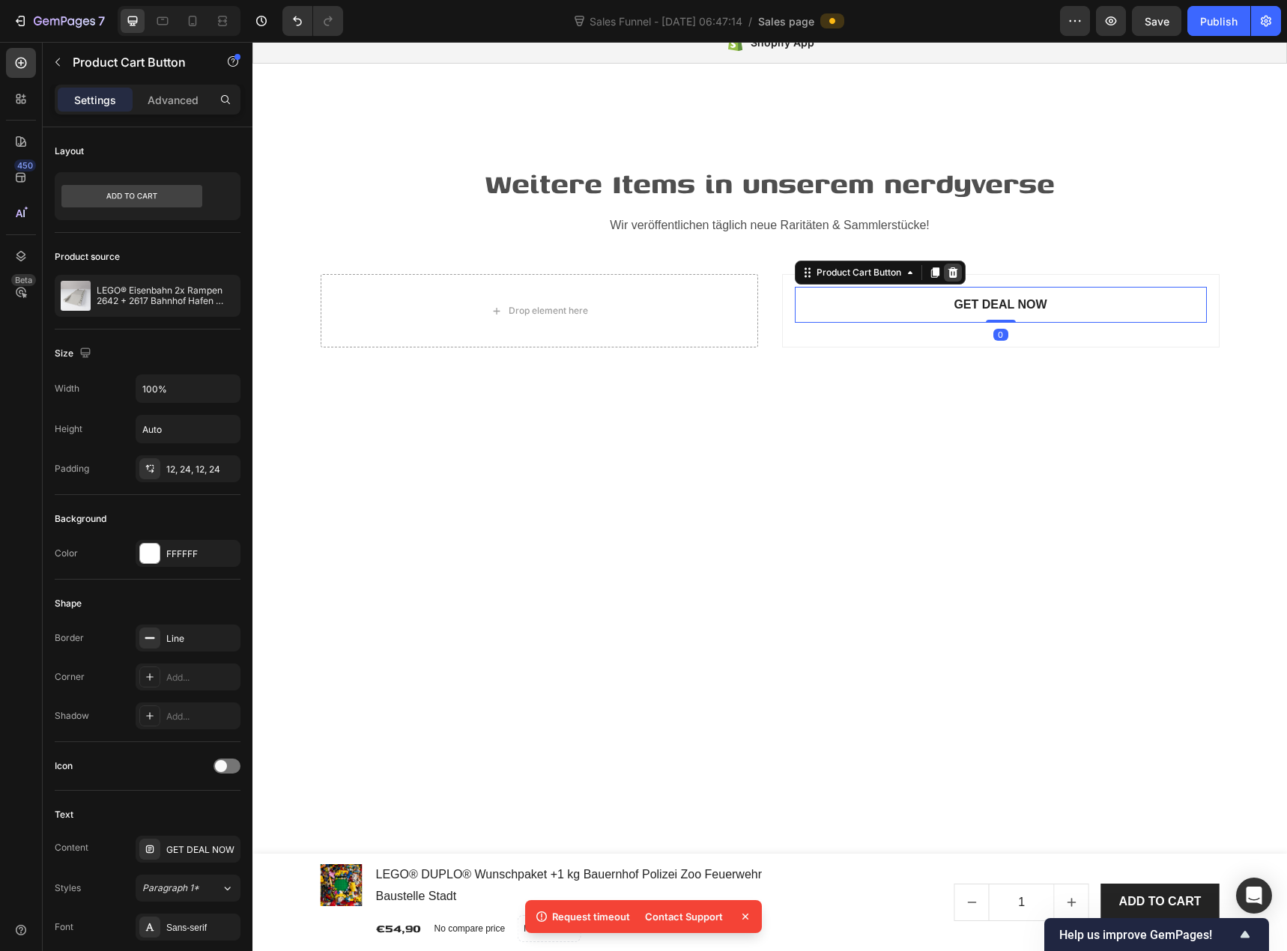
click at [947, 270] on icon at bounding box center [953, 273] width 12 height 12
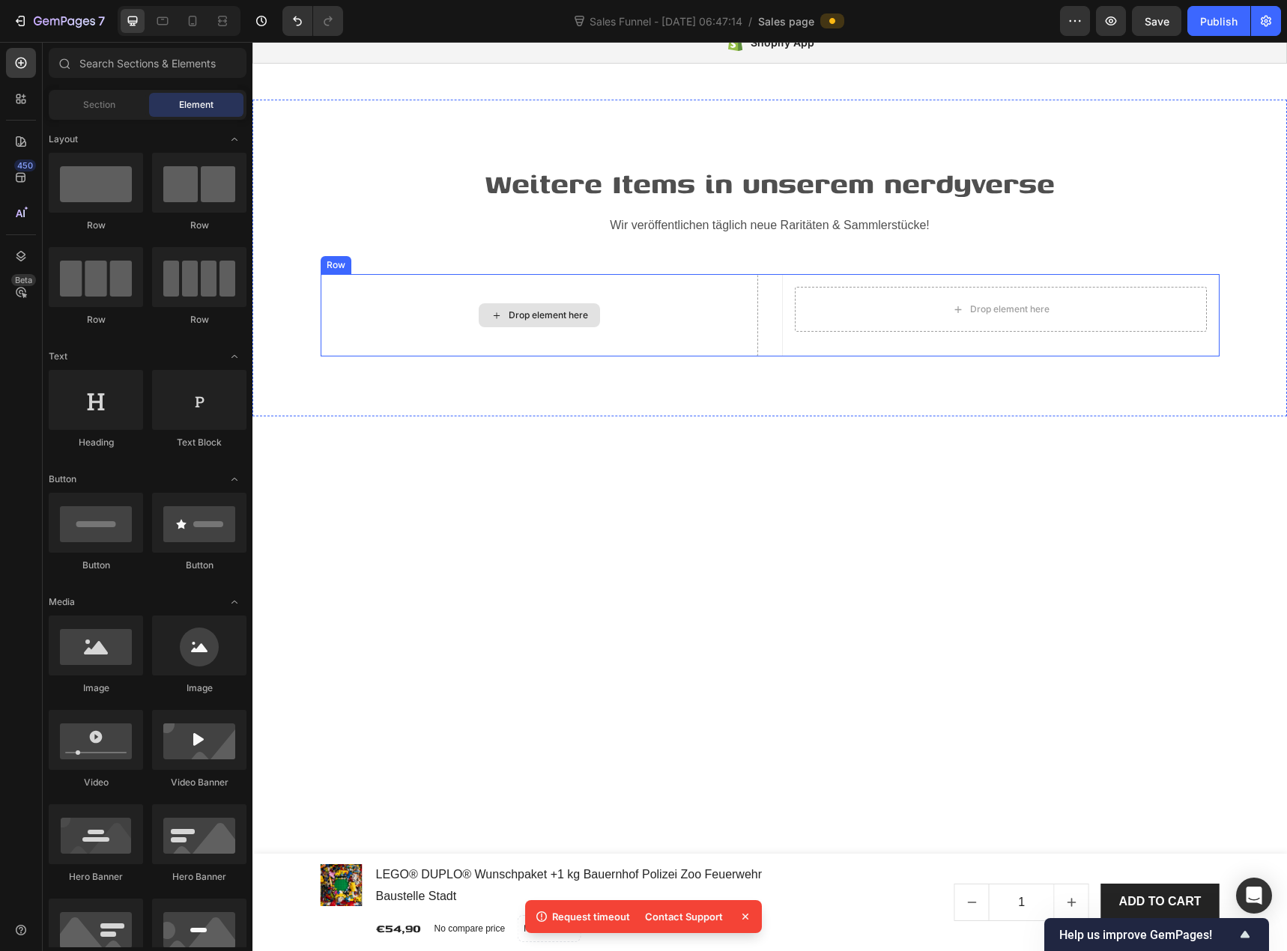
click at [705, 306] on div "Drop element here" at bounding box center [539, 315] width 437 height 82
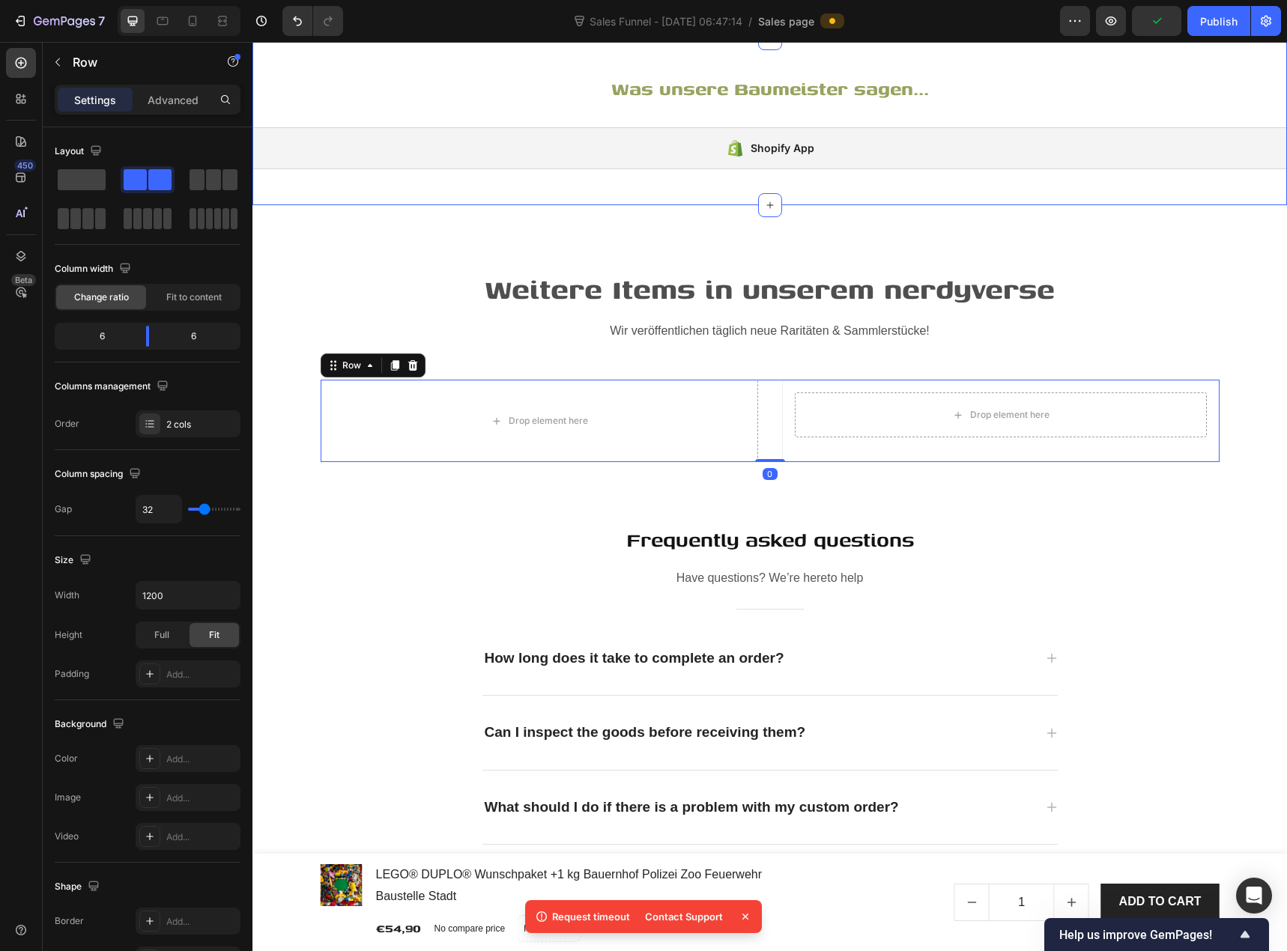
scroll to position [3819, 0]
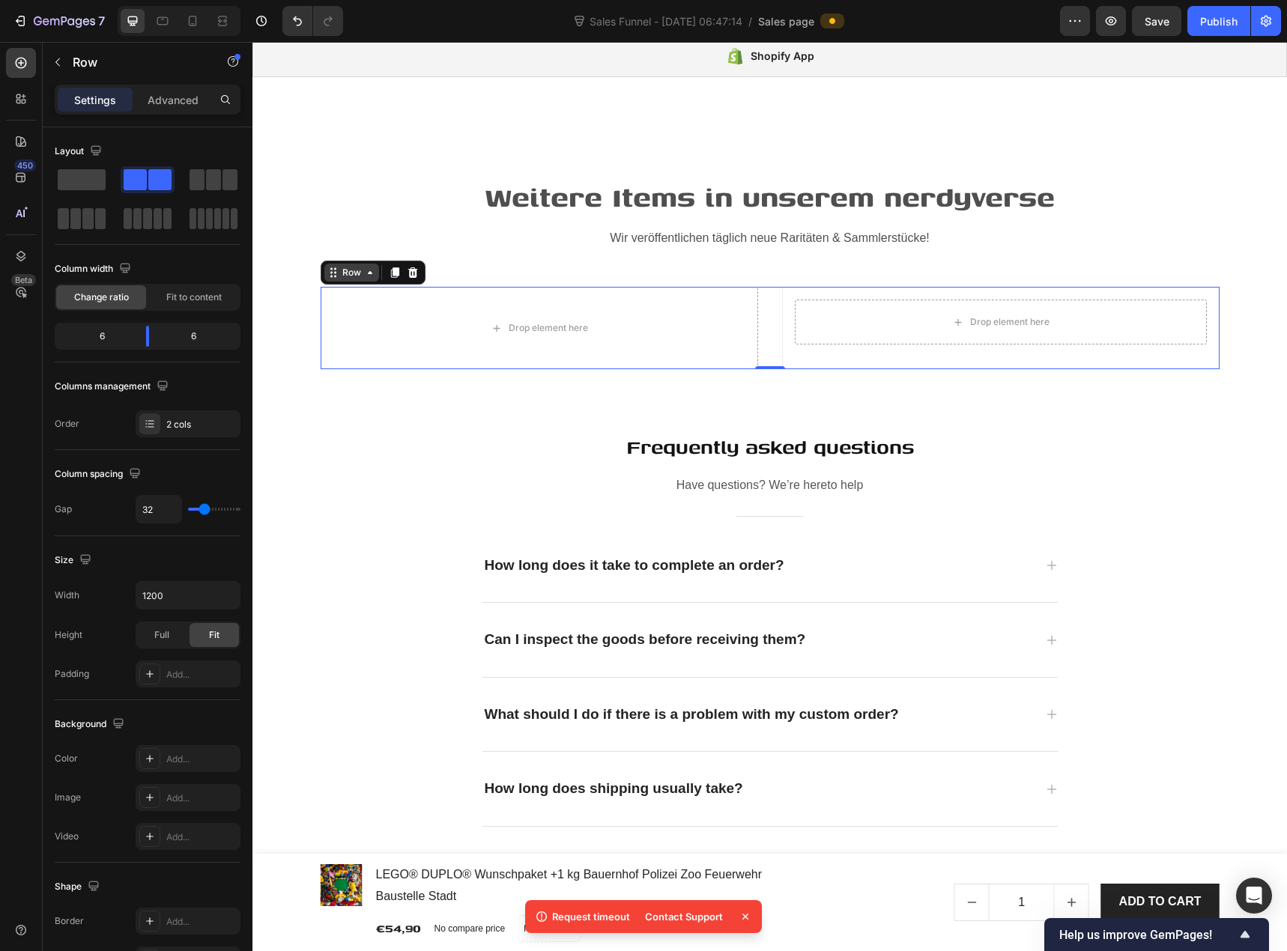
click at [371, 282] on div "Row" at bounding box center [351, 273] width 55 height 18
click at [89, 186] on span at bounding box center [82, 179] width 48 height 21
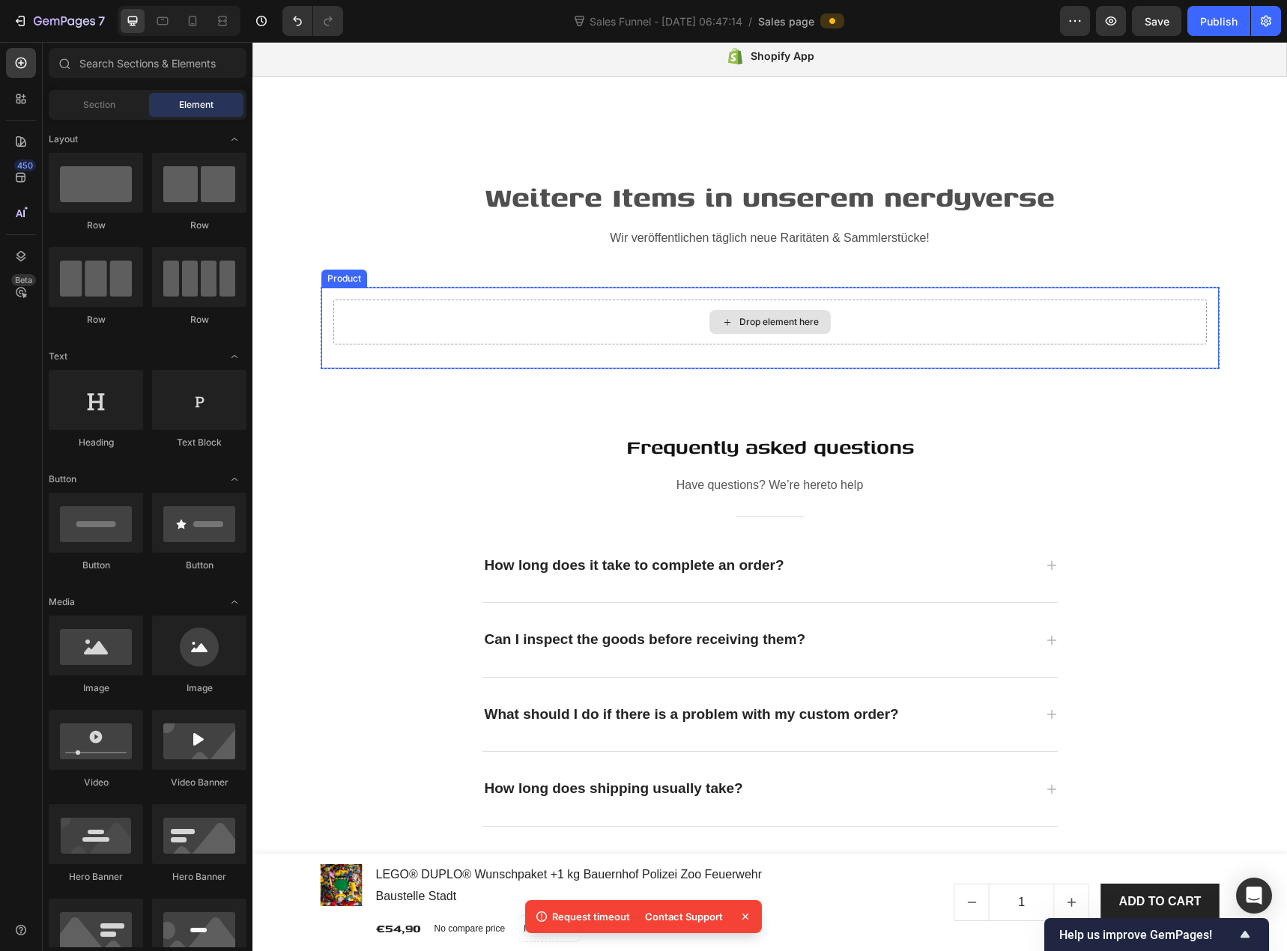
click at [765, 328] on div "Drop element here" at bounding box center [778, 322] width 79 height 12
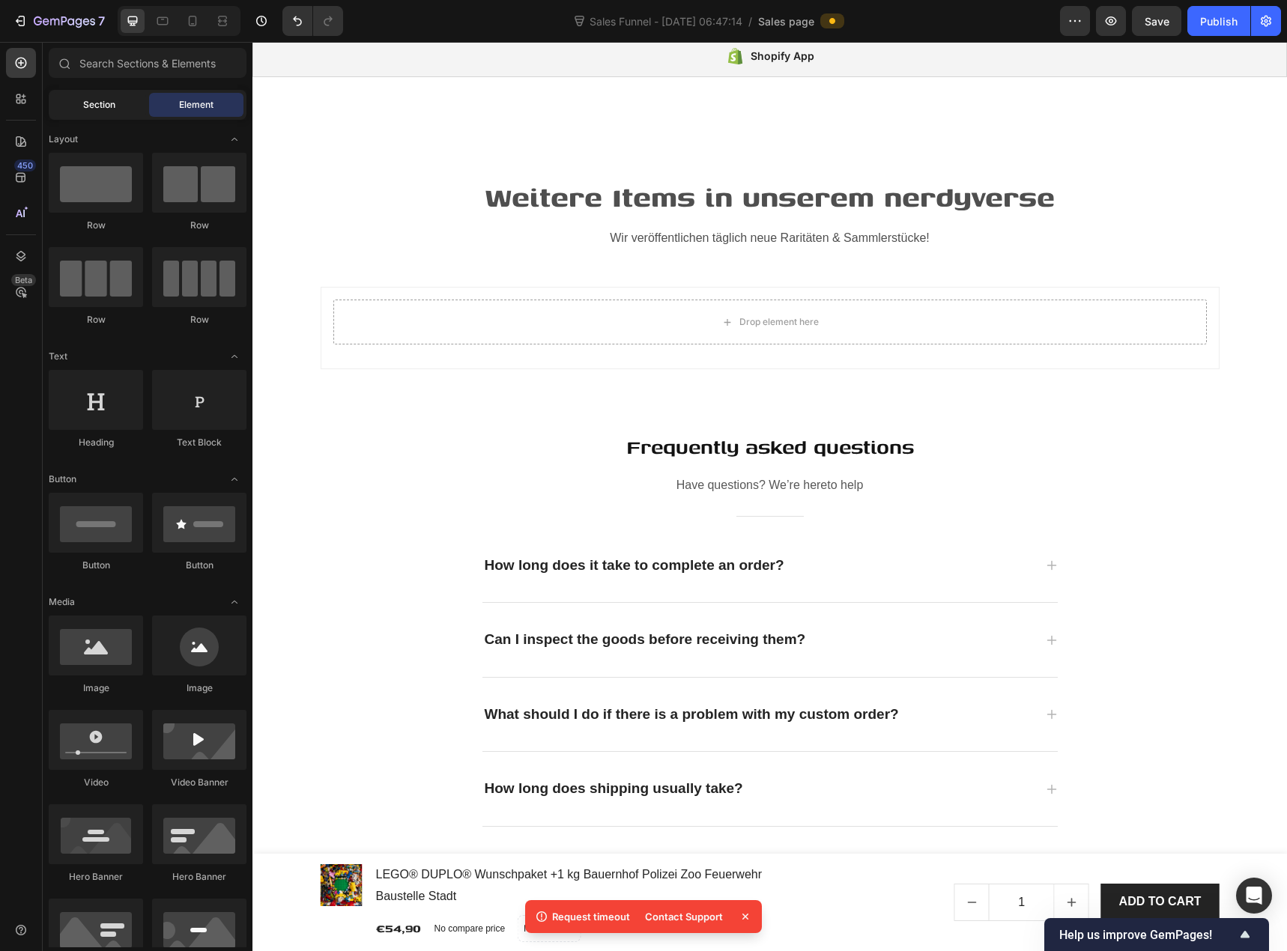
click at [108, 102] on span "Section" at bounding box center [99, 104] width 32 height 13
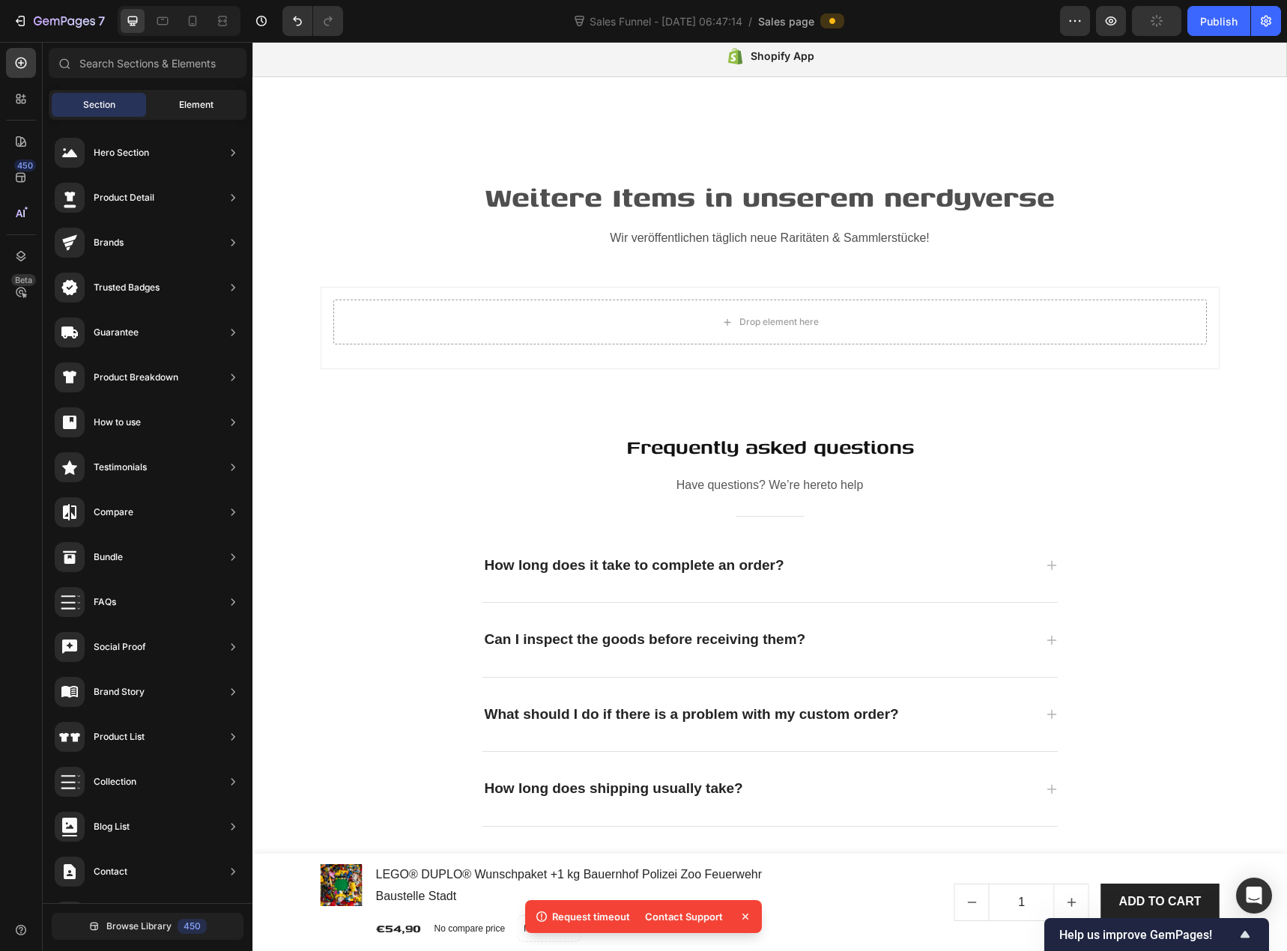
click at [194, 103] on span "Element" at bounding box center [196, 104] width 34 height 13
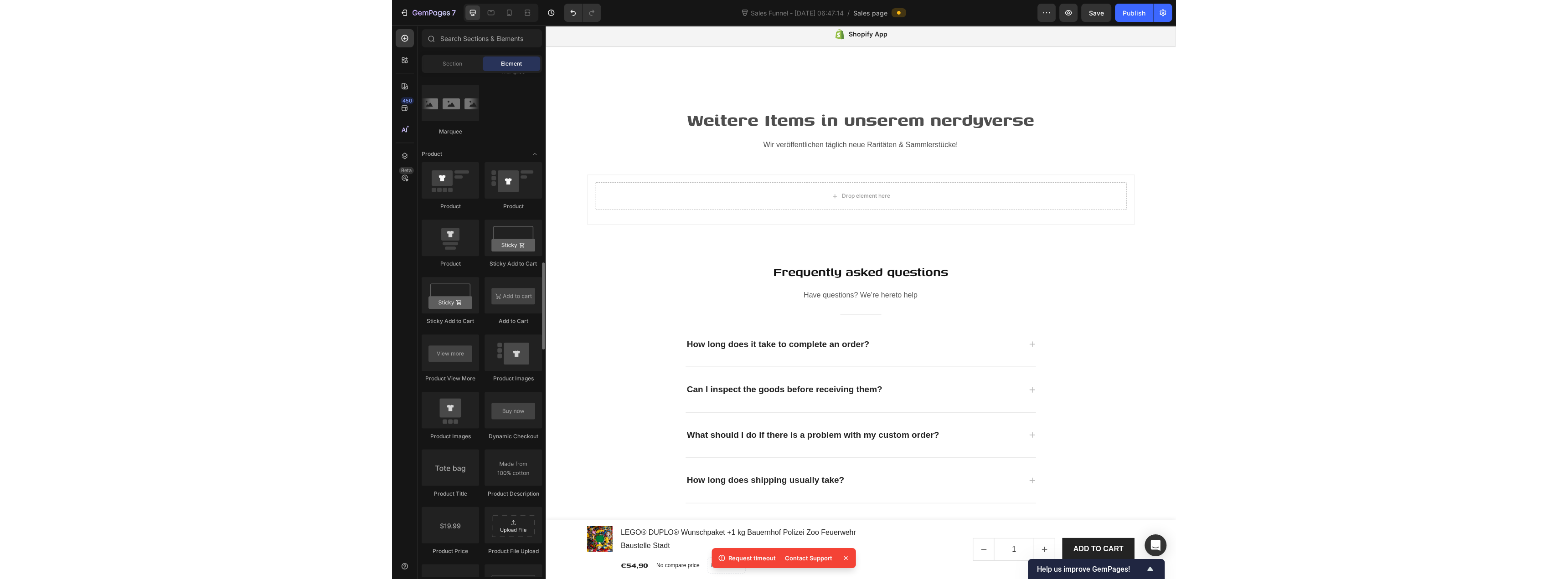
scroll to position [1139, 0]
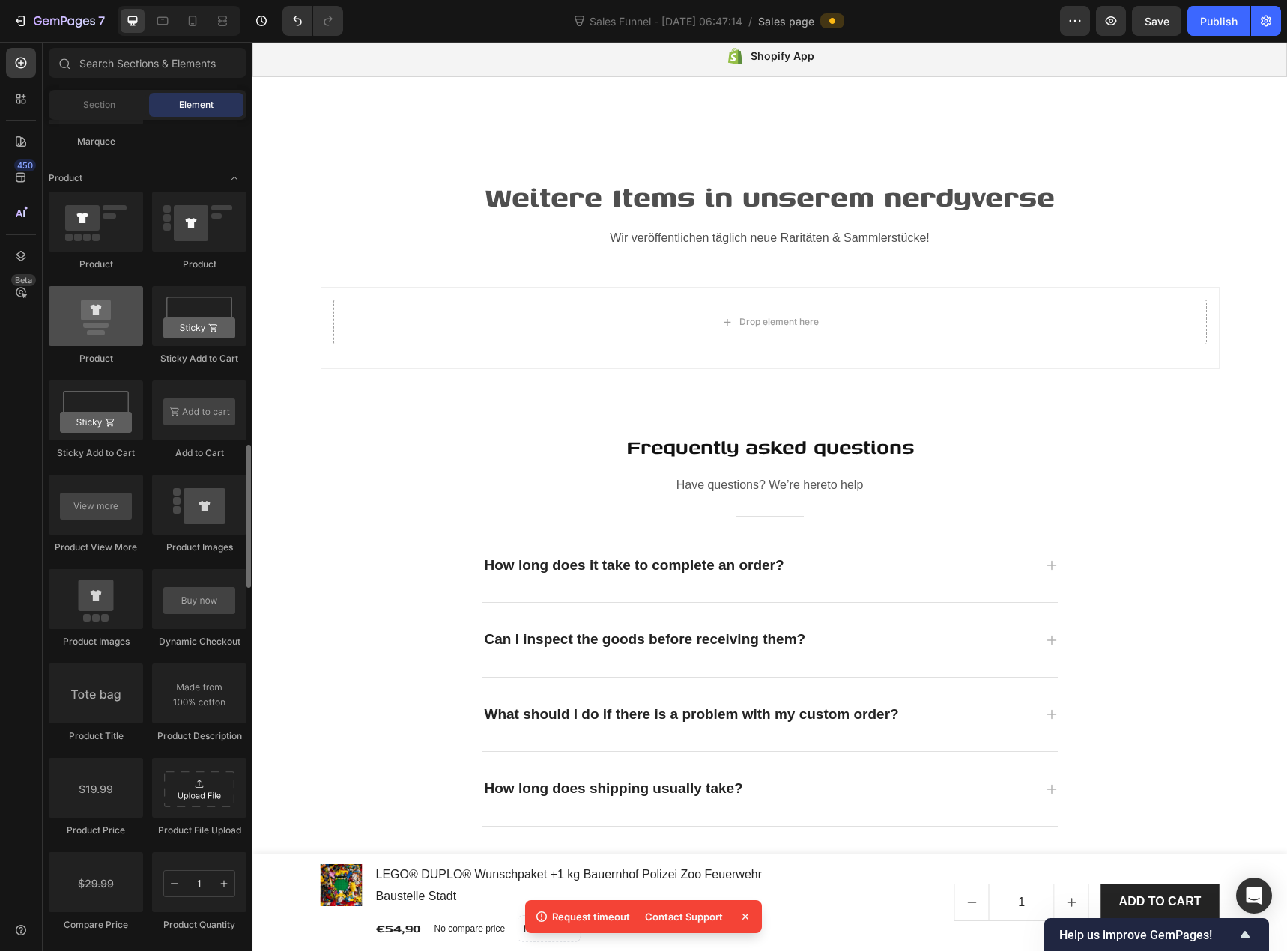
click at [110, 335] on div at bounding box center [96, 316] width 94 height 60
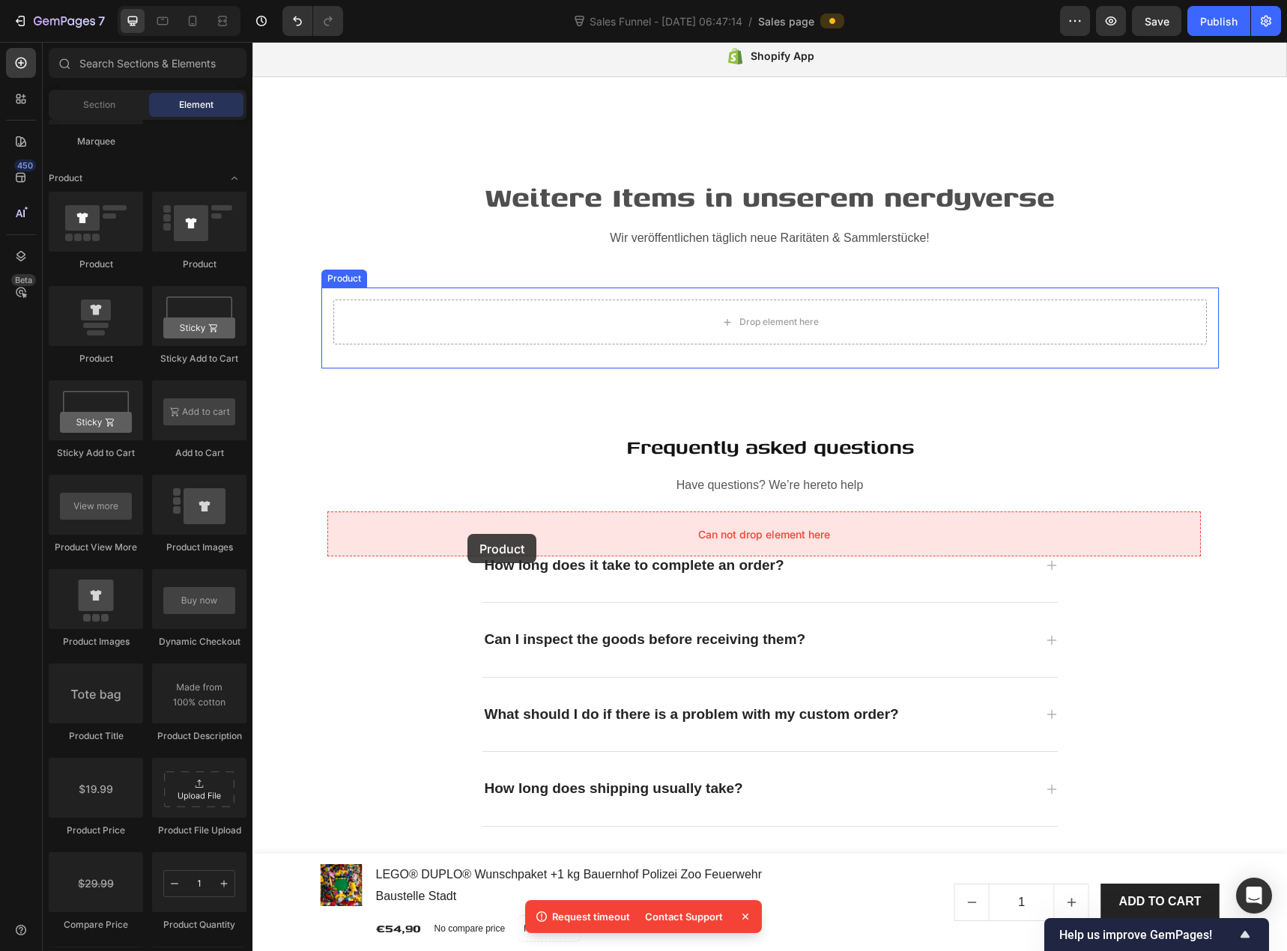
drag, startPoint x: 352, startPoint y: 378, endPoint x: 467, endPoint y: 534, distance: 193.8
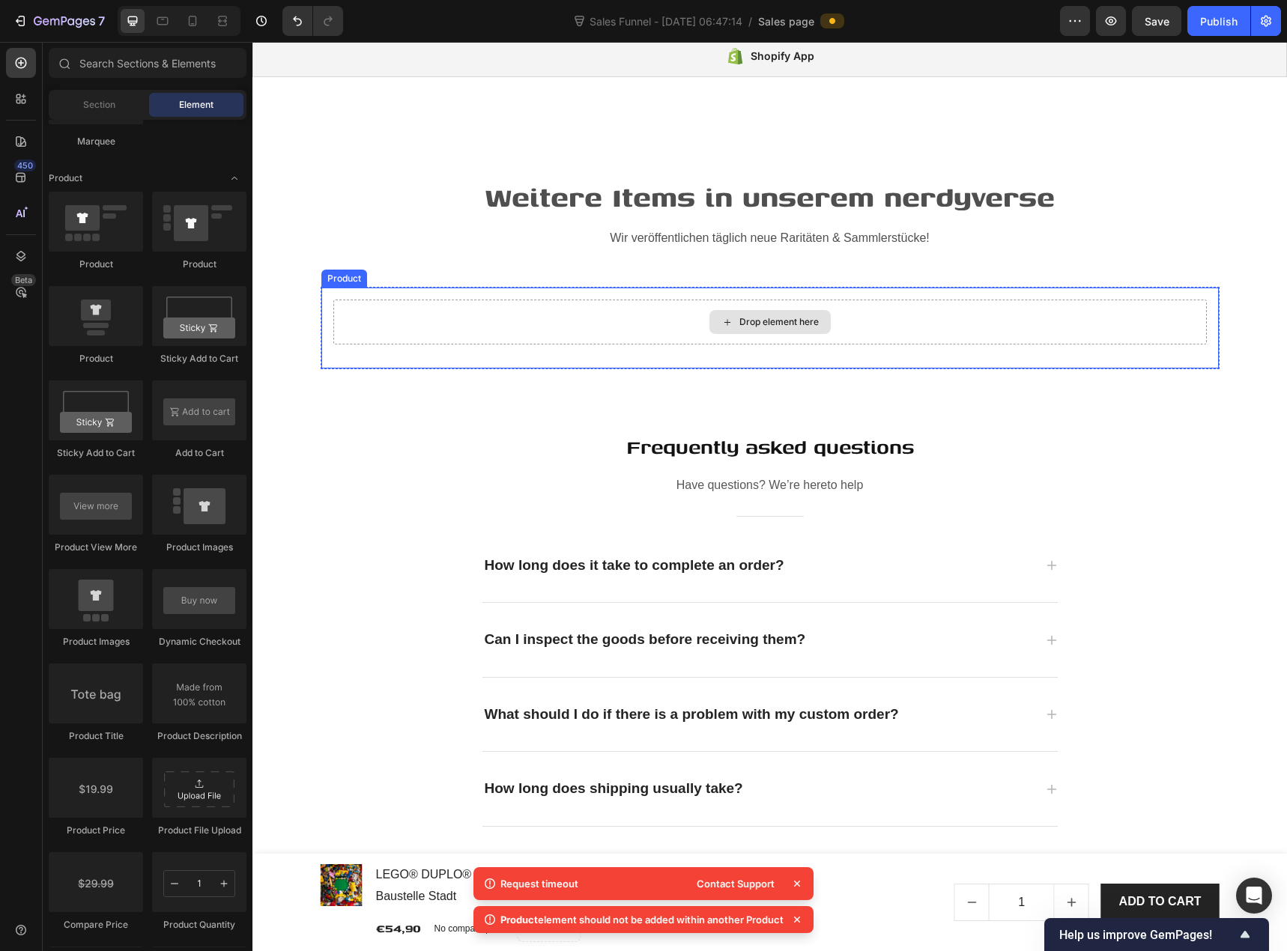
click at [768, 328] on div "Drop element here" at bounding box center [778, 322] width 79 height 12
click at [739, 328] on div "Drop element here" at bounding box center [778, 322] width 79 height 12
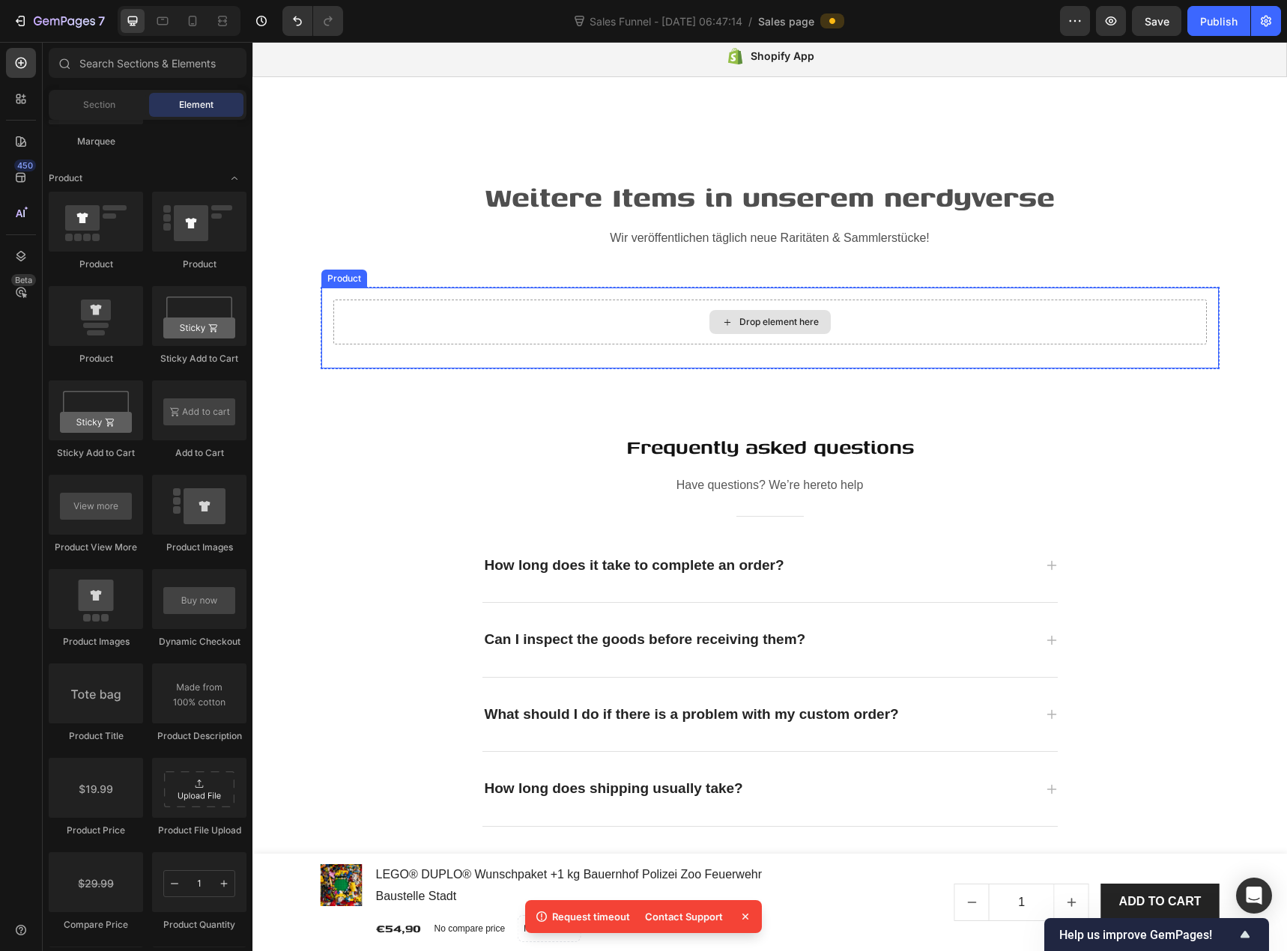
click at [769, 328] on div "Drop element here" at bounding box center [778, 322] width 79 height 12
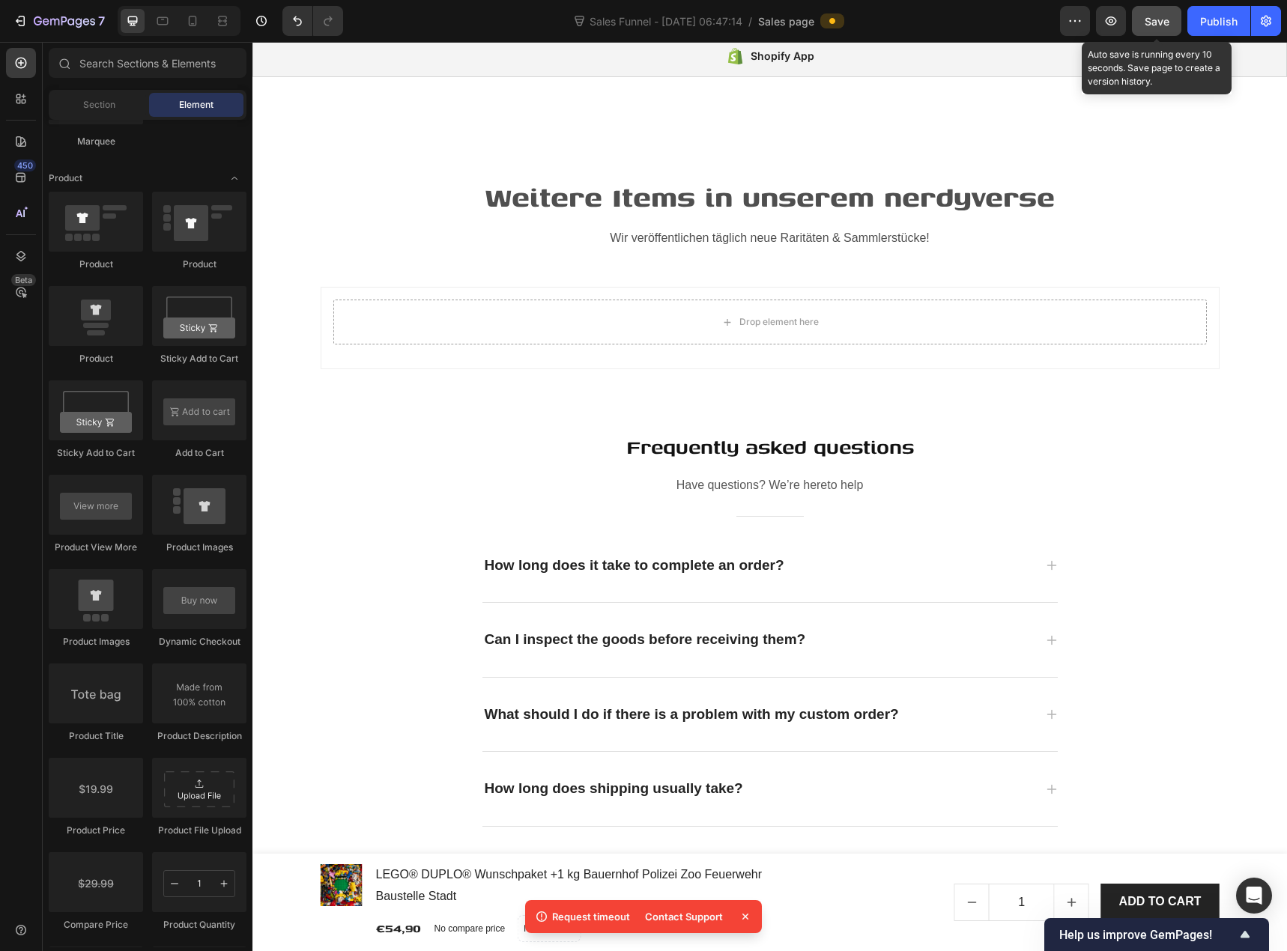
click at [1168, 22] on span "Save" at bounding box center [1156, 21] width 25 height 13
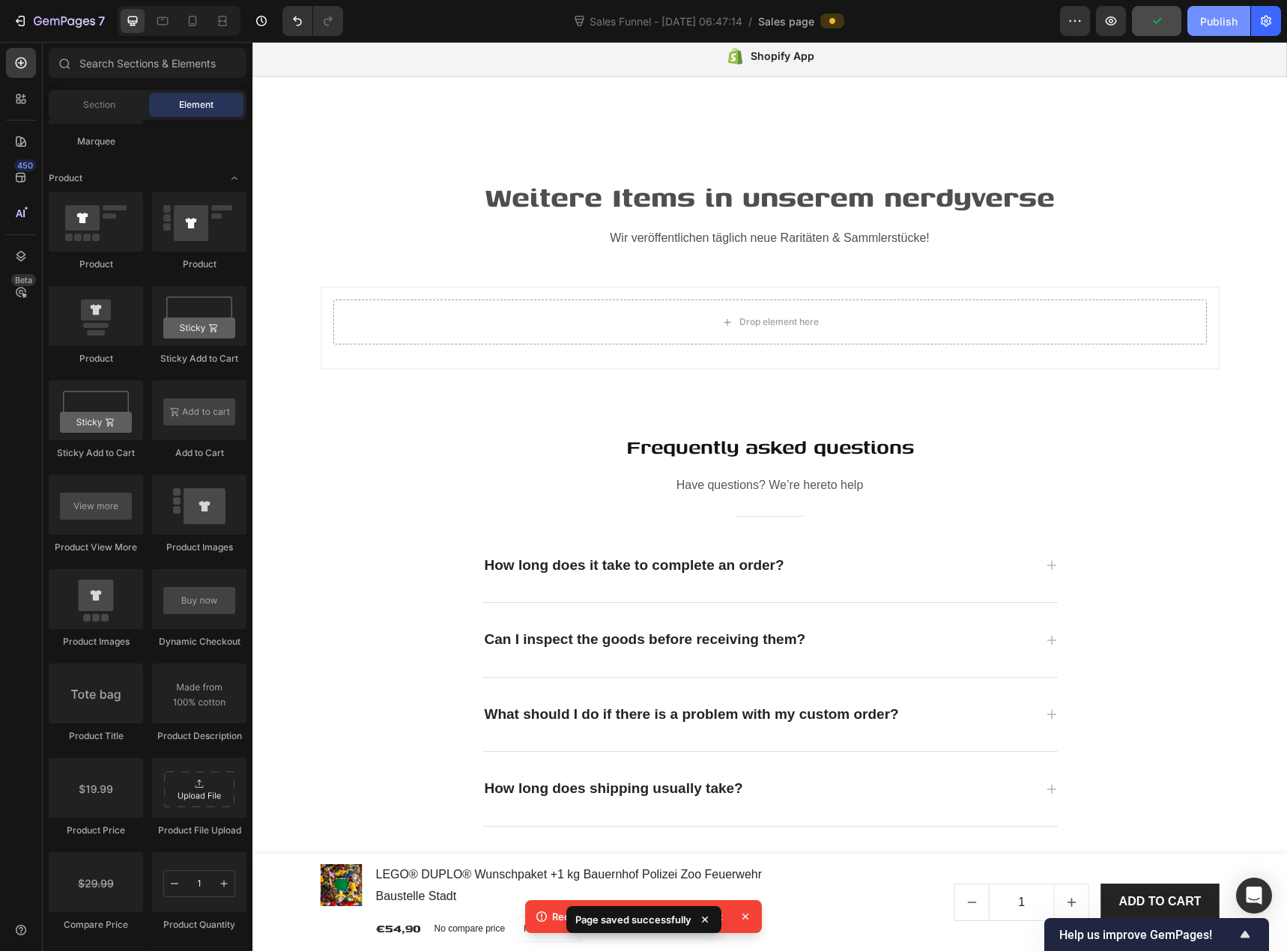
click at [1208, 20] on div "Publish" at bounding box center [1218, 21] width 37 height 16
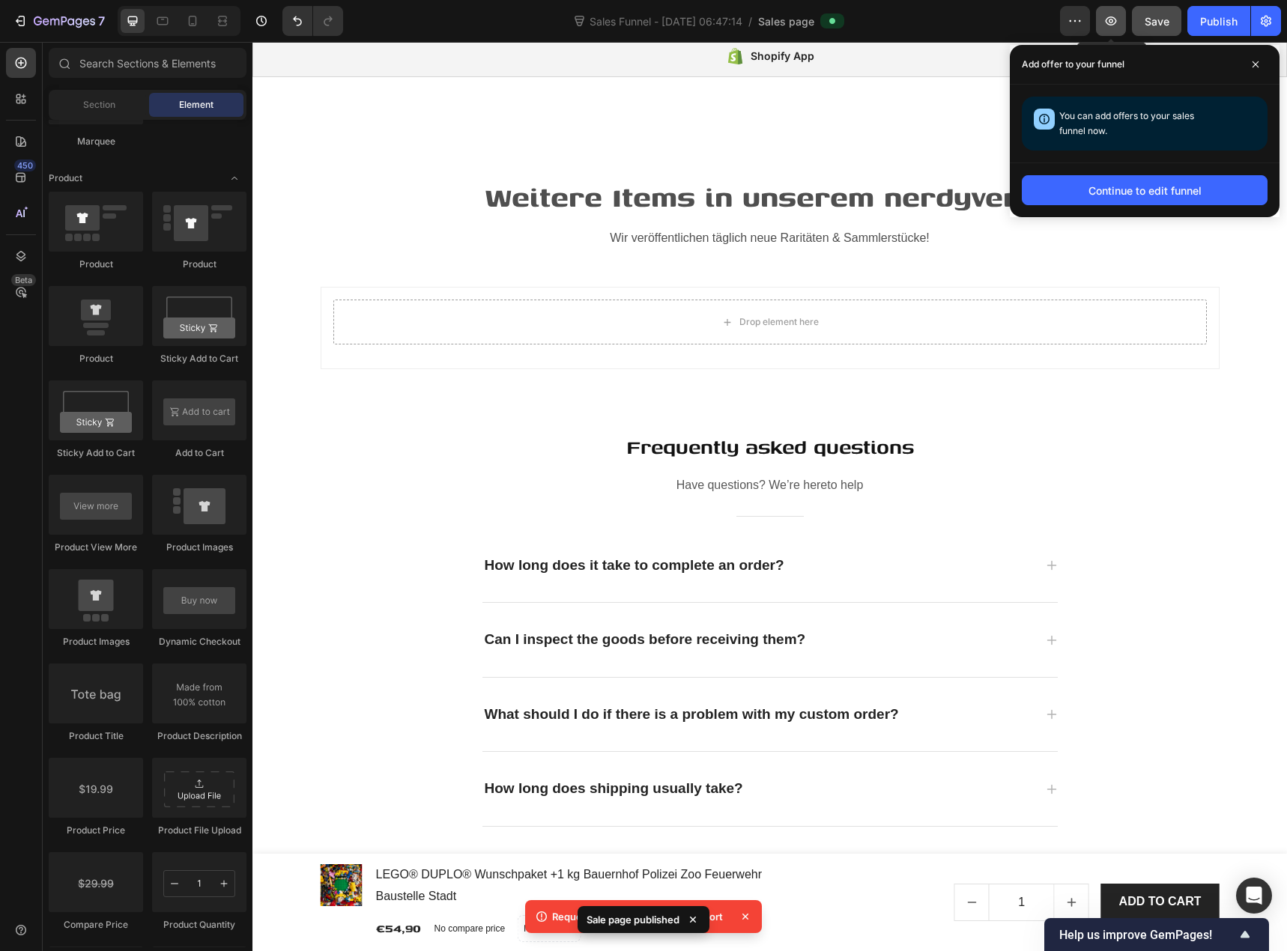
click at [1114, 22] on icon "button" at bounding box center [1110, 20] width 15 height 15
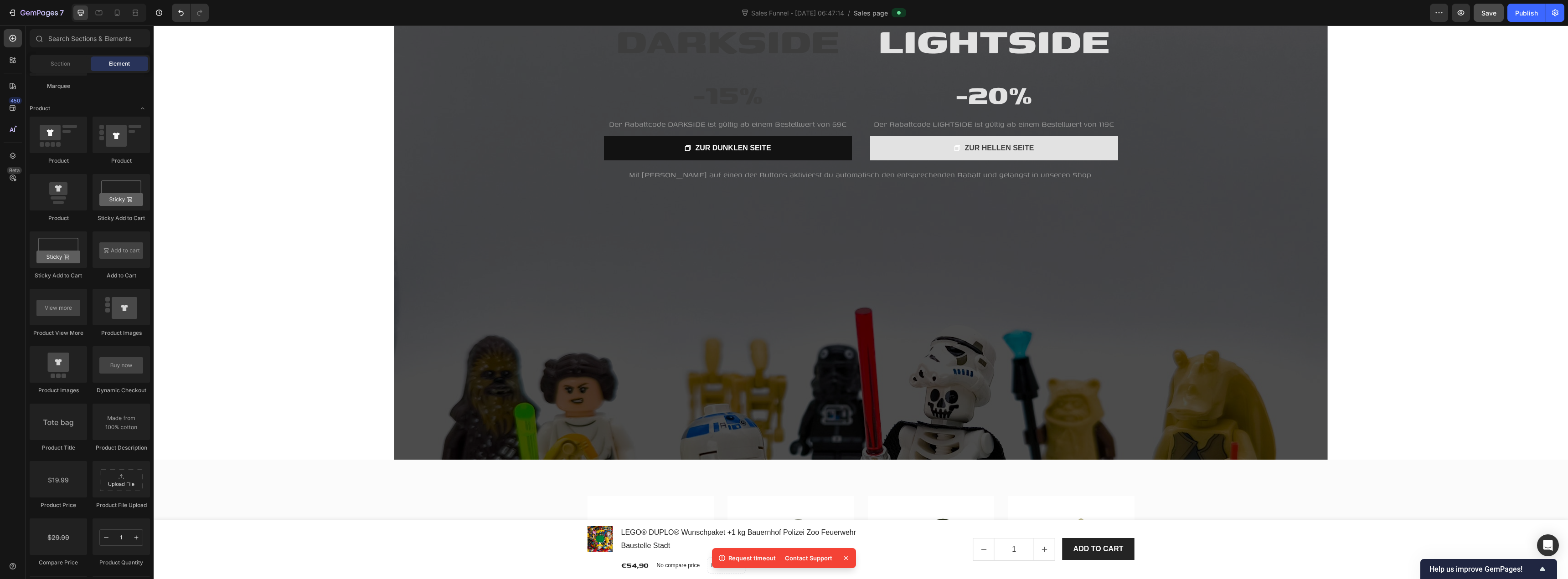
scroll to position [0, 0]
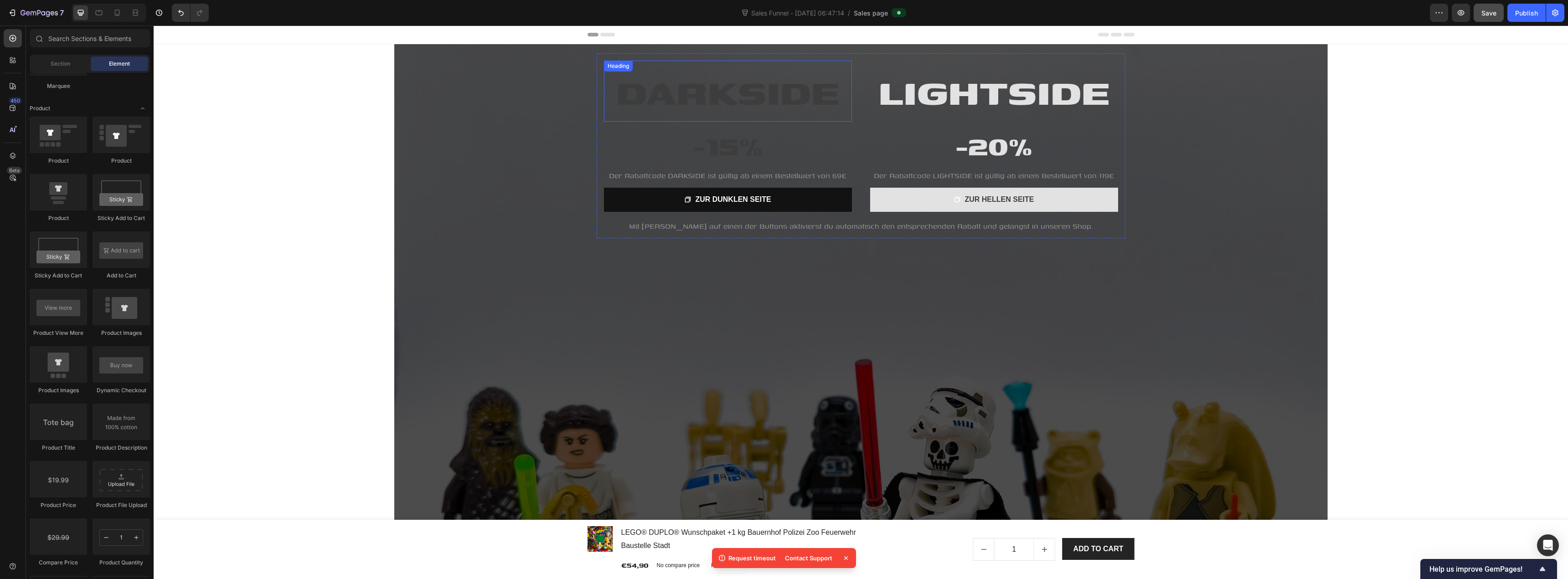
click at [676, 95] on span "DARKSIDE" at bounding box center [727, 91] width 223 height 55
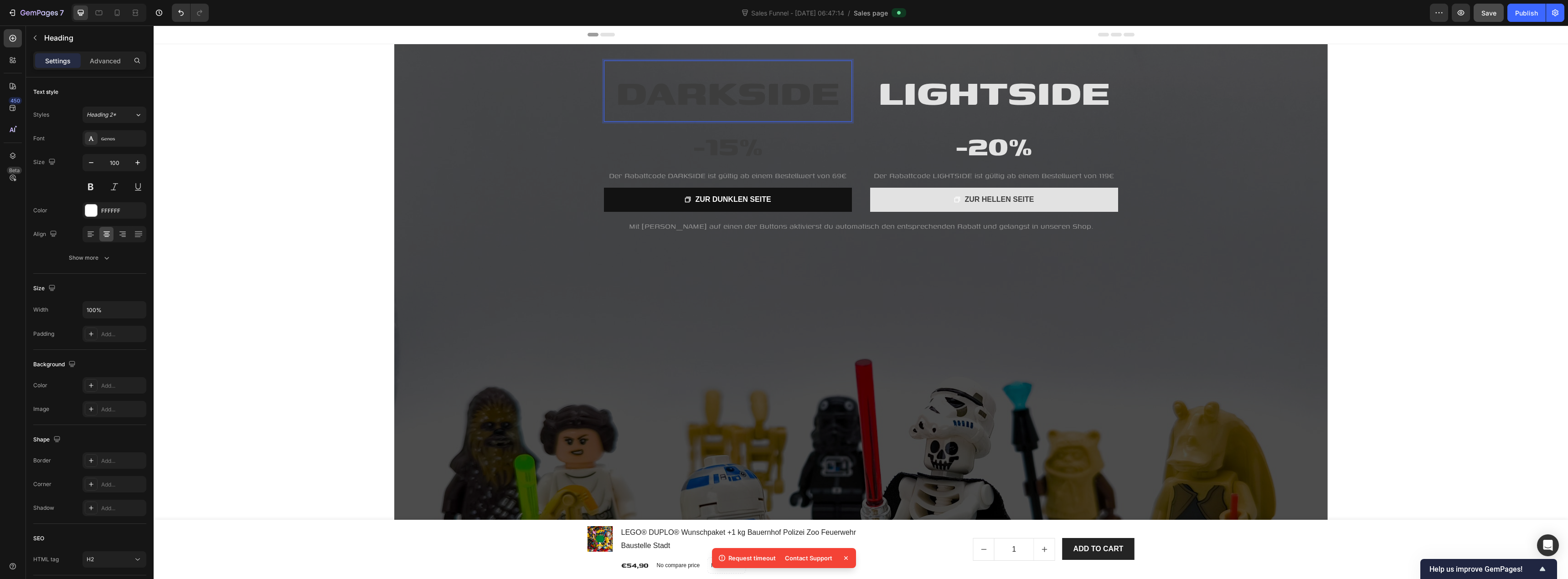
click at [656, 102] on span "DARKSIDE" at bounding box center [727, 91] width 223 height 55
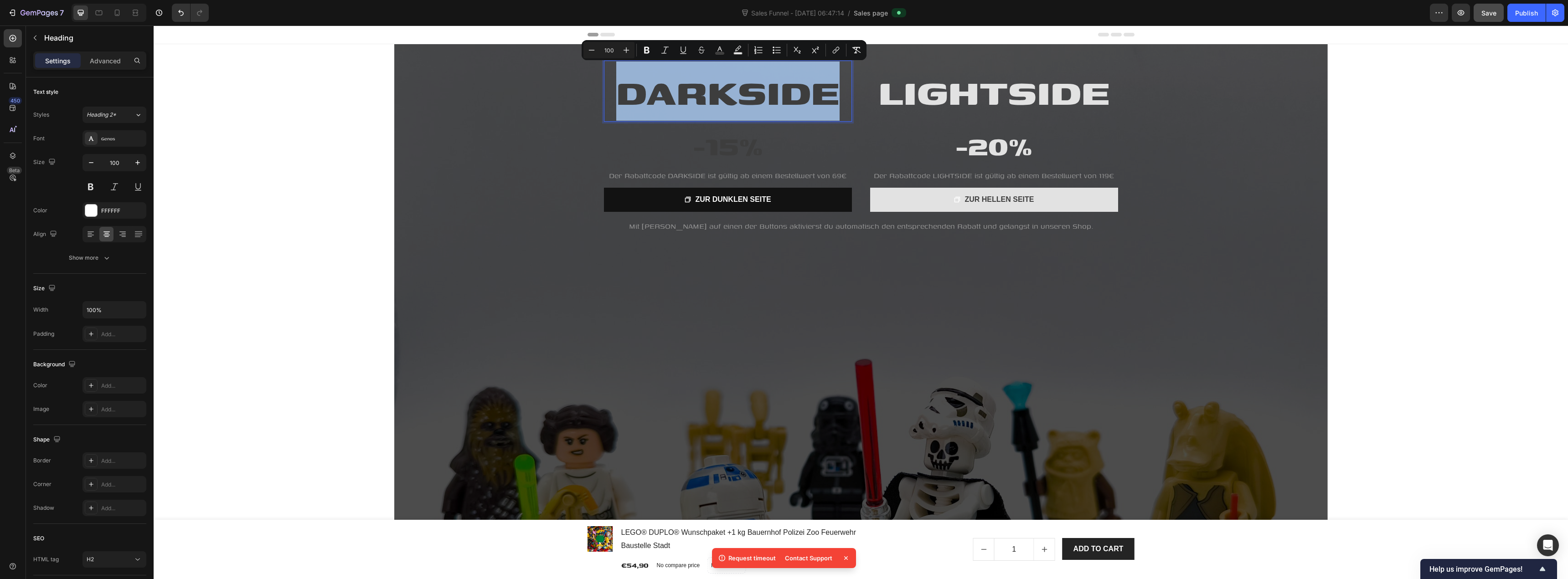
click at [656, 102] on span "DARKSIDE" at bounding box center [727, 91] width 223 height 55
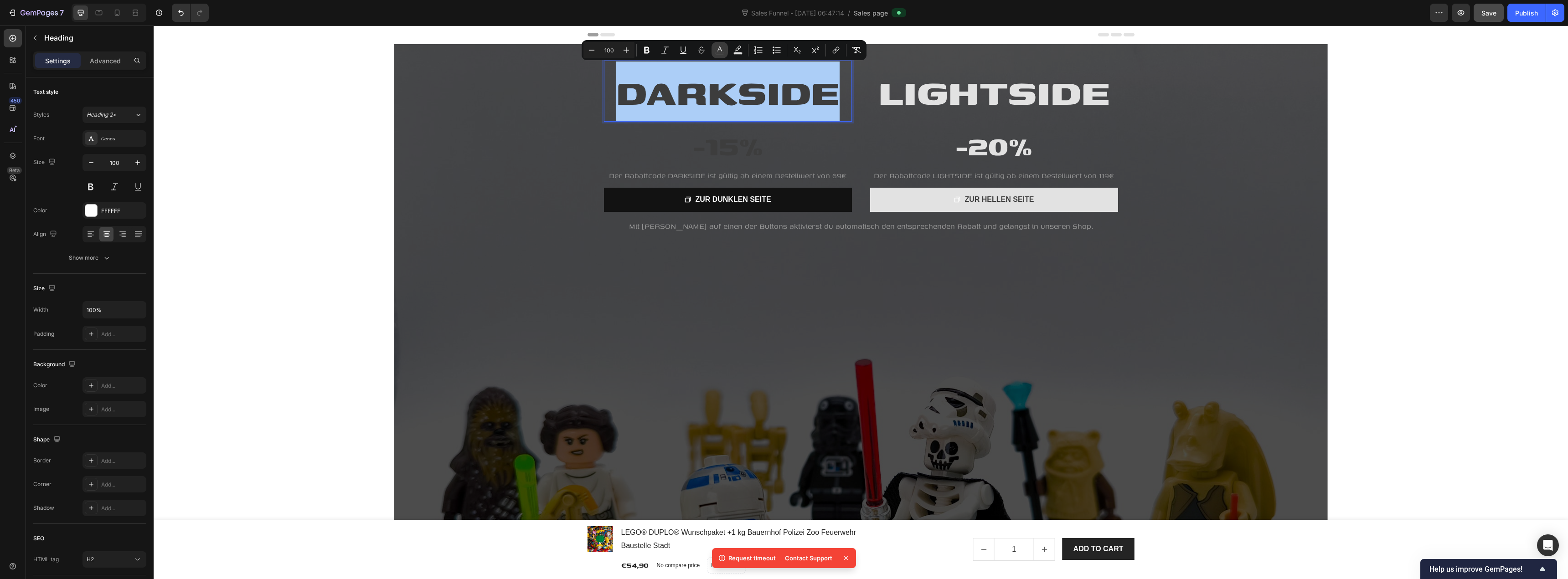
click at [721, 48] on icon "Editor contextual toolbar" at bounding box center [719, 50] width 9 height 9
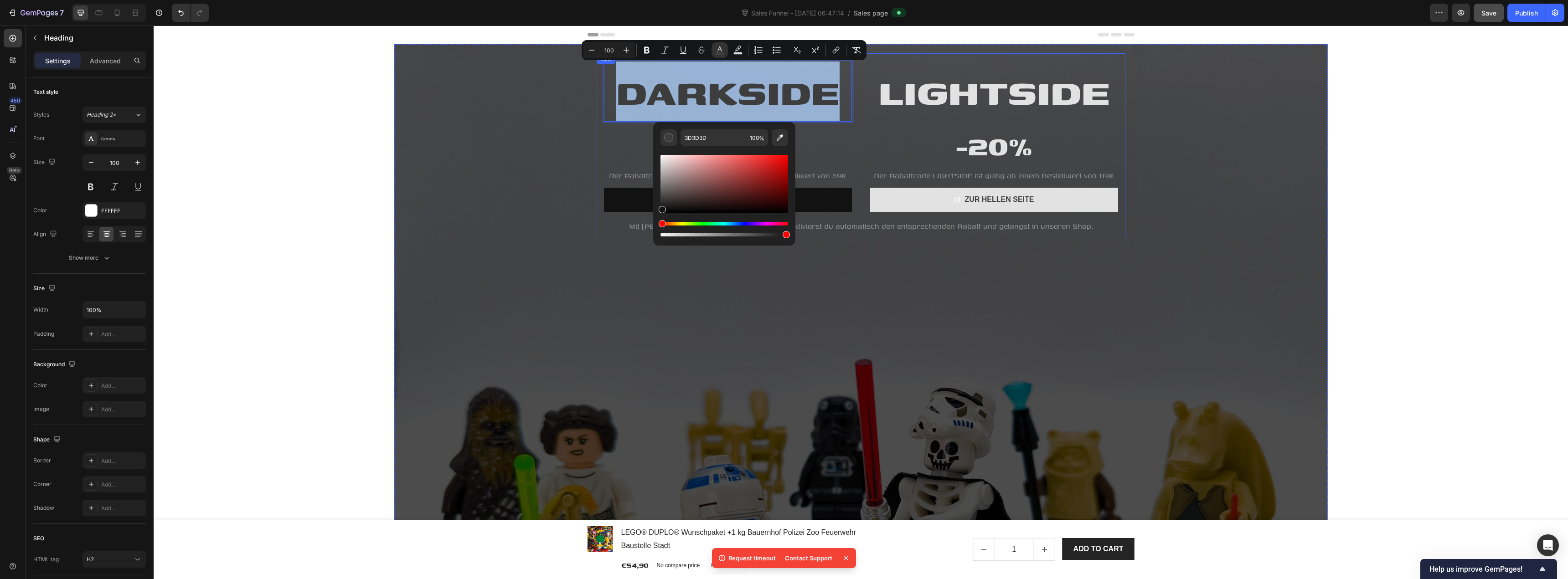
type input "141414"
drag, startPoint x: 863, startPoint y: 220, endPoint x: 639, endPoint y: 215, distance: 224.1
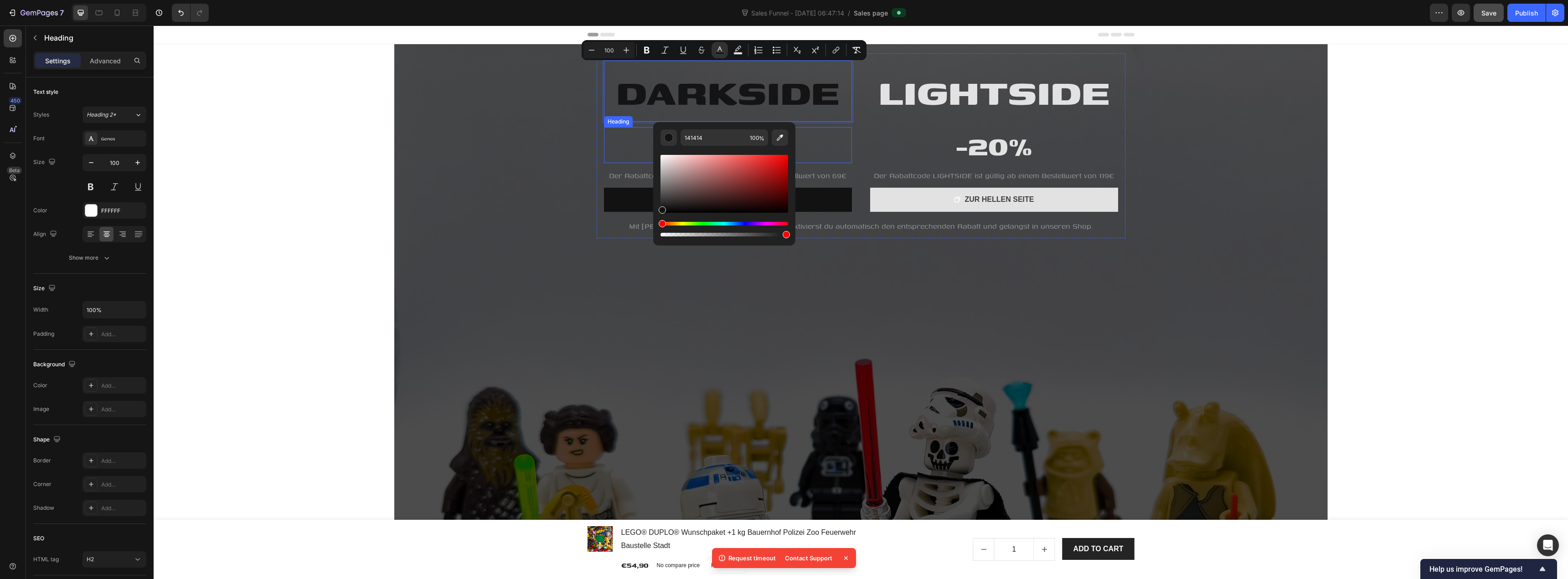
click at [638, 145] on h2 "-15%" at bounding box center [727, 145] width 248 height 36
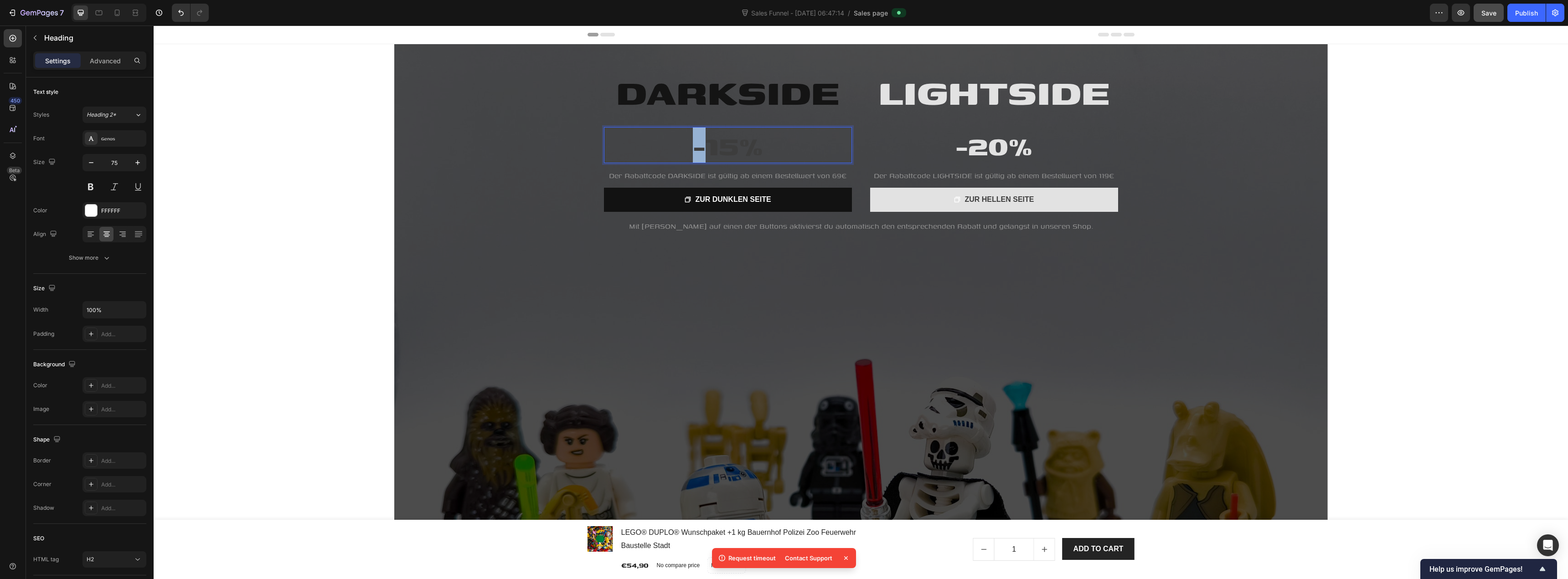
click at [694, 147] on span "-15%" at bounding box center [727, 145] width 70 height 41
click at [694, 147] on span "-15%" at bounding box center [727, 145] width 70 height 41
click at [716, 113] on icon "Editor contextual toolbar" at bounding box center [719, 110] width 9 height 9
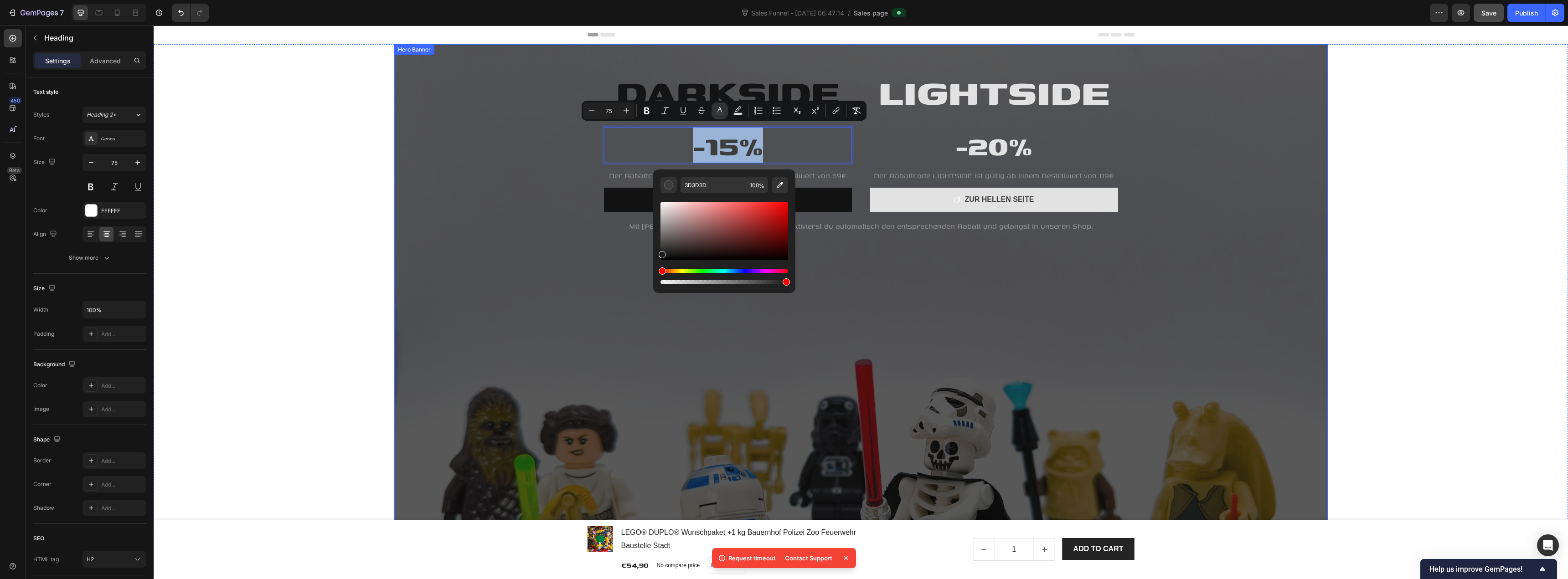
type input "1E1E1E"
drag, startPoint x: 840, startPoint y: 249, endPoint x: 614, endPoint y: 270, distance: 227.0
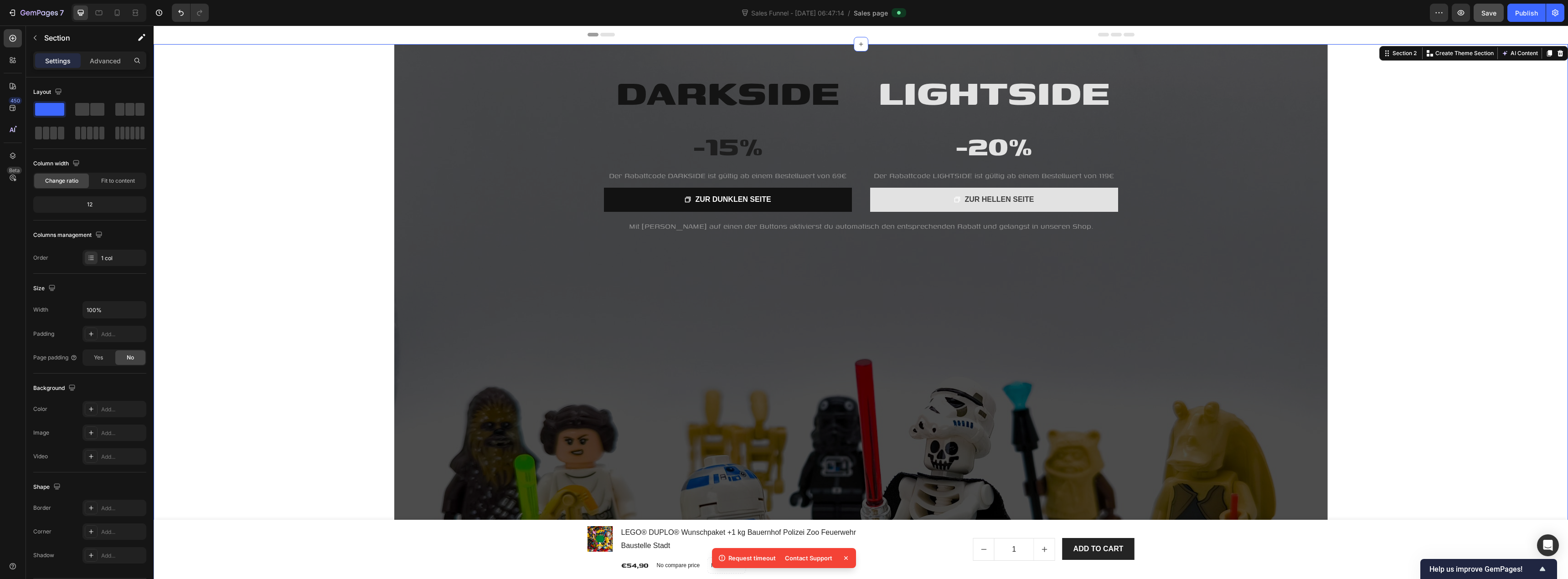
click at [338, 222] on div "LIGHTSIDE Heading -20% Heading Der Rabattcode LIGHTSIDE ist gültig ab einem Bes…" at bounding box center [861, 394] width 1415 height 699
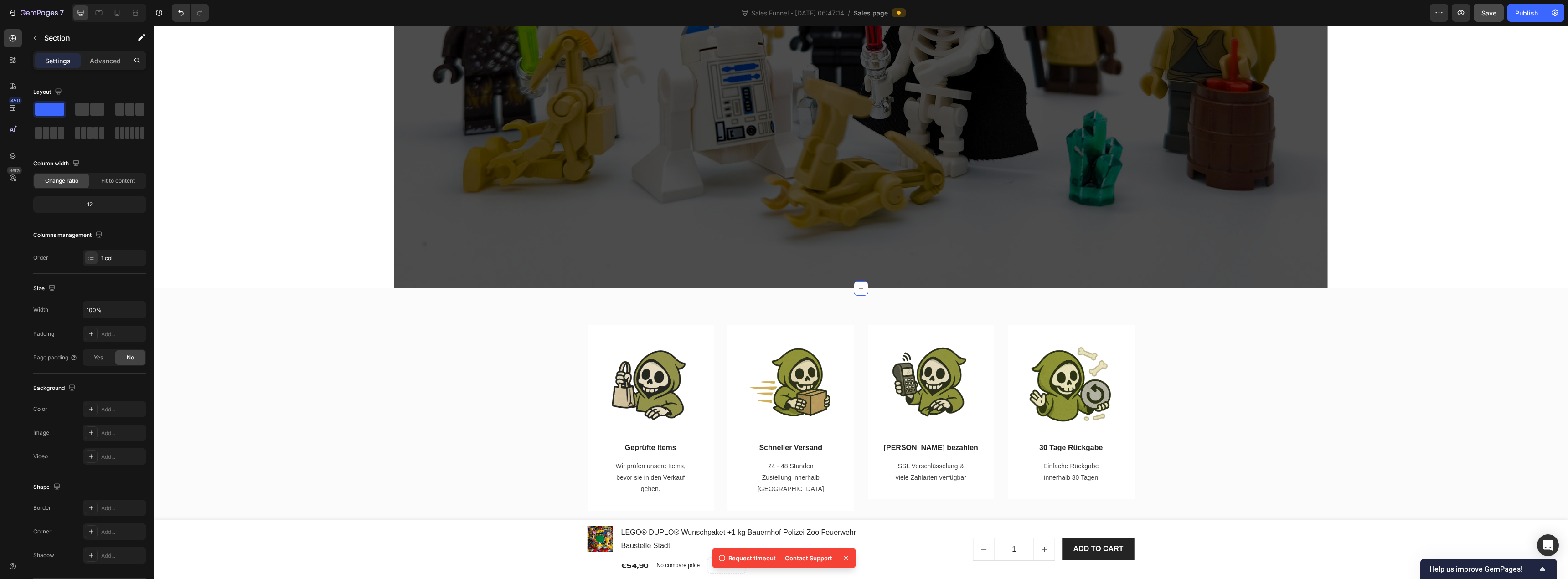
scroll to position [637, 0]
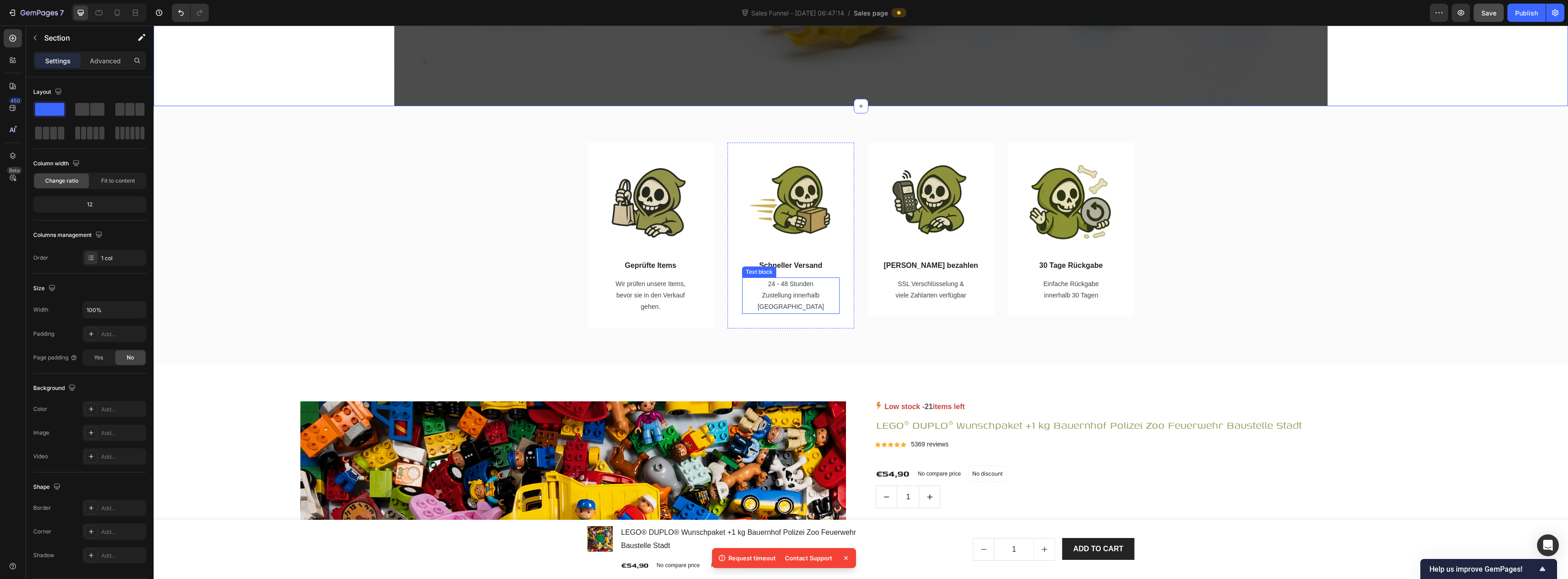
click at [783, 286] on p "24 - 48 Stunden Zustellung innerhalb Deutschlands" at bounding box center [791, 296] width 74 height 35
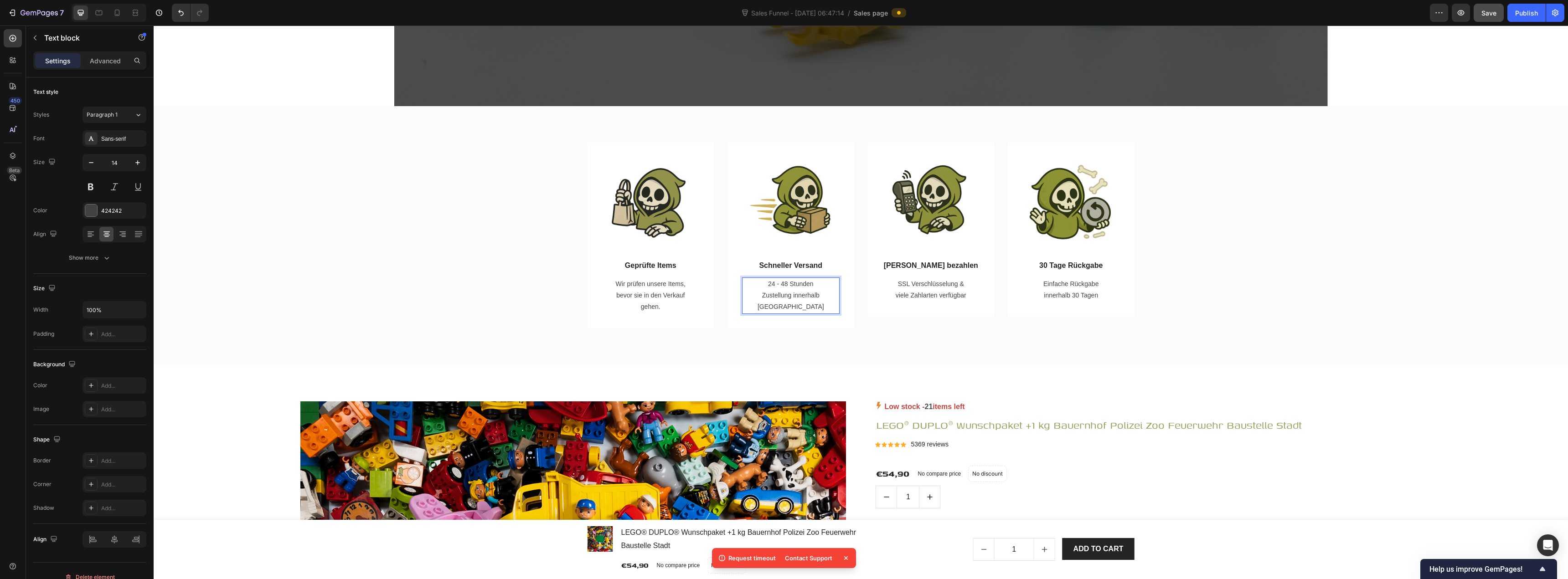
click at [783, 286] on p "24 - 48 Stunden Zustellung innerhalb Deutschlands" at bounding box center [791, 296] width 74 height 35
click at [783, 294] on p "SSL Verschlüsselung & viele Zahlarten verfügbar" at bounding box center [931, 290] width 74 height 23
click at [783, 284] on p "SSL Verschlüsselung & viele Zahlarten verfügbar" at bounding box center [931, 290] width 74 height 23
click at [783, 297] on div "SSL Verschlüsselung & viele Zahlarten verfügbar Text block 0" at bounding box center [931, 290] width 97 height 24
click at [783, 297] on p "SSL Verschlüsselung & viele Zahlarten verfügbar" at bounding box center [931, 290] width 74 height 23
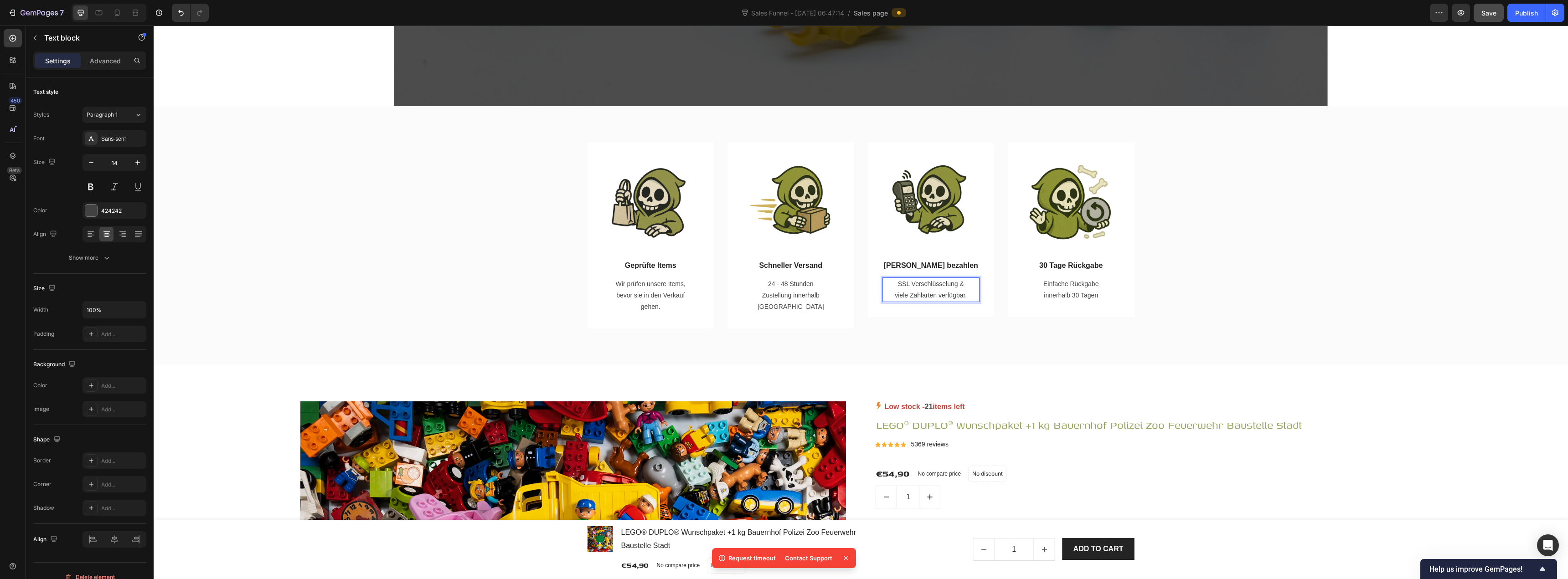
click at [783, 294] on p "SSL Verschlüsselung & viele Zahlarten verfügbar." at bounding box center [931, 290] width 74 height 23
click at [783, 286] on p "Einfache Rückgabe innerhalb 30 Tagen" at bounding box center [1071, 290] width 74 height 23
click at [783, 286] on p "Einfache Rückgabe innerhalb 30 Tagen" at bounding box center [1071, 290] width 74 height 23
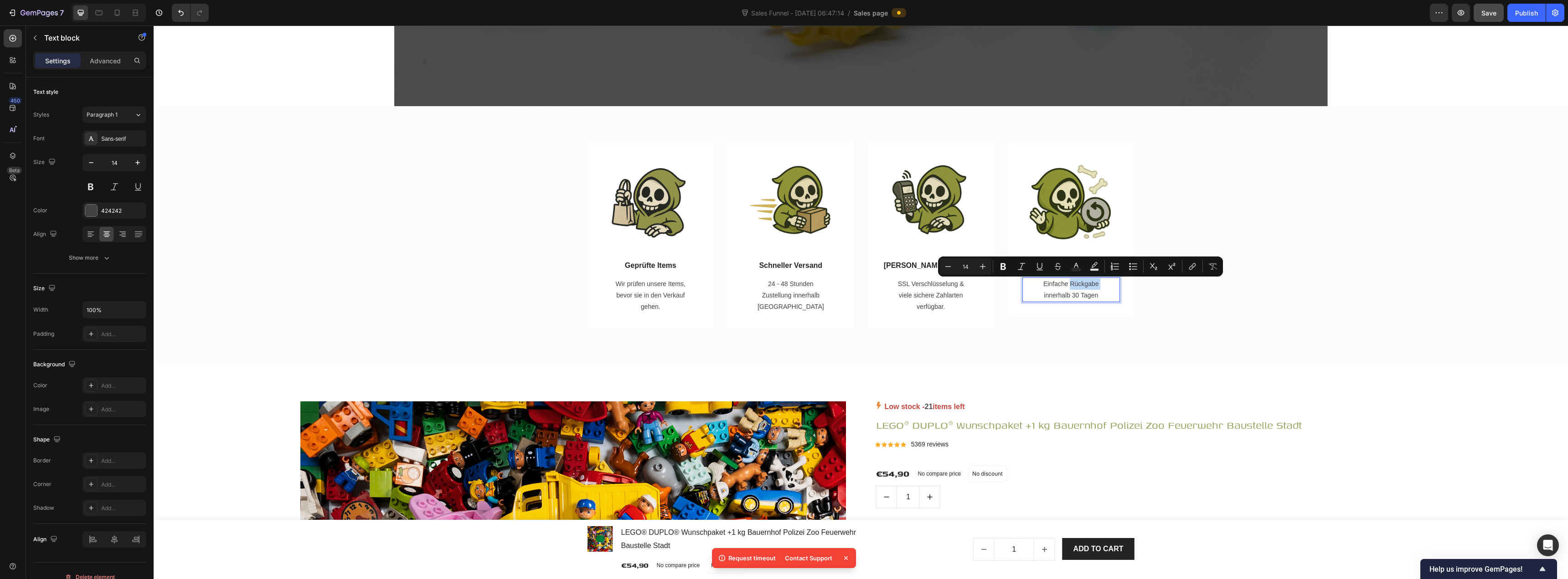
click at [783, 286] on p "Einfache Rückgabe innerhalb 30 Tagen" at bounding box center [1071, 290] width 74 height 23
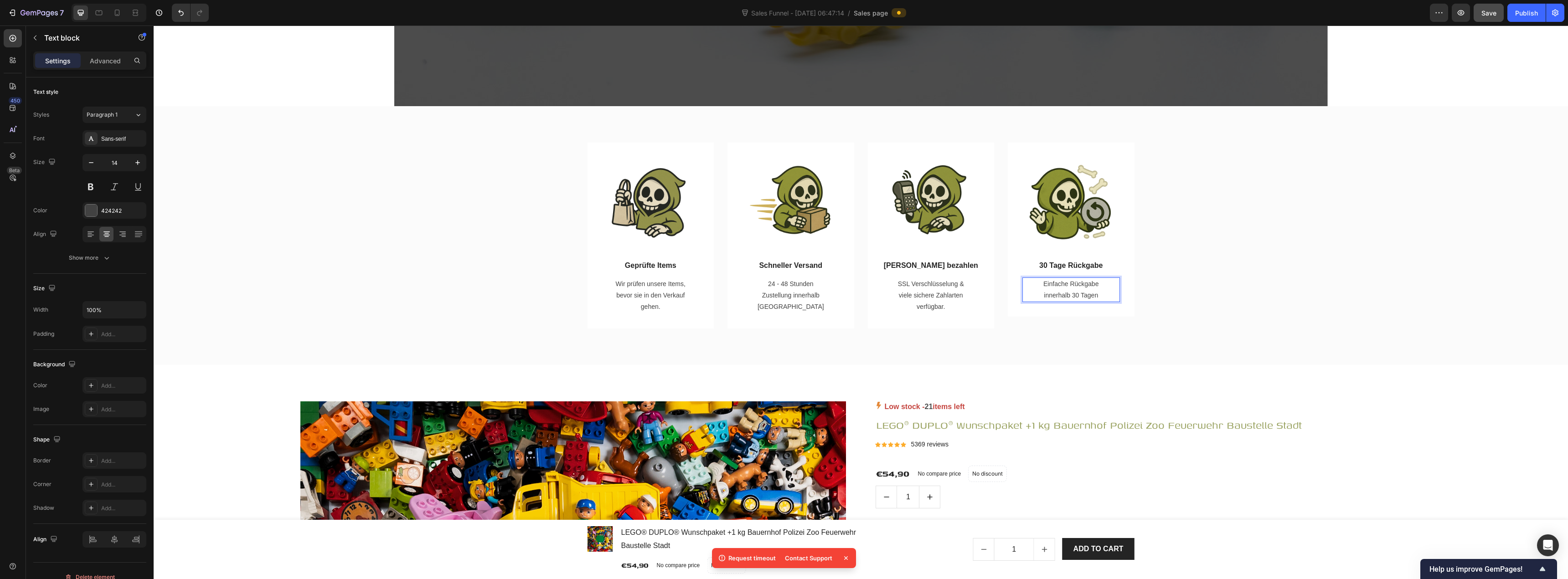
click at [783, 286] on p "Einfache Rückgabe innerhalb 30 Tagen" at bounding box center [1071, 290] width 74 height 23
click at [783, 295] on p "Einfache Rückgabe innerhalb 30 Tagen" at bounding box center [1071, 290] width 74 height 23
click at [783, 266] on p "30 Tage Rückgabe" at bounding box center [1071, 266] width 96 height 11
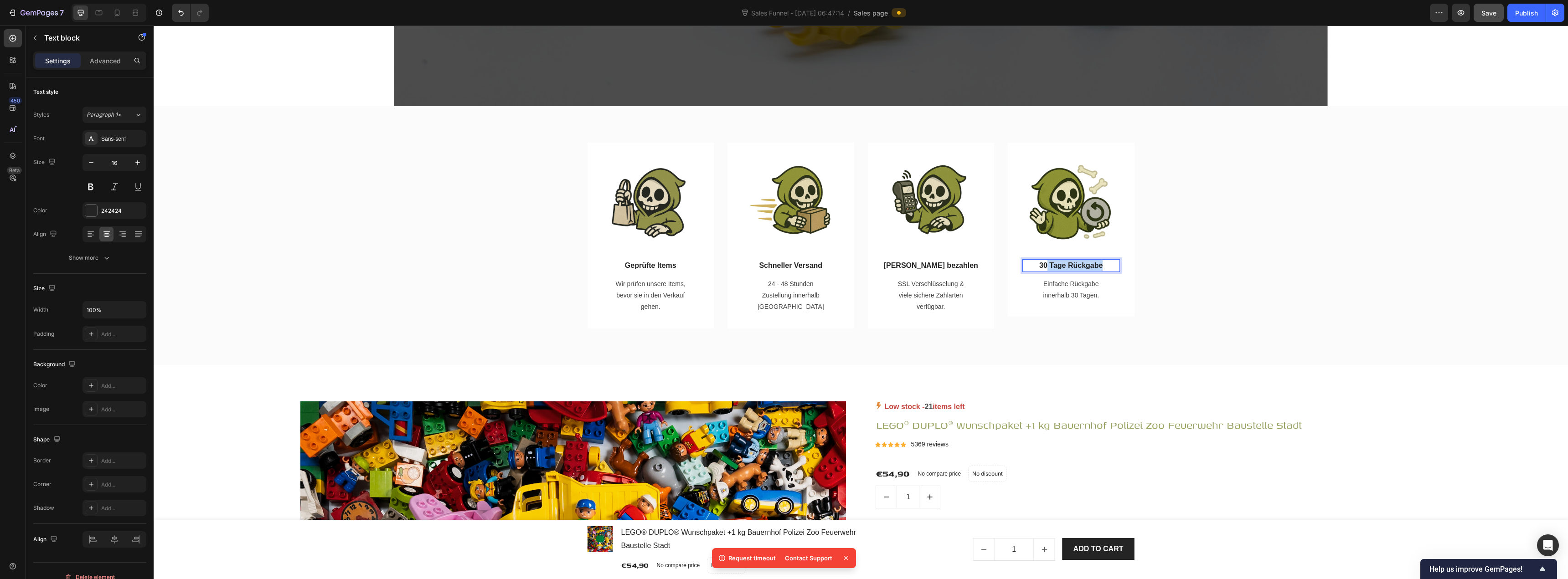
drag, startPoint x: 1101, startPoint y: 264, endPoint x: 1044, endPoint y: 269, distance: 57.2
click at [783, 269] on p "30 Tage Rückgabe" at bounding box center [1071, 266] width 96 height 11
click at [783, 268] on p "30-Tage-Geld-zurück" at bounding box center [1071, 266] width 96 height 11
click at [783, 266] on p "30 Tage-Geld-zurück" at bounding box center [1071, 266] width 96 height 11
drag, startPoint x: 1072, startPoint y: 266, endPoint x: 1077, endPoint y: 266, distance: 5.0
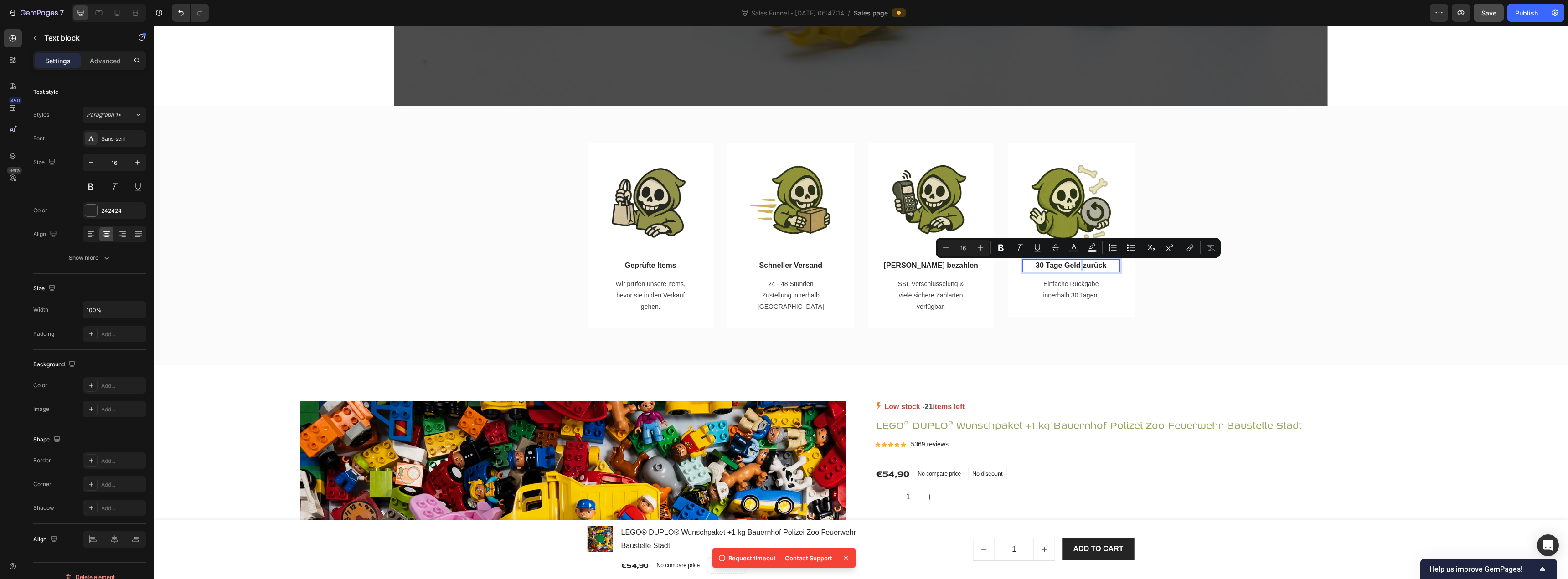
click at [783, 266] on p "30 Tage Geld-zurück" at bounding box center [1071, 266] width 96 height 11
drag, startPoint x: 1107, startPoint y: 266, endPoint x: 1031, endPoint y: 269, distance: 76.1
click at [783, 269] on p "30 Tage Geld zurück" at bounding box center [1071, 266] width 96 height 11
click at [783, 330] on div "Image Geprüfte Items Text block Wir prüfen unsere Items, bevor sie in den Verka…" at bounding box center [861, 235] width 1415 height 258
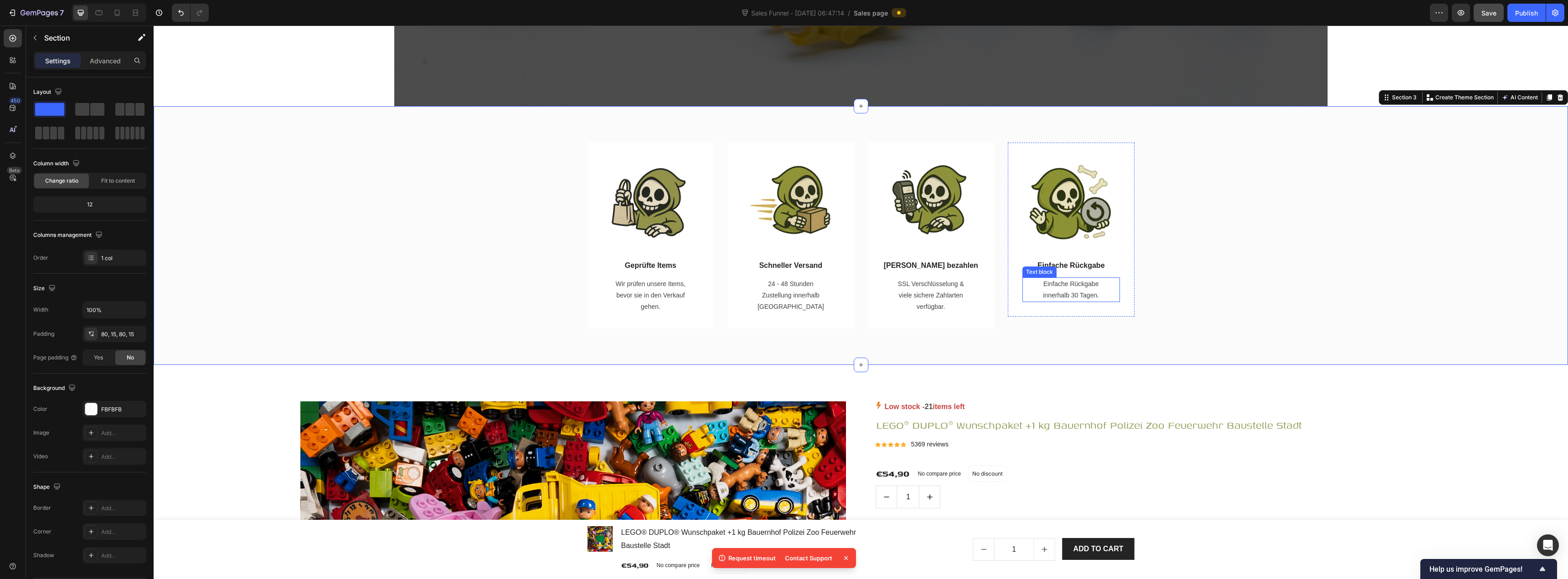
click at [783, 296] on p "Einfache Rückgabe innerhalb 30 Tagen." at bounding box center [1071, 290] width 74 height 23
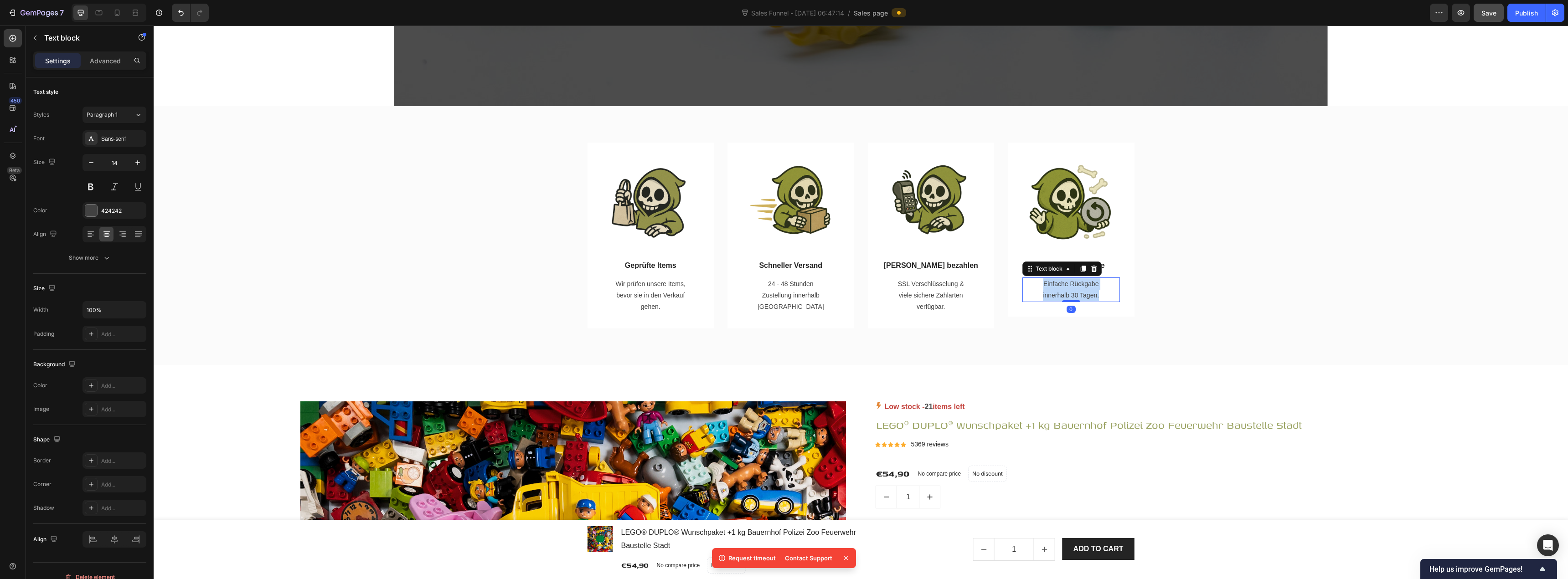
click at [783, 296] on p "Einfache Rückgabe innerhalb 30 Tagen." at bounding box center [1071, 290] width 74 height 23
click at [783, 283] on p "30 Tage Rückgabe Geld zurück durch eine verlängerte Rückgabe" at bounding box center [1071, 296] width 74 height 35
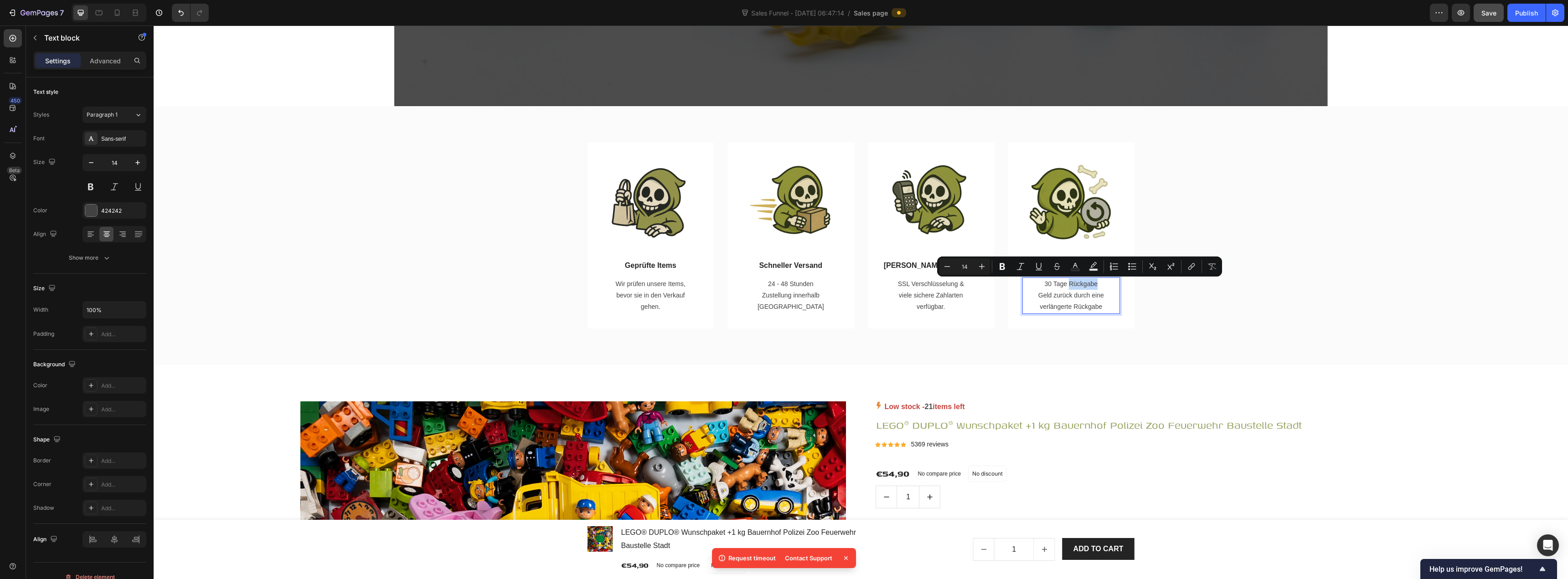
click at [783, 284] on p "30 Tage Rückgabe Geld zurück durch eine verlängerte Rückgabe" at bounding box center [1071, 296] width 74 height 35
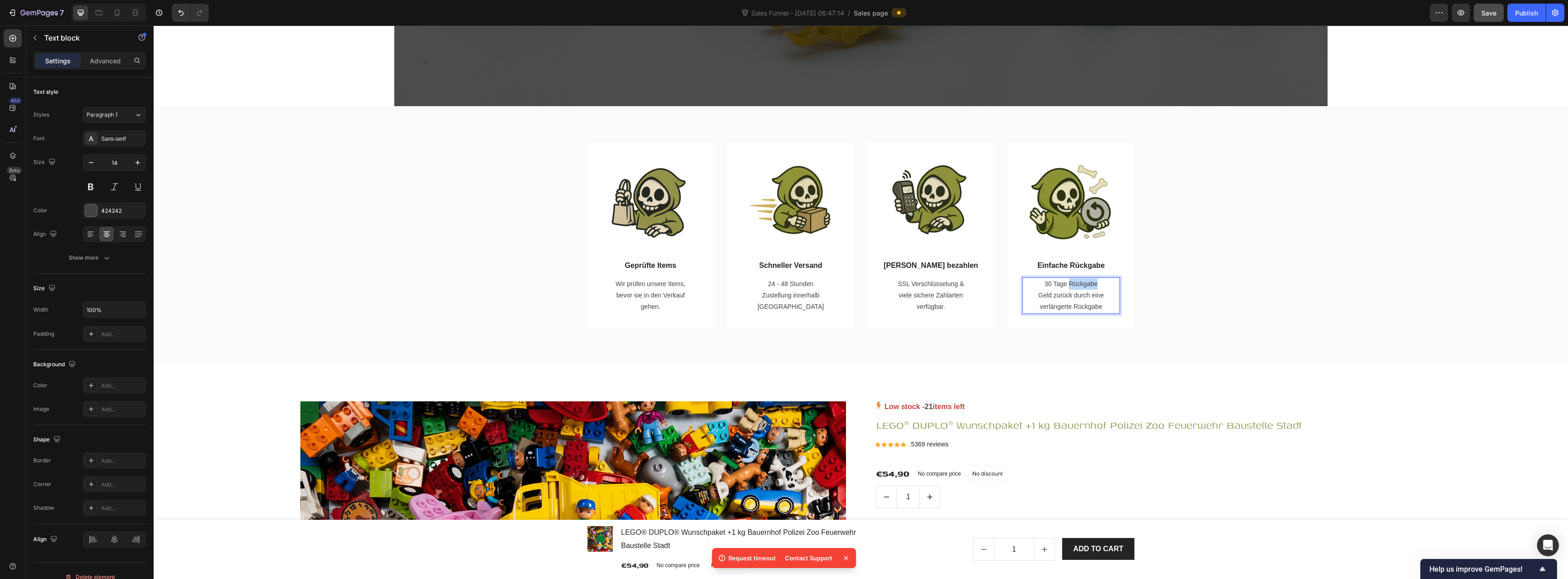
click at [783, 284] on p "30 Tage Rückgabe Geld zurück durch eine verlängerte Rückgabe" at bounding box center [1071, 296] width 74 height 35
click at [783, 296] on p "⁠⁠⁠⁠⁠⁠⁠ Geld zurück durch eine verlängerte Rückgabe" at bounding box center [1071, 296] width 74 height 35
click at [783, 294] on p "Geld zurück durch eine verlängerte Rückgabe" at bounding box center [1071, 290] width 74 height 23
click at [783, 265] on p "Einfache Rückgabe" at bounding box center [1071, 266] width 96 height 11
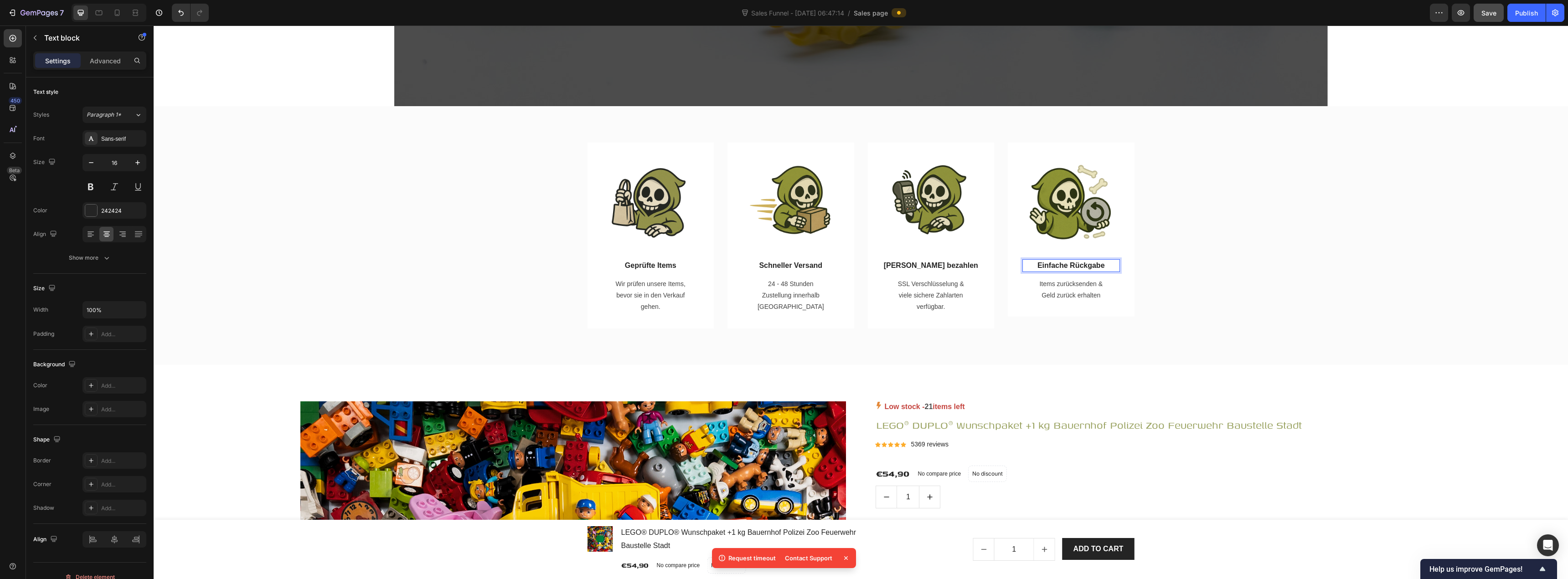
click at [783, 266] on p "Einfache Rückgabe" at bounding box center [1071, 266] width 96 height 11
click at [783, 346] on div "Image Geprüfte Items Text block Wir prüfen unsere Items, bevor sie in den Verka…" at bounding box center [861, 235] width 1415 height 258
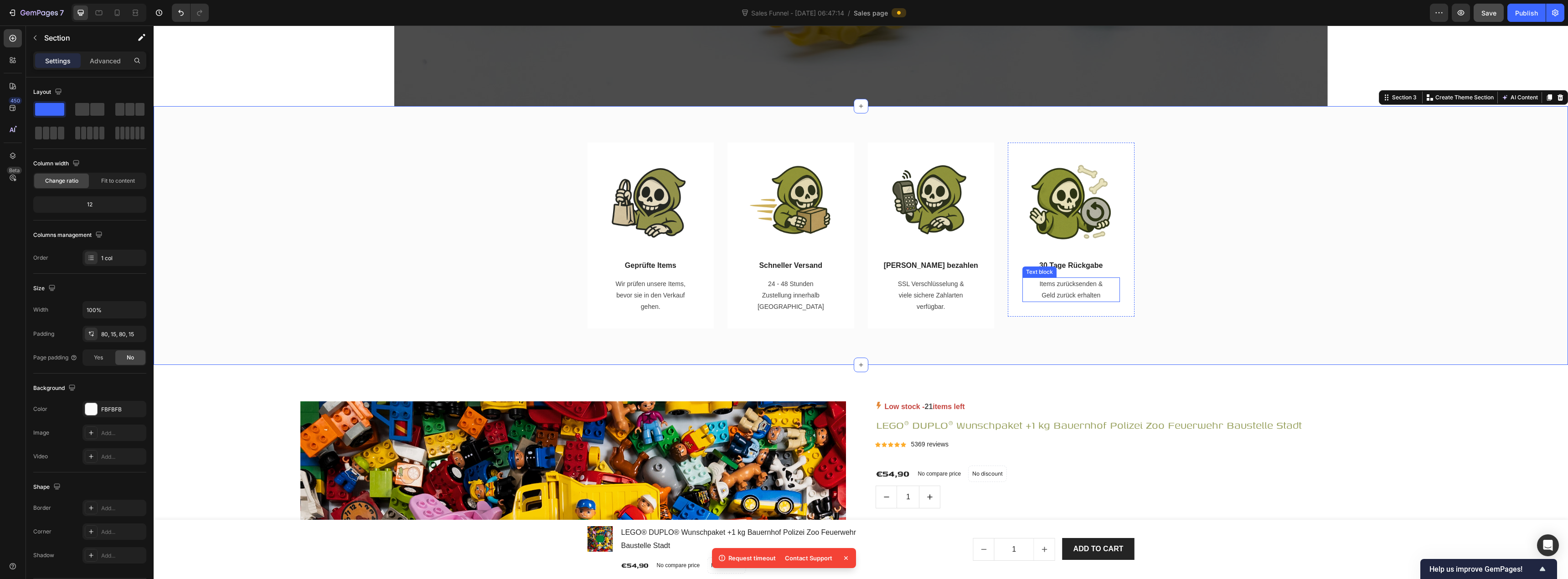
click at [783, 294] on p "Items zurücksenden & Geld zurück erhalten" at bounding box center [1071, 290] width 74 height 23
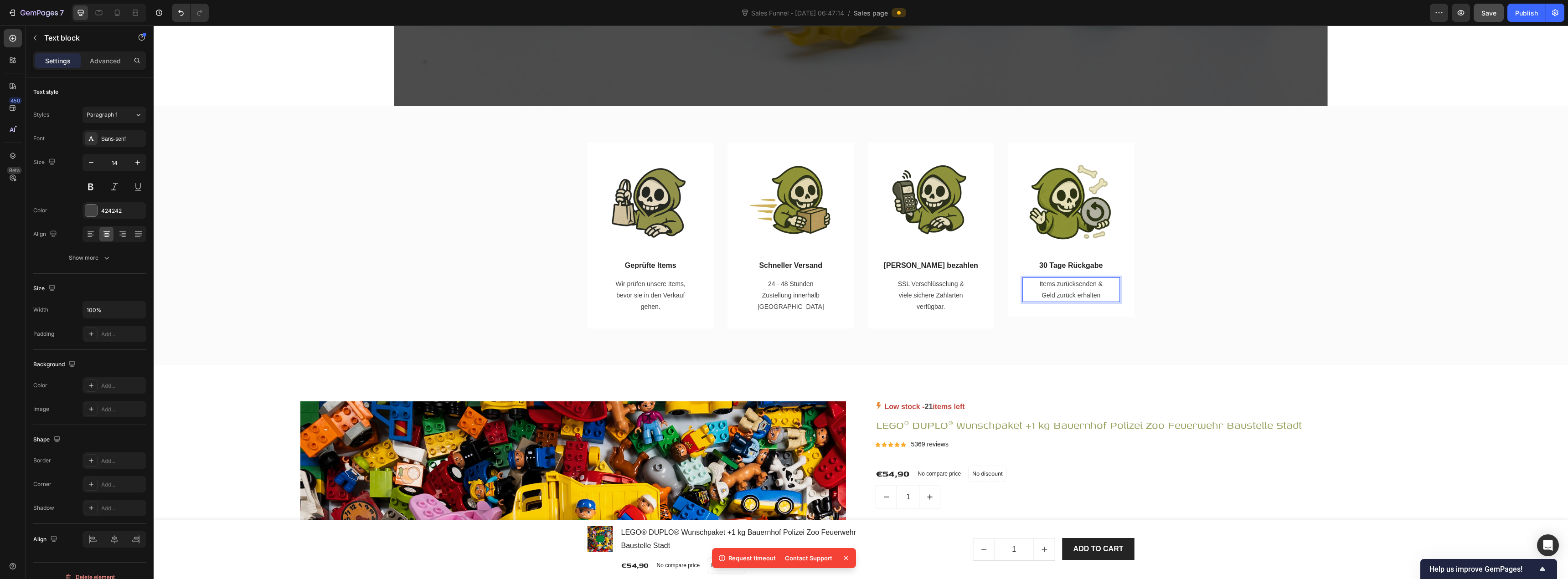
click at [783, 297] on div "Items zurücksenden & Geld zurück erhalten Text block 0" at bounding box center [1071, 290] width 97 height 24
click at [783, 291] on p "Items zurücksenden & Geld zurück erhalten" at bounding box center [1071, 290] width 74 height 23
click at [783, 284] on p "Items zurücksenden & Geld zurück erhalten" at bounding box center [1071, 290] width 74 height 23
click at [783, 333] on div "Image Geprüfte Items Text block Wir prüfen unsere Items, bevor sie in den Verka…" at bounding box center [861, 235] width 1415 height 258
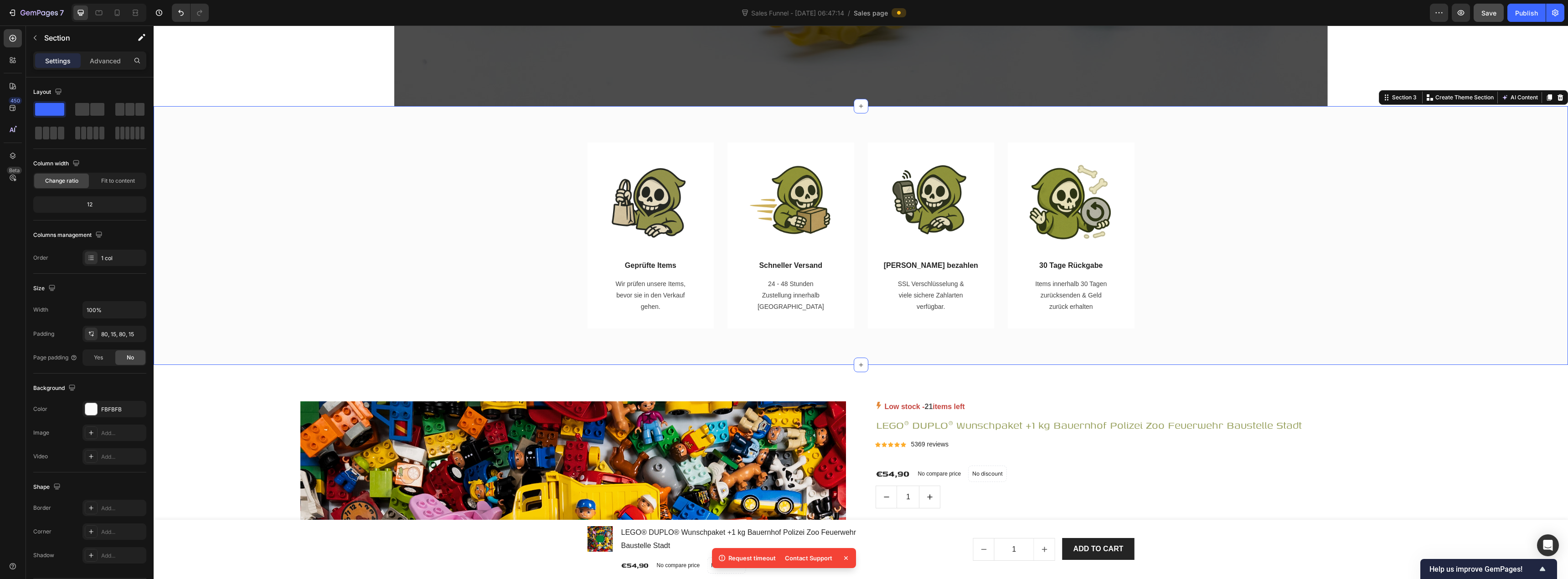
click at [545, 292] on div "Image Geprüfte Items Text block Wir prüfen unsere Items, bevor sie in den Verka…" at bounding box center [861, 235] width 1401 height 186
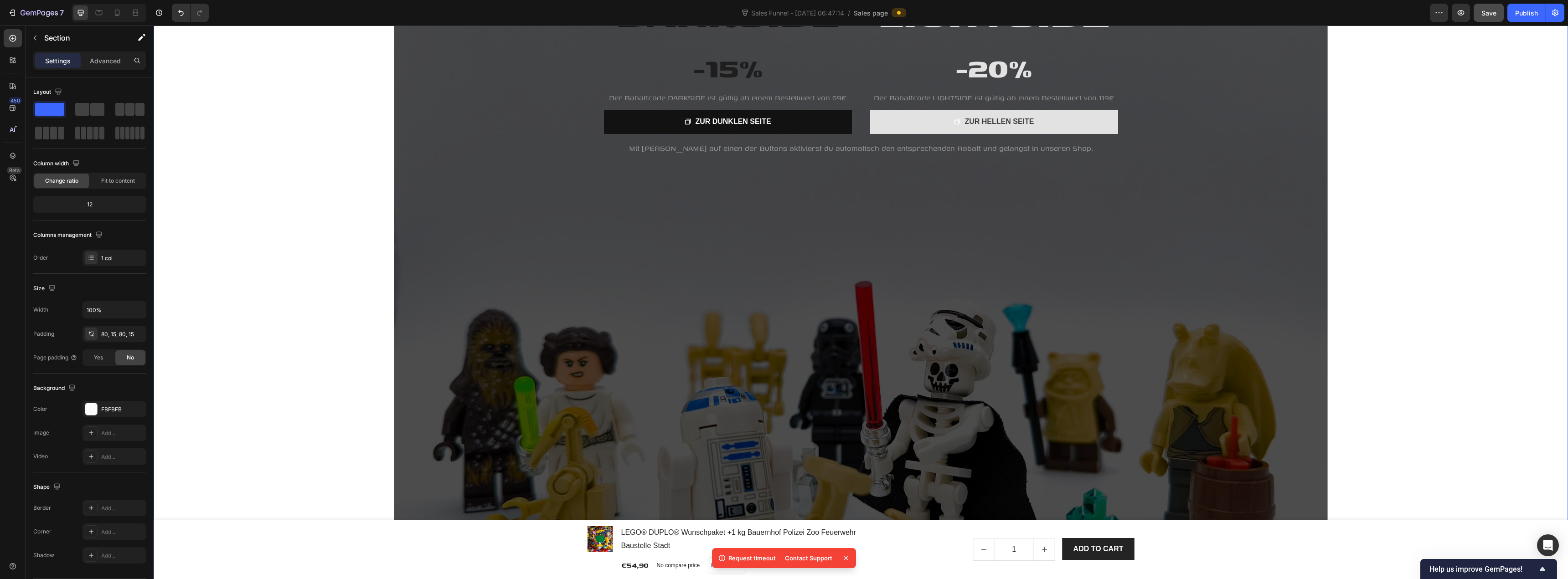
scroll to position [0, 0]
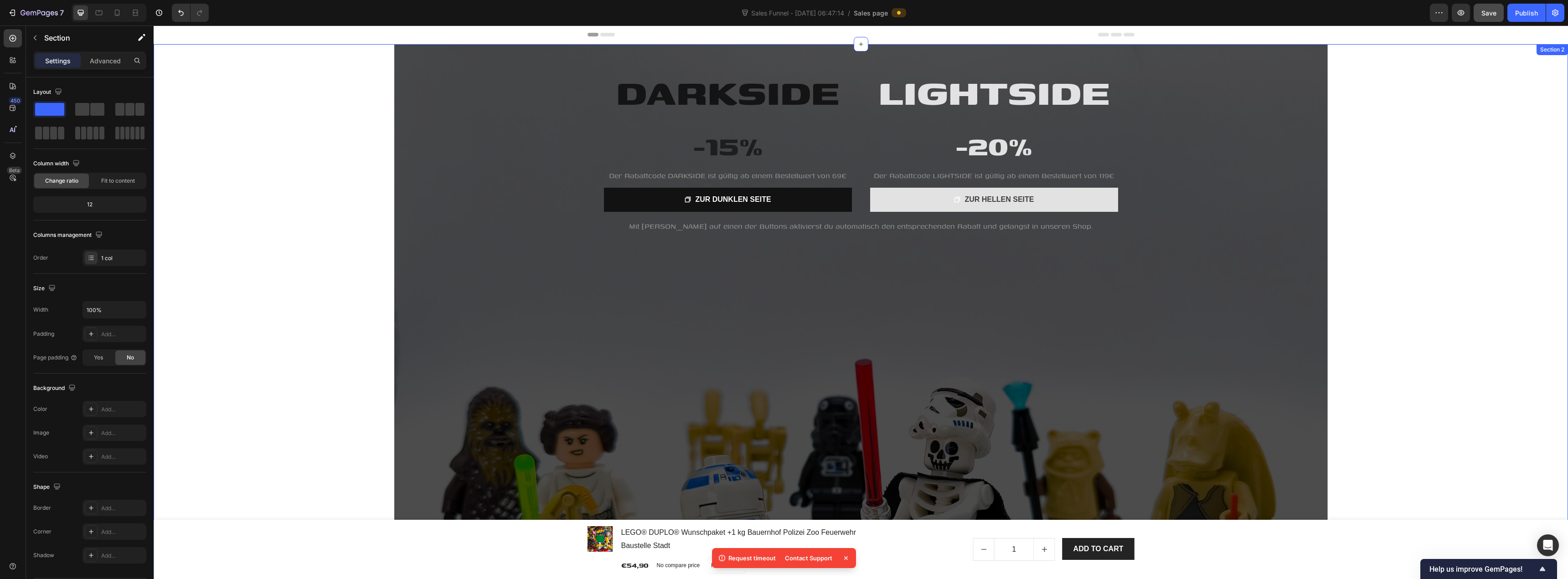
click at [313, 227] on div "LIGHTSIDE Heading -20% Heading Der Rabattcode LIGHTSIDE ist gültig ab einem Bes…" at bounding box center [861, 394] width 1415 height 699
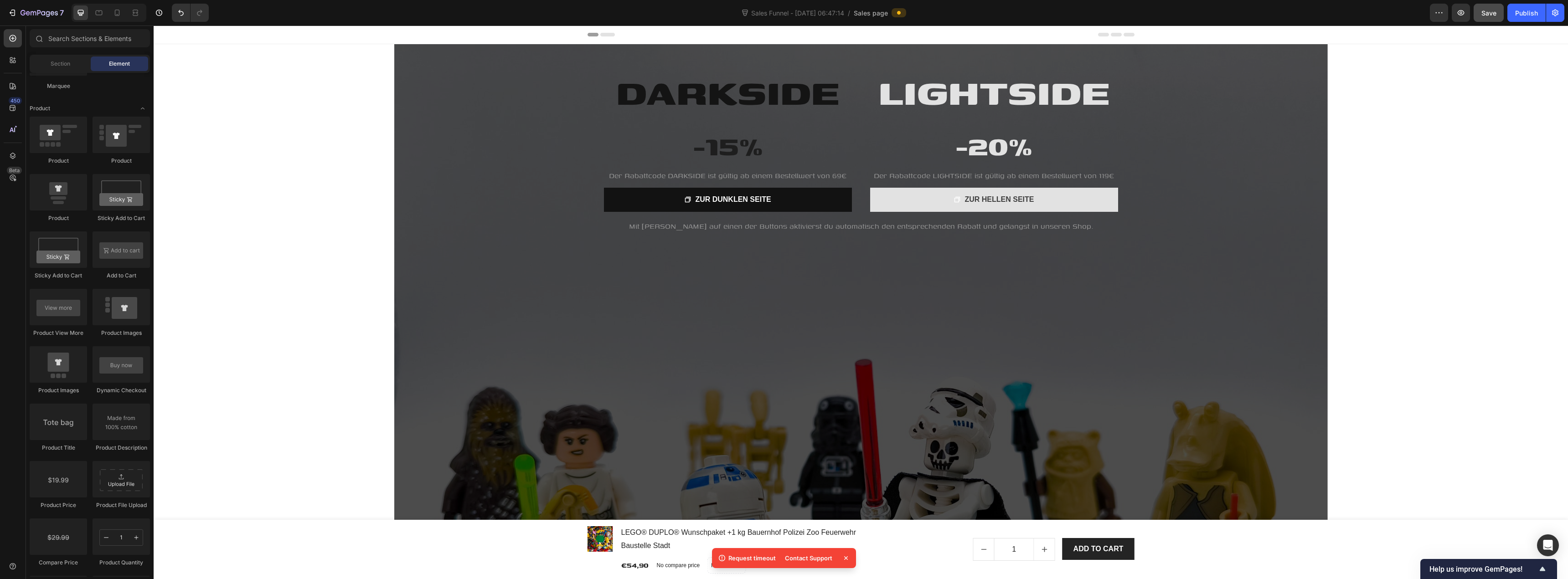
click at [180, 35] on span "Header" at bounding box center [181, 34] width 20 height 9
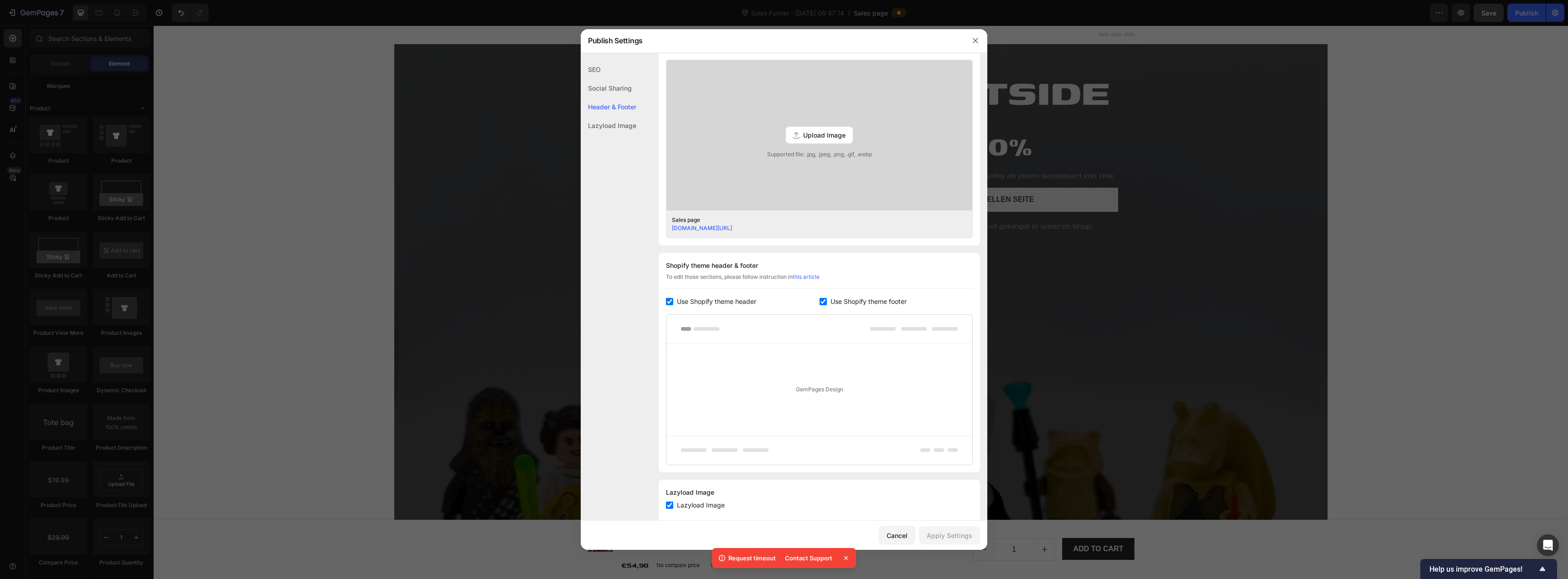
scroll to position [255, 0]
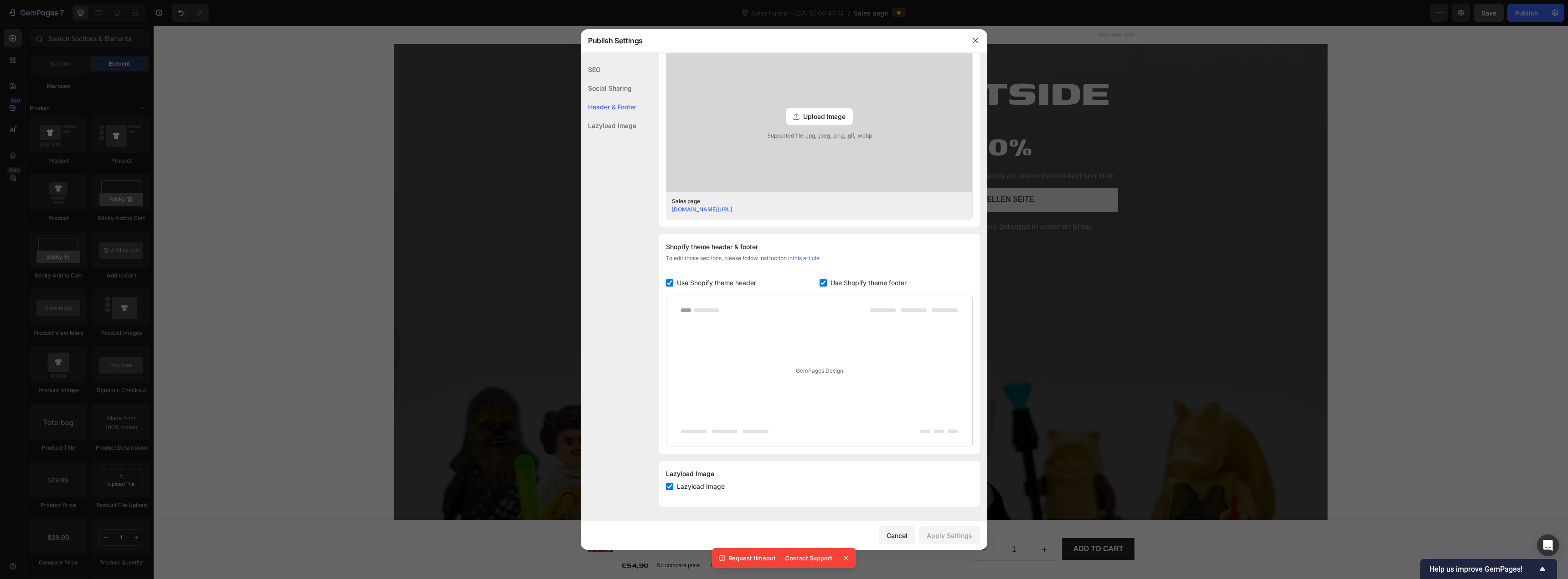
click at [715, 286] on span "Use Shopify theme header" at bounding box center [716, 283] width 79 height 11
checkbox input "false"
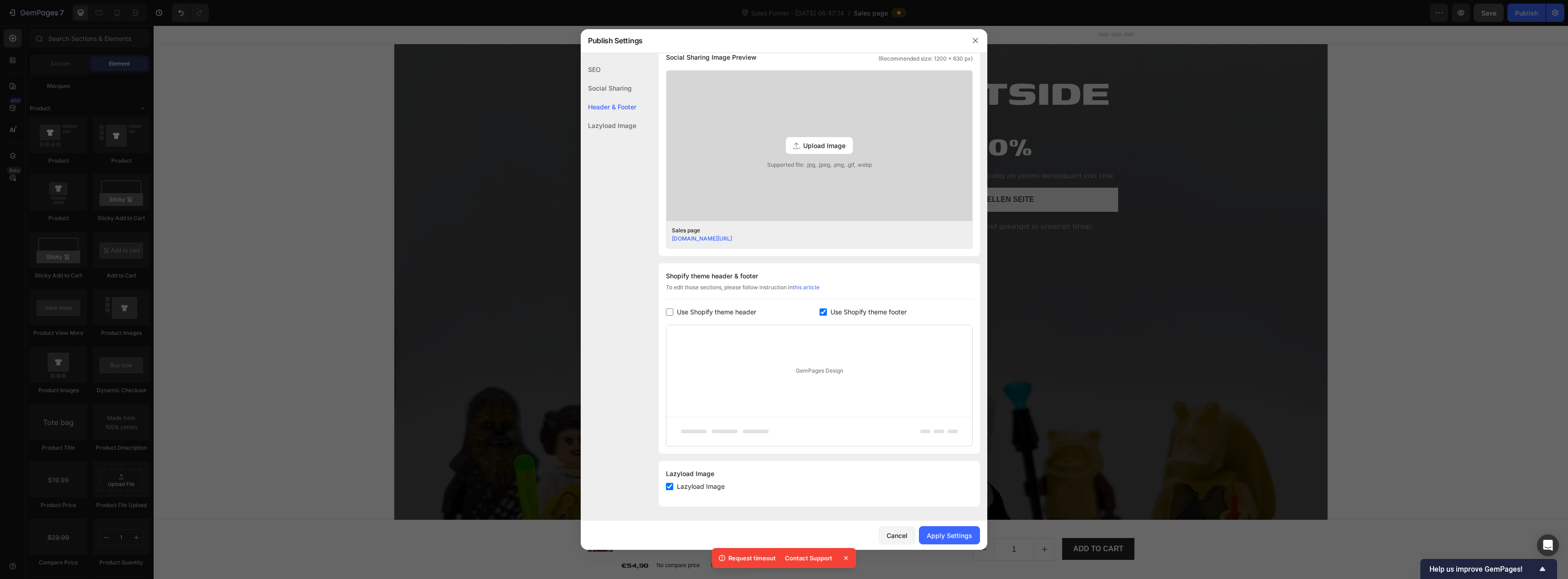
click at [783, 139] on div "Upload Image" at bounding box center [819, 145] width 67 height 17
click at [0, 0] on input "Upload Image Supported file: .jpg, .jpeg, .png, .gif, .webp" at bounding box center [0, 0] width 0 height 0
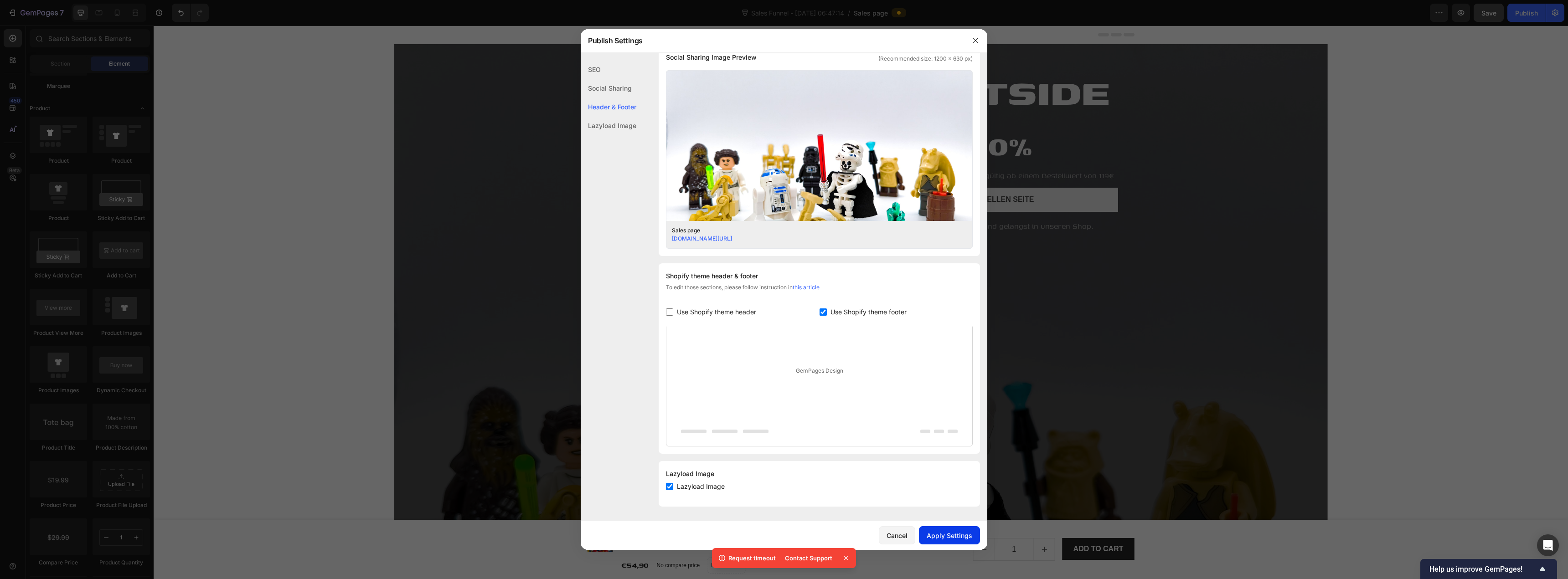
click at [783, 536] on div "Apply Settings" at bounding box center [949, 535] width 46 height 10
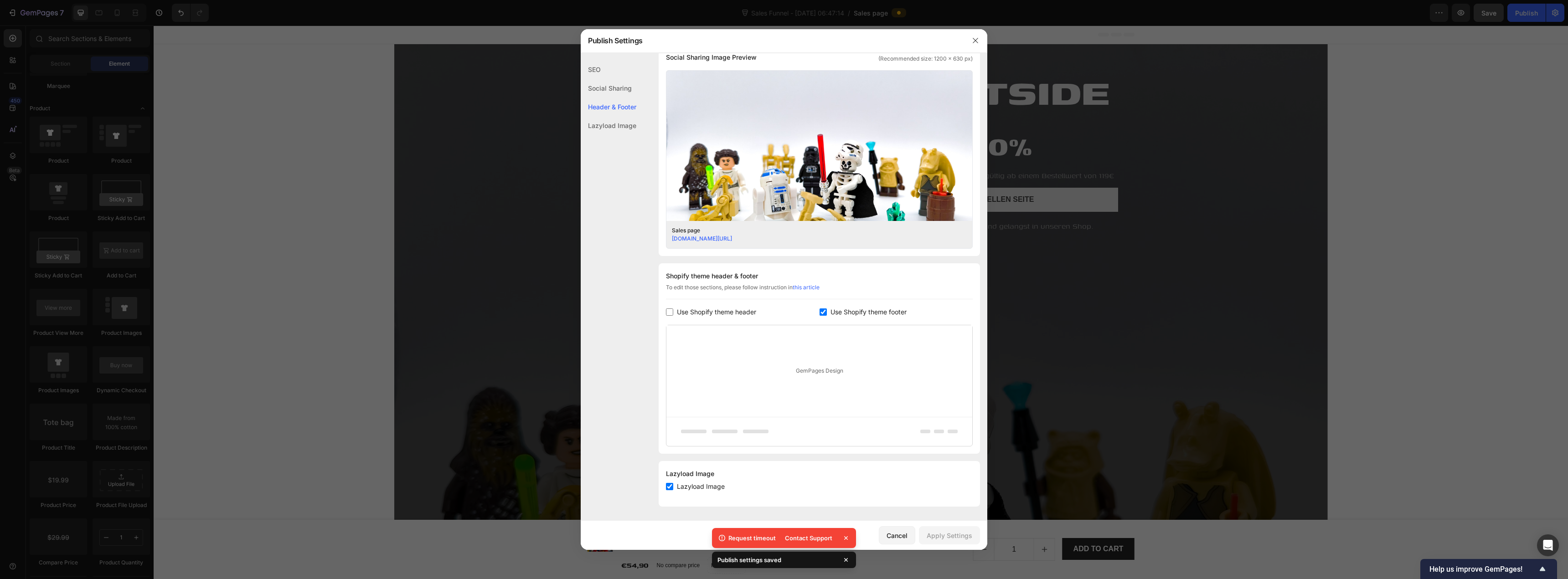
click at [783, 535] on icon at bounding box center [845, 538] width 9 height 9
click at [783, 532] on div "Cancel" at bounding box center [897, 535] width 21 height 10
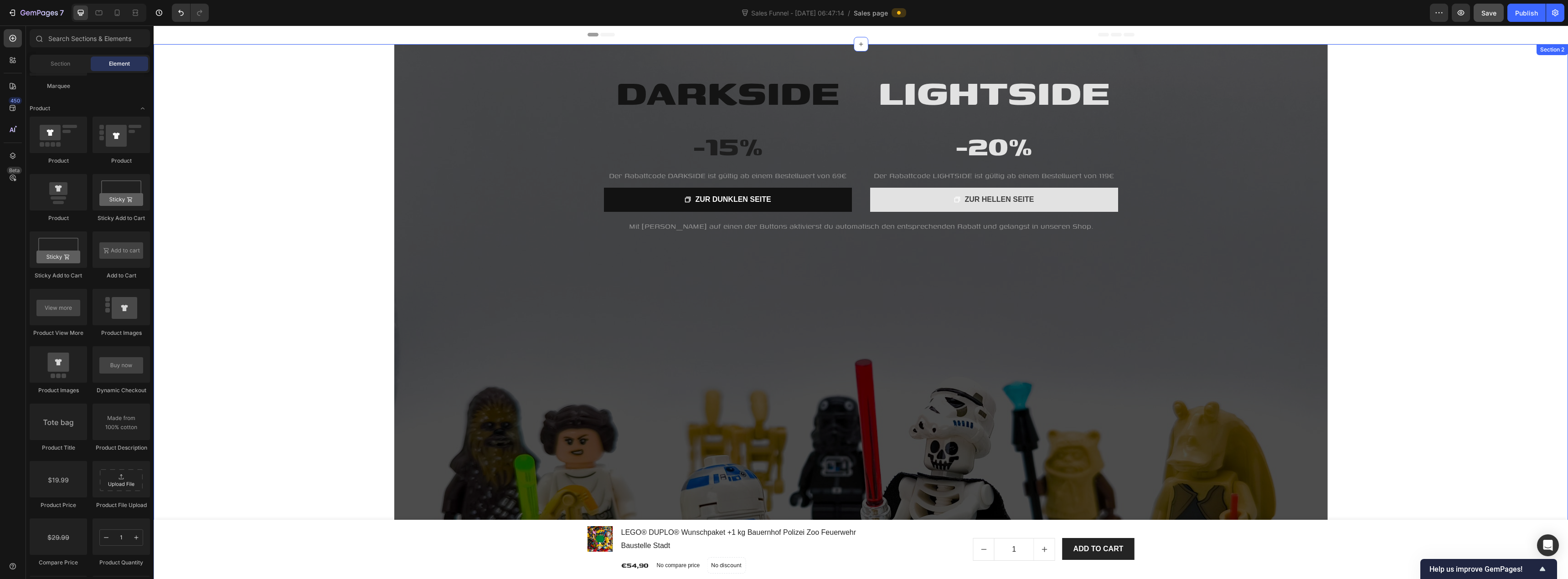
click at [337, 221] on div "LIGHTSIDE Heading -20% Heading Der Rabattcode LIGHTSIDE ist gültig ab einem Bes…" at bounding box center [861, 394] width 1415 height 699
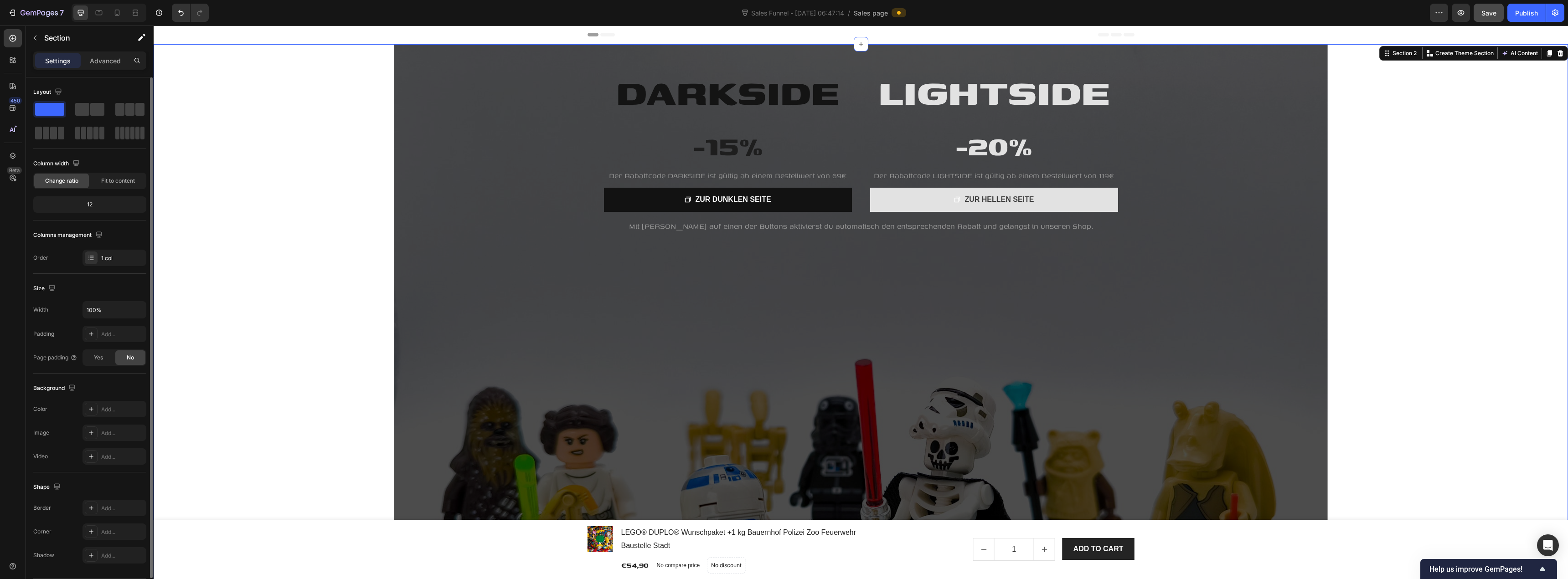
scroll to position [28, 0]
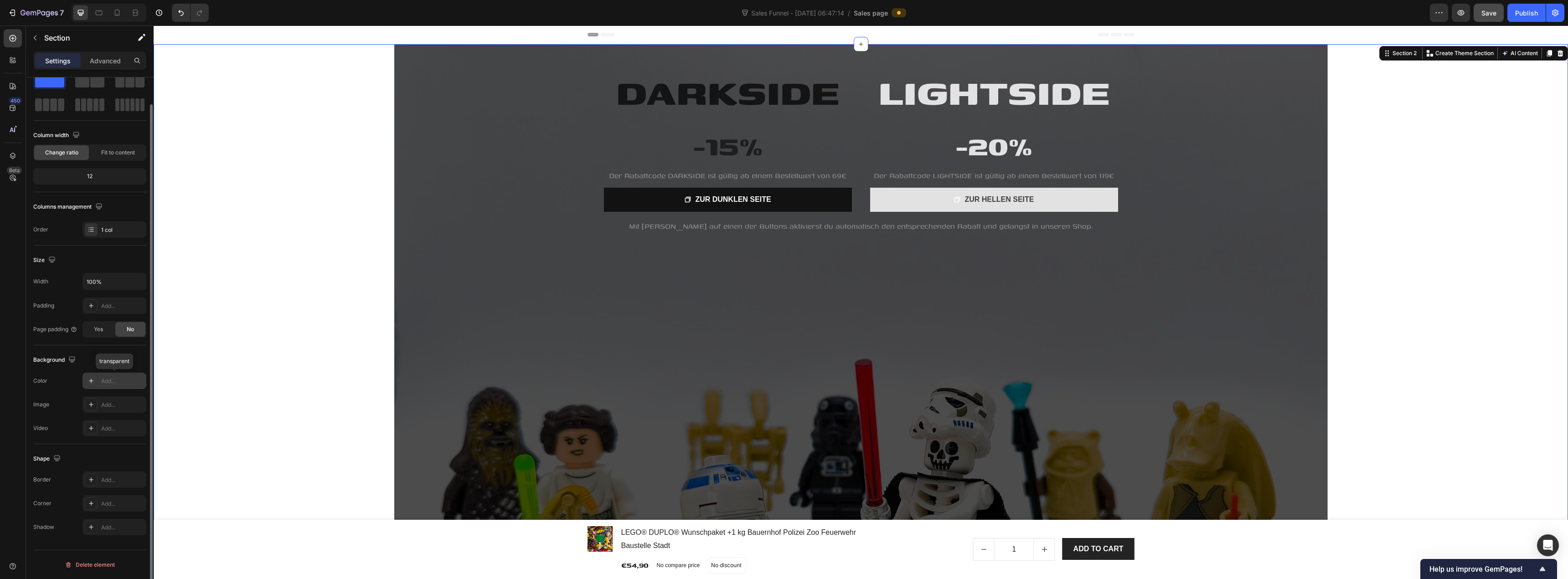
click at [103, 382] on div "Add..." at bounding box center [122, 381] width 43 height 8
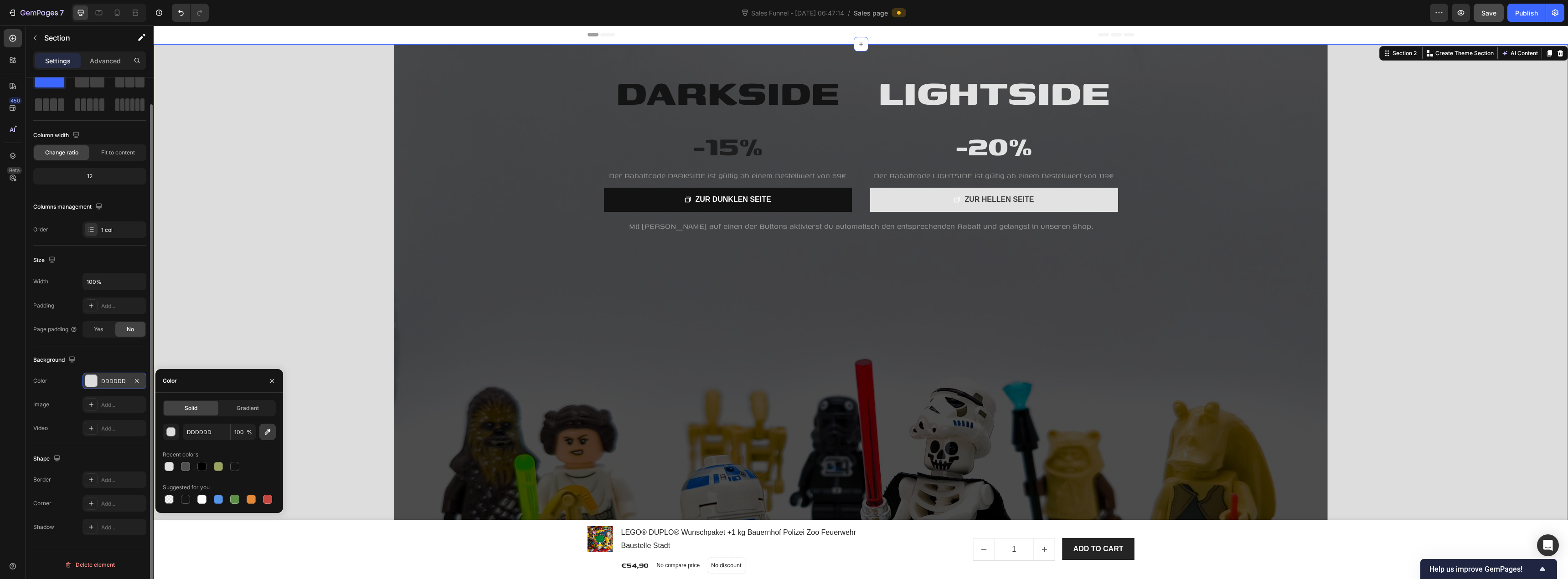
click at [273, 436] on button "button" at bounding box center [267, 431] width 16 height 16
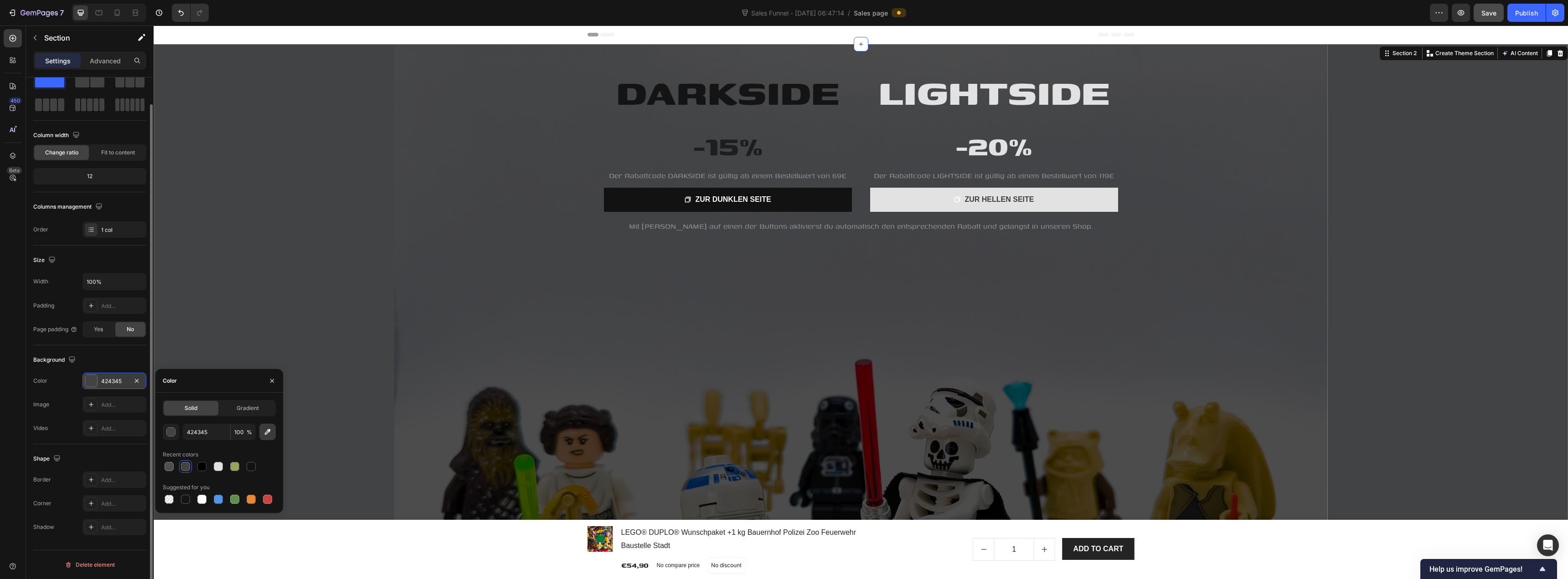
click at [269, 429] on icon "button" at bounding box center [268, 432] width 6 height 6
click at [265, 433] on icon "button" at bounding box center [268, 432] width 6 height 6
type input "121212"
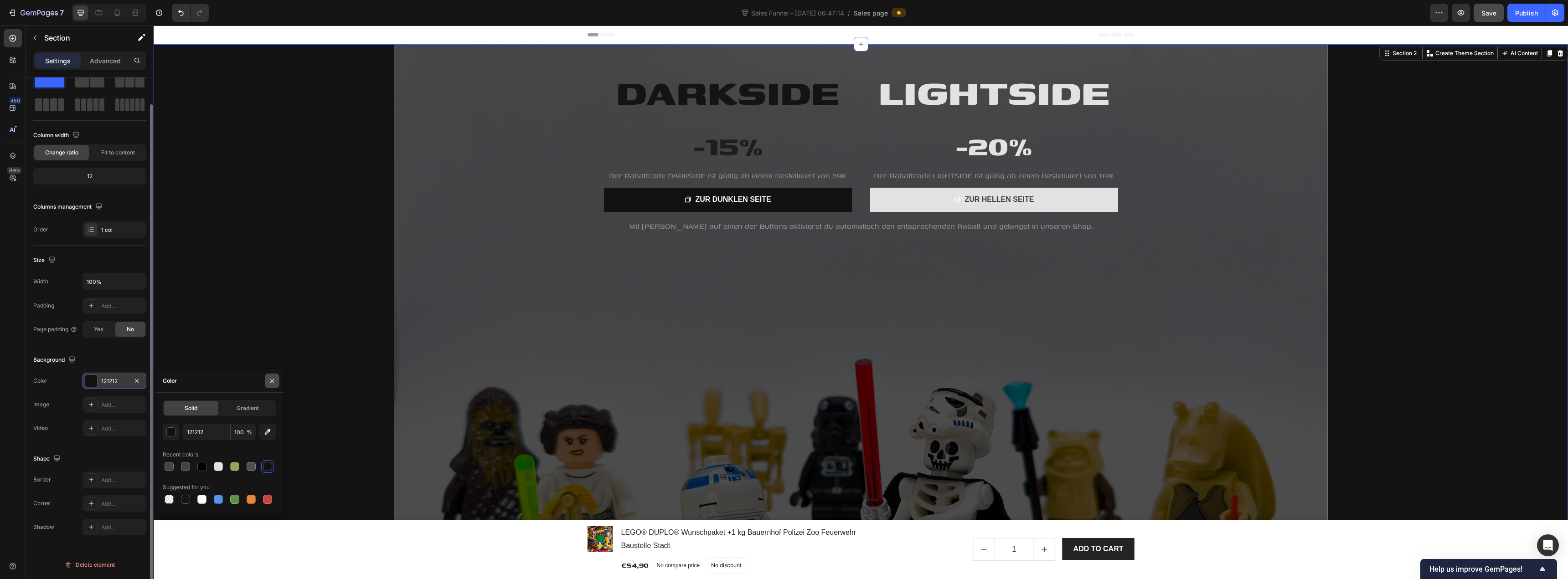
click at [271, 383] on icon "button" at bounding box center [272, 381] width 7 height 7
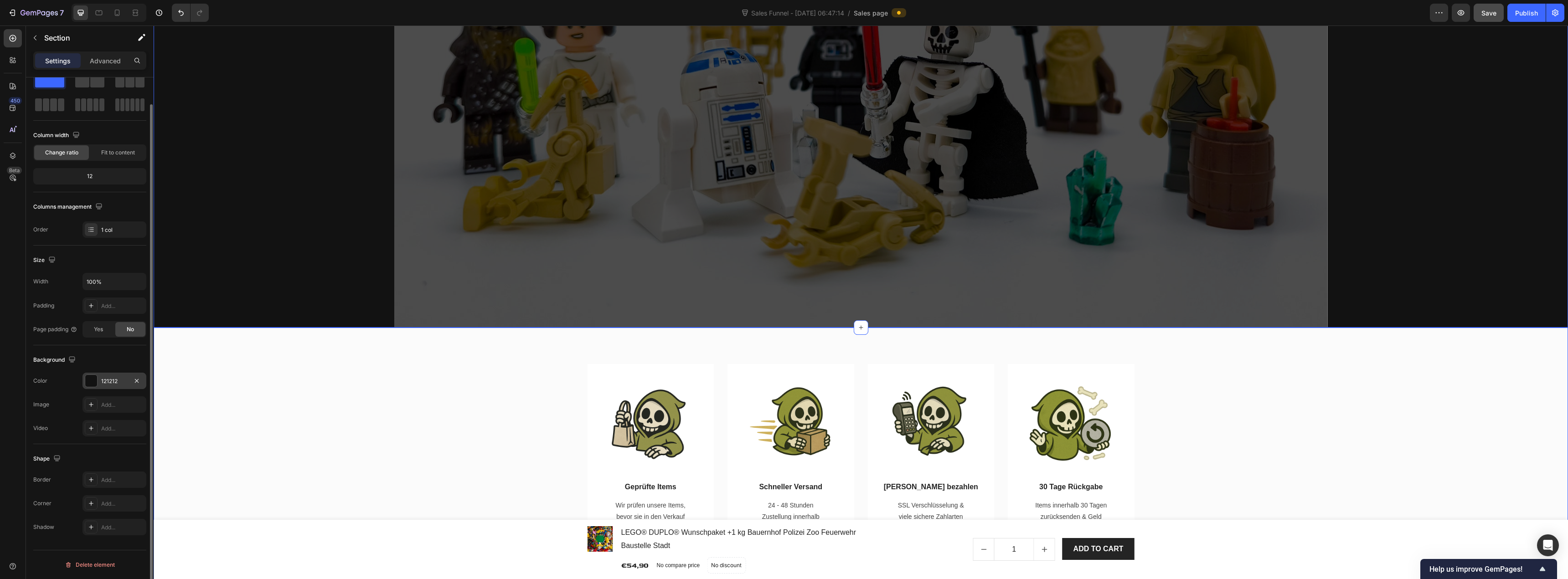
scroll to position [456, 0]
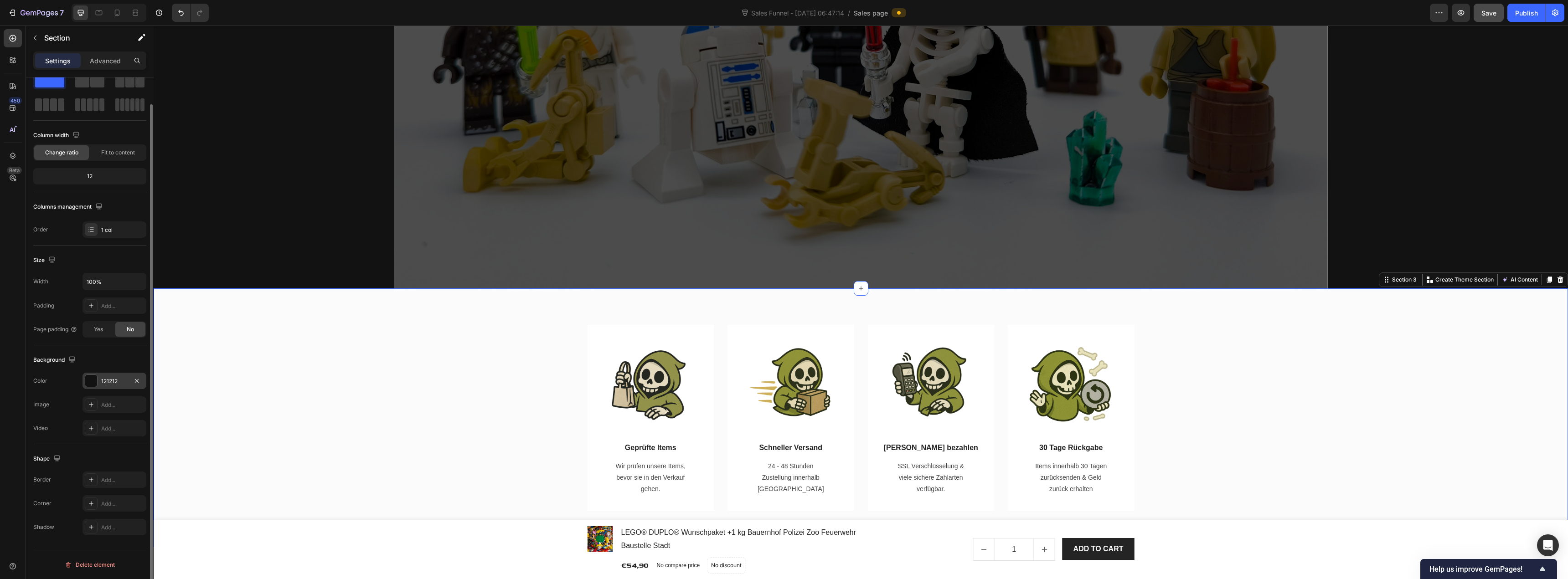
click at [488, 322] on div "Image Geprüfte Items Text block Wir prüfen unsere Items, bevor sie in den Verka…" at bounding box center [861, 417] width 1415 height 258
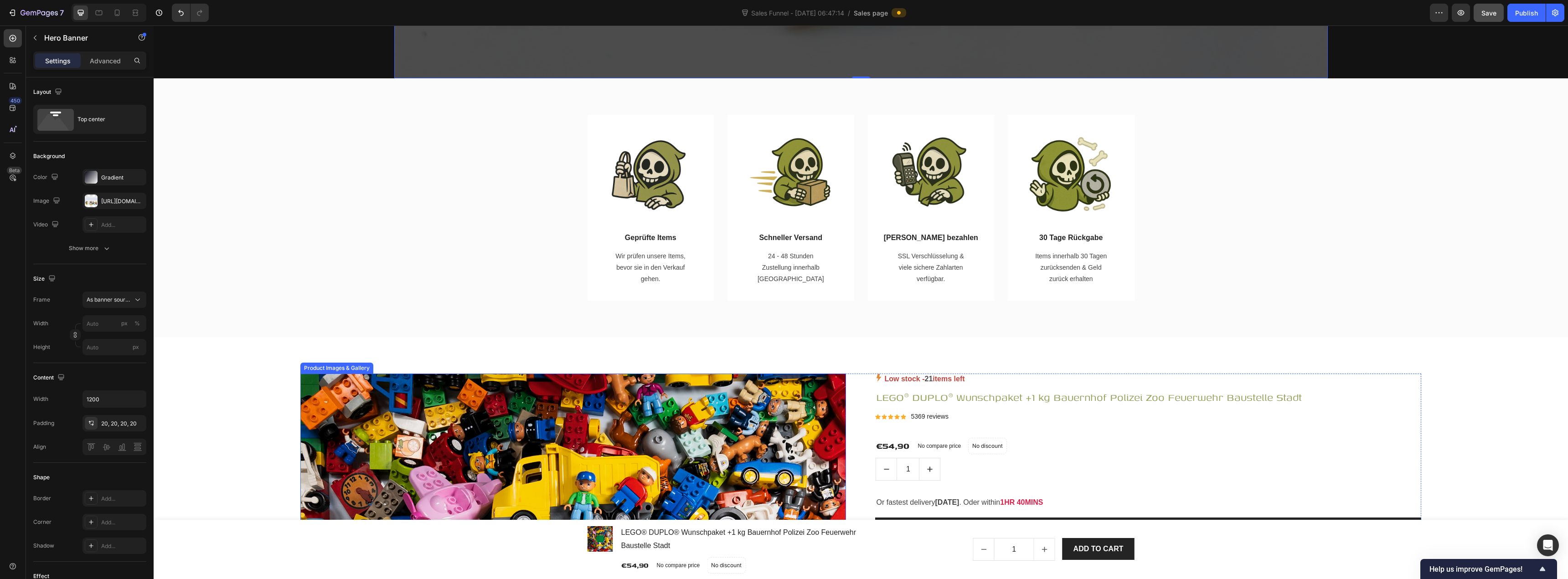
scroll to position [683, 0]
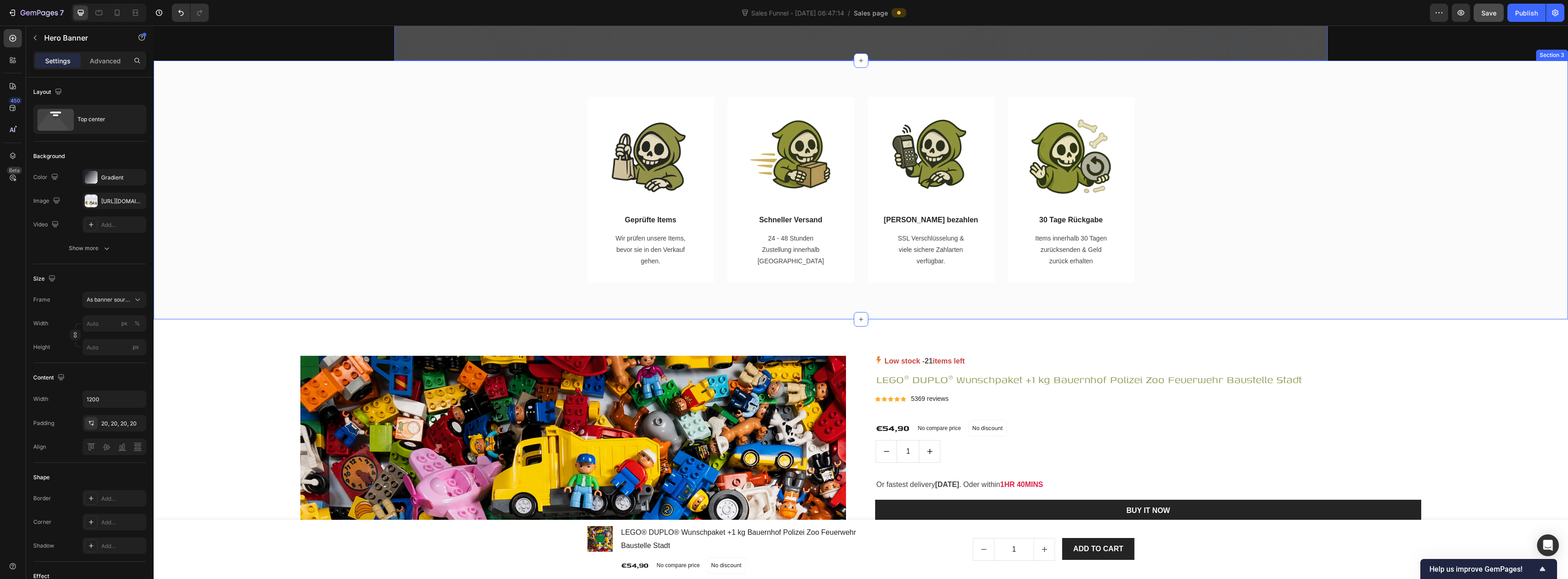
click at [394, 260] on div "Image Geprüfte Items Text block Wir prüfen unsere Items, bevor sie in den Verka…" at bounding box center [861, 190] width 1401 height 186
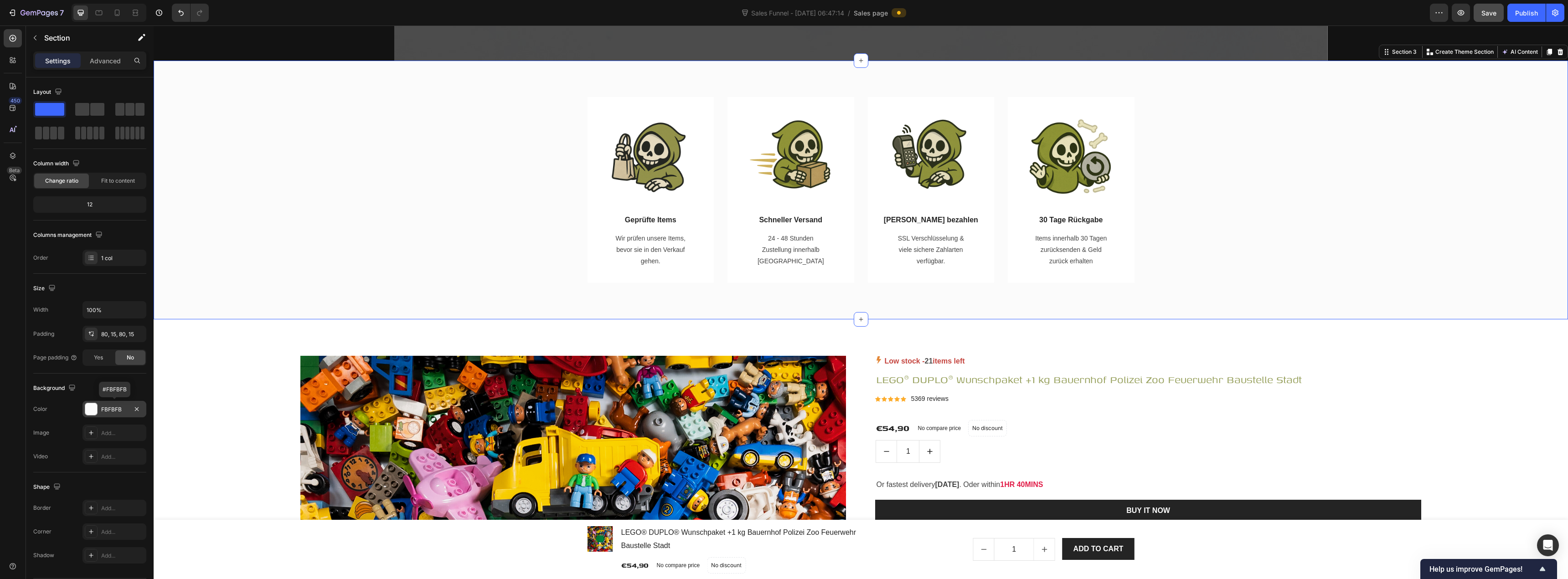
click at [117, 411] on div "FBFBFB" at bounding box center [114, 409] width 26 height 8
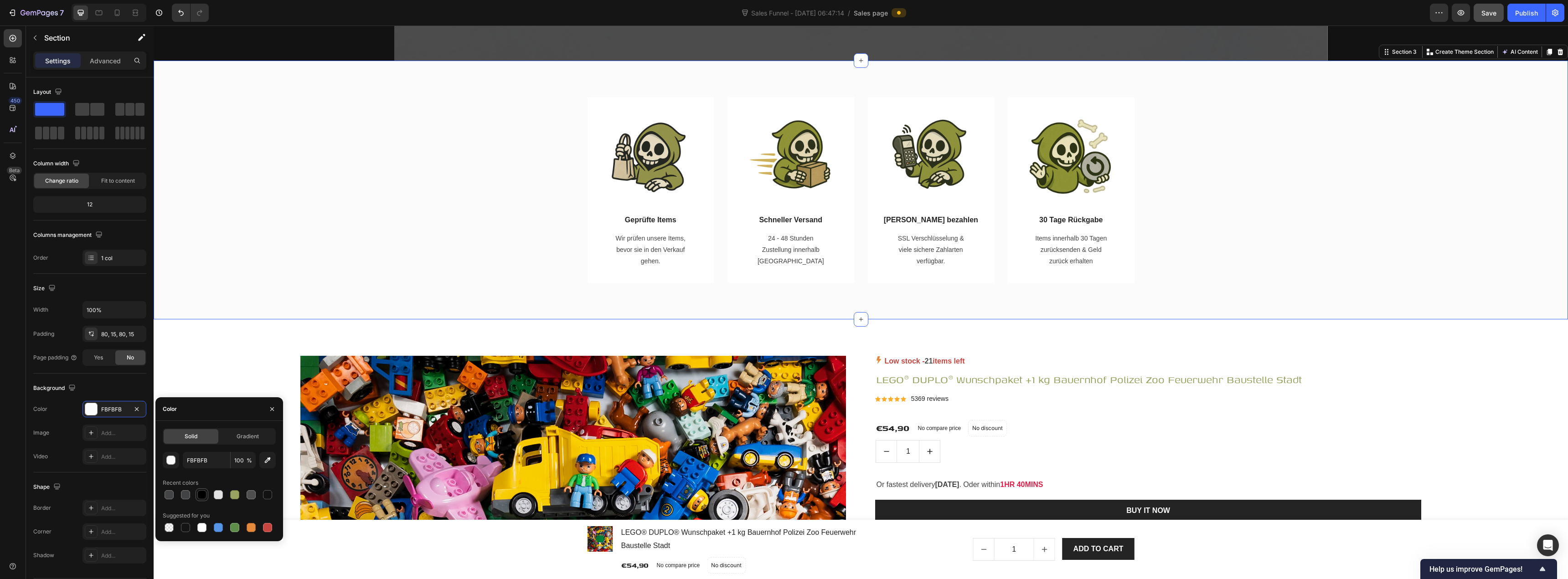
click at [202, 491] on div at bounding box center [201, 494] width 9 height 9
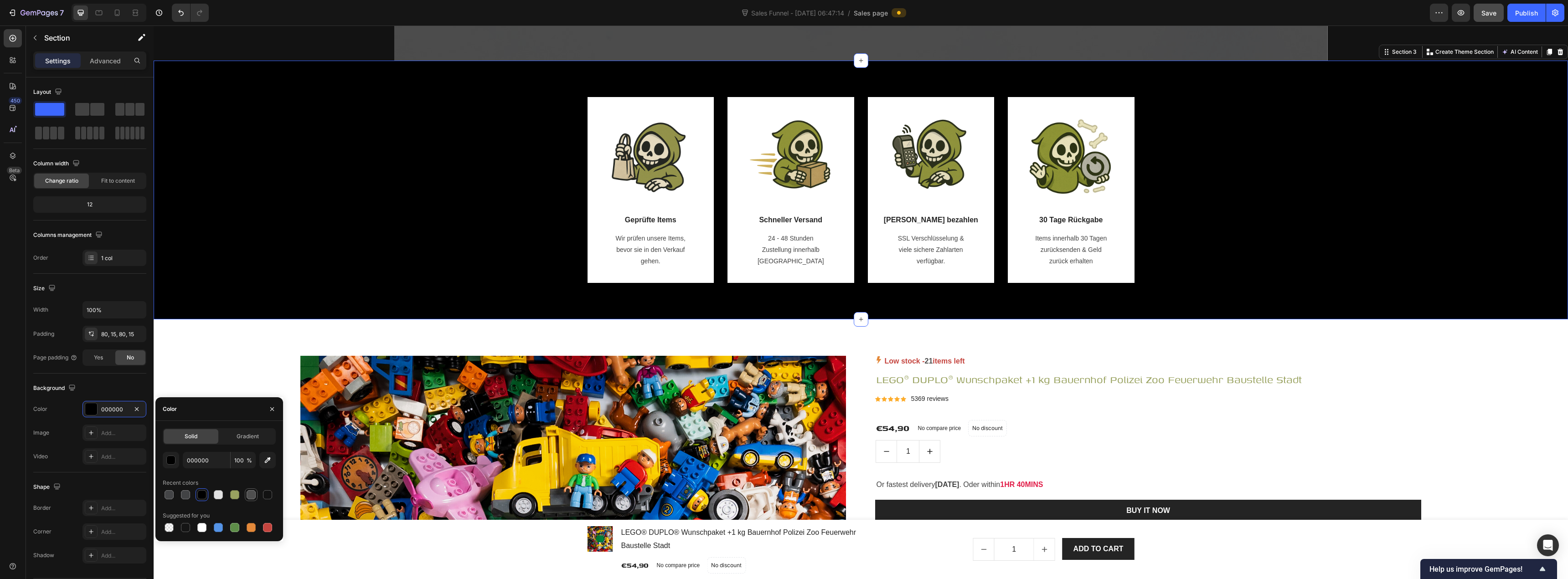
click at [255, 496] on div at bounding box center [251, 494] width 9 height 9
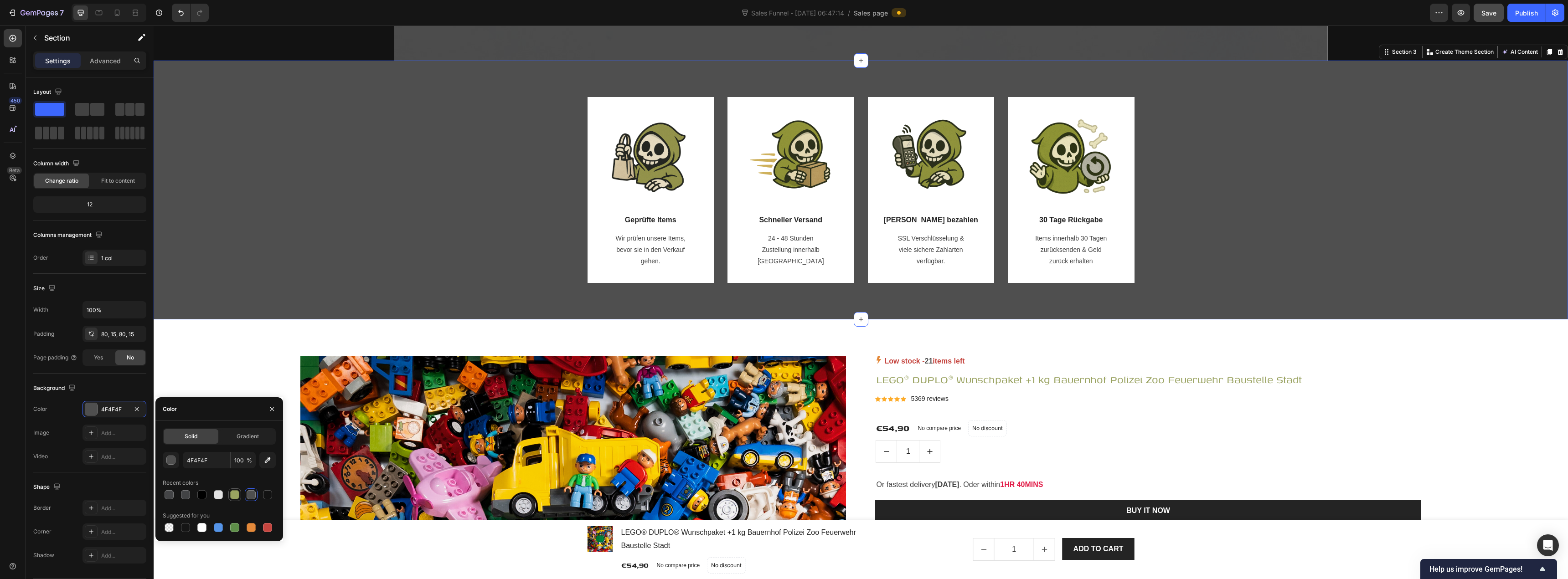
click at [234, 497] on div at bounding box center [234, 494] width 9 height 9
type input "99A260"
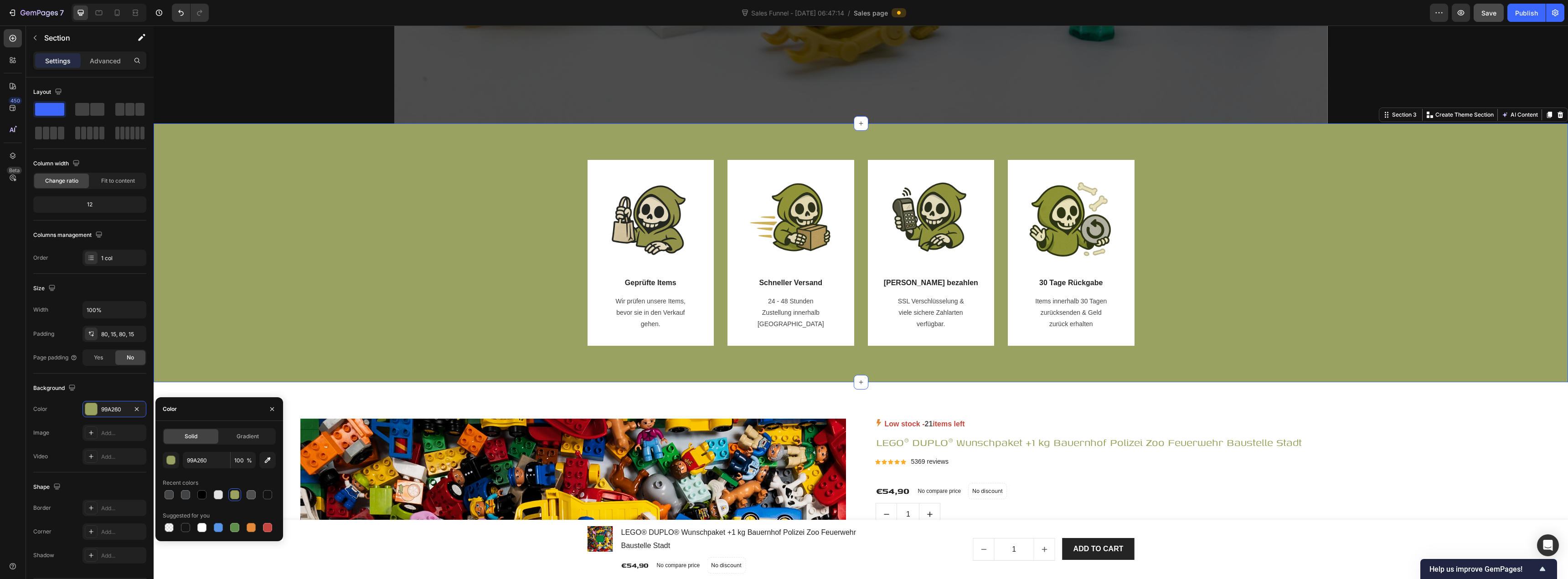
scroll to position [501, 0]
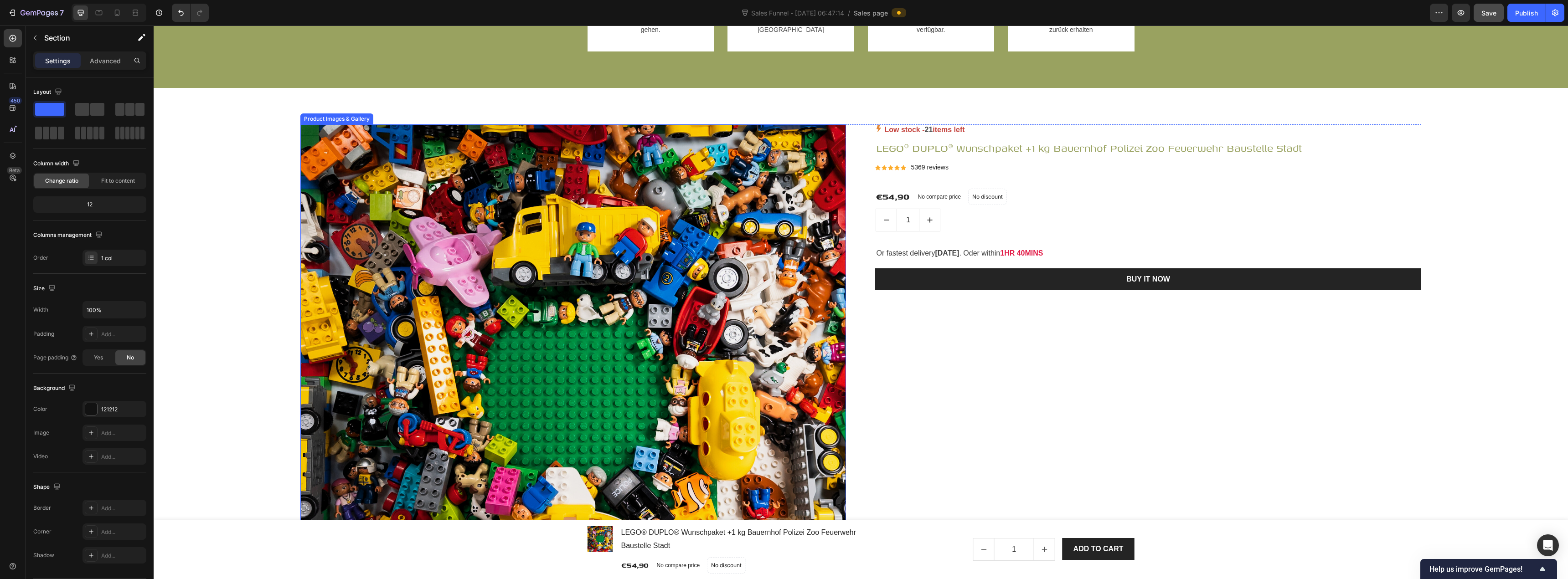
scroll to position [911, 0]
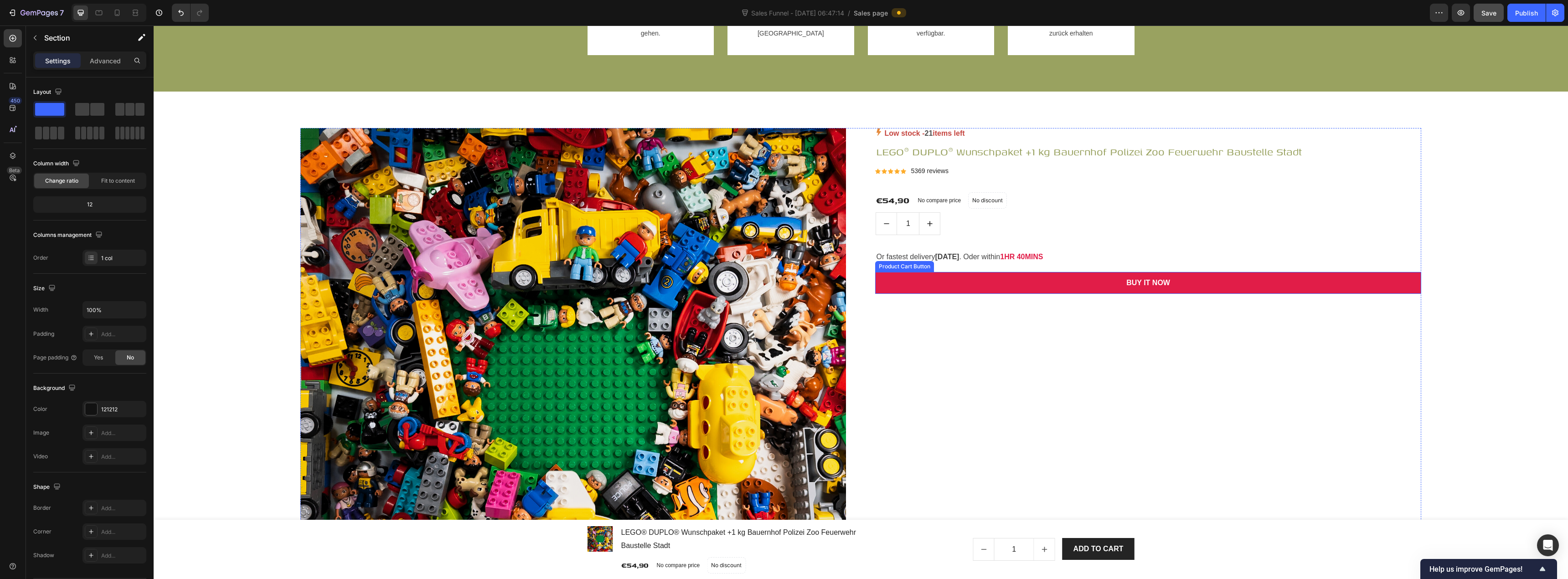
click at [783, 281] on button "BUY IT NOW" at bounding box center [1148, 283] width 545 height 22
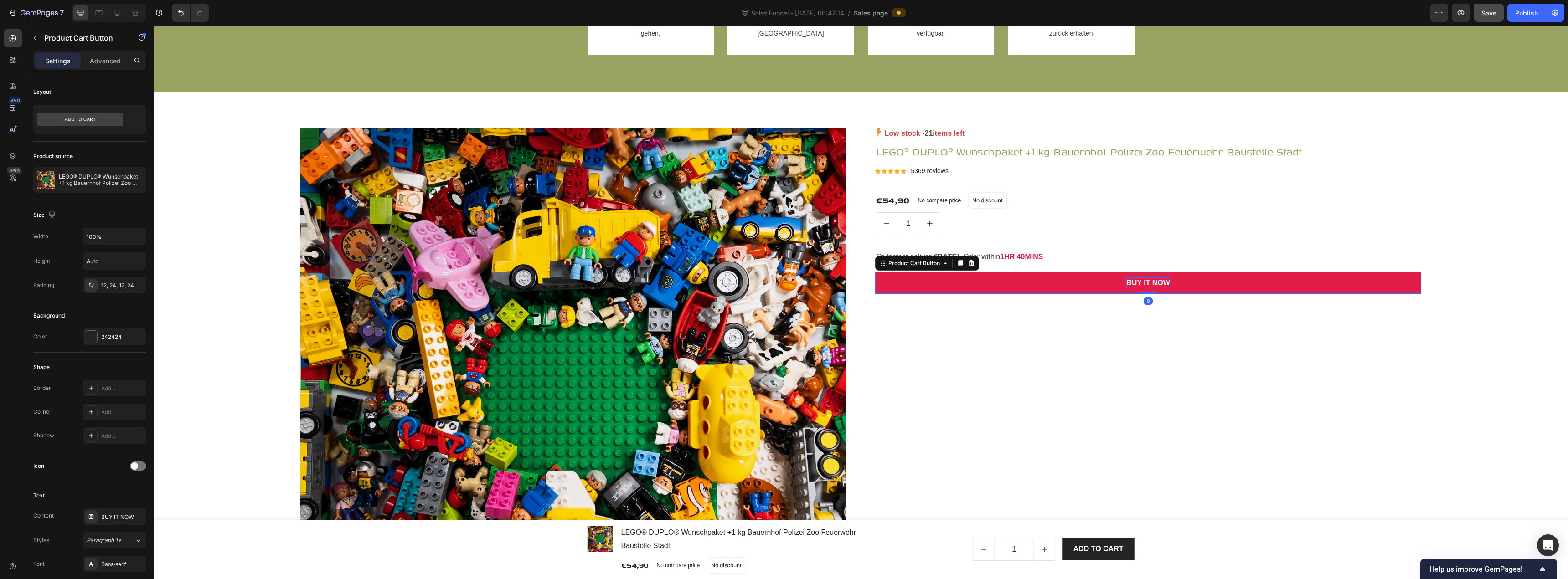
click at [783, 278] on div "BUY IT NOW" at bounding box center [1148, 283] width 44 height 11
click at [783, 278] on p "BUY IT NOW" at bounding box center [1148, 283] width 44 height 11
click at [783, 279] on p "BUY IT NOW" at bounding box center [1148, 283] width 44 height 11
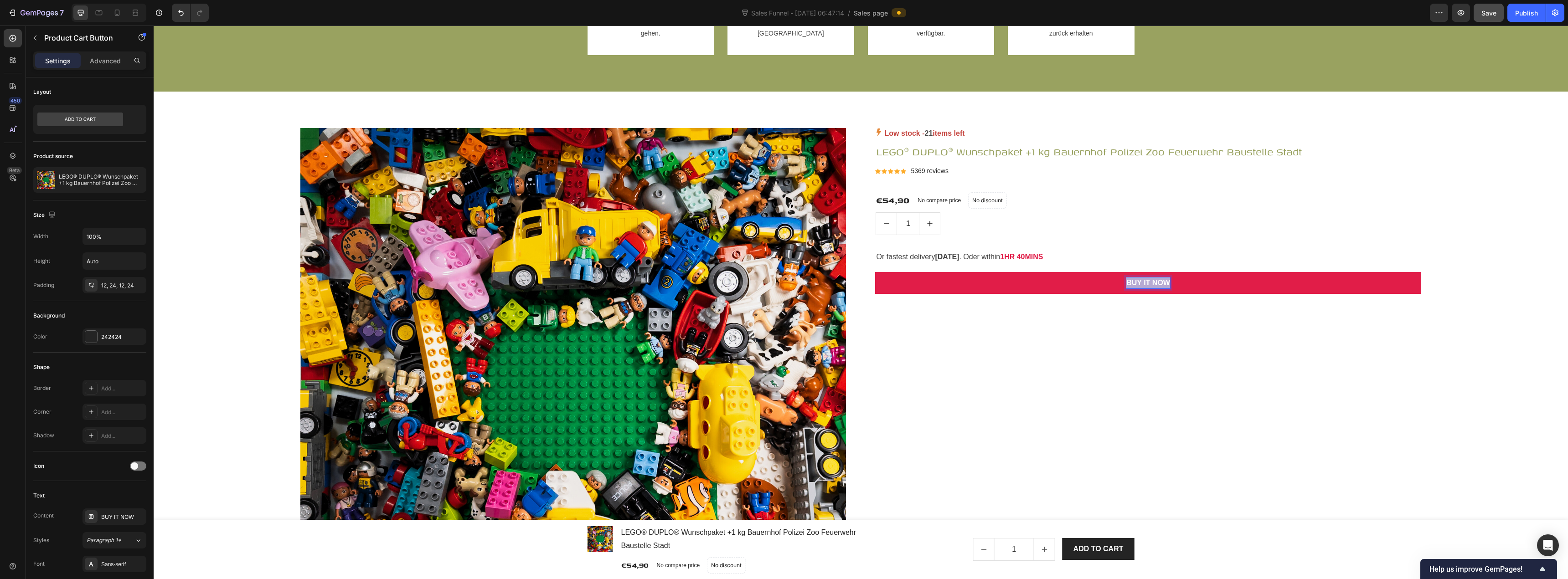
click at [783, 279] on p "BUY IT NOW" at bounding box center [1148, 283] width 44 height 11
click at [783, 272] on button "IN" at bounding box center [1148, 283] width 545 height 22
click at [783, 272] on button "IN DEN" at bounding box center [1148, 283] width 545 height 22
click at [783, 272] on button "IN DEN EINKAUFSBEUTEL" at bounding box center [1148, 283] width 545 height 22
click at [783, 342] on div "Low stock - 21 items left Product Stock Counter LEGO® DUPLO® Wunschpaket +1 kg …" at bounding box center [1148, 436] width 545 height 617
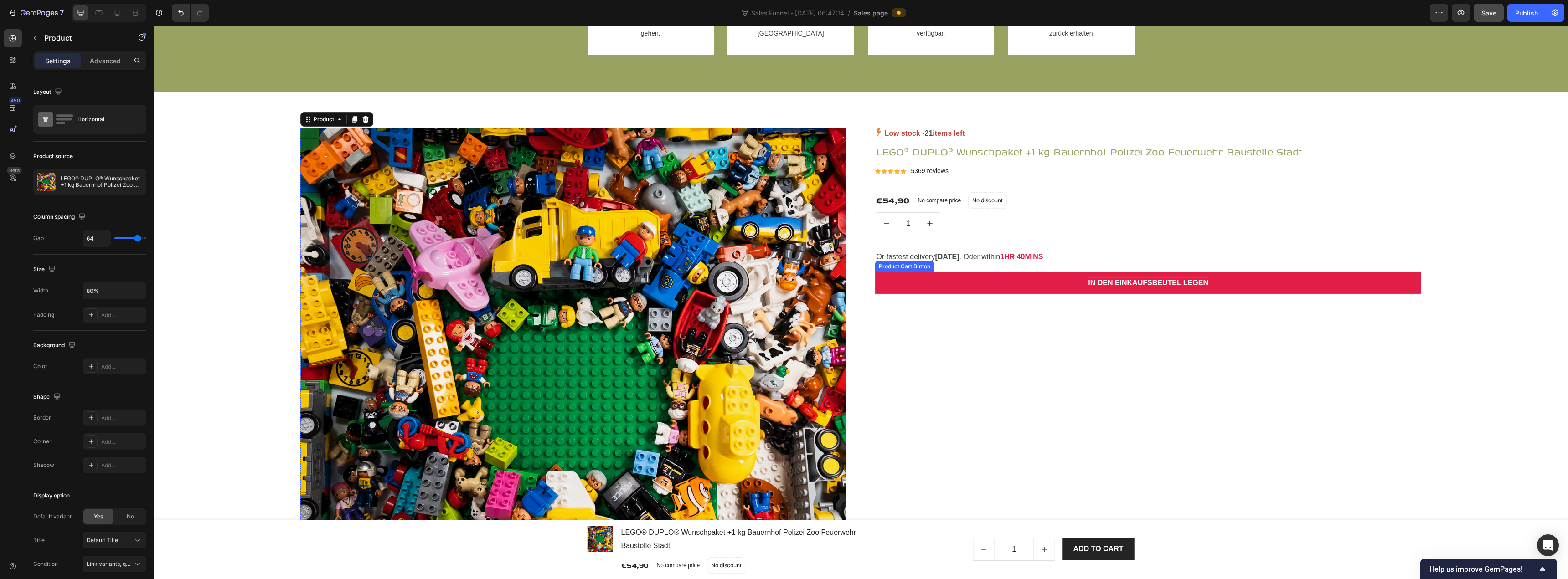
click at [783, 285] on button "IN DEN EINKAUFSBEUTEL LEGEN" at bounding box center [1148, 283] width 545 height 22
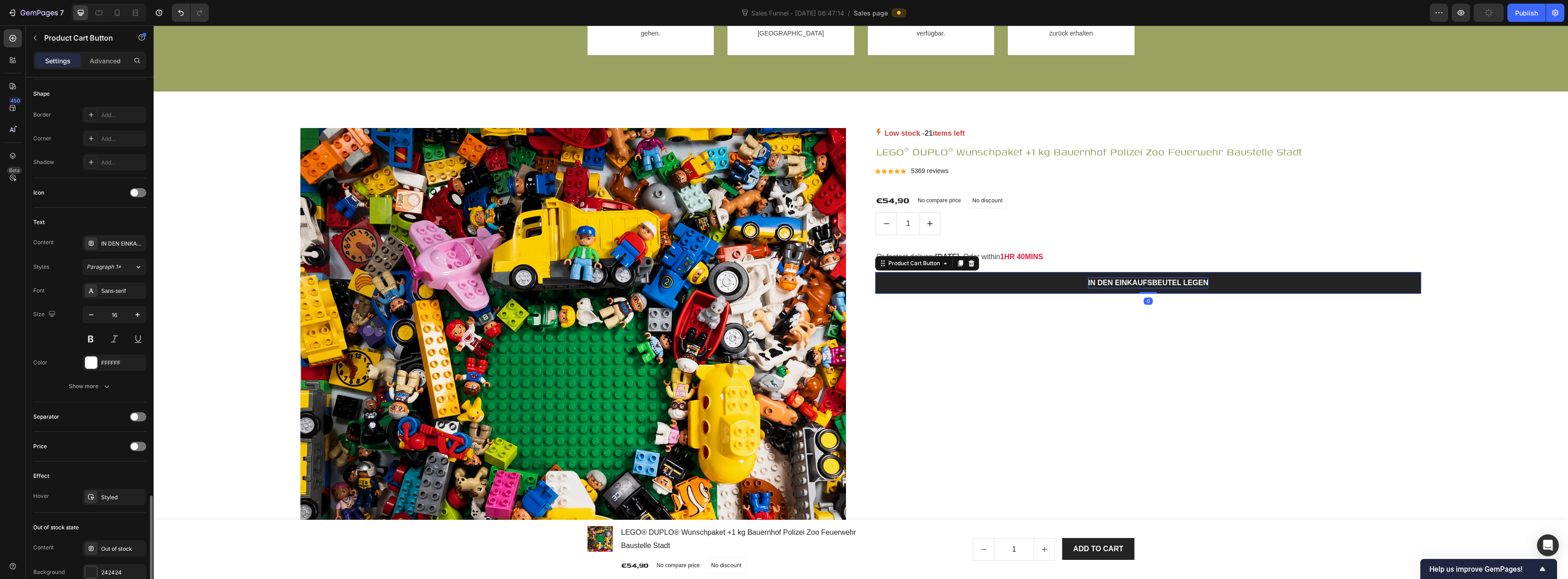
scroll to position [449, 0]
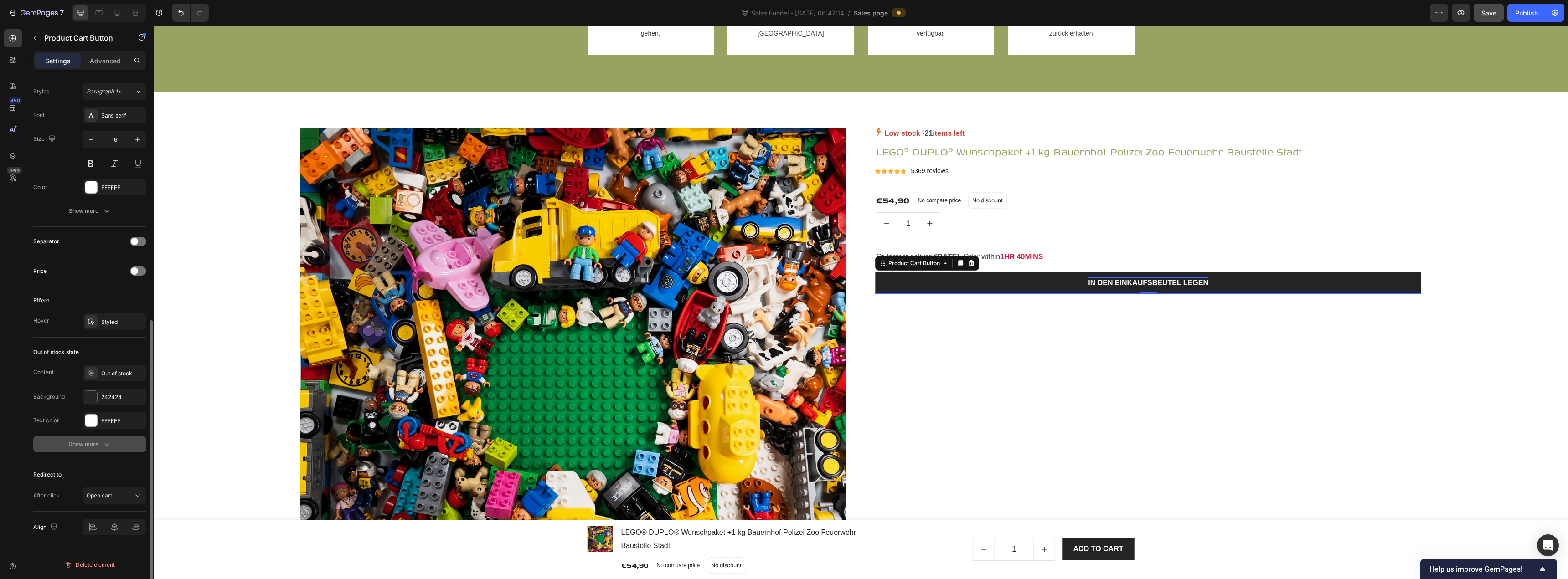
click at [99, 447] on div "Show more" at bounding box center [90, 444] width 43 height 9
click at [103, 322] on div "Styled" at bounding box center [114, 322] width 26 height 8
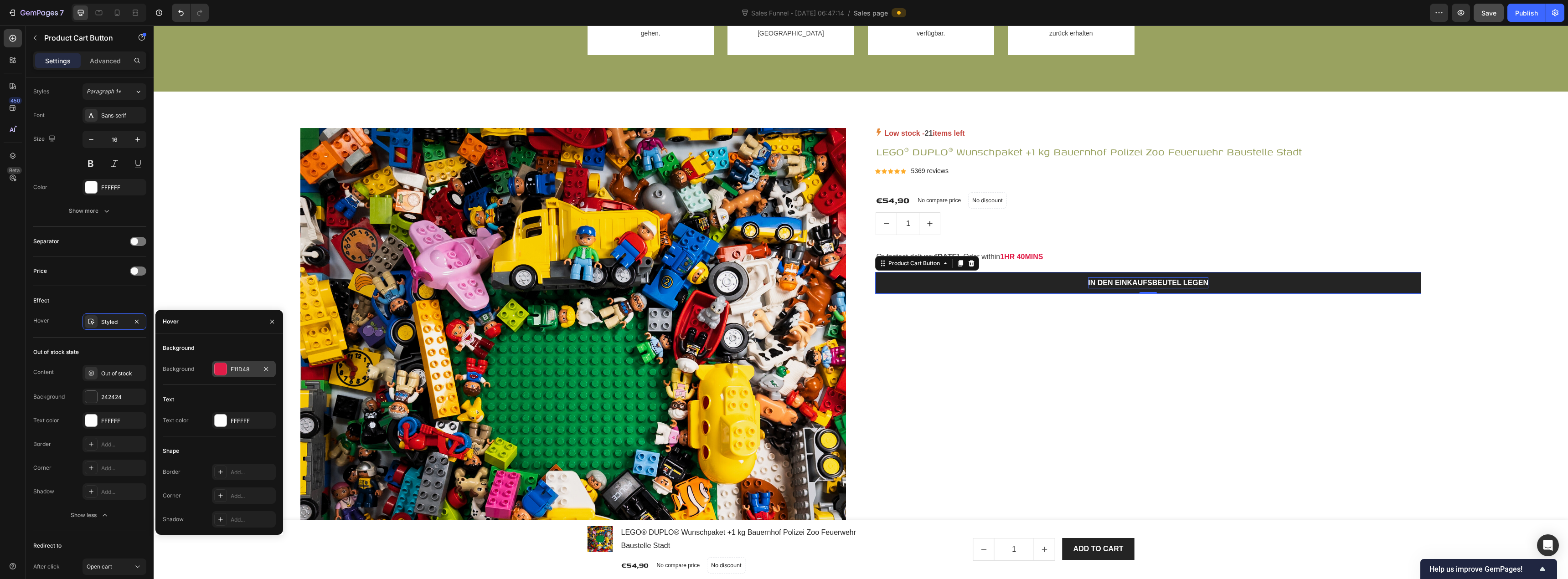
click at [239, 376] on div "E11D48" at bounding box center [243, 369] width 64 height 16
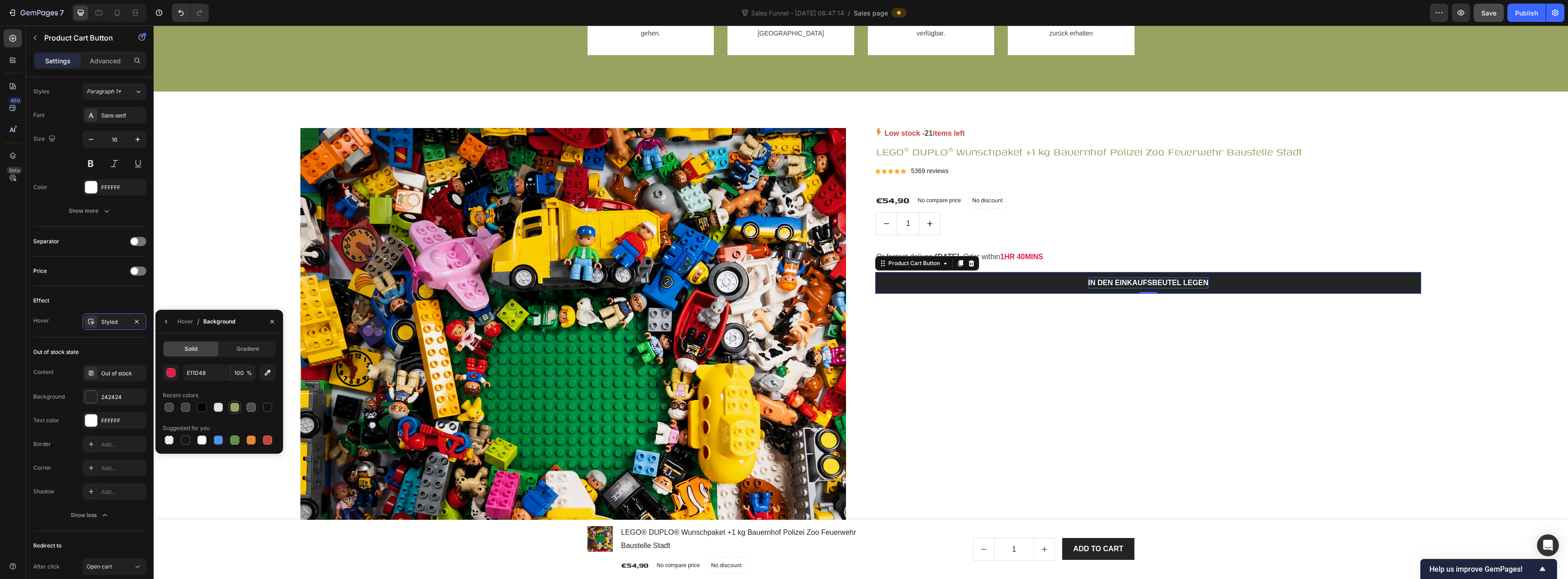
click at [239, 409] on div at bounding box center [234, 407] width 9 height 9
type input "99A260"
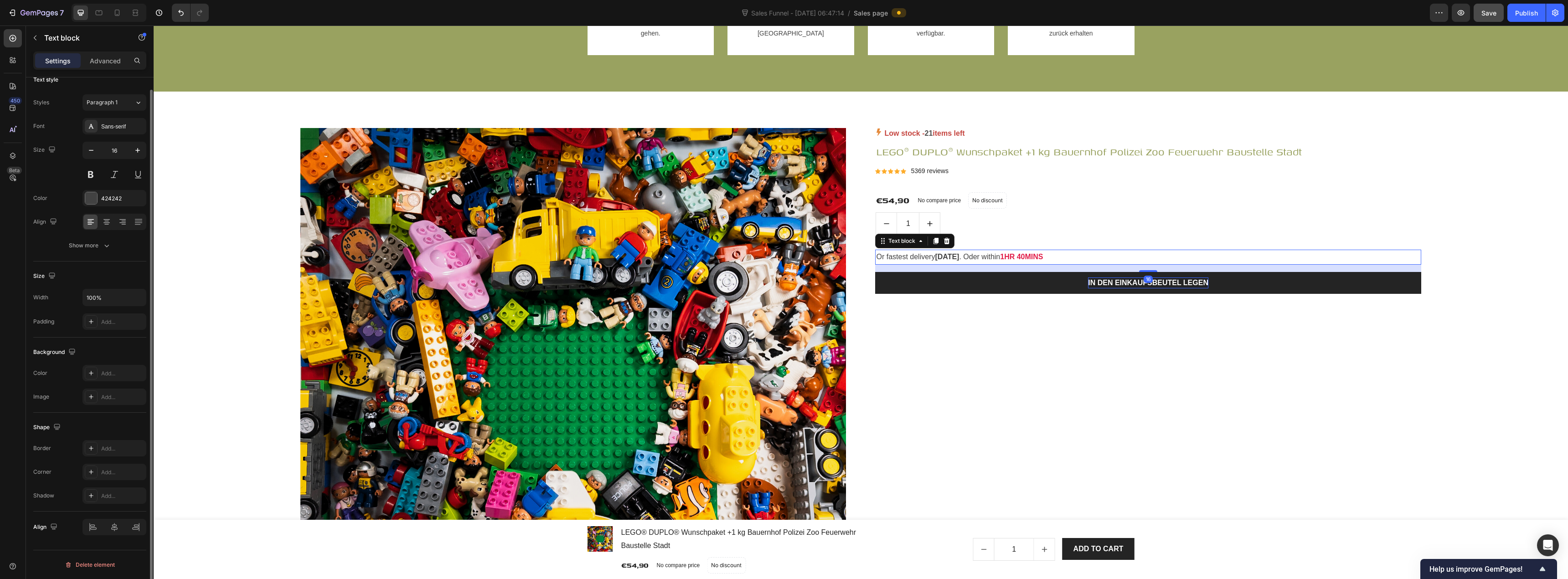
click at [783, 258] on strong "1HR 40MINS" at bounding box center [1021, 257] width 43 height 8
click at [783, 257] on p "Or fastest delivery Fri, Oct 28 . Oder within 1HR 40MINS" at bounding box center [1147, 257] width 544 height 13
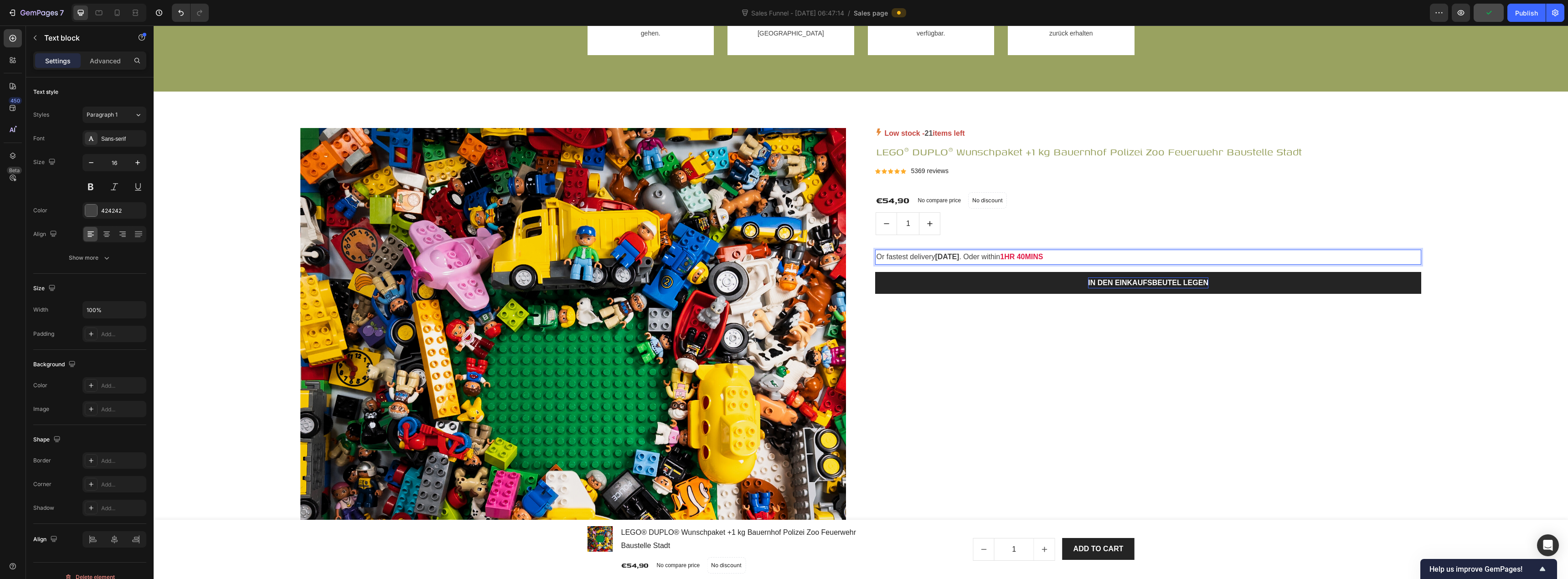
click at [783, 257] on strong "Fri, Oct 28" at bounding box center [947, 257] width 24 height 8
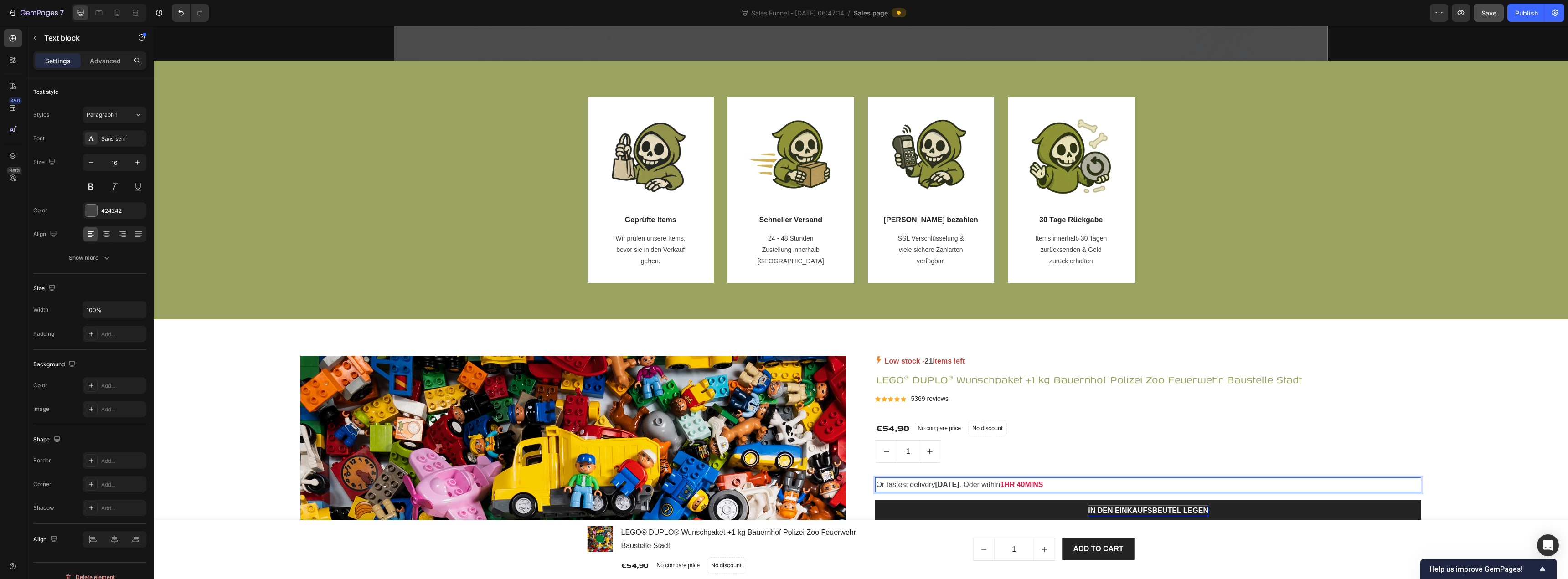
click at [783, 488] on p "Or fastest delivery Fri, Oct 28 . Oder within 1HR 40MINS" at bounding box center [1147, 485] width 544 height 13
click at [783, 482] on strong "Fri, Oct 28" at bounding box center [947, 484] width 24 height 8
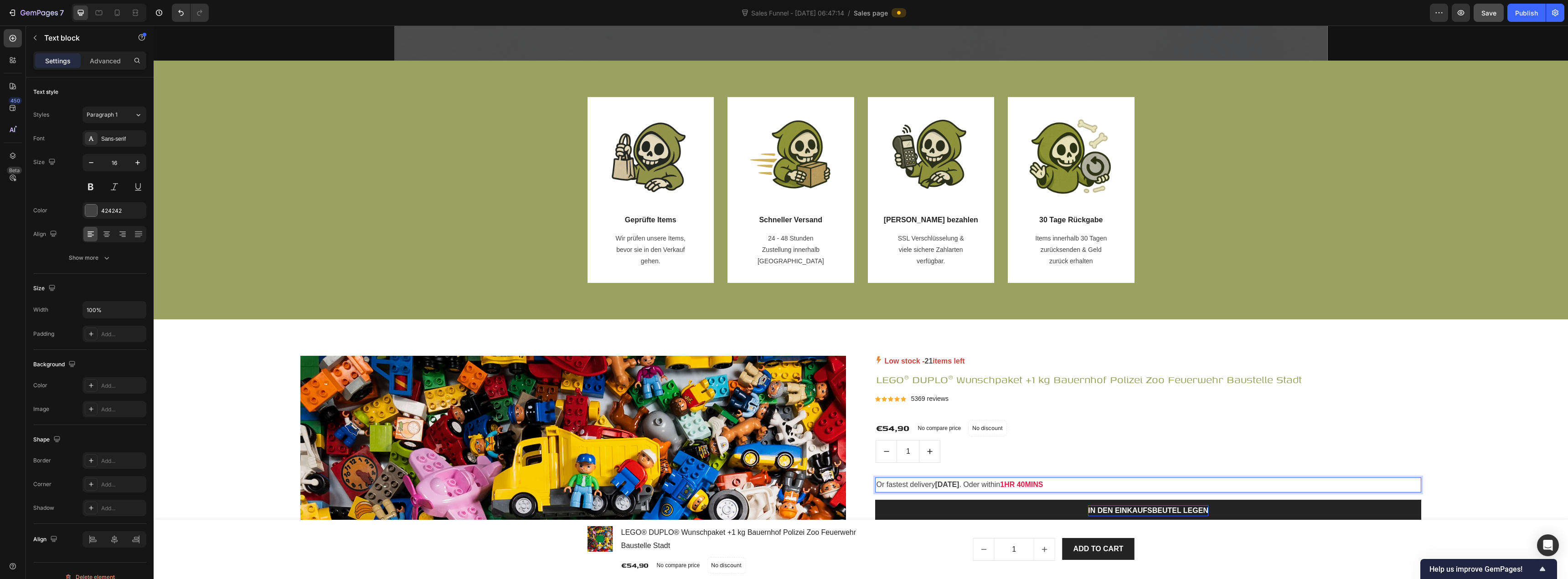
click at [783, 484] on p "Or fastest delivery Fri, Oct 28 . Oder within 1HR 40MINS" at bounding box center [1147, 485] width 544 height 13
click at [783, 484] on strong "1HR 40MINS" at bounding box center [1021, 484] width 43 height 8
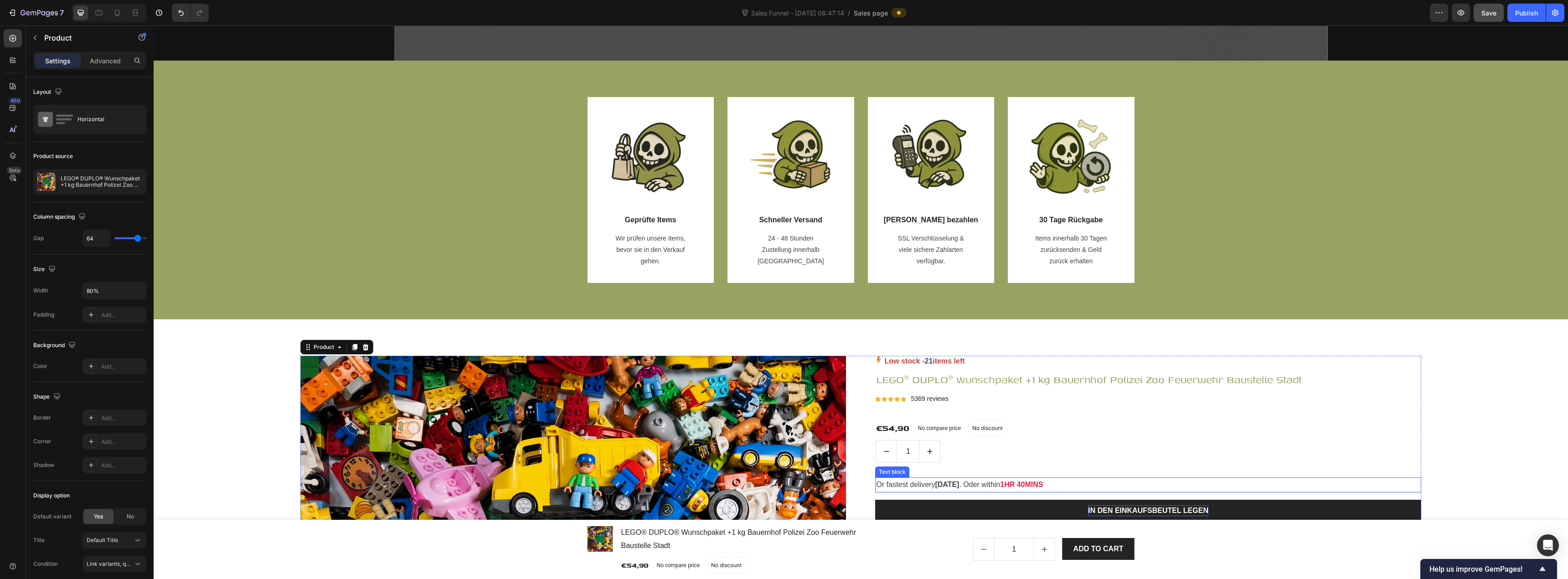
click at [783, 491] on p "Or fastest delivery Fri, Oct 28 . Oder within 1HR 40MINS" at bounding box center [1147, 485] width 544 height 13
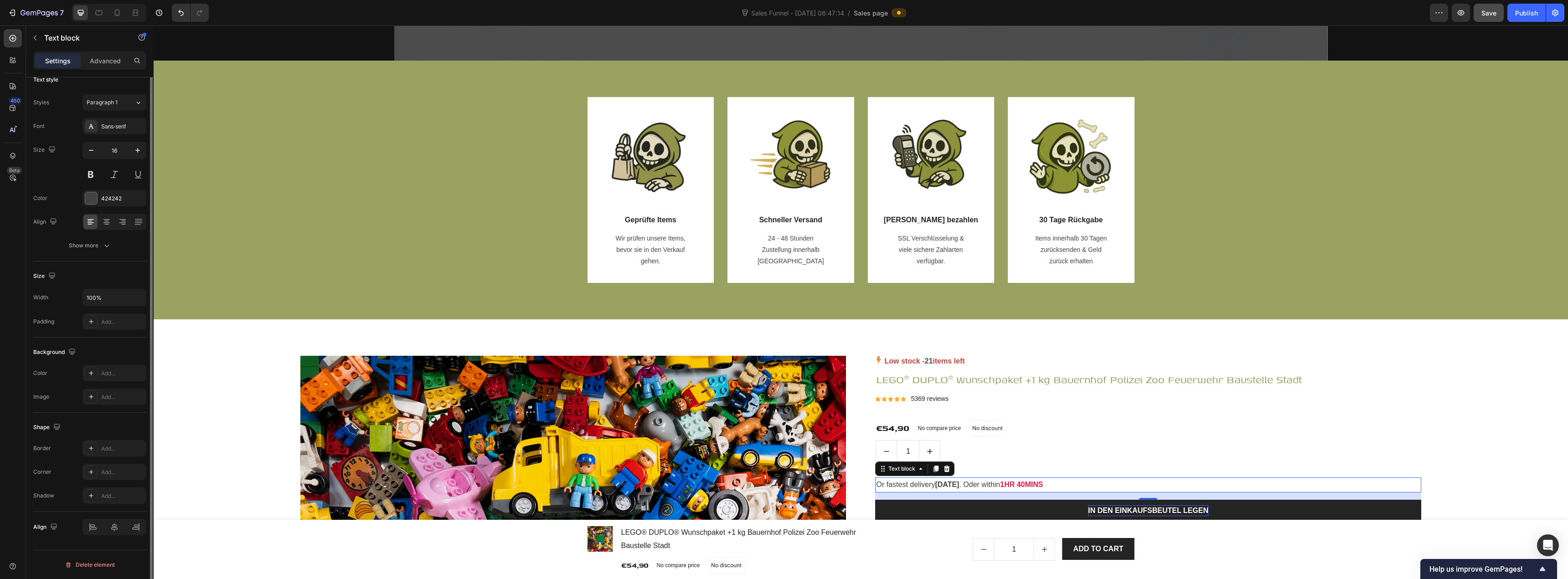
scroll to position [0, 0]
click at [97, 64] on p "Advanced" at bounding box center [105, 61] width 31 height 10
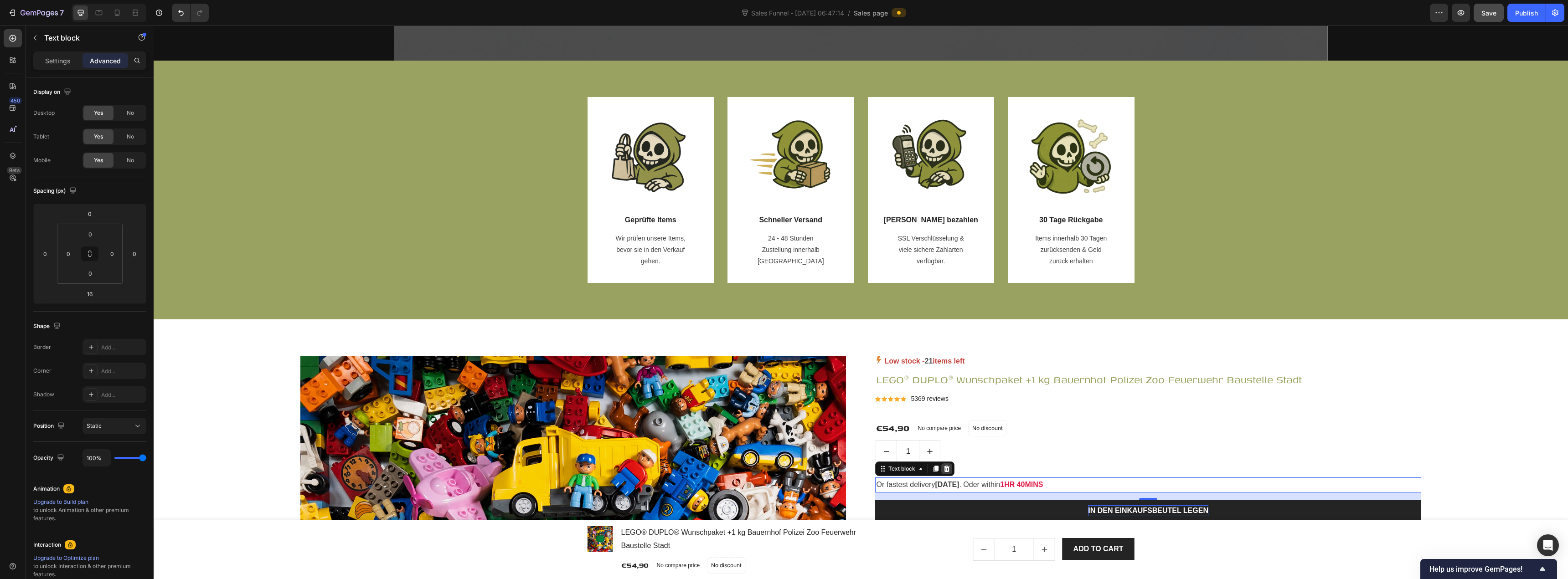
click at [783, 468] on icon at bounding box center [947, 469] width 7 height 7
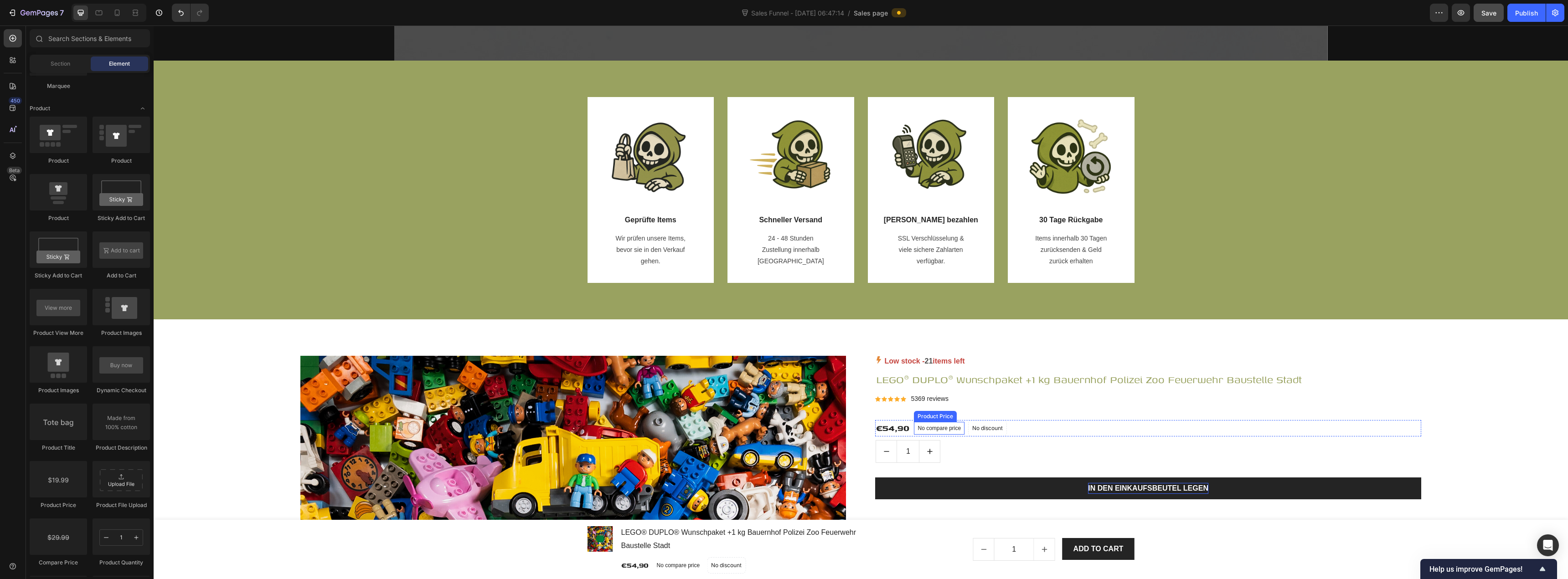
click at [783, 428] on p "No compare price" at bounding box center [939, 428] width 43 height 5
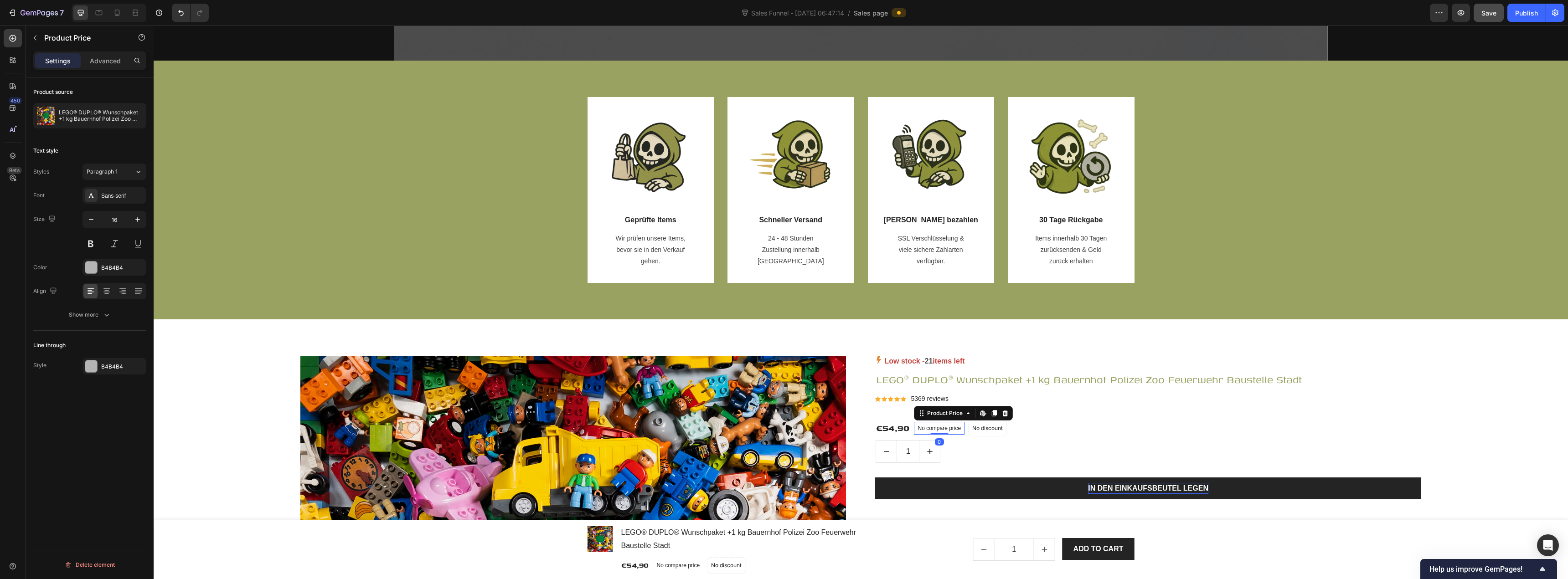
click at [783, 428] on p "No compare price" at bounding box center [939, 428] width 43 height 5
click at [783, 428] on p "No compare price" at bounding box center [939, 428] width 43 height 5
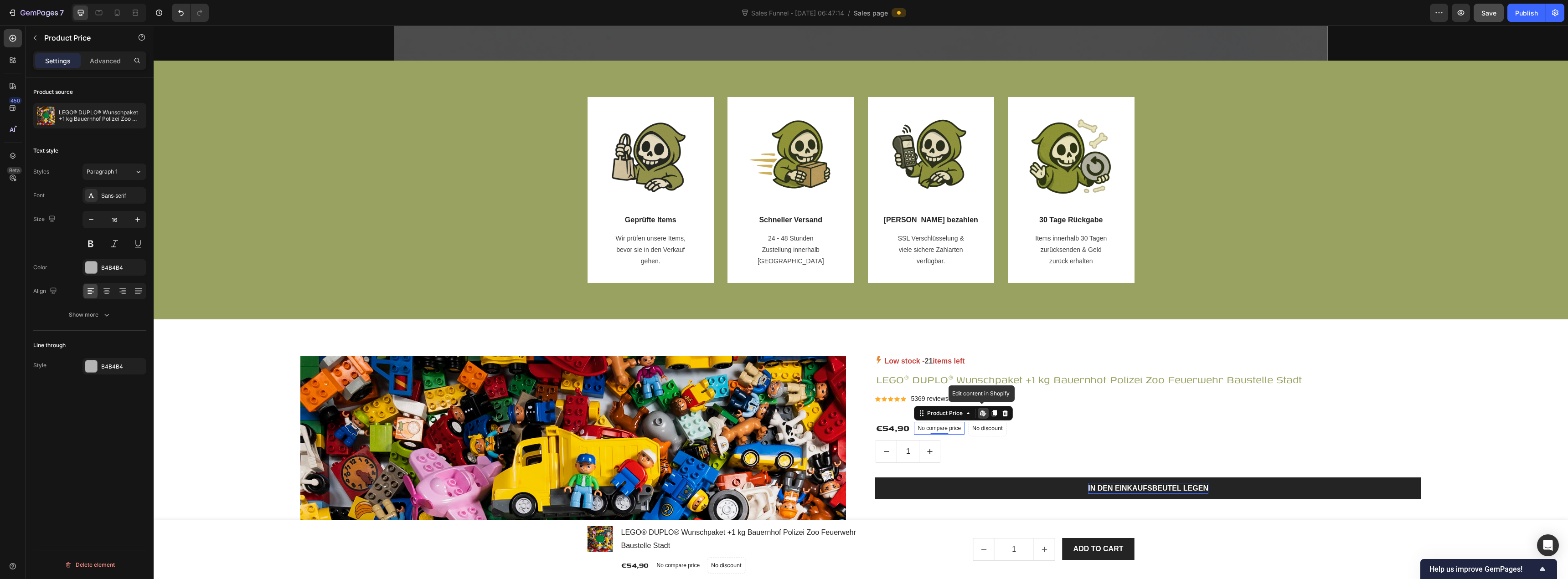
click at [783, 428] on p "No compare price" at bounding box center [939, 428] width 43 height 5
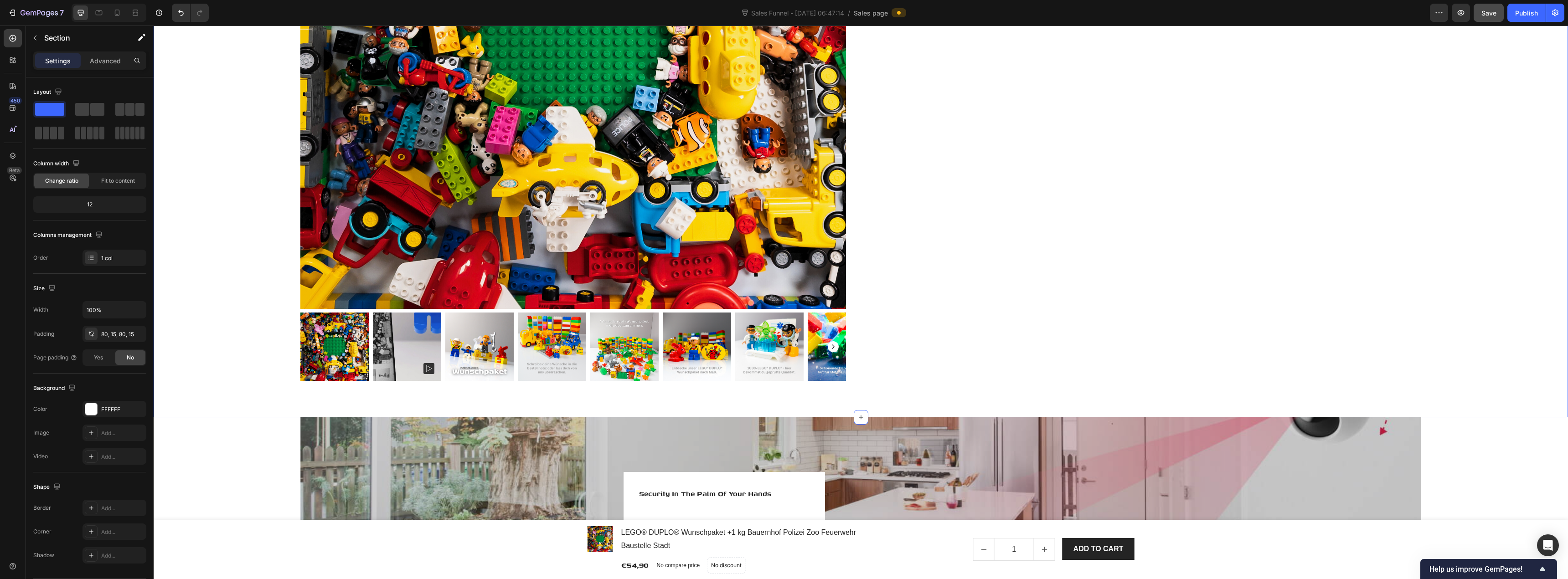
scroll to position [1457, 0]
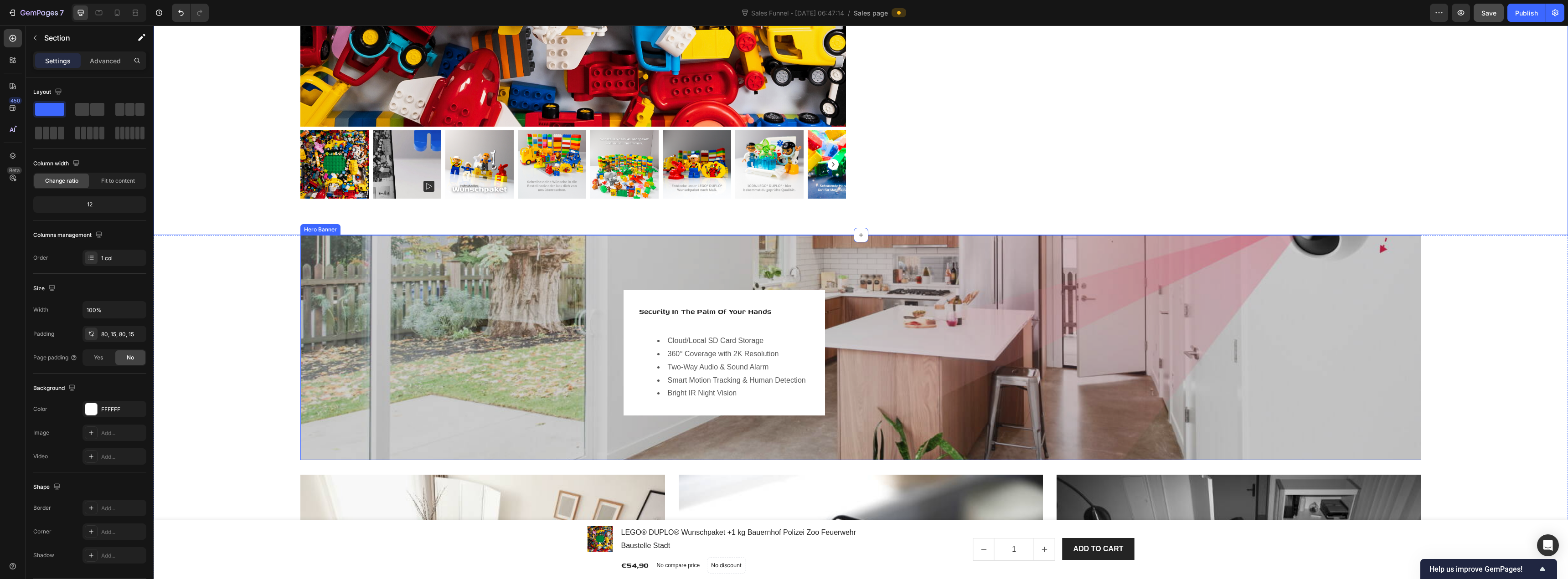
click at [555, 313] on div "Overlay" at bounding box center [860, 347] width 1121 height 225
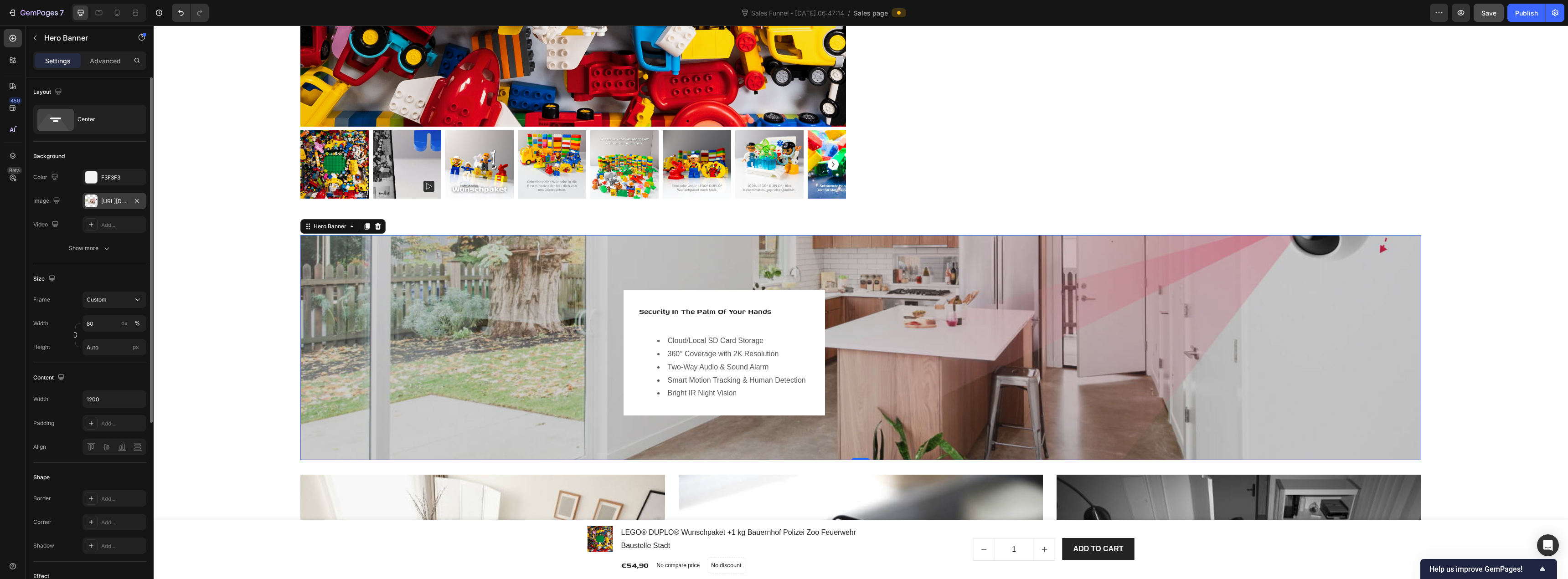
click at [103, 200] on div "https://ucarecdn.com/267cd7d6-f230-49bc-acc8-887b9e855d85/-/format/auto/-/previ…" at bounding box center [114, 201] width 26 height 8
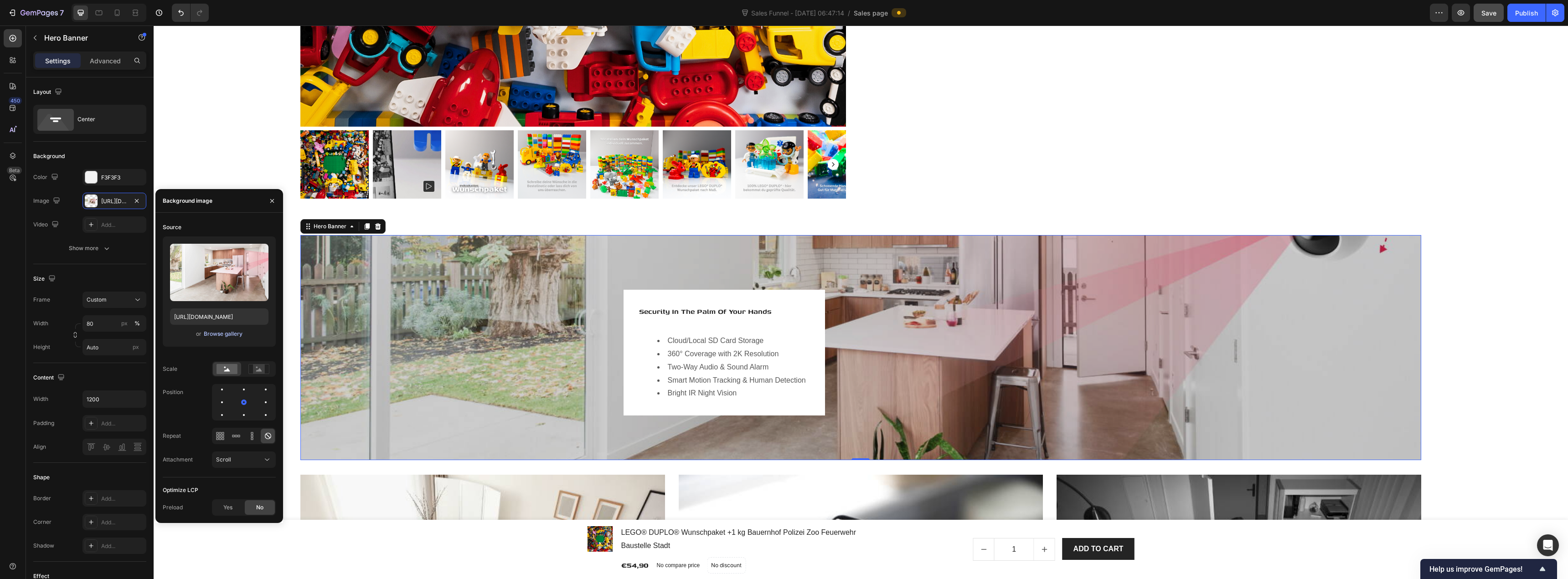
click at [228, 335] on div "Browse gallery" at bounding box center [223, 333] width 39 height 8
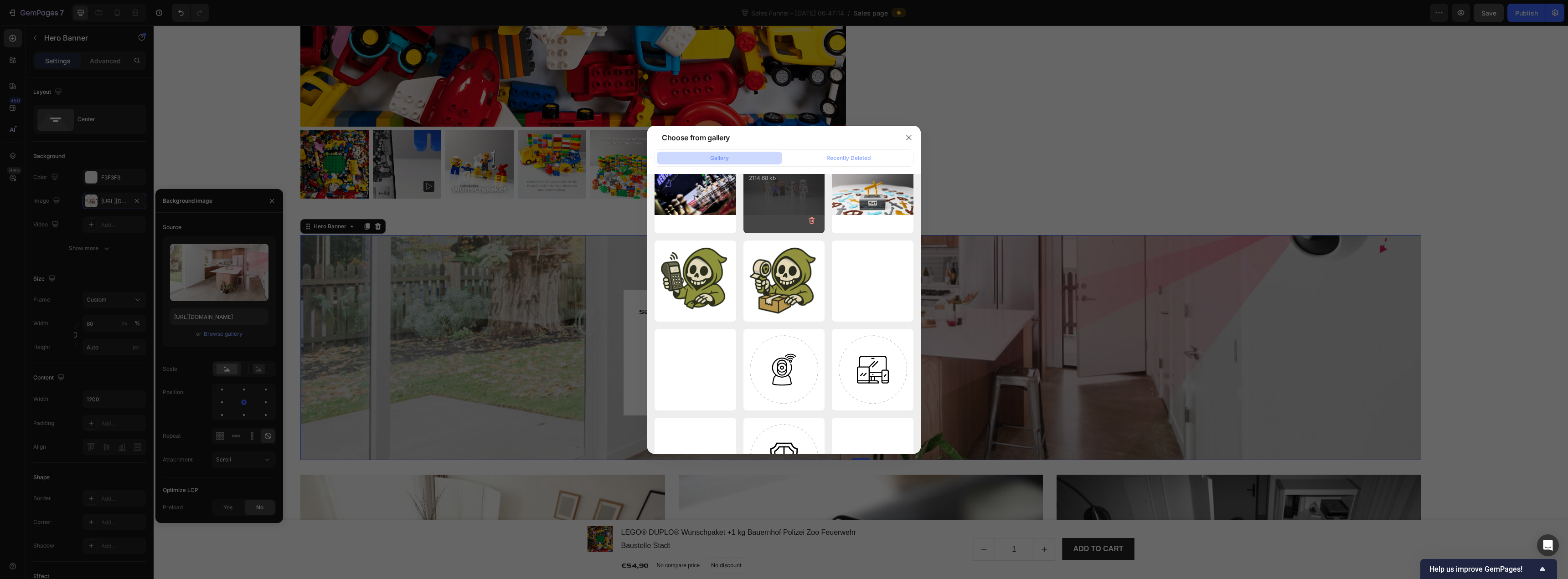
scroll to position [0, 0]
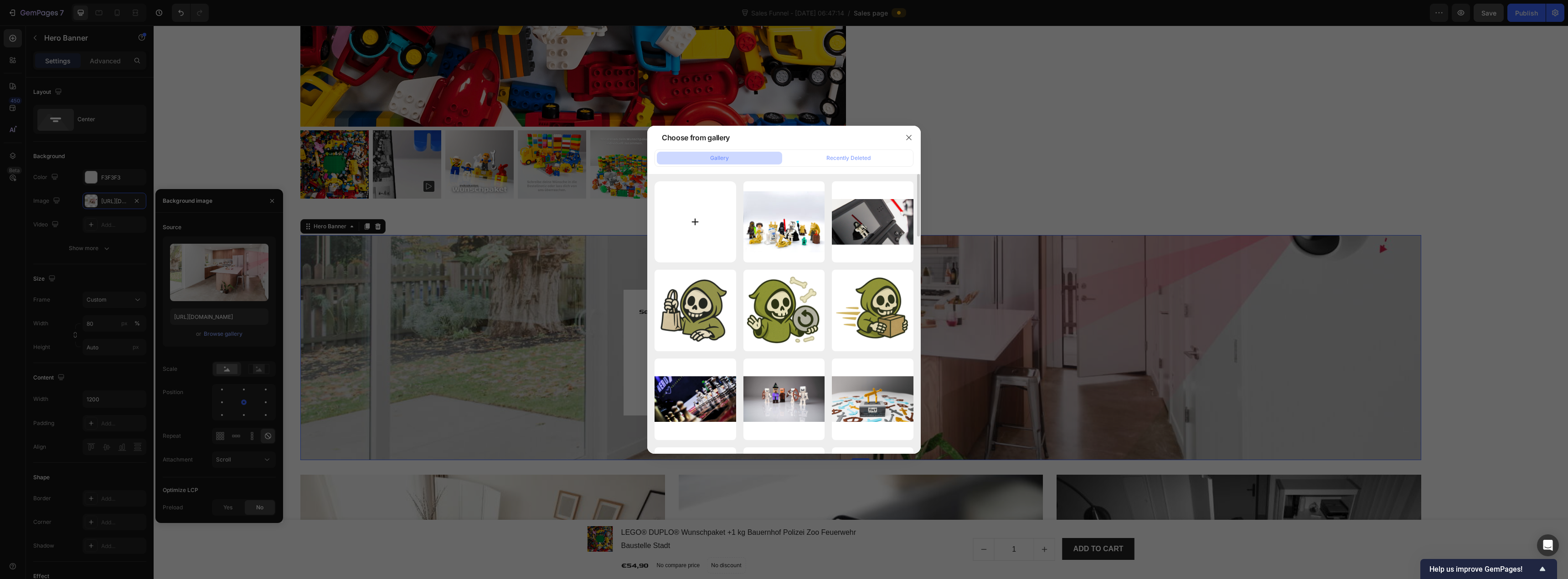
click at [696, 217] on input "file" at bounding box center [695, 222] width 82 height 81
type input "C:\fakepath\LEGO DUPLO Cars Set Moc Fahrzeuge Hook McQueen.png"
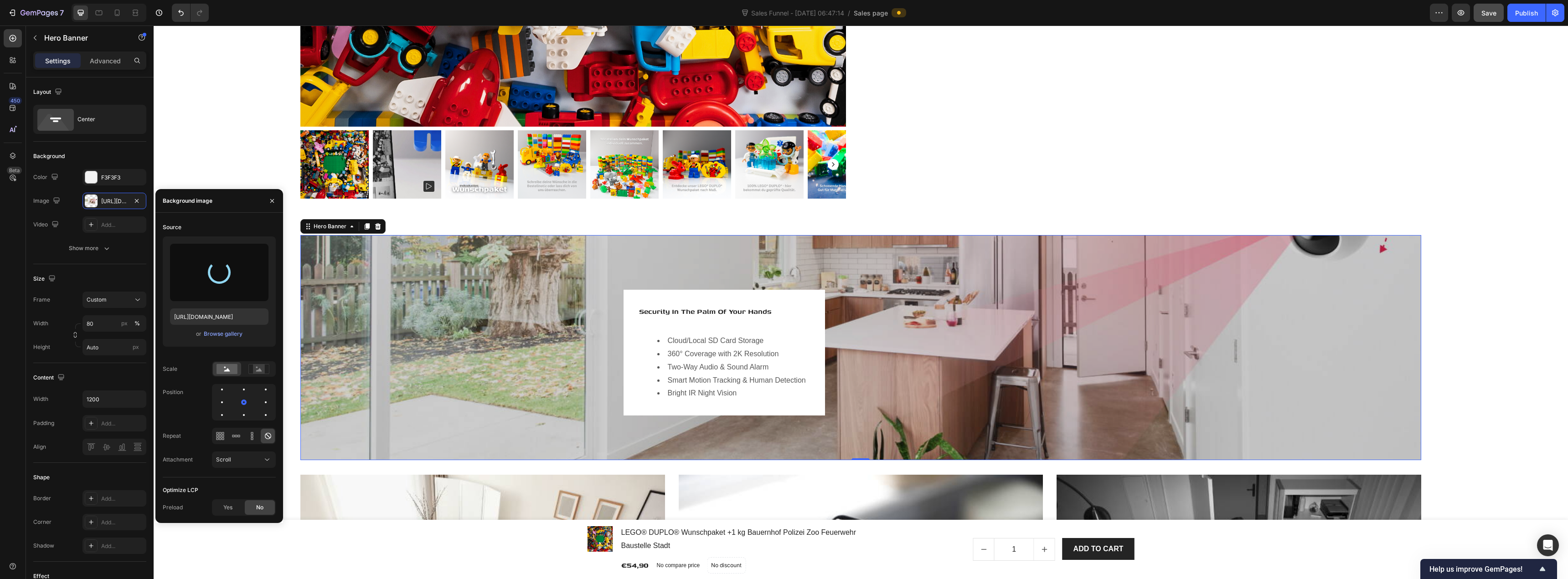
type input "https://cdn.shopify.com/s/files/1/0939/8324/4635/files/gempages_586225068544099…"
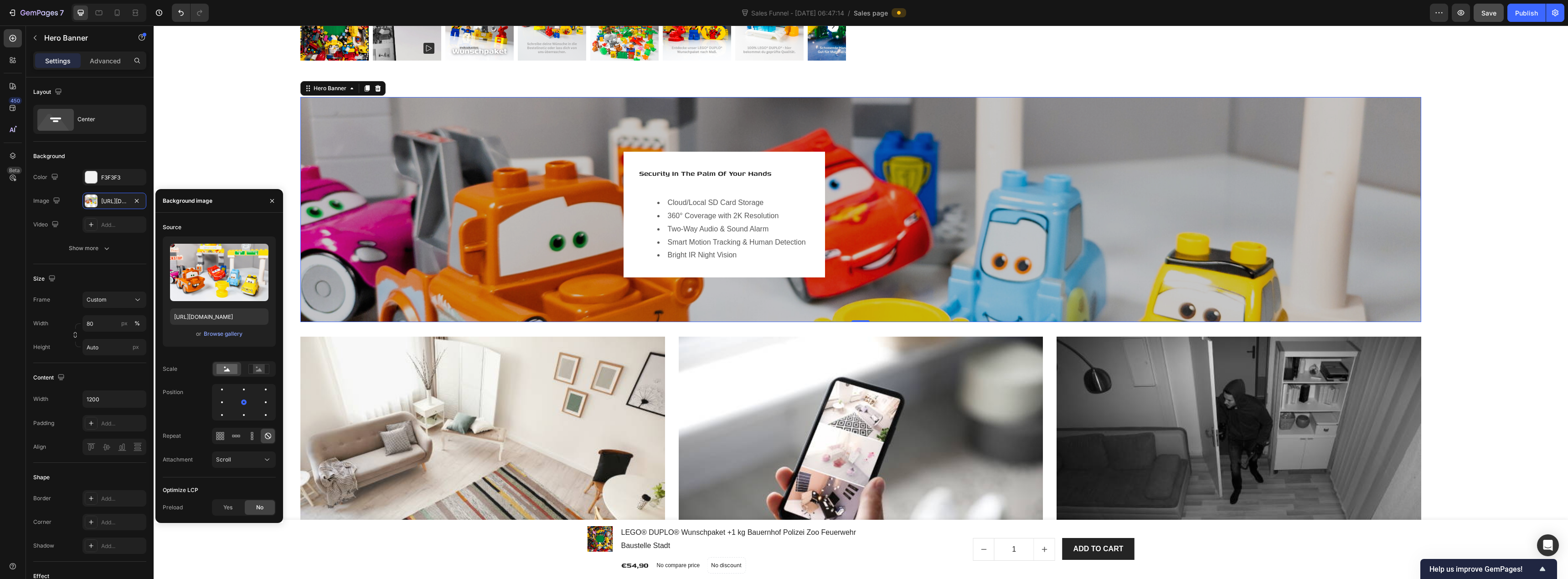
scroll to position [1640, 0]
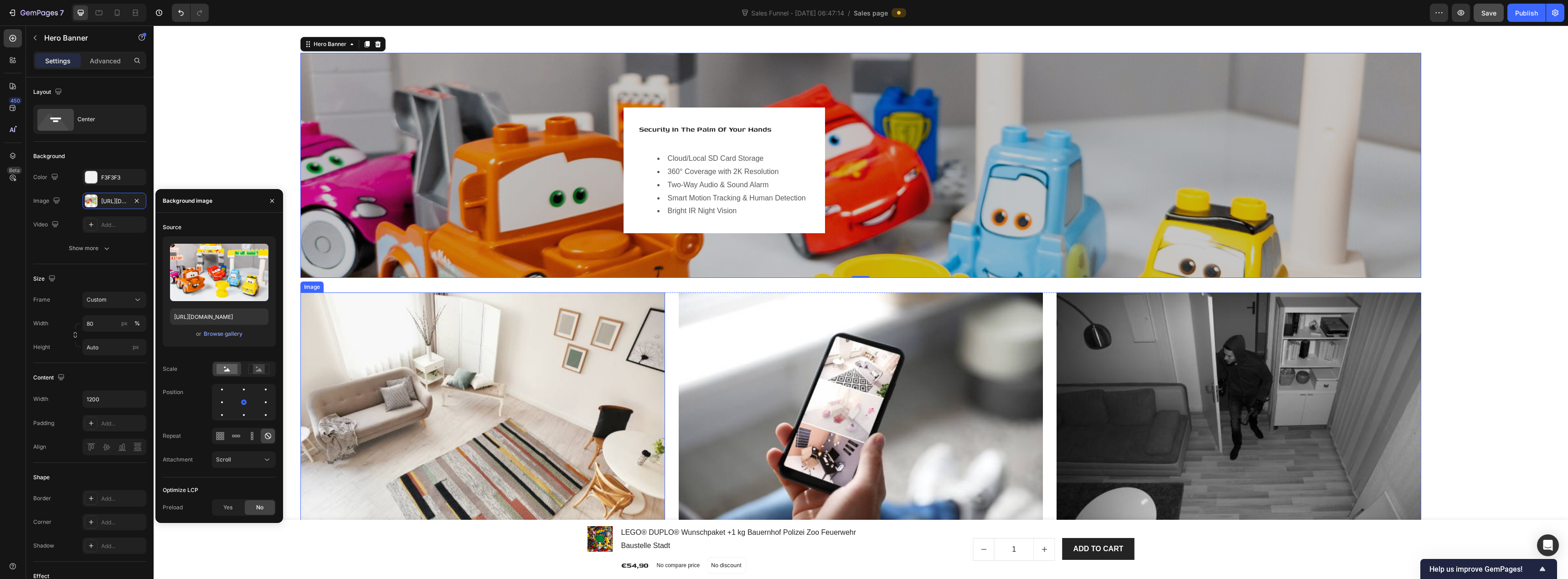
click at [536, 338] on img at bounding box center [482, 414] width 364 height 243
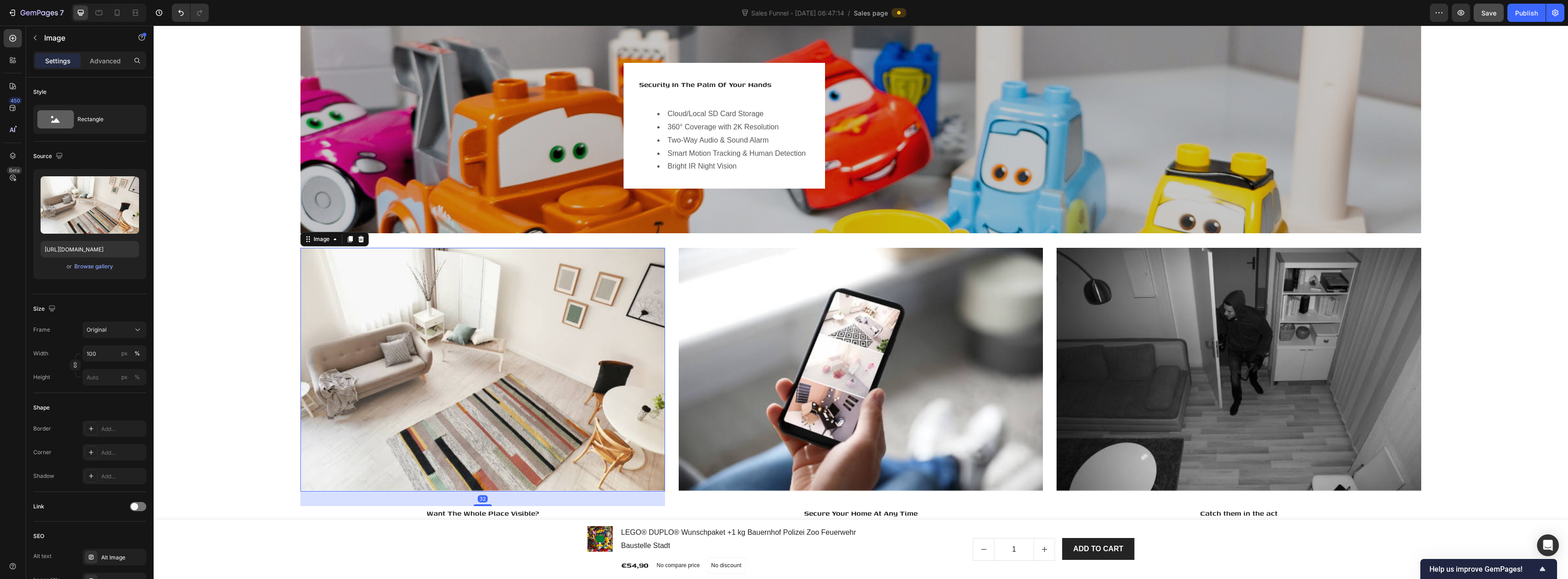
scroll to position [1731, 0]
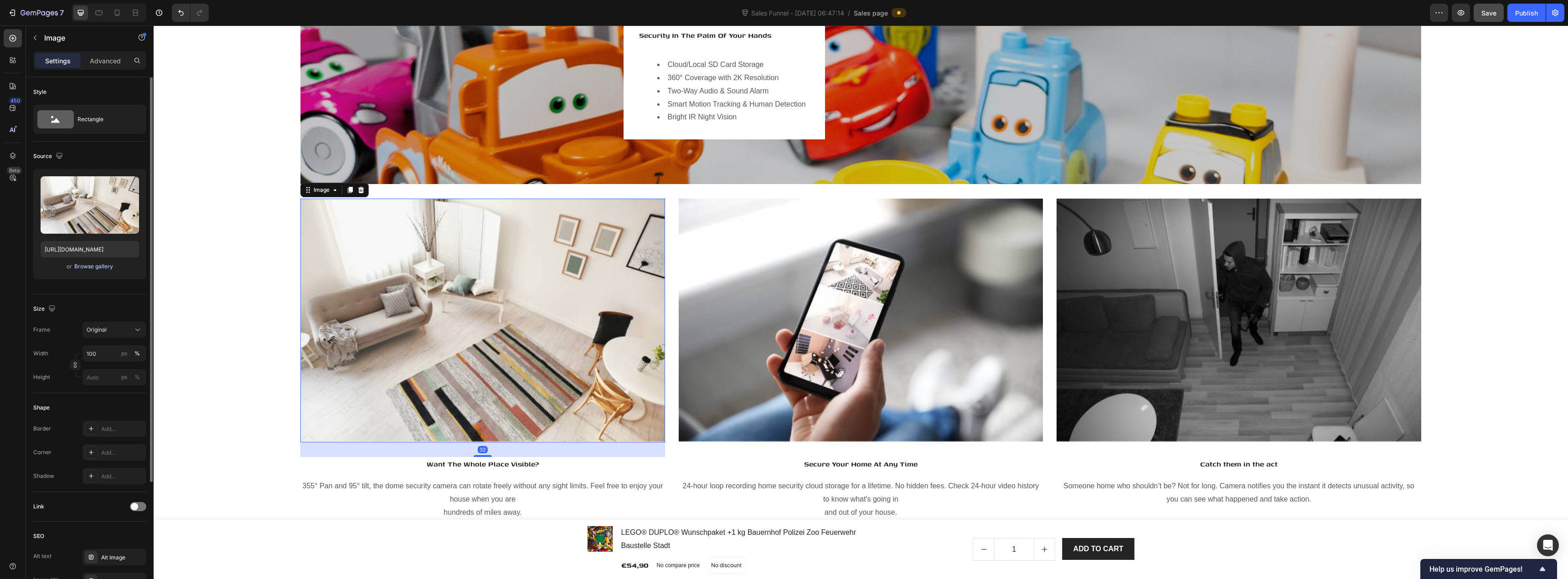
click at [105, 265] on div "Browse gallery" at bounding box center [94, 266] width 39 height 8
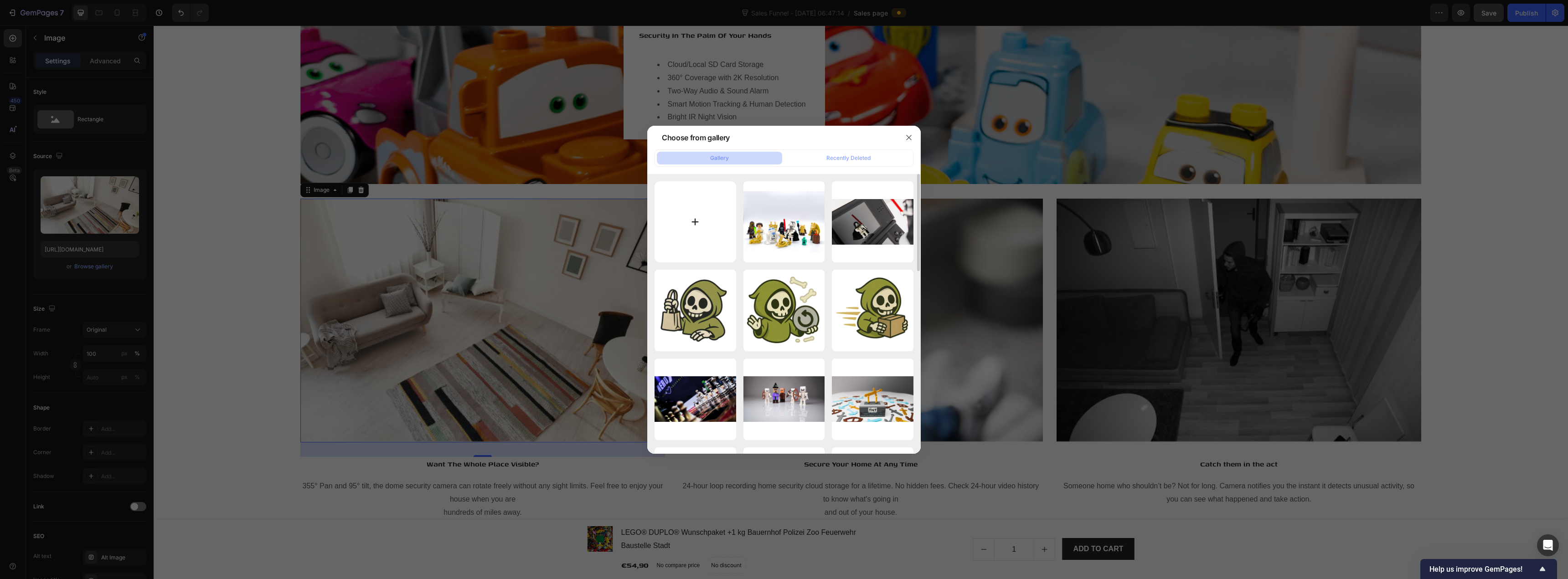
click at [699, 232] on input "file" at bounding box center [695, 222] width 82 height 81
type input "C:\fakepath\LEGO DUPLO Schilder Ampeln Zubehör Verkehr Baustelle.png"
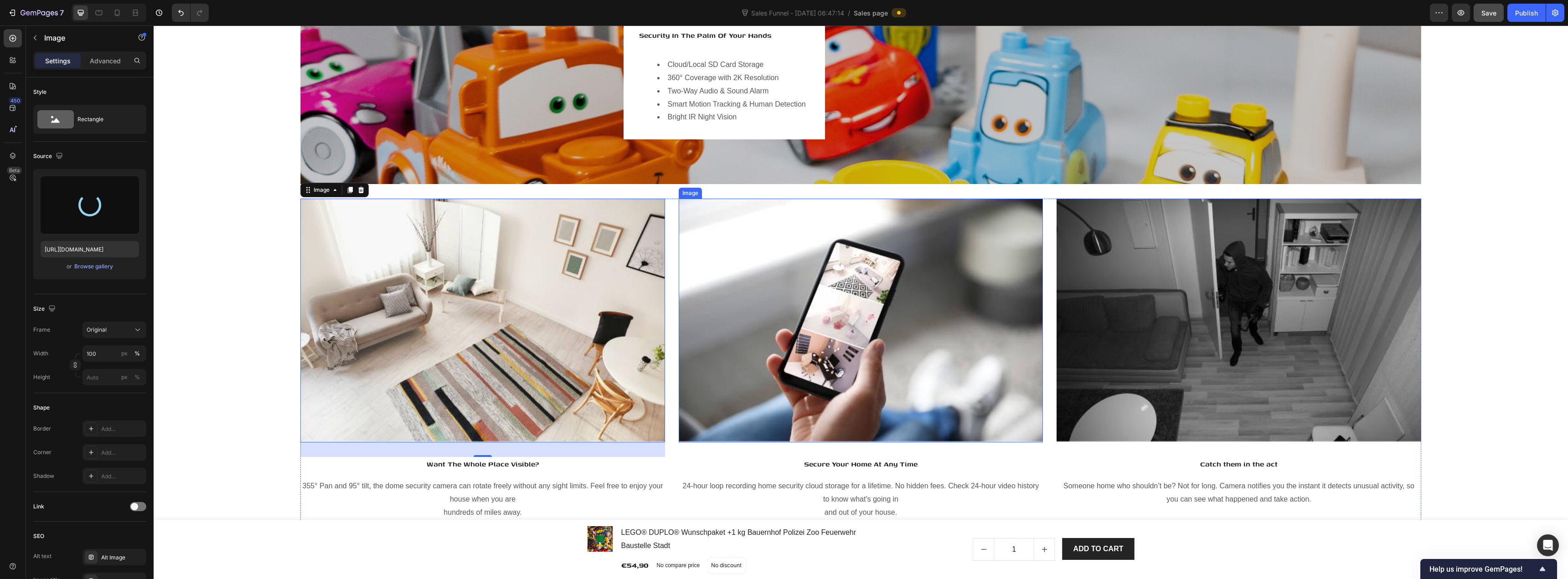
click at [774, 318] on img at bounding box center [861, 320] width 364 height 243
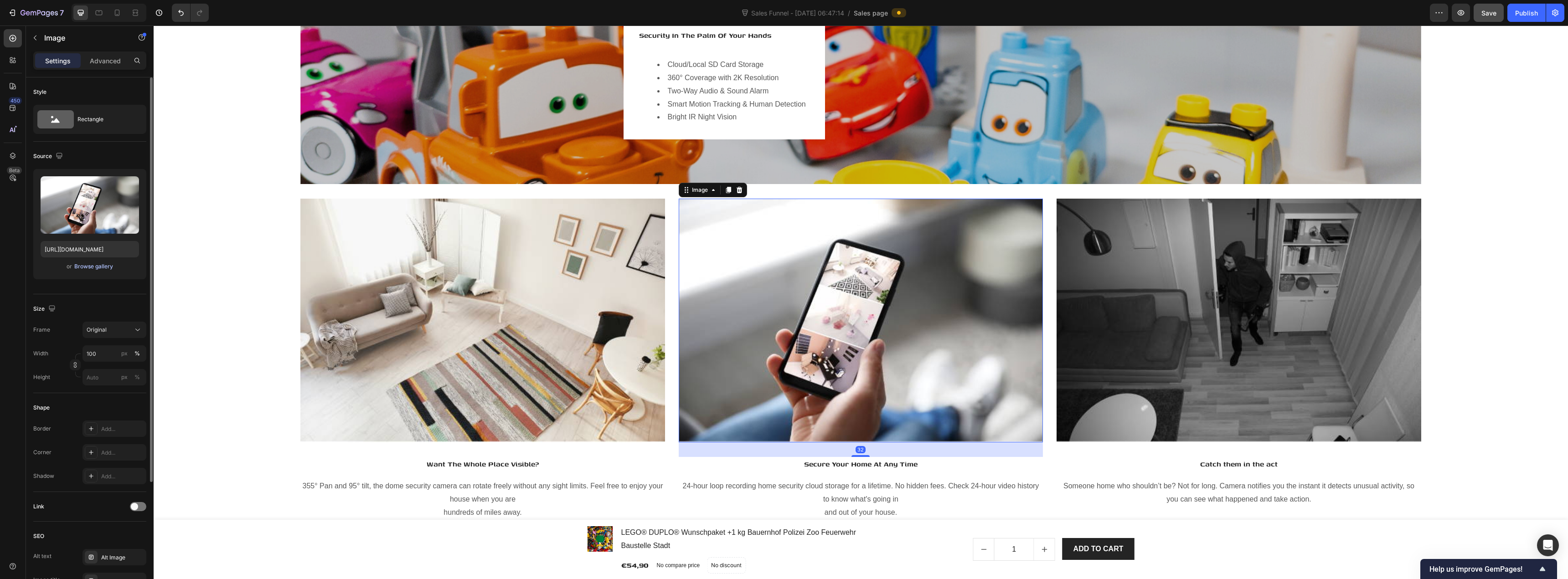
click at [100, 268] on div "Browse gallery" at bounding box center [94, 266] width 39 height 8
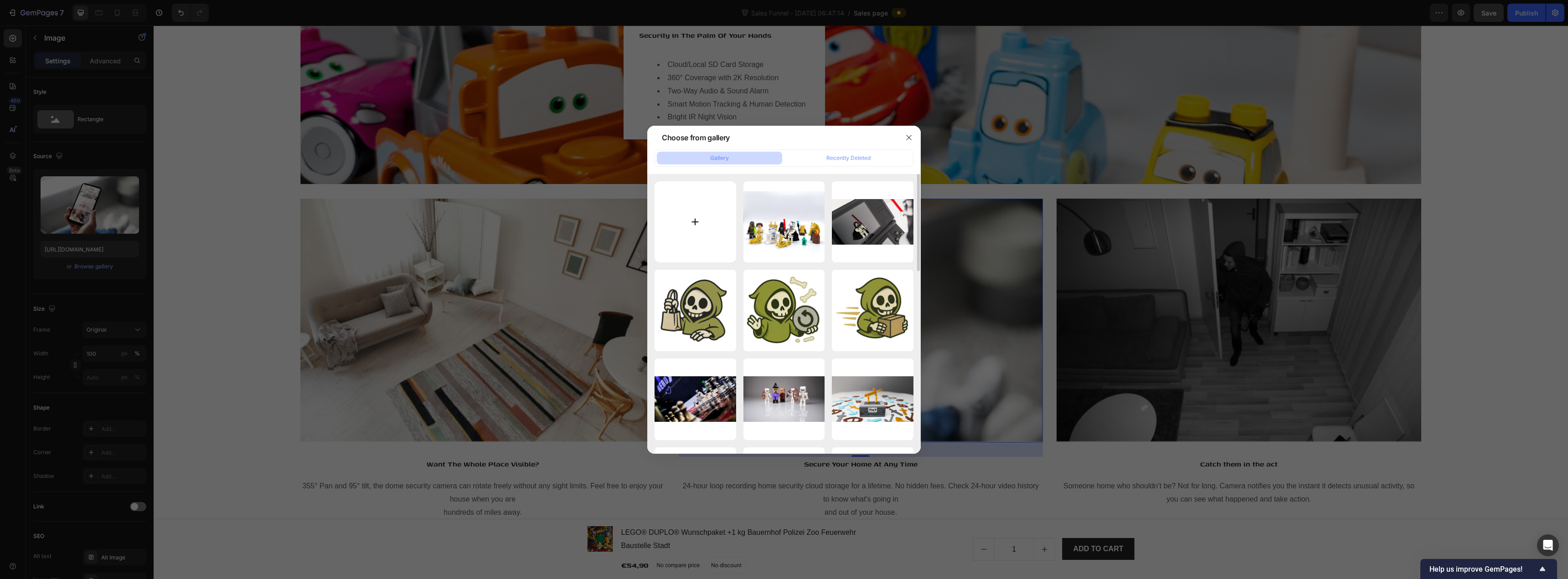
click at [710, 234] on input "file" at bounding box center [695, 222] width 82 height 81
type input "C:\fakepath\7_20250817_152017_0006.png"
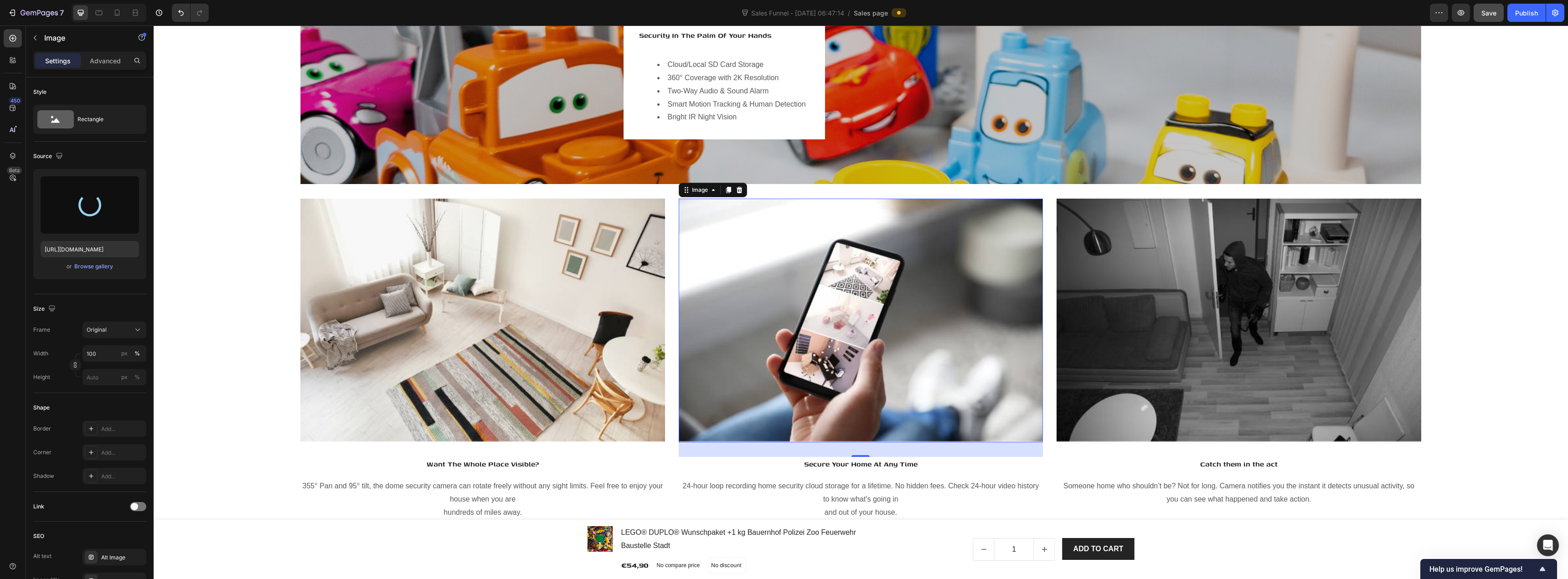
click at [711, 253] on img at bounding box center [861, 320] width 364 height 243
click at [100, 269] on div "Browse gallery" at bounding box center [94, 266] width 39 height 8
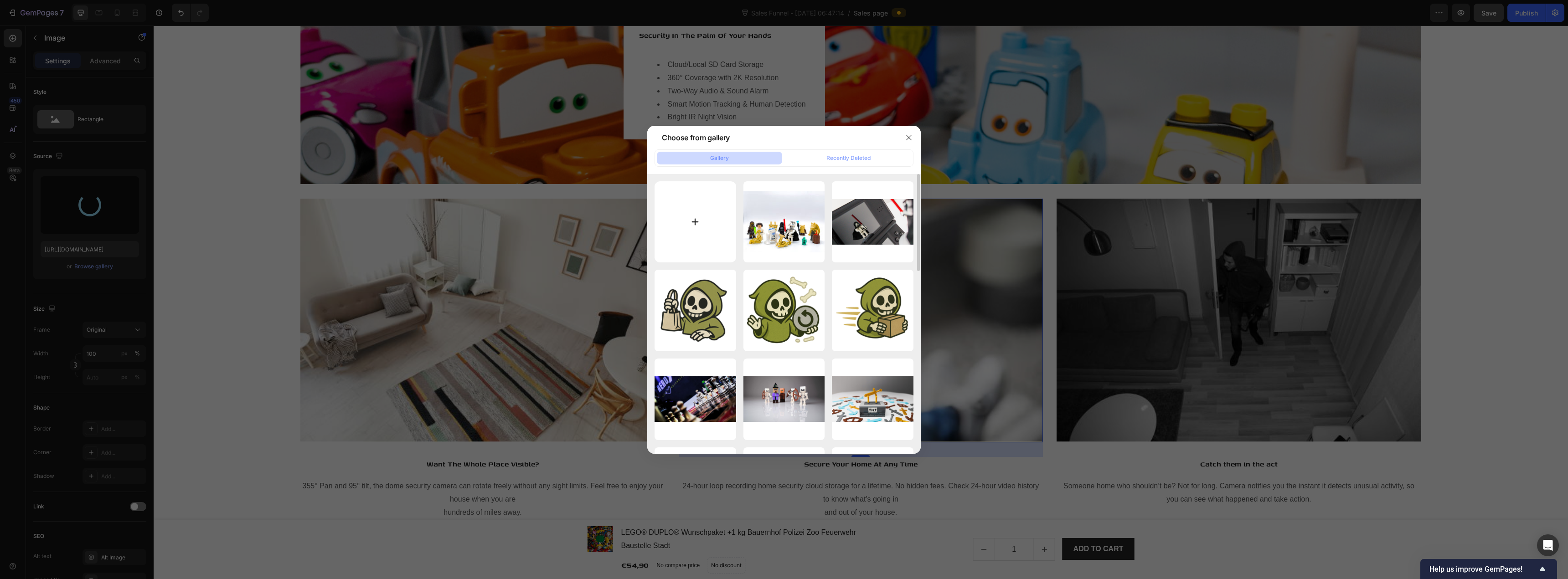
click at [713, 212] on input "file" at bounding box center [695, 222] width 82 height 81
type input "https://cdn.shopify.com/s/files/1/0939/8324/4635/files/gempages_586225068544099…"
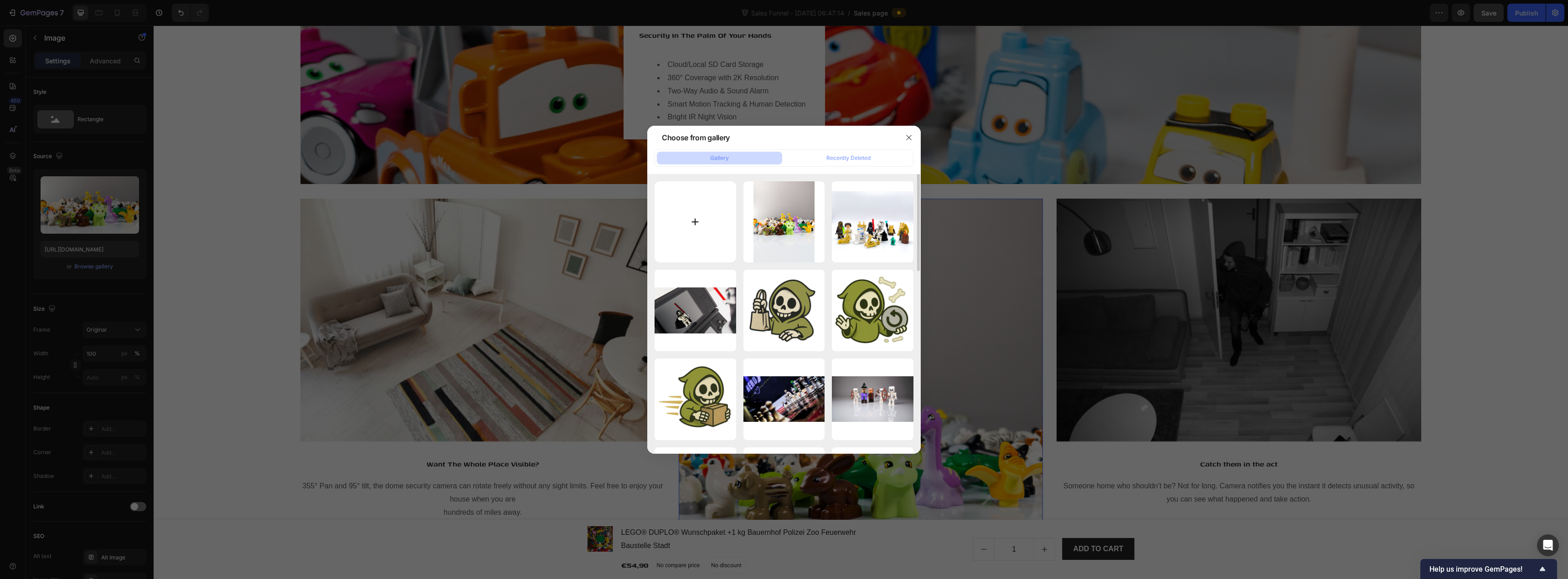
type input "C:\fakepath\3_20250817_152017_0002.png"
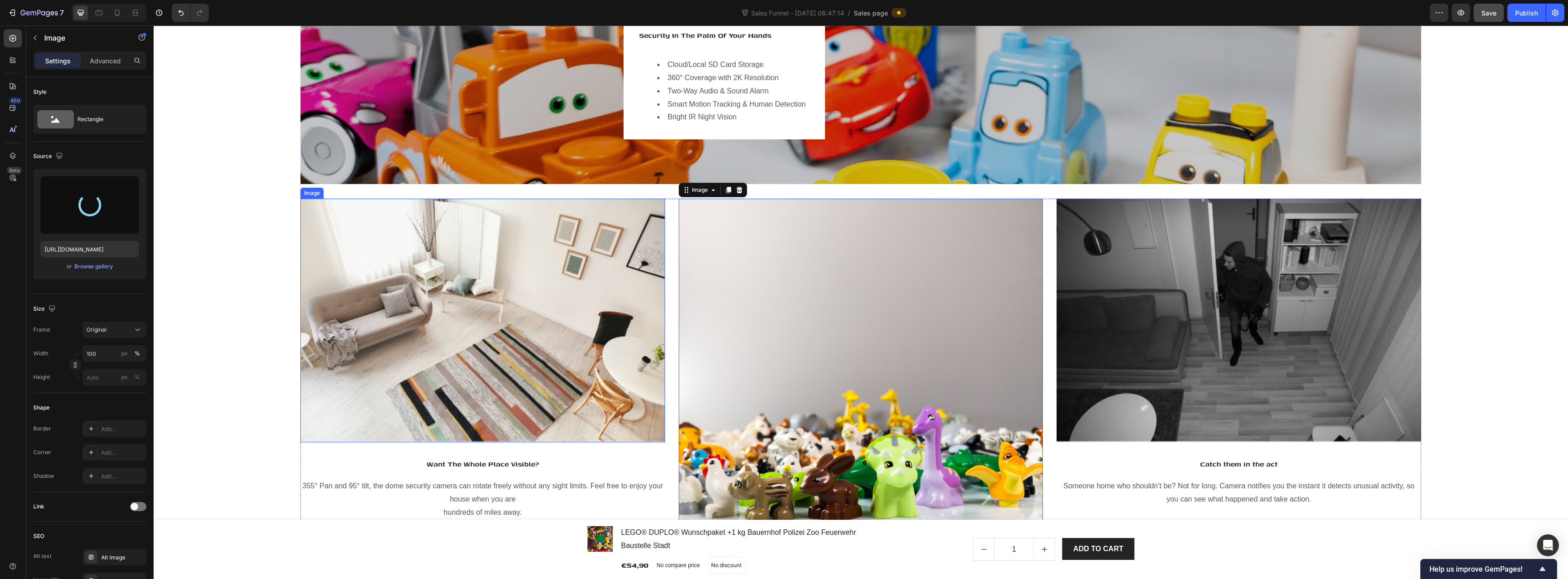
type input "https://cdn.shopify.com/s/files/1/0939/8324/4635/files/gempages_586225068544099…"
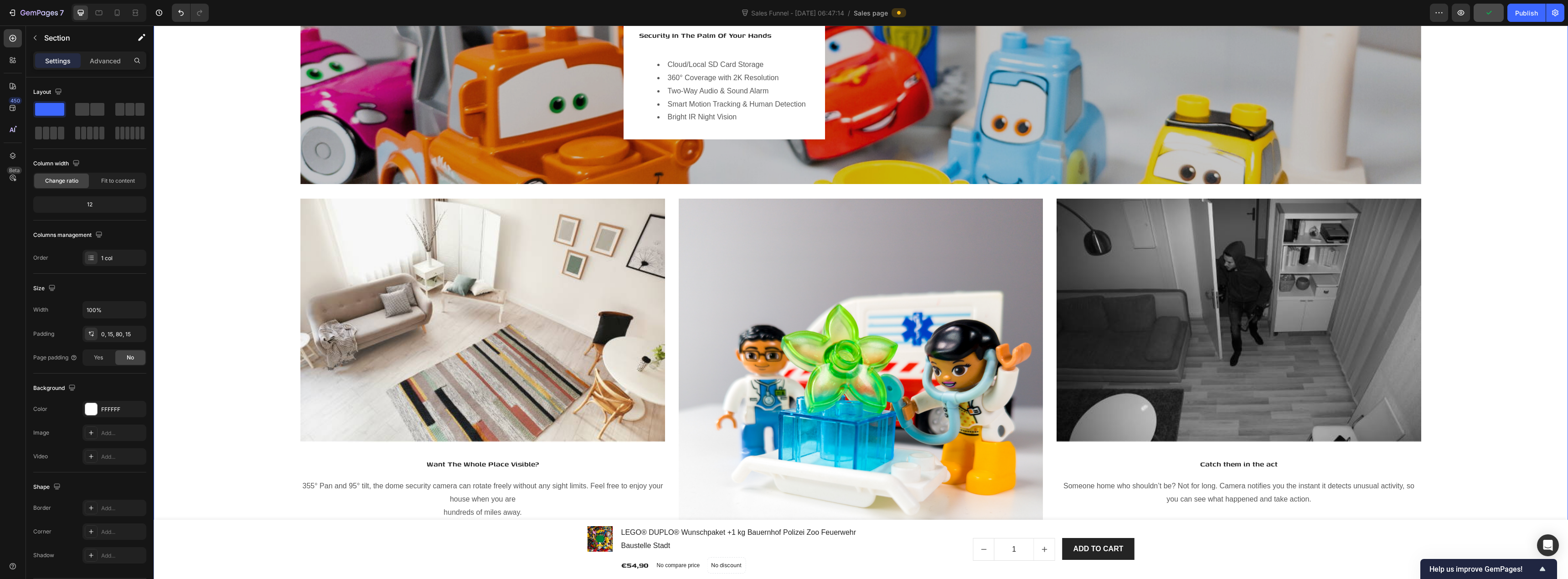
click at [265, 250] on div "Image Hero Banner Security In The Palm Of Your Hands Heading Cloud/Local SD Car…" at bounding box center [861, 361] width 1401 height 803
click at [416, 246] on img at bounding box center [482, 320] width 364 height 243
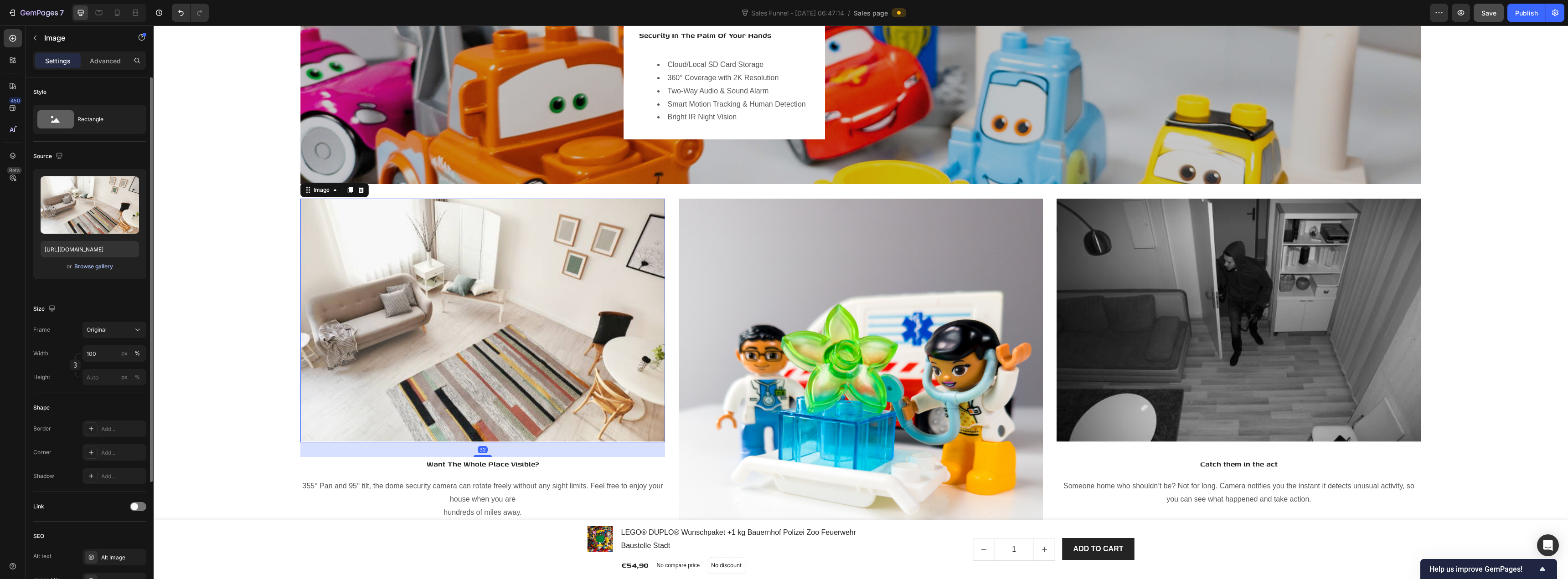
click at [93, 266] on div "Browse gallery" at bounding box center [94, 266] width 39 height 8
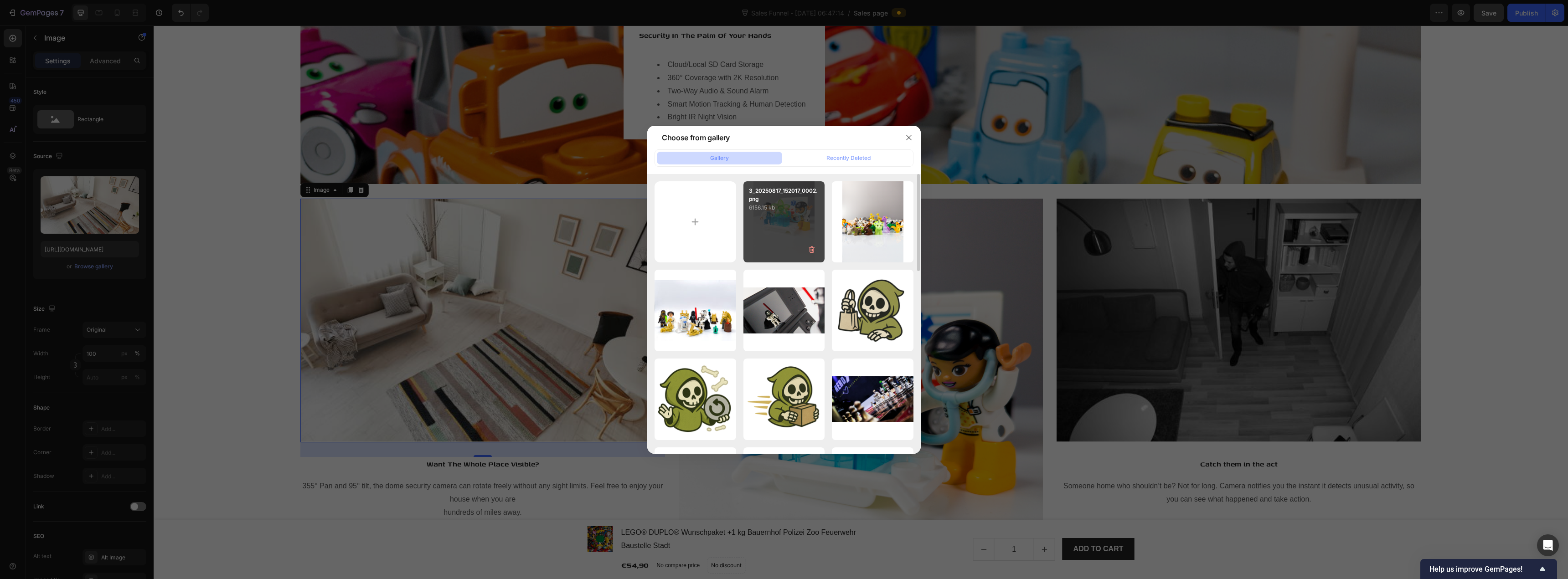
click at [758, 229] on div "3_20250817_152017_0002.png 6156.15 kb" at bounding box center [784, 222] width 82 height 81
type input "https://cdn.shopify.com/s/files/1/0939/8324/4635/files/gempages_586225068544099…"
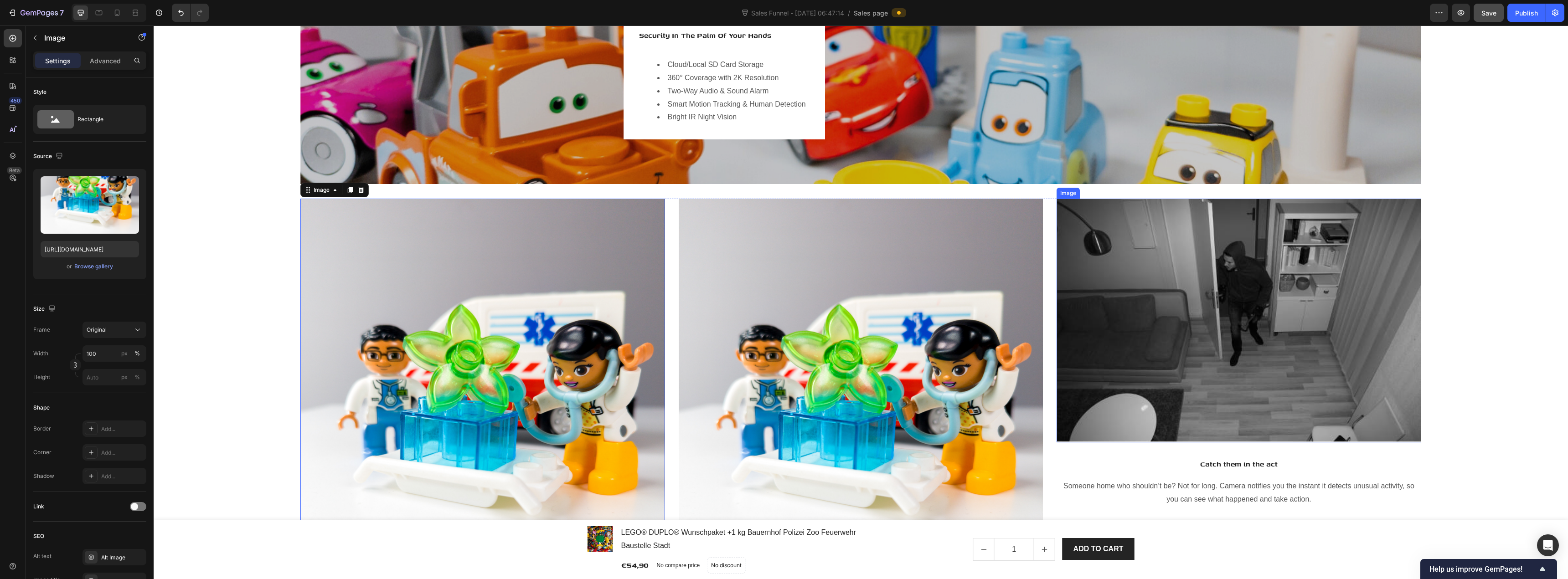
click at [783, 249] on img at bounding box center [1239, 320] width 364 height 243
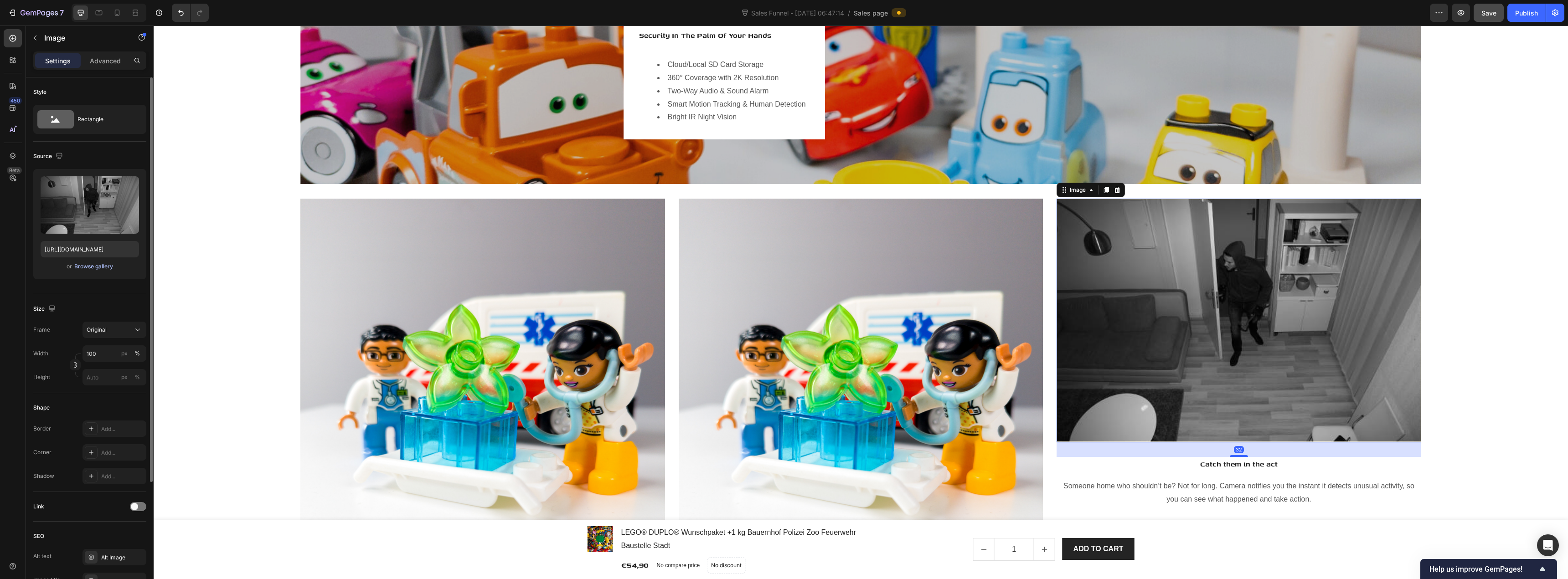
click at [94, 265] on div "Browse gallery" at bounding box center [94, 266] width 39 height 8
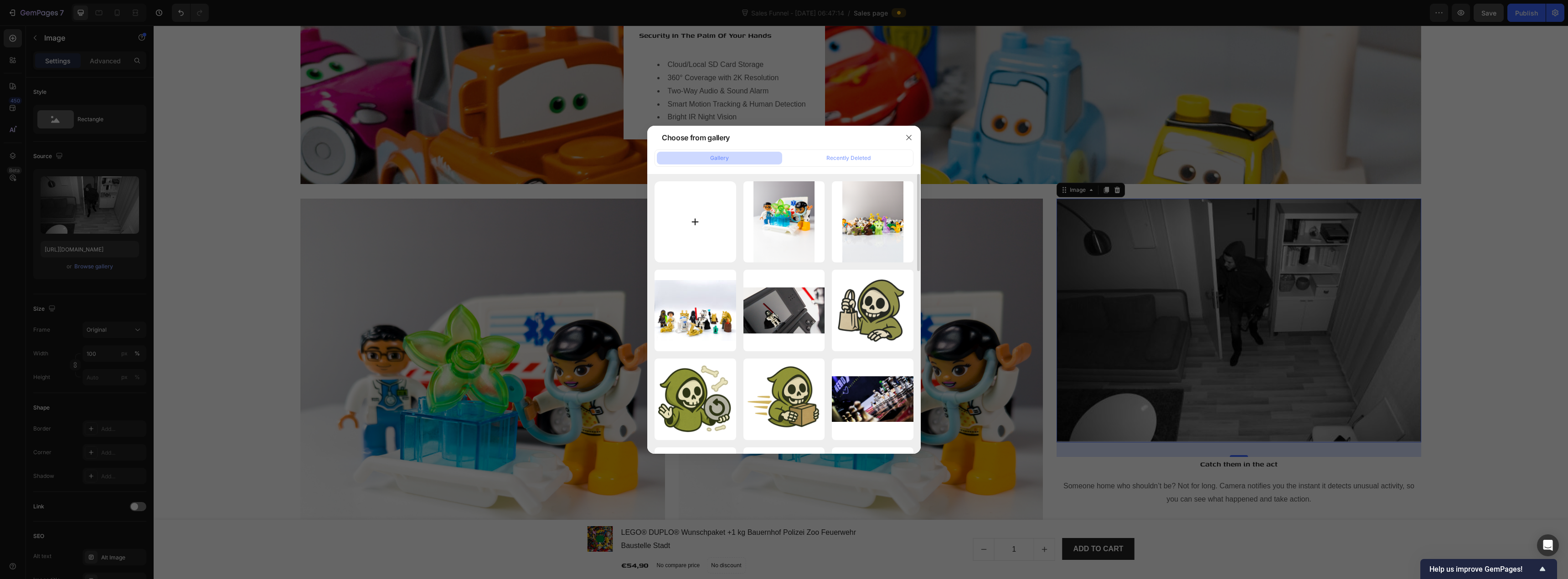
click at [698, 228] on input "file" at bounding box center [695, 222] width 82 height 81
type input "C:\fakepath\19_20250817_152017_0018.png"
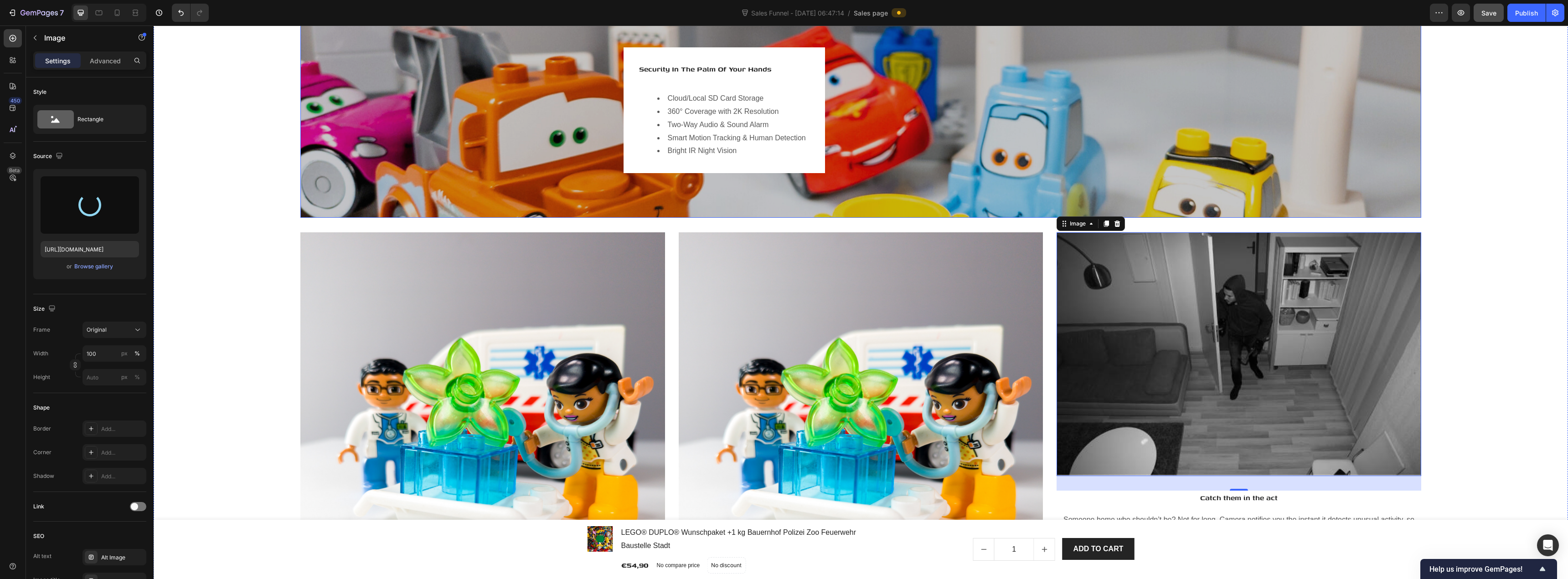
scroll to position [1640, 0]
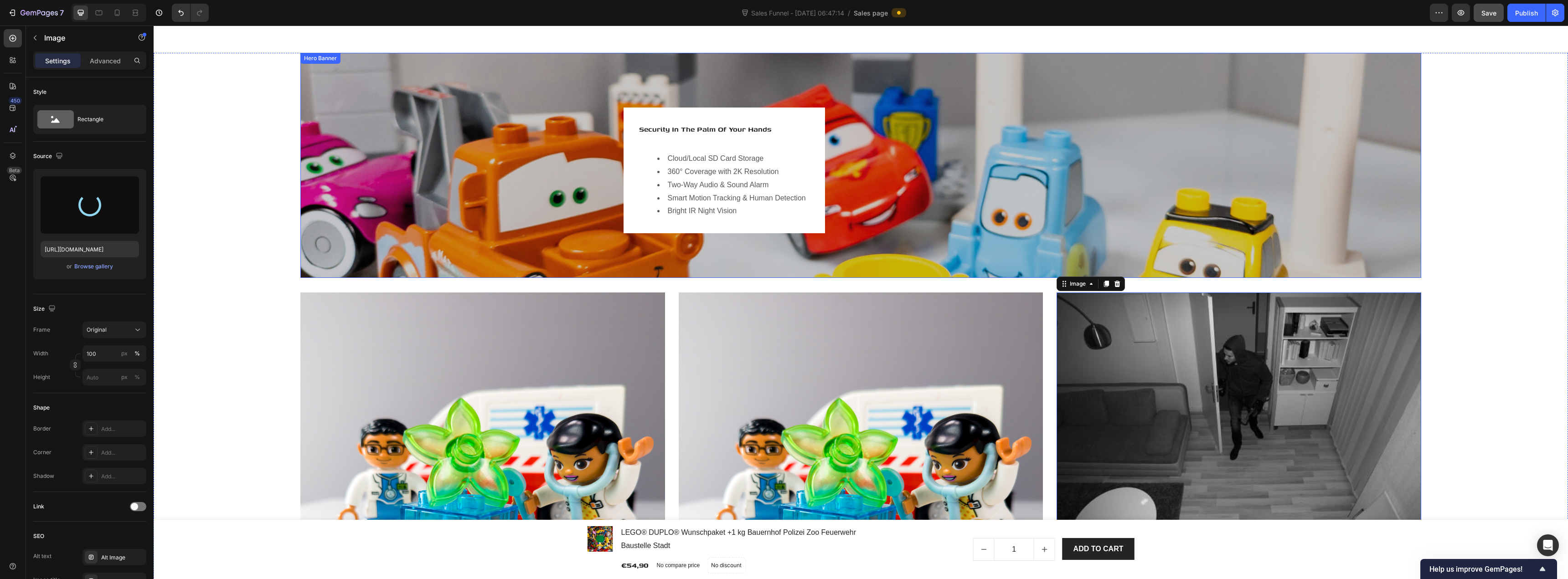
type input "https://cdn.shopify.com/s/files/1/0939/8324/4635/files/gempages_586225068544099…"
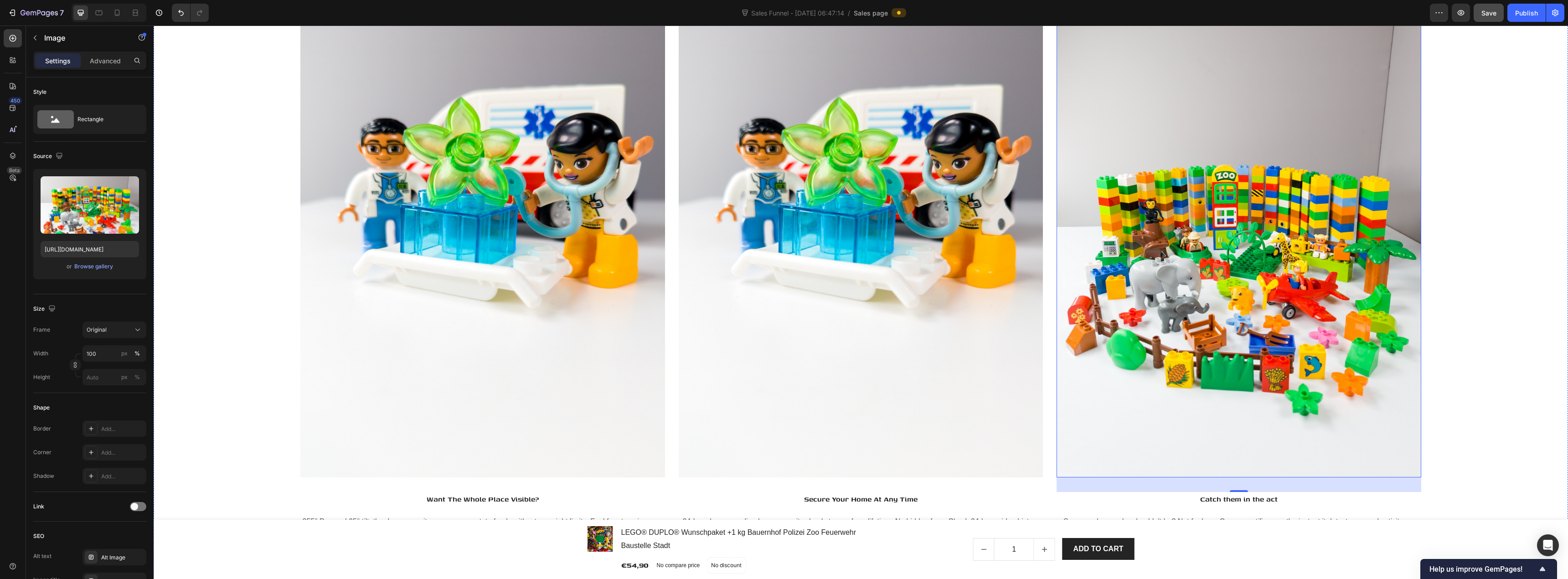
scroll to position [1958, 0]
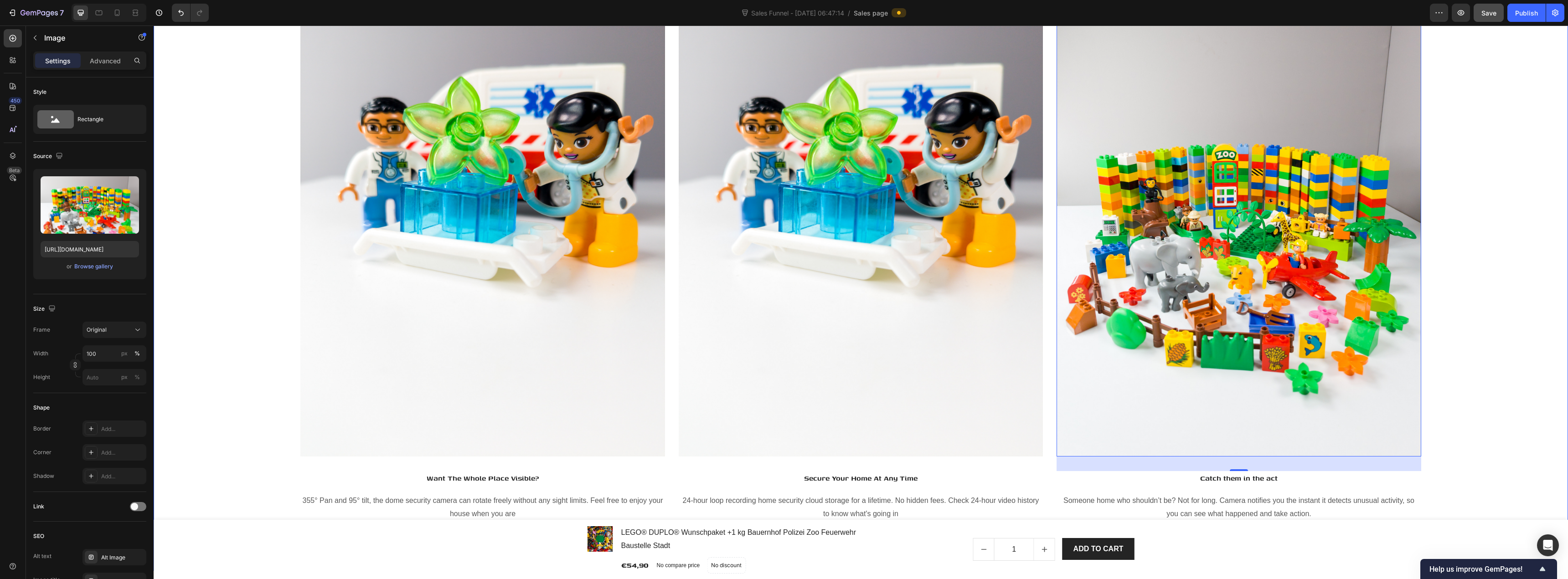
click at [264, 213] on div "Image Hero Banner Security In The Palm Of Your Hands Heading Cloud/Local SD Car…" at bounding box center [861, 133] width 1401 height 803
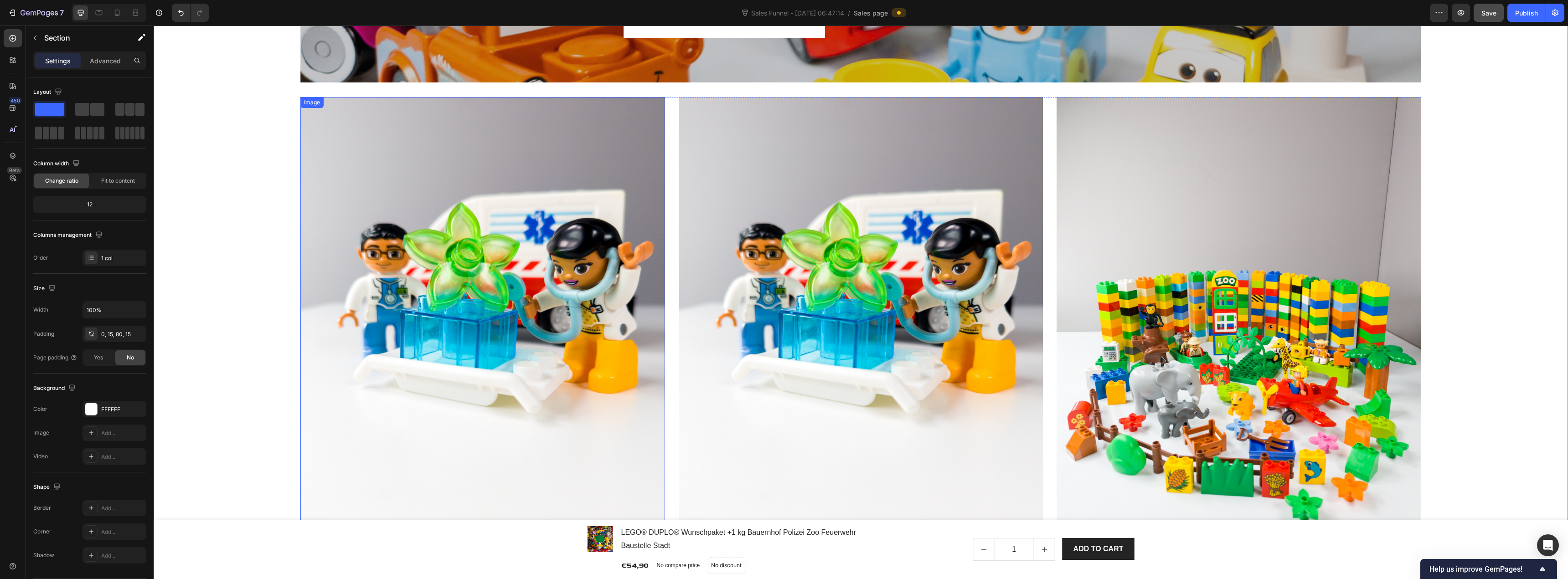
scroll to position [1776, 0]
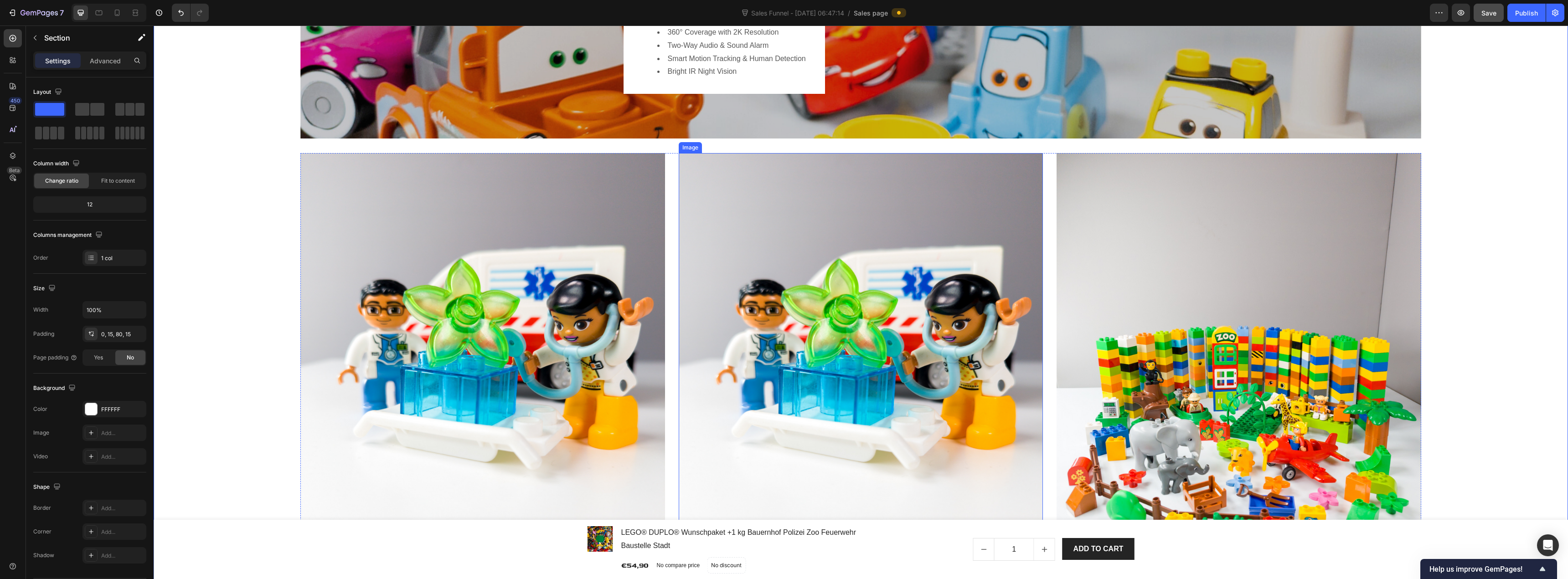
click at [738, 253] on img at bounding box center [861, 396] width 364 height 485
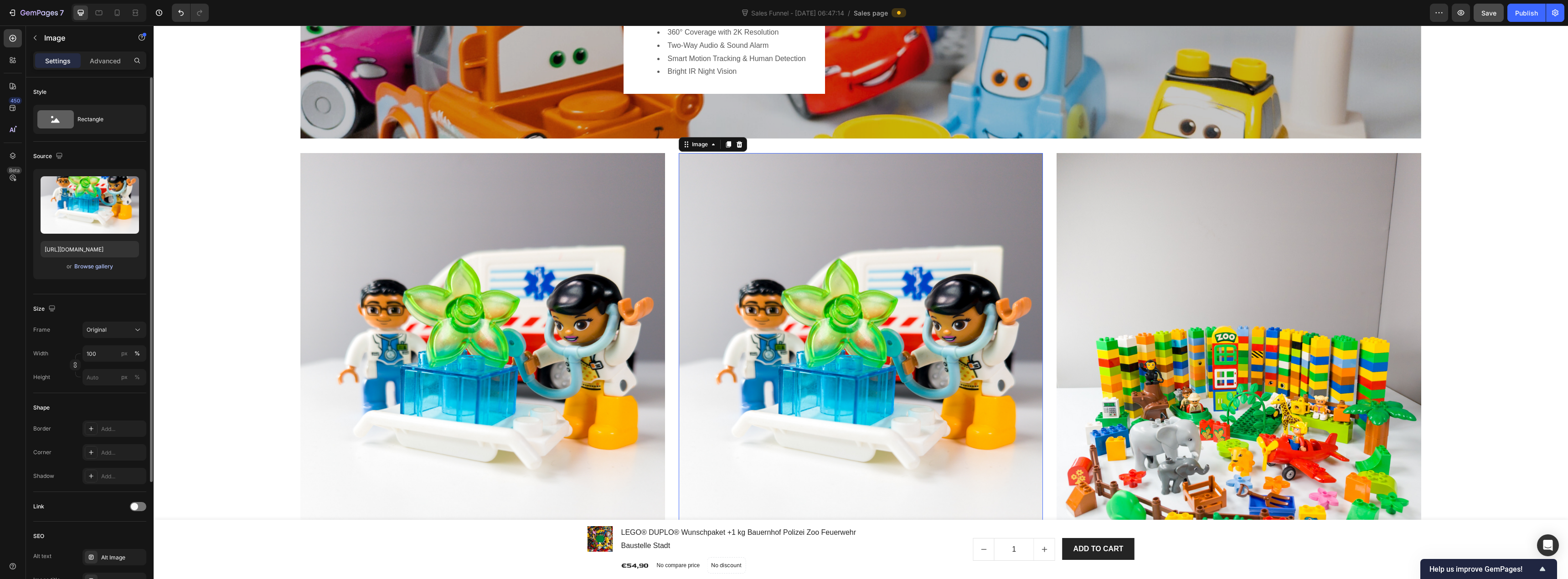
click at [85, 267] on div "Browse gallery" at bounding box center [94, 266] width 39 height 8
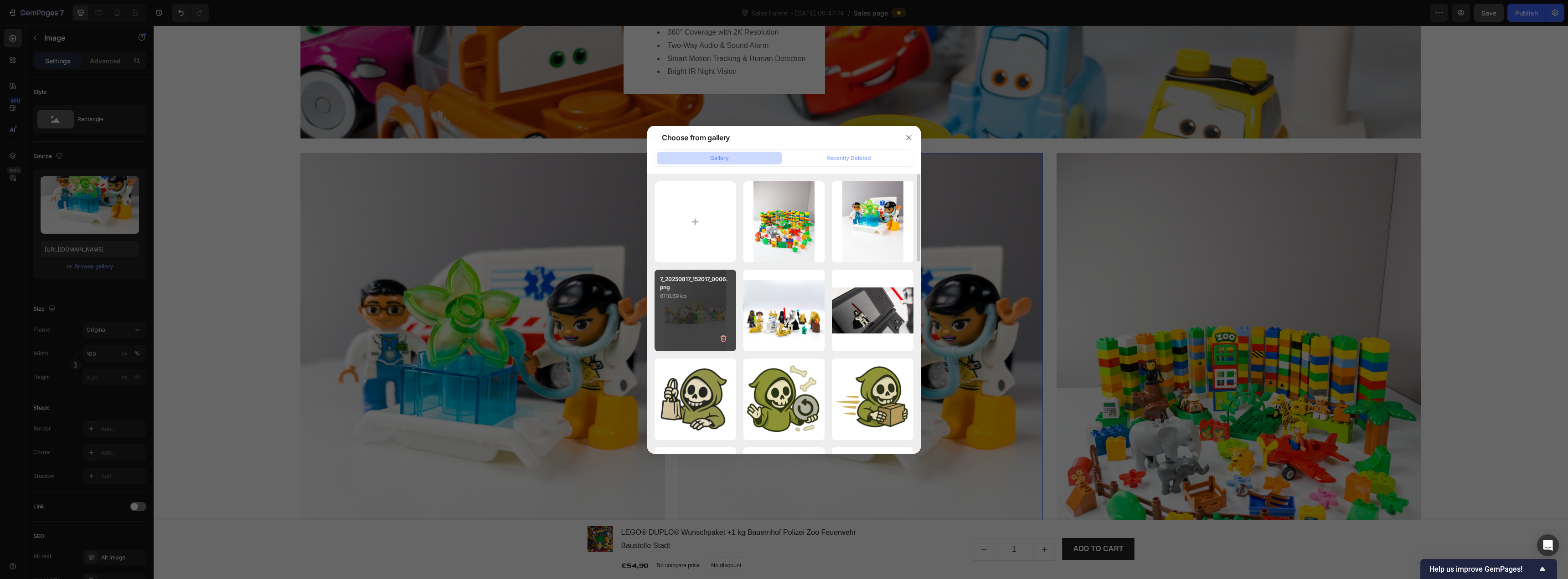
click at [707, 311] on div "7_20250817_152017_0006.png 6118.69 kb" at bounding box center [695, 310] width 82 height 81
type input "https://cdn.shopify.com/s/files/1/0939/8324/4635/files/gempages_586225068544099…"
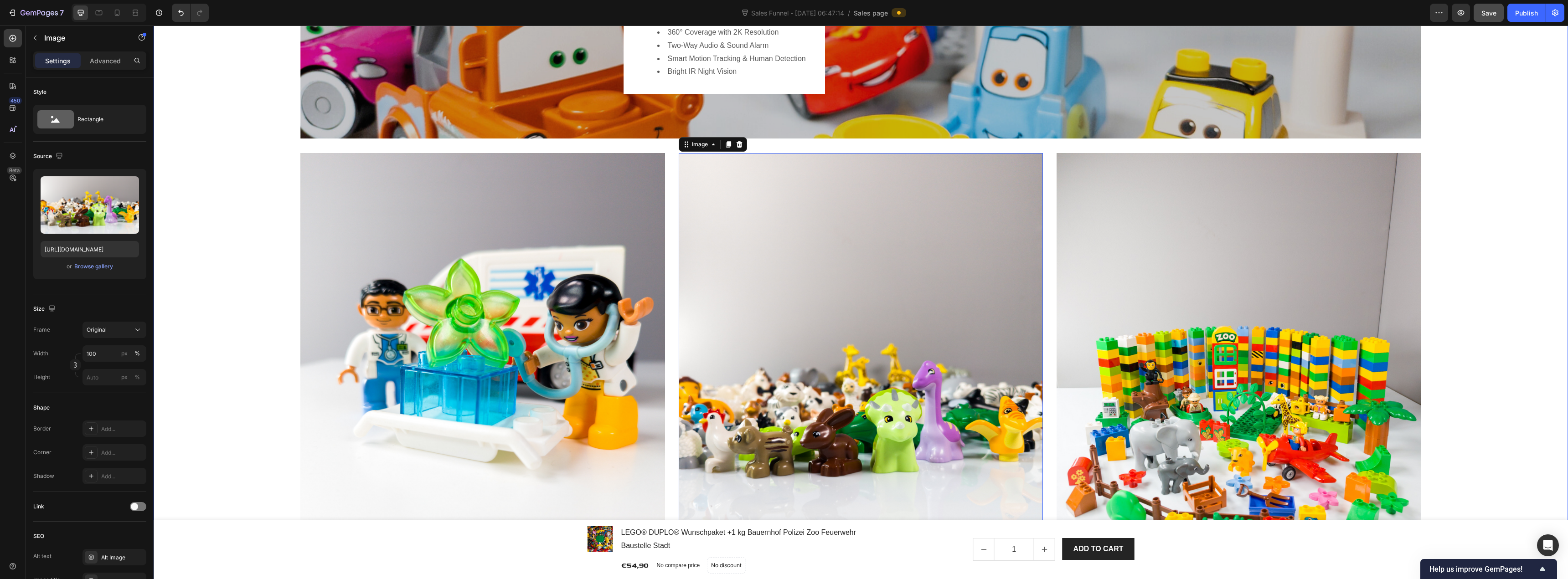
click at [282, 237] on div "Image Hero Banner Security In The Palm Of Your Hands Heading Cloud/Local SD Car…" at bounding box center [861, 315] width 1401 height 803
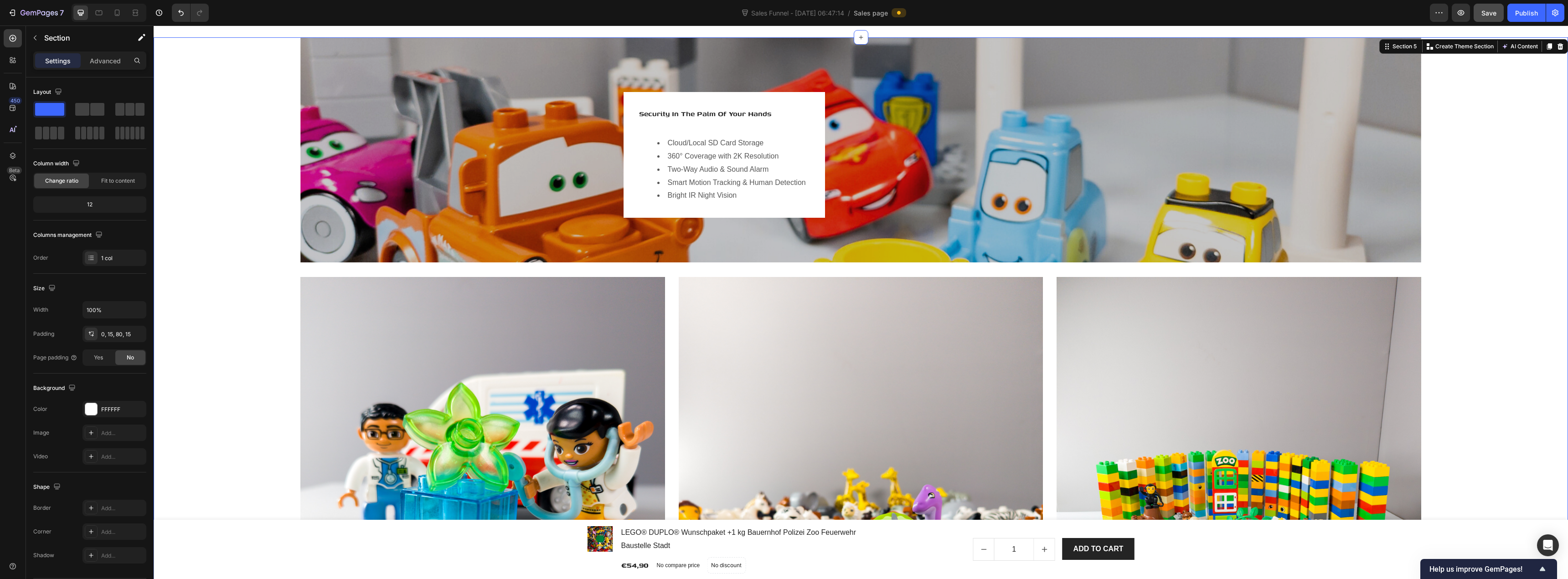
scroll to position [1640, 0]
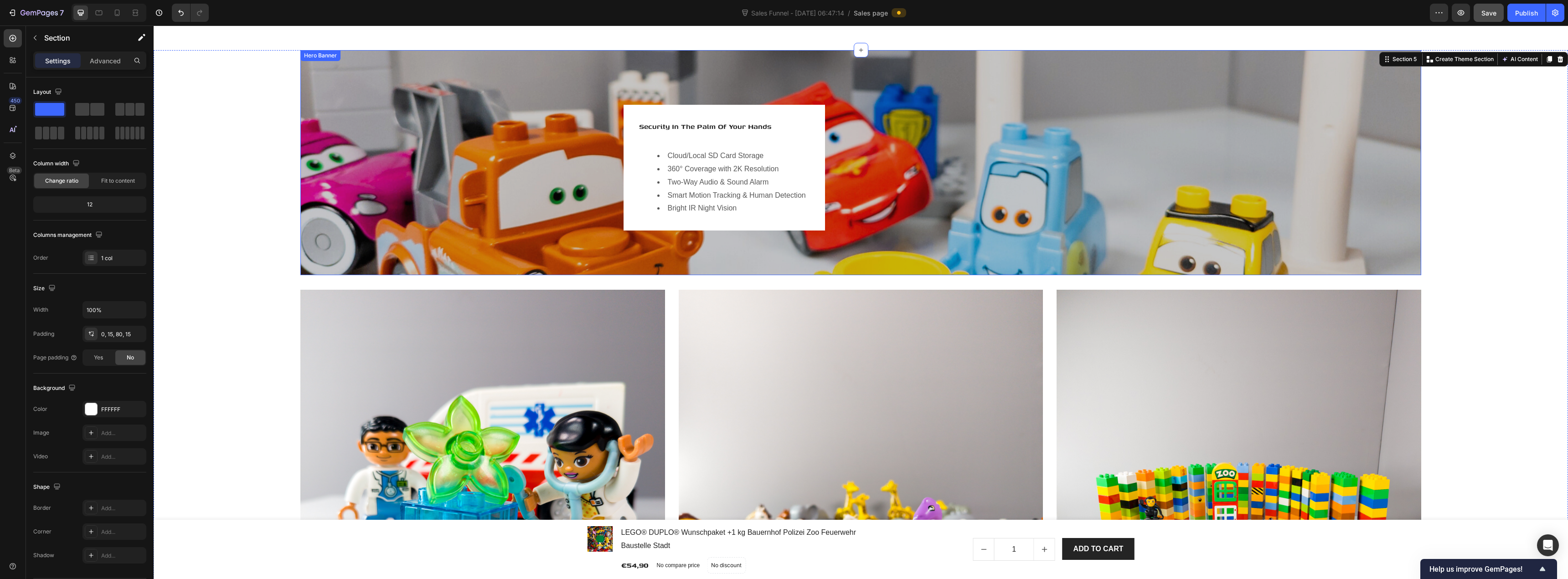
click at [453, 188] on div "Overlay" at bounding box center [860, 162] width 1121 height 225
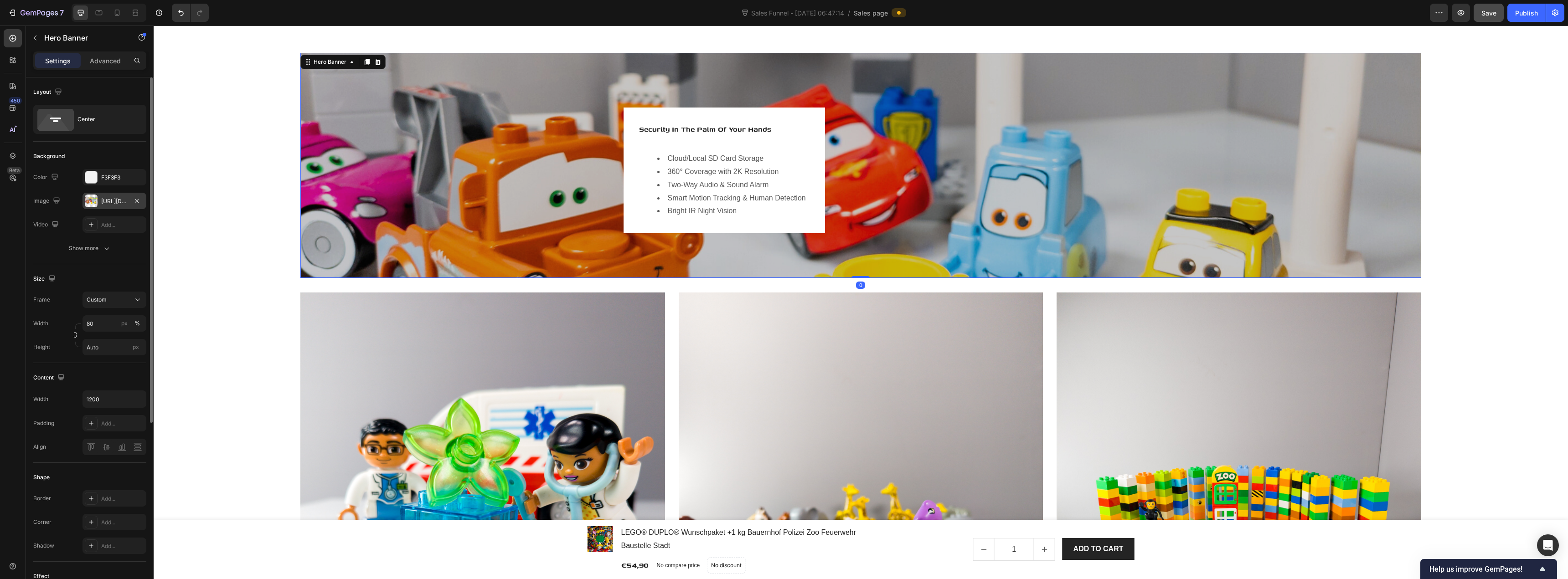
click at [111, 206] on div "https://cdn.shopify.com/s/files/1/0939/8324/4635/files/gempages_586225068544099…" at bounding box center [114, 201] width 64 height 16
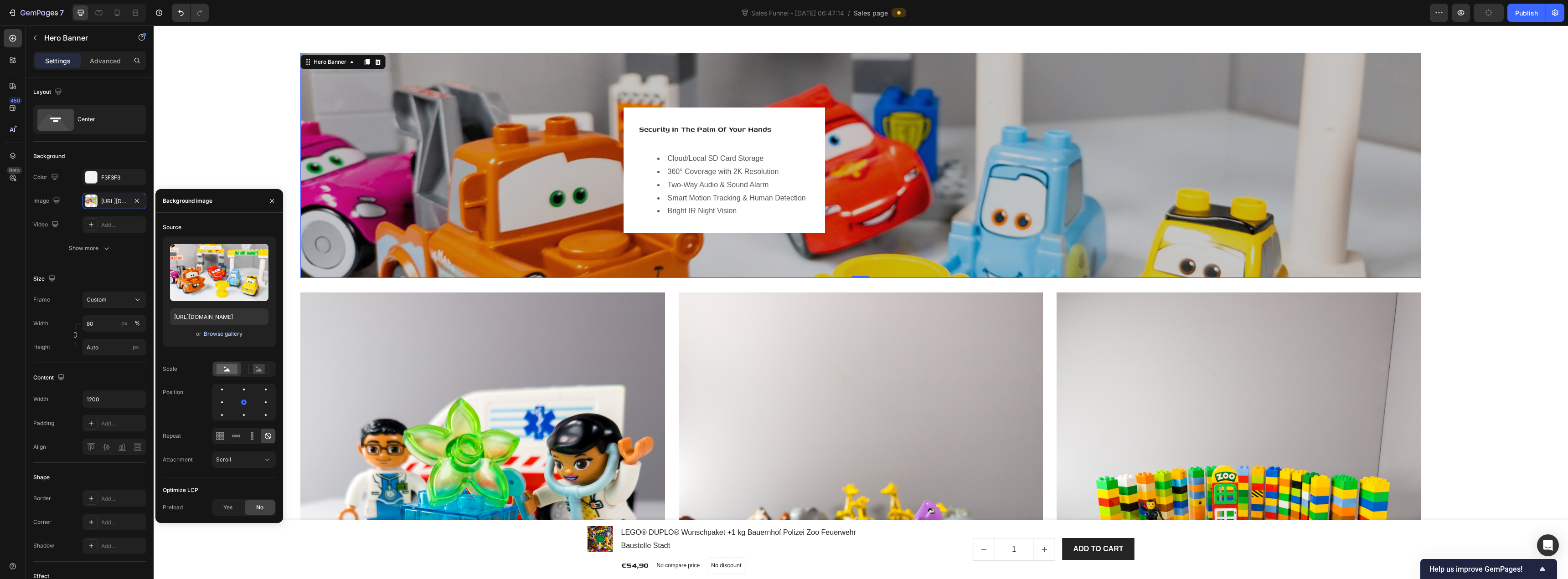
click at [223, 330] on div "Browse gallery" at bounding box center [223, 333] width 39 height 8
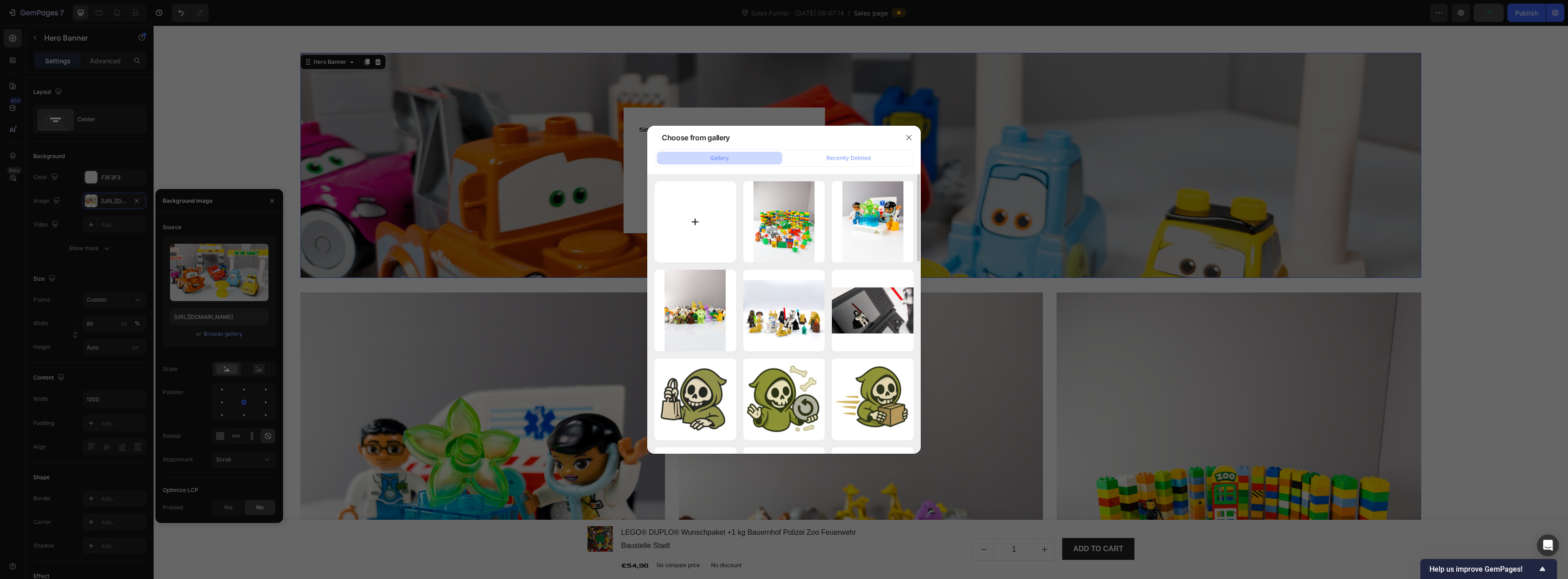
click at [715, 235] on input "file" at bounding box center [695, 222] width 82 height 81
type input "C:\fakepath\LEGO DUPLO Staubsauger Batman Spiderman Szene Custom Set.png"
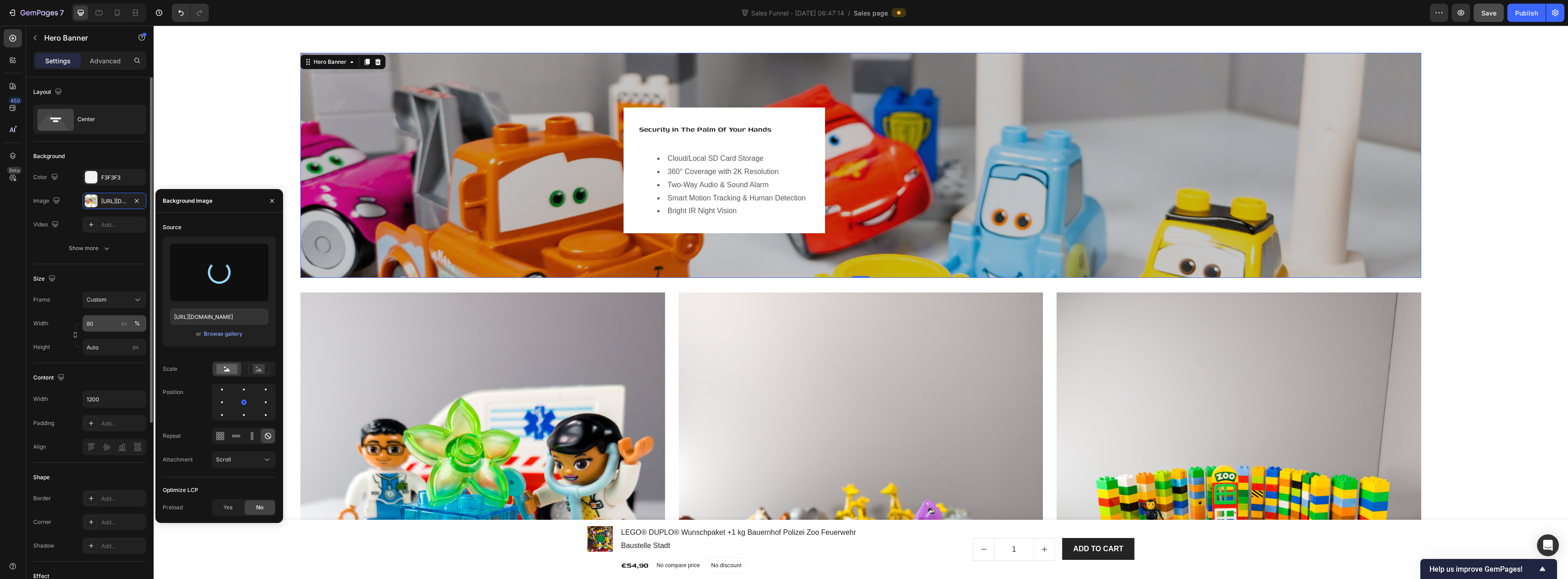
type input "https://cdn.shopify.com/s/files/1/0939/8324/4635/files/gempages_586225068544099…"
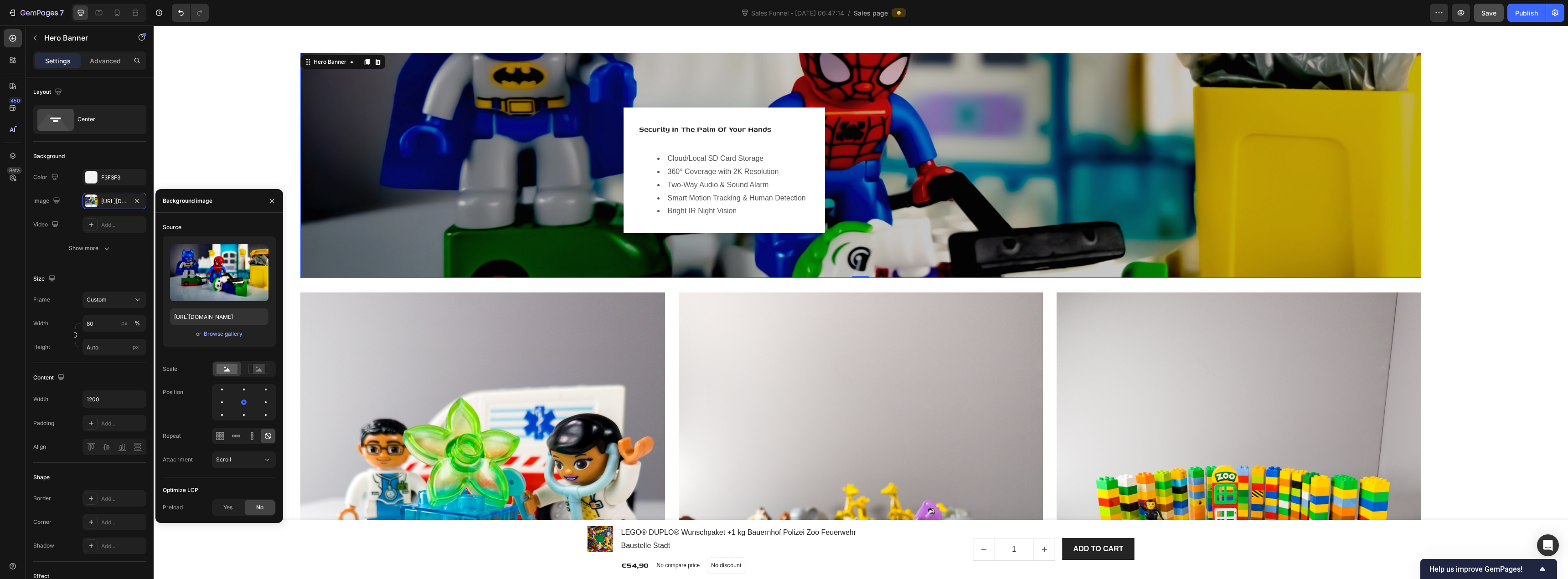
click at [343, 151] on div "Overlay" at bounding box center [860, 165] width 1121 height 225
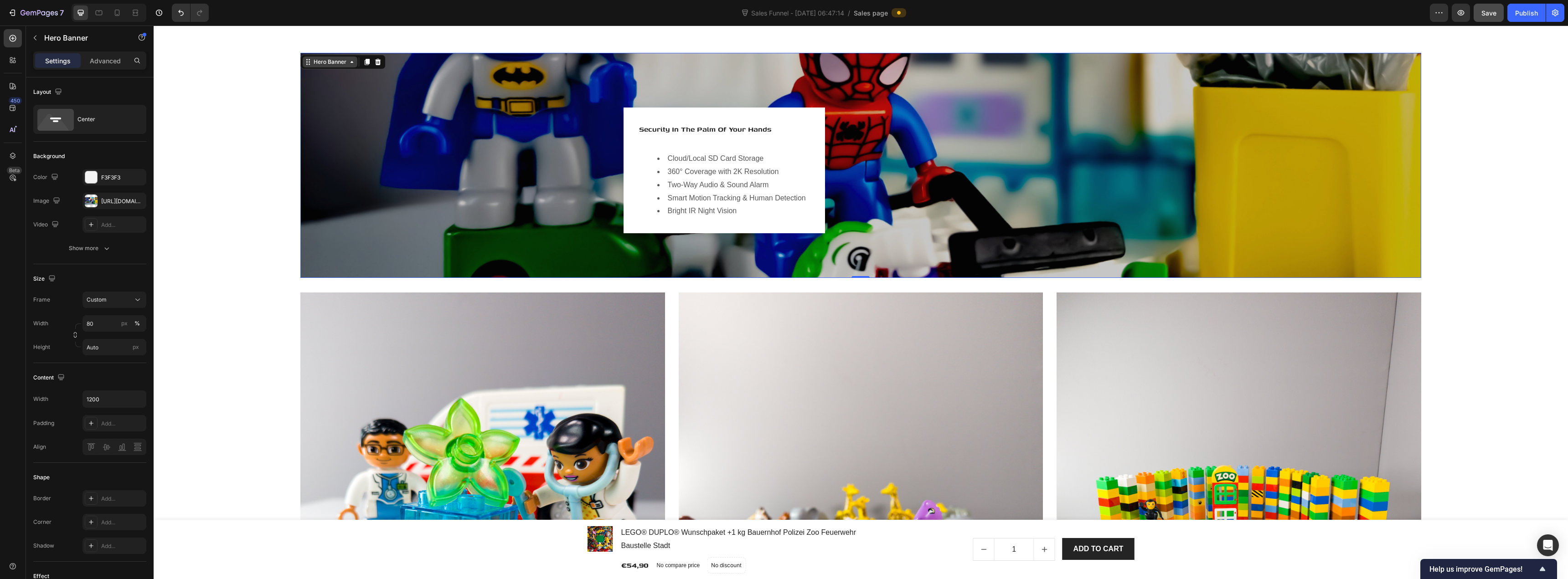
click at [325, 64] on div "Hero Banner" at bounding box center [330, 62] width 55 height 11
click at [103, 347] on input "Auto" at bounding box center [114, 347] width 64 height 16
click at [106, 369] on span "Fit content" at bounding box center [100, 369] width 27 height 8
click at [113, 347] on input "Auto" at bounding box center [114, 347] width 64 height 16
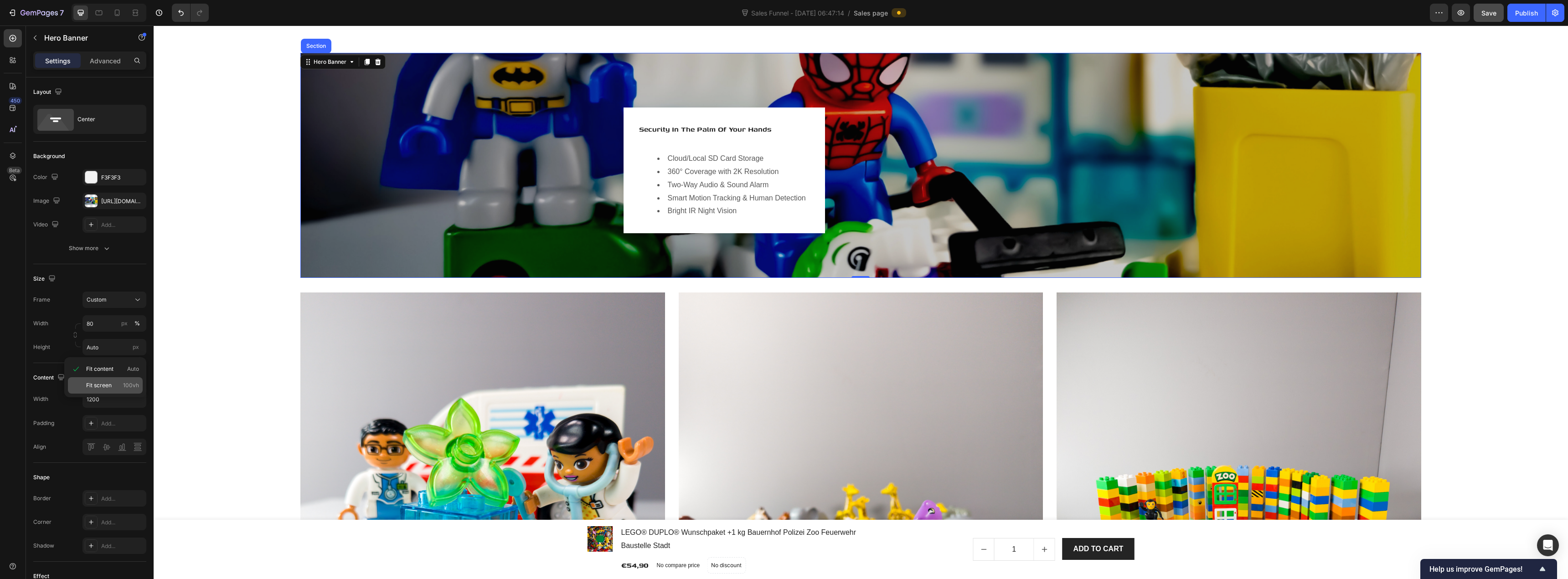
click at [109, 378] on div "Fit screen 100vh" at bounding box center [105, 385] width 75 height 16
type input "100 vh"
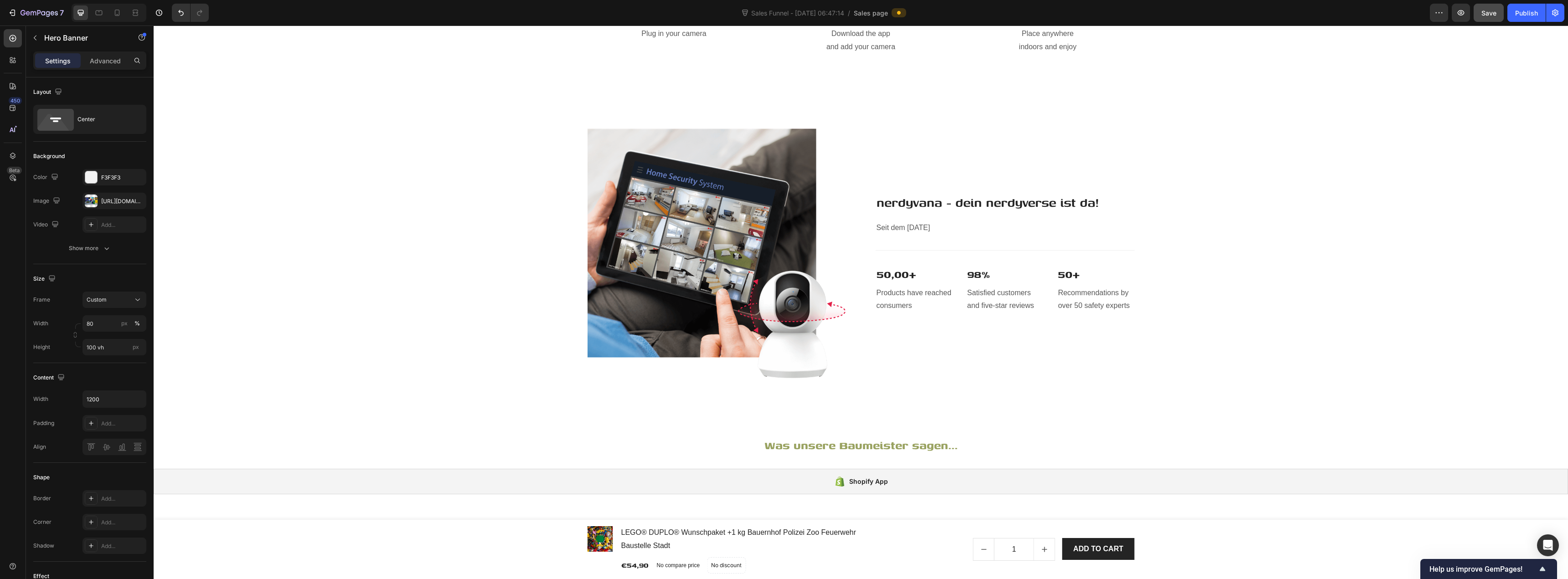
scroll to position [3461, 0]
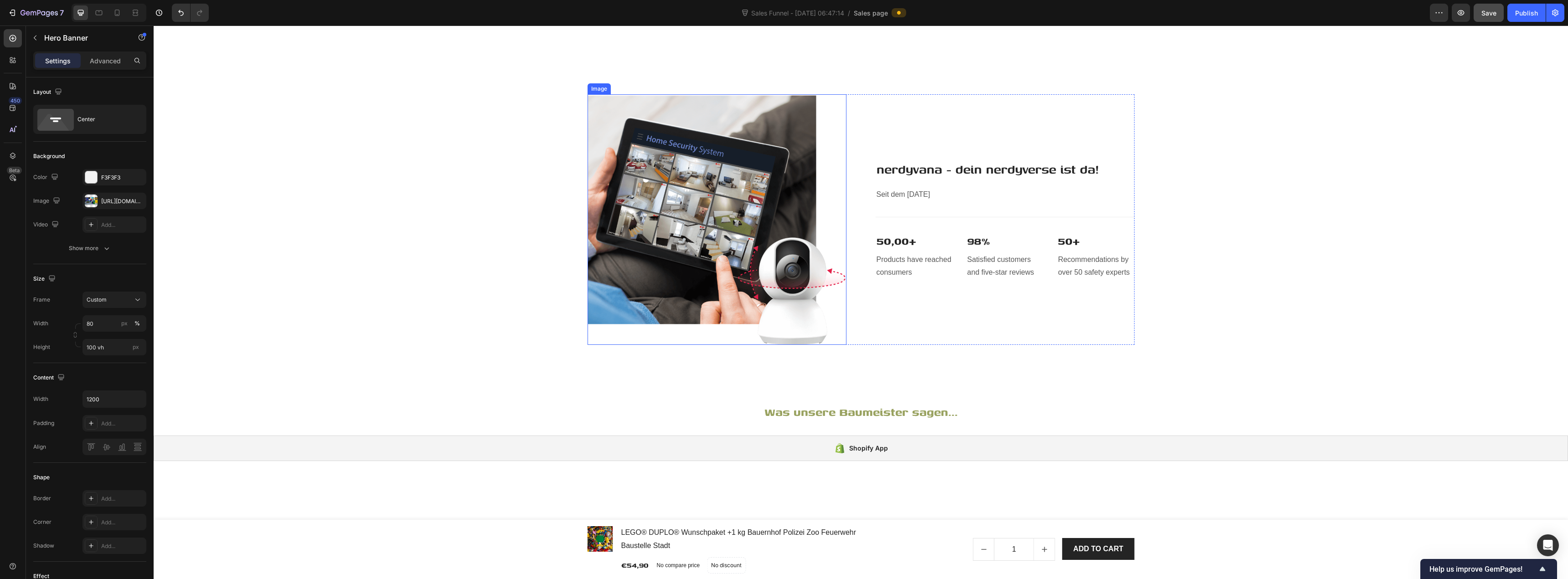
click at [636, 224] on img at bounding box center [716, 220] width 259 height 251
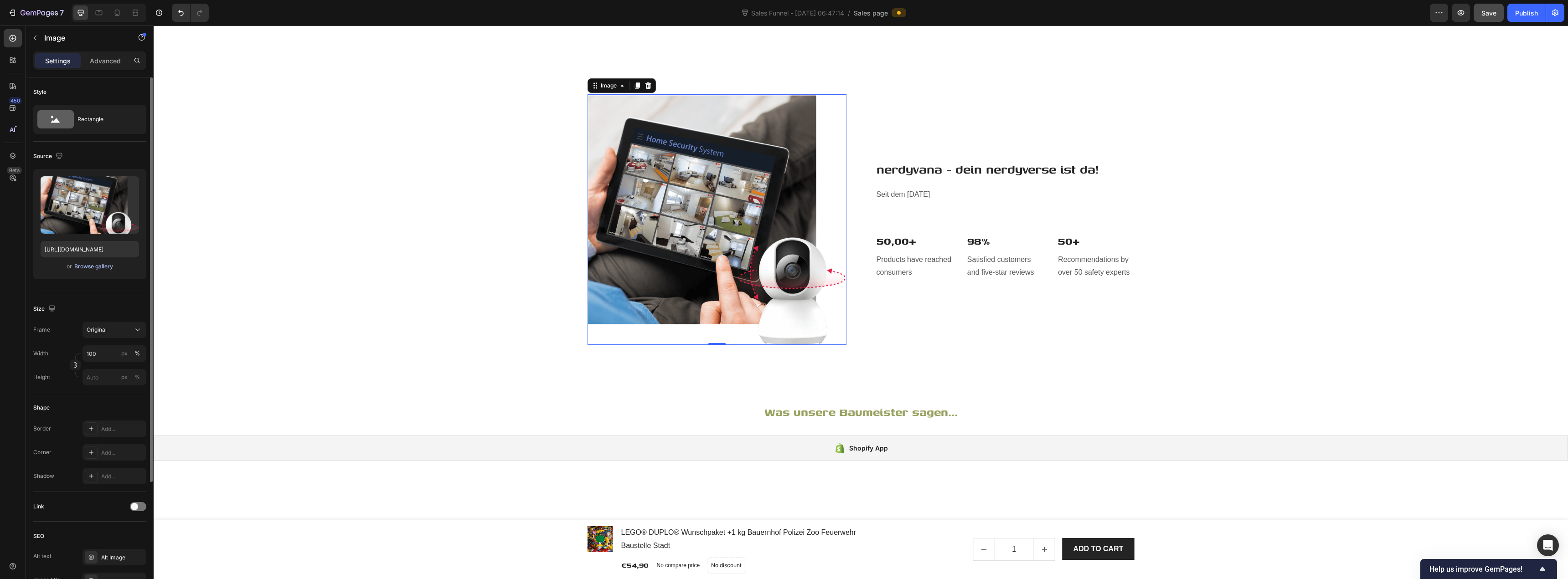
click at [96, 264] on div "Browse gallery" at bounding box center [94, 266] width 39 height 8
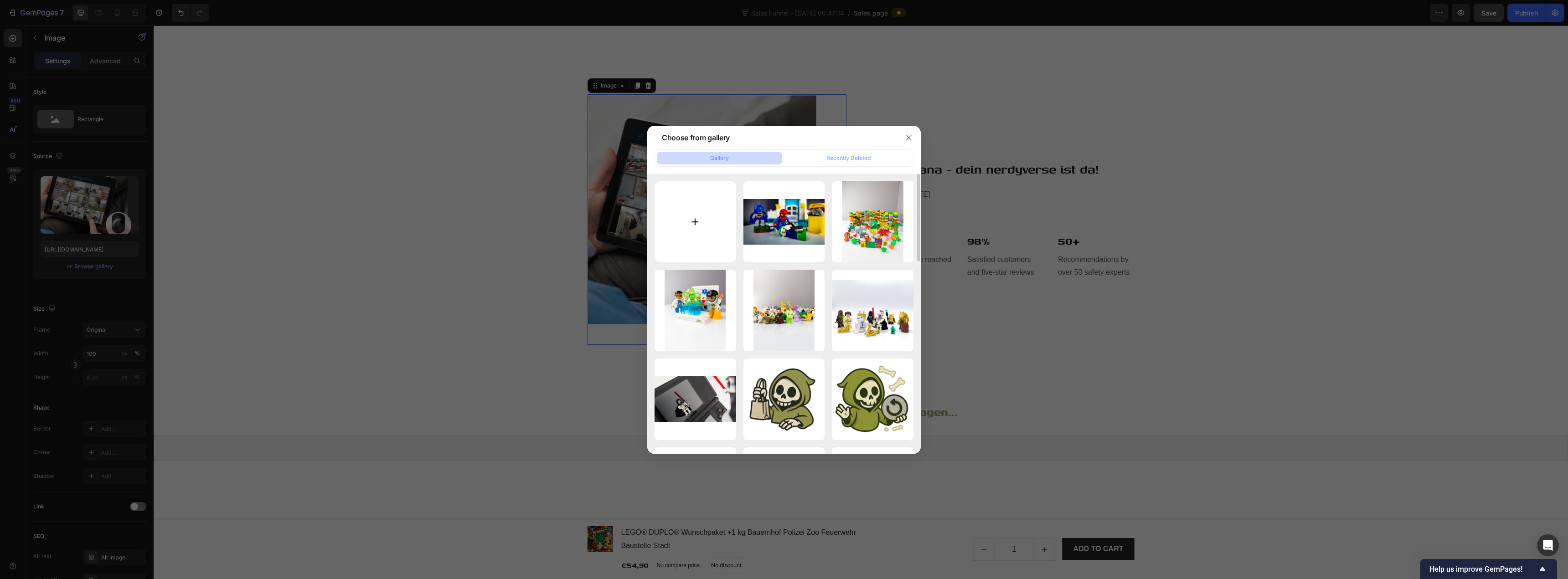
click at [690, 227] on input "file" at bounding box center [695, 222] width 82 height 81
type input "C:\fakepath\16_20250817_152017_0015.png"
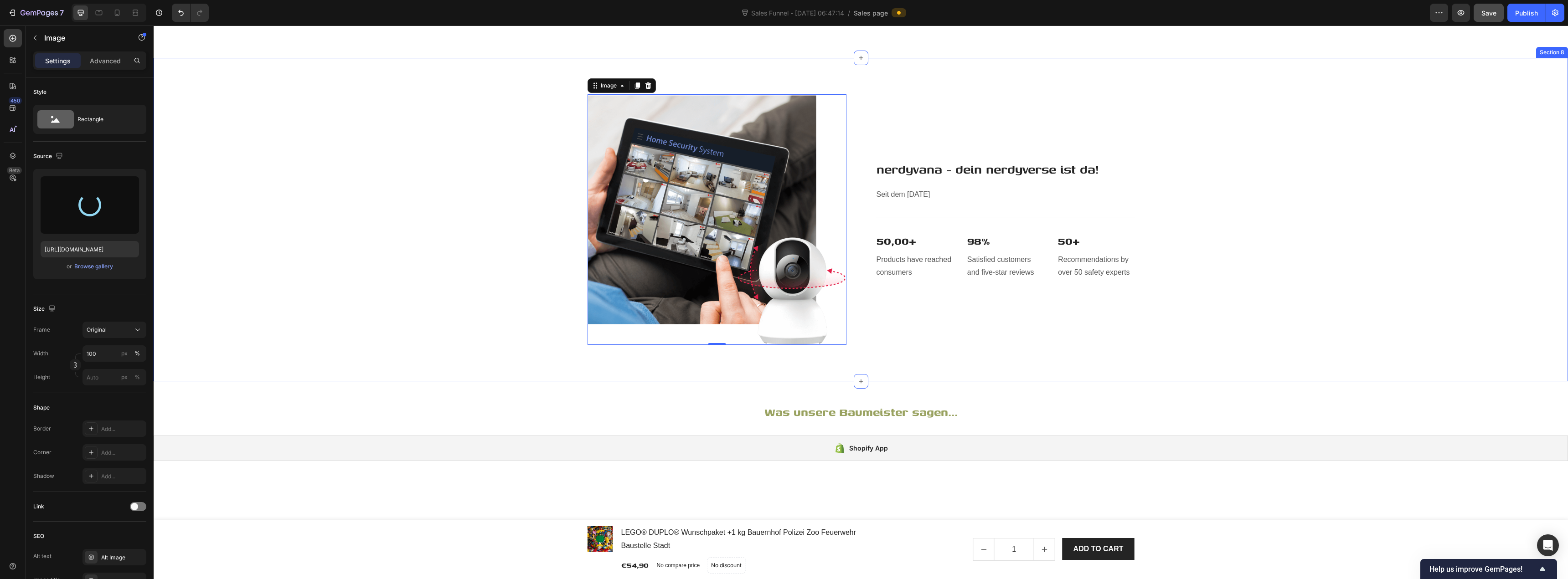
type input "https://cdn.shopify.com/s/files/1/0939/8324/4635/files/gempages_586225068544099…"
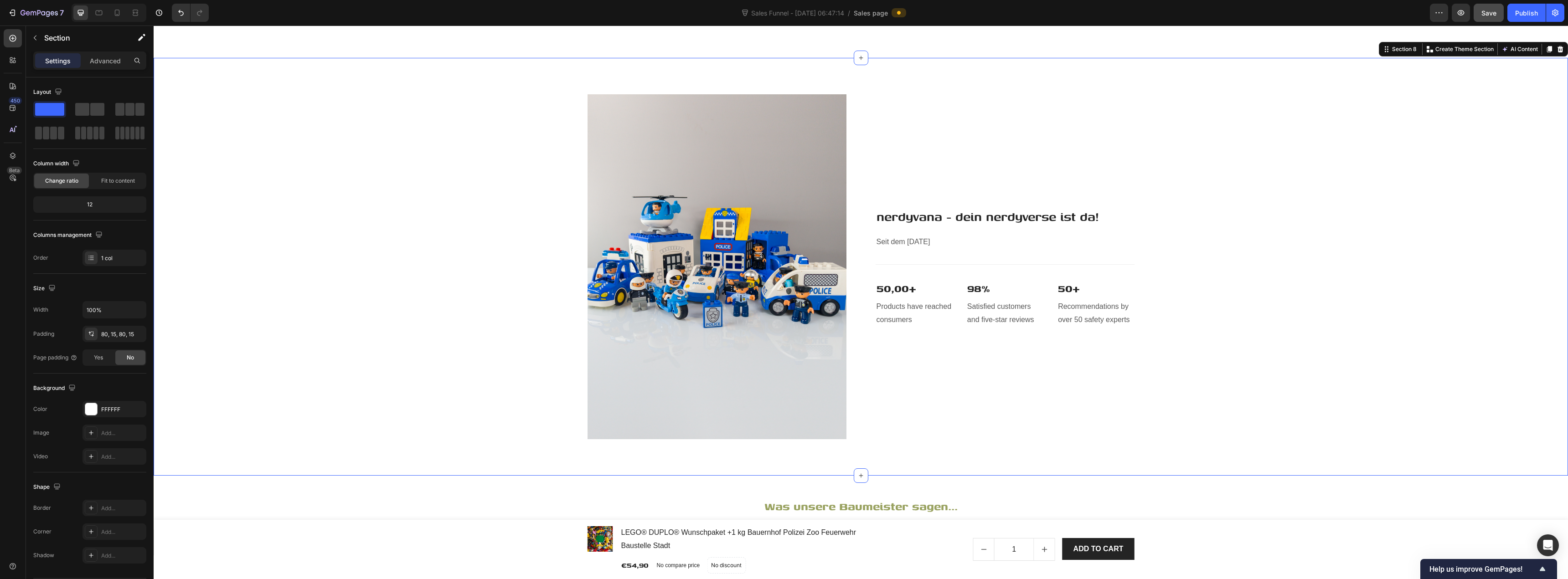
click at [485, 243] on div "Image nerdyvana - dein nerdyverse ist da! Heading Seit dem 01.10.2024 Text bloc…" at bounding box center [861, 266] width 1401 height 345
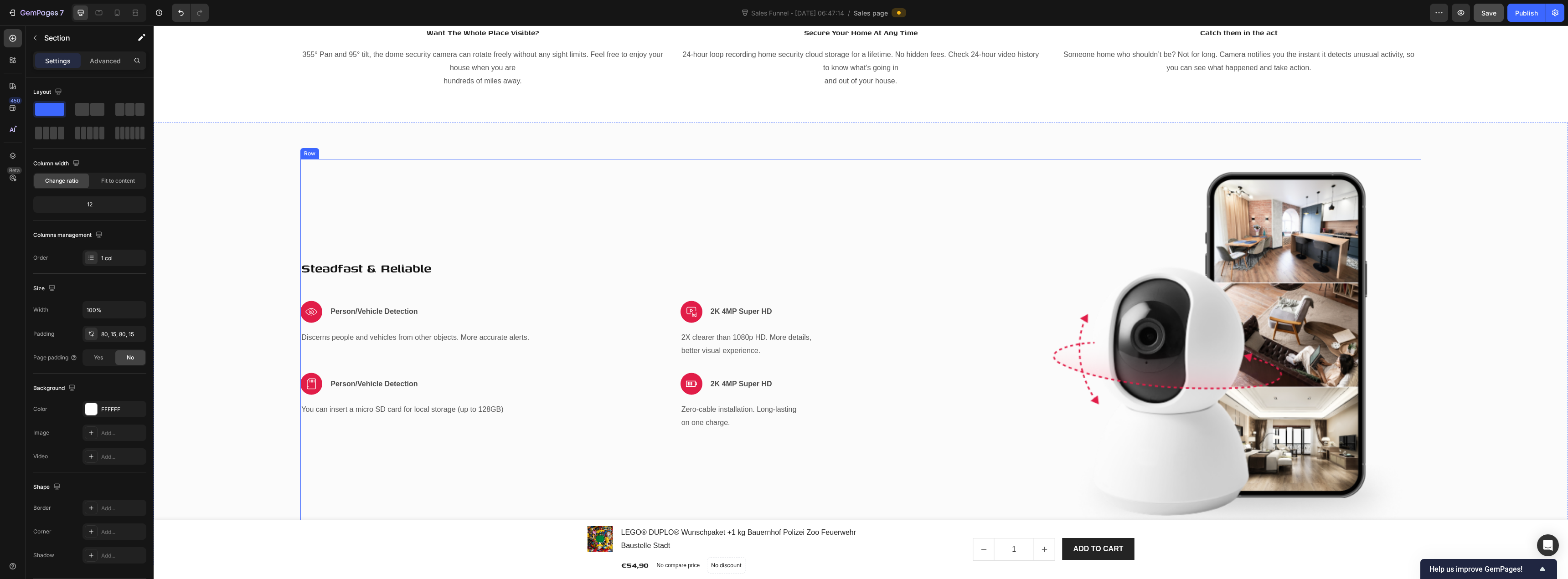
scroll to position [2733, 0]
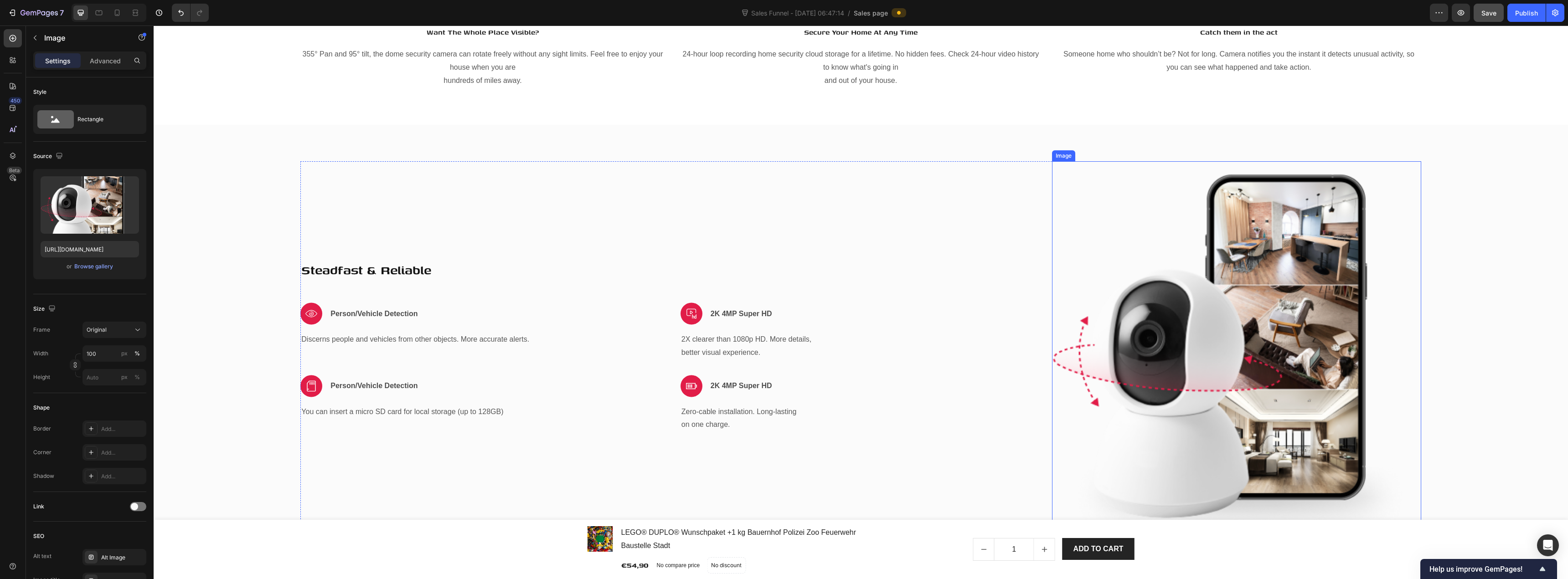
click at [783, 291] on img at bounding box center [1236, 345] width 369 height 369
click at [92, 266] on div "Browse gallery" at bounding box center [94, 266] width 39 height 8
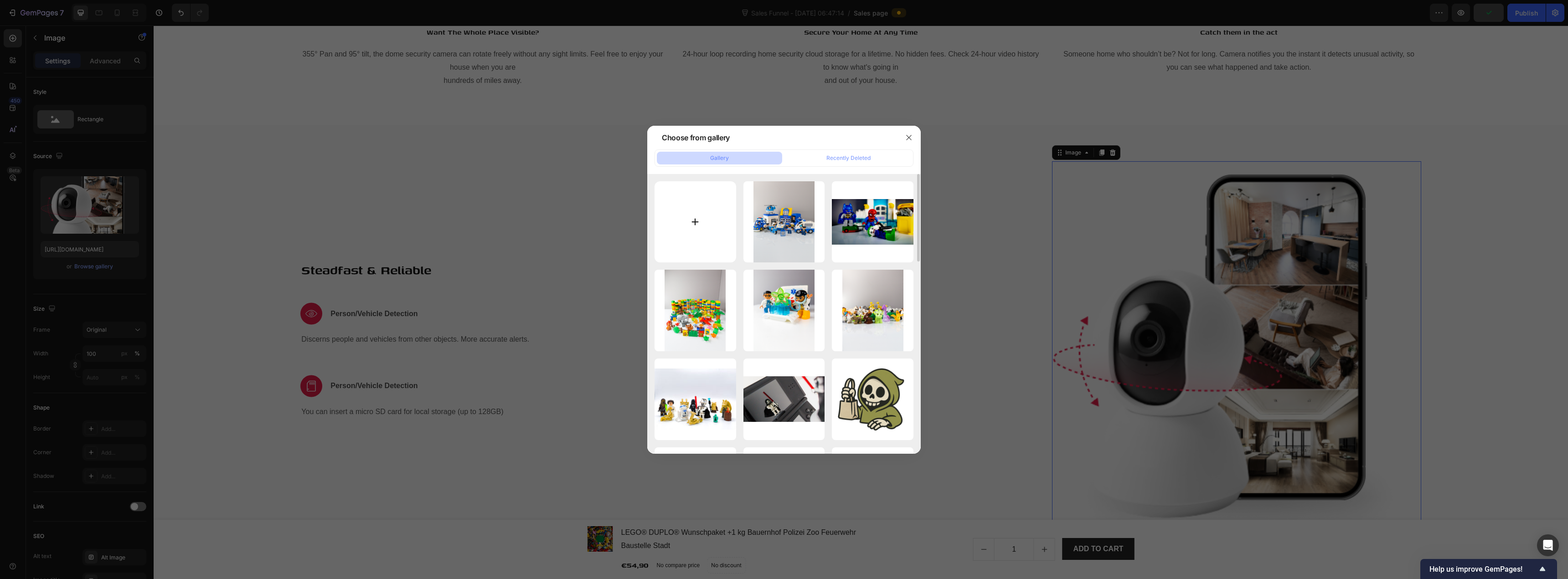
click at [690, 210] on input "file" at bounding box center [695, 222] width 82 height 81
type input "C:\fakepath\24_20250817_152018_0023.png"
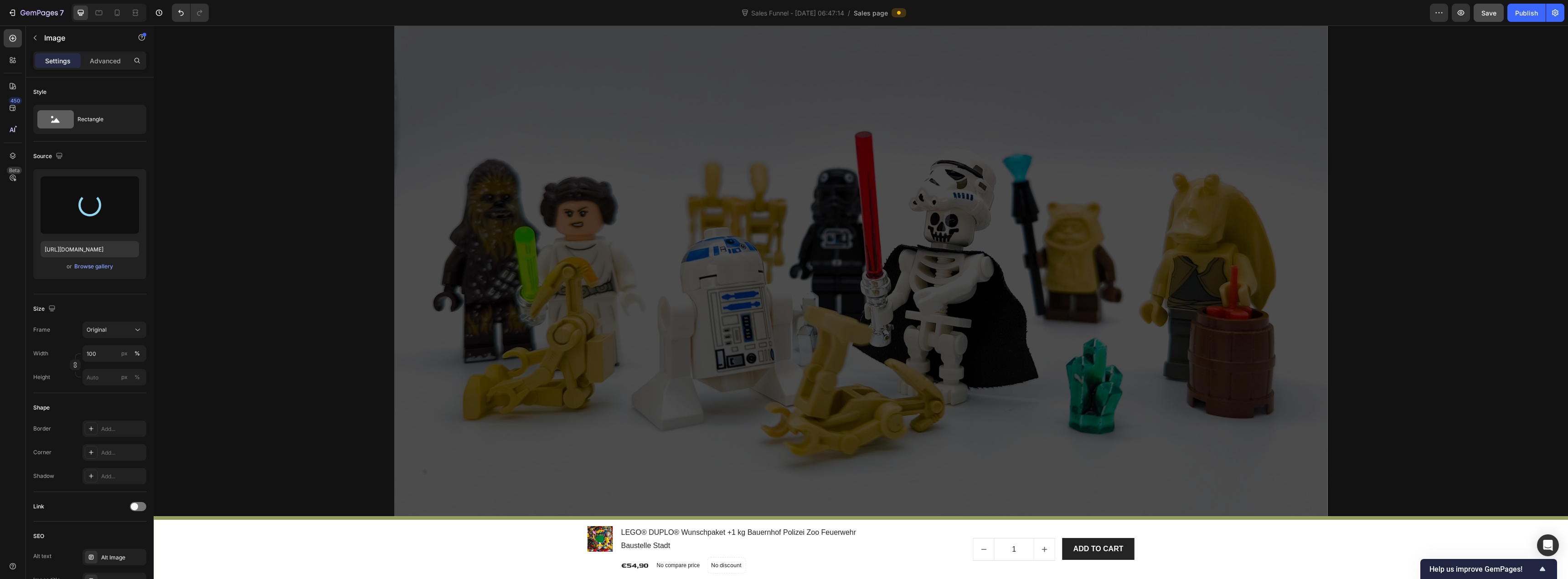
scroll to position [0, 0]
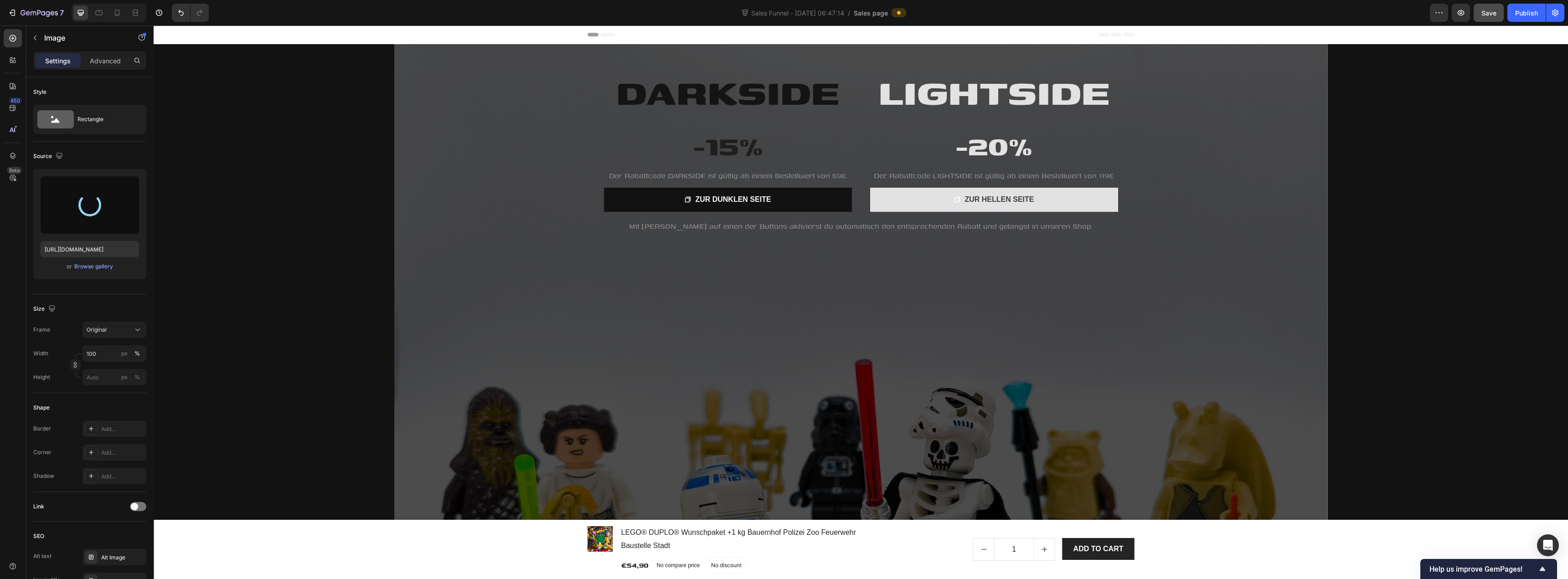
type input "https://cdn.shopify.com/s/files/1/0939/8324/4635/files/gempages_586225068544099…"
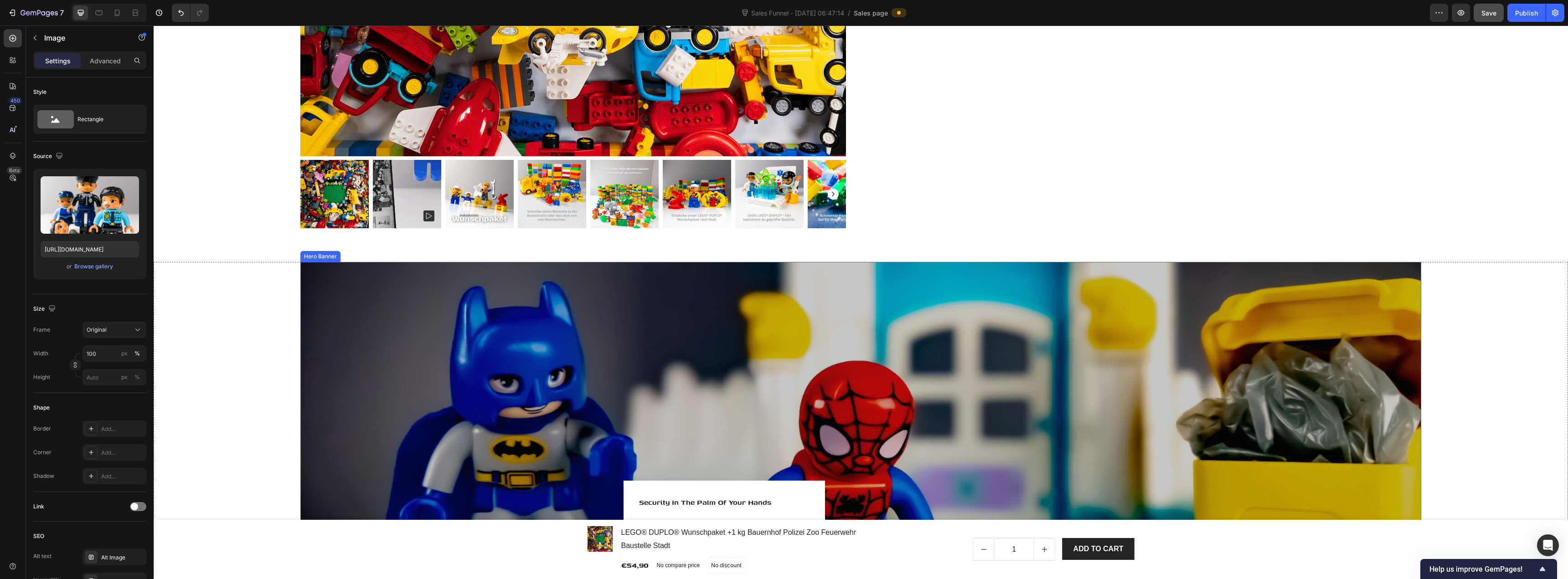
scroll to position [1426, 0]
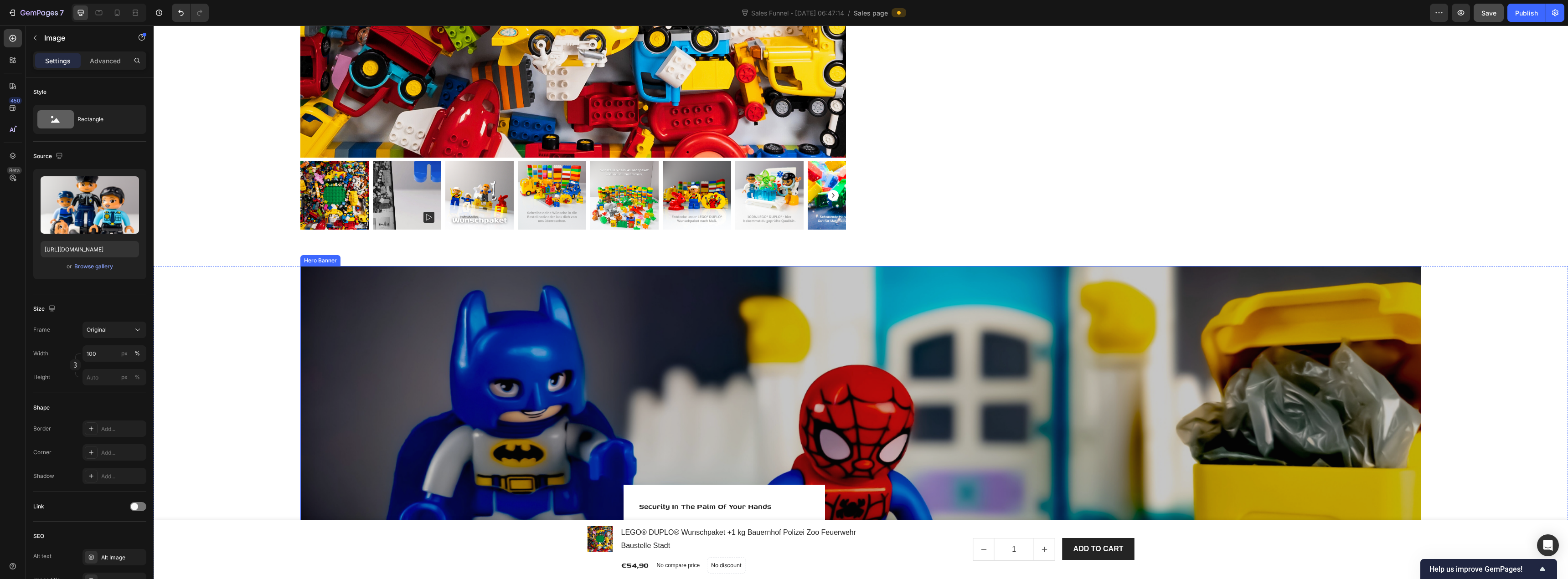
click at [315, 260] on div "Hero Banner" at bounding box center [320, 260] width 40 height 11
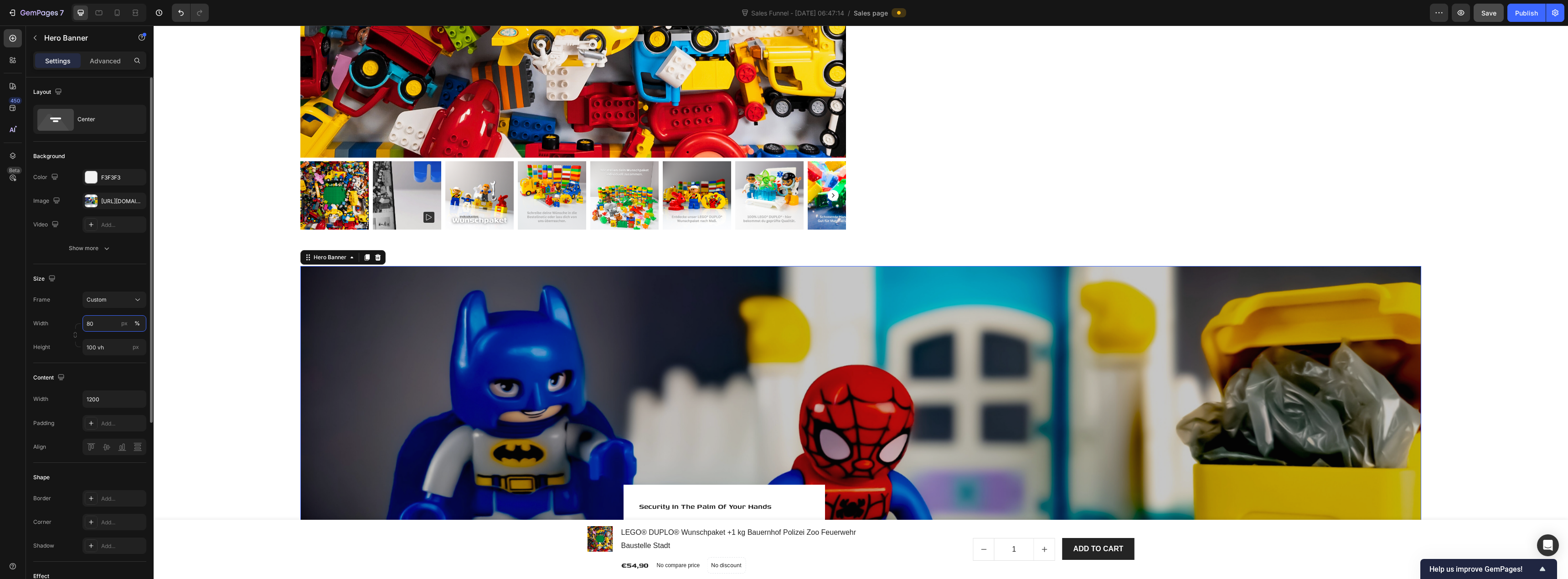
click at [97, 321] on input "80" at bounding box center [114, 323] width 64 height 16
click at [103, 344] on p "Full 100%" at bounding box center [113, 345] width 53 height 8
type input "100"
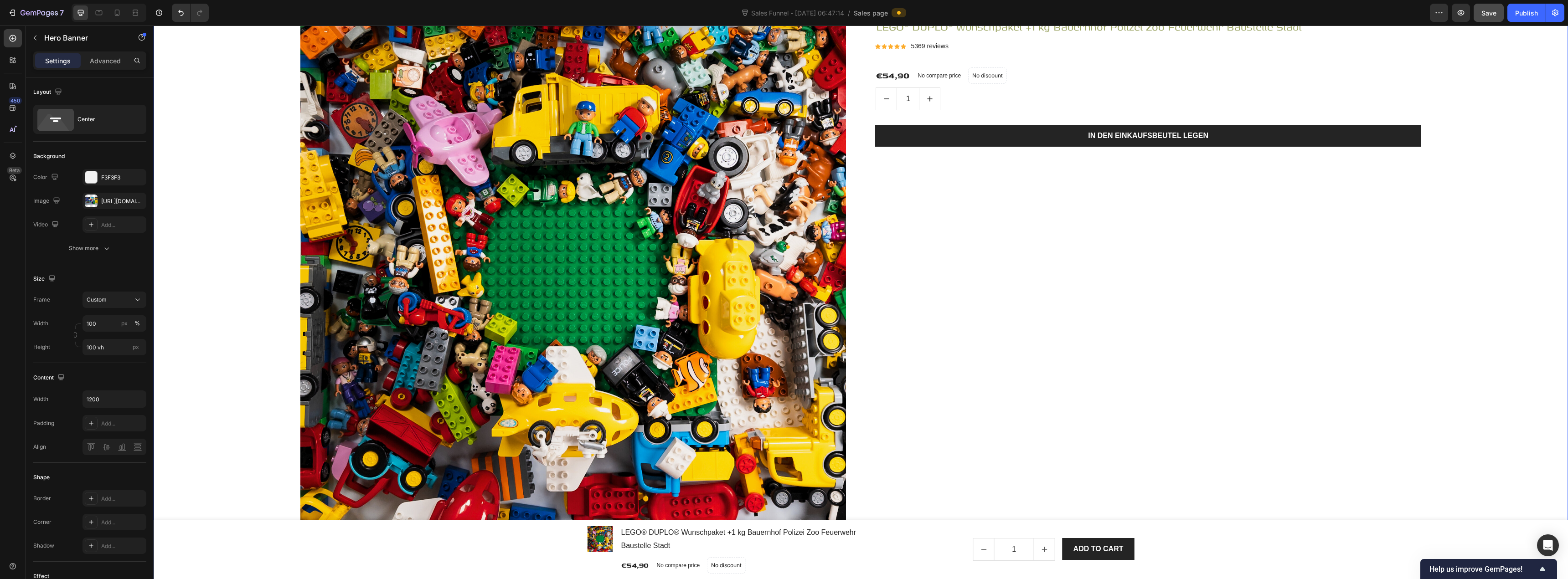
scroll to position [834, 0]
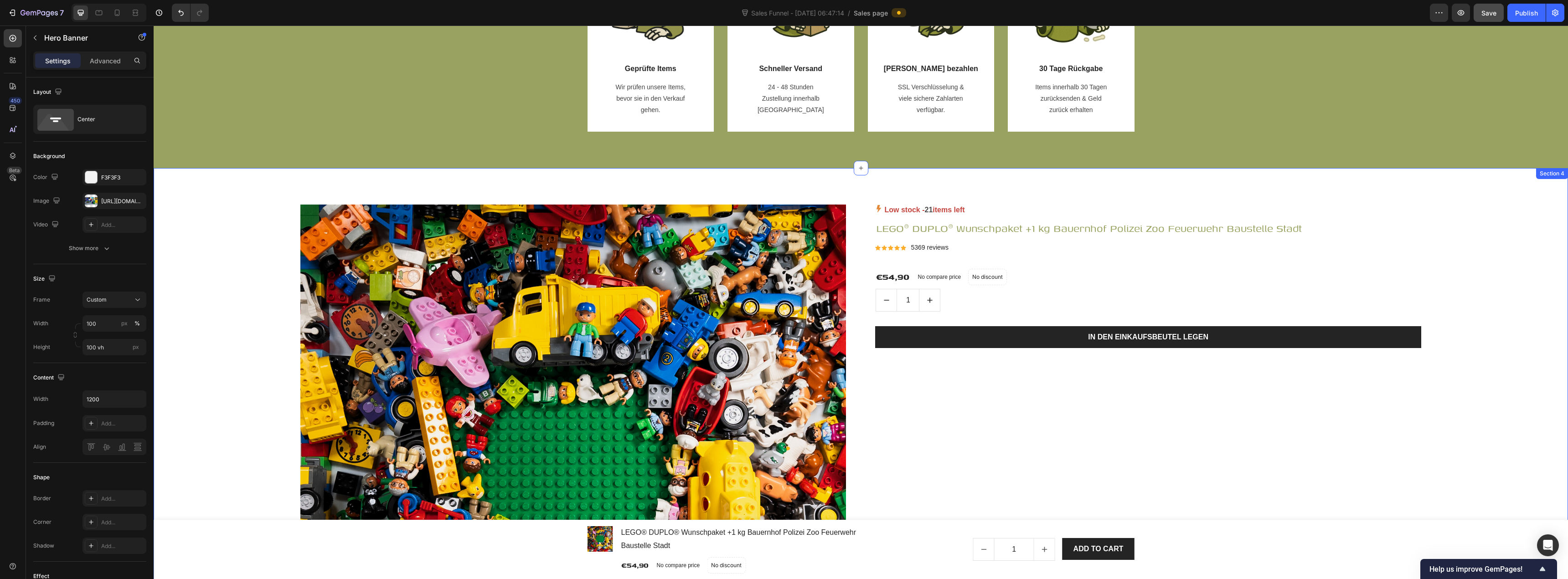
click at [292, 179] on div "Product Images & Gallery Low stock - 21 items left Product Stock Counter LEGO® …" at bounding box center [861, 513] width 1415 height 690
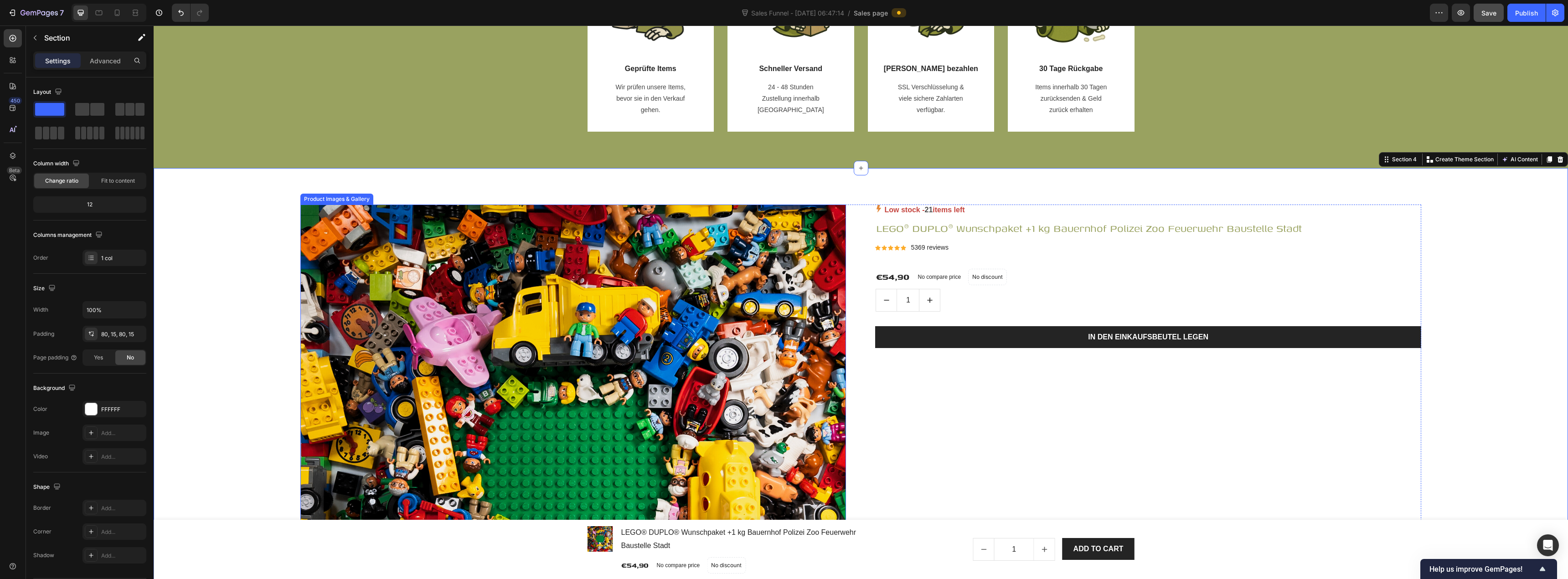
click at [346, 198] on div "Product Images & Gallery" at bounding box center [337, 199] width 69 height 8
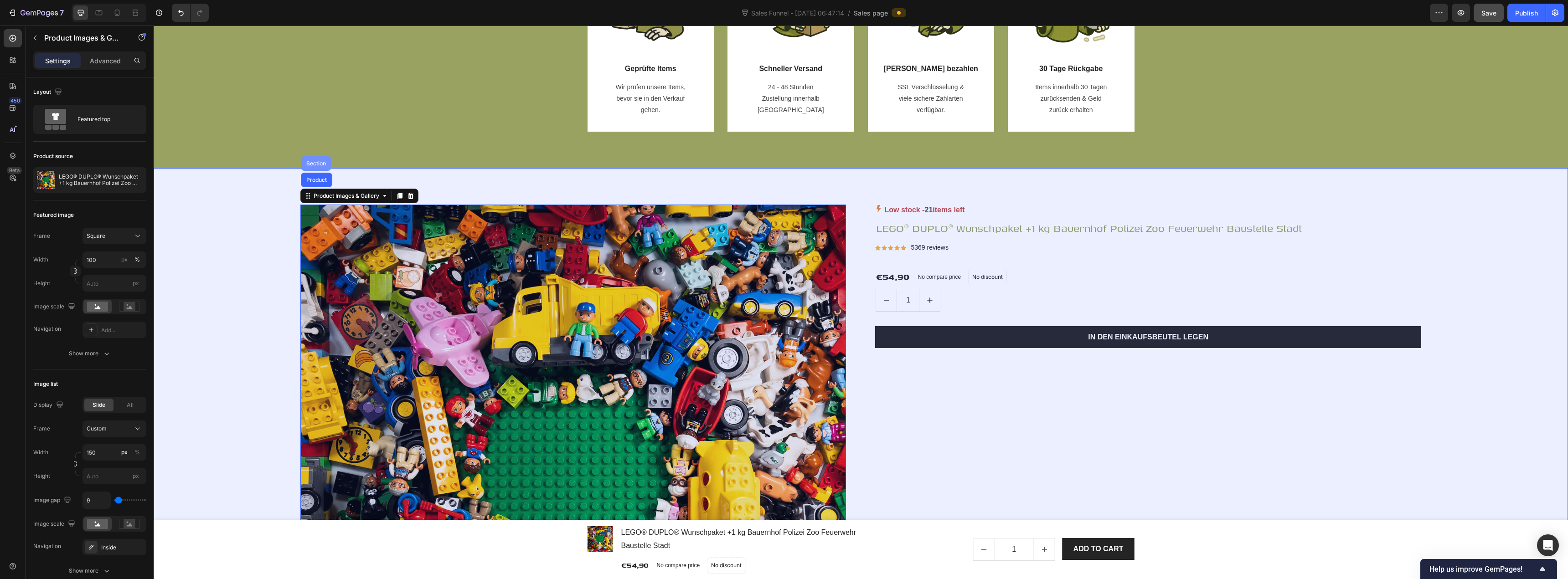
click at [311, 167] on div "Section" at bounding box center [316, 164] width 30 height 15
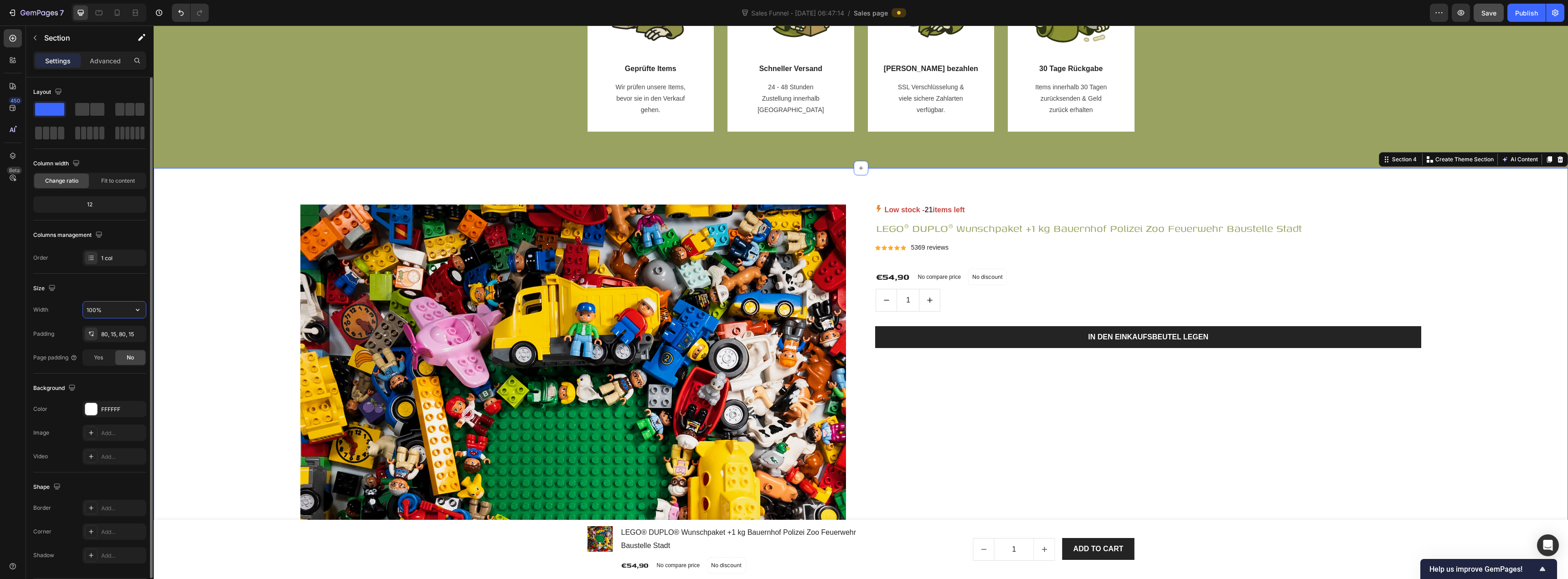
click at [111, 307] on input "100%" at bounding box center [114, 310] width 63 height 16
click at [320, 213] on img at bounding box center [573, 477] width 545 height 545
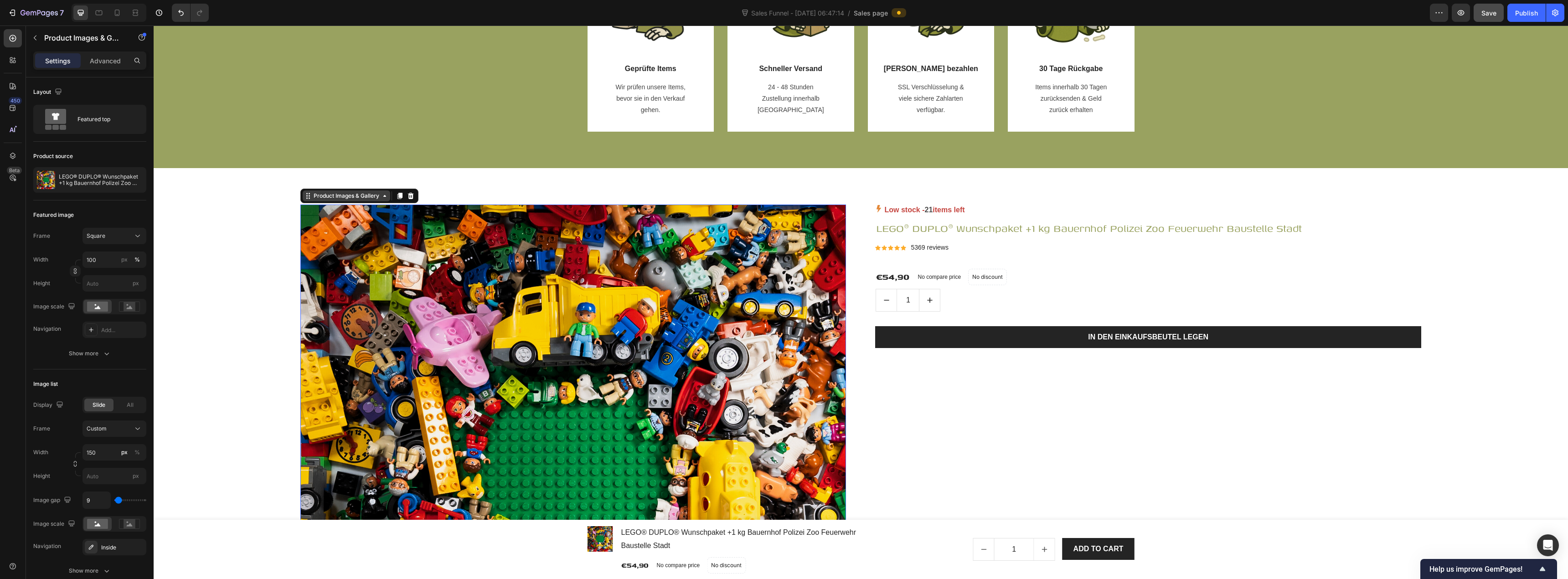
click at [323, 201] on div "Product Images & Gallery" at bounding box center [346, 196] width 88 height 11
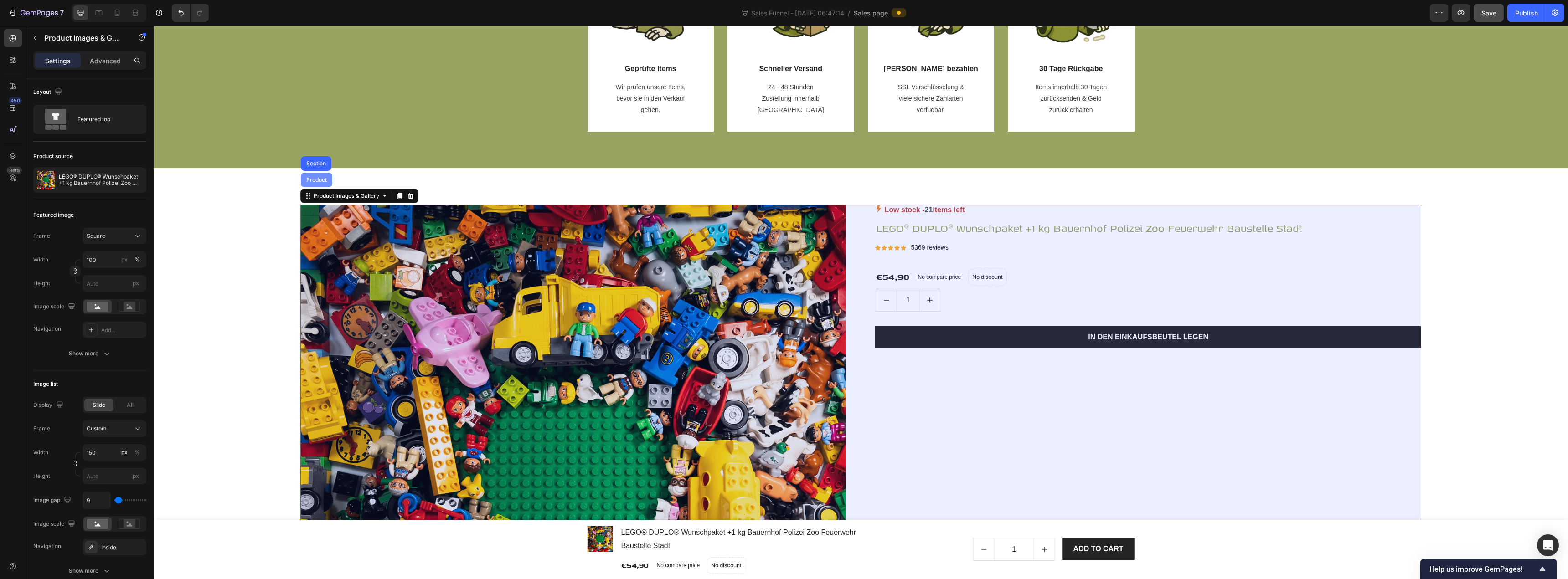
click at [322, 182] on div "Product" at bounding box center [317, 179] width 24 height 5
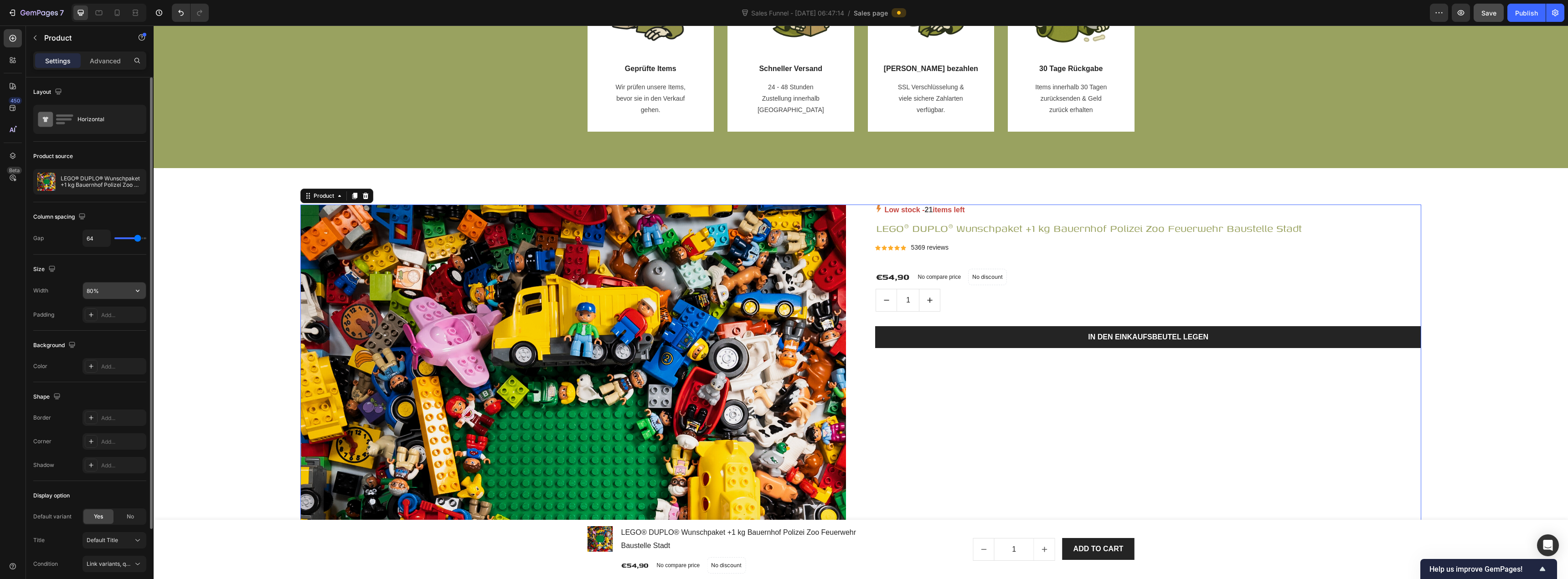
click at [117, 292] on input "80%" at bounding box center [114, 290] width 63 height 16
click at [139, 290] on icon "button" at bounding box center [138, 290] width 9 height 9
click at [122, 307] on div "Full 100%" at bounding box center [105, 314] width 75 height 17
type input "100%"
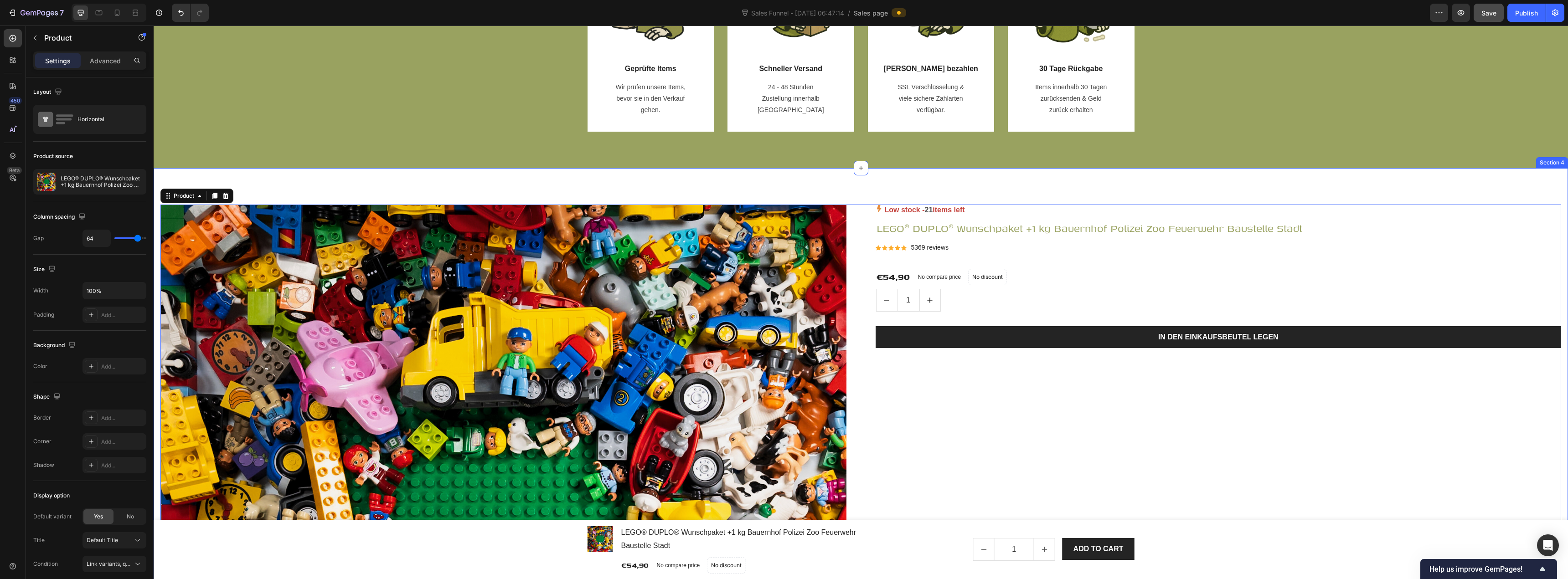
click at [402, 185] on div "Product Images & Gallery Low stock - 21 items left Product Stock Counter LEGO® …" at bounding box center [861, 583] width 1415 height 830
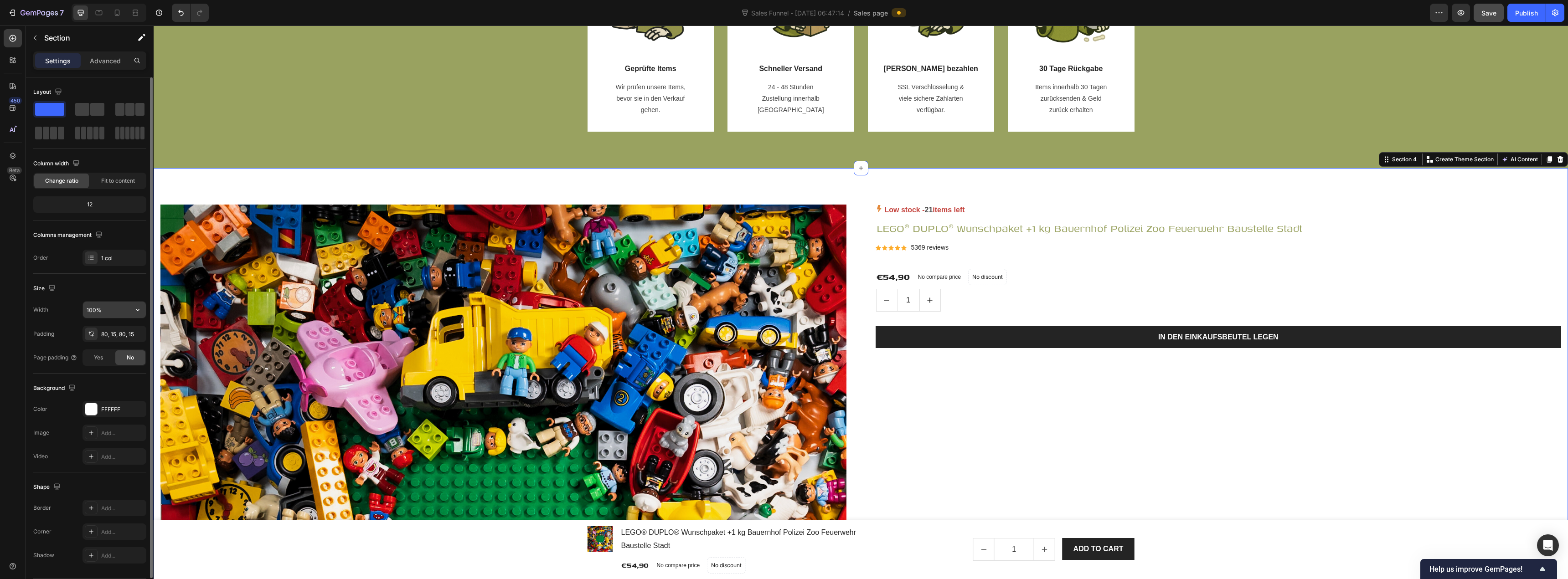
click at [124, 313] on input "100%" at bounding box center [114, 310] width 63 height 16
click at [144, 311] on button "button" at bounding box center [138, 310] width 16 height 16
click at [126, 347] on span "1200px" at bounding box center [128, 350] width 19 height 8
type input "1200"
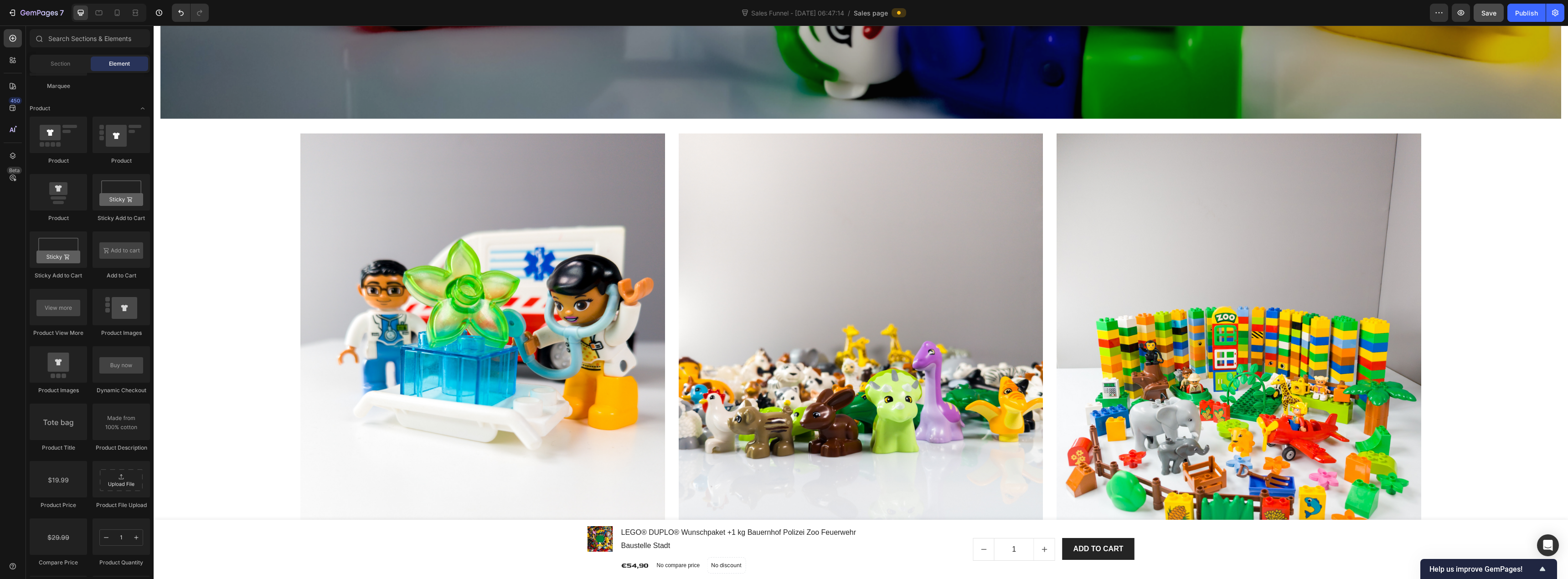
scroll to position [1836, 0]
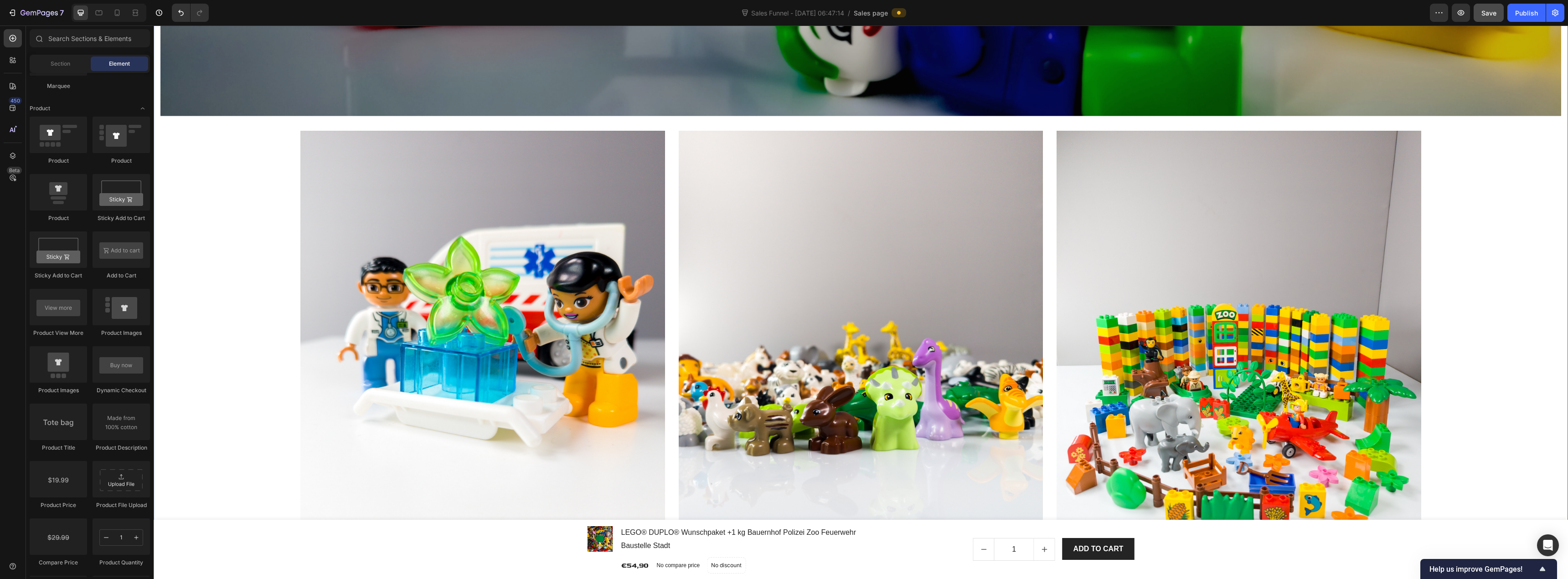
click at [288, 148] on div "Image Hero Banner Security In The Palm Of Your Hands Heading Cloud/Local SD Car…" at bounding box center [861, 128] width 1401 height 1131
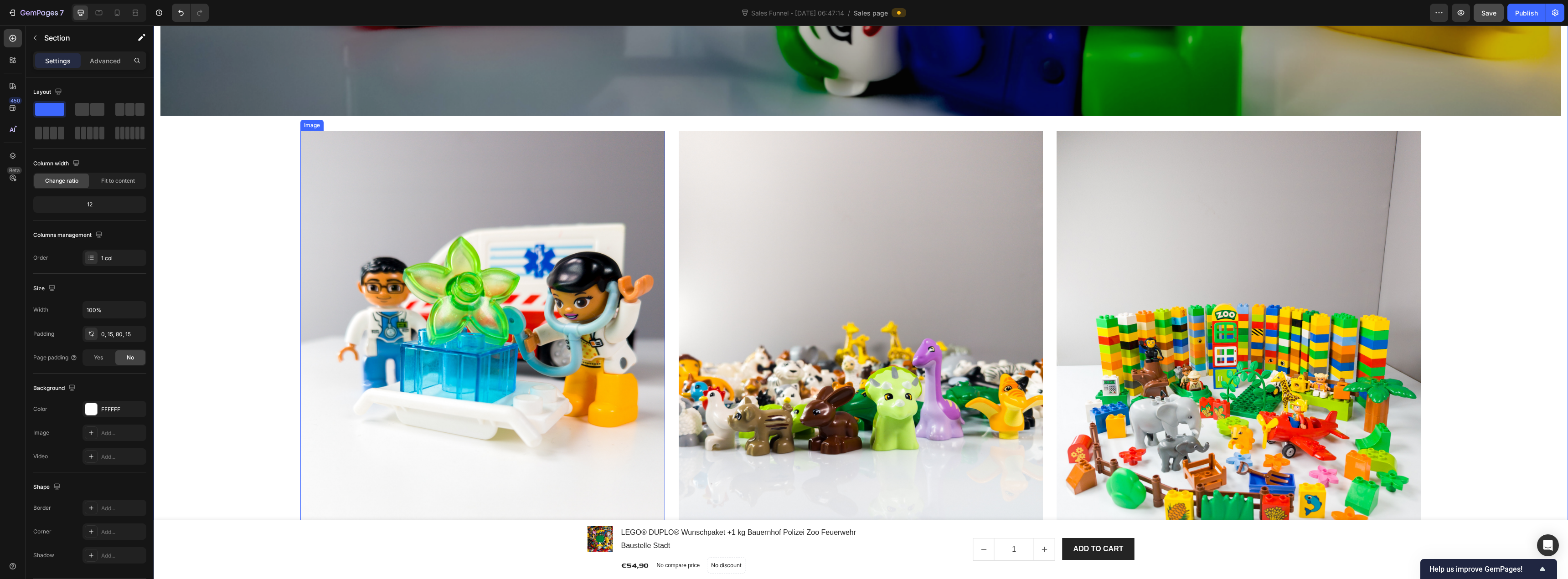
click at [315, 143] on img at bounding box center [482, 373] width 364 height 485
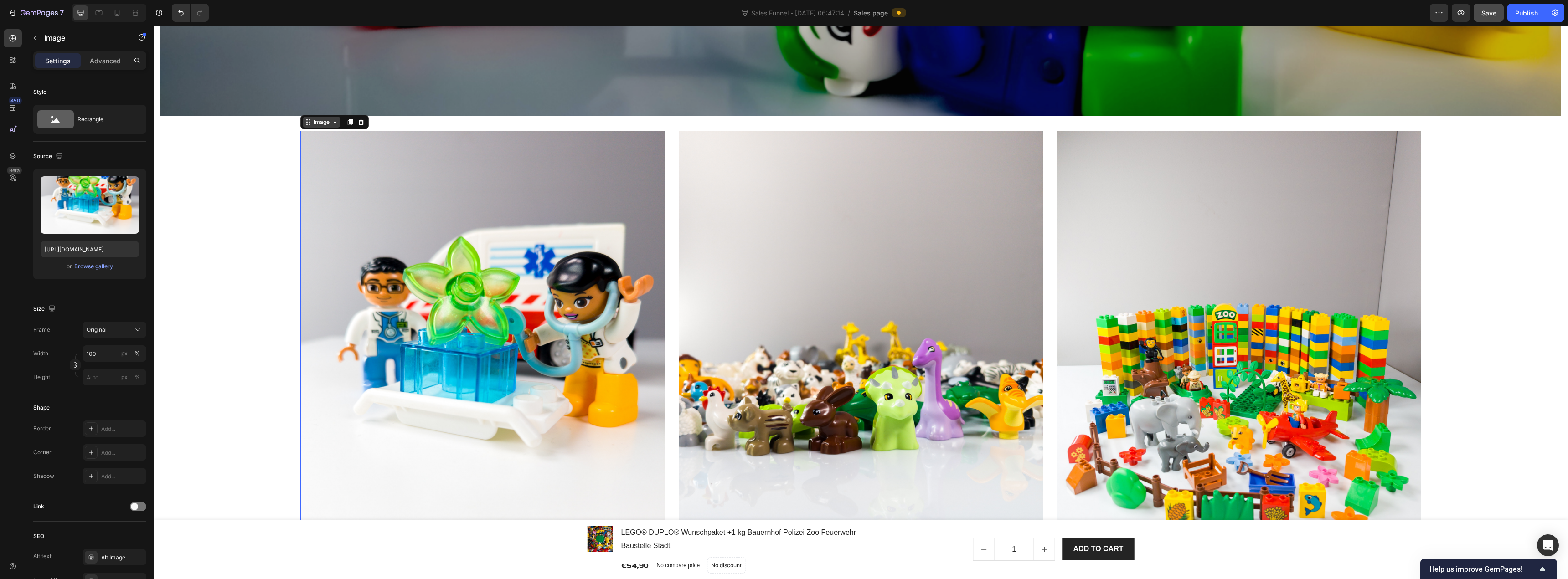
click at [320, 124] on div "Image" at bounding box center [321, 122] width 19 height 8
click at [237, 186] on div "Image Hero Banner Security In The Palm Of Your Hands Heading Cloud/Local SD Car…" at bounding box center [861, 128] width 1401 height 1131
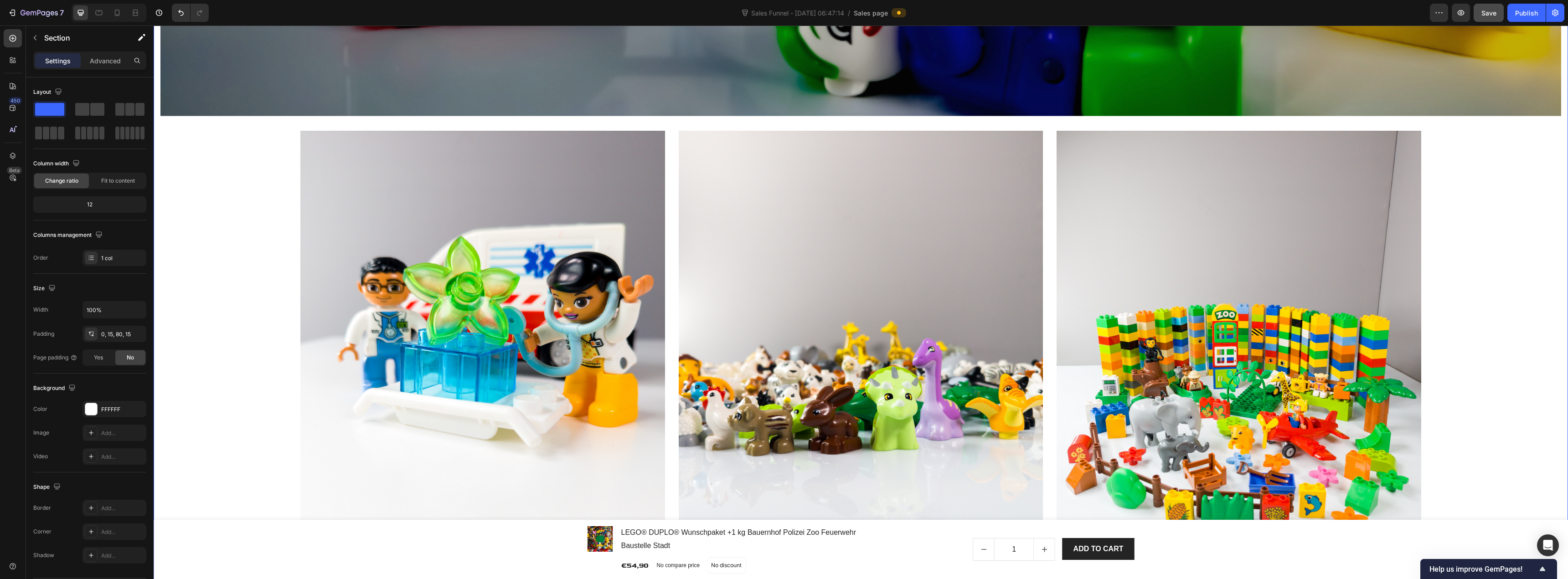
click at [310, 124] on div "Image Hero Banner Security In The Palm Of Your Hands Heading Cloud/Local SD Car…" at bounding box center [861, 128] width 1401 height 1131
click at [671, 141] on div "Image Want The Whole Place Visible? Heading 355° Pan and 95° tilt, the dome sec…" at bounding box center [860, 412] width 1121 height 563
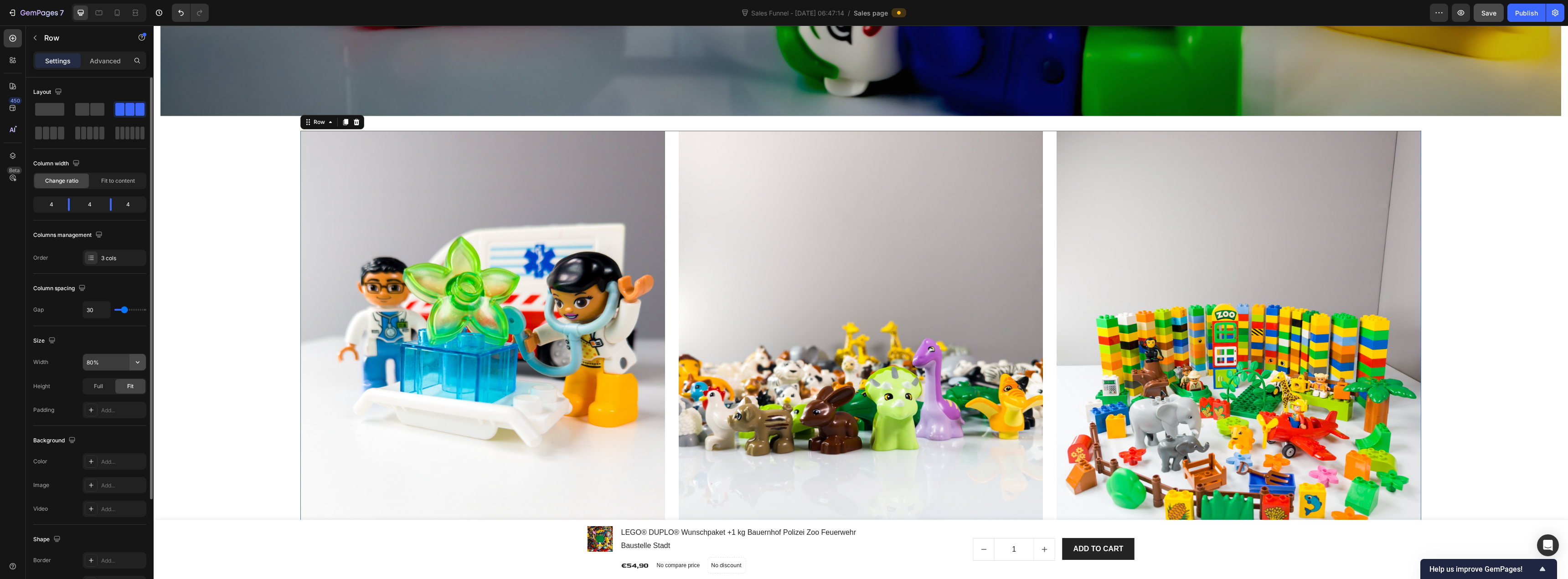
click at [142, 361] on button "button" at bounding box center [138, 362] width 16 height 16
click at [122, 383] on span "1200px" at bounding box center [128, 385] width 19 height 8
type input "1200"
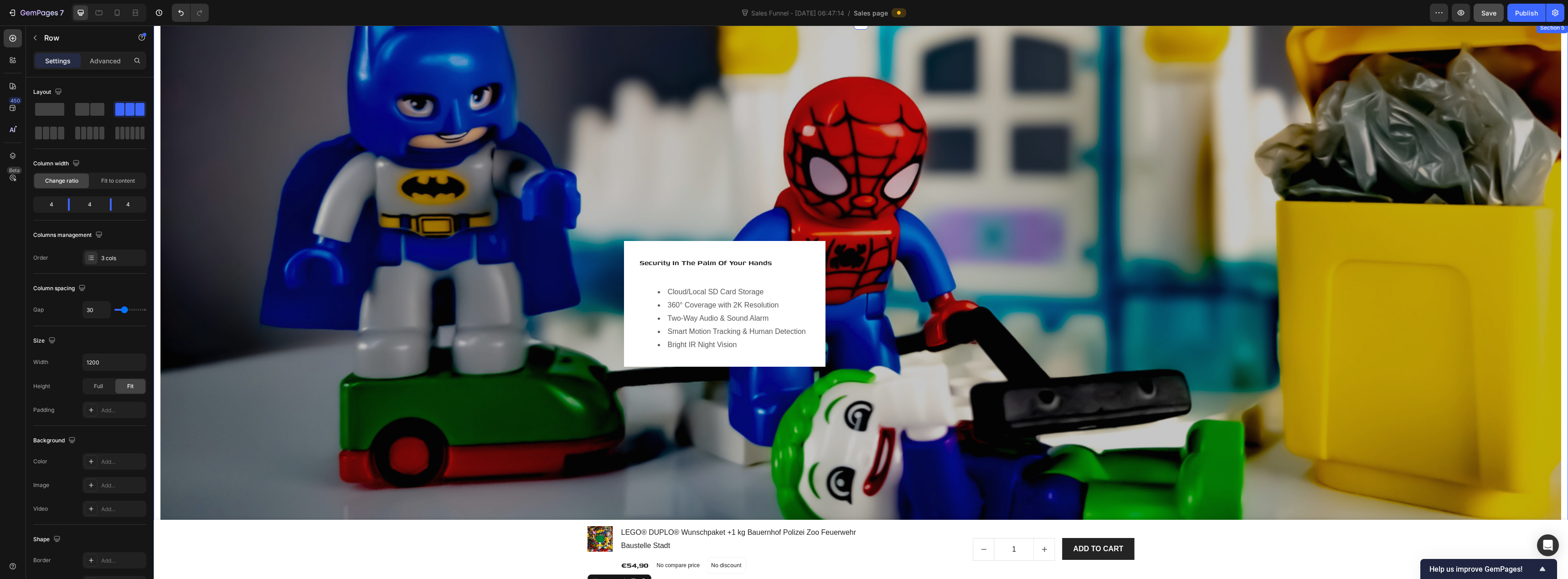
scroll to position [1199, 0]
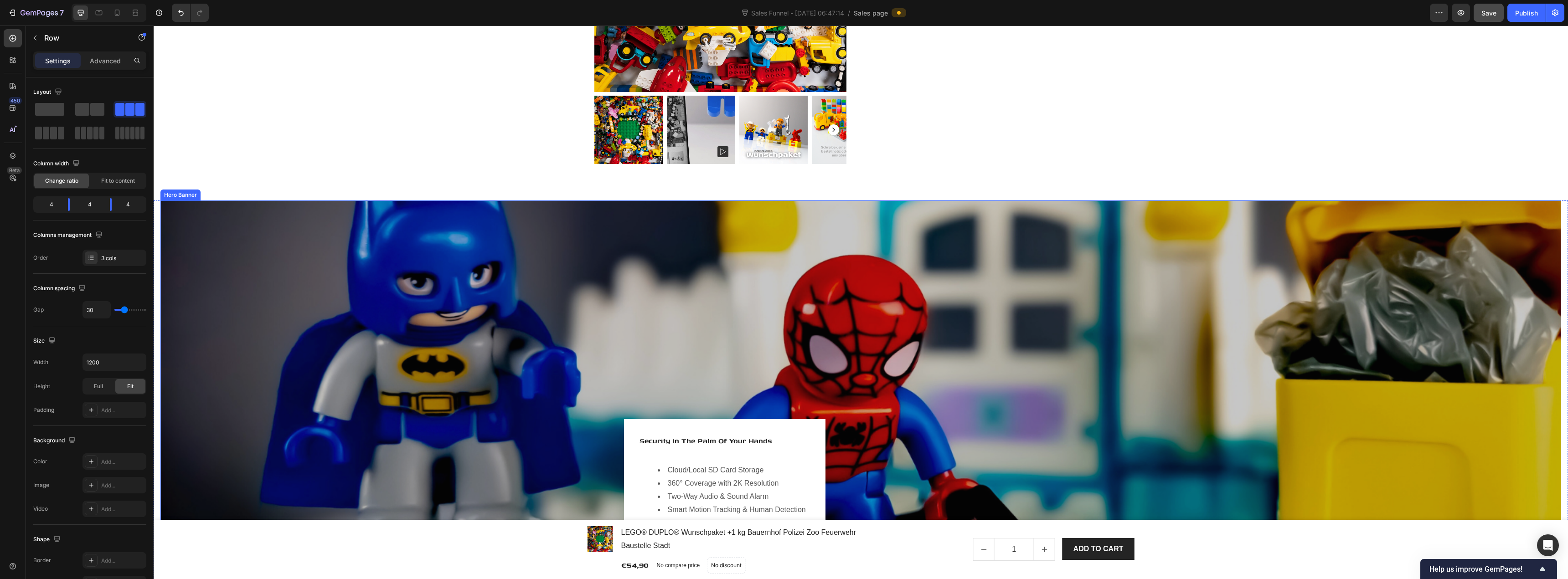
click at [180, 196] on div "Hero Banner" at bounding box center [181, 195] width 37 height 8
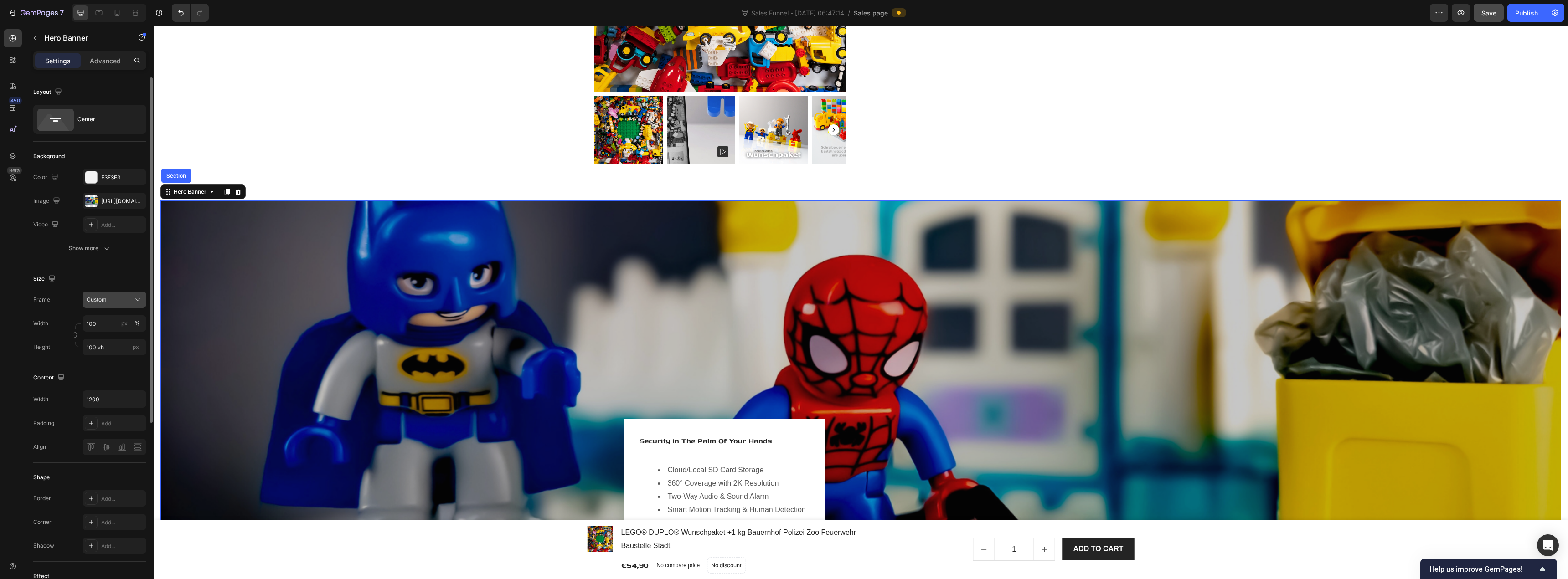
click at [117, 301] on div "Custom" at bounding box center [108, 299] width 44 height 8
click at [122, 273] on div "Size" at bounding box center [90, 279] width 113 height 15
click at [117, 322] on input "100" at bounding box center [114, 323] width 64 height 16
click at [120, 361] on p "Default 1200px" at bounding box center [113, 361] width 53 height 8
type input "1200"
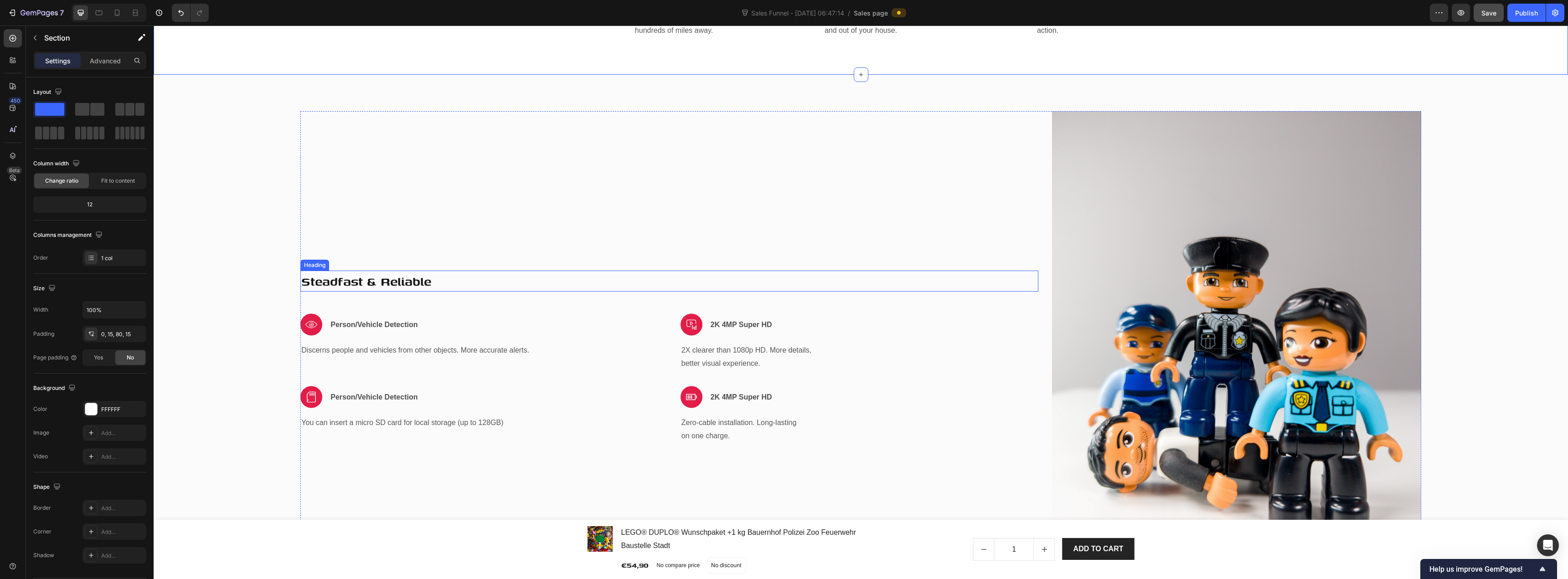
scroll to position [2200, 0]
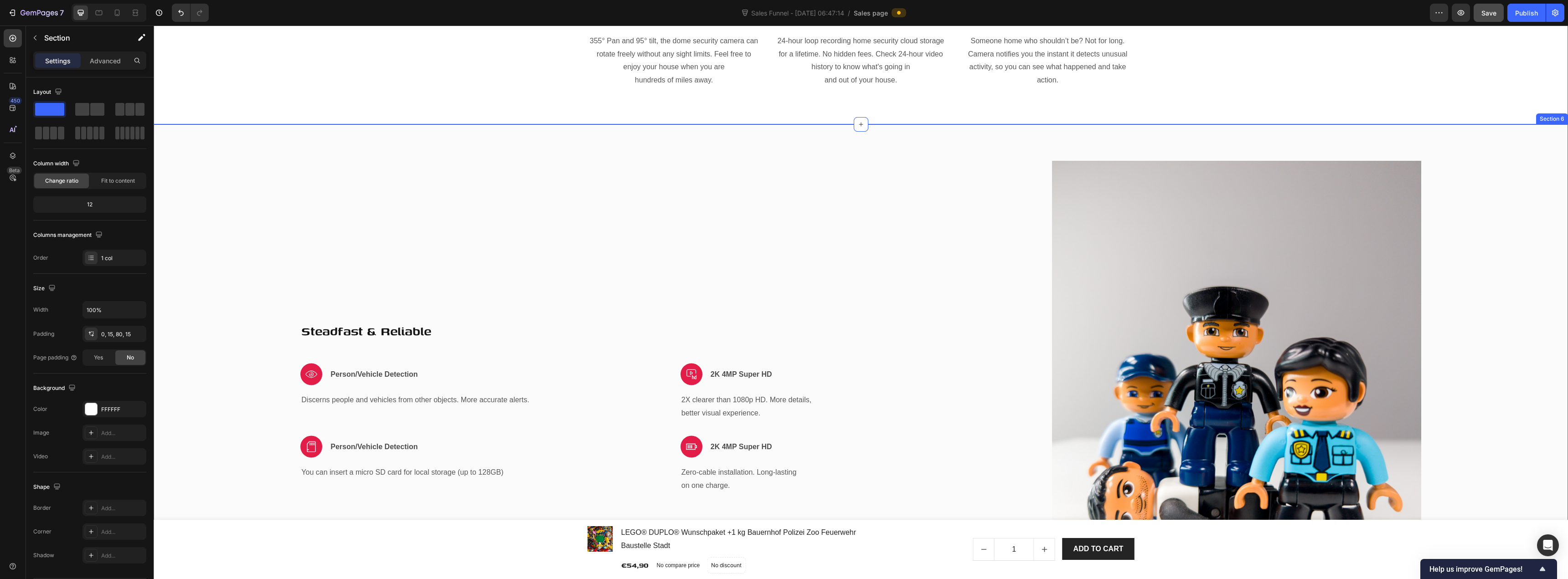
click at [351, 147] on div "Steadfast & Reliable Heading Image Person/Vehicle Detection Text block Row Disc…" at bounding box center [861, 406] width 1415 height 564
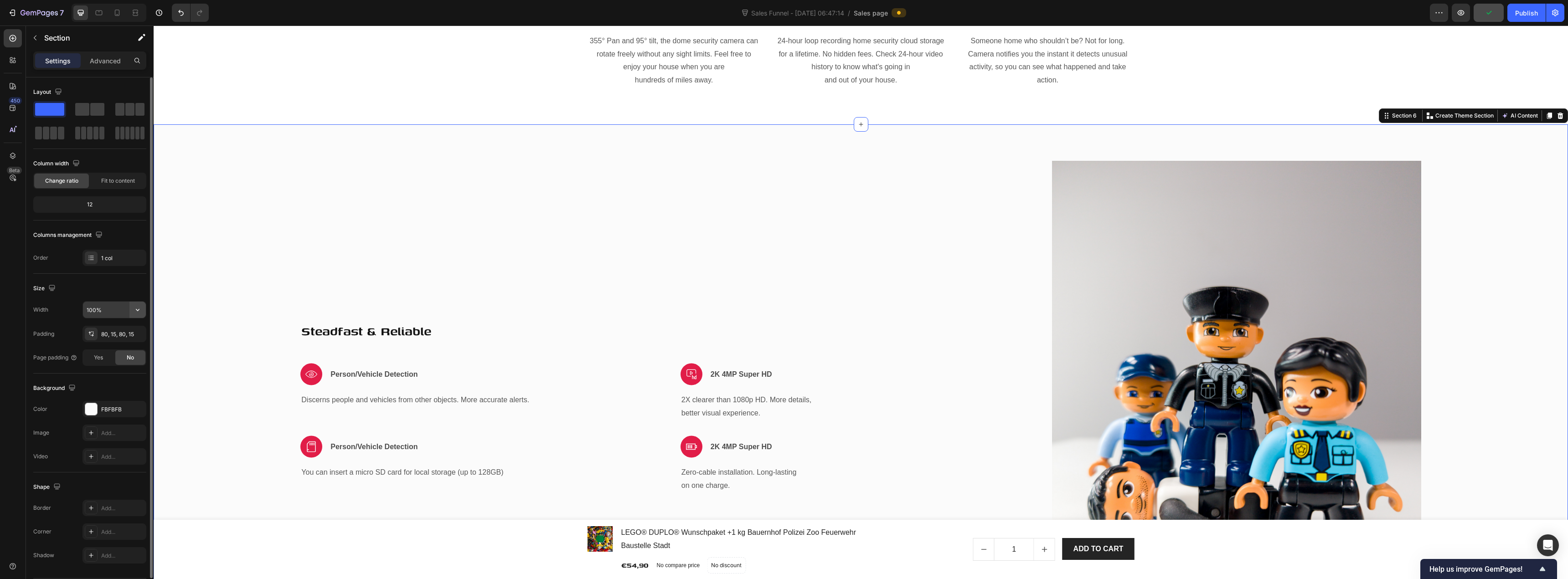
click at [130, 310] on button "button" at bounding box center [138, 310] width 16 height 16
click at [127, 349] on span "1200px" at bounding box center [128, 350] width 19 height 8
type input "1200"
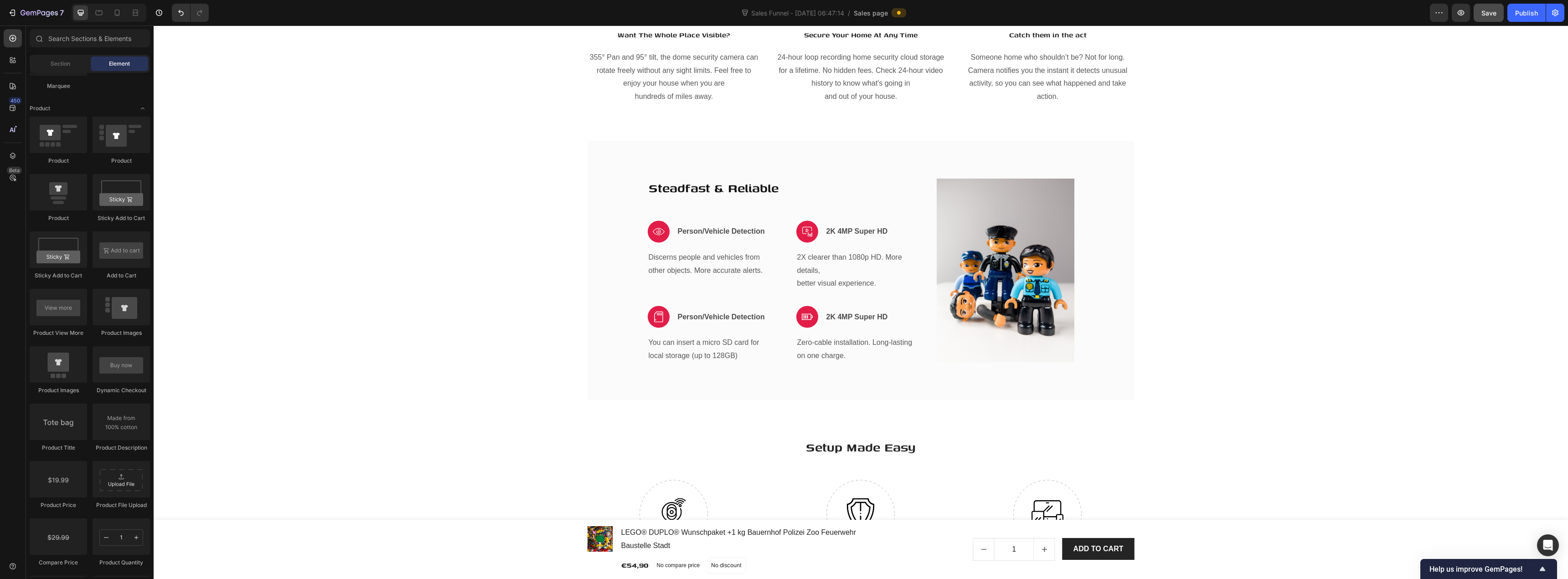
scroll to position [2383, 0]
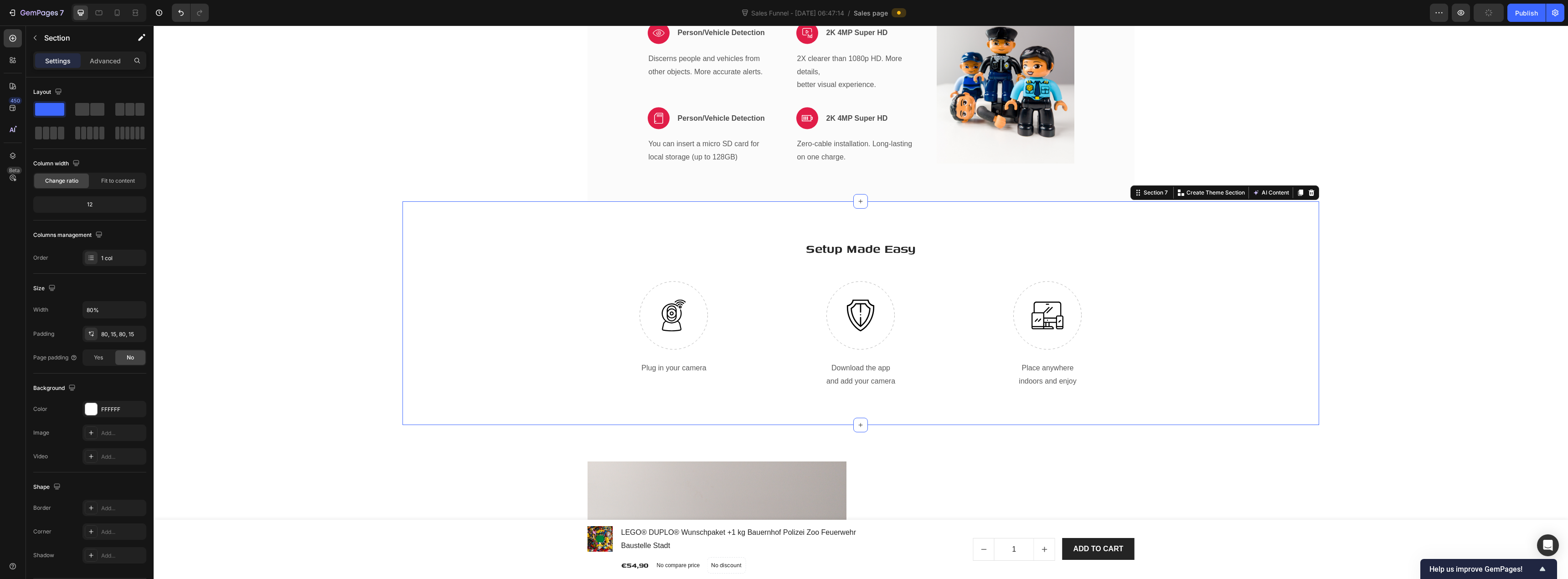
click at [569, 238] on div "Setup Made Easy Heading Row Image Plug in your camera Text block Image Download…" at bounding box center [861, 313] width 903 height 151
click at [125, 311] on input "80%" at bounding box center [114, 310] width 63 height 16
click at [140, 311] on icon "button" at bounding box center [138, 310] width 9 height 9
click at [131, 343] on div "Default 1200px" at bounding box center [105, 350] width 75 height 17
type input "1200"
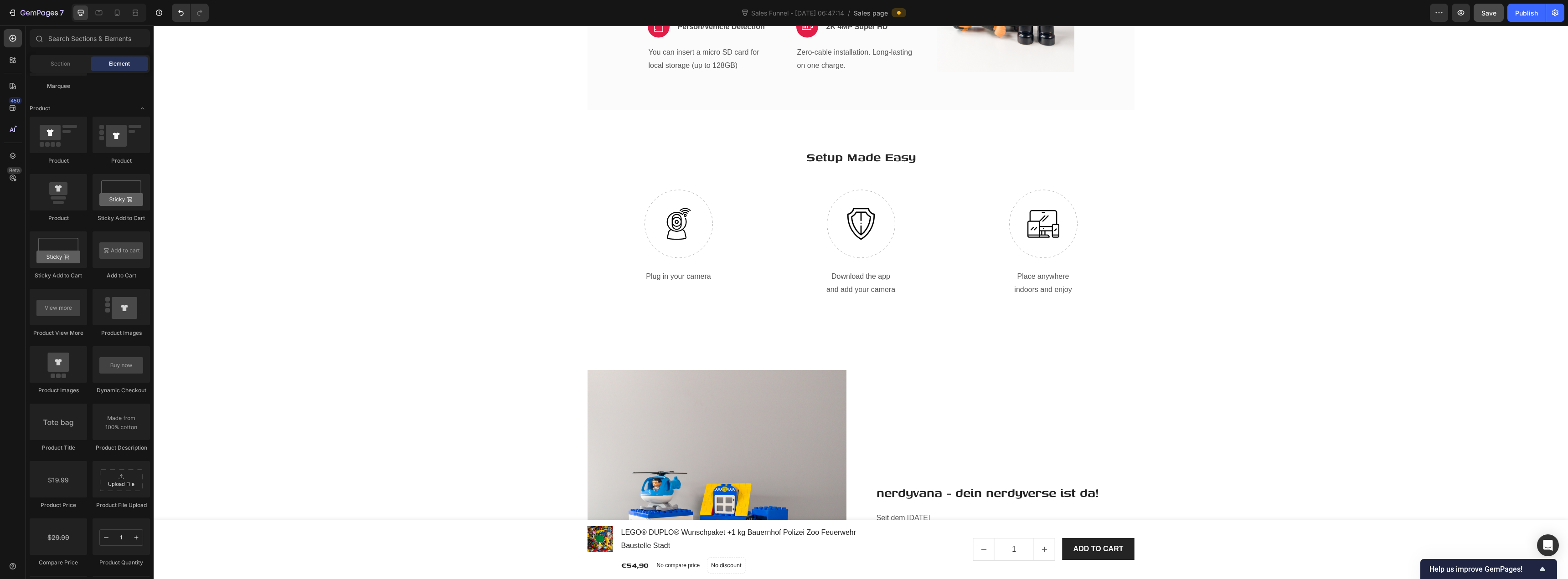
scroll to position [2610, 0]
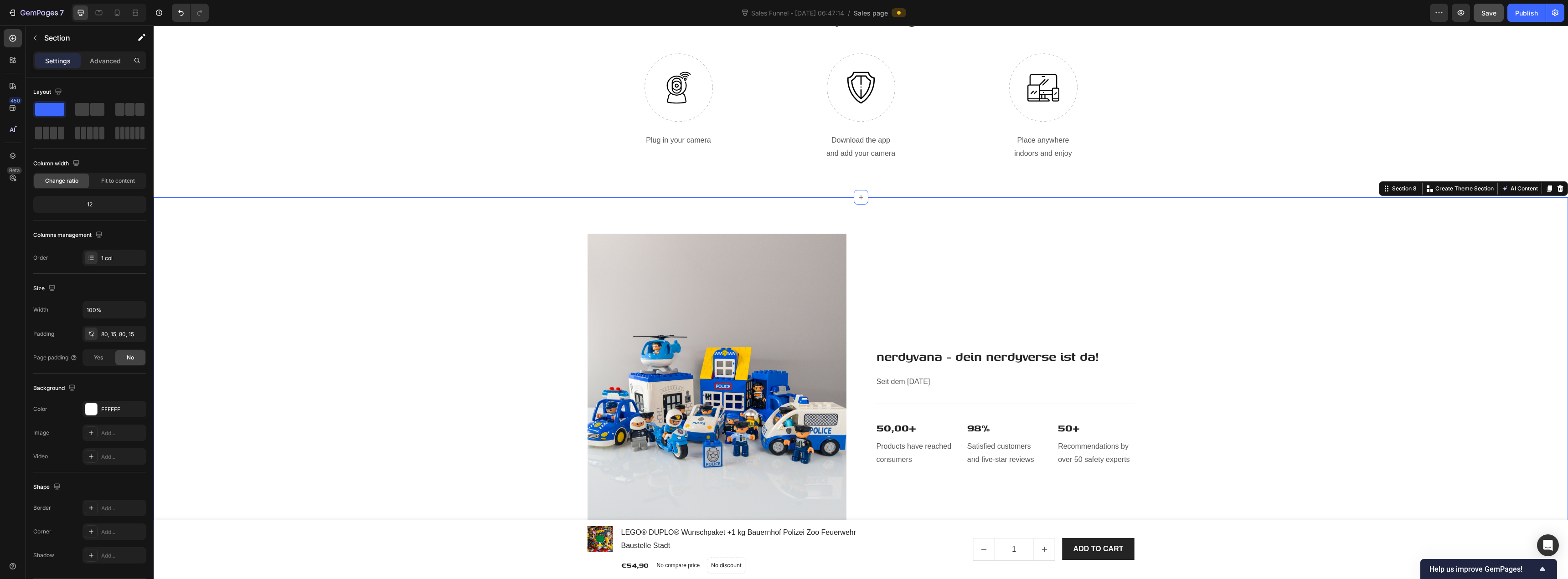
click at [634, 225] on div "Image nerdyvana - dein nerdyverse ist da! Heading Seit dem 01.10.2024 Text bloc…" at bounding box center [861, 406] width 1415 height 418
click at [127, 311] on input "100%" at bounding box center [114, 310] width 63 height 16
click at [144, 311] on button "button" at bounding box center [138, 310] width 16 height 16
click at [131, 345] on div "Default 1200px" at bounding box center [105, 350] width 75 height 17
type input "1200"
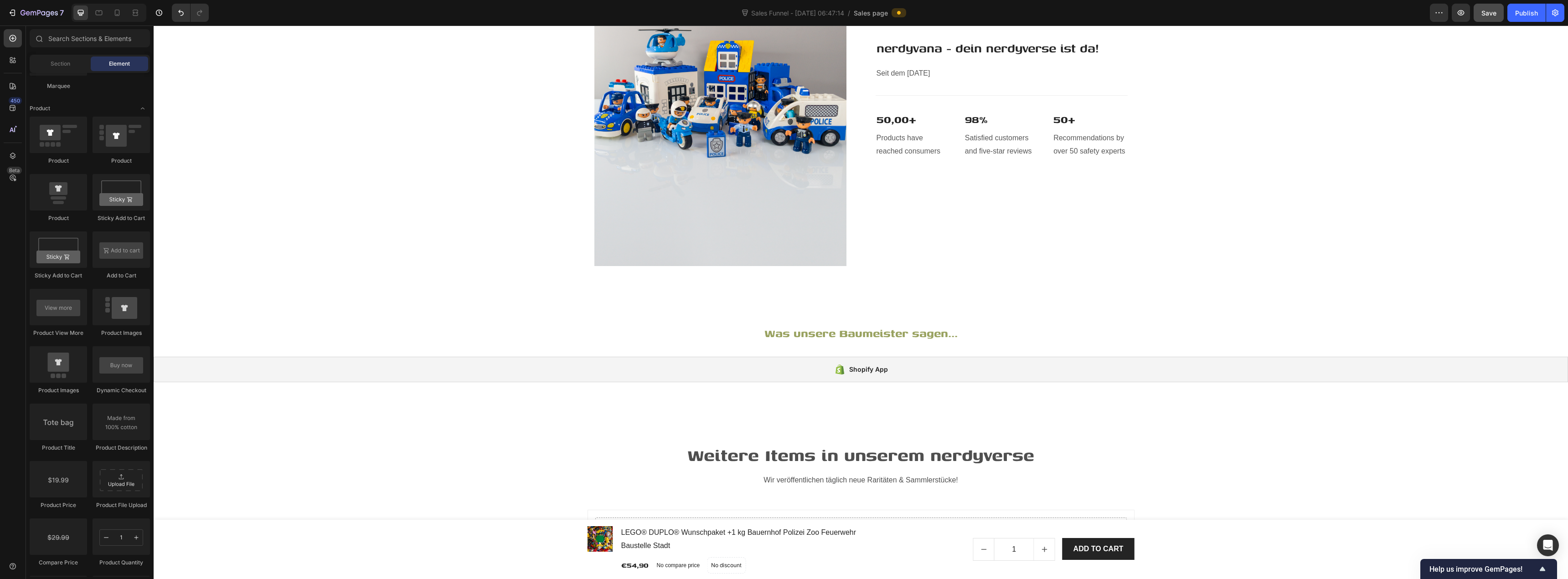
scroll to position [2930, 0]
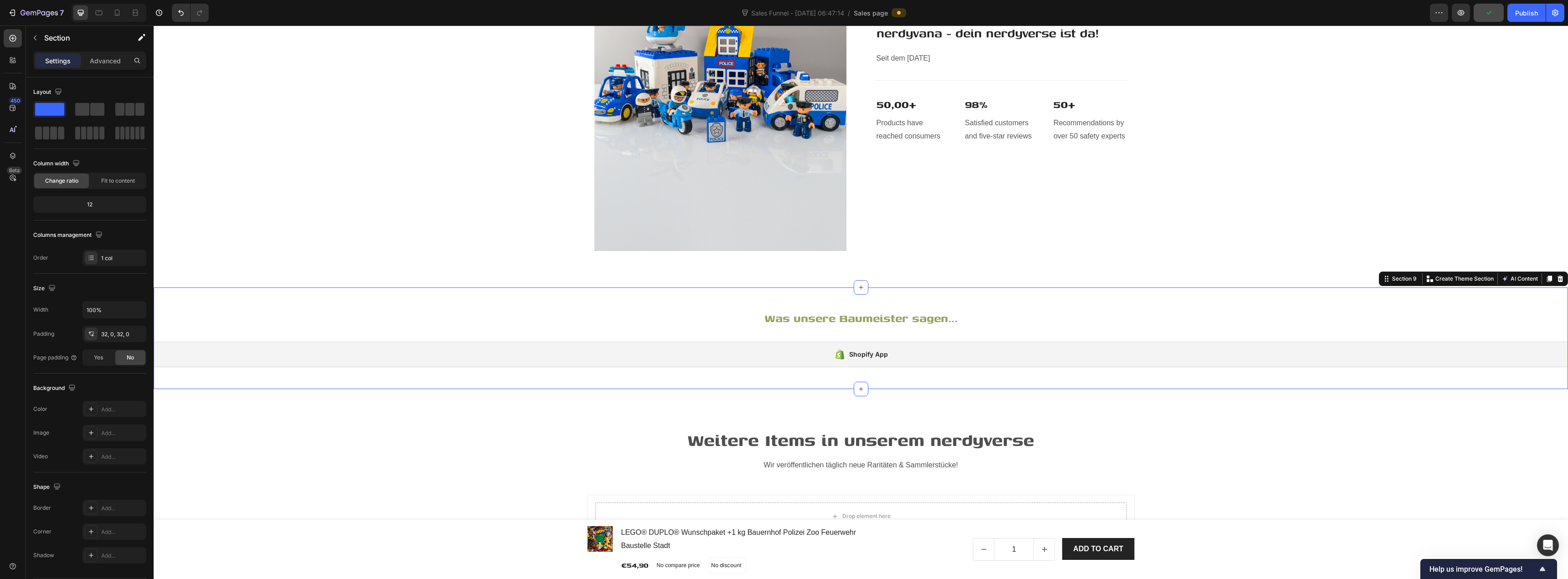
click at [608, 295] on div "Was unsere Baumeister sagen... Heading Shopify App Shopify App Section 9 You ca…" at bounding box center [861, 338] width 1415 height 102
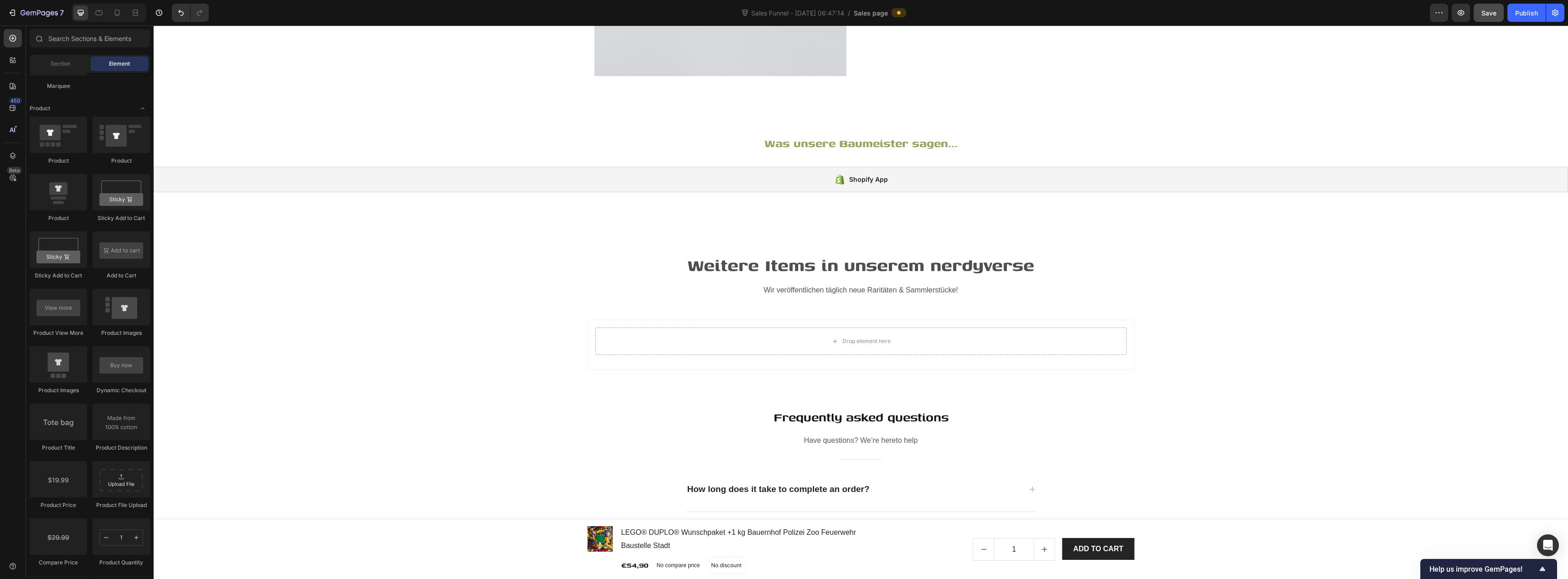
scroll to position [3203, 0]
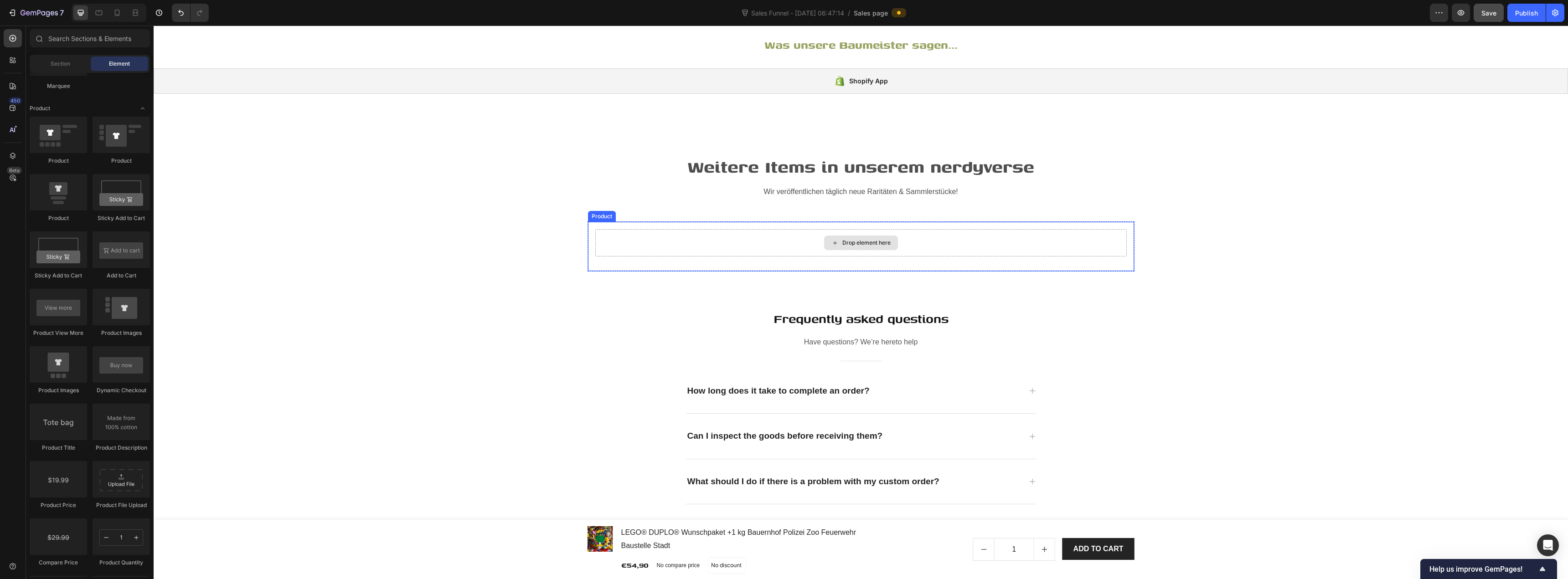
click at [783, 242] on div "Drop element here" at bounding box center [866, 243] width 48 height 7
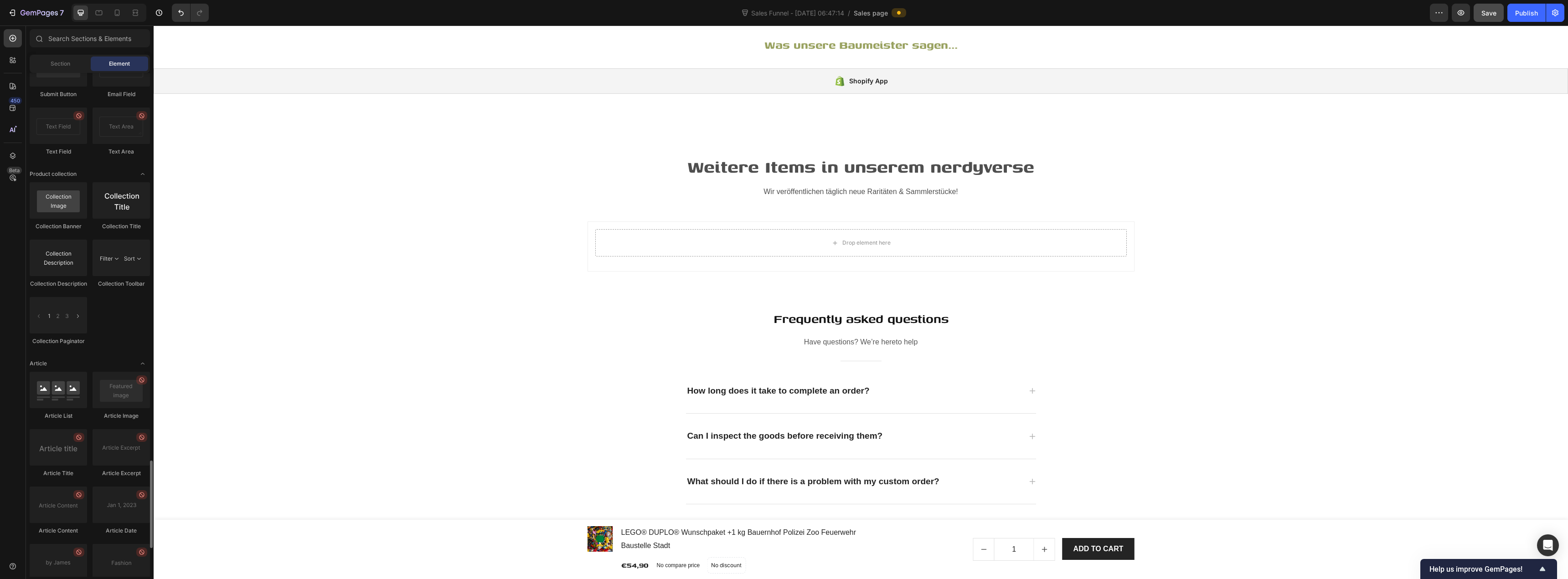
scroll to position [2277, 0]
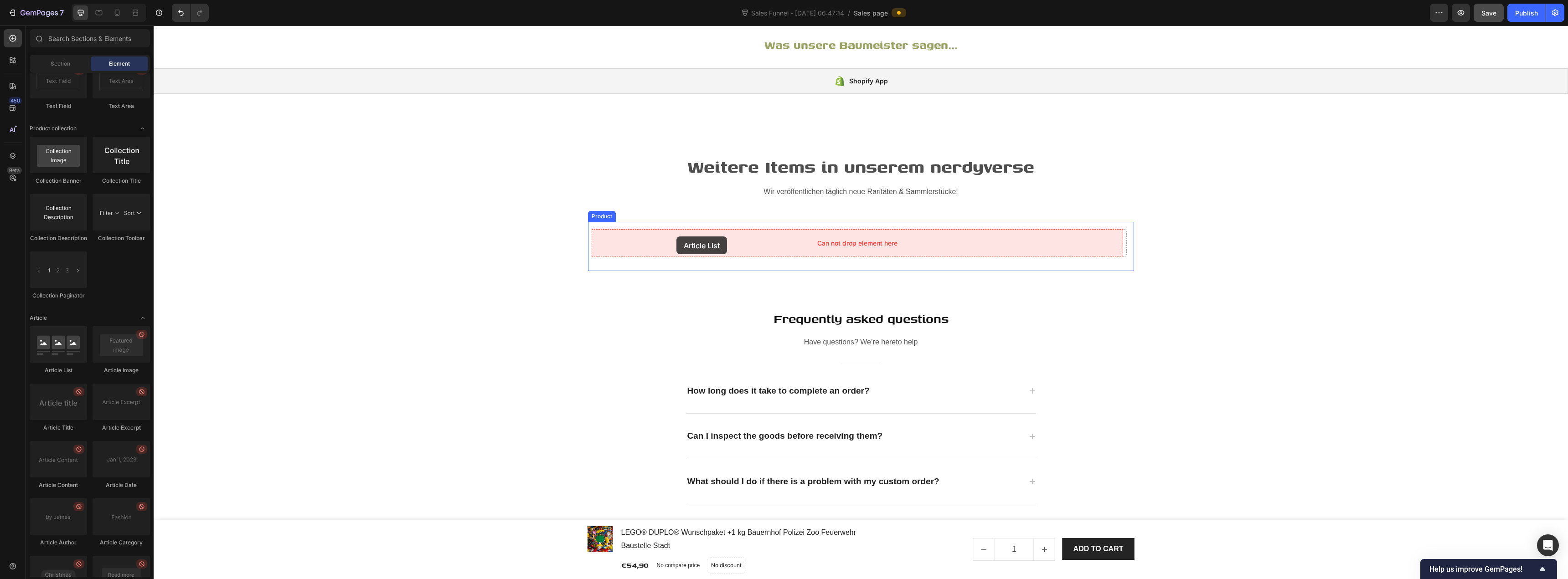
drag, startPoint x: 212, startPoint y: 383, endPoint x: 677, endPoint y: 237, distance: 487.4
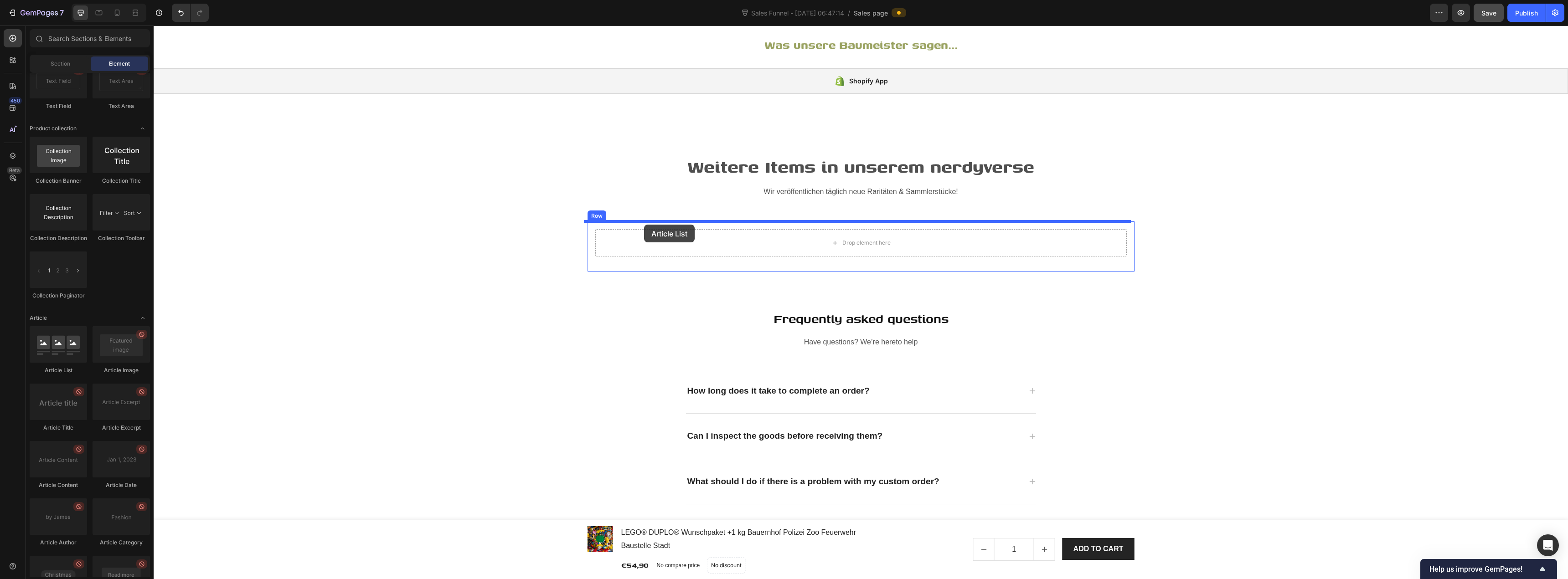
drag, startPoint x: 208, startPoint y: 373, endPoint x: 644, endPoint y: 224, distance: 460.8
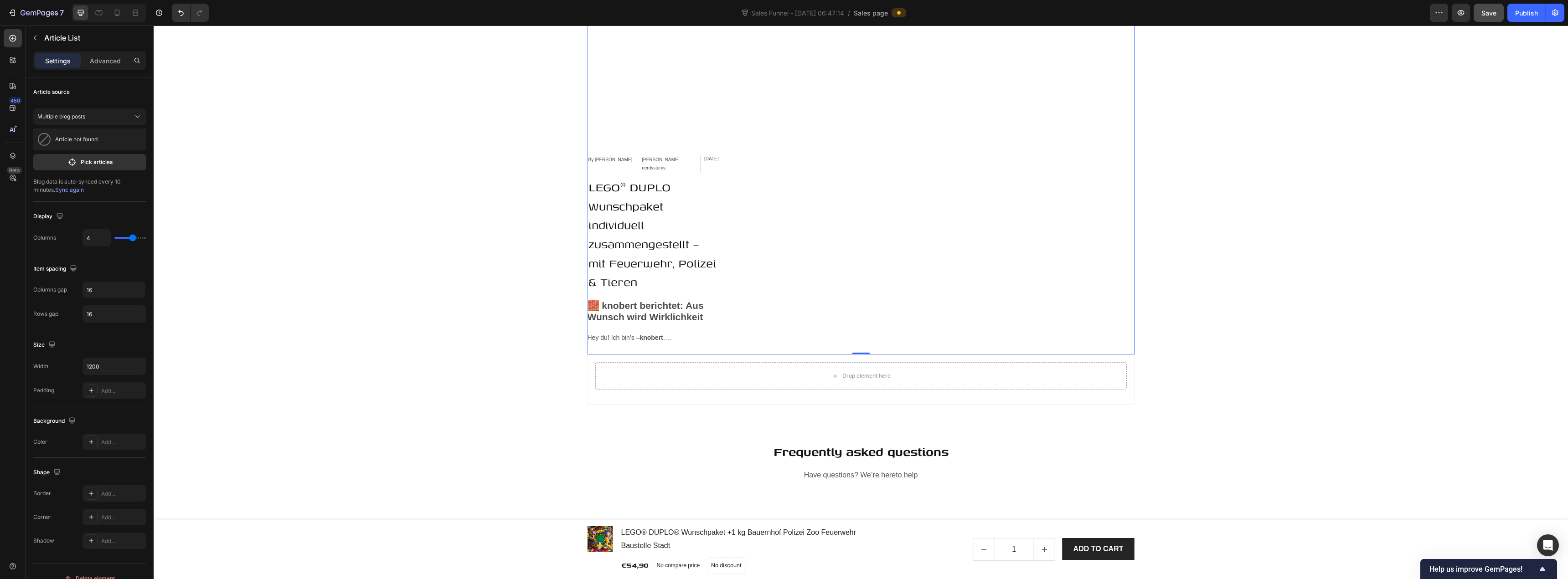
scroll to position [3430, 0]
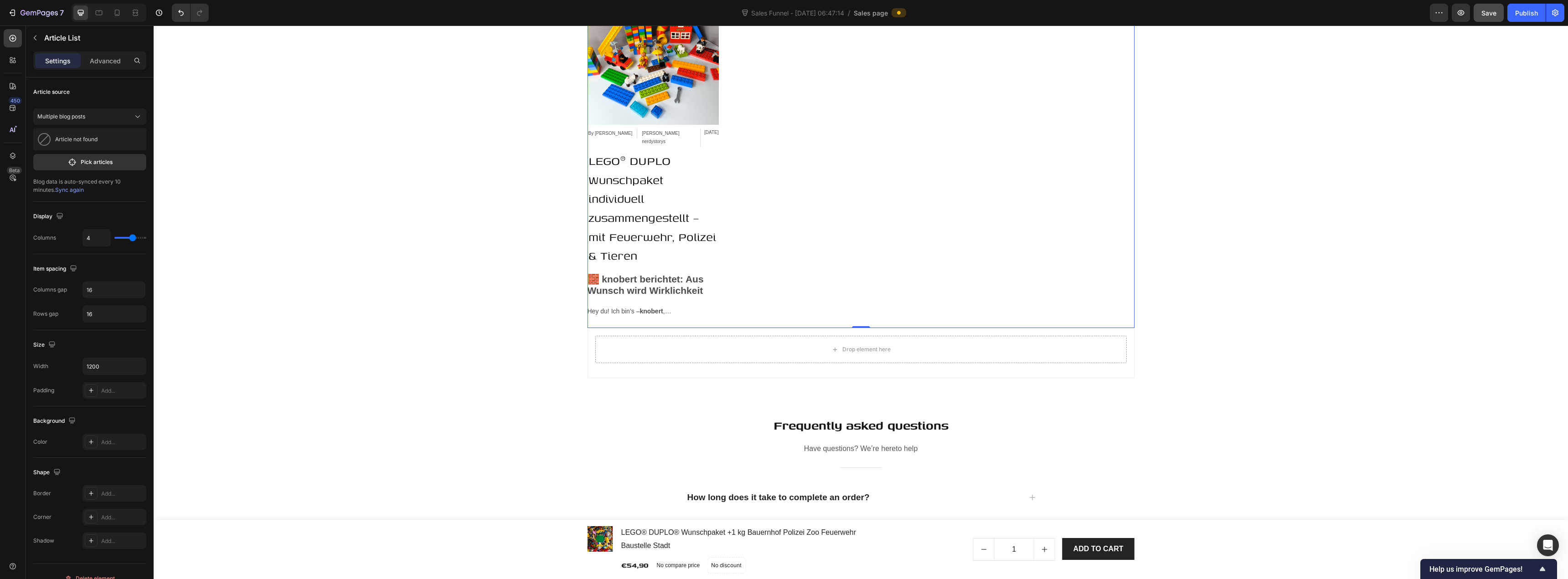
click at [730, 224] on div "Article Image By Dominik Gombel Article Author knobert's nerdystorys Article Ca…" at bounding box center [861, 158] width 547 height 327
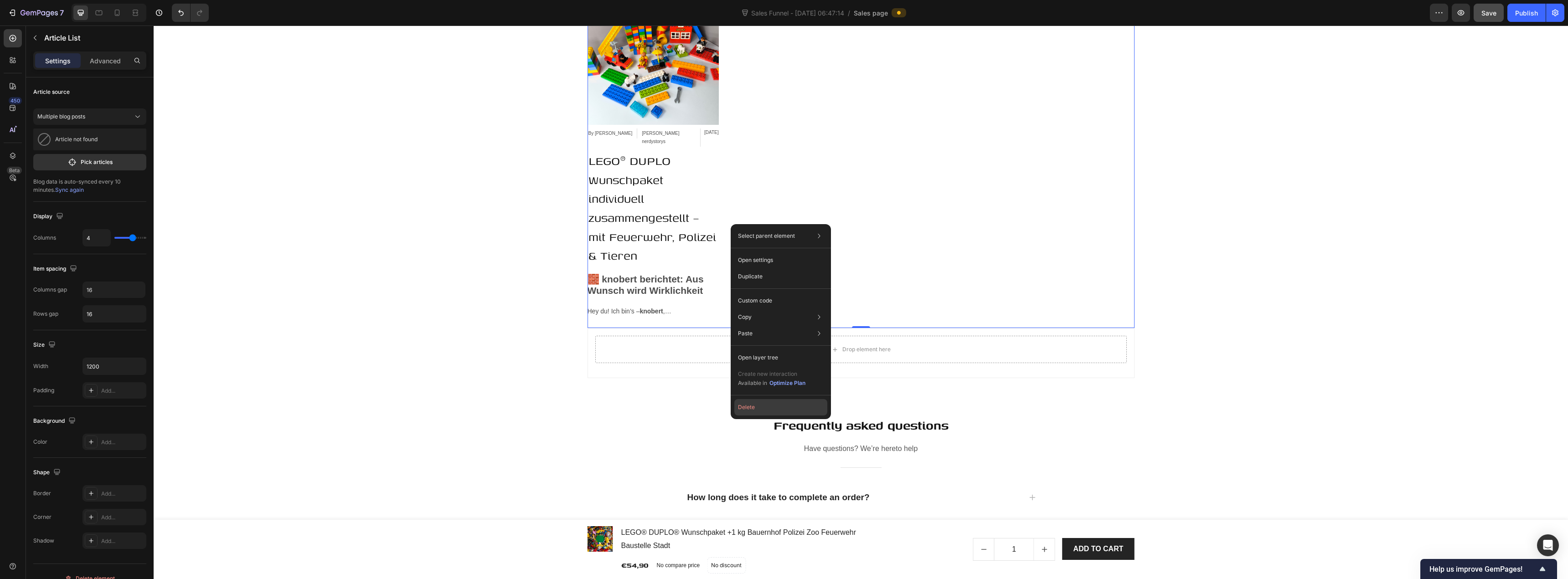
click at [758, 403] on button "Delete" at bounding box center [780, 407] width 93 height 16
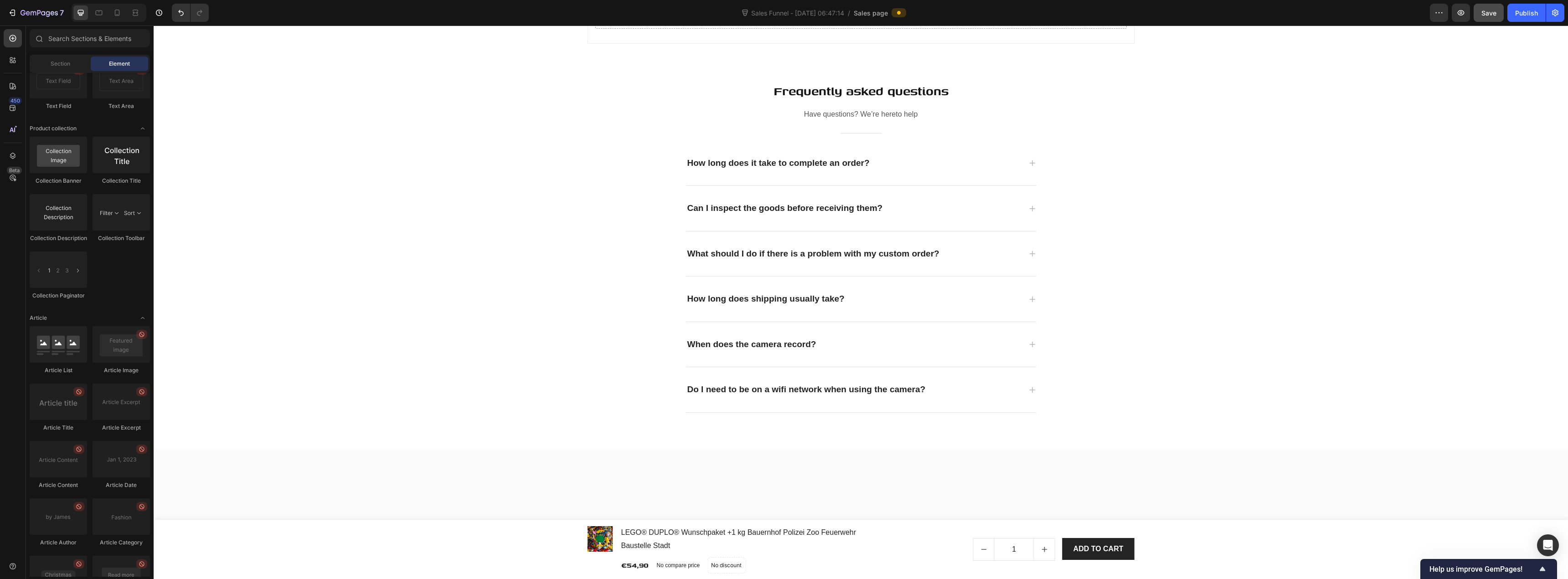
scroll to position [3104, 0]
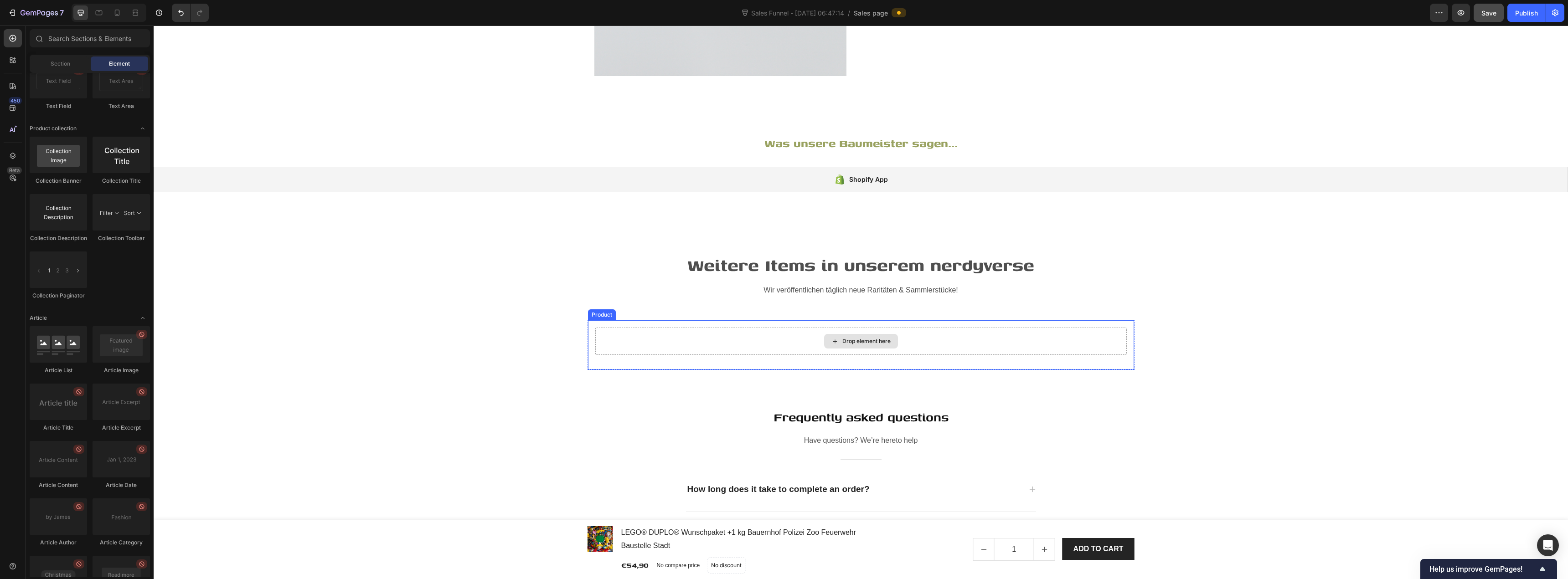
click at [783, 335] on div "Drop element here" at bounding box center [861, 341] width 531 height 27
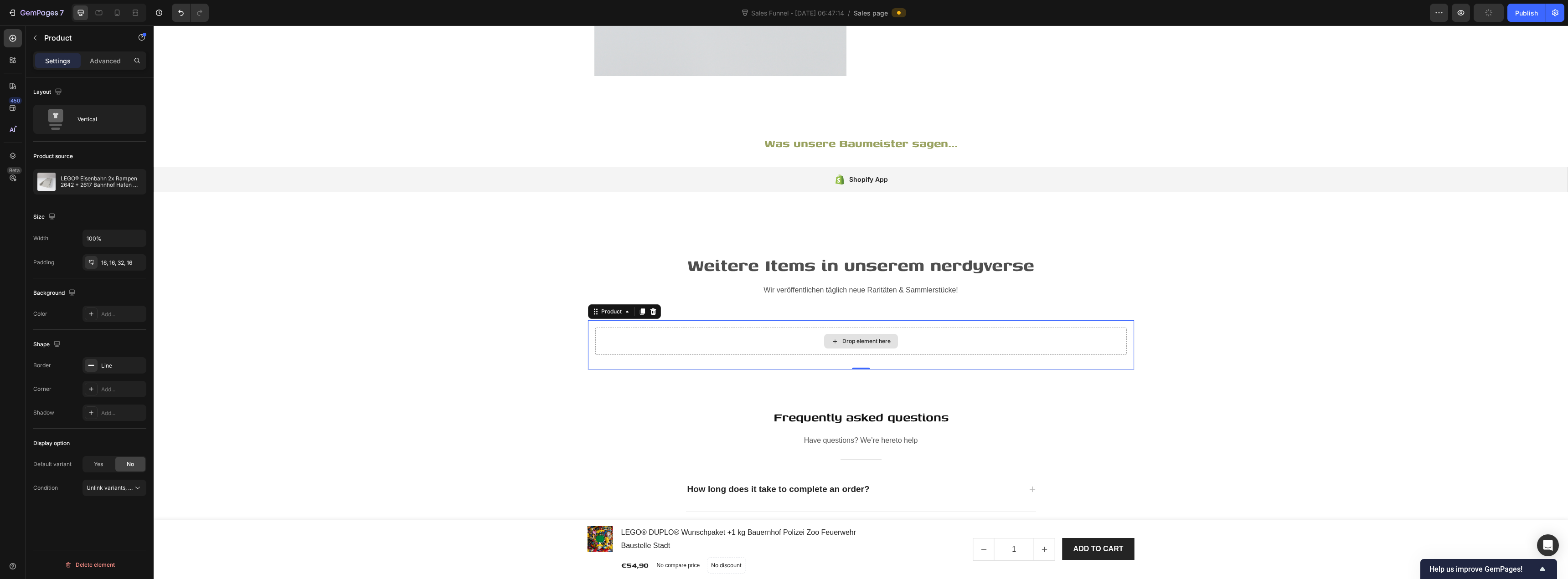
click at [783, 336] on div "Drop element here" at bounding box center [861, 341] width 531 height 27
click at [783, 340] on div "Drop element here" at bounding box center [866, 341] width 48 height 7
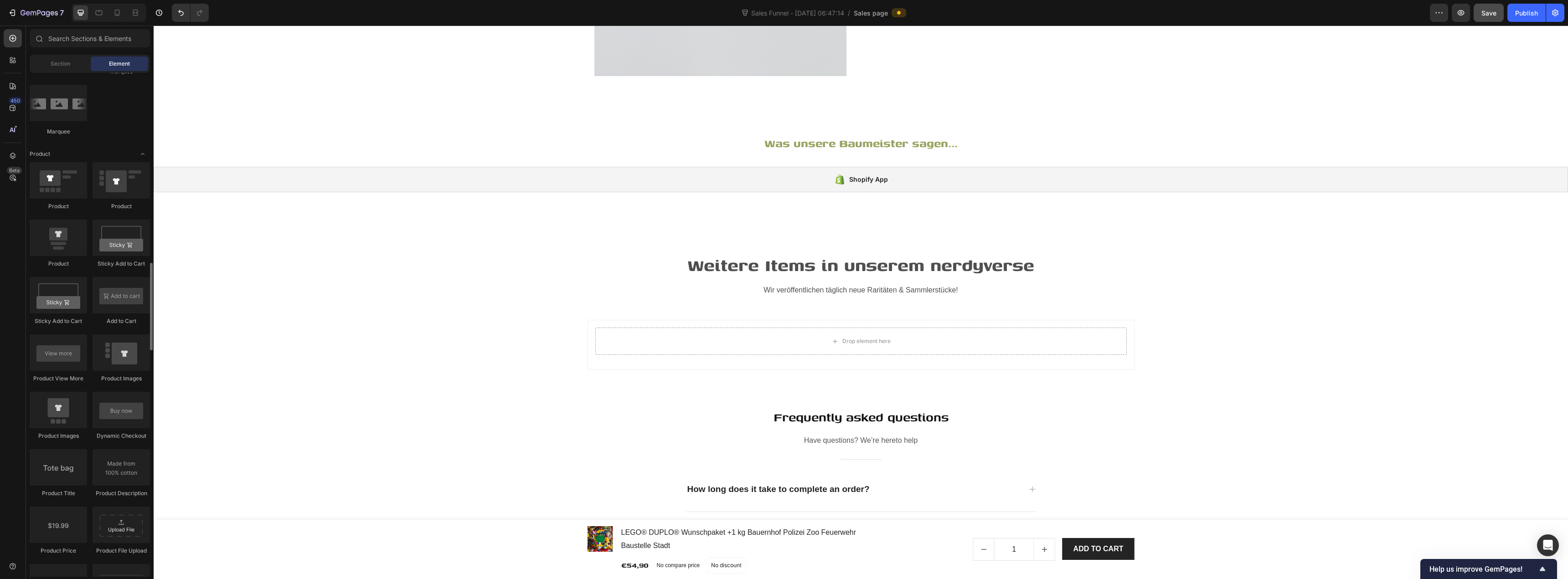
scroll to position [1047, 0]
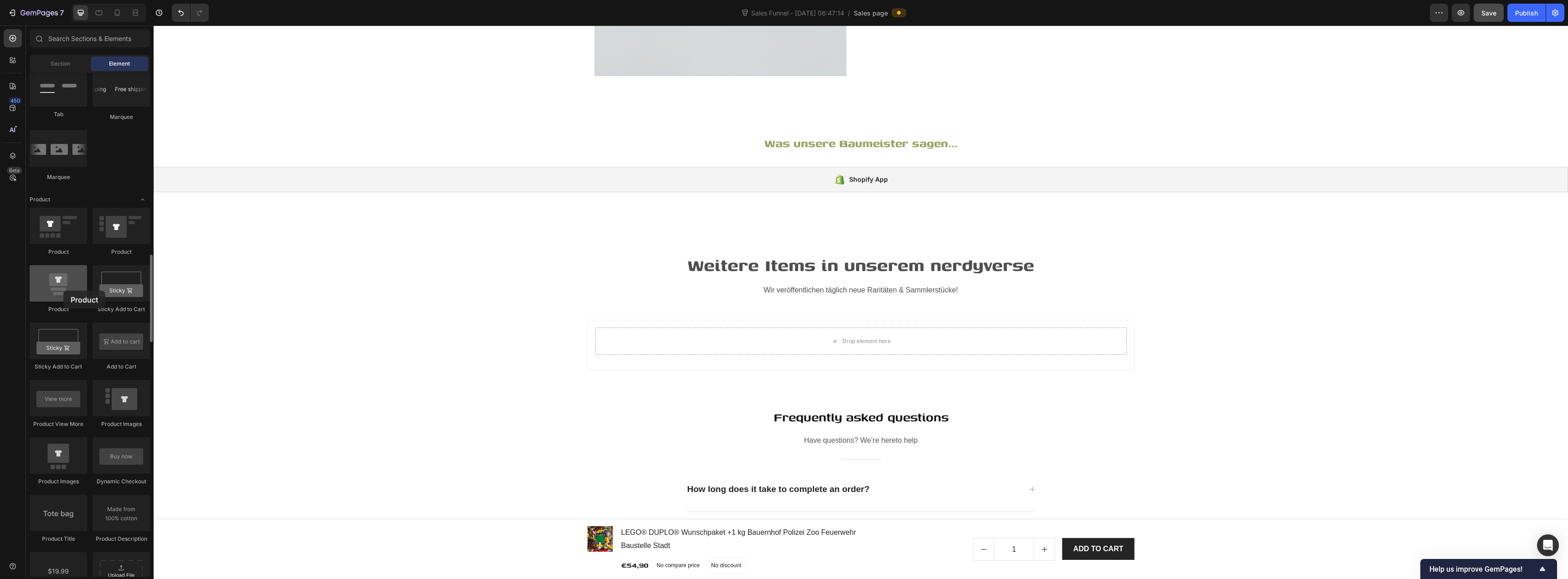
click at [63, 291] on div at bounding box center [58, 283] width 57 height 36
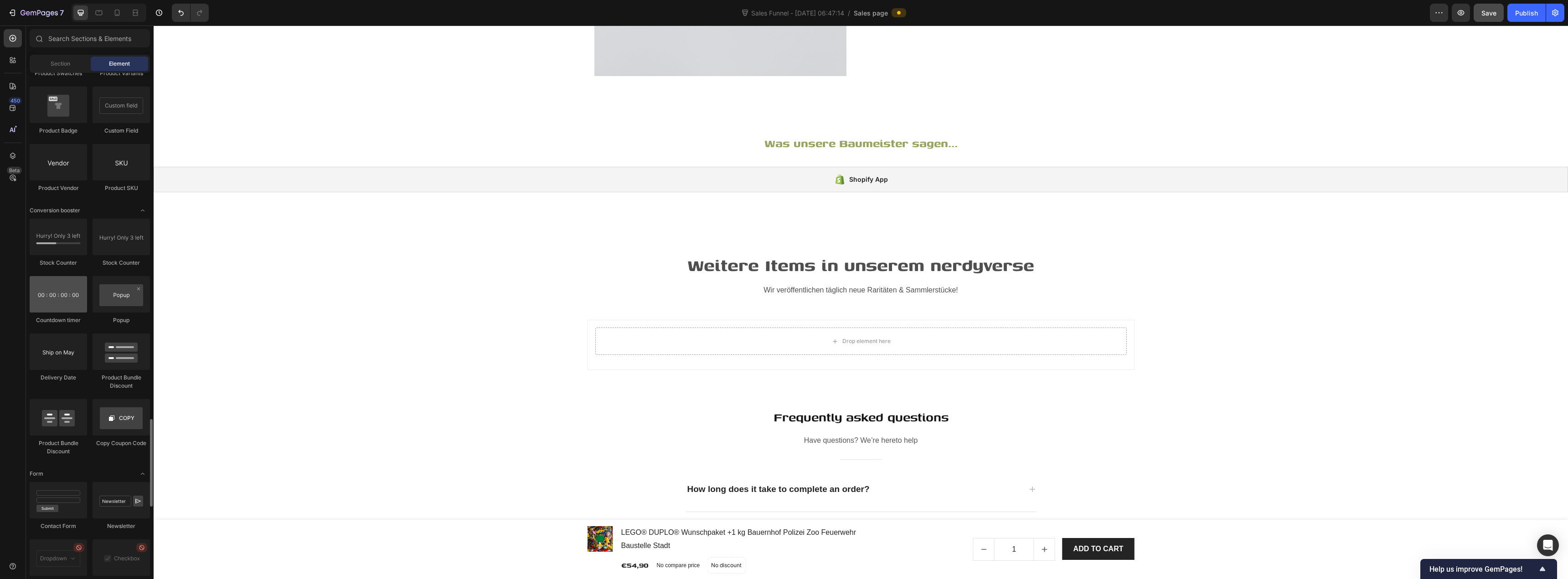
scroll to position [1731, 0]
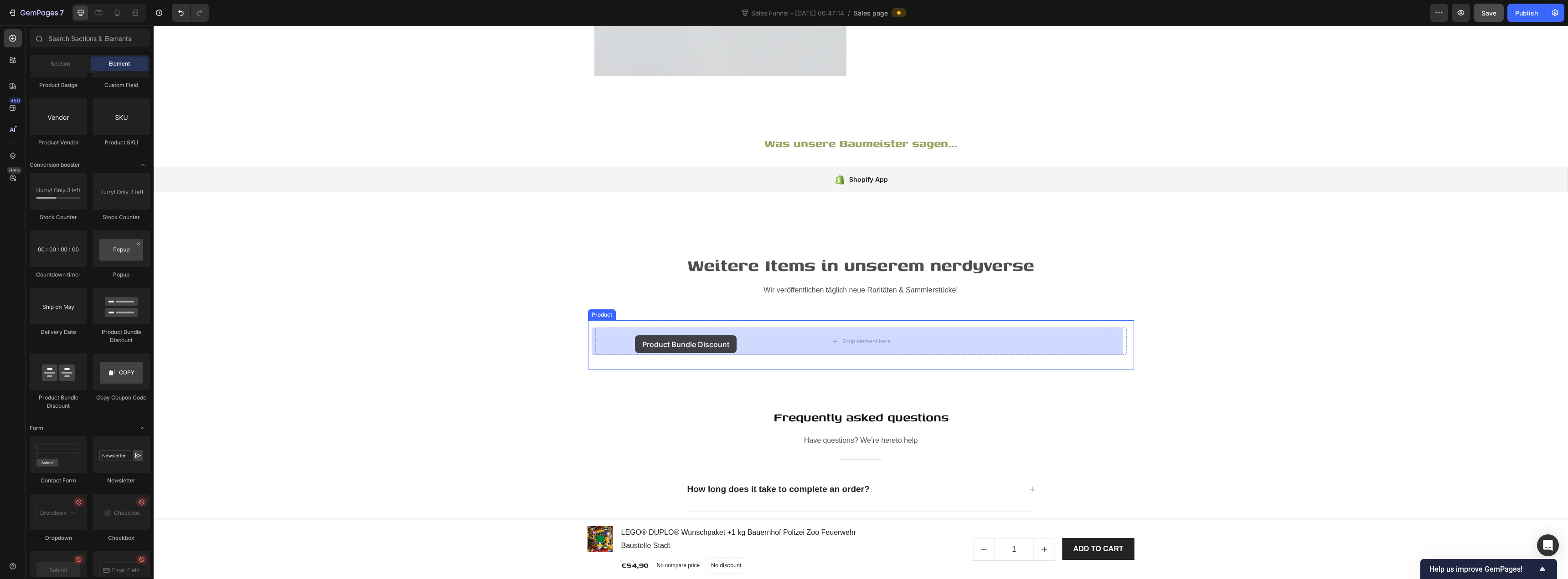
drag, startPoint x: 209, startPoint y: 394, endPoint x: 635, endPoint y: 335, distance: 430.1
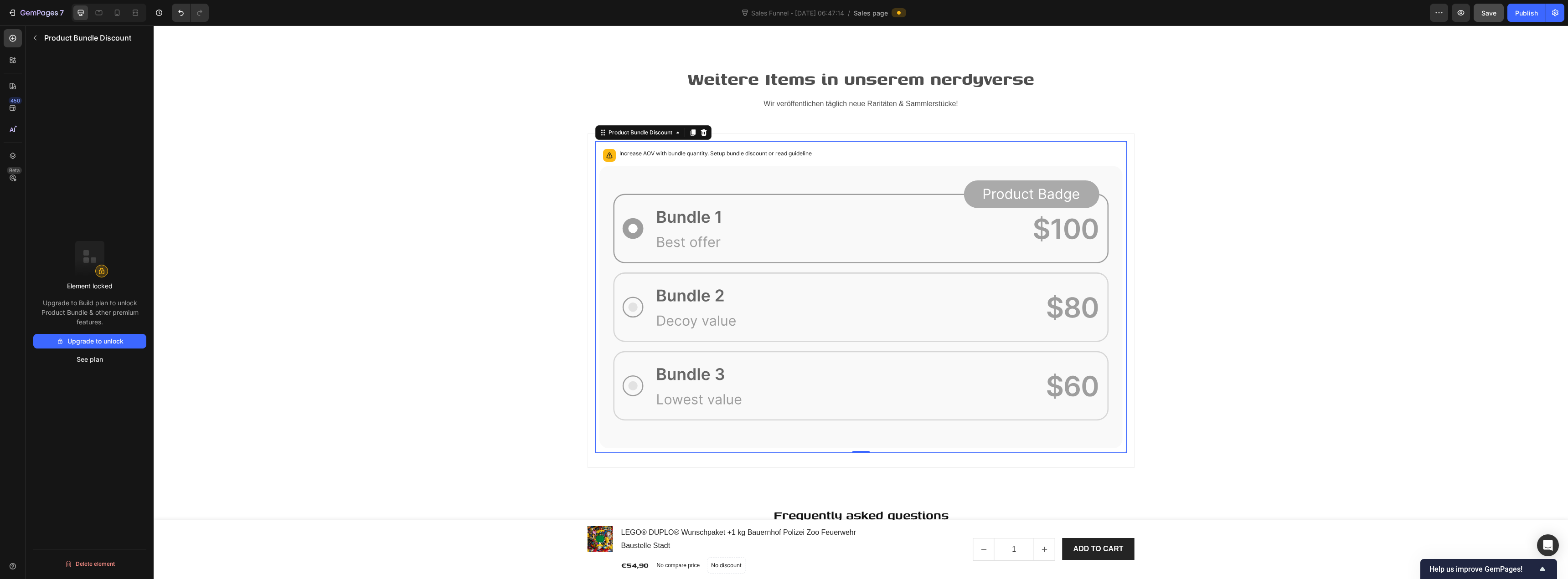
scroll to position [3287, 0]
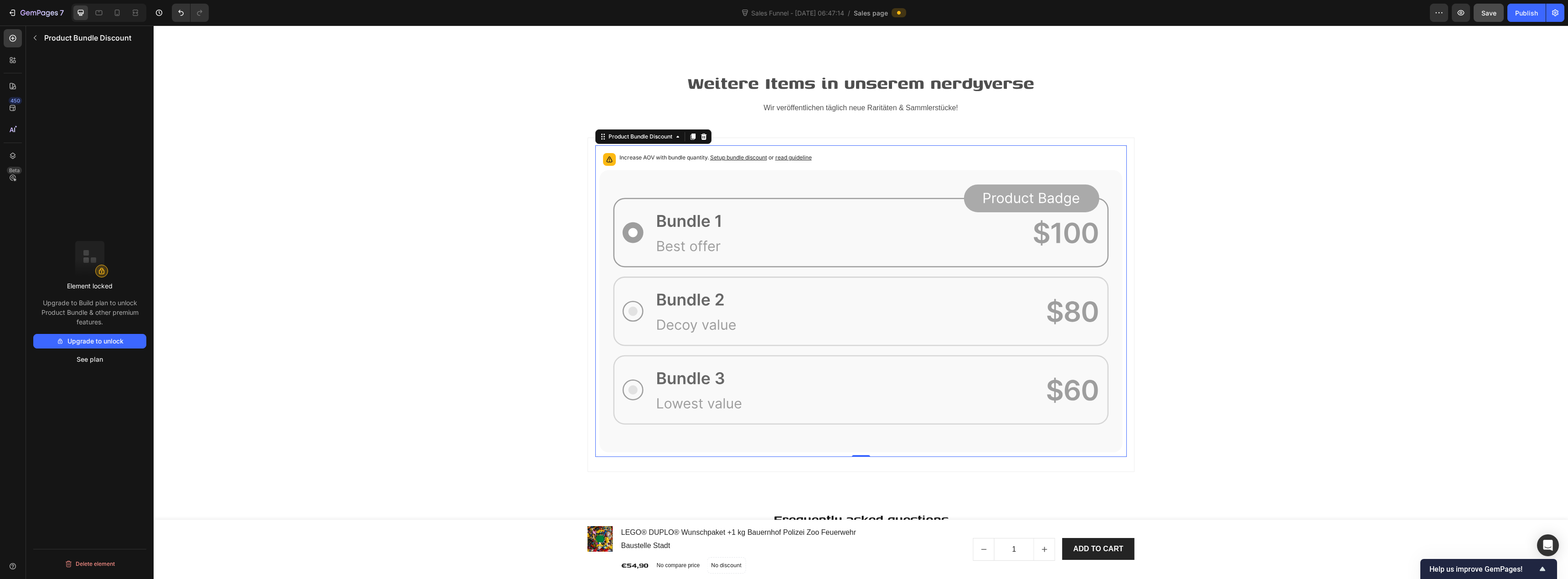
click at [700, 237] on icon at bounding box center [861, 311] width 523 height 282
click at [704, 139] on icon at bounding box center [704, 137] width 7 height 7
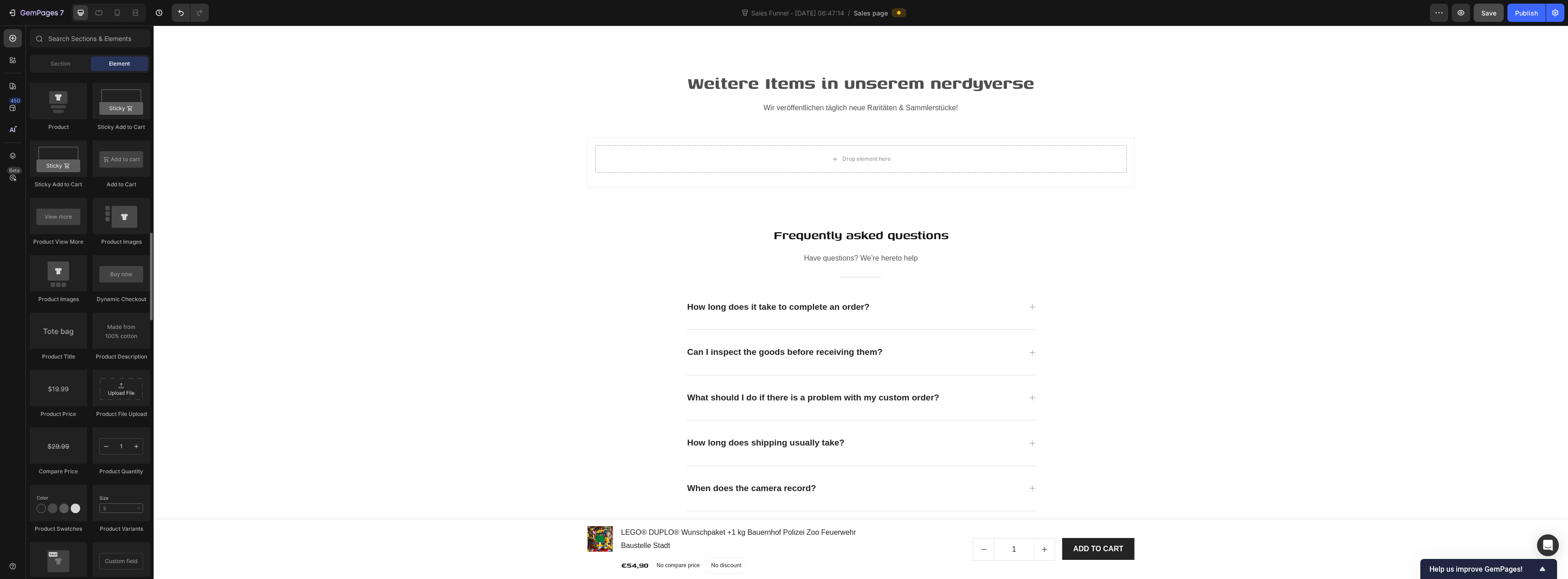
scroll to position [1047, 0]
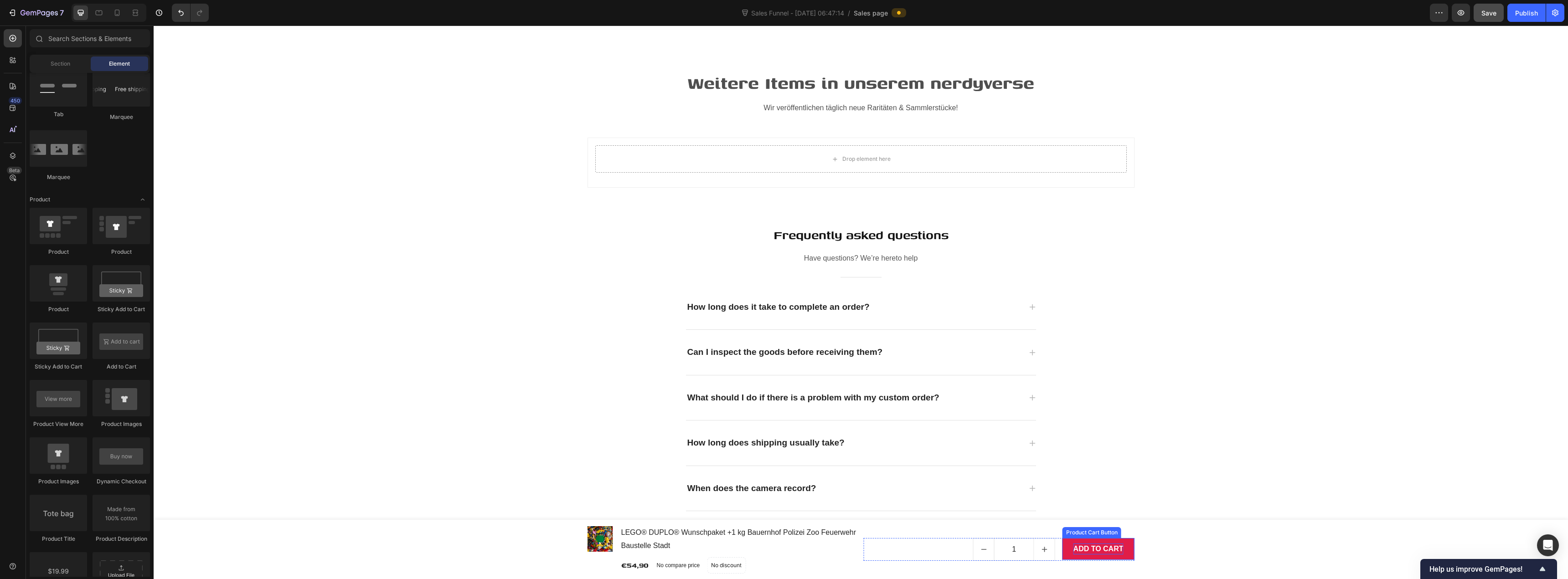
click at [783, 552] on div "ADD TO CART" at bounding box center [1099, 549] width 50 height 11
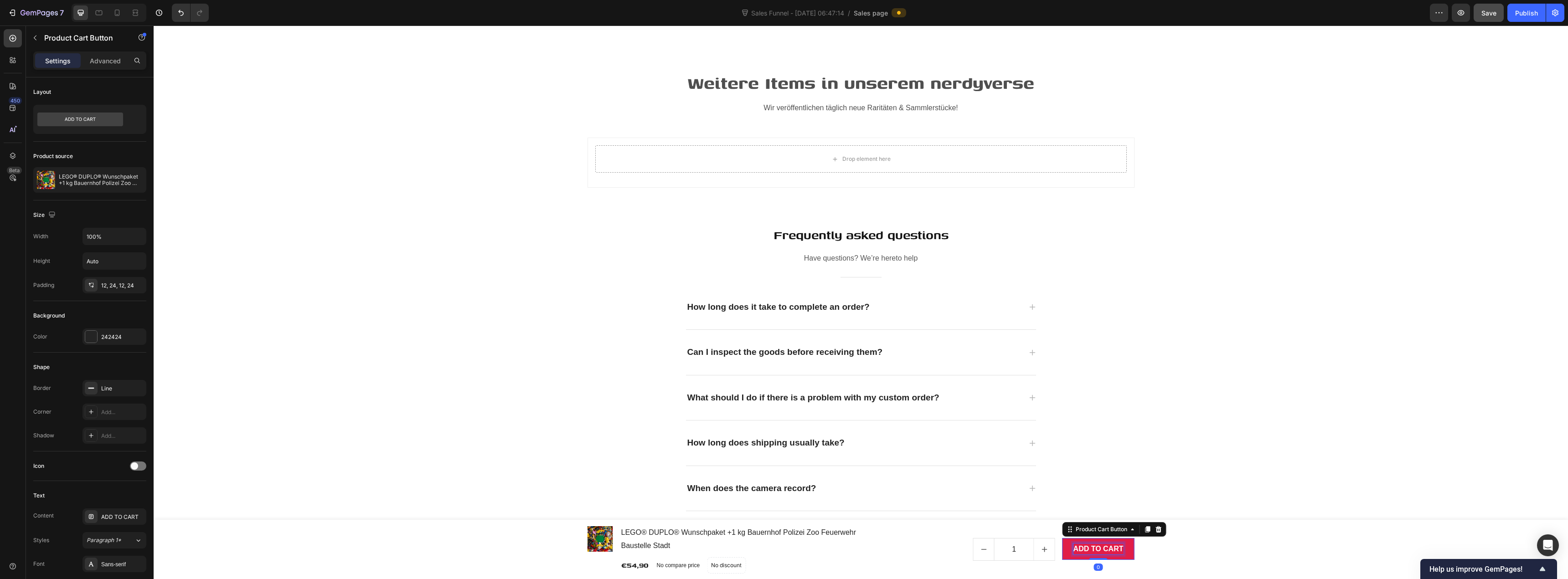
click at [783, 552] on div "ADD TO CART" at bounding box center [1099, 549] width 50 height 11
click at [783, 552] on p "ADD TO CART" at bounding box center [1099, 549] width 50 height 11
click at [783, 550] on p "ADD TO CART" at bounding box center [1099, 549] width 50 height 11
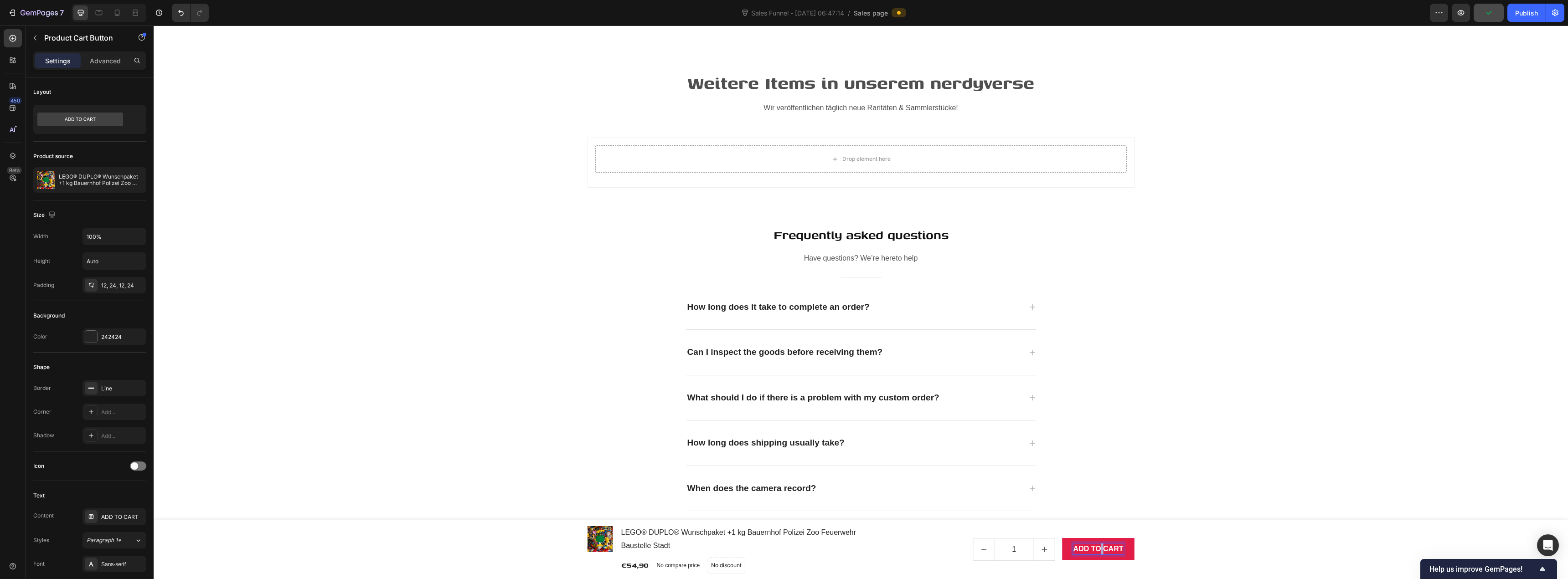
click at [783, 550] on p "ADD TO CART" at bounding box center [1099, 549] width 50 height 11
click at [783, 538] on button "EIN" at bounding box center [1118, 549] width 34 height 22
click at [783, 538] on button "IN" at bounding box center [1120, 549] width 29 height 22
click at [783, 538] on button "IN DEN" at bounding box center [1111, 549] width 46 height 22
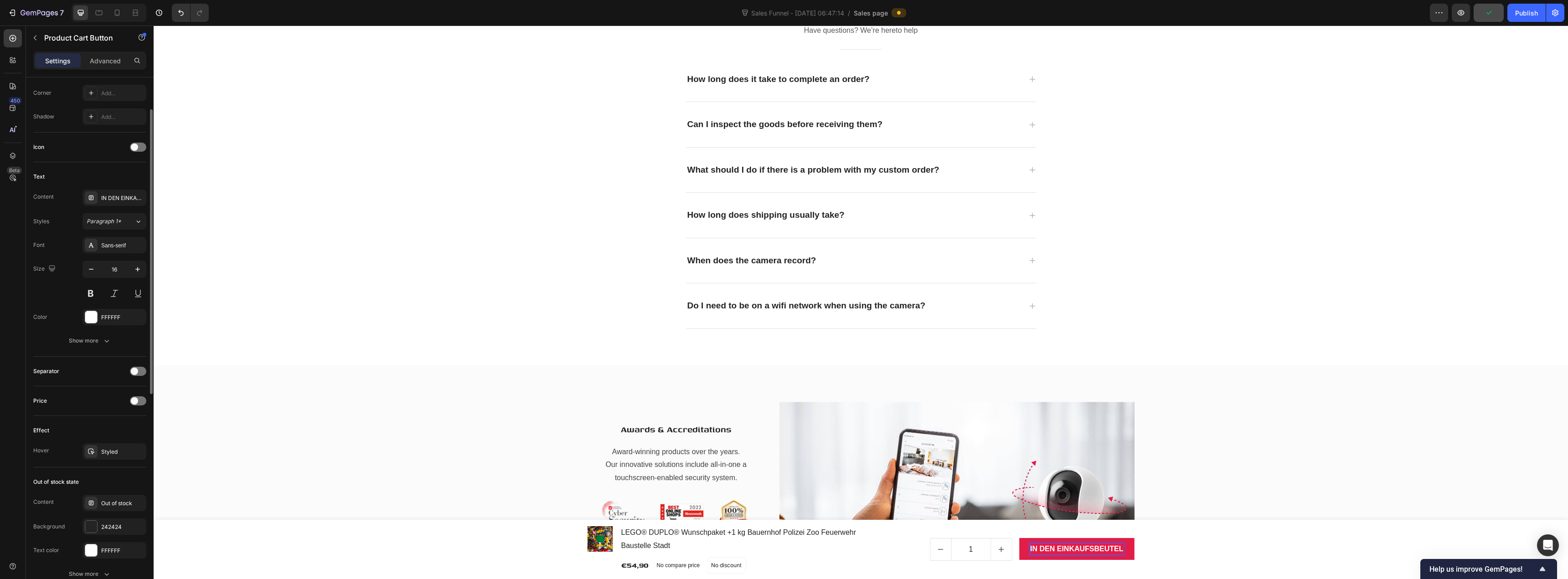
scroll to position [449, 0]
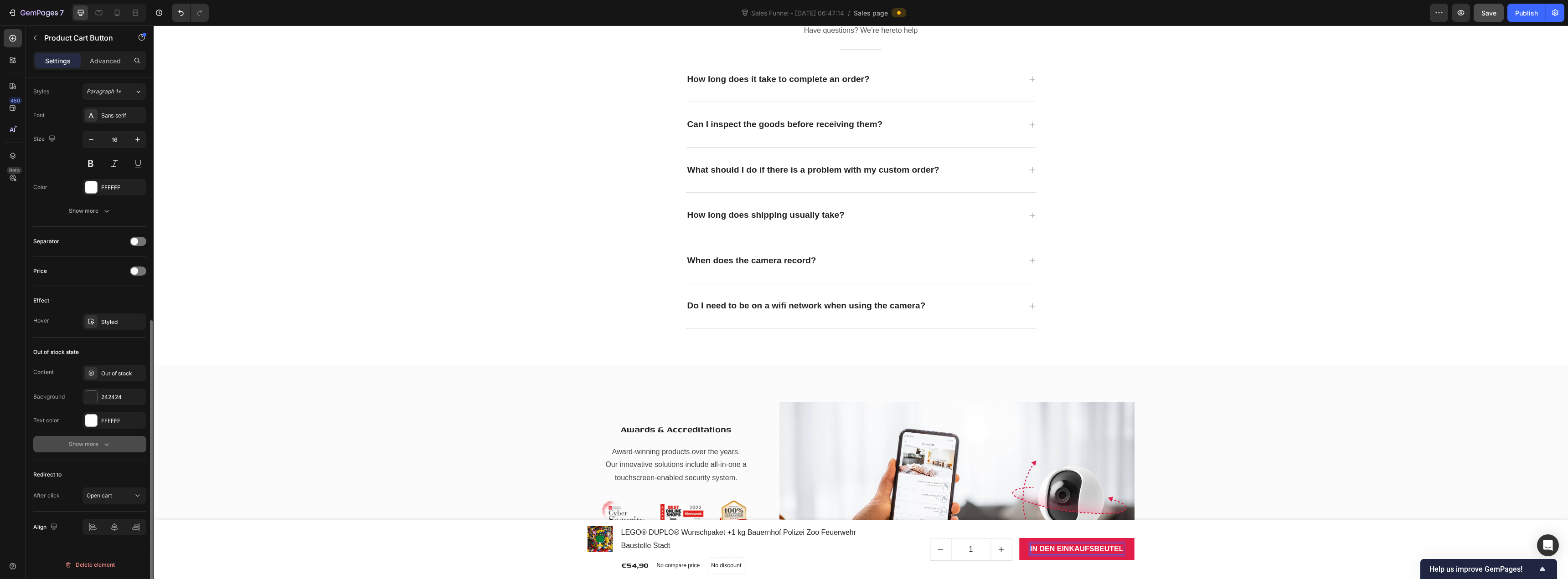
click at [113, 446] on button "Show more" at bounding box center [90, 444] width 113 height 16
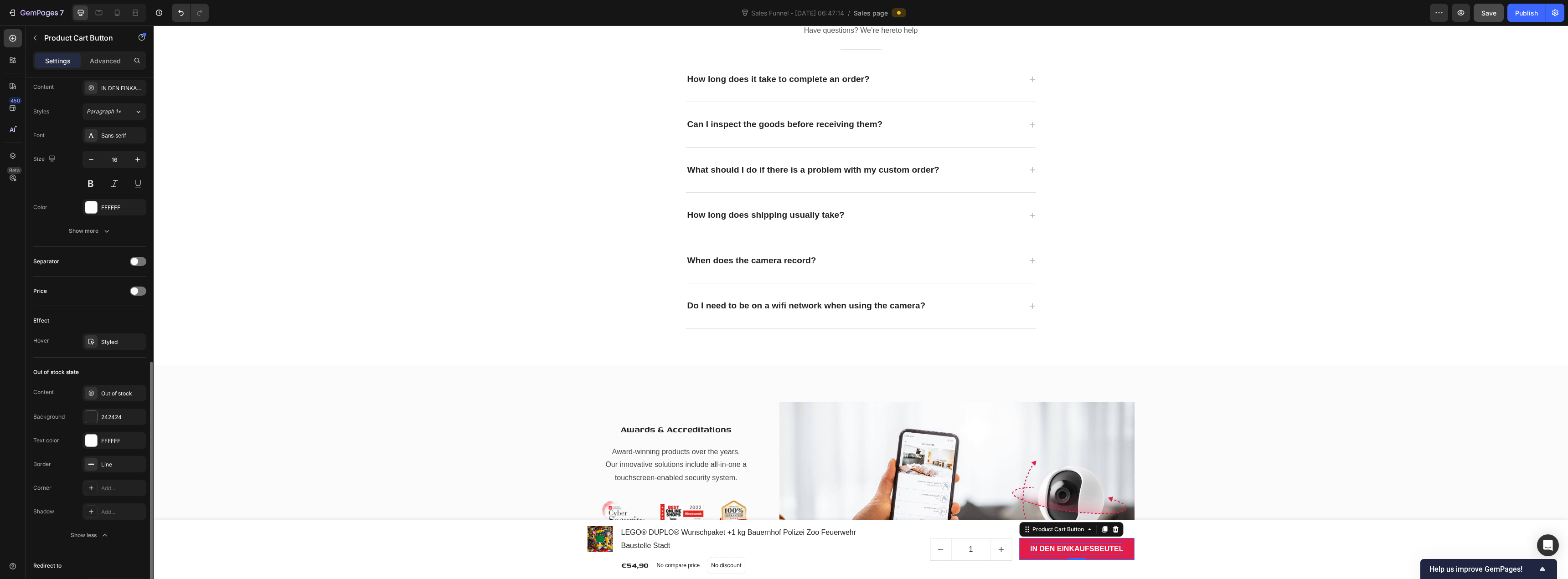
scroll to position [383, 0]
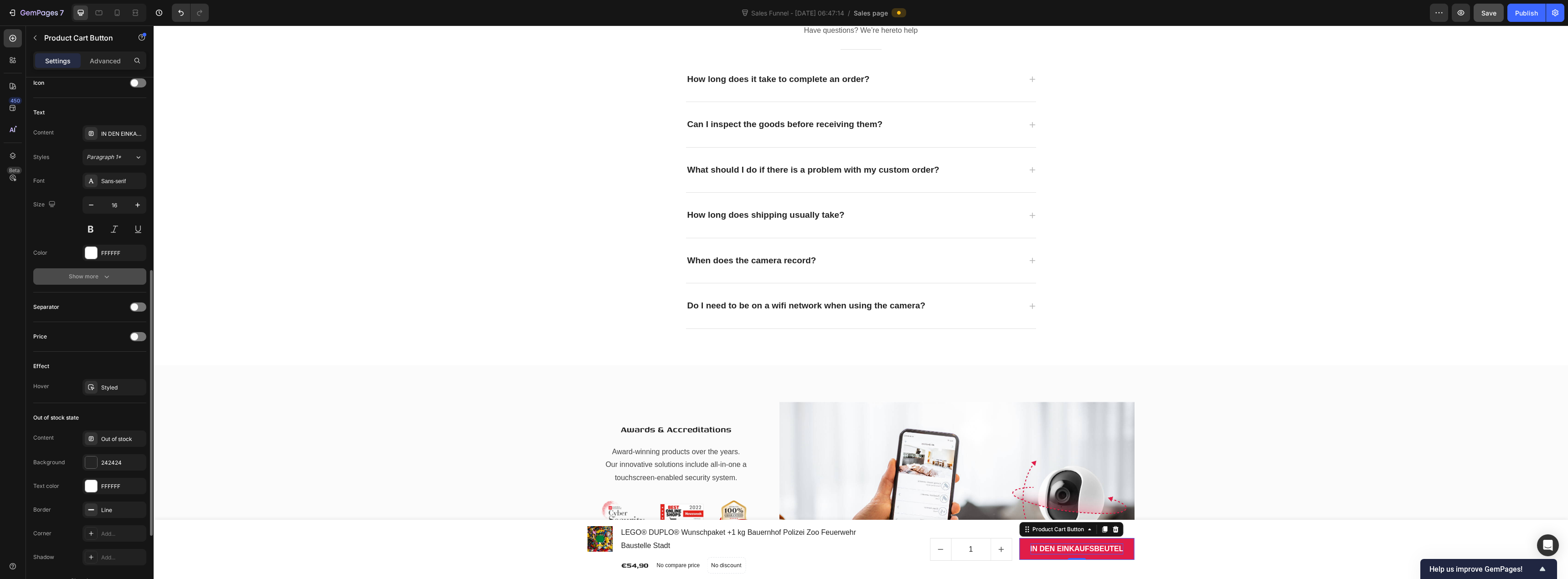
click at [103, 279] on icon "button" at bounding box center [107, 276] width 9 height 9
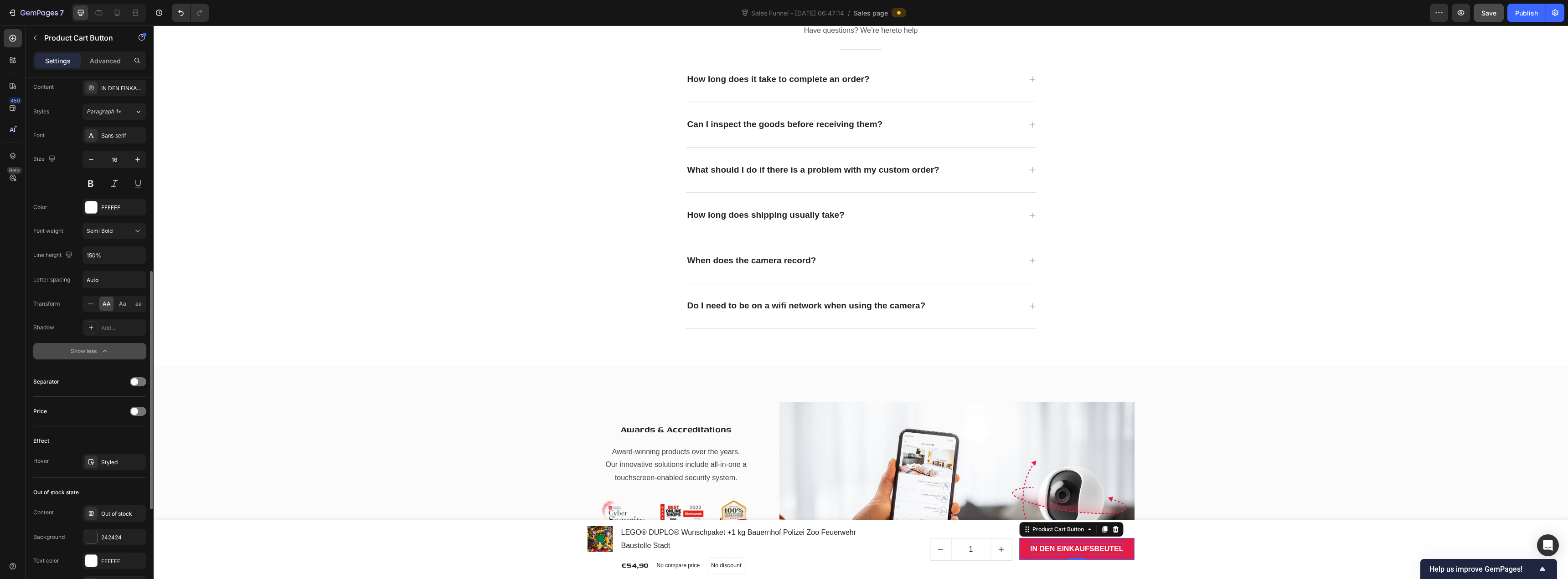
scroll to position [611, 0]
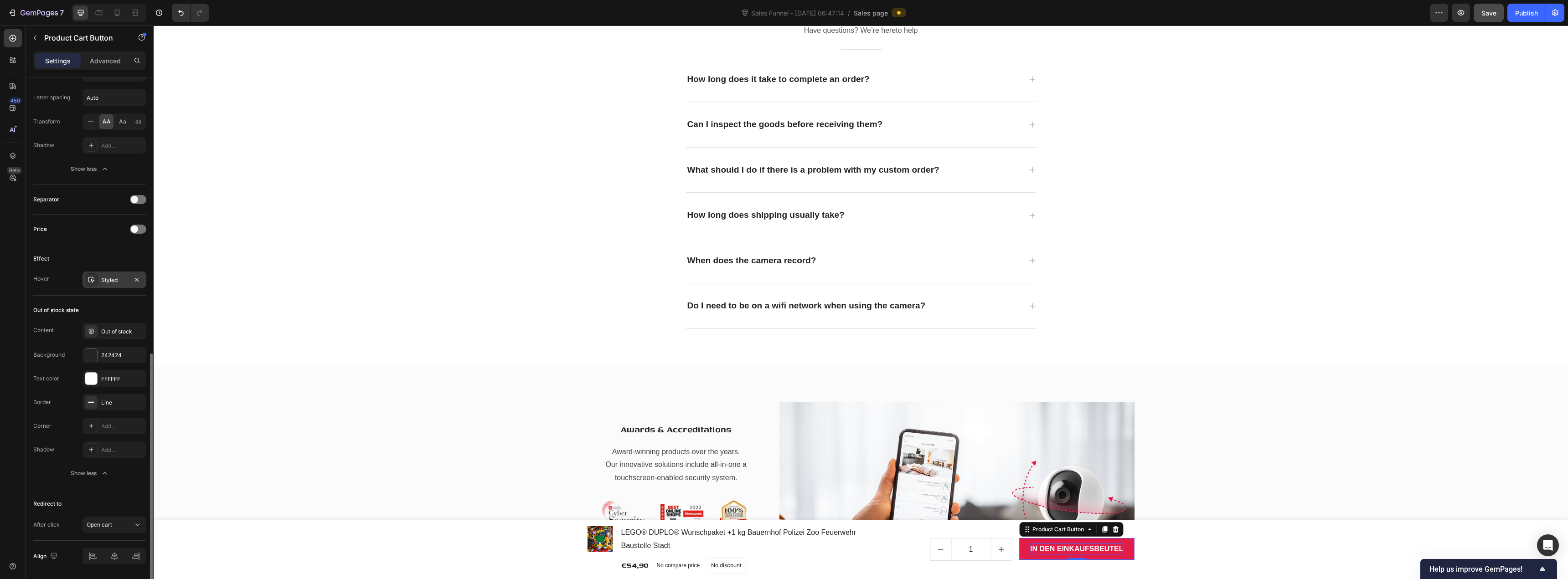
click at [125, 280] on div "Styled" at bounding box center [114, 280] width 26 height 8
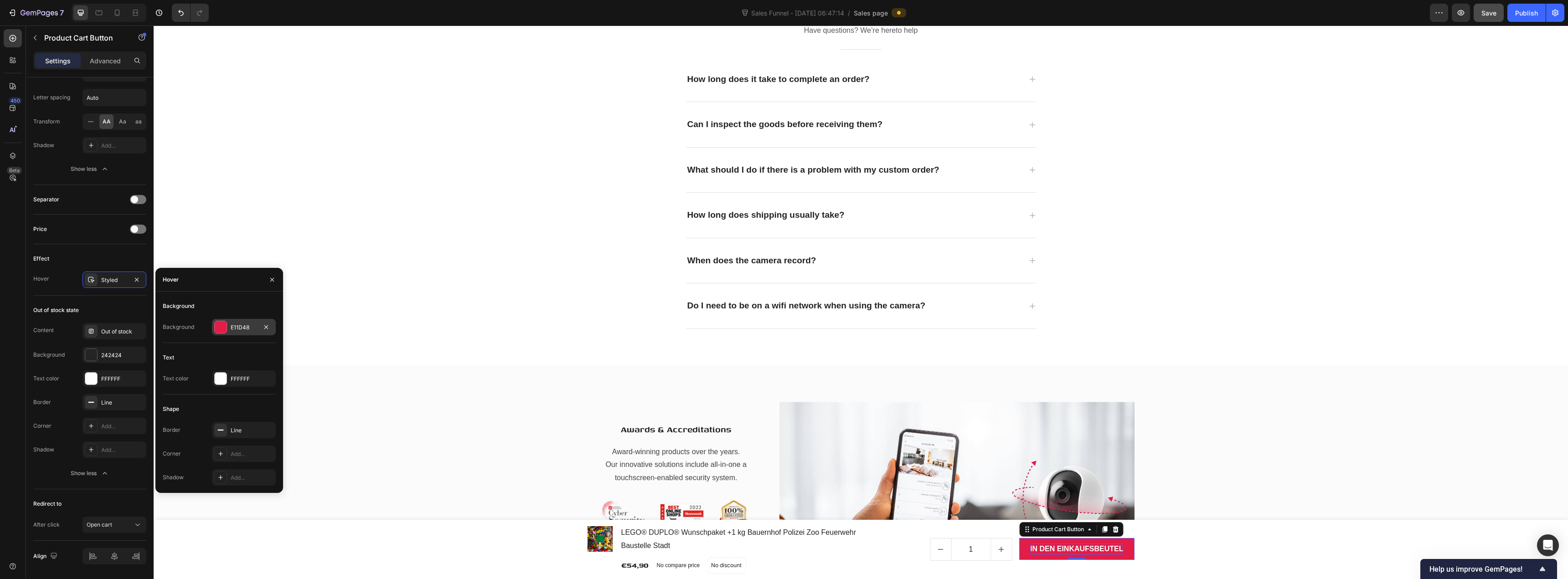
click at [225, 329] on div at bounding box center [220, 327] width 12 height 12
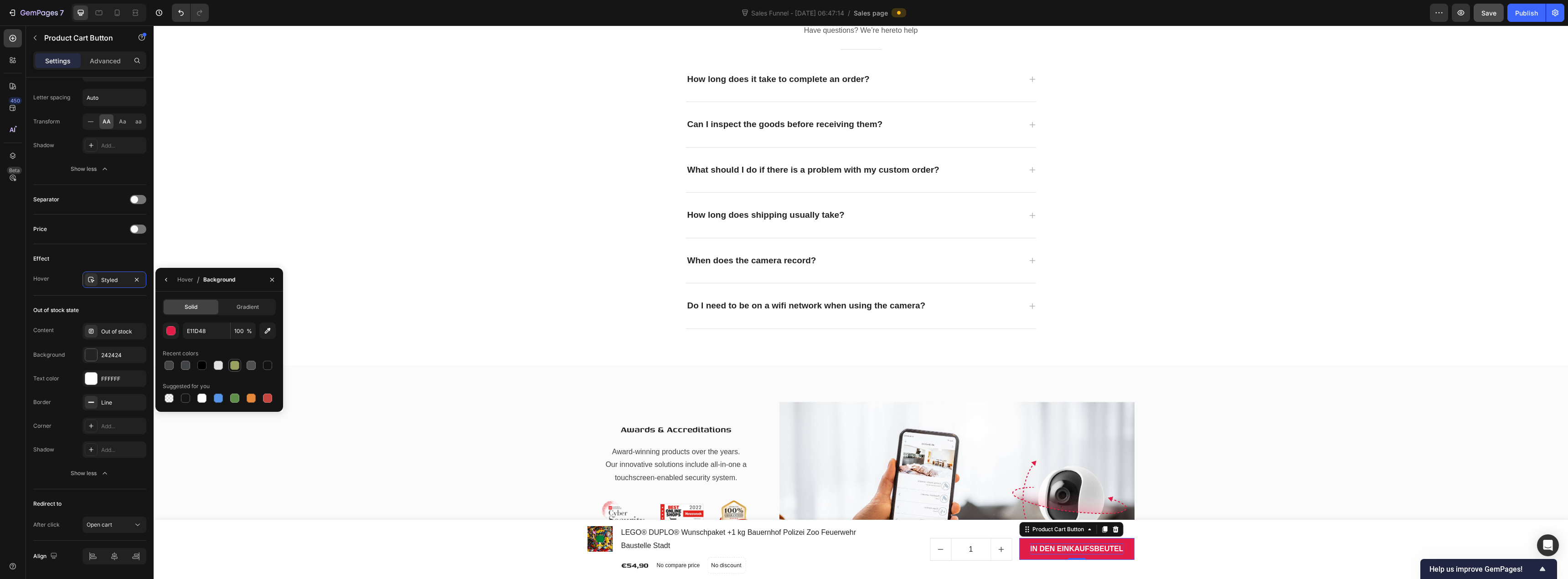
click at [234, 366] on div at bounding box center [234, 365] width 9 height 9
type input "99A260"
click at [389, 312] on div "Frequently asked questions Heading Have questions? We’re hereto help Text block…" at bounding box center [861, 162] width 1401 height 333
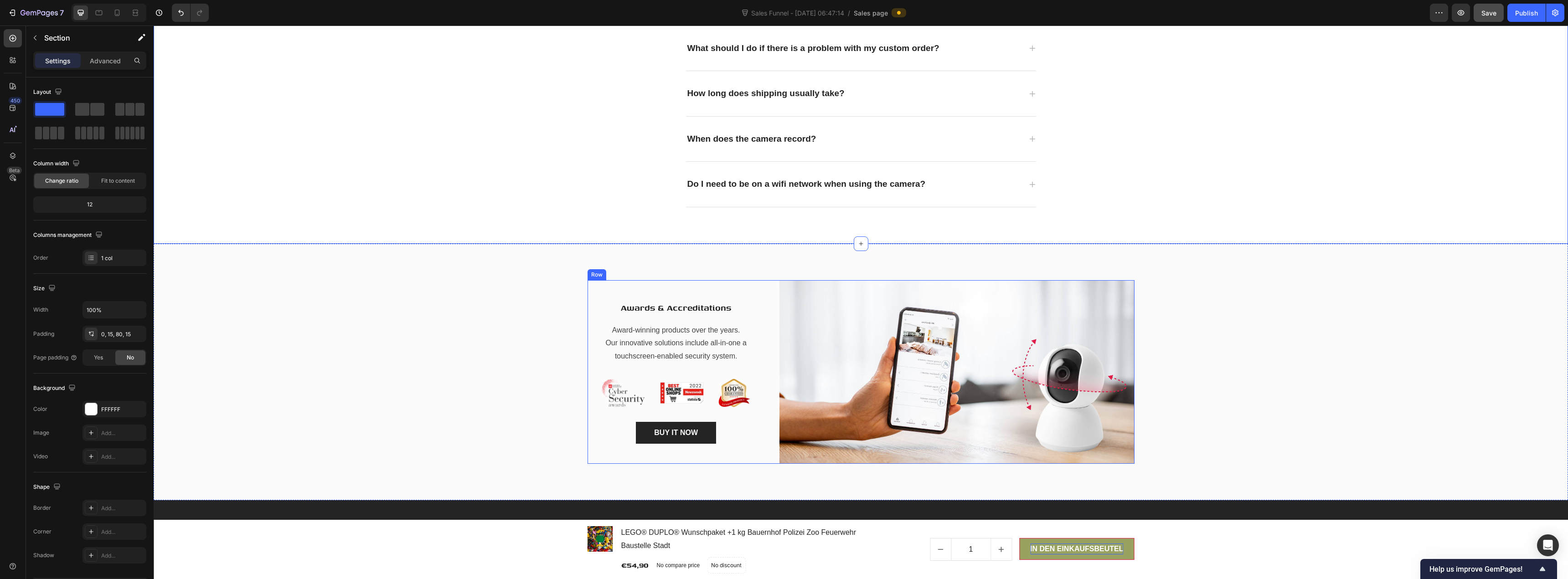
scroll to position [3651, 0]
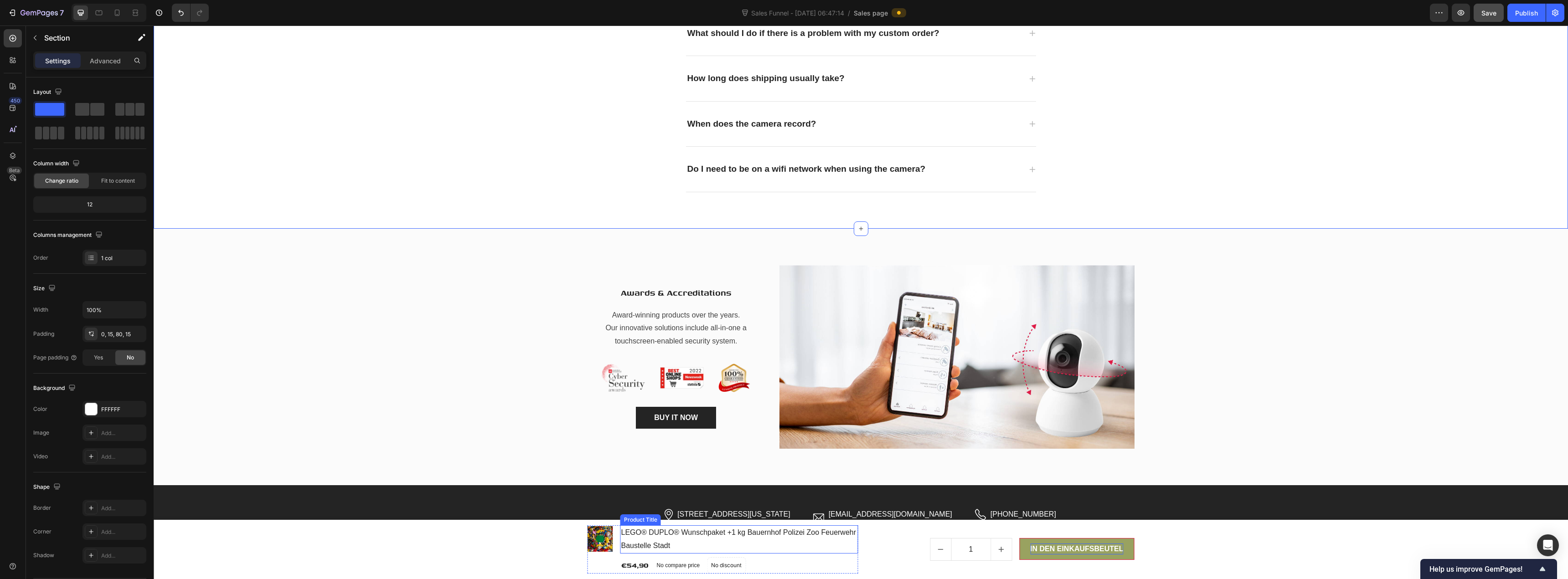
click at [654, 536] on h1 "LEGO® DUPLO® Wunschpaket +1 kg Bauernhof Polizei Zoo Feuerwehr Baustelle Stadt" at bounding box center [739, 539] width 238 height 28
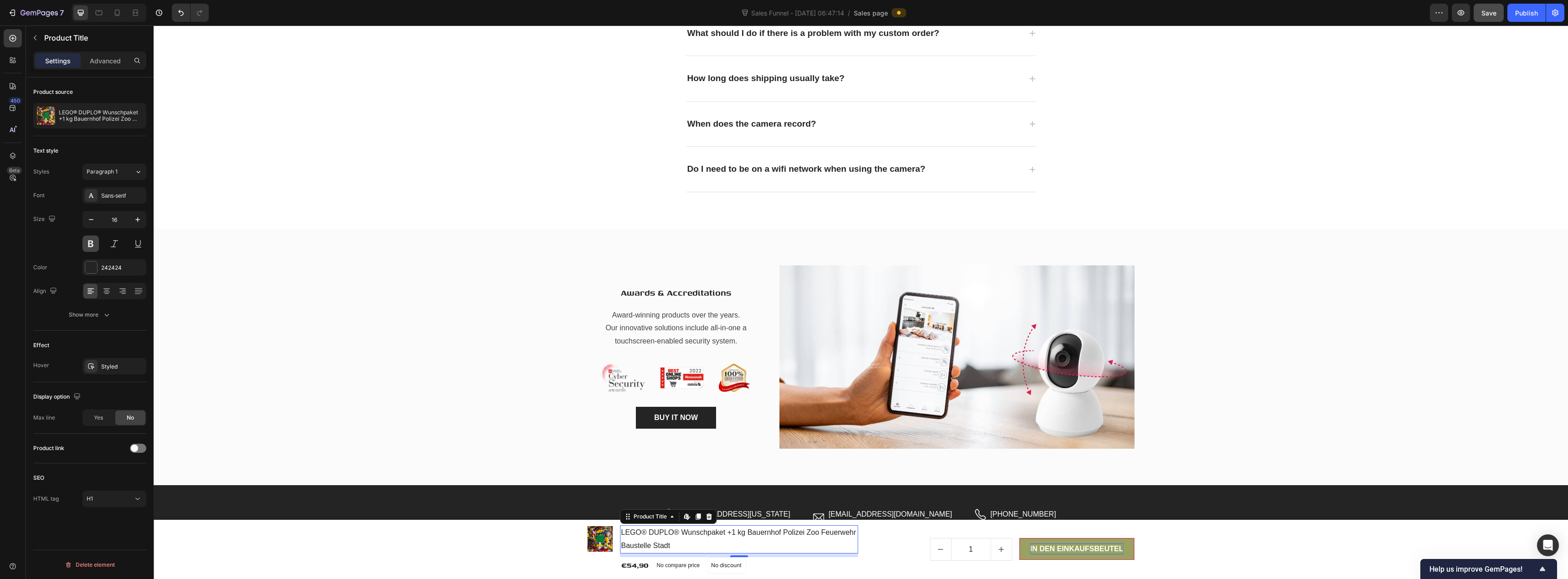
click at [89, 246] on button at bounding box center [91, 243] width 16 height 16
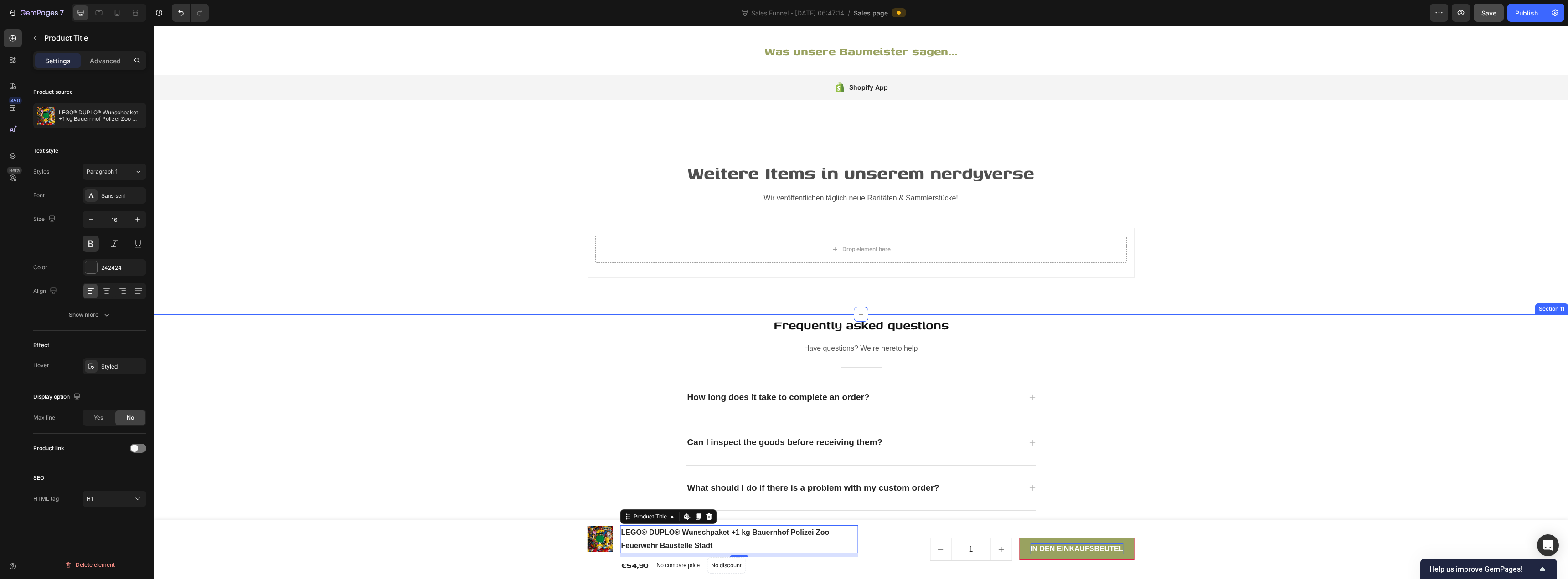
scroll to position [3241, 0]
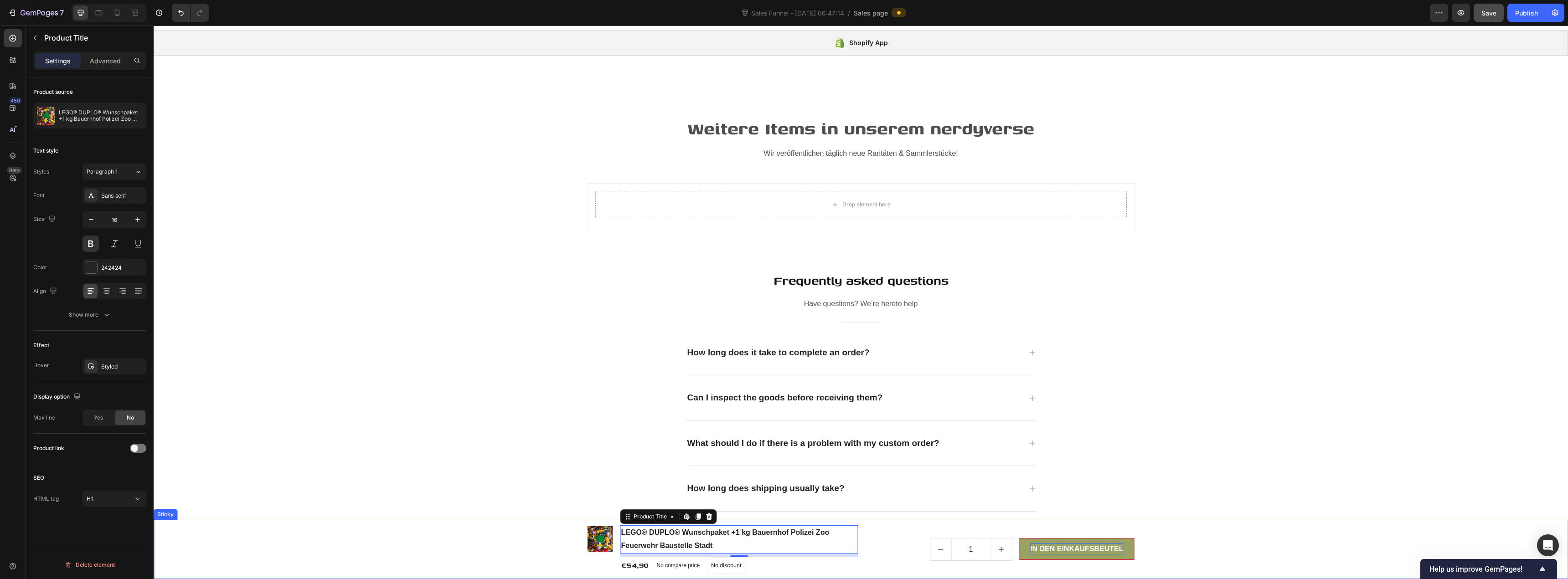
click at [508, 532] on div "Product Images & Gallery LEGO® DUPLO® Wunschpaket +1 kg Bauernhof Polizei Zoo F…" at bounding box center [861, 549] width 1415 height 59
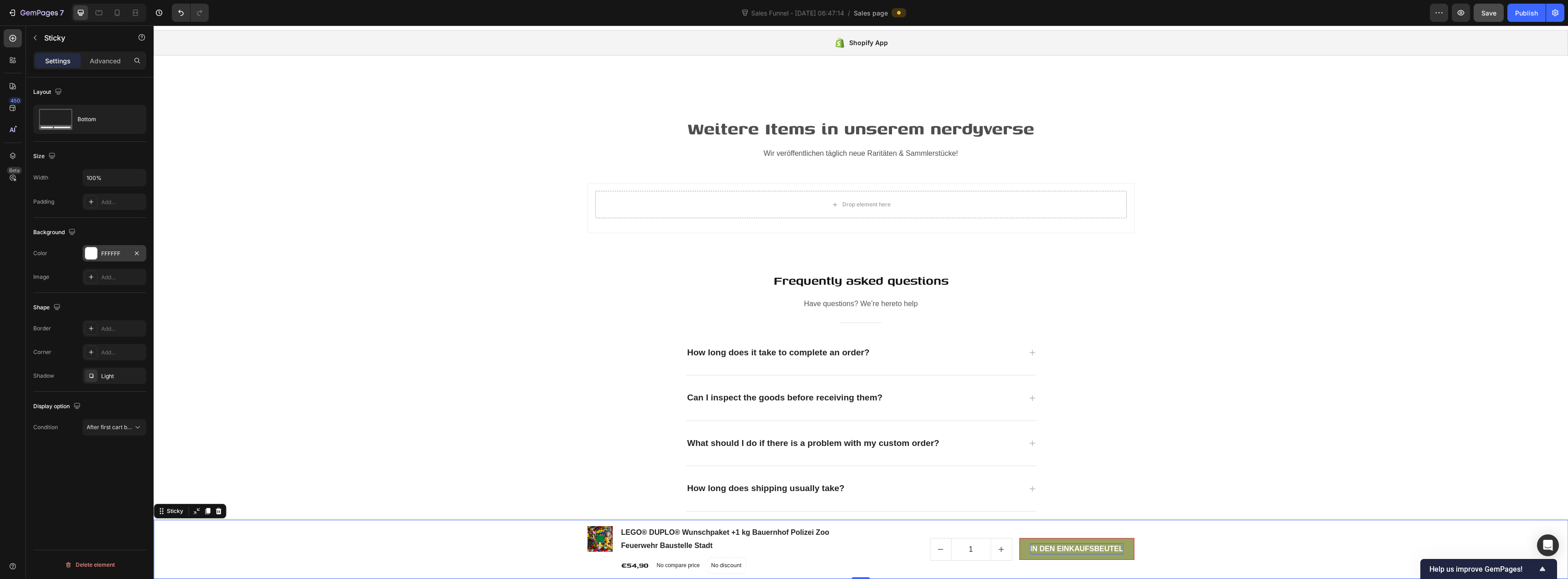
click at [103, 255] on div "FFFFFF" at bounding box center [114, 253] width 26 height 8
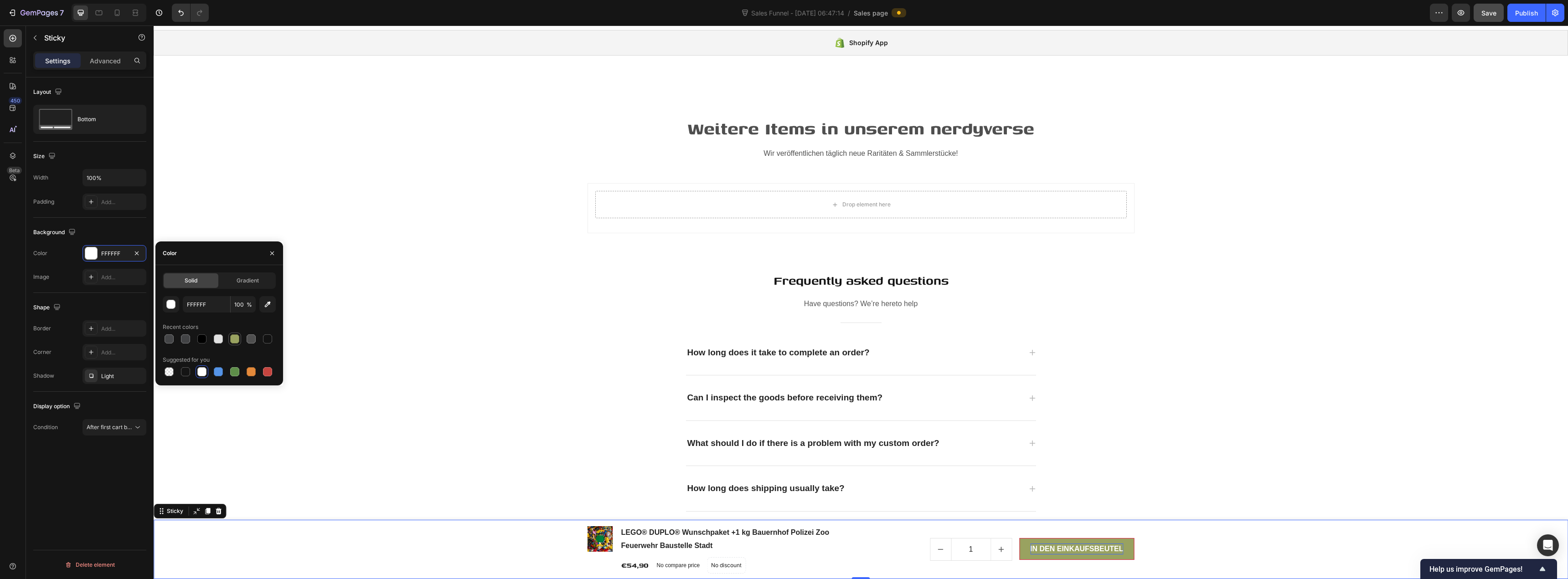
click at [233, 340] on div at bounding box center [234, 339] width 9 height 9
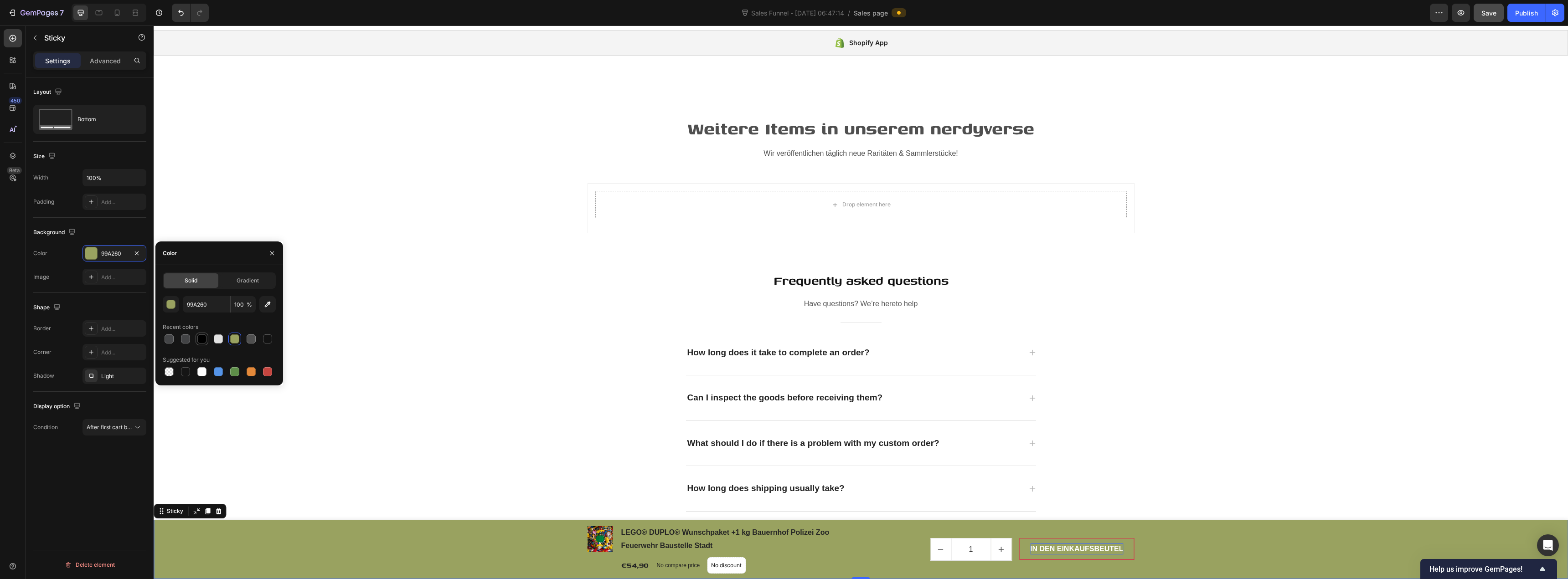
click at [202, 340] on div at bounding box center [201, 339] width 9 height 9
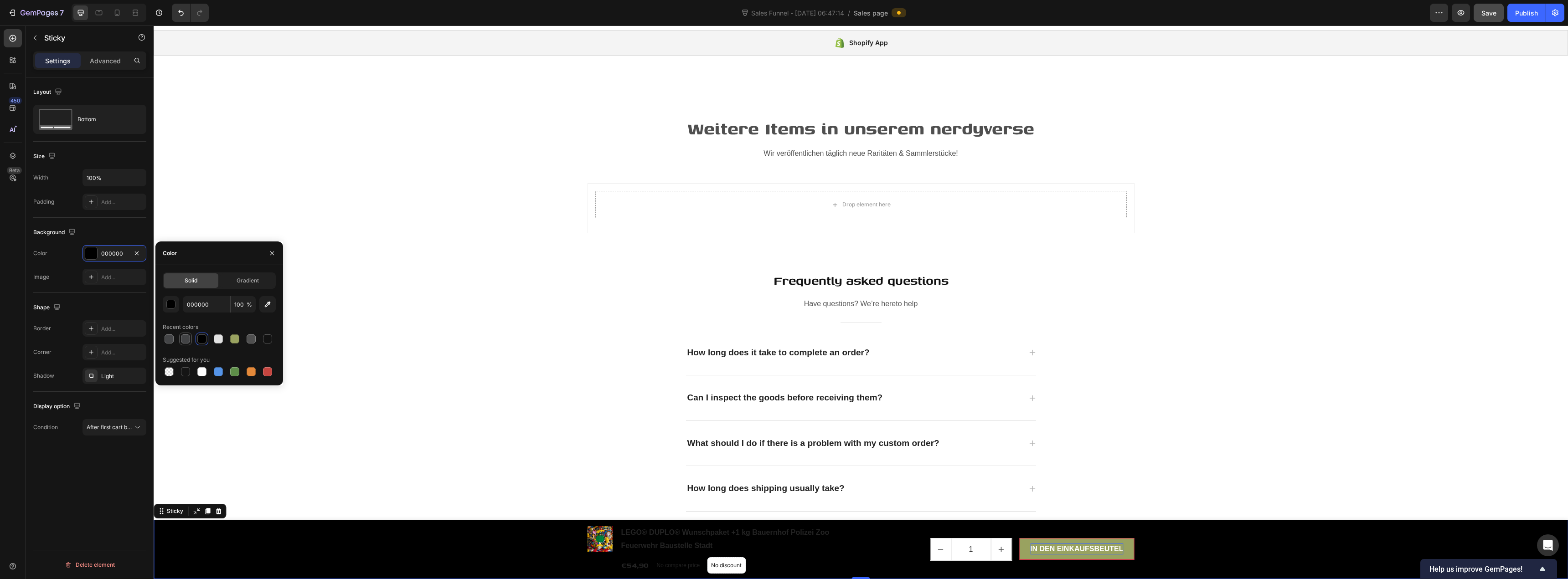
click at [188, 344] on div at bounding box center [186, 339] width 11 height 11
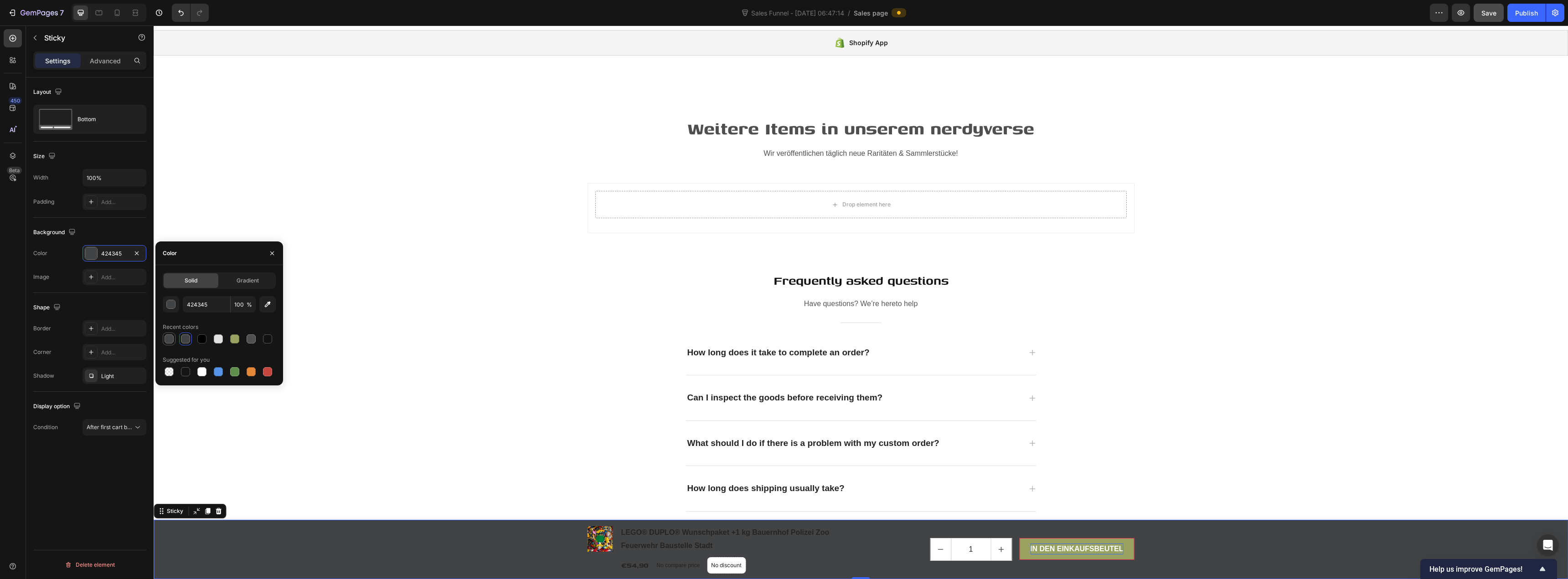
click at [172, 339] on div at bounding box center [169, 339] width 9 height 9
click at [175, 303] on div "button" at bounding box center [171, 304] width 9 height 9
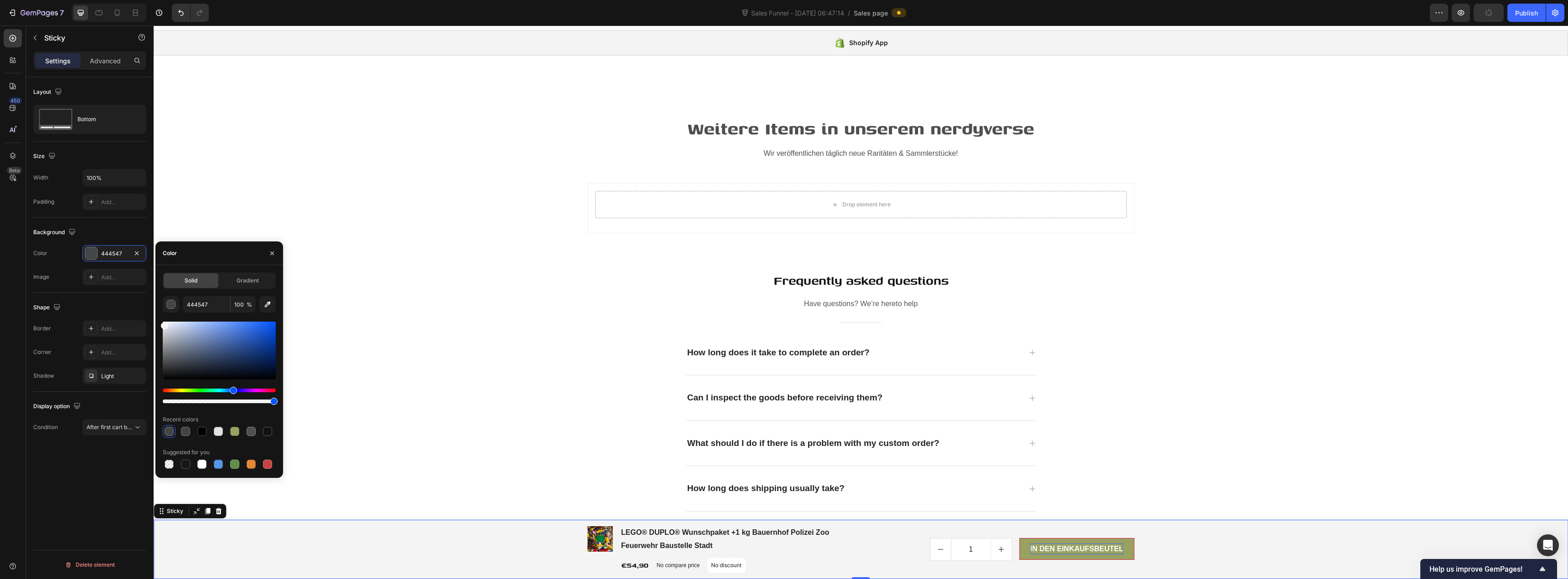
type input "F4F4F4"
drag, startPoint x: 187, startPoint y: 349, endPoint x: 153, endPoint y: 324, distance: 42.2
click at [153, 324] on div "450 Beta Sections(30) Elements(87) Section Element Hero Section Product Detail …" at bounding box center [77, 302] width 153 height 553
click at [515, 331] on div "Frequently asked questions Heading Have questions? We’re hereto help Text block…" at bounding box center [861, 435] width 1401 height 333
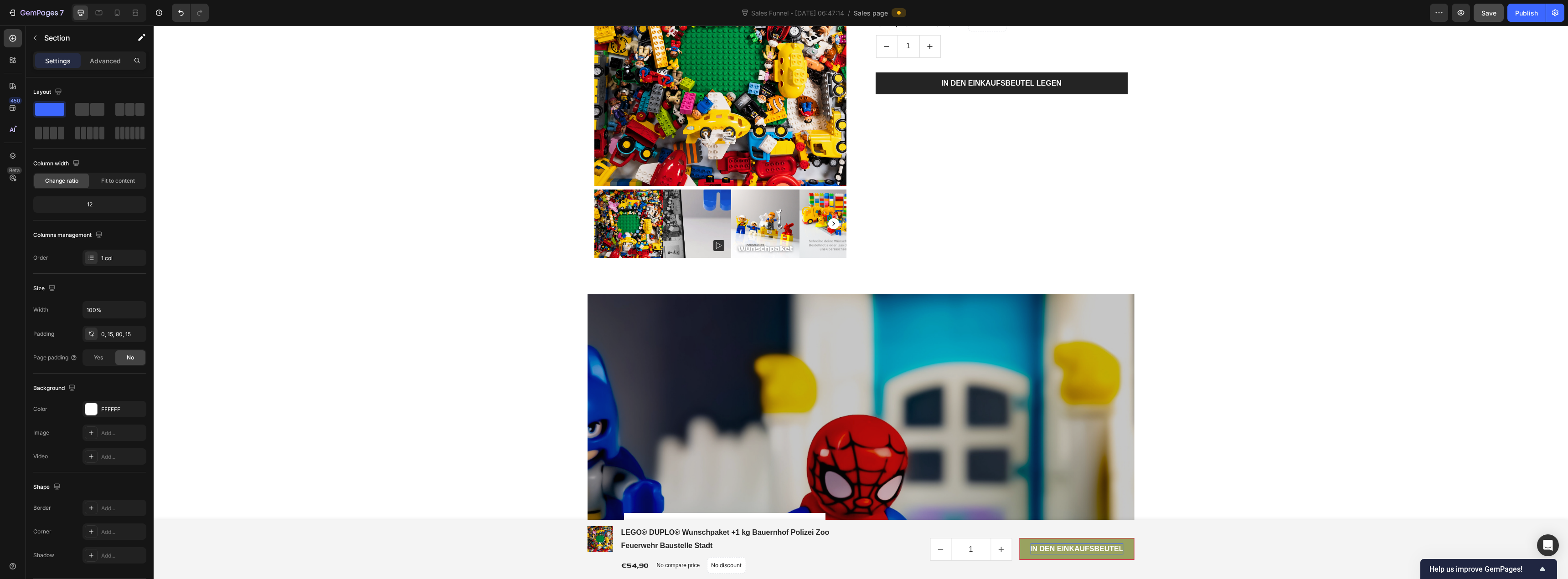
scroll to position [923, 0]
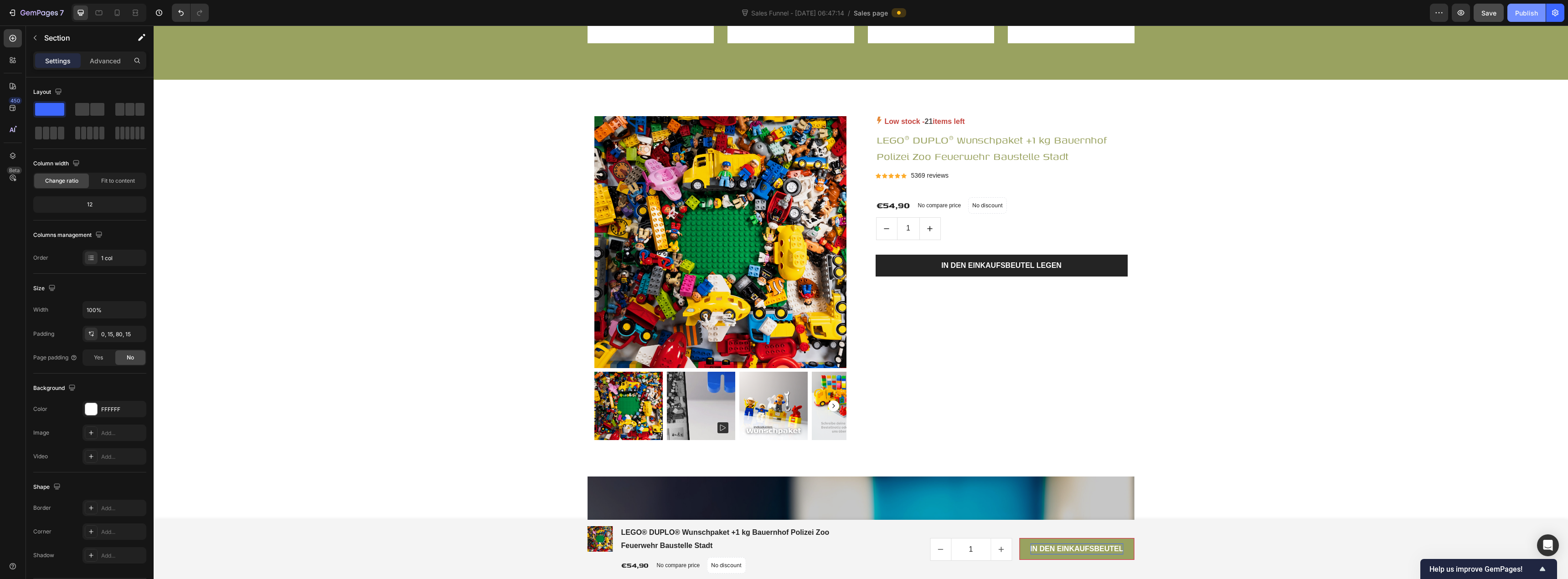
click at [783, 10] on div "Publish" at bounding box center [1526, 13] width 23 height 10
click at [783, 13] on icon "button" at bounding box center [1461, 12] width 9 height 9
click at [783, 15] on button "button" at bounding box center [1439, 13] width 18 height 18
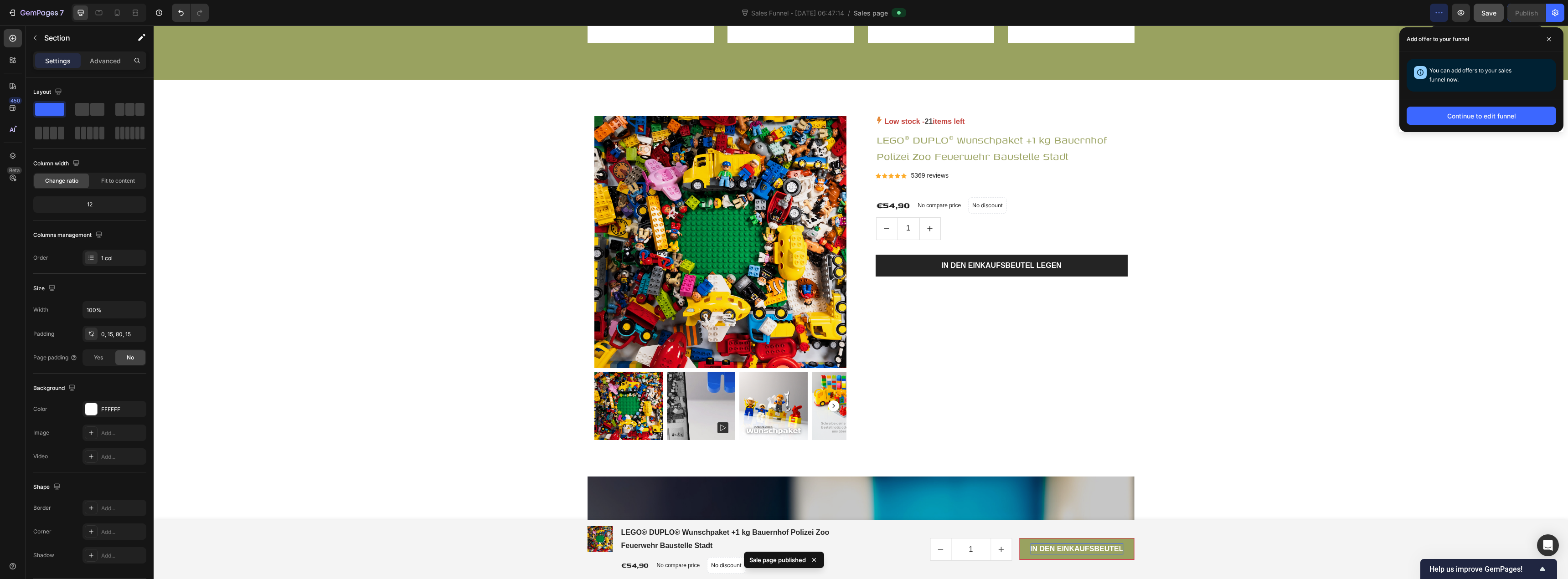
click at [783, 13] on icon "button" at bounding box center [1439, 12] width 9 height 9
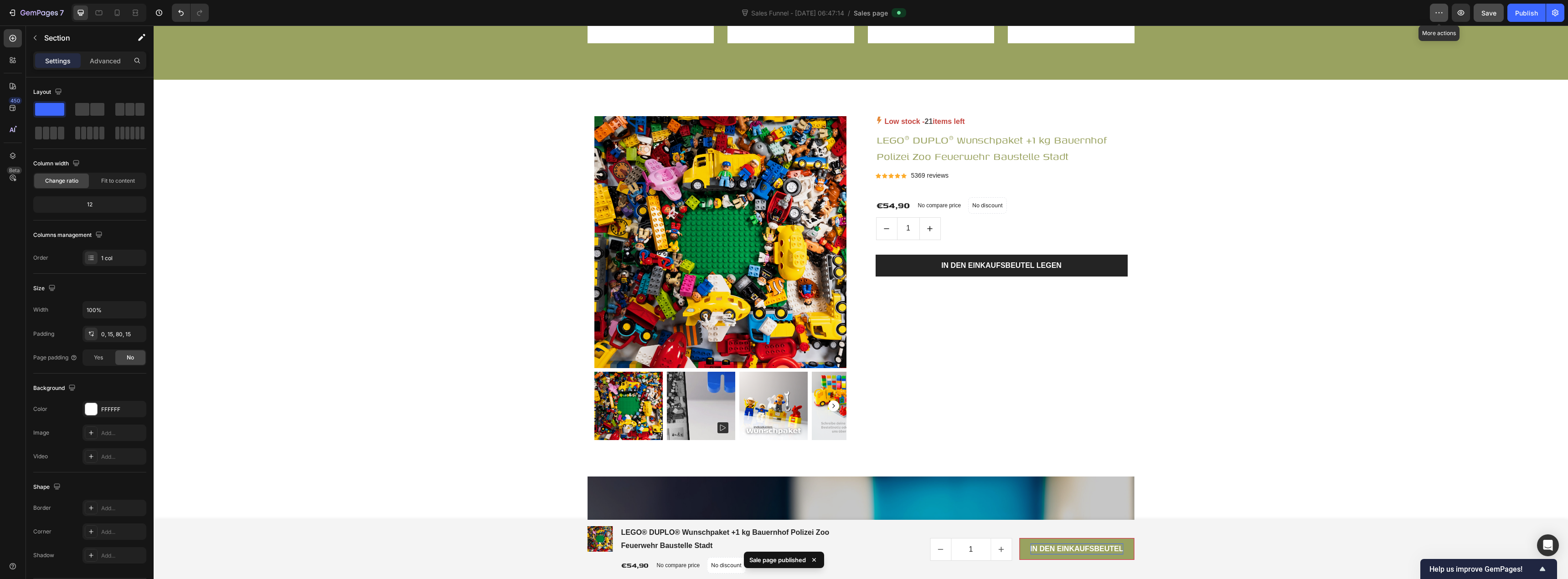
click at [783, 13] on icon "button" at bounding box center [1439, 12] width 9 height 9
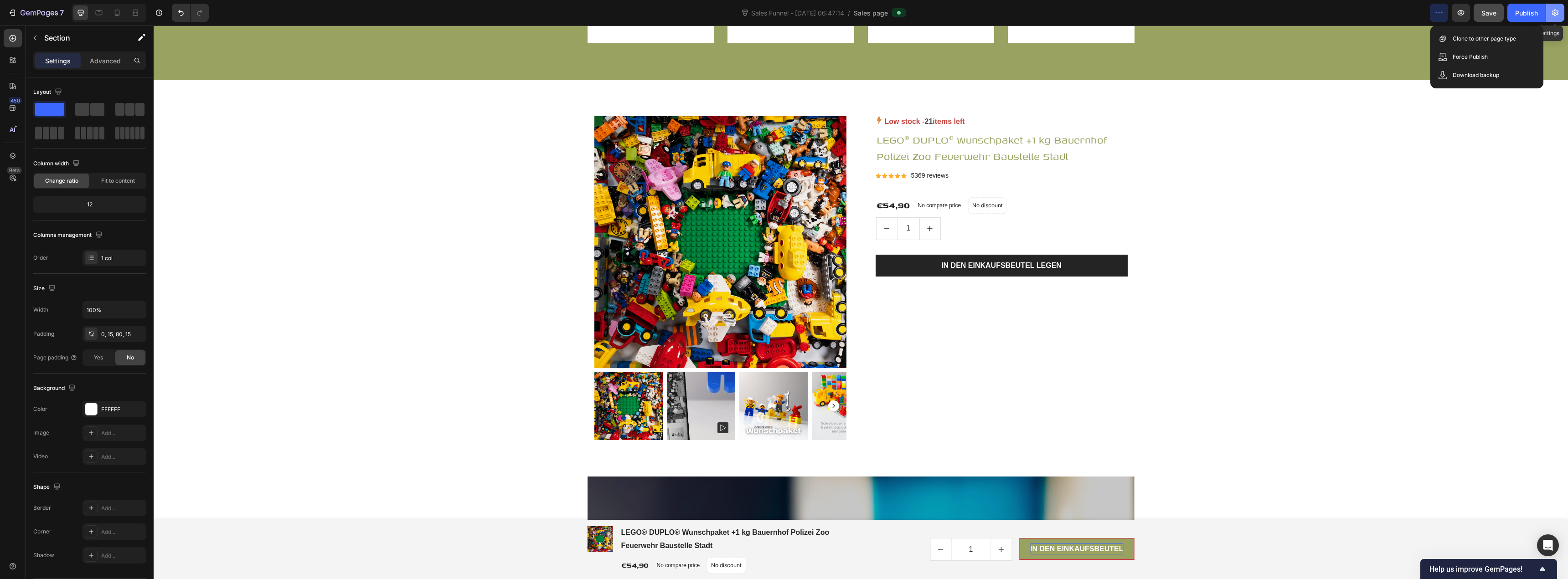
click at [783, 13] on icon "button" at bounding box center [1555, 12] width 9 height 9
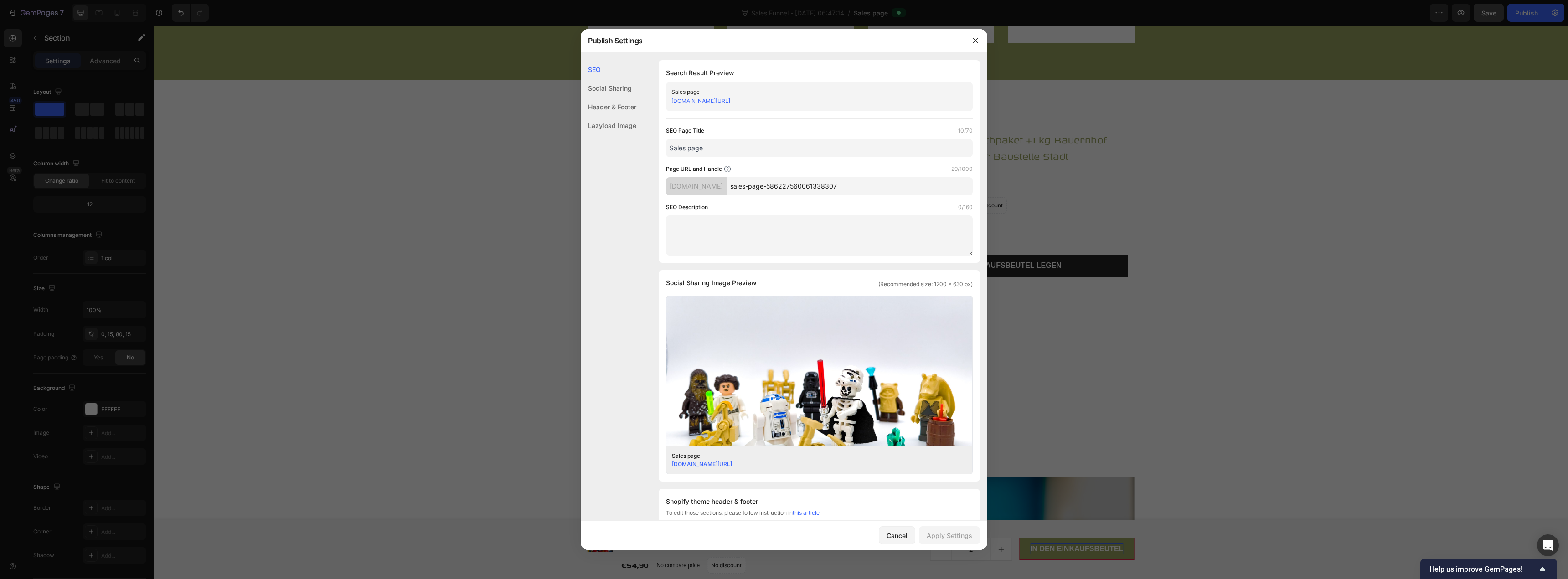
click at [715, 151] on input "Sales page" at bounding box center [819, 148] width 307 height 18
drag, startPoint x: 710, startPoint y: 149, endPoint x: 658, endPoint y: 148, distance: 52.0
click at [658, 148] on div "SEO Search Result Preview LEGO DUPLO Wunschpaket rnhpbk-bx.myshopify.com/pages/…" at bounding box center [784, 400] width 407 height 679
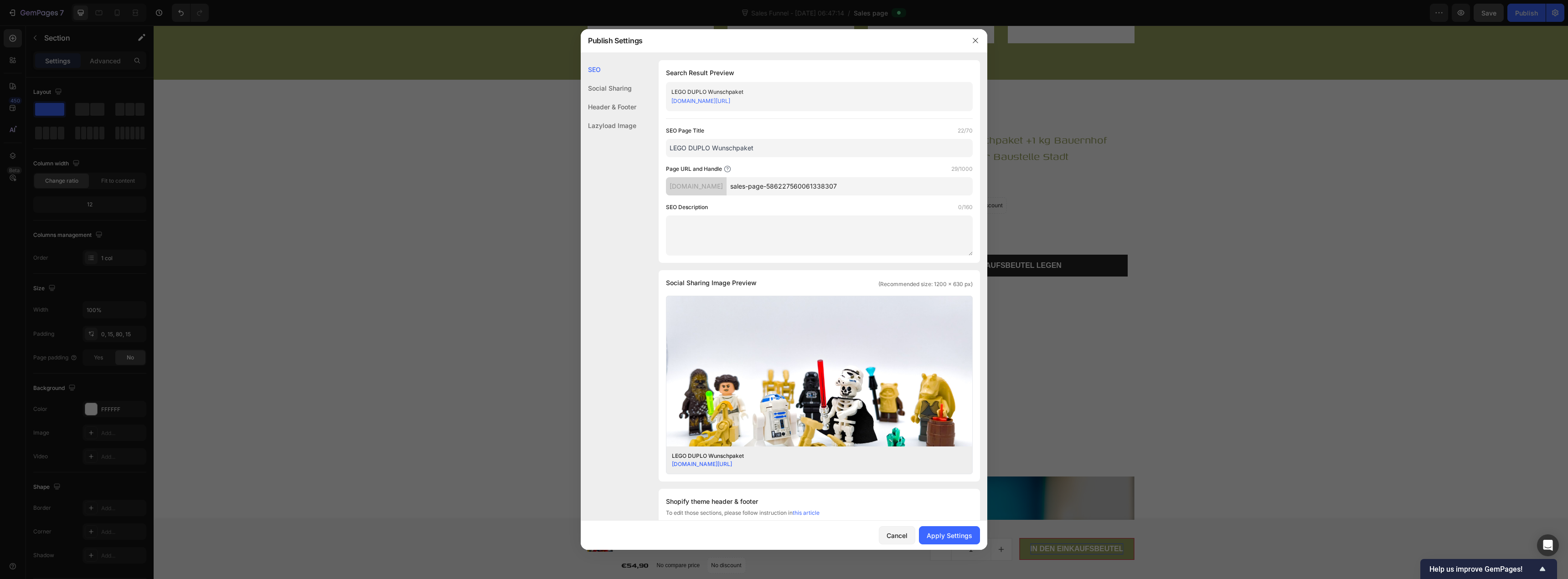
paste input "® DUPLO®"
click at [767, 148] on input "LEGO® DUPLO® Wunschpaket" at bounding box center [819, 148] width 307 height 18
type input "LEGO® DUPLO® Wunschpaket"
click at [714, 224] on textarea at bounding box center [819, 235] width 307 height 40
click at [719, 234] on textarea at bounding box center [819, 235] width 307 height 40
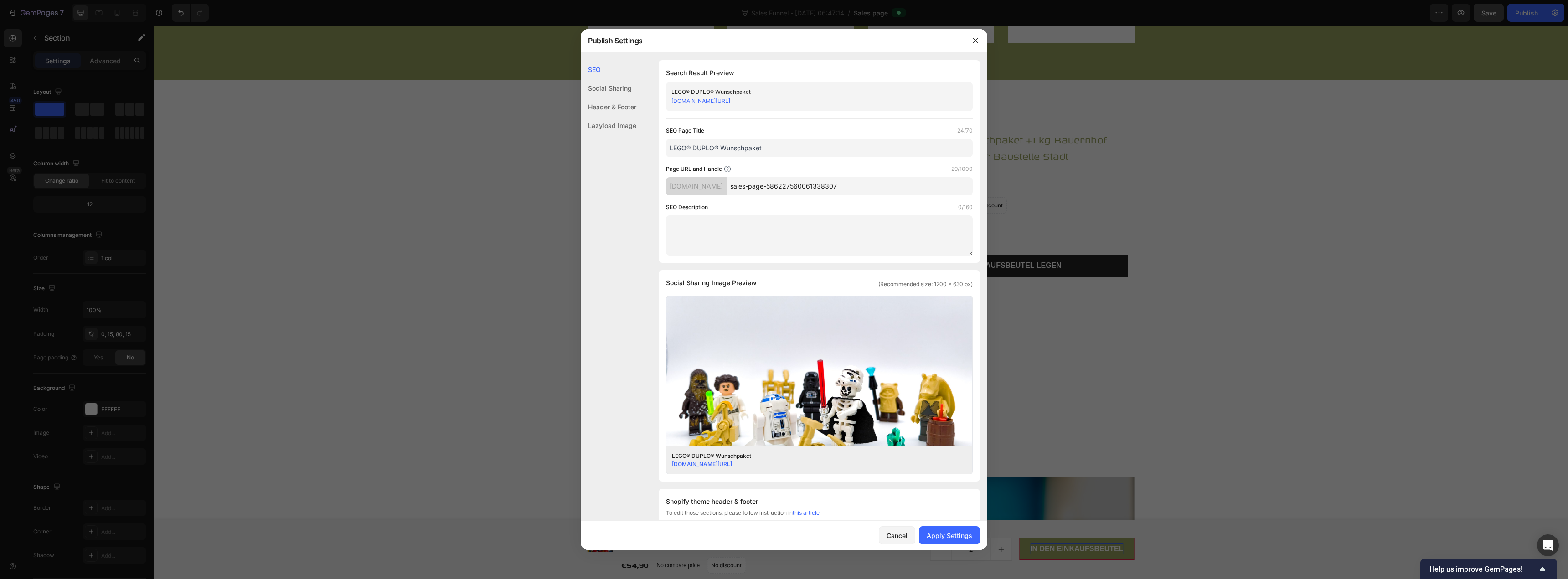
paste textarea "Stelle dir dein LEGO® DUPLO® Wunschpaket zusammen: geprüfte, gereinigte Steine …"
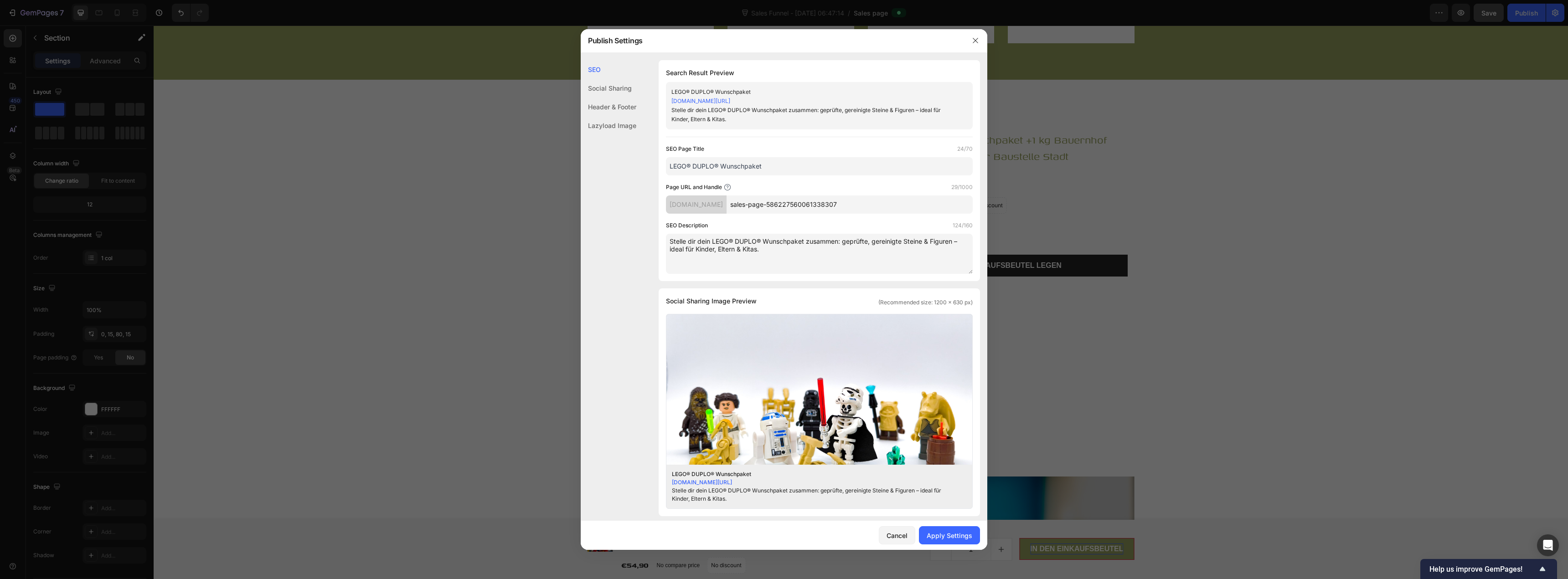
click at [783, 226] on div "SEO Description 124/160" at bounding box center [819, 225] width 307 height 9
click at [751, 250] on textarea "Stelle dir dein LEGO® DUPLO® Wunschpaket zusammen: geprüfte, gereinigte Steine …" at bounding box center [819, 254] width 307 height 40
paste textarea "LEGO® DUPLO® Wunschpaket: Original-Steine & Figuren, geprüft & gereinigt. Indiv…"
type textarea "LEGO® DUPLO® Wunschpaket: Original-Steine & Figuren, geprüft & gereinigt. Indiv…"
click at [783, 227] on div "SEO Description 139/160" at bounding box center [819, 225] width 307 height 9
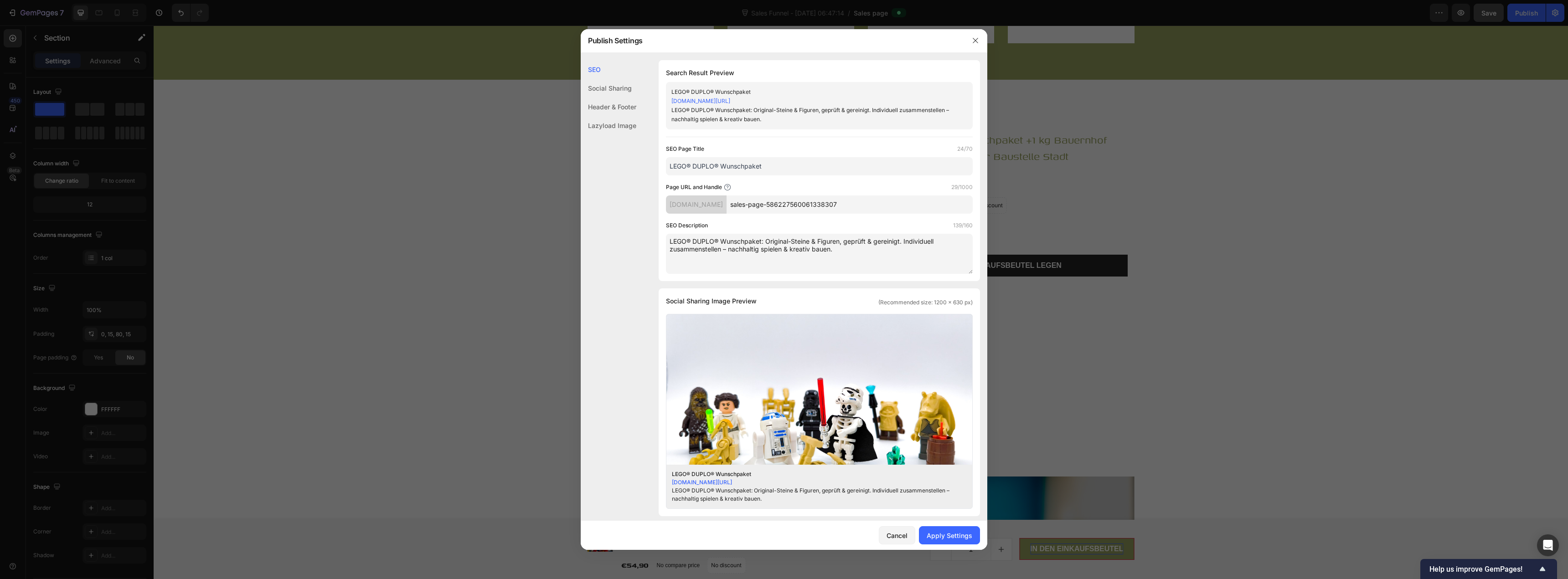
click at [783, 202] on input "sales-page-586227560061338307" at bounding box center [850, 204] width 246 height 18
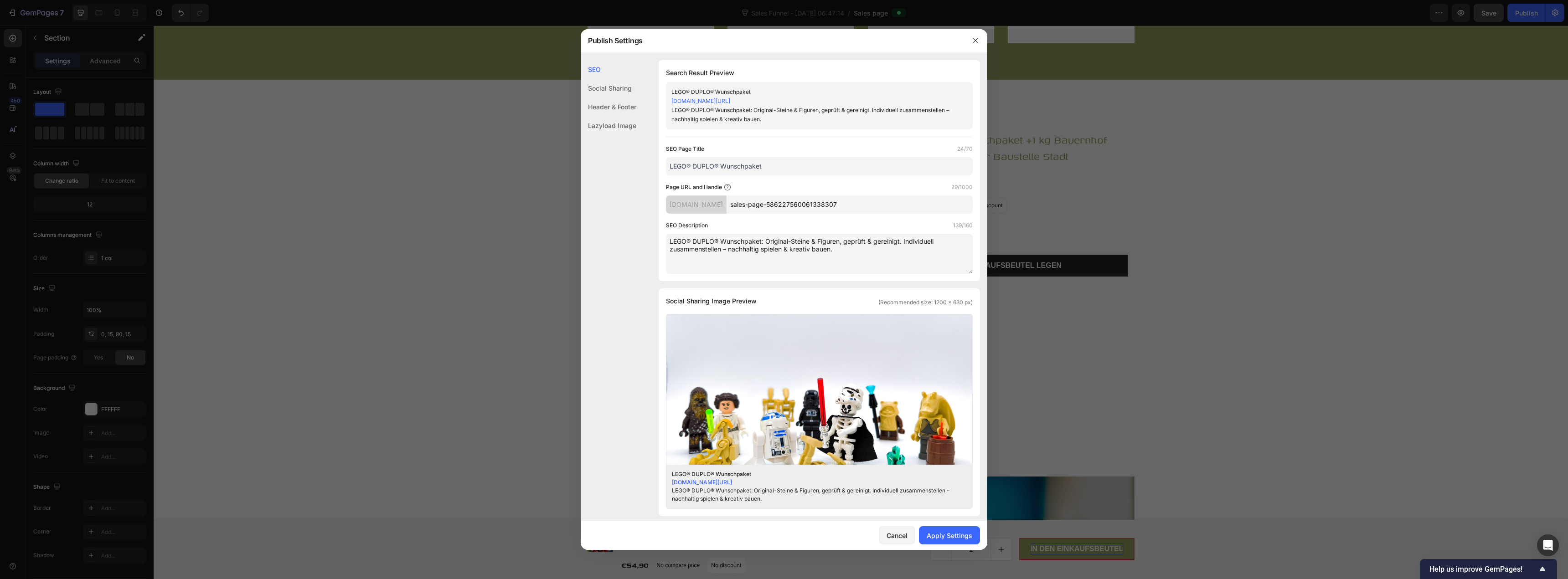
click at [783, 208] on input "sales-page-586227560061338307" at bounding box center [850, 204] width 246 height 18
click at [783, 211] on input "sales-page-586227560061338307" at bounding box center [850, 204] width 246 height 18
click at [783, 204] on input "sales-page-586227560061338307" at bounding box center [850, 204] width 246 height 18
type input "d"
type input "wunschpaket"
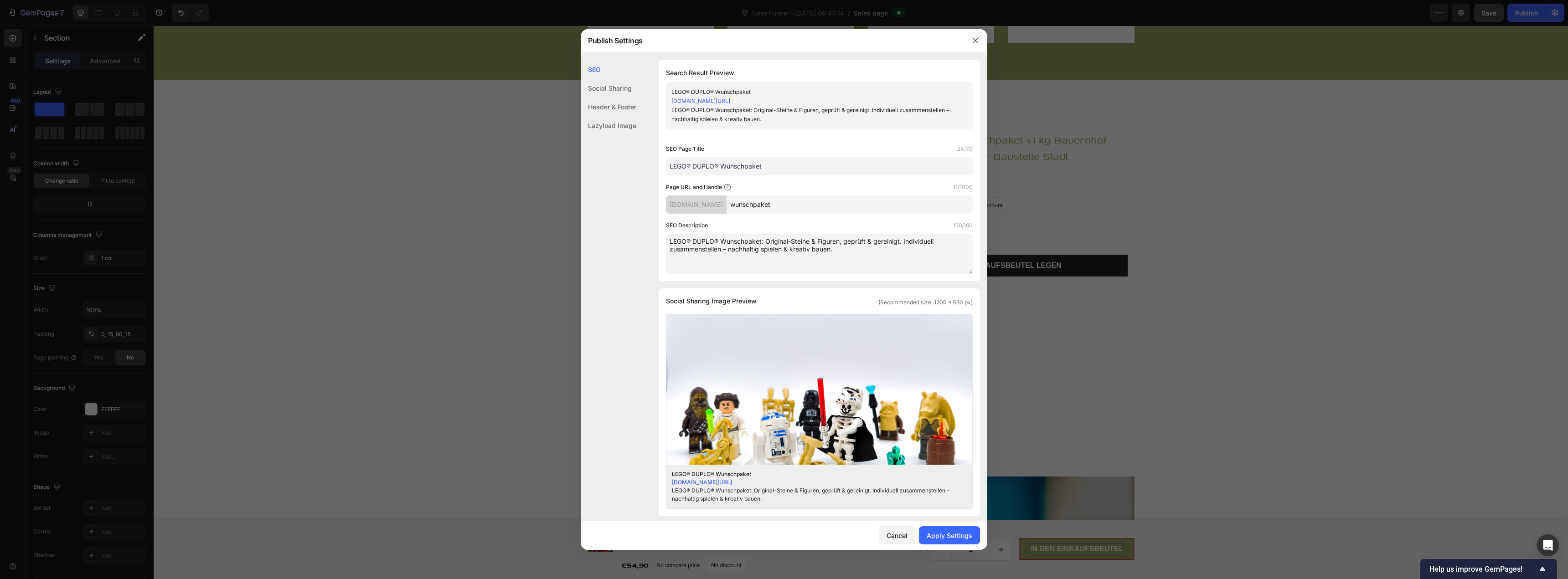
drag, startPoint x: 805, startPoint y: 99, endPoint x: 672, endPoint y: 102, distance: 133.0
click at [672, 102] on div "rnhpbk-bx.myshopify.com/pages/wunschpaket" at bounding box center [811, 101] width 281 height 9
click at [783, 221] on div "SEO Description 139/160" at bounding box center [819, 225] width 307 height 9
click at [783, 172] on input "LEGO® DUPLO® Wunschpaket" at bounding box center [819, 166] width 307 height 18
click at [783, 166] on input "LEGO® DUPLO® Wunschpaket - Zoo, Bauernhof, Safari, Feuerwehr, Polizei" at bounding box center [819, 166] width 307 height 18
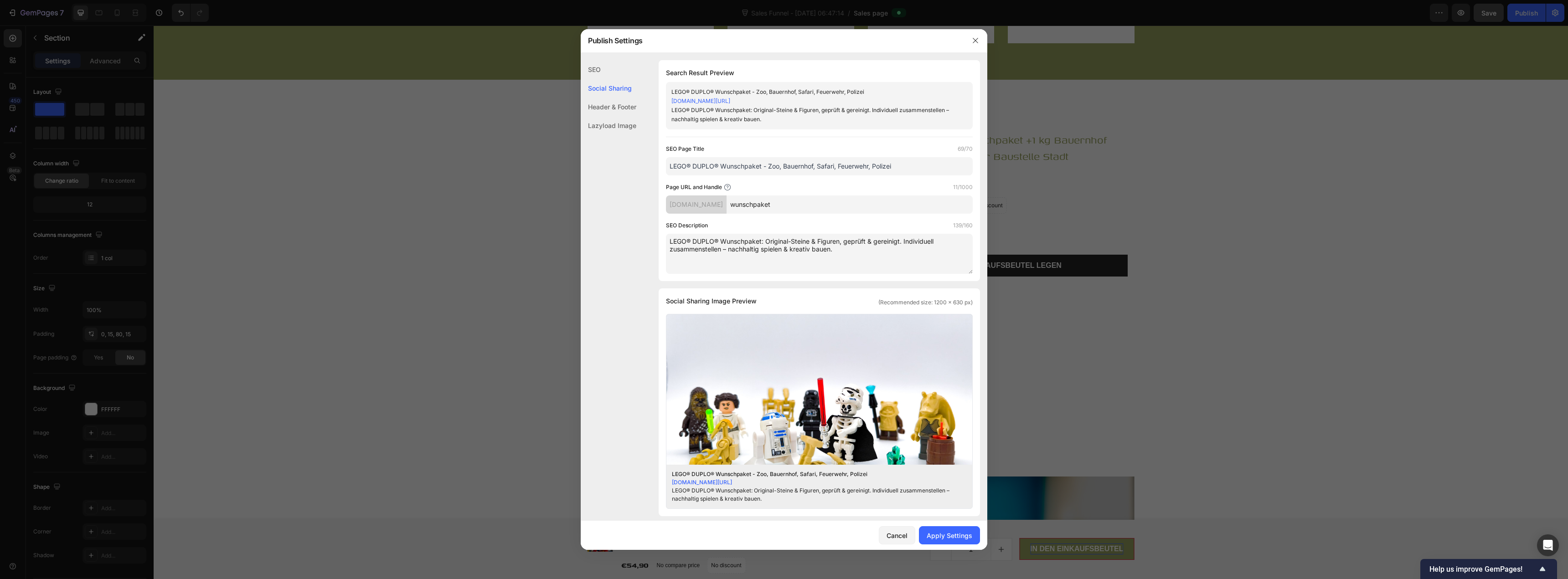
click at [783, 166] on input "LEGO® DUPLO® Wunschpaket - Zoo, Bauernhof, Safari, Feuerwehr, Polizei" at bounding box center [819, 166] width 307 height 18
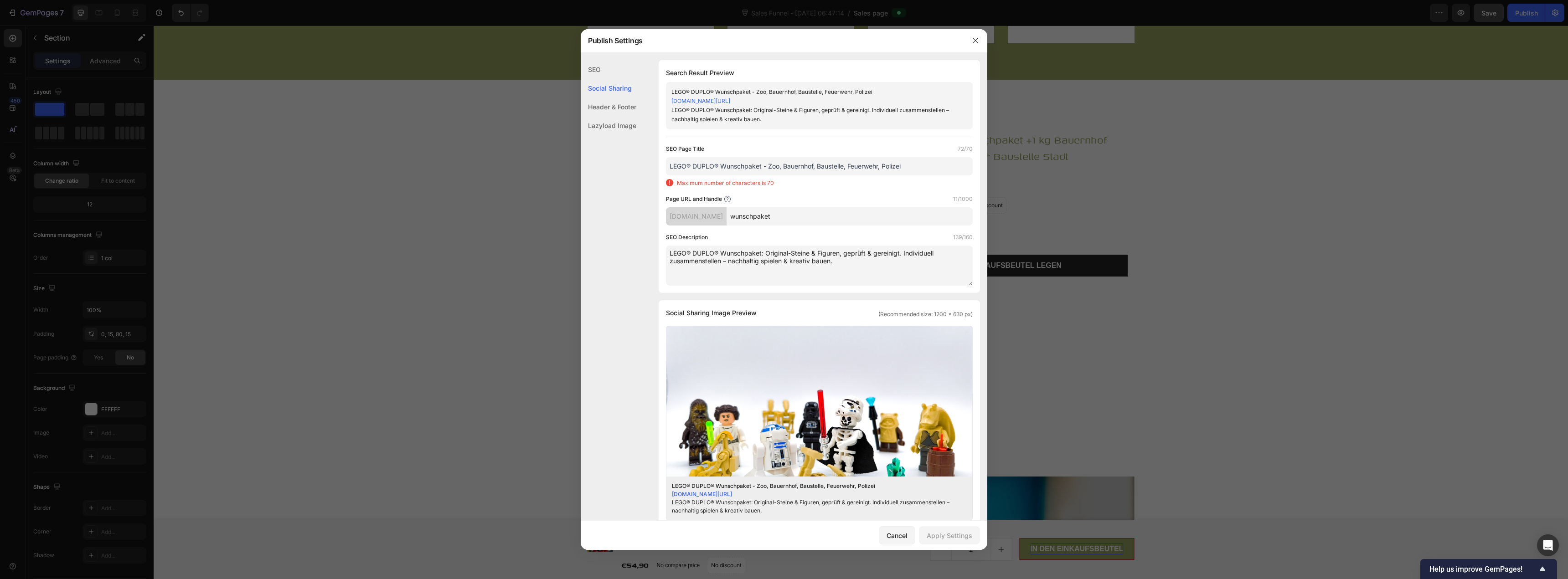
click at [781, 168] on input "LEGO® DUPLO® Wunschpaket - Zoo, Bauernhof, Baustelle, Feuerwehr, Polizei" at bounding box center [819, 166] width 307 height 18
click at [769, 168] on input "LEGO® DUPLO® Wunschpaket - Zoo, Bauernhof, Baustelle, Feuerwehr, Polizei" at bounding box center [819, 166] width 307 height 18
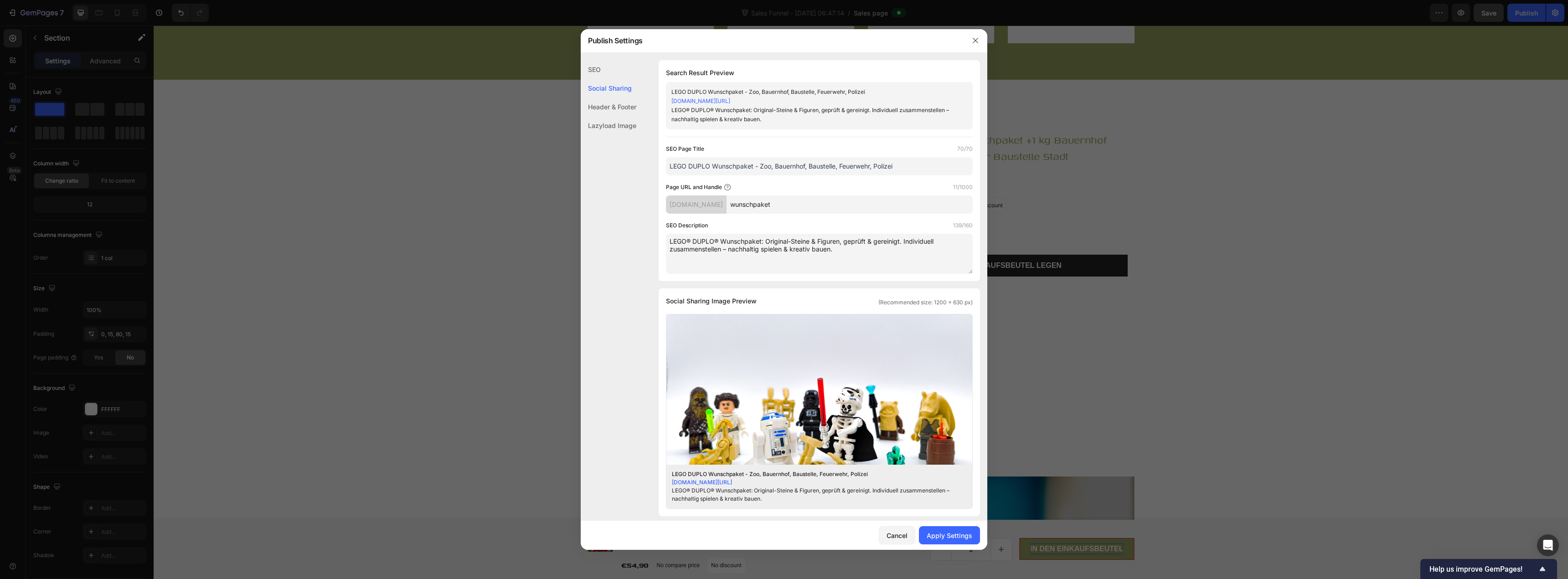
type input "LEGO DUPLO Wunschpaket - Zoo, Bauernhof, Baustelle, Feuerwehr, Polizei"
click at [783, 202] on input "wunschpaket" at bounding box center [850, 204] width 246 height 18
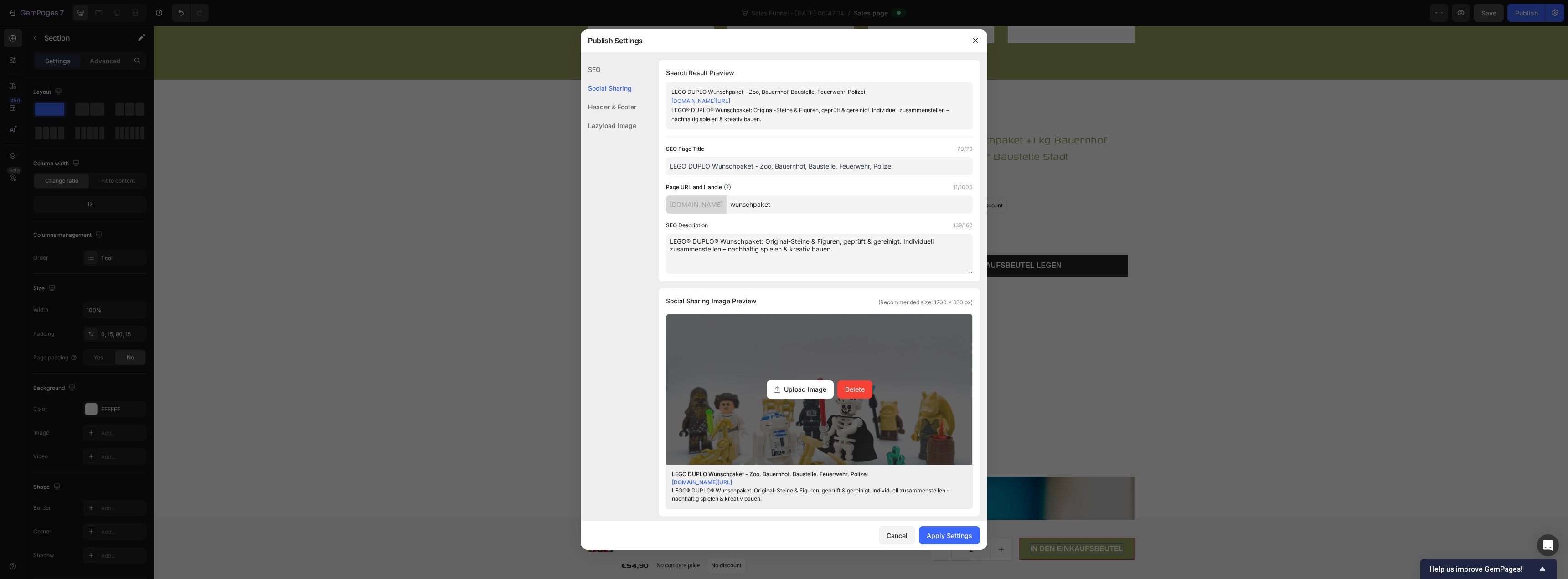
click at [783, 395] on div "Upload Image" at bounding box center [800, 389] width 67 height 18
click at [0, 0] on input "Upload Image Delete" at bounding box center [0, 0] width 0 height 0
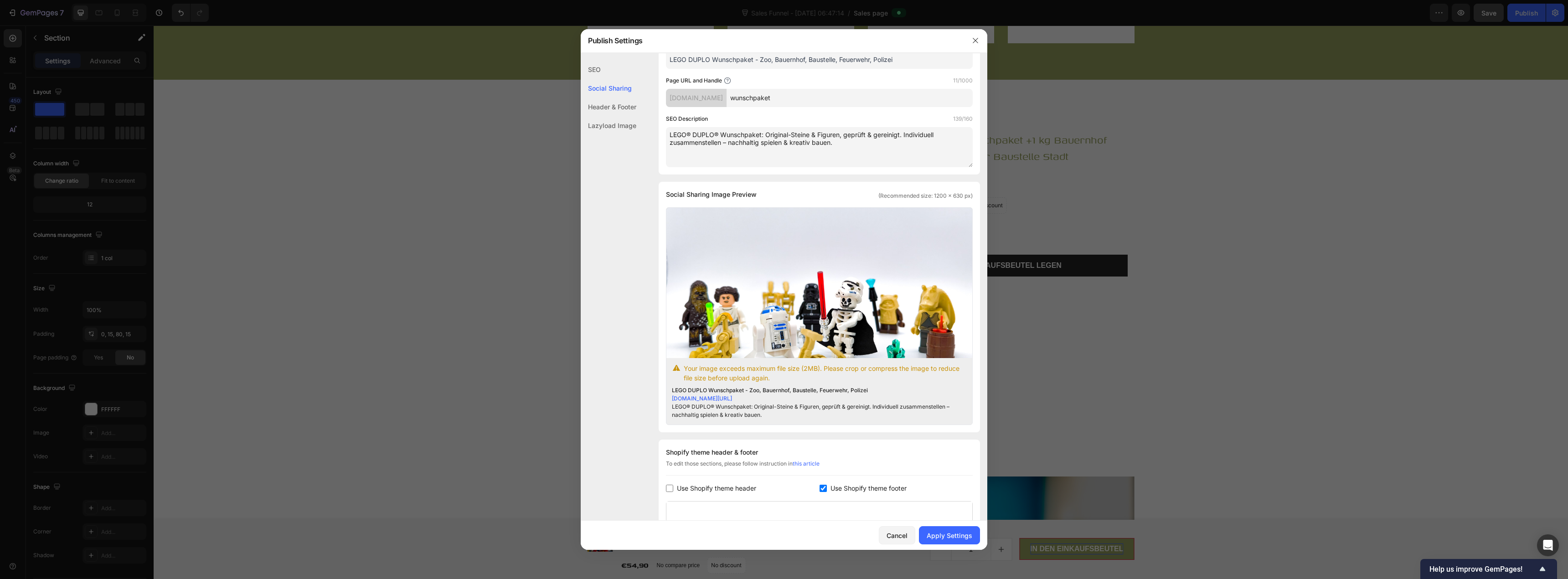
scroll to position [182, 0]
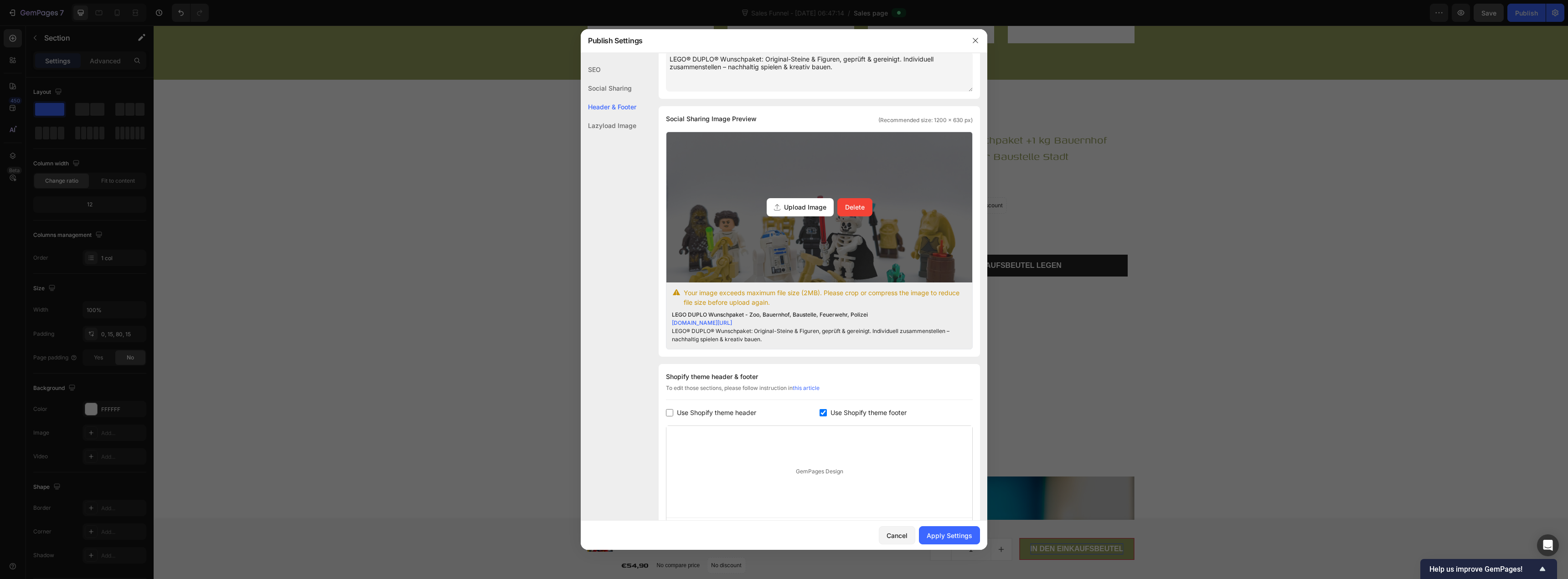
click at [783, 204] on span "Upload Image" at bounding box center [805, 207] width 43 height 10
click at [0, 0] on input "Upload Image Delete" at bounding box center [0, 0] width 0 height 0
click at [783, 208] on span "Upload Image" at bounding box center [805, 207] width 43 height 10
click at [0, 0] on input "Upload Image Delete" at bounding box center [0, 0] width 0 height 0
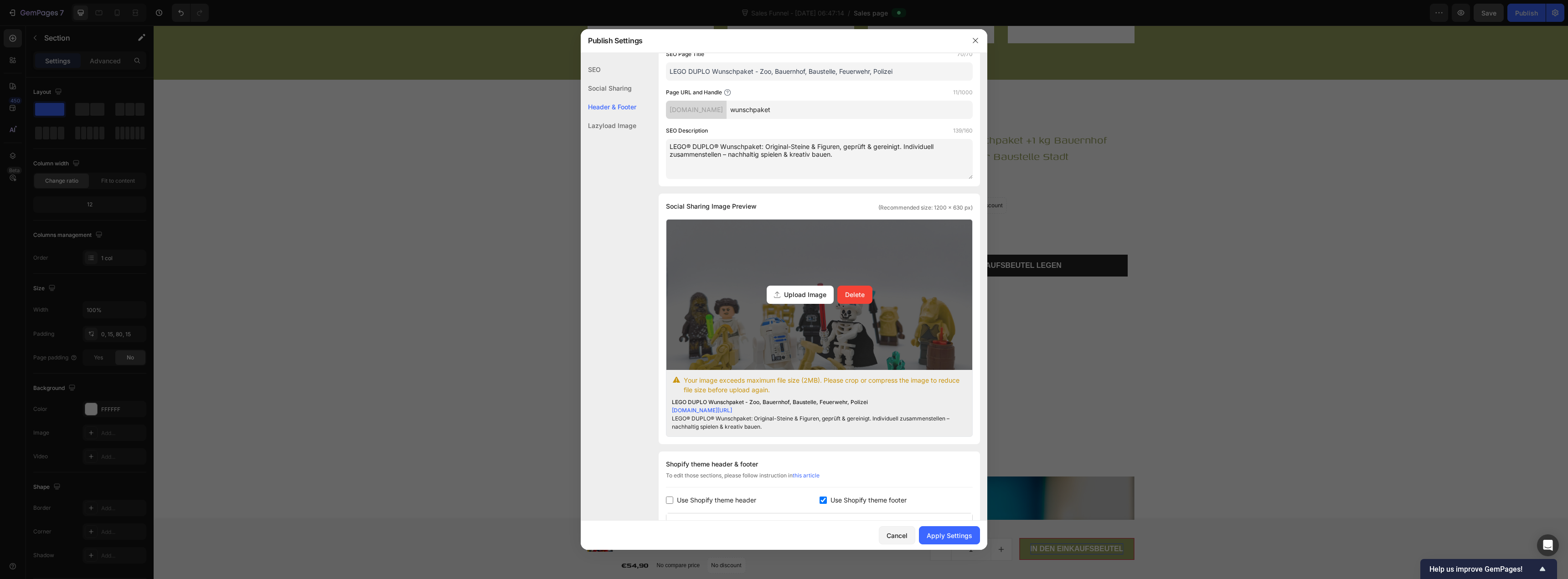
scroll to position [91, 0]
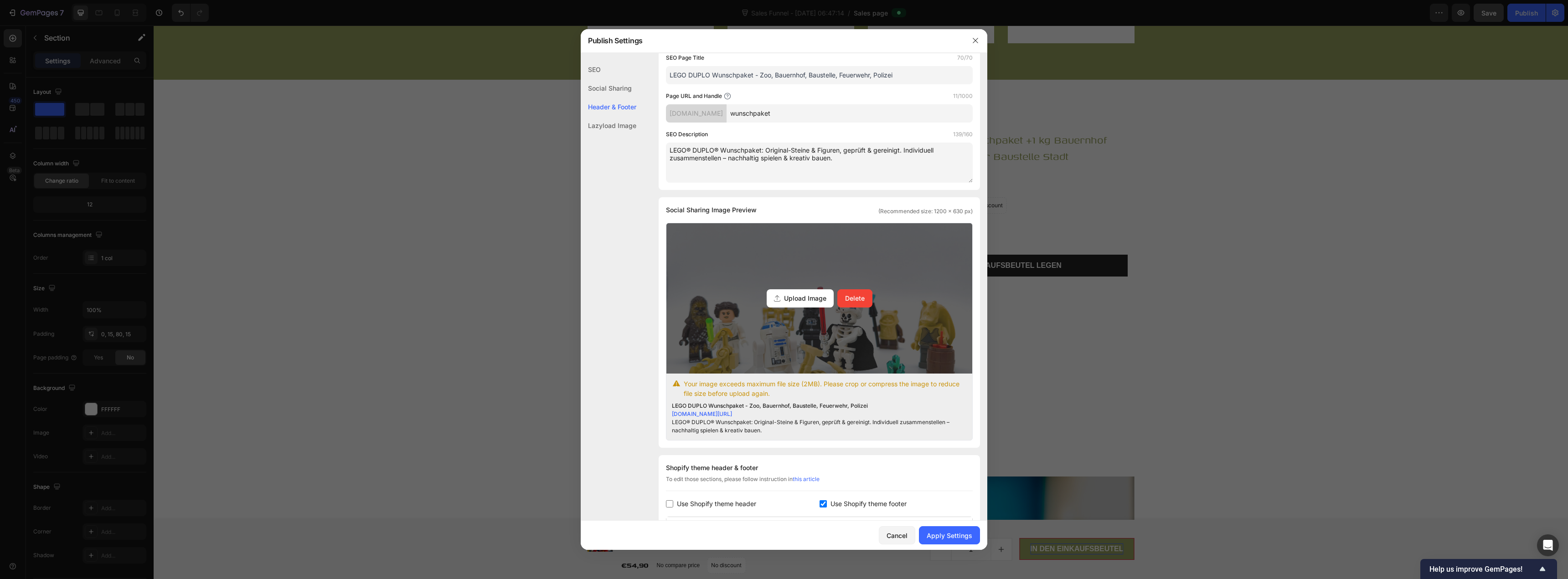
click at [783, 299] on span "Upload Image" at bounding box center [805, 298] width 43 height 10
click at [0, 0] on input "Upload Image Delete" at bounding box center [0, 0] width 0 height 0
click at [783, 302] on span "Upload Image" at bounding box center [805, 298] width 43 height 10
click at [0, 0] on input "Upload Image Delete" at bounding box center [0, 0] width 0 height 0
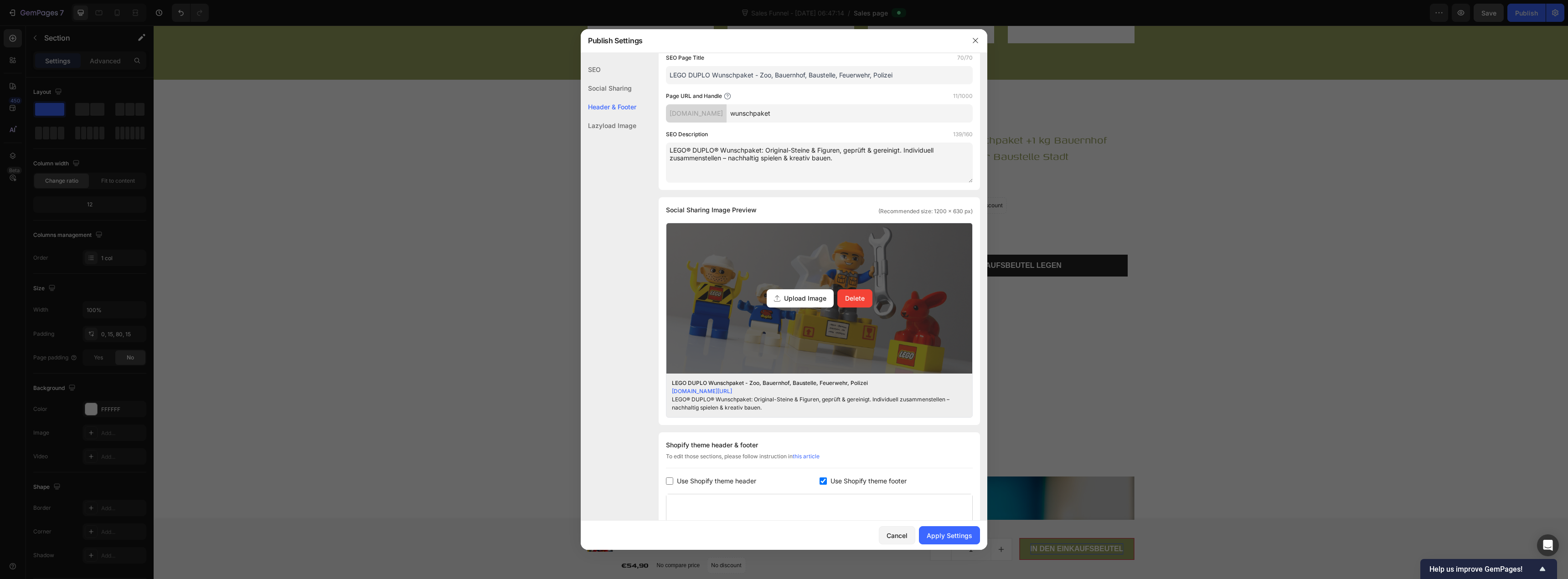
click at [783, 300] on span "Upload Image" at bounding box center [805, 298] width 43 height 10
click at [0, 0] on input "Upload Image Delete" at bounding box center [0, 0] width 0 height 0
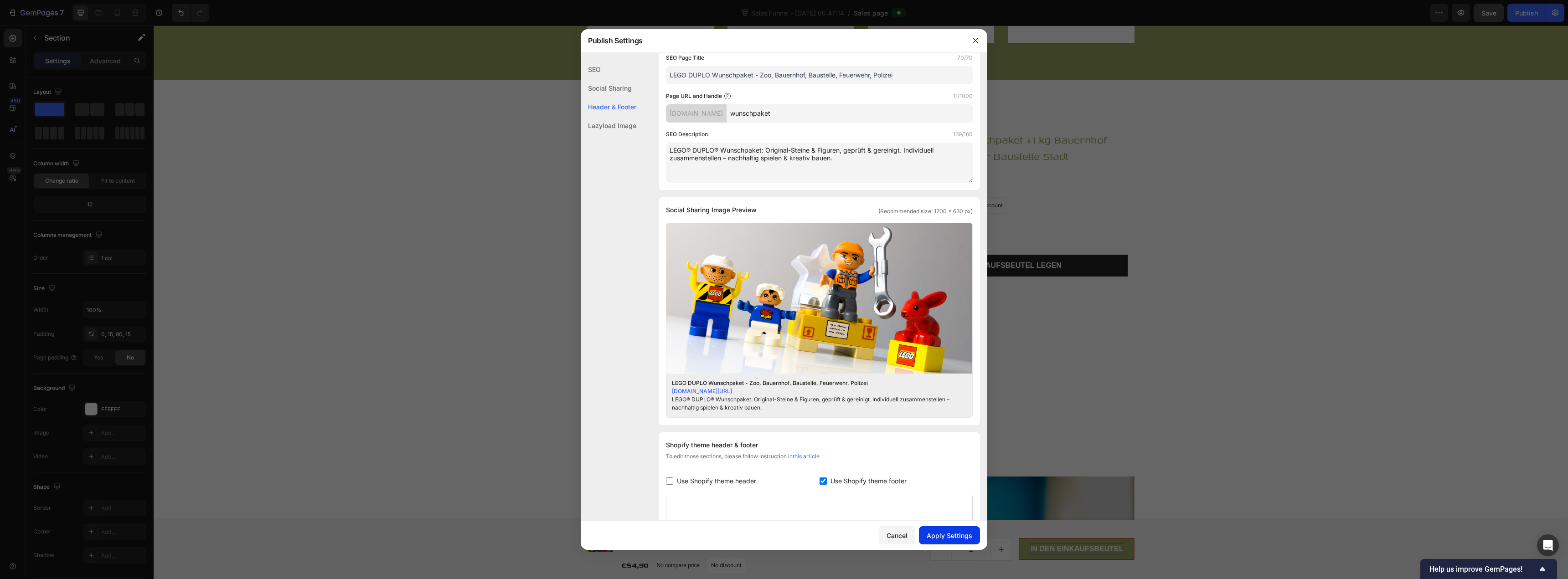
click at [783, 534] on div "Apply Settings" at bounding box center [949, 535] width 46 height 10
click at [783, 41] on icon "button" at bounding box center [976, 41] width 7 height 7
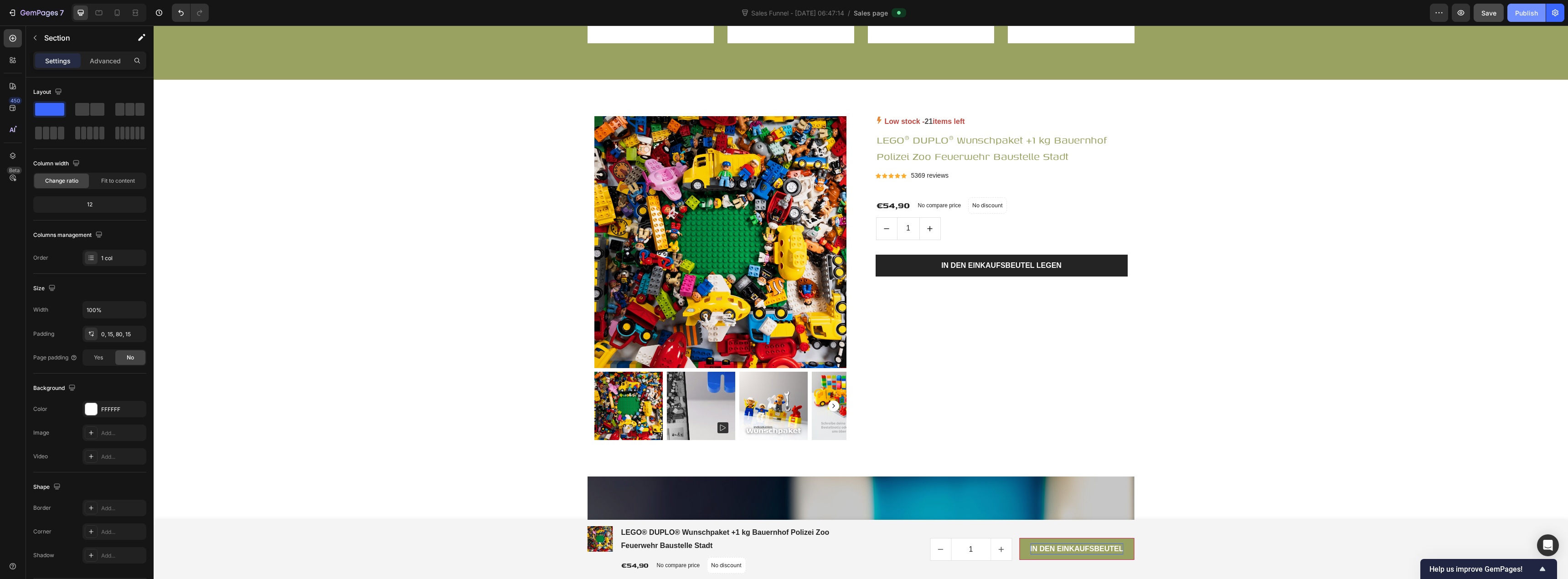
click at [783, 15] on div "Publish" at bounding box center [1526, 13] width 23 height 10
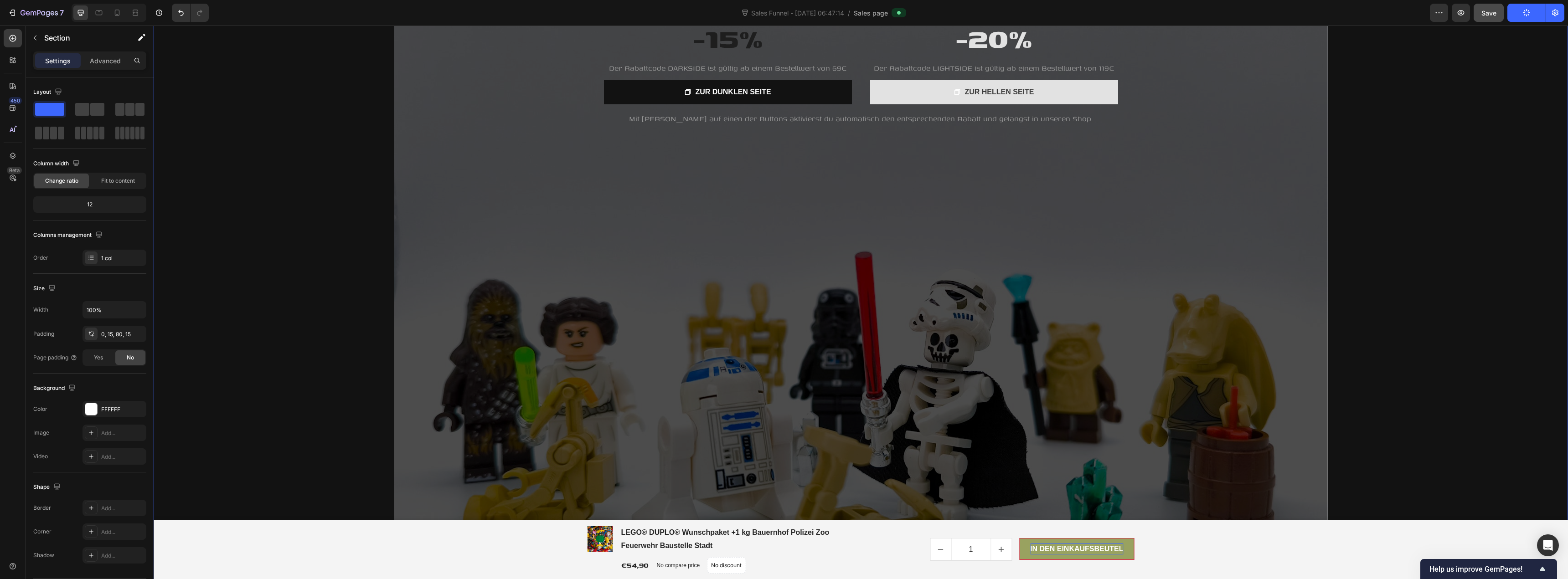
scroll to position [103, 0]
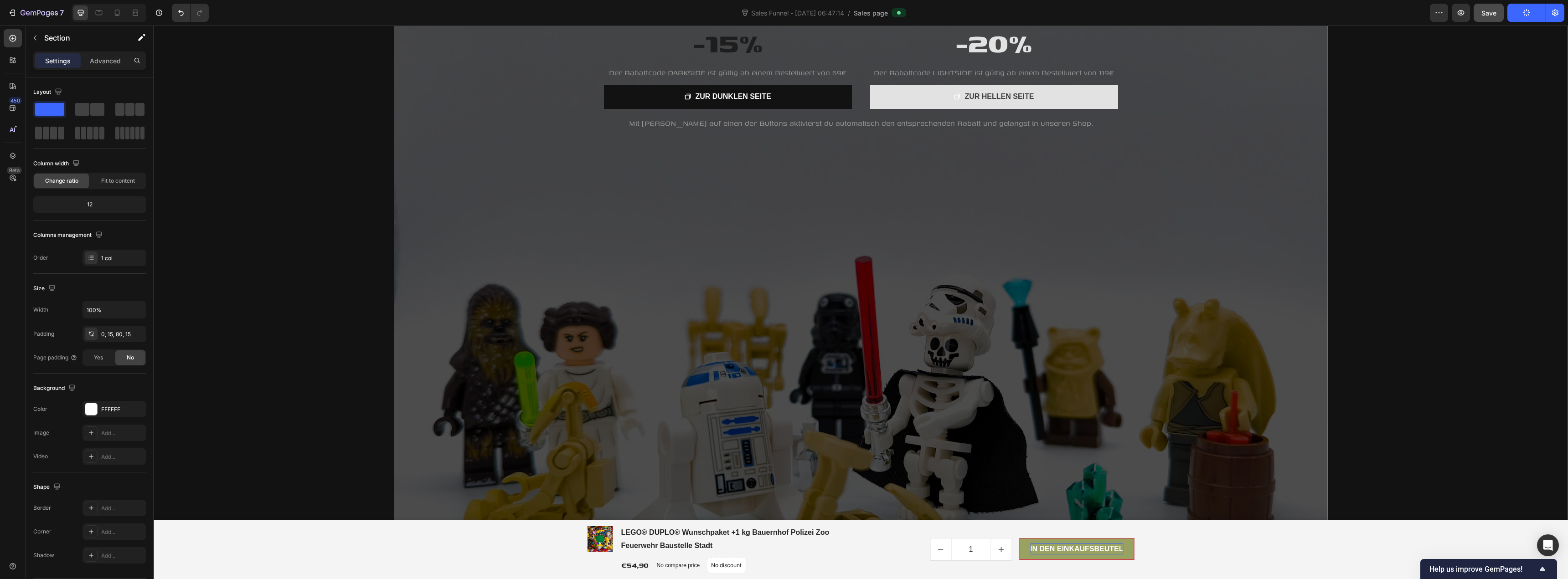
click at [284, 130] on div "LIGHTSIDE Heading -20% Heading Der Rabattcode LIGHTSIDE ist gültig ab einem Bes…" at bounding box center [861, 291] width 1415 height 699
click at [111, 407] on div "121212" at bounding box center [114, 409] width 26 height 8
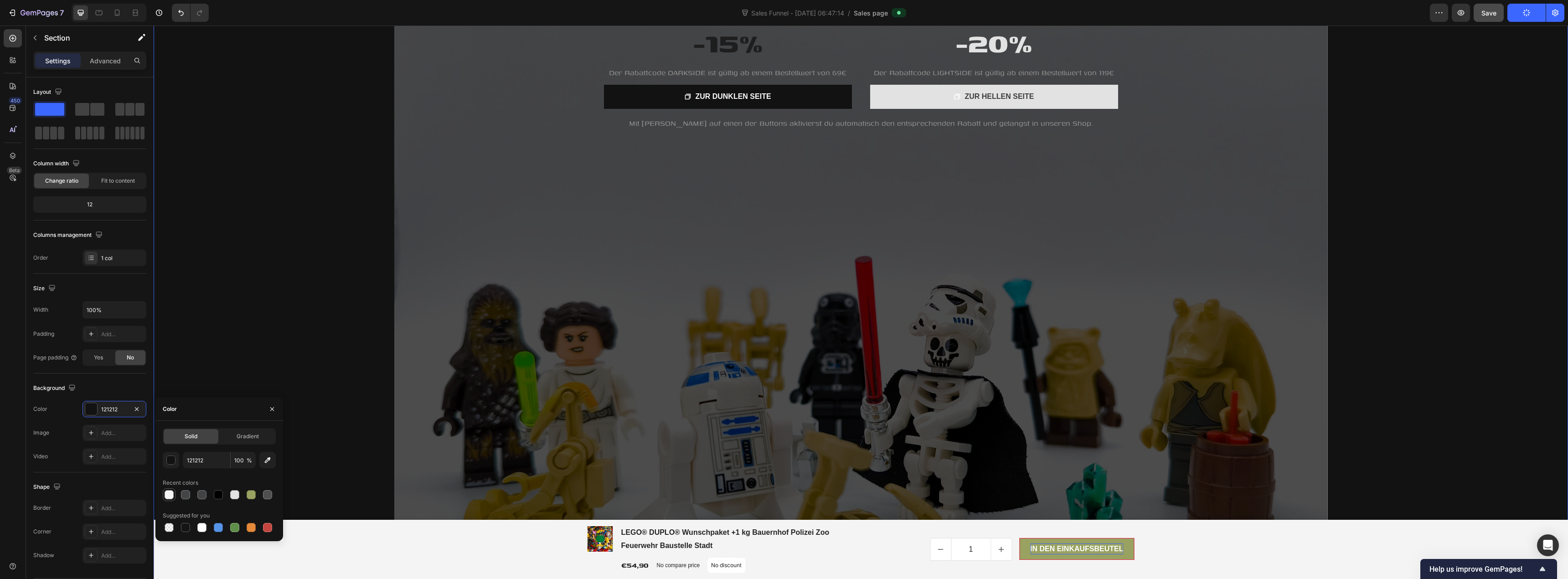
click at [171, 496] on div at bounding box center [169, 494] width 9 height 9
type input "F4F4F4"
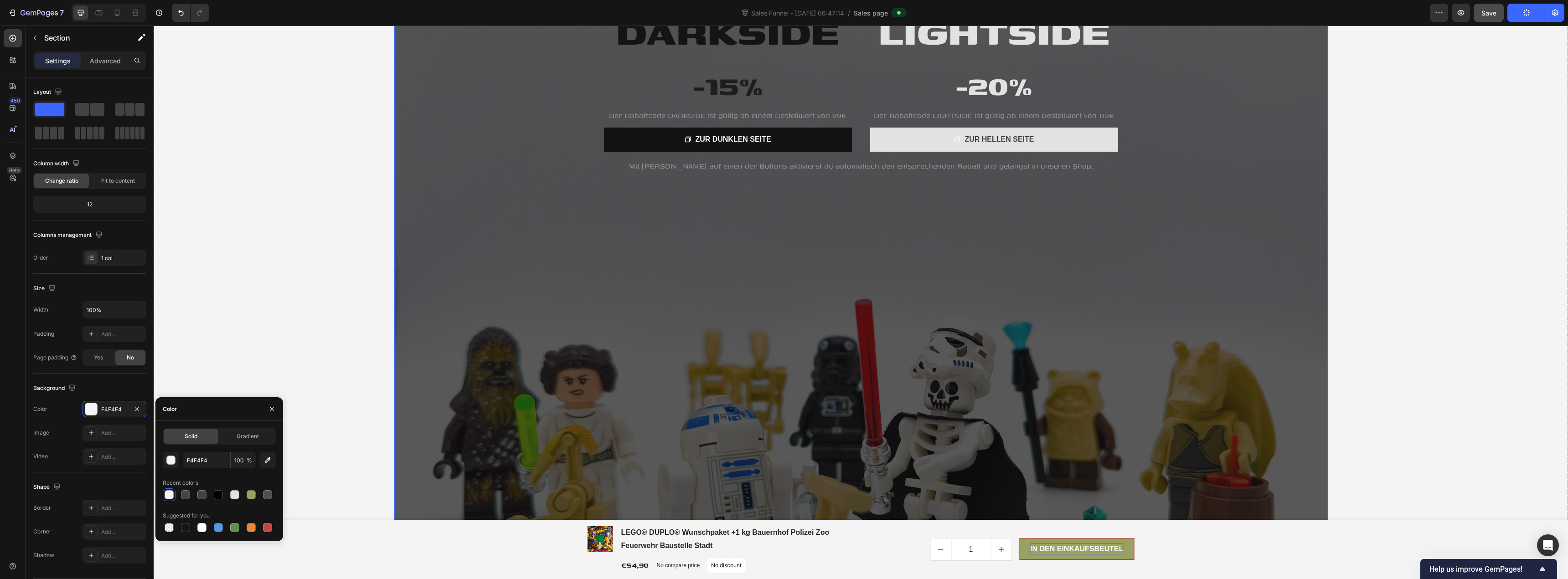
scroll to position [0, 0]
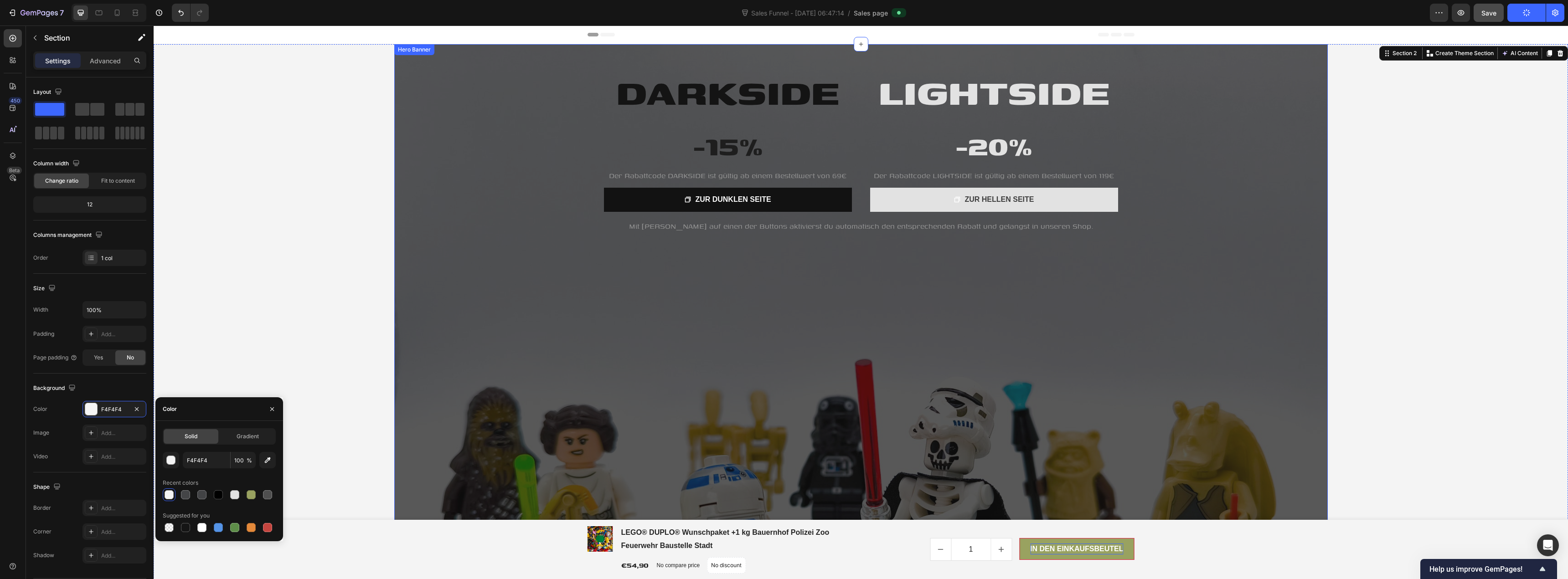
click at [427, 125] on div "Overlay" at bounding box center [861, 394] width 934 height 699
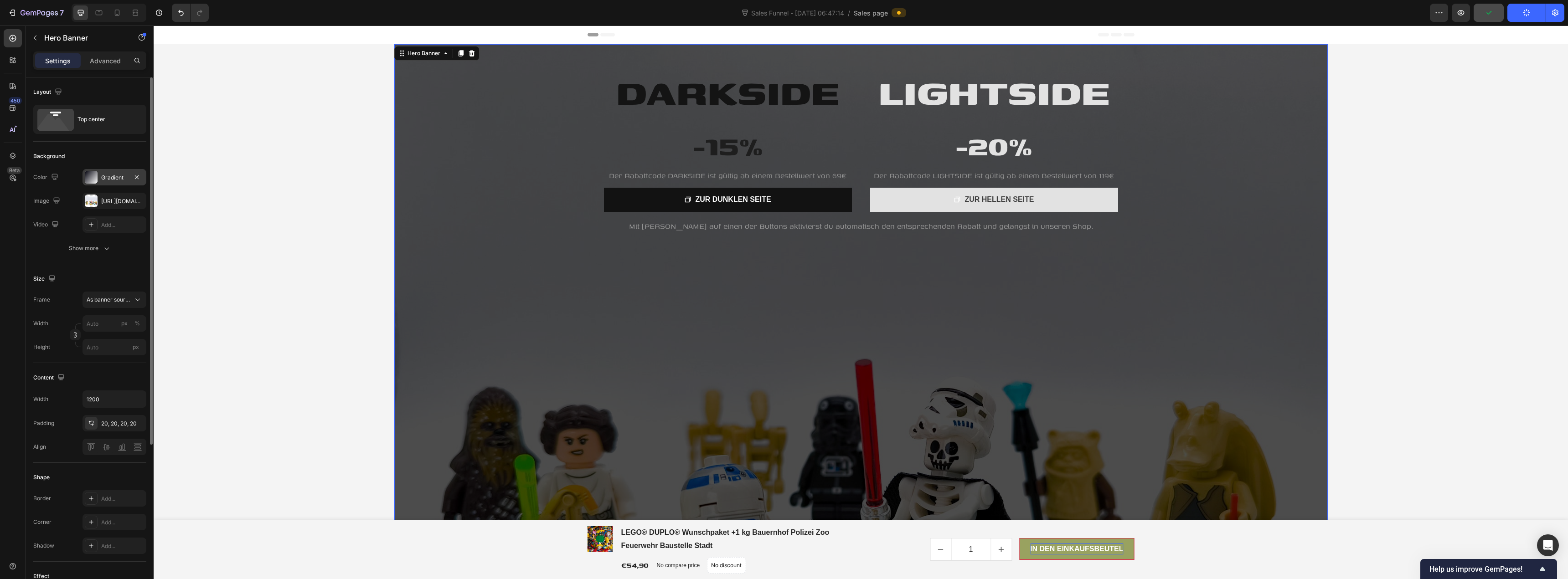
click at [124, 184] on div "Gradient" at bounding box center [114, 177] width 64 height 16
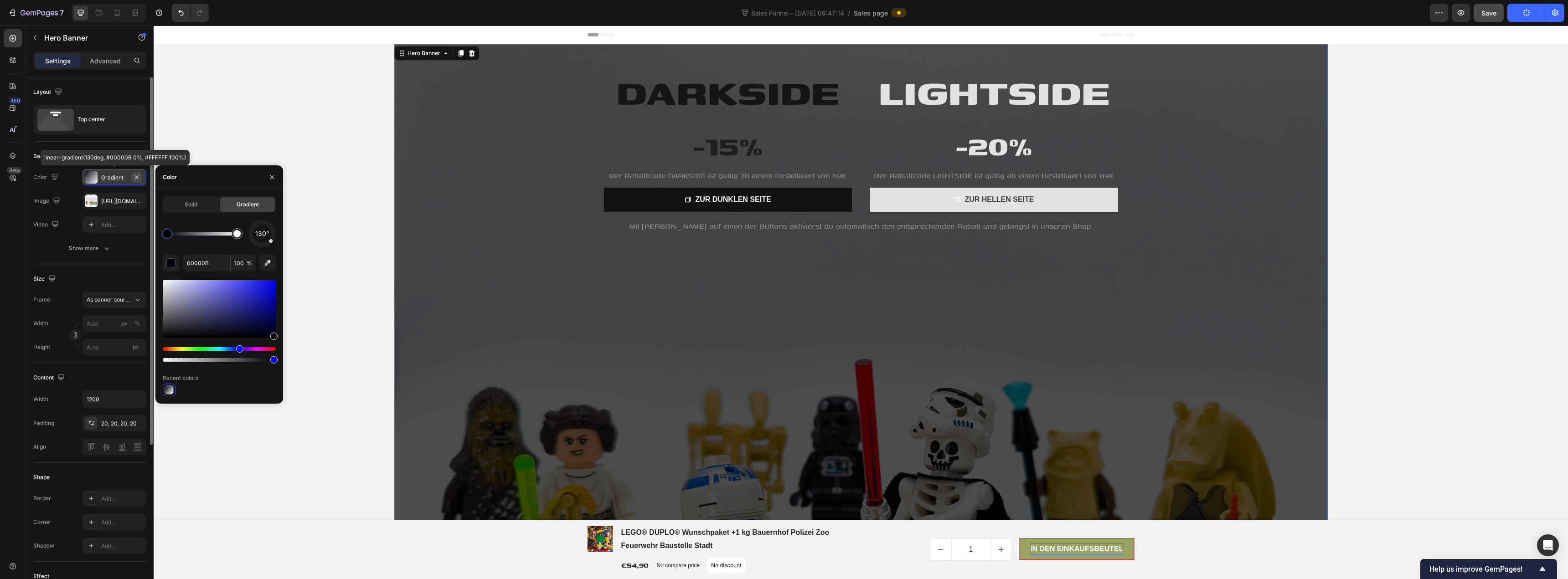
click at [138, 177] on icon "button" at bounding box center [137, 177] width 7 height 7
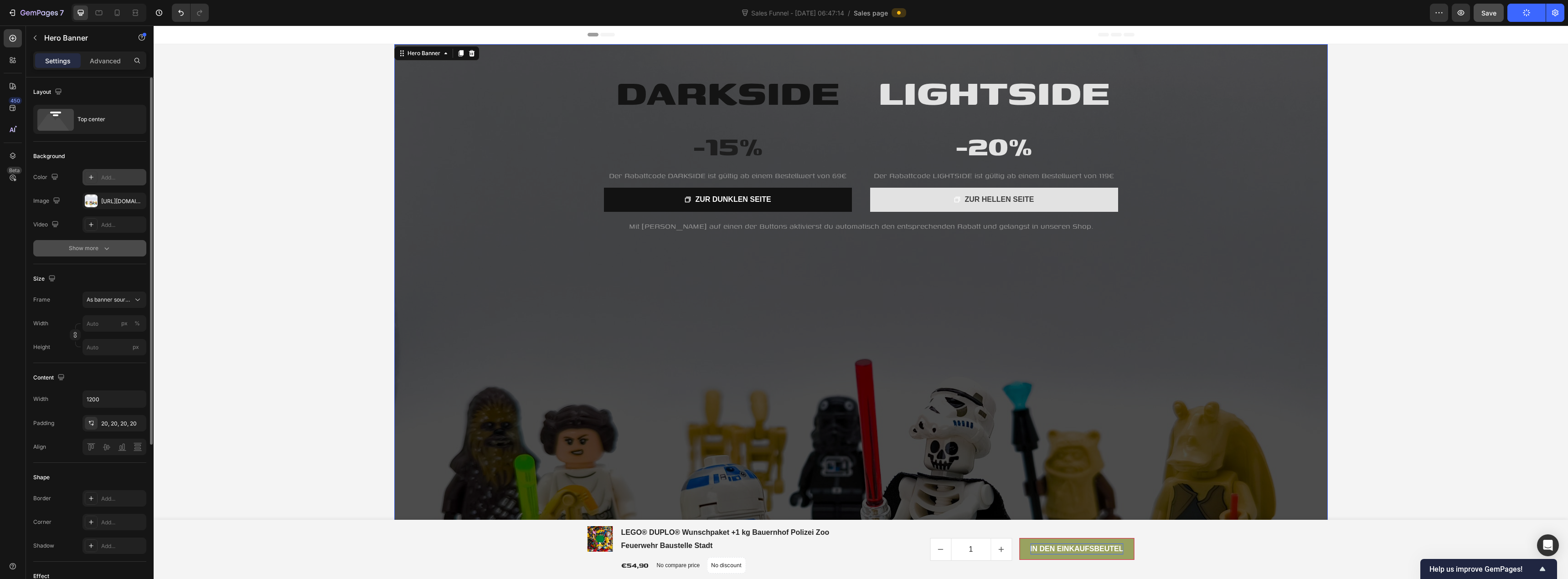
click at [104, 246] on icon "button" at bounding box center [107, 248] width 9 height 9
click at [116, 251] on div "000000" at bounding box center [114, 248] width 26 height 8
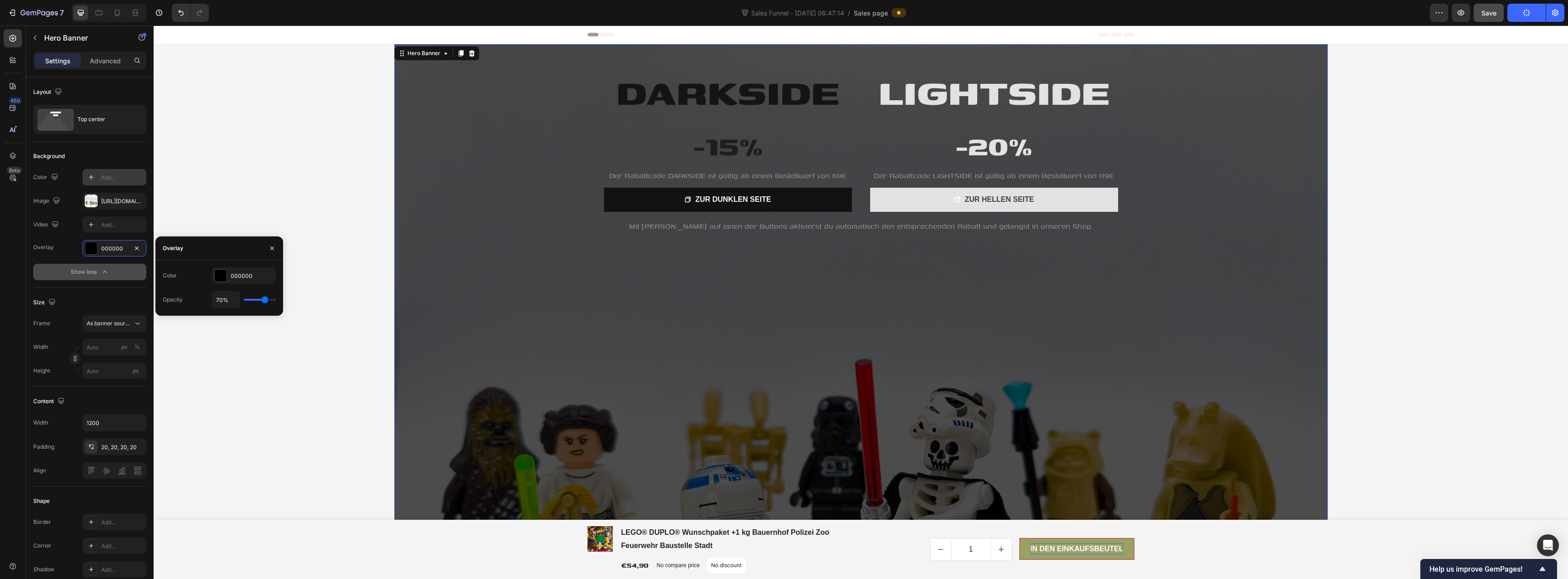
type input "61%"
type input "61"
type input "57%"
type input "57"
type input "52%"
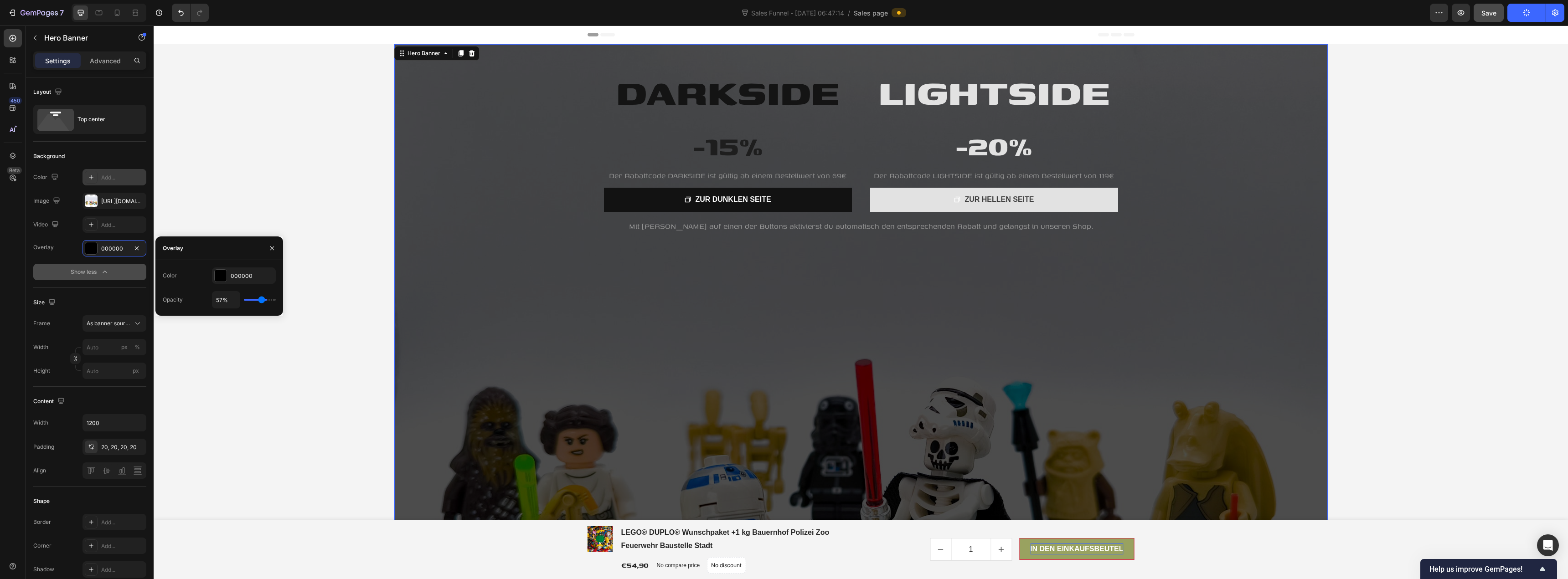
type input "52"
type input "46%"
type input "46"
type input "35%"
type input "35"
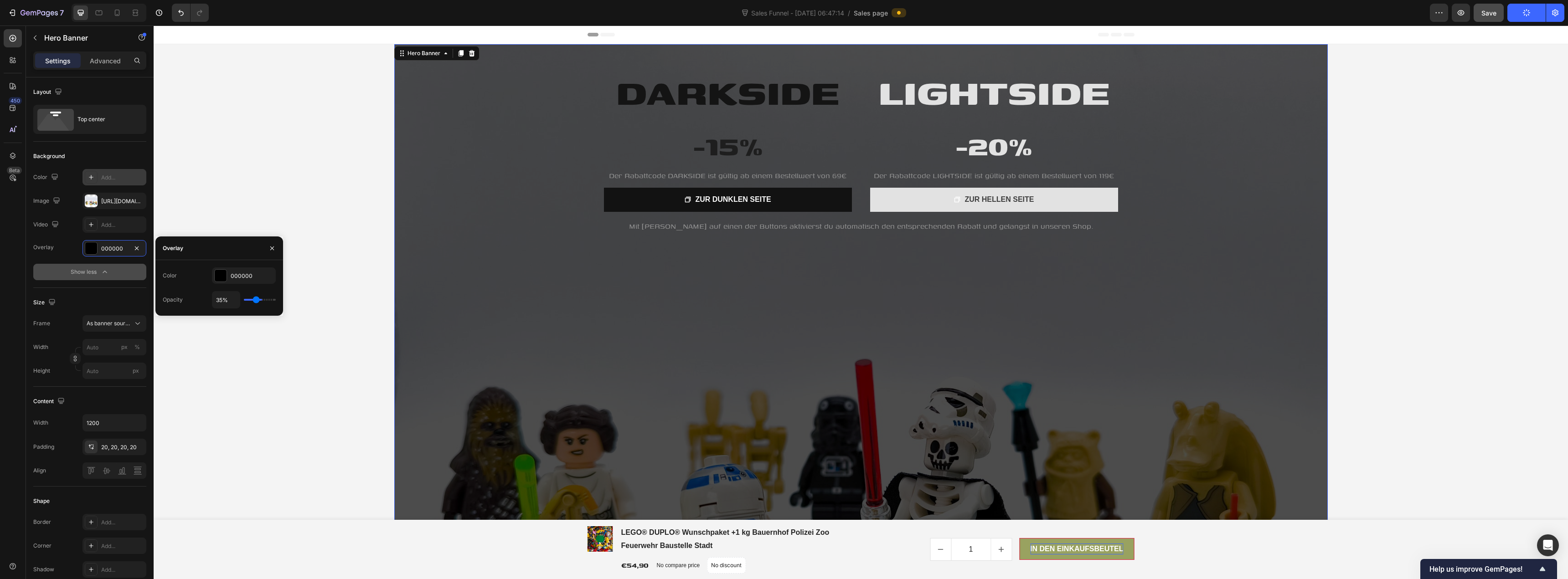
type input "19%"
type input "19"
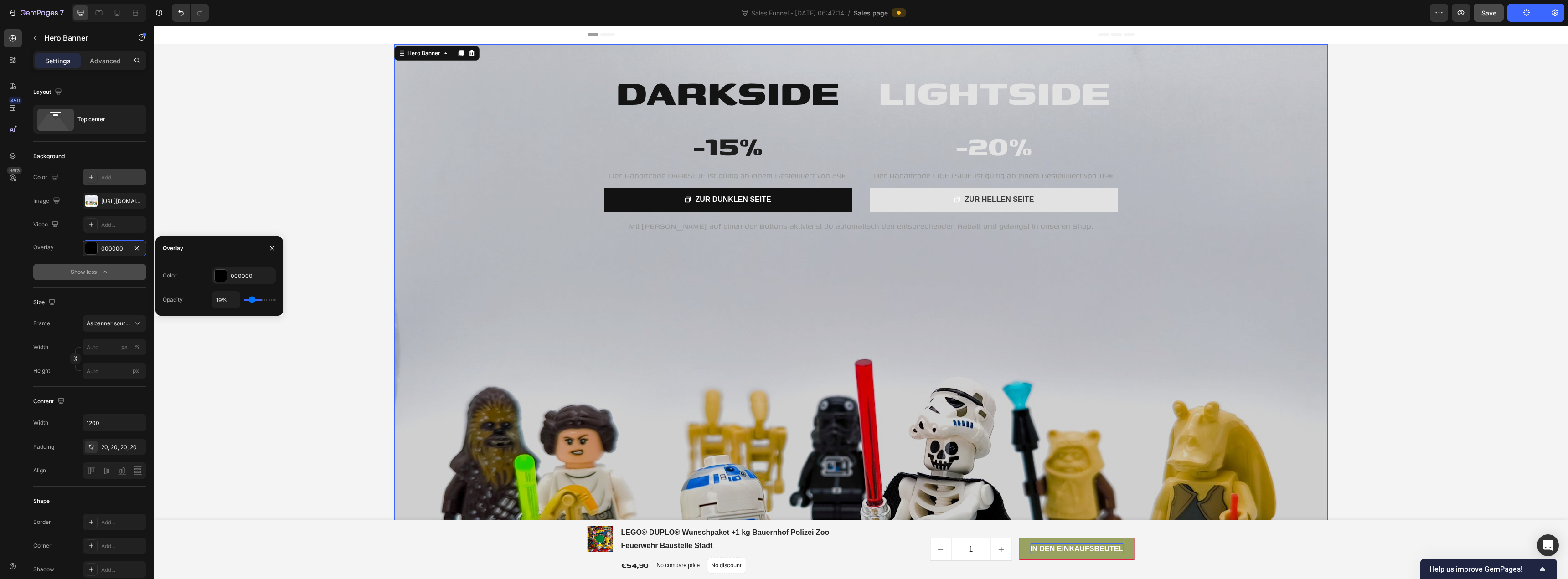
type input "2%"
type input "2"
type input "0%"
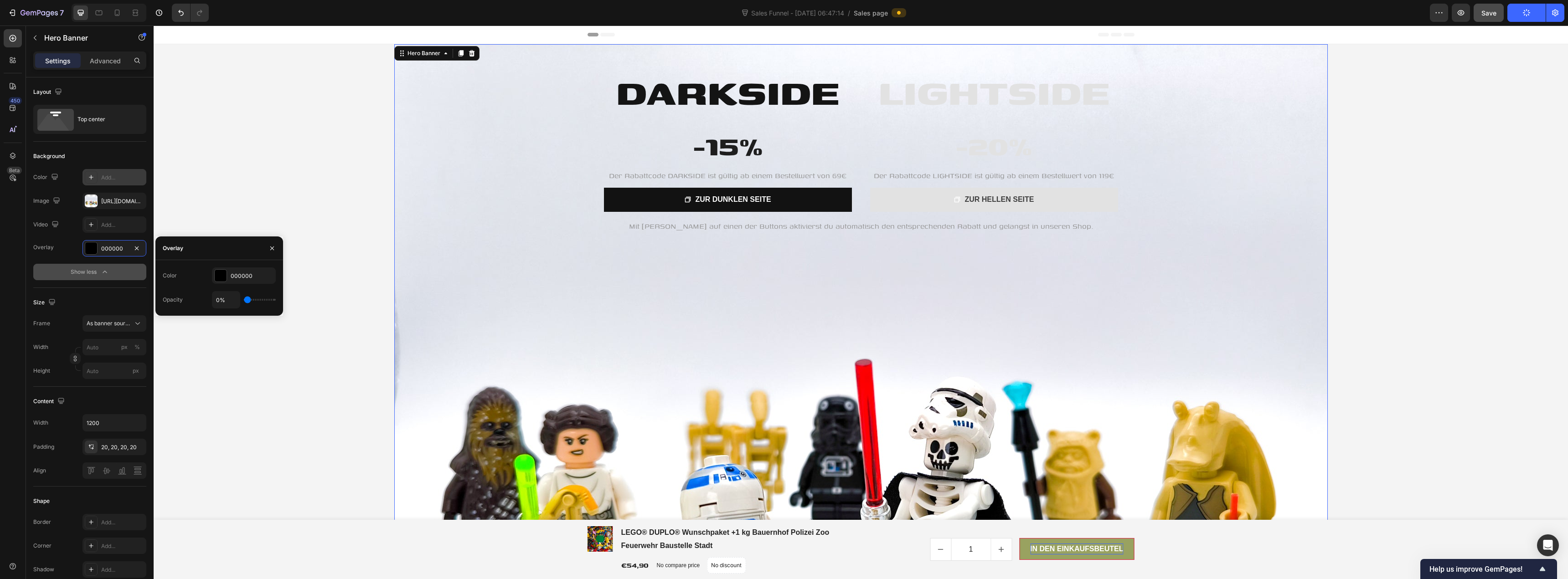
drag, startPoint x: 263, startPoint y: 299, endPoint x: 224, endPoint y: 302, distance: 39.1
type input "0"
click at [244, 300] on input "range" at bounding box center [260, 299] width 32 height 2
type input "0%"
click at [268, 275] on icon "button" at bounding box center [266, 276] width 7 height 7
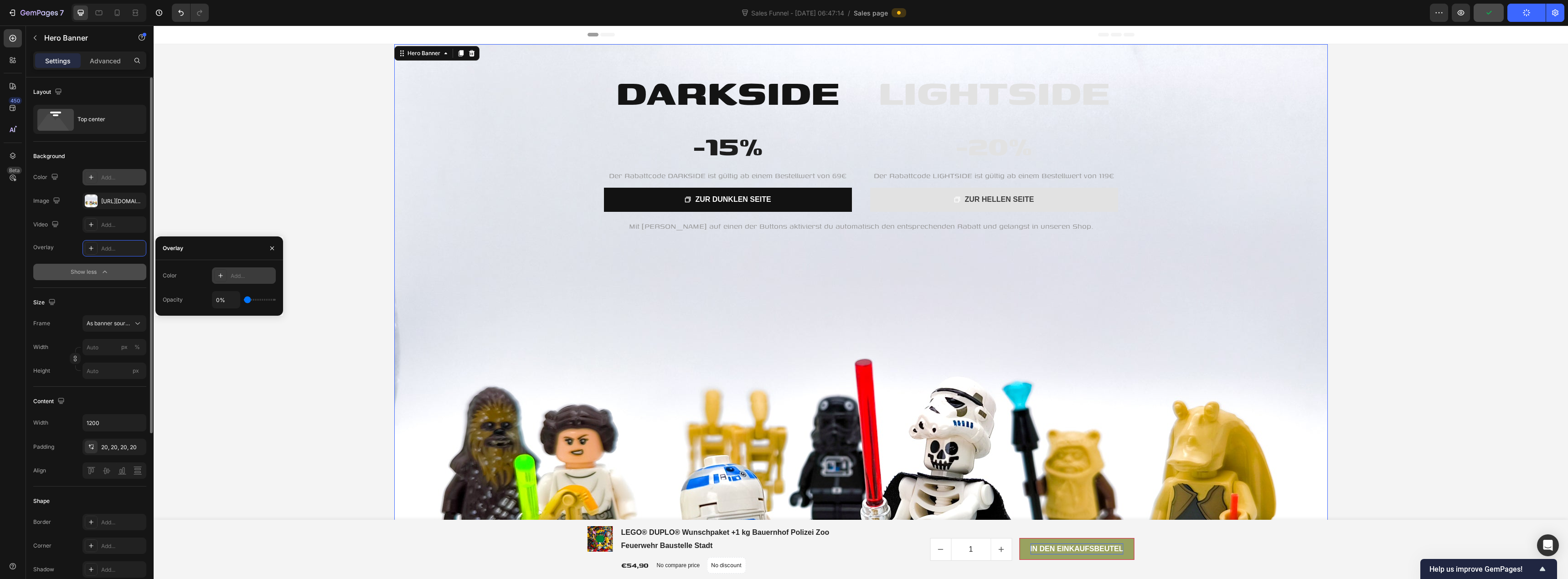
click at [58, 244] on div "Overlay Add..." at bounding box center [90, 248] width 113 height 16
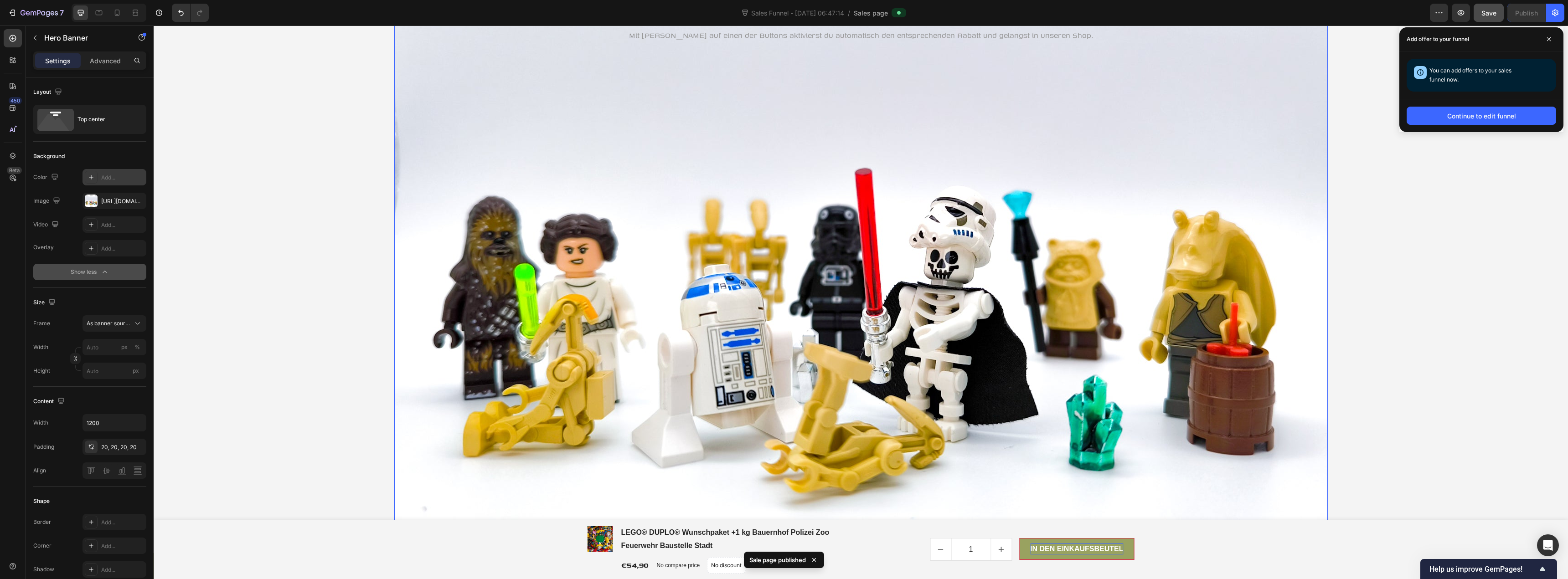
scroll to position [182, 0]
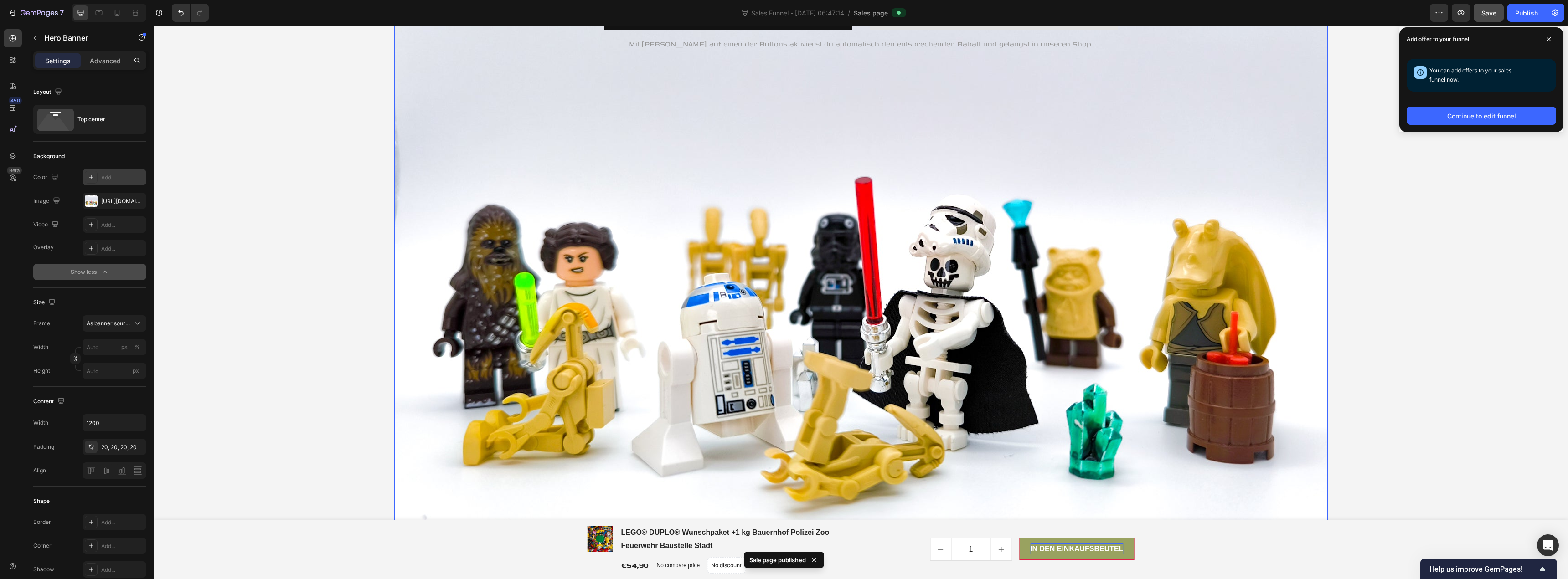
click at [772, 207] on div "Overlay" at bounding box center [861, 212] width 934 height 699
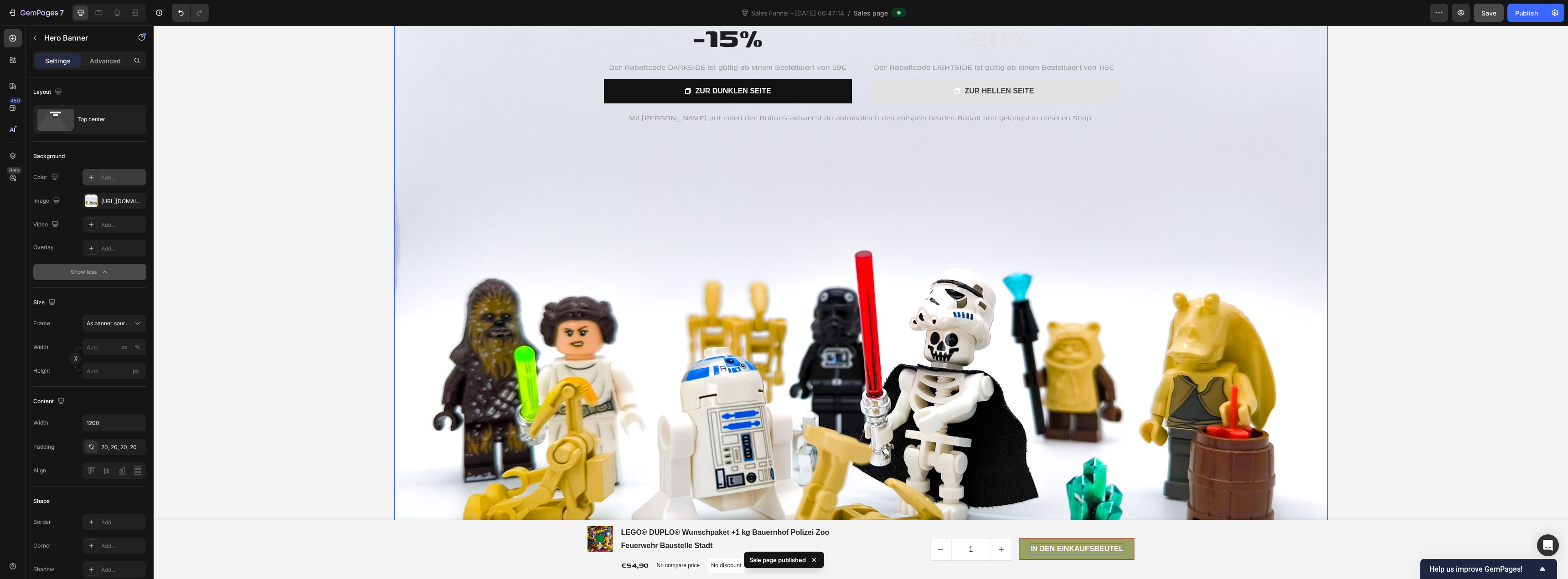
scroll to position [0, 0]
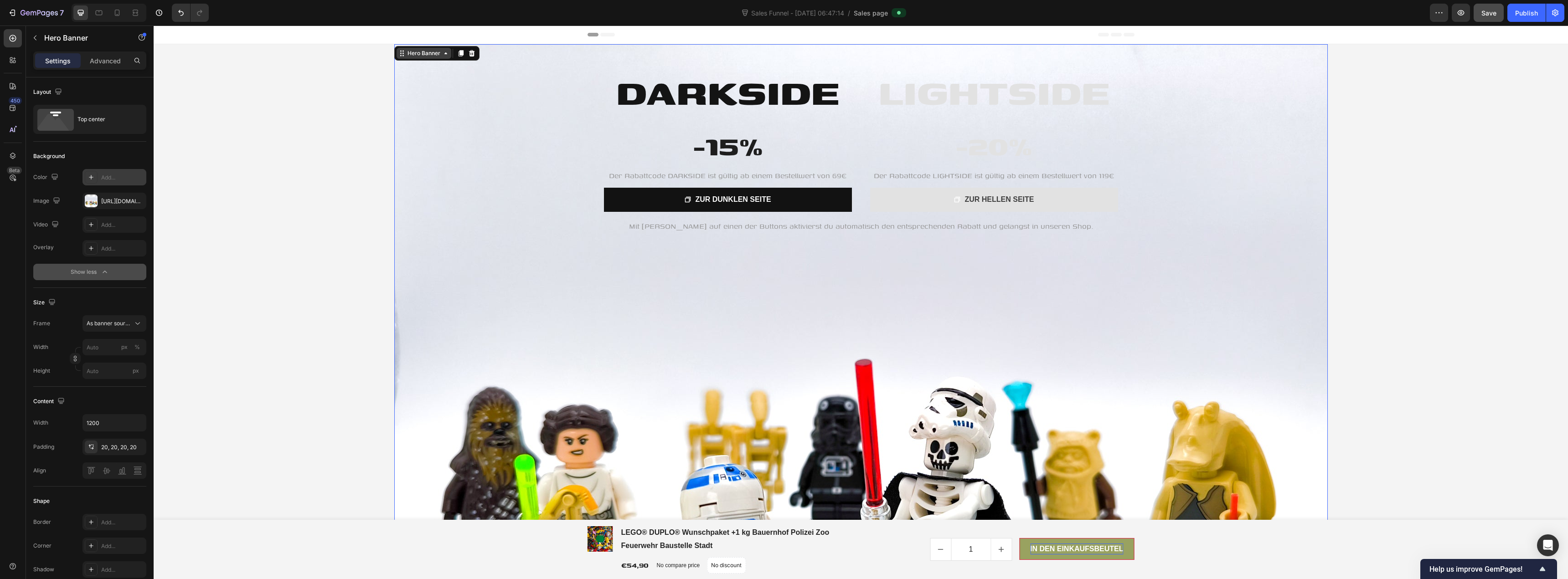
click at [418, 57] on div "Hero Banner" at bounding box center [424, 53] width 37 height 8
click at [110, 425] on input "1200" at bounding box center [114, 422] width 63 height 16
click at [139, 421] on icon "button" at bounding box center [138, 422] width 9 height 9
click at [123, 442] on p "Full 100%" at bounding box center [112, 445] width 52 height 8
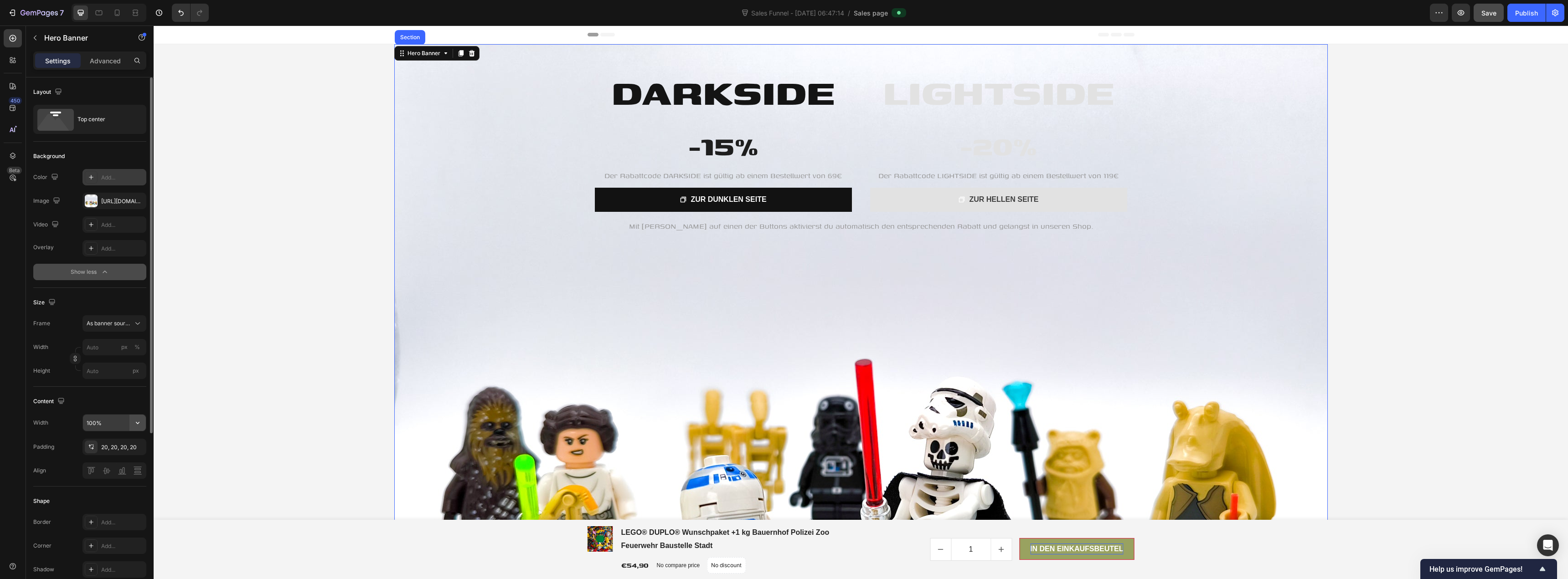
click at [136, 425] on icon "button" at bounding box center [138, 422] width 9 height 9
click at [126, 457] on div "Default 1200px" at bounding box center [105, 463] width 75 height 17
type input "1200"
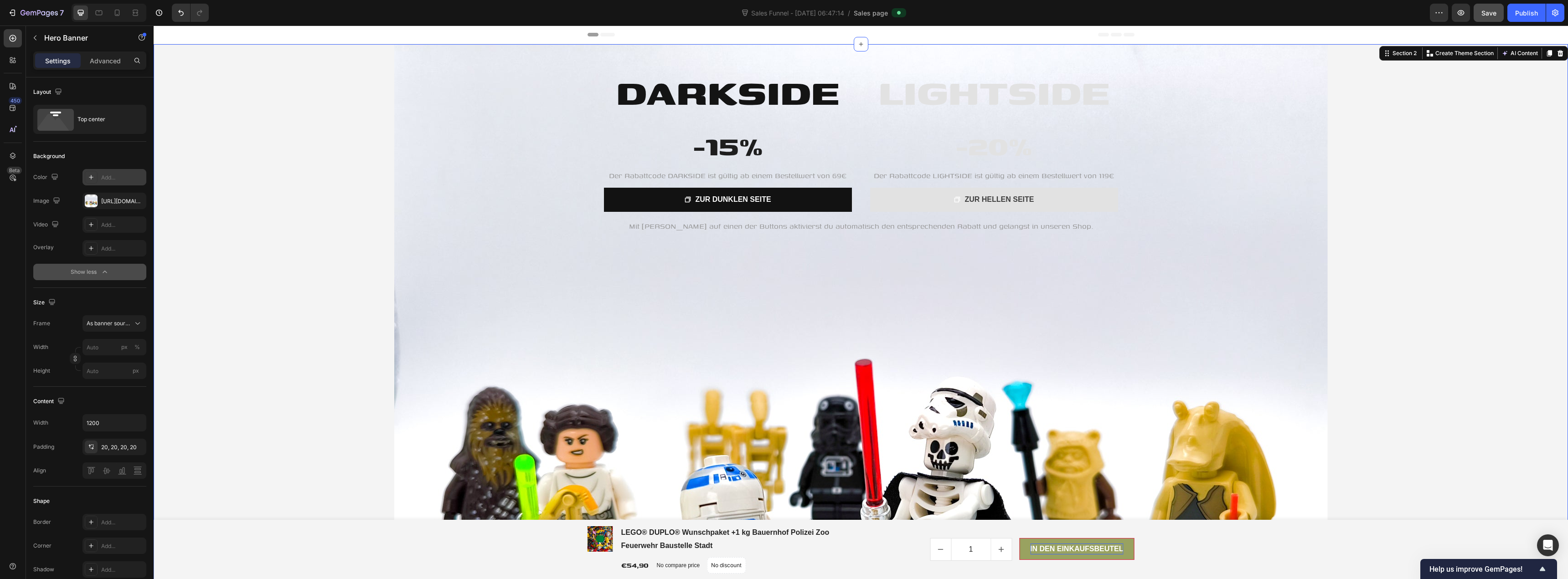
click at [368, 60] on div "LIGHTSIDE Heading -20% Heading Der Rabattcode LIGHTSIDE ist gültig ab einem Bes…" at bounding box center [861, 394] width 1415 height 699
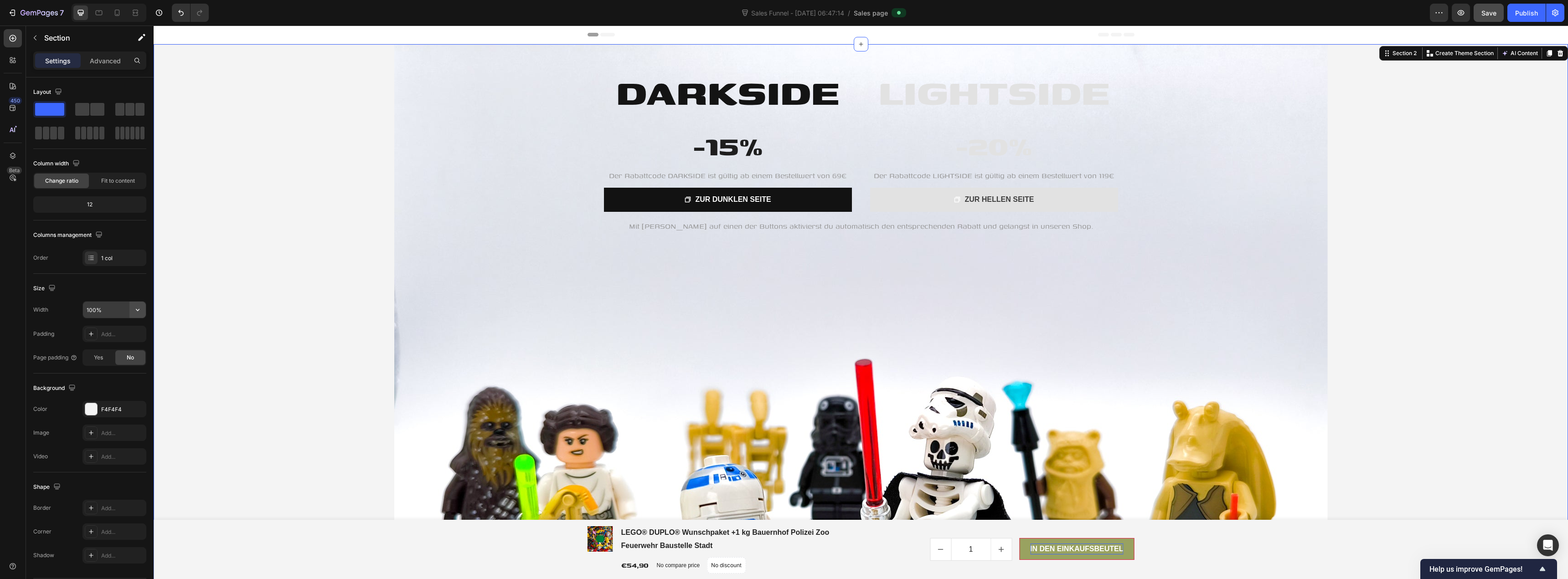
click at [137, 311] on icon "button" at bounding box center [138, 310] width 9 height 9
click at [124, 338] on div "Full 100%" at bounding box center [105, 333] width 75 height 17
click at [447, 121] on div "Overlay" at bounding box center [861, 394] width 934 height 699
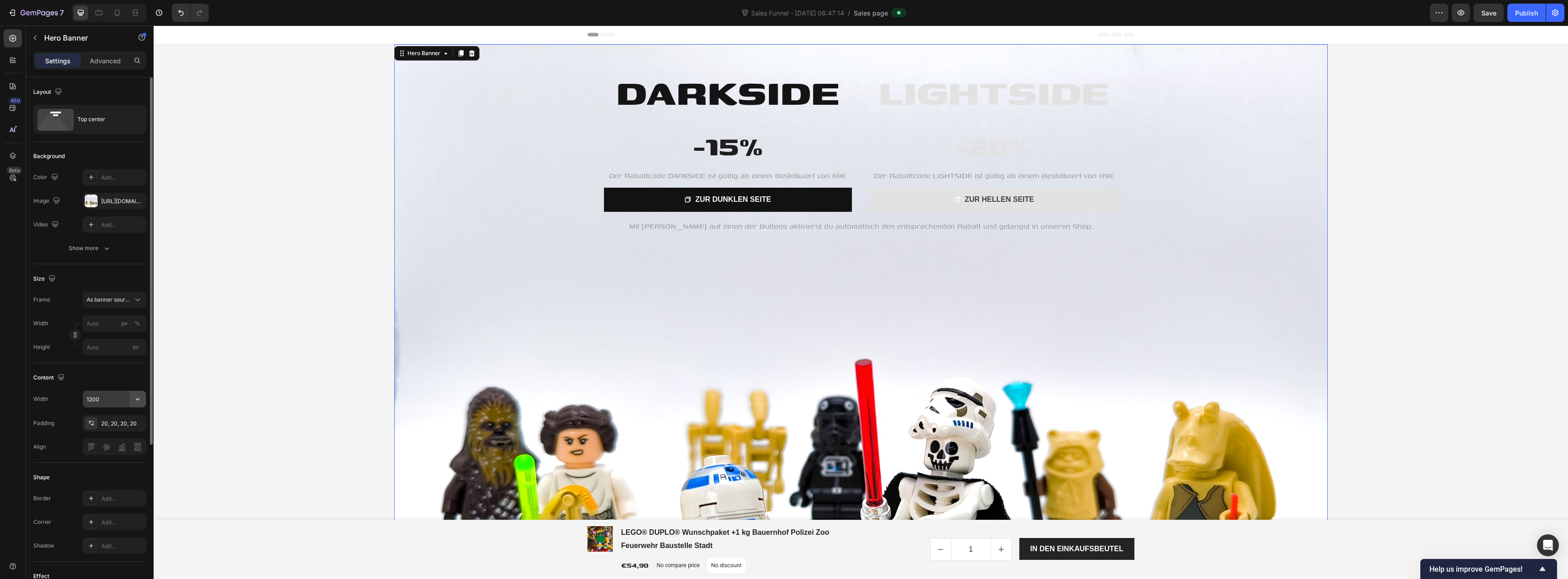
click at [140, 399] on icon "button" at bounding box center [138, 398] width 9 height 9
click at [126, 418] on span "100%" at bounding box center [130, 421] width 15 height 8
type input "100%"
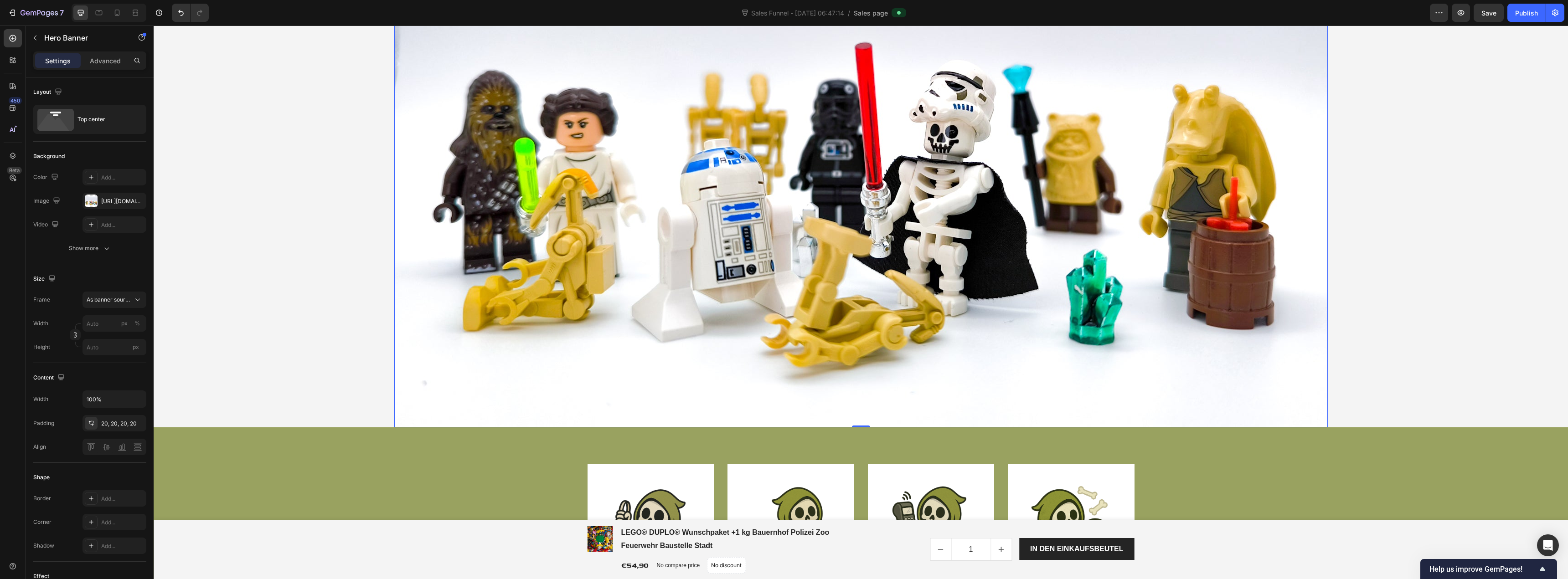
scroll to position [319, 0]
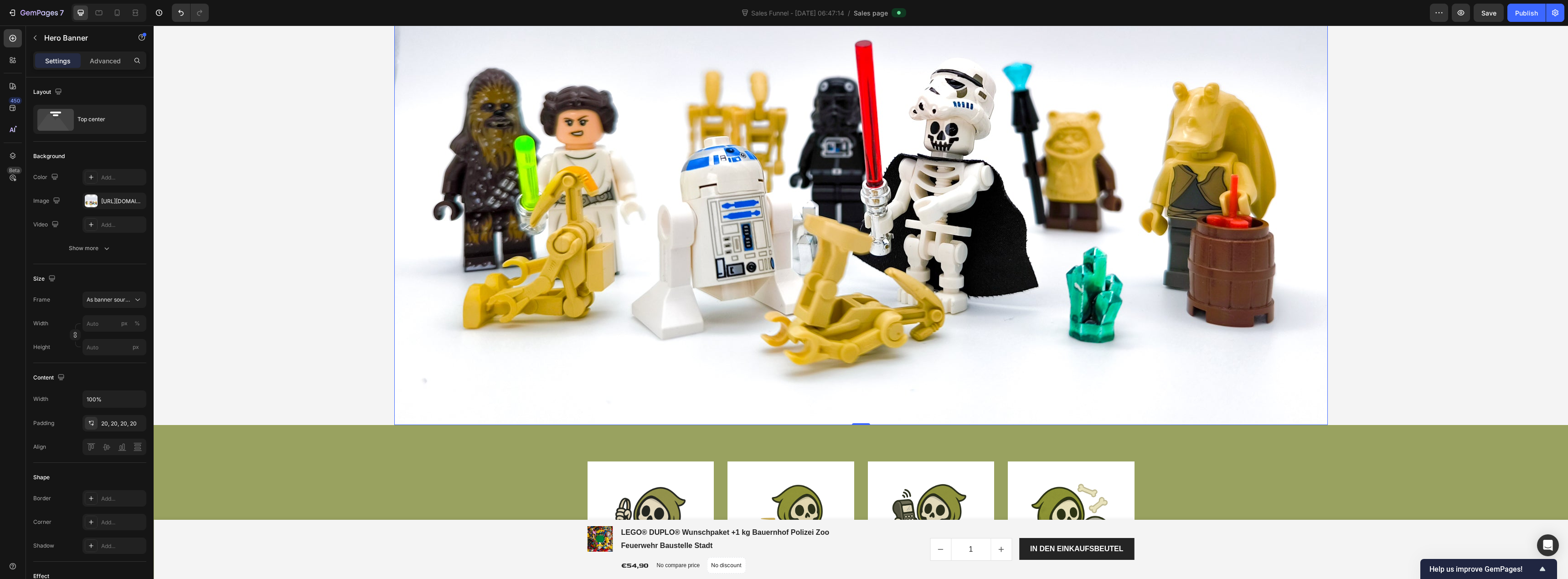
click at [440, 290] on div "Overlay" at bounding box center [861, 75] width 934 height 699
click at [102, 246] on icon "button" at bounding box center [107, 248] width 9 height 9
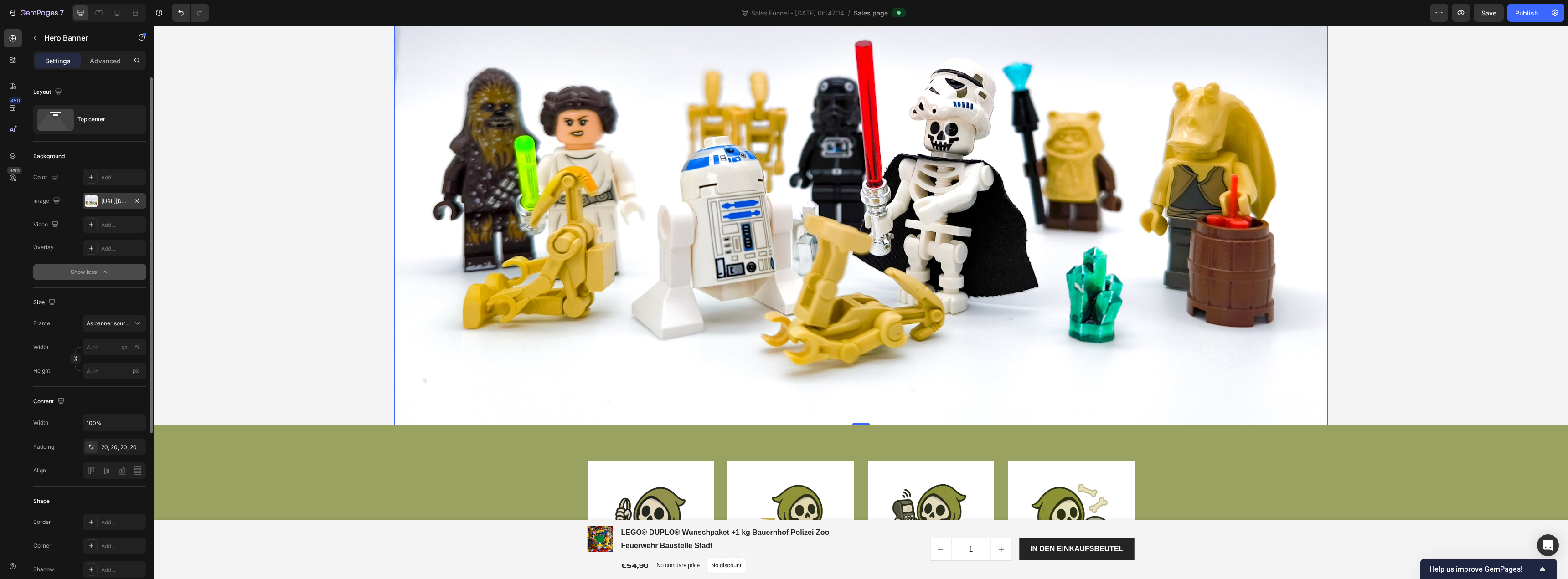
click at [119, 202] on div "[URL][DOMAIN_NAME]" at bounding box center [114, 201] width 26 height 8
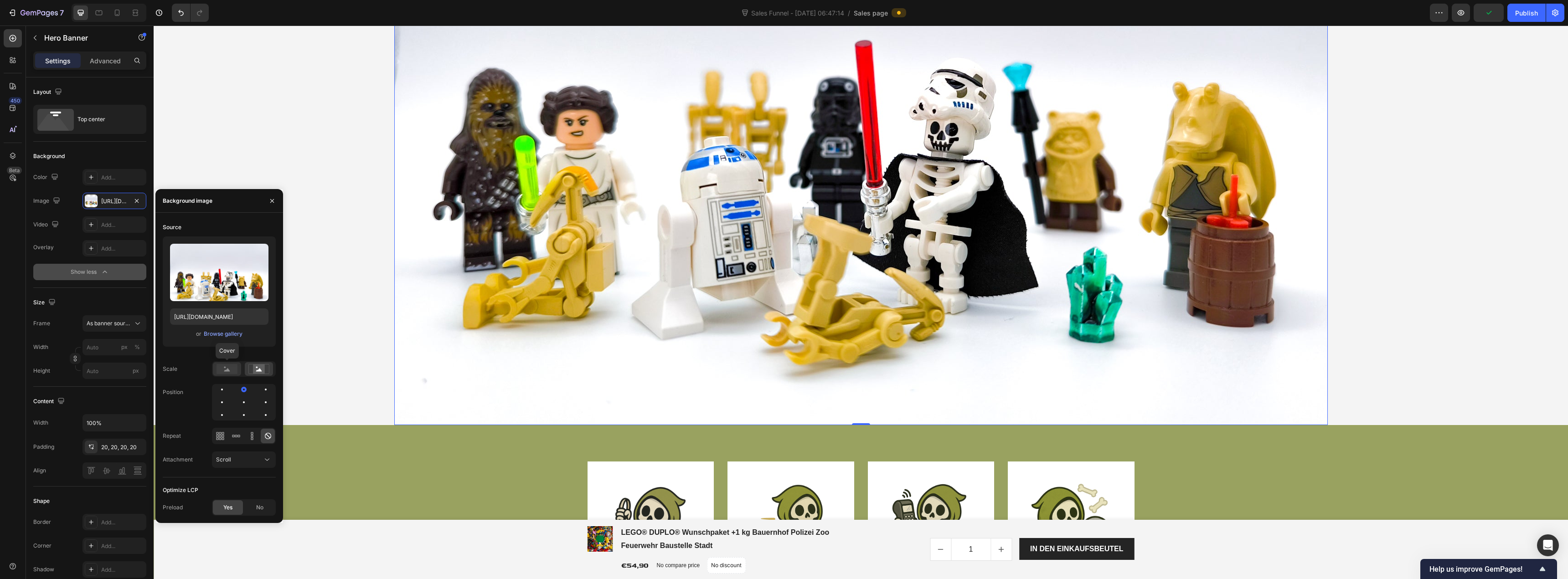
click at [226, 372] on rect at bounding box center [227, 369] width 21 height 10
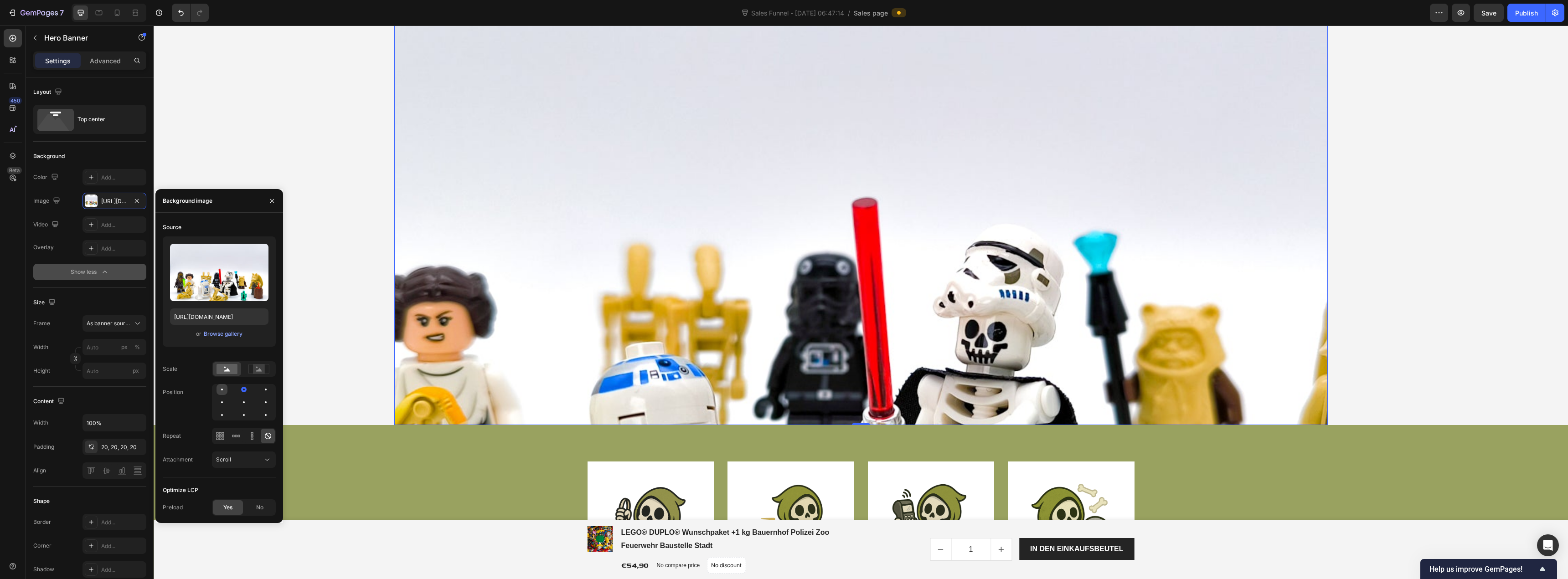
click at [226, 391] on div at bounding box center [222, 389] width 11 height 11
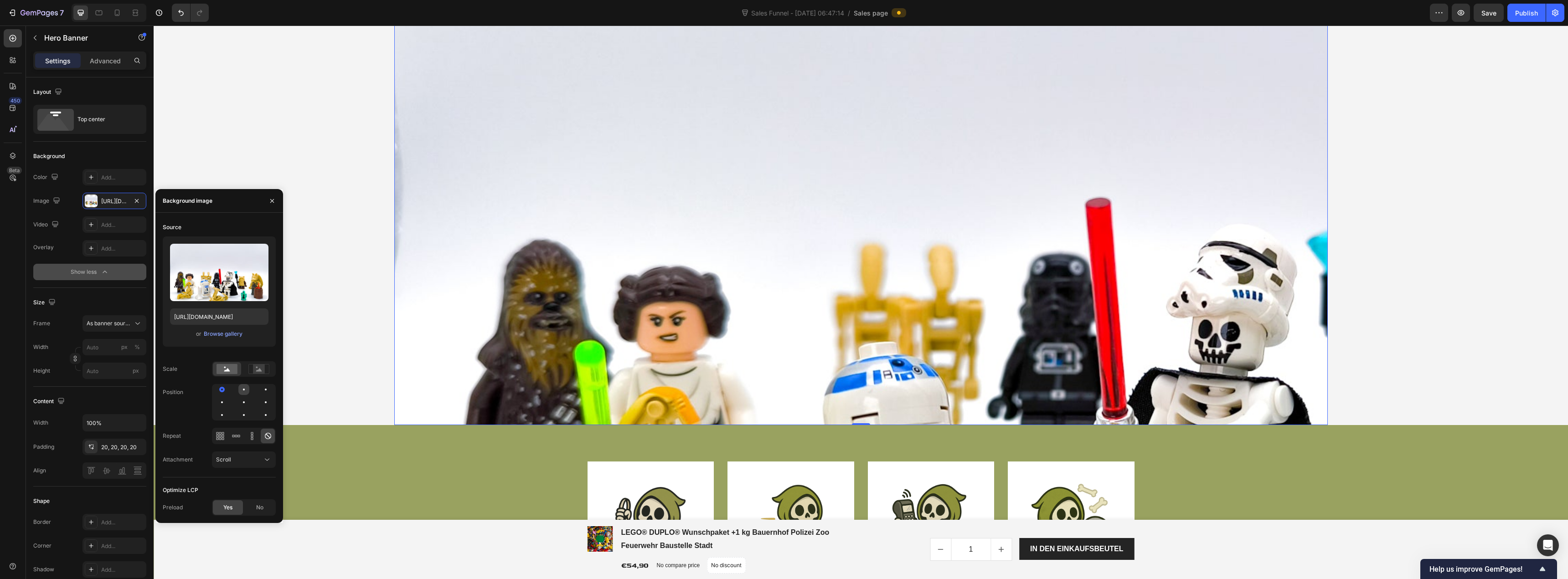
click at [244, 387] on div at bounding box center [244, 389] width 11 height 11
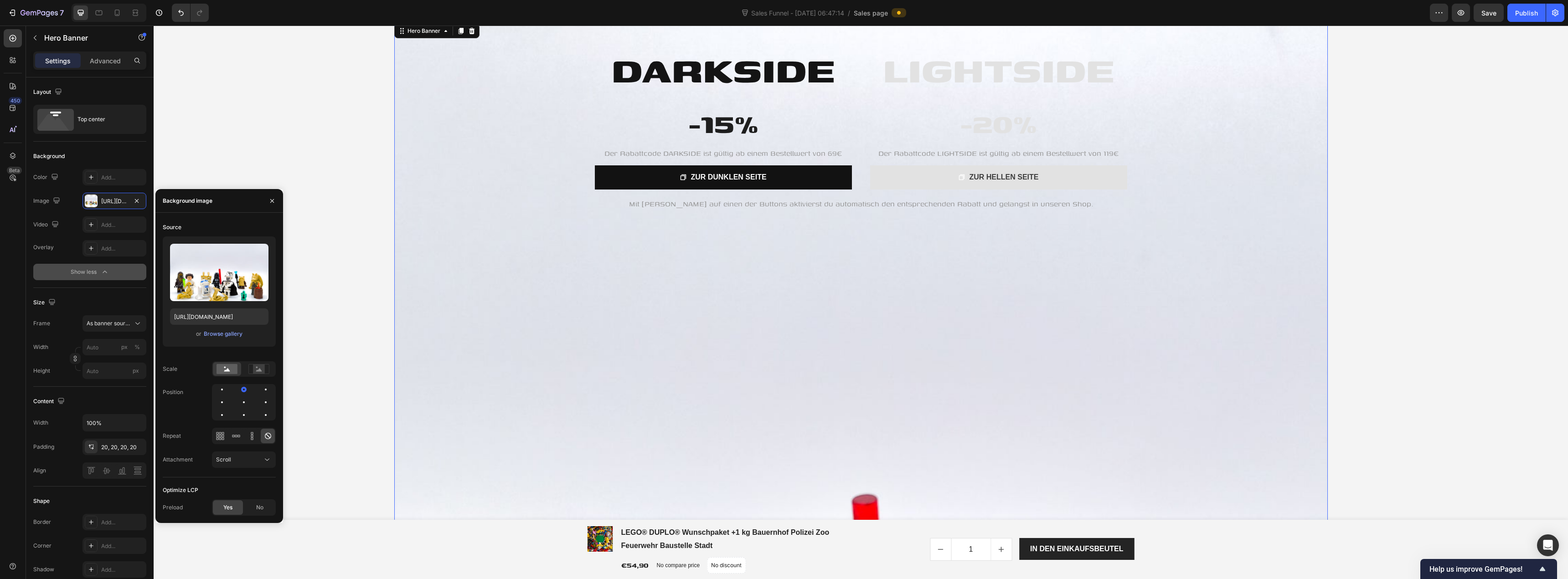
scroll to position [0, 0]
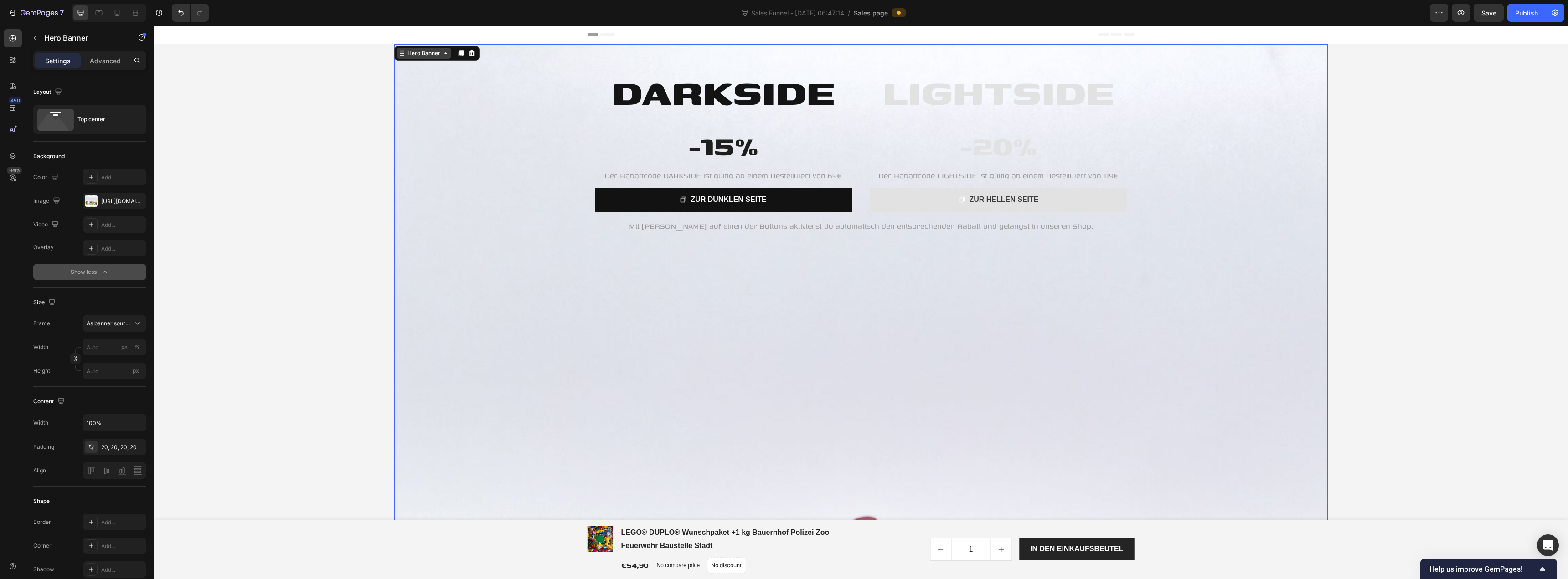
click at [418, 56] on div "Hero Banner" at bounding box center [424, 53] width 37 height 8
click at [1363, 77] on div "LIGHTSIDE Heading -20% Heading Der Rabattcode LIGHTSIDE ist gültig ab einem Bes…" at bounding box center [861, 394] width 1415 height 699
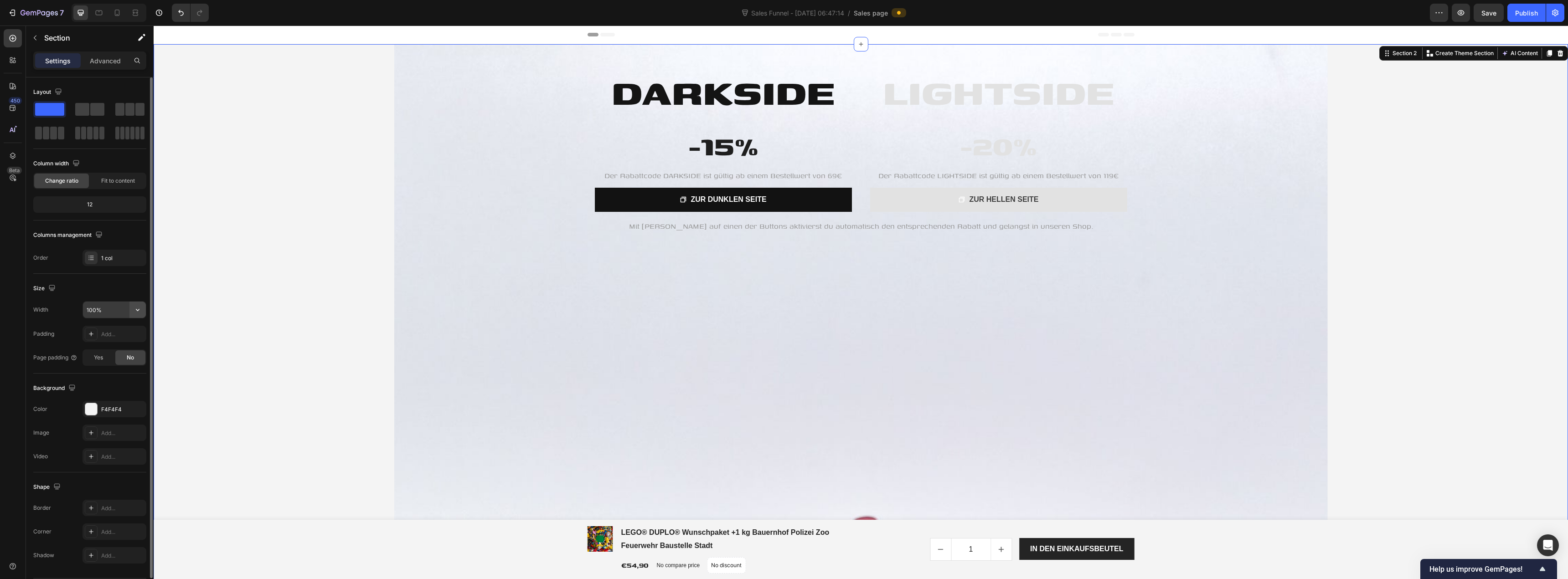
click at [143, 308] on button "button" at bounding box center [138, 310] width 16 height 16
click at [119, 347] on p "Default 1200px" at bounding box center [112, 350] width 52 height 8
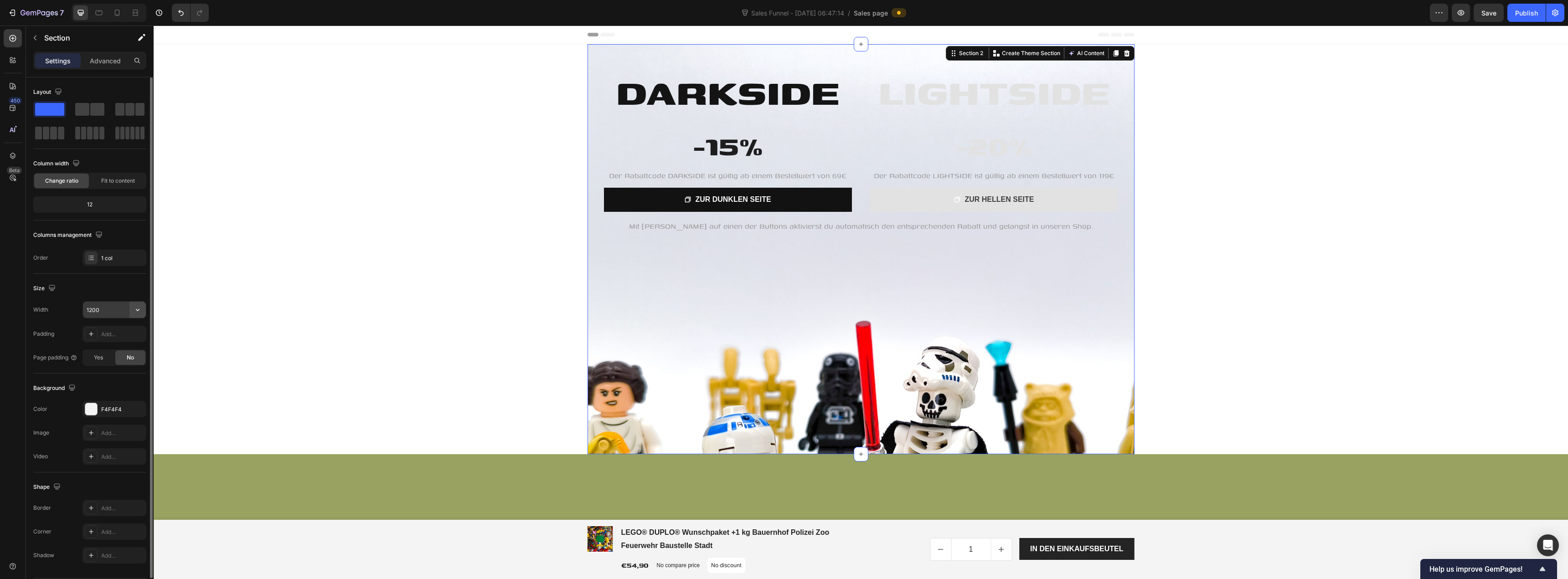
drag, startPoint x: 135, startPoint y: 318, endPoint x: 138, endPoint y: 313, distance: 5.8
click at [138, 313] on icon "button" at bounding box center [138, 310] width 9 height 9
click at [129, 328] on div "Full 100%" at bounding box center [105, 333] width 75 height 17
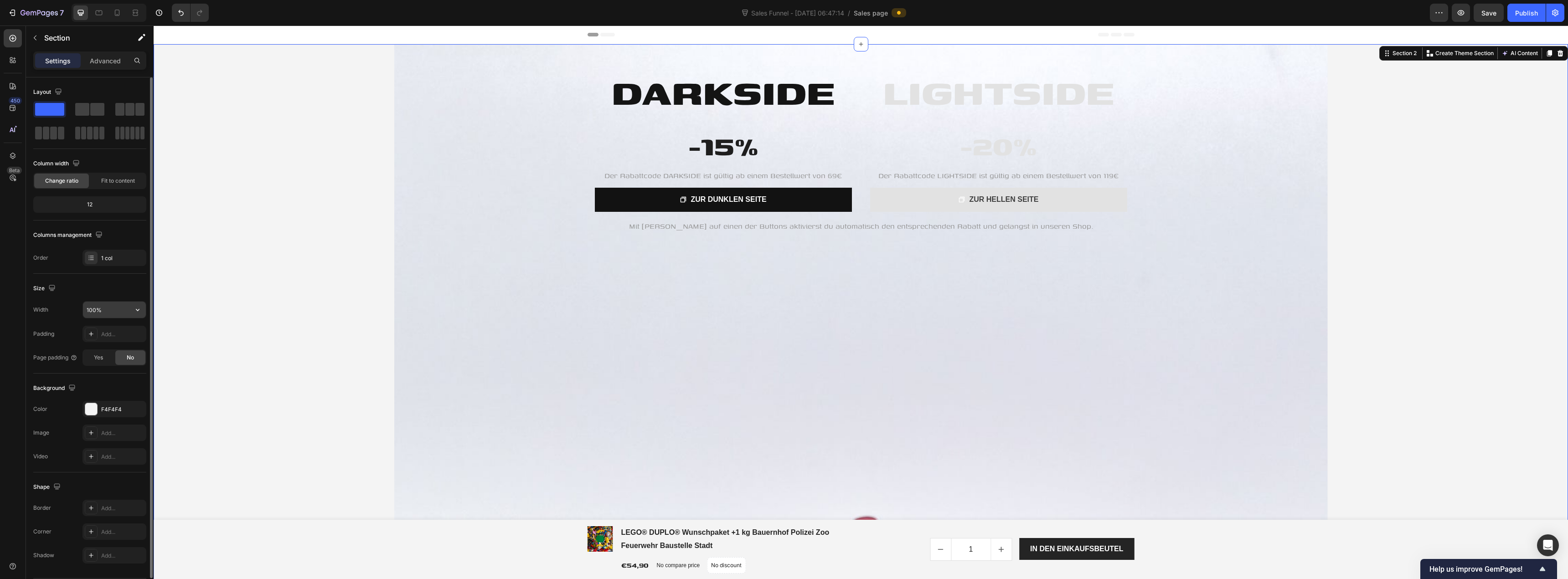
click at [120, 311] on input "100%" at bounding box center [114, 310] width 63 height 16
click at [144, 311] on button "button" at bounding box center [138, 310] width 16 height 16
click at [119, 345] on div "Default 1200px" at bounding box center [105, 350] width 75 height 17
type input "1200"
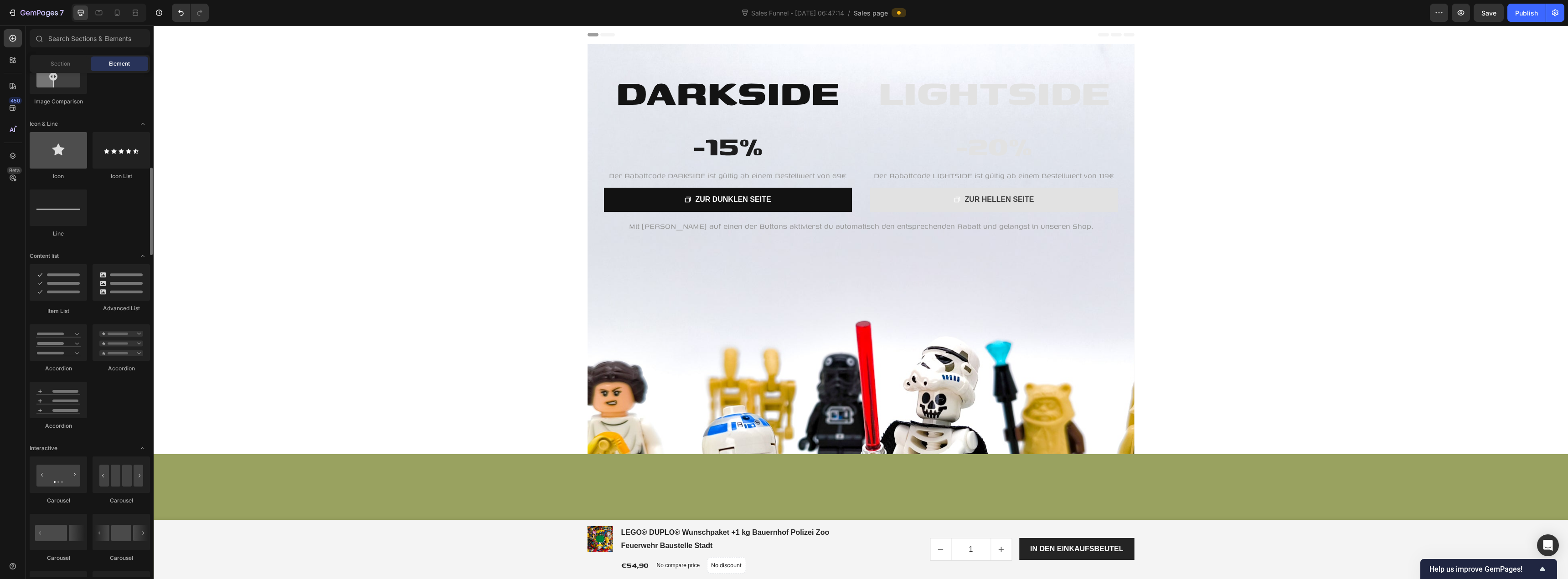
scroll to position [227, 0]
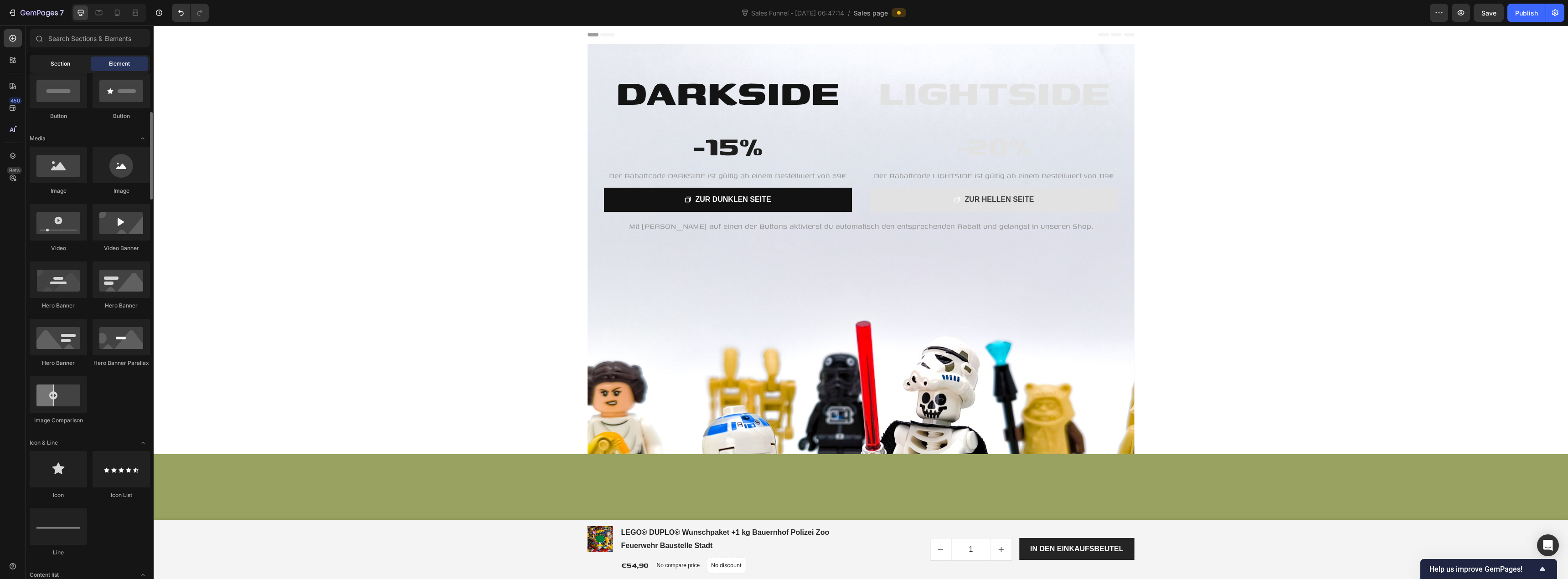
click at [55, 69] on div "Section" at bounding box center [60, 64] width 57 height 15
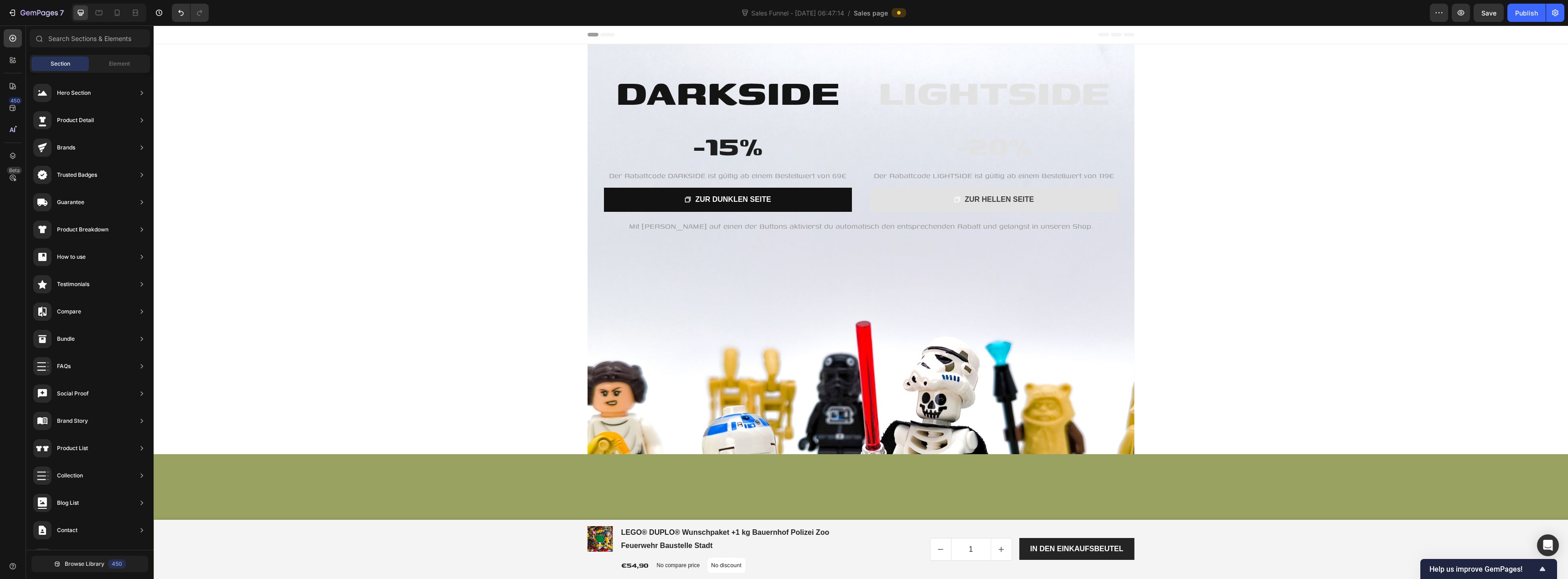
click at [598, 53] on div "Hero Banner" at bounding box center [607, 49] width 37 height 8
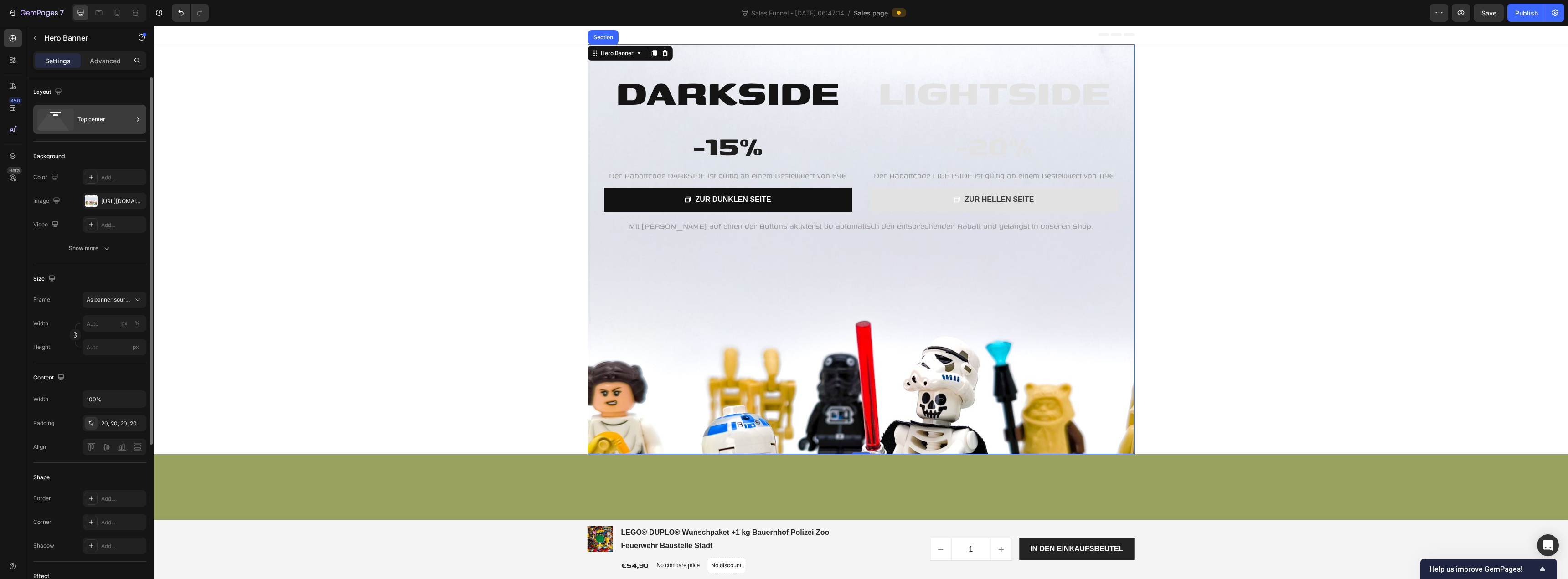
click at [97, 121] on div "Top center" at bounding box center [105, 119] width 55 height 21
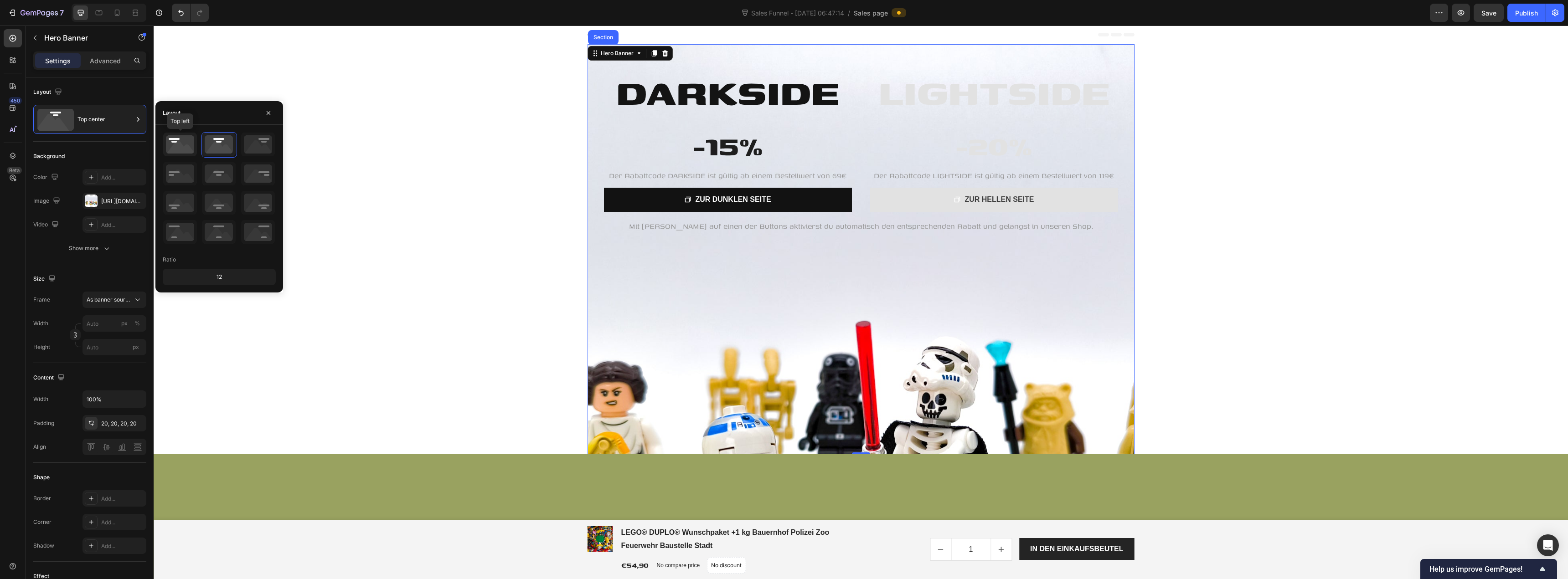
click at [181, 147] on icon at bounding box center [180, 144] width 33 height 24
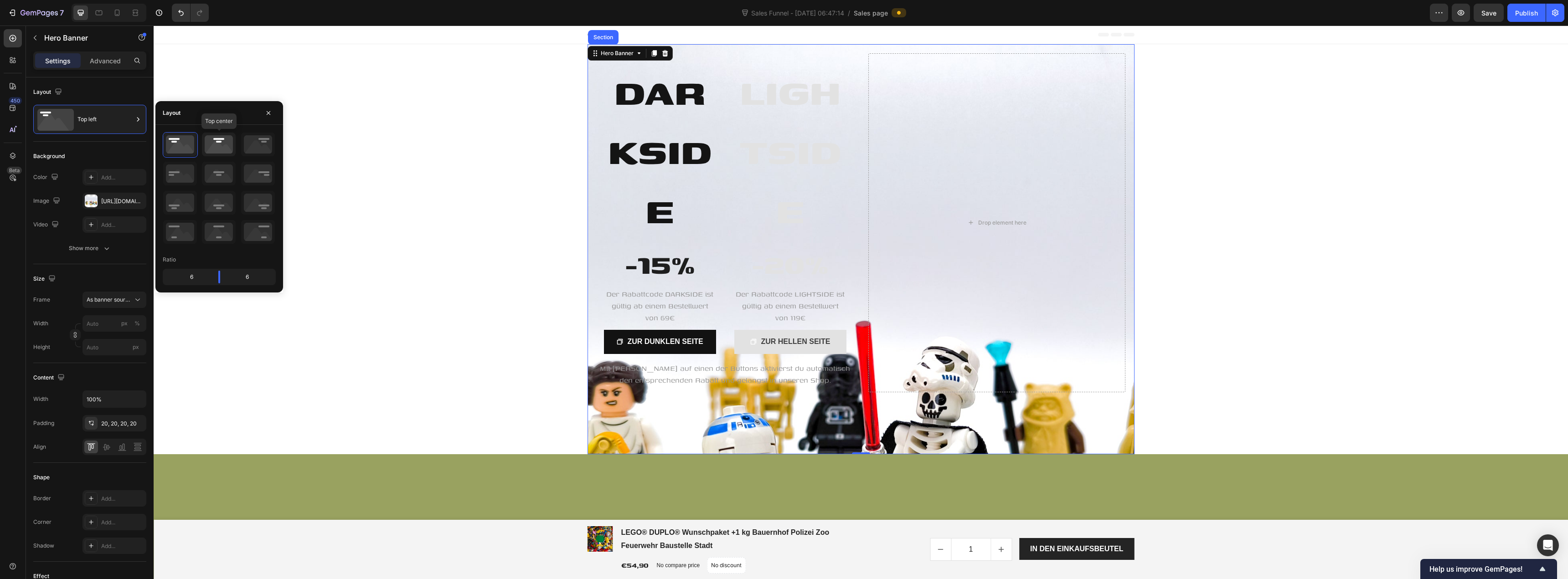
click at [218, 145] on icon at bounding box center [219, 144] width 33 height 24
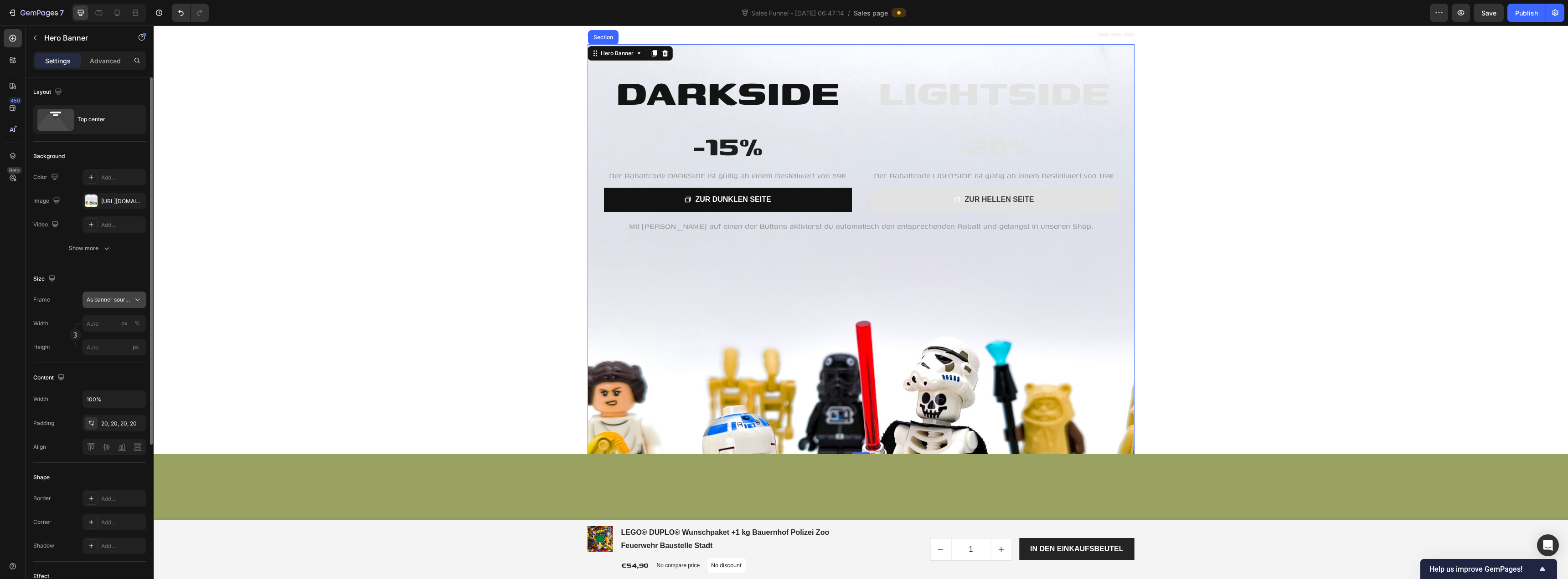
click at [102, 299] on span "As banner source" at bounding box center [108, 299] width 44 height 8
click at [104, 336] on span "Custom" at bounding box center [96, 338] width 20 height 8
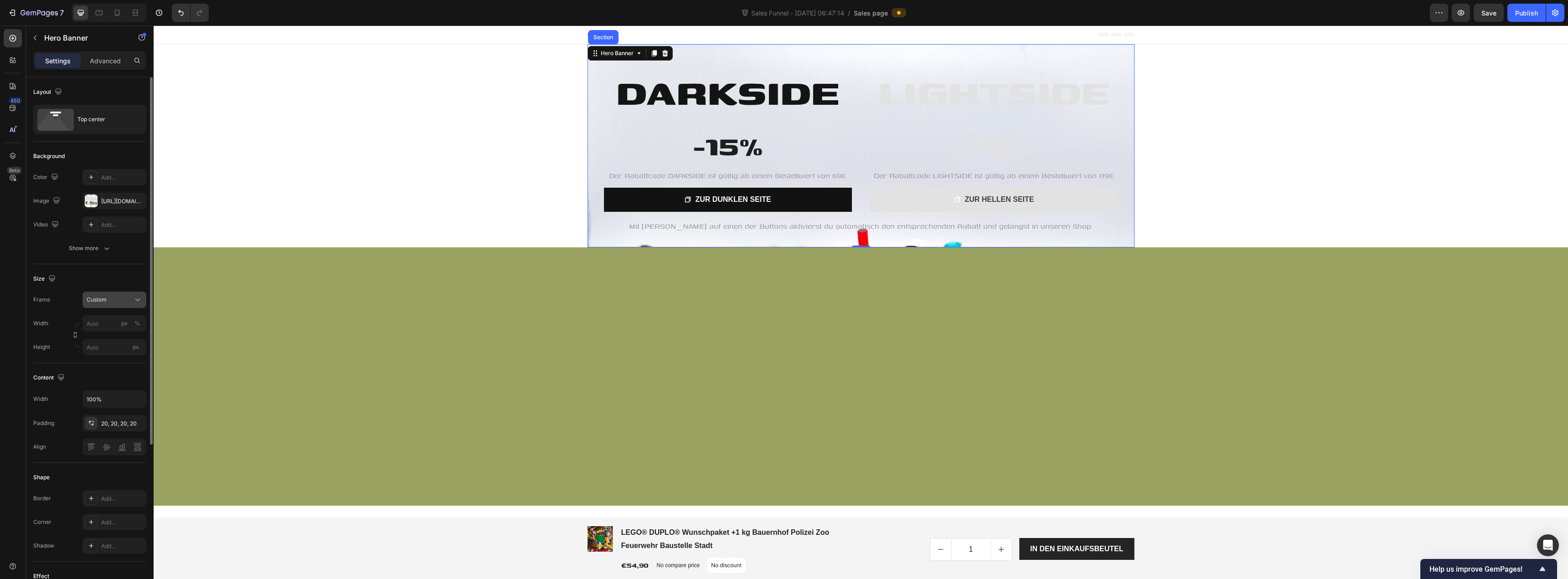
click at [110, 294] on button "Custom" at bounding box center [114, 299] width 64 height 16
click at [106, 322] on span "As banner source" at bounding box center [109, 321] width 45 height 8
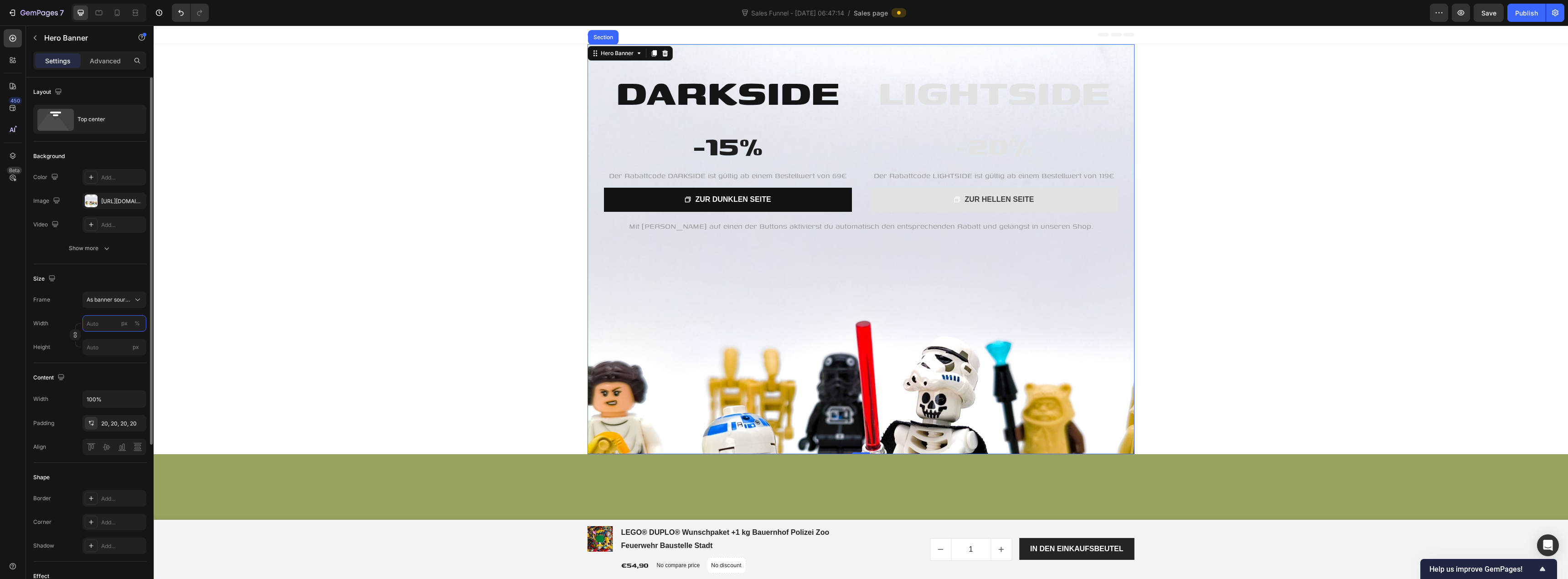
click at [113, 323] on input "px %" at bounding box center [114, 323] width 64 height 16
click at [110, 345] on p "Full 100%" at bounding box center [113, 345] width 53 height 8
click at [119, 327] on input "100" at bounding box center [114, 323] width 64 height 16
click at [113, 358] on p "Default 1200px" at bounding box center [113, 361] width 53 height 8
click at [113, 325] on input "1200" at bounding box center [114, 323] width 64 height 16
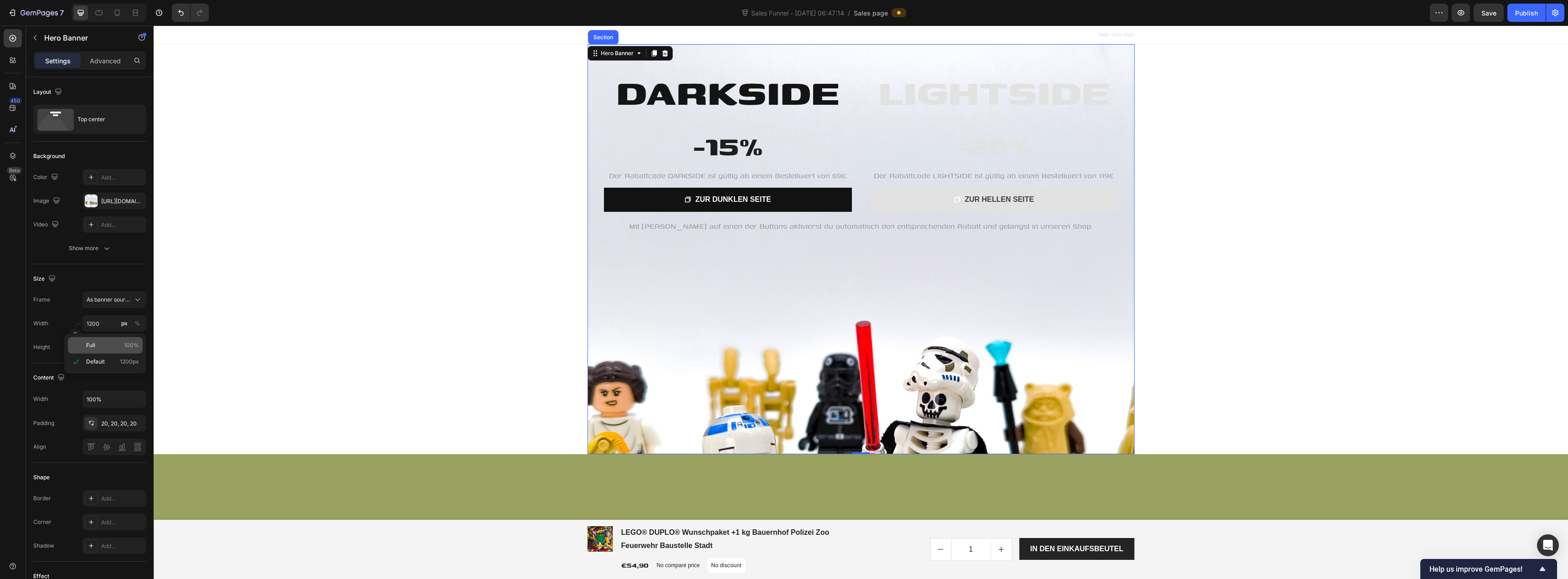
click at [111, 344] on p "Full 100%" at bounding box center [113, 345] width 53 height 8
type input "100"
click at [111, 376] on div "Content" at bounding box center [90, 378] width 113 height 15
click at [116, 398] on input "100%" at bounding box center [114, 399] width 63 height 16
click at [135, 398] on icon "button" at bounding box center [138, 398] width 9 height 9
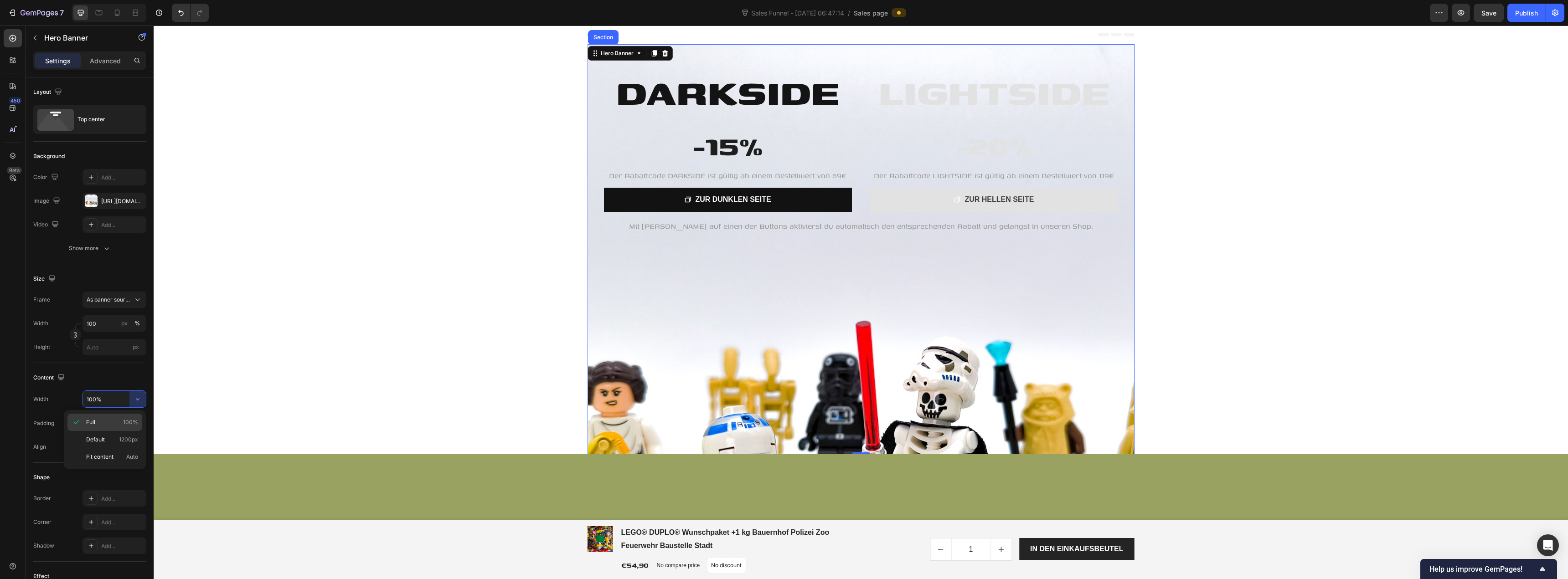
click at [115, 424] on p "Full 100%" at bounding box center [112, 421] width 52 height 8
click at [119, 378] on div "Content" at bounding box center [90, 378] width 113 height 15
click at [109, 63] on p "Advanced" at bounding box center [105, 61] width 31 height 10
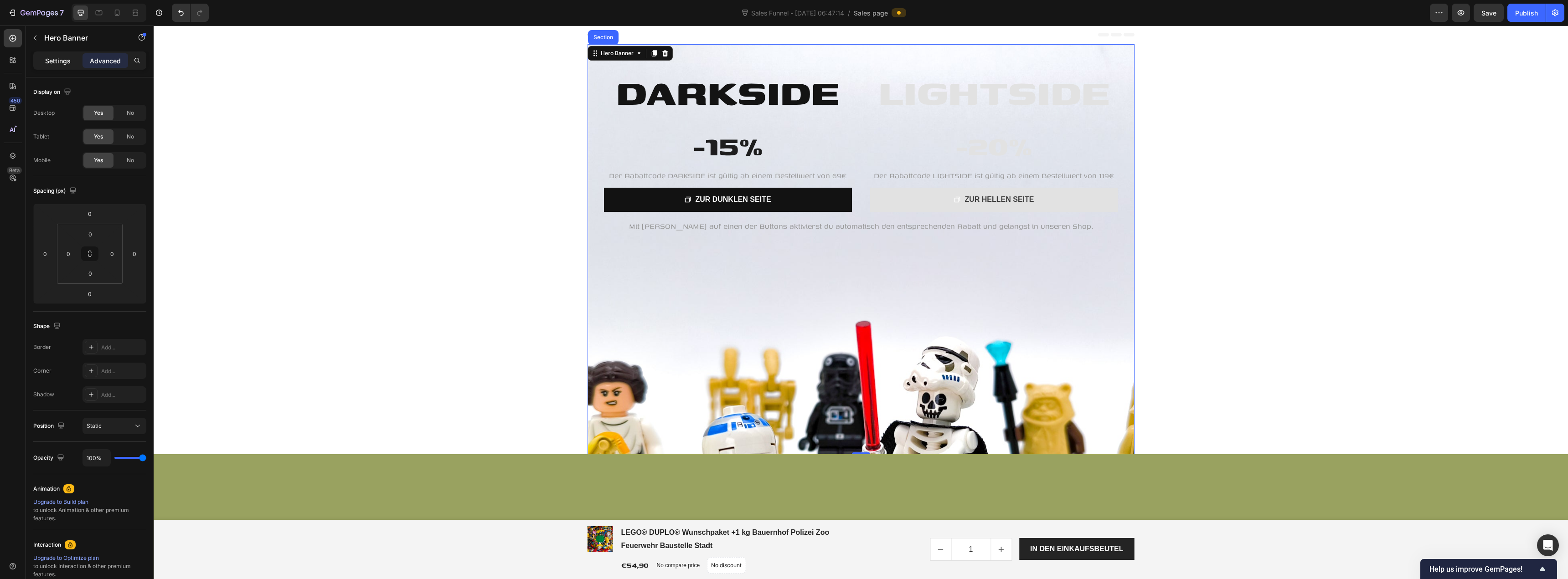
click at [61, 60] on p "Settings" at bounding box center [58, 61] width 26 height 10
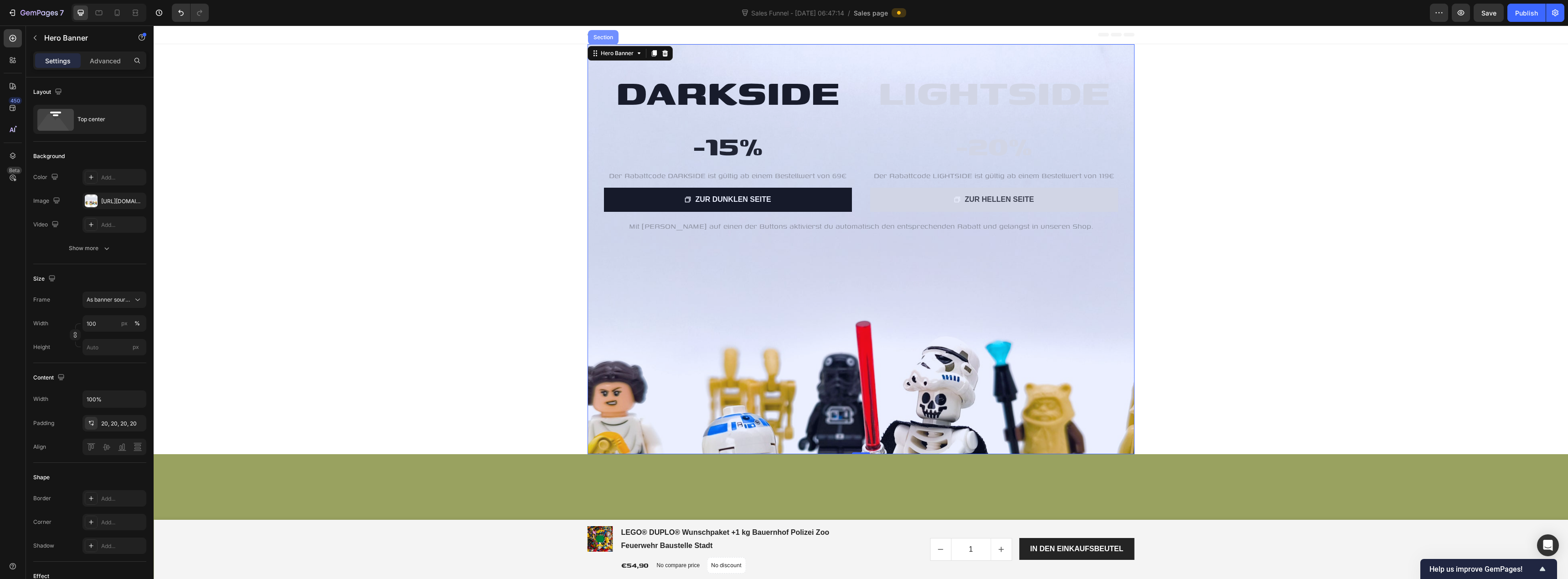
click at [597, 35] on div "Section" at bounding box center [603, 37] width 23 height 5
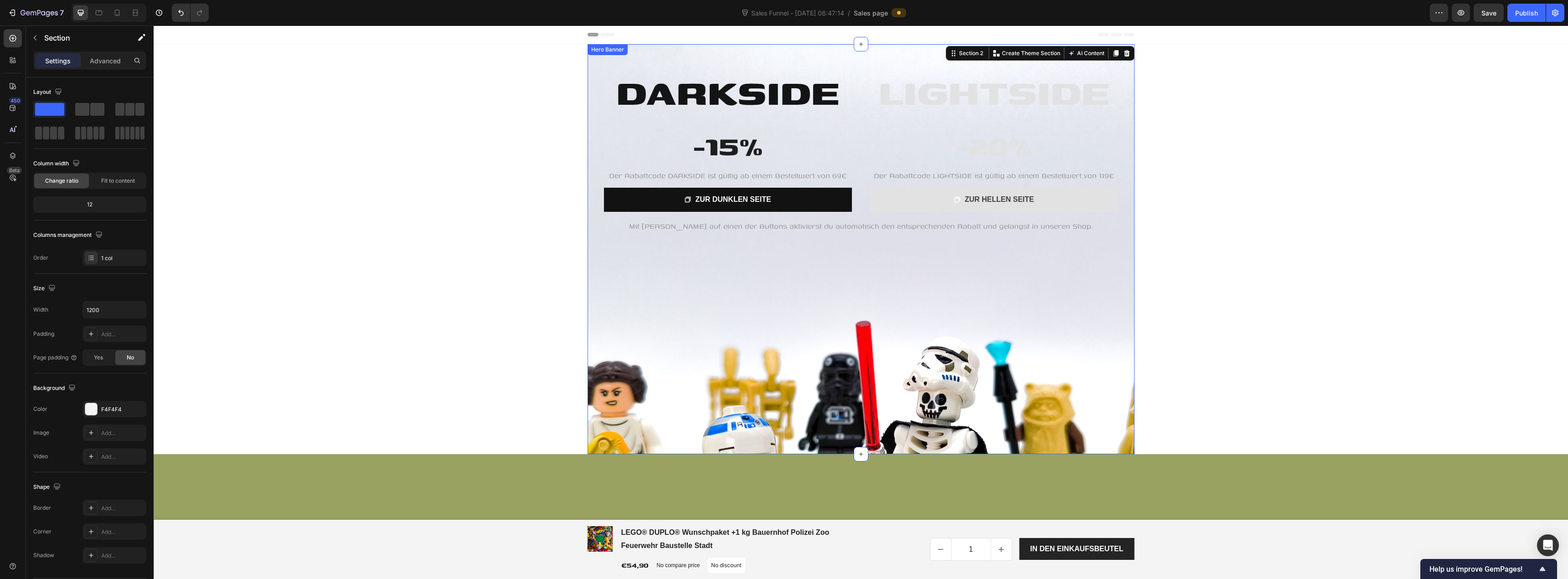
click at [599, 52] on div "Hero Banner" at bounding box center [607, 49] width 37 height 8
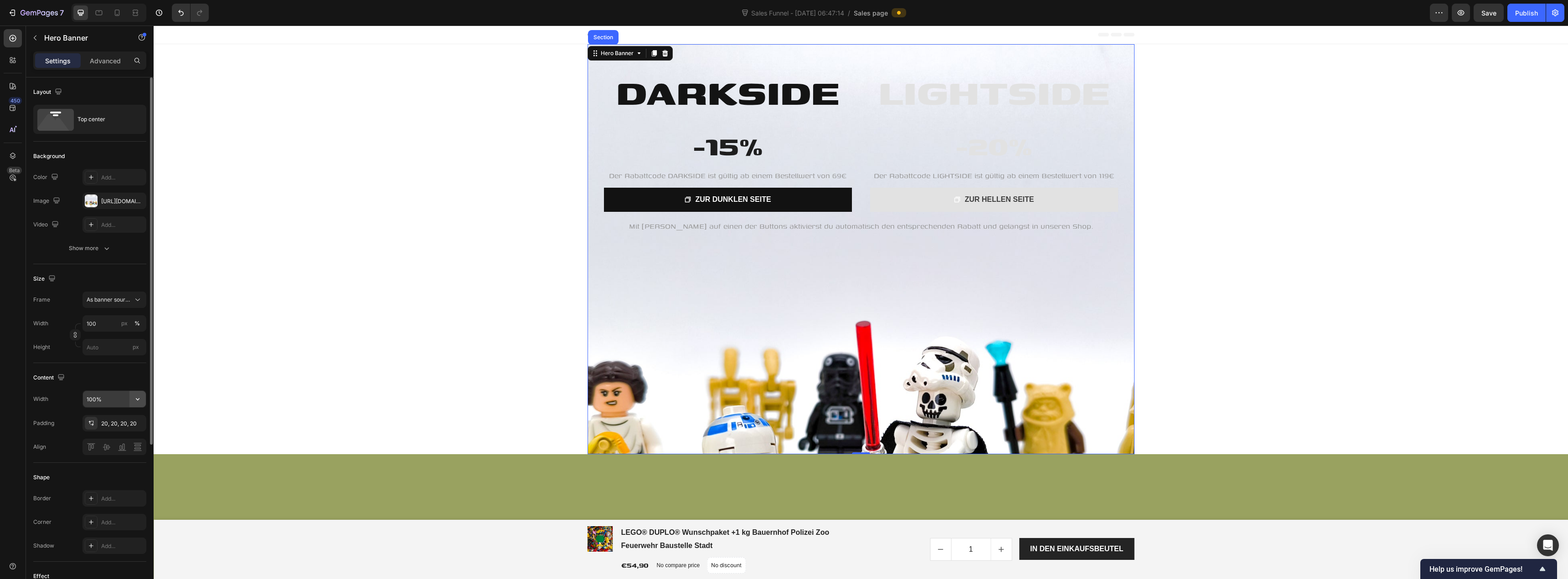
click at [135, 398] on icon "button" at bounding box center [138, 398] width 9 height 9
click at [124, 425] on span "100%" at bounding box center [130, 421] width 15 height 8
click at [130, 376] on div "Content" at bounding box center [90, 378] width 113 height 15
